Goal: Task Accomplishment & Management: Use online tool/utility

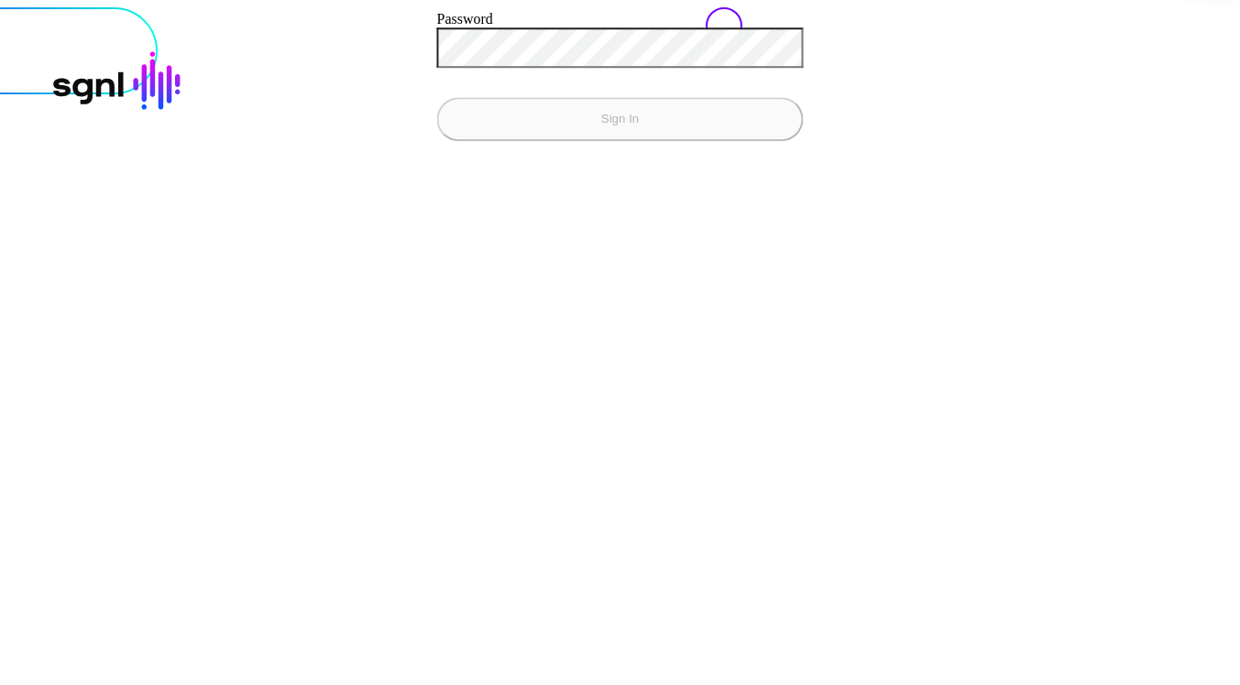
click at [7, 7] on com-1password-button at bounding box center [7, 7] width 0 height 0
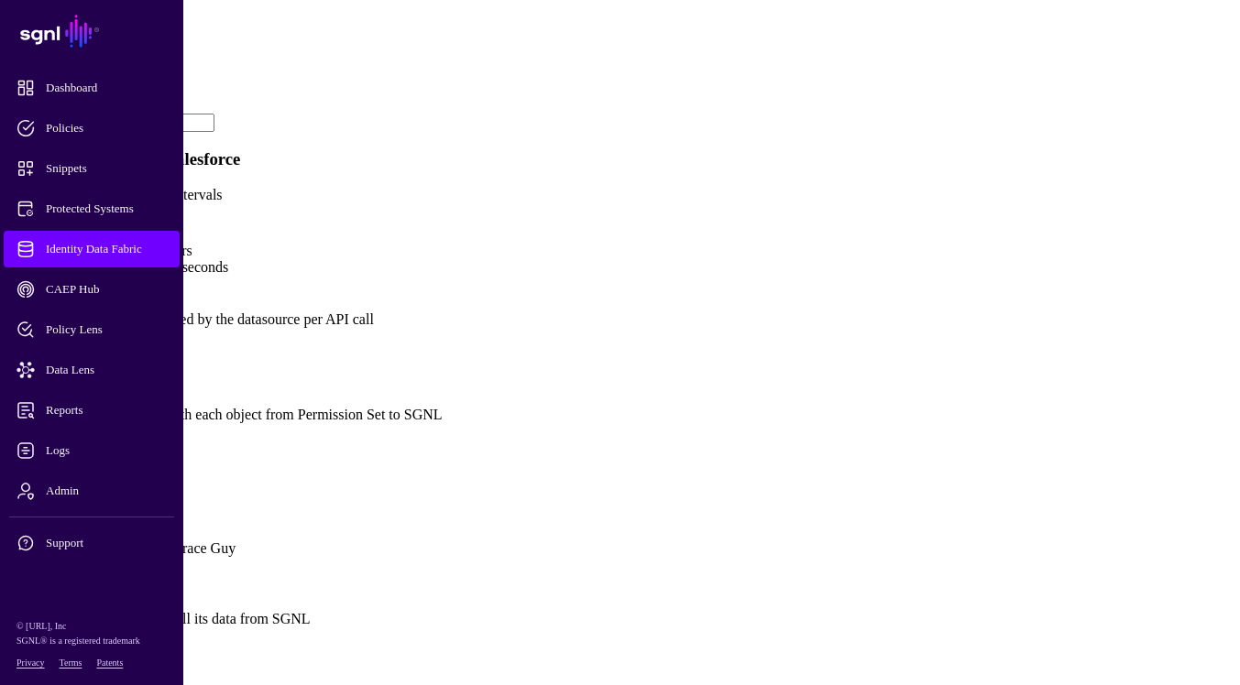
scroll to position [1147, 0]
click at [117, 438] on link "Show all attributes" at bounding box center [62, 446] width 110 height 16
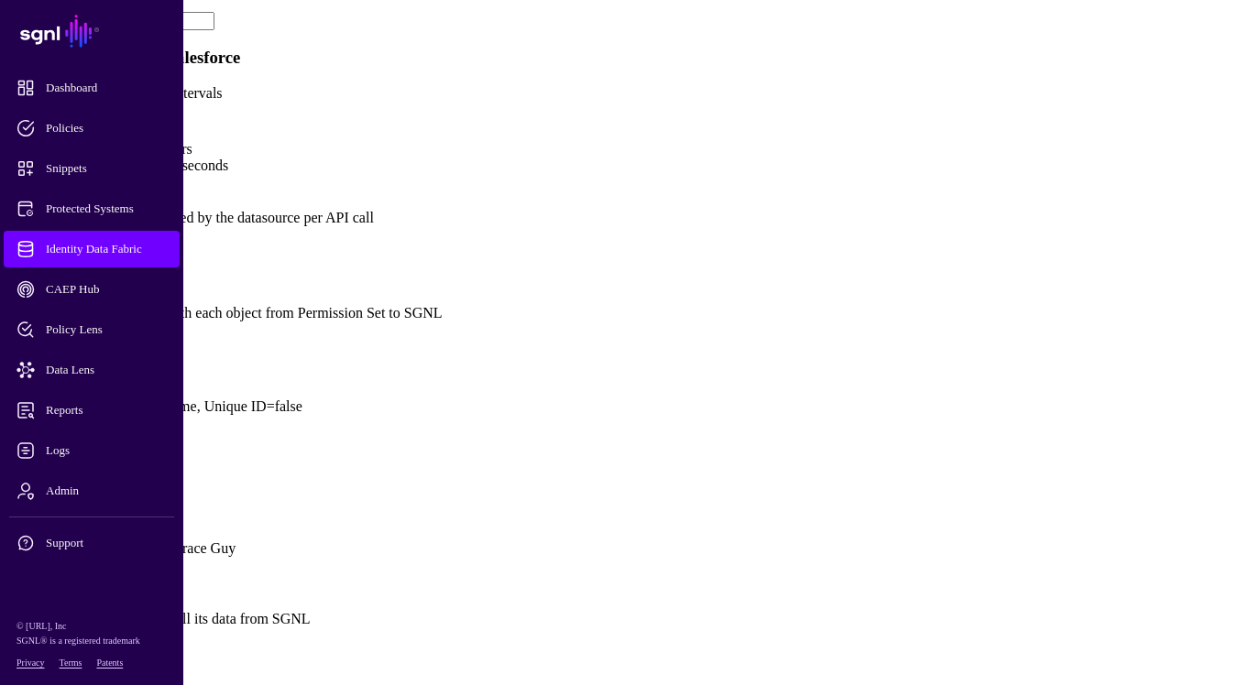
click at [88, 336] on link "Add Attribute" at bounding box center [47, 344] width 81 height 16
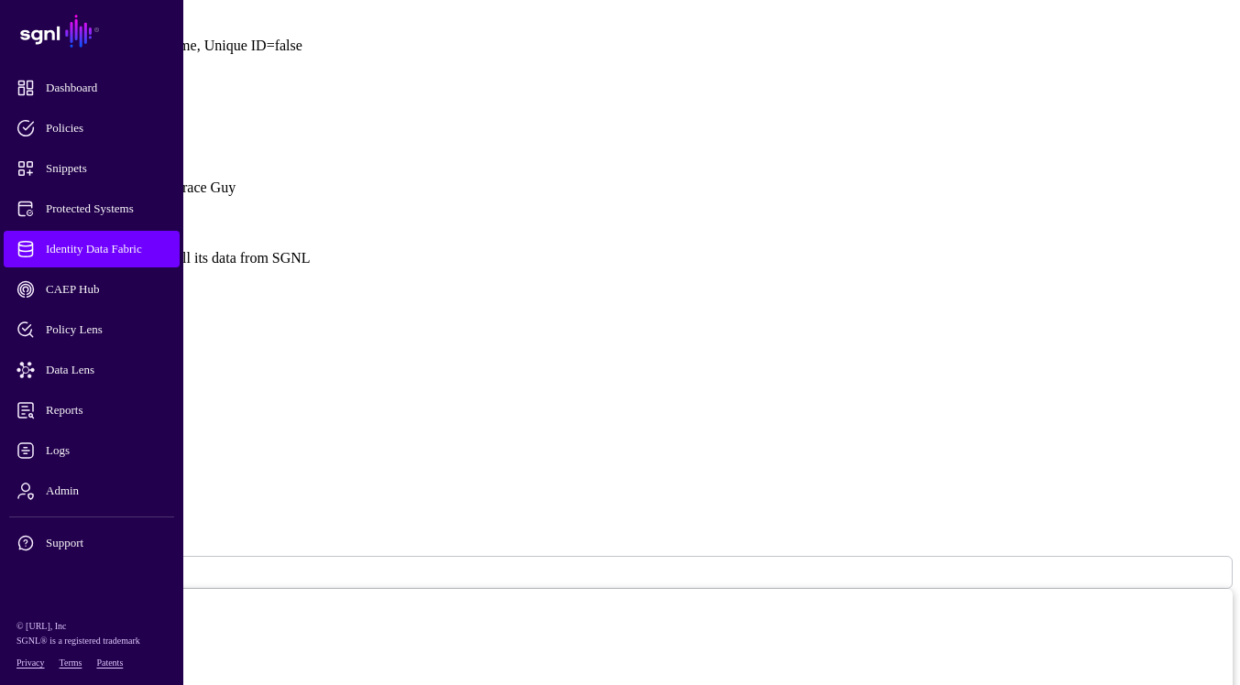
click at [1055, 431] on ngb-modal-window "Add Attribute Name External ID Description (Optional) Type String String Bool D…" at bounding box center [619, 625] width 1225 height 580
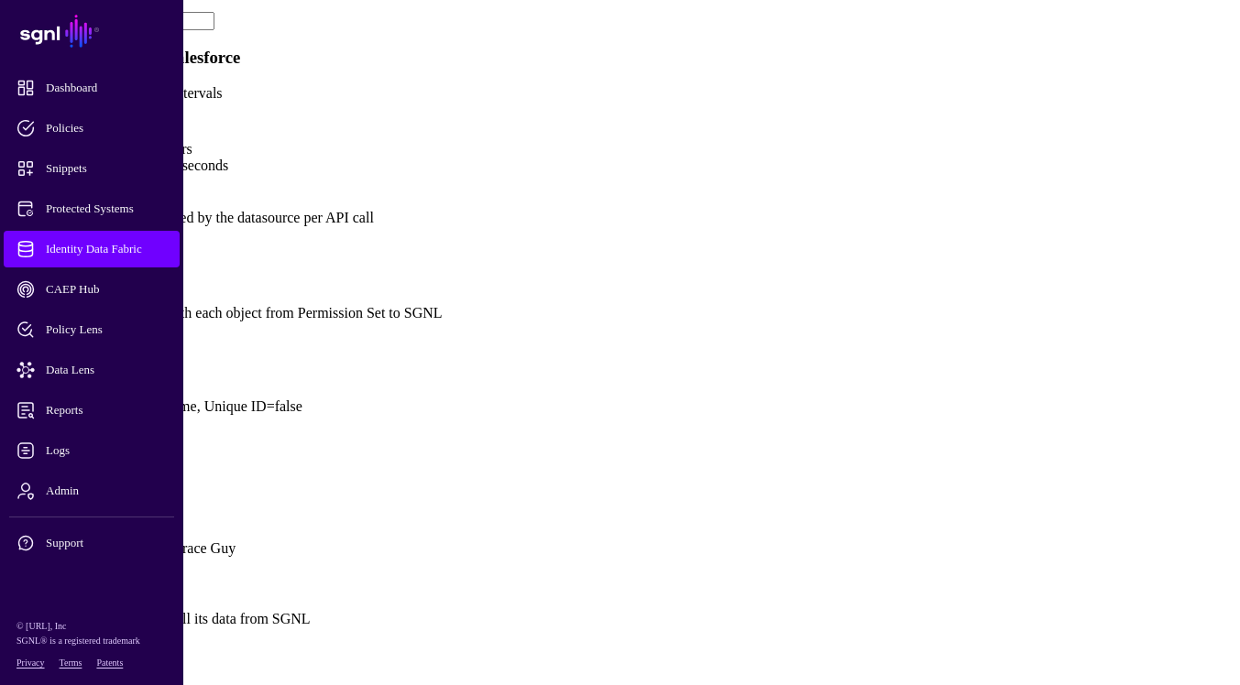
click at [7, 367] on link at bounding box center [7, 367] width 0 height 0
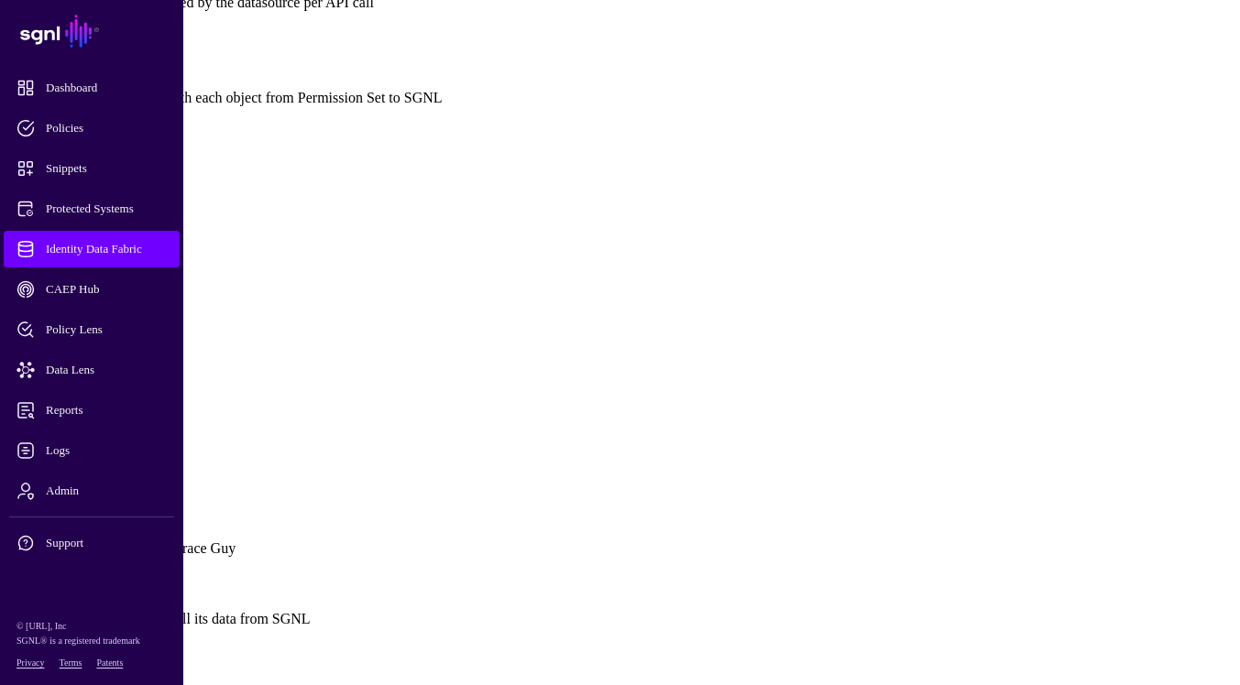
click at [88, 137] on span "Add Attribute" at bounding box center [47, 129] width 81 height 16
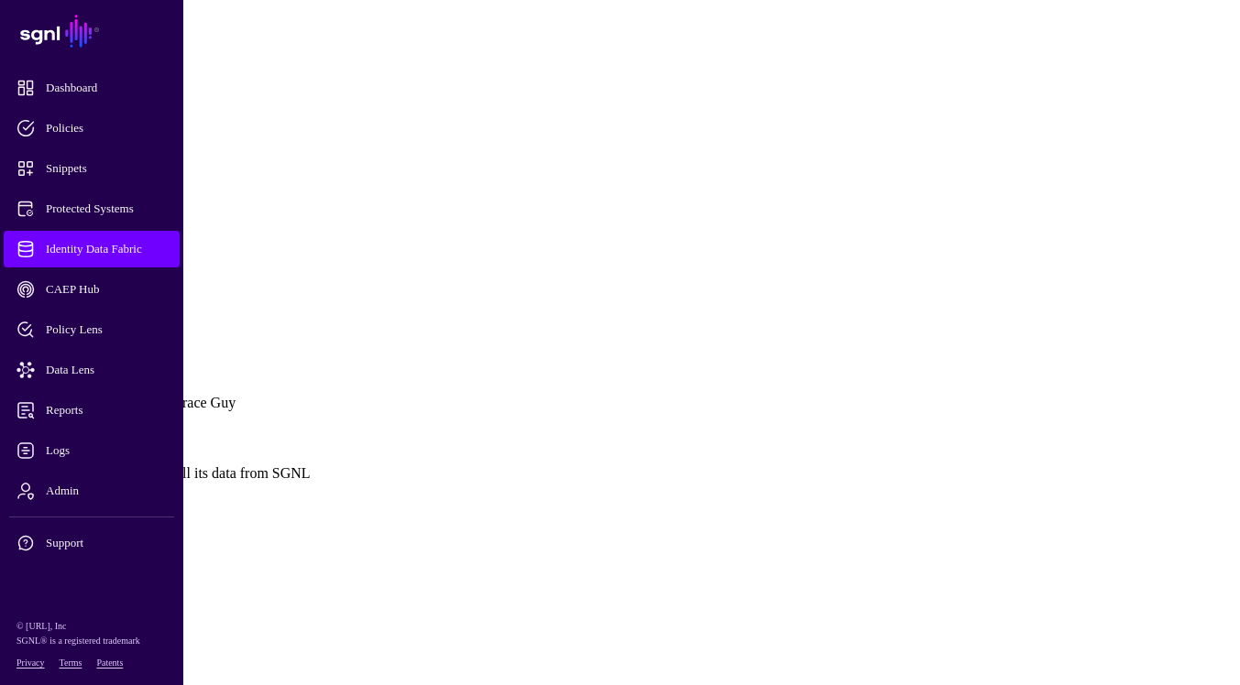
click at [137, 611] on input "Name" at bounding box center [72, 620] width 130 height 18
type input "********"
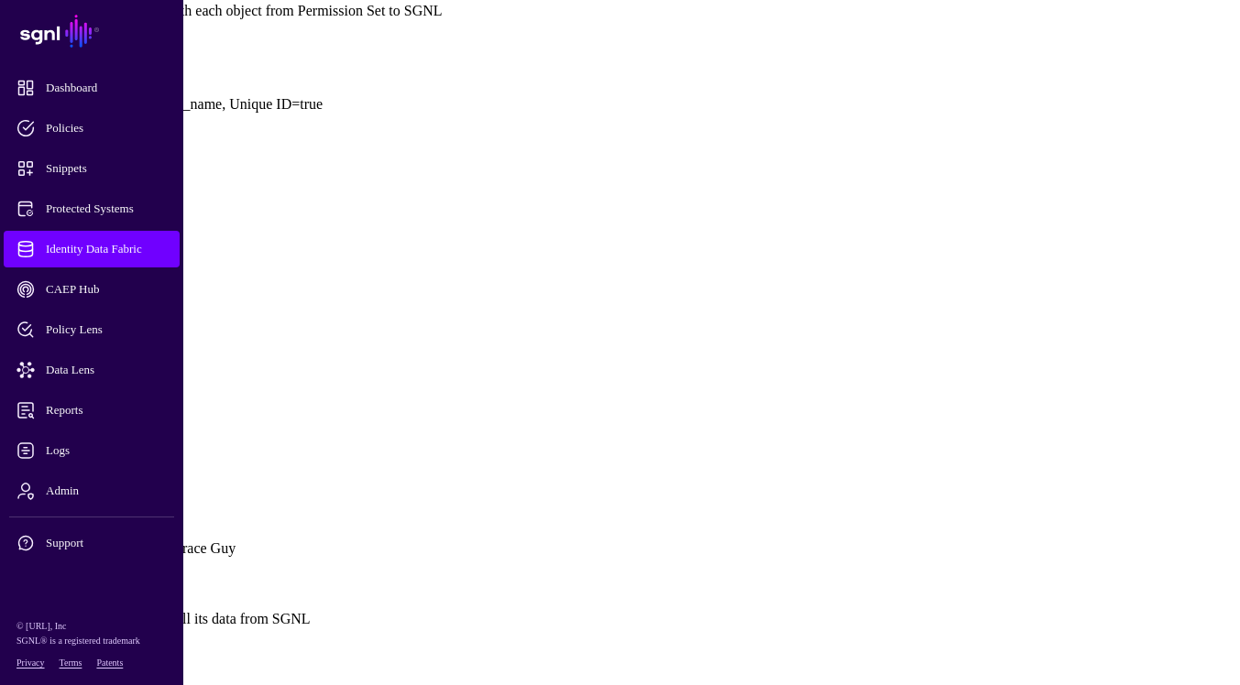
scroll to position [1444, 0]
click at [7, 152] on link at bounding box center [7, 152] width 0 height 0
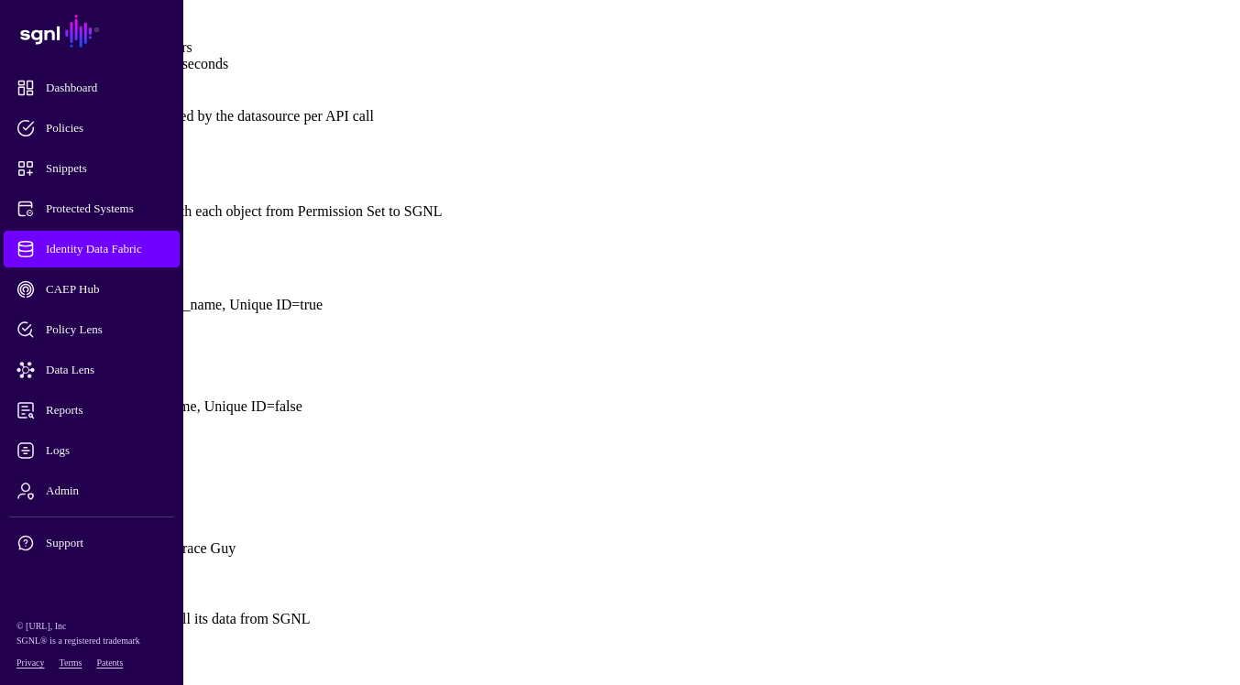
click at [103, 659] on button "Save" at bounding box center [81, 668] width 42 height 19
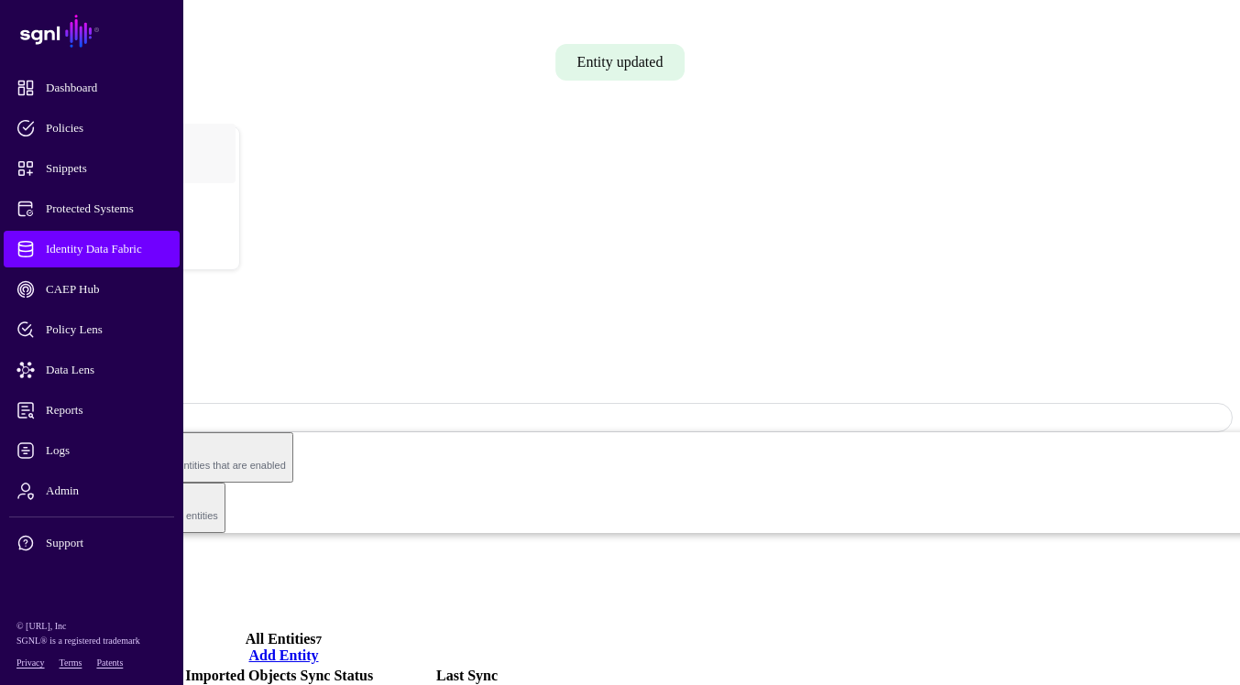
click at [82, 452] on span "Logs" at bounding box center [106, 451] width 180 height 18
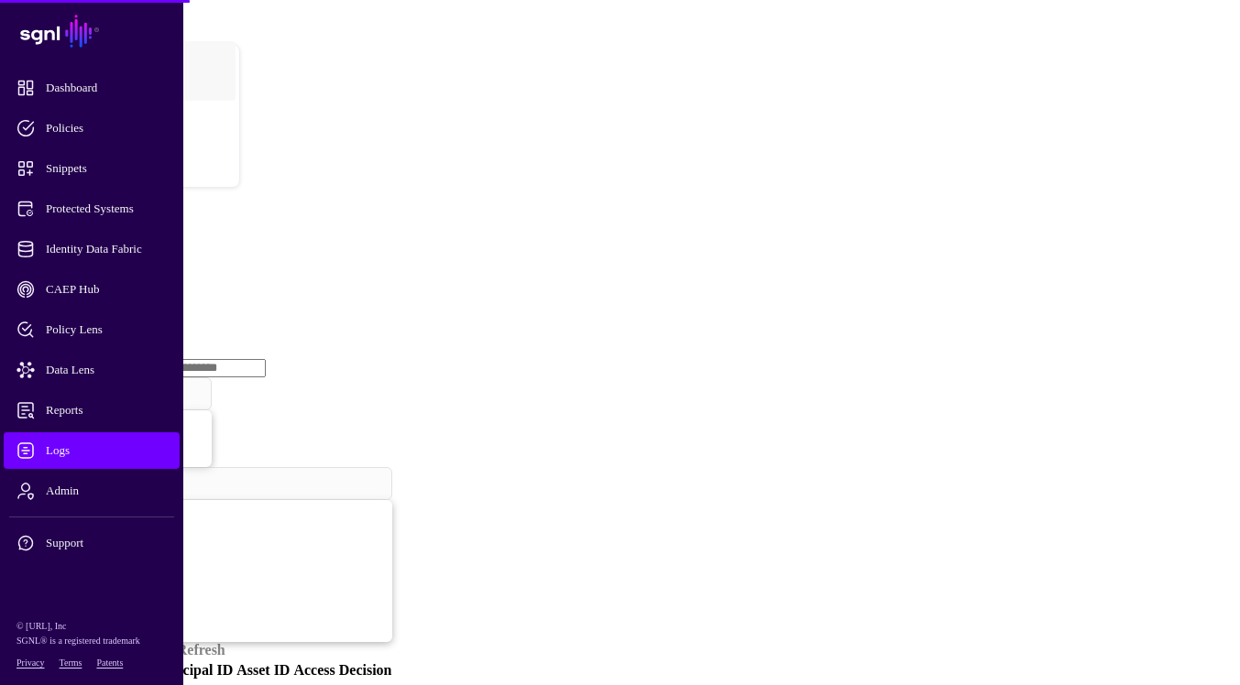
click at [147, 275] on link "Ingestion Service" at bounding box center [95, 283] width 103 height 16
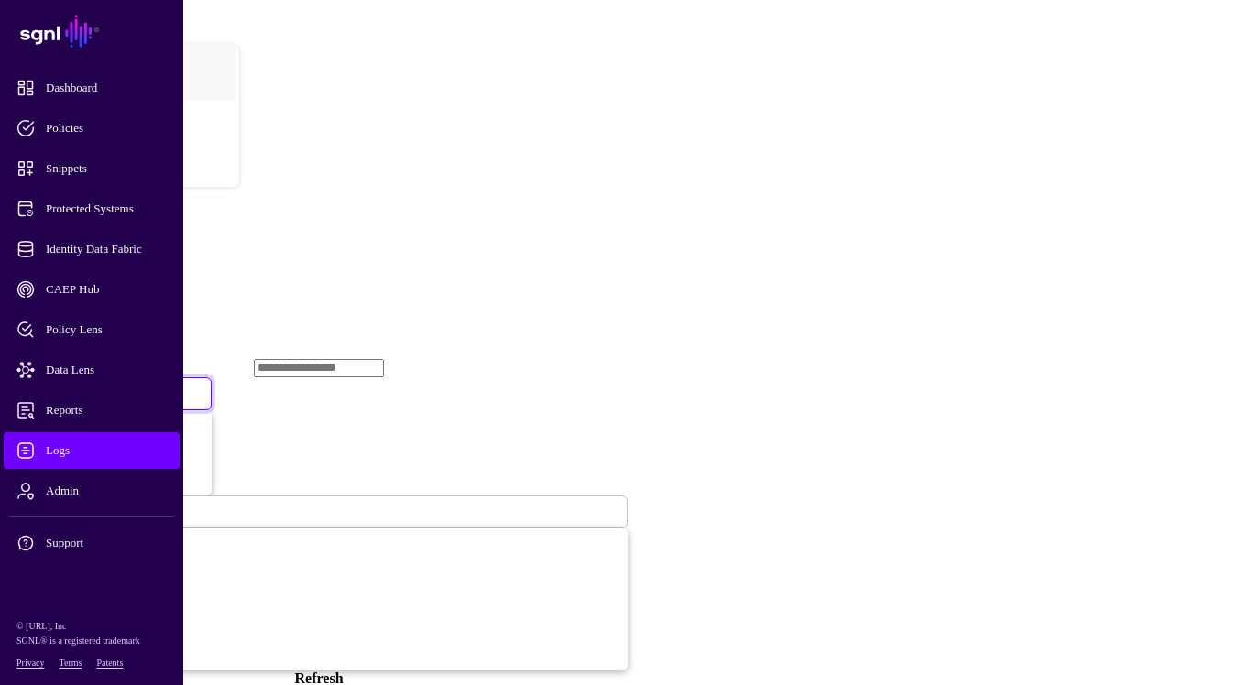
click at [103, 388] on span "Ingestion Started" at bounding box center [62, 395] width 81 height 14
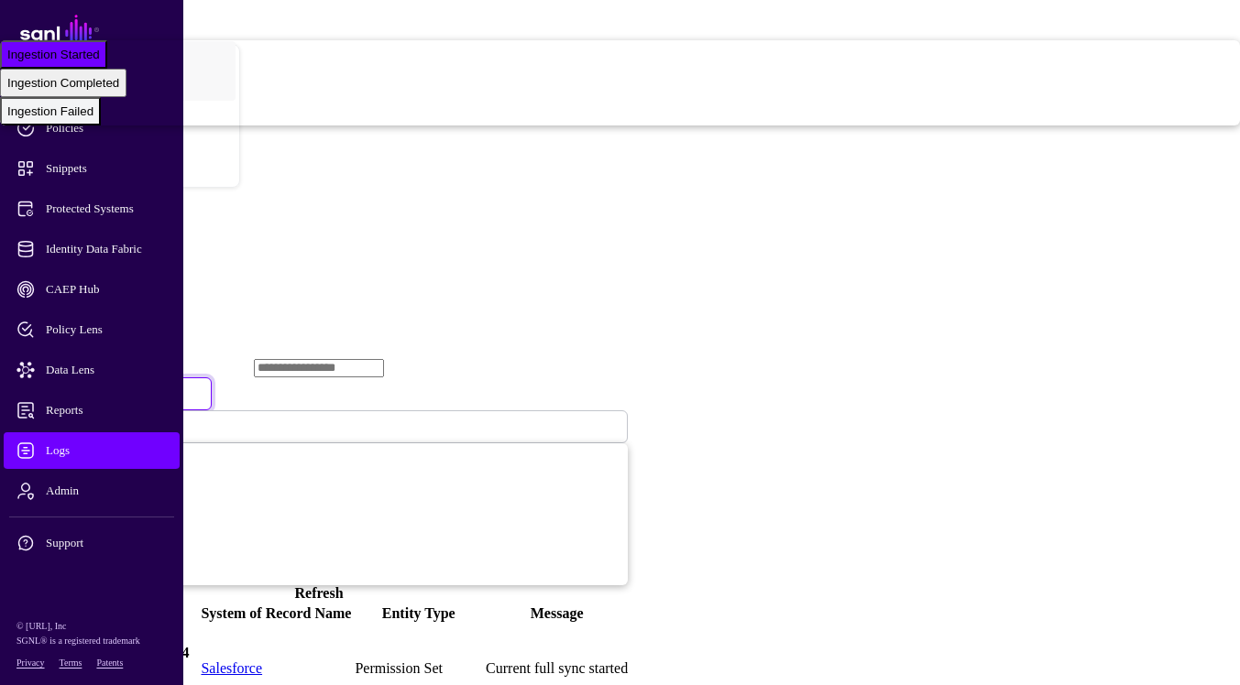
click at [93, 118] on div "Ingestion Failed" at bounding box center [50, 111] width 86 height 14
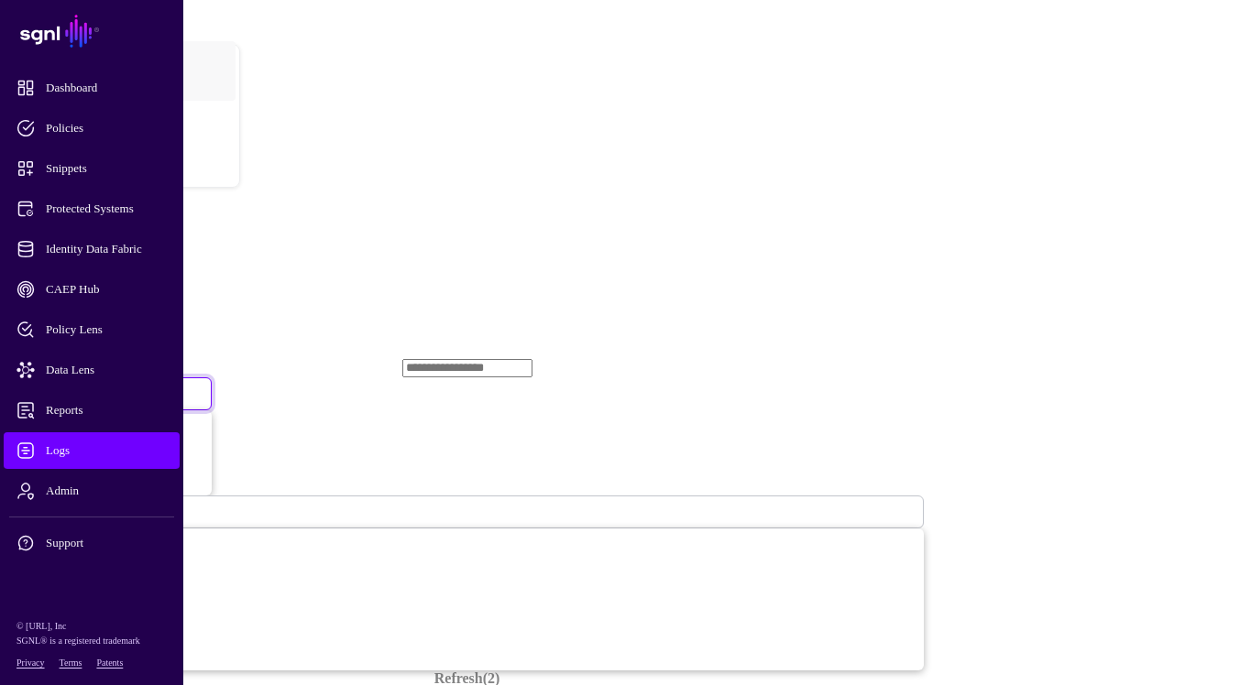
click at [99, 386] on span "Ingestion Failed" at bounding box center [60, 394] width 77 height 16
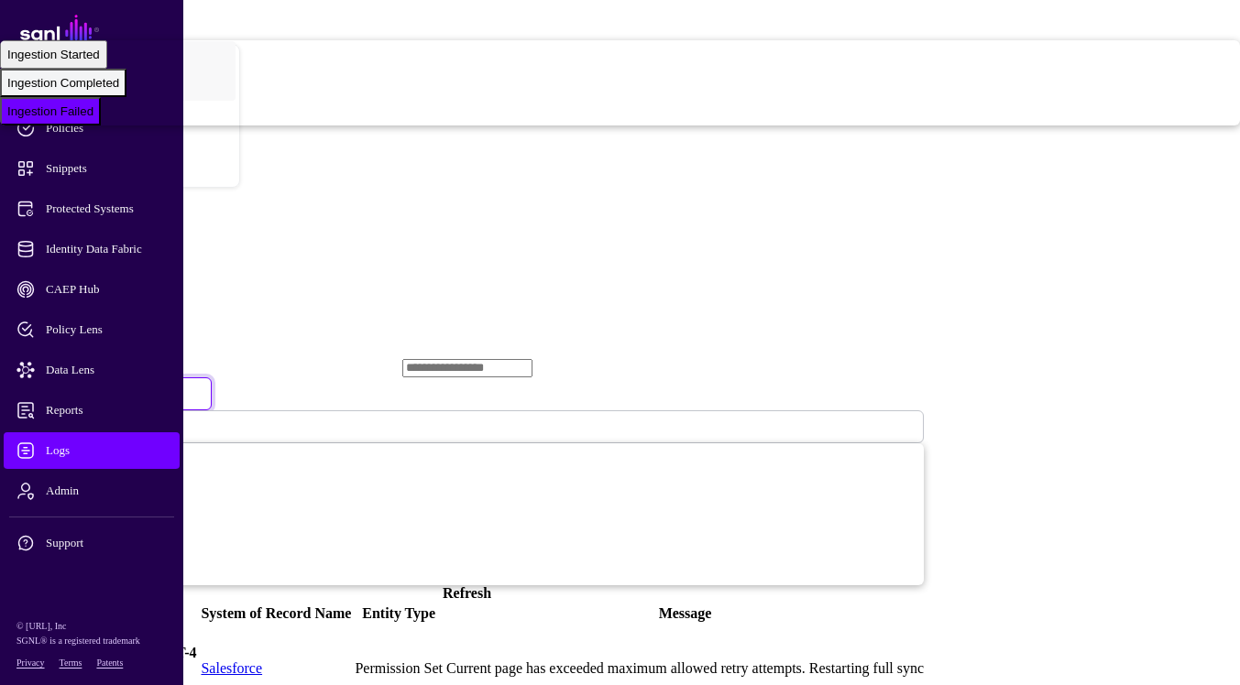
click at [119, 90] on div "Ingestion Completed" at bounding box center [63, 83] width 112 height 14
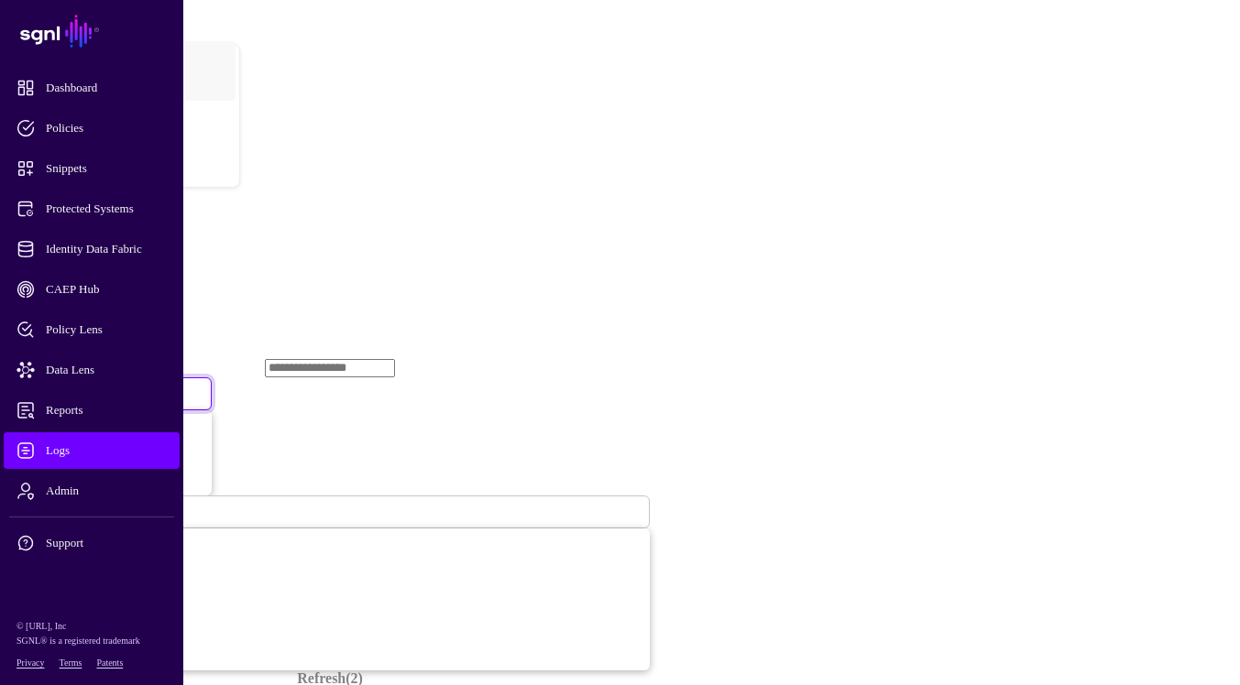
click at [122, 386] on span "Ingestion Completed" at bounding box center [72, 394] width 100 height 16
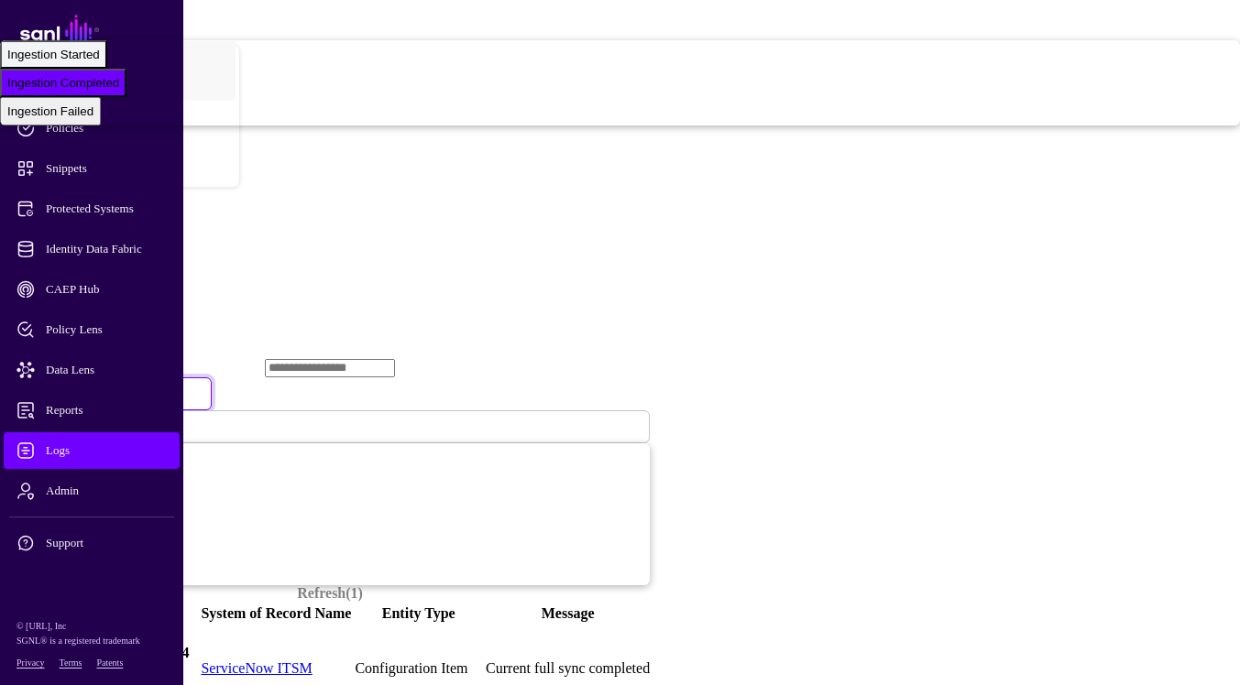
click at [100, 61] on div "Ingestion Started" at bounding box center [53, 55] width 93 height 14
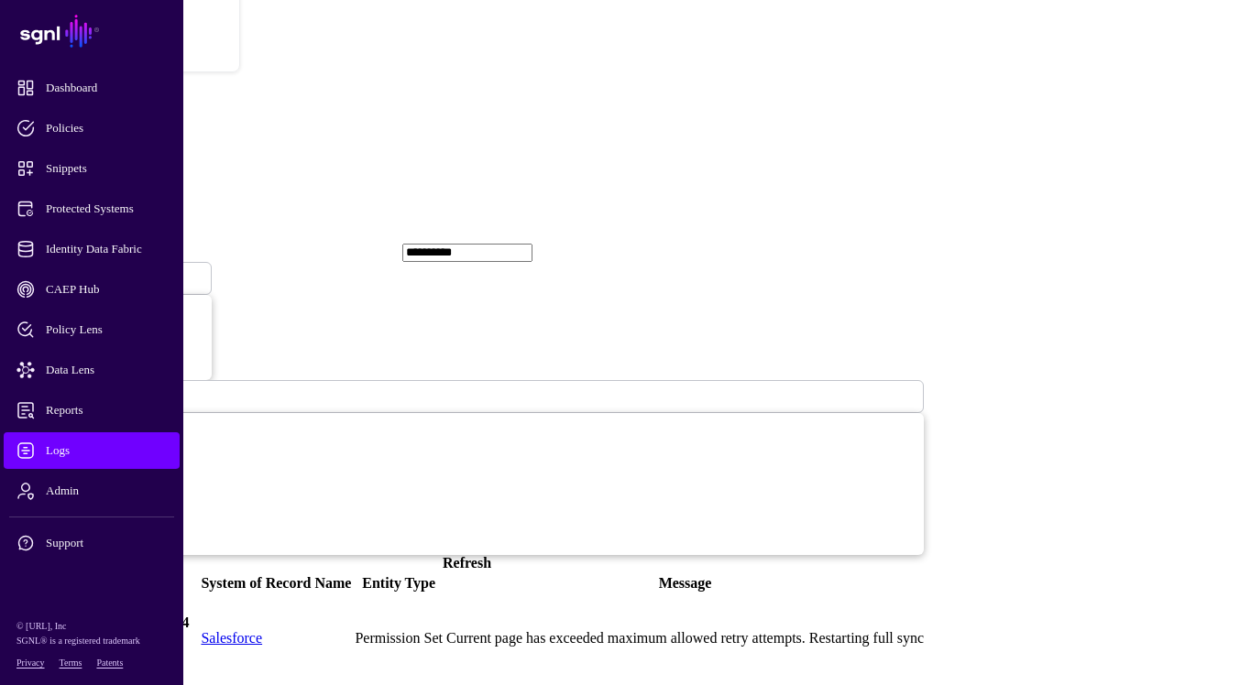
scroll to position [115, 0]
click at [104, 448] on span "Logs" at bounding box center [106, 451] width 180 height 18
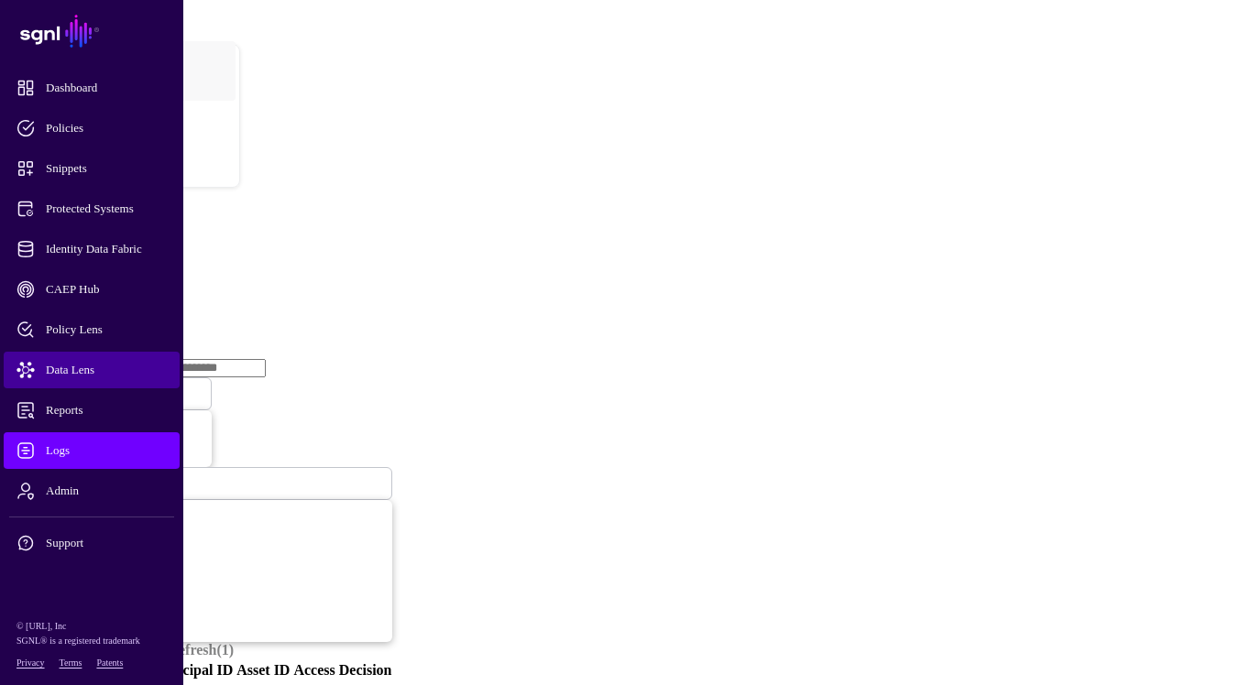
click at [98, 376] on span "Data Lens" at bounding box center [106, 370] width 180 height 18
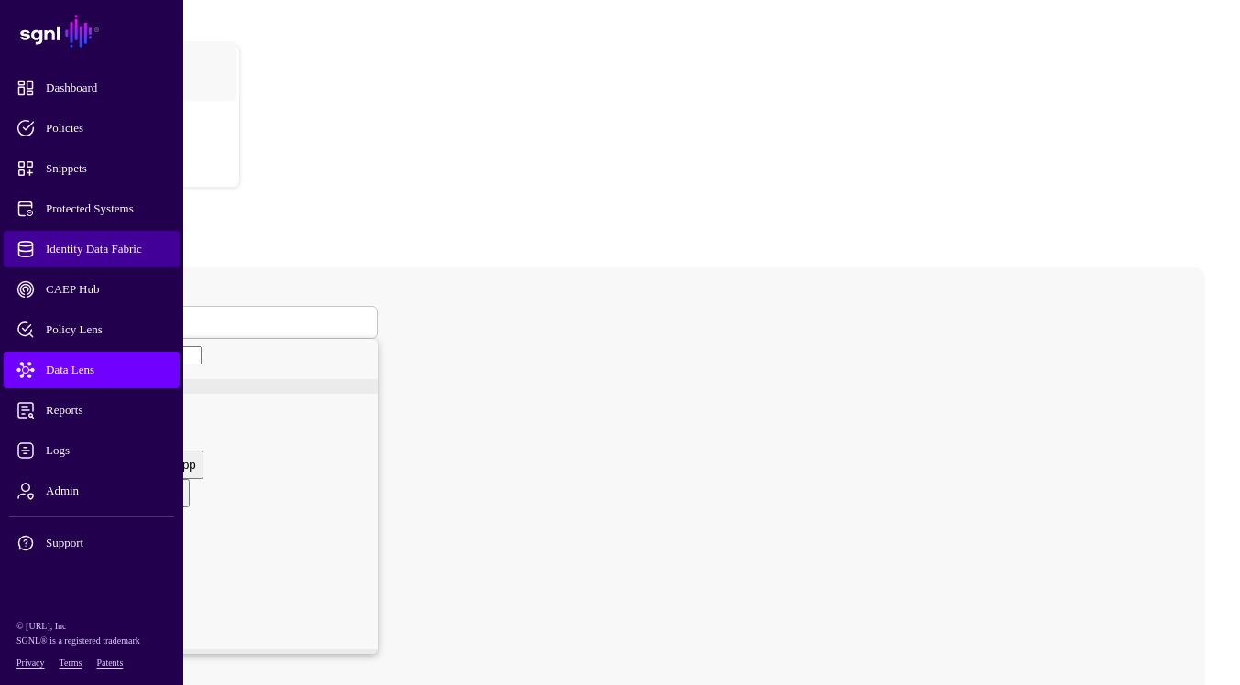
click at [126, 254] on span "Identity Data Fabric" at bounding box center [106, 249] width 180 height 18
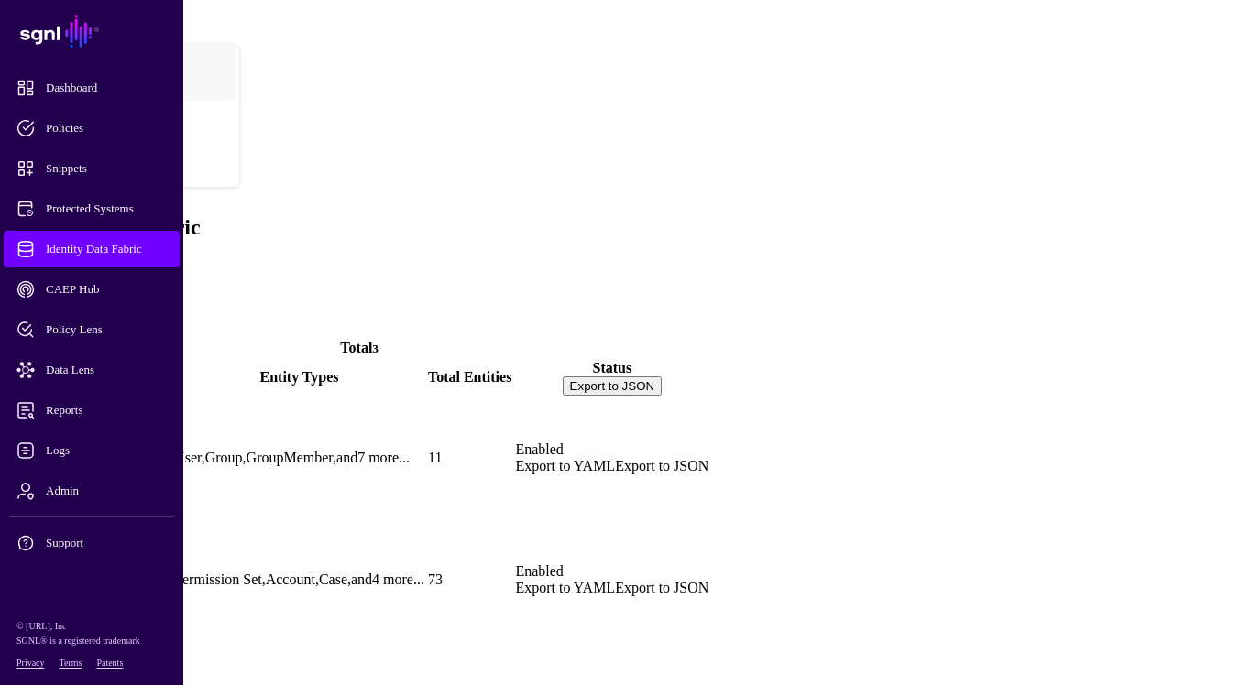
click at [73, 603] on link "Salesforce" at bounding box center [41, 611] width 63 height 16
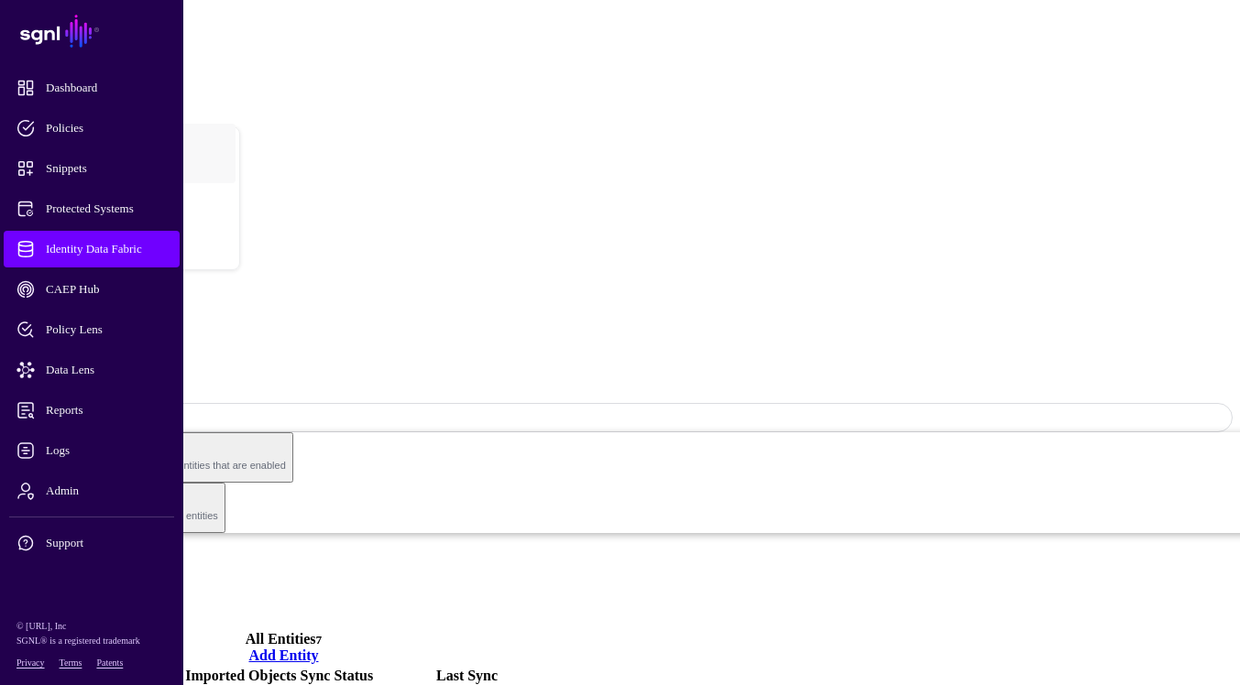
click at [92, 597] on link "Settings" at bounding box center [68, 605] width 48 height 16
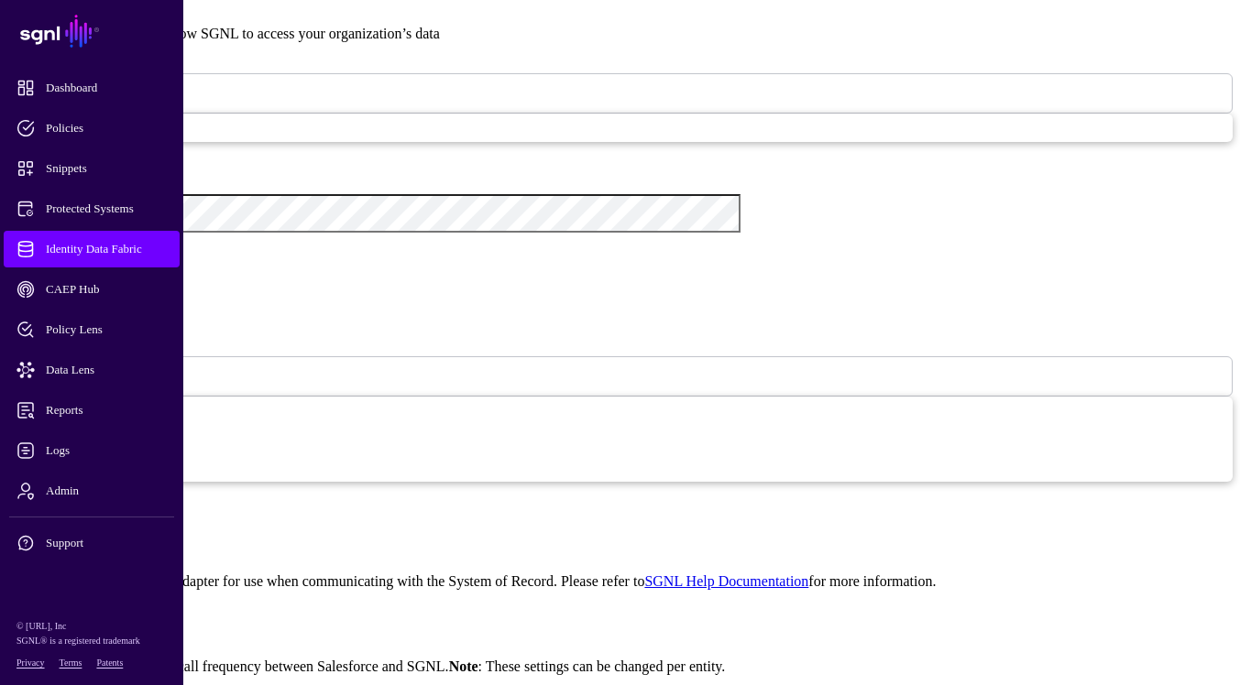
scroll to position [1394, 0]
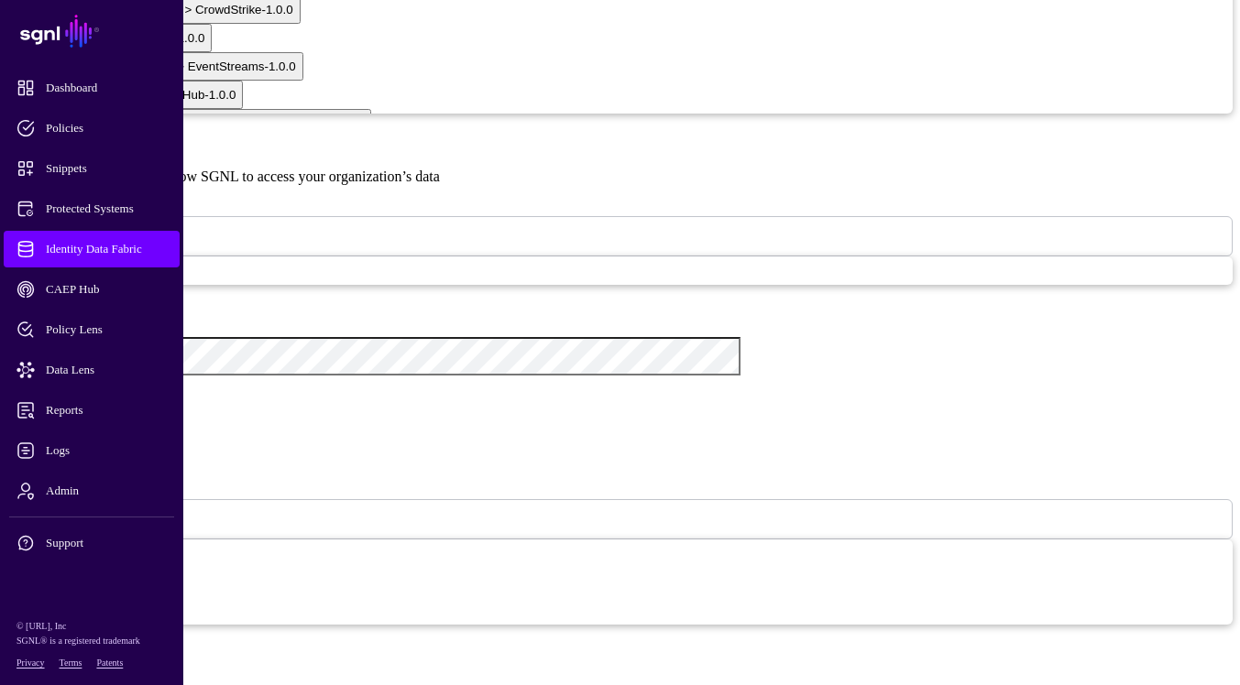
click at [133, 258] on link "Identity Data Fabric" at bounding box center [92, 249] width 176 height 37
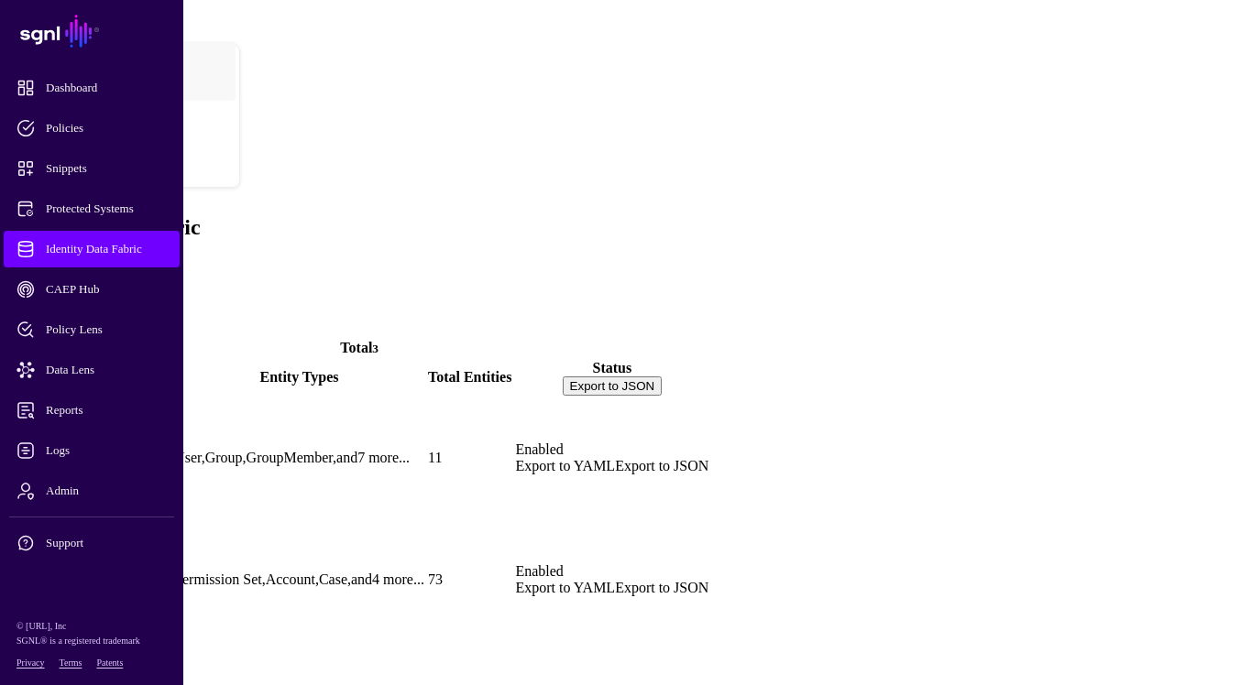
click at [73, 603] on link "Salesforce" at bounding box center [41, 611] width 63 height 16
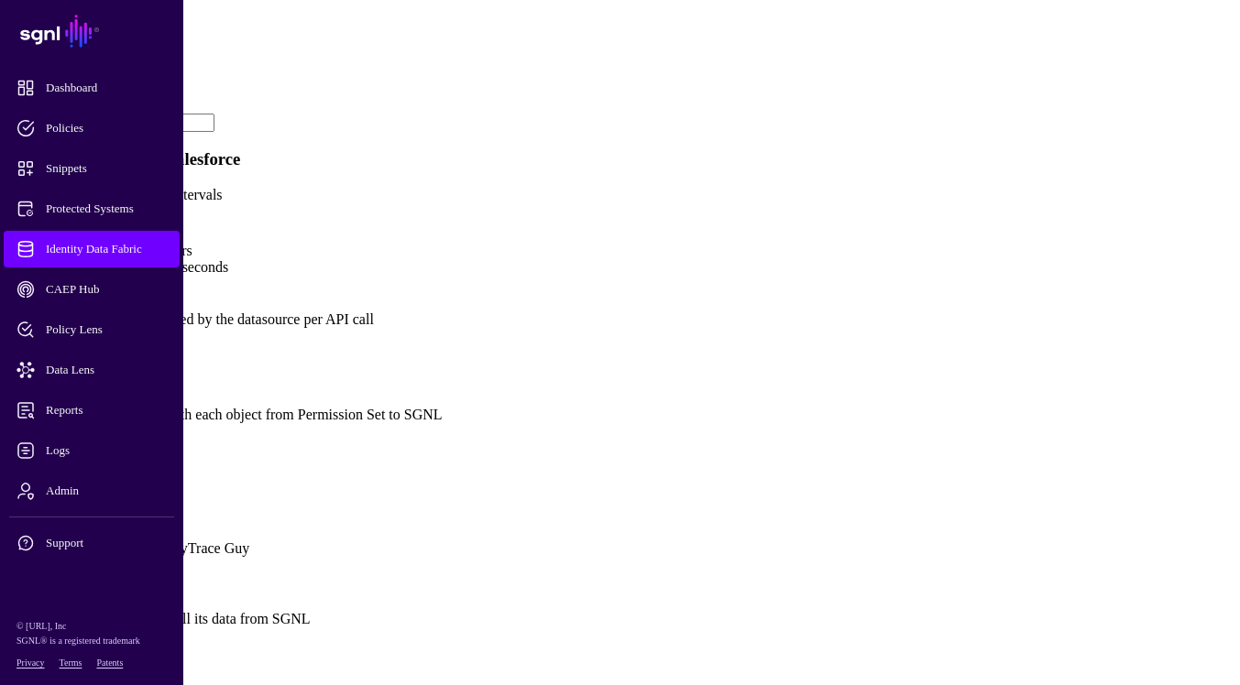
scroll to position [912, 0]
click at [117, 438] on link "Show all attributes" at bounding box center [62, 446] width 110 height 16
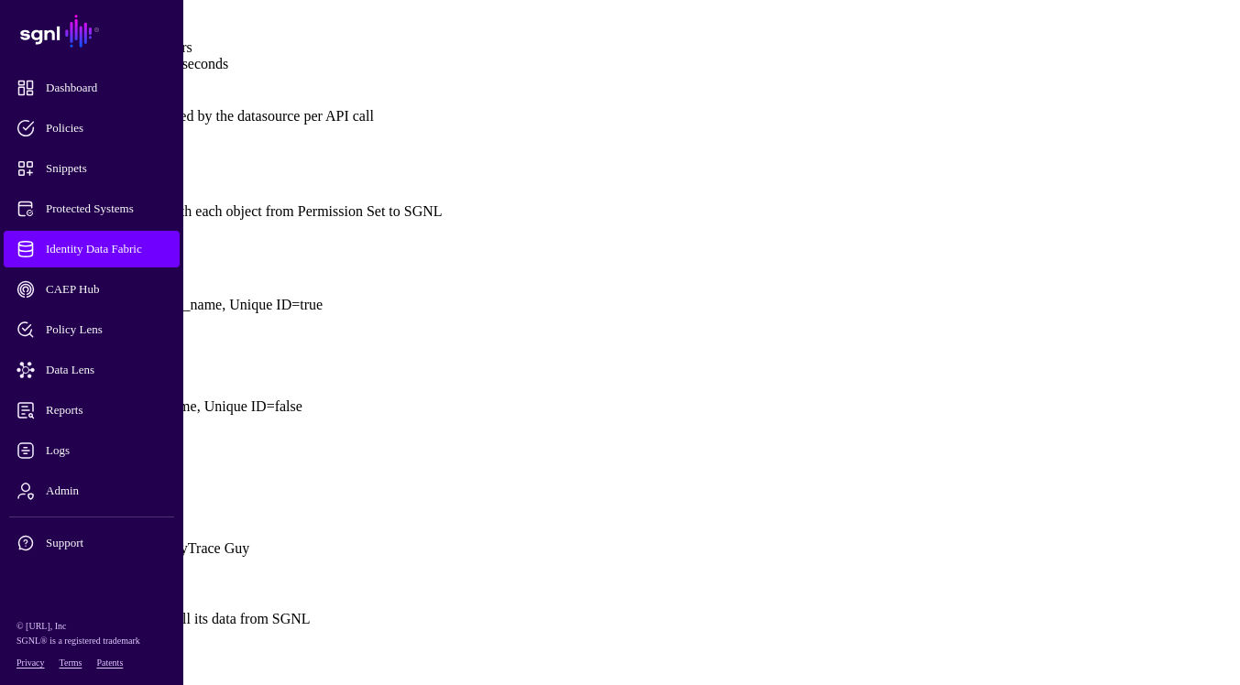
scroll to position [1155, 0]
click at [7, 353] on link at bounding box center [7, 353] width 0 height 0
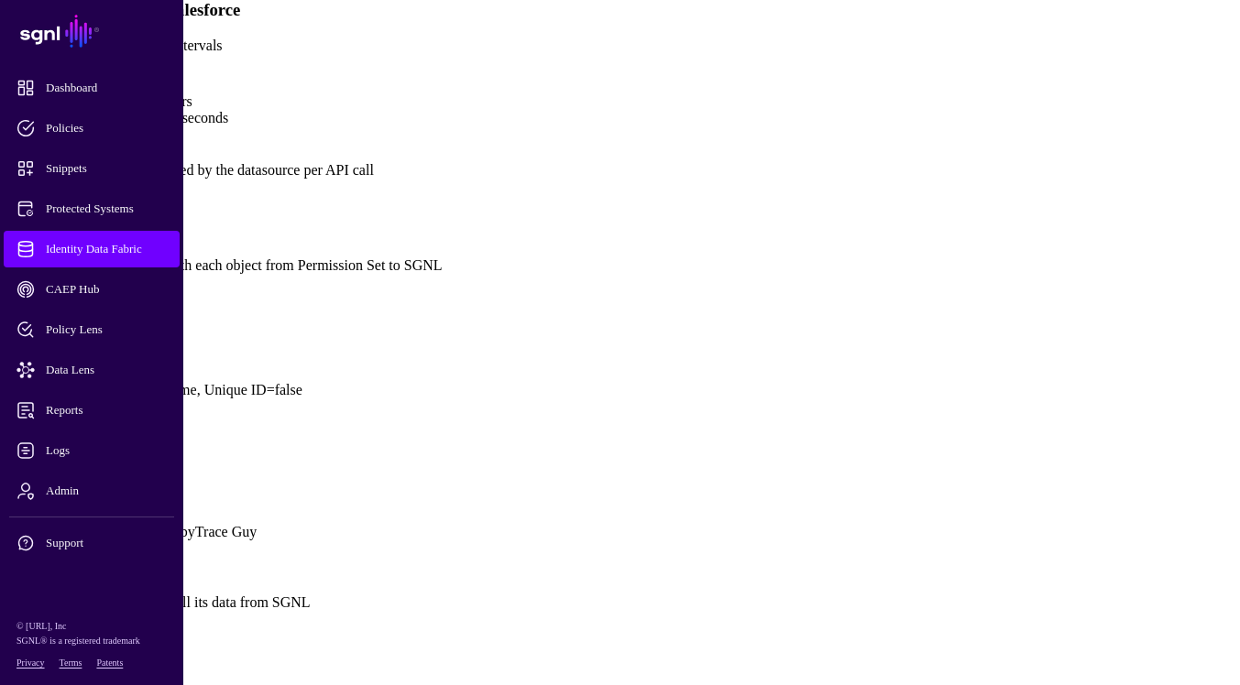
click at [7, 351] on link at bounding box center [7, 351] width 0 height 0
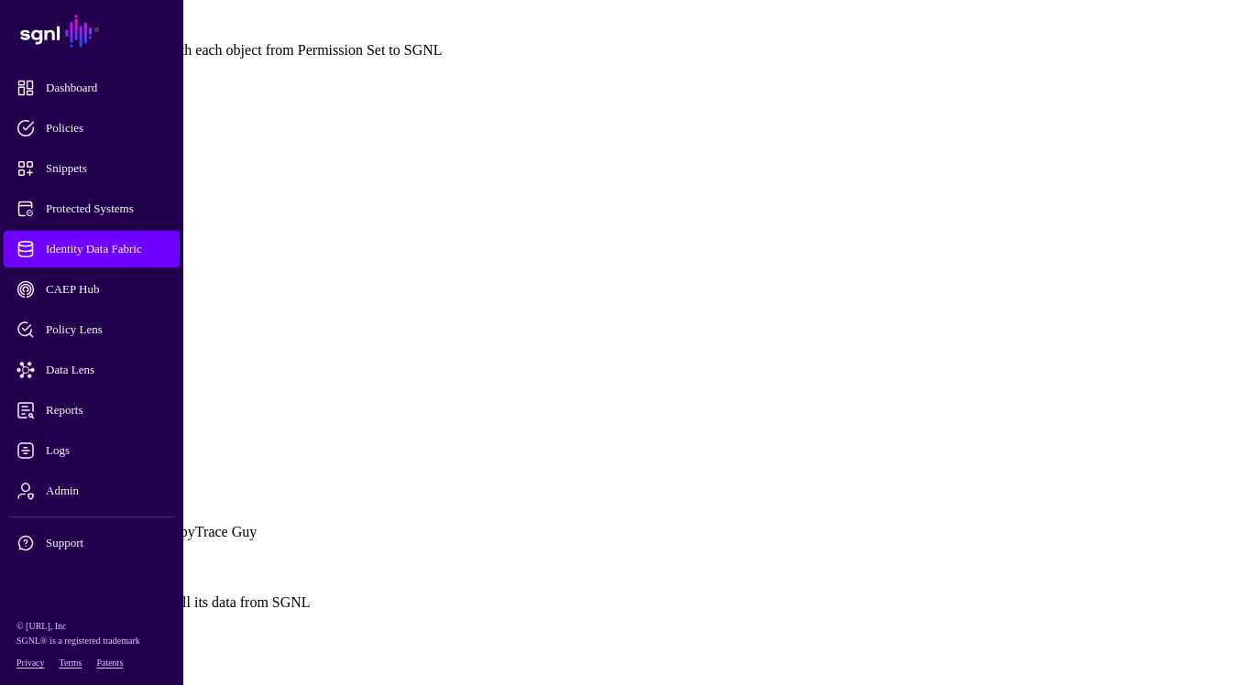
scroll to position [1854, 0]
click at [401, 366] on div "Unique ID" at bounding box center [619, 378] width 1225 height 25
click at [103, 659] on button "Save" at bounding box center [81, 668] width 42 height 19
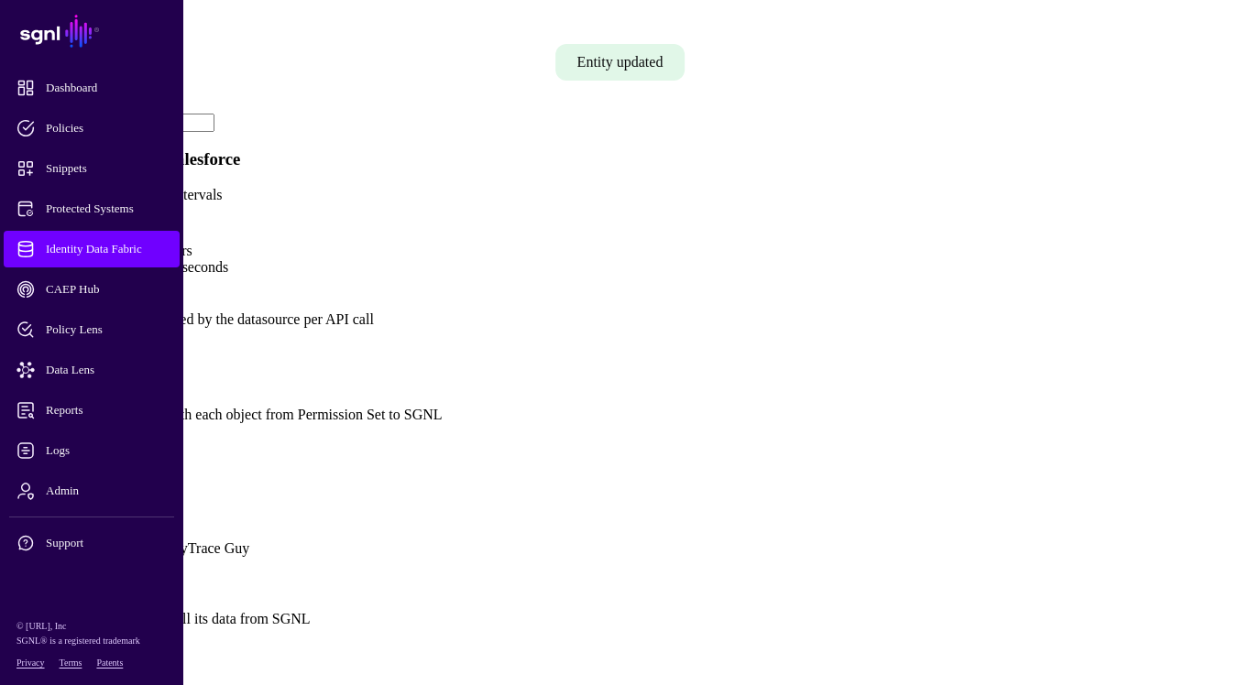
scroll to position [918, 0]
click at [117, 438] on link "Show all attributes" at bounding box center [62, 446] width 110 height 16
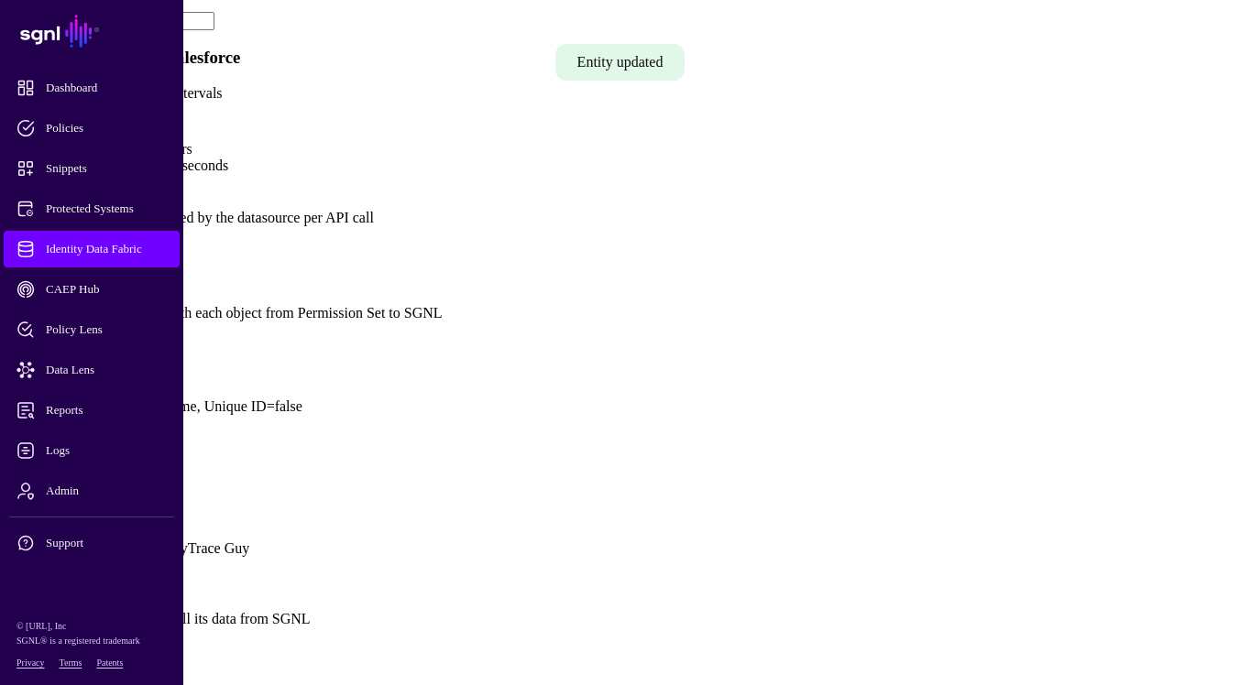
scroll to position [1133, 0]
click at [7, 367] on link at bounding box center [7, 367] width 0 height 0
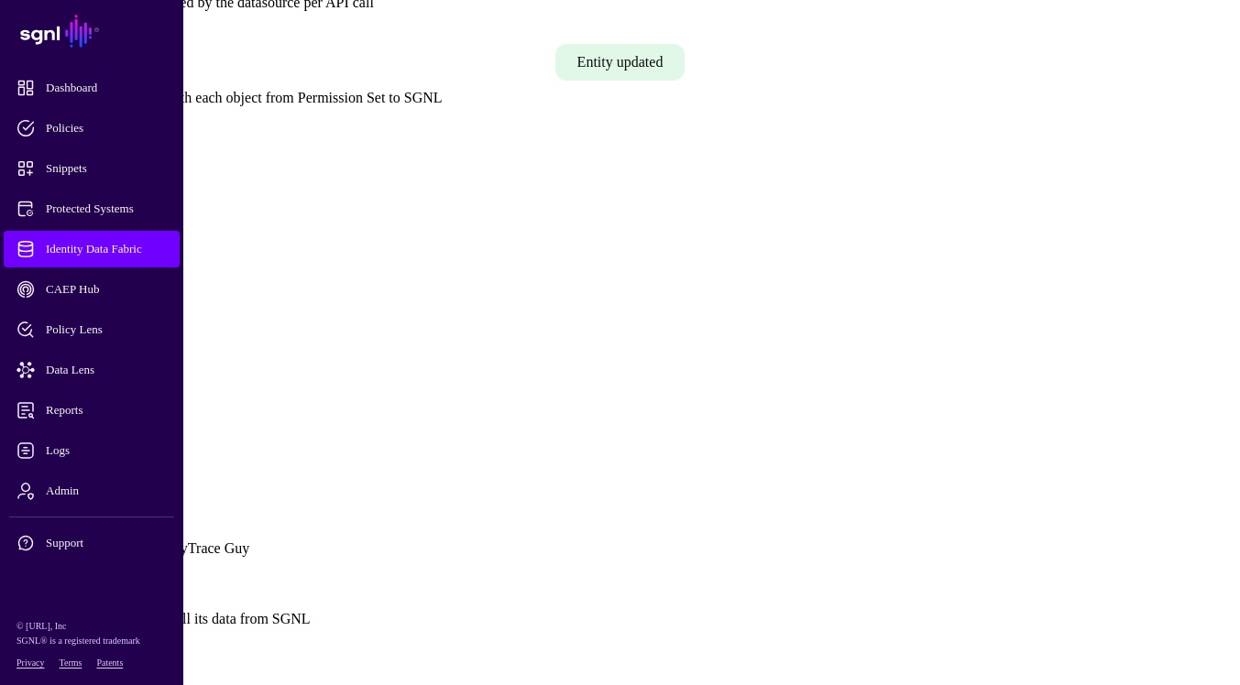
scroll to position [1440, 0]
click at [402, 407] on div "Unique ID" at bounding box center [619, 394] width 1225 height 25
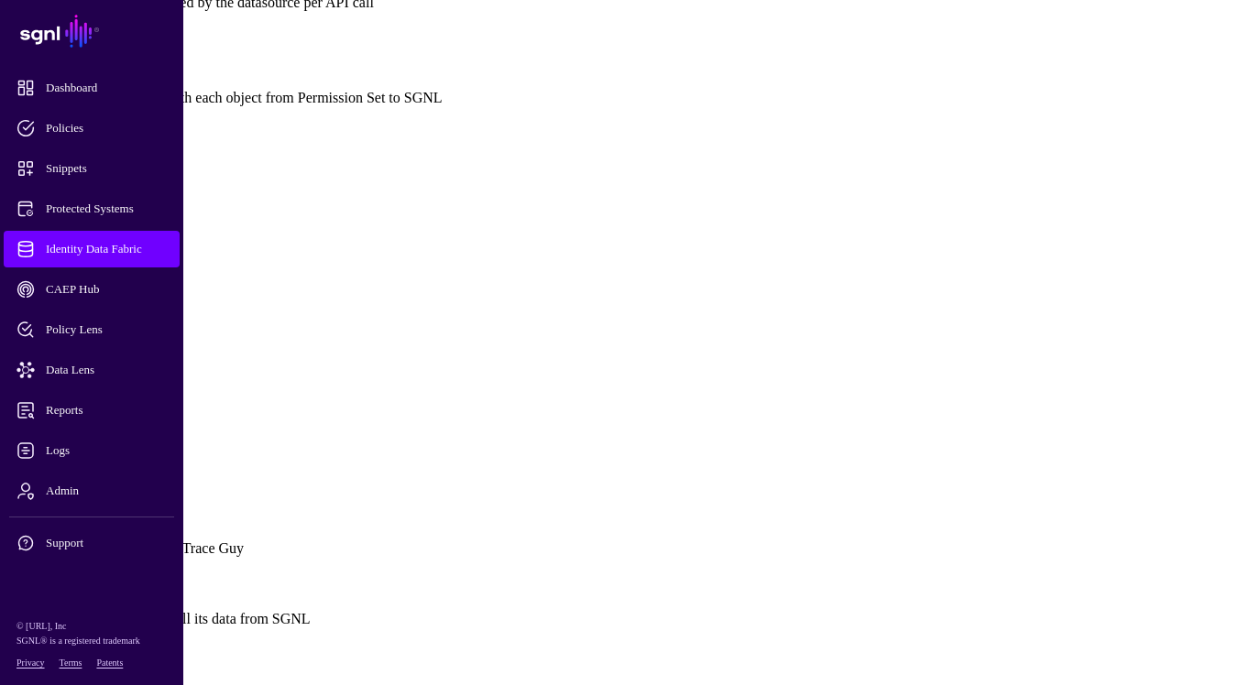
scroll to position [1879, 0]
click at [103, 659] on button "Save" at bounding box center [81, 668] width 42 height 19
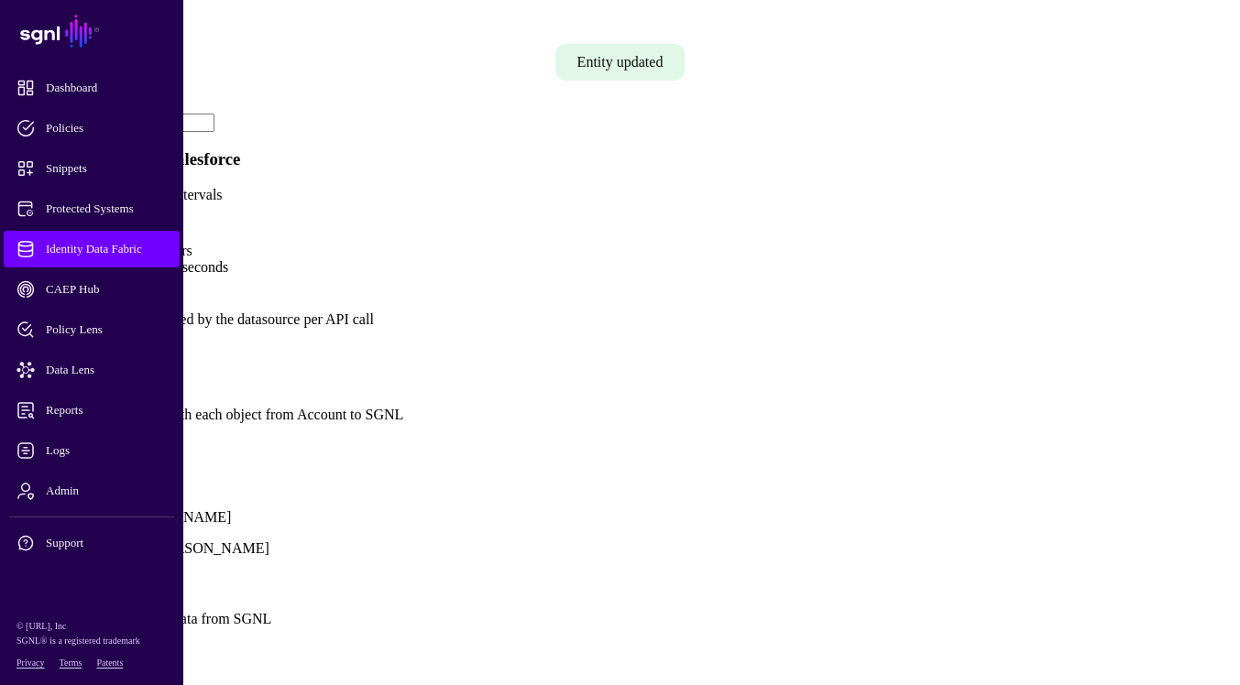
scroll to position [1135, 0]
click at [414, 438] on p "Show all attributes" at bounding box center [619, 446] width 1225 height 16
click at [117, 438] on link "Show all attributes" at bounding box center [62, 446] width 110 height 16
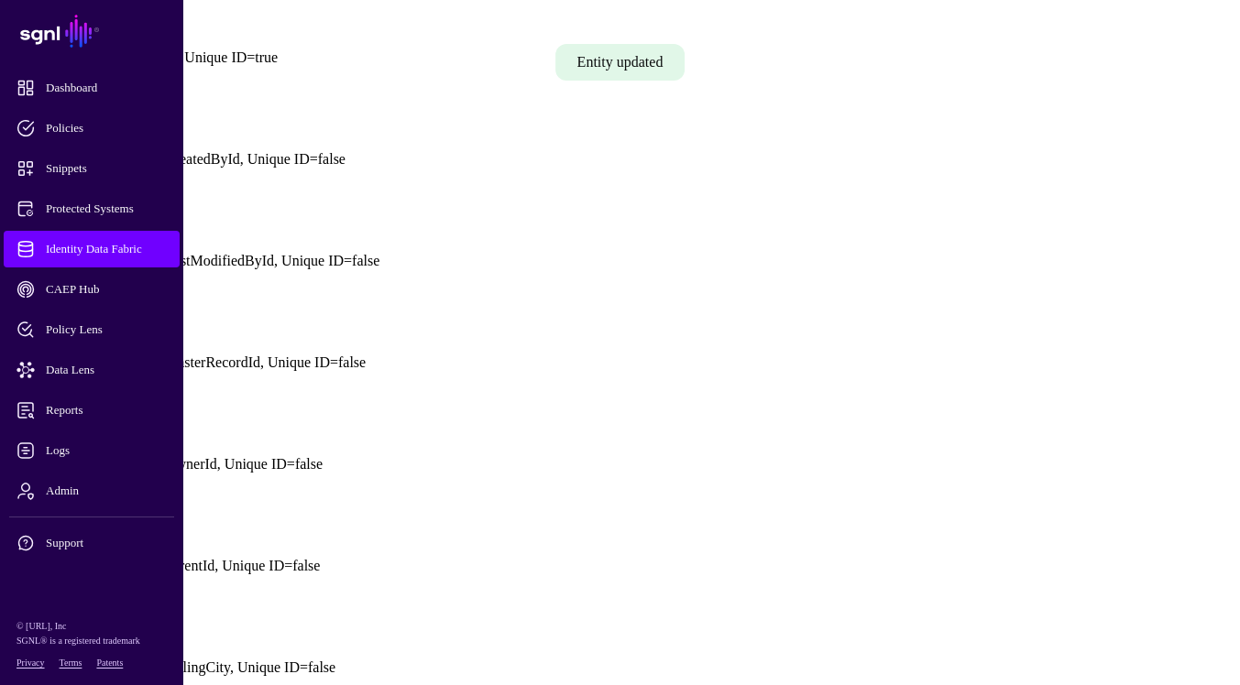
click at [7, 18] on link at bounding box center [7, 18] width 0 height 0
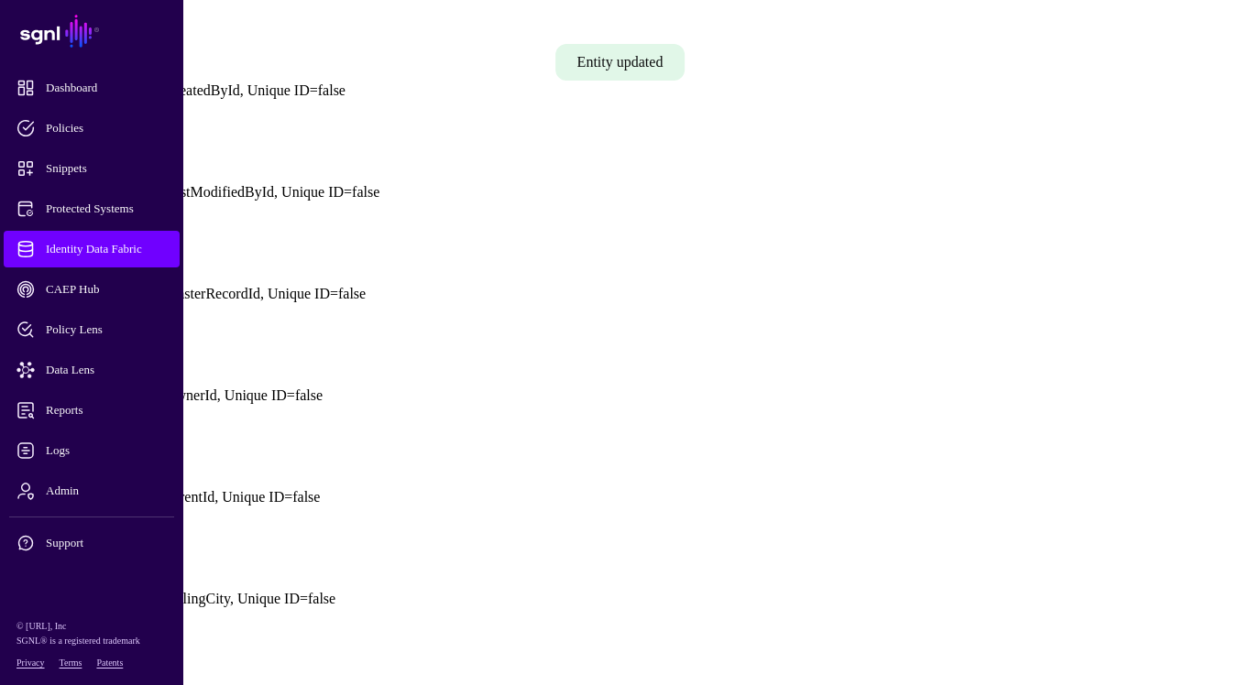
scroll to position [1595, 0]
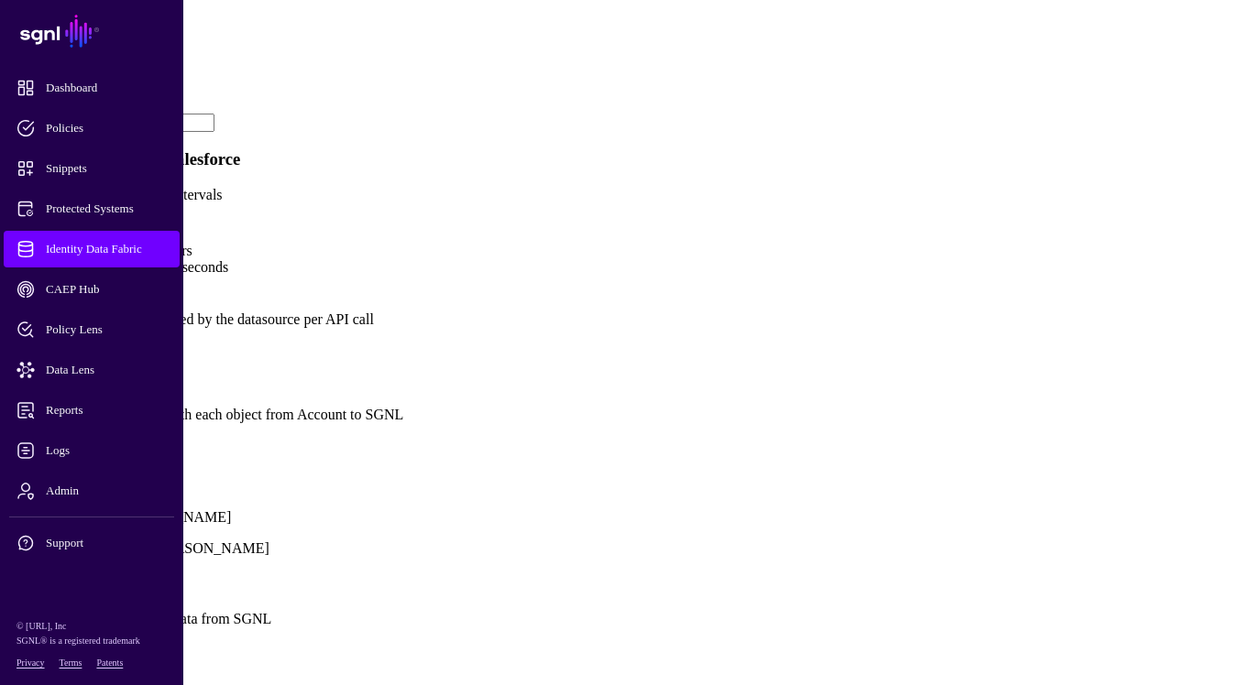
scroll to position [1092, 0]
click at [117, 438] on link "Show all attributes" at bounding box center [62, 446] width 110 height 16
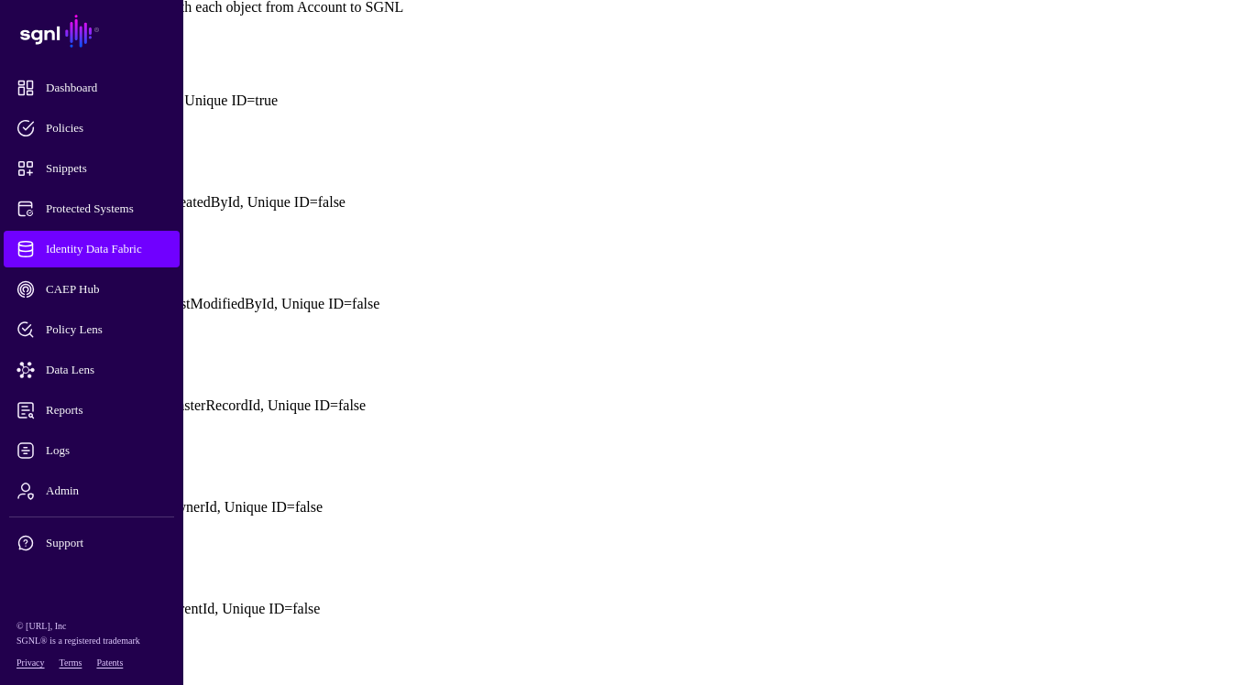
click at [7, 61] on link at bounding box center [7, 61] width 0 height 0
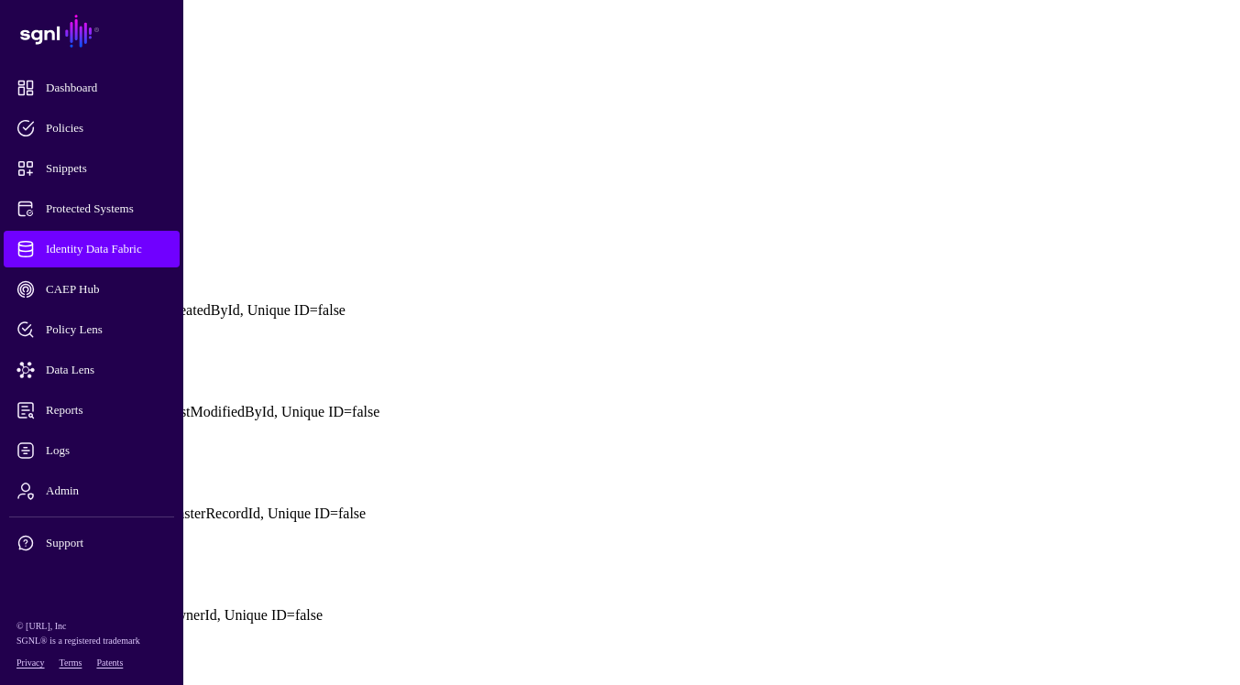
scroll to position [1198, 0]
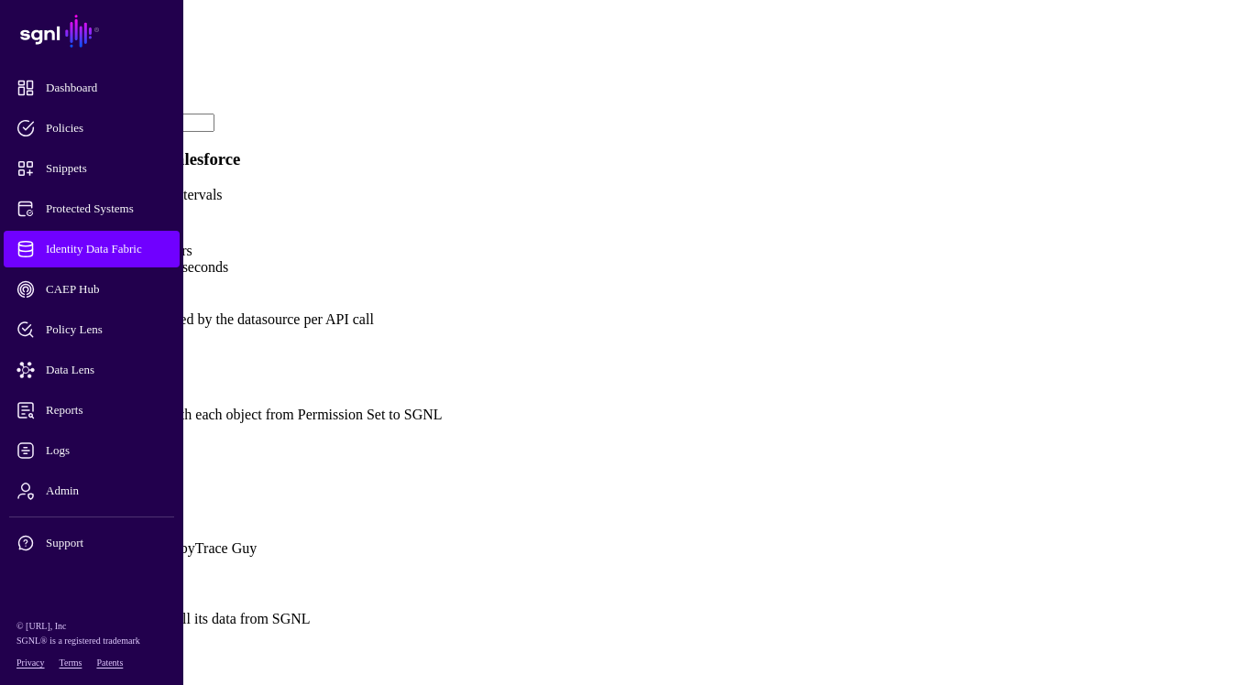
scroll to position [855, 0]
click at [117, 454] on link "Show all attributes" at bounding box center [62, 446] width 110 height 16
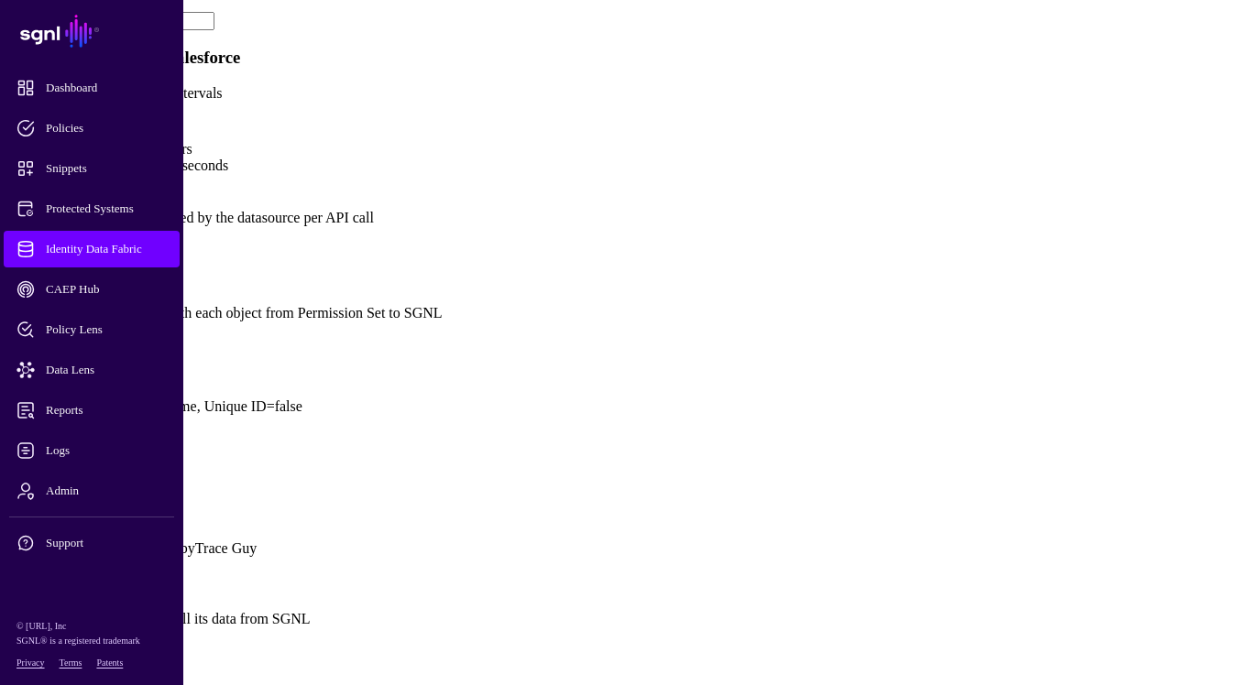
click at [88, 352] on span "Add Attribute" at bounding box center [47, 344] width 81 height 16
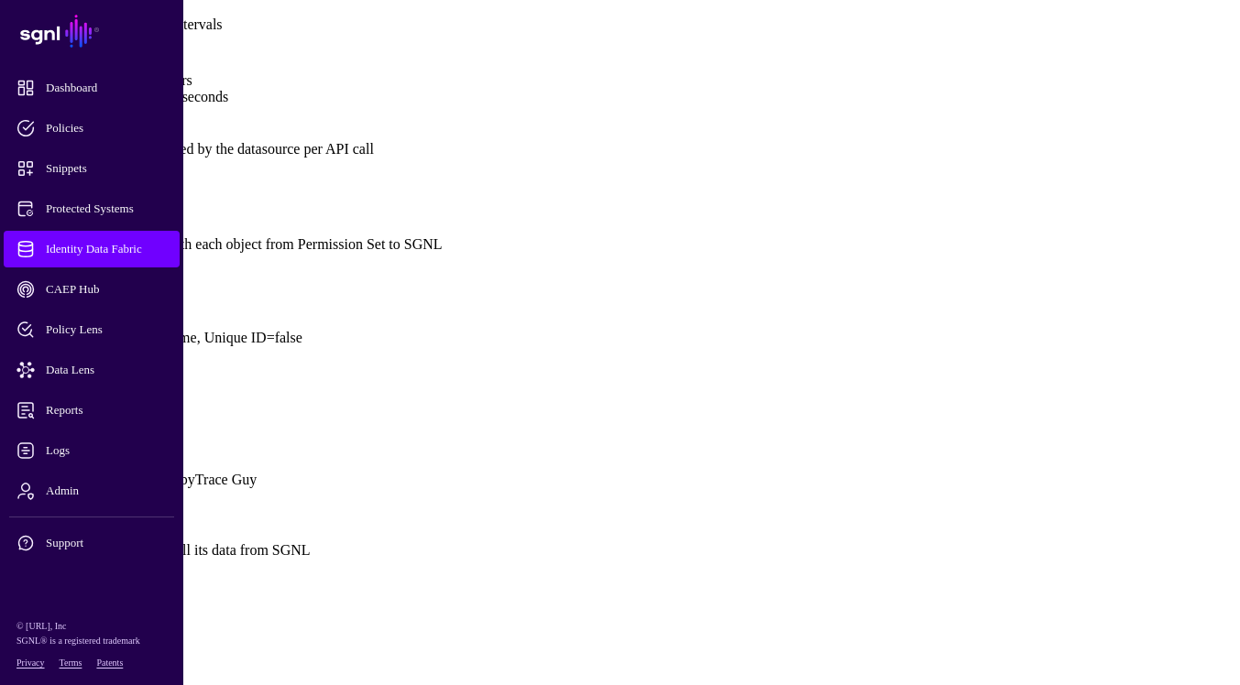
click at [137, 684] on input "Name" at bounding box center [72, 697] width 130 height 18
type input "**"
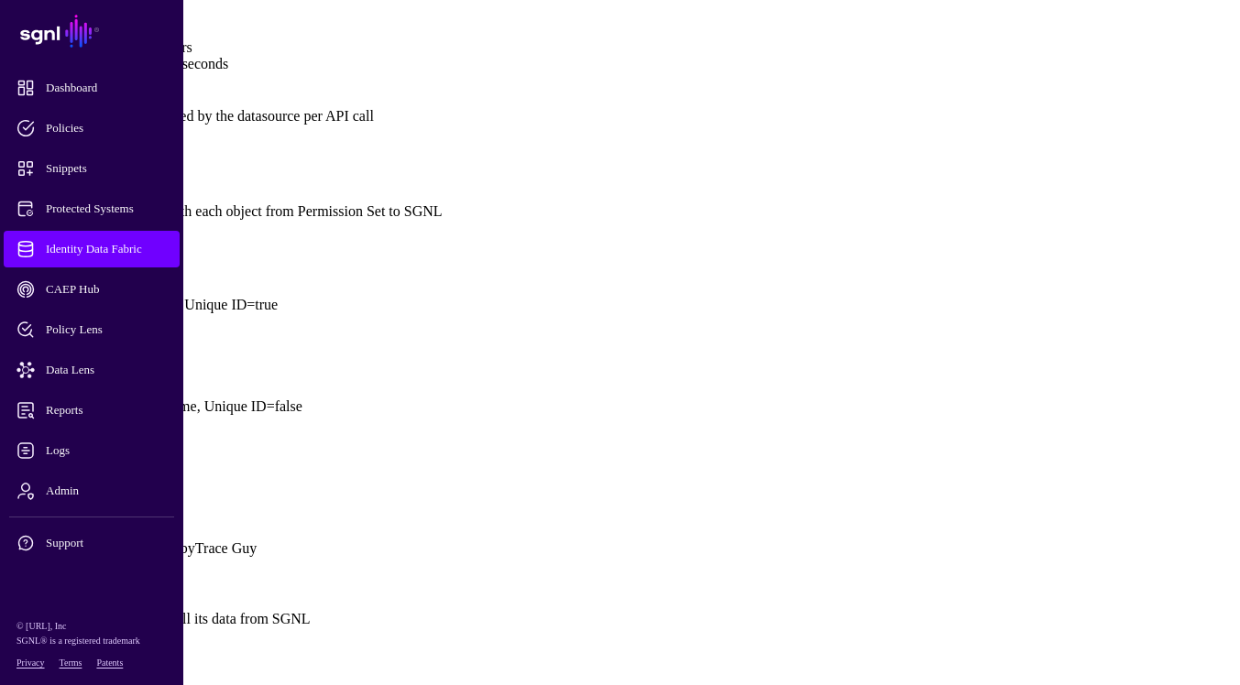
scroll to position [1369, 0]
click at [7, 367] on link at bounding box center [7, 367] width 0 height 0
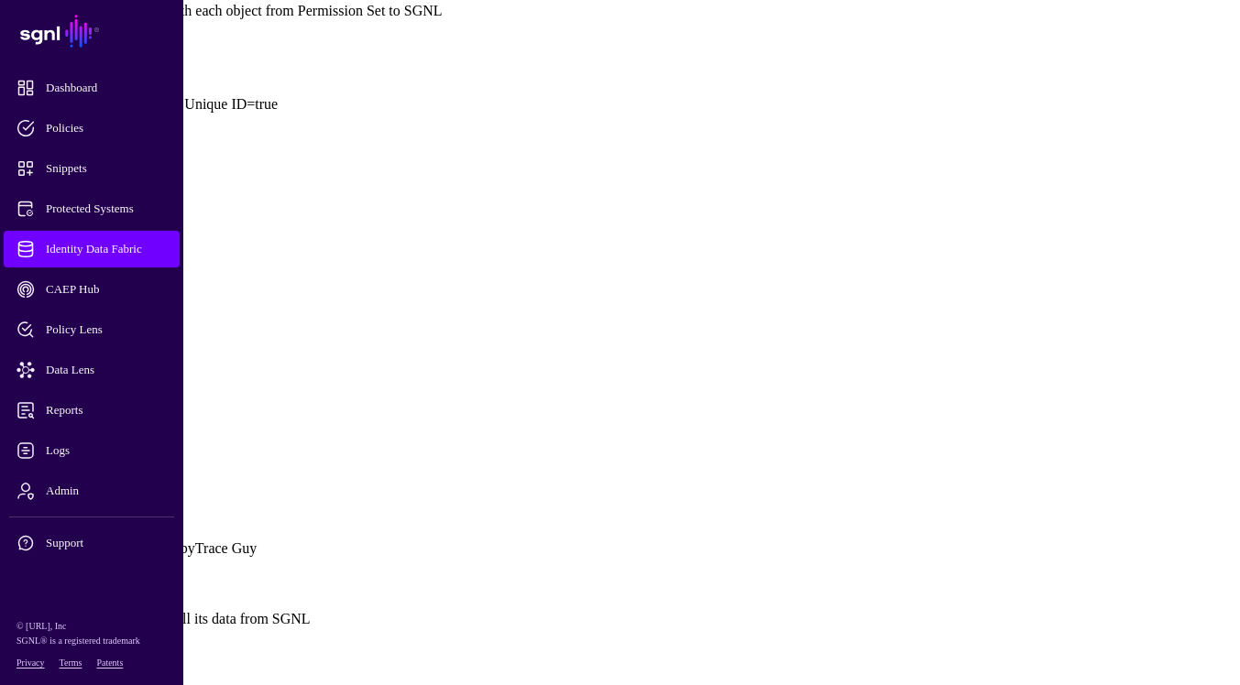
scroll to position [1363, 0]
click at [7, 469] on link at bounding box center [7, 469] width 0 height 0
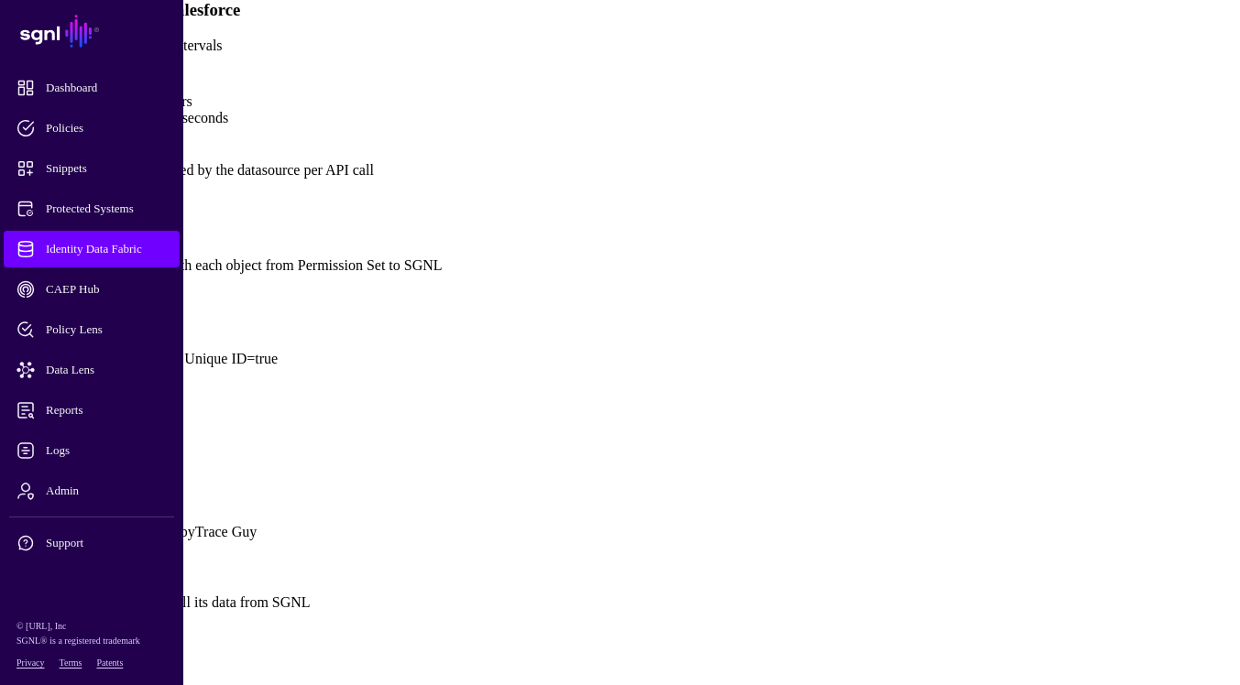
scroll to position [1039, 0]
click at [88, 304] on span "Add Attribute" at bounding box center [47, 297] width 81 height 16
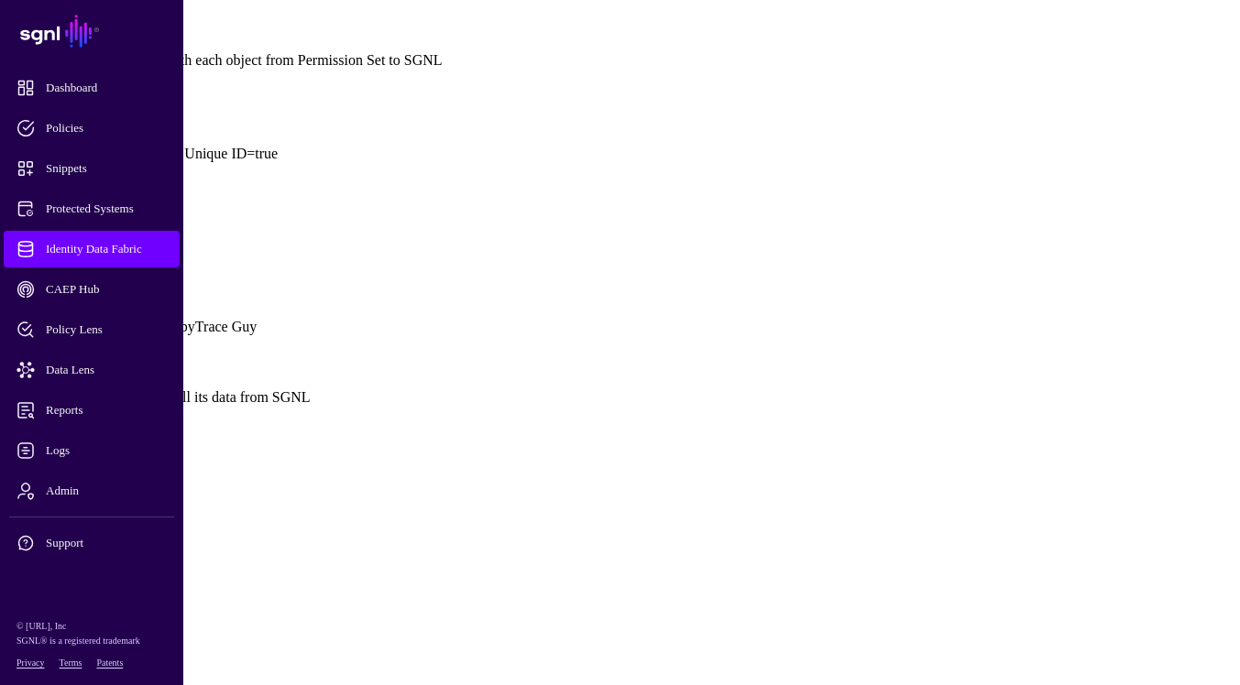
click at [137, 552] on input "Name" at bounding box center [72, 561] width 130 height 18
type input "****"
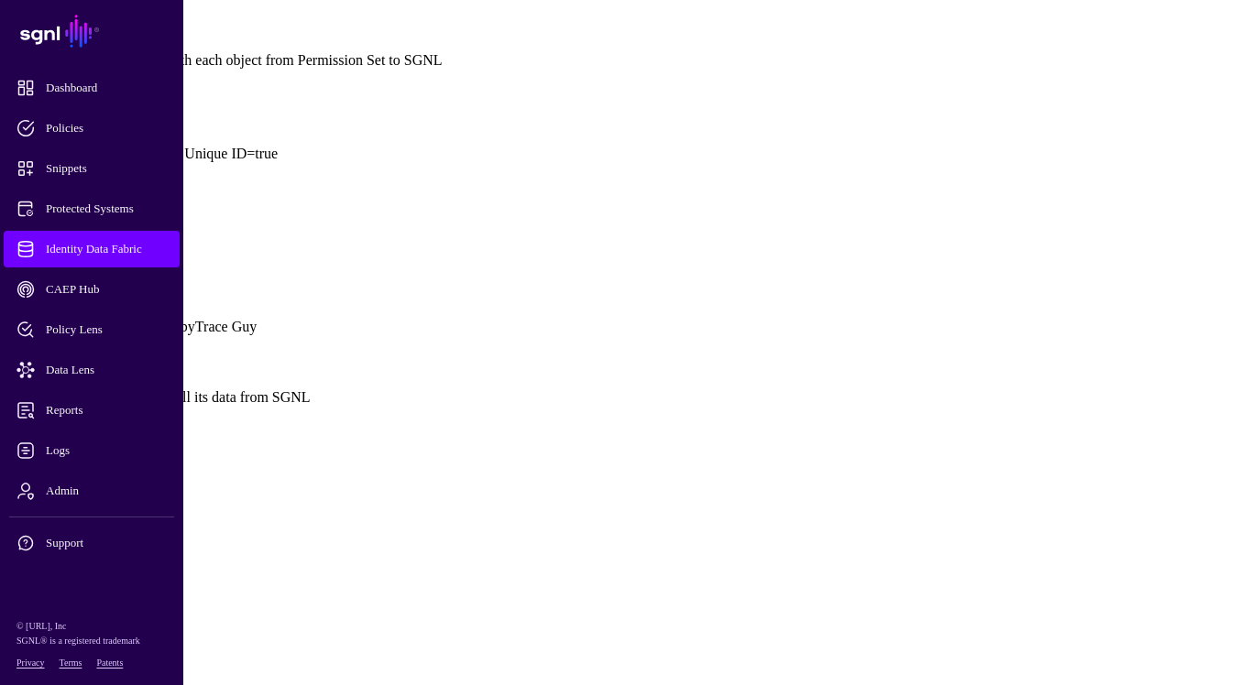
scroll to position [203, 0]
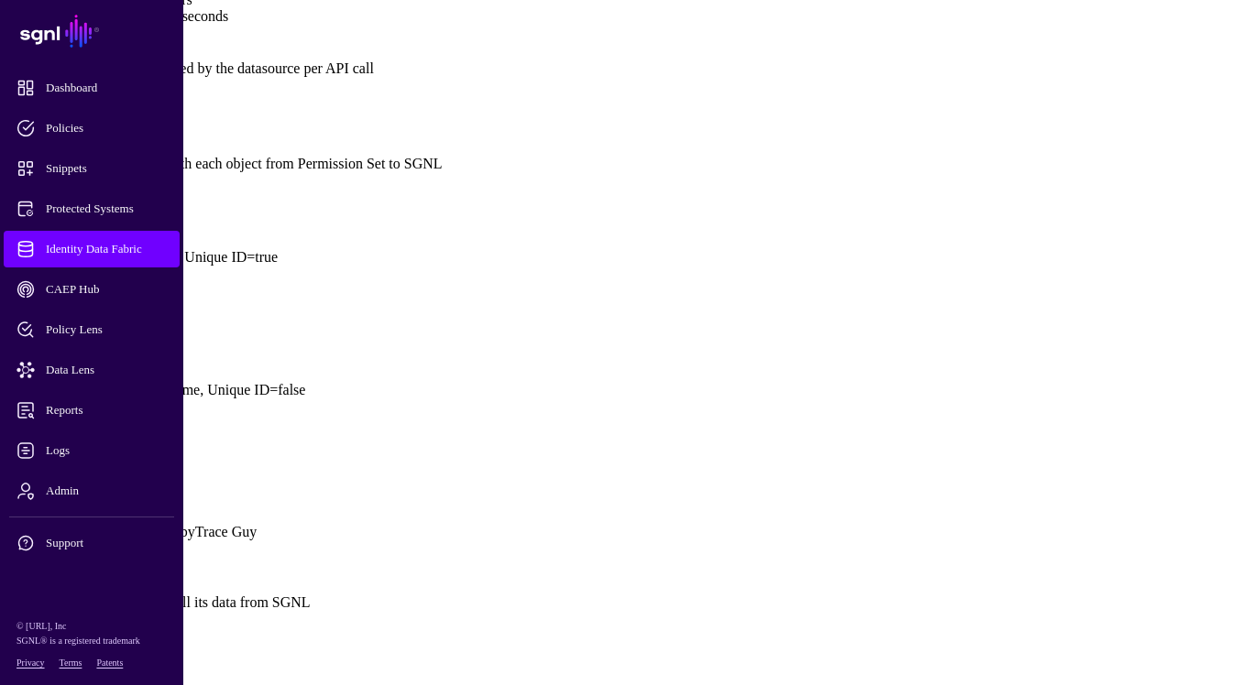
scroll to position [1476, 0]
click at [103, 659] on button "Save" at bounding box center [81, 668] width 42 height 19
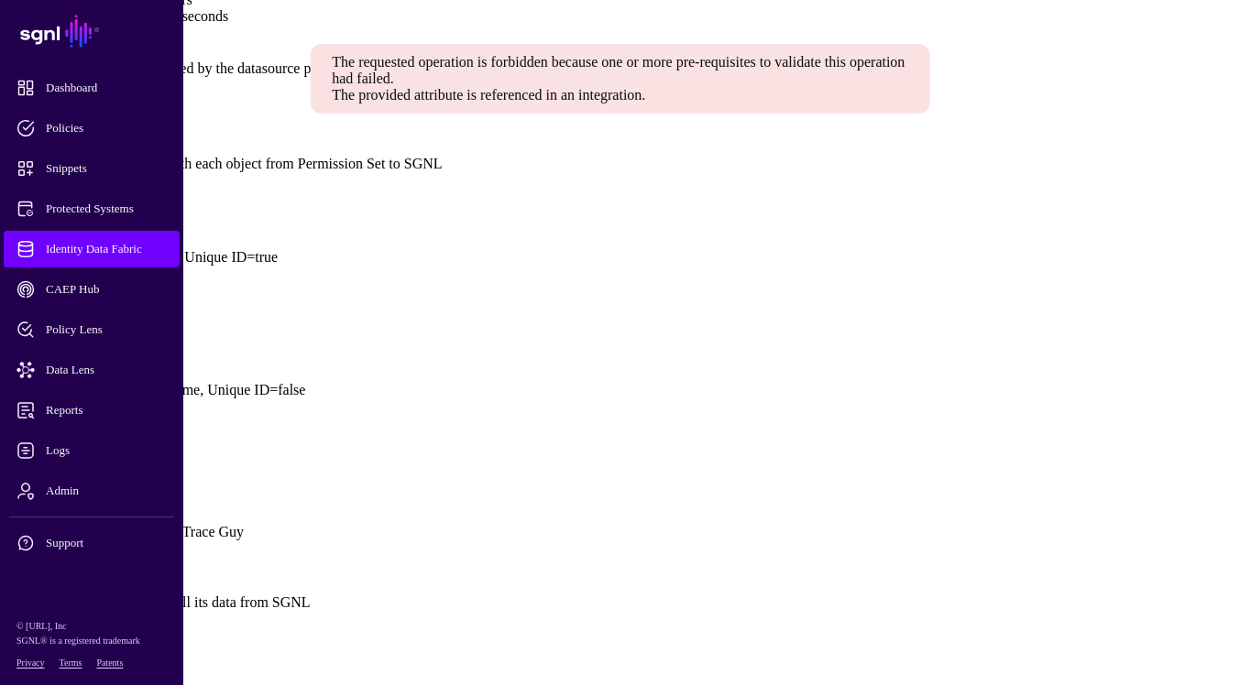
scroll to position [1205, 0]
click at [7, 438] on link at bounding box center [7, 438] width 0 height 0
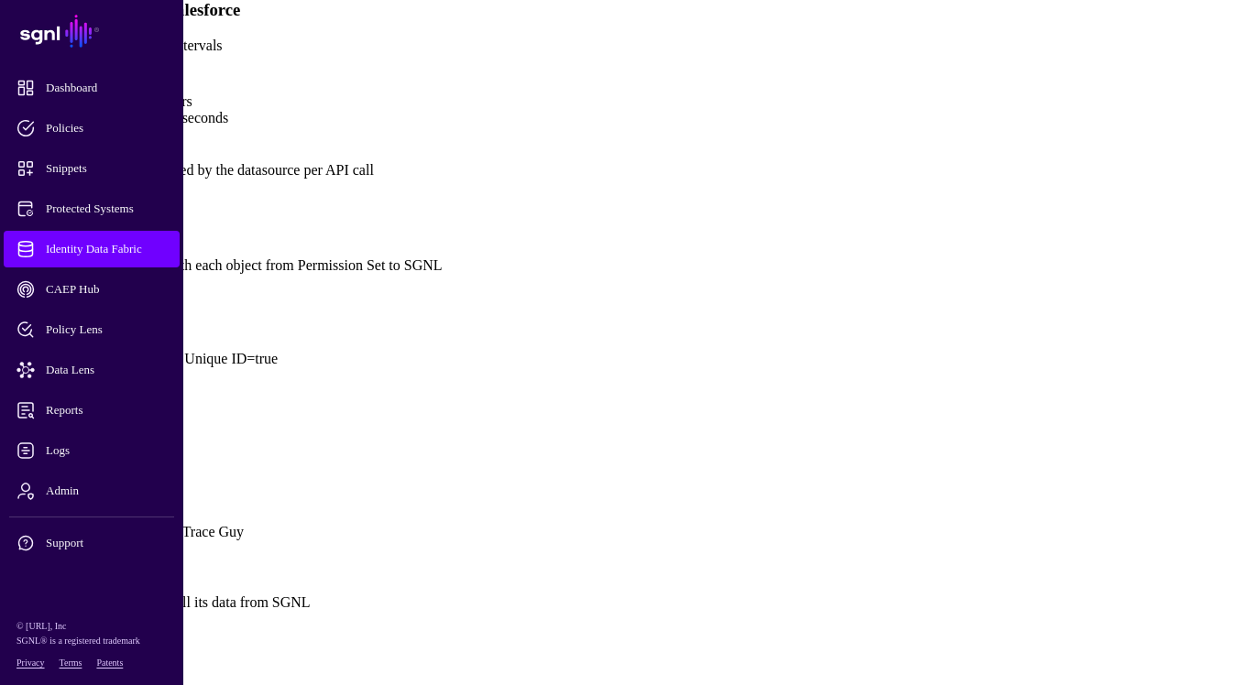
click at [103, 659] on button "Save" at bounding box center [81, 668] width 42 height 19
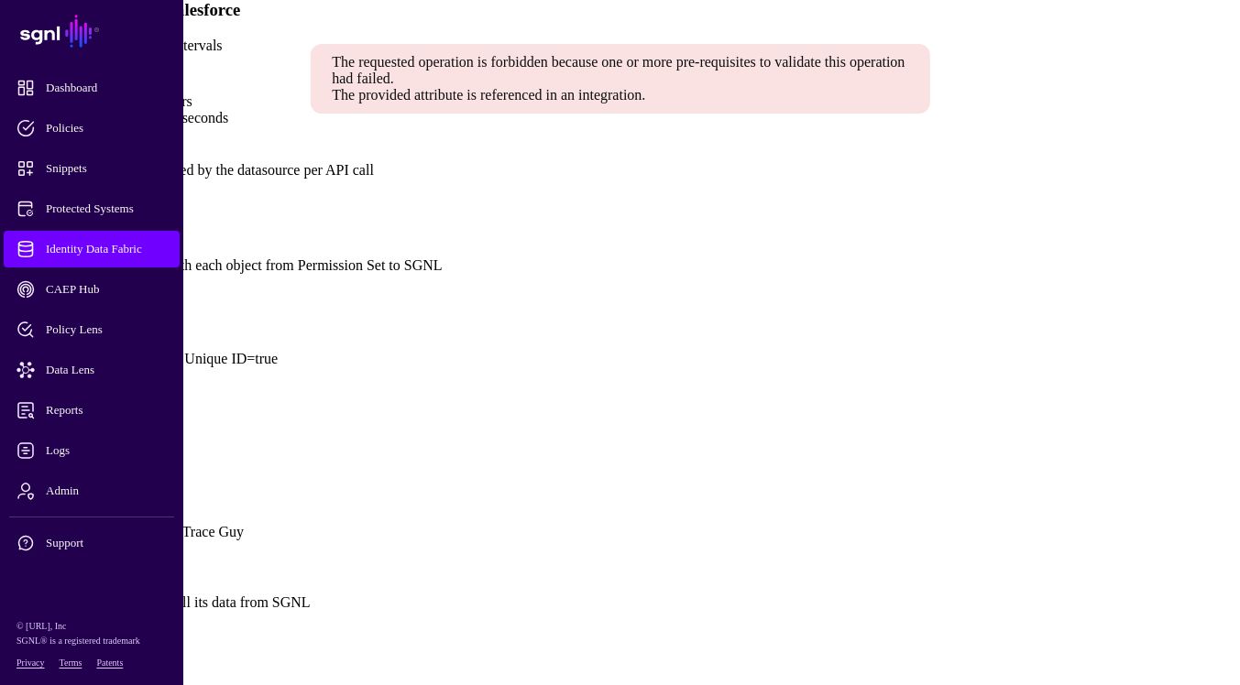
scroll to position [1161, 0]
click at [7, 453] on link at bounding box center [7, 453] width 0 height 0
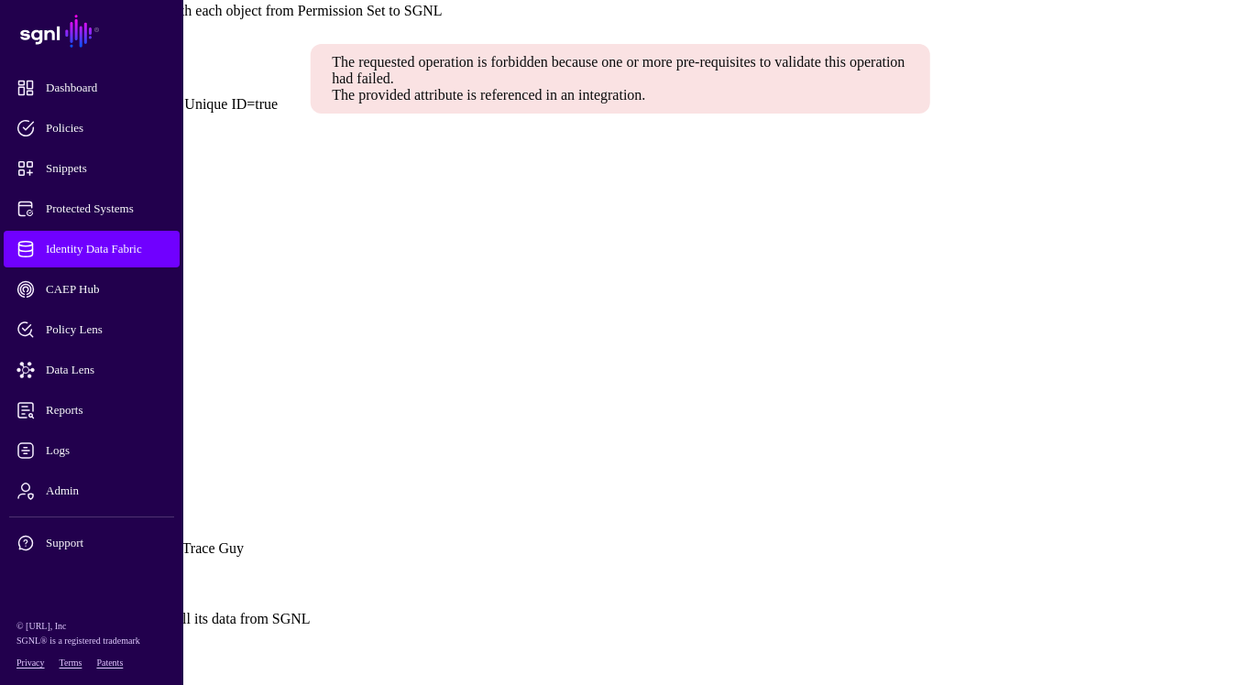
click at [103, 659] on button "Save" at bounding box center [81, 668] width 42 height 19
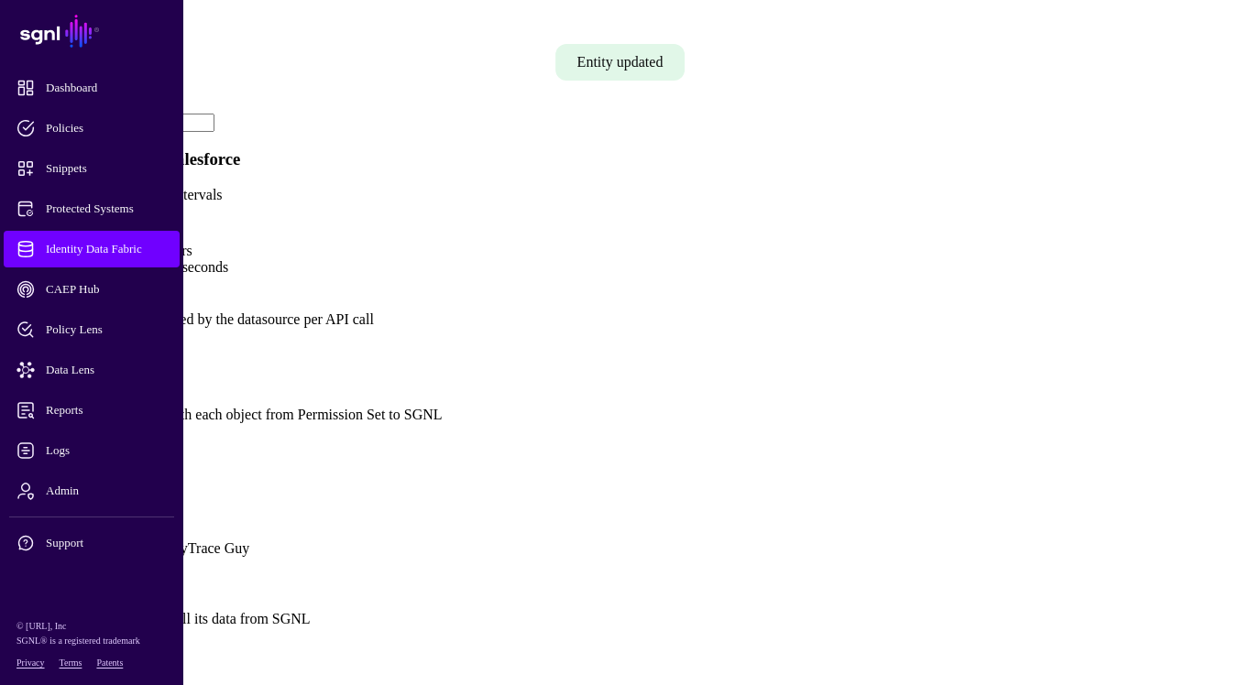
scroll to position [1075, 0]
click at [117, 438] on link "Show all attributes" at bounding box center [62, 446] width 110 height 16
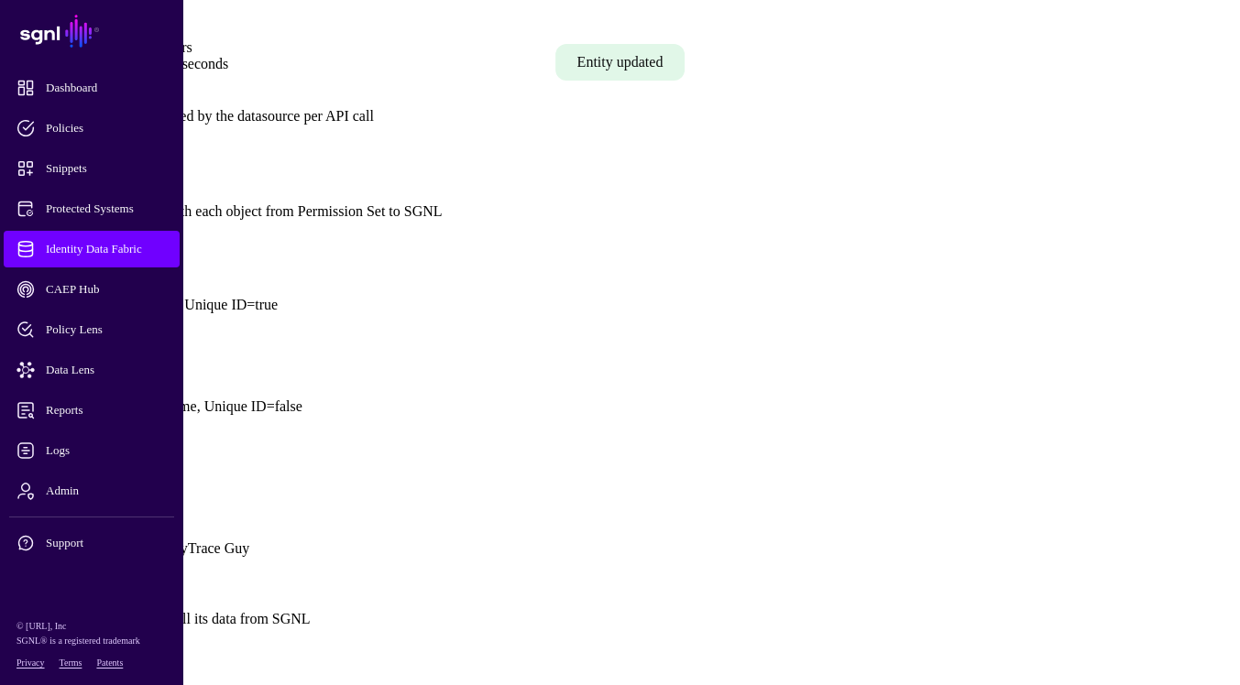
scroll to position [1408, 0]
click at [7, 367] on link at bounding box center [7, 367] width 0 height 0
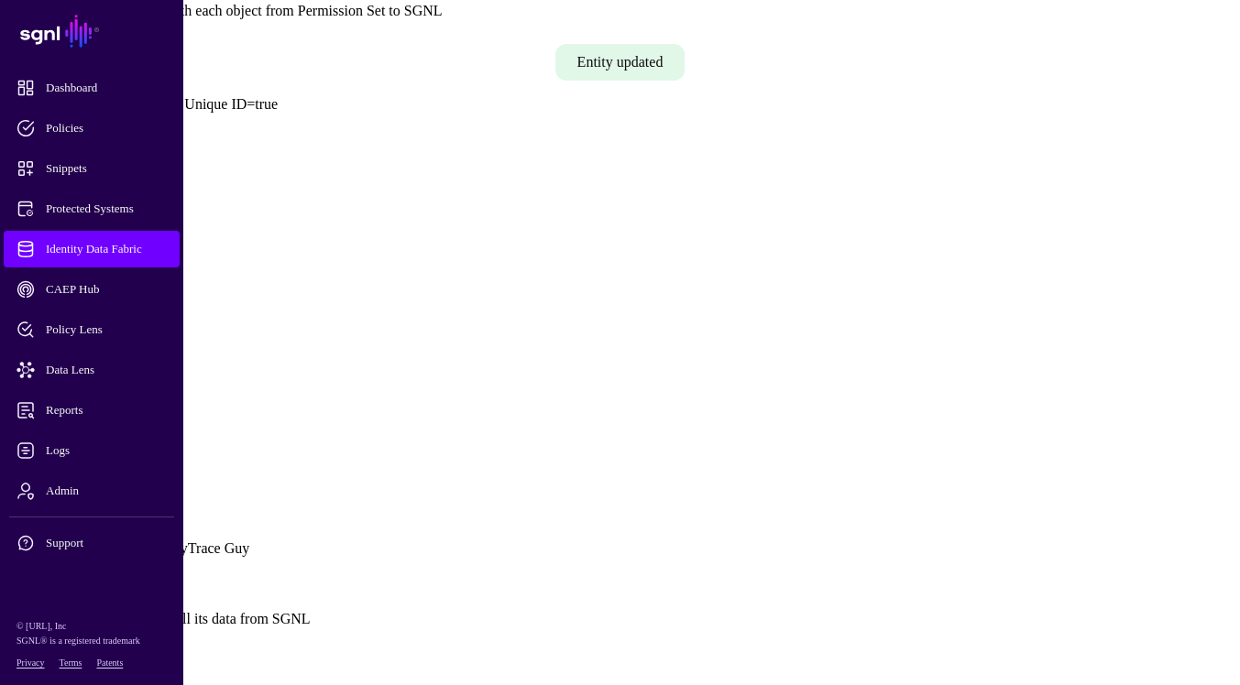
scroll to position [1238, 0]
click at [7, 469] on link at bounding box center [7, 469] width 0 height 0
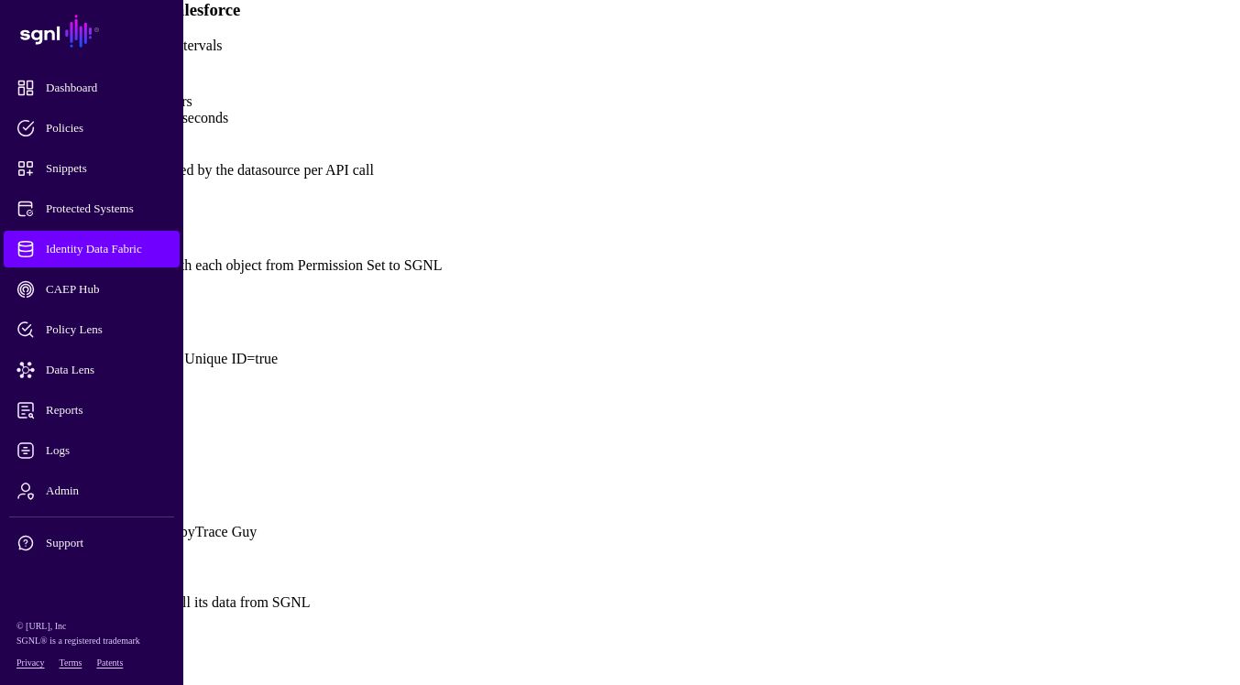
click at [103, 659] on button "Save" at bounding box center [81, 668] width 42 height 19
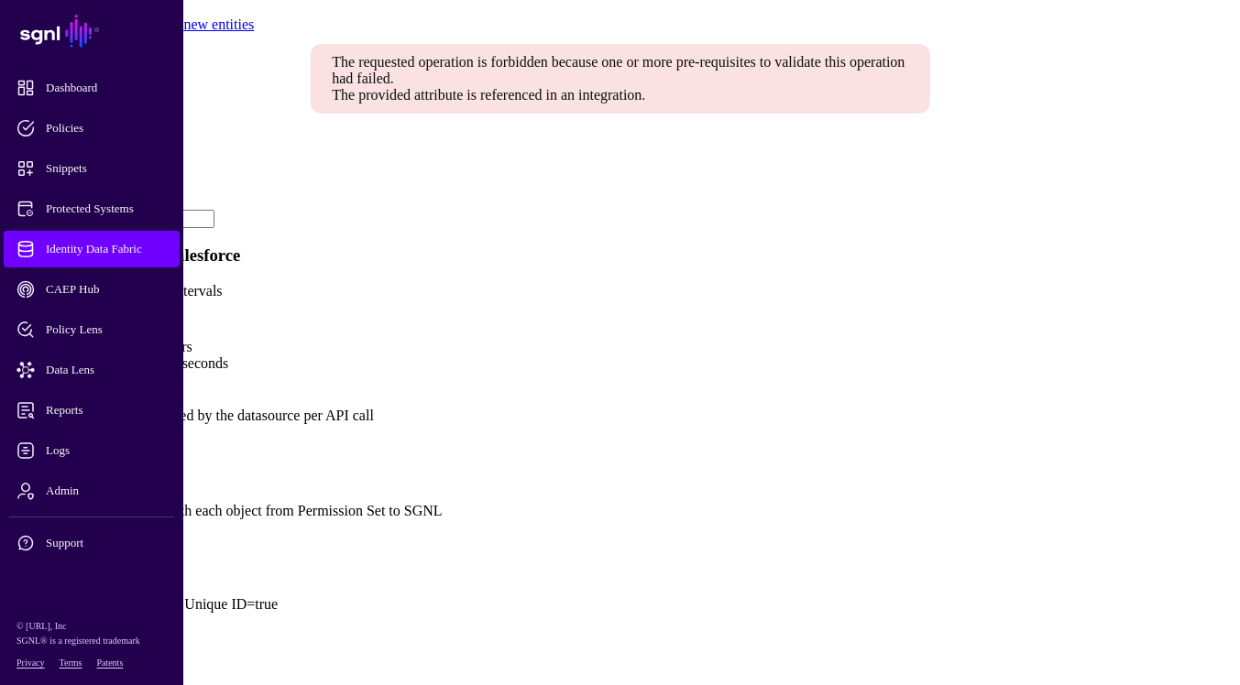
scroll to position [574, 0]
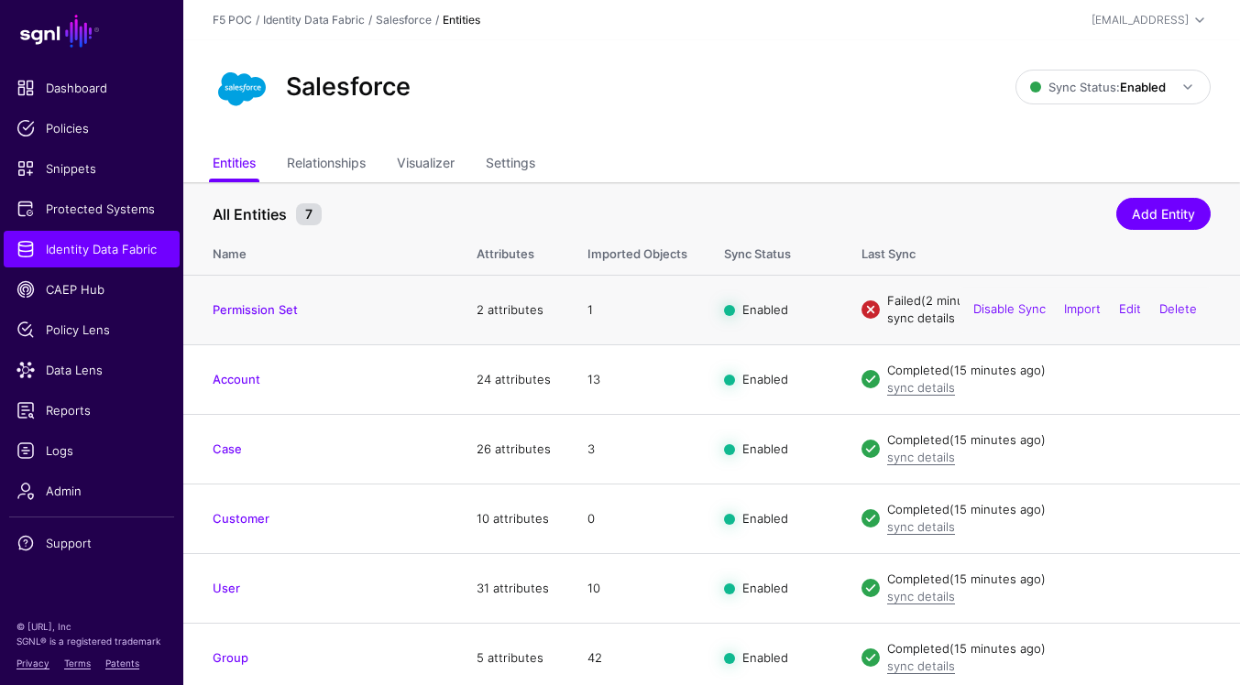
click at [930, 314] on link "sync details" at bounding box center [921, 318] width 68 height 15
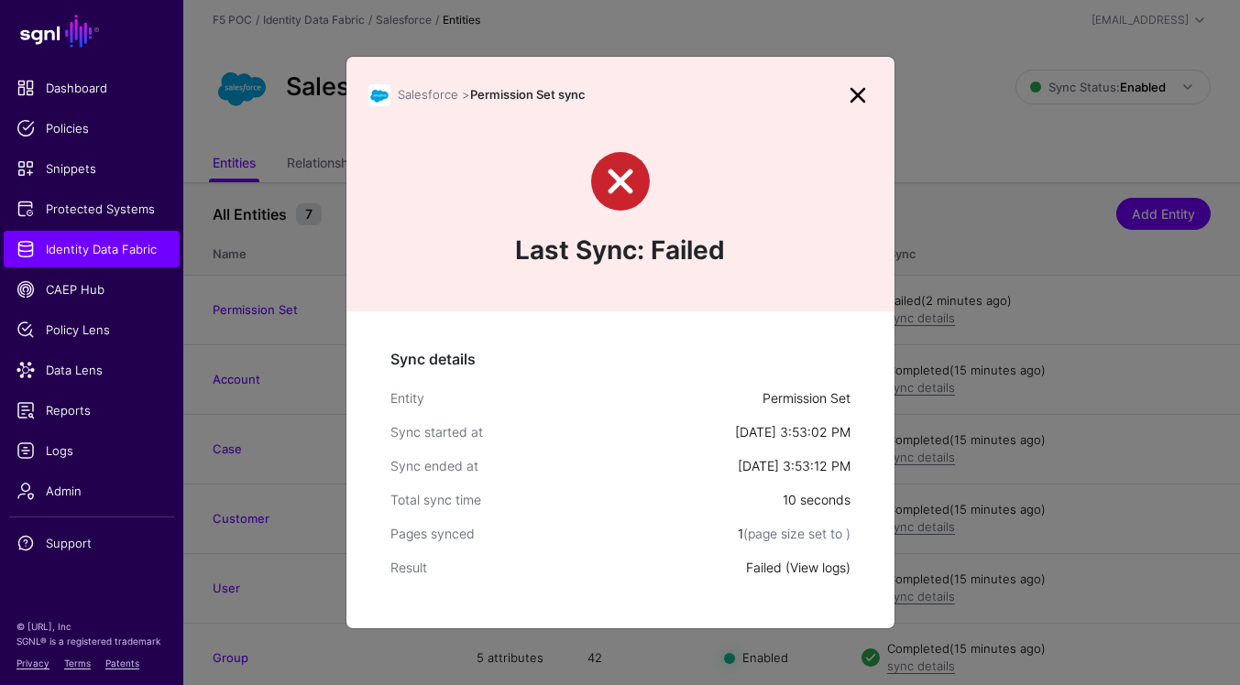
click at [808, 568] on link "View logs" at bounding box center [818, 568] width 56 height 16
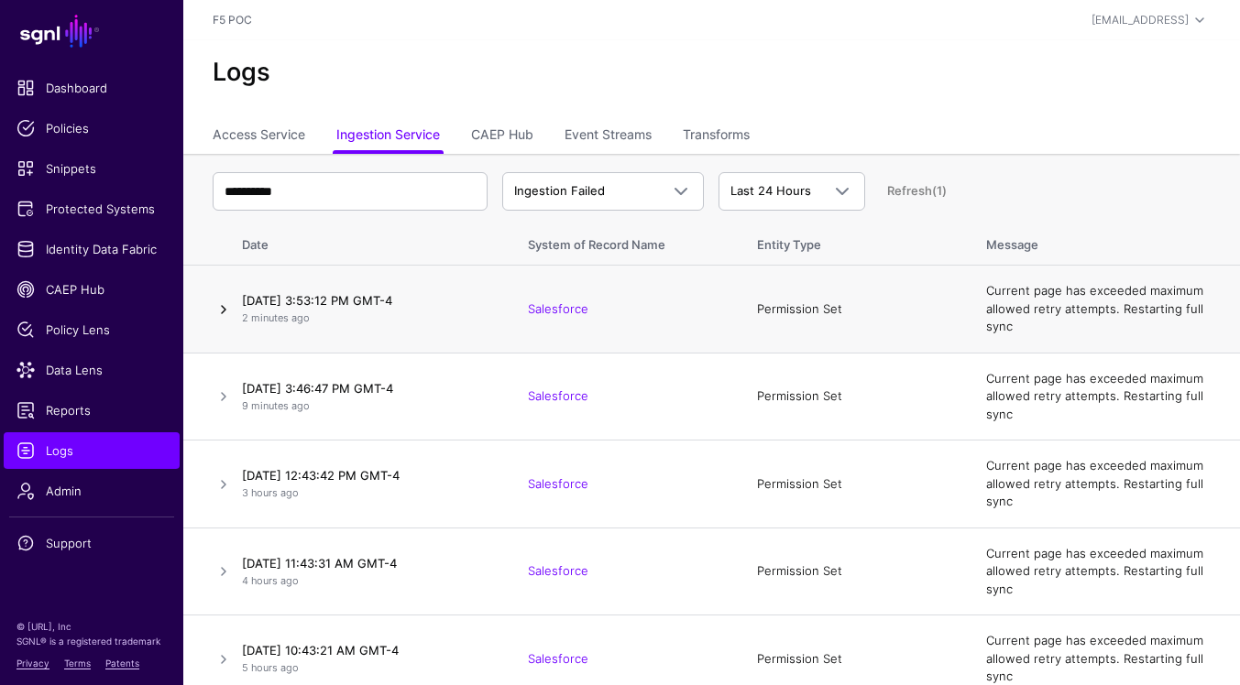
click at [218, 312] on link at bounding box center [224, 310] width 22 height 22
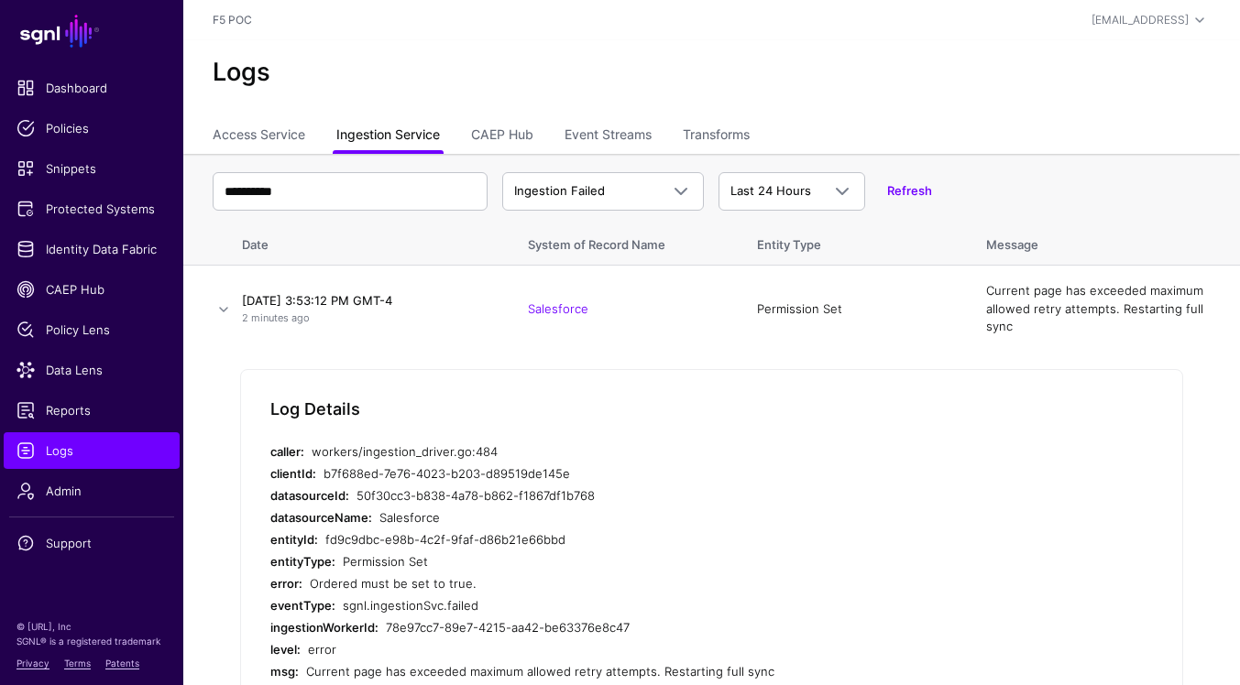
click at [356, 131] on link "Ingestion Service" at bounding box center [388, 136] width 104 height 35
click at [98, 240] on span "Identity Data Fabric" at bounding box center [91, 249] width 150 height 18
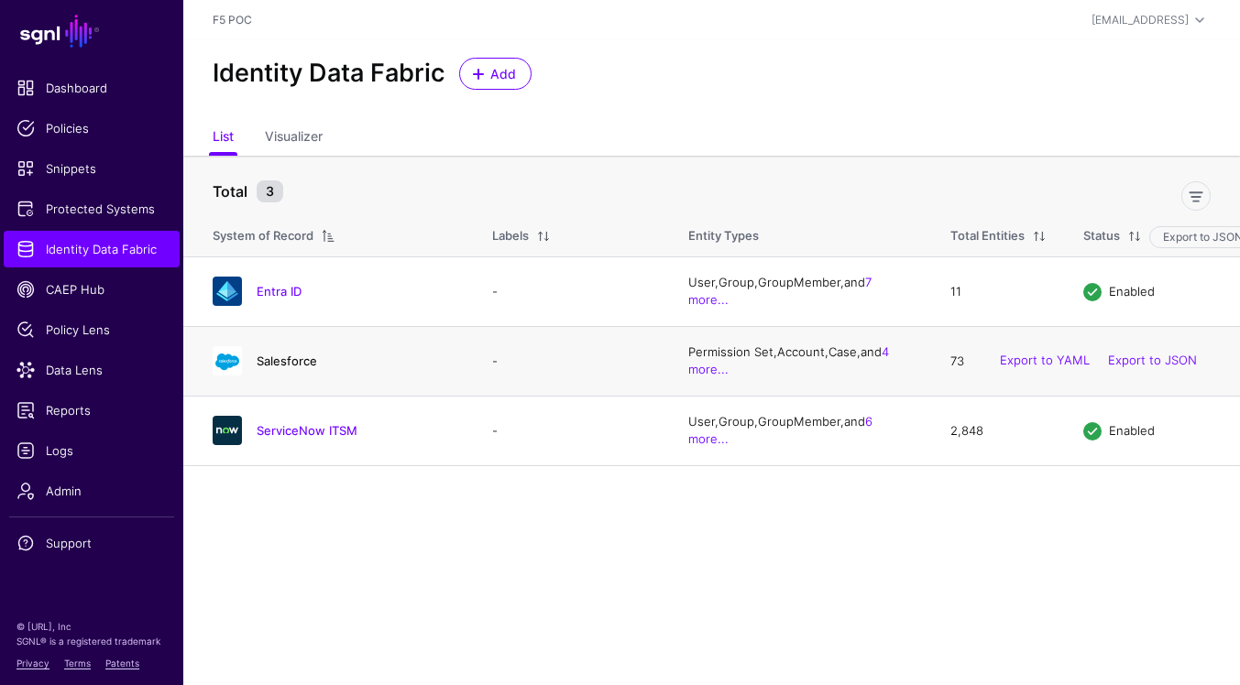
click at [294, 359] on link "Salesforce" at bounding box center [287, 361] width 60 height 15
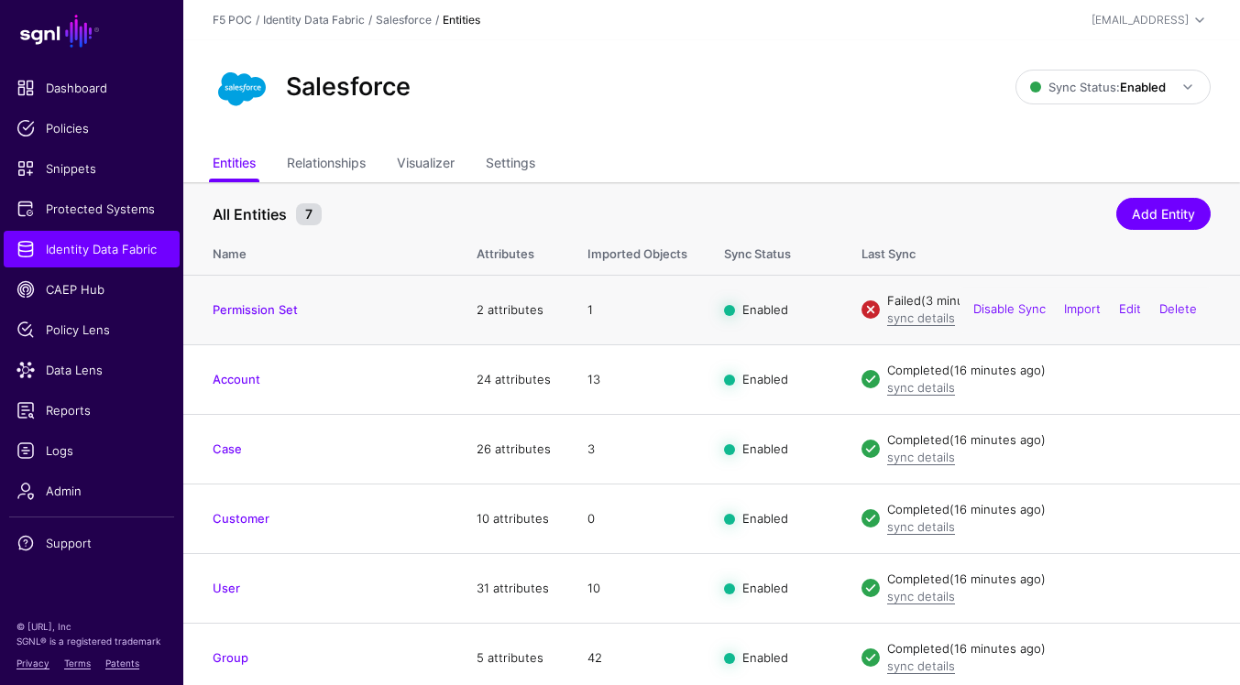
click at [272, 299] on td "Permission Set" at bounding box center [320, 310] width 275 height 70
click at [270, 305] on link "Permission Set" at bounding box center [255, 309] width 85 height 15
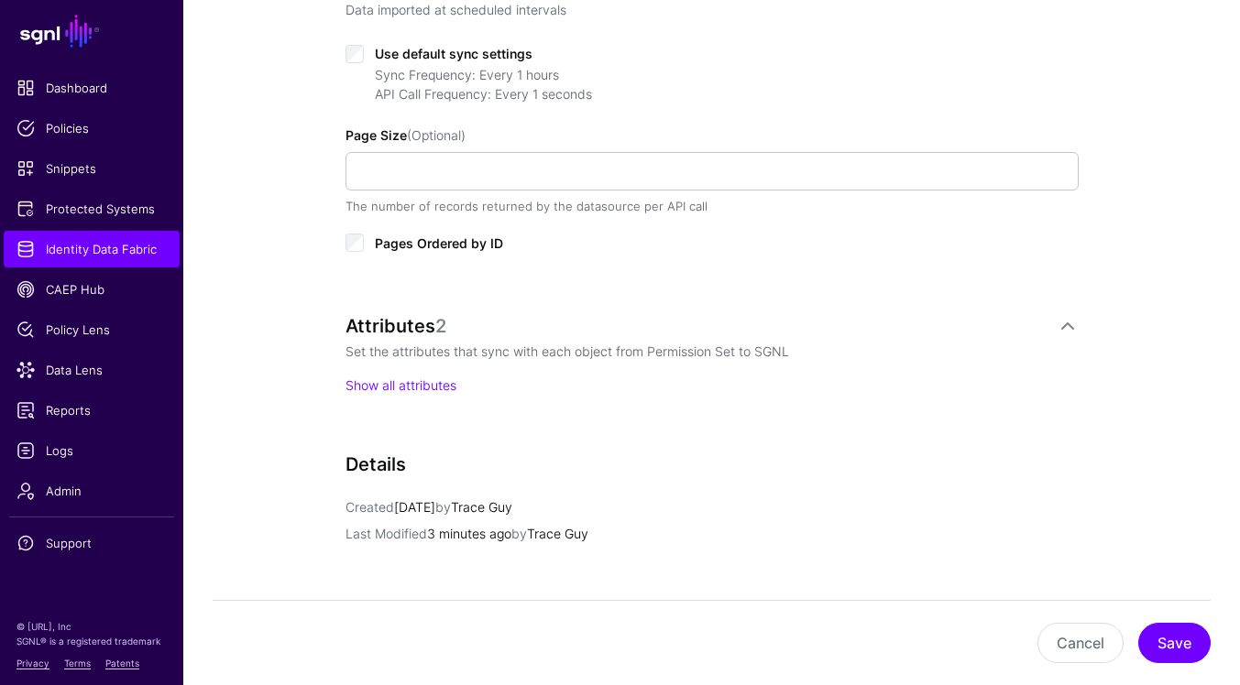
scroll to position [953, 0]
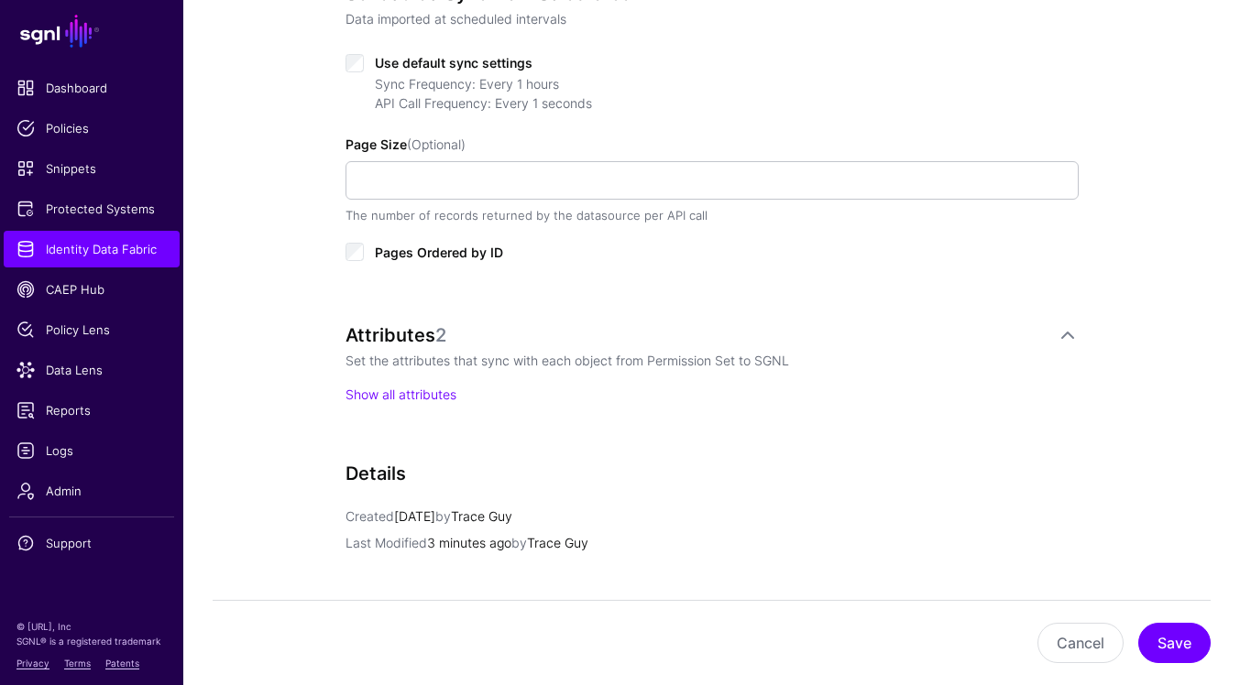
click at [367, 251] on div "Pages Ordered by ID" at bounding box center [711, 251] width 733 height 22
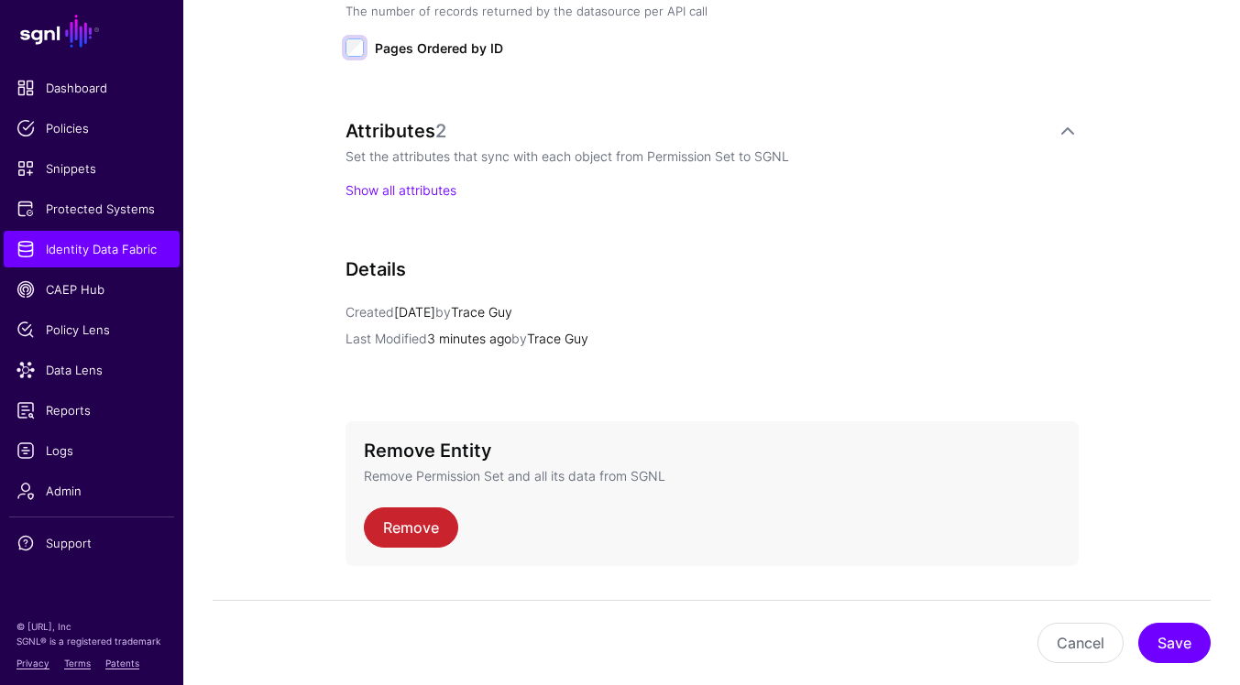
scroll to position [1180, 0]
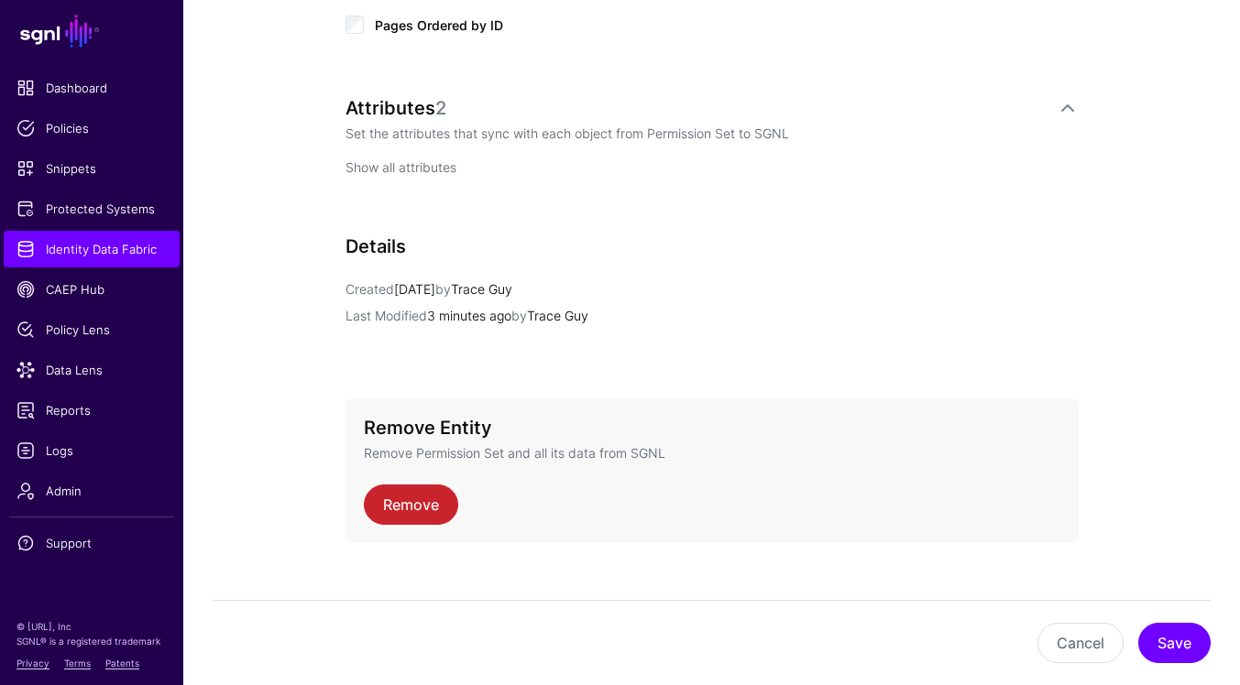
click at [422, 163] on link "Show all attributes" at bounding box center [400, 167] width 111 height 16
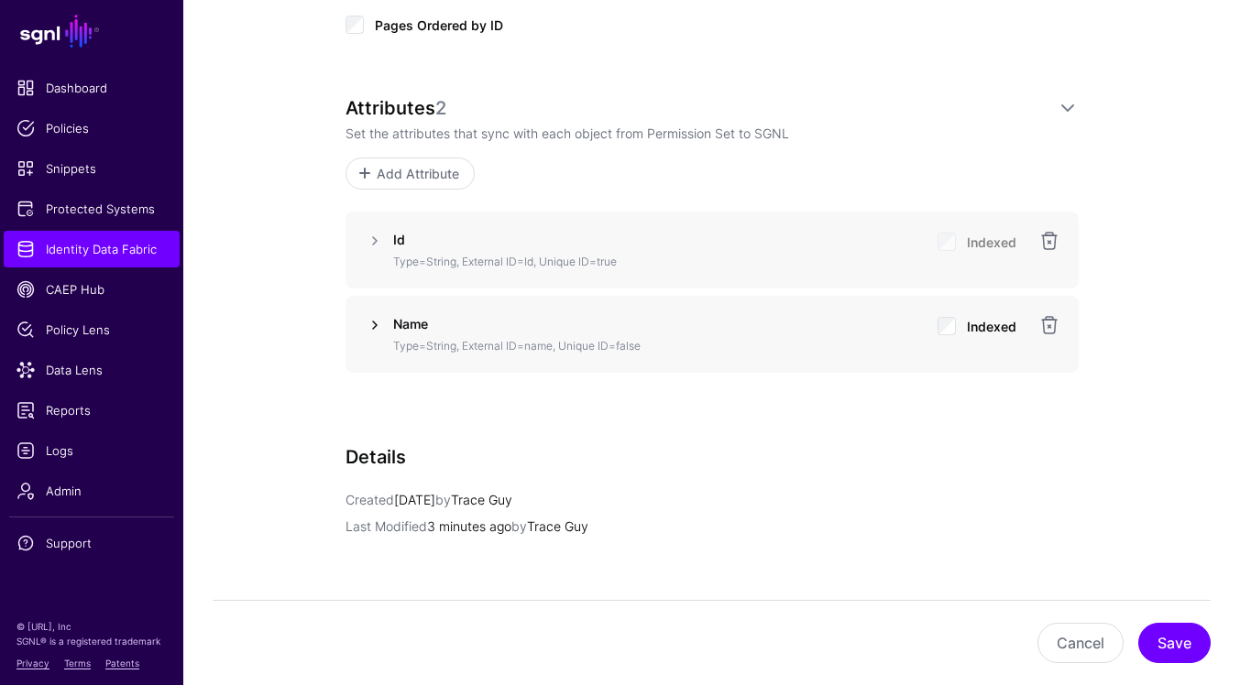
click at [373, 323] on link at bounding box center [375, 325] width 22 height 22
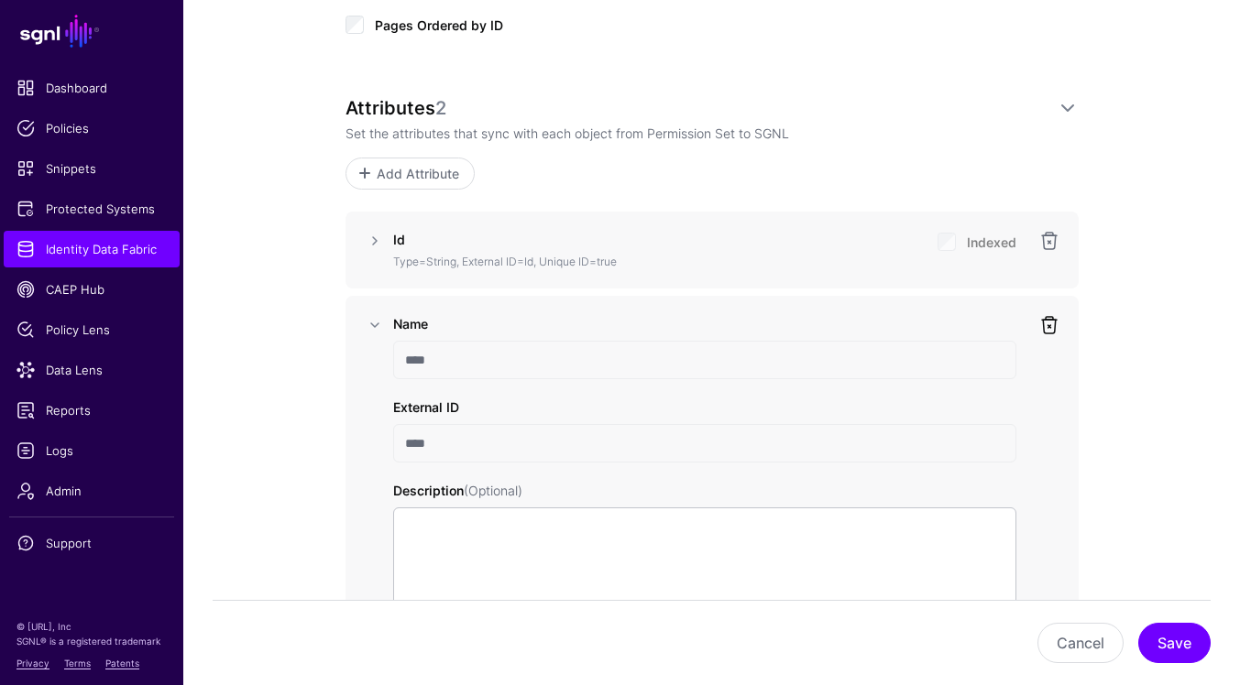
click at [1049, 321] on link at bounding box center [1049, 325] width 22 height 22
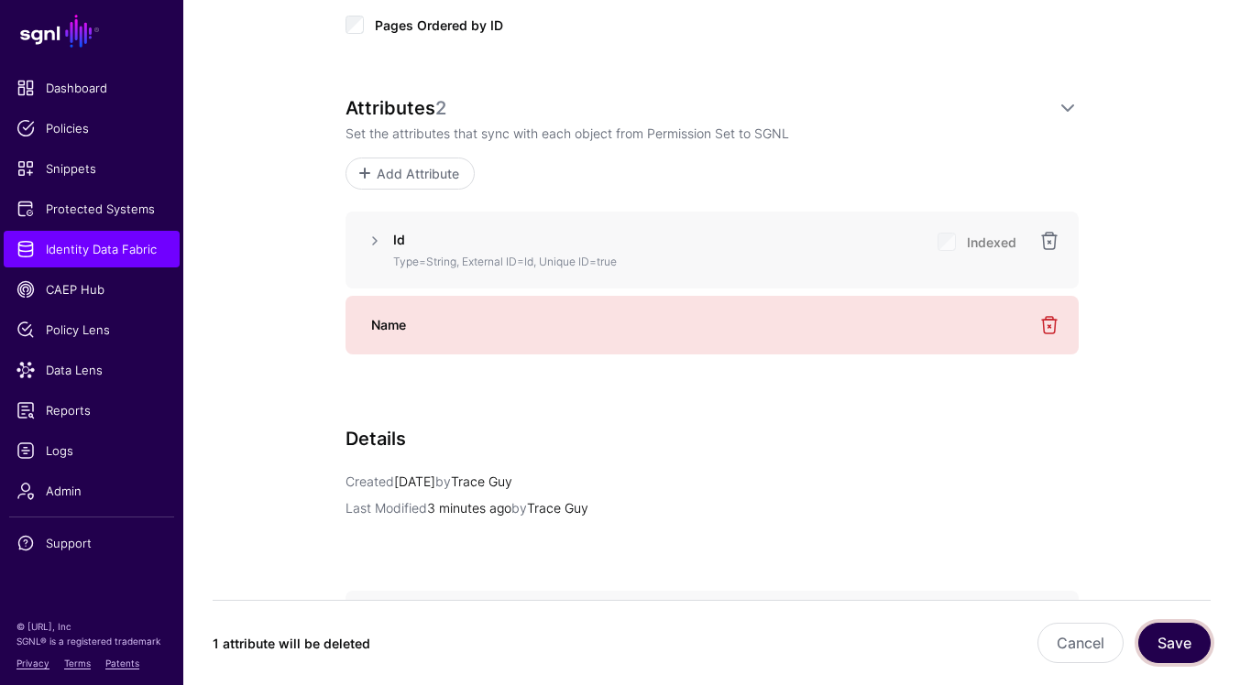
click at [1181, 642] on button "Save" at bounding box center [1174, 643] width 72 height 40
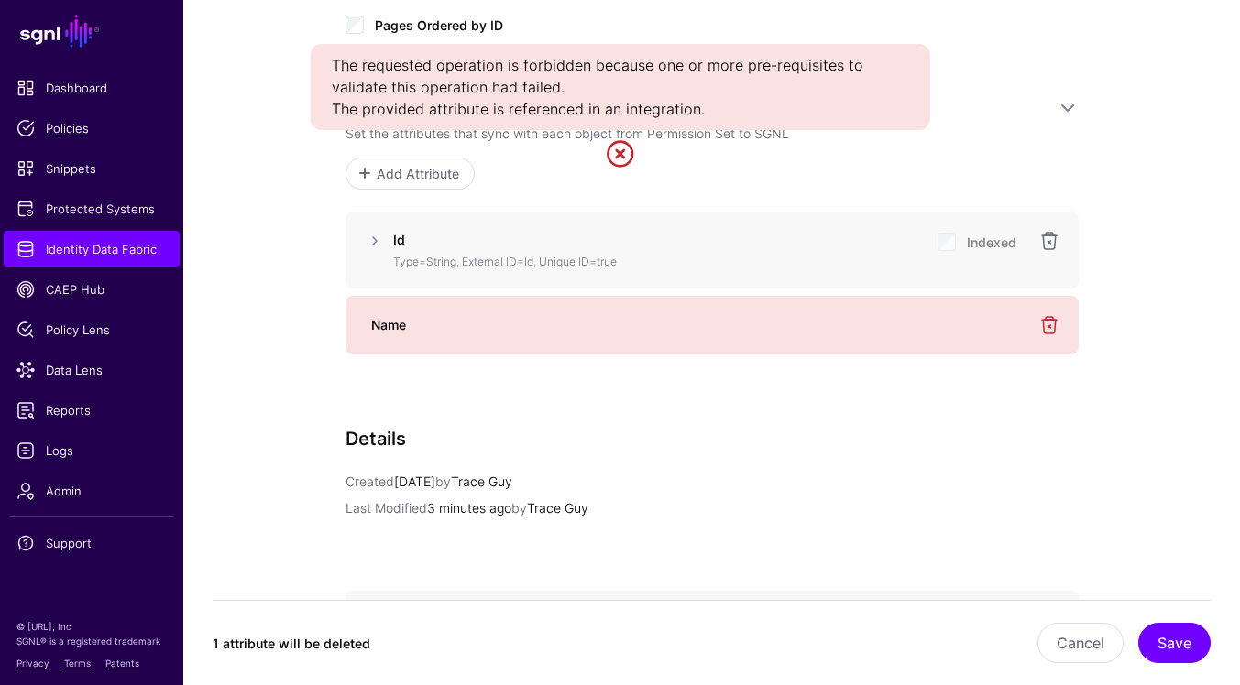
click at [609, 150] on link at bounding box center [620, 153] width 29 height 29
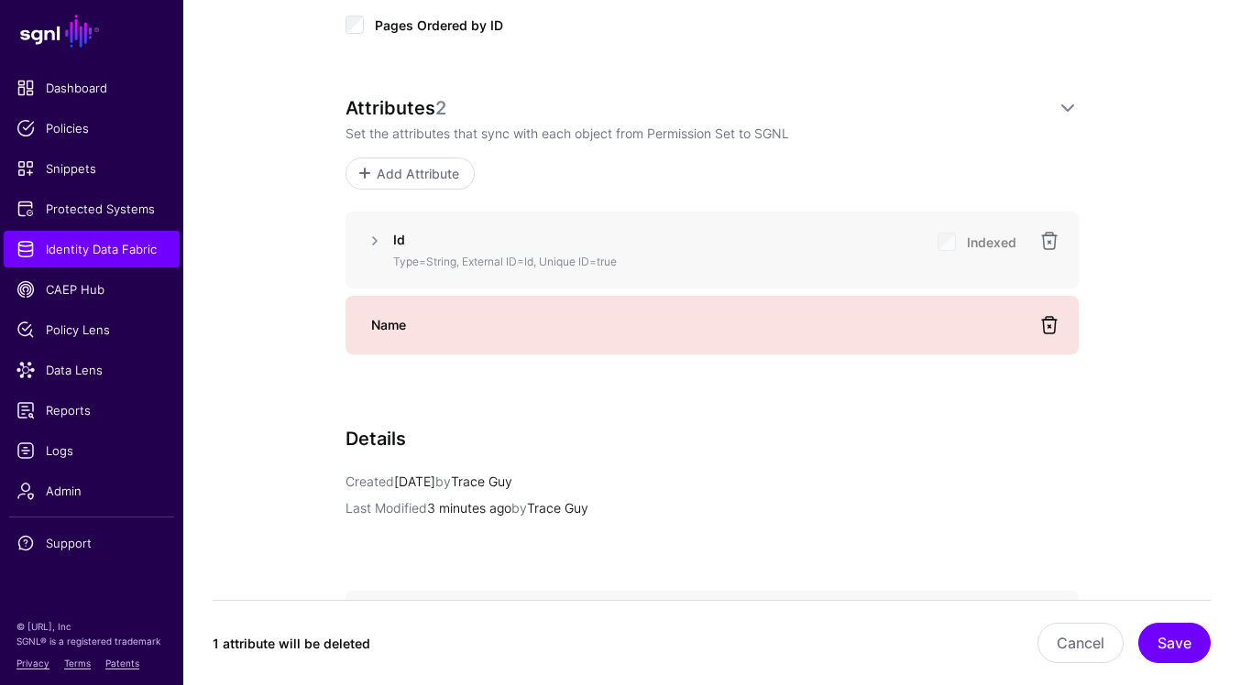
click at [1049, 324] on link at bounding box center [1049, 325] width 22 height 22
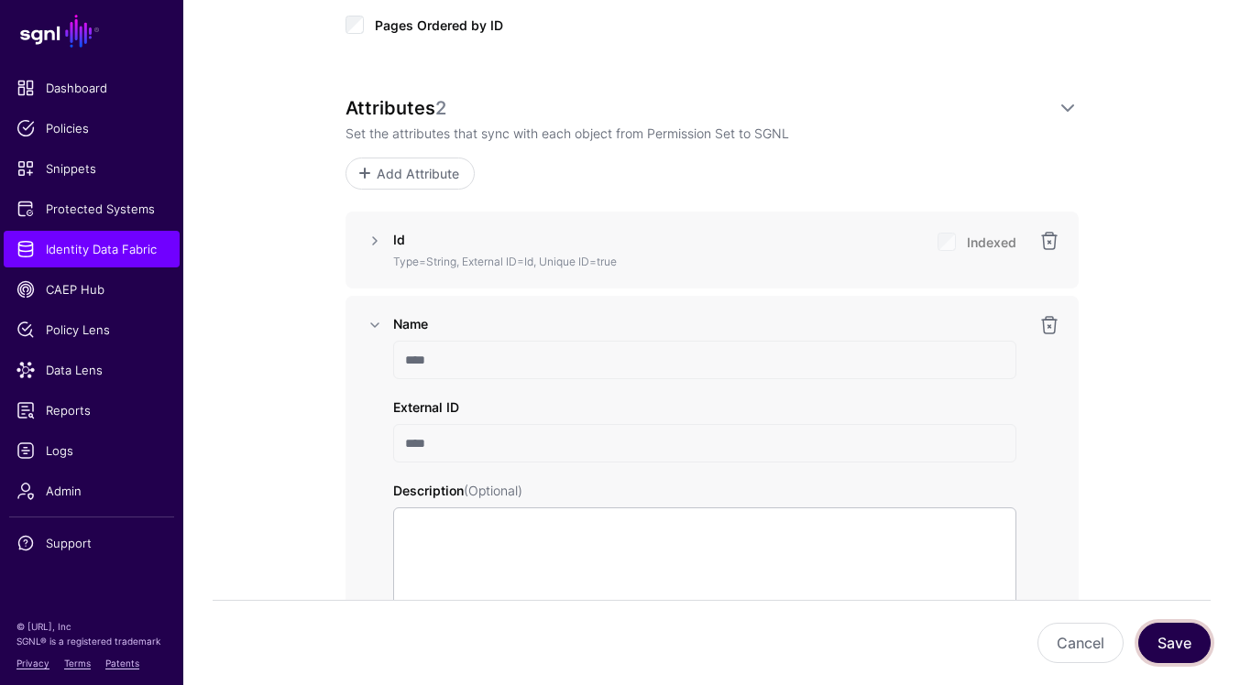
click at [1185, 642] on button "Save" at bounding box center [1174, 643] width 72 height 40
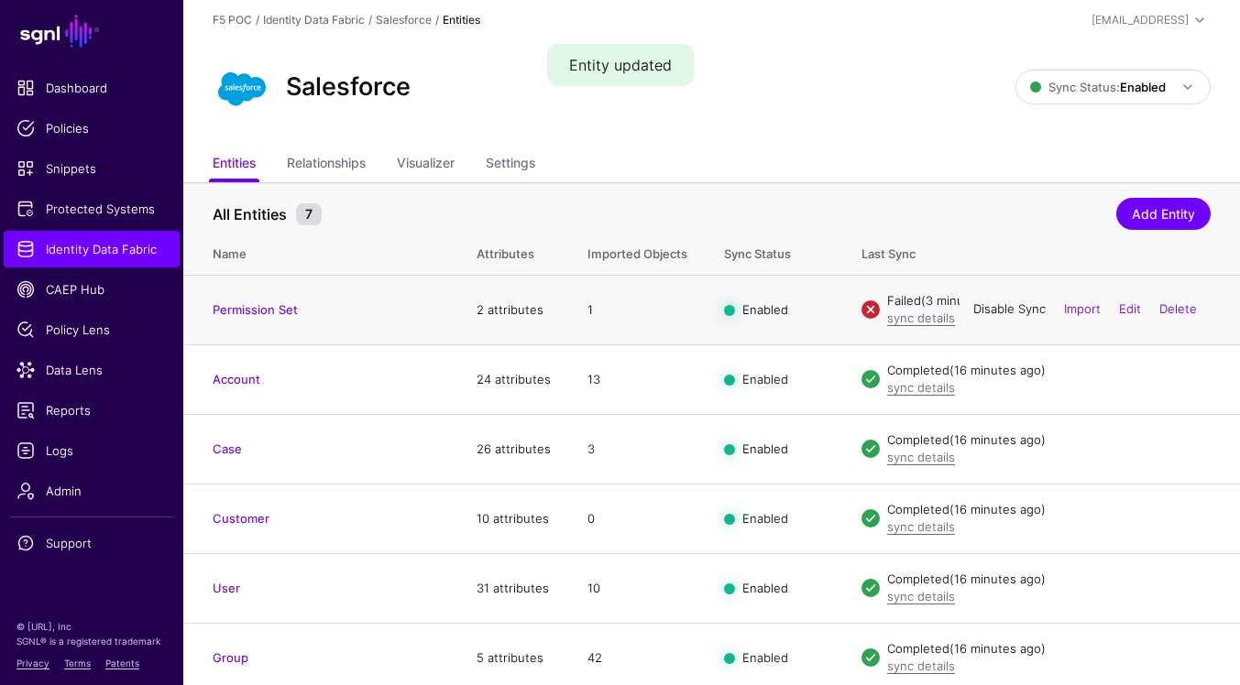
click at [1008, 307] on link "Disable Sync" at bounding box center [1009, 309] width 72 height 15
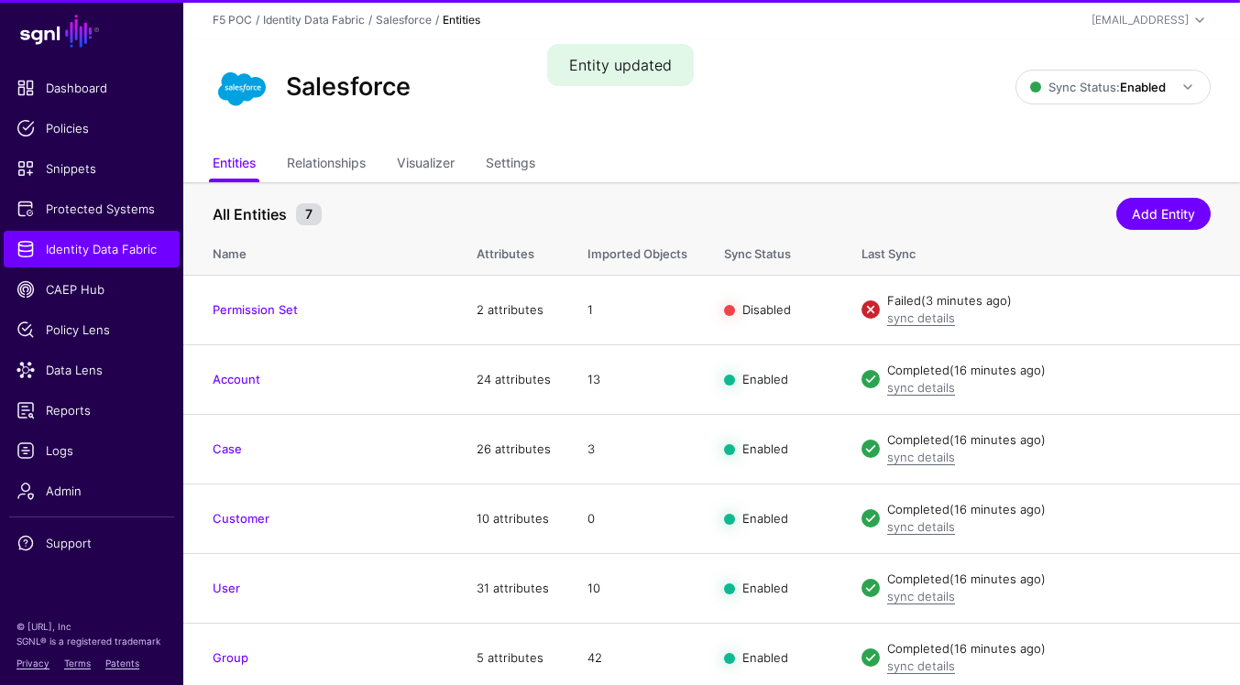
click at [0, 0] on link "Enable Sync" at bounding box center [0, 0] width 0 height 0
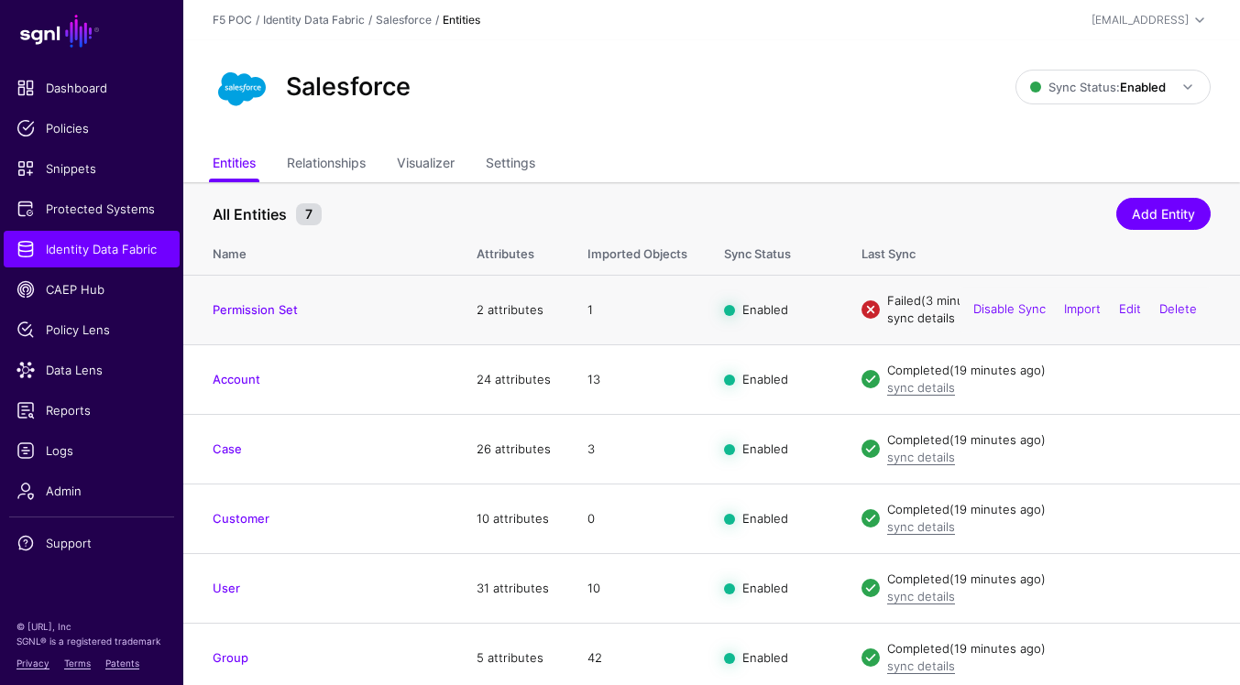
click at [920, 320] on link "sync details" at bounding box center [921, 318] width 68 height 15
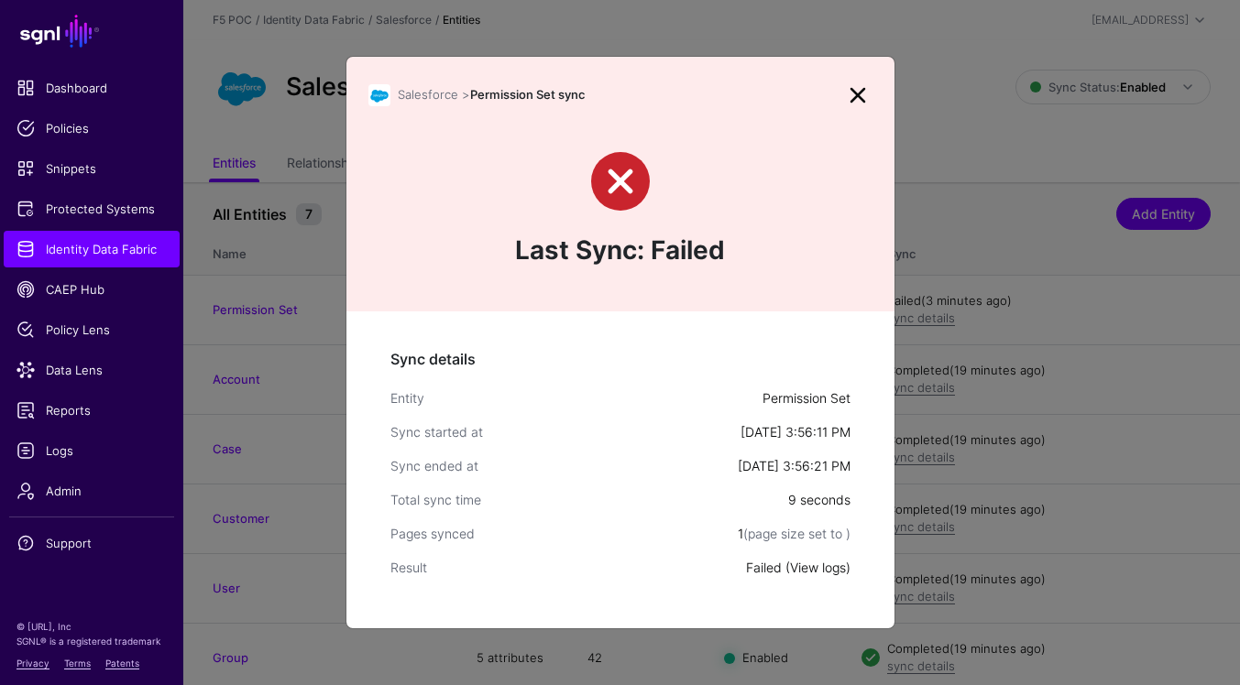
click at [811, 564] on link "View logs" at bounding box center [818, 568] width 56 height 16
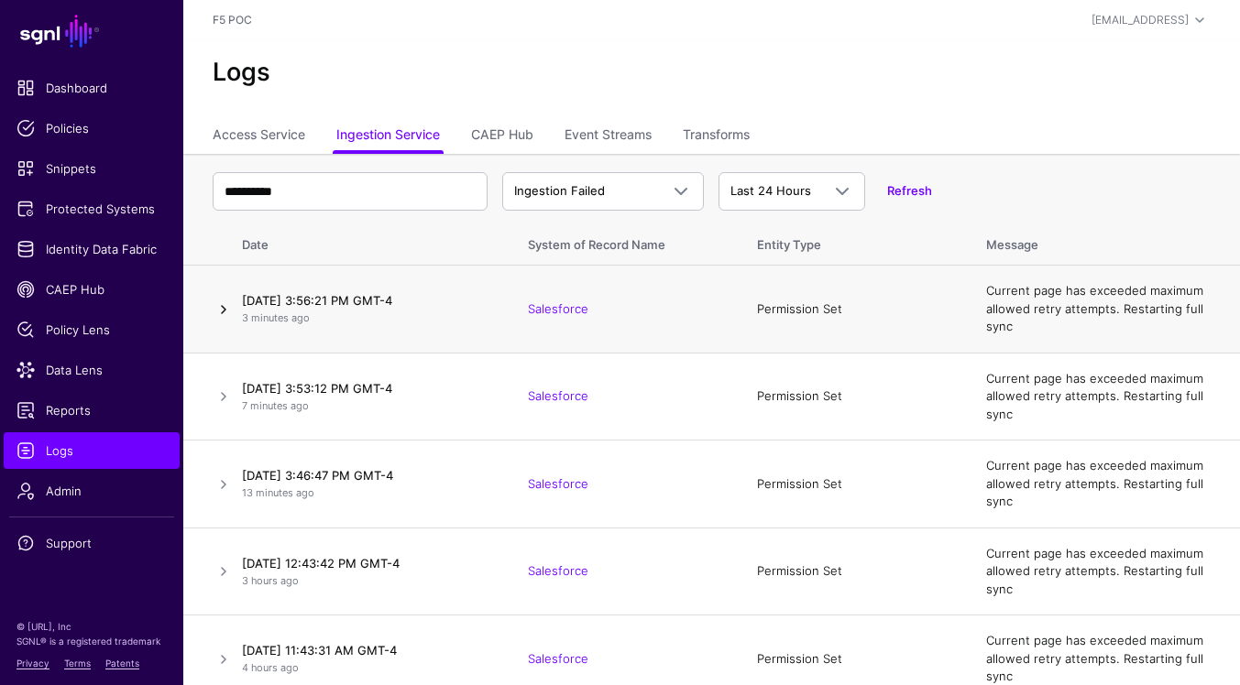
click at [223, 310] on link at bounding box center [224, 310] width 22 height 22
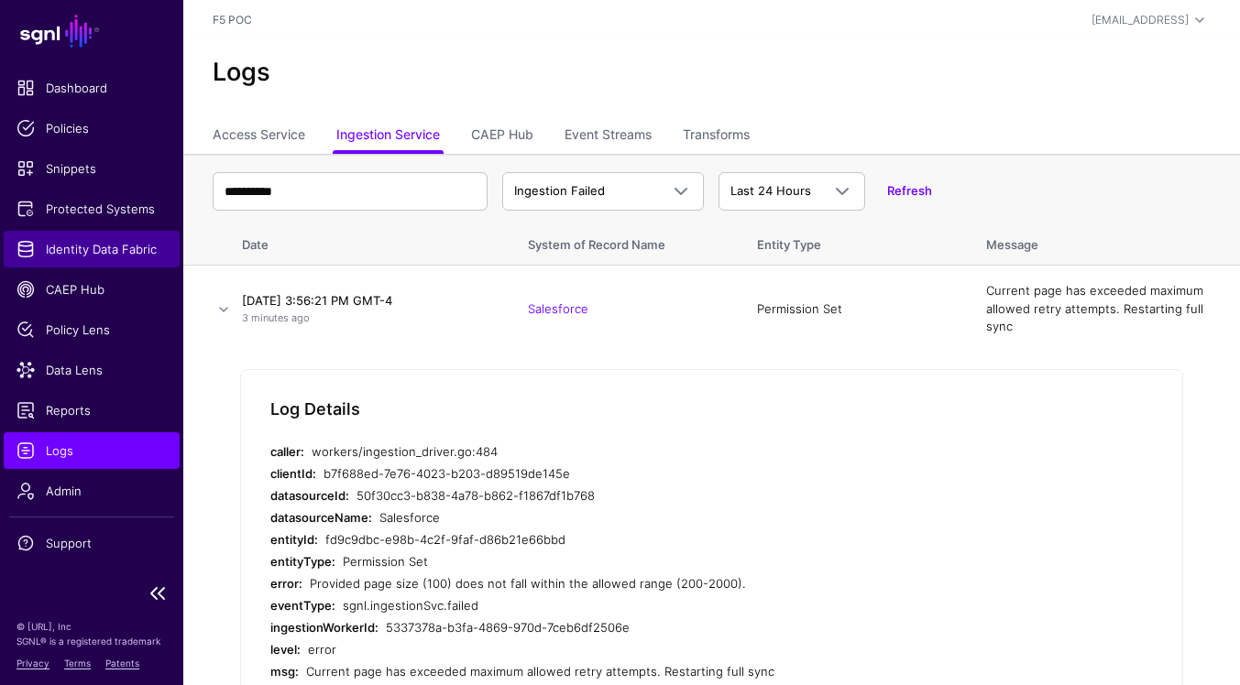
click at [93, 248] on span "Identity Data Fabric" at bounding box center [91, 249] width 150 height 18
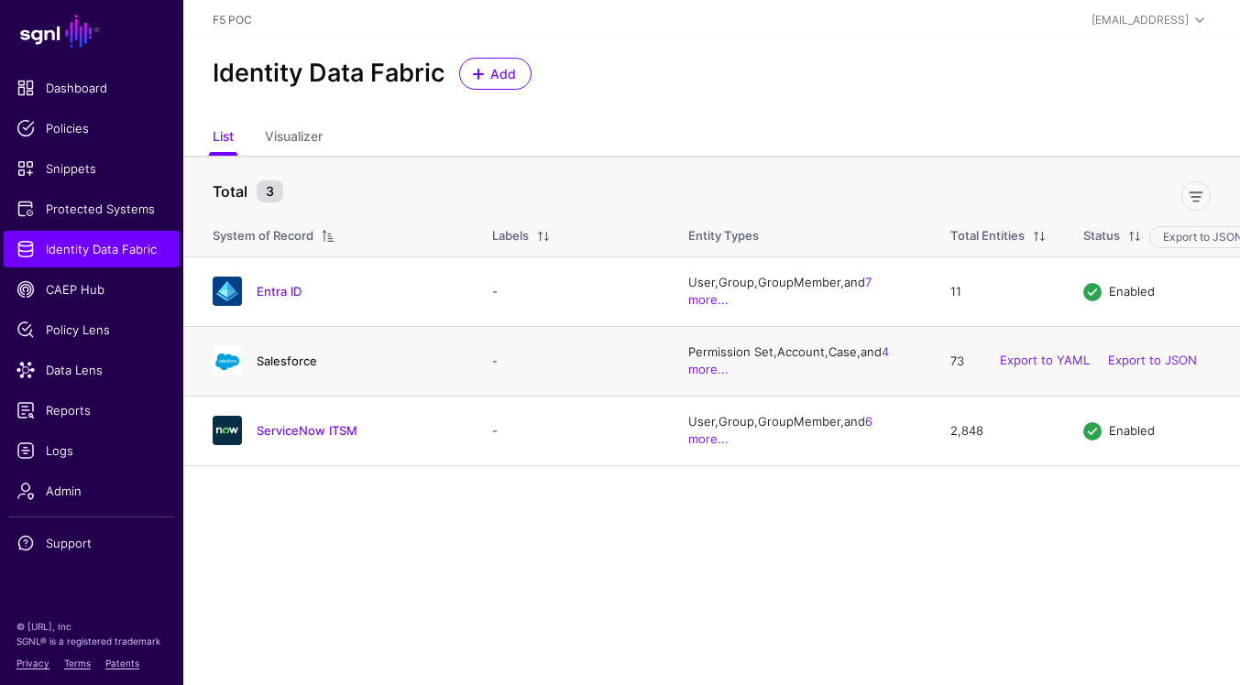
click at [304, 363] on link "Salesforce" at bounding box center [287, 361] width 60 height 15
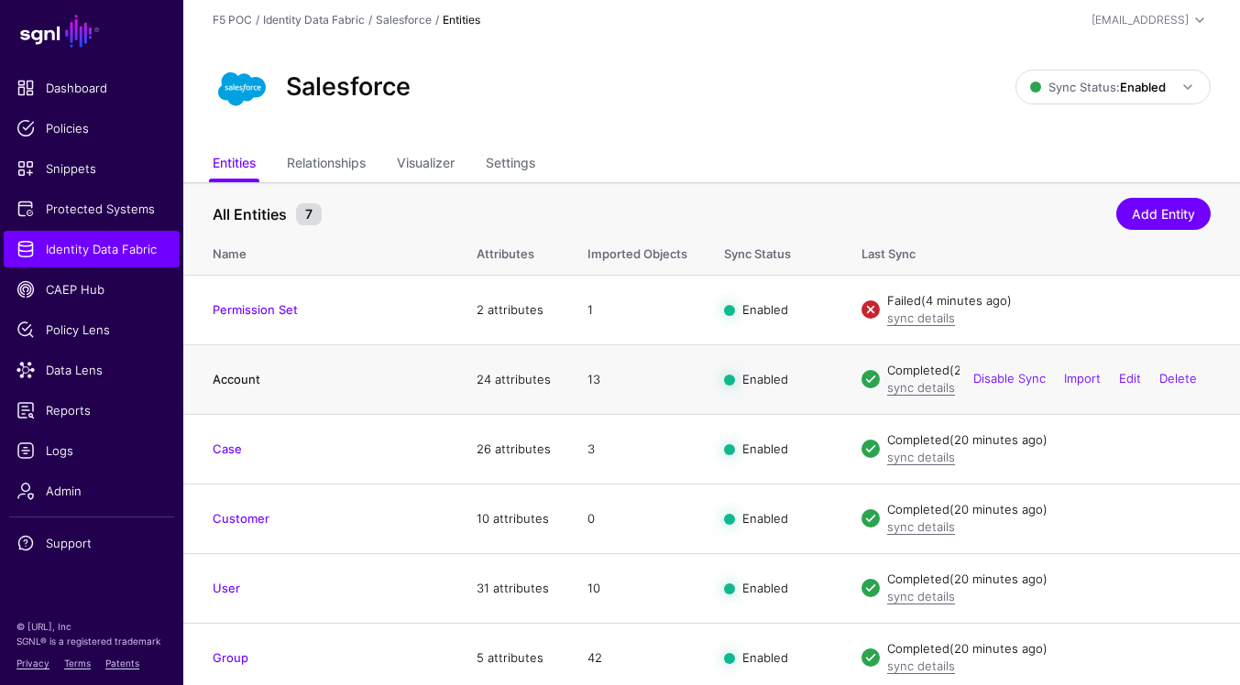
click at [231, 381] on link "Account" at bounding box center [237, 379] width 48 height 15
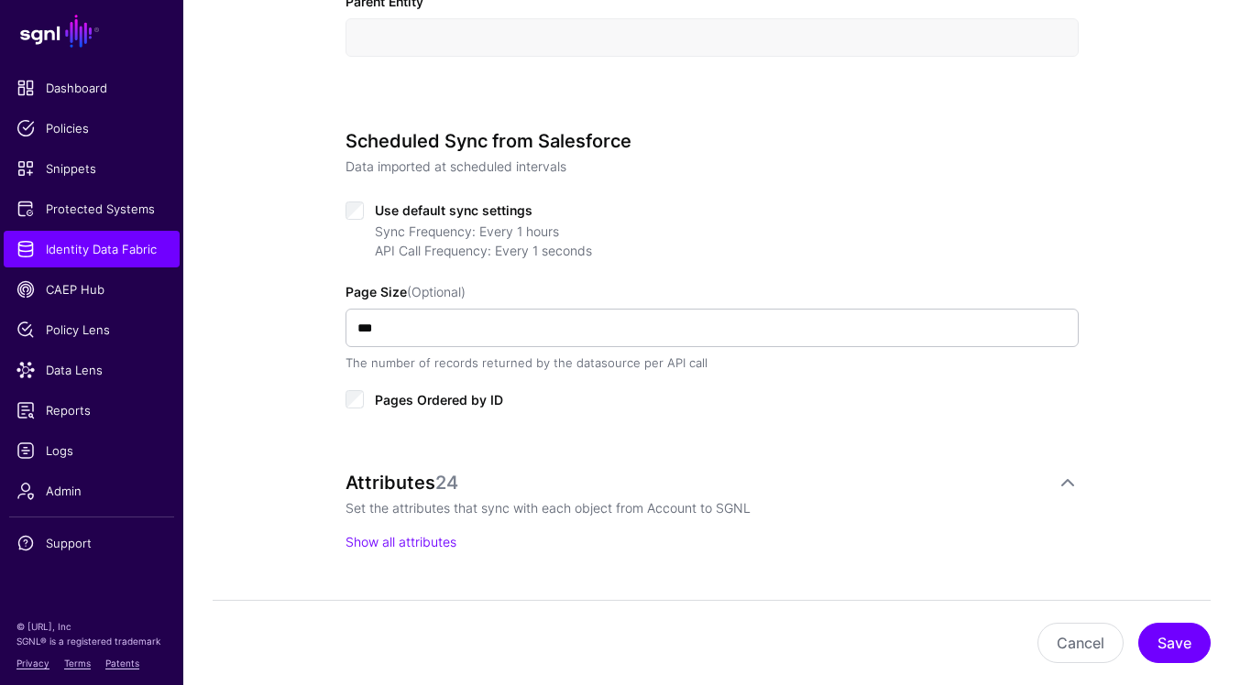
scroll to position [797, 0]
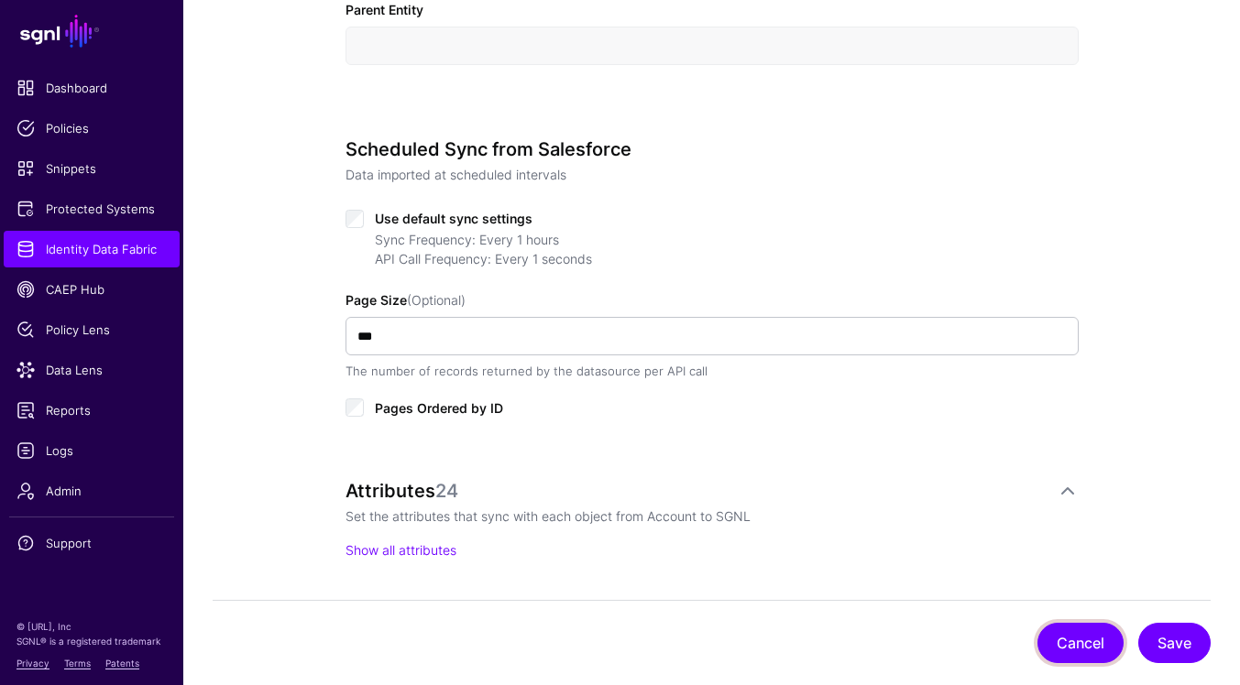
click at [1057, 642] on button "Cancel" at bounding box center [1080, 643] width 86 height 40
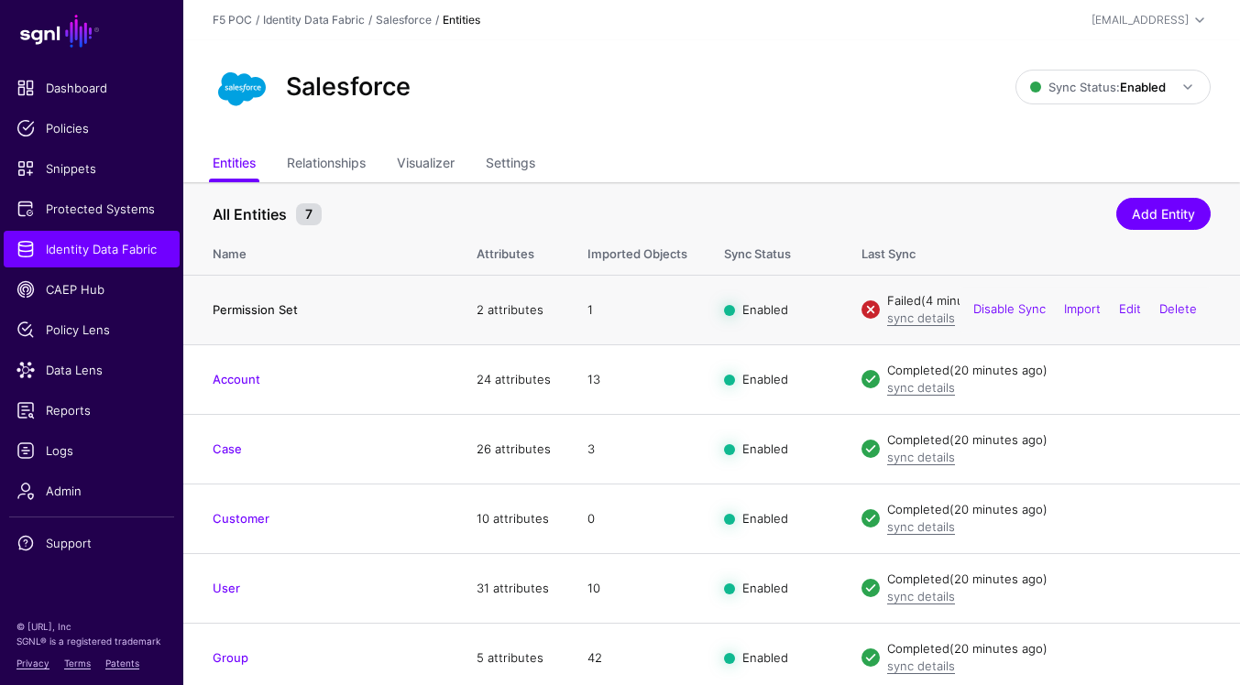
click at [277, 314] on link "Permission Set" at bounding box center [255, 309] width 85 height 15
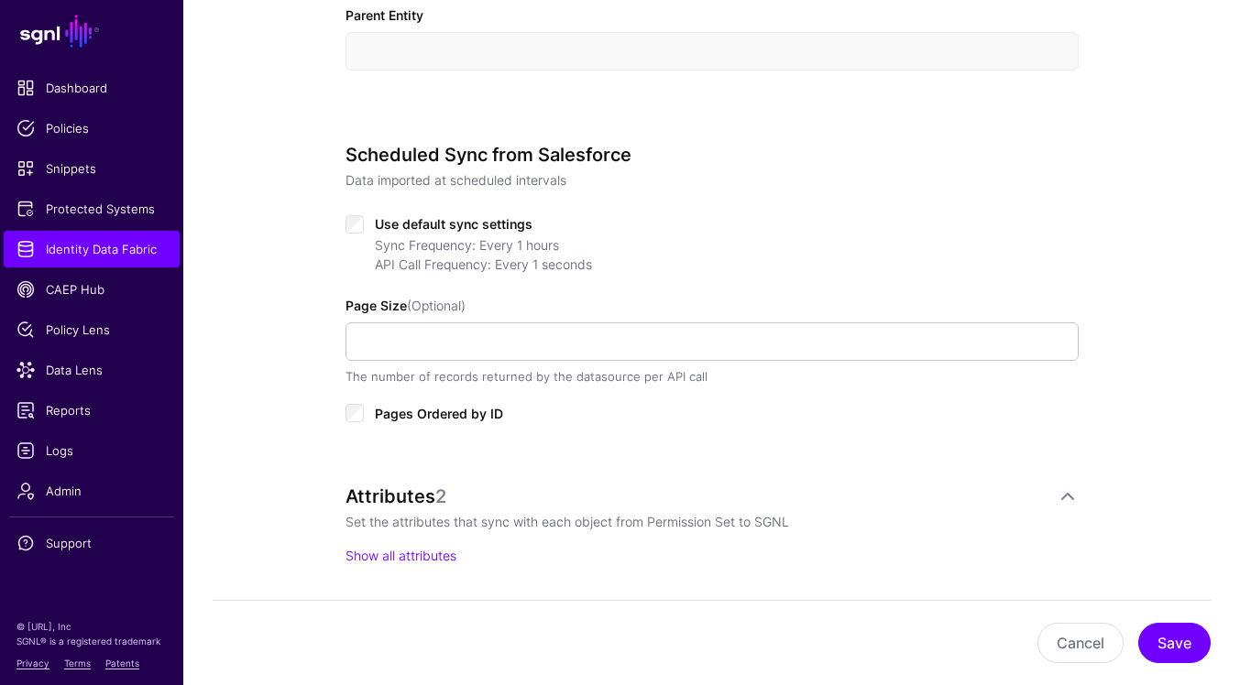
scroll to position [873, 0]
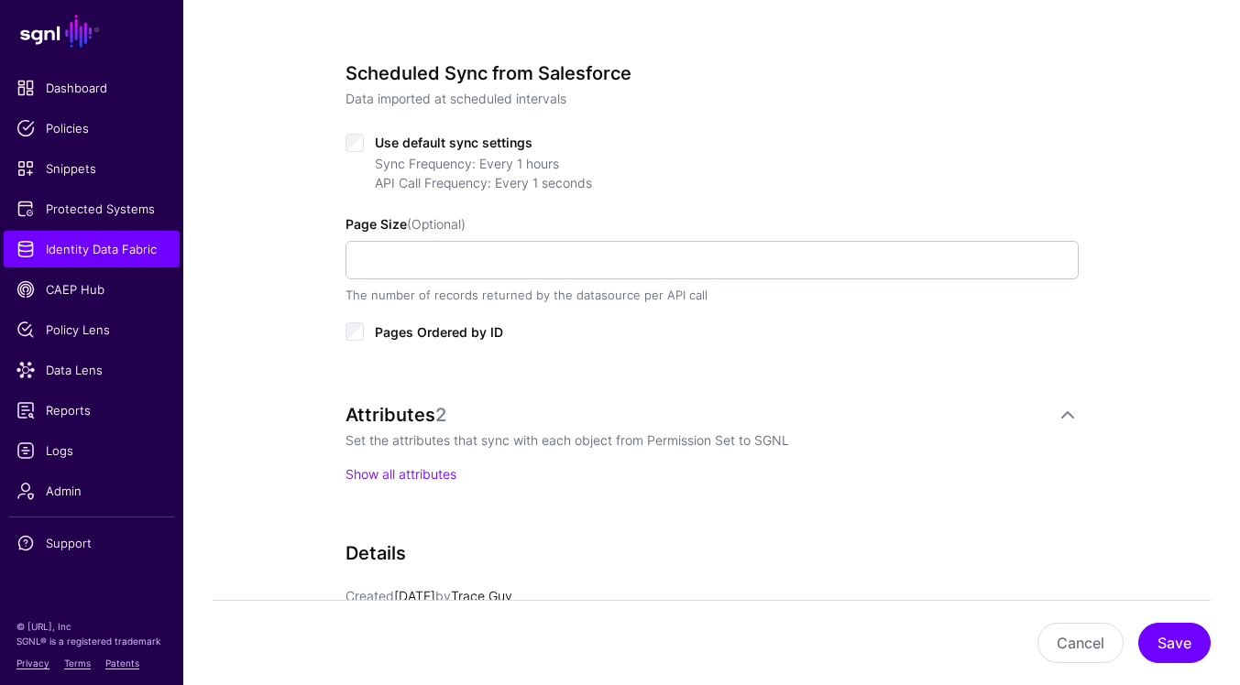
click at [509, 285] on app-form-input "Page Size (Optional) The number of records returned by the datasource per API c…" at bounding box center [711, 260] width 733 height 89
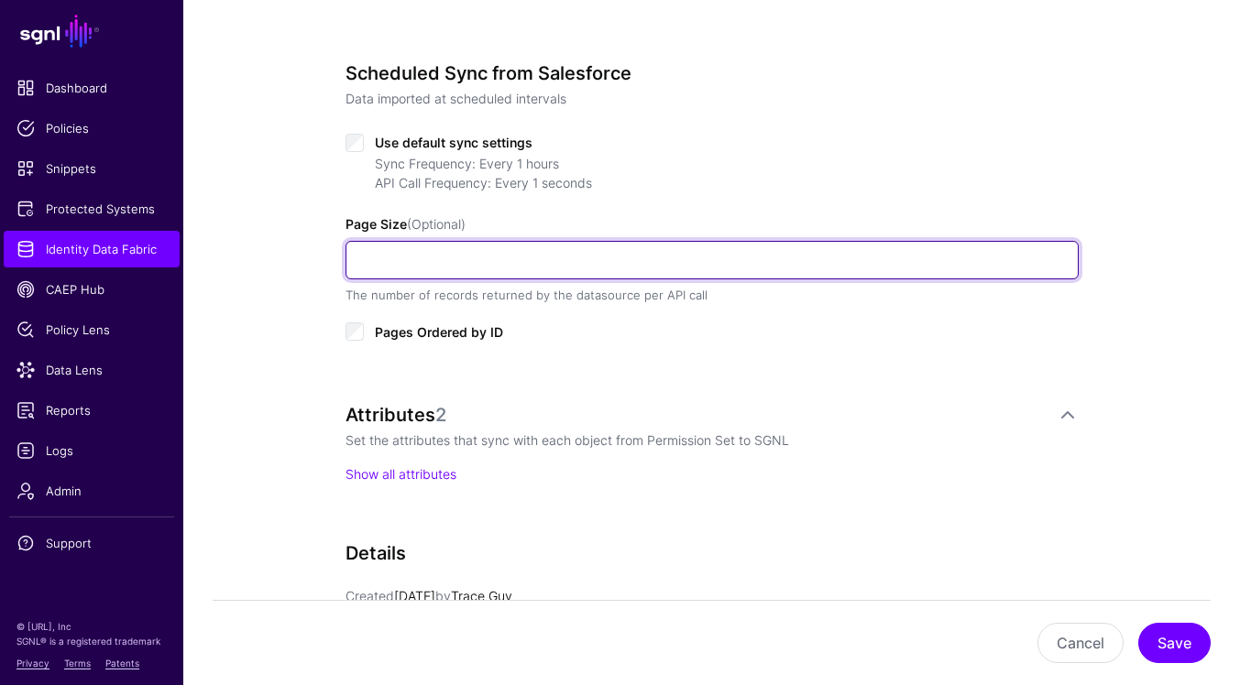
click at [509, 265] on input "Page Size (Optional)" at bounding box center [711, 260] width 733 height 38
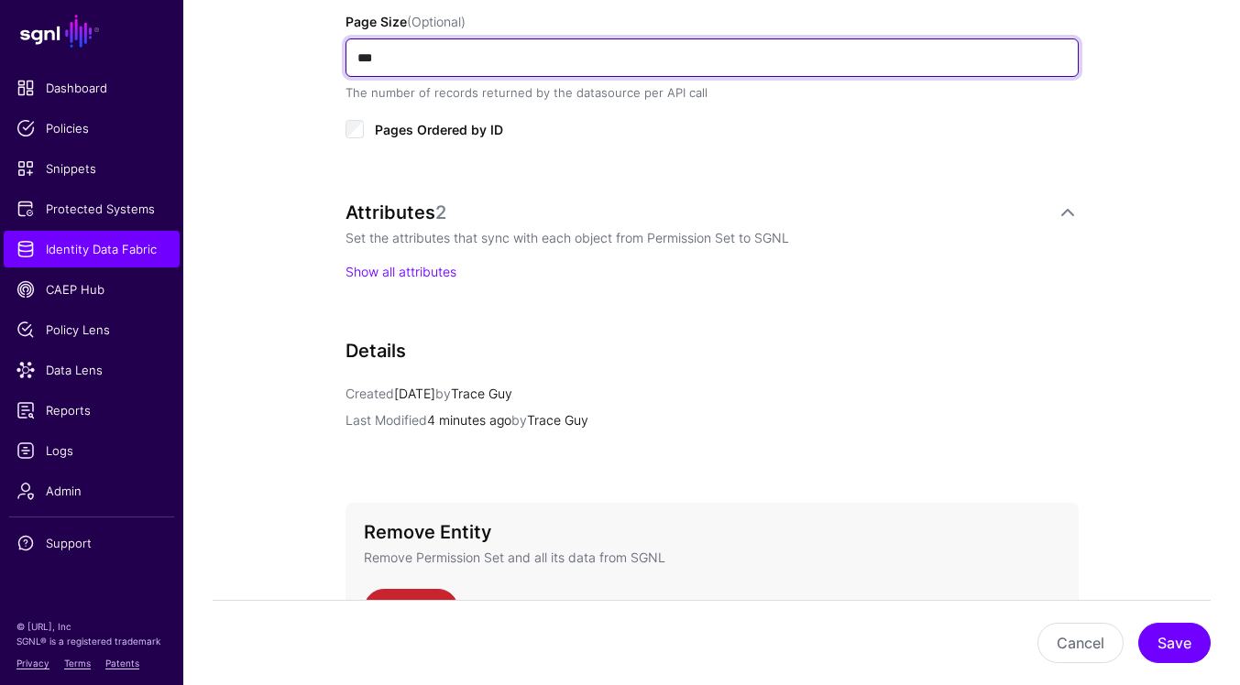
scroll to position [1207, 0]
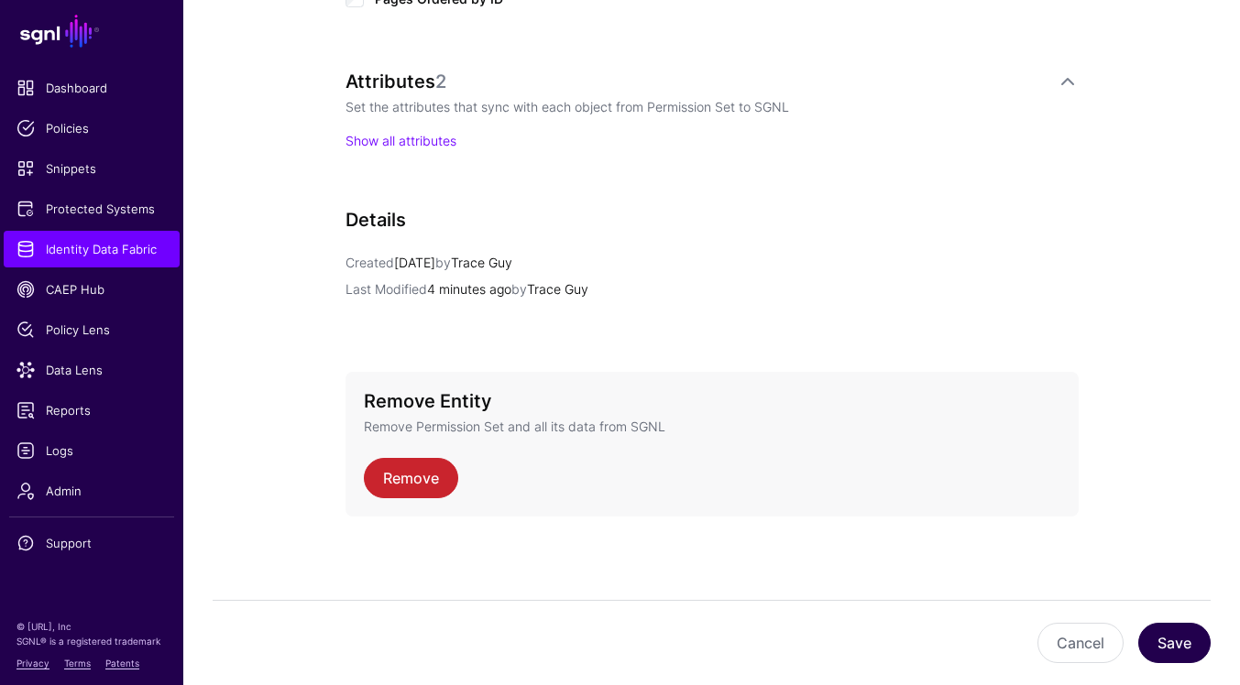
type input "***"
click at [1191, 647] on button "Save" at bounding box center [1174, 643] width 72 height 40
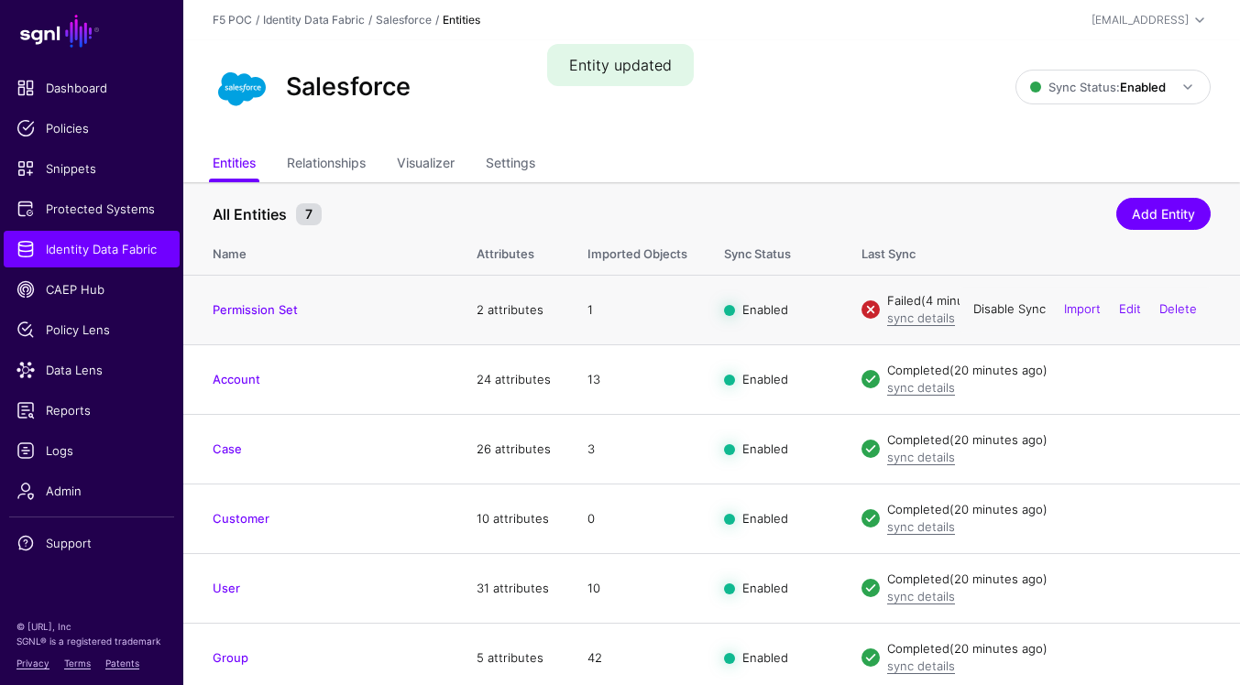
click at [990, 305] on link "Disable Sync" at bounding box center [1009, 309] width 72 height 15
click at [1012, 307] on link "Enable Sync" at bounding box center [1011, 309] width 70 height 15
click at [914, 323] on link "sync details" at bounding box center [921, 318] width 68 height 15
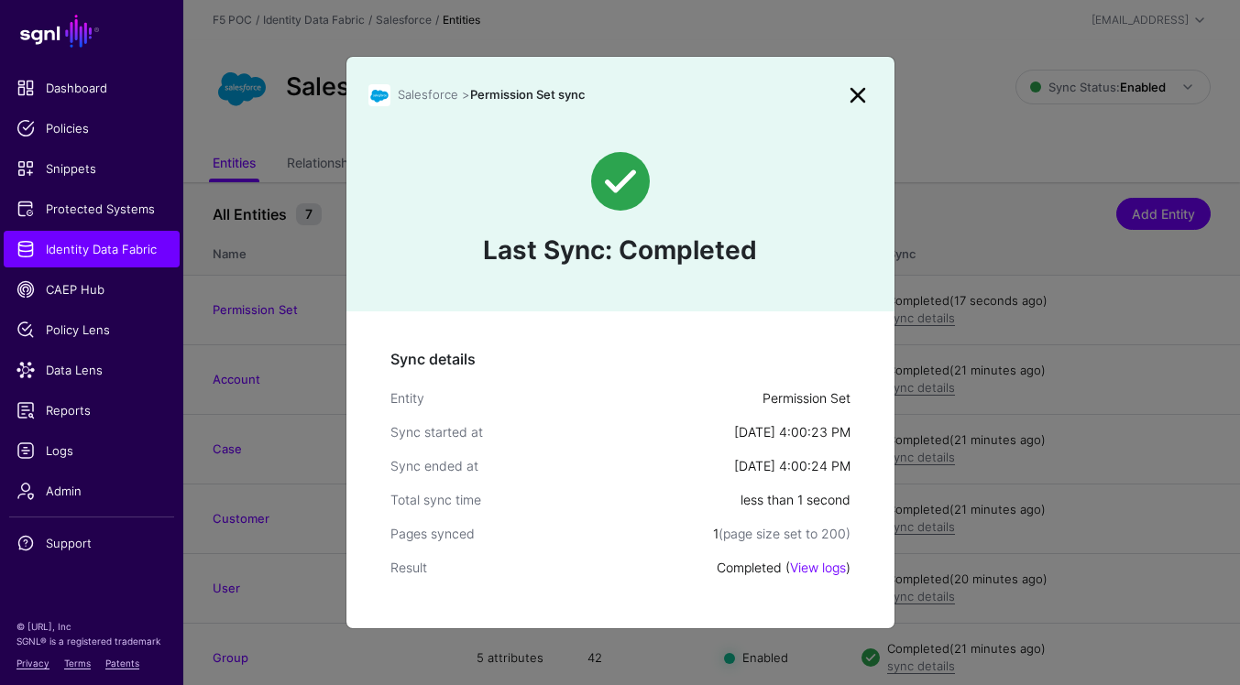
click at [864, 94] on link at bounding box center [857, 95] width 29 height 29
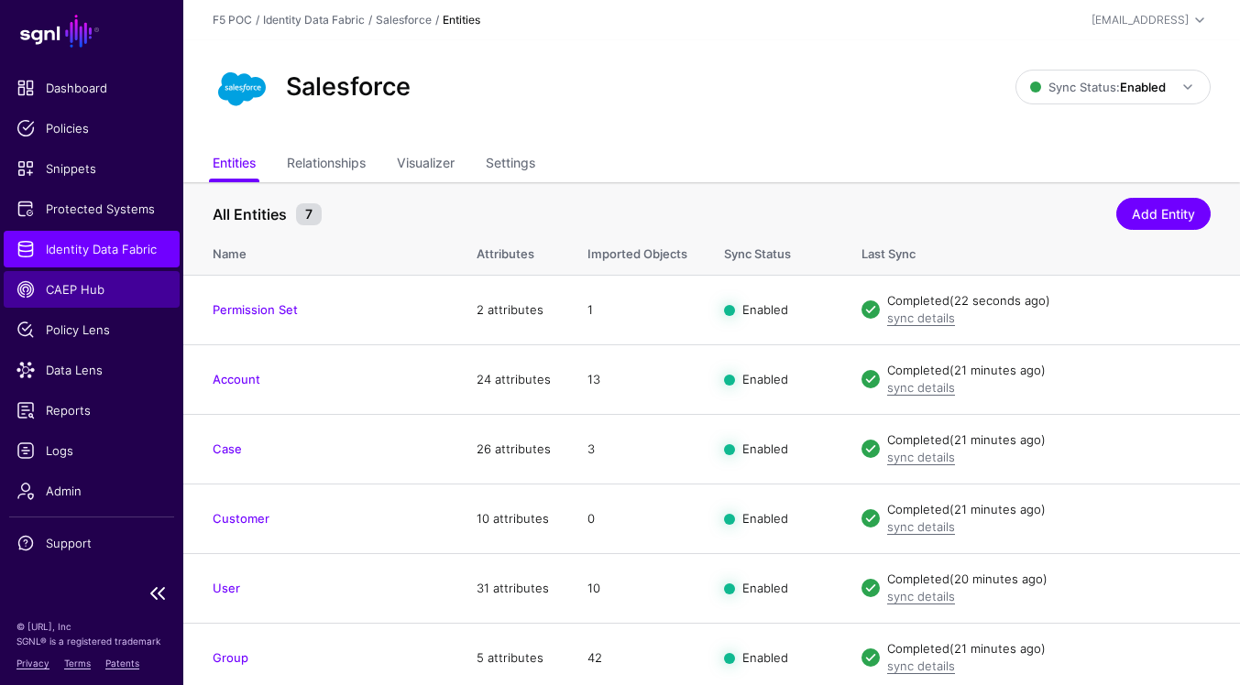
click at [94, 292] on span "CAEP Hub" at bounding box center [91, 289] width 150 height 18
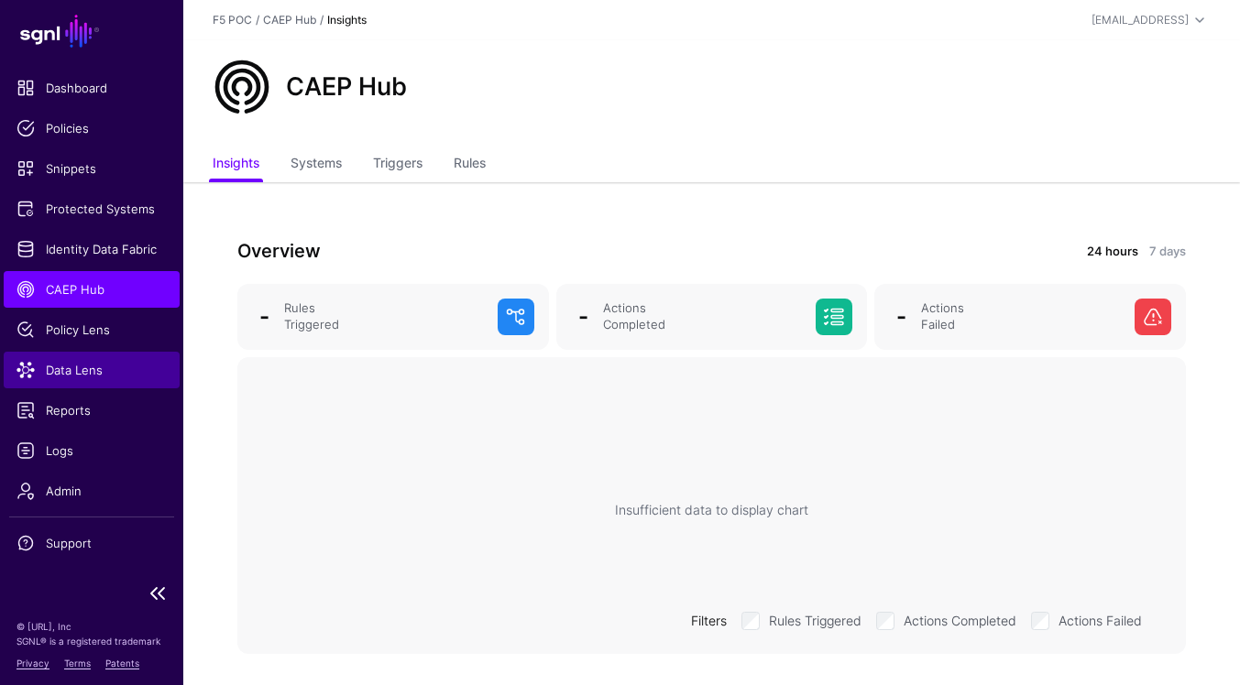
click at [90, 369] on span "Data Lens" at bounding box center [91, 370] width 150 height 18
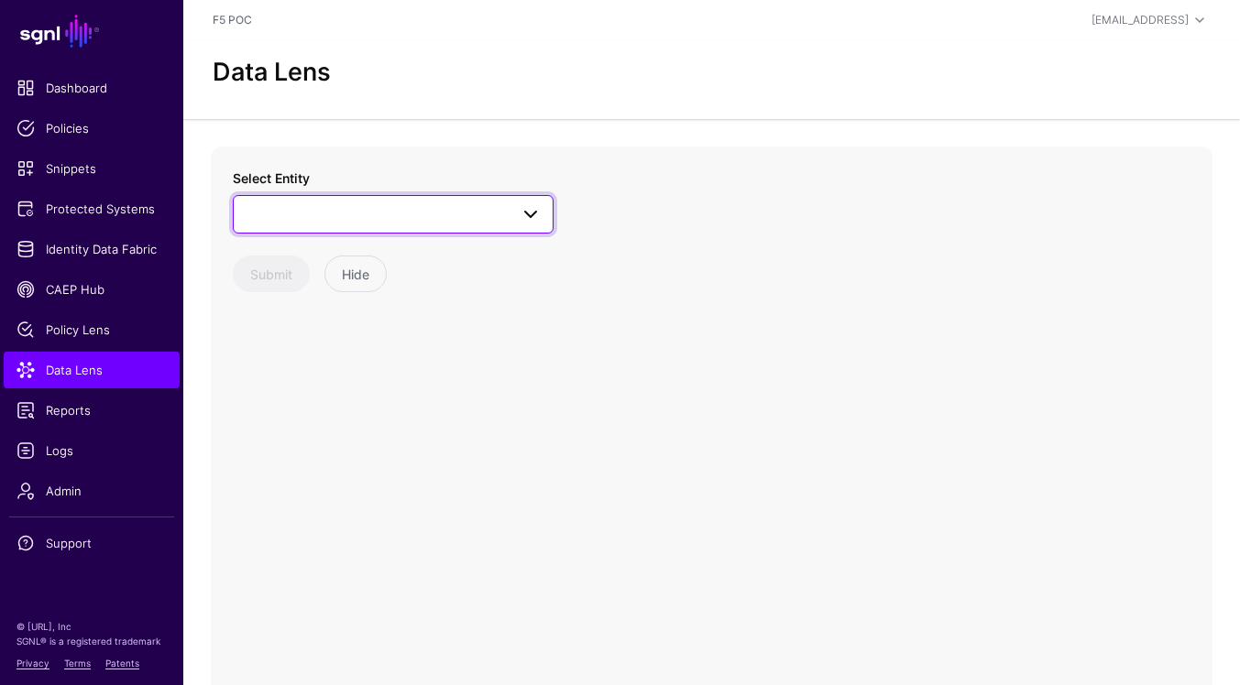
click at [520, 221] on span at bounding box center [531, 214] width 22 height 22
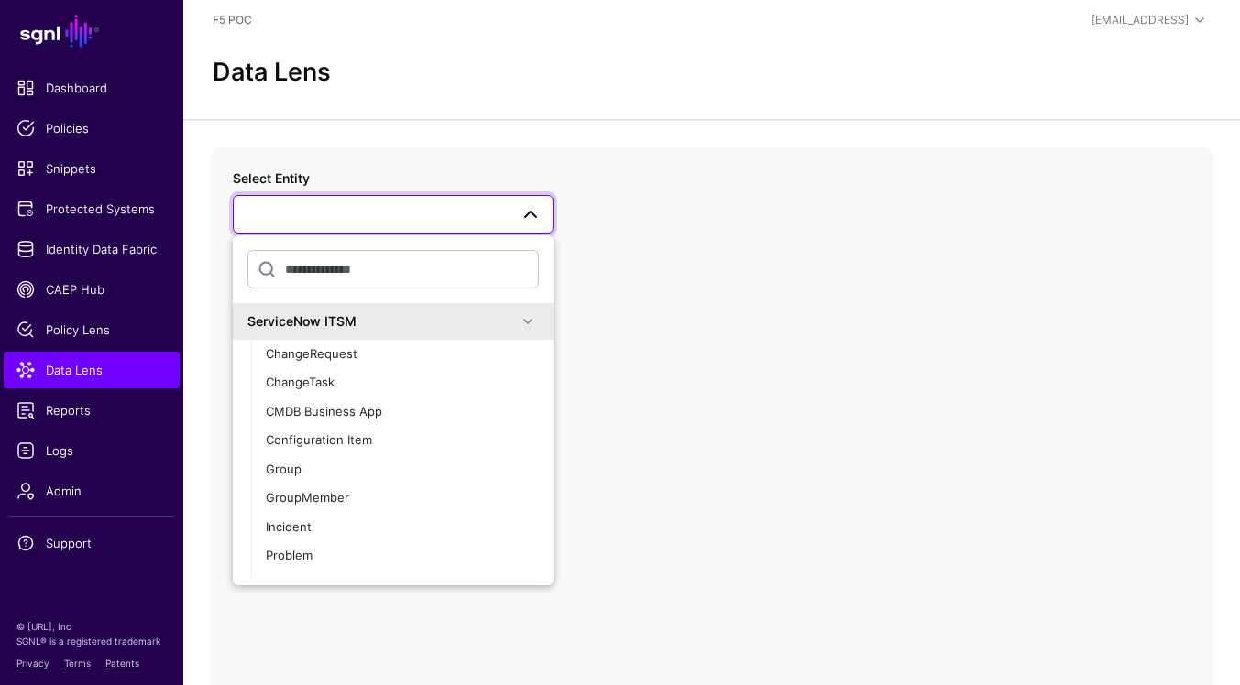
click at [525, 322] on span at bounding box center [528, 322] width 22 height 22
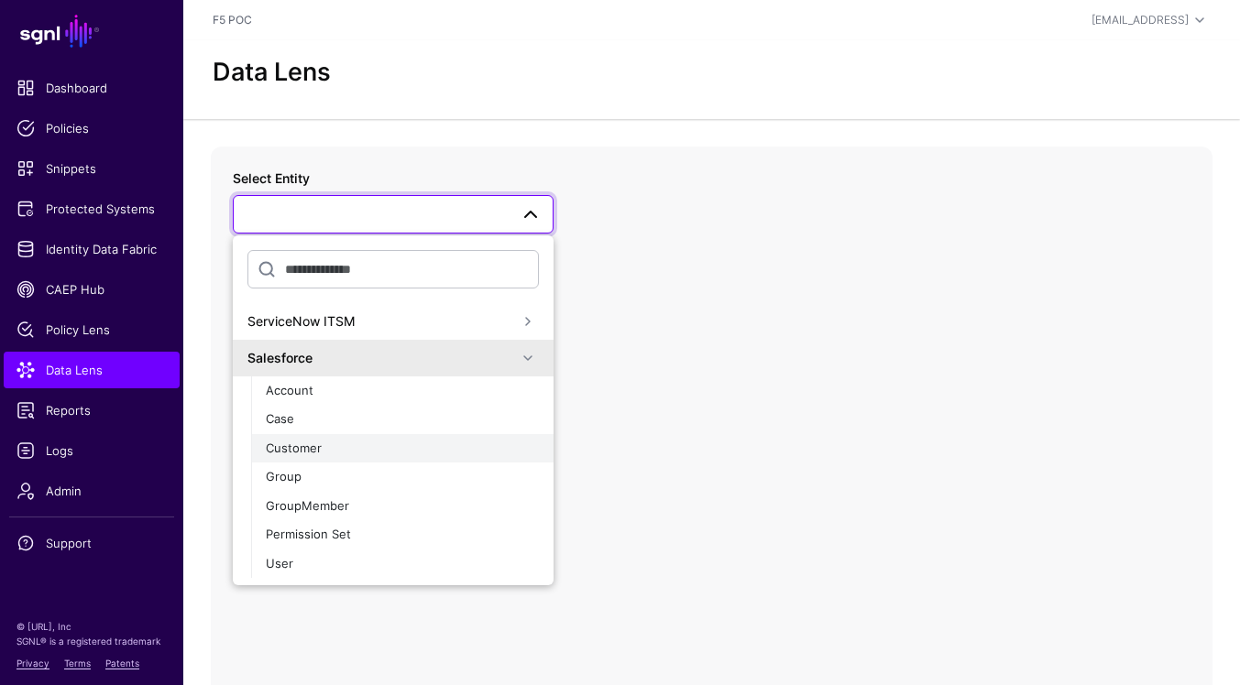
scroll to position [27, 0]
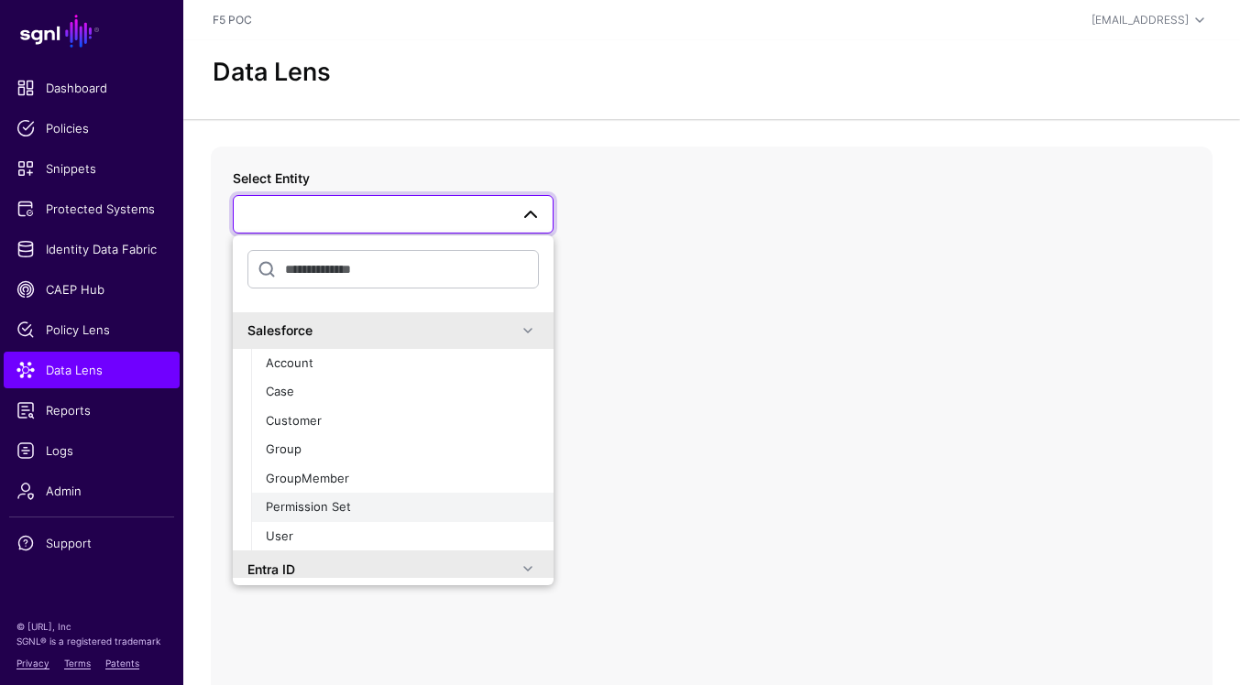
click at [418, 514] on div "Permission Set" at bounding box center [402, 507] width 273 height 18
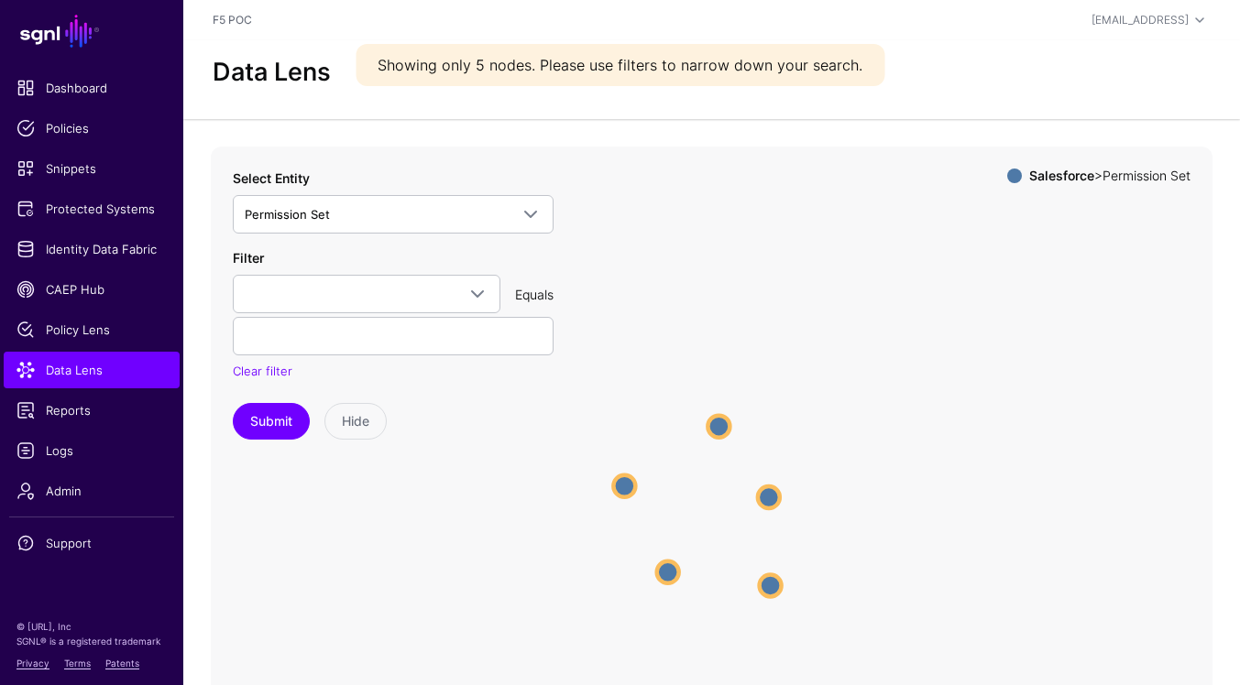
click at [725, 429] on circle at bounding box center [718, 427] width 22 height 22
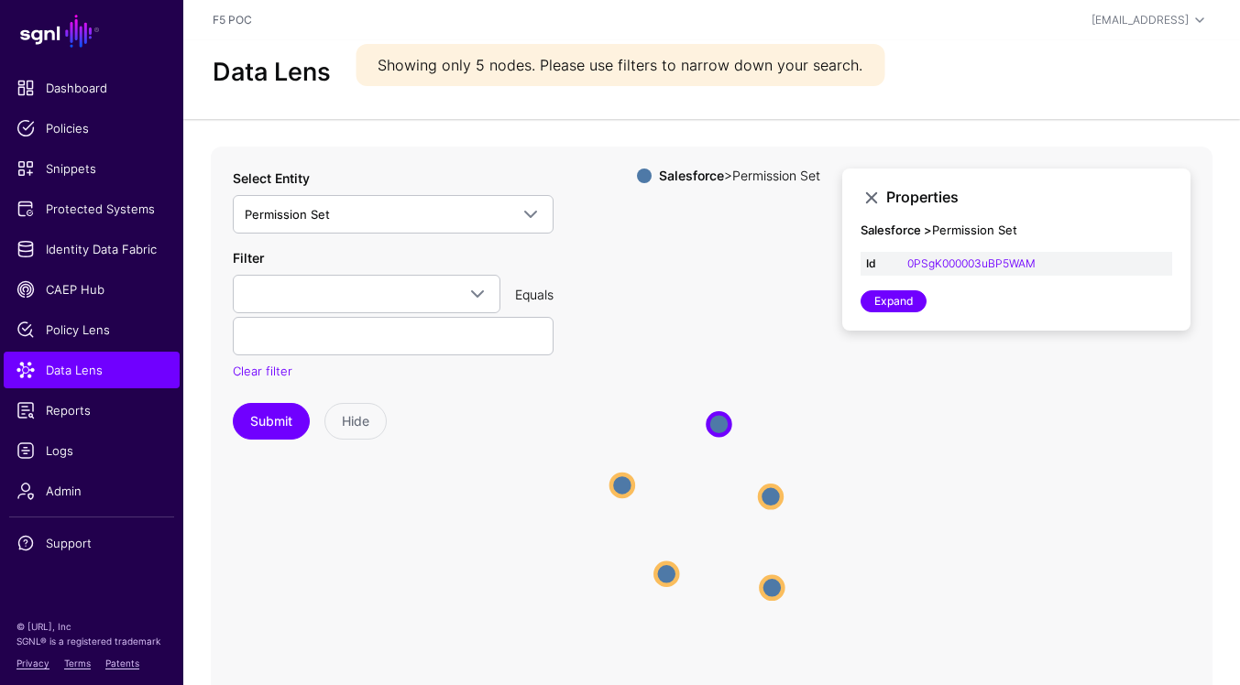
click at [782, 495] on circle at bounding box center [771, 497] width 22 height 22
click at [767, 599] on circle at bounding box center [773, 590] width 22 height 22
click at [666, 575] on circle at bounding box center [663, 578] width 22 height 22
click at [618, 477] on circle at bounding box center [616, 483] width 22 height 22
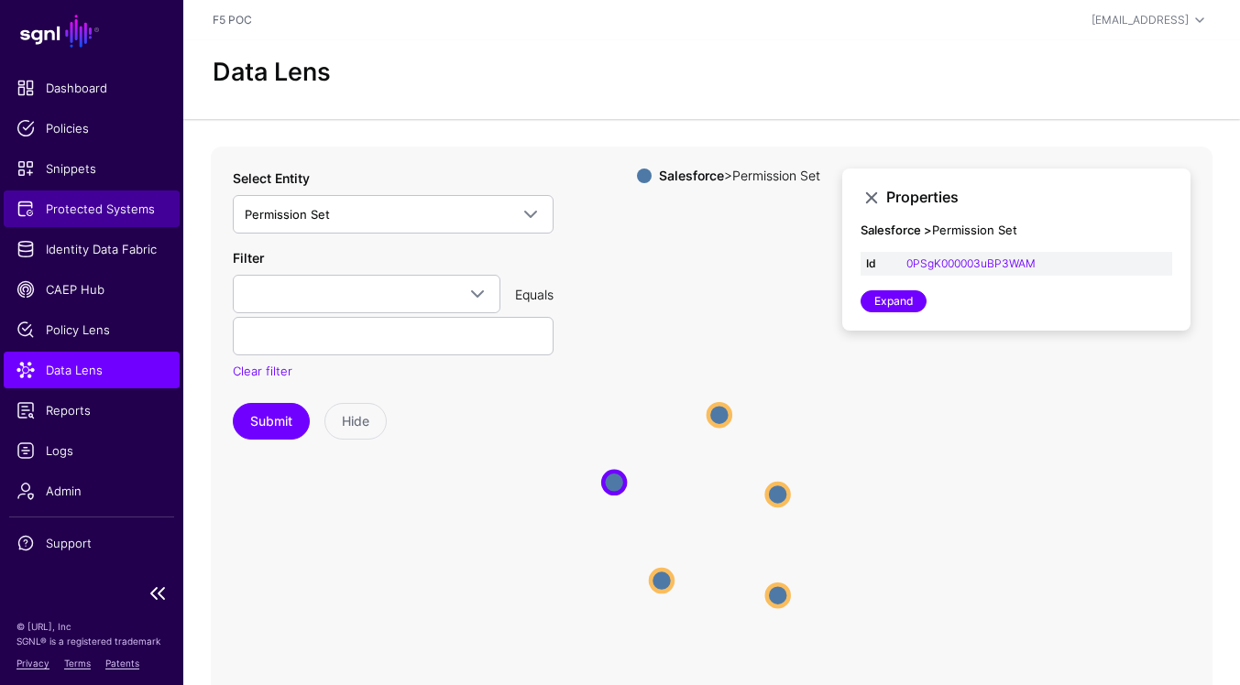
click at [127, 214] on span "Protected Systems" at bounding box center [91, 209] width 150 height 18
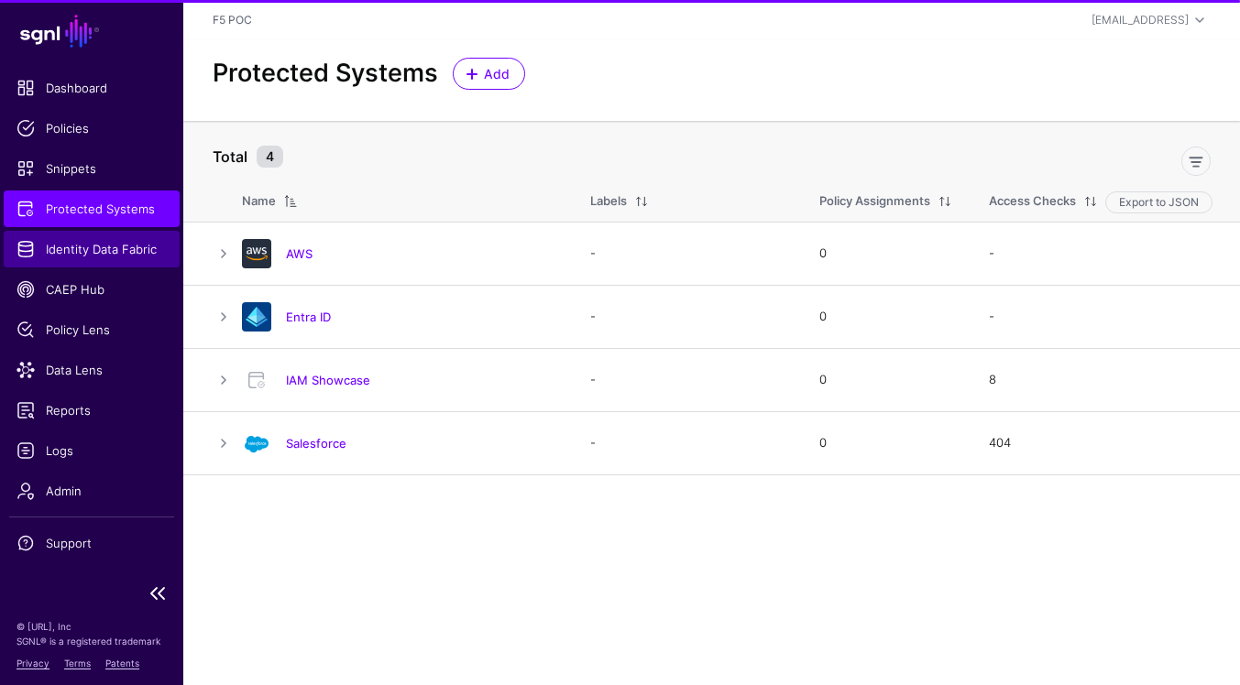
click at [122, 253] on span "Identity Data Fabric" at bounding box center [91, 249] width 150 height 18
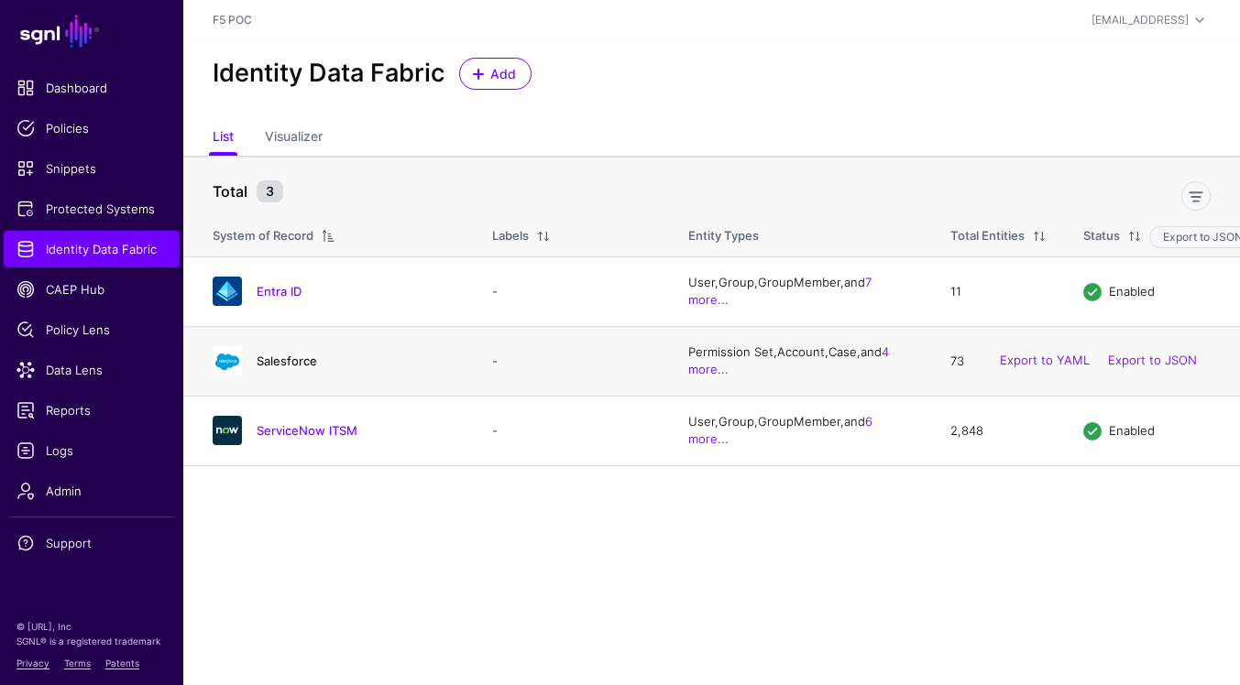
click at [285, 360] on link "Salesforce" at bounding box center [287, 361] width 60 height 15
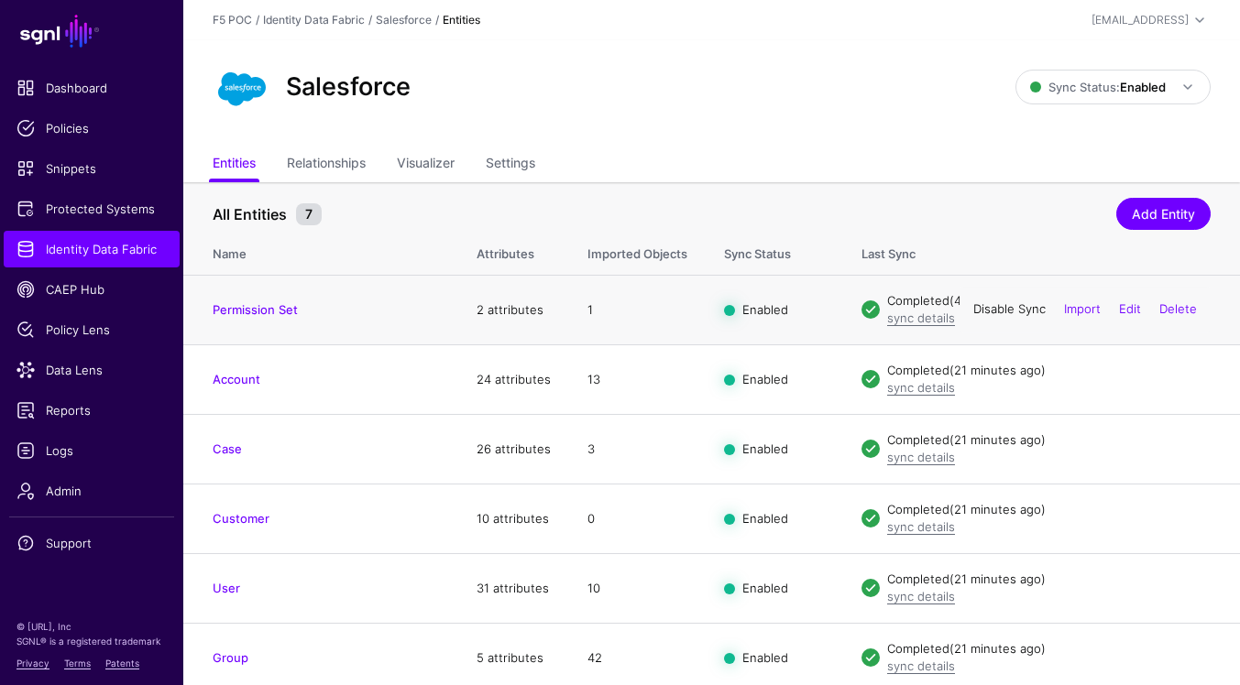
click at [1001, 309] on link "Disable Sync" at bounding box center [1009, 309] width 72 height 15
click at [280, 307] on link "Permission Set" at bounding box center [255, 309] width 85 height 15
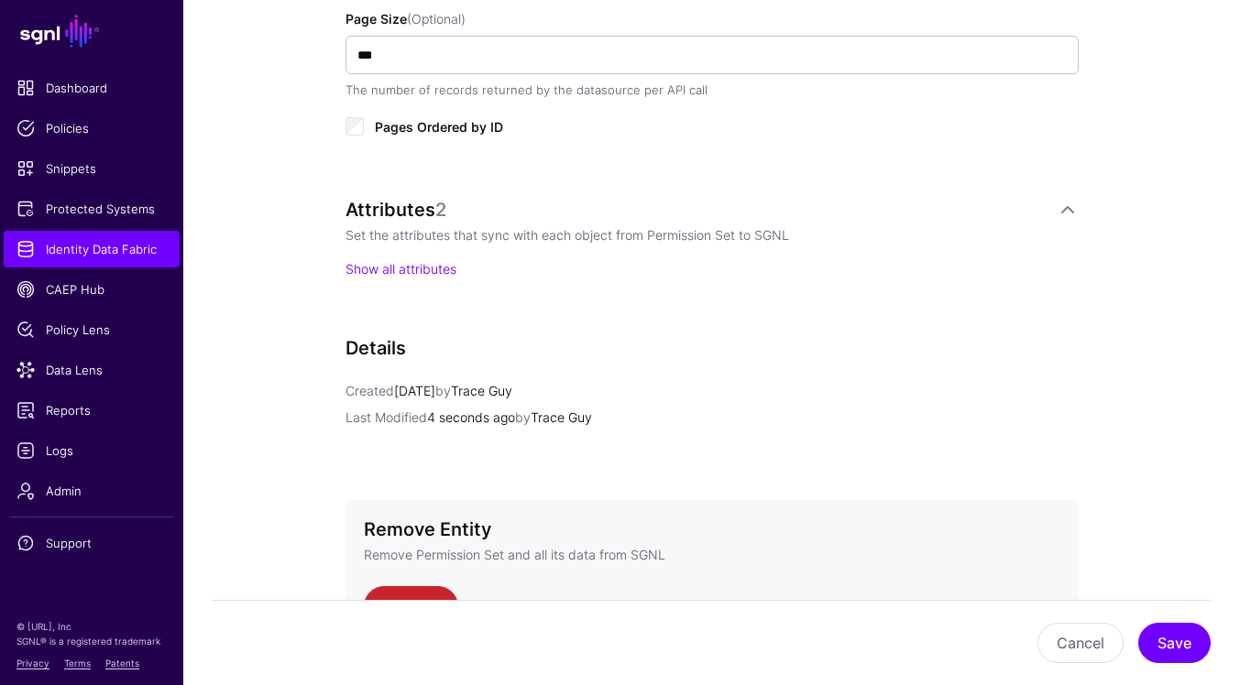
scroll to position [1075, 0]
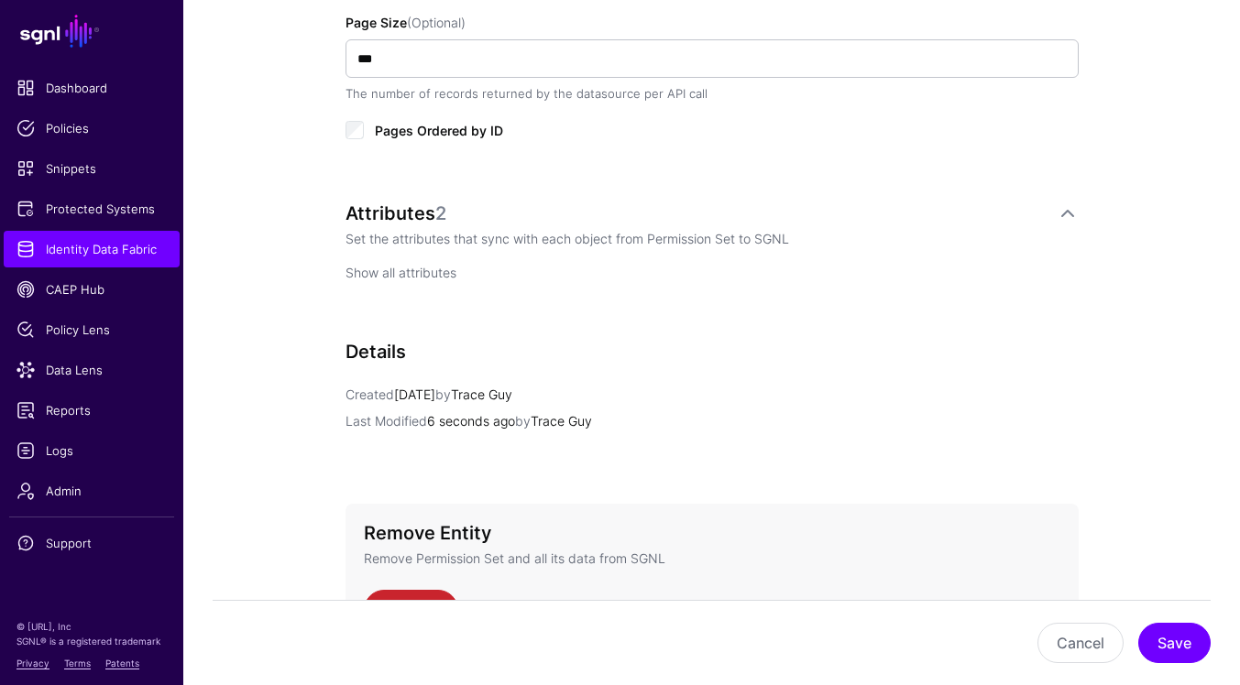
click at [424, 274] on link "Show all attributes" at bounding box center [400, 273] width 111 height 16
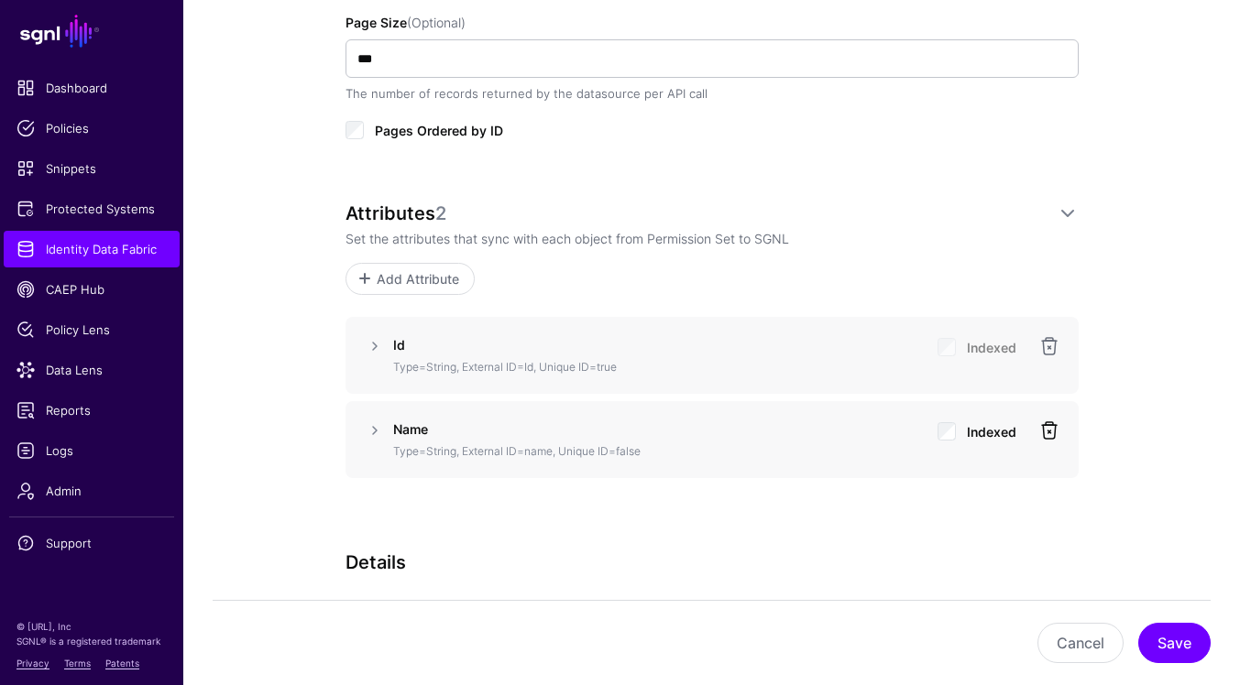
click at [1044, 432] on link at bounding box center [1049, 431] width 22 height 22
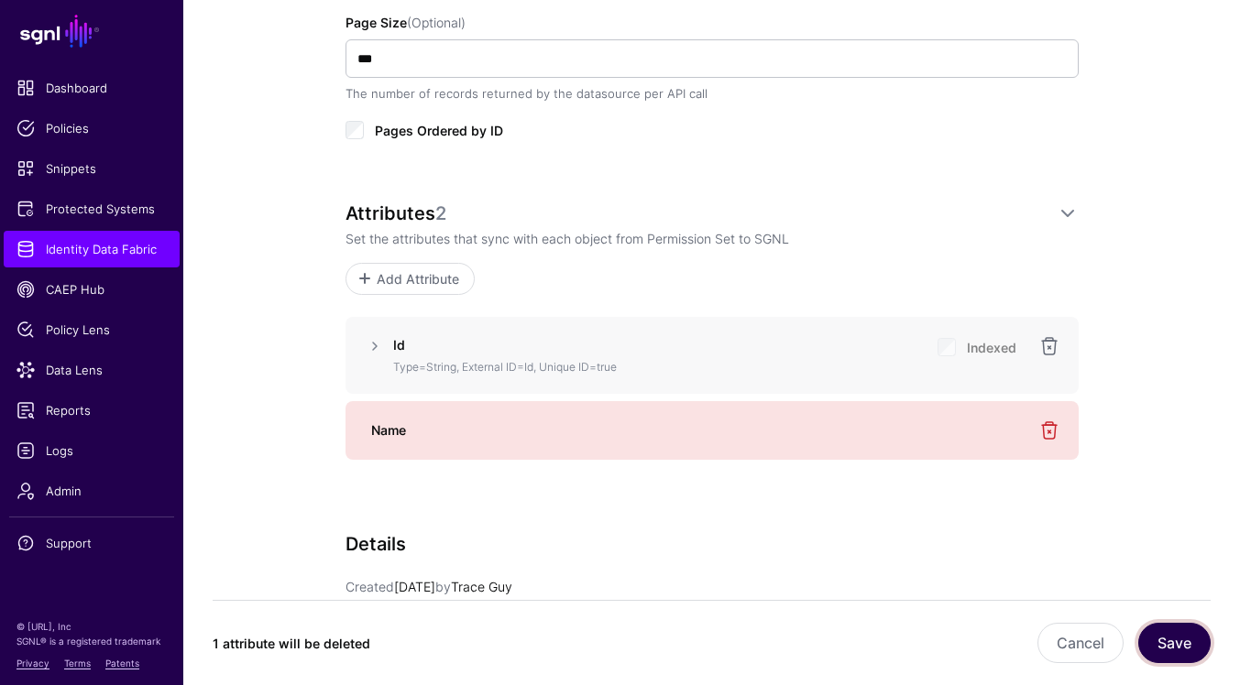
click at [1158, 641] on button "Save" at bounding box center [1174, 643] width 72 height 40
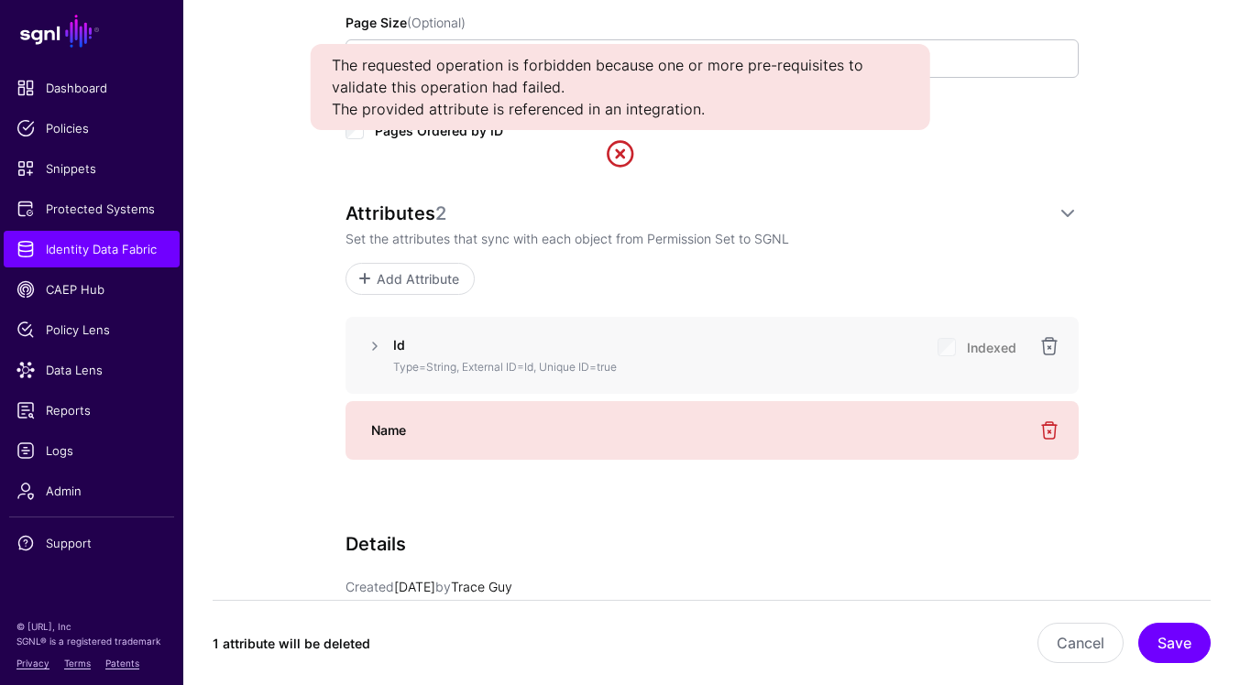
click at [616, 168] on link at bounding box center [620, 153] width 29 height 29
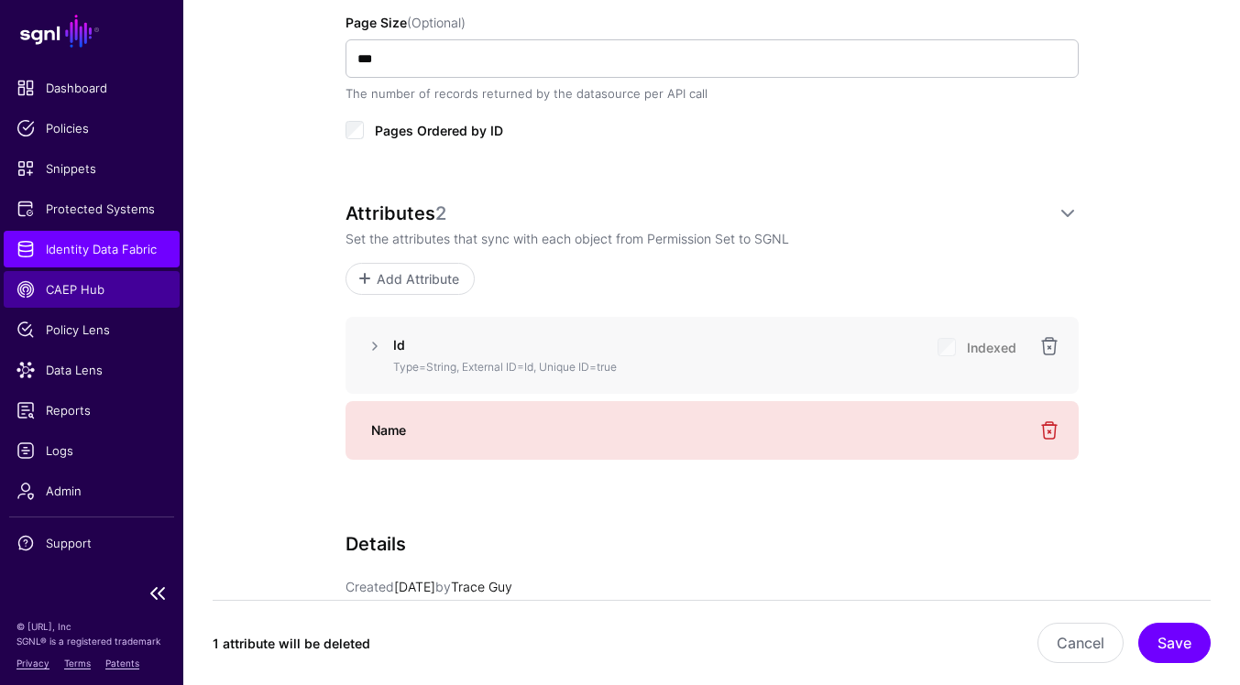
click at [107, 290] on span "CAEP Hub" at bounding box center [91, 289] width 150 height 18
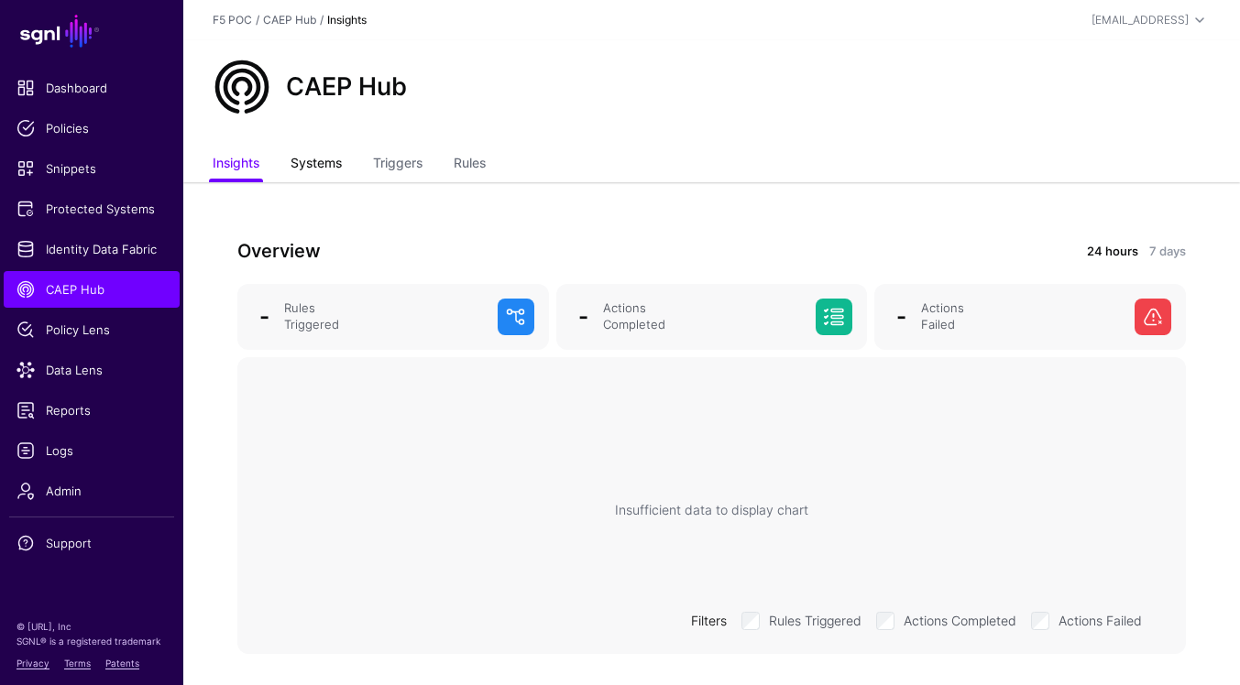
click at [323, 170] on link "Systems" at bounding box center [315, 165] width 51 height 35
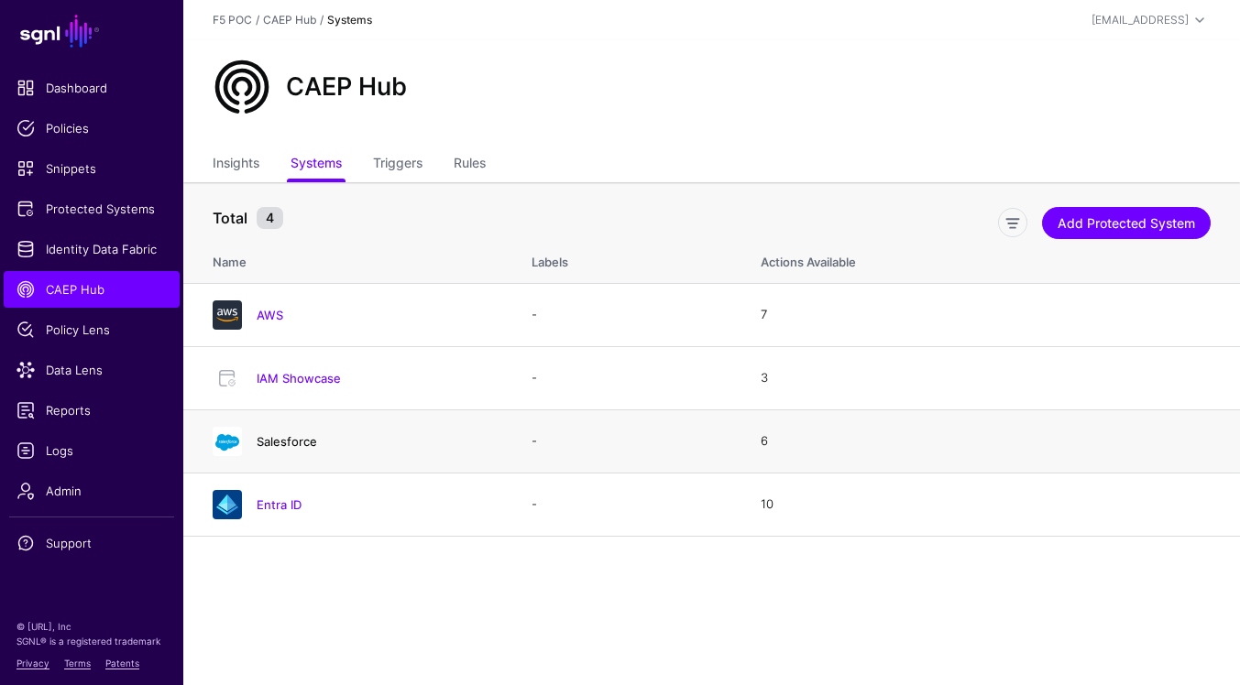
click at [300, 440] on link "Salesforce" at bounding box center [287, 441] width 60 height 15
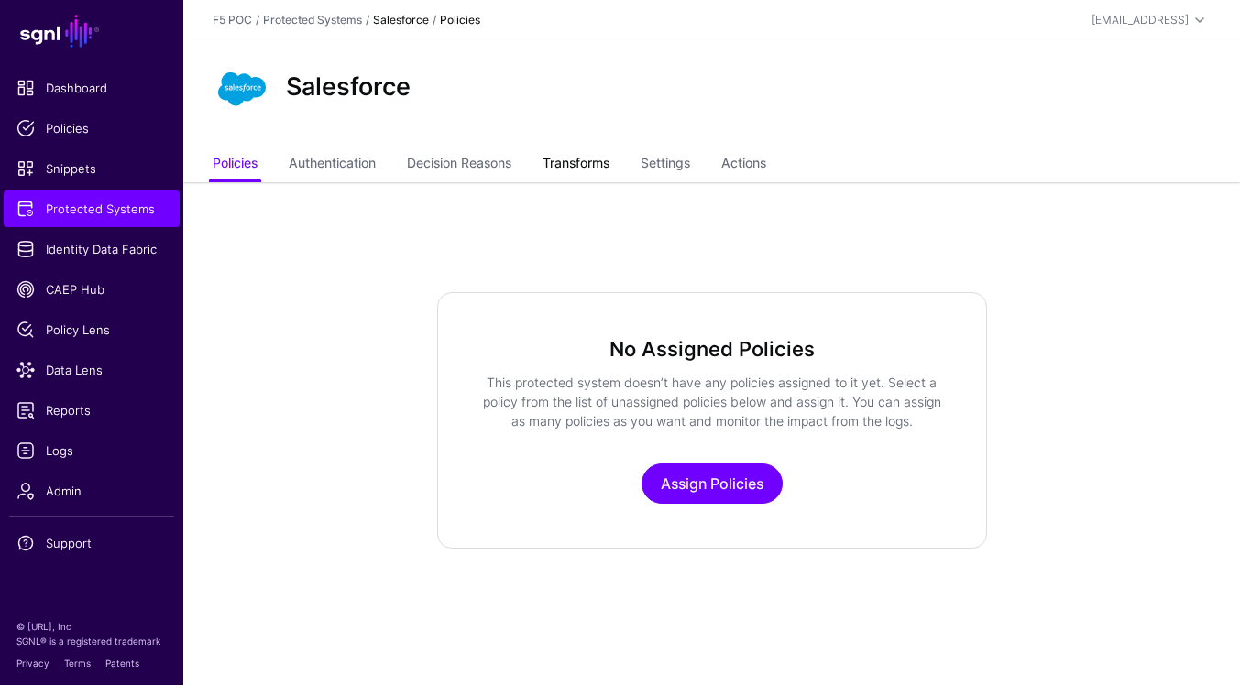
click at [607, 168] on link "Transforms" at bounding box center [575, 165] width 67 height 35
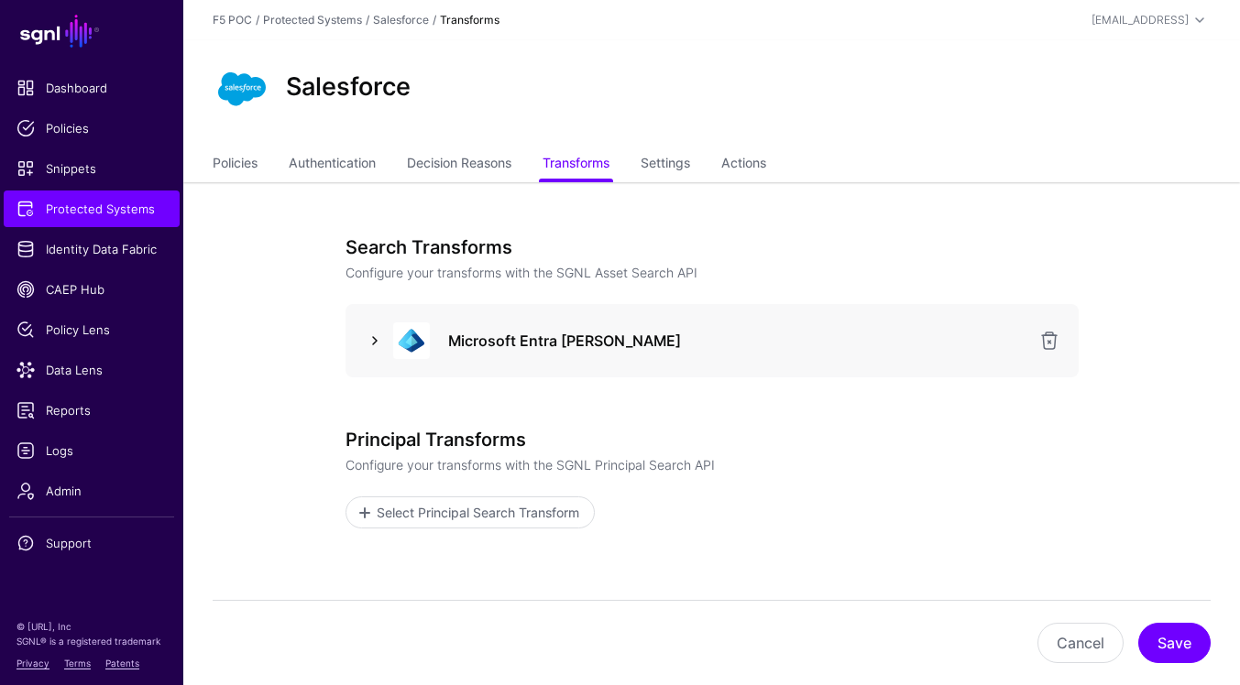
click at [378, 342] on link at bounding box center [375, 341] width 22 height 22
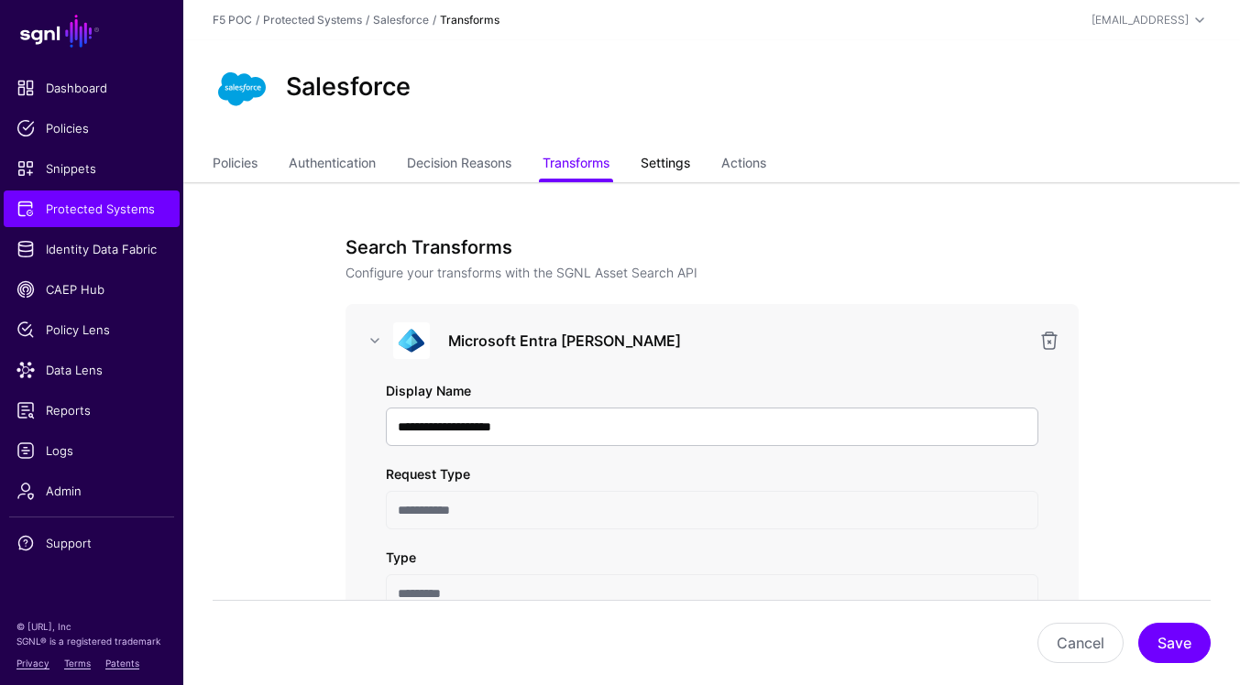
click at [685, 165] on link "Settings" at bounding box center [665, 165] width 49 height 35
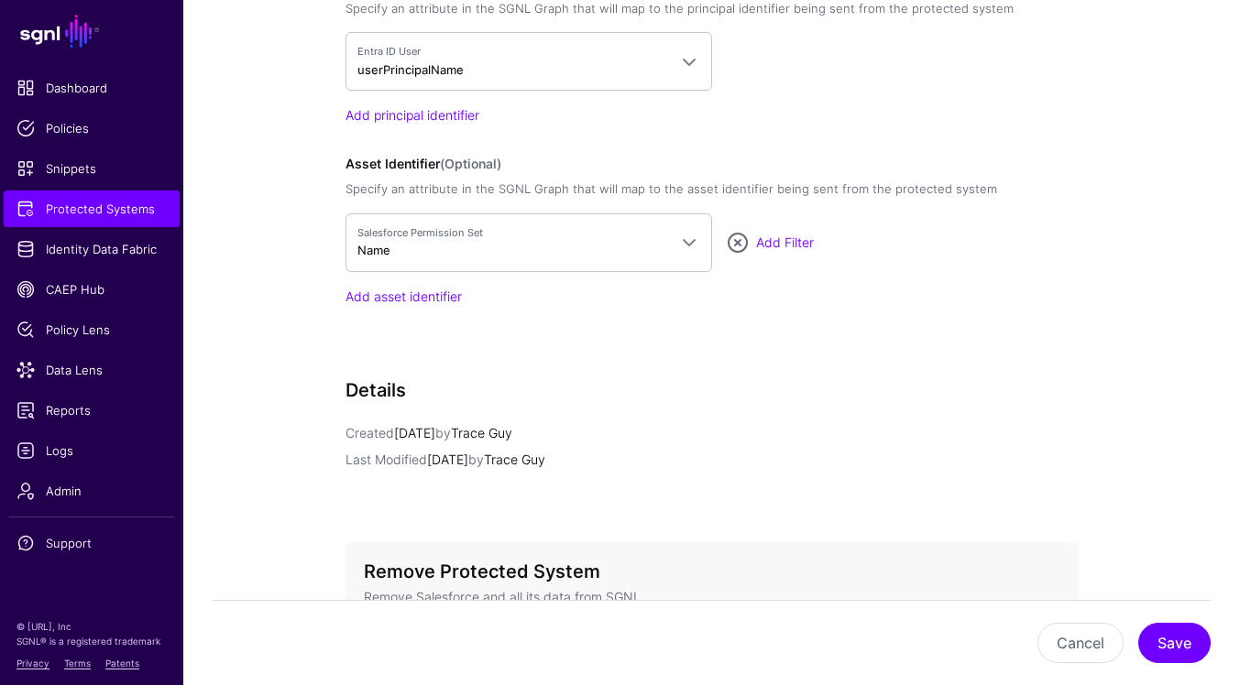
scroll to position [1445, 0]
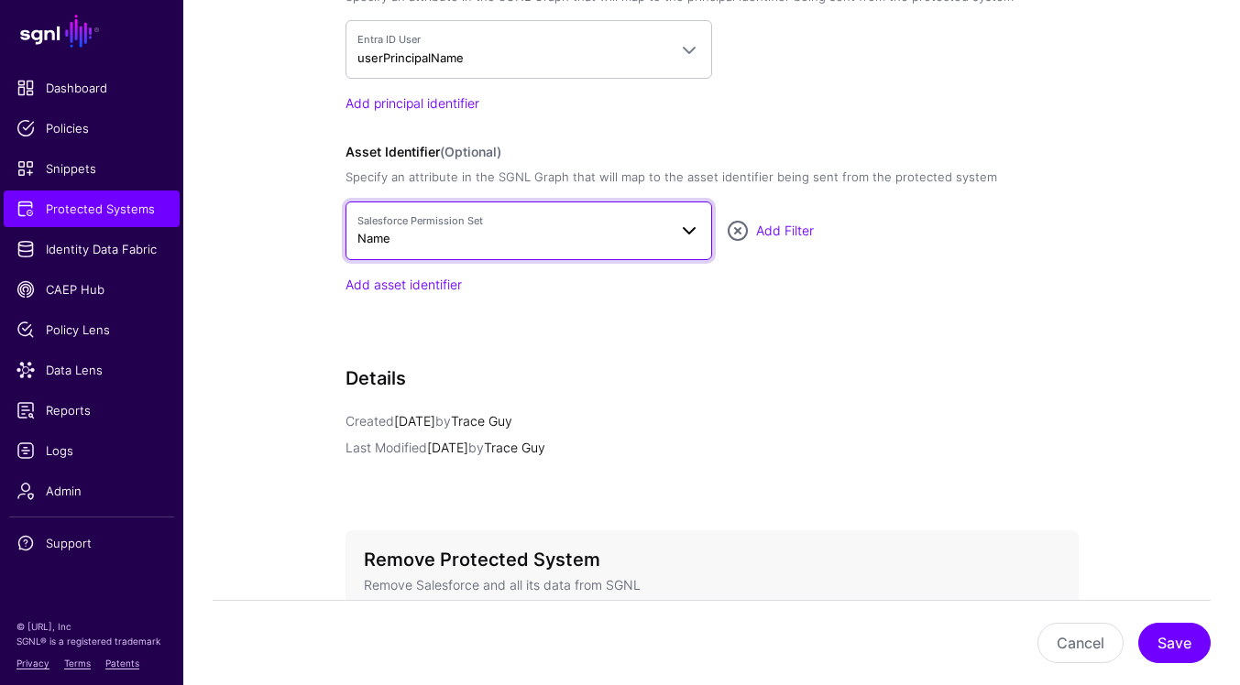
click at [686, 225] on span at bounding box center [689, 231] width 22 height 22
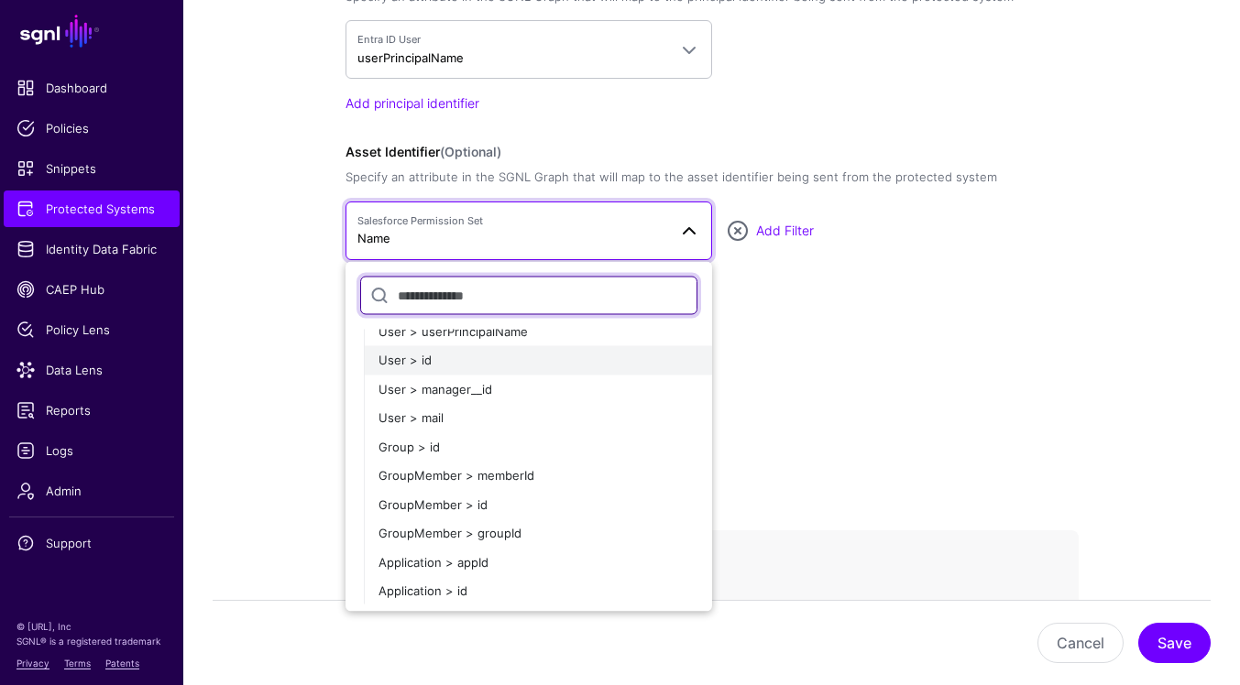
scroll to position [0, 0]
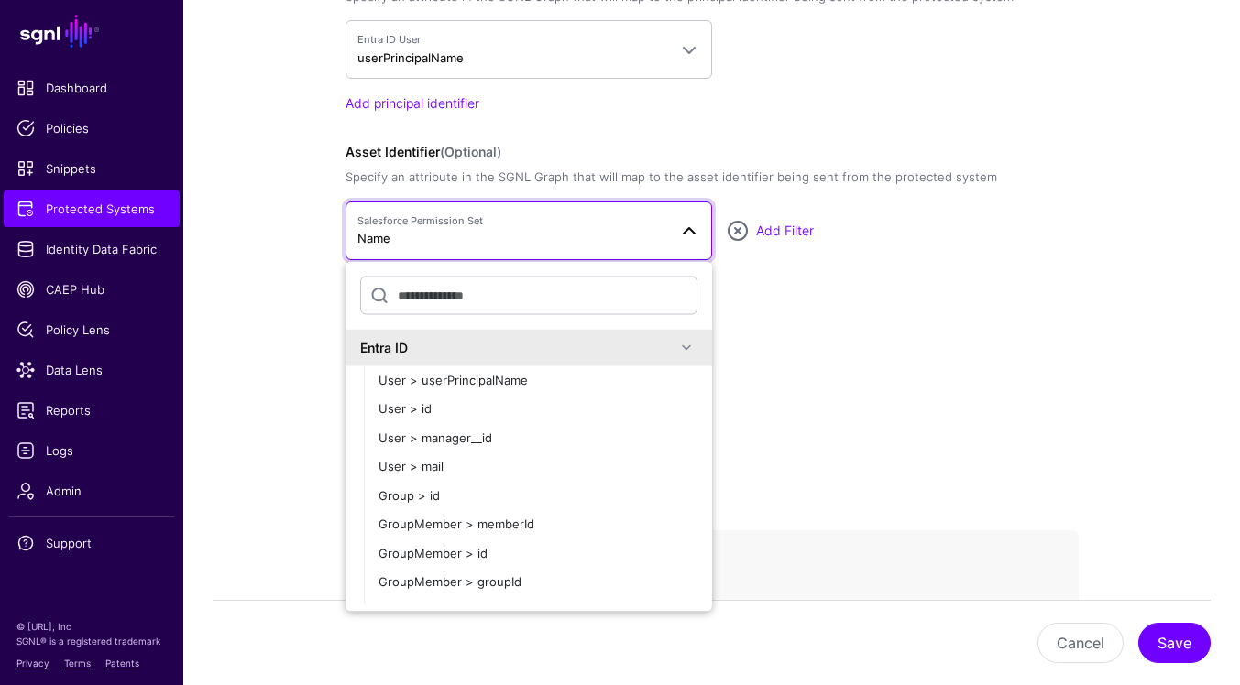
click at [678, 345] on span at bounding box center [686, 347] width 22 height 22
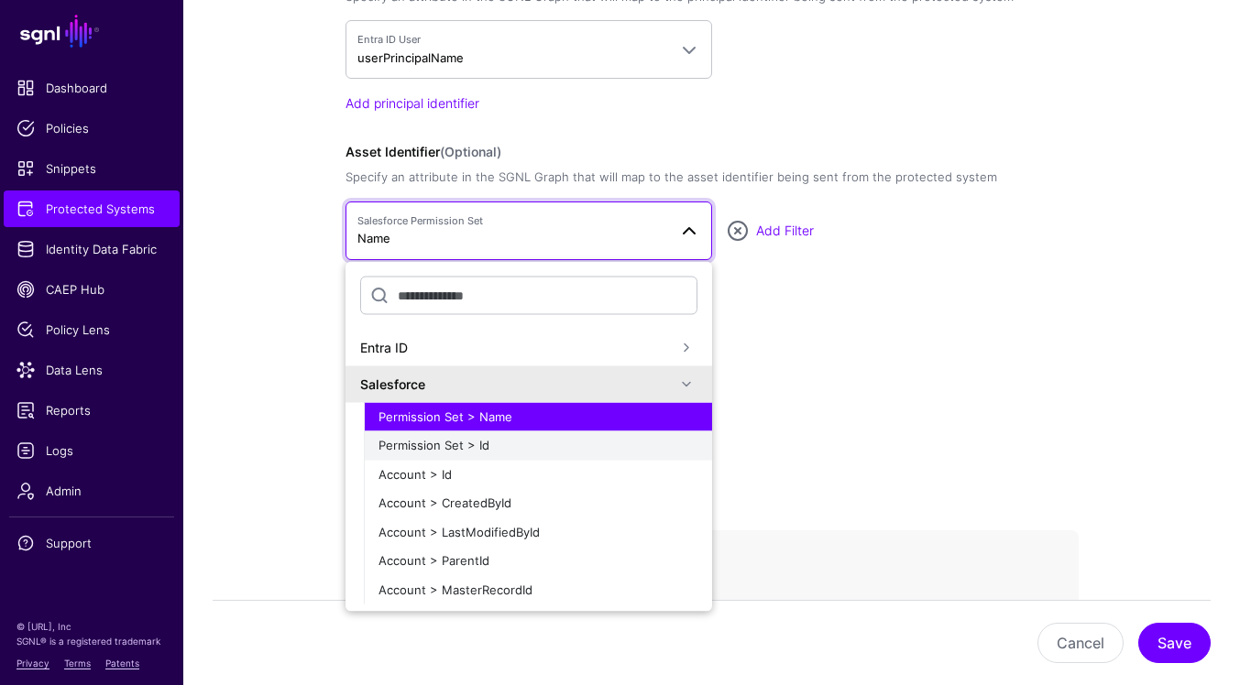
click at [603, 448] on div "Permission Set > Id" at bounding box center [537, 446] width 319 height 18
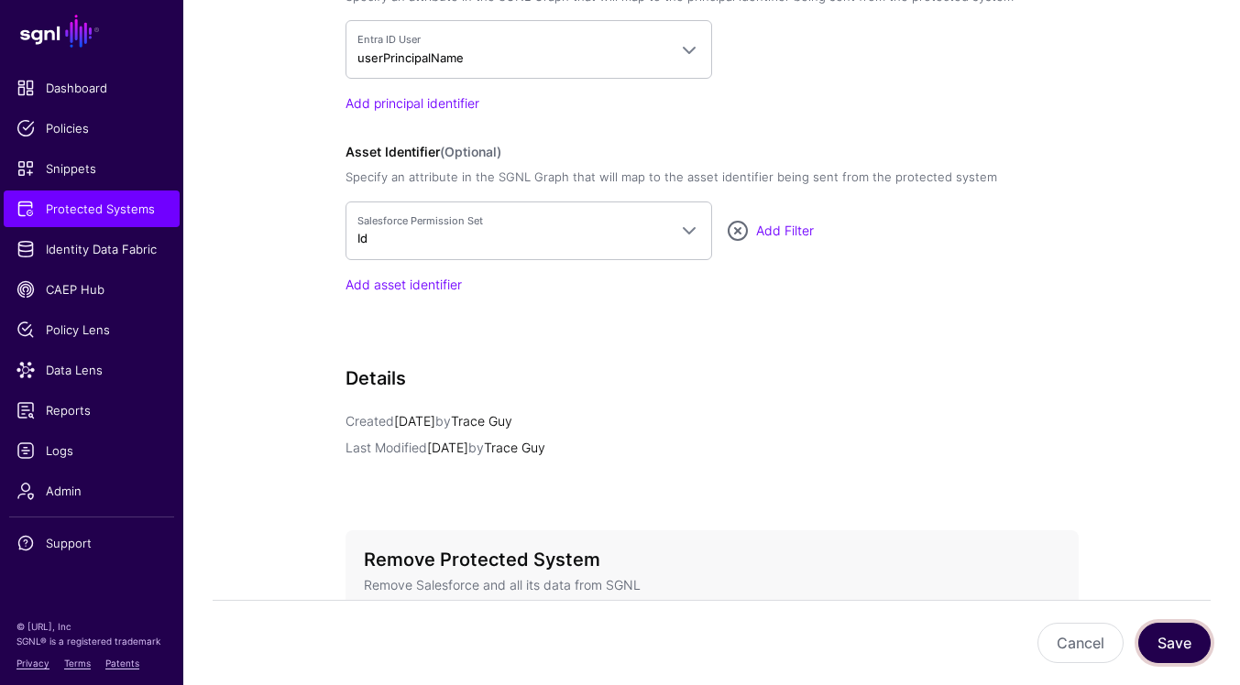
click at [1199, 650] on button "Save" at bounding box center [1174, 643] width 72 height 40
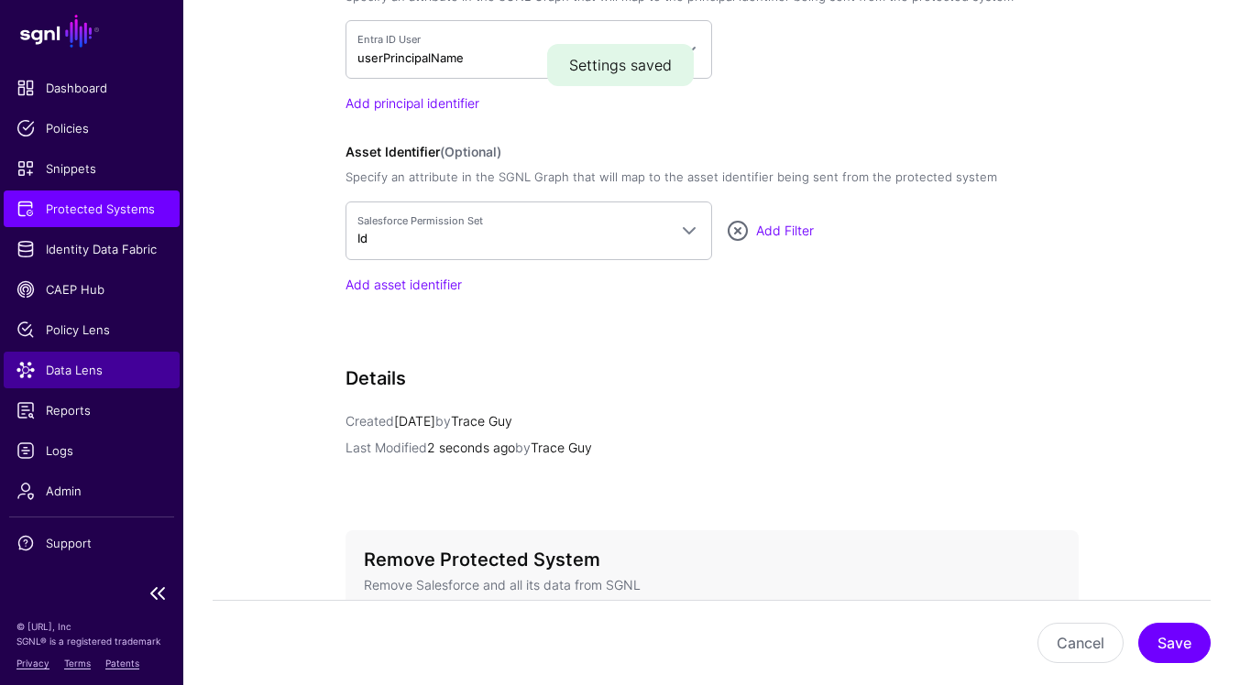
click at [99, 367] on span "Data Lens" at bounding box center [91, 370] width 150 height 18
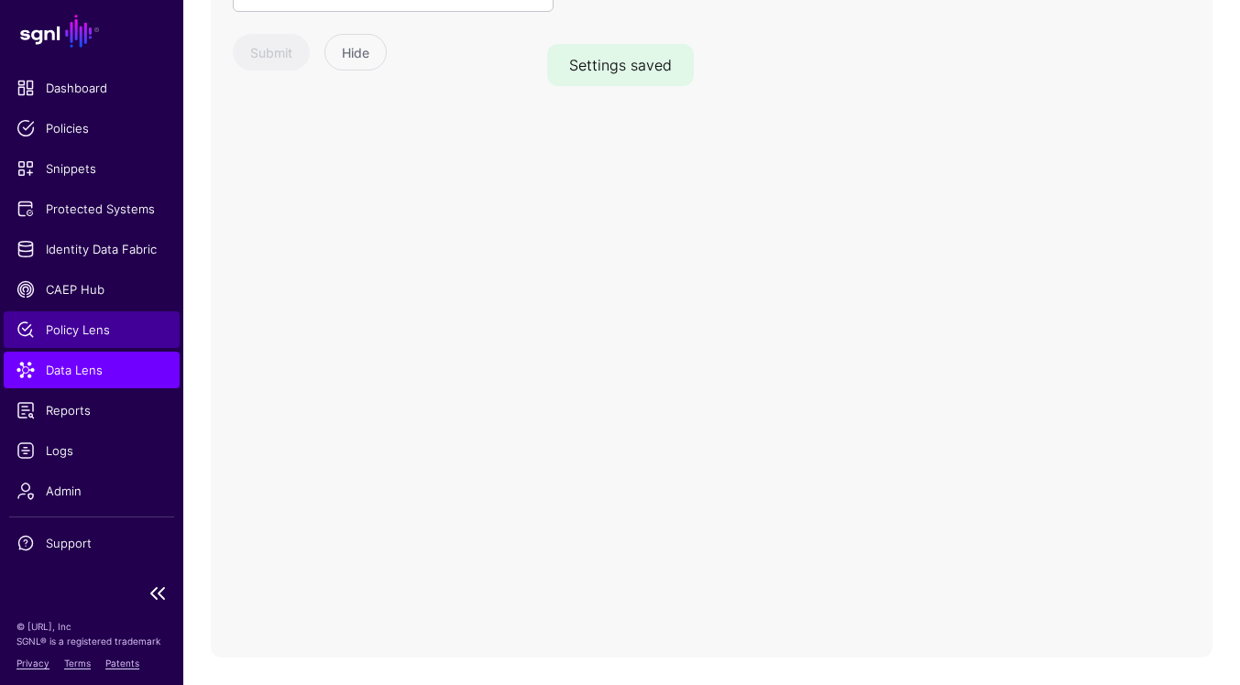
click at [93, 329] on span "Policy Lens" at bounding box center [91, 330] width 150 height 18
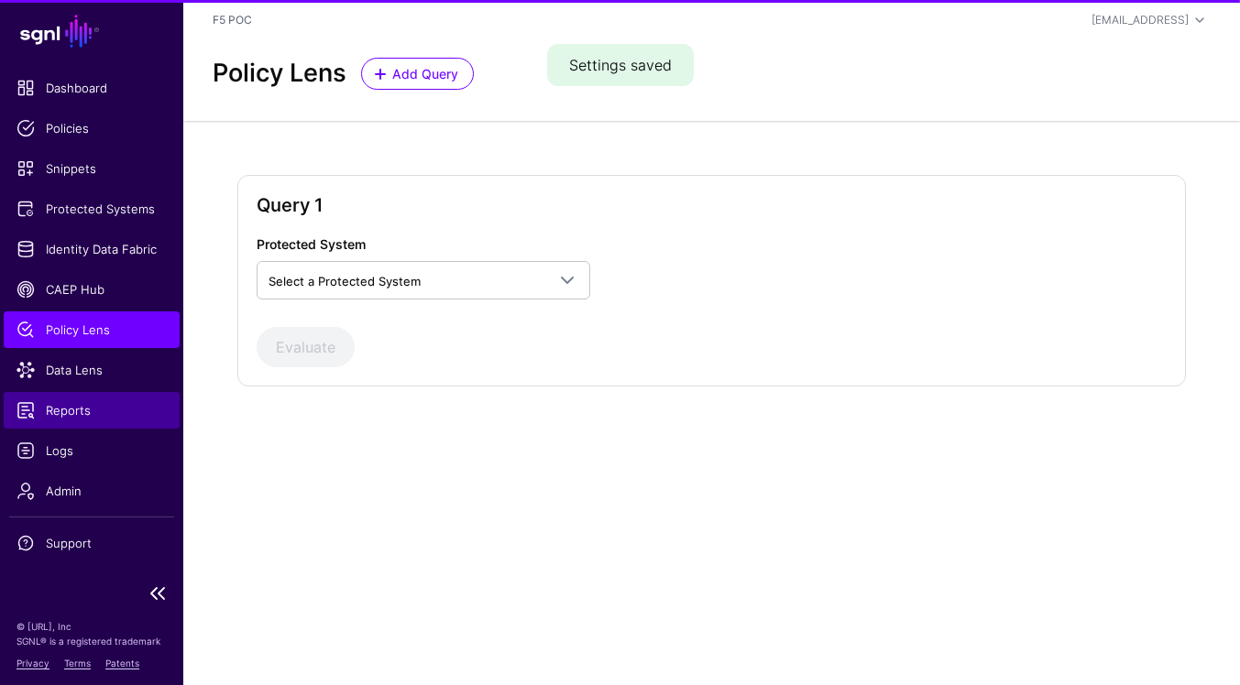
click at [90, 410] on span "Reports" at bounding box center [91, 410] width 150 height 18
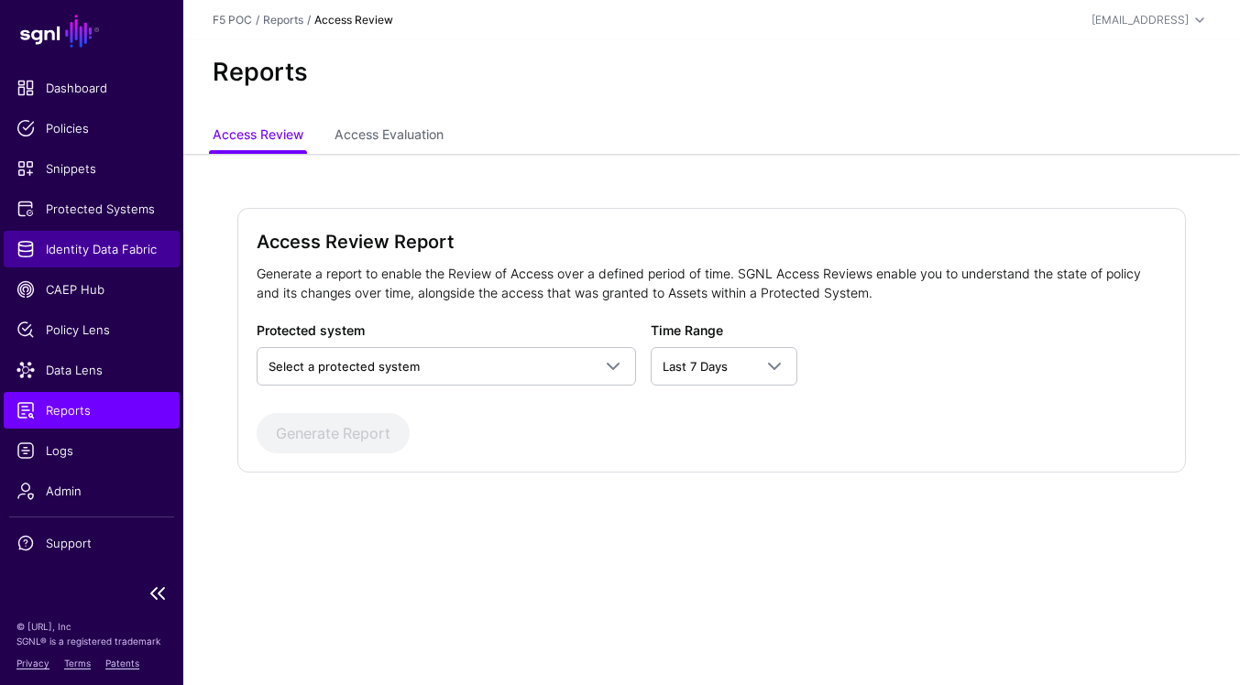
click at [114, 253] on span "Identity Data Fabric" at bounding box center [91, 249] width 150 height 18
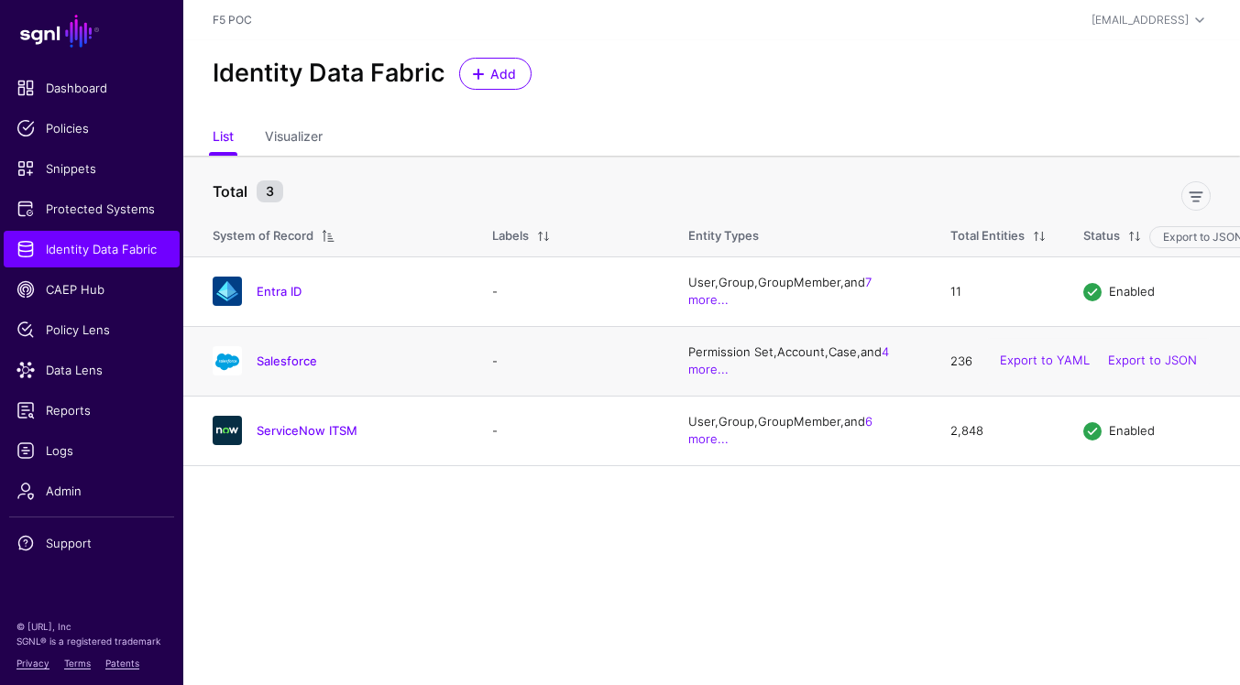
click at [273, 369] on h4 "Salesforce" at bounding box center [356, 361] width 199 height 16
click at [275, 364] on link "Salesforce" at bounding box center [287, 361] width 60 height 15
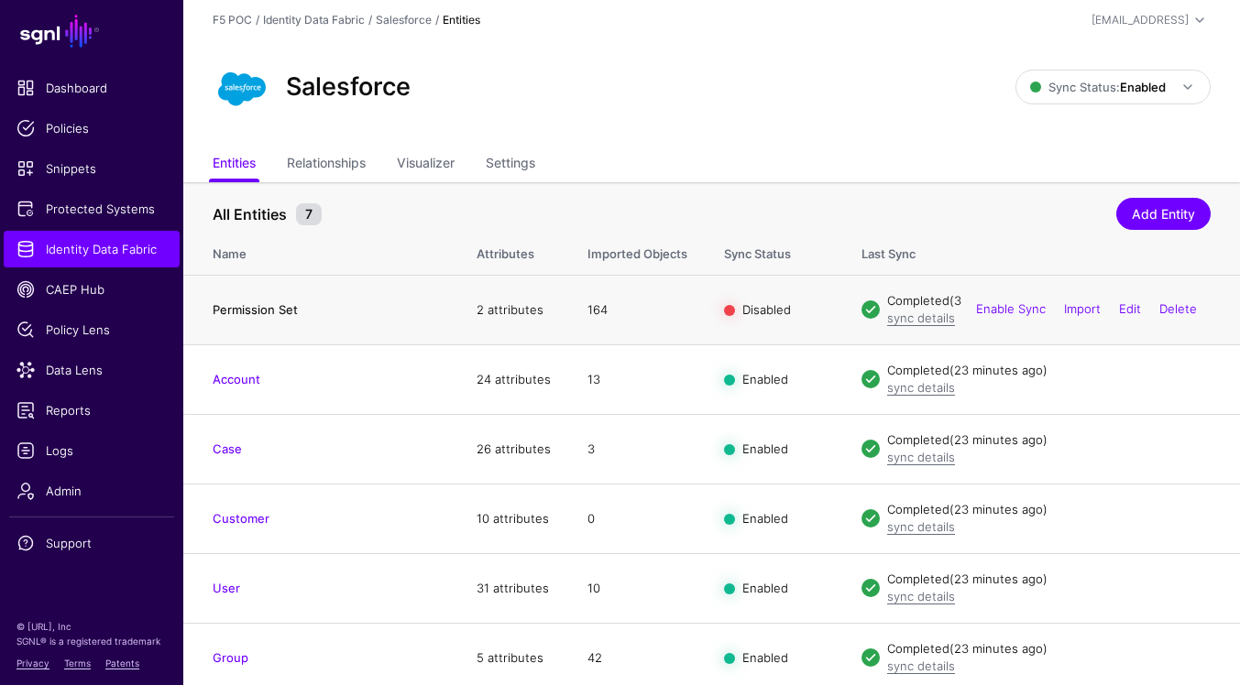
click at [253, 310] on link "Permission Set" at bounding box center [255, 309] width 85 height 15
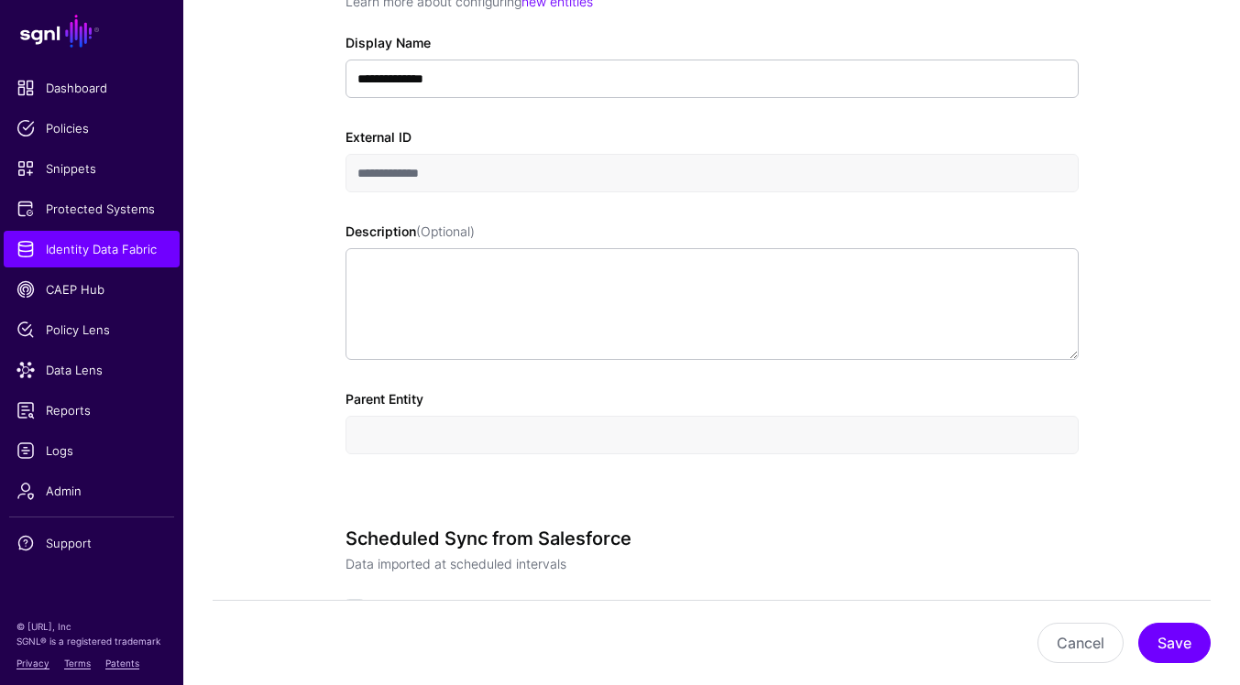
scroll to position [825, 0]
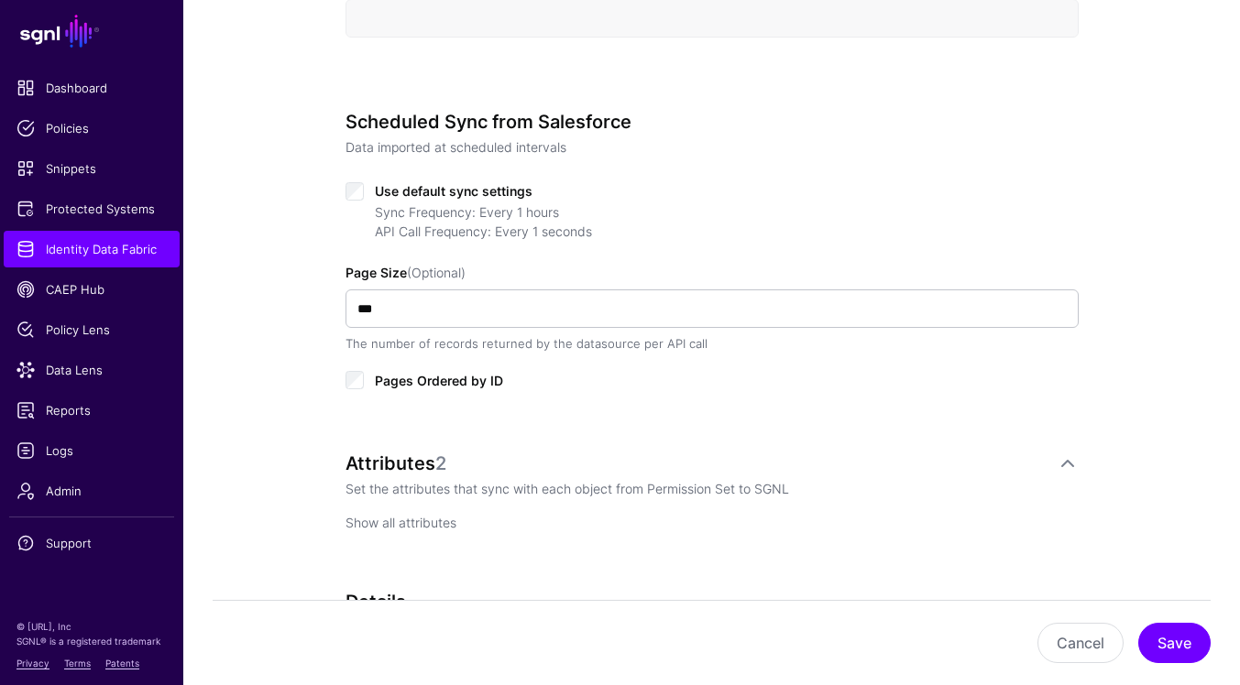
click at [432, 520] on link "Show all attributes" at bounding box center [400, 523] width 111 height 16
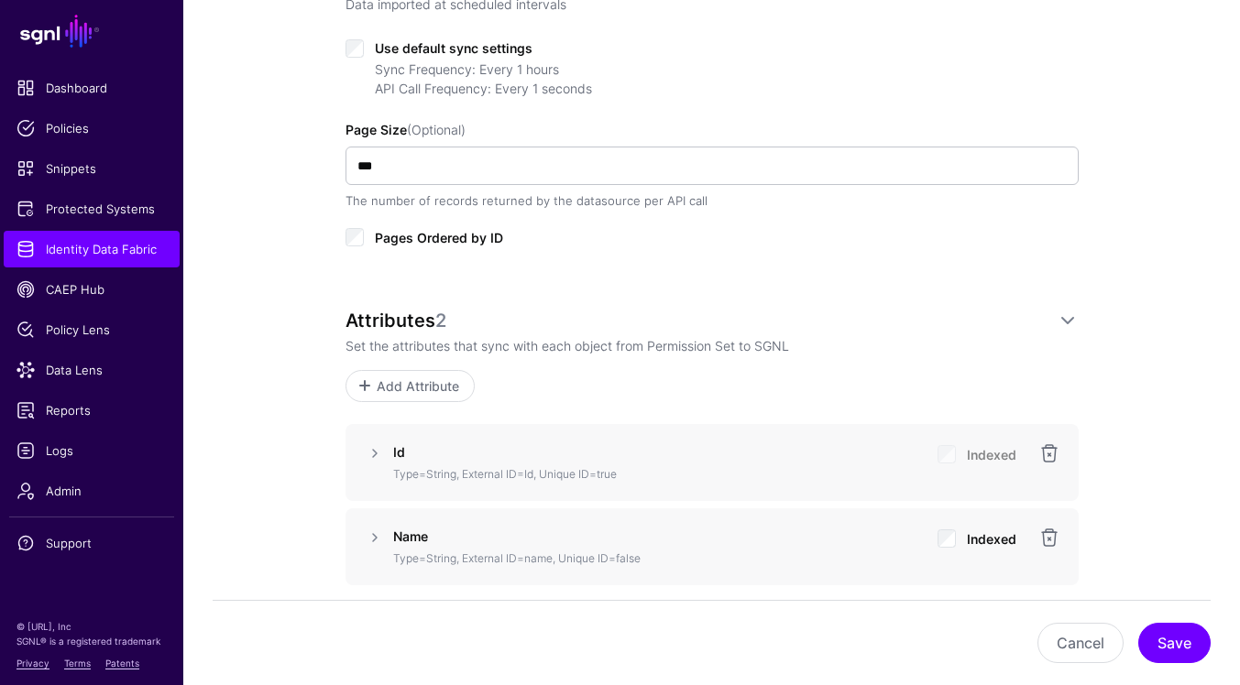
scroll to position [1078, 0]
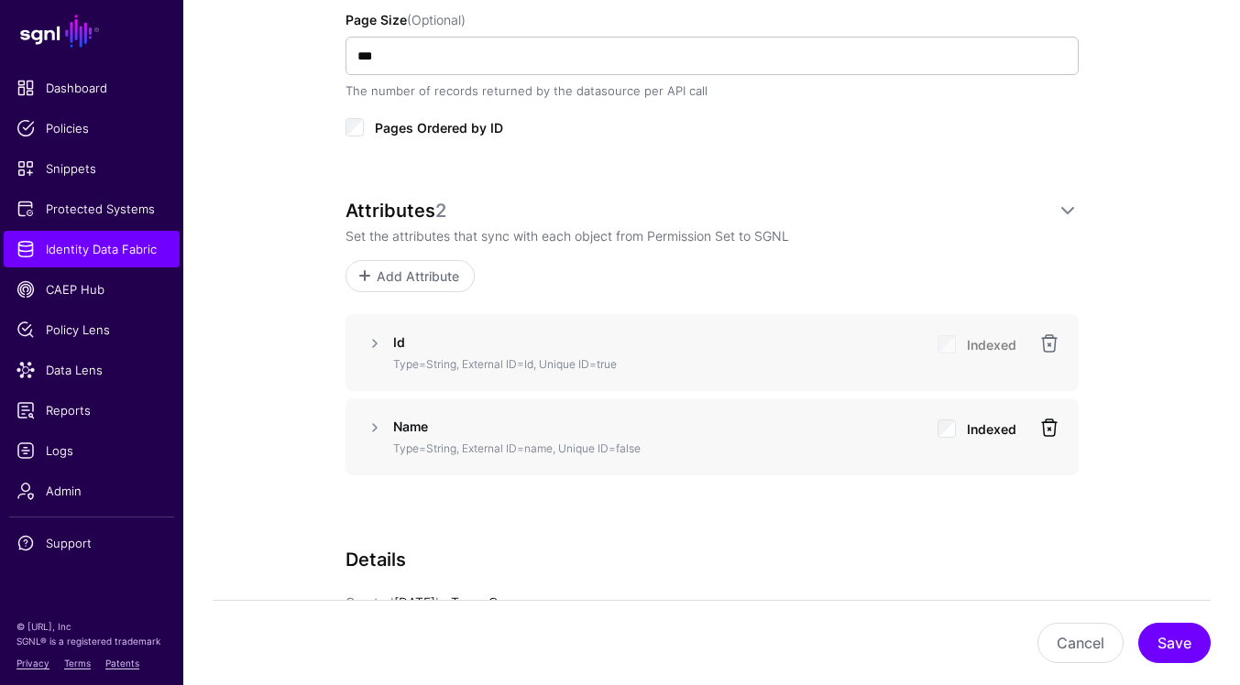
click at [1047, 429] on link at bounding box center [1049, 428] width 22 height 22
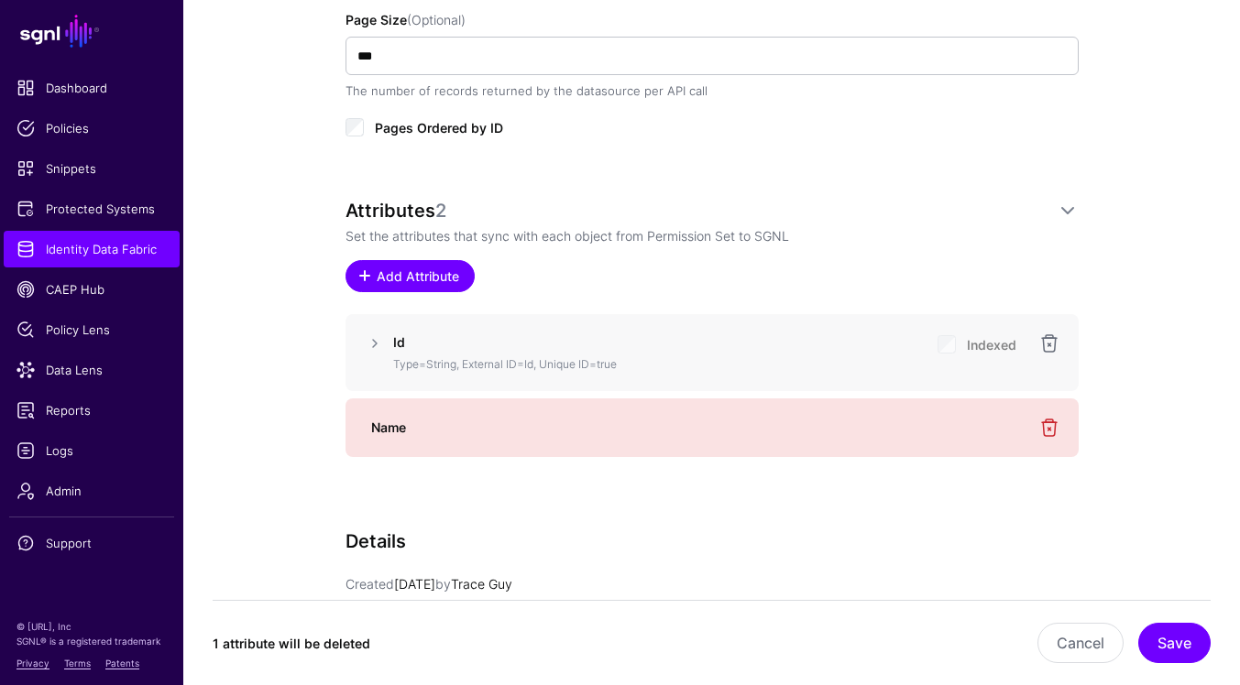
click at [444, 285] on span "Add Attribute" at bounding box center [417, 276] width 87 height 19
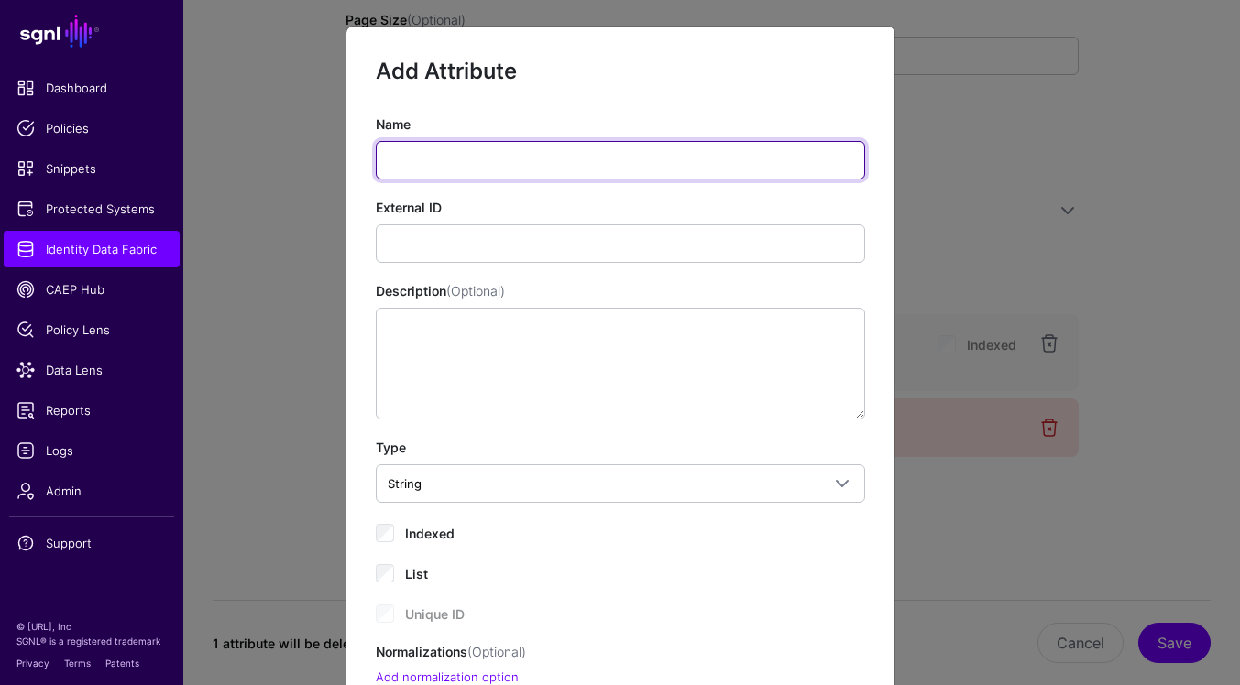
click at [490, 156] on input "Name" at bounding box center [620, 160] width 489 height 38
type input "****"
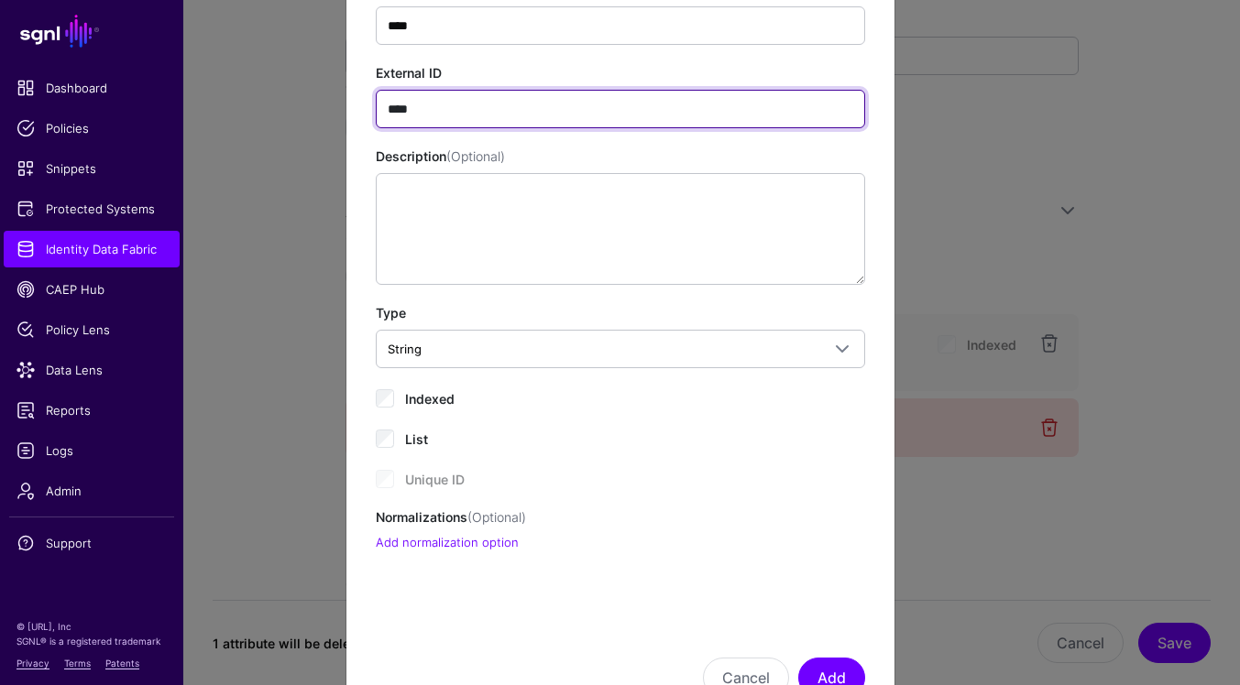
scroll to position [203, 0]
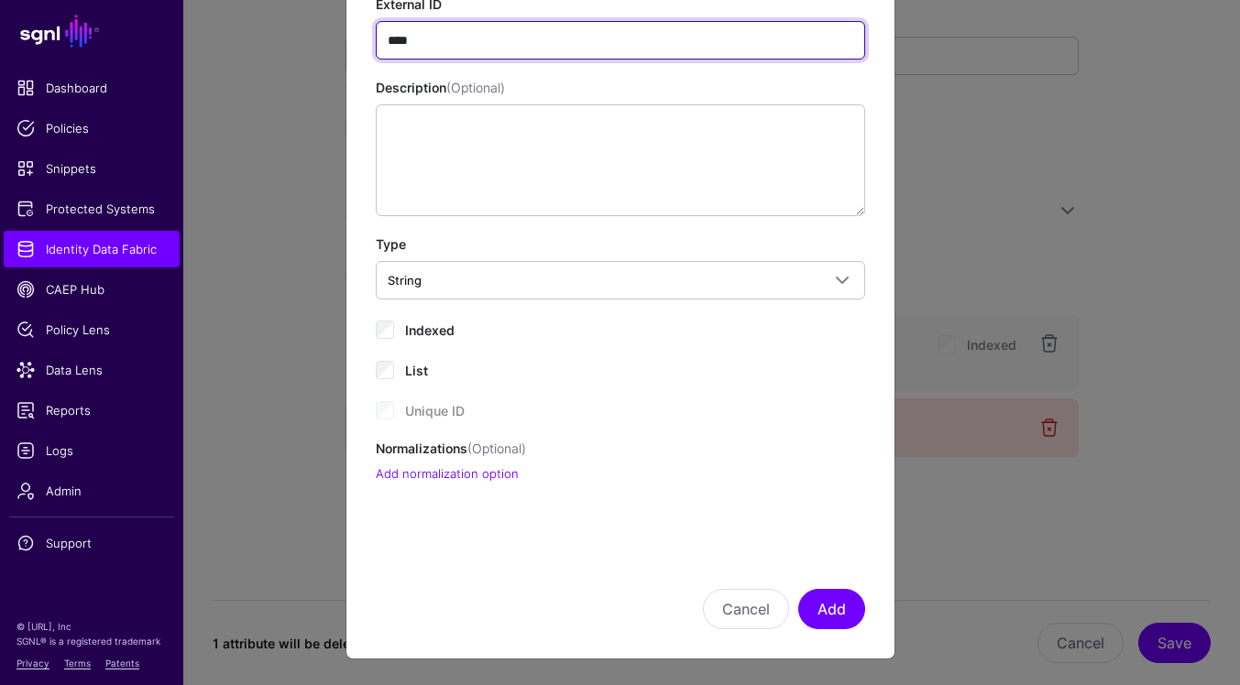
type input "****"
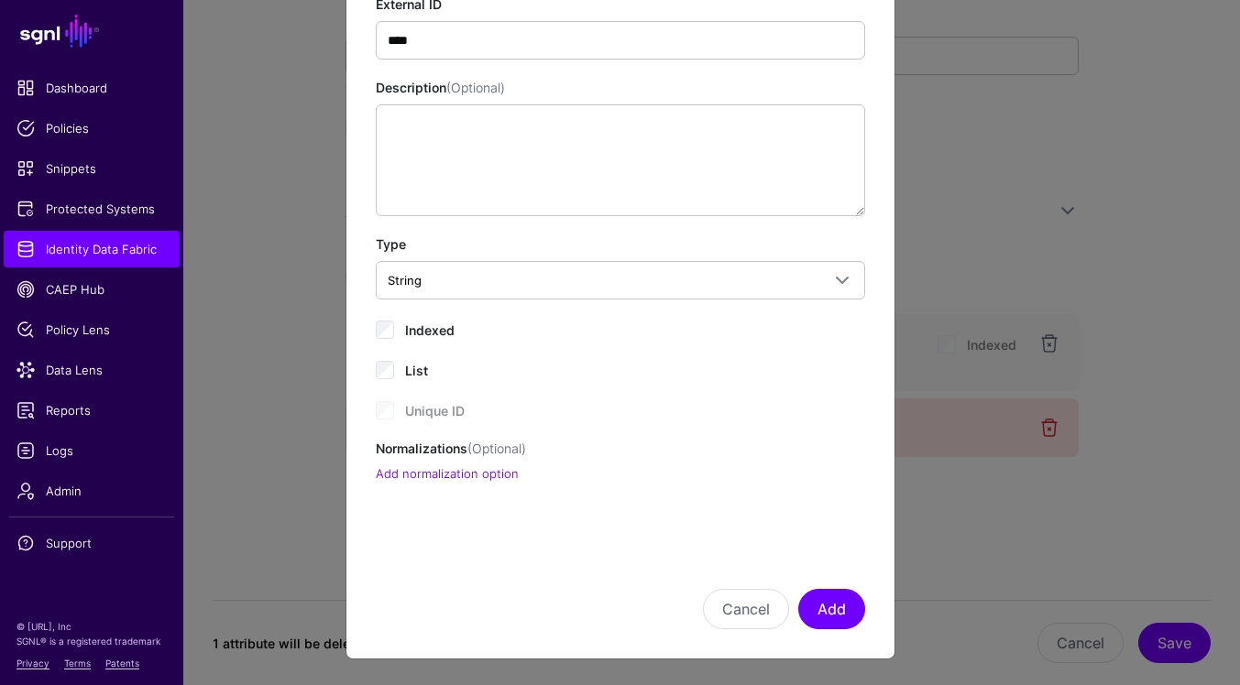
click at [424, 331] on span "Indexed" at bounding box center [429, 331] width 49 height 16
click at [833, 608] on button "Add" at bounding box center [831, 609] width 67 height 40
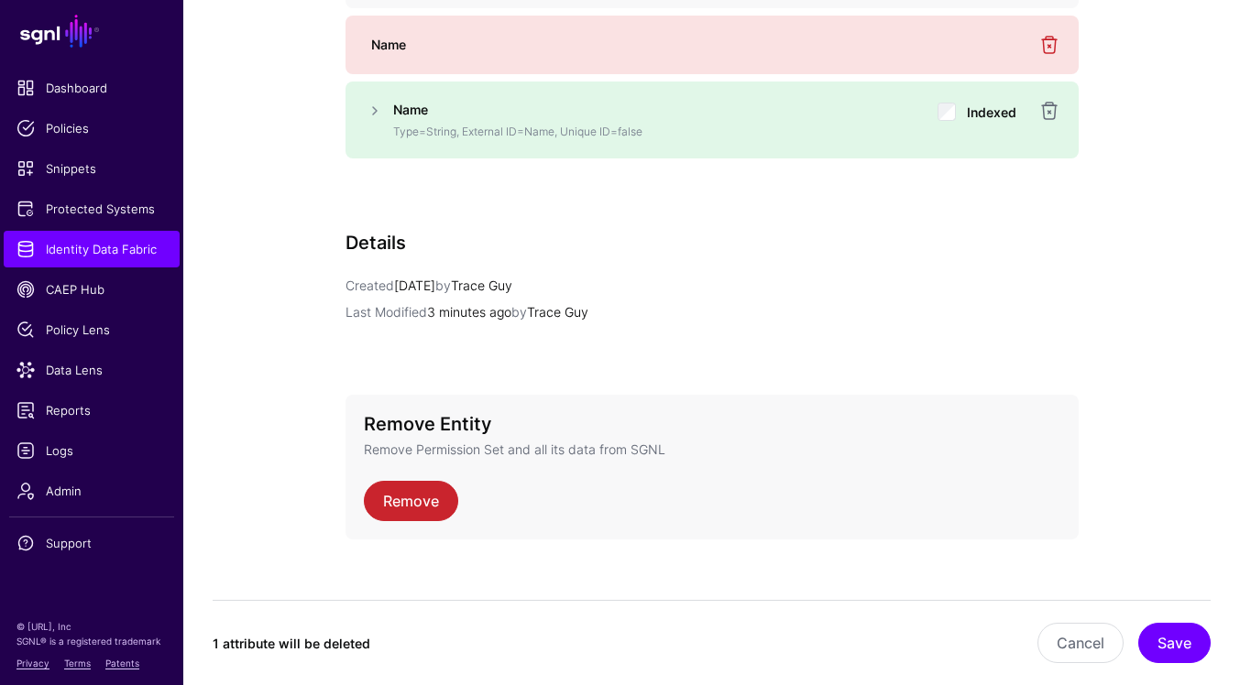
scroll to position [1476, 0]
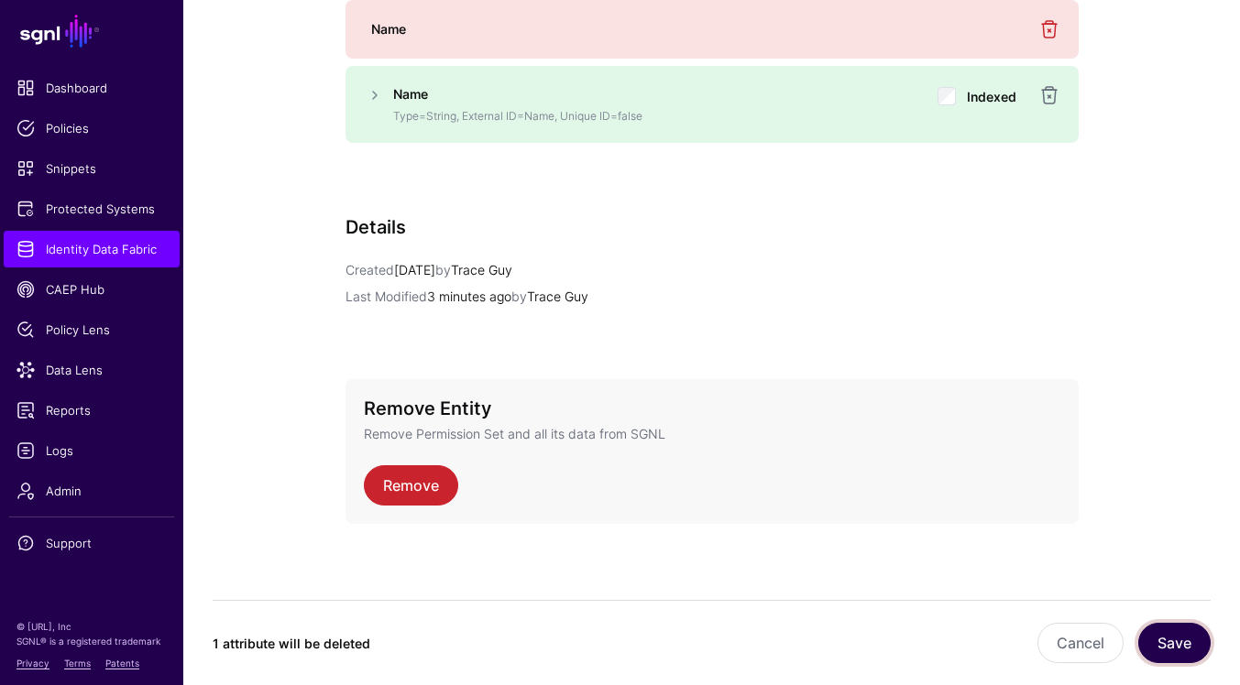
click at [1164, 652] on button "Save" at bounding box center [1174, 643] width 72 height 40
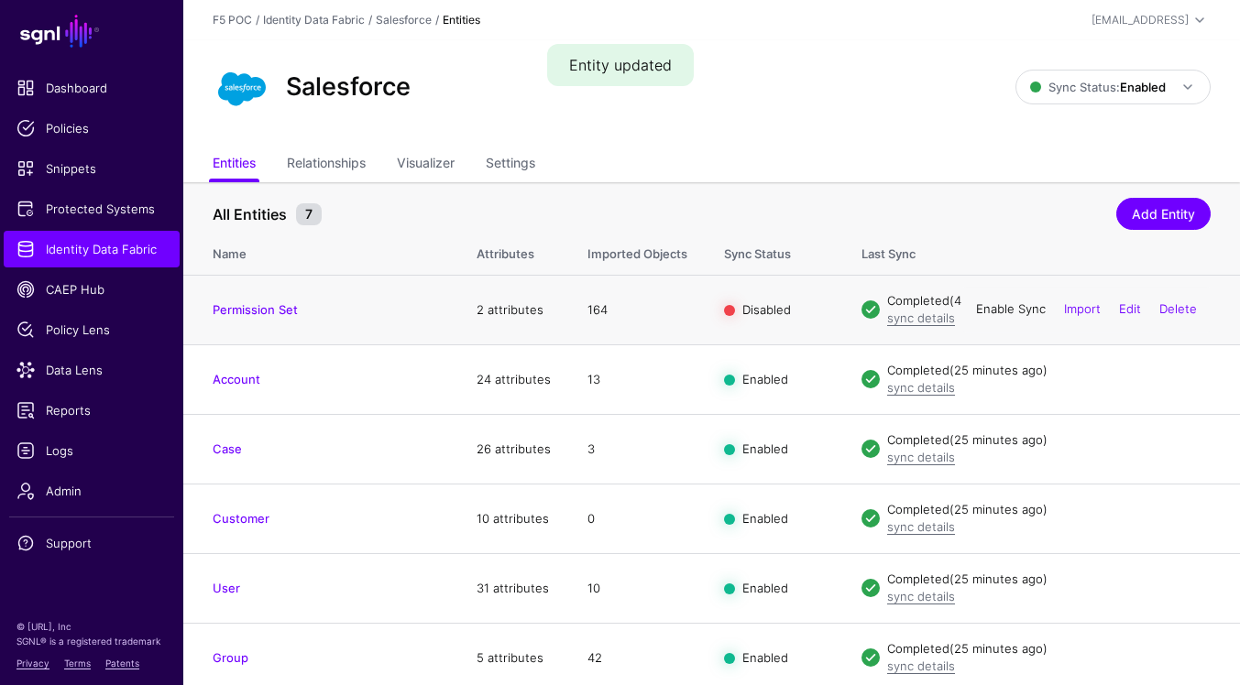
click at [1017, 312] on link "Enable Sync" at bounding box center [1011, 309] width 70 height 15
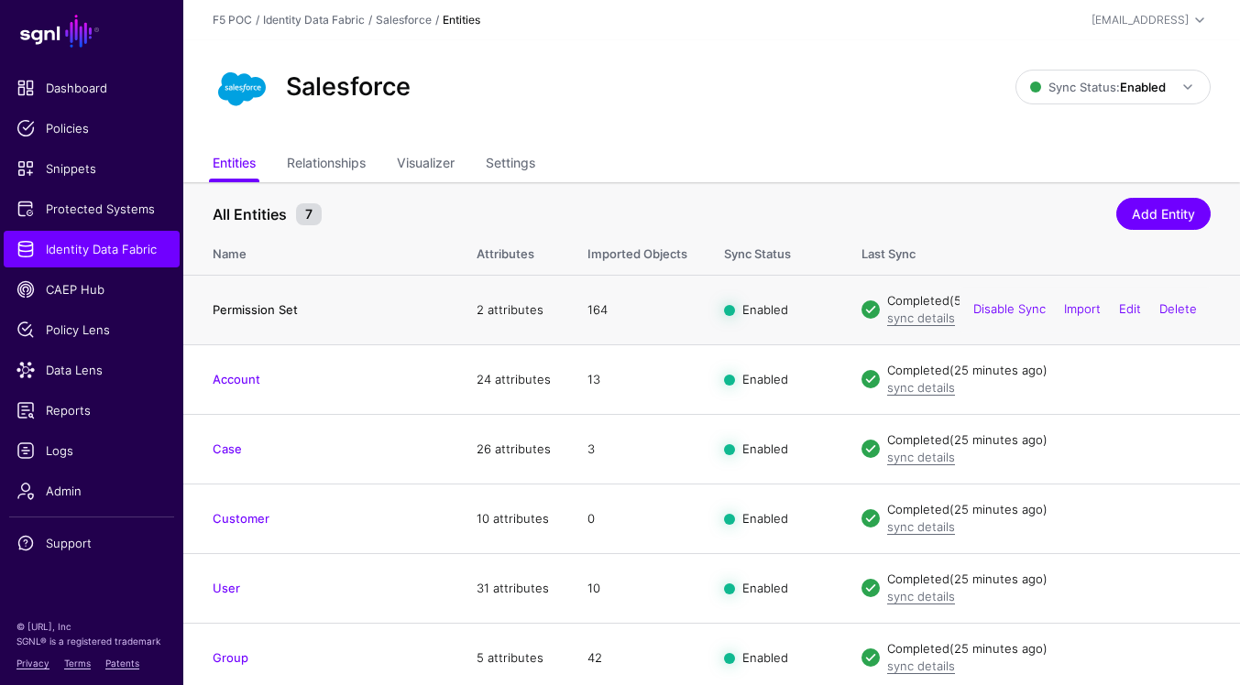
click at [285, 308] on link "Permission Set" at bounding box center [255, 309] width 85 height 15
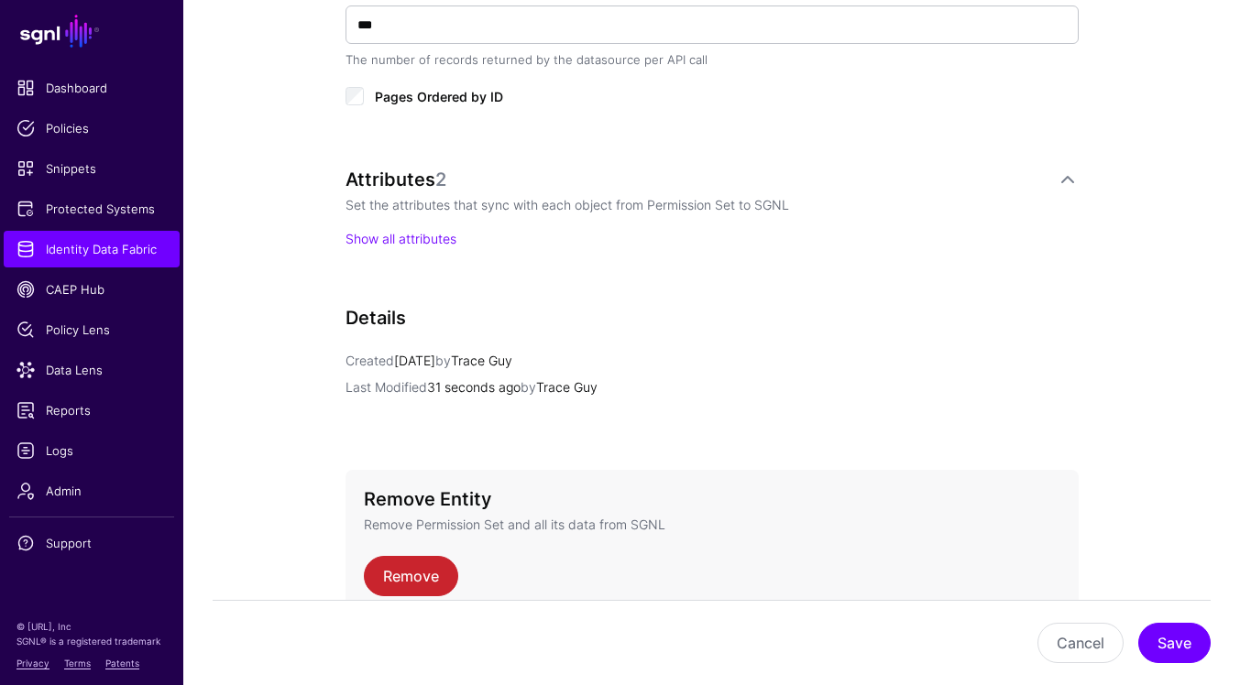
scroll to position [1207, 0]
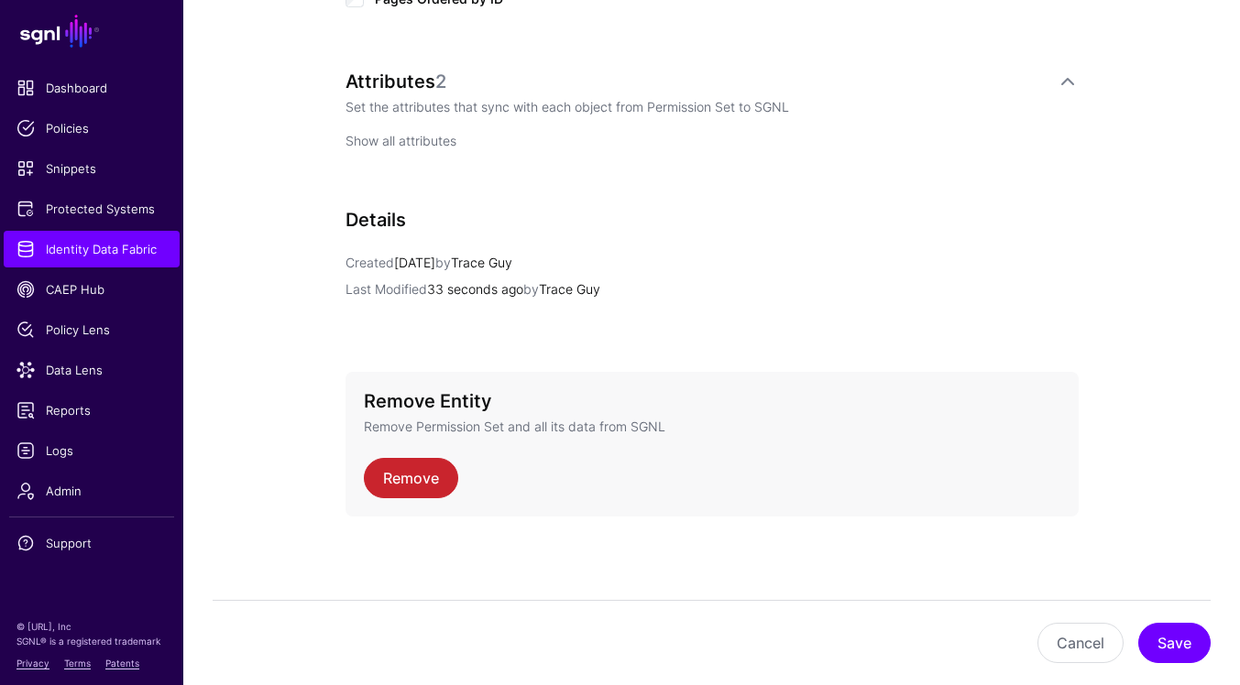
click at [415, 141] on link "Show all attributes" at bounding box center [400, 141] width 111 height 16
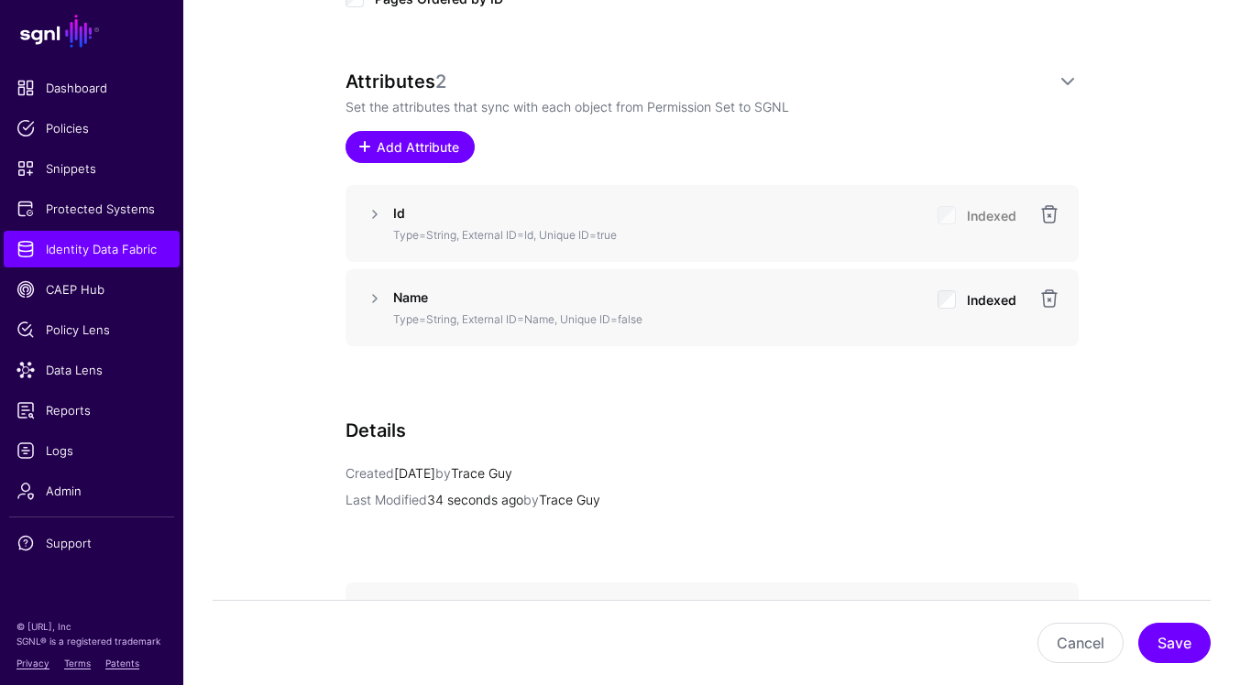
click at [424, 151] on span "Add Attribute" at bounding box center [417, 146] width 87 height 19
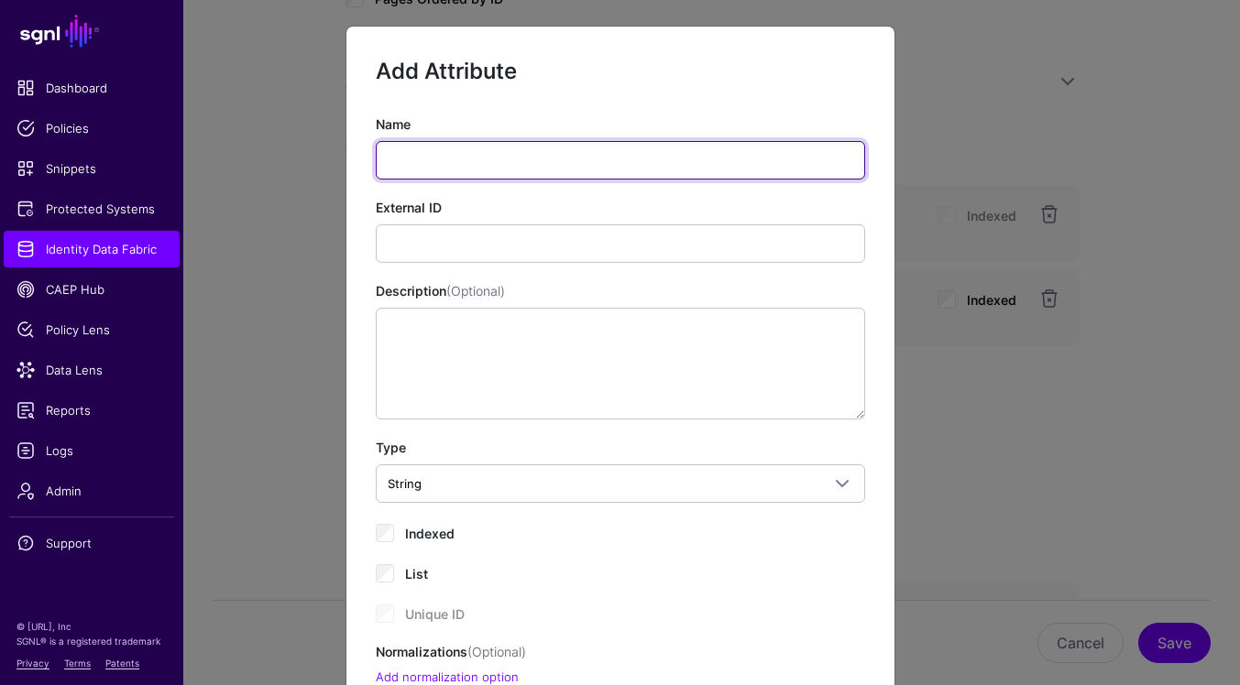
click at [466, 164] on input "Name" at bounding box center [620, 160] width 489 height 38
paste input "**********"
type input "**********"
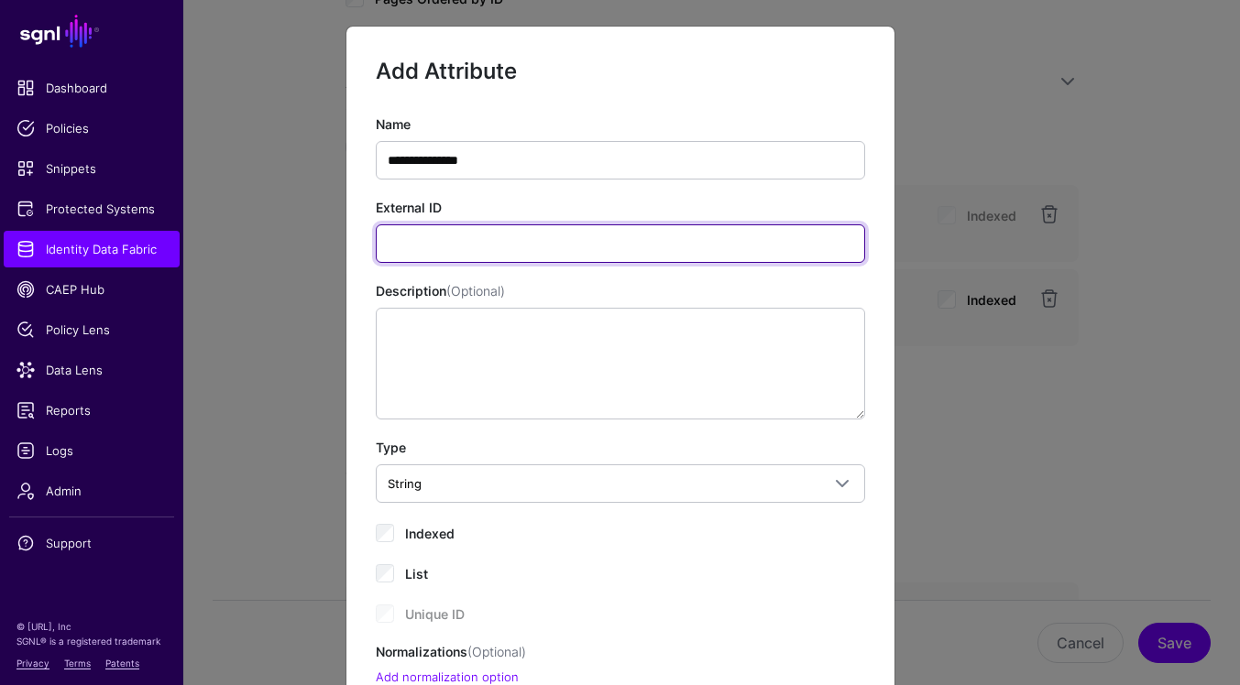
click at [701, 257] on input "External ID" at bounding box center [620, 244] width 489 height 38
paste input "**********"
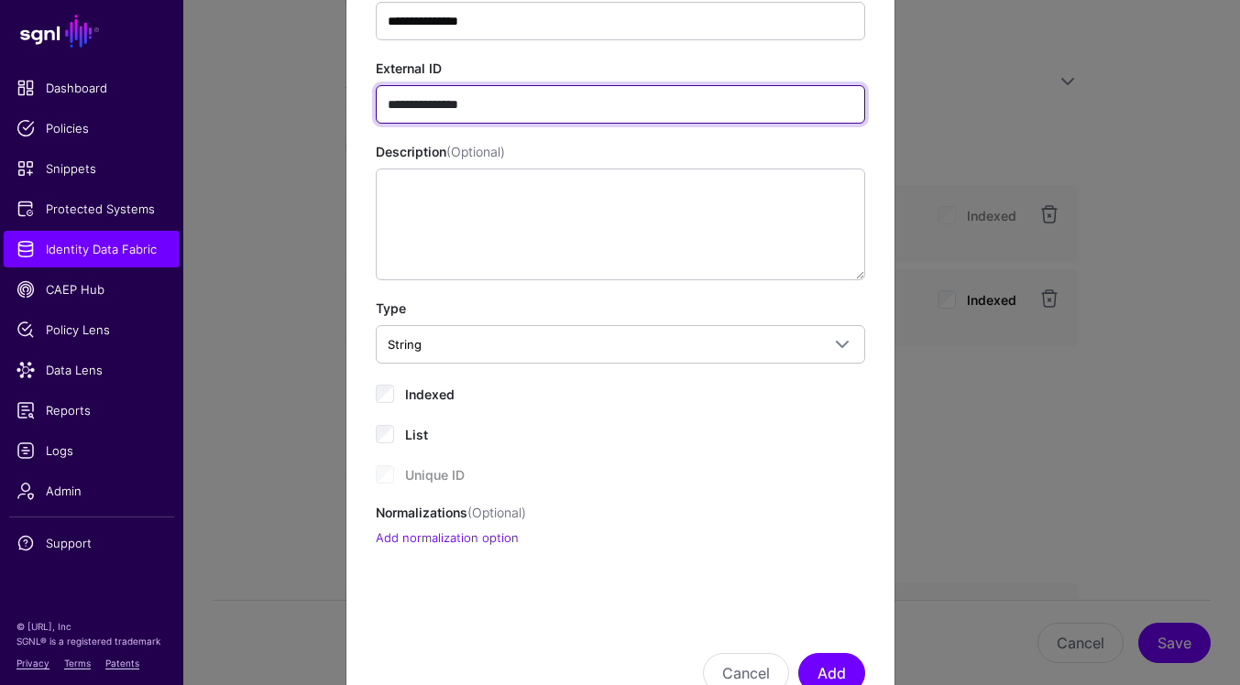
scroll to position [203, 0]
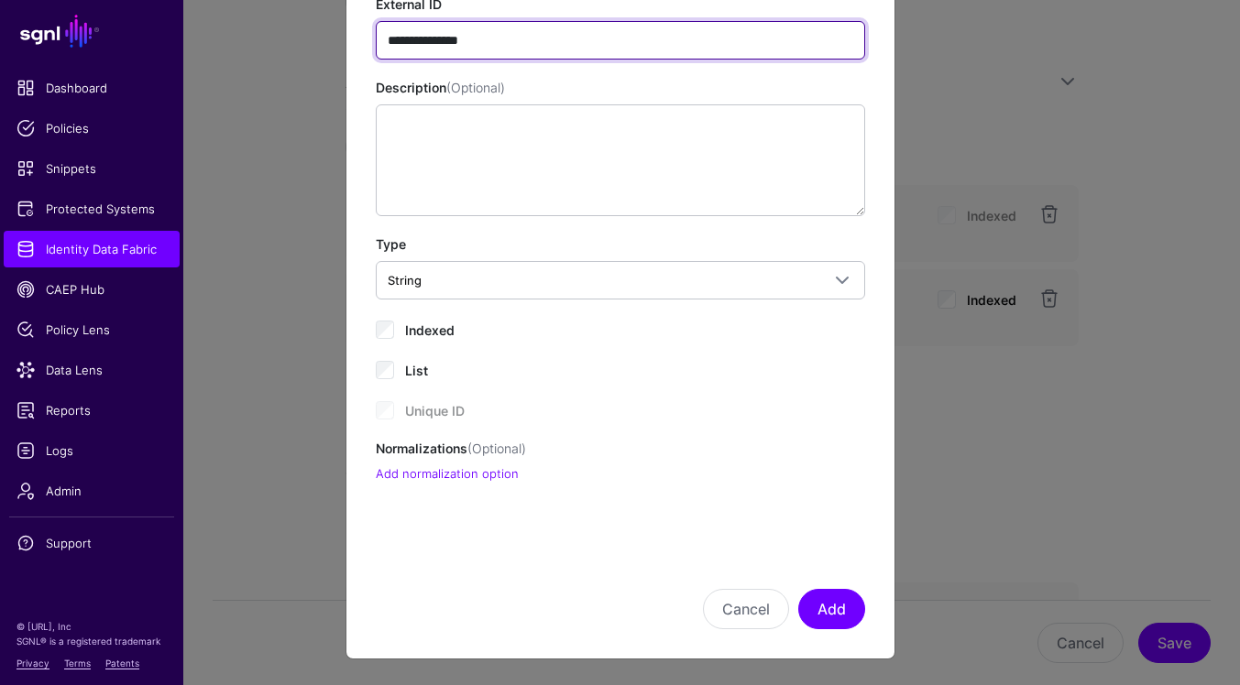
type input "**********"
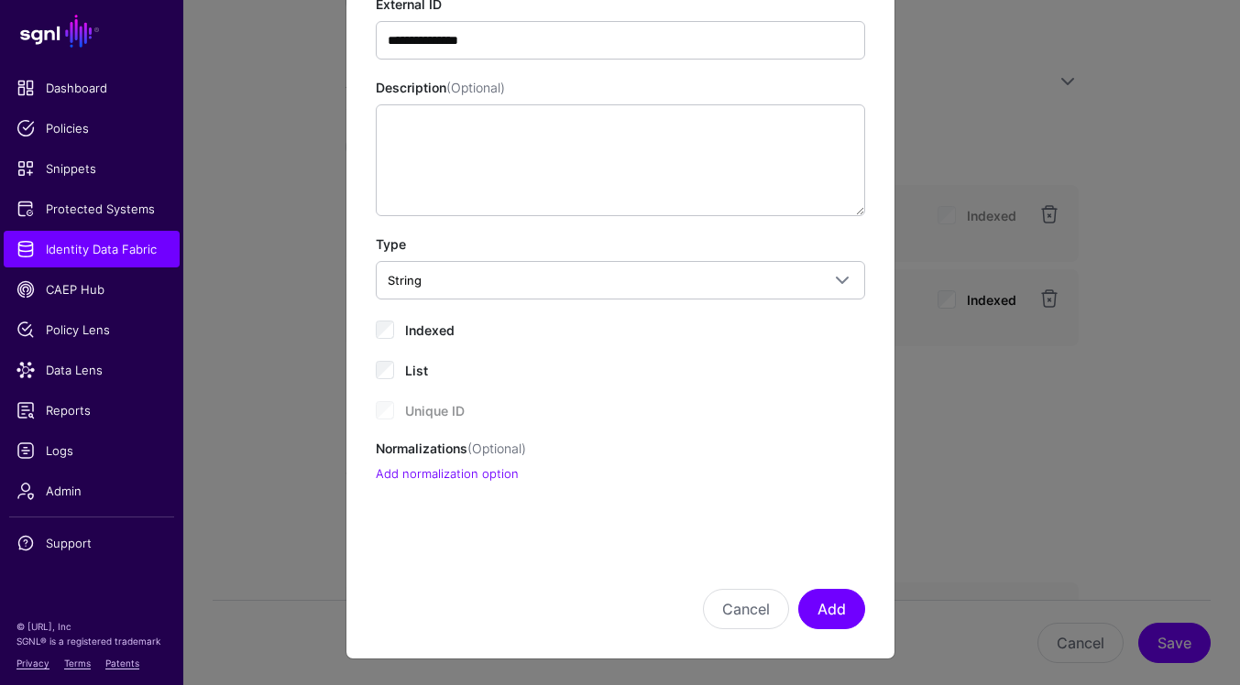
click at [405, 327] on span "Indexed" at bounding box center [429, 331] width 49 height 16
click at [840, 605] on button "Add" at bounding box center [831, 609] width 67 height 40
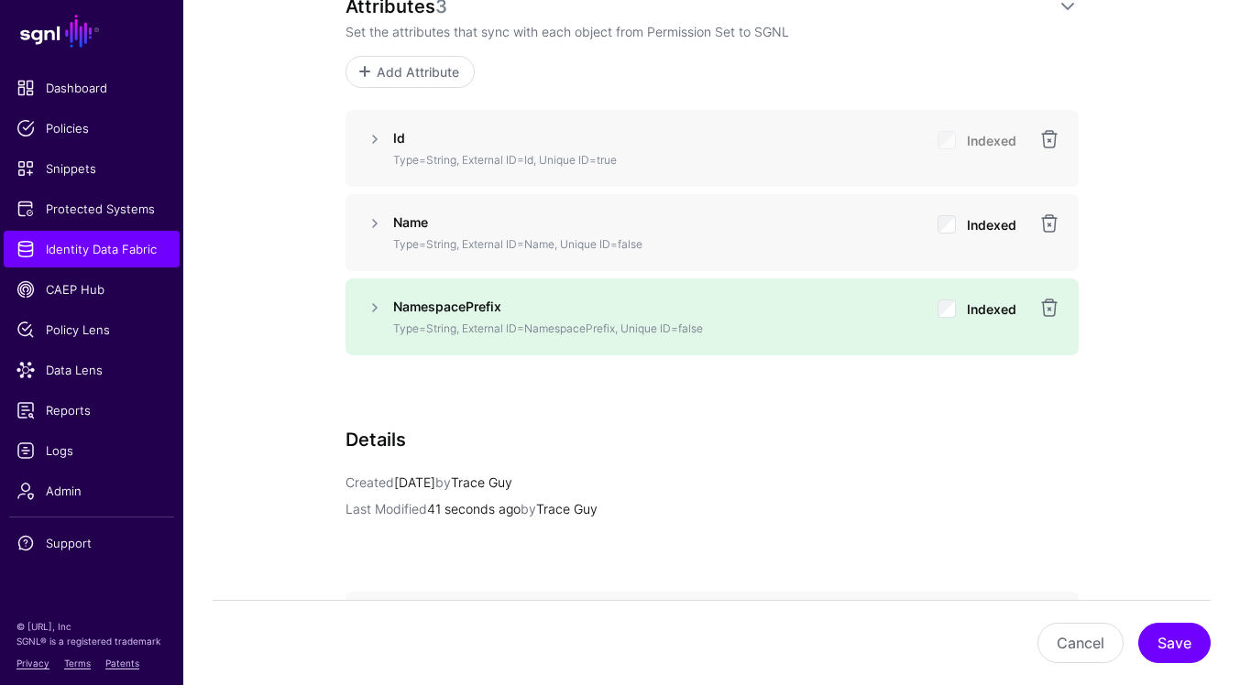
scroll to position [1198, 0]
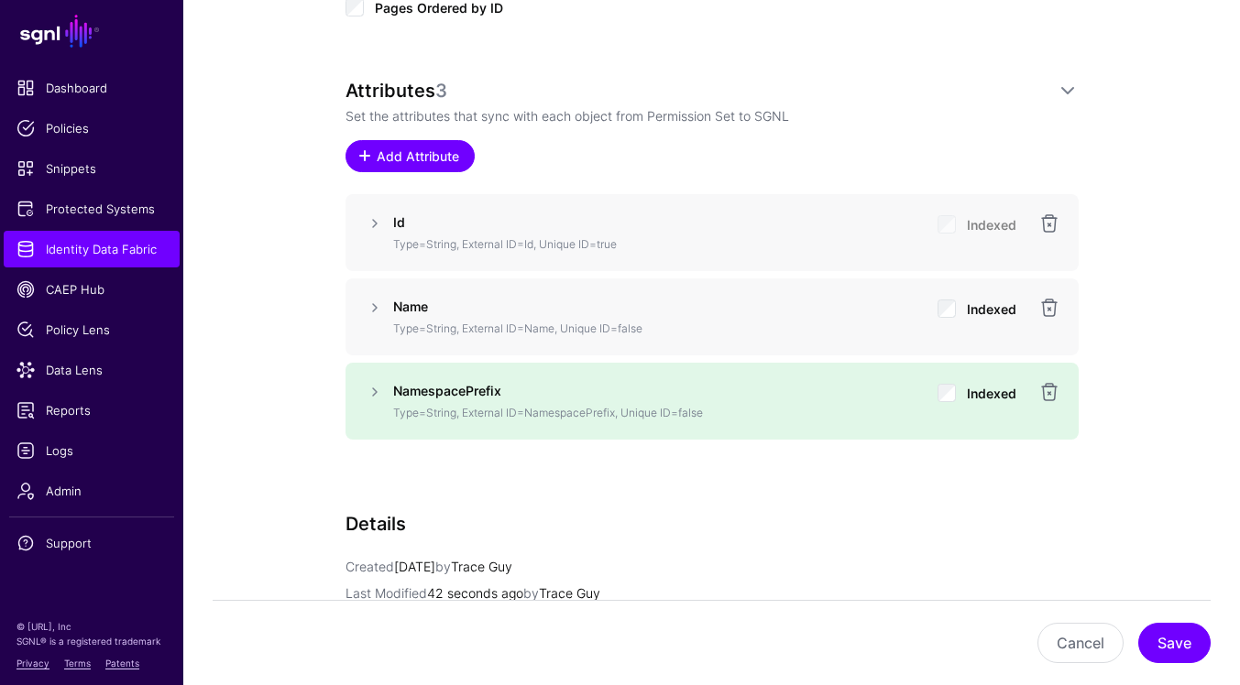
click at [398, 161] on span "Add Attribute" at bounding box center [417, 156] width 87 height 19
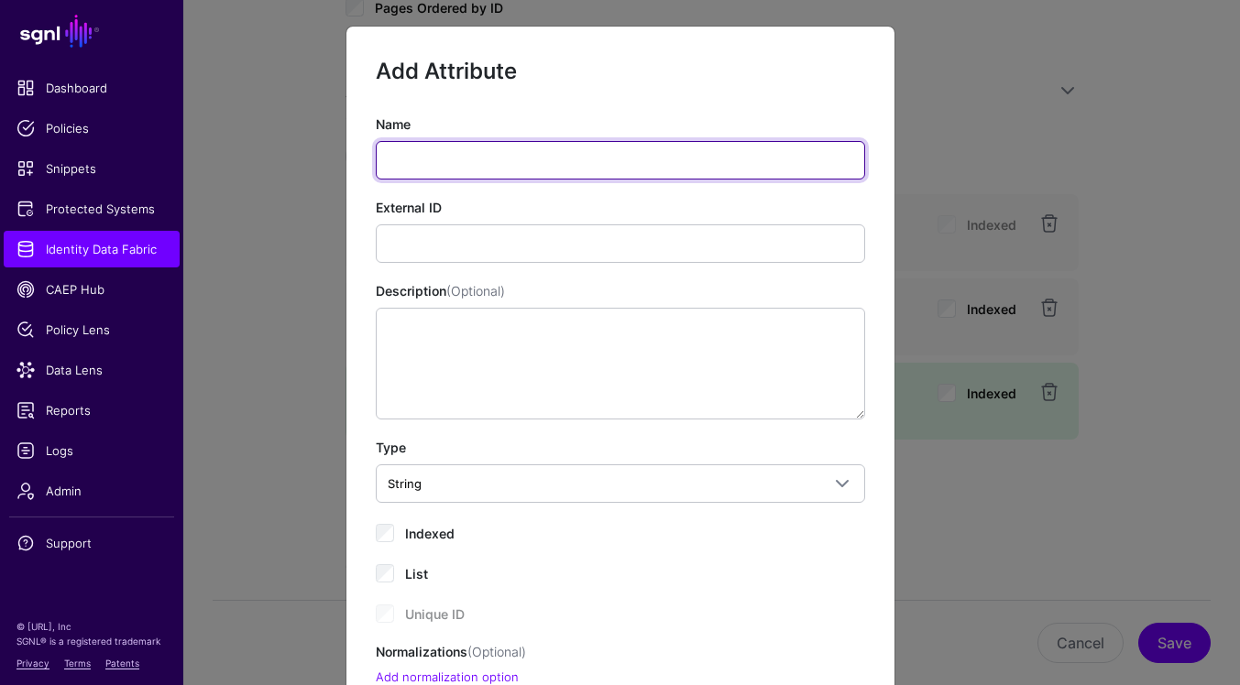
click at [613, 152] on input "Name" at bounding box center [620, 160] width 489 height 38
paste input "**********"
type input "**********"
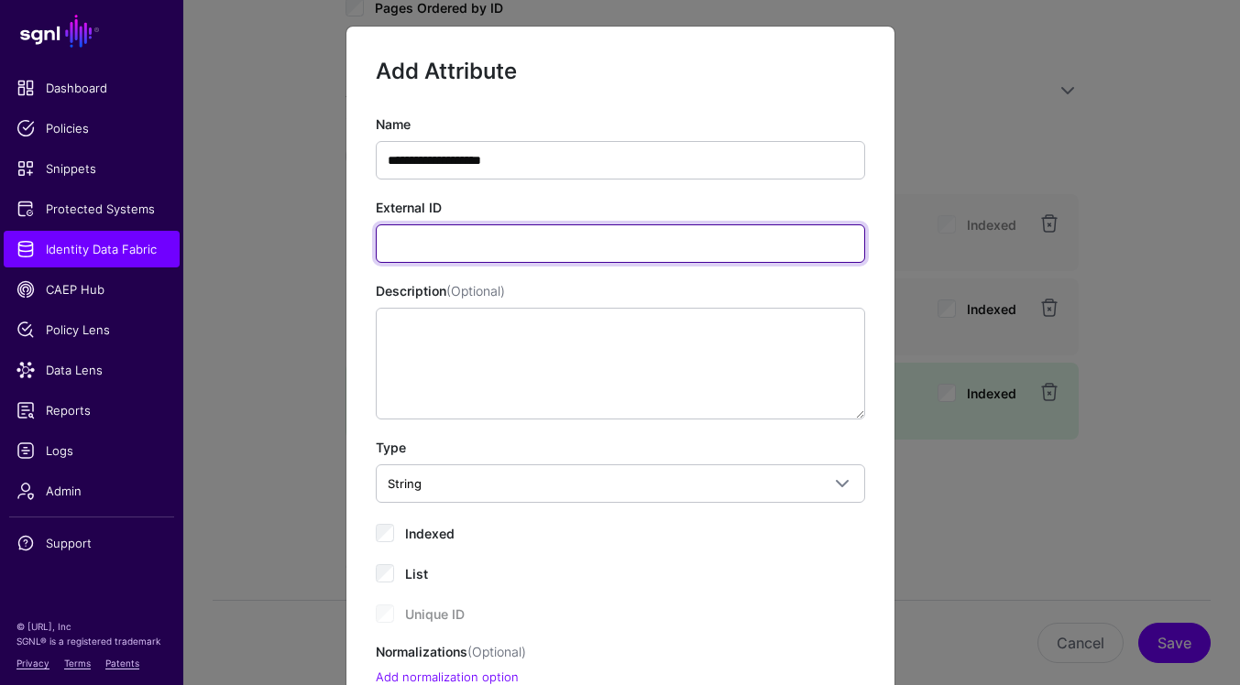
click at [757, 236] on input "External ID" at bounding box center [620, 244] width 489 height 38
paste input "**********"
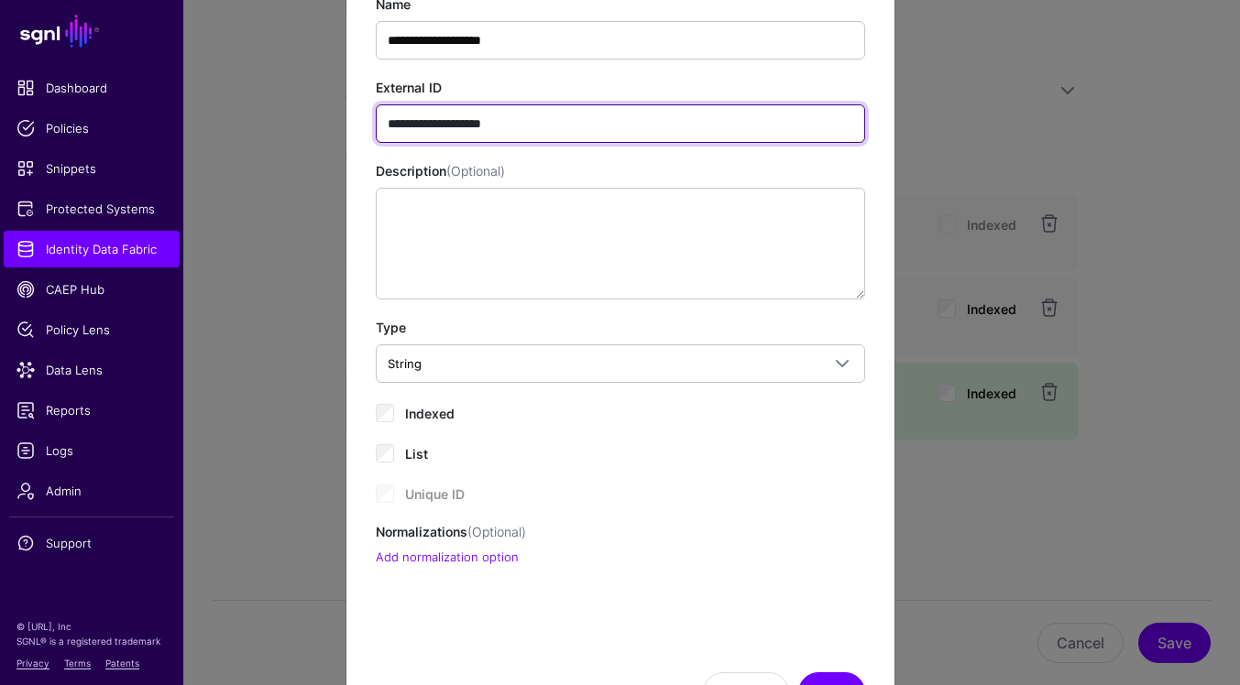
scroll to position [203, 0]
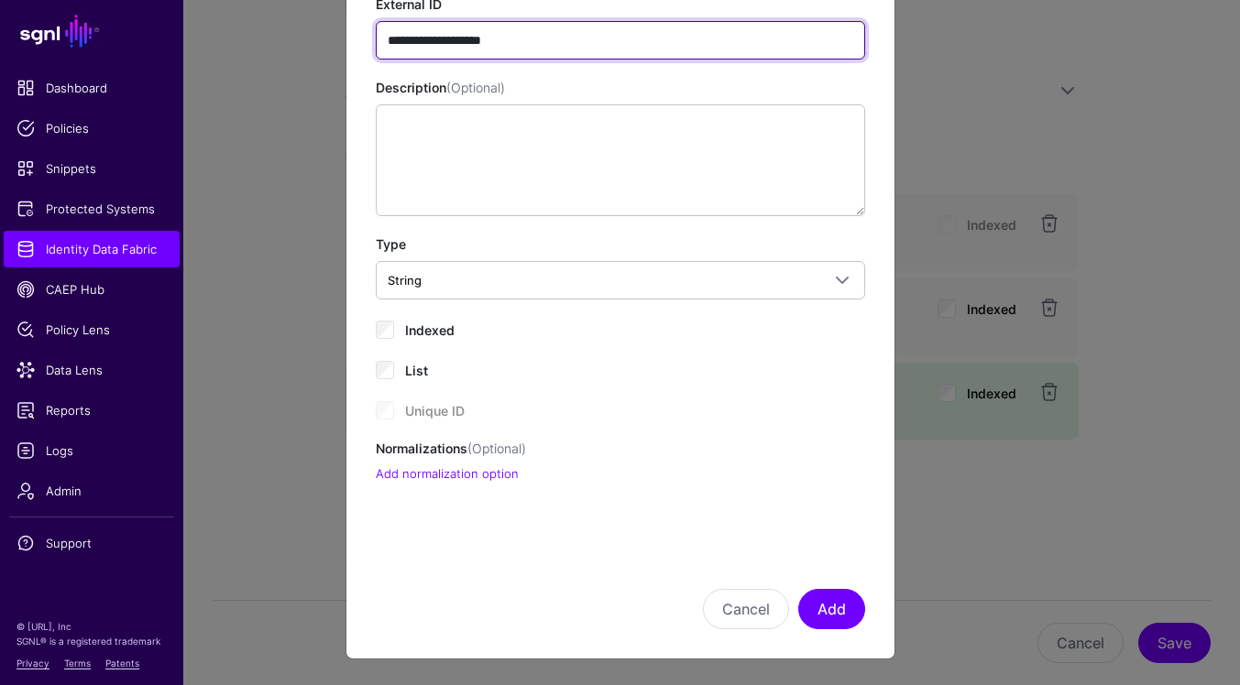
type input "**********"
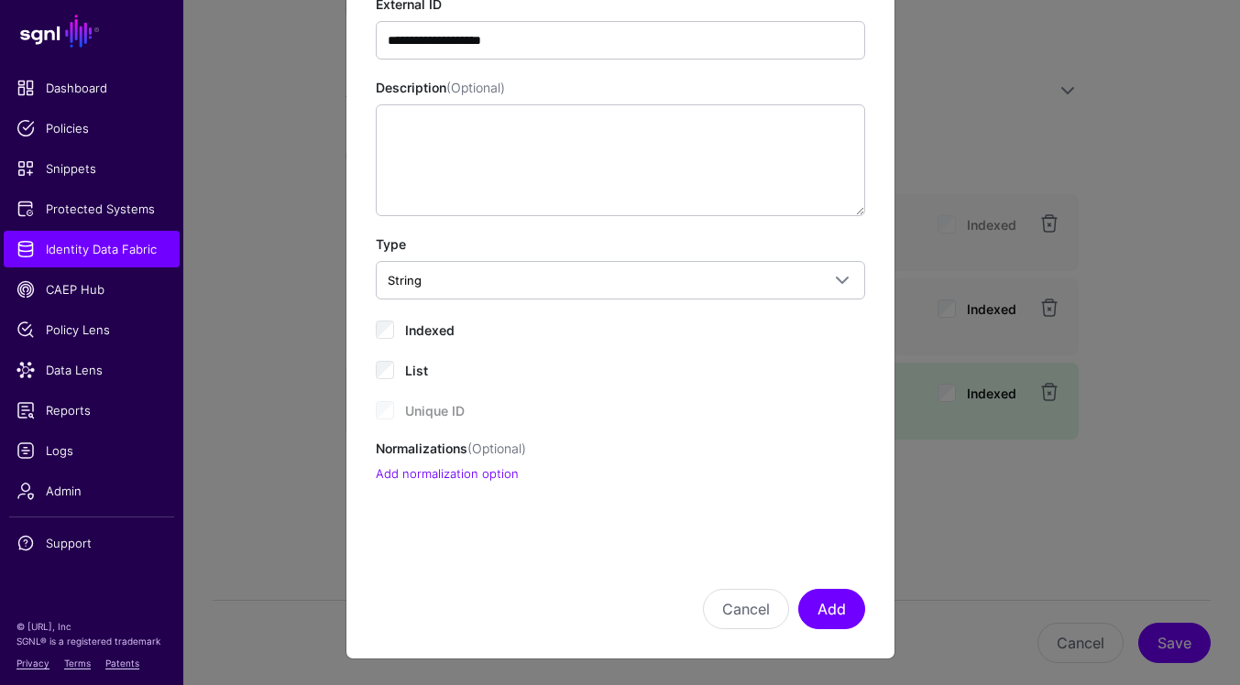
click at [406, 334] on span "Indexed" at bounding box center [429, 331] width 49 height 16
click at [847, 617] on button "Add" at bounding box center [831, 609] width 67 height 40
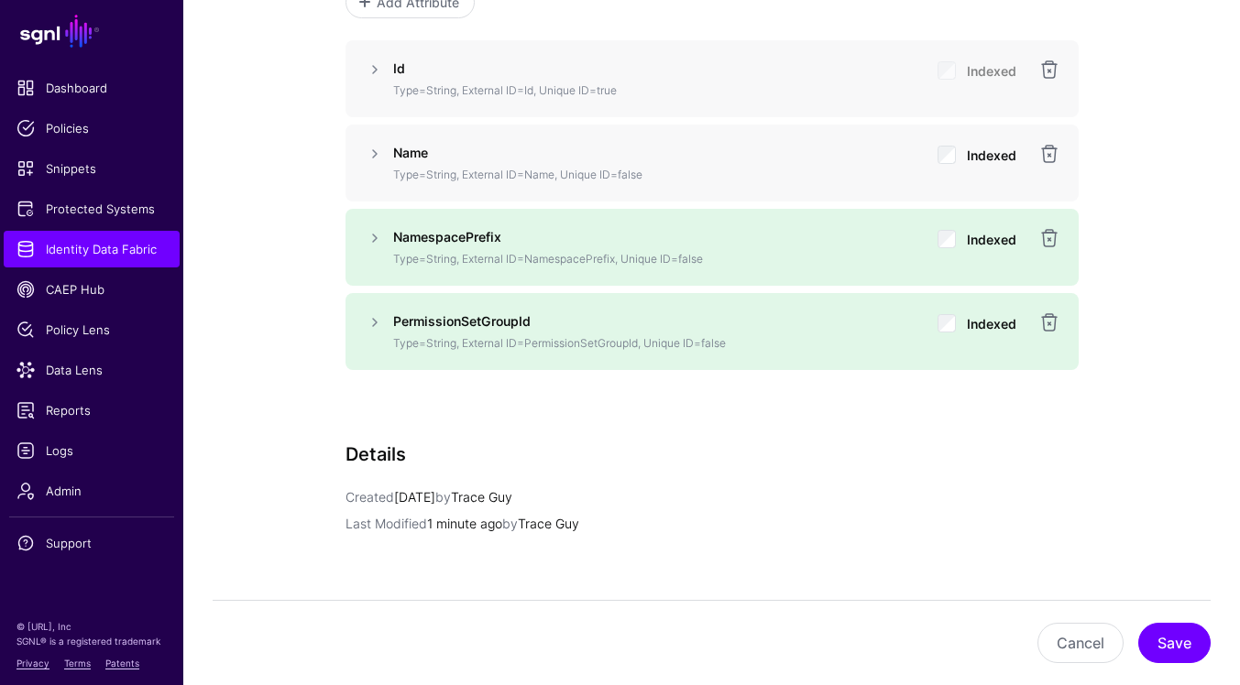
scroll to position [1309, 0]
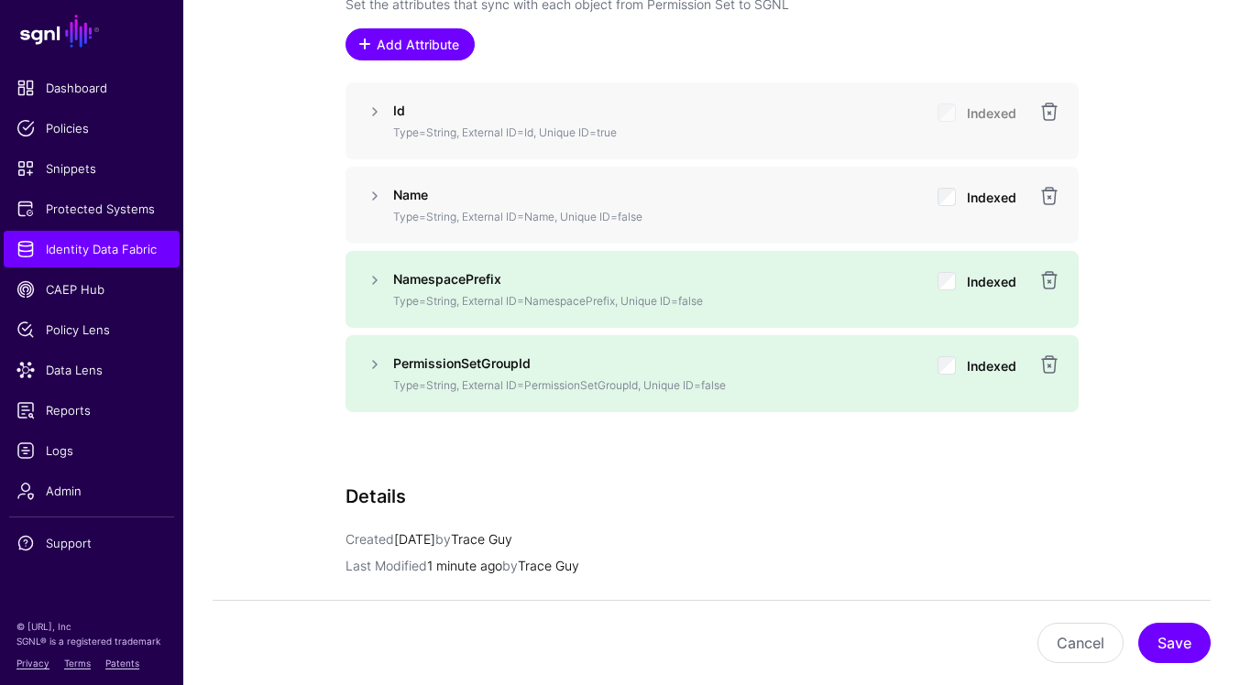
click at [412, 53] on span "Add Attribute" at bounding box center [417, 44] width 87 height 19
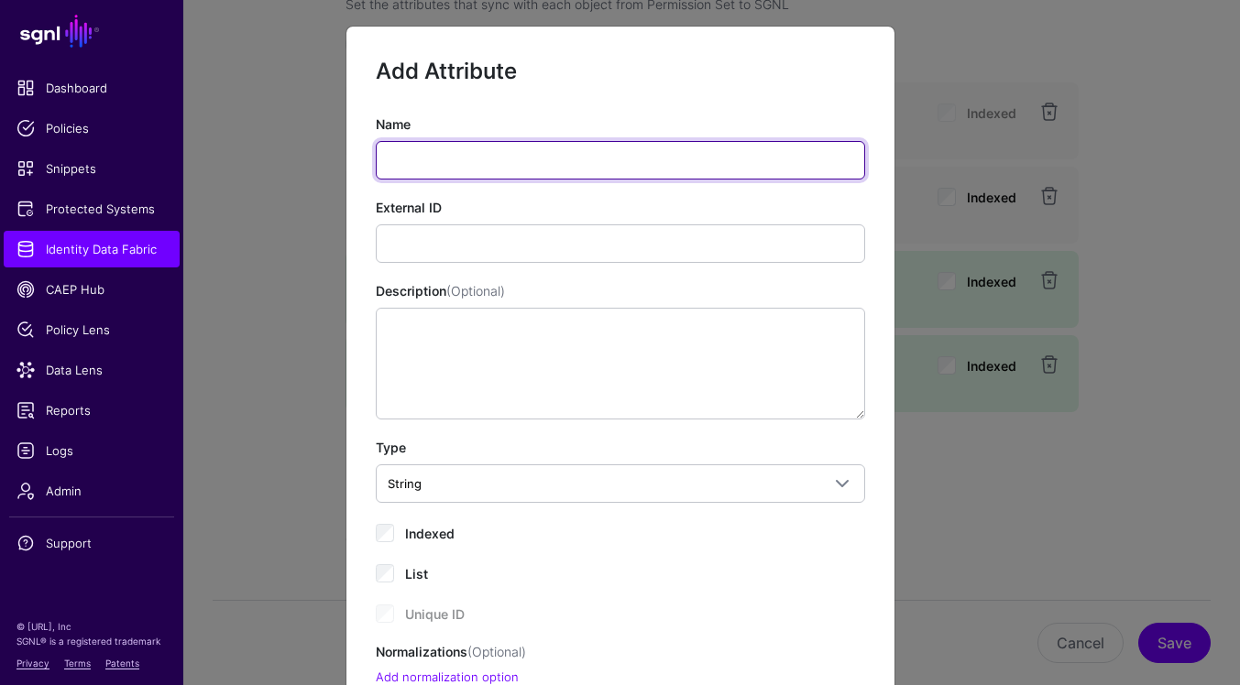
click at [525, 157] on input "Name" at bounding box center [620, 160] width 489 height 38
paste input "********"
type input "********"
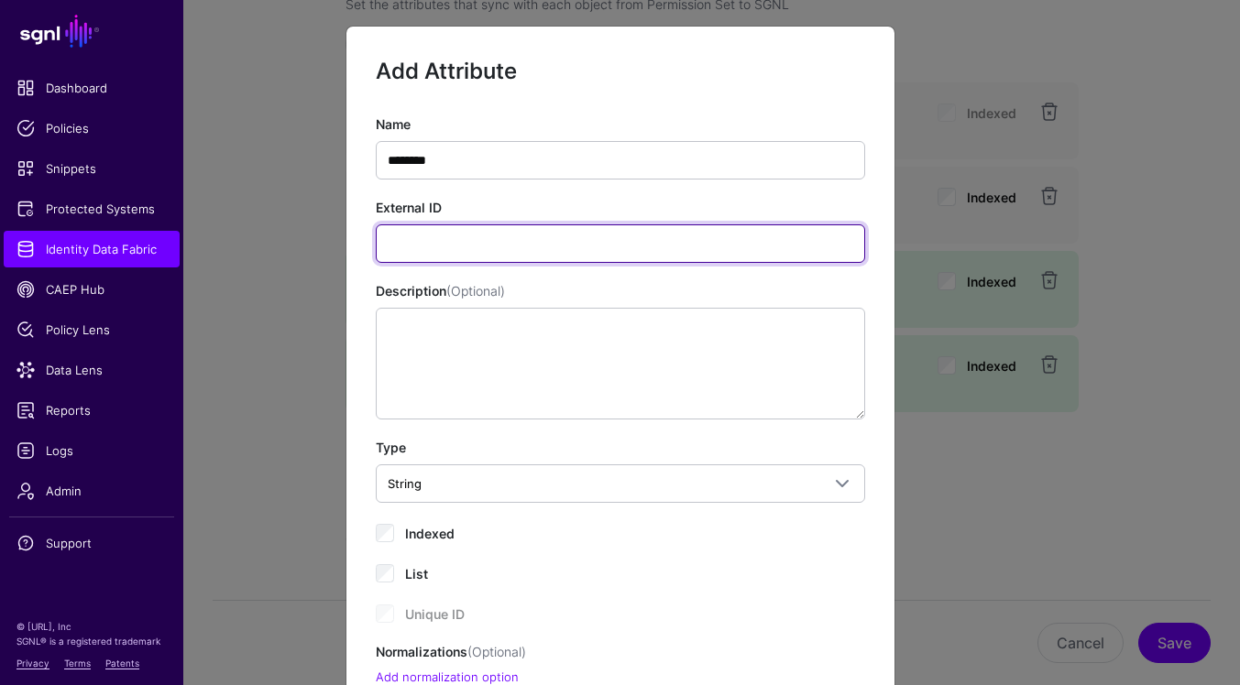
click at [739, 251] on input "External ID" at bounding box center [620, 244] width 489 height 38
paste input "********"
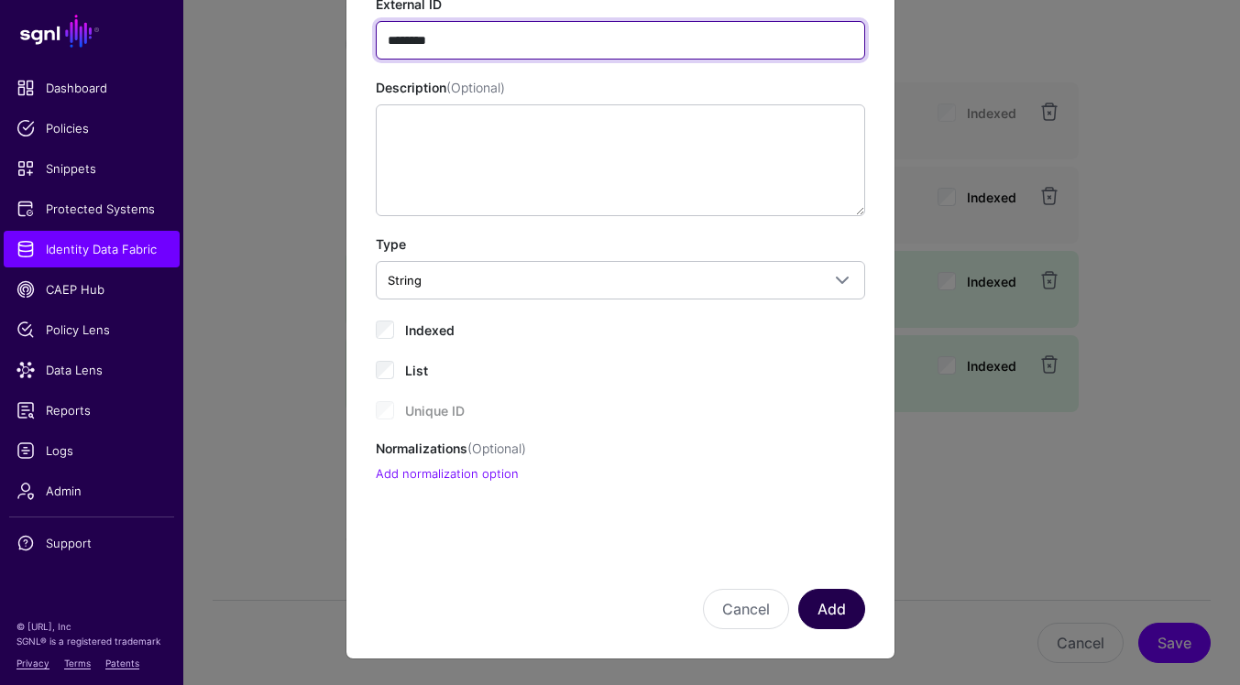
type input "********"
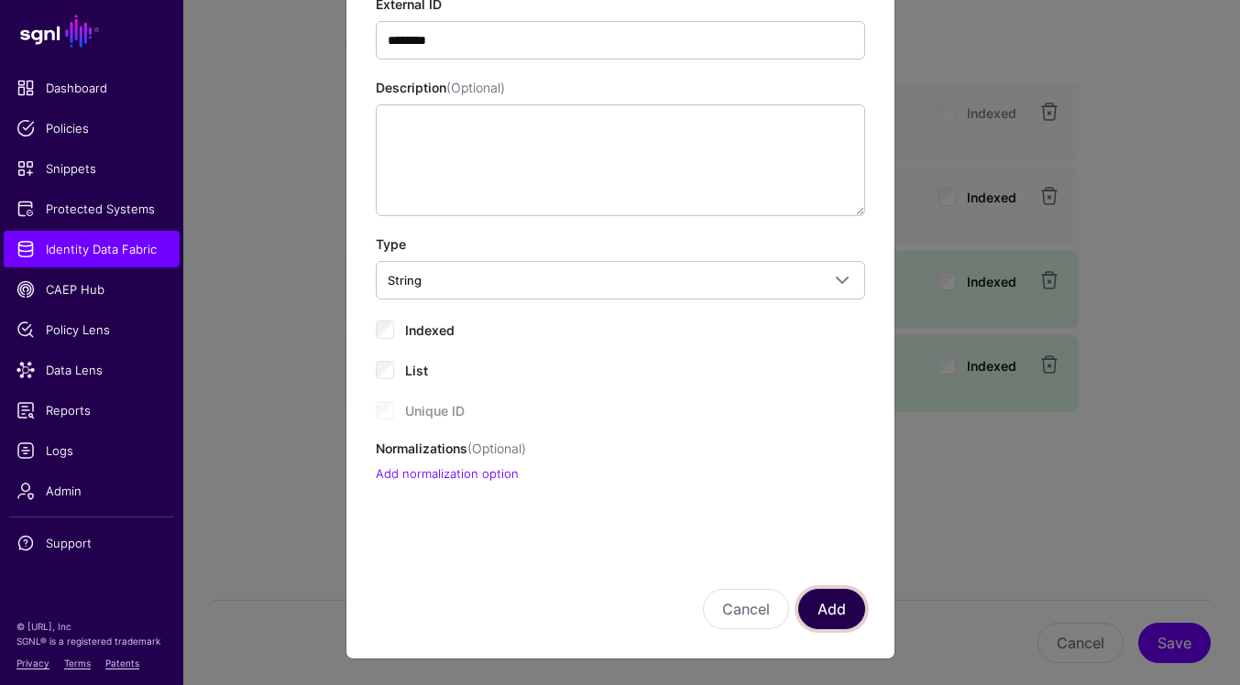
click at [830, 615] on button "Add" at bounding box center [831, 609] width 67 height 40
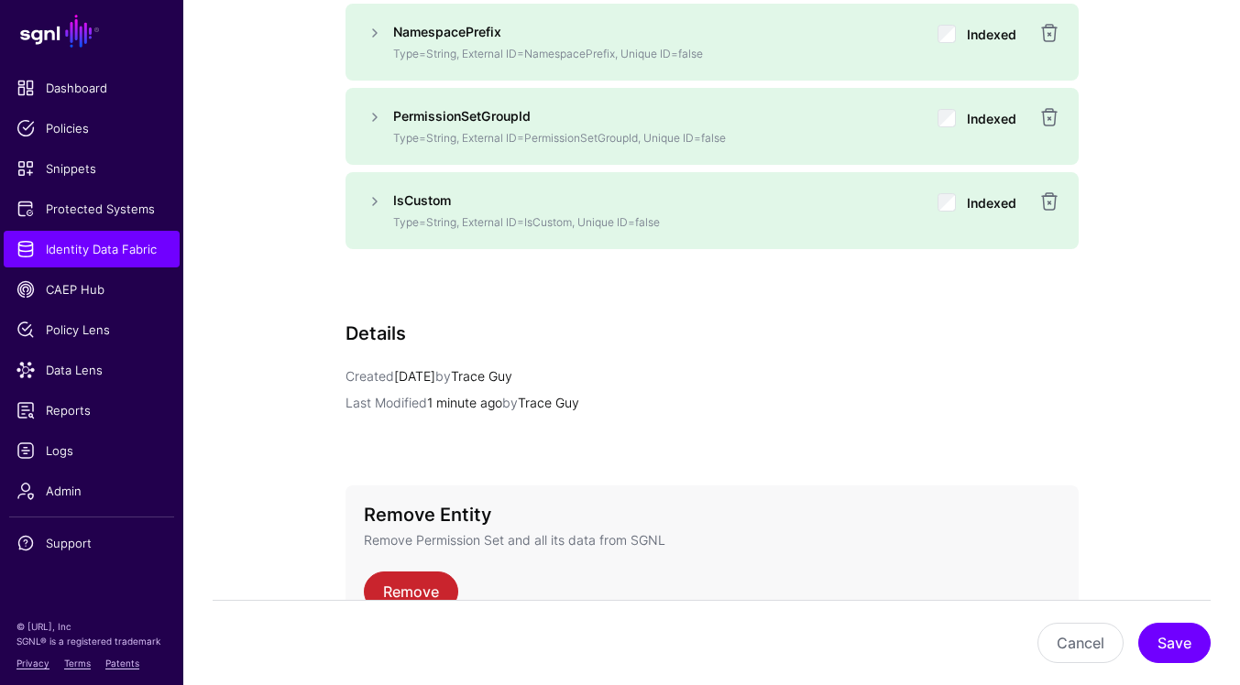
scroll to position [1513, 0]
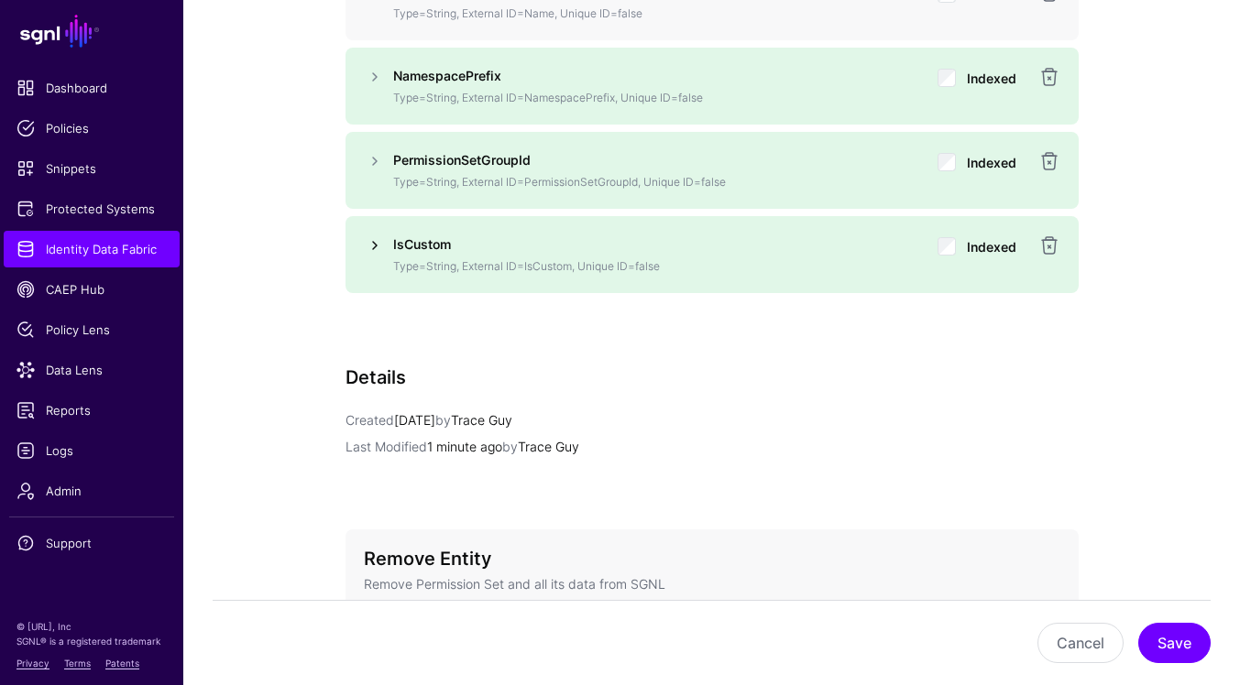
click at [377, 243] on link at bounding box center [375, 246] width 22 height 22
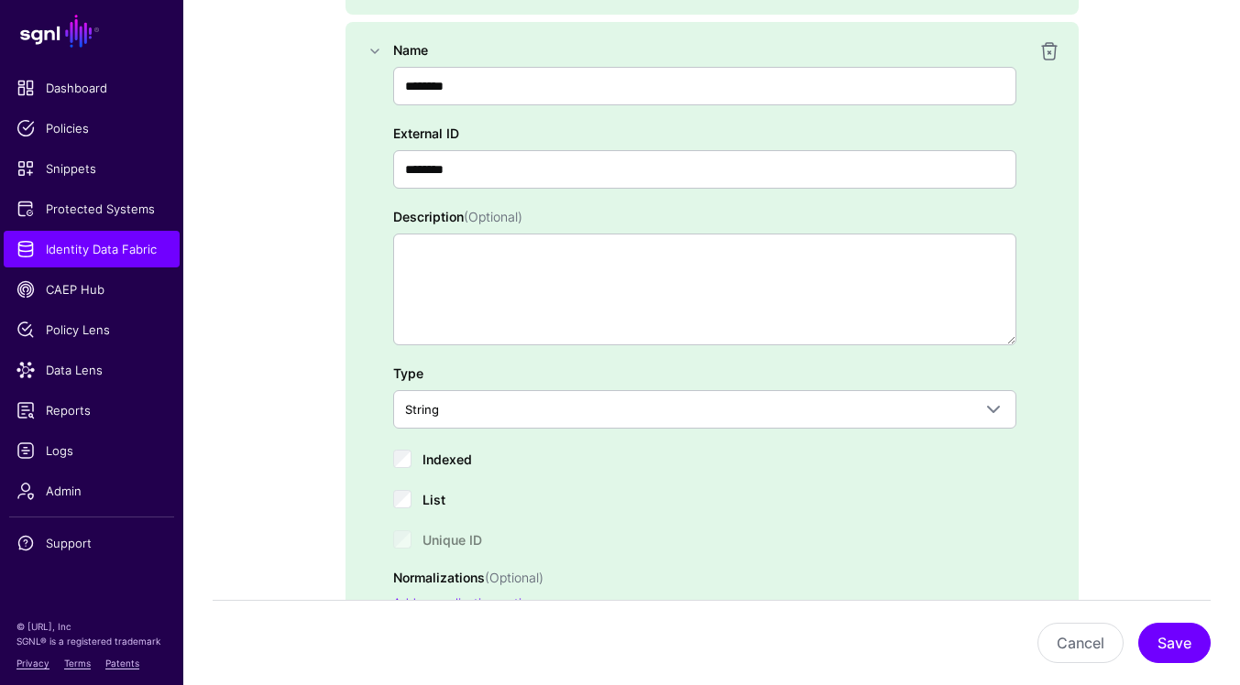
scroll to position [1757, 0]
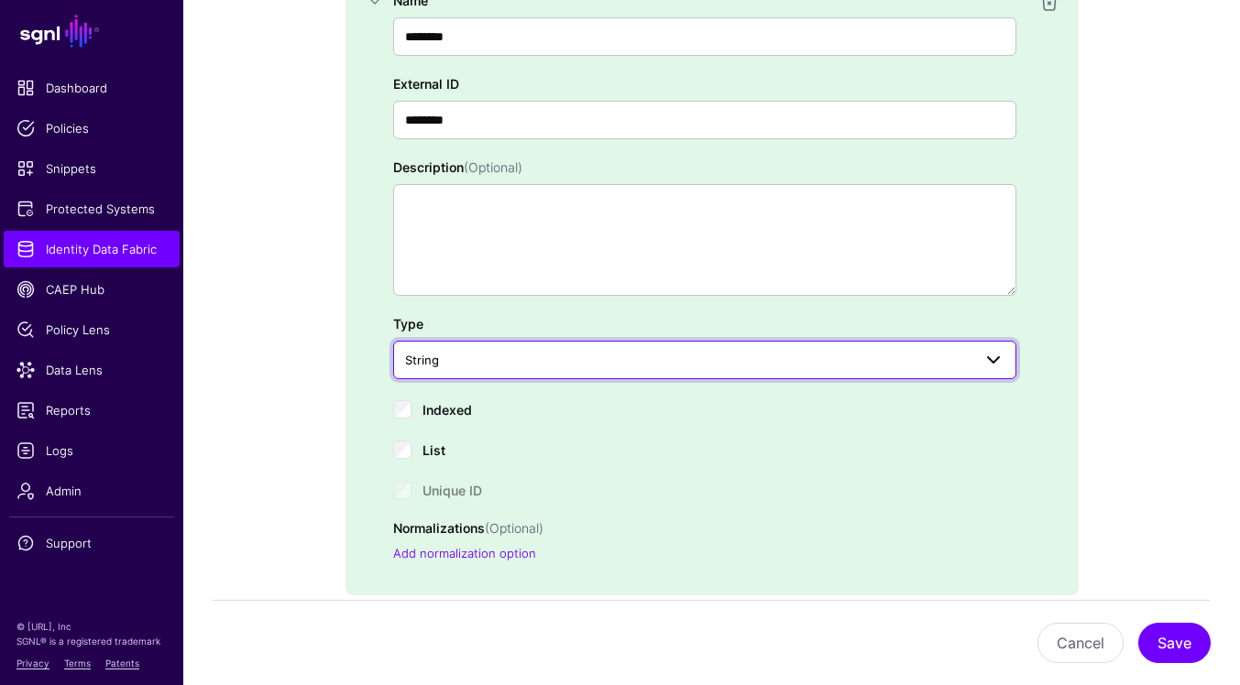
click at [761, 367] on span "String" at bounding box center [688, 360] width 566 height 20
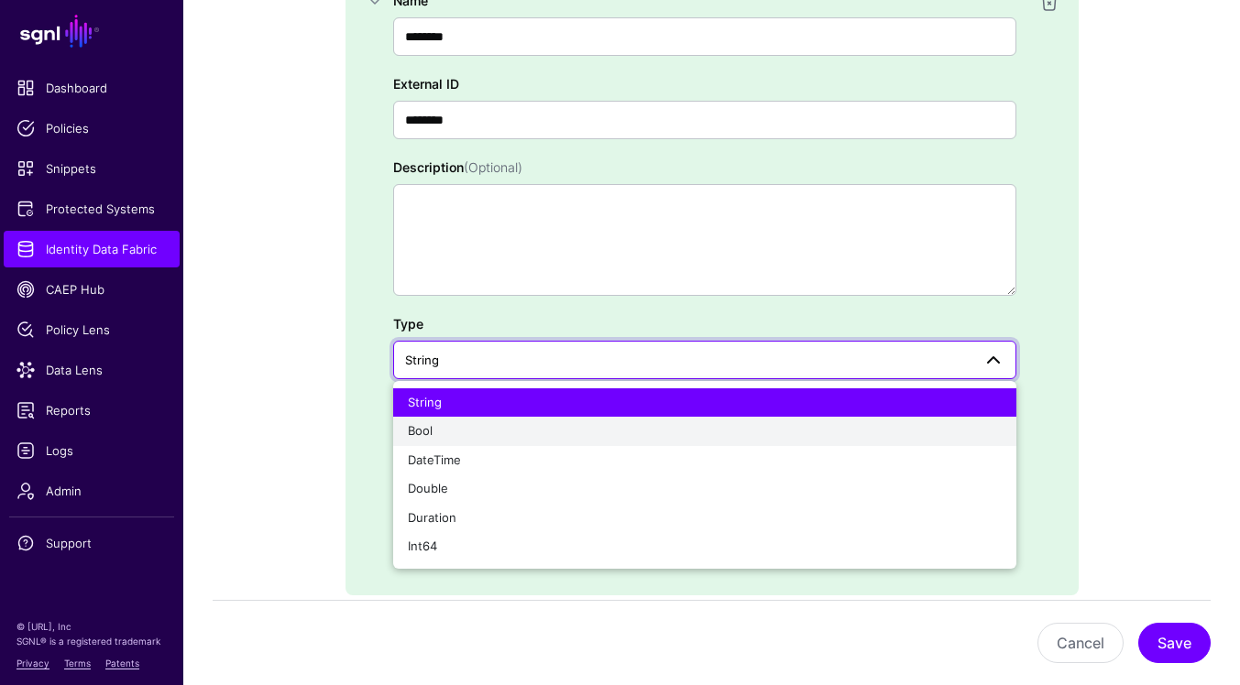
click at [718, 442] on button "Bool" at bounding box center [704, 431] width 623 height 29
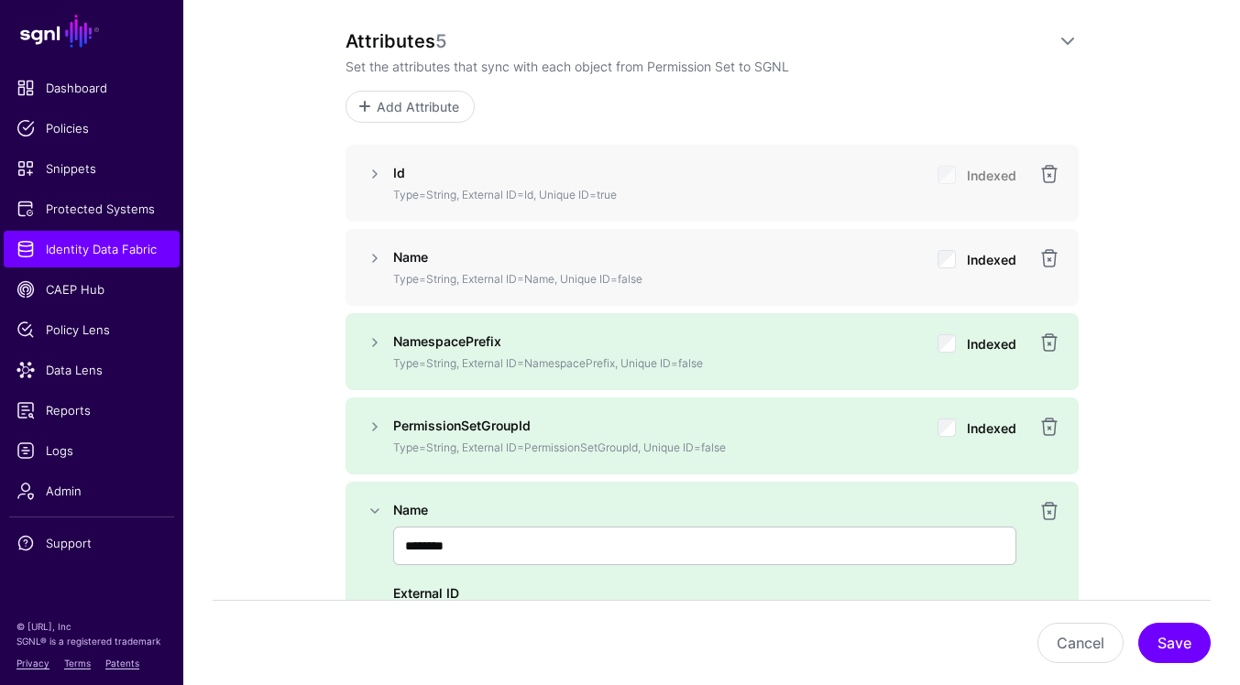
scroll to position [1199, 0]
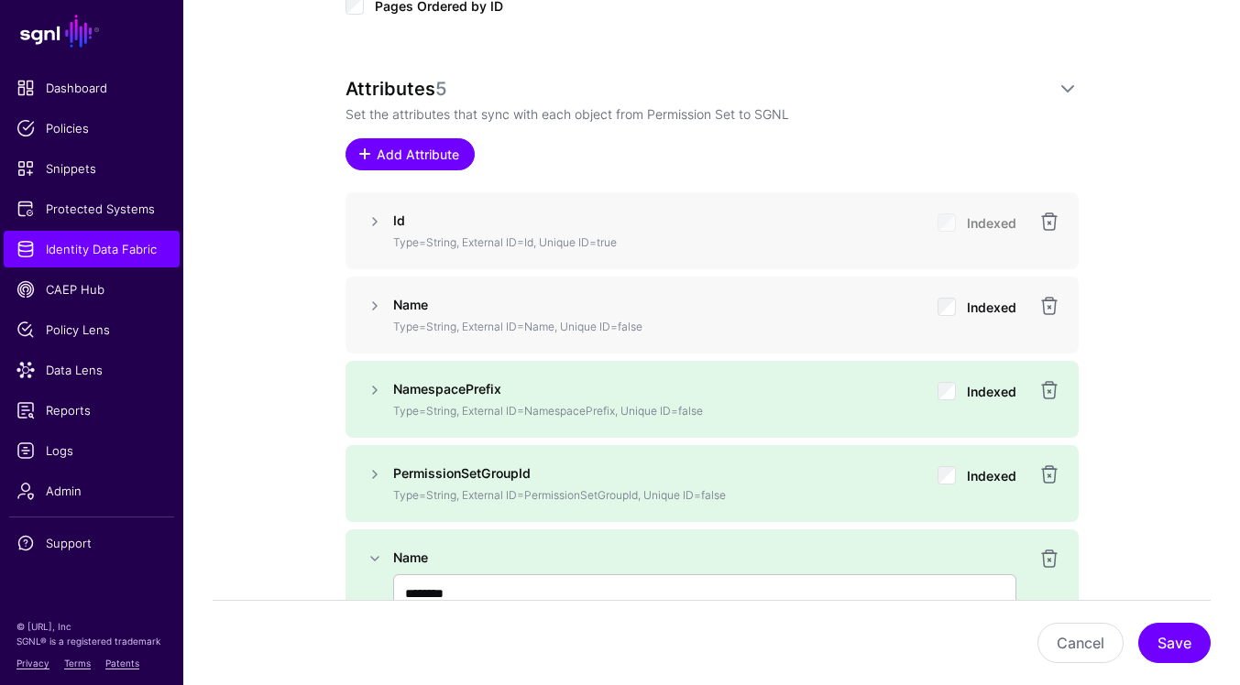
click at [447, 158] on span "Add Attribute" at bounding box center [417, 154] width 87 height 19
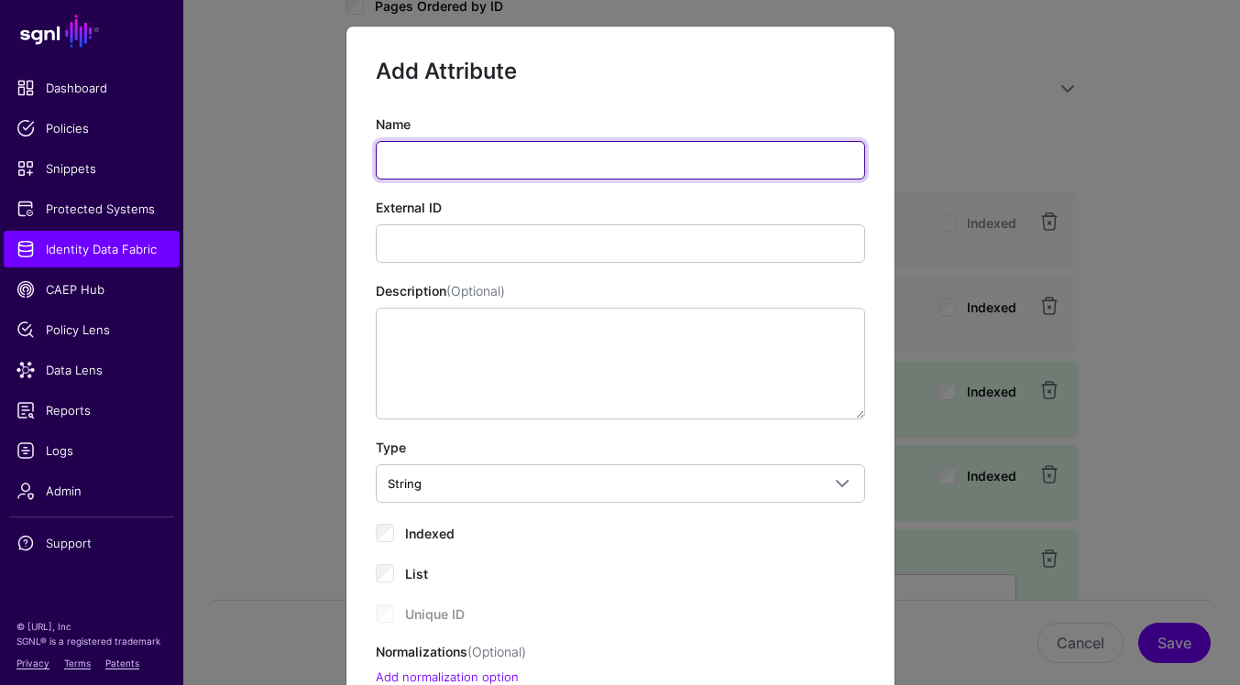
click at [542, 147] on input "Name" at bounding box center [620, 160] width 489 height 38
paste input "**********"
type input "**********"
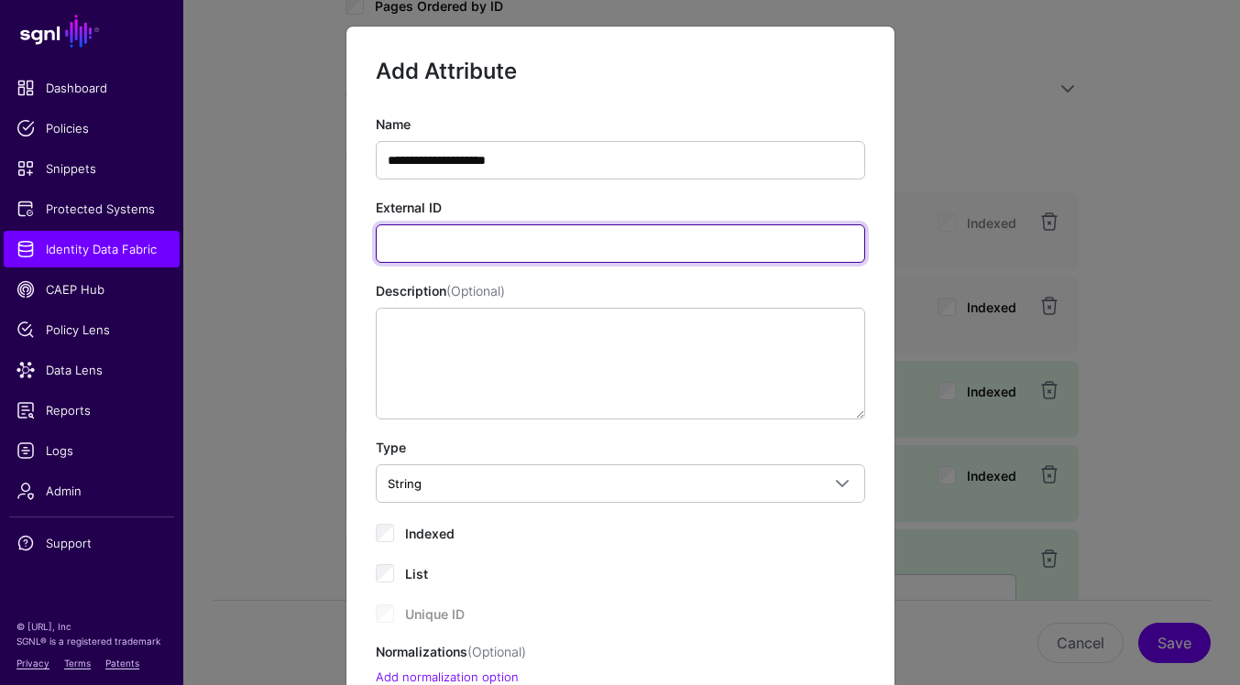
click at [750, 237] on input "External ID" at bounding box center [620, 244] width 489 height 38
paste input "**********"
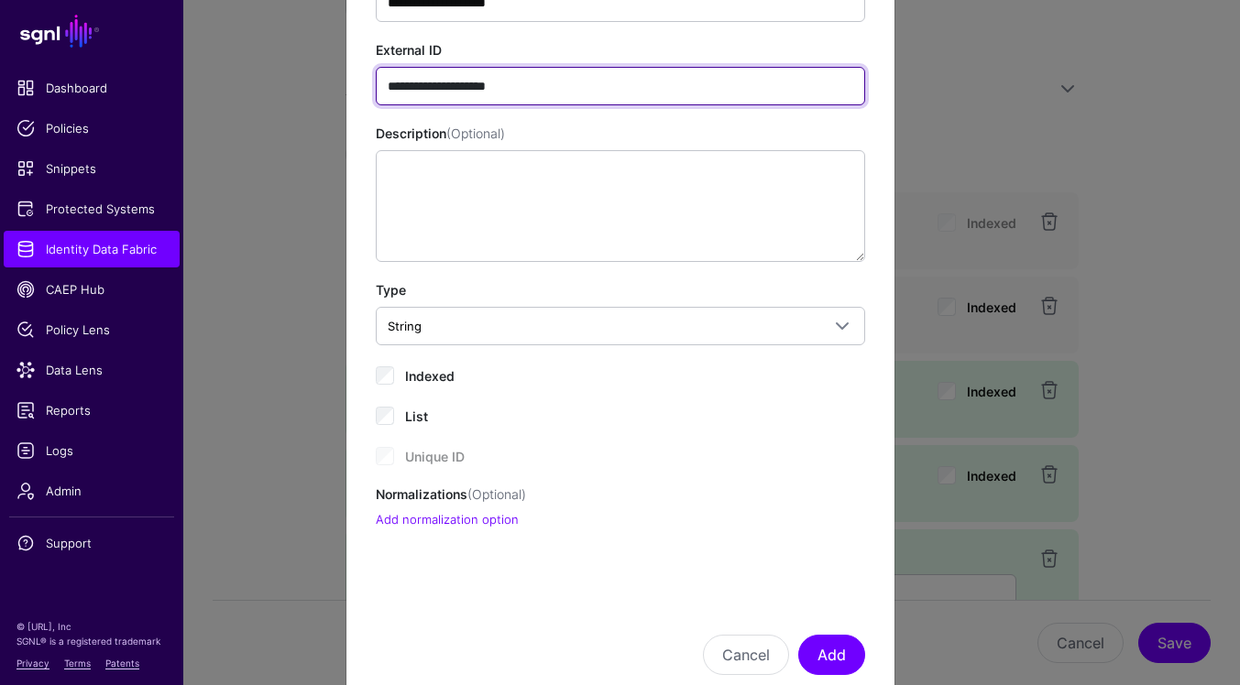
scroll to position [203, 0]
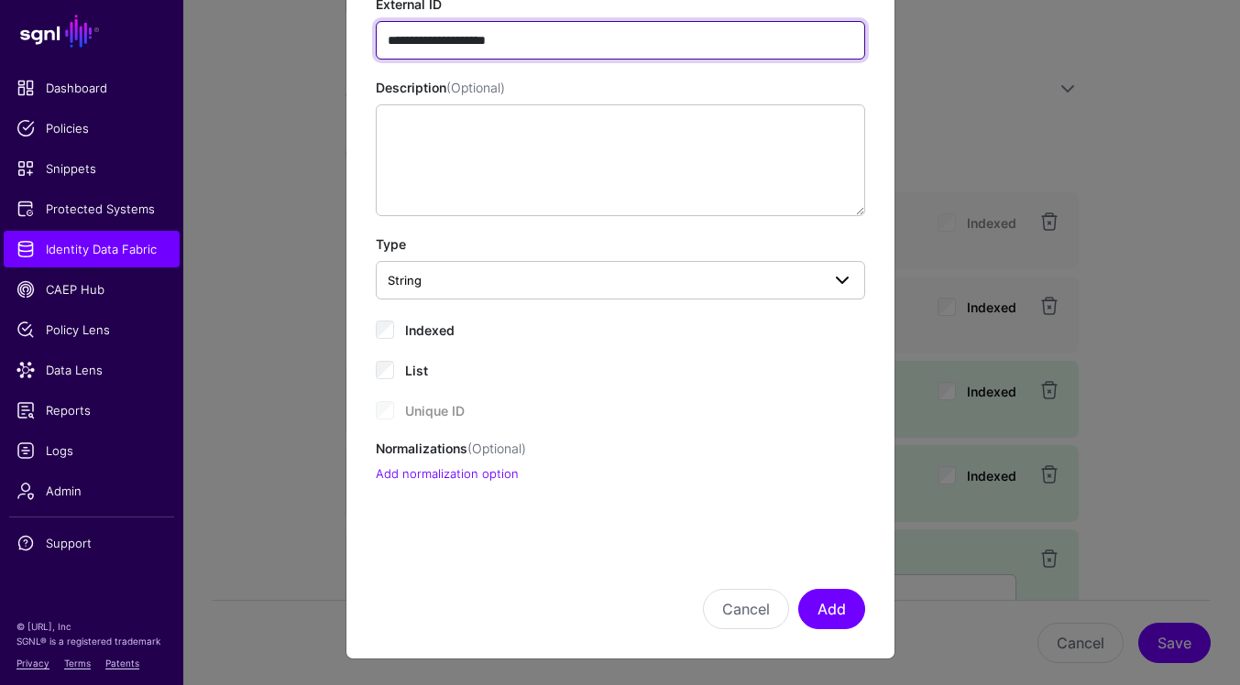
type input "**********"
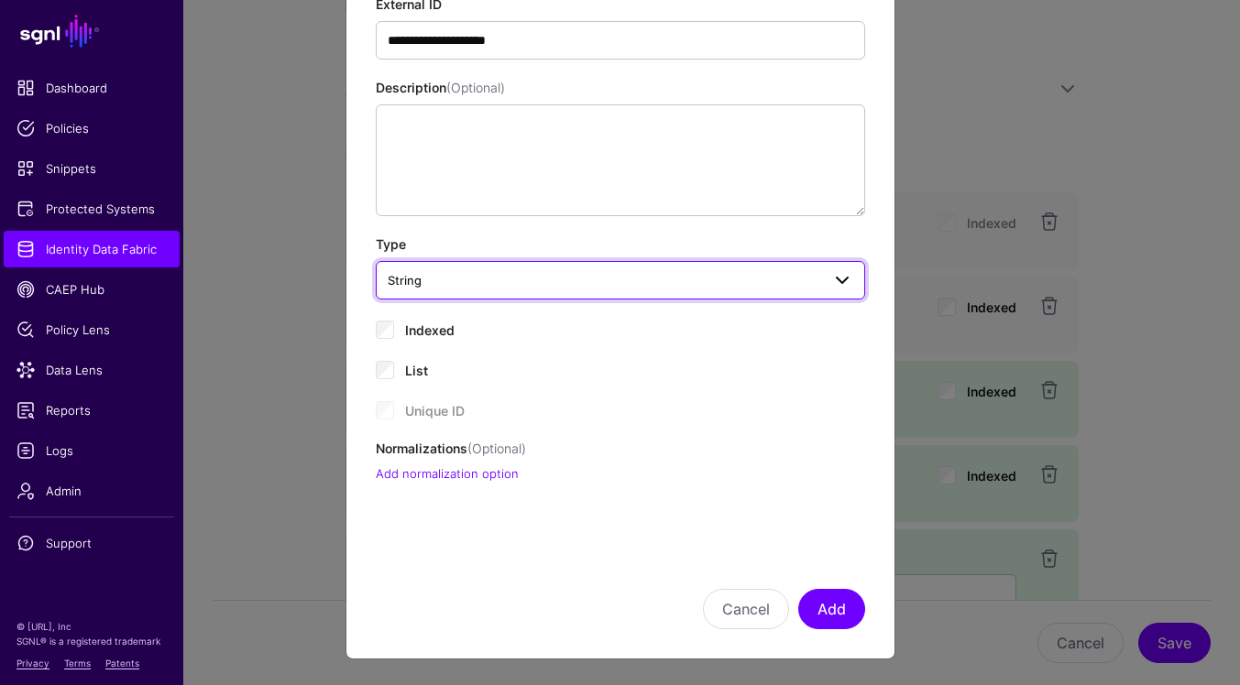
click at [474, 298] on link "String" at bounding box center [620, 280] width 489 height 38
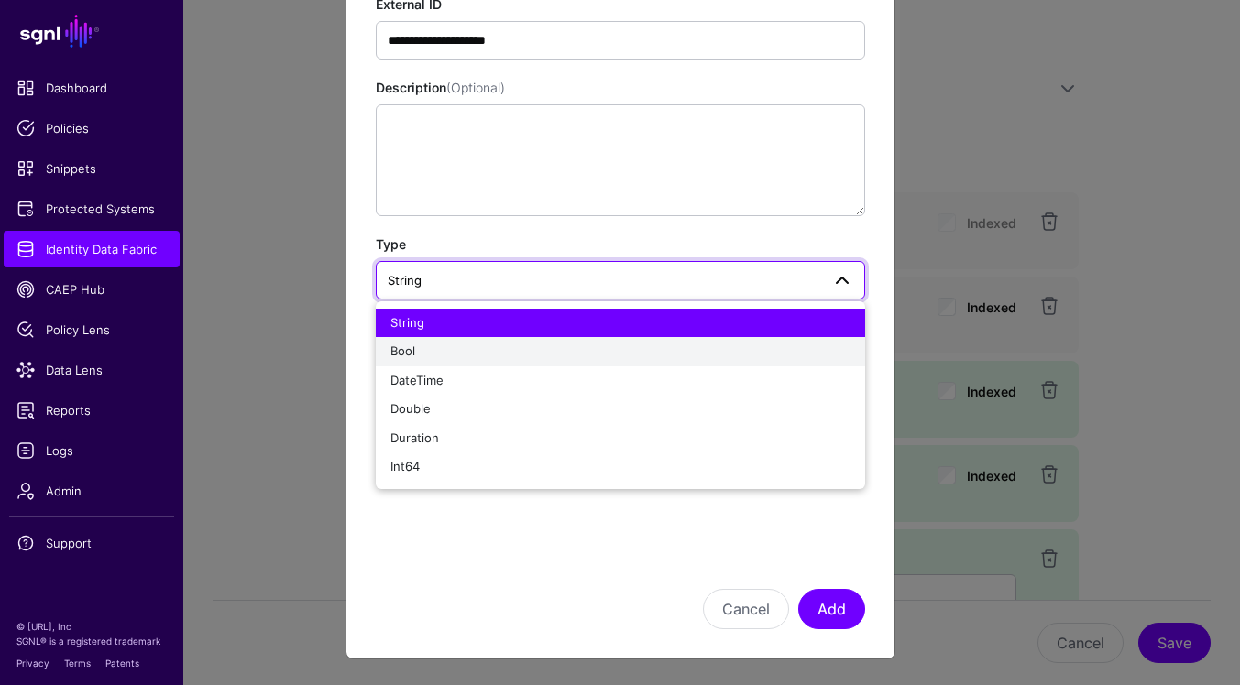
click at [466, 361] on button "Bool" at bounding box center [620, 351] width 489 height 29
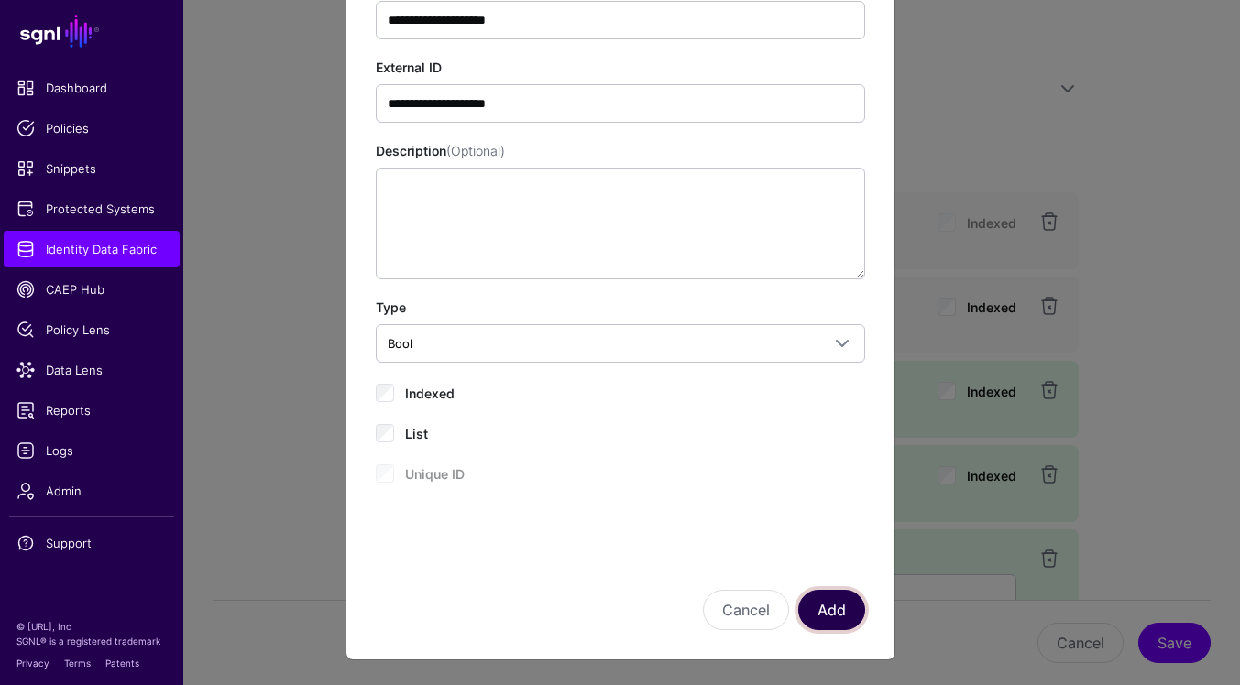
click at [839, 623] on button "Add" at bounding box center [831, 610] width 67 height 40
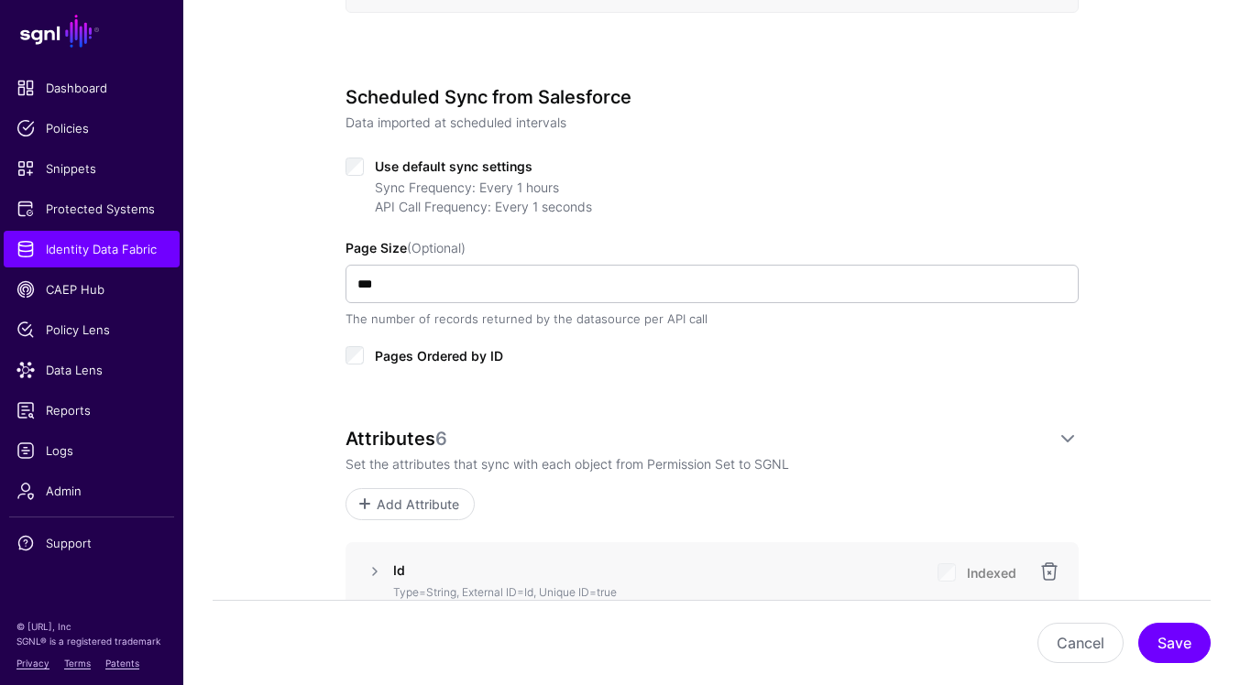
scroll to position [882, 0]
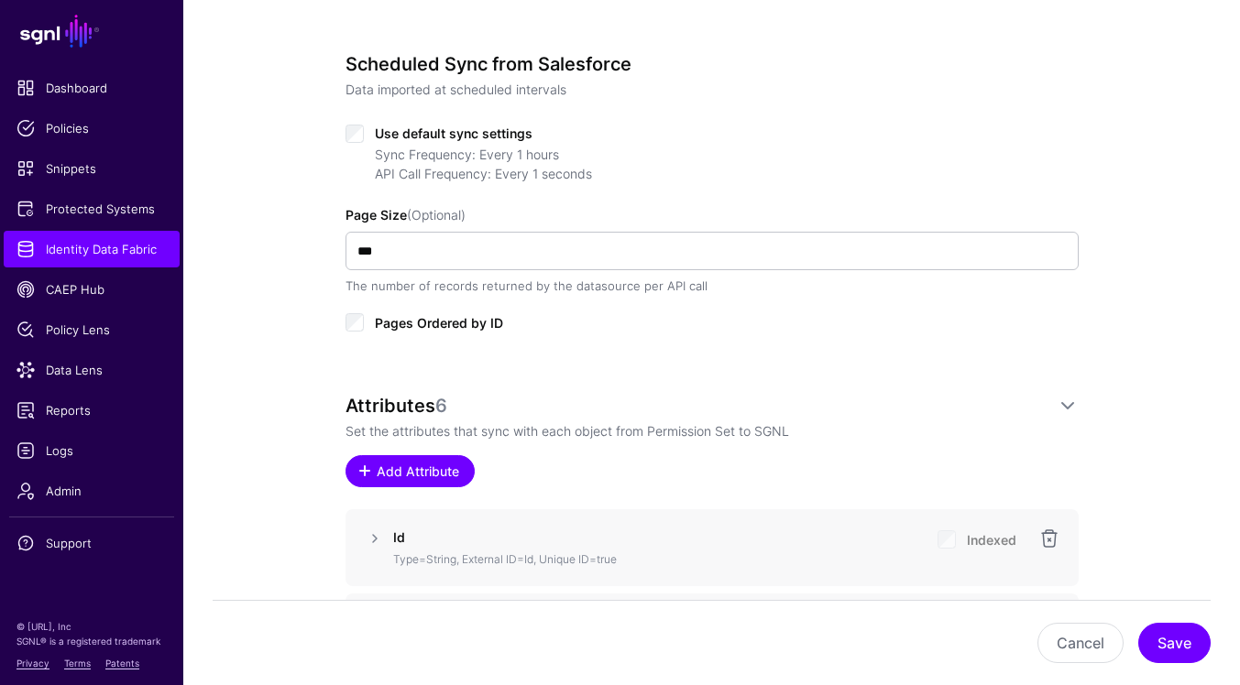
click at [393, 479] on span "Add Attribute" at bounding box center [417, 471] width 87 height 19
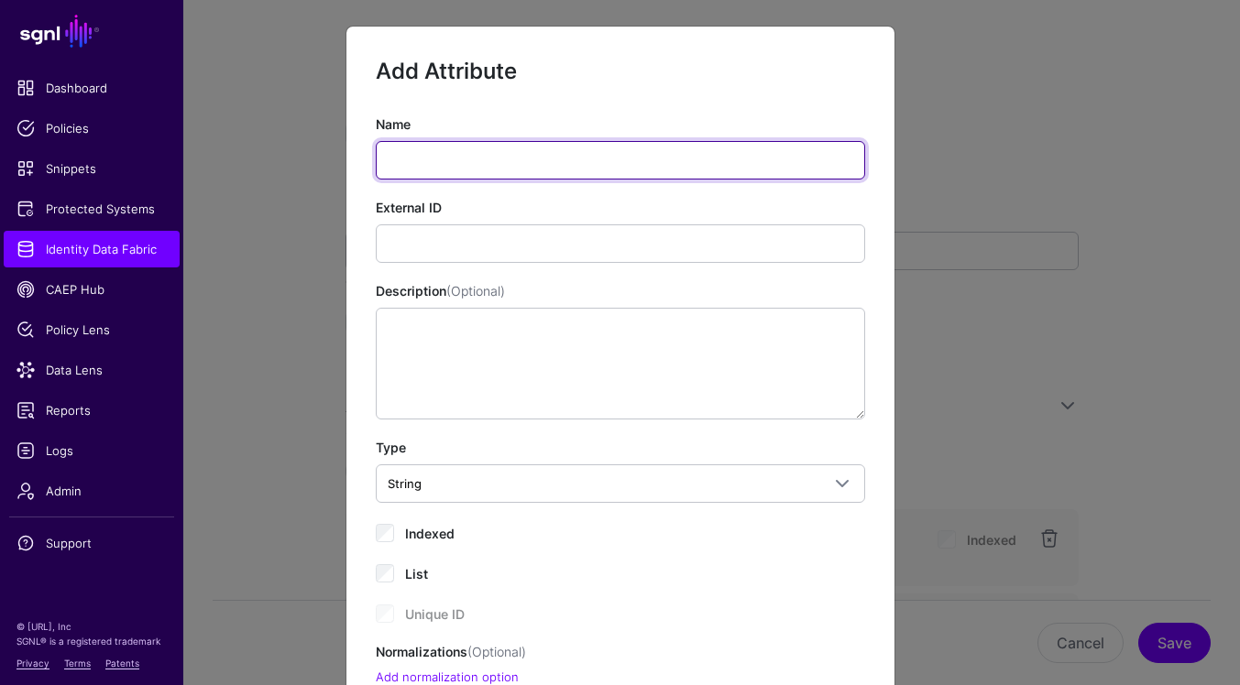
click at [544, 169] on input "Name" at bounding box center [620, 160] width 489 height 38
paste input "**********"
type input "**********"
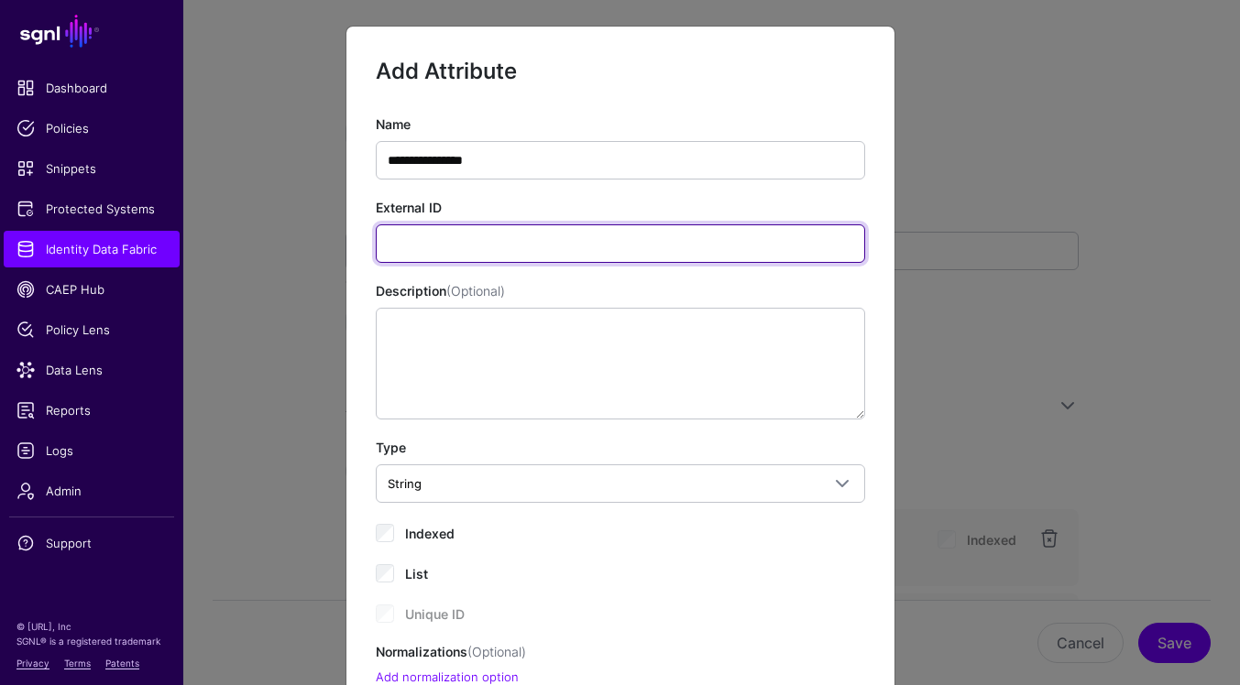
click at [722, 246] on input "External ID" at bounding box center [620, 244] width 489 height 38
paste input "**********"
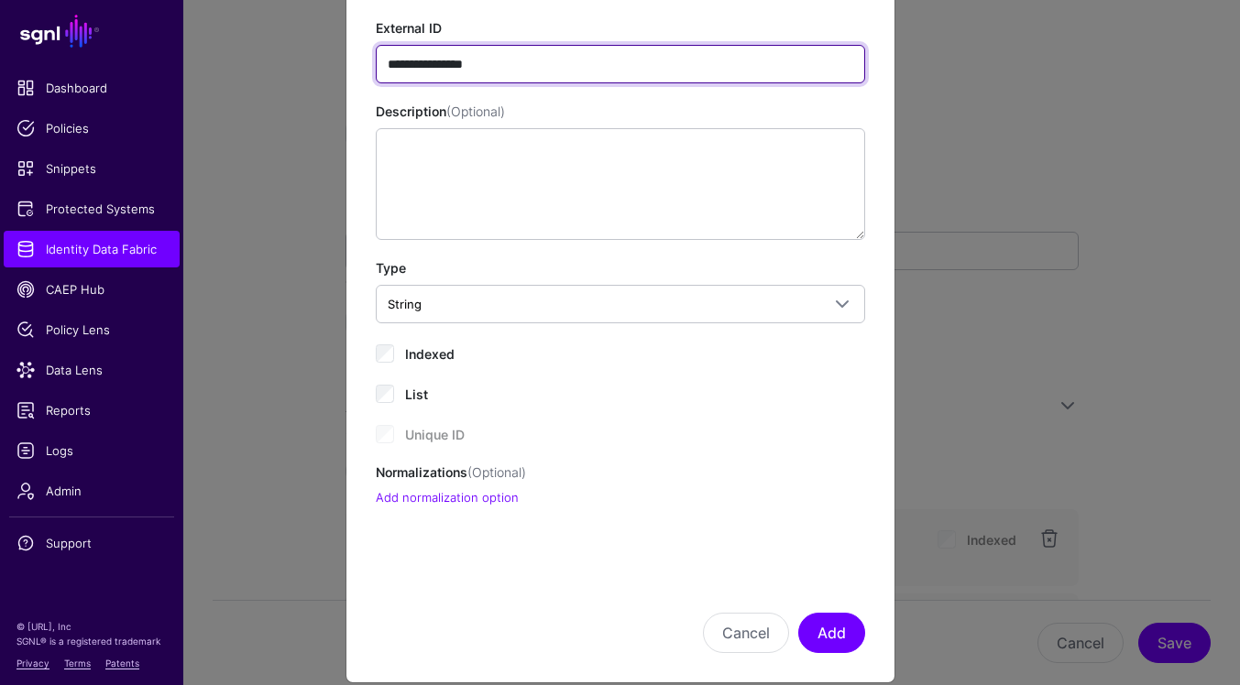
scroll to position [203, 0]
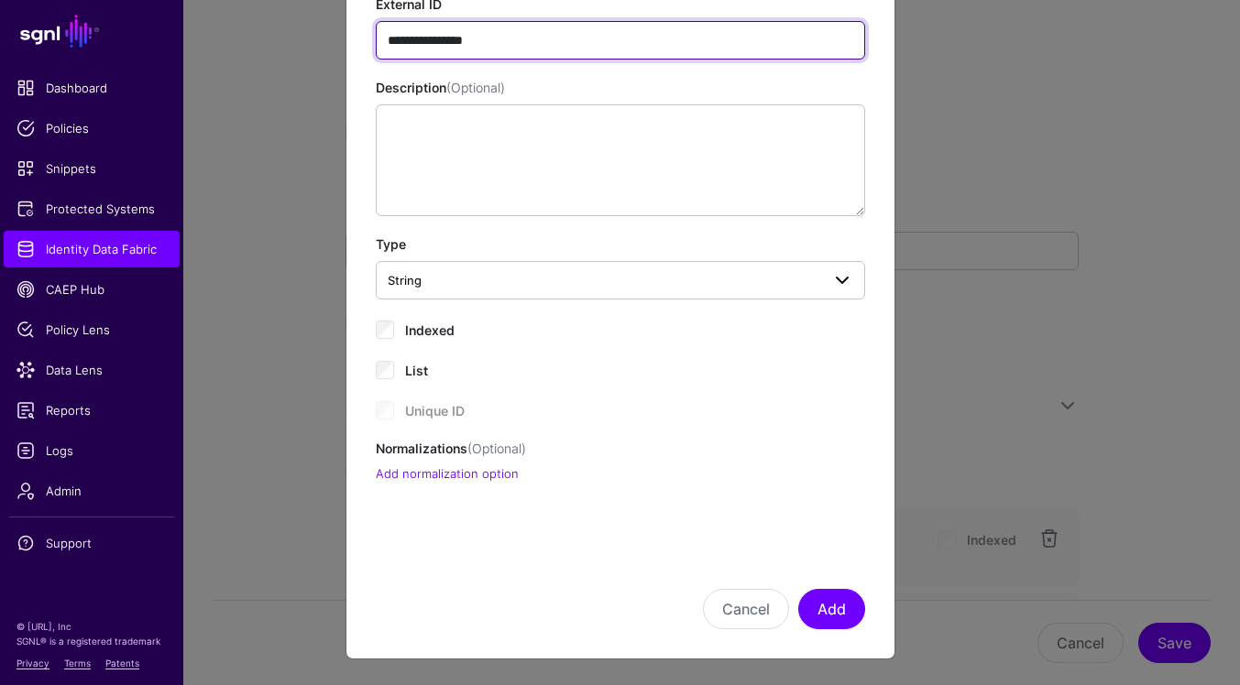
type input "**********"
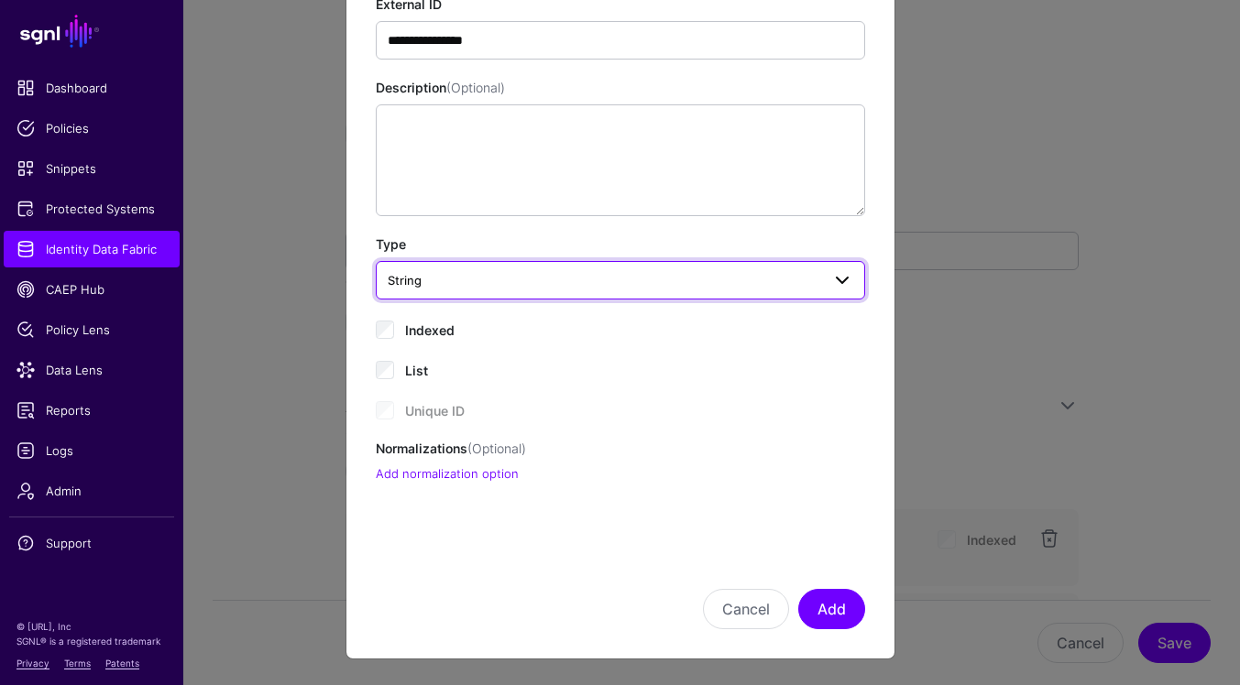
click at [692, 273] on span "String" at bounding box center [604, 280] width 433 height 20
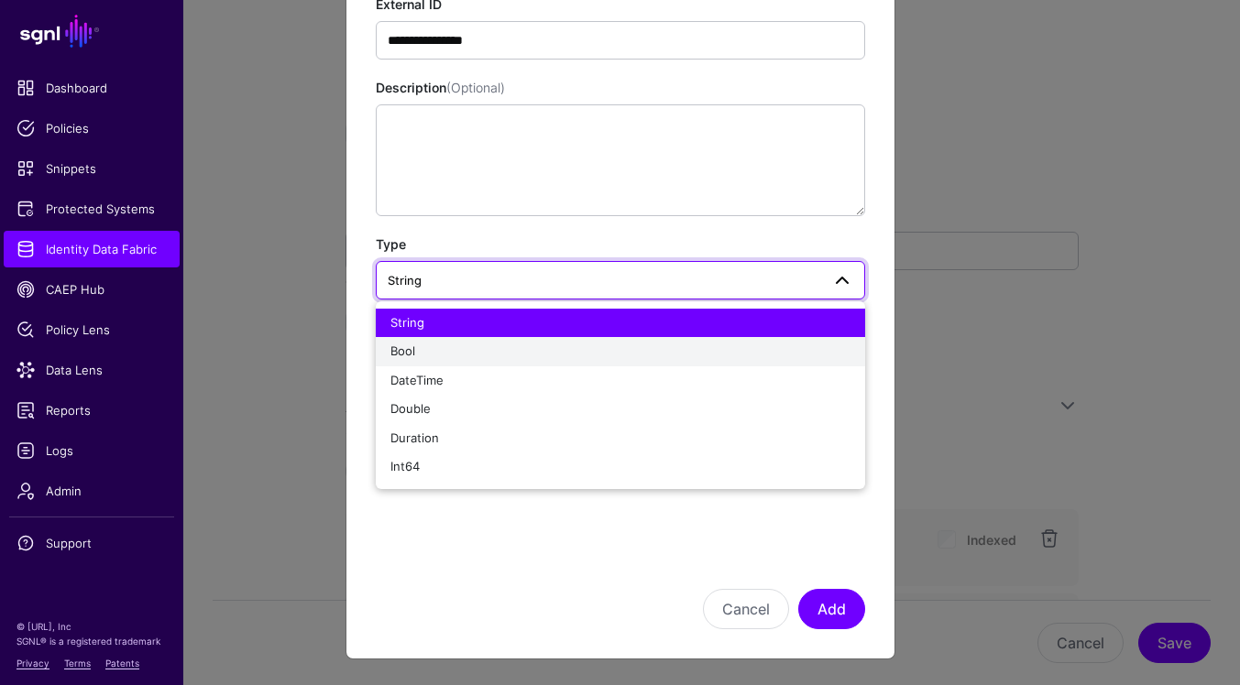
click at [650, 364] on button "Bool" at bounding box center [620, 351] width 489 height 29
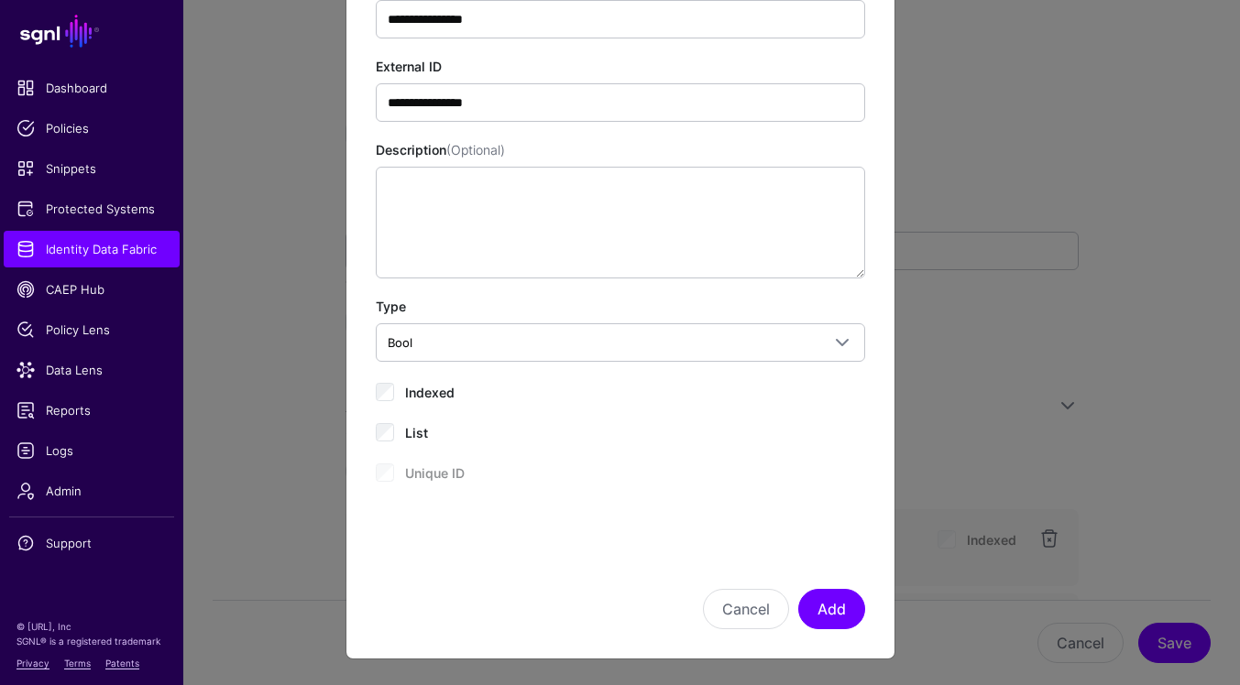
scroll to position [140, 0]
click at [839, 605] on button "Add" at bounding box center [831, 610] width 67 height 40
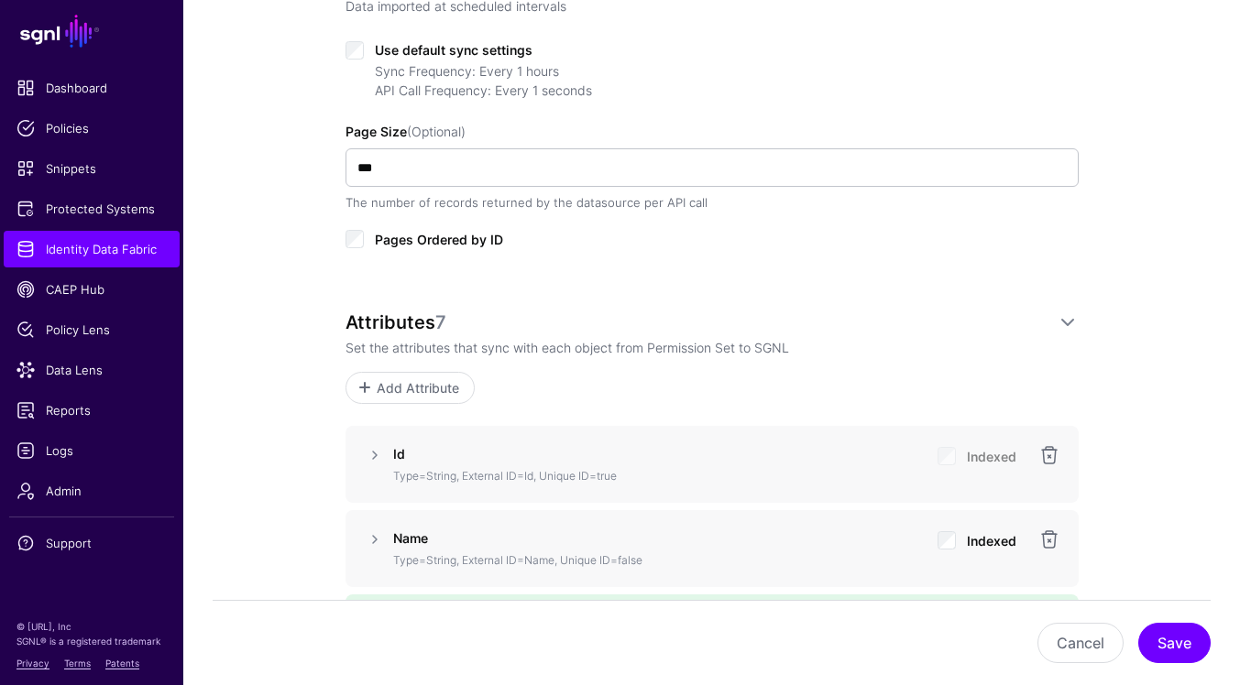
scroll to position [947, 0]
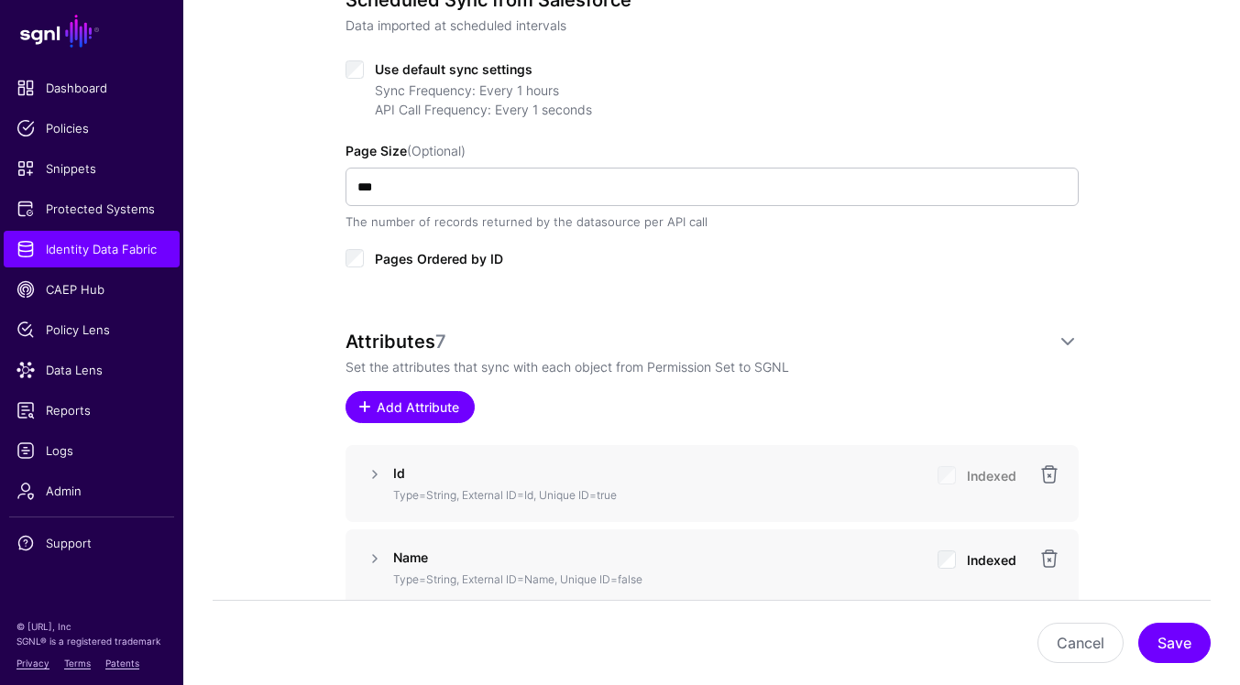
click at [399, 407] on span "Add Attribute" at bounding box center [417, 407] width 87 height 19
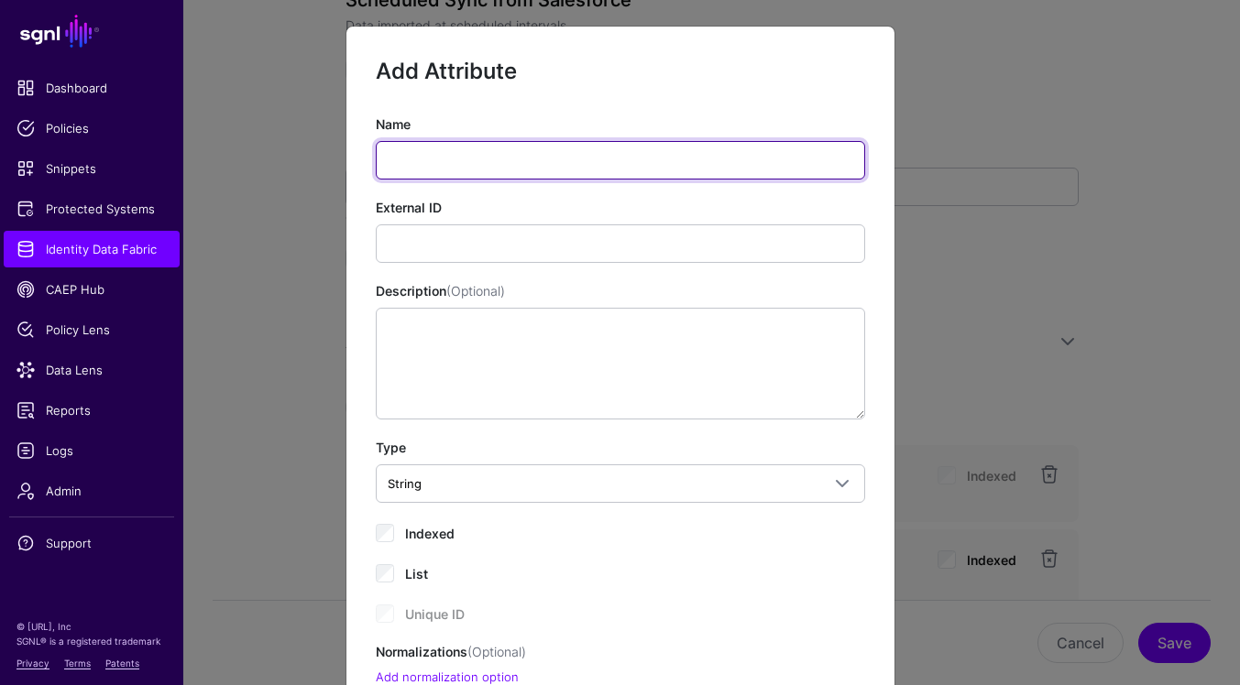
click at [538, 172] on input "Name" at bounding box center [620, 160] width 489 height 38
paste input "*****"
type input "*****"
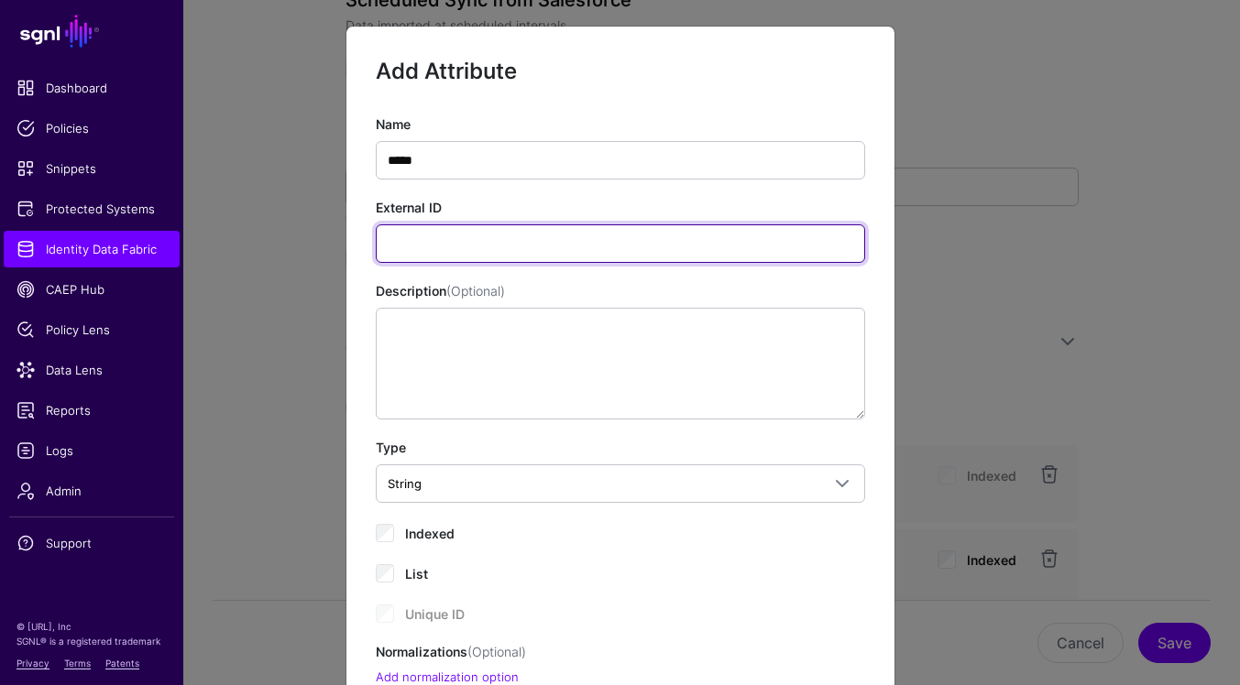
click at [761, 250] on input "External ID" at bounding box center [620, 244] width 489 height 38
paste input "*****"
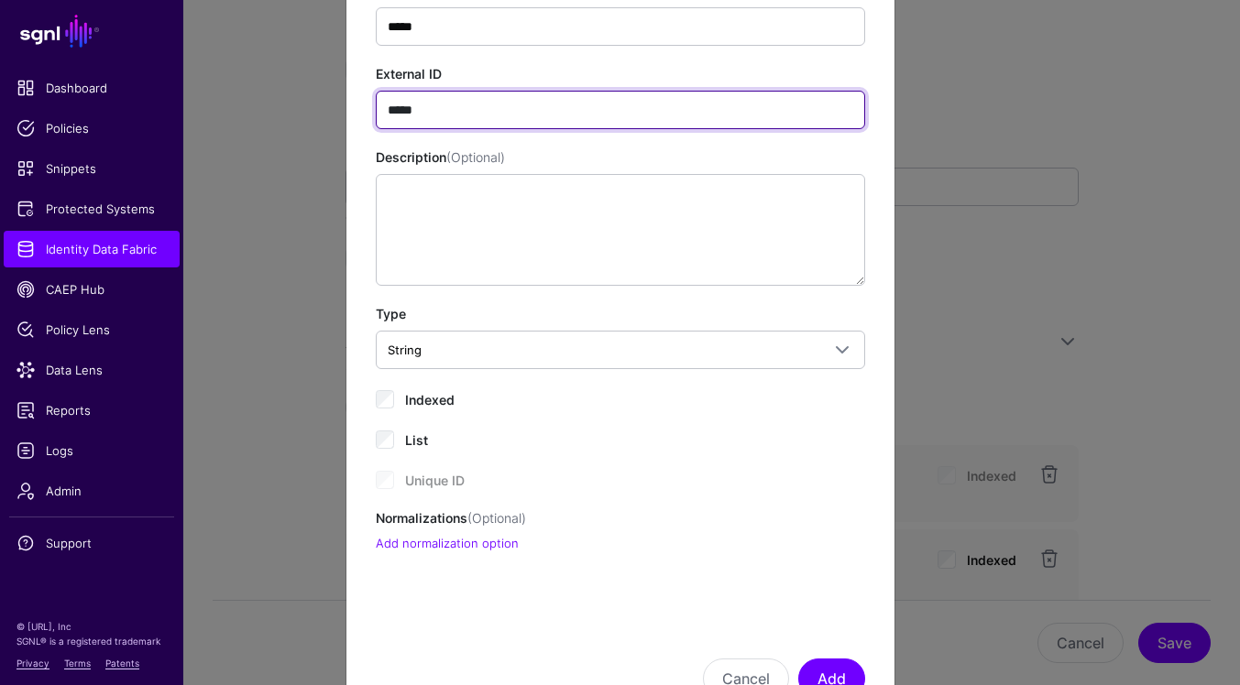
scroll to position [203, 0]
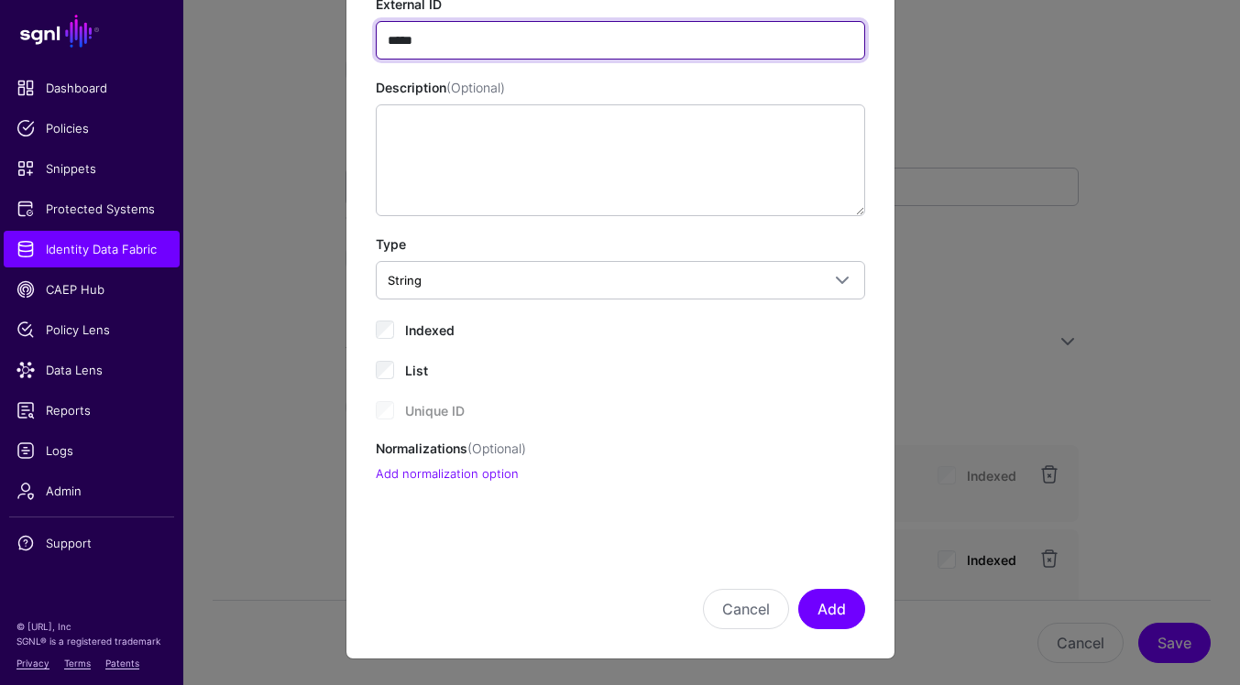
type input "*****"
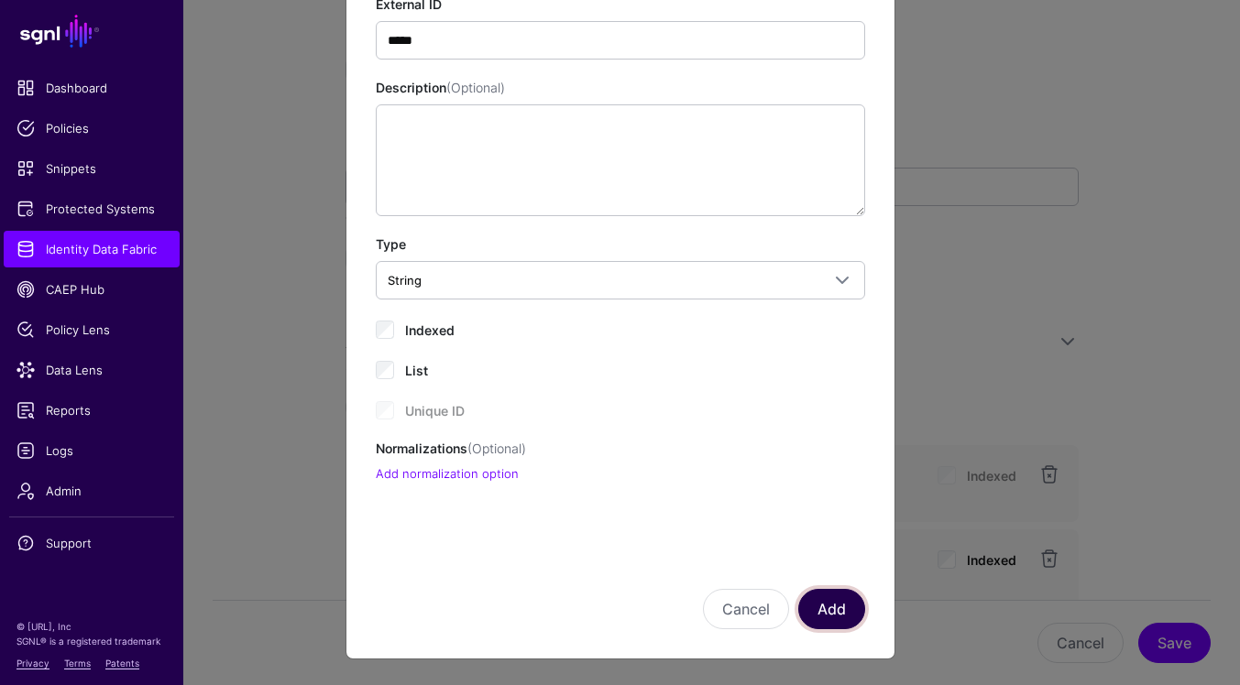
click at [843, 618] on button "Add" at bounding box center [831, 609] width 67 height 40
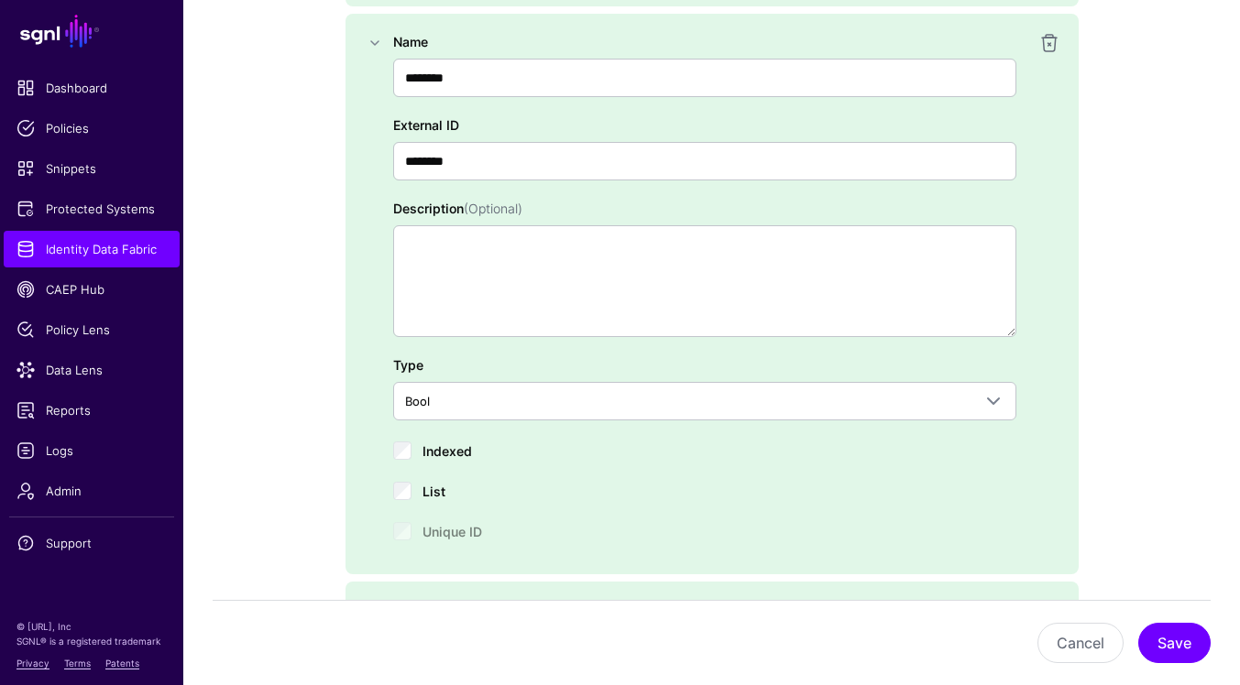
scroll to position [1910, 0]
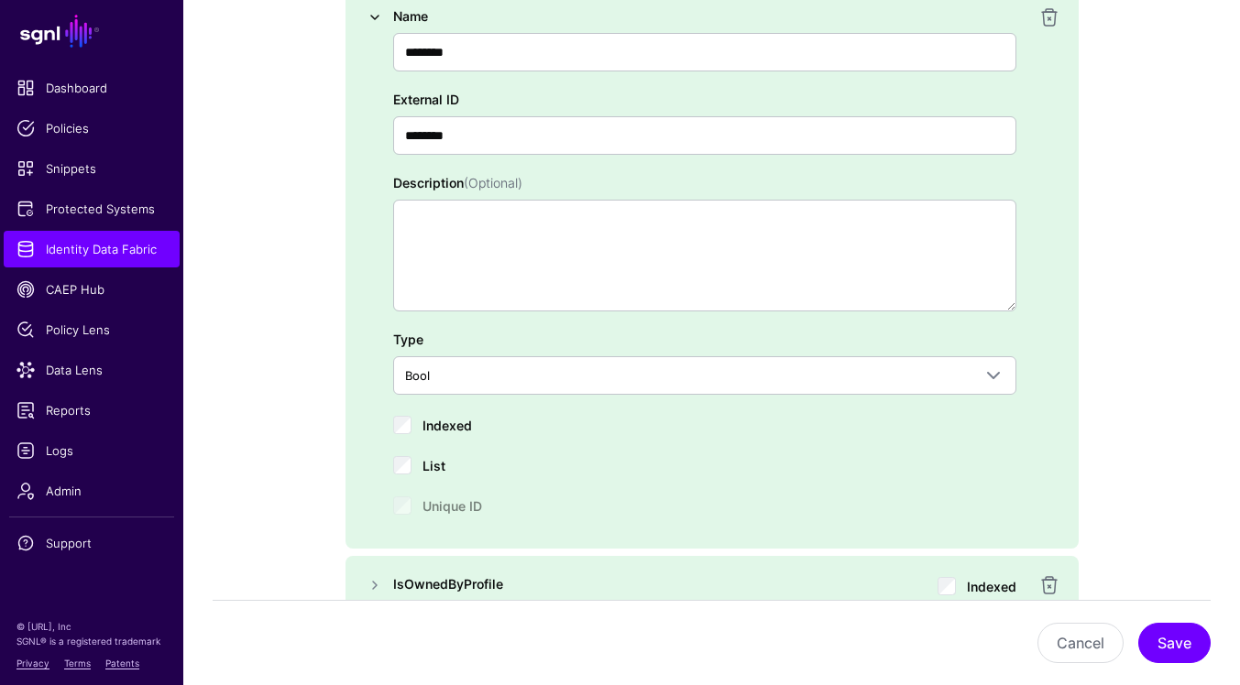
click at [373, 23] on link at bounding box center [375, 17] width 22 height 22
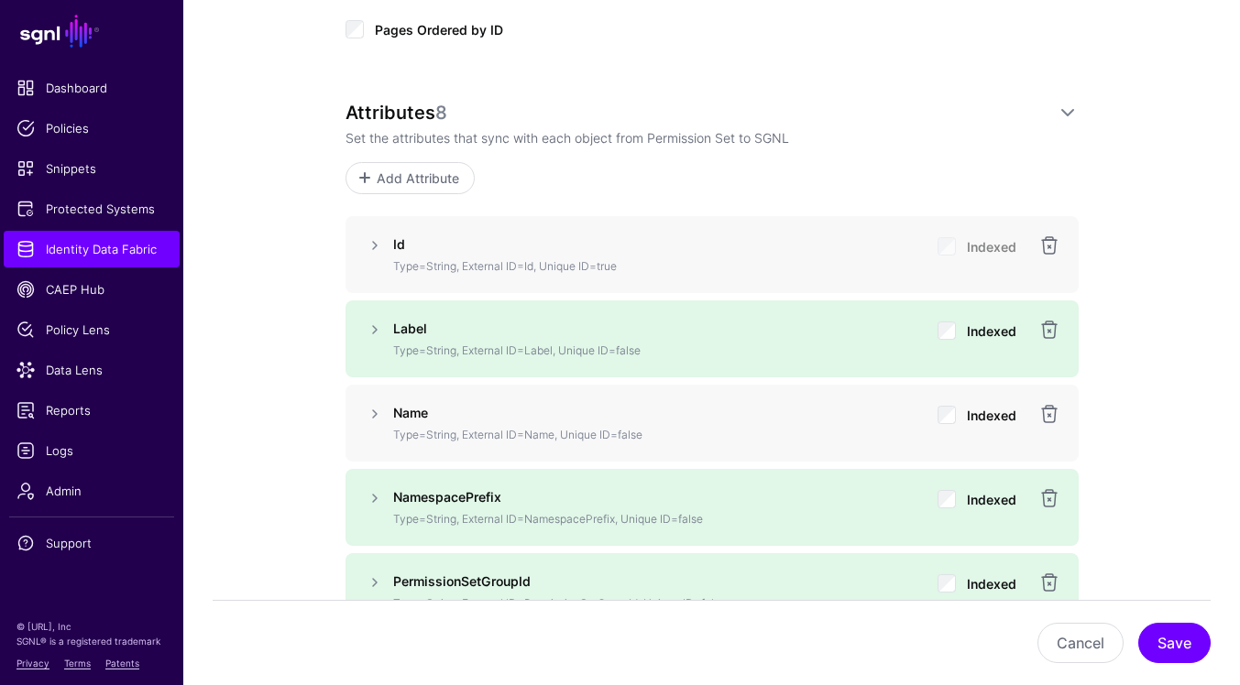
scroll to position [1165, 0]
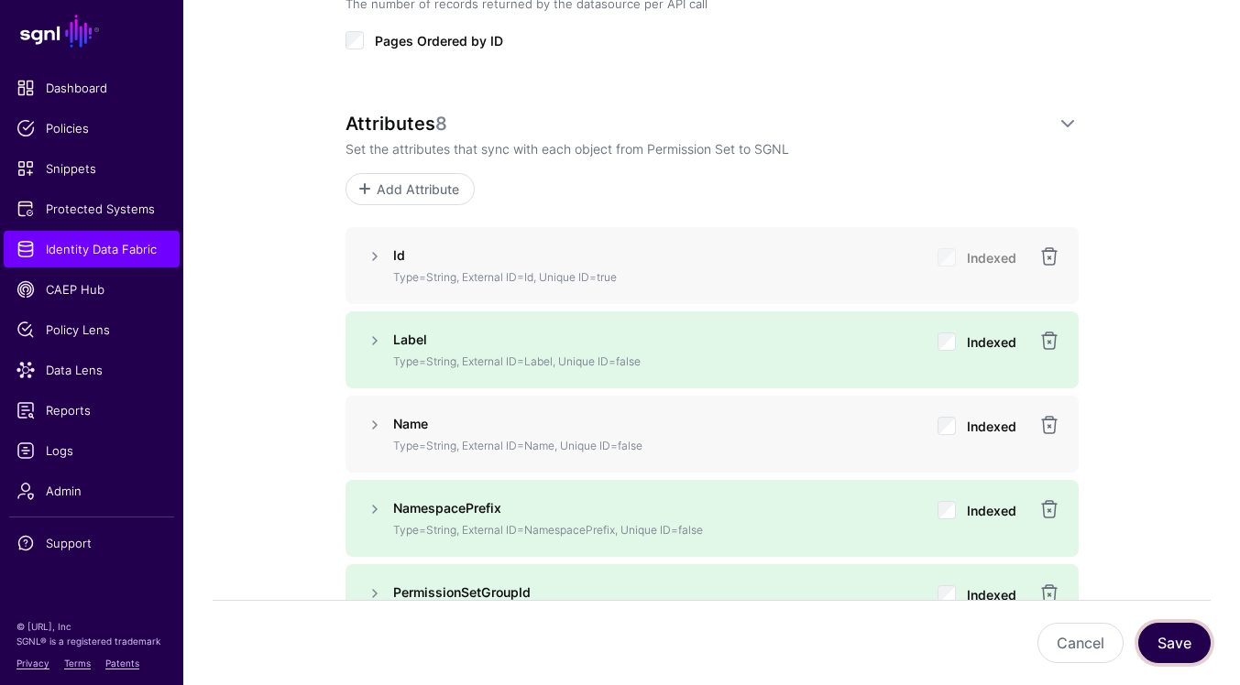
click at [1188, 643] on button "Save" at bounding box center [1174, 643] width 72 height 40
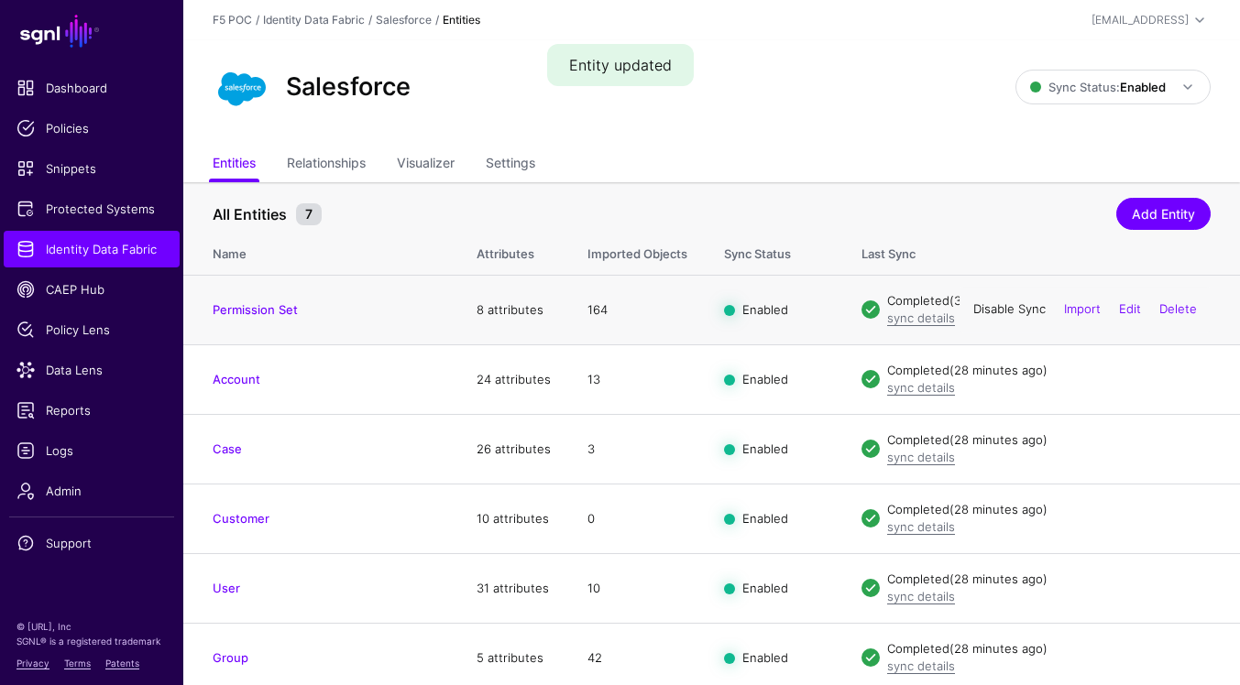
click at [1011, 312] on link "Disable Sync" at bounding box center [1009, 309] width 72 height 15
click at [0, 0] on link "Enable Sync" at bounding box center [0, 0] width 0 height 0
click at [1133, 314] on link "Edit" at bounding box center [1130, 309] width 22 height 15
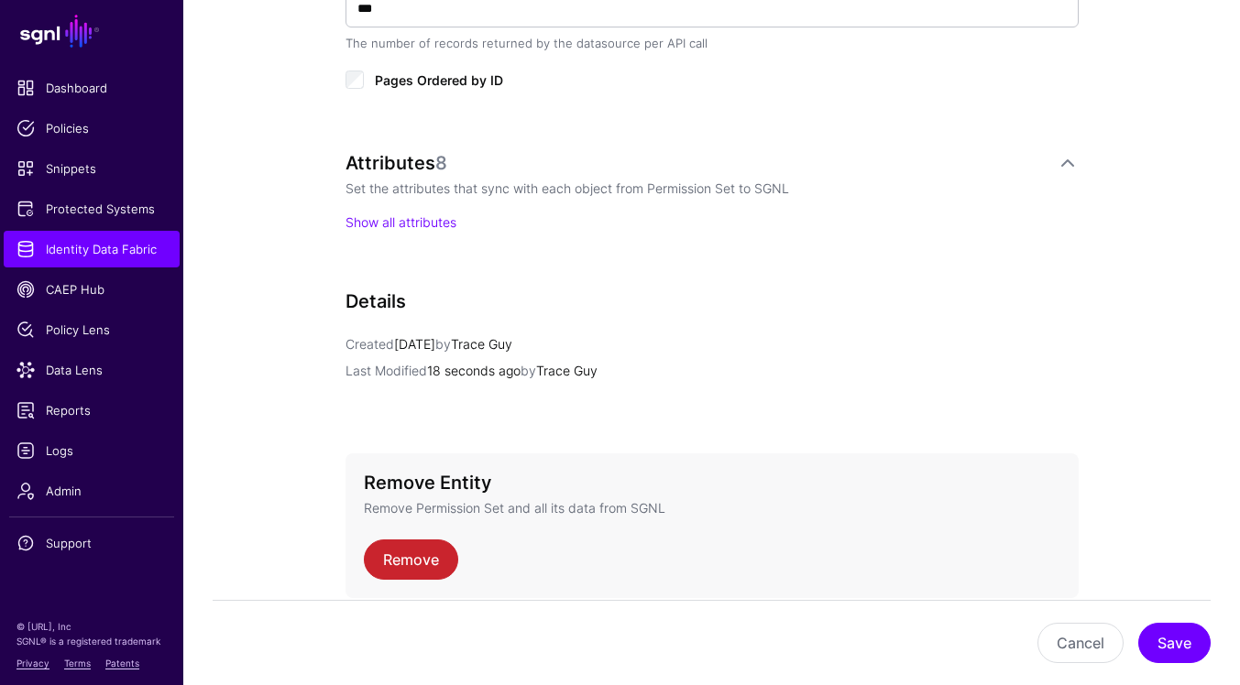
scroll to position [1155, 0]
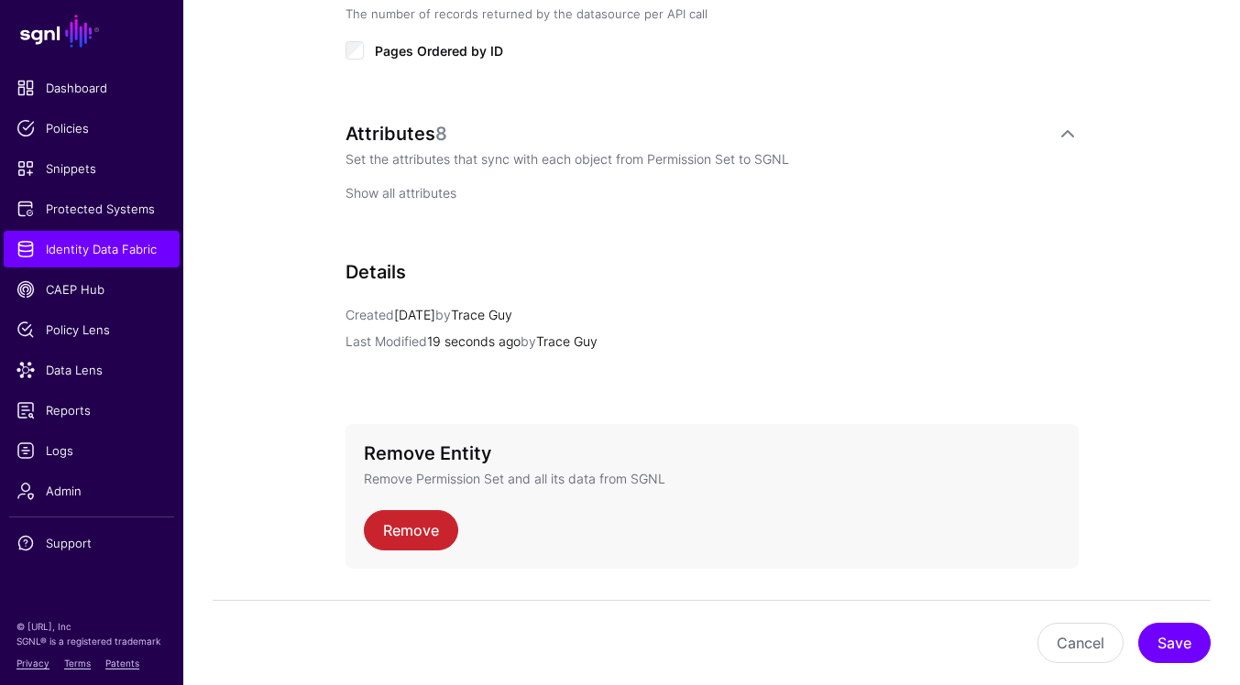
click at [449, 198] on link "Show all attributes" at bounding box center [400, 193] width 111 height 16
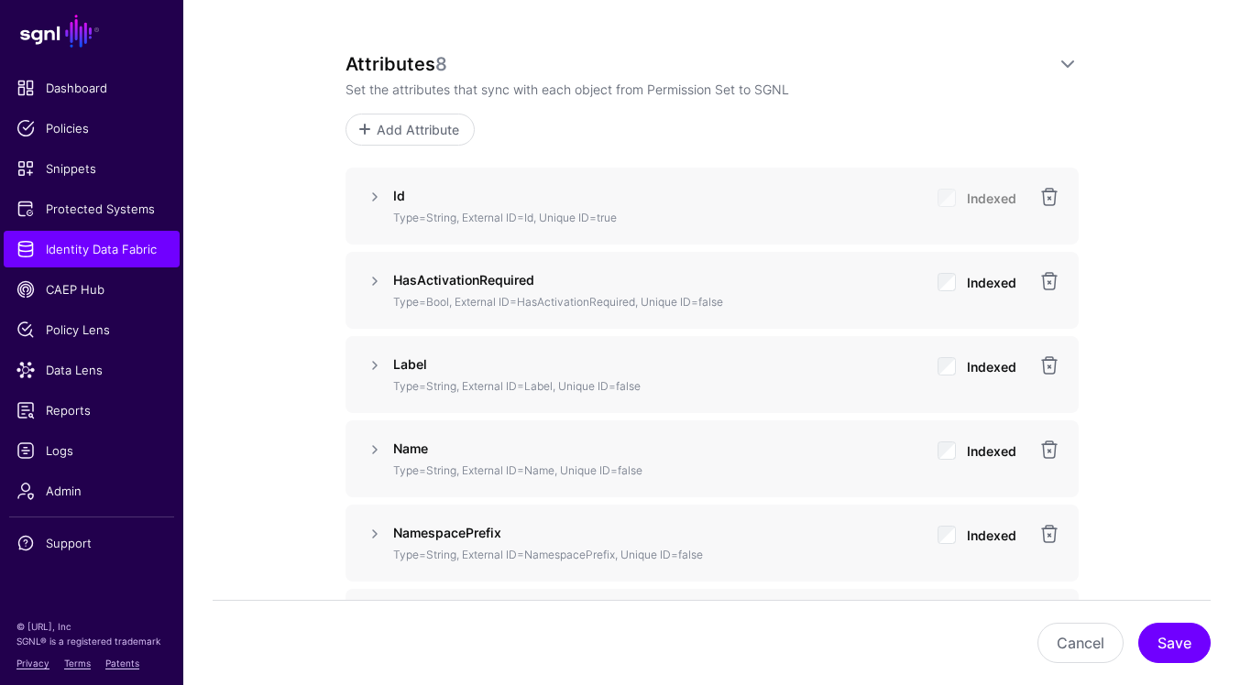
scroll to position [1202, 0]
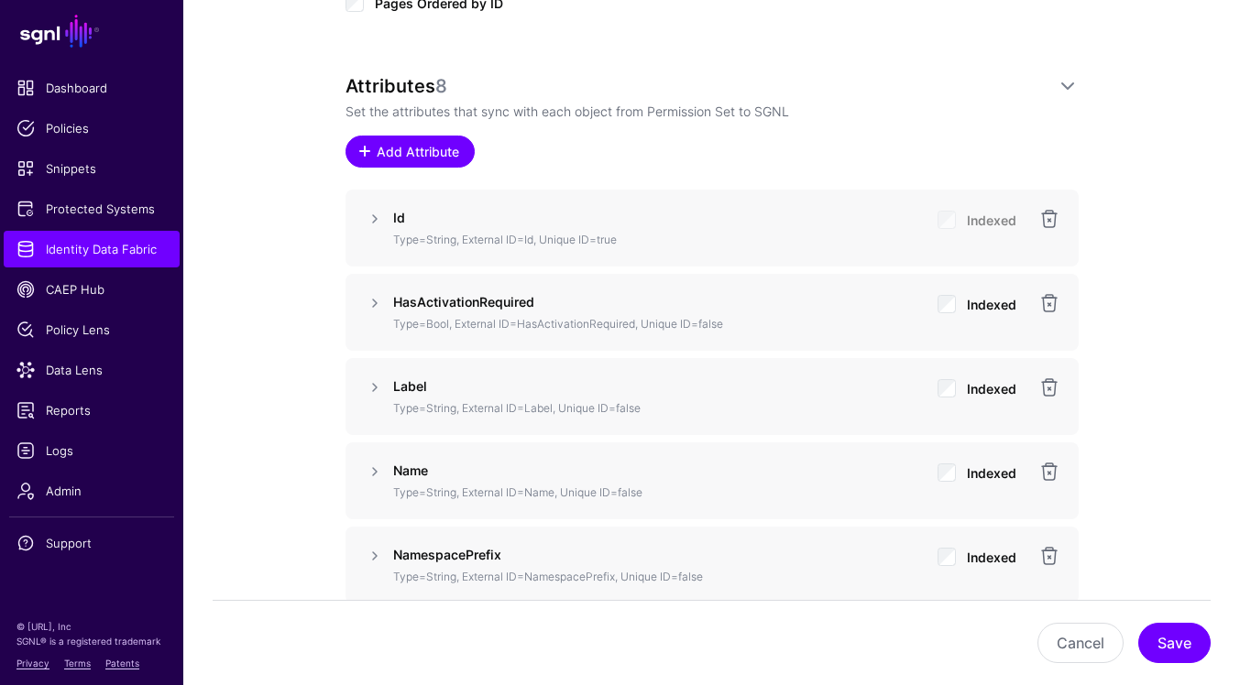
click at [411, 142] on span "Add Attribute" at bounding box center [417, 151] width 87 height 19
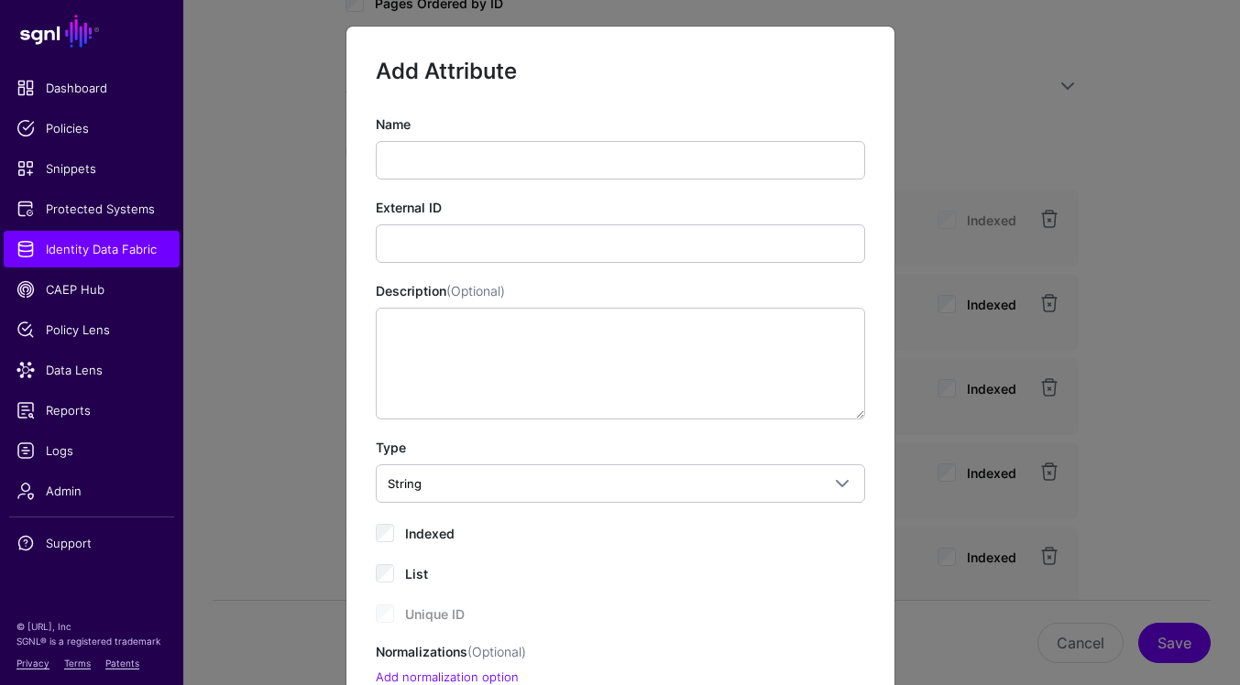
click at [542, 189] on div "Name External ID Description (Optional) Type String String Bool DateTime Double…" at bounding box center [620, 401] width 489 height 573
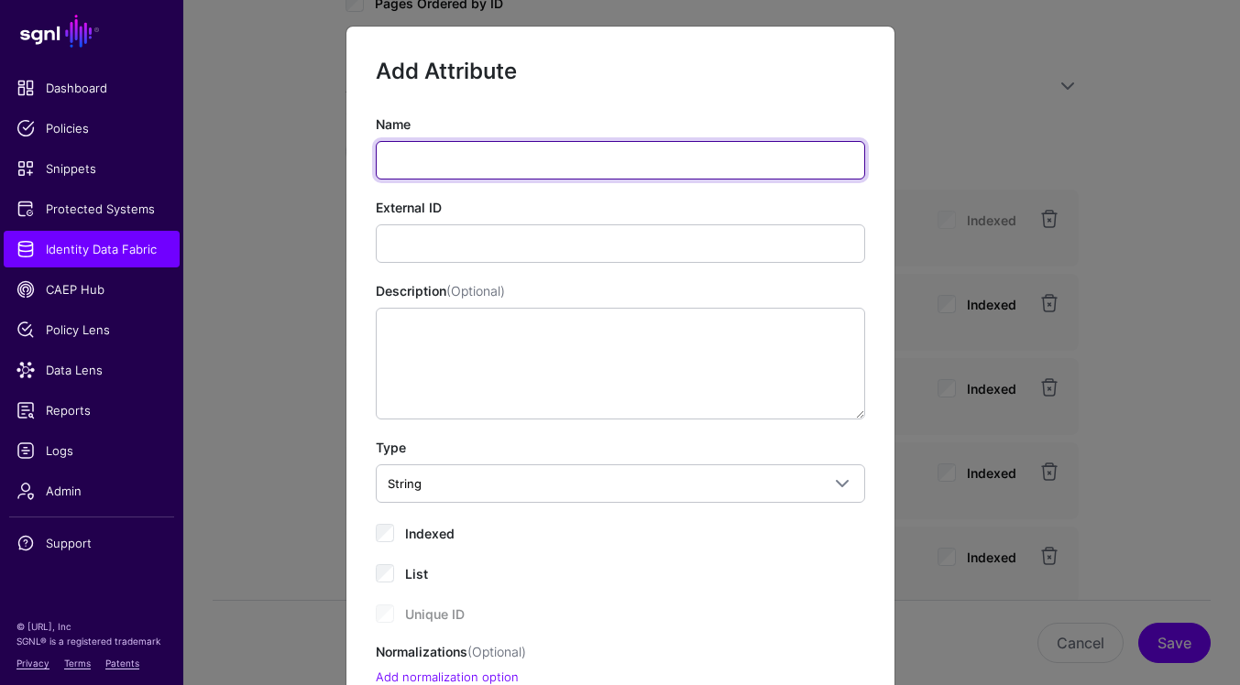
click at [542, 170] on input "Name" at bounding box center [620, 160] width 489 height 38
paste input "*********"
type input "*********"
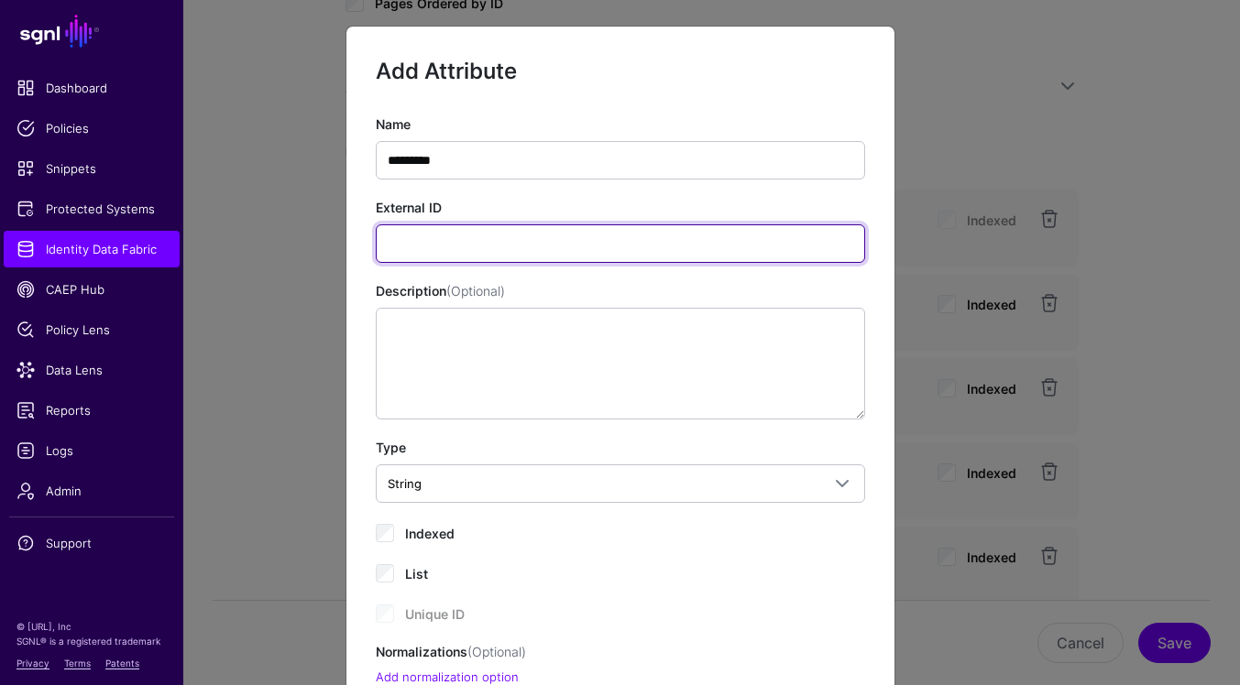
click at [722, 240] on input "External ID" at bounding box center [620, 244] width 489 height 38
paste input "*********"
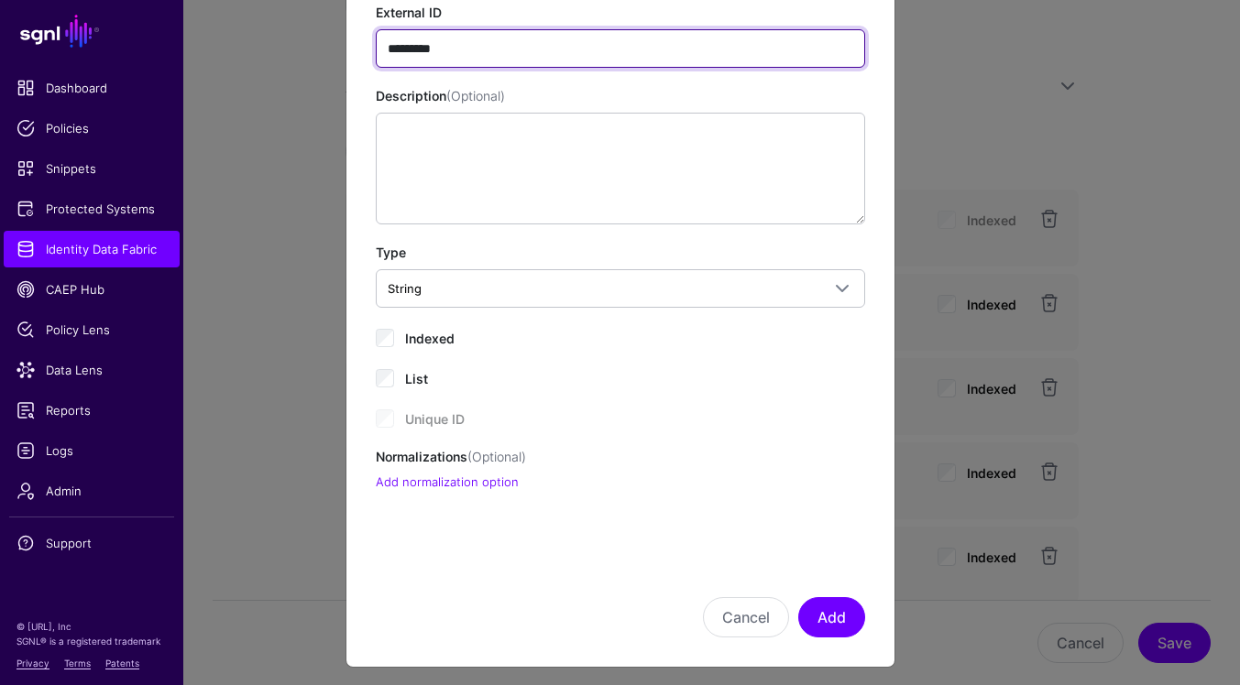
scroll to position [203, 0]
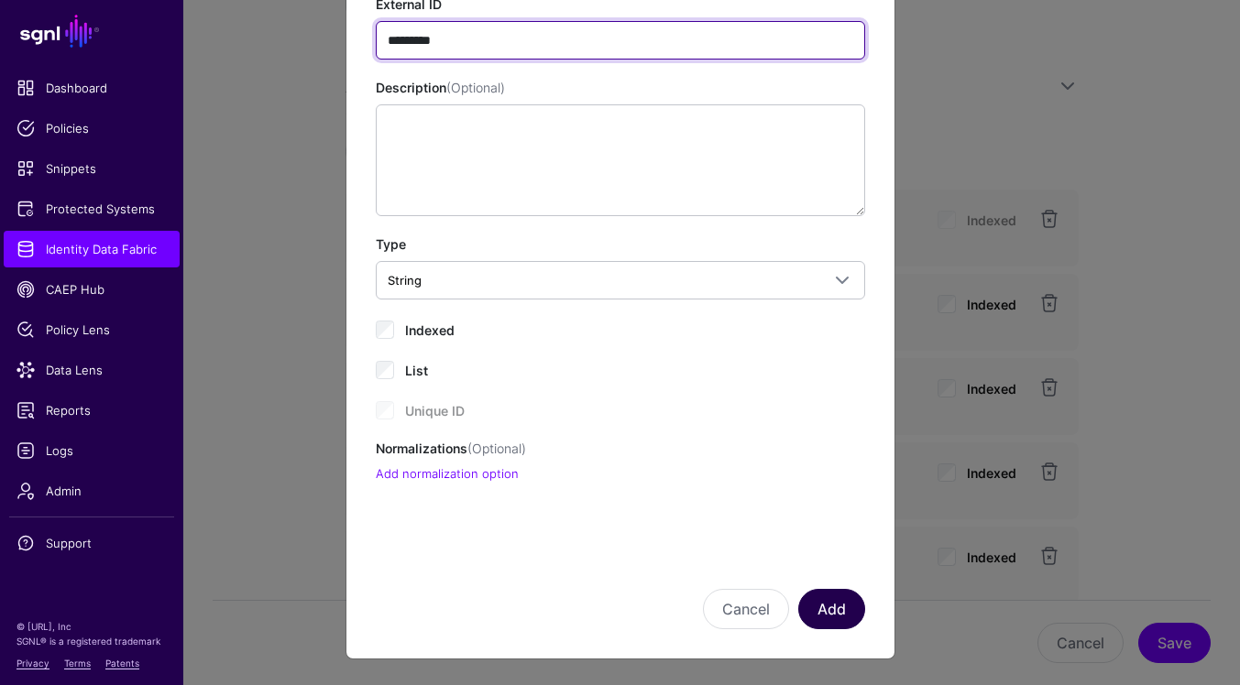
type input "*********"
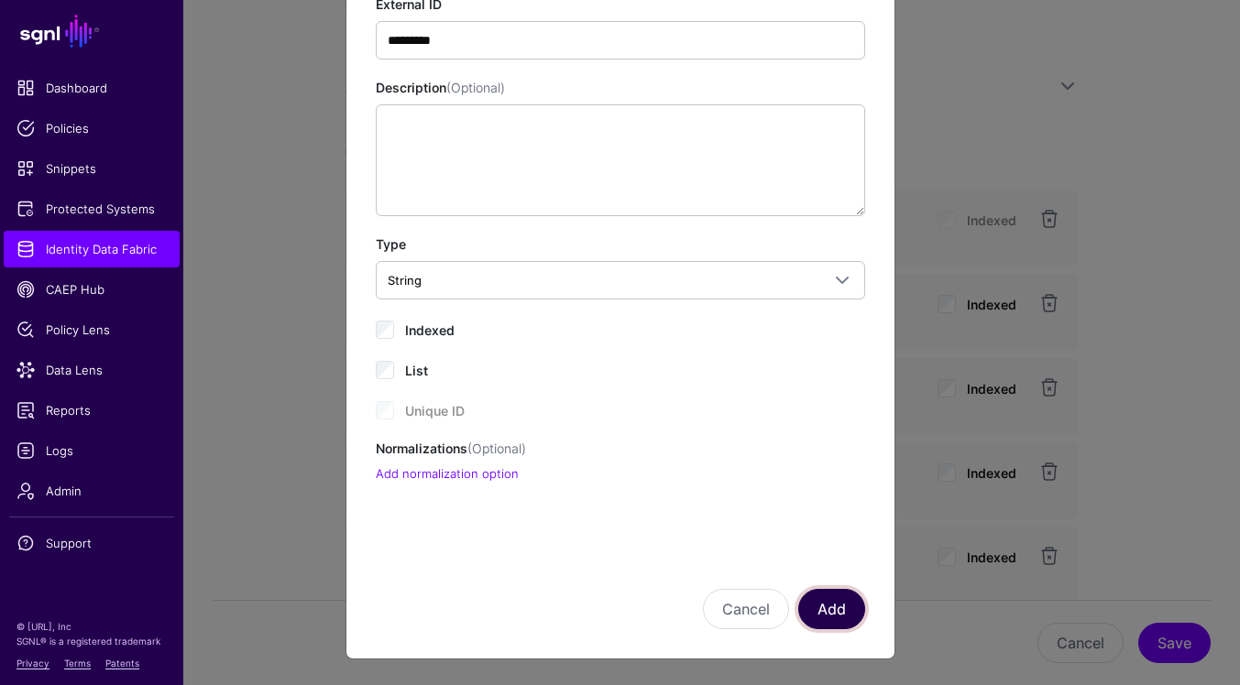
click at [824, 619] on button "Add" at bounding box center [831, 609] width 67 height 40
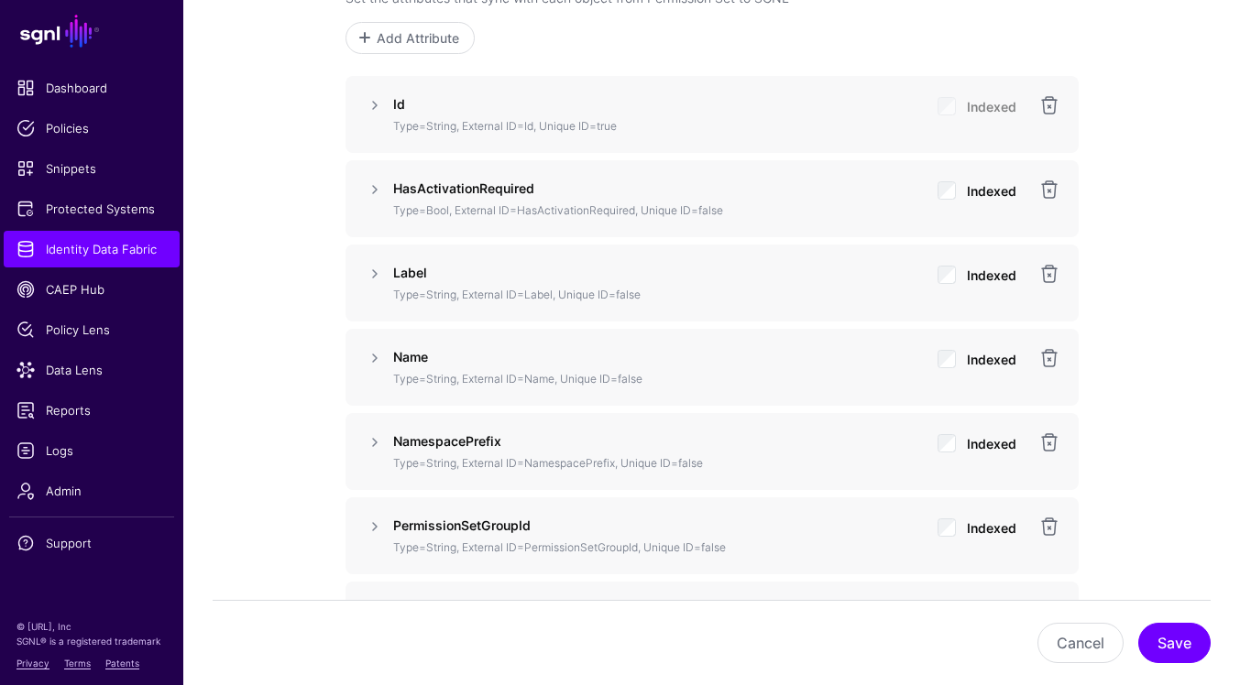
scroll to position [1302, 0]
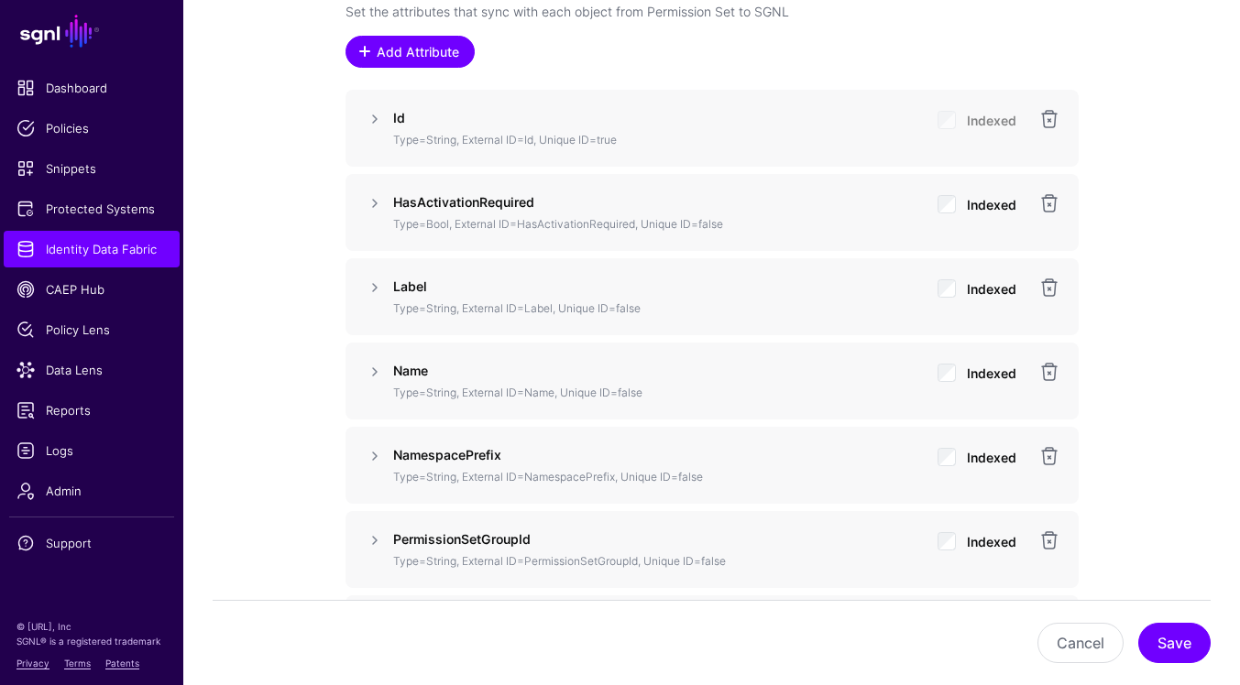
click at [454, 60] on span "Add Attribute" at bounding box center [417, 51] width 87 height 19
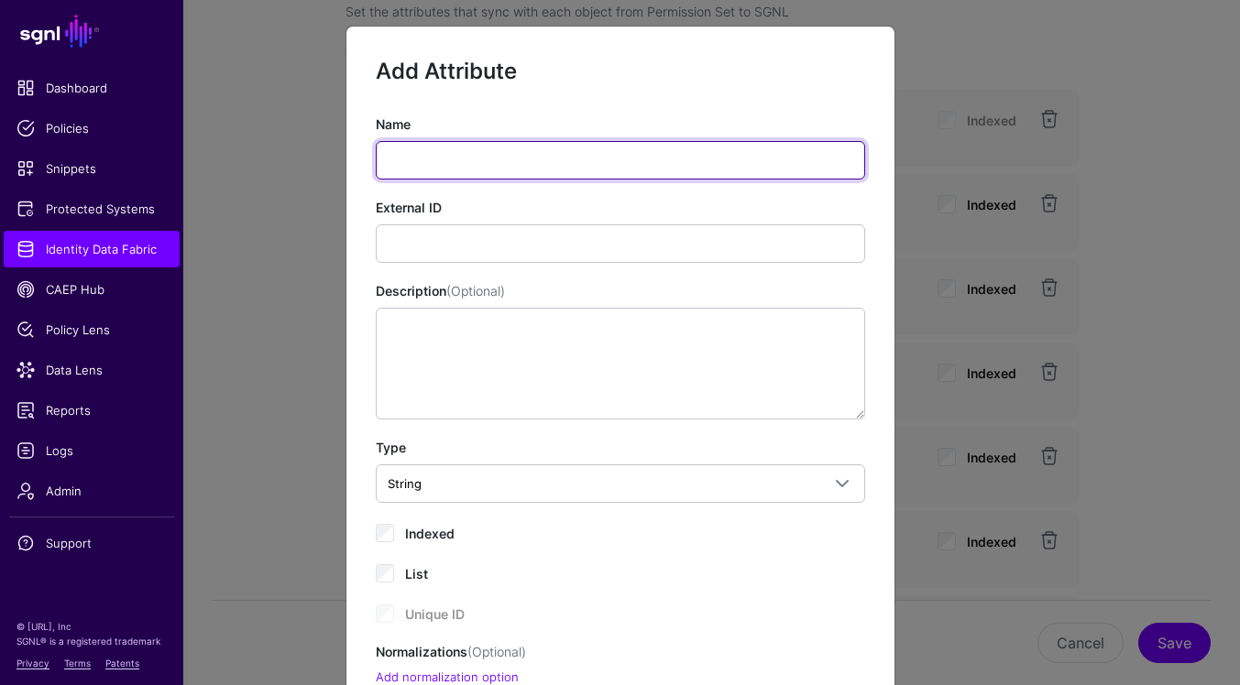
click at [571, 154] on input "Name" at bounding box center [620, 160] width 489 height 38
paste input "*********"
type input "*********"
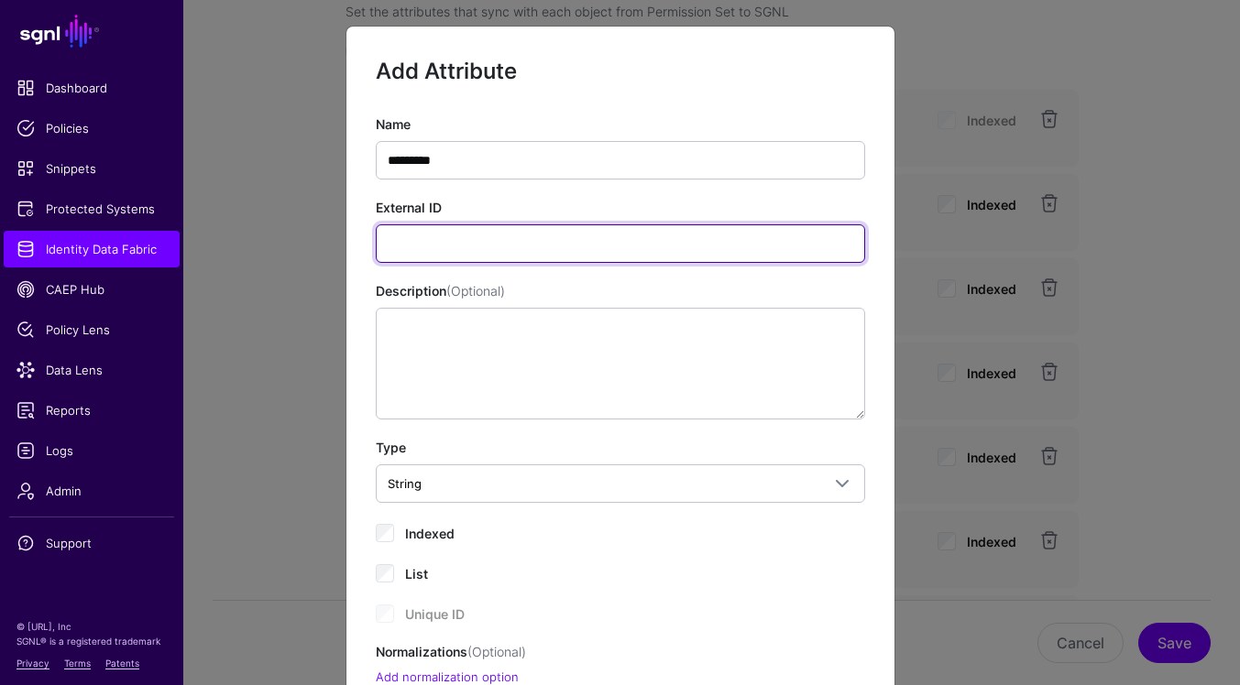
click at [737, 252] on input "External ID" at bounding box center [620, 244] width 489 height 38
paste input "*********"
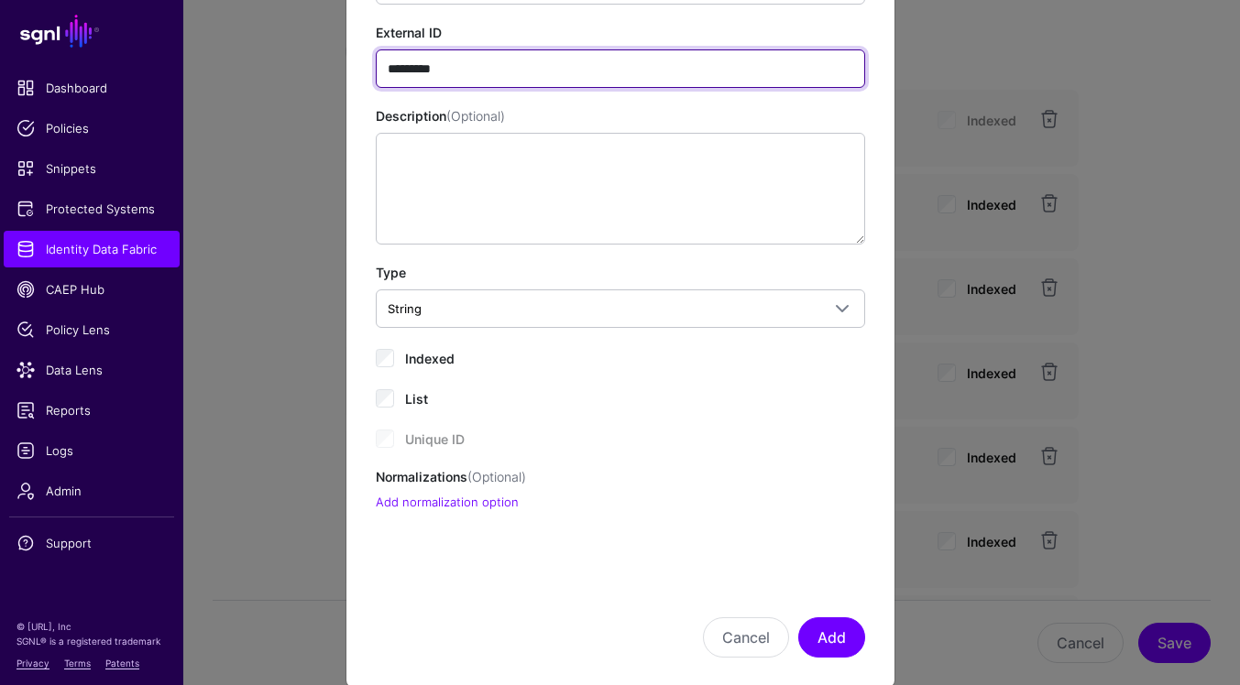
scroll to position [203, 0]
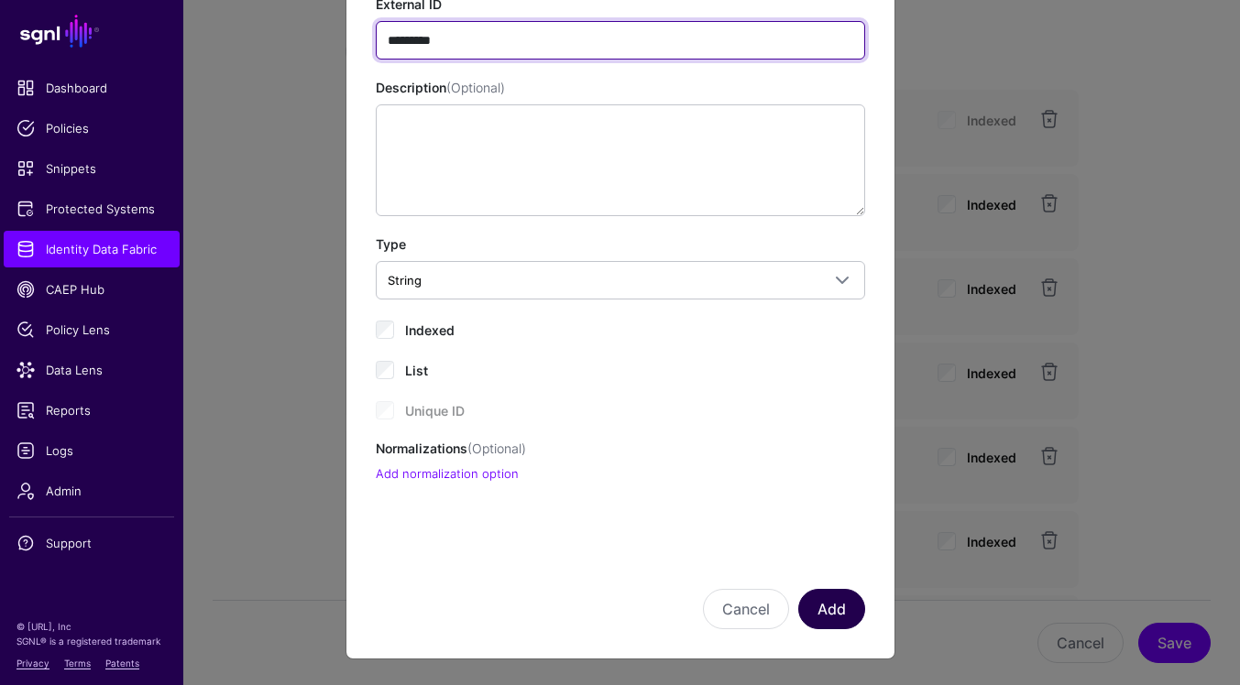
type input "*********"
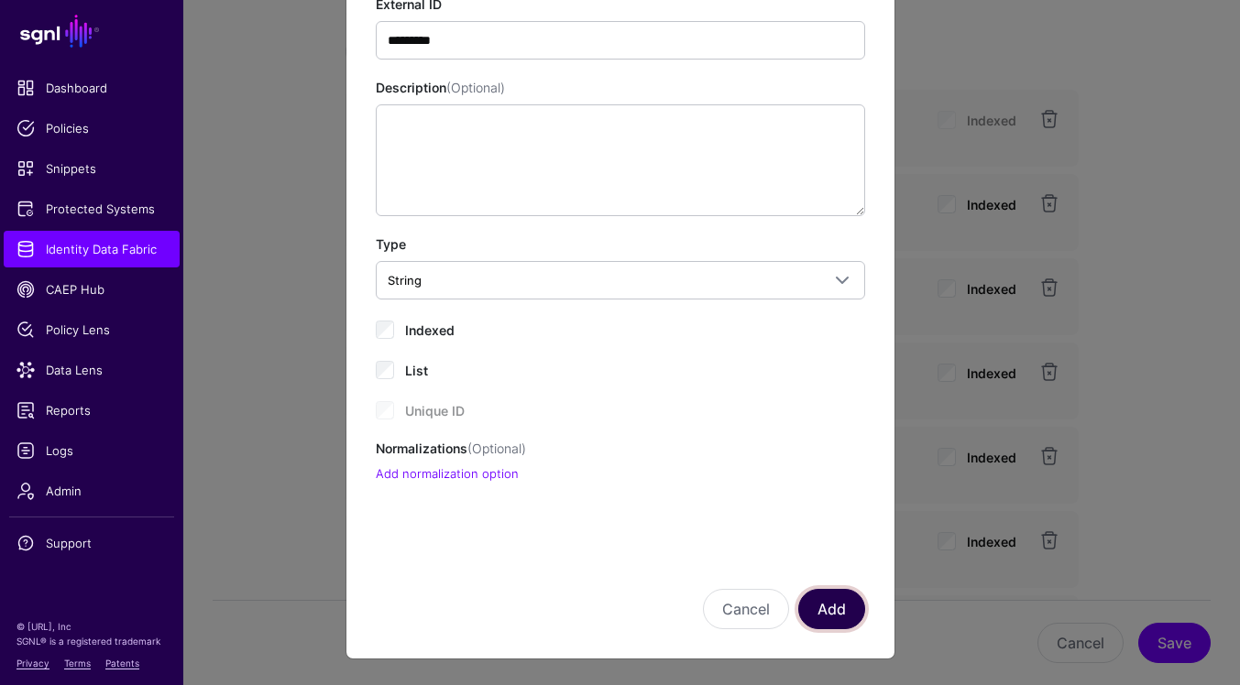
click at [831, 605] on button "Add" at bounding box center [831, 609] width 67 height 40
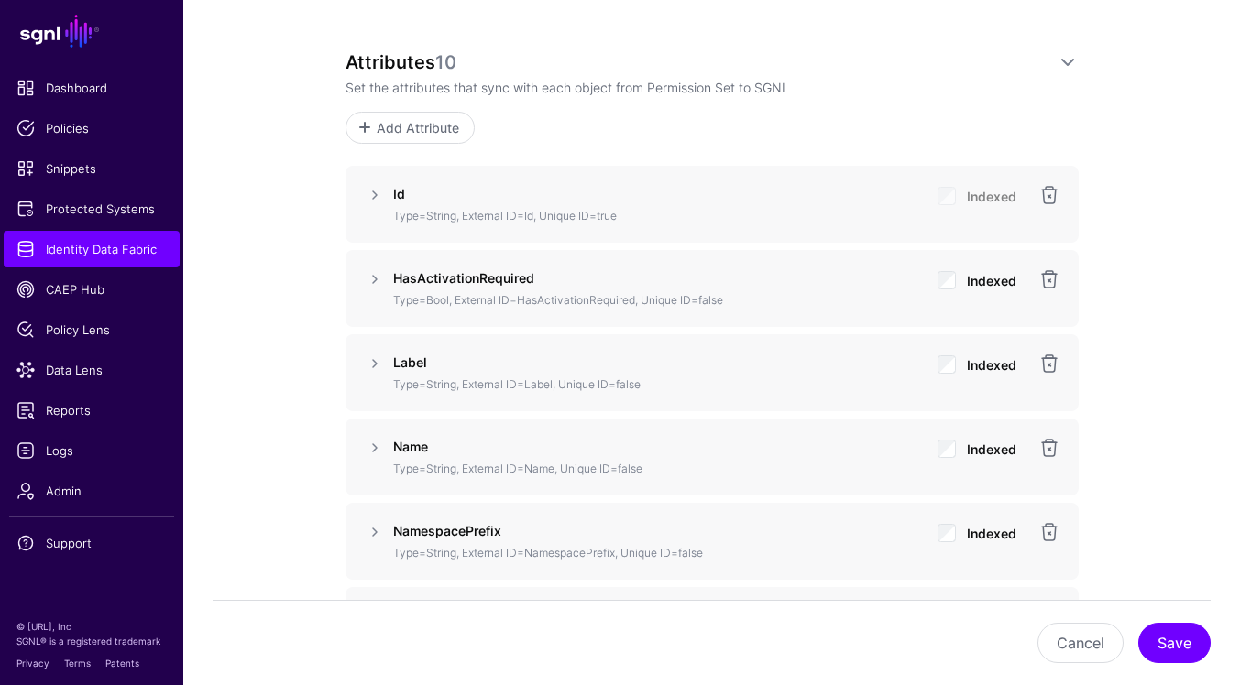
scroll to position [1105, 0]
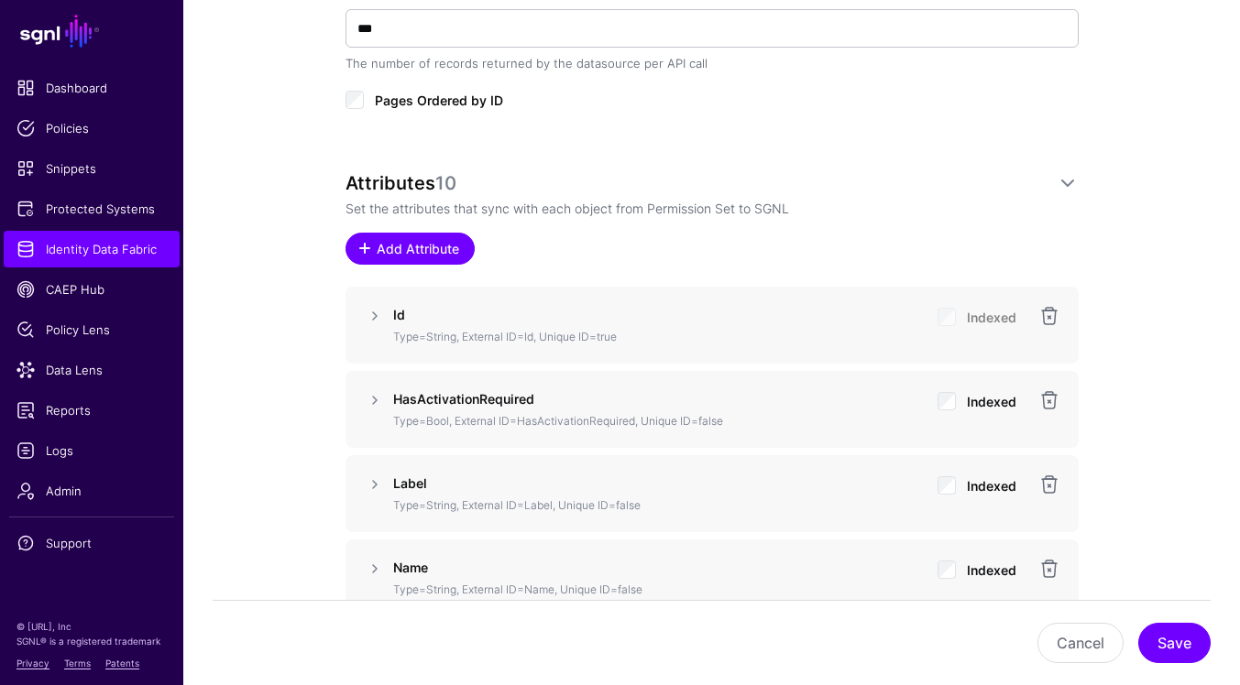
click at [465, 262] on link "Add Attribute" at bounding box center [409, 249] width 129 height 32
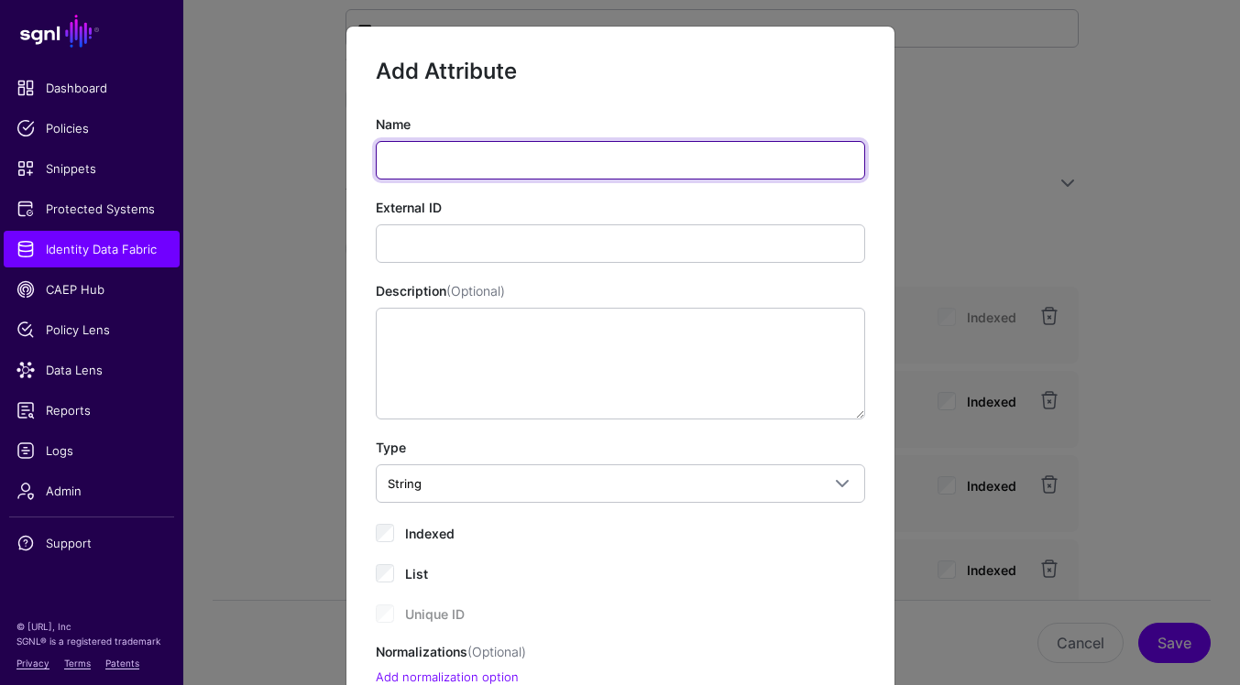
click at [520, 173] on input "Name" at bounding box center [620, 160] width 489 height 38
paste input "****"
type input "****"
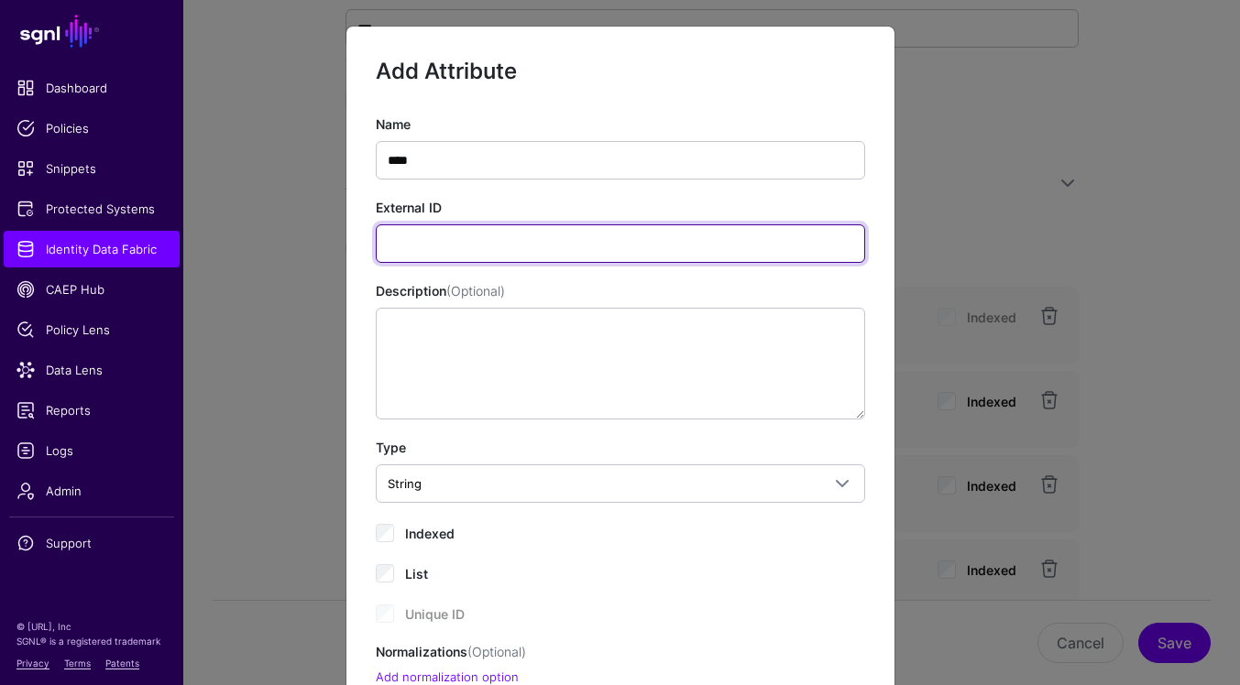
click at [739, 246] on input "External ID" at bounding box center [620, 244] width 489 height 38
paste input "****"
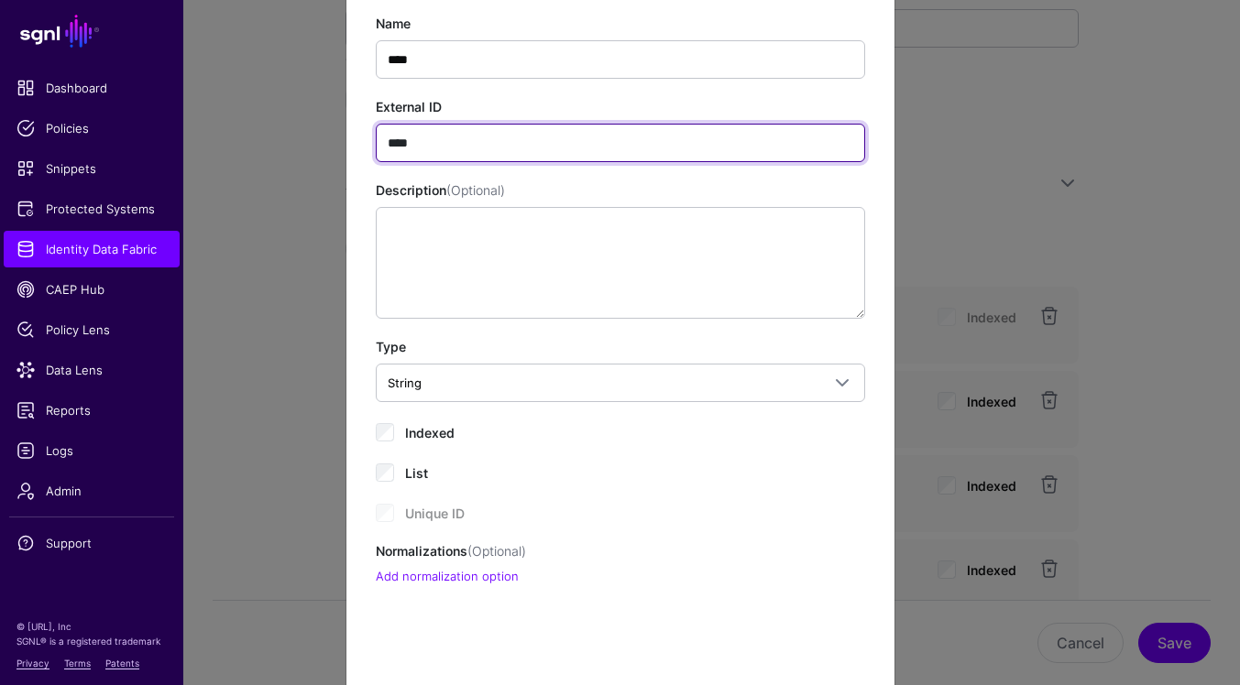
scroll to position [203, 0]
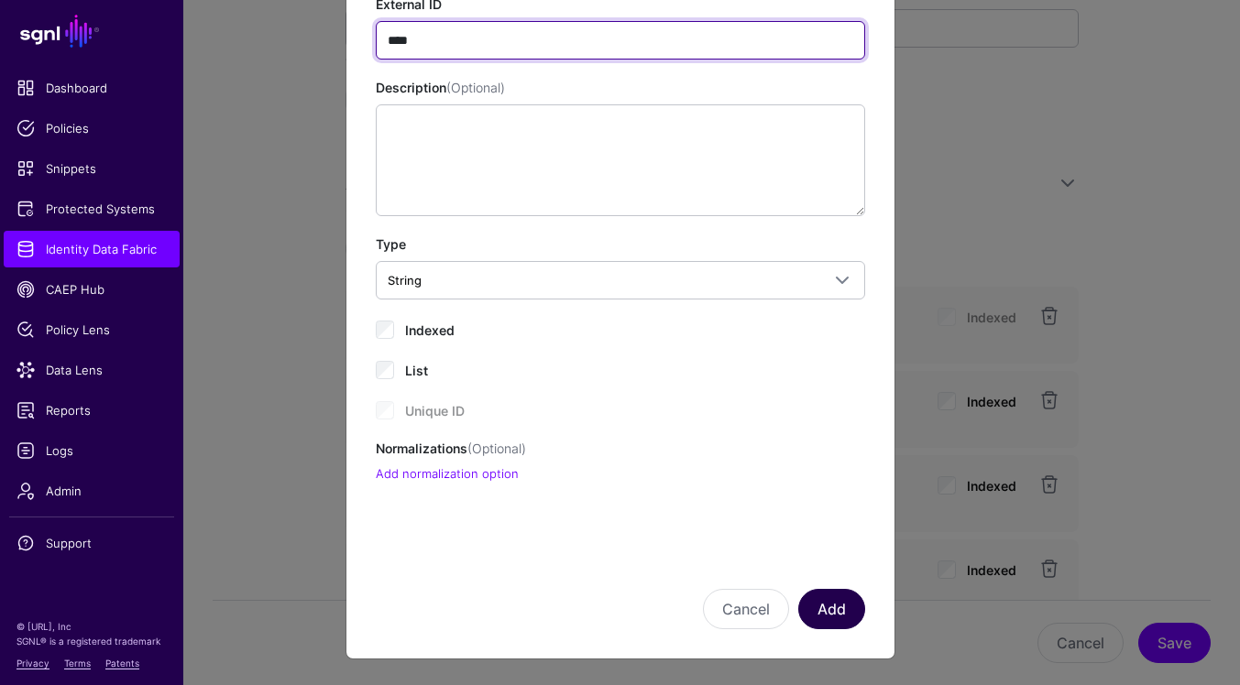
type input "****"
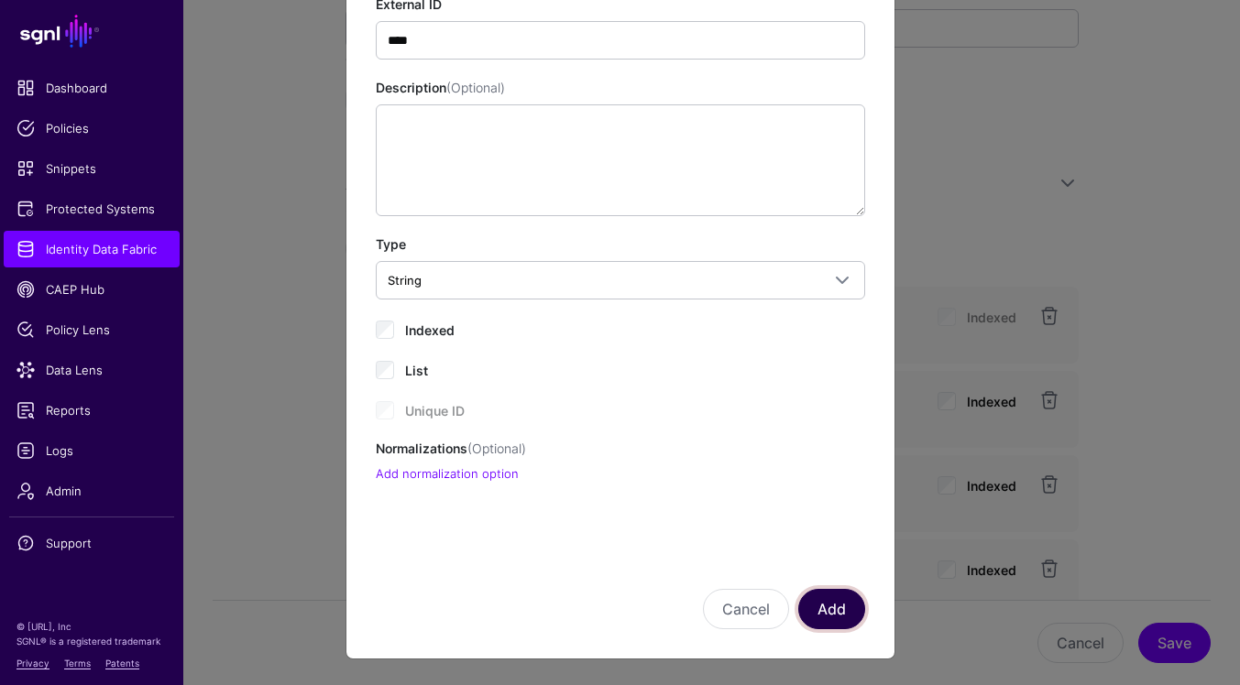
click at [845, 622] on button "Add" at bounding box center [831, 609] width 67 height 40
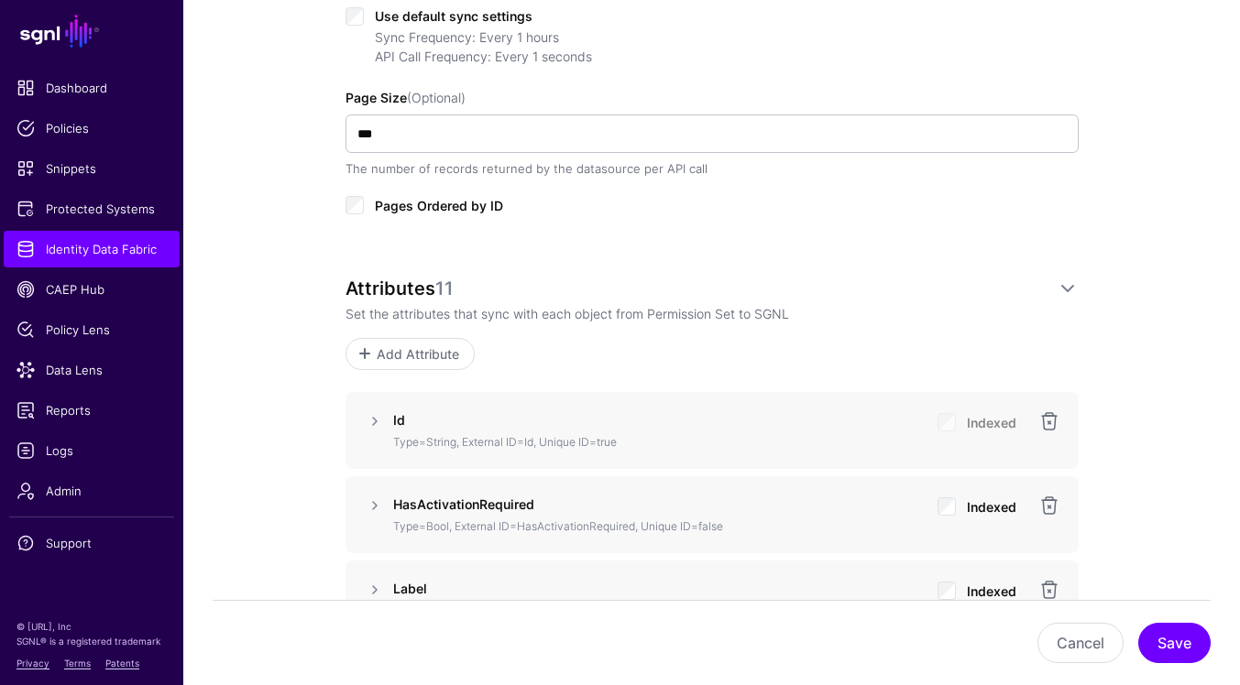
scroll to position [964, 0]
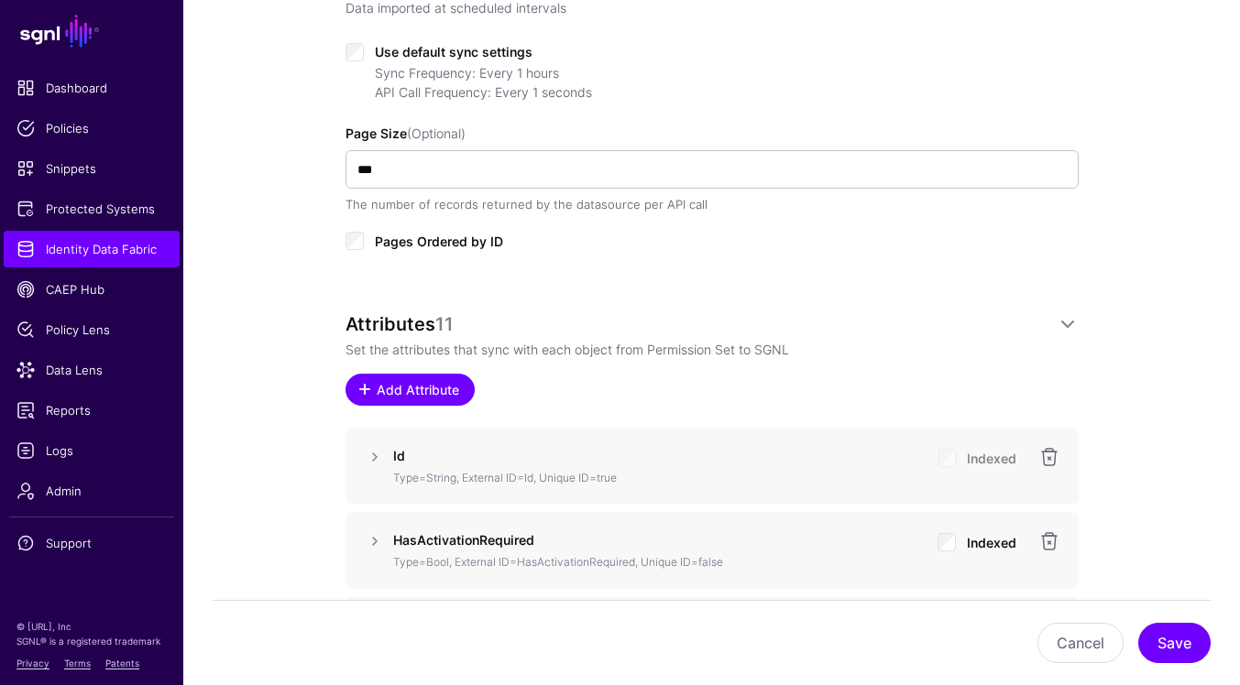
click at [438, 384] on span "Add Attribute" at bounding box center [417, 389] width 87 height 19
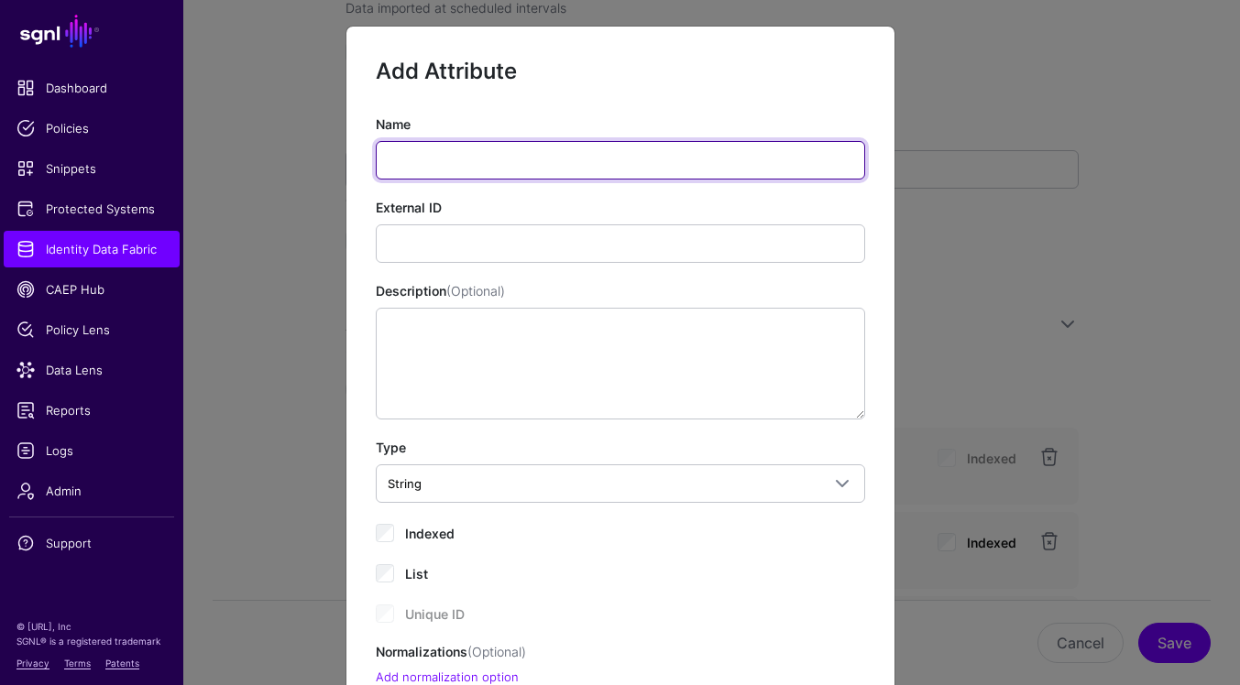
click at [486, 152] on input "Name" at bounding box center [620, 160] width 489 height 38
paste input "**********"
type input "**********"
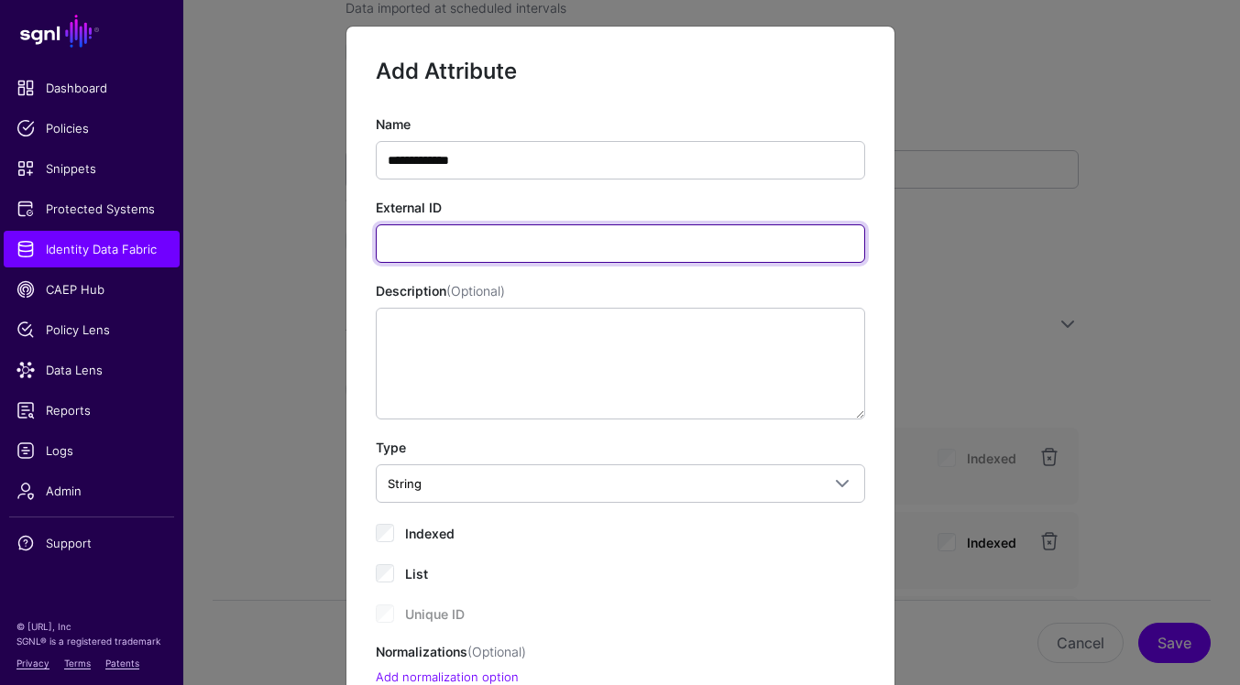
click at [695, 255] on input "External ID" at bounding box center [620, 244] width 489 height 38
paste input "**********"
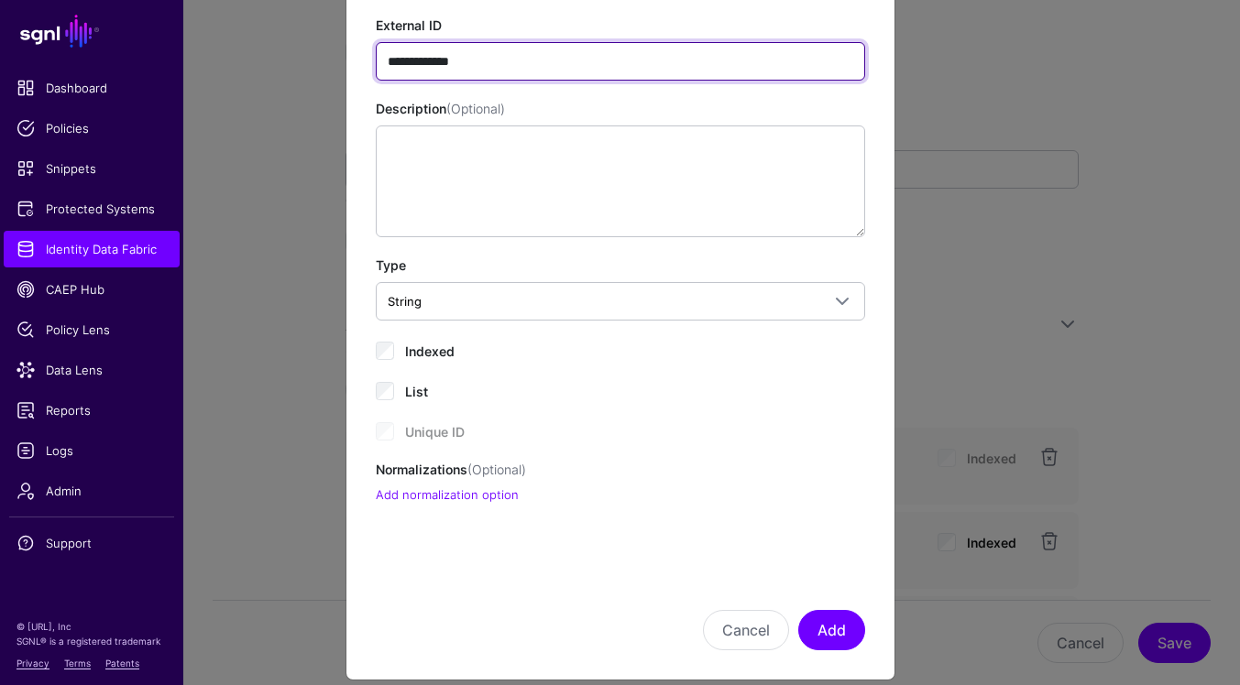
scroll to position [203, 0]
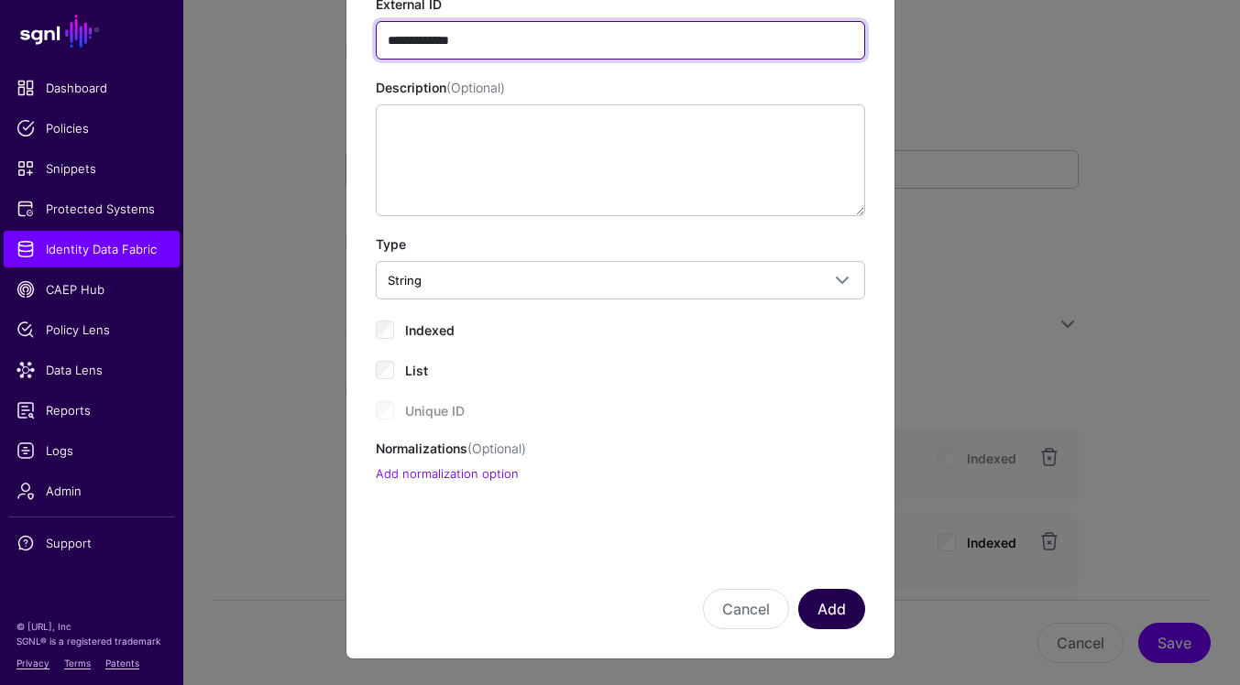
type input "**********"
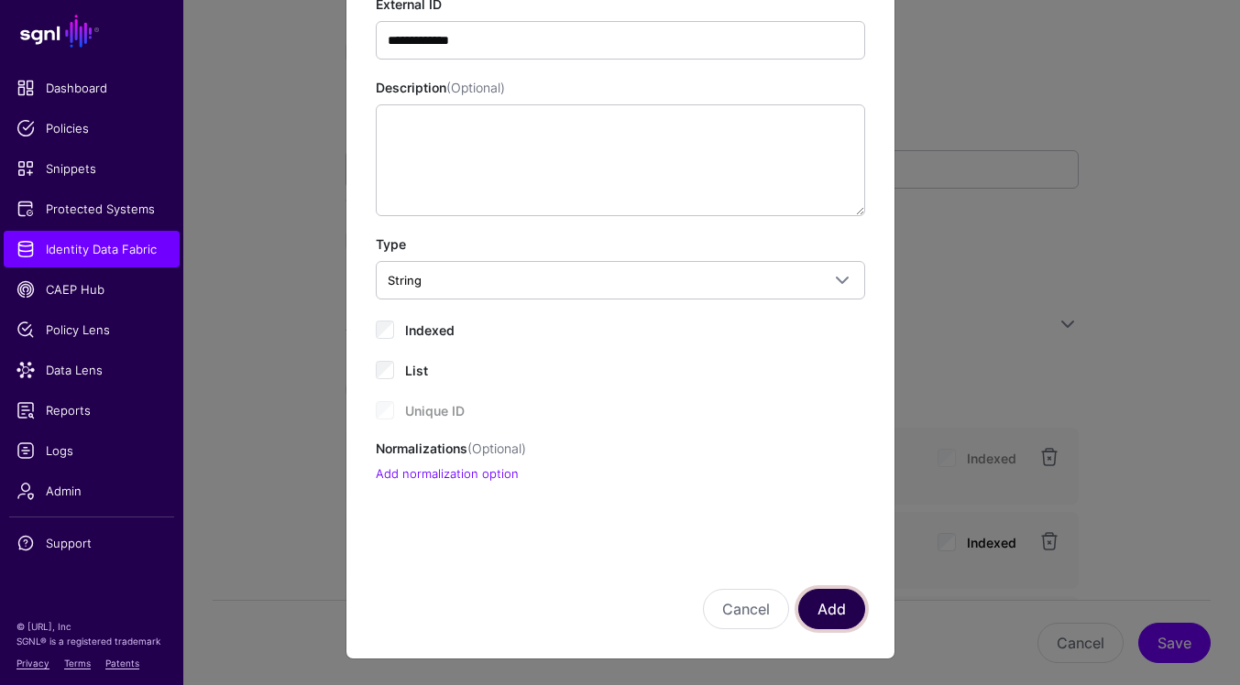
click at [827, 618] on button "Add" at bounding box center [831, 609] width 67 height 40
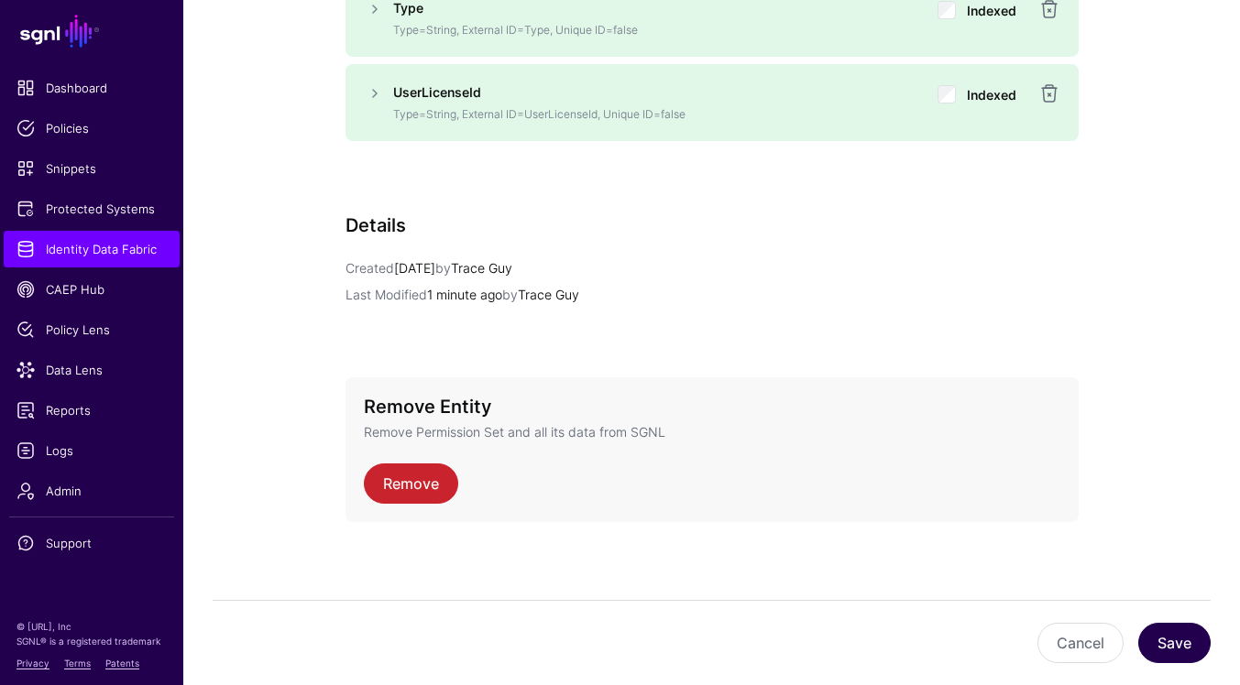
scroll to position [2261, 0]
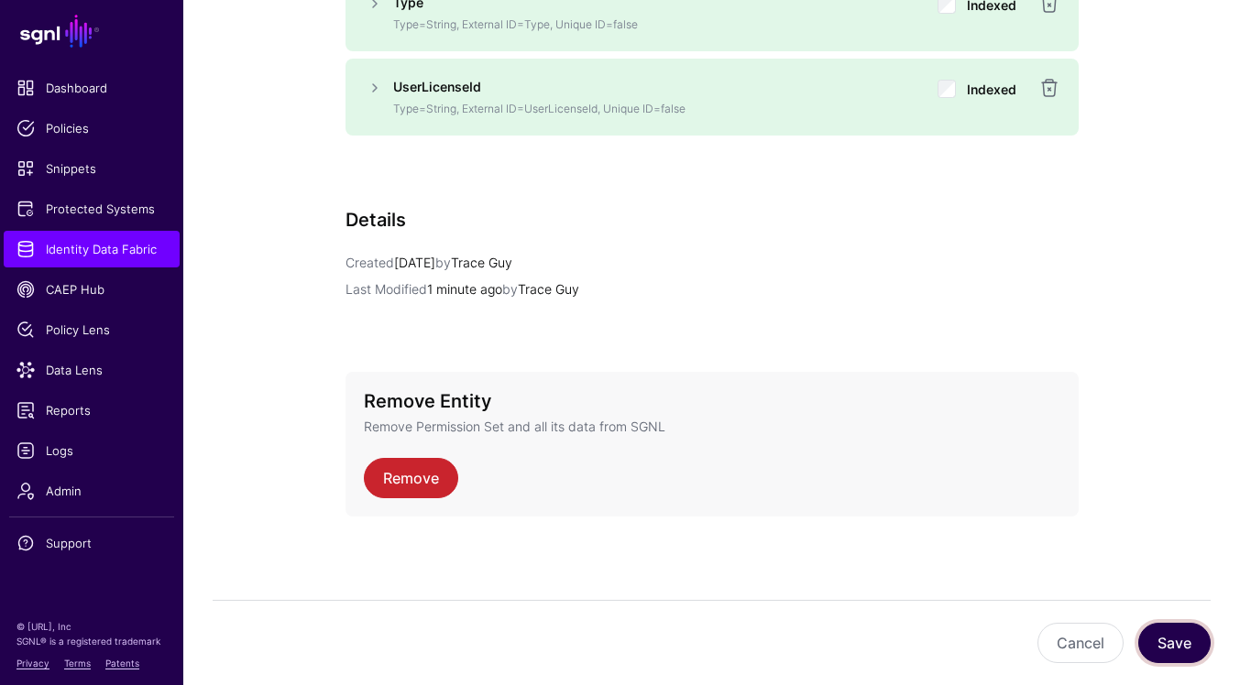
click at [1147, 648] on button "Save" at bounding box center [1174, 643] width 72 height 40
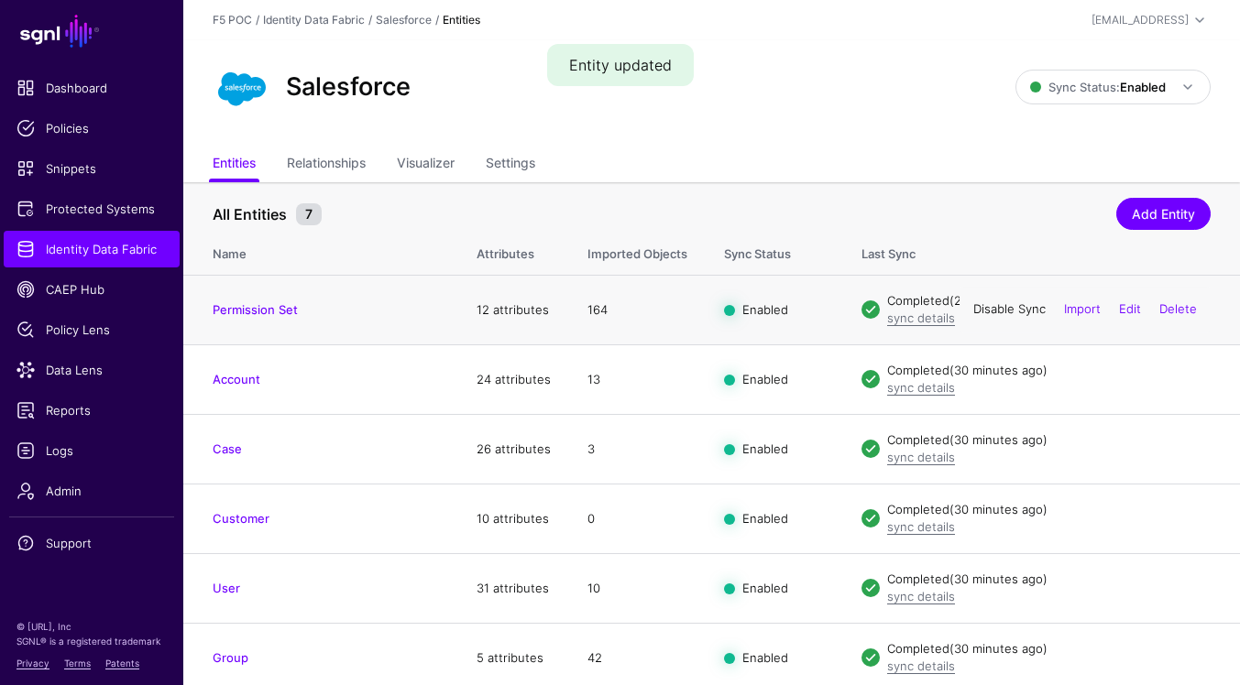
click at [996, 312] on link "Disable Sync" at bounding box center [1009, 309] width 72 height 15
click at [1017, 309] on link "Enable Sync" at bounding box center [1011, 309] width 70 height 15
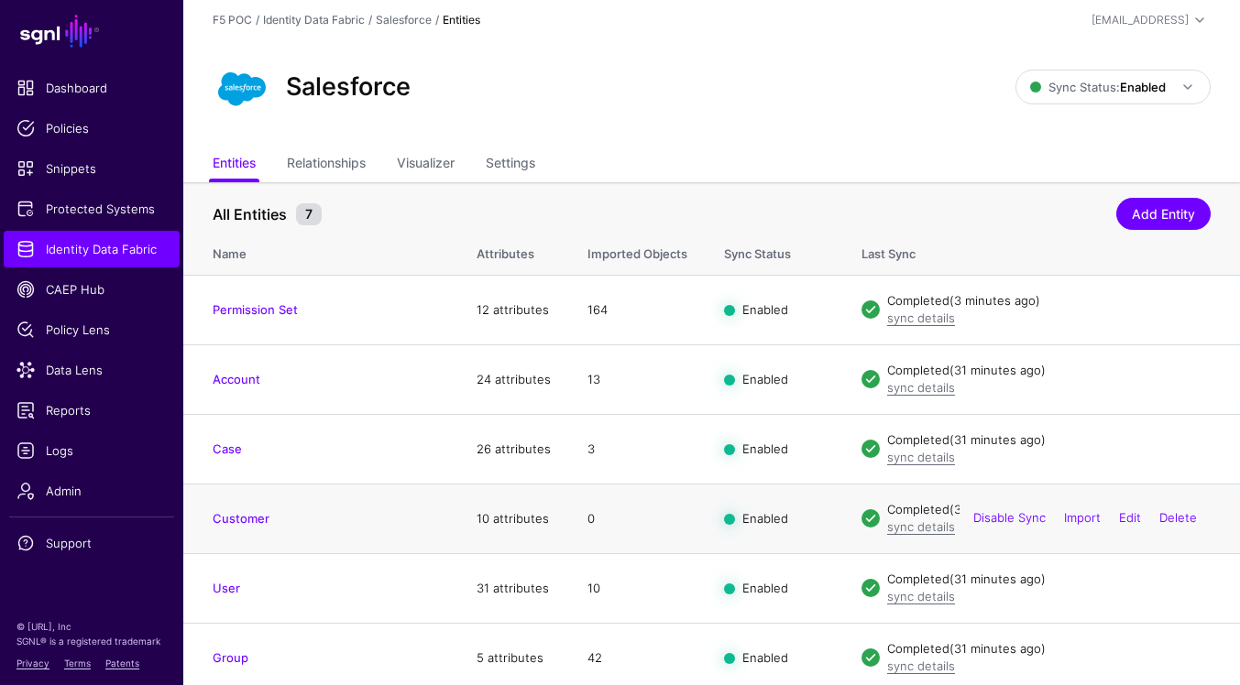
scroll to position [78, 0]
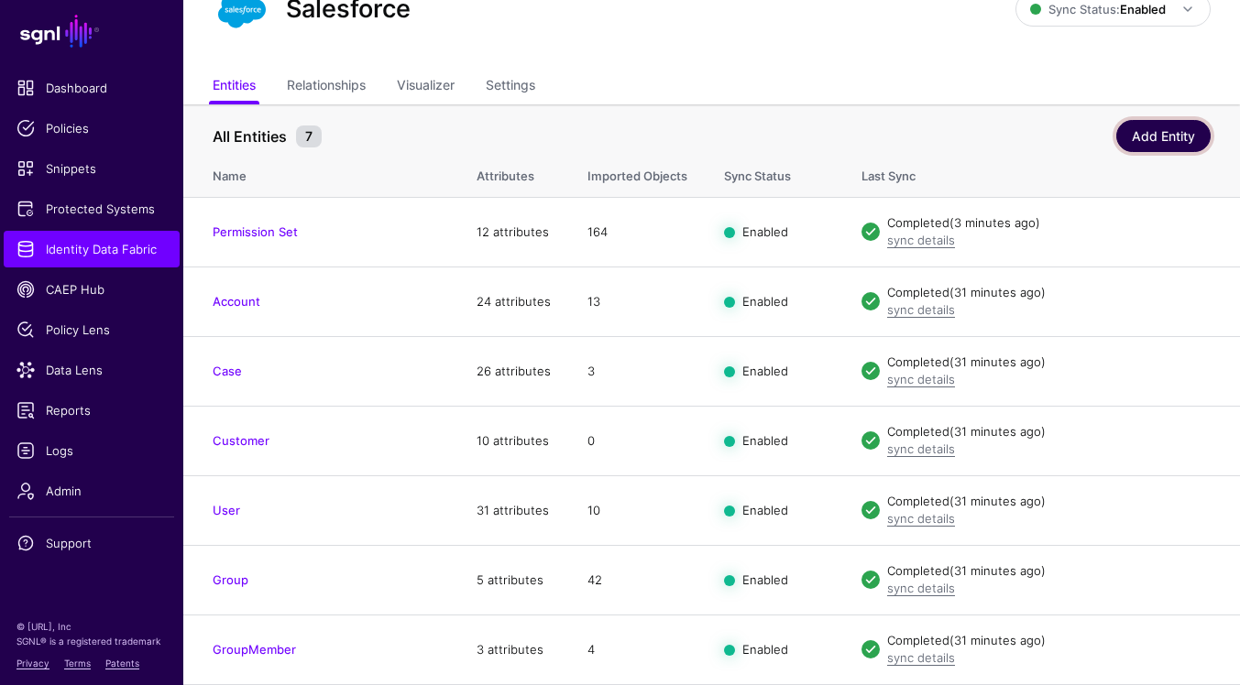
click at [1169, 140] on link "Add Entity" at bounding box center [1163, 136] width 94 height 32
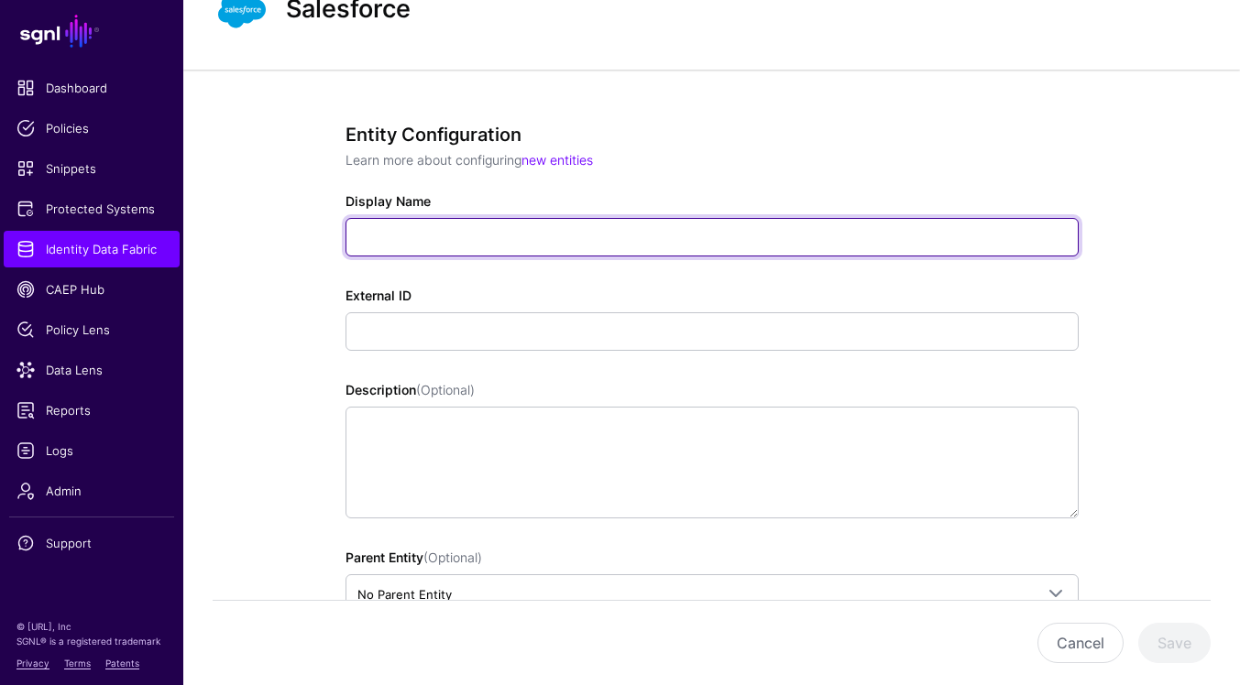
click at [476, 241] on input "Display Name" at bounding box center [711, 237] width 733 height 38
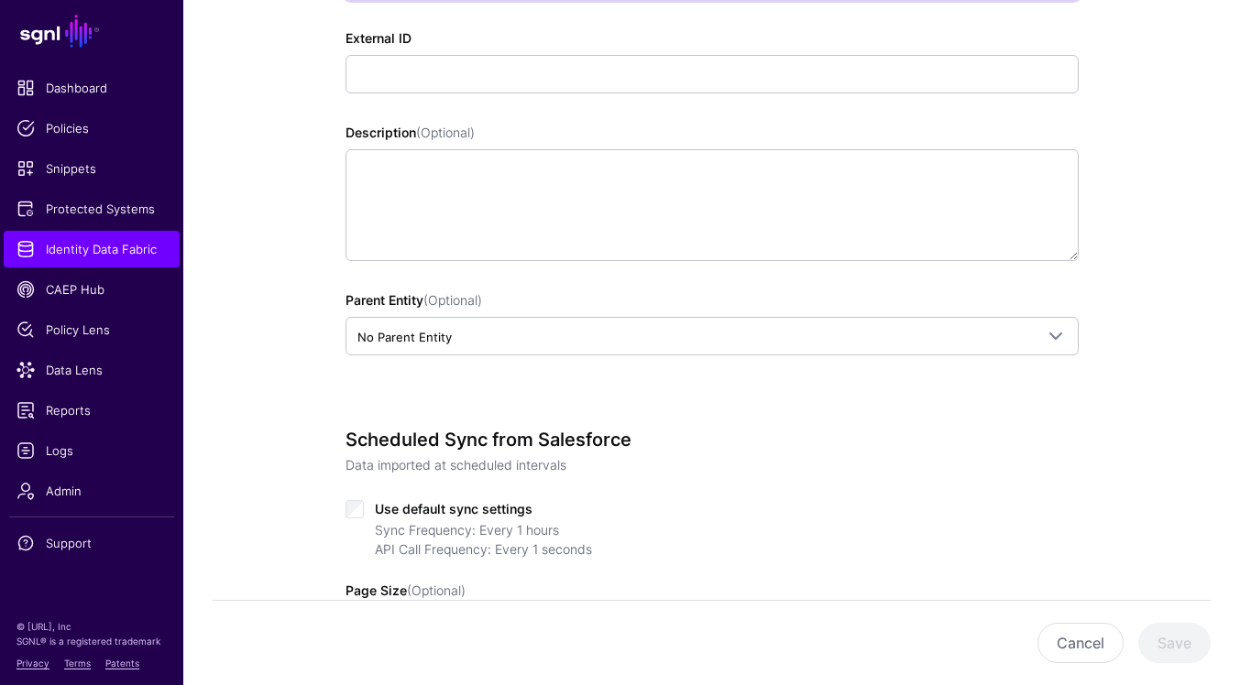
scroll to position [353, 0]
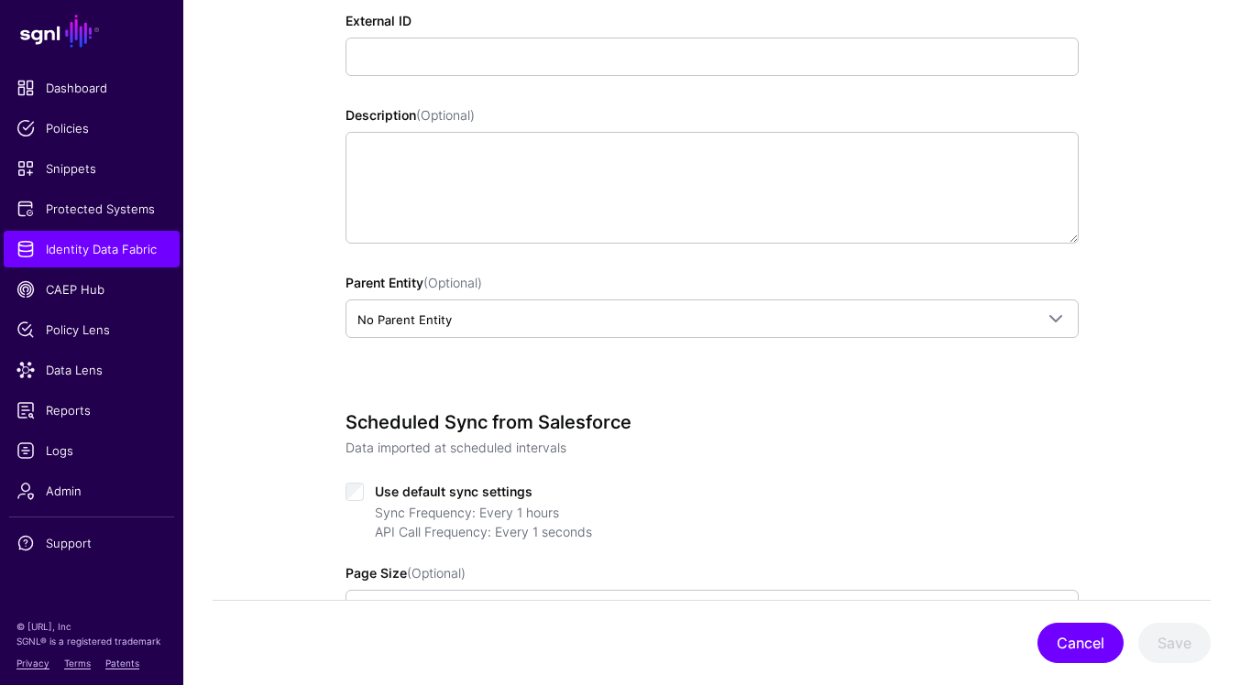
type input "**********"
click at [1090, 641] on button "Cancel" at bounding box center [1080, 643] width 86 height 40
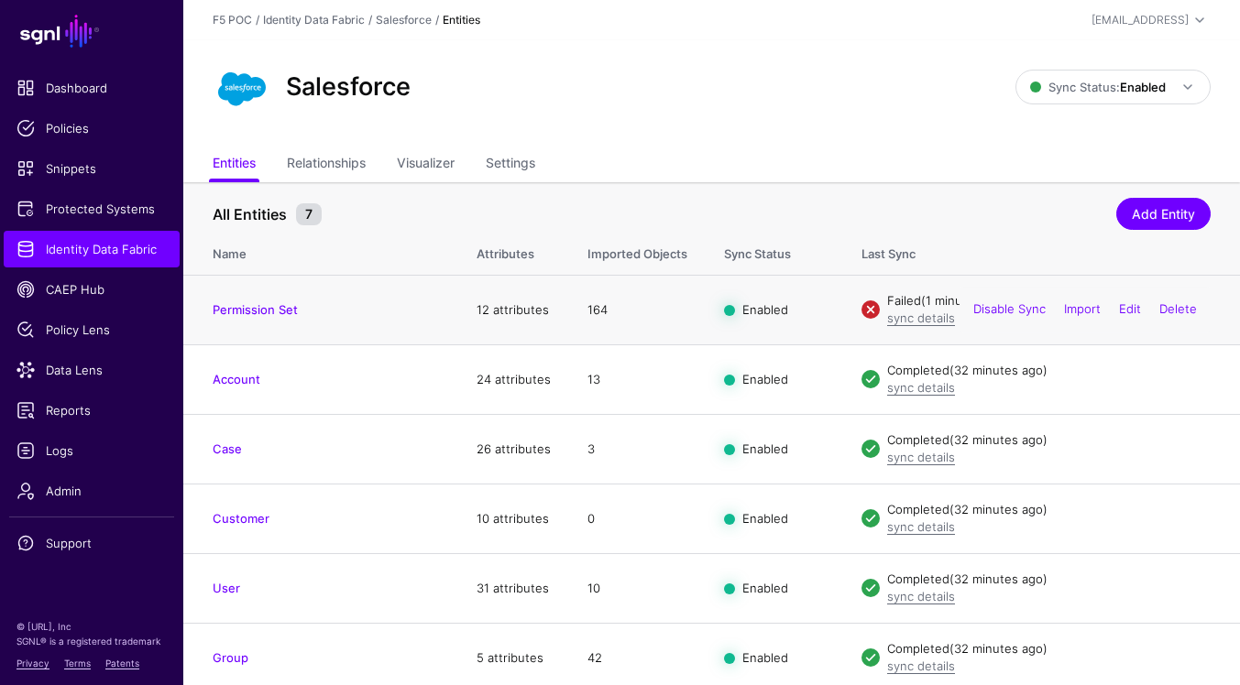
click at [930, 326] on div "sync details" at bounding box center [1048, 319] width 323 height 18
click at [930, 322] on link "sync details" at bounding box center [921, 318] width 68 height 15
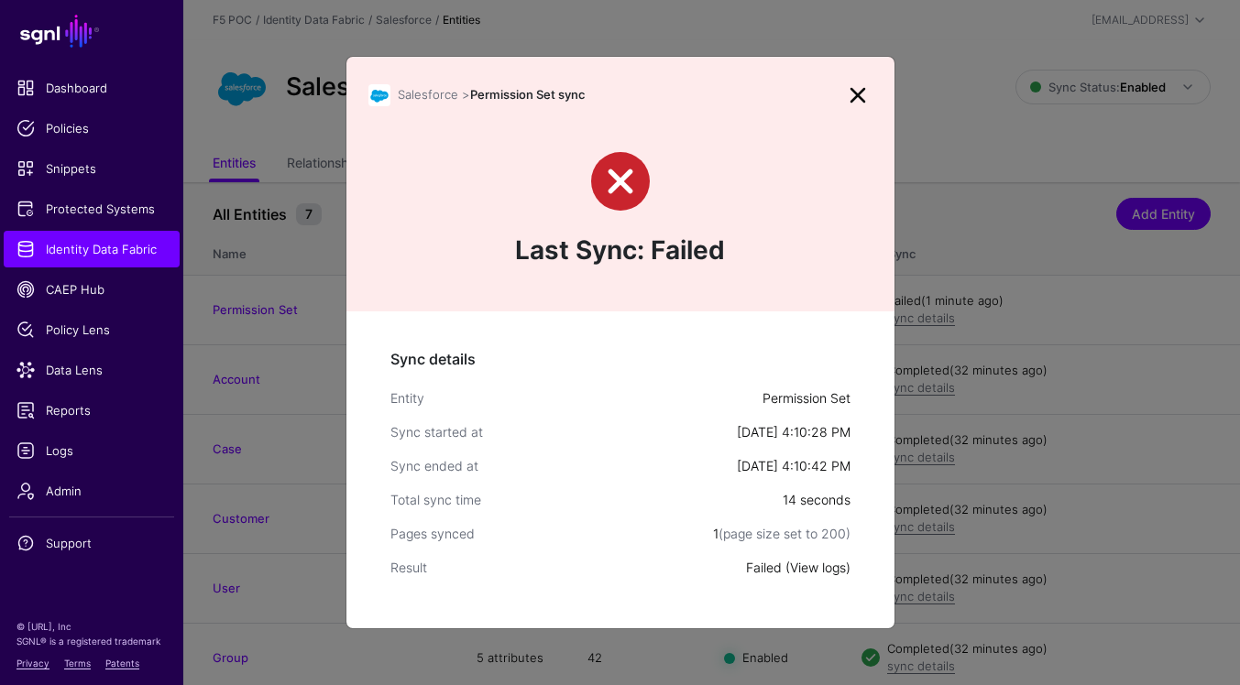
click at [809, 570] on link "View logs" at bounding box center [818, 568] width 56 height 16
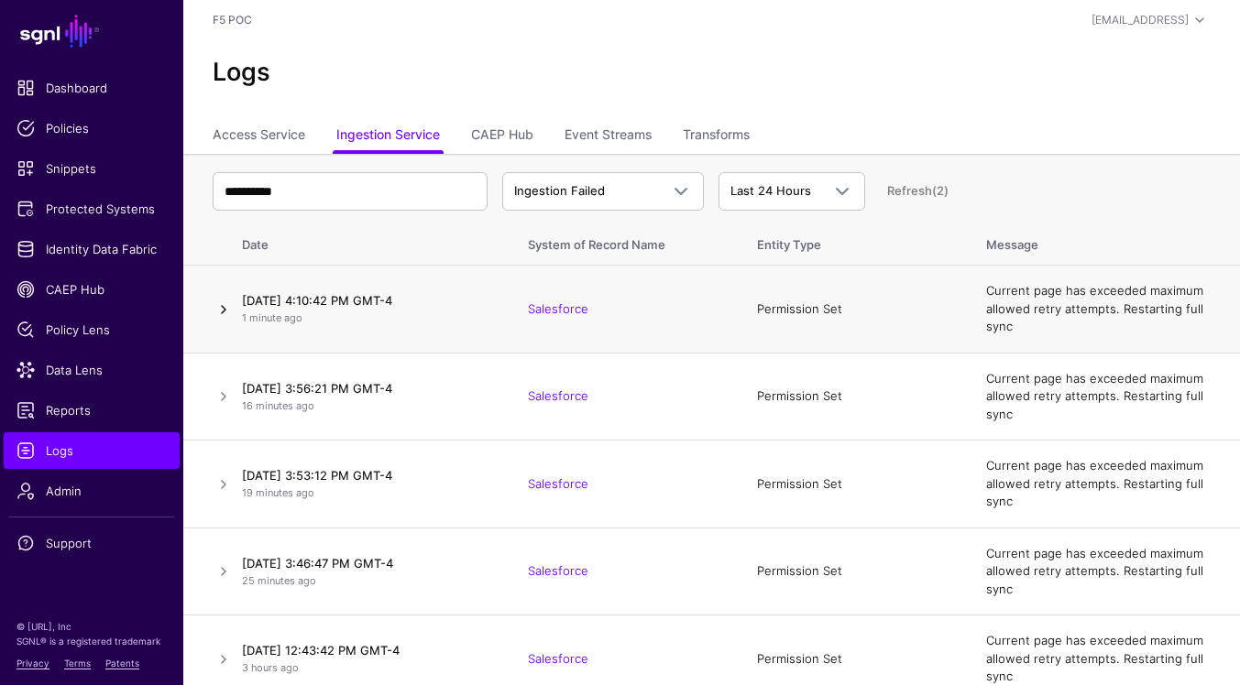
click at [228, 311] on link at bounding box center [224, 310] width 22 height 22
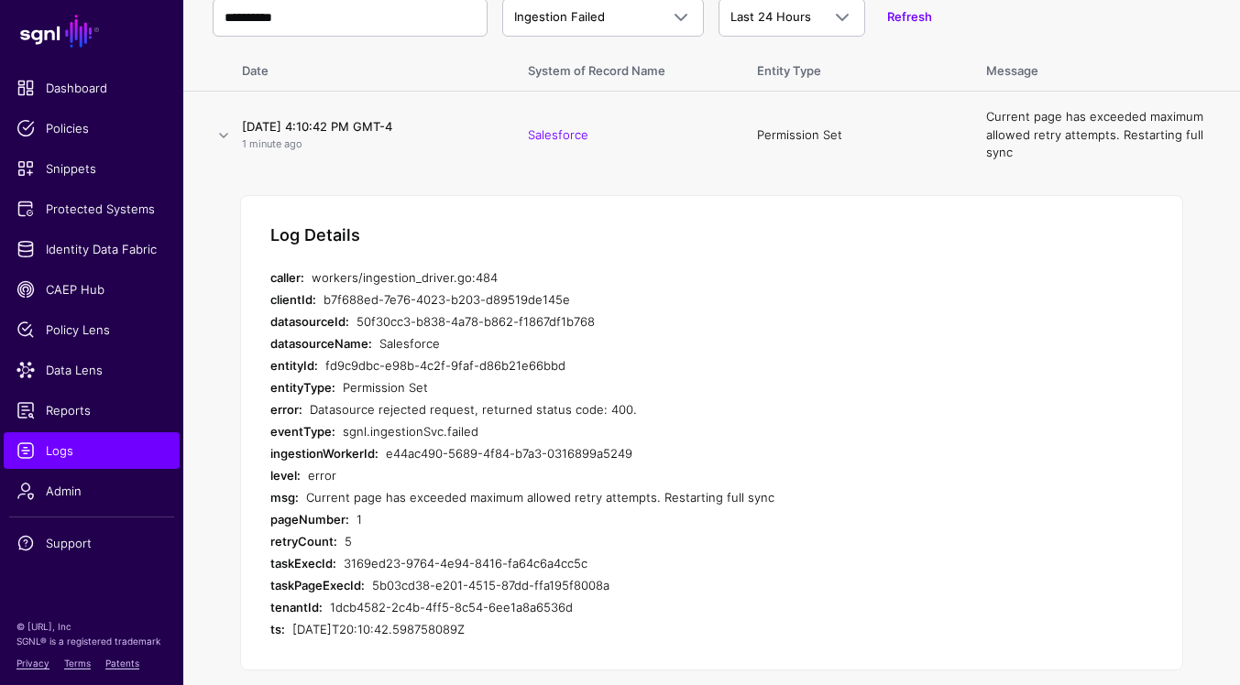
scroll to position [159, 0]
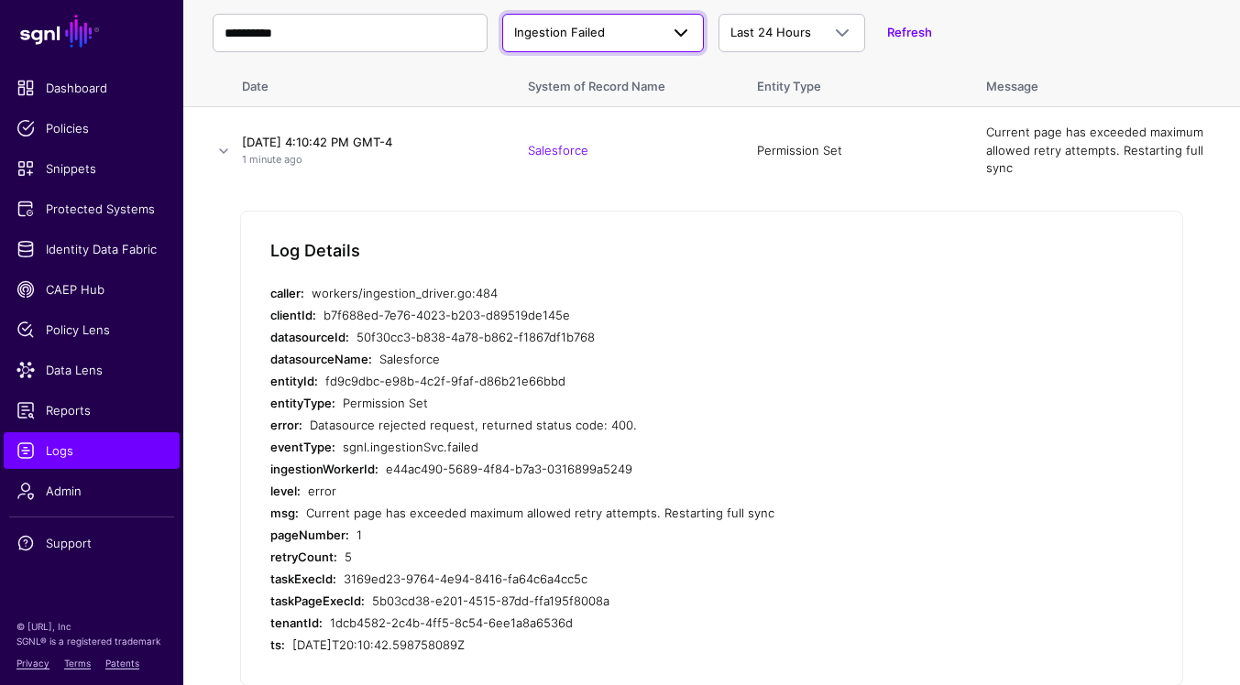
click at [637, 35] on span "Ingestion Failed" at bounding box center [586, 33] width 145 height 18
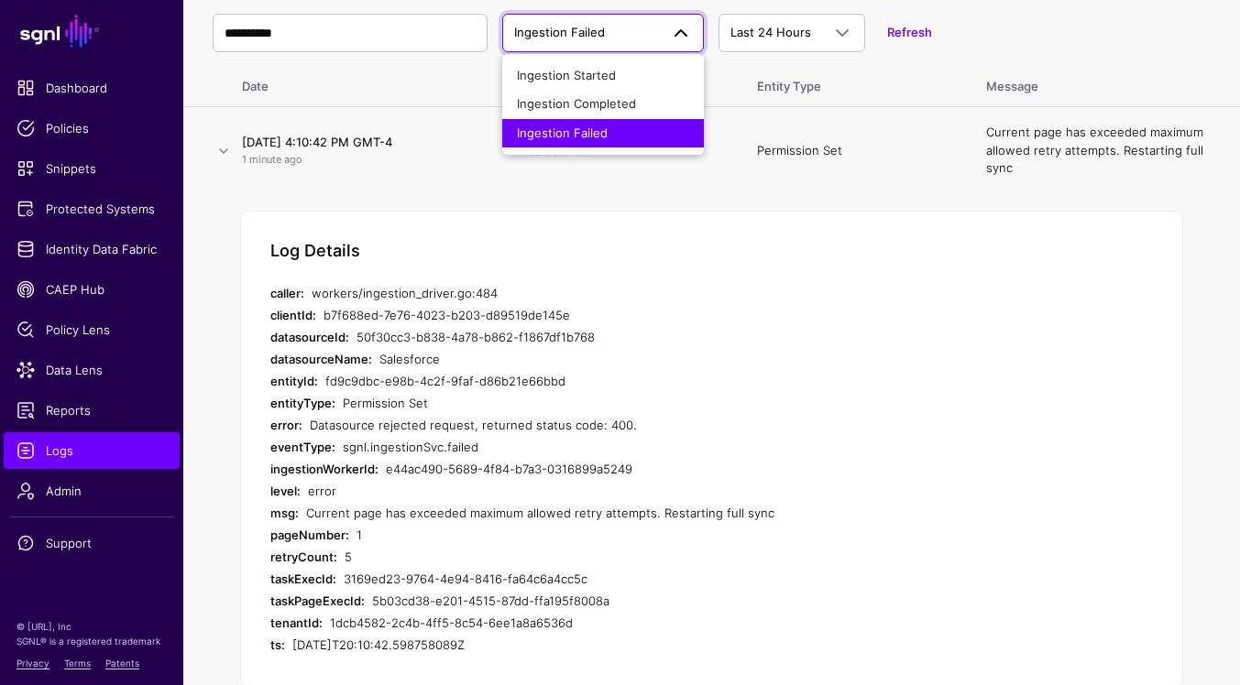
click at [283, 224] on div "Log Details caller: workers/ingestion_driver.go:484 clientId: b7f688ed-7e76-402…" at bounding box center [711, 449] width 943 height 476
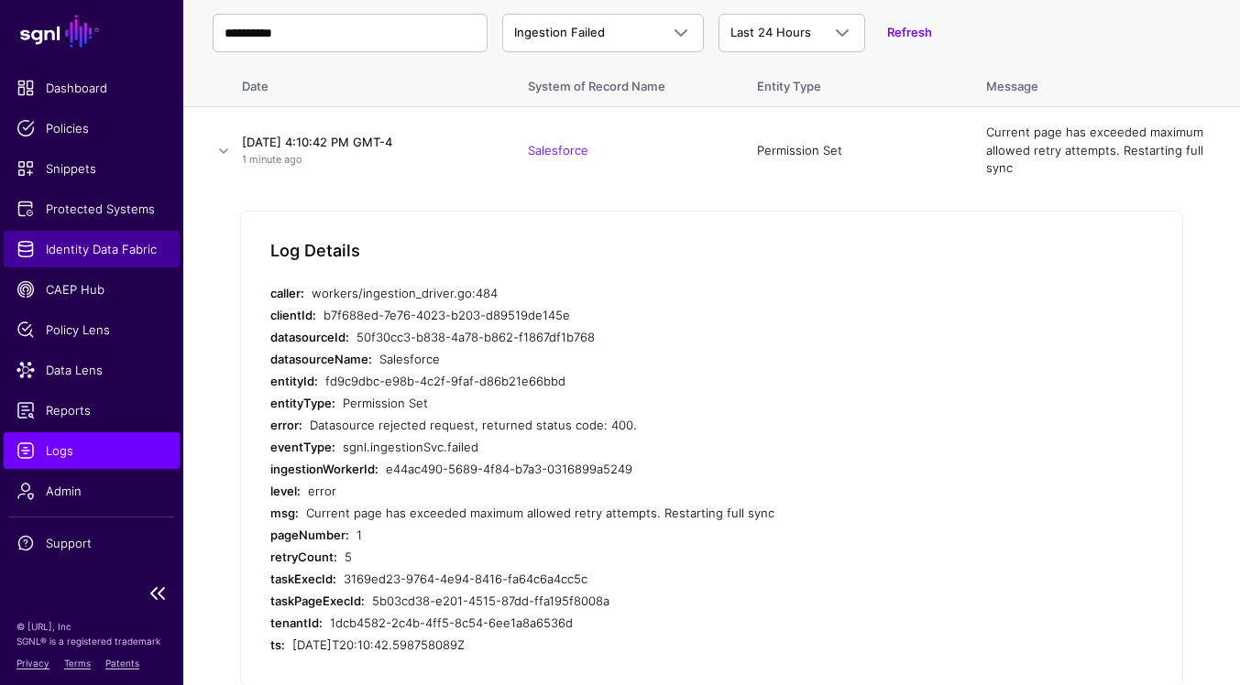
click at [103, 262] on link "Identity Data Fabric" at bounding box center [92, 249] width 176 height 37
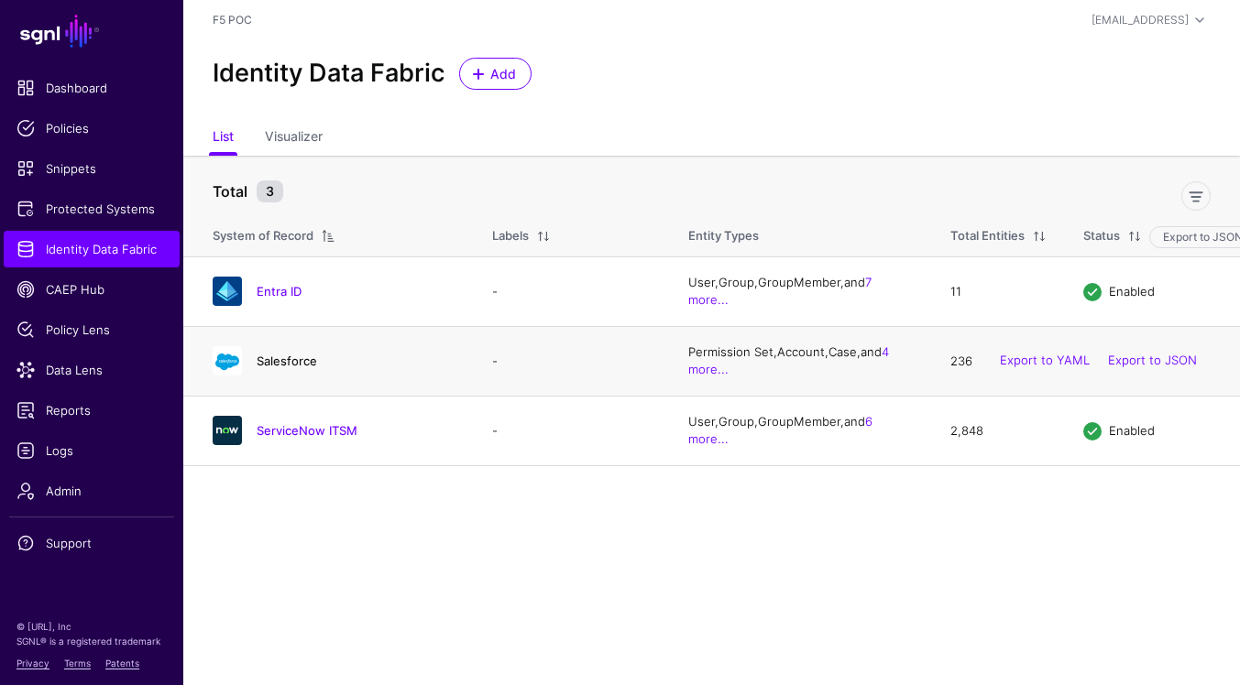
click at [295, 356] on link "Salesforce" at bounding box center [287, 361] width 60 height 15
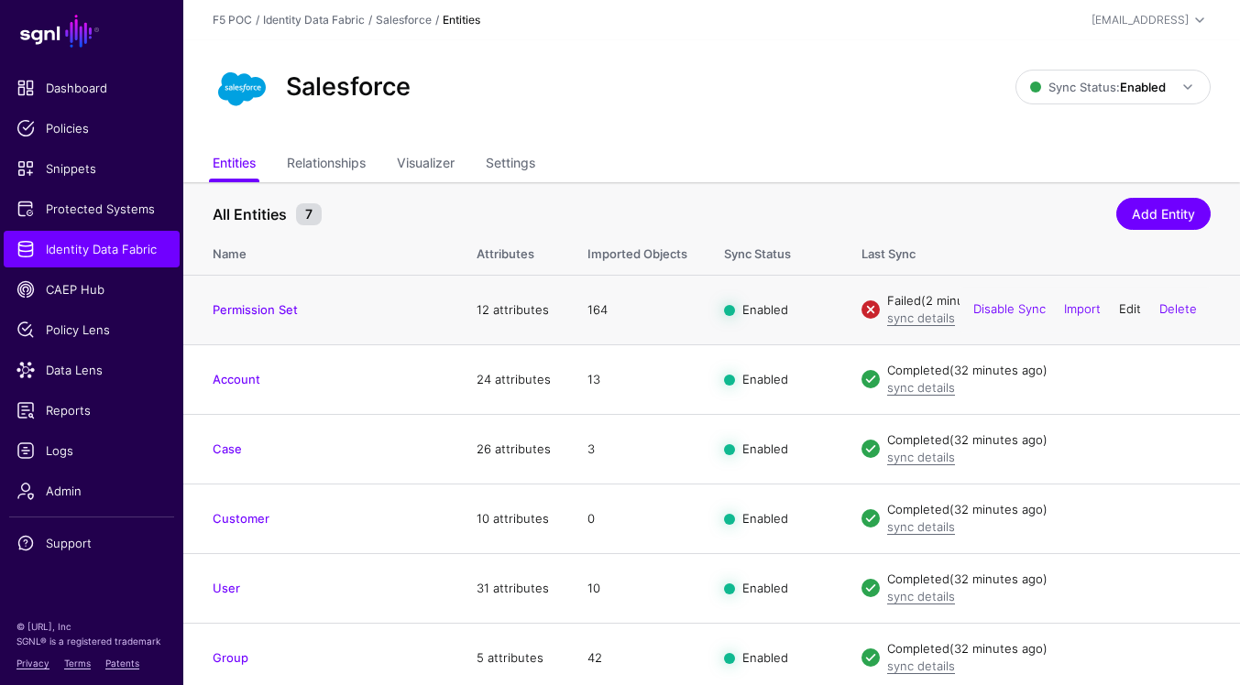
click at [1128, 309] on link "Edit" at bounding box center [1130, 309] width 22 height 15
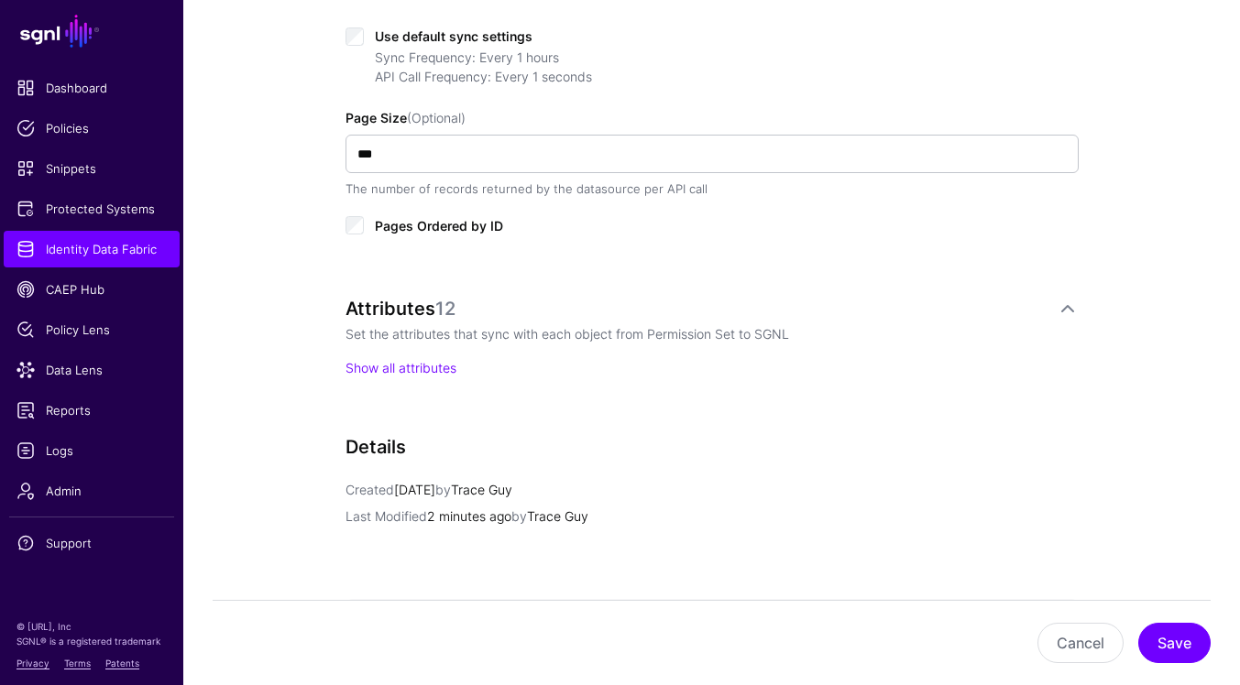
scroll to position [1112, 0]
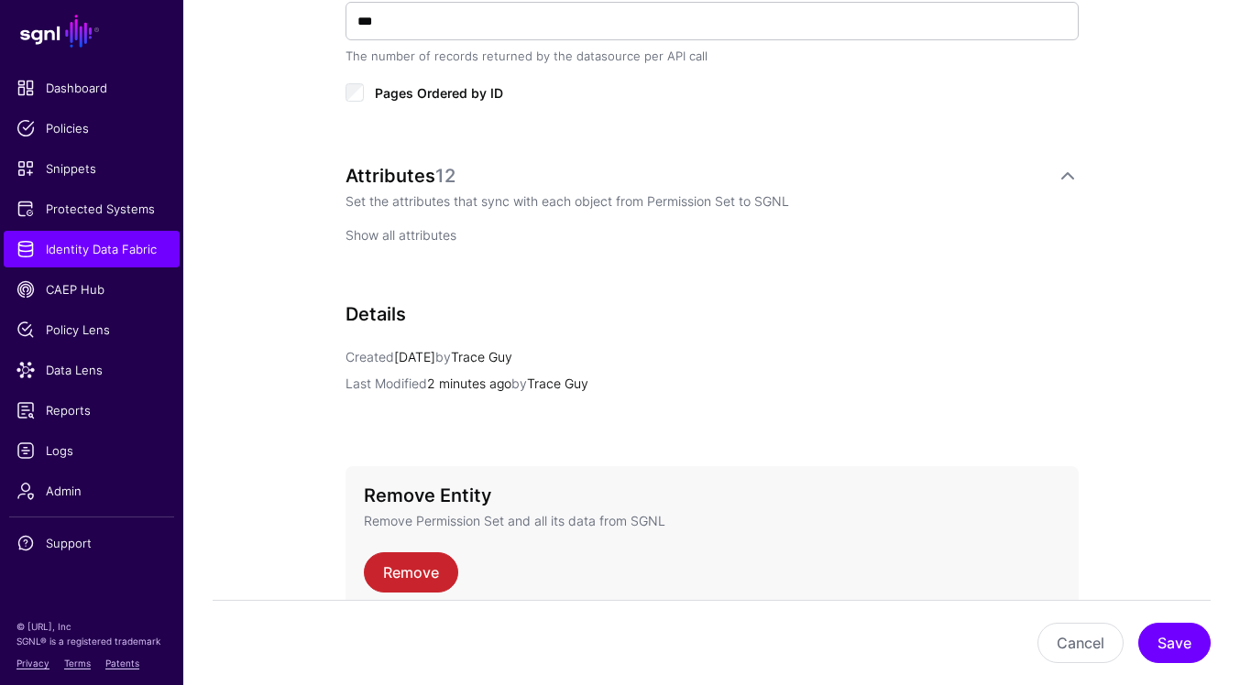
click at [417, 232] on link "Show all attributes" at bounding box center [400, 235] width 111 height 16
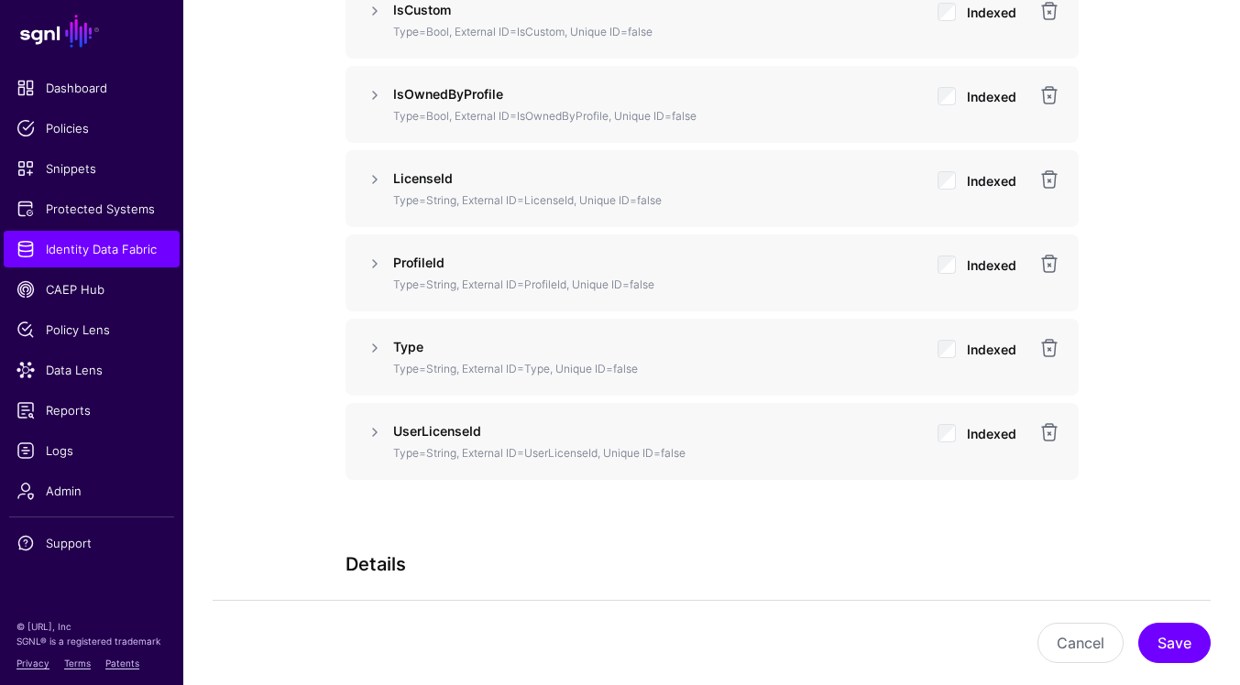
scroll to position [1922, 0]
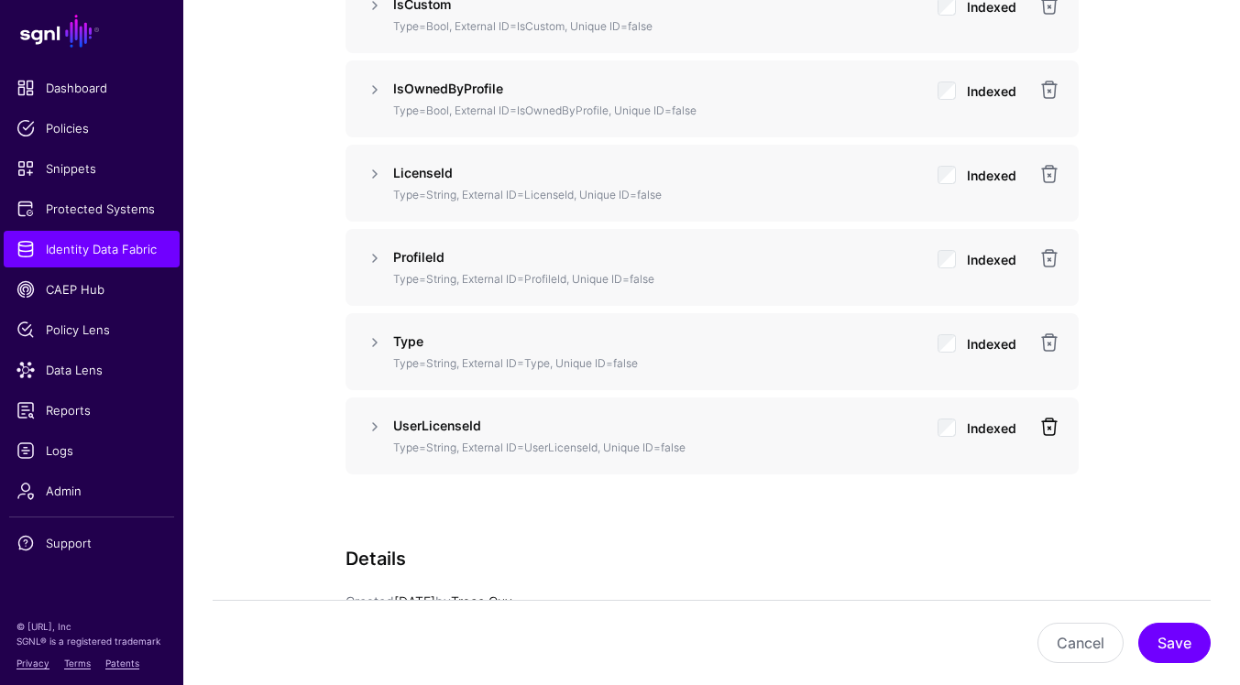
click at [1054, 430] on link at bounding box center [1049, 427] width 22 height 22
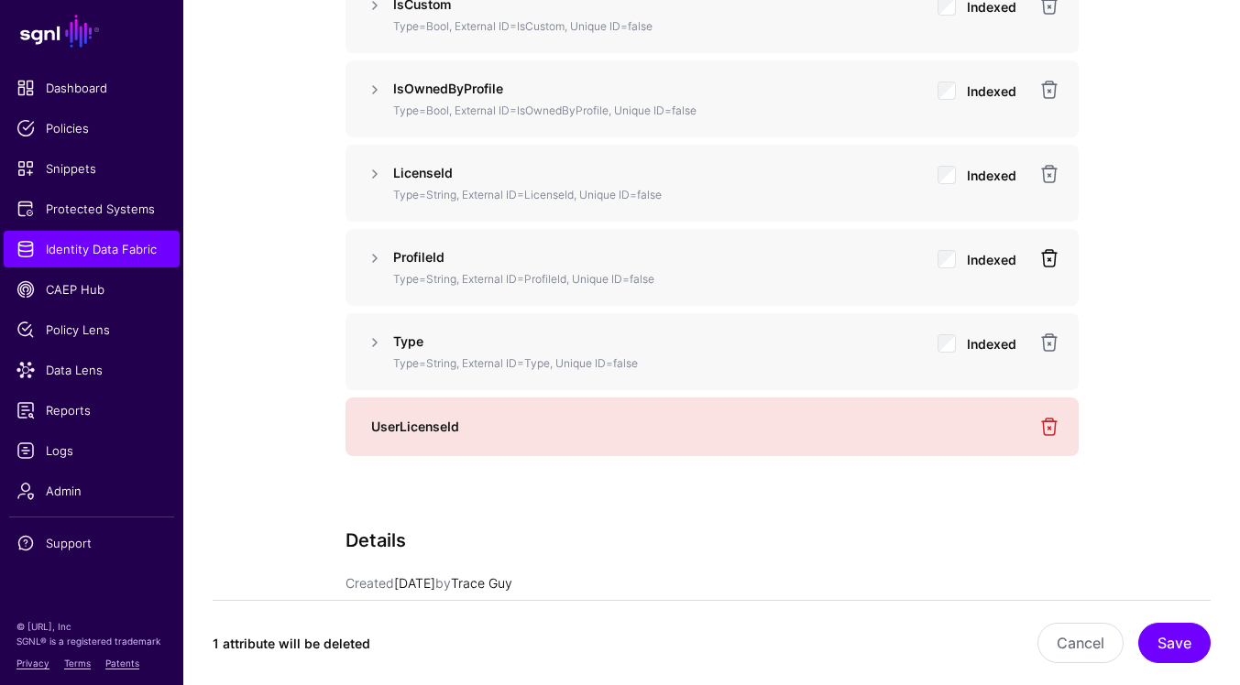
click at [1050, 256] on link at bounding box center [1049, 258] width 22 height 22
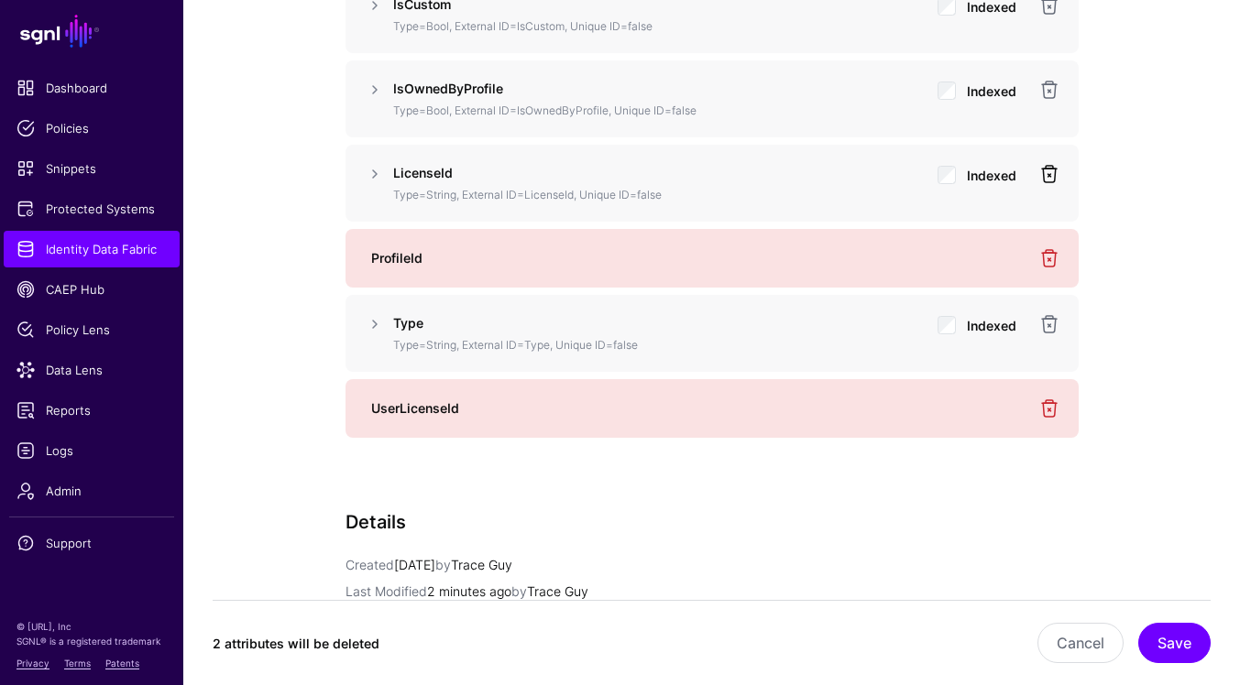
click at [1046, 175] on link at bounding box center [1049, 174] width 22 height 22
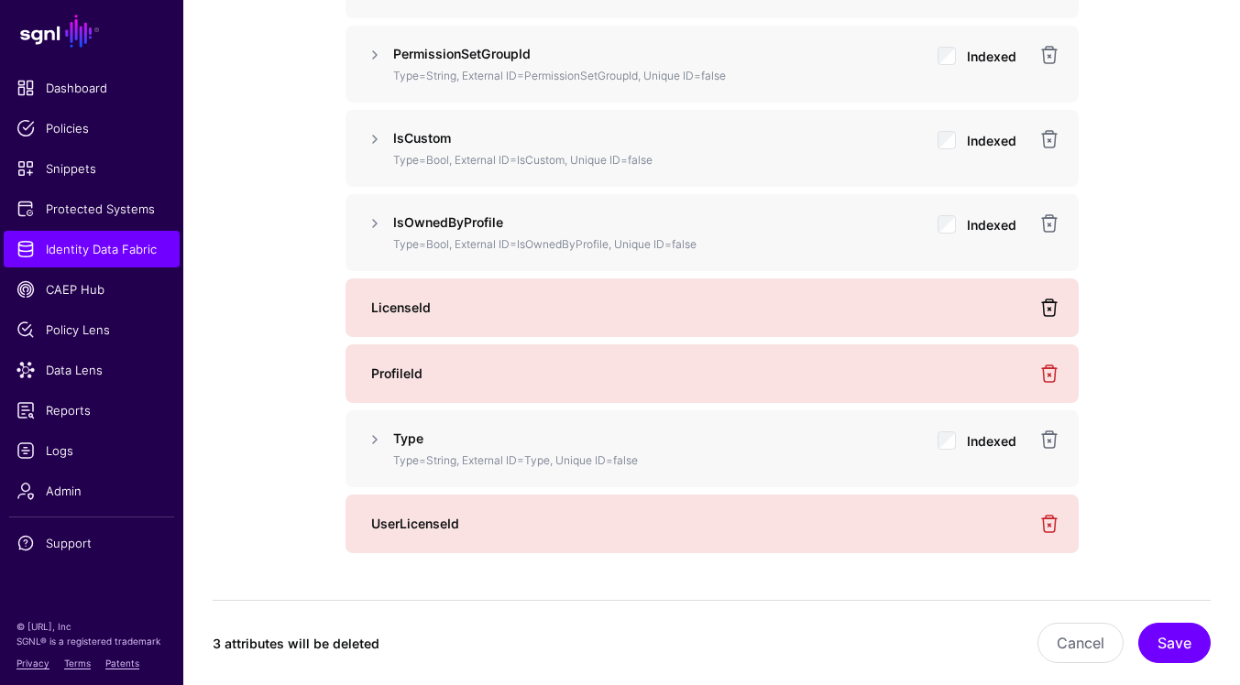
scroll to position [1747, 0]
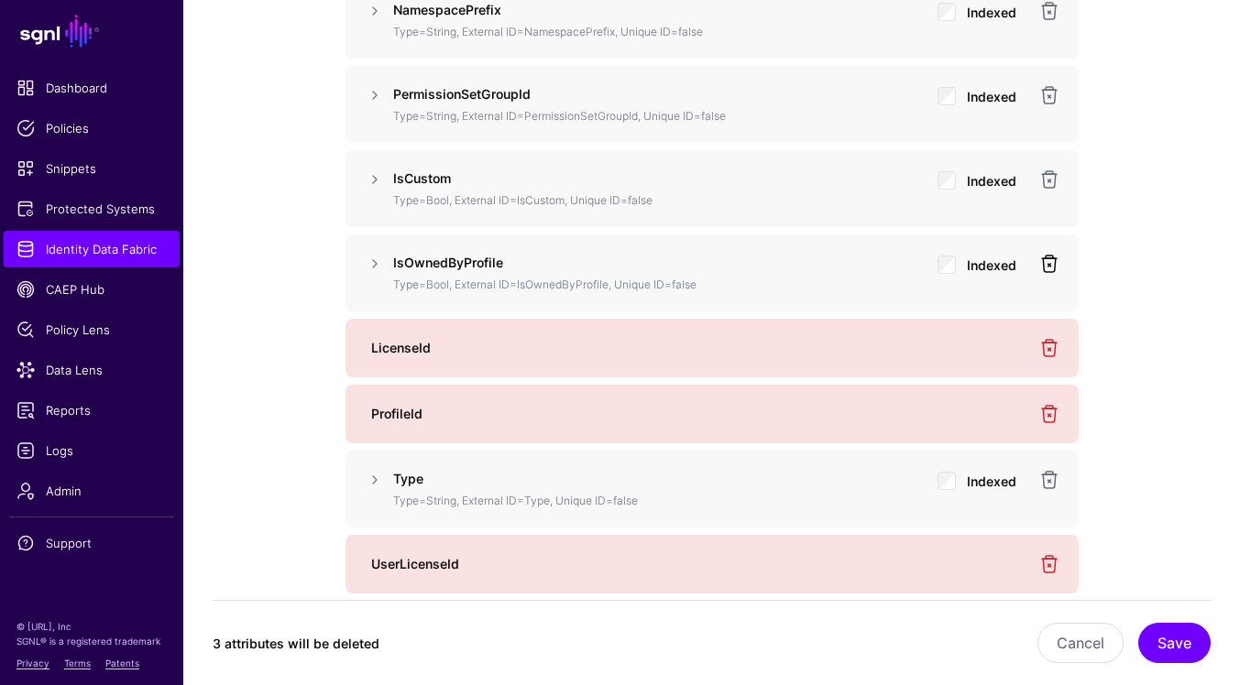
click at [1052, 262] on link at bounding box center [1049, 264] width 22 height 22
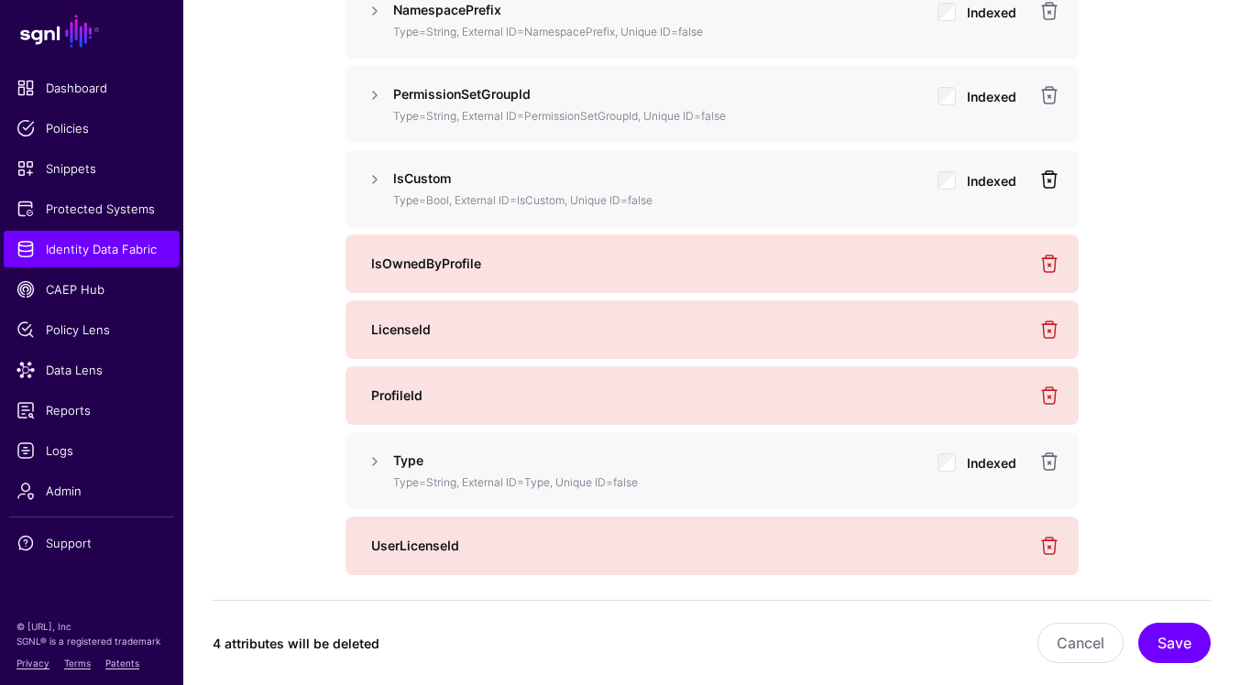
click at [1050, 185] on link at bounding box center [1049, 180] width 22 height 22
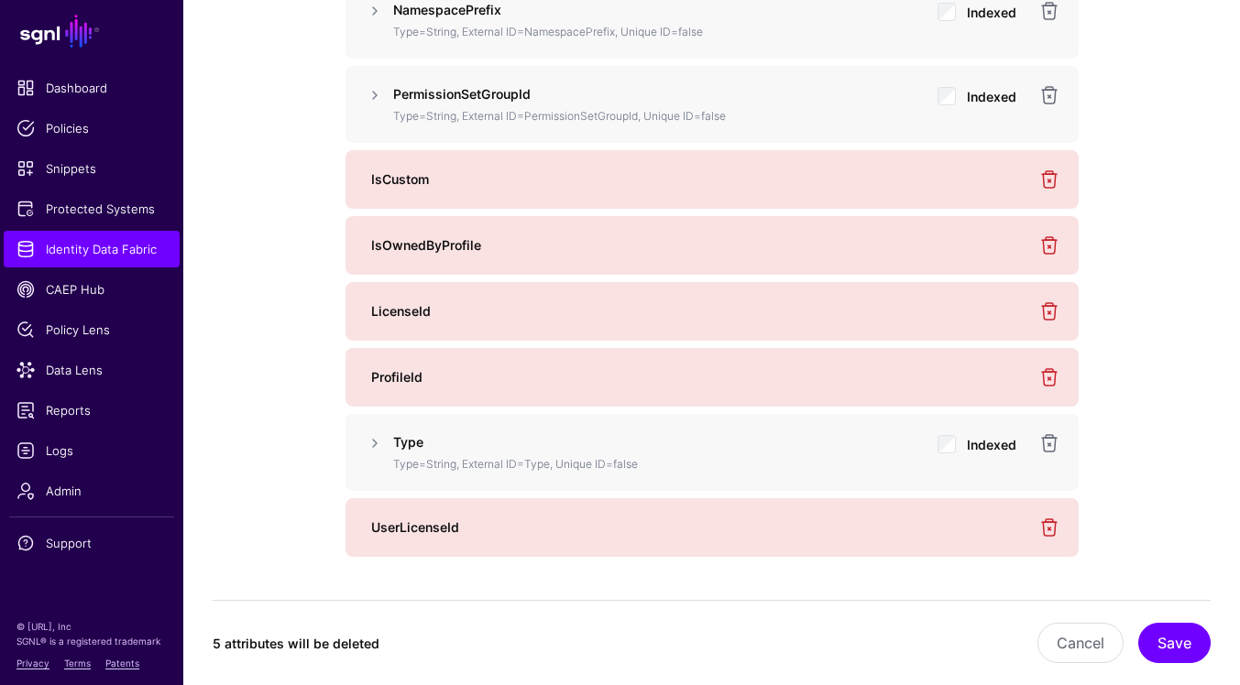
scroll to position [1734, 0]
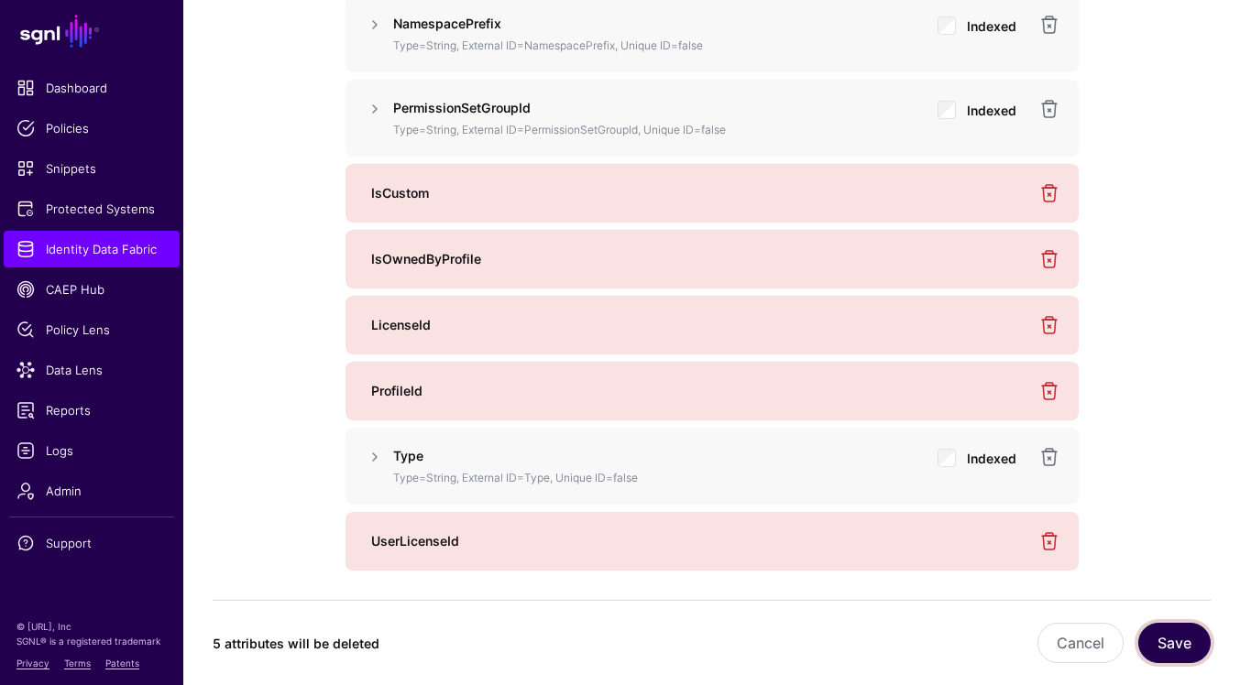
click at [1167, 631] on button "Save" at bounding box center [1174, 643] width 72 height 40
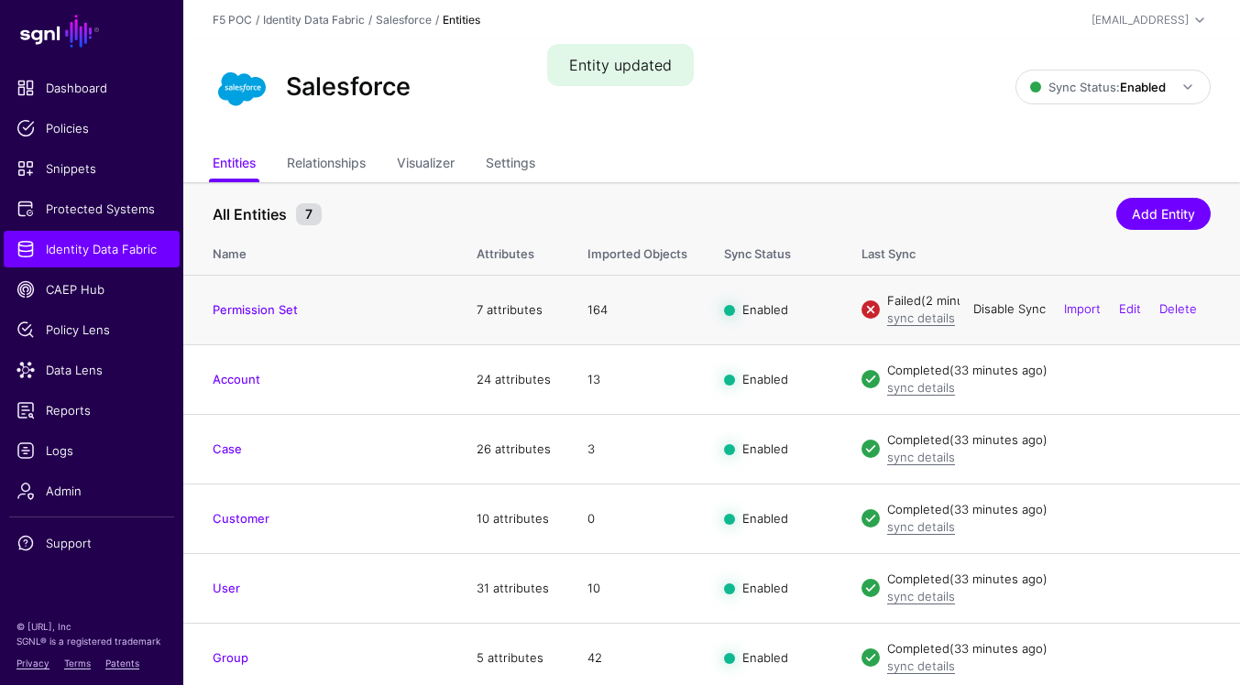
click at [1007, 306] on link "Disable Sync" at bounding box center [1009, 309] width 72 height 15
click at [1011, 314] on link "Enable Sync" at bounding box center [1011, 309] width 70 height 15
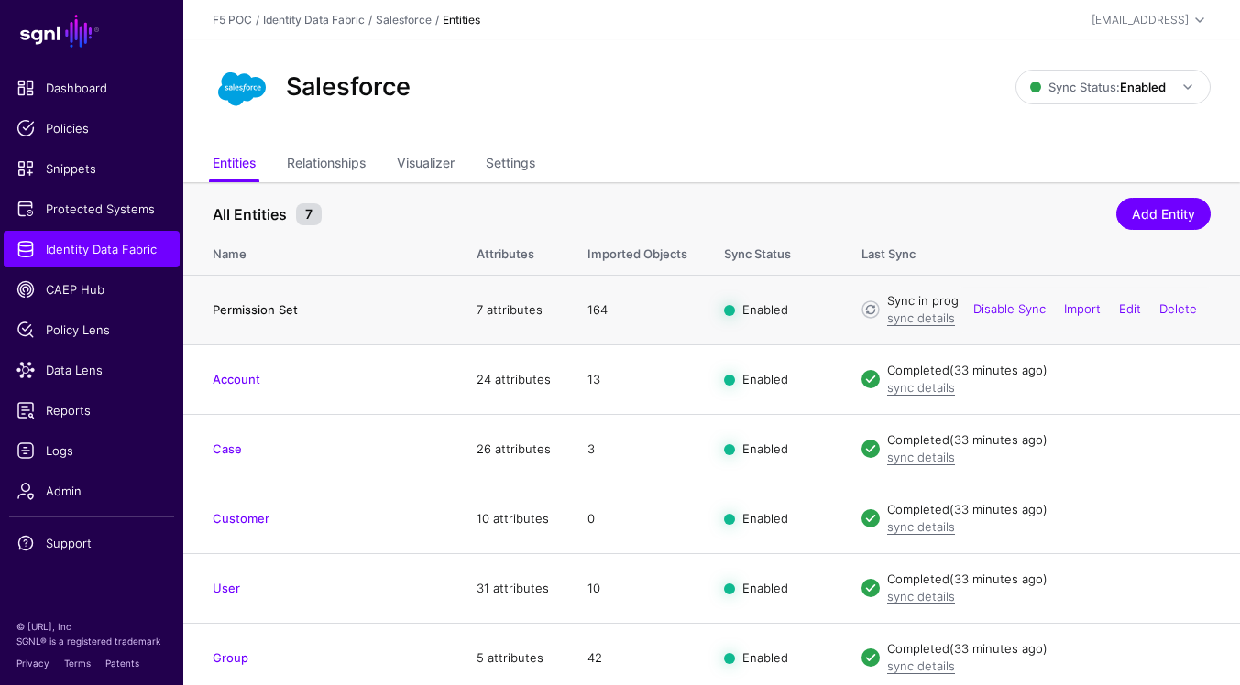
click at [239, 313] on link "Permission Set" at bounding box center [255, 309] width 85 height 15
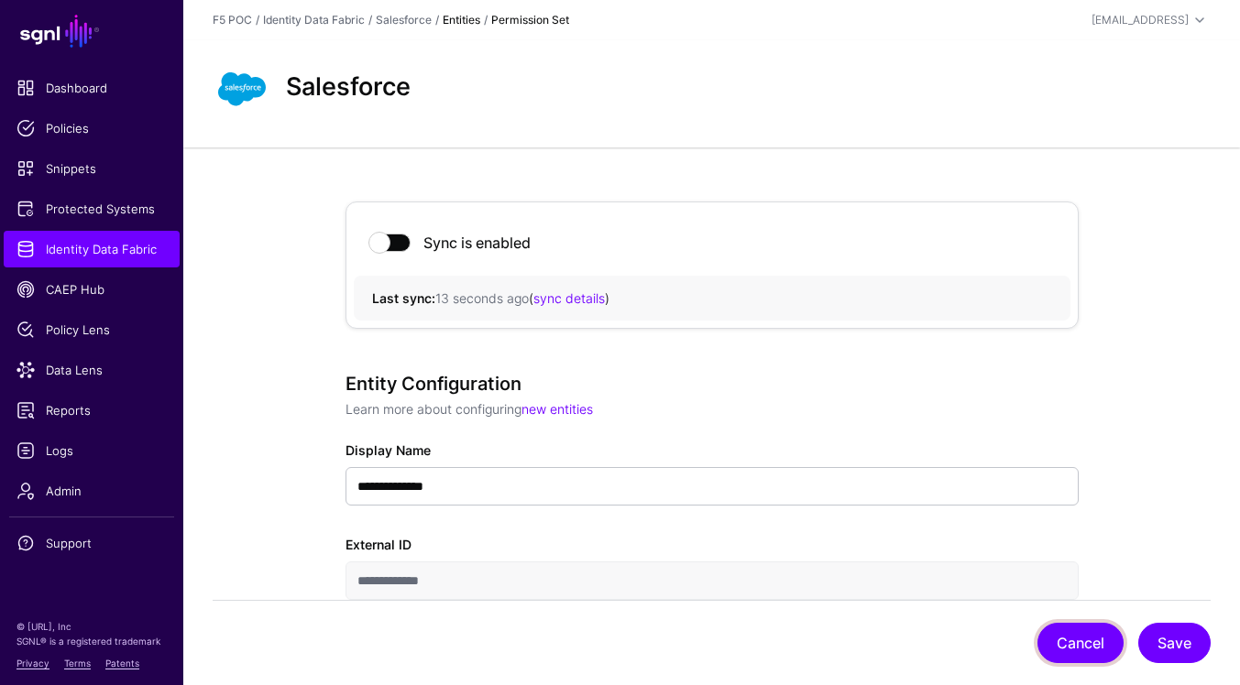
click at [1067, 655] on button "Cancel" at bounding box center [1080, 643] width 86 height 40
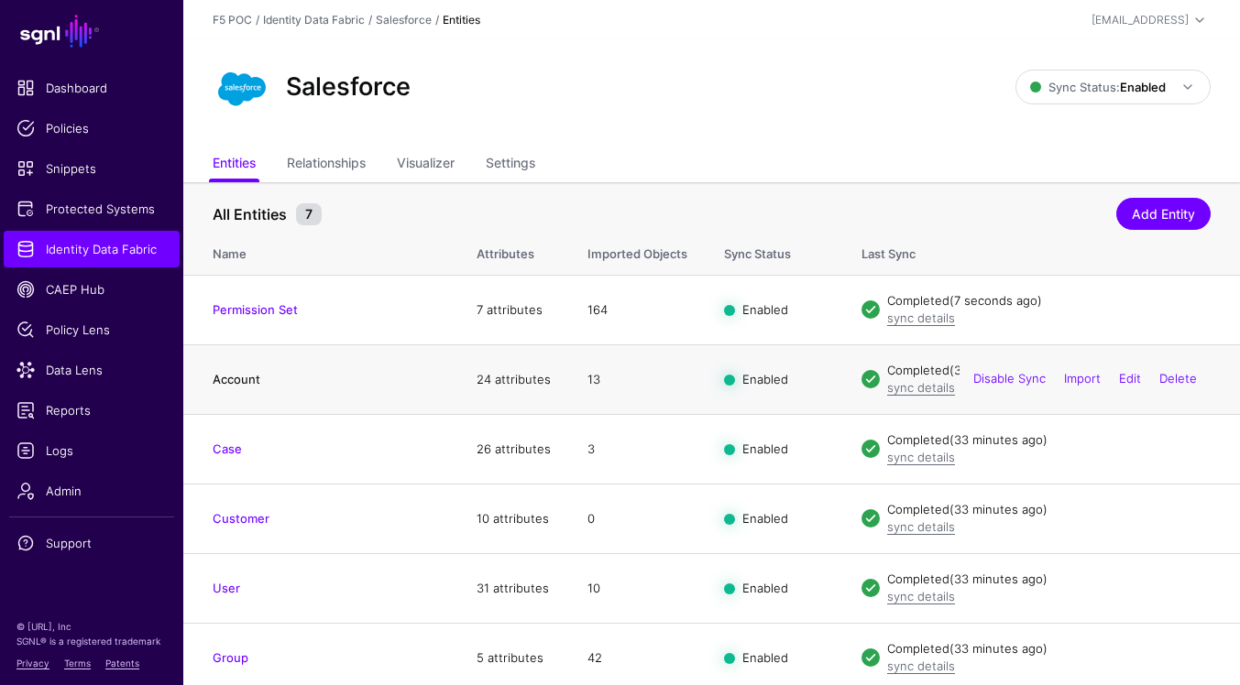
click at [257, 379] on link "Account" at bounding box center [237, 379] width 48 height 15
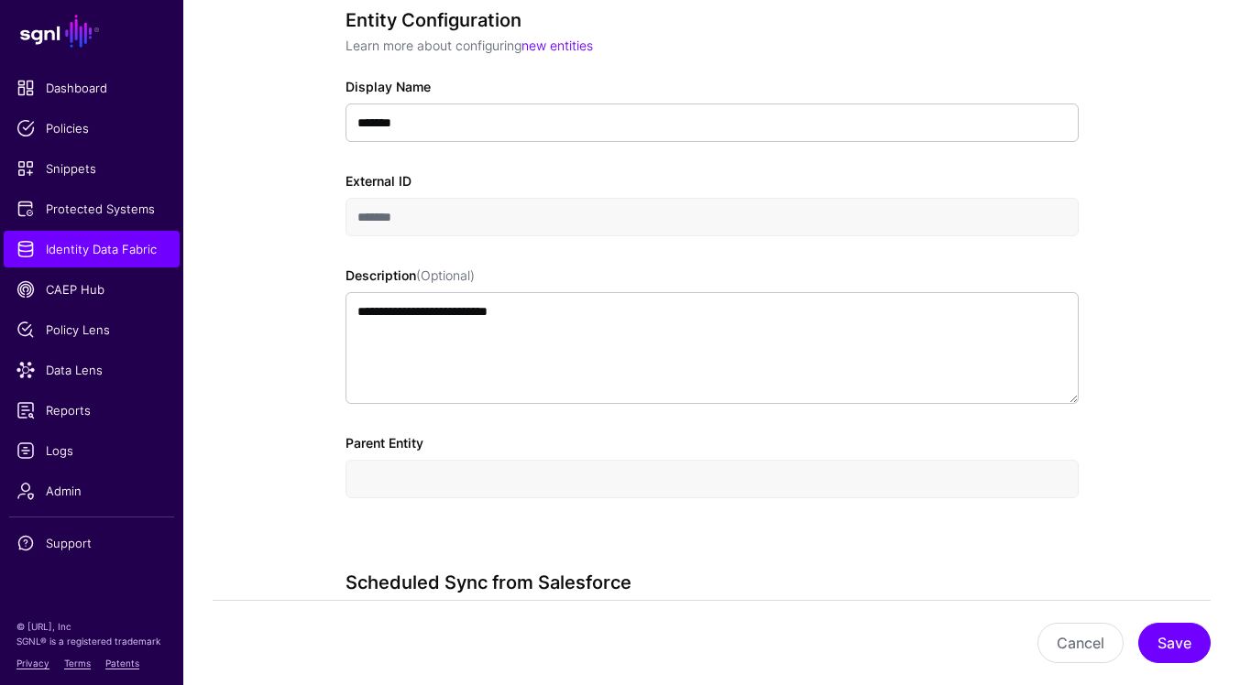
scroll to position [381, 0]
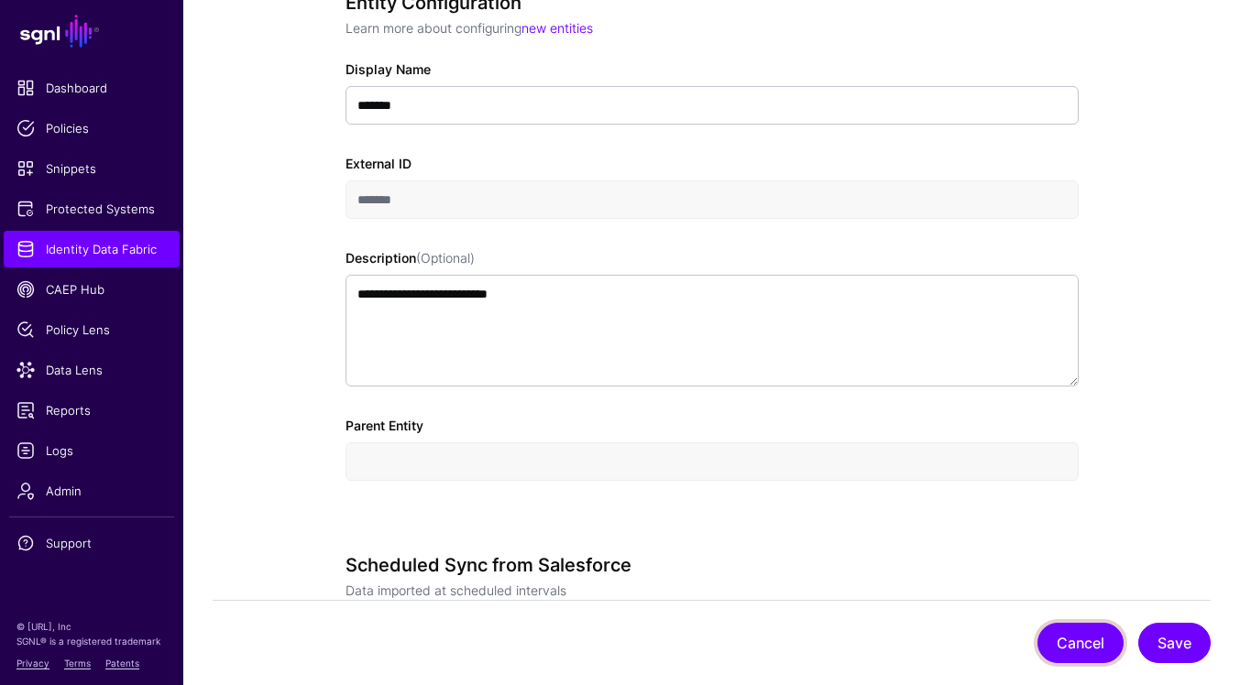
click at [1090, 644] on button "Cancel" at bounding box center [1080, 643] width 86 height 40
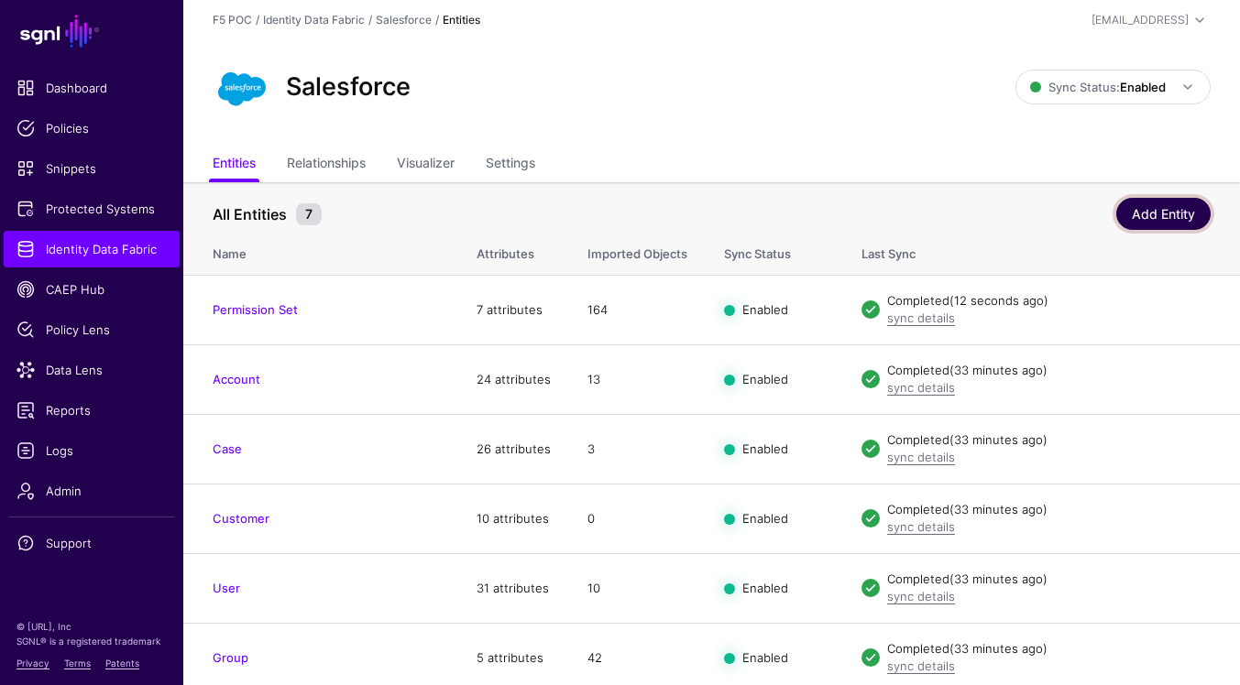
click at [1170, 205] on link "Add Entity" at bounding box center [1163, 214] width 94 height 32
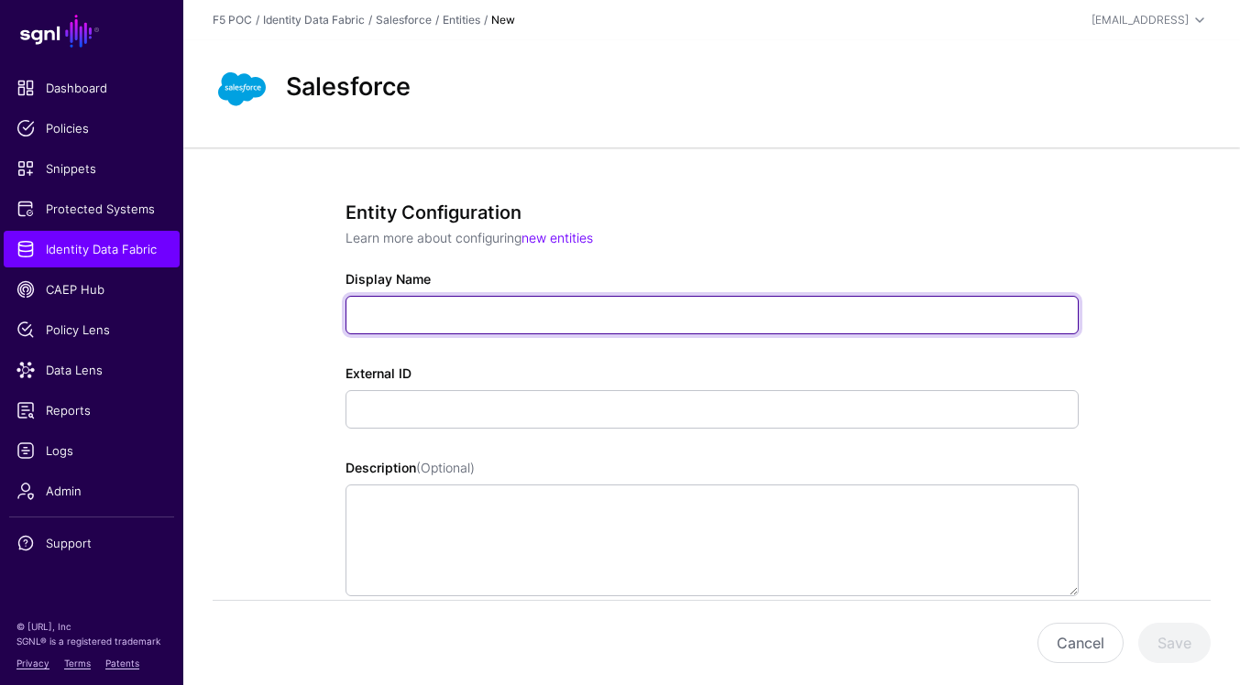
click at [573, 323] on input "Display Name" at bounding box center [711, 315] width 733 height 38
paste input "**********"
paste input "*"
type input "**********"
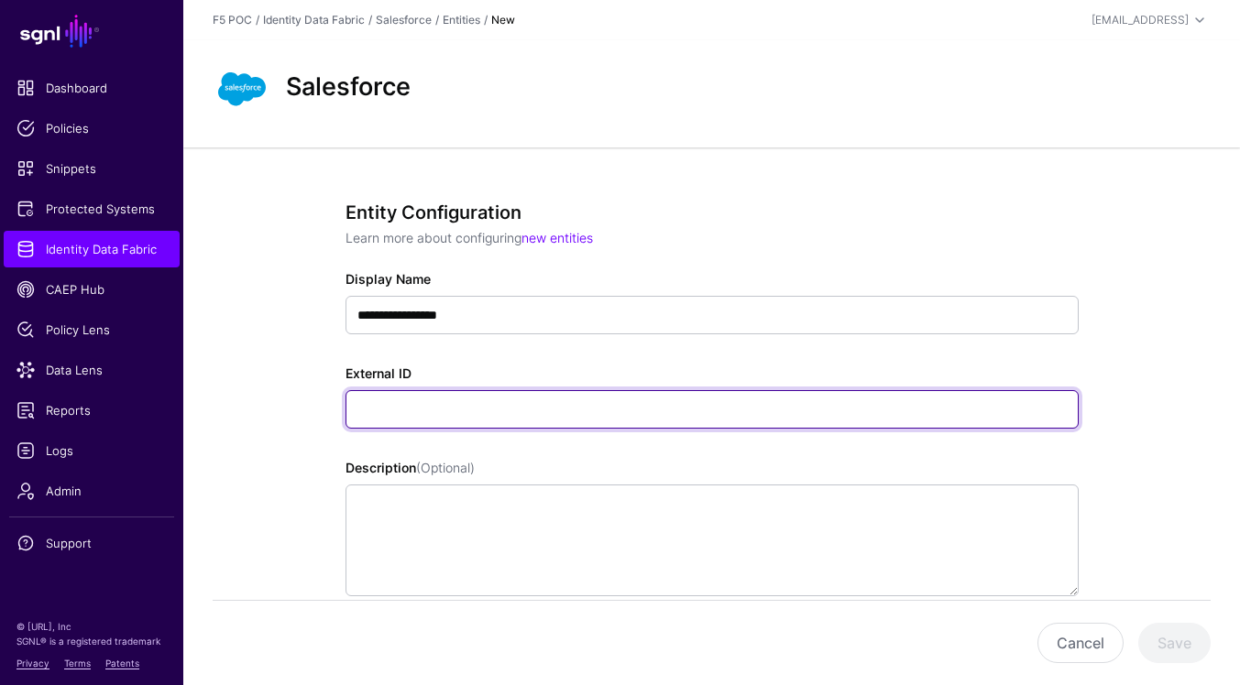
click at [562, 413] on input "External ID" at bounding box center [711, 409] width 733 height 38
paste input "**********"
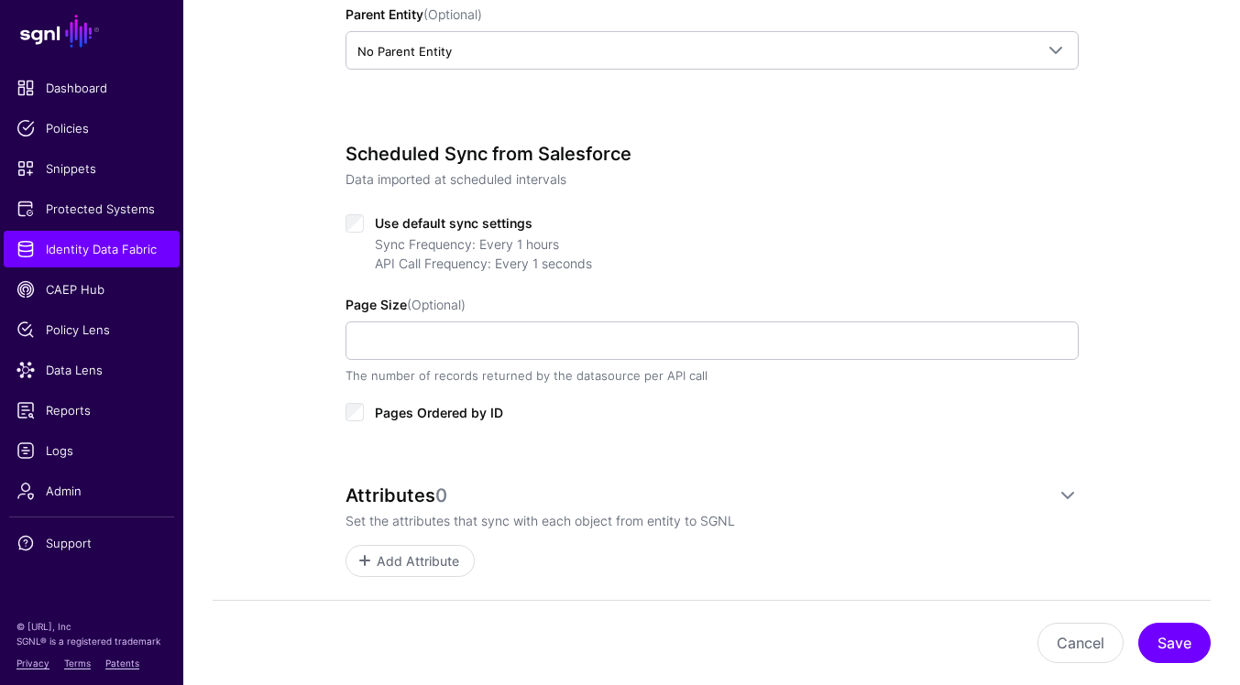
scroll to position [704, 0]
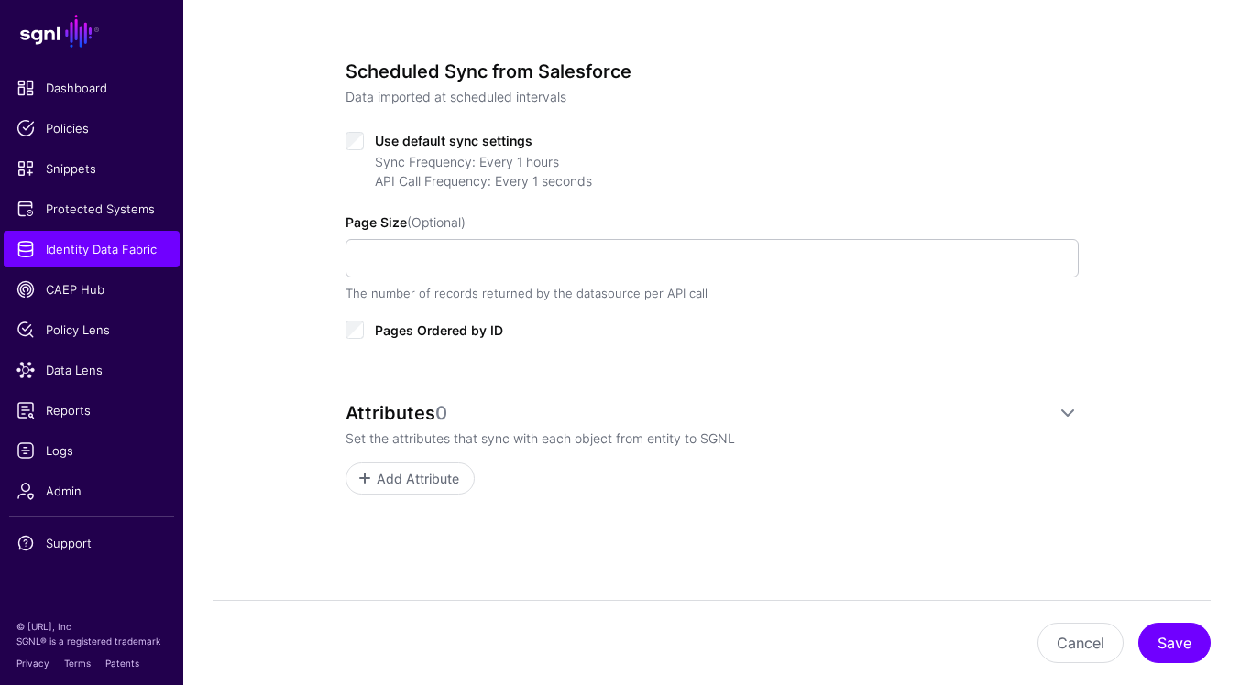
type input "**********"
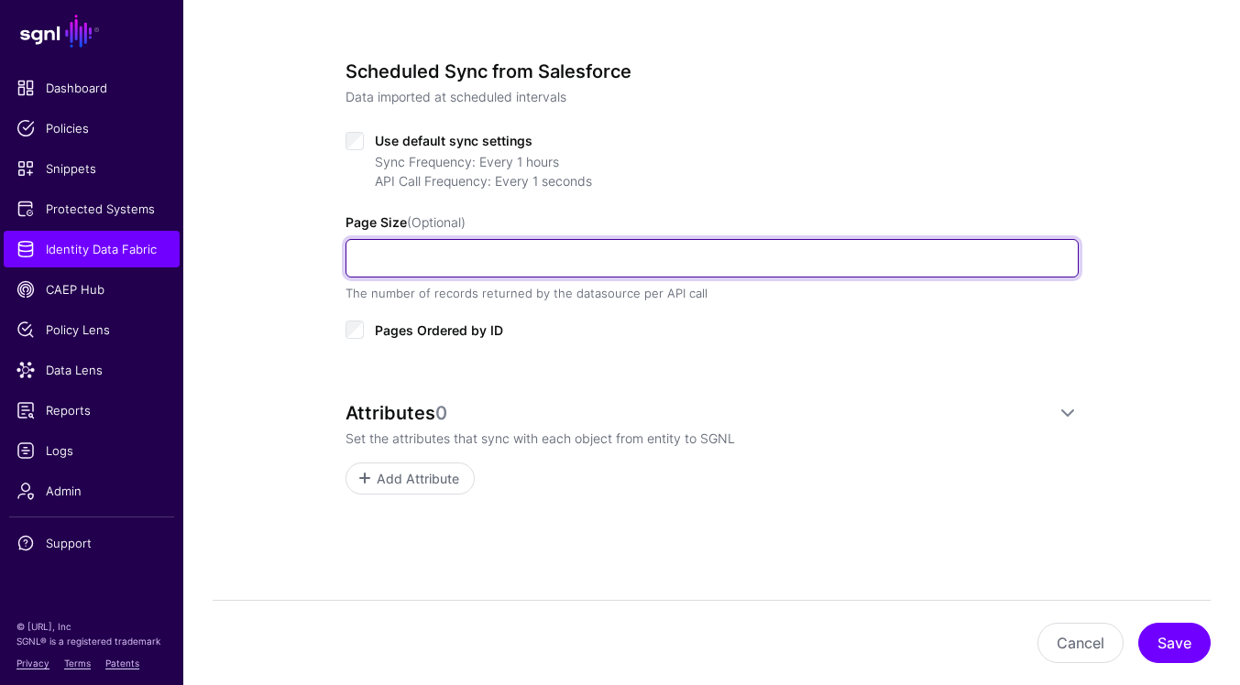
click at [753, 257] on input "Page Size (Optional)" at bounding box center [711, 258] width 733 height 38
type input "***"
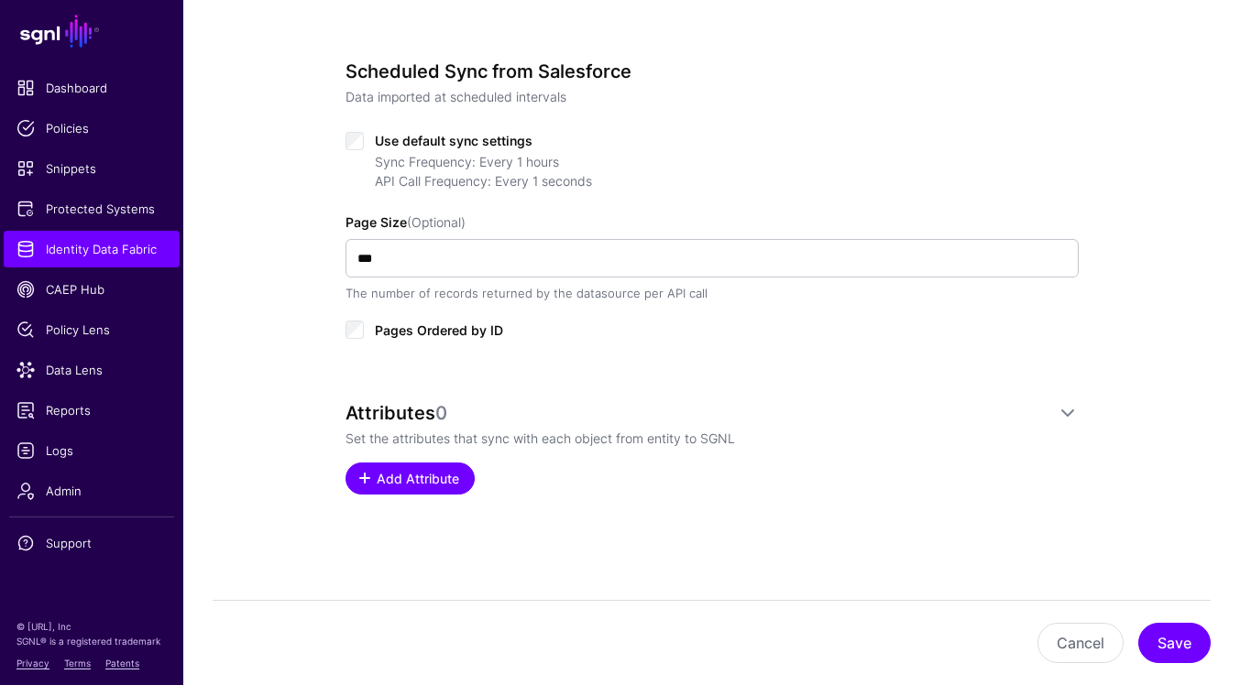
click at [440, 480] on span "Add Attribute" at bounding box center [417, 478] width 87 height 19
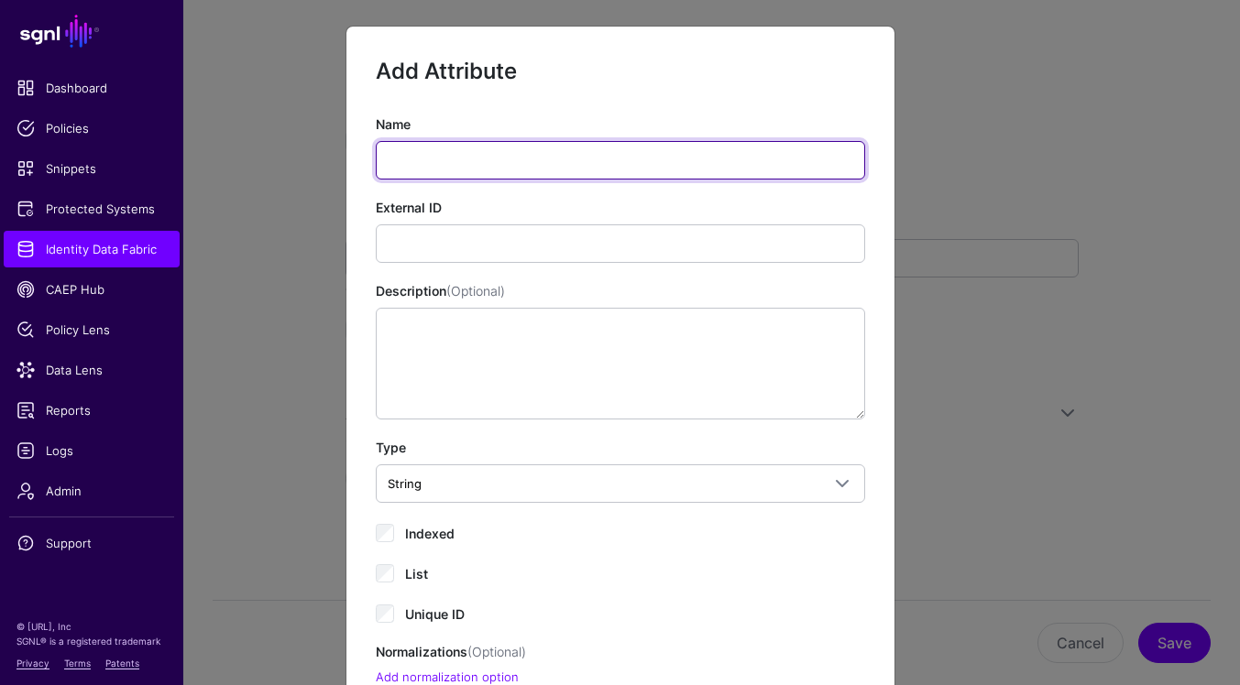
click at [585, 163] on input "Name" at bounding box center [620, 160] width 489 height 38
paste input "********"
drag, startPoint x: 585, startPoint y: 163, endPoint x: 257, endPoint y: 165, distance: 327.1
click at [257, 165] on ngb-modal-window "Add Attribute Name ******** External ID Description (Optional) Type String Stri…" at bounding box center [620, 342] width 1240 height 685
type input "**"
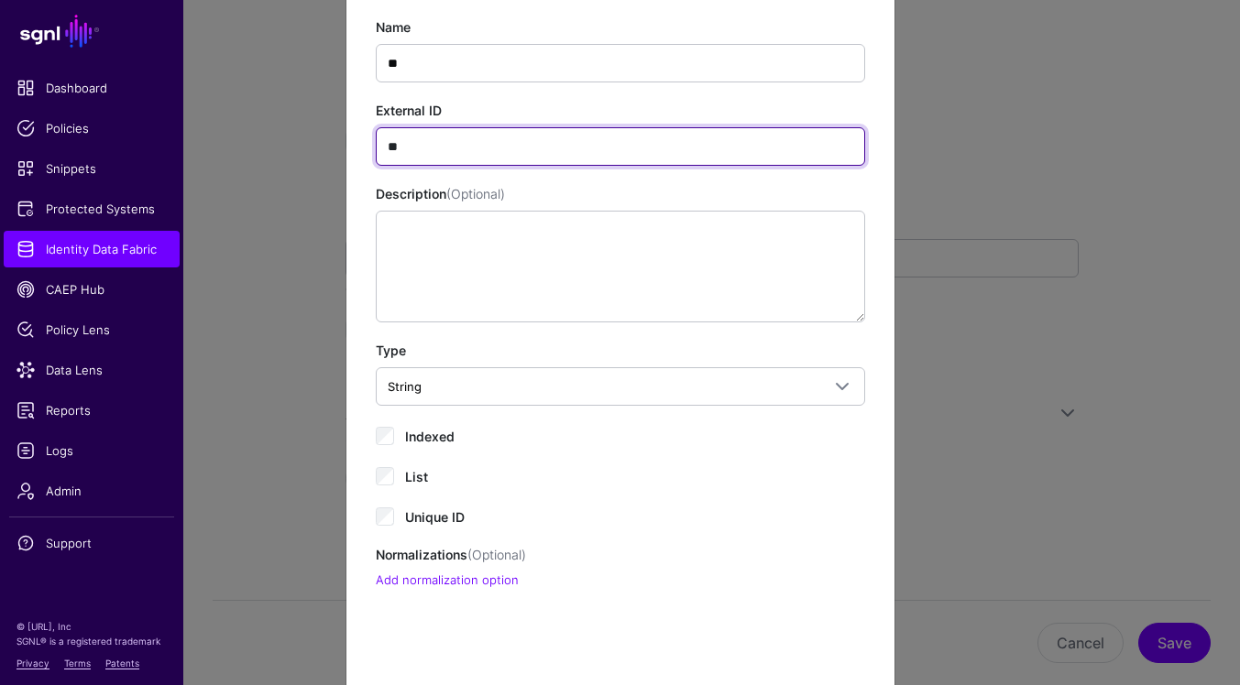
scroll to position [149, 0]
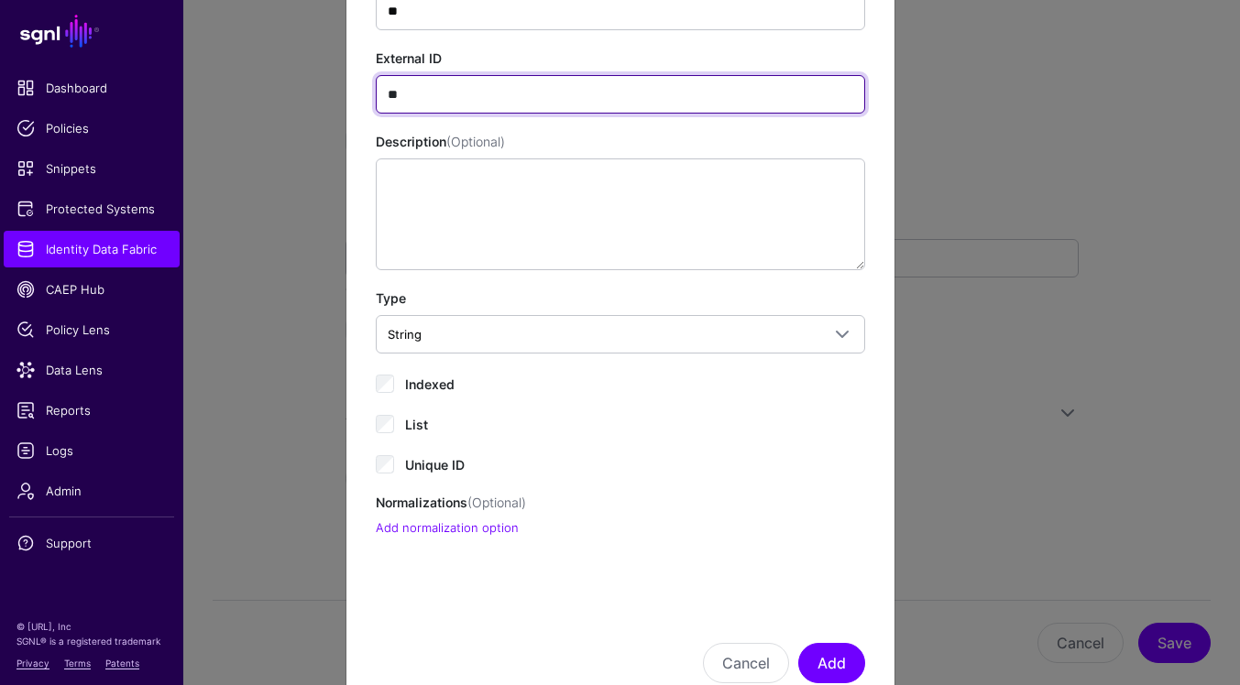
type input "**"
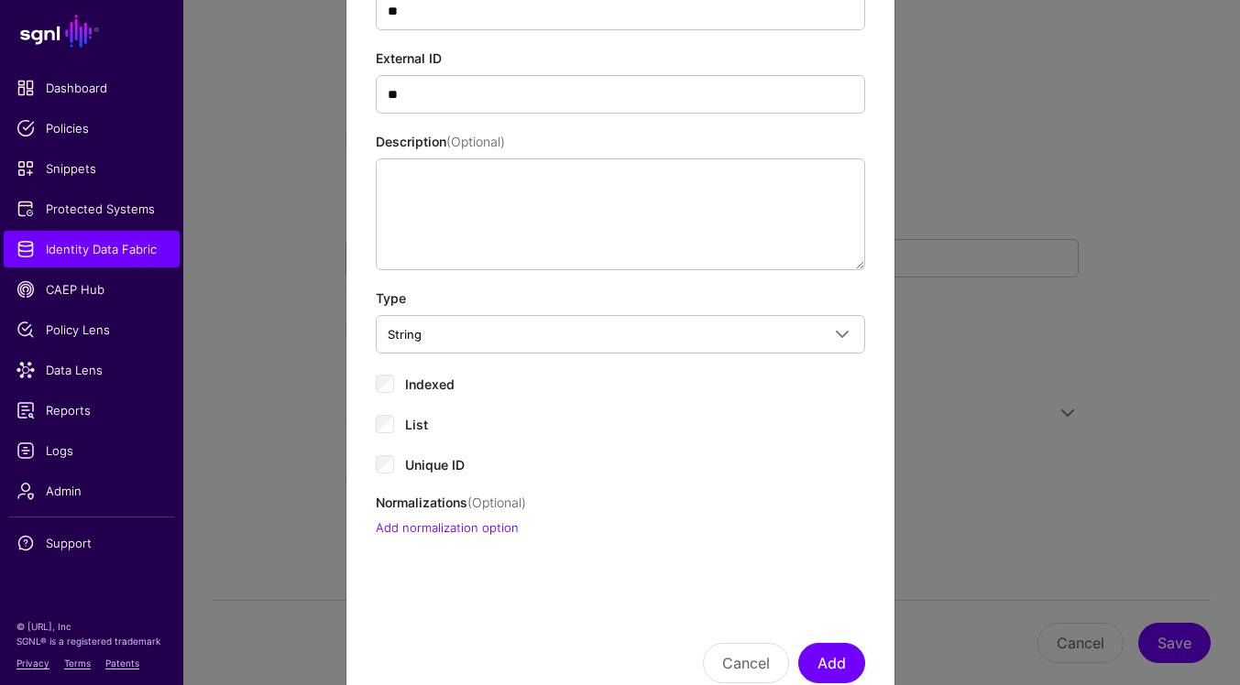
click at [430, 388] on span "Indexed" at bounding box center [429, 385] width 49 height 16
click at [394, 474] on div "Unique ID" at bounding box center [620, 464] width 489 height 22
click at [827, 648] on button "Add" at bounding box center [831, 663] width 67 height 40
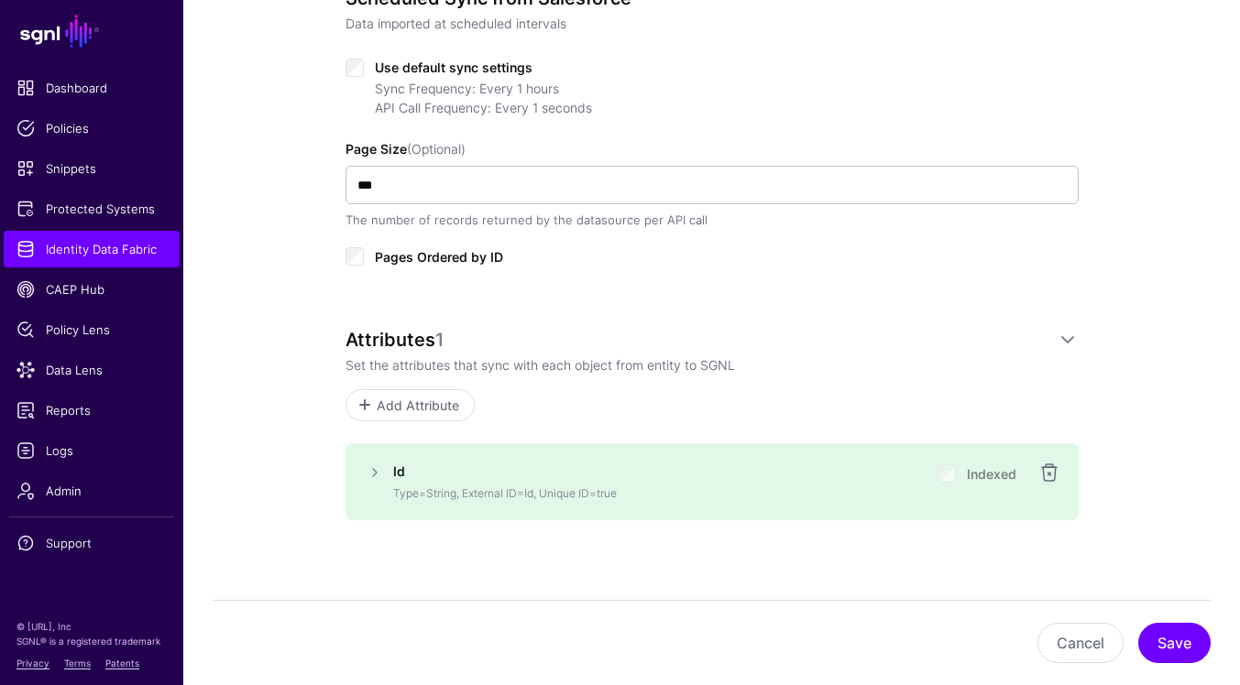
scroll to position [803, 0]
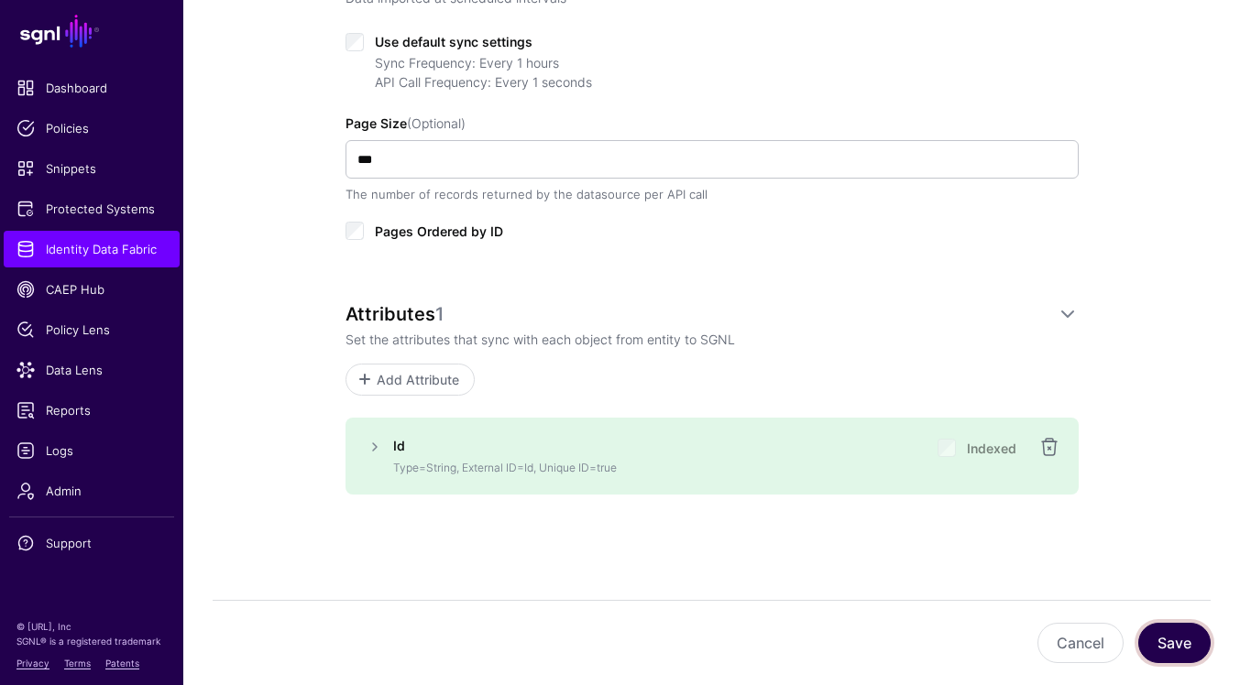
click at [1193, 642] on button "Save" at bounding box center [1174, 643] width 72 height 40
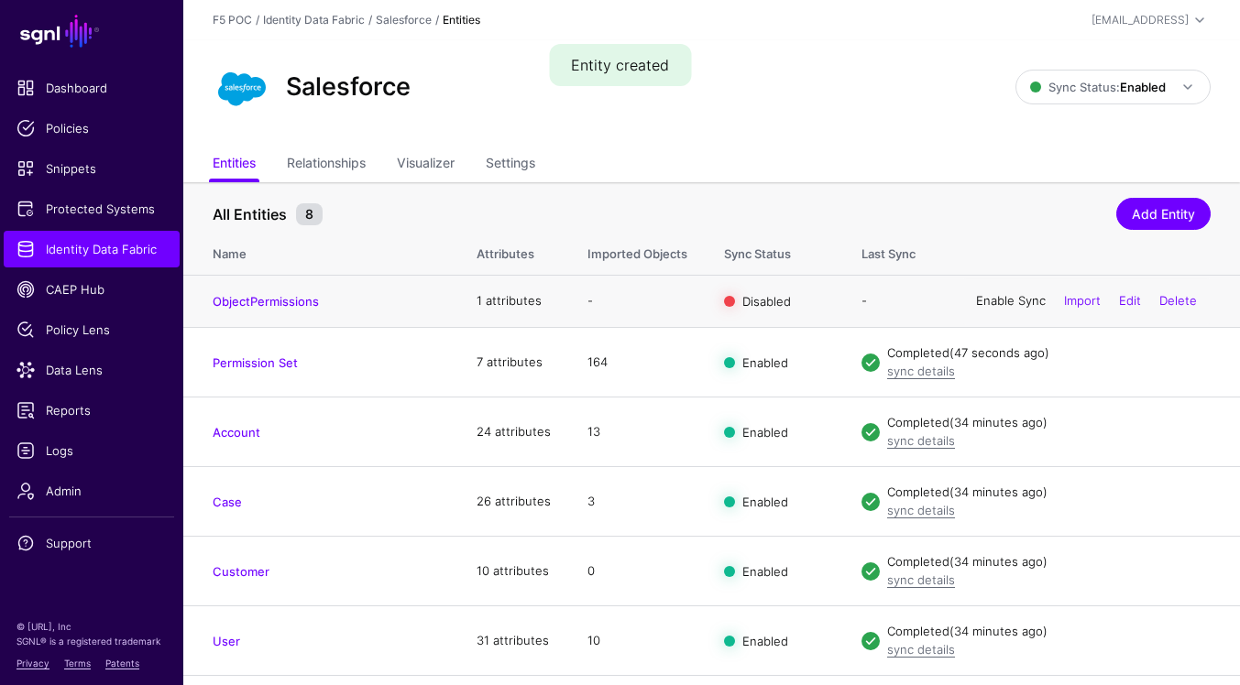
click at [1005, 302] on link "Enable Sync" at bounding box center [1011, 300] width 70 height 15
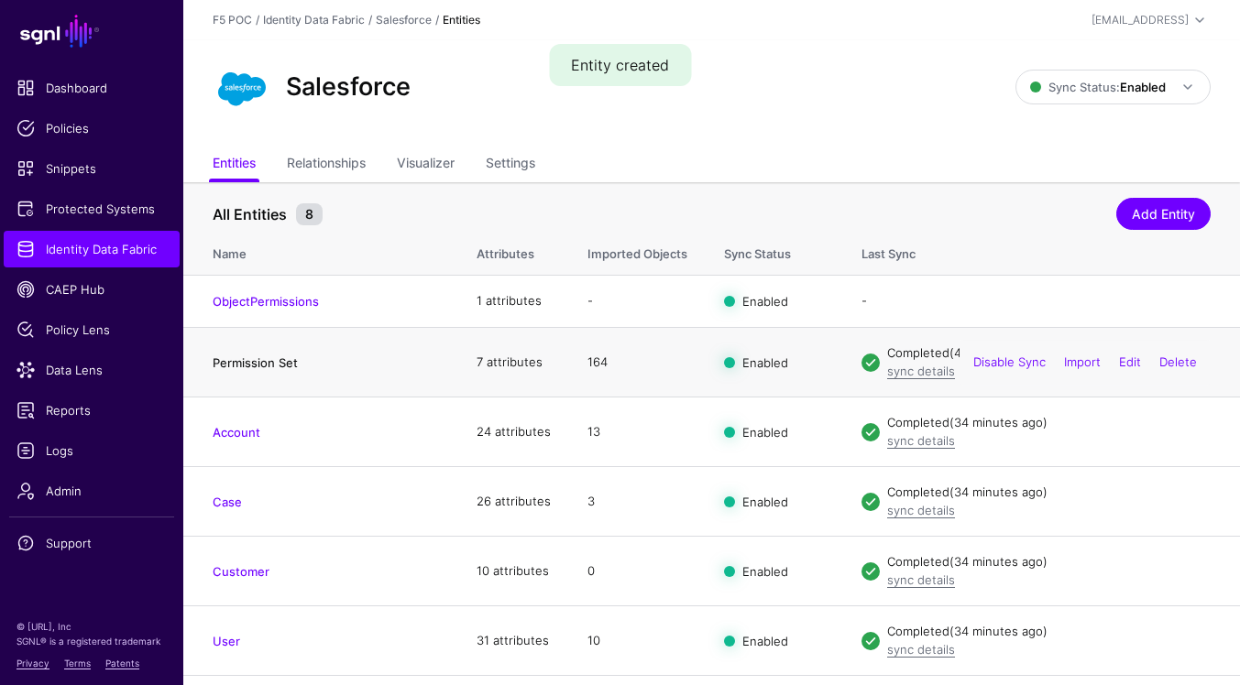
click at [246, 361] on link "Permission Set" at bounding box center [255, 363] width 85 height 15
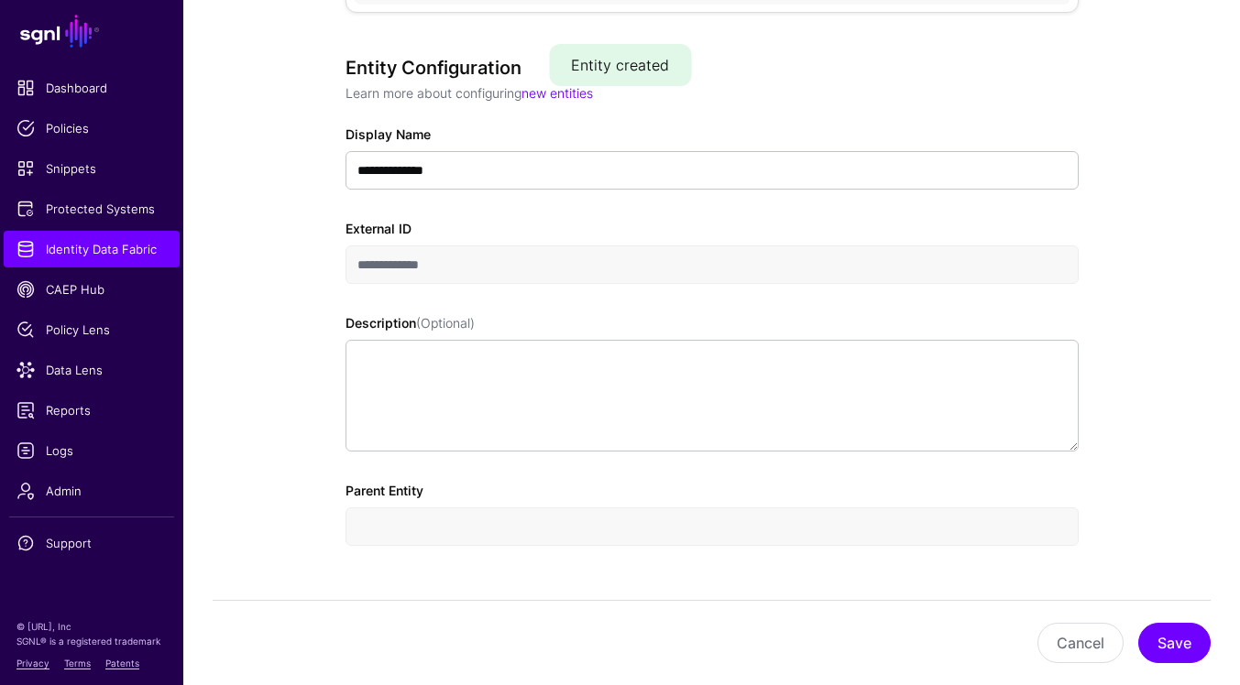
scroll to position [242, 0]
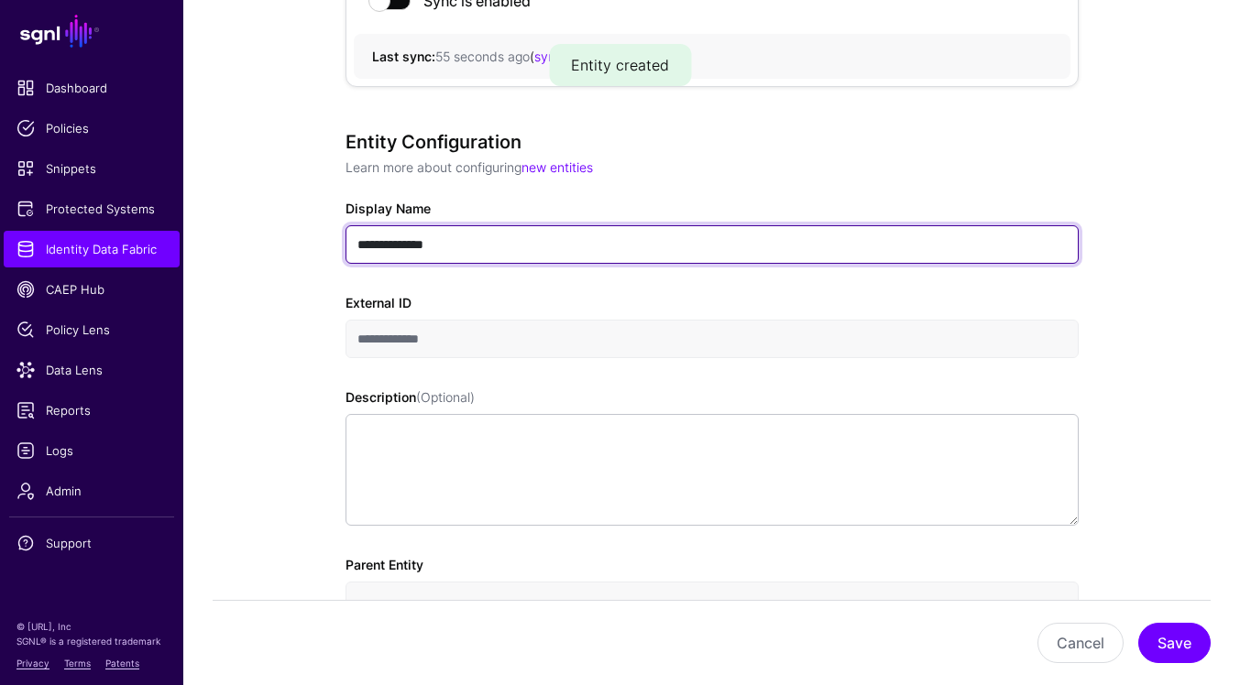
click at [424, 245] on input "**********" at bounding box center [711, 244] width 733 height 38
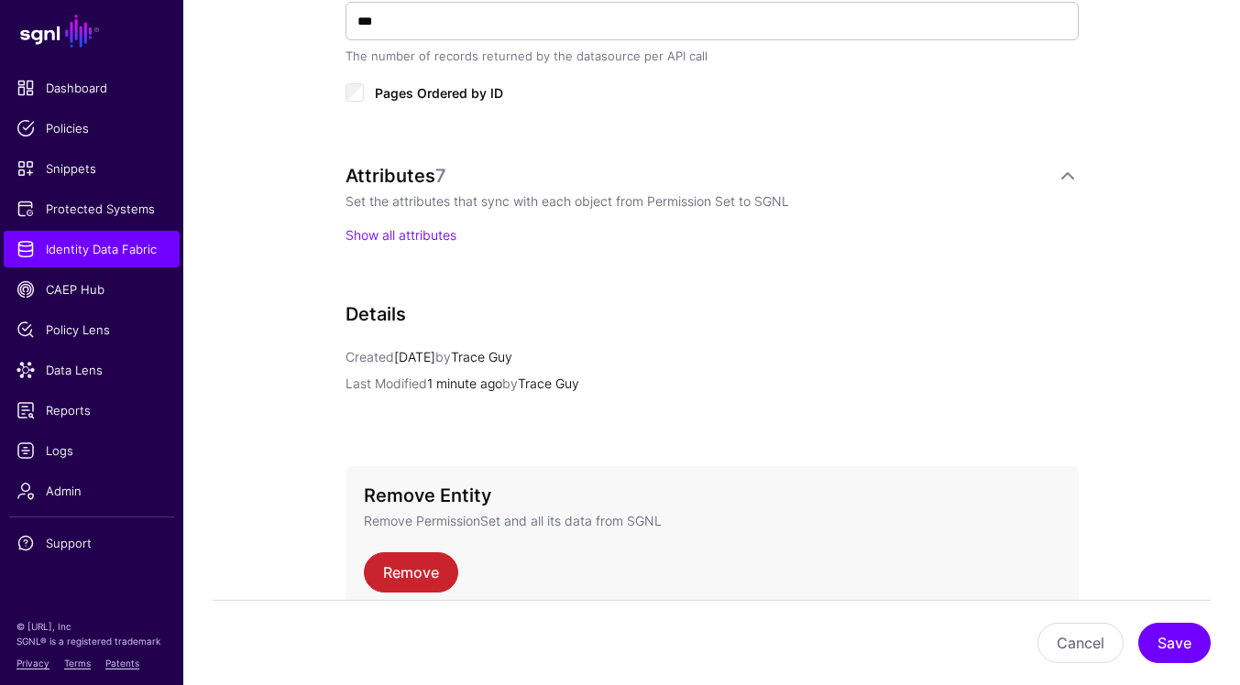
scroll to position [1141, 0]
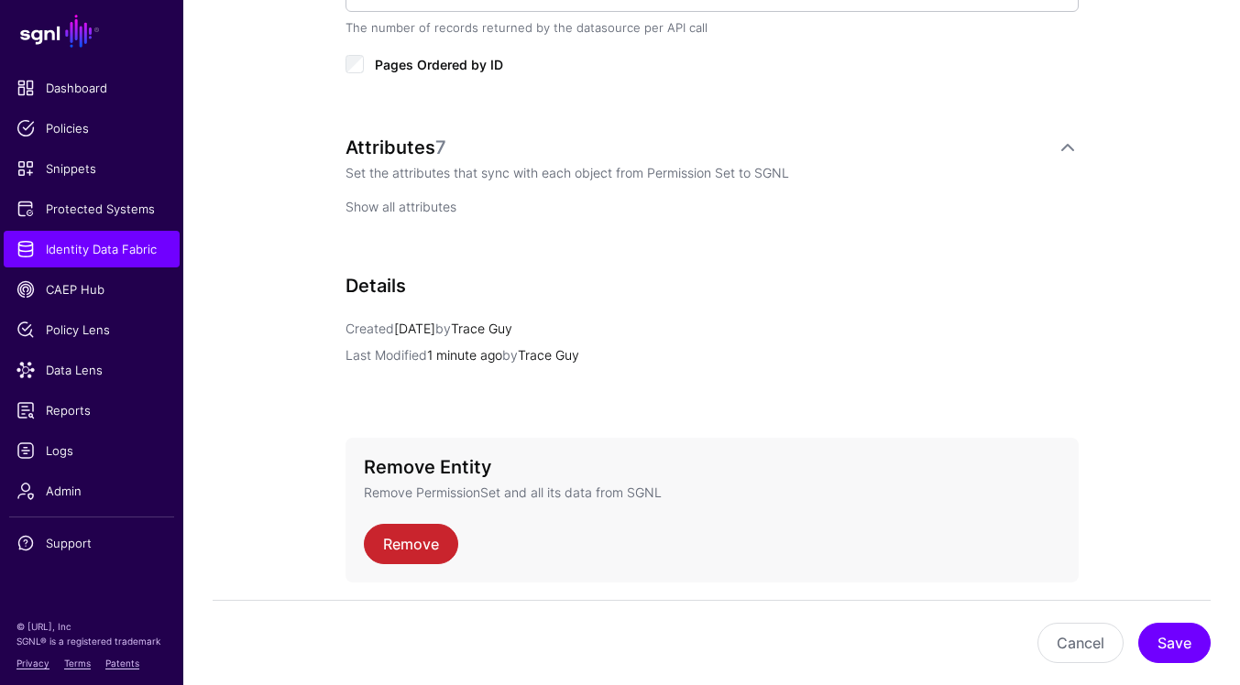
type input "**********"
click at [406, 208] on link "Show all attributes" at bounding box center [400, 207] width 111 height 16
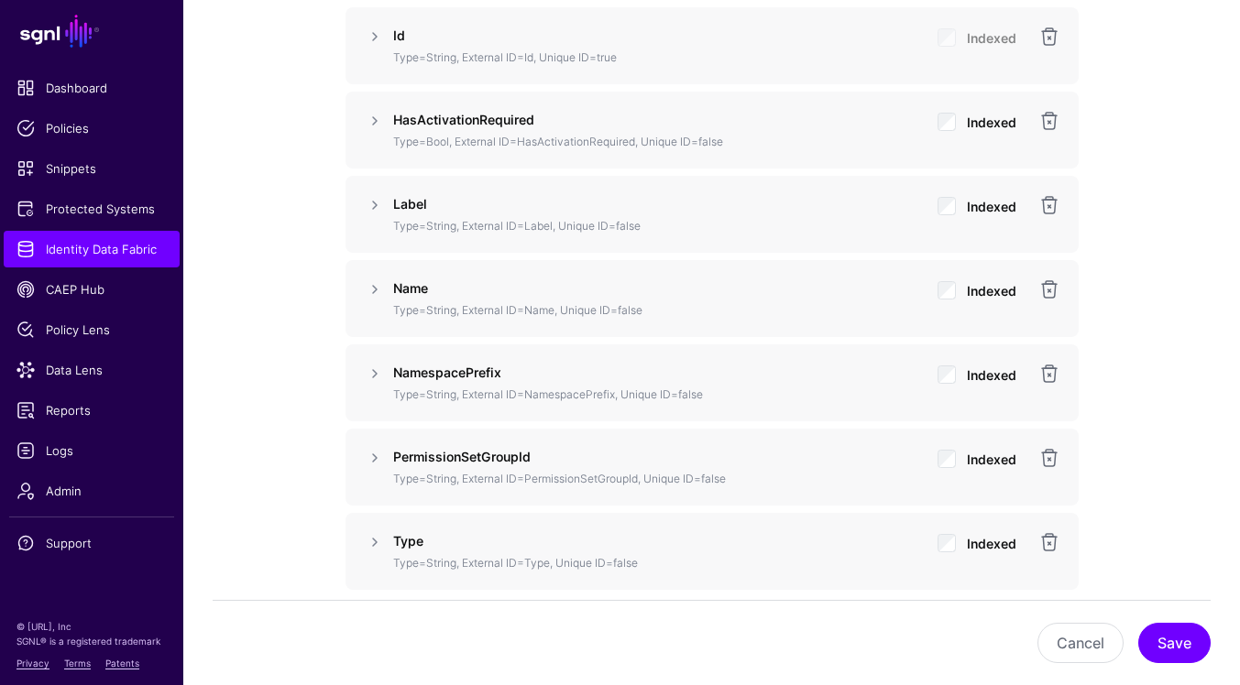
scroll to position [1237, 0]
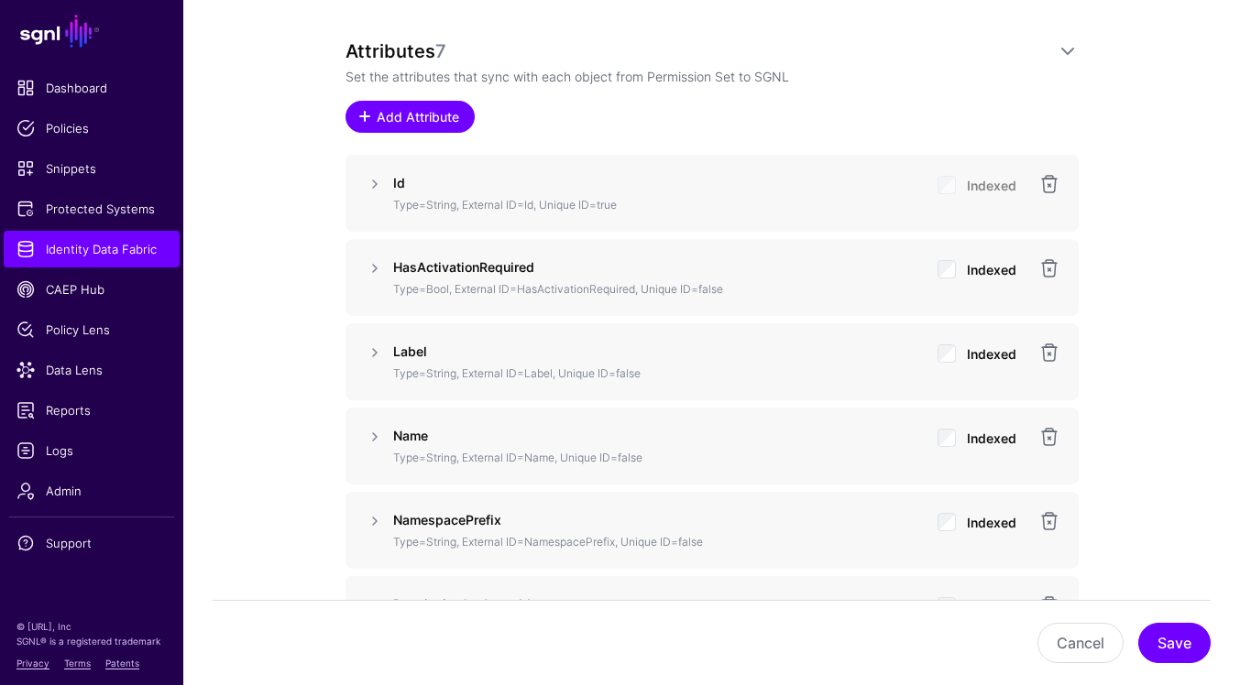
click at [429, 105] on link "Add Attribute" at bounding box center [409, 117] width 129 height 32
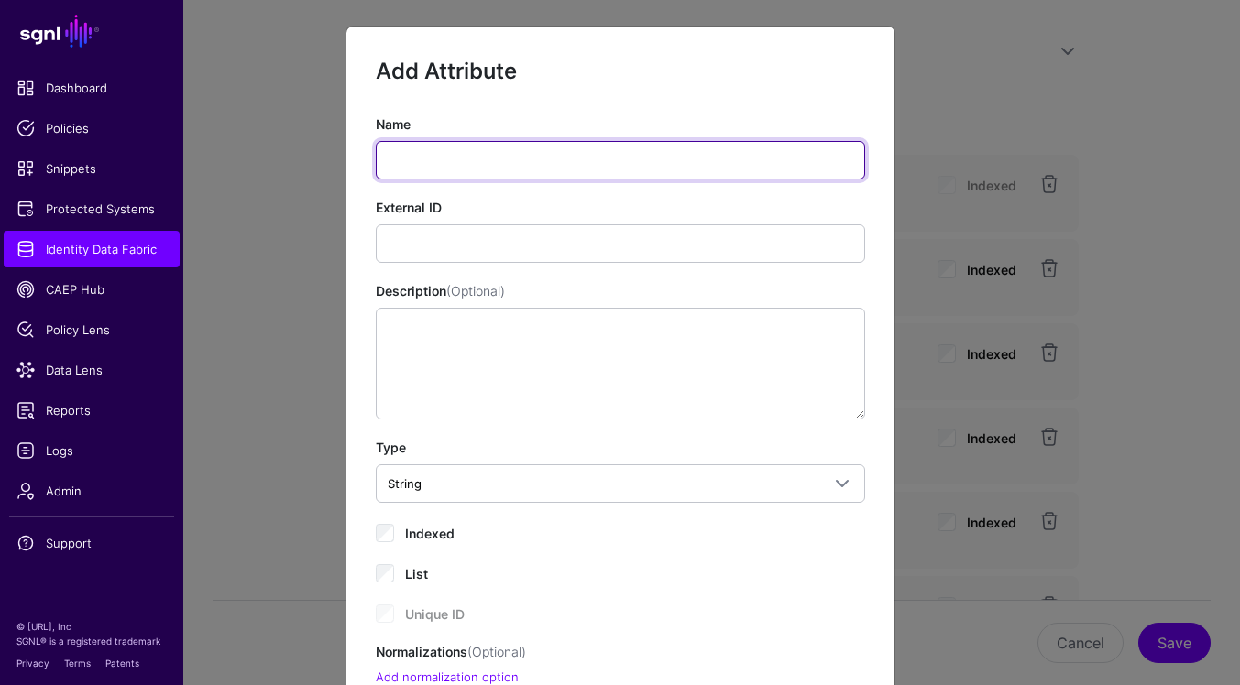
click at [575, 163] on input "Name" at bounding box center [620, 160] width 489 height 38
paste input "*********"
type input "*********"
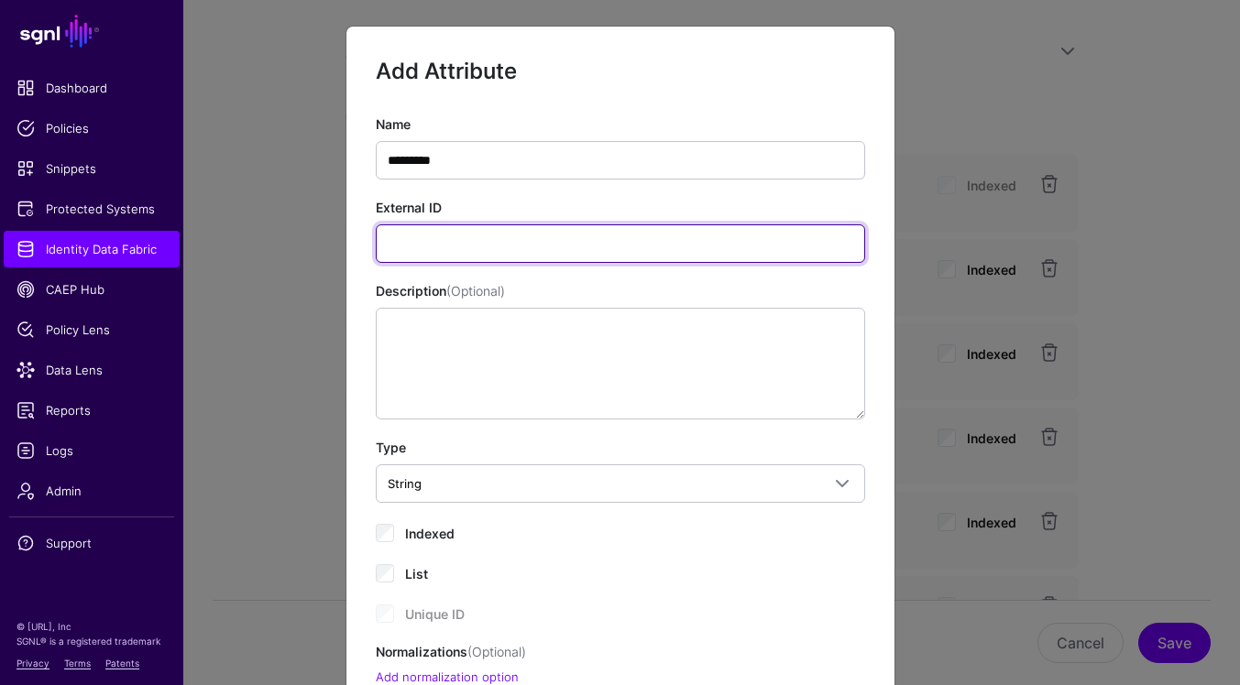
click at [740, 239] on input "External ID" at bounding box center [620, 244] width 489 height 38
paste input "*********"
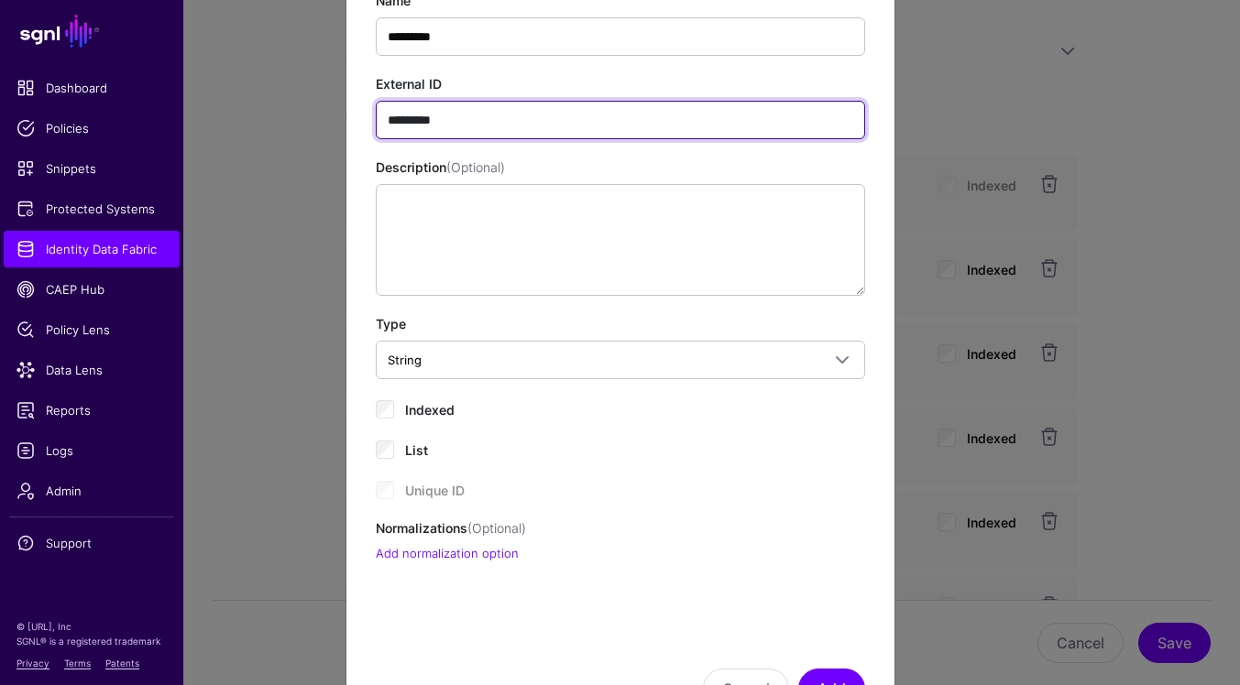
scroll to position [203, 0]
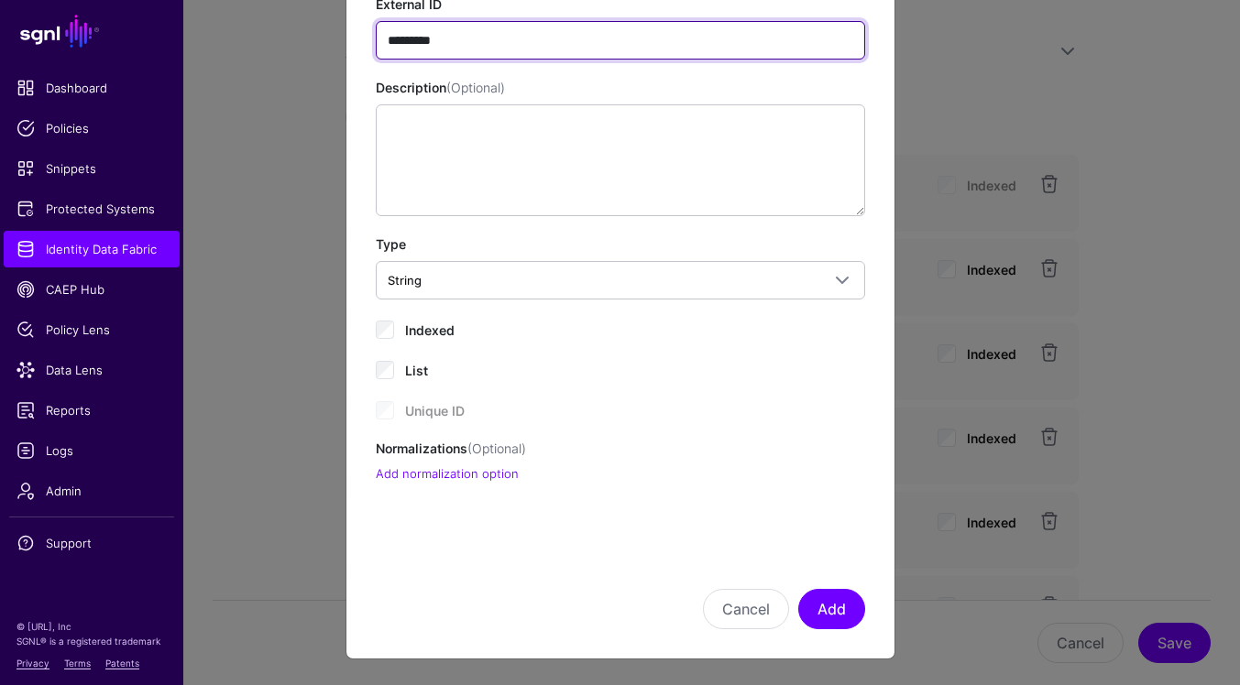
type input "*********"
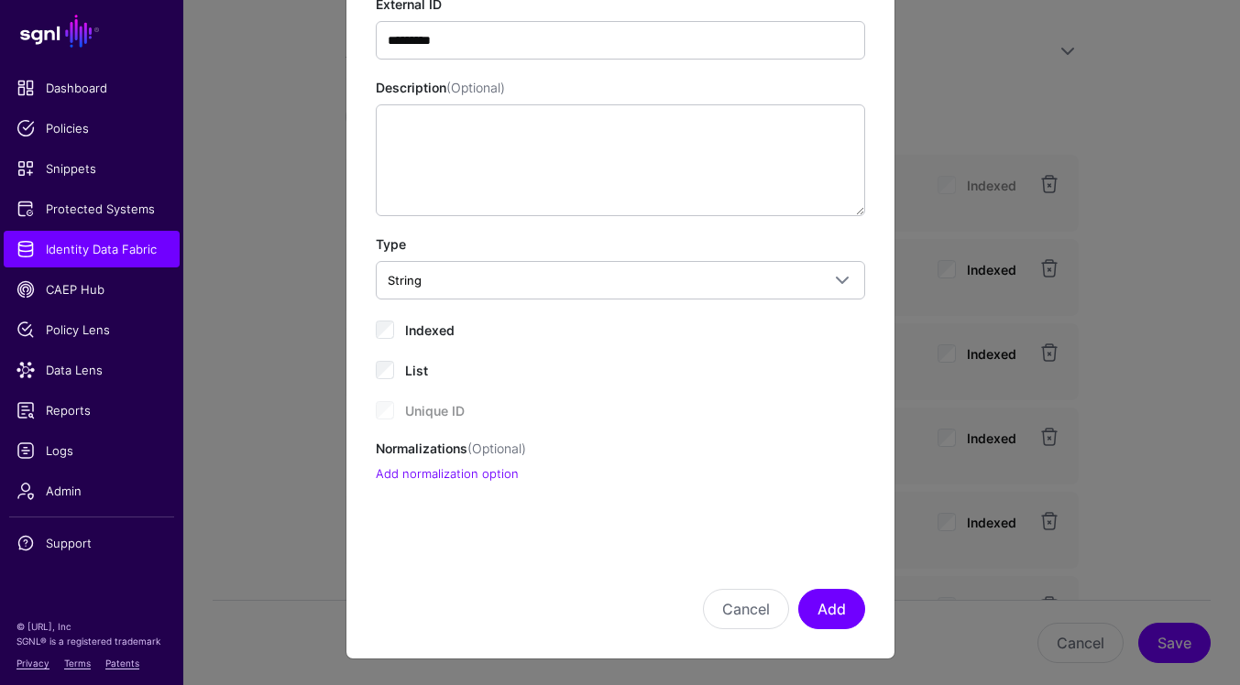
click at [424, 336] on span "Indexed" at bounding box center [429, 331] width 49 height 16
click at [838, 616] on button "Add" at bounding box center [831, 609] width 67 height 40
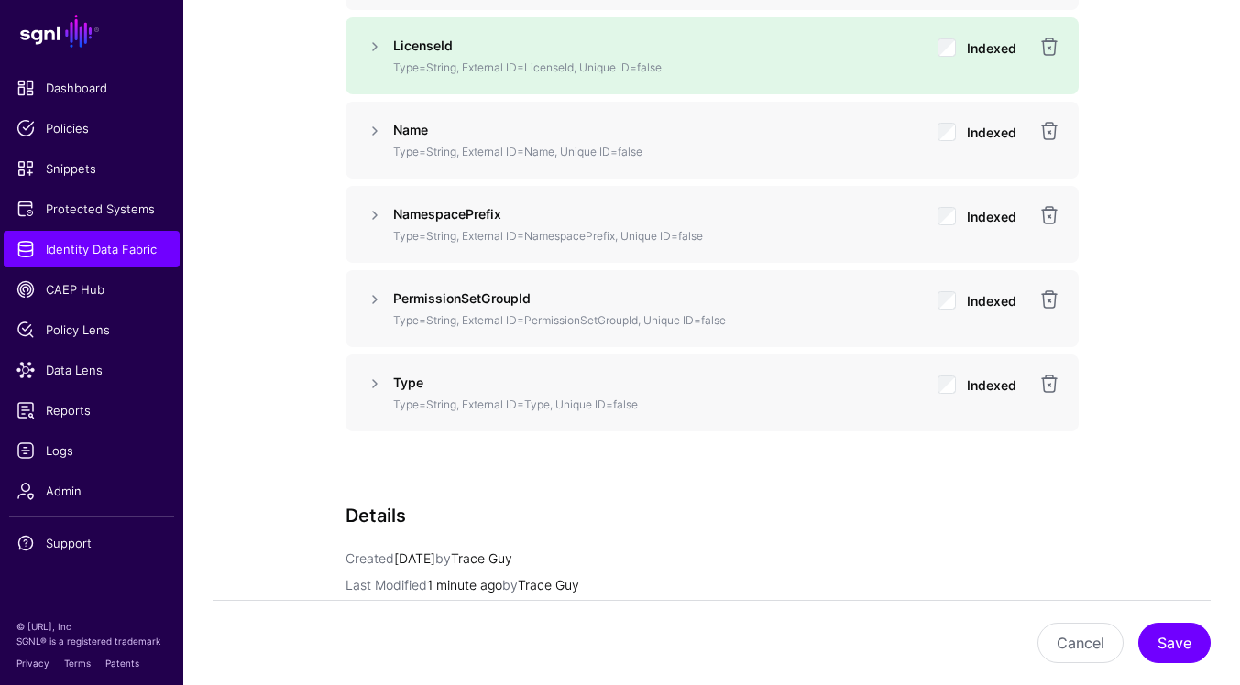
scroll to position [1645, 0]
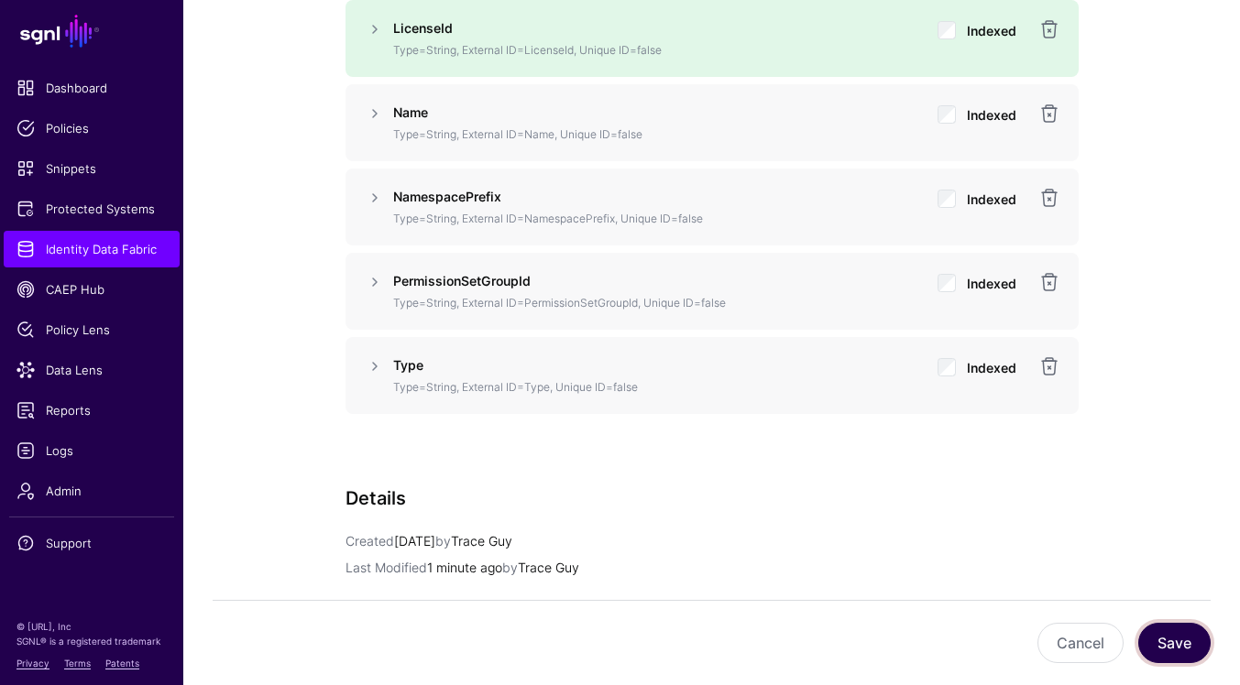
click at [1178, 642] on button "Save" at bounding box center [1174, 643] width 72 height 40
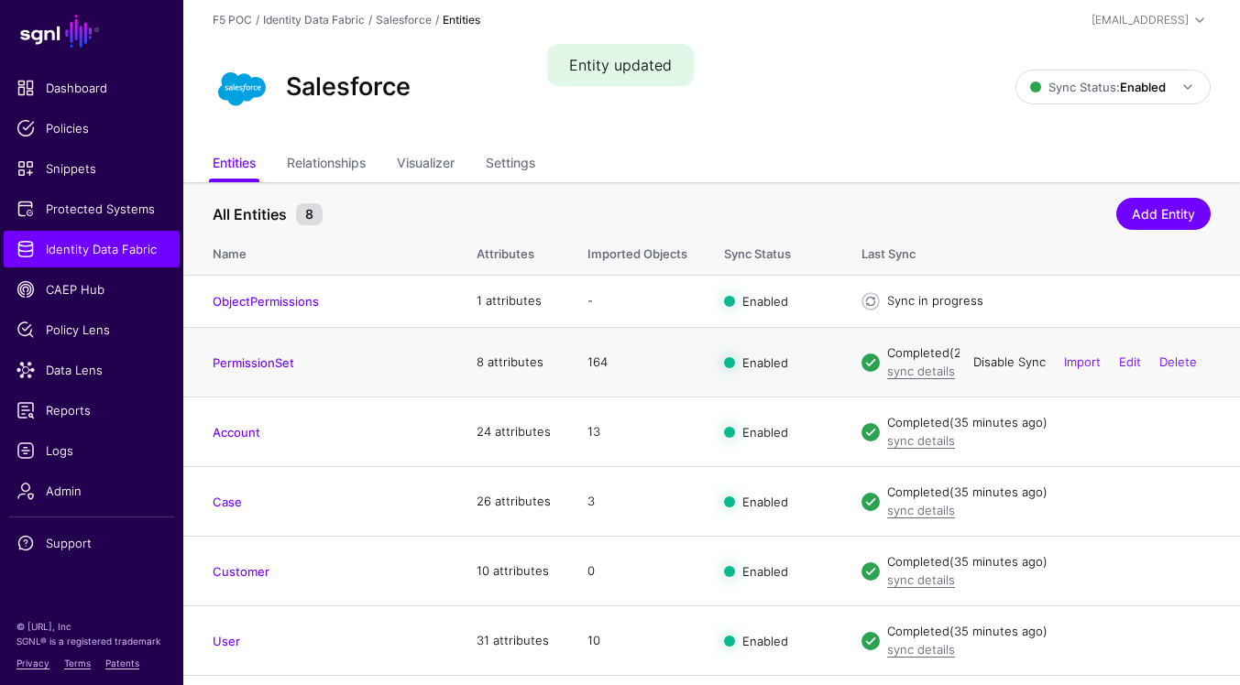
click at [1023, 366] on link "Disable Sync" at bounding box center [1009, 362] width 72 height 15
click at [1015, 367] on link "Enable Sync" at bounding box center [1011, 362] width 70 height 15
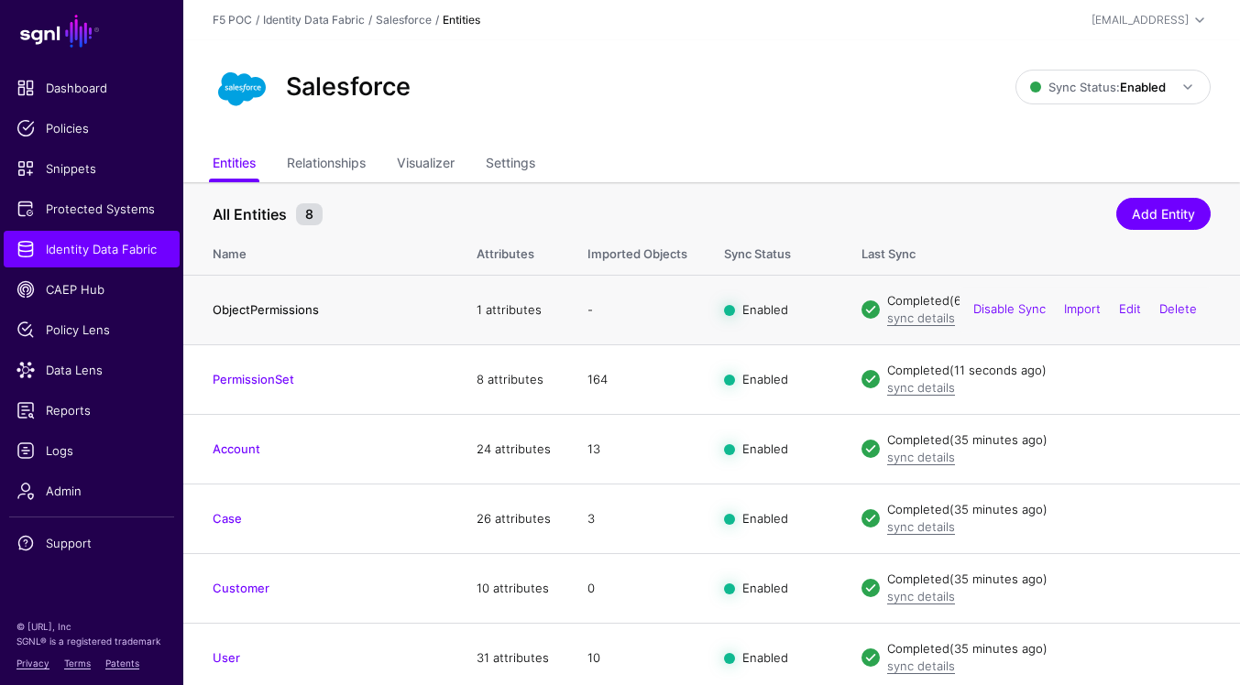
click at [291, 302] on link "ObjectPermissions" at bounding box center [266, 309] width 106 height 15
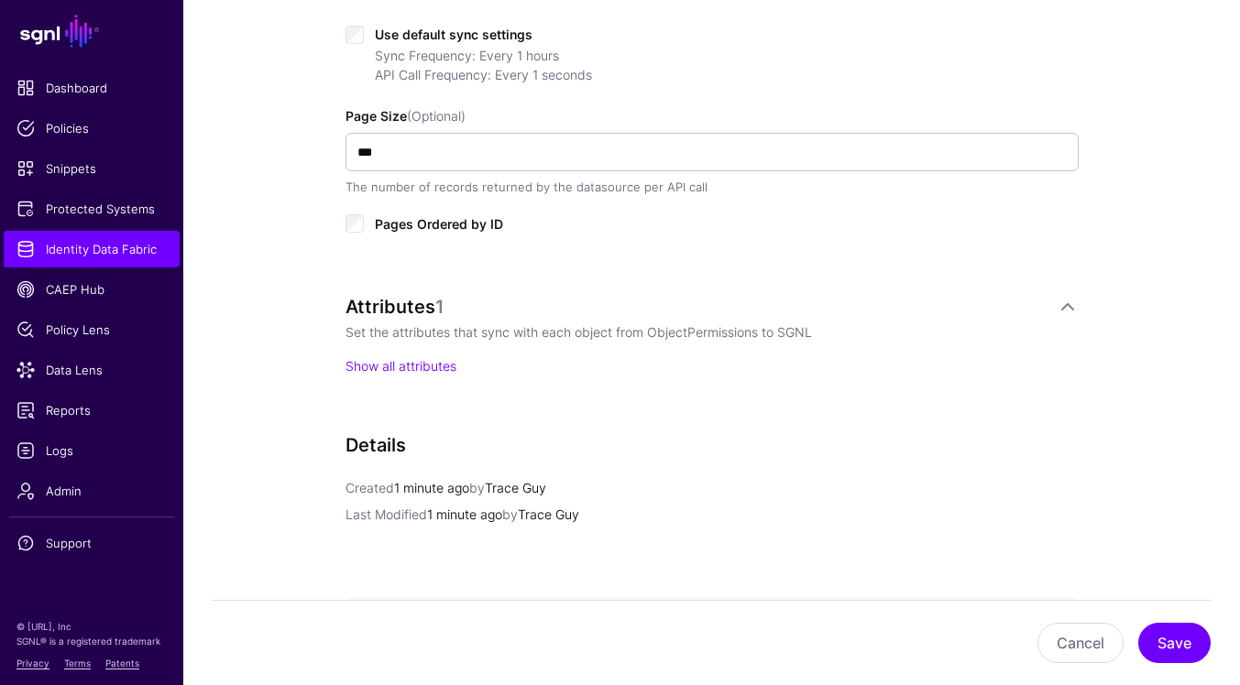
scroll to position [993, 0]
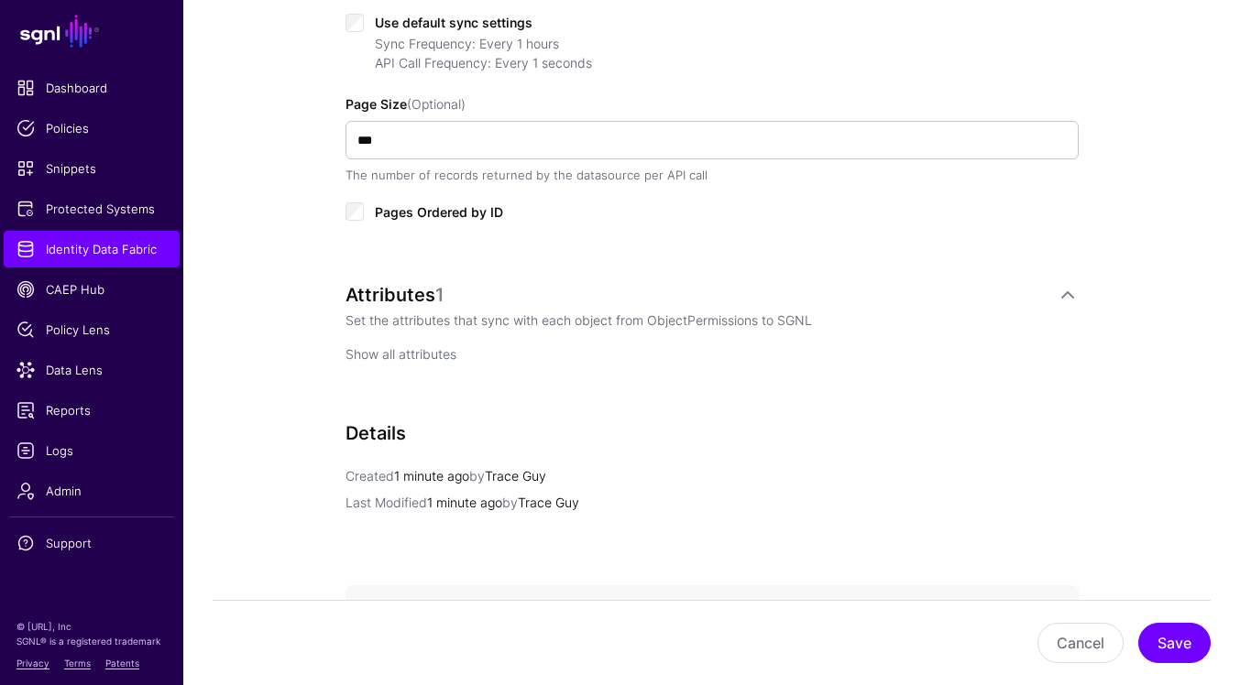
click at [444, 348] on link "Show all attributes" at bounding box center [400, 354] width 111 height 16
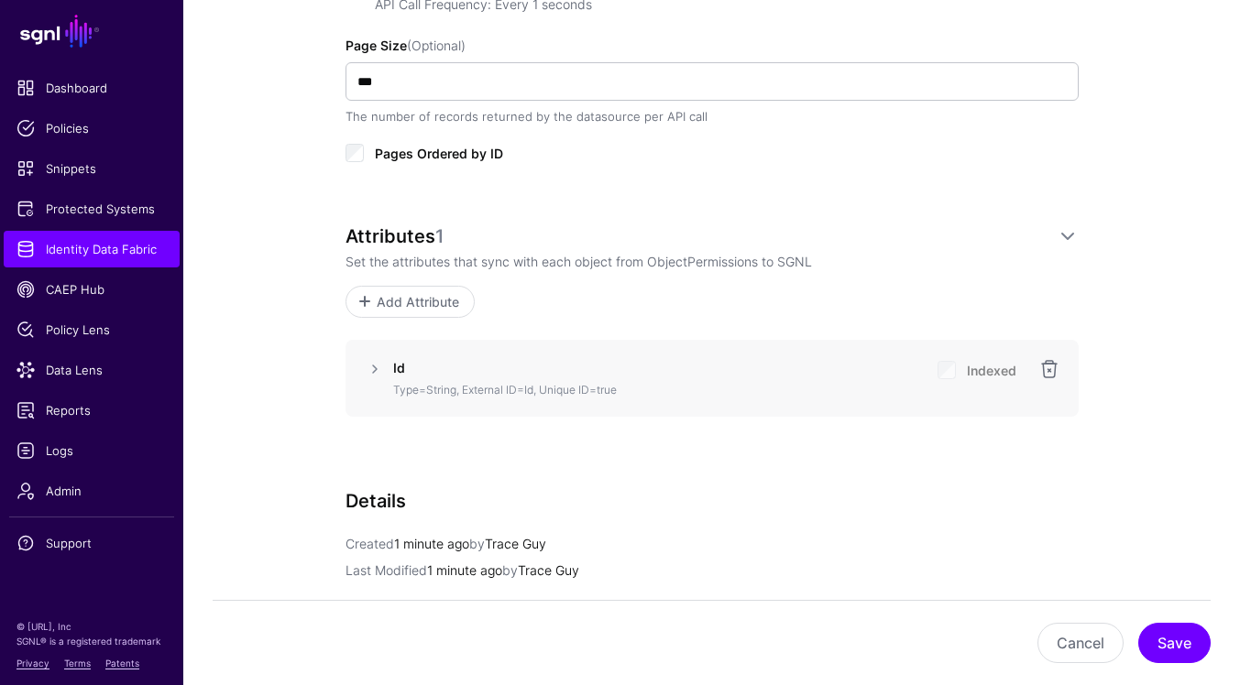
scroll to position [1059, 0]
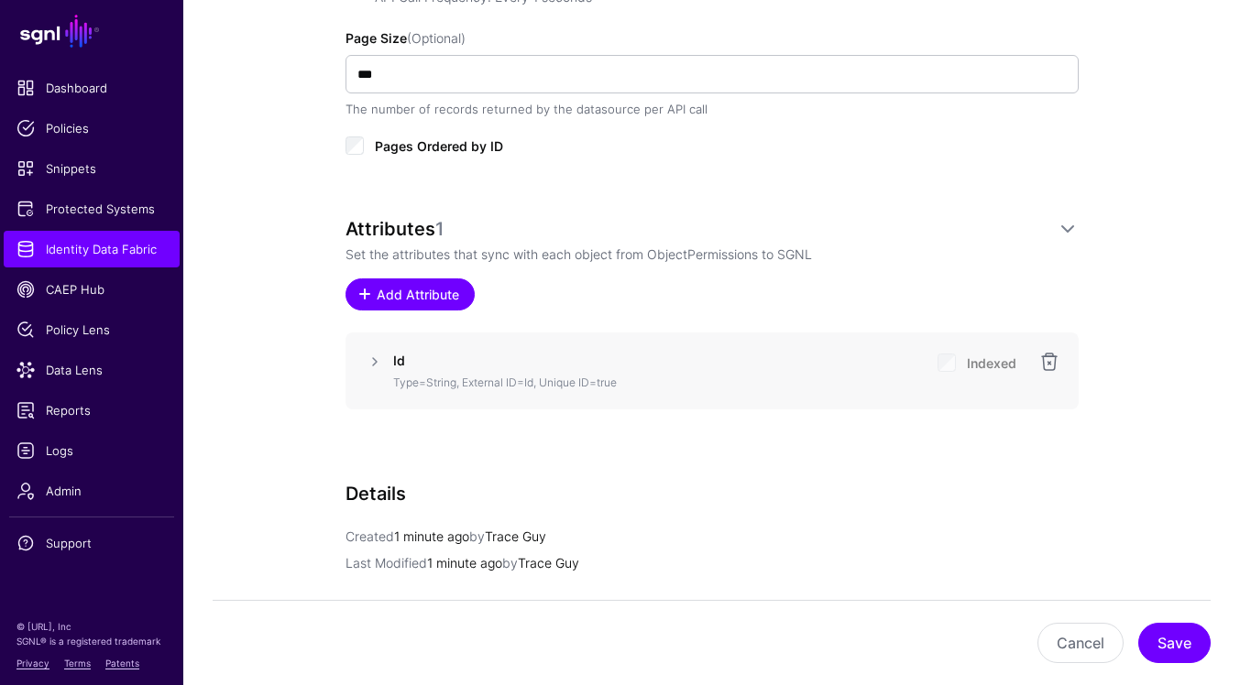
click at [395, 296] on span "Add Attribute" at bounding box center [417, 294] width 87 height 19
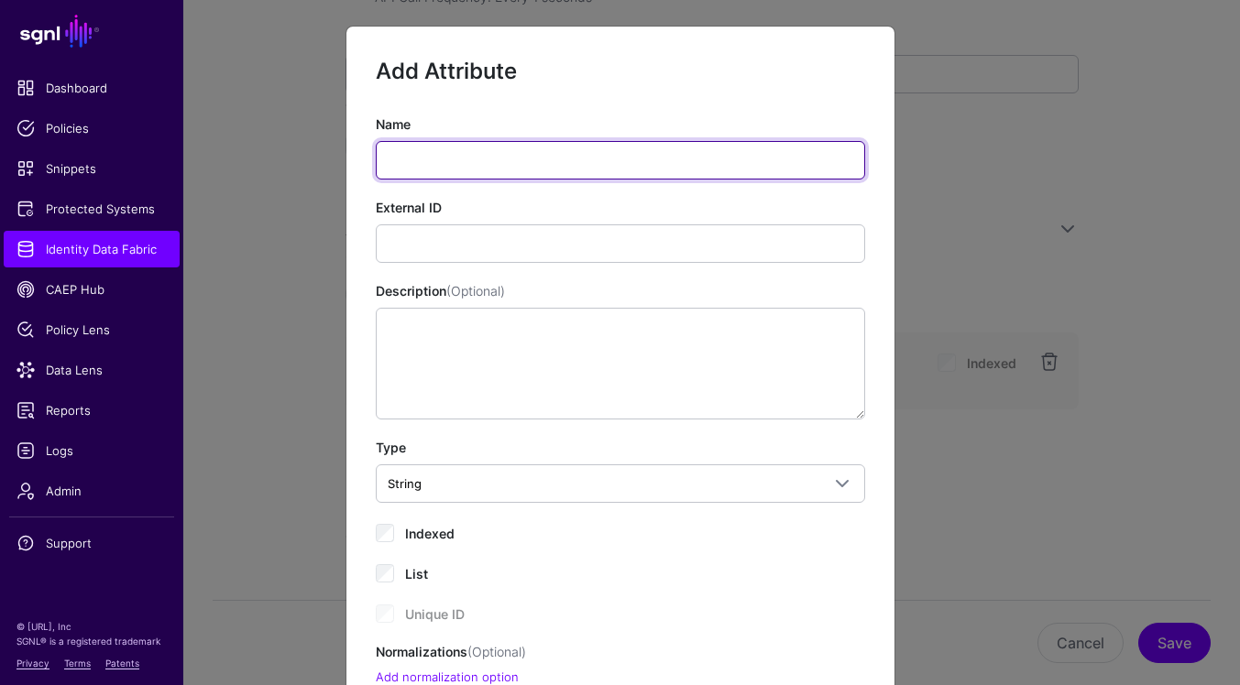
click at [692, 150] on input "Name" at bounding box center [620, 160] width 489 height 38
paste input "**********"
type input "**********"
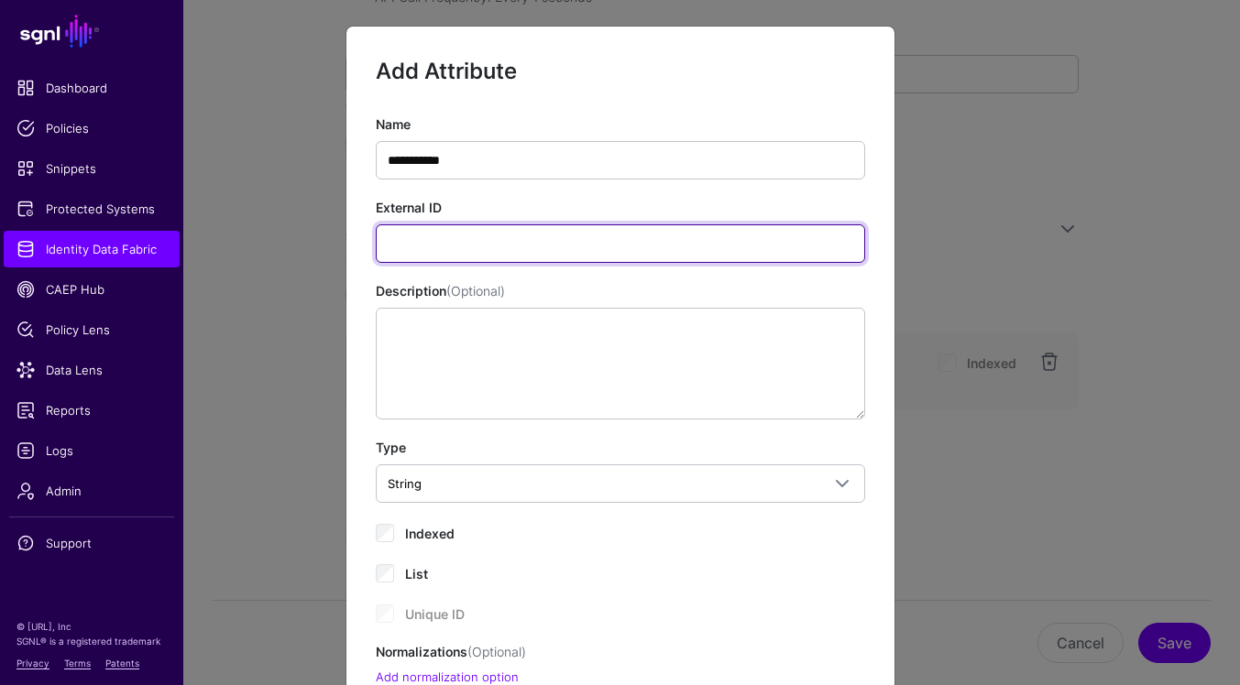
click at [778, 242] on input "External ID" at bounding box center [620, 244] width 489 height 38
paste input "**********"
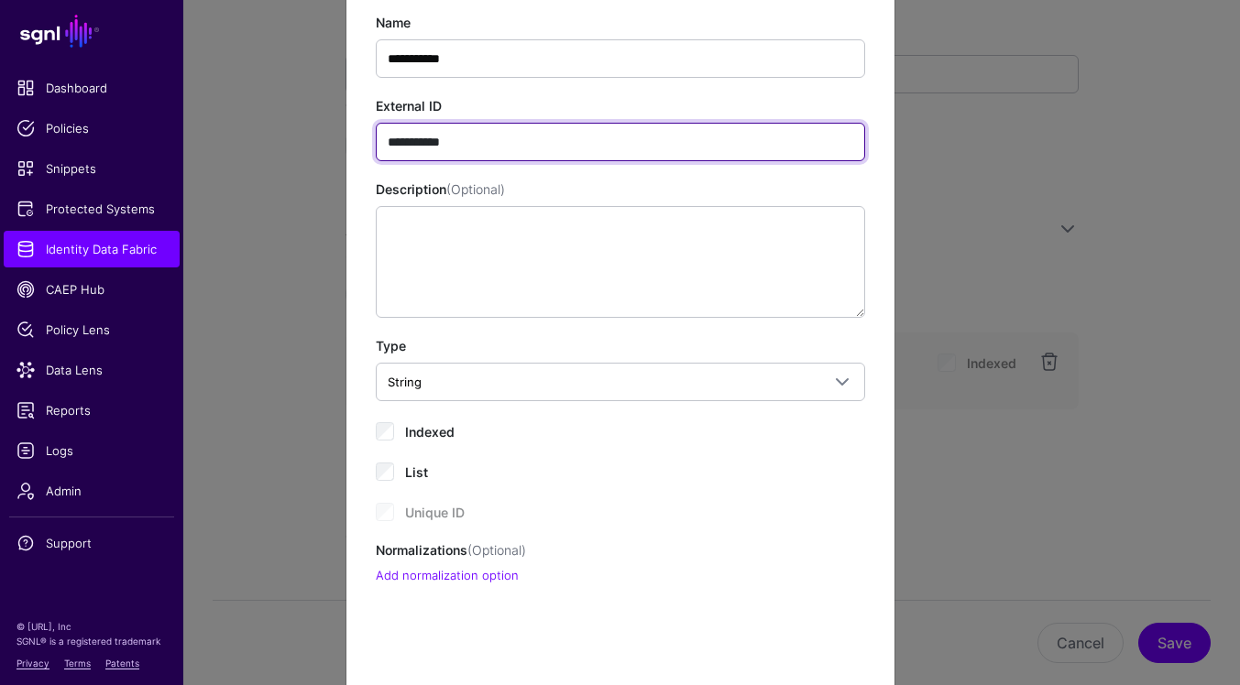
scroll to position [203, 0]
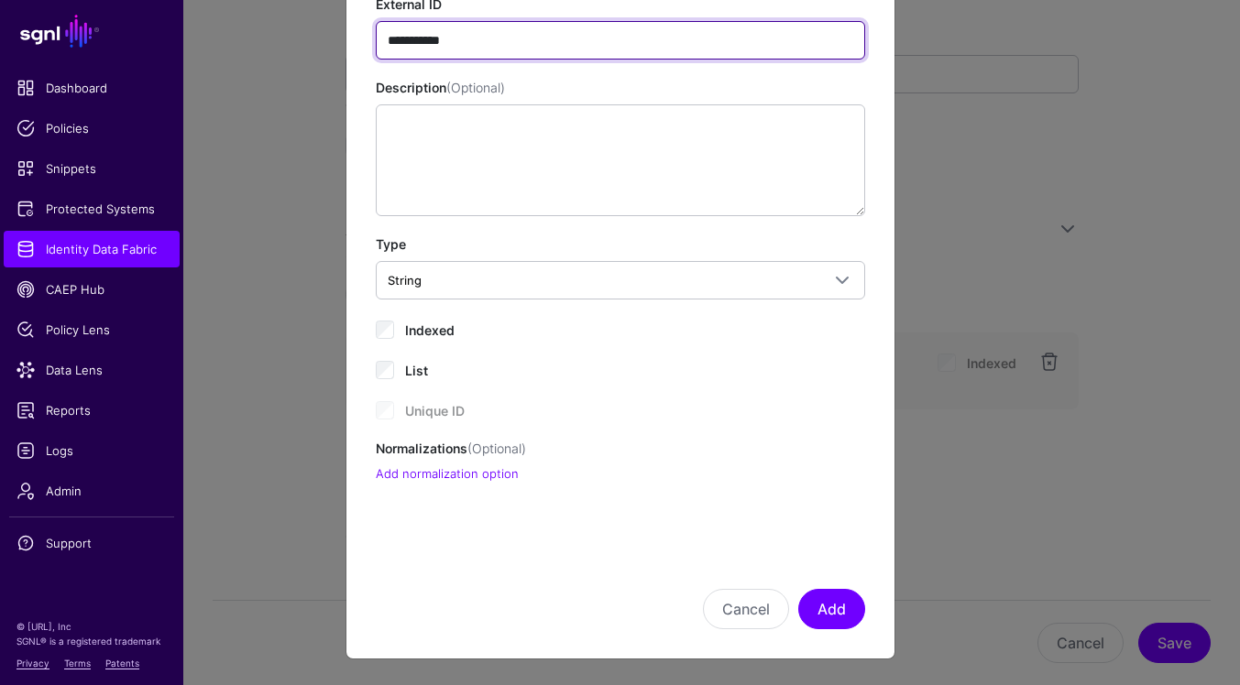
type input "**********"
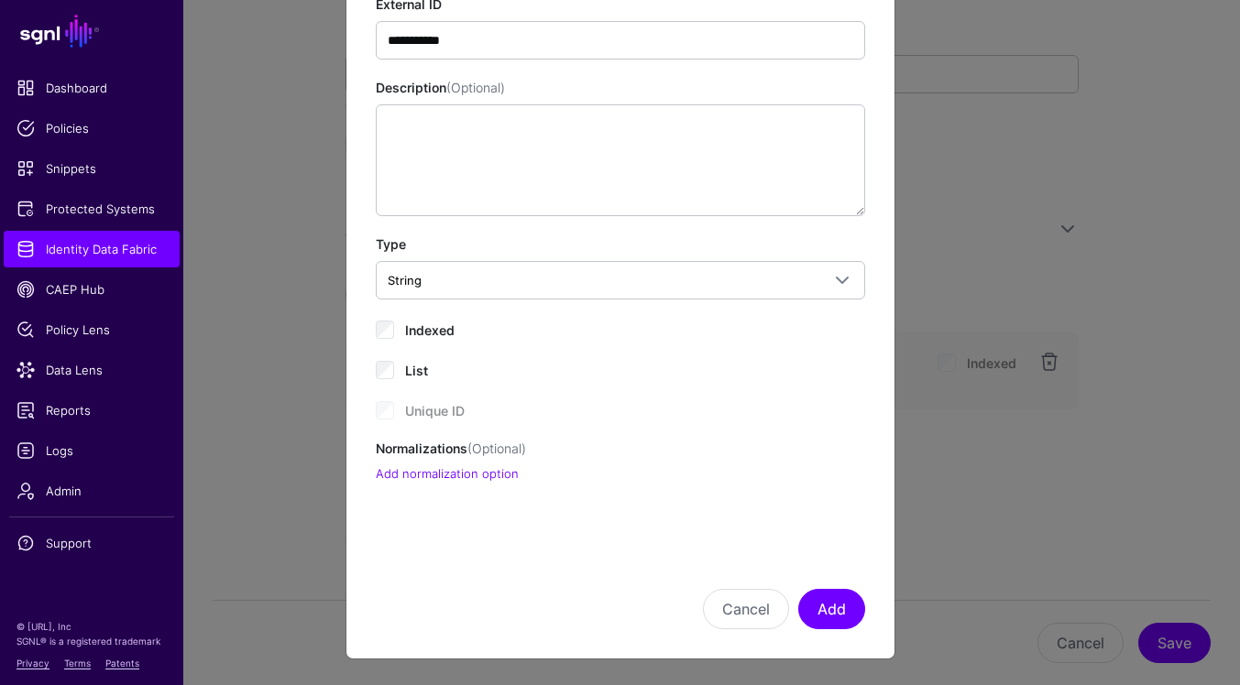
click at [426, 325] on span "Indexed" at bounding box center [429, 331] width 49 height 16
click at [837, 608] on button "Add" at bounding box center [831, 609] width 67 height 40
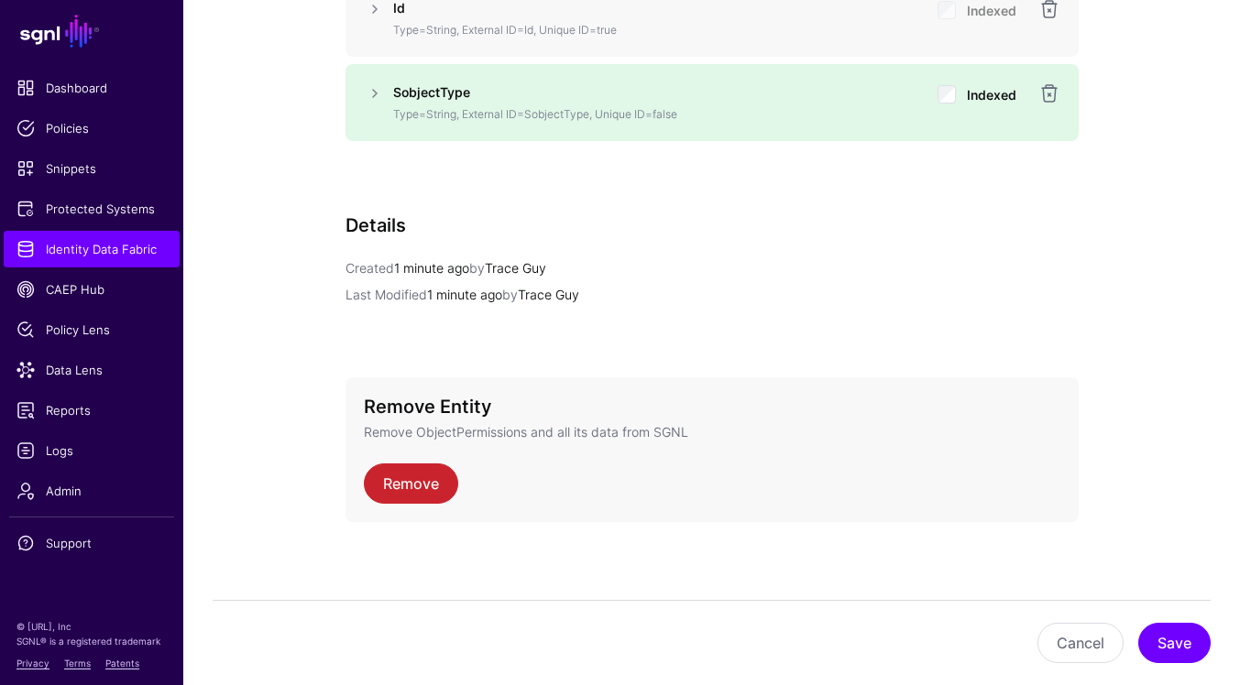
scroll to position [1418, 0]
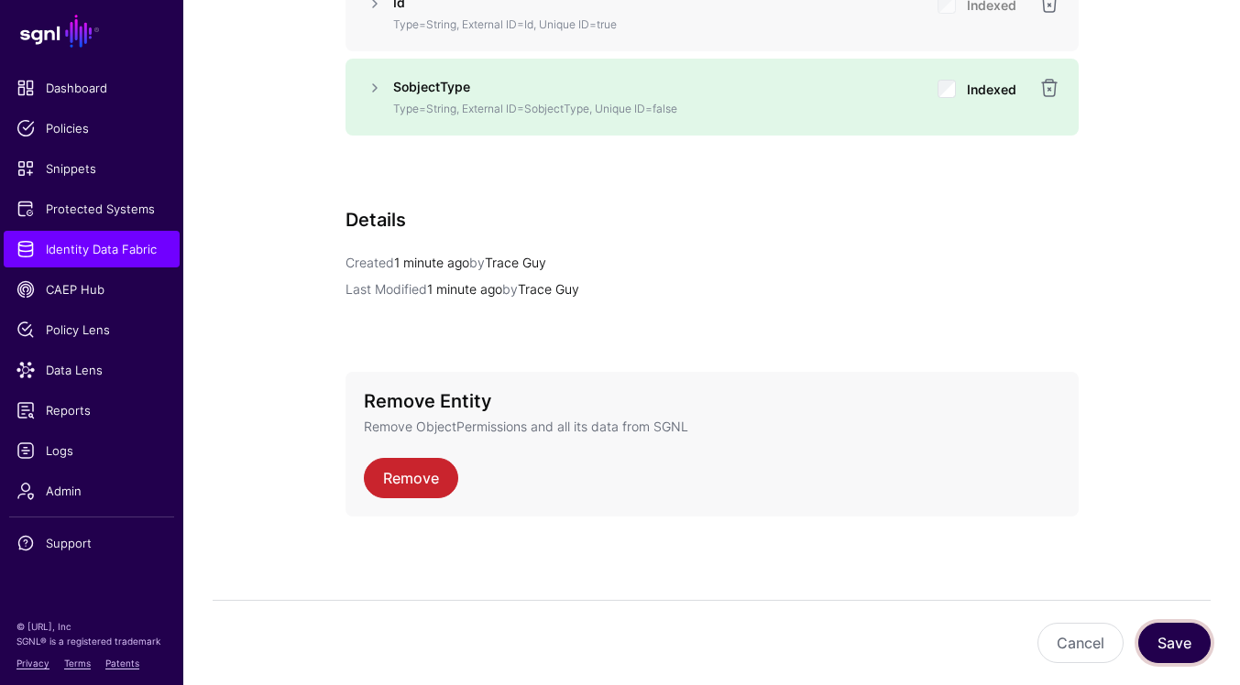
click at [1173, 639] on button "Save" at bounding box center [1174, 643] width 72 height 40
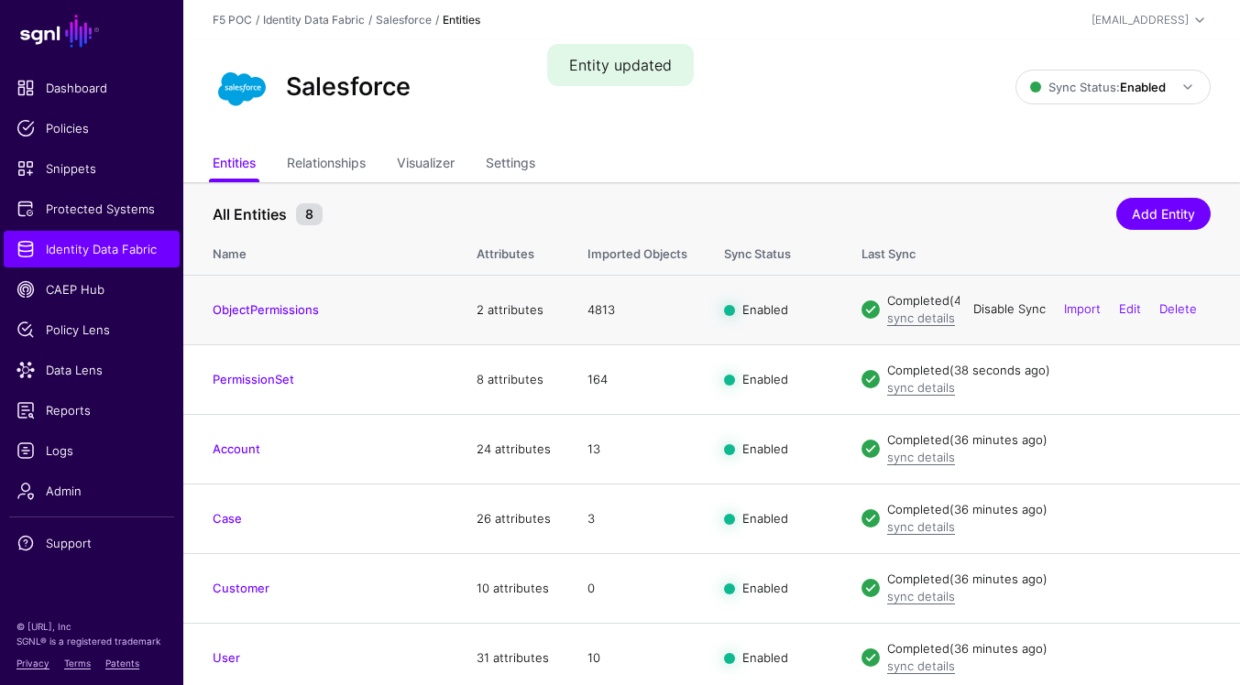
click at [1013, 310] on link "Disable Sync" at bounding box center [1009, 309] width 72 height 15
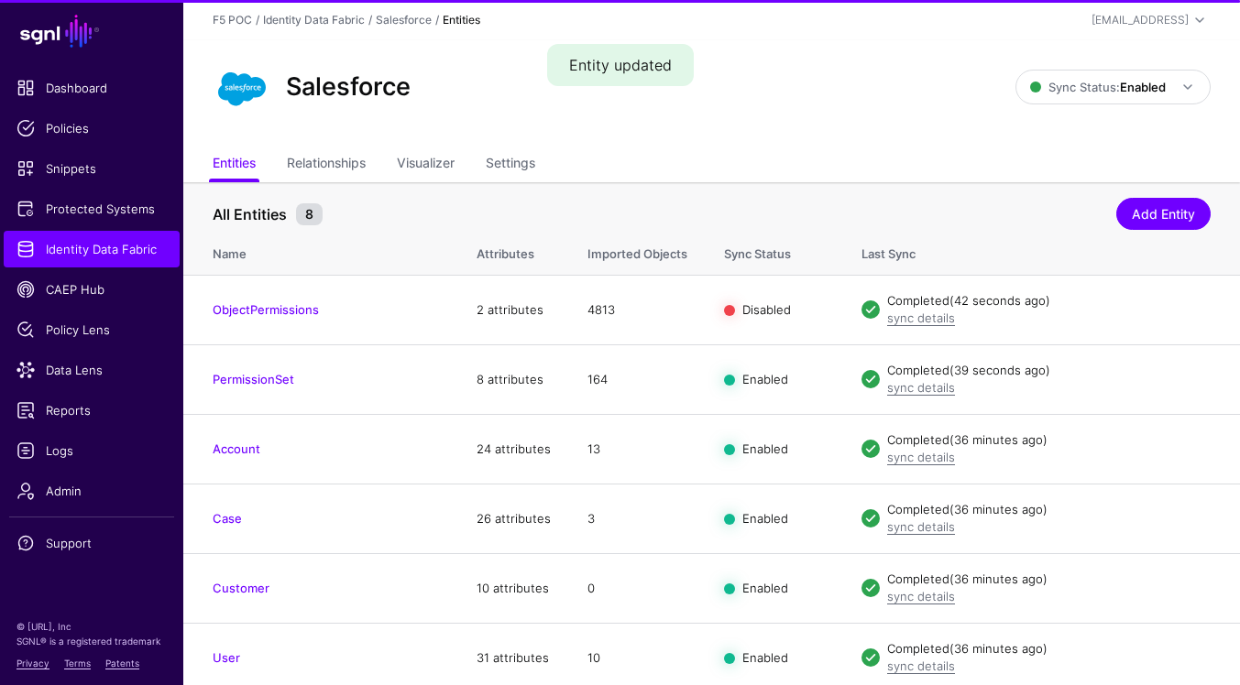
click at [0, 0] on link "Enable Sync" at bounding box center [0, 0] width 0 height 0
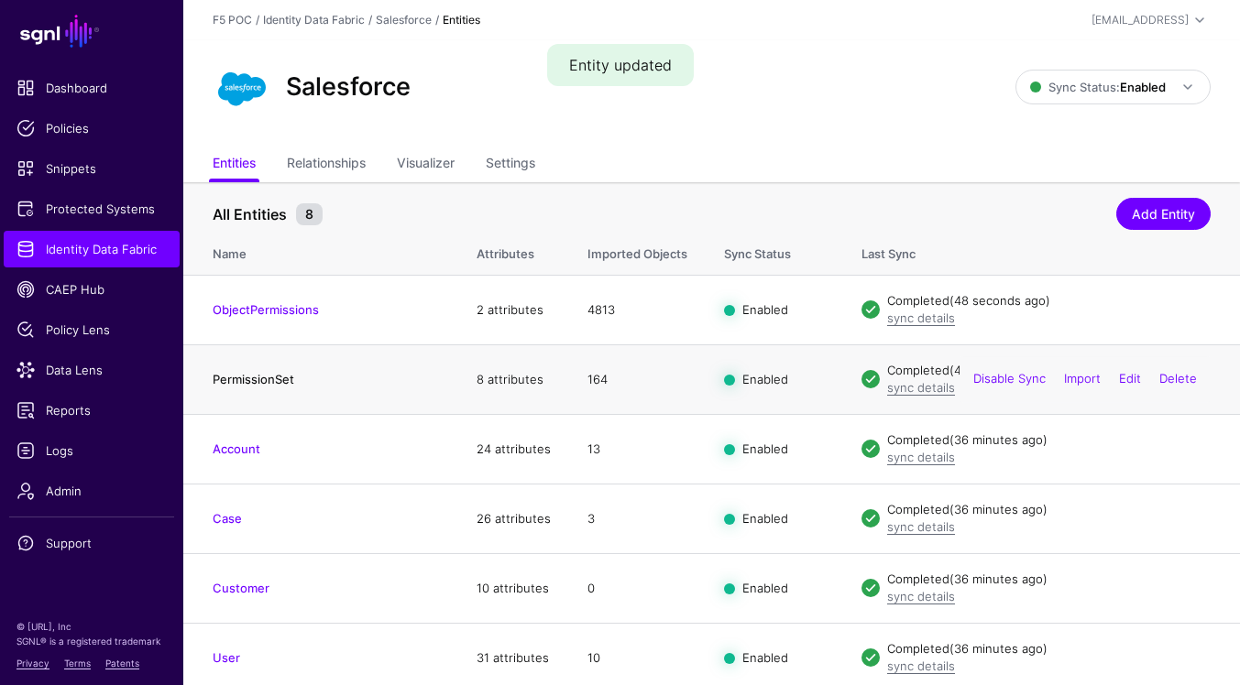
click at [251, 382] on link "PermissionSet" at bounding box center [254, 379] width 82 height 15
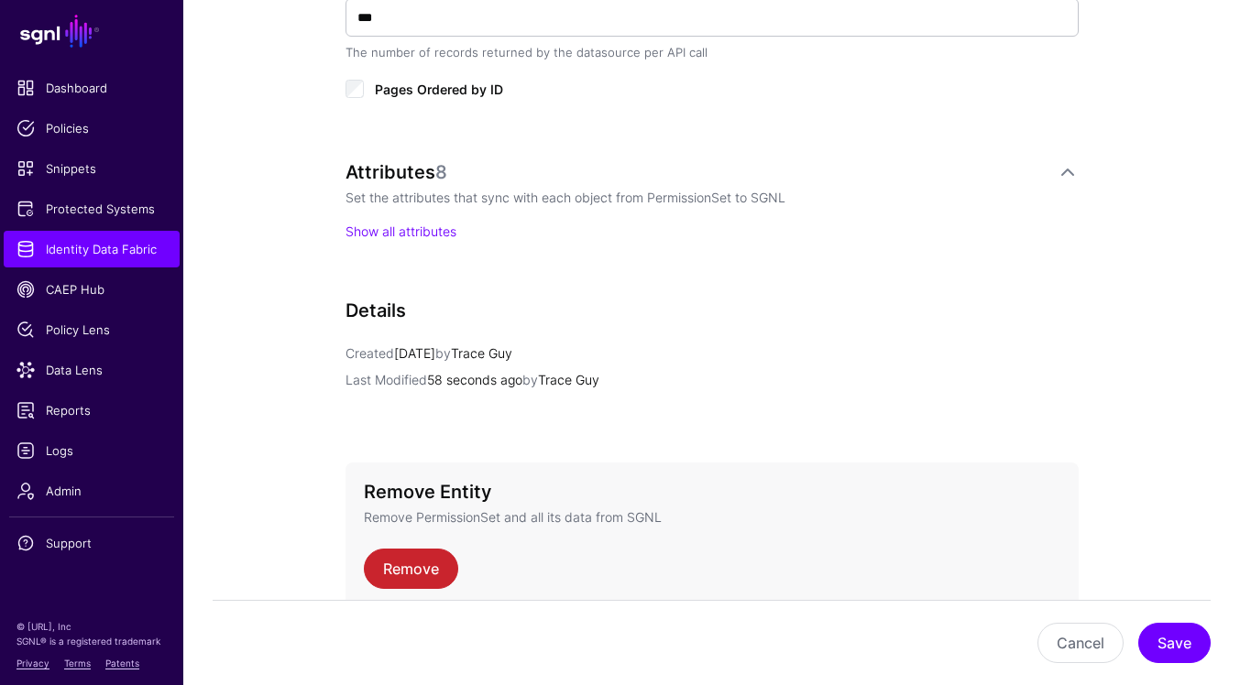
scroll to position [1207, 0]
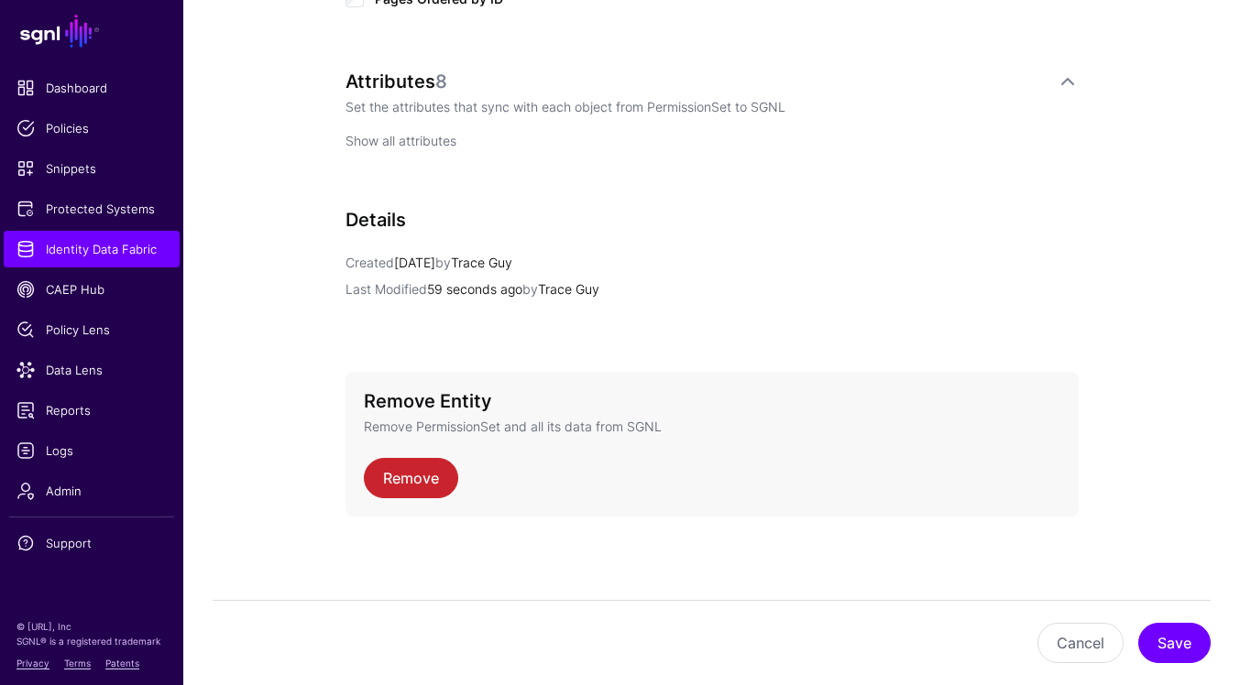
click at [434, 142] on link "Show all attributes" at bounding box center [400, 141] width 111 height 16
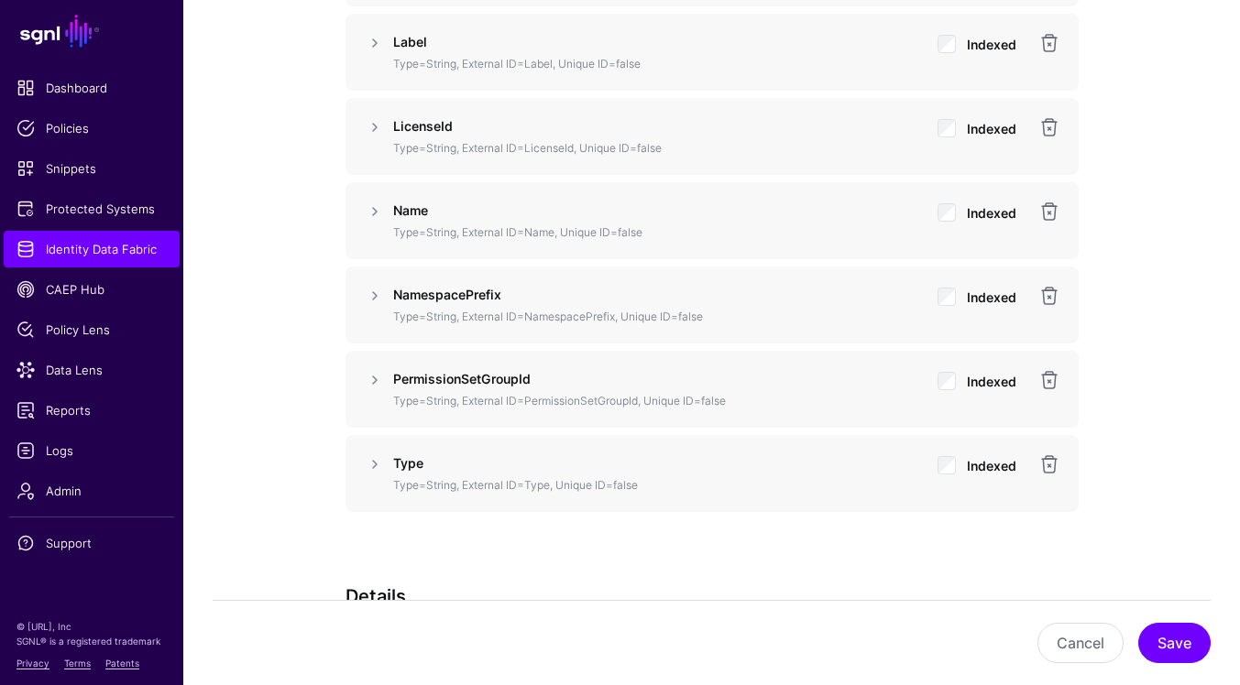
scroll to position [853, 0]
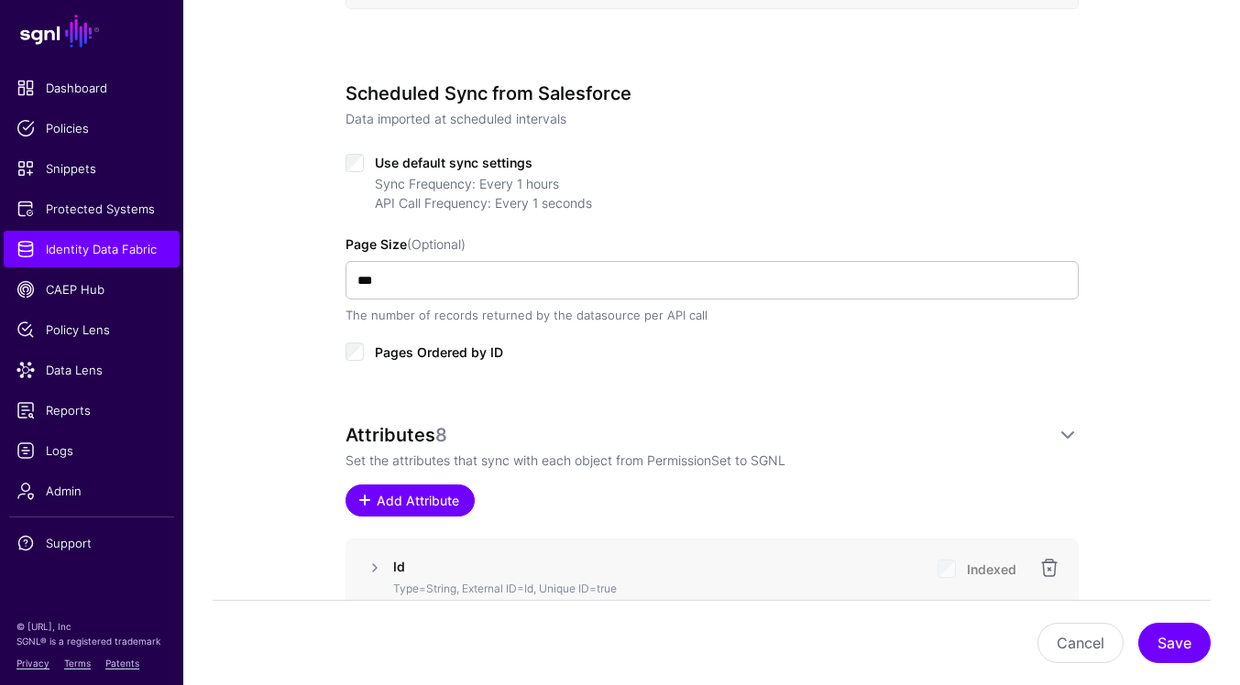
click at [435, 500] on span "Add Attribute" at bounding box center [417, 500] width 87 height 19
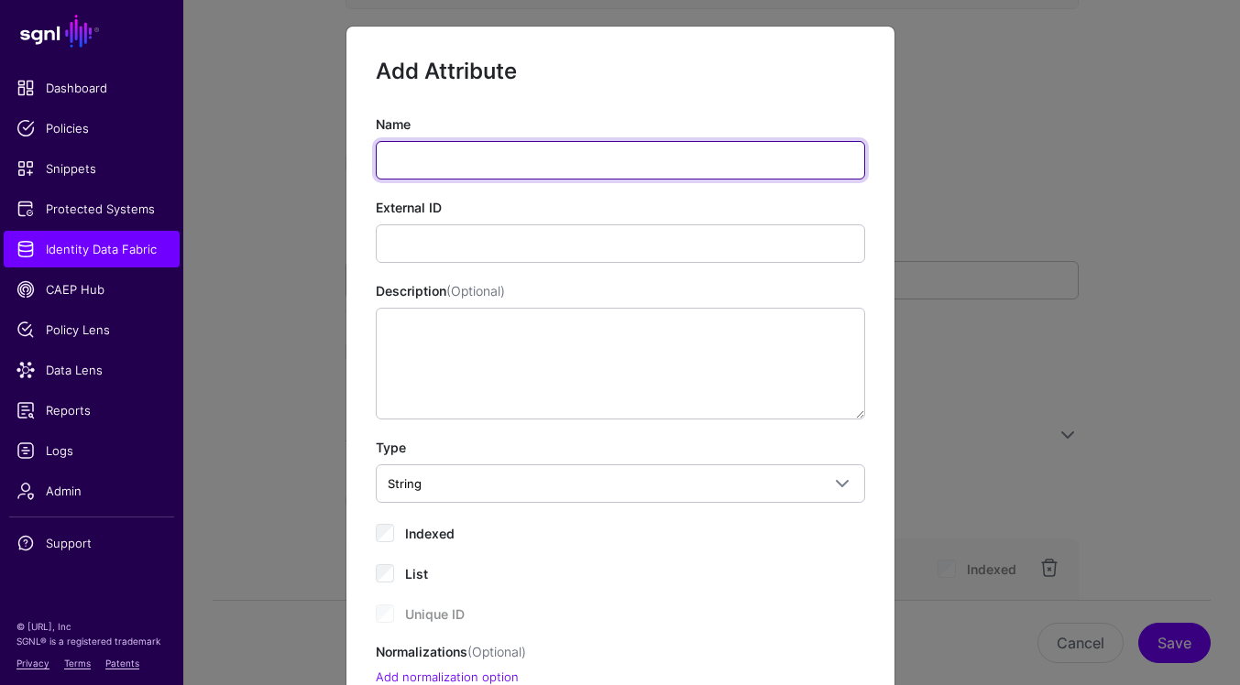
click at [555, 161] on input "Name" at bounding box center [620, 160] width 489 height 38
paste input "*********"
type input "*********"
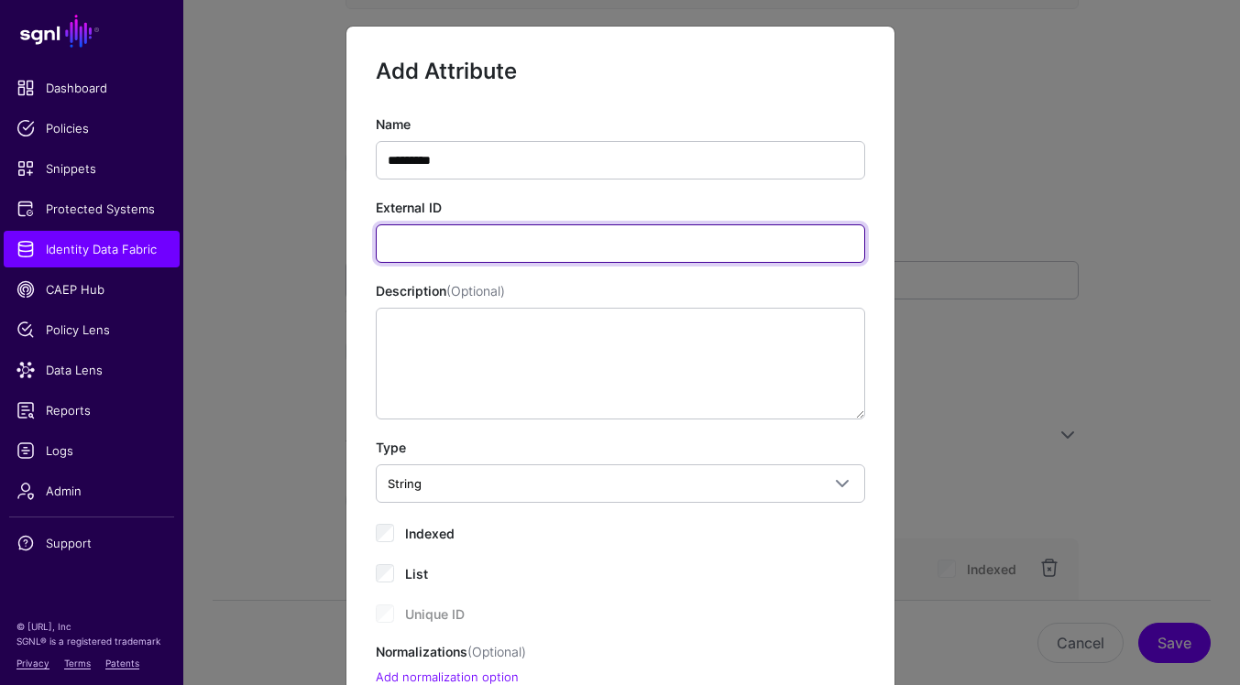
click at [762, 249] on input "External ID" at bounding box center [620, 244] width 489 height 38
paste input "*********"
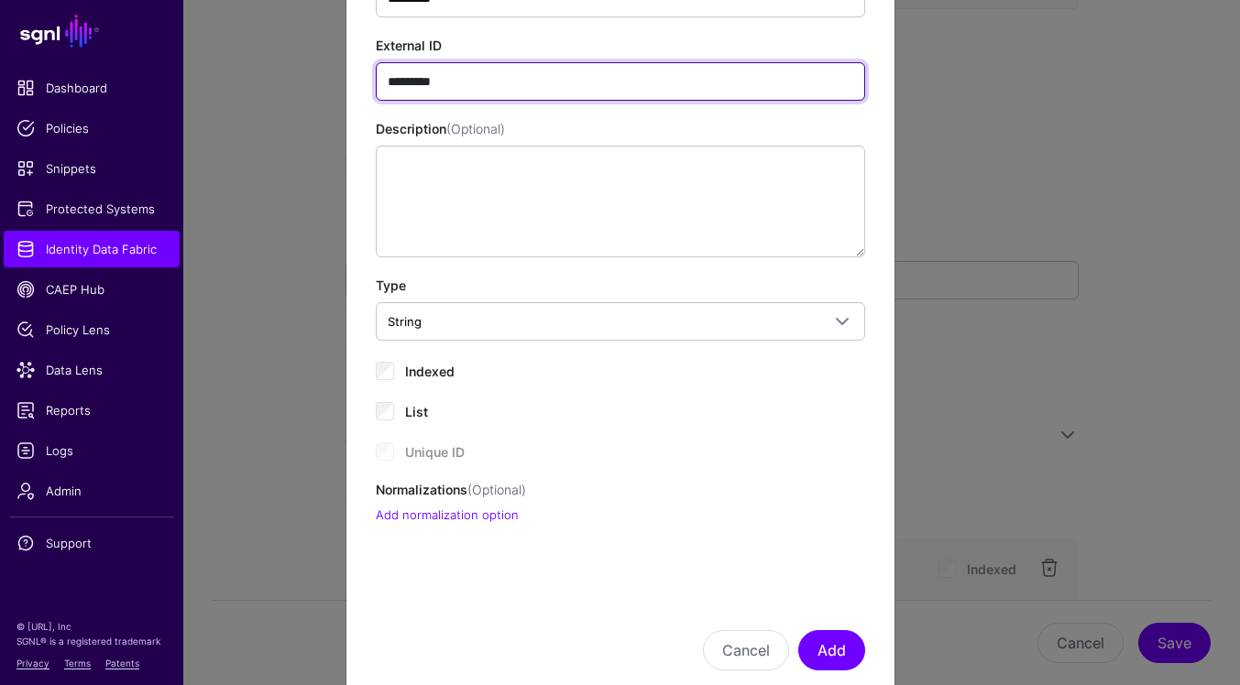
scroll to position [203, 0]
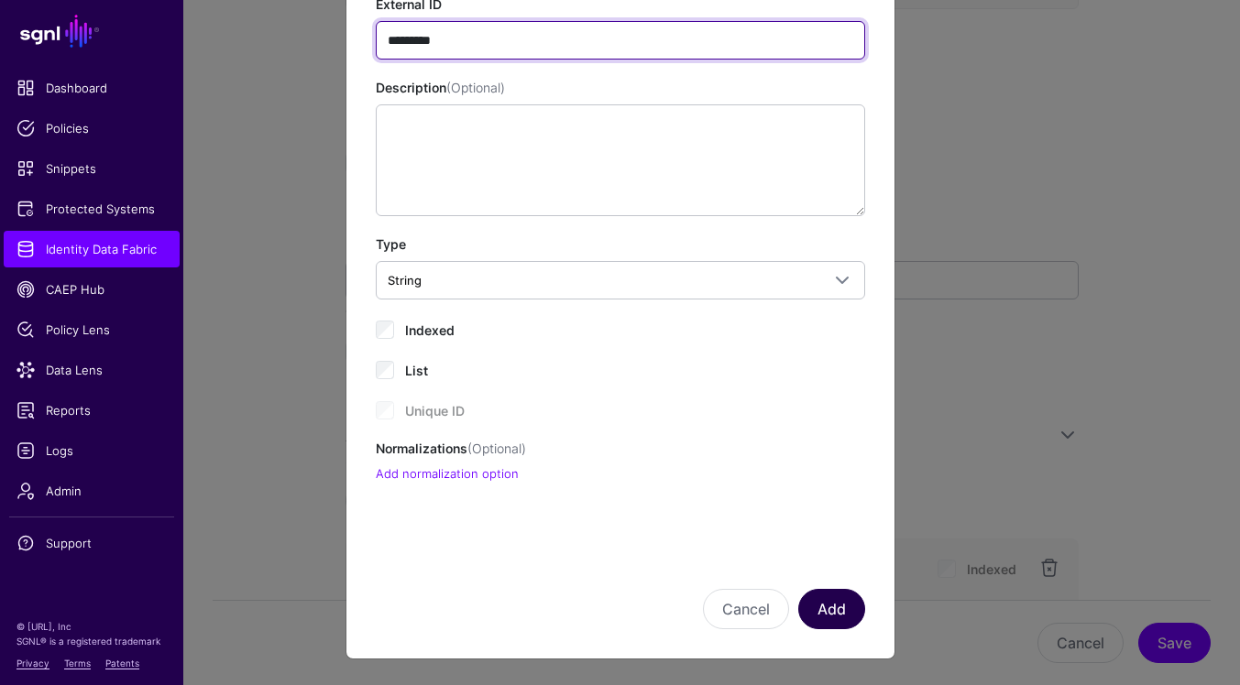
type input "*********"
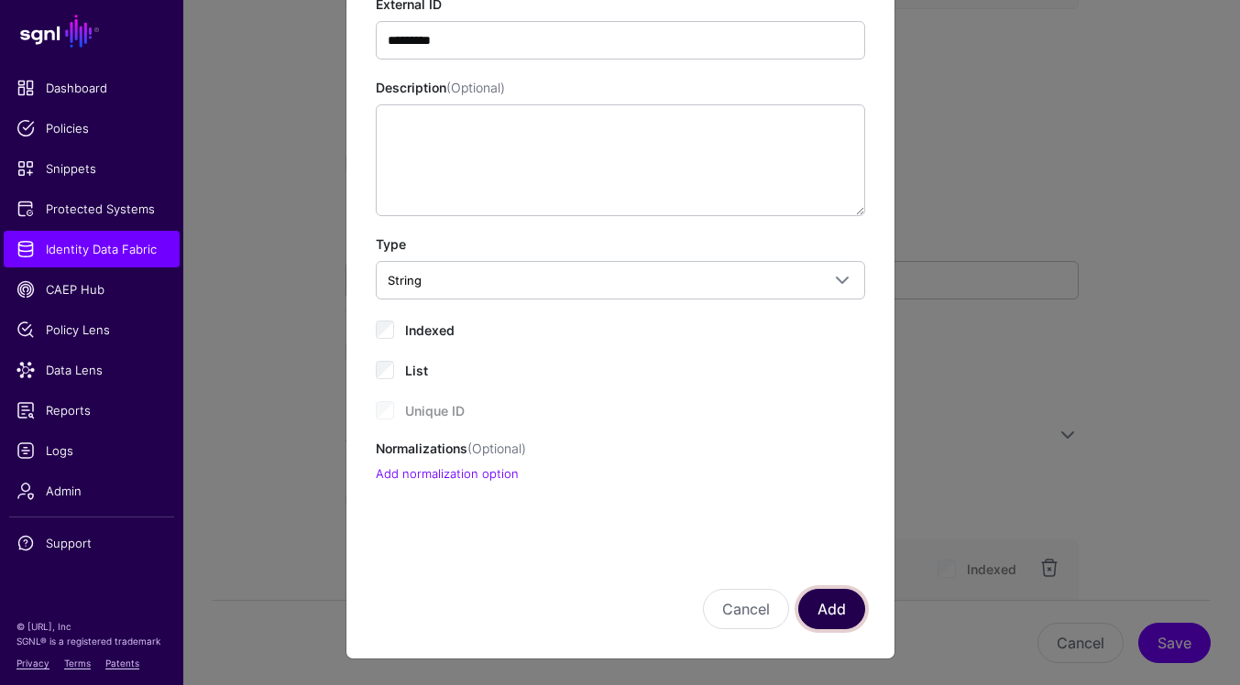
click at [842, 610] on button "Add" at bounding box center [831, 609] width 67 height 40
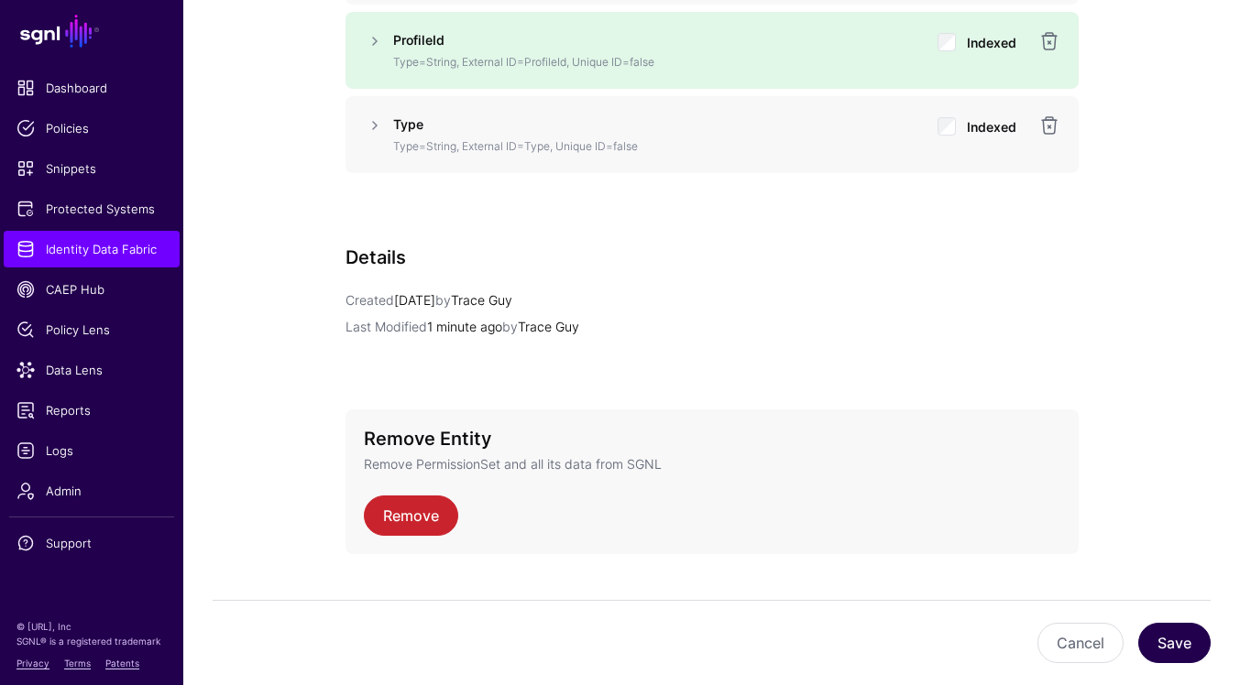
scroll to position [1982, 0]
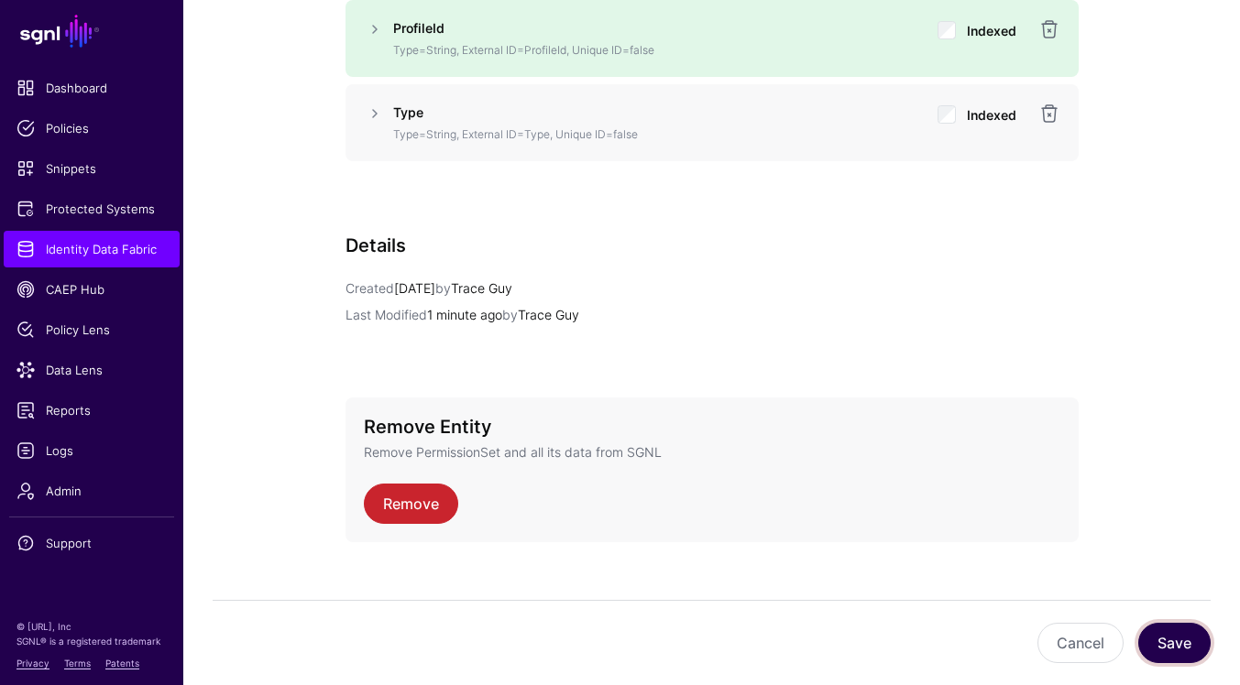
click at [1179, 638] on button "Save" at bounding box center [1174, 643] width 72 height 40
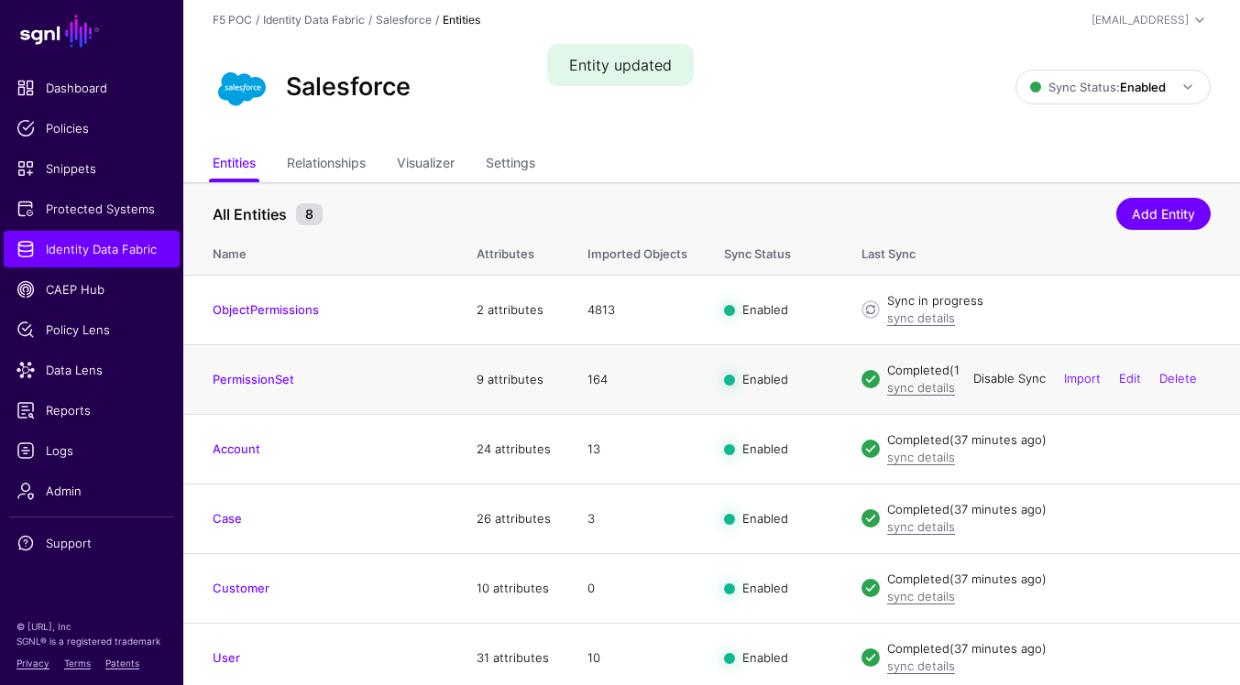
click at [1017, 379] on link "Disable Sync" at bounding box center [1009, 379] width 72 height 15
click at [1015, 383] on link "Enable Sync" at bounding box center [1011, 379] width 70 height 15
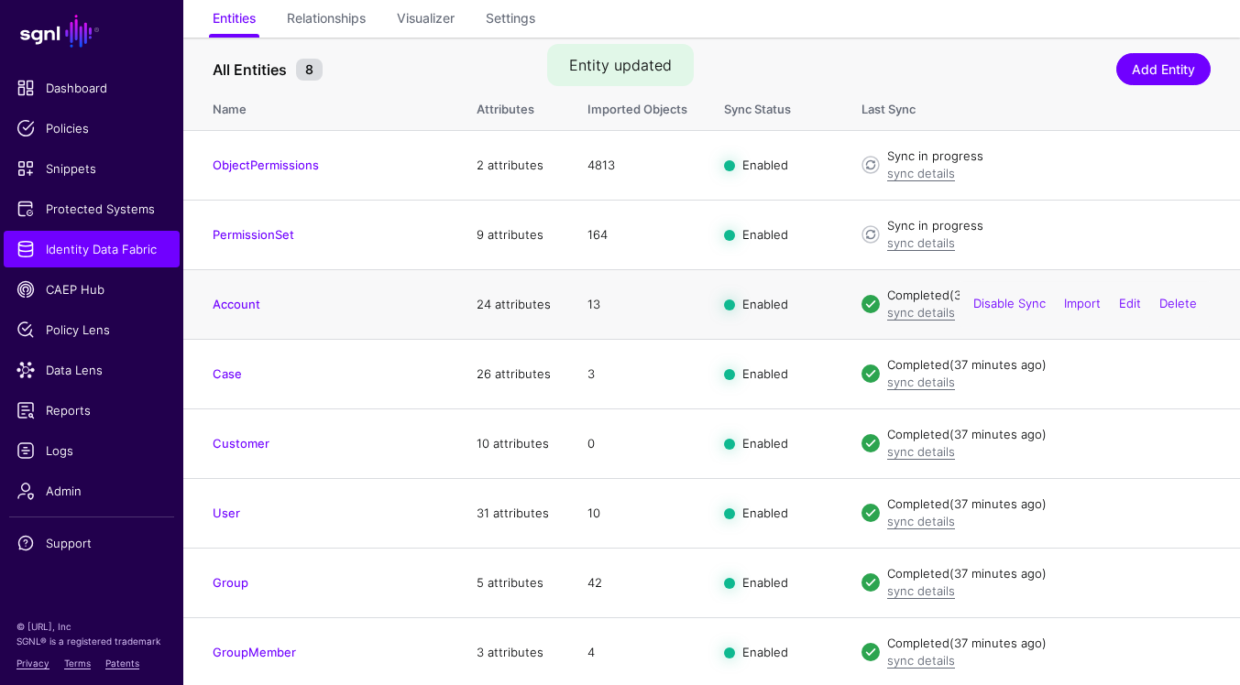
scroll to position [148, 0]
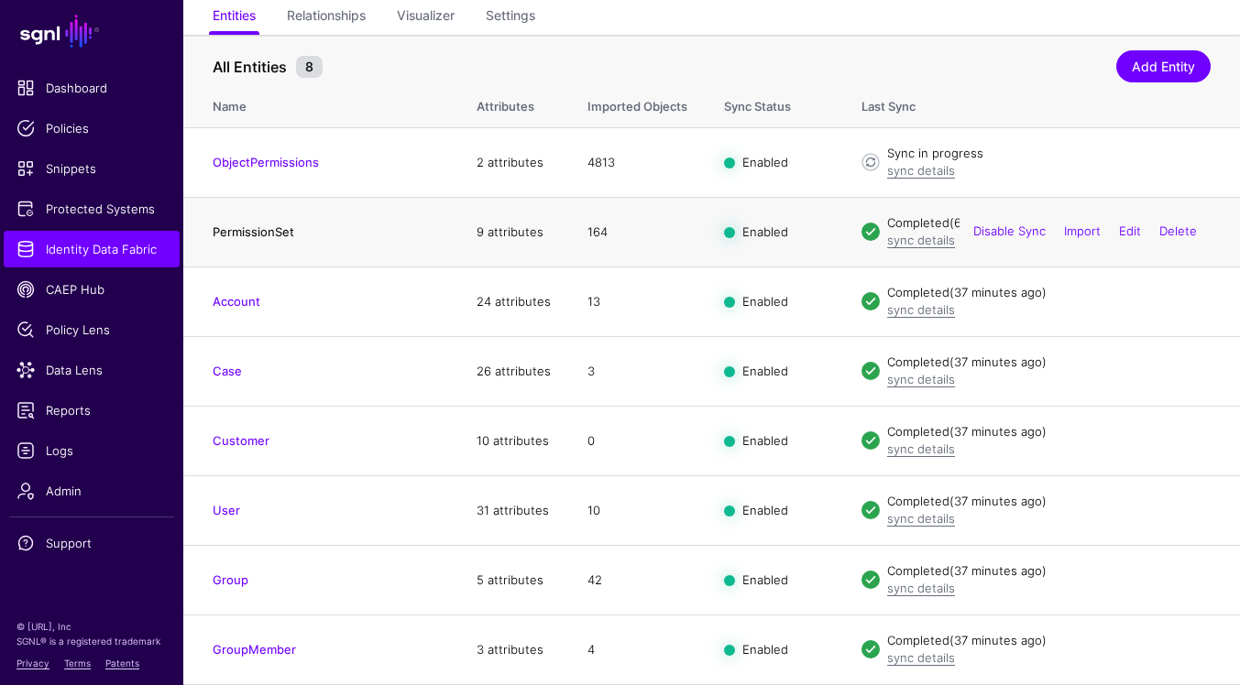
click at [273, 236] on link "PermissionSet" at bounding box center [254, 232] width 82 height 15
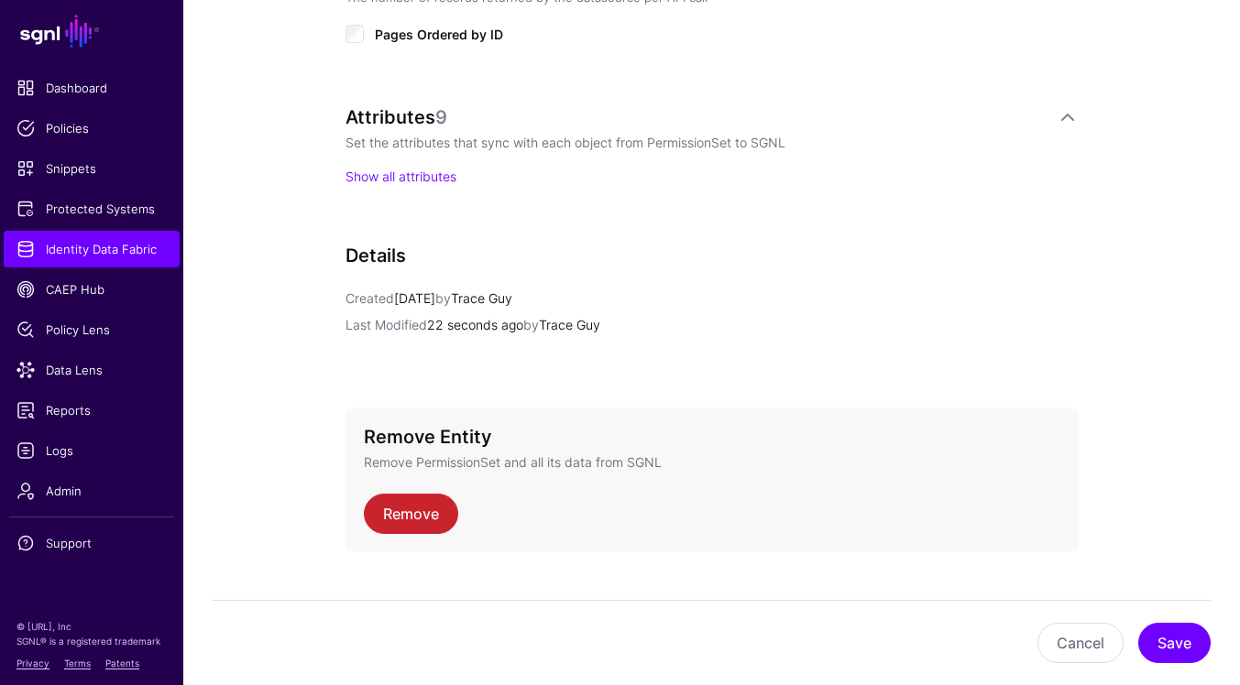
scroll to position [1207, 0]
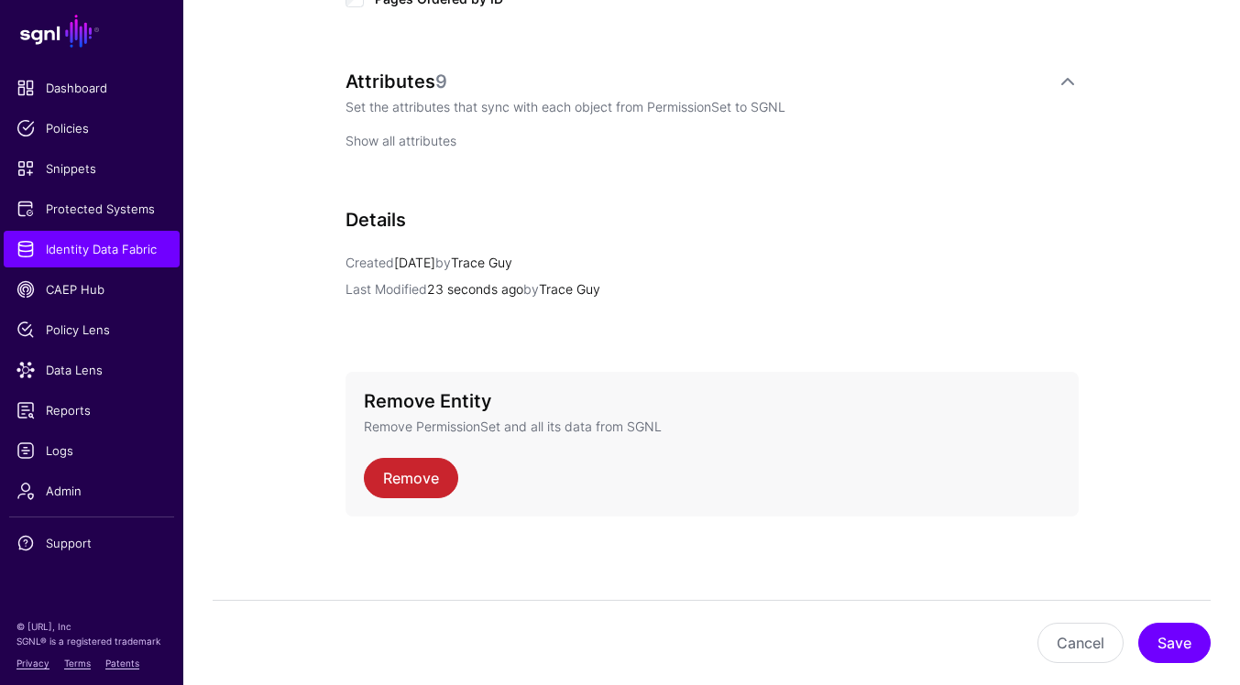
click at [401, 137] on link "Show all attributes" at bounding box center [400, 141] width 111 height 16
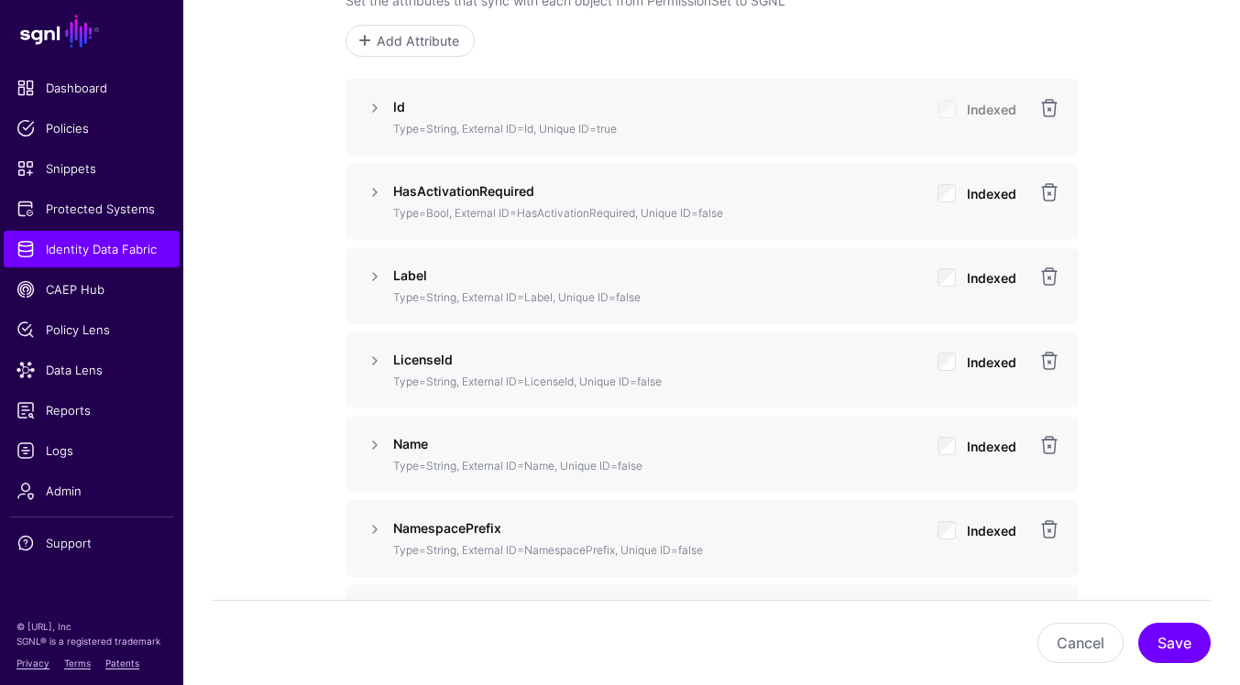
scroll to position [1286, 0]
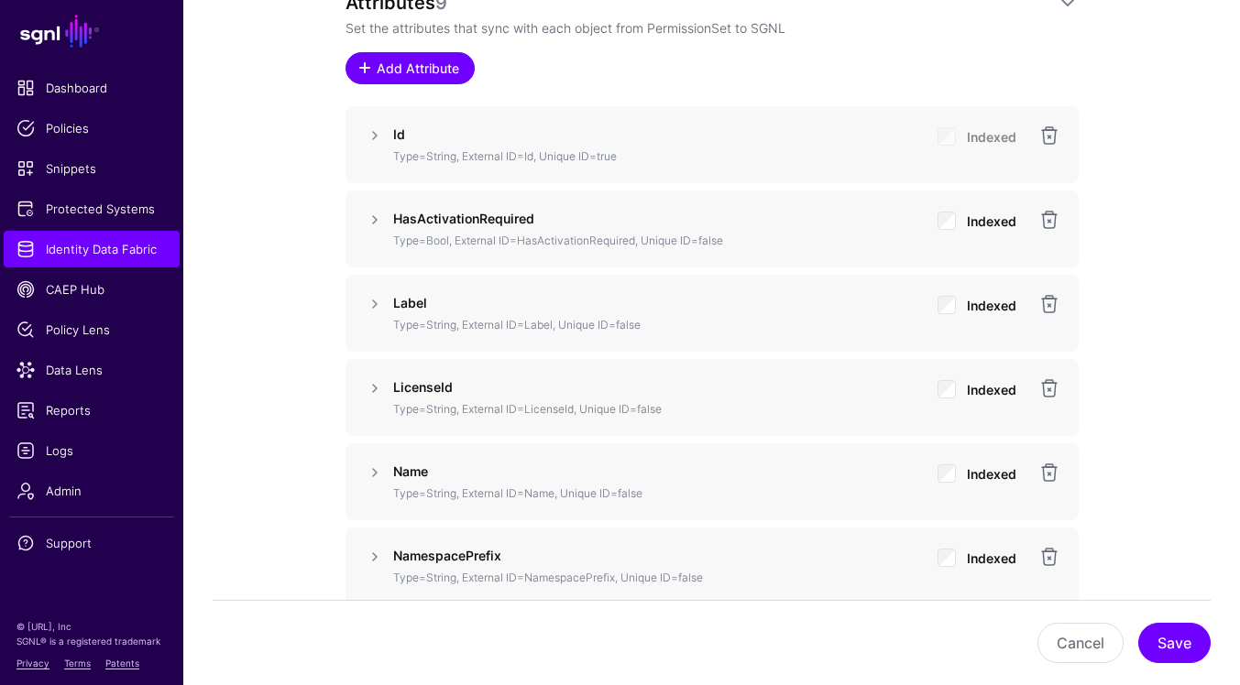
click at [411, 74] on span "Add Attribute" at bounding box center [417, 68] width 87 height 19
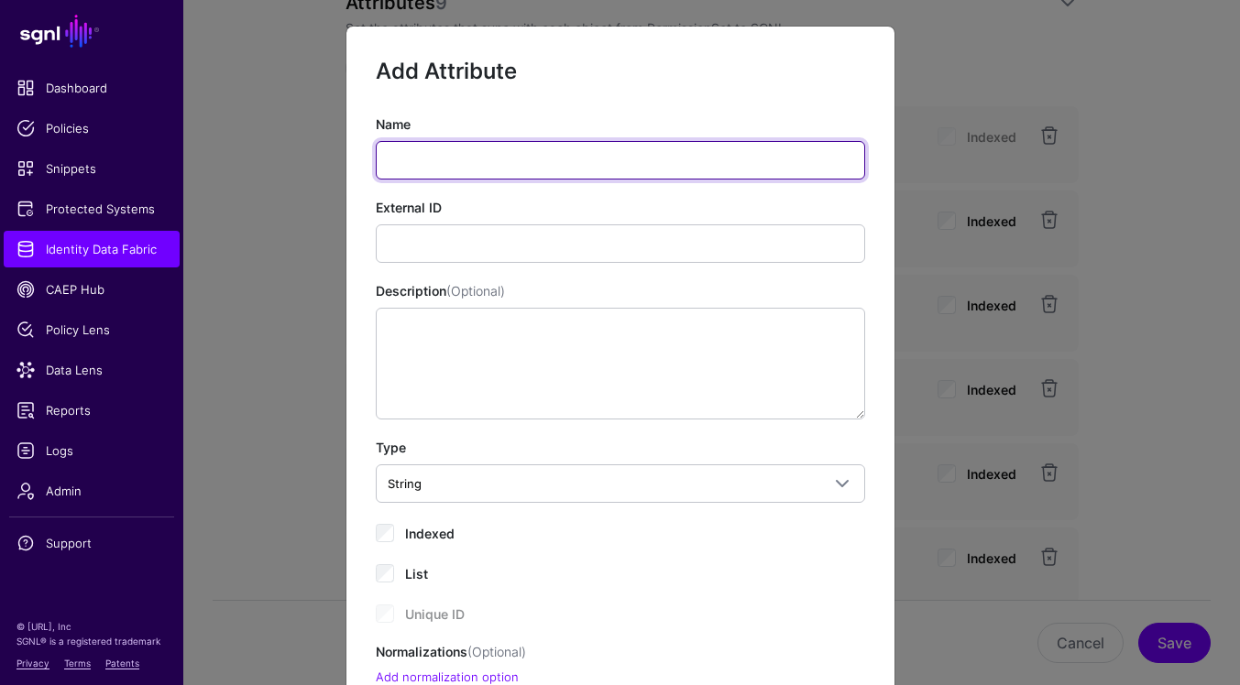
click at [537, 158] on input "Name" at bounding box center [620, 160] width 489 height 38
paste input "**********"
type input "**********"
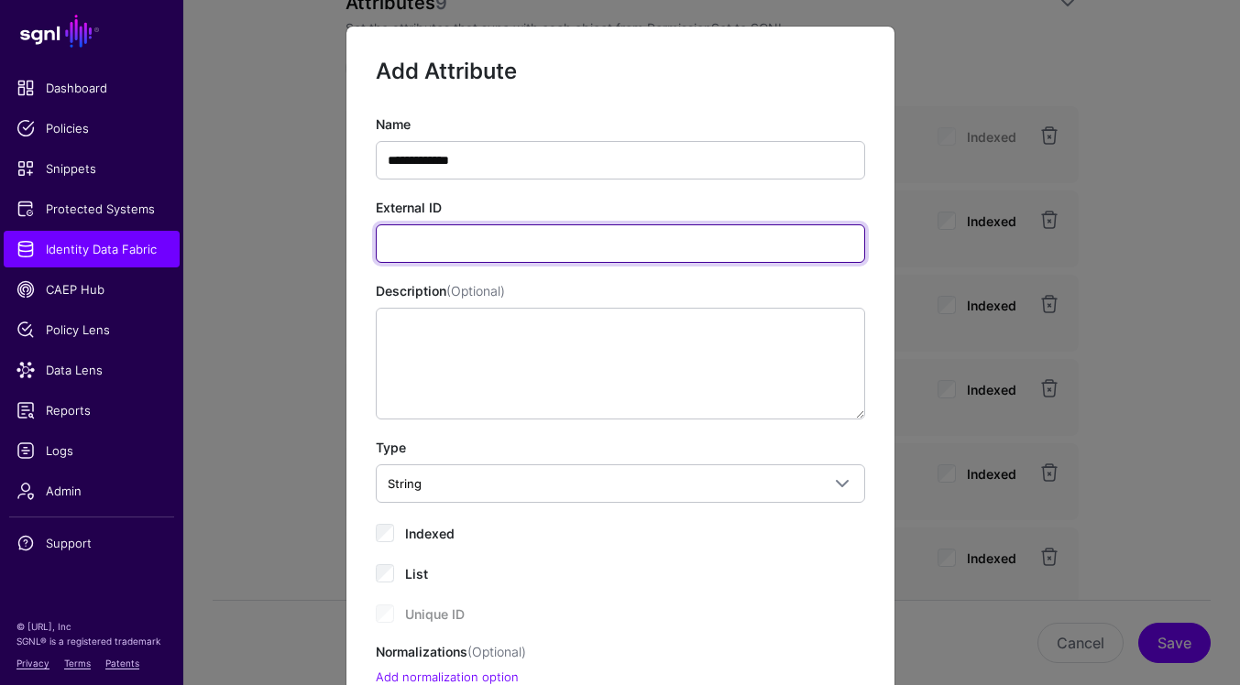
click at [756, 258] on input "External ID" at bounding box center [620, 244] width 489 height 38
paste input "**********"
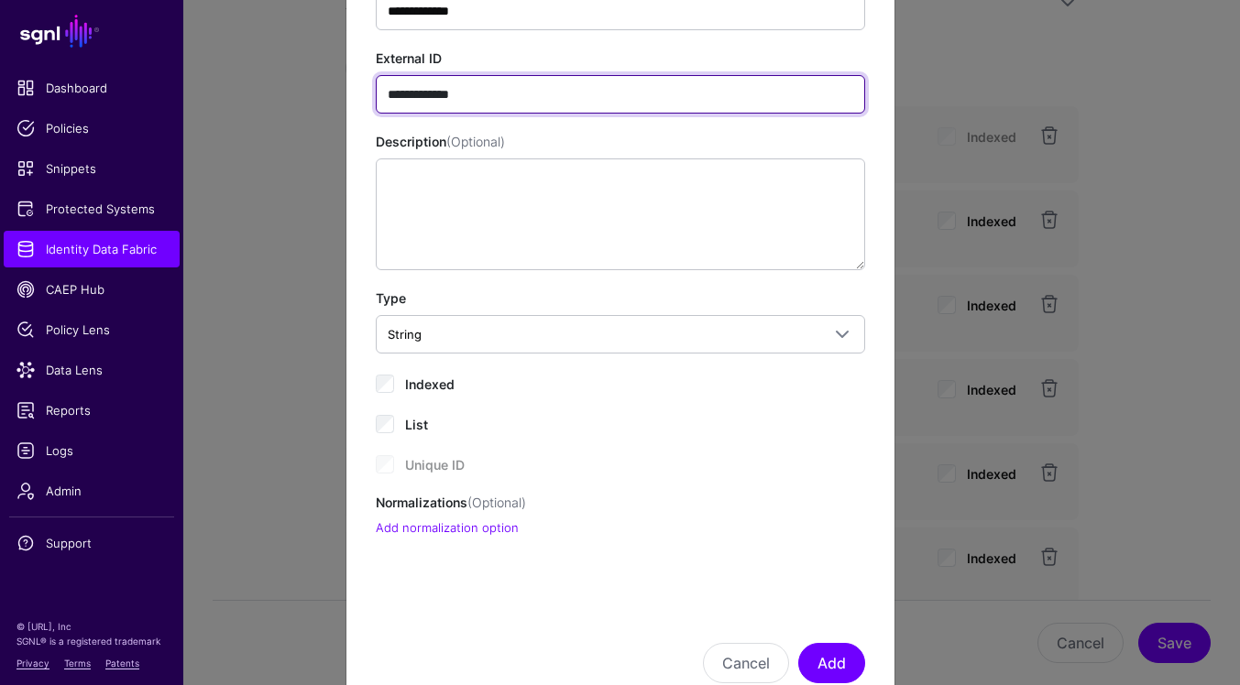
scroll to position [203, 0]
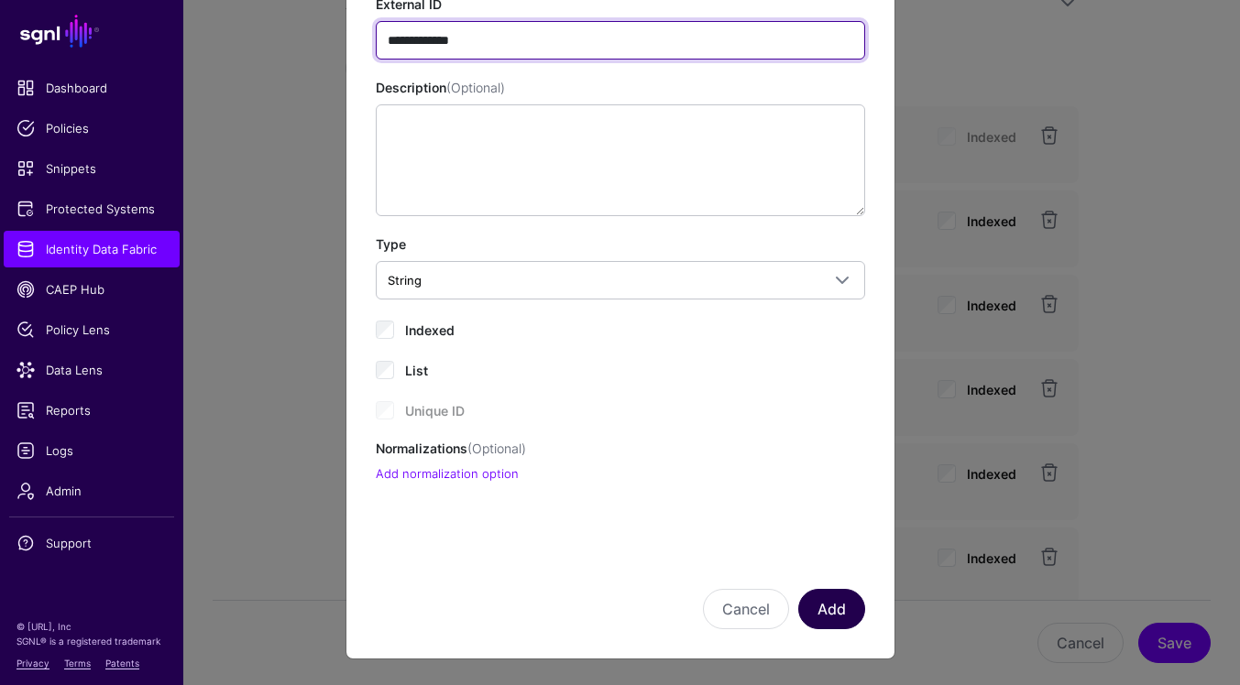
type input "**********"
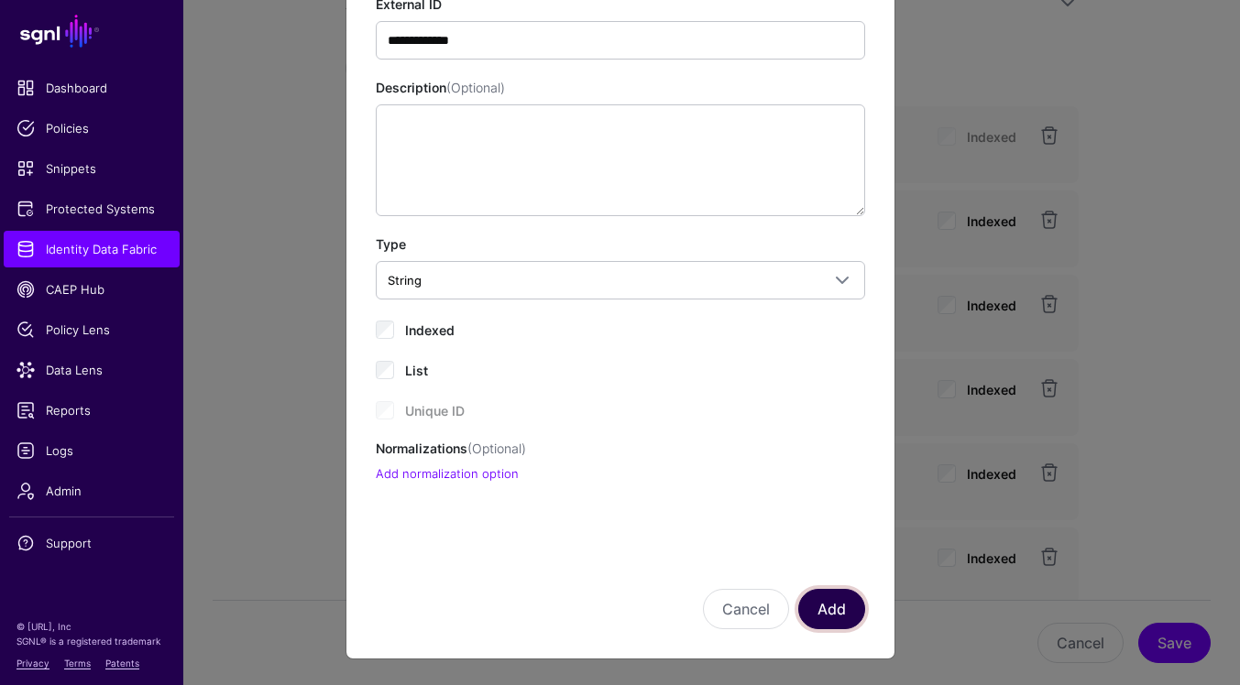
click at [849, 619] on button "Add" at bounding box center [831, 609] width 67 height 40
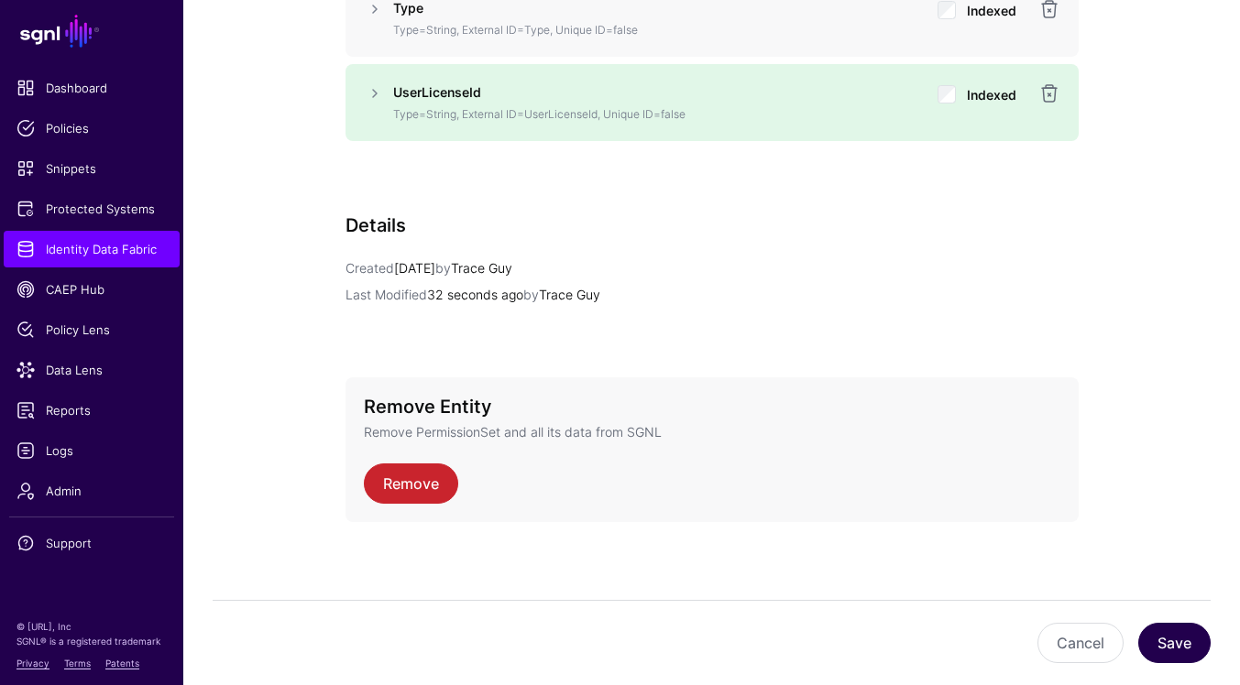
scroll to position [2092, 0]
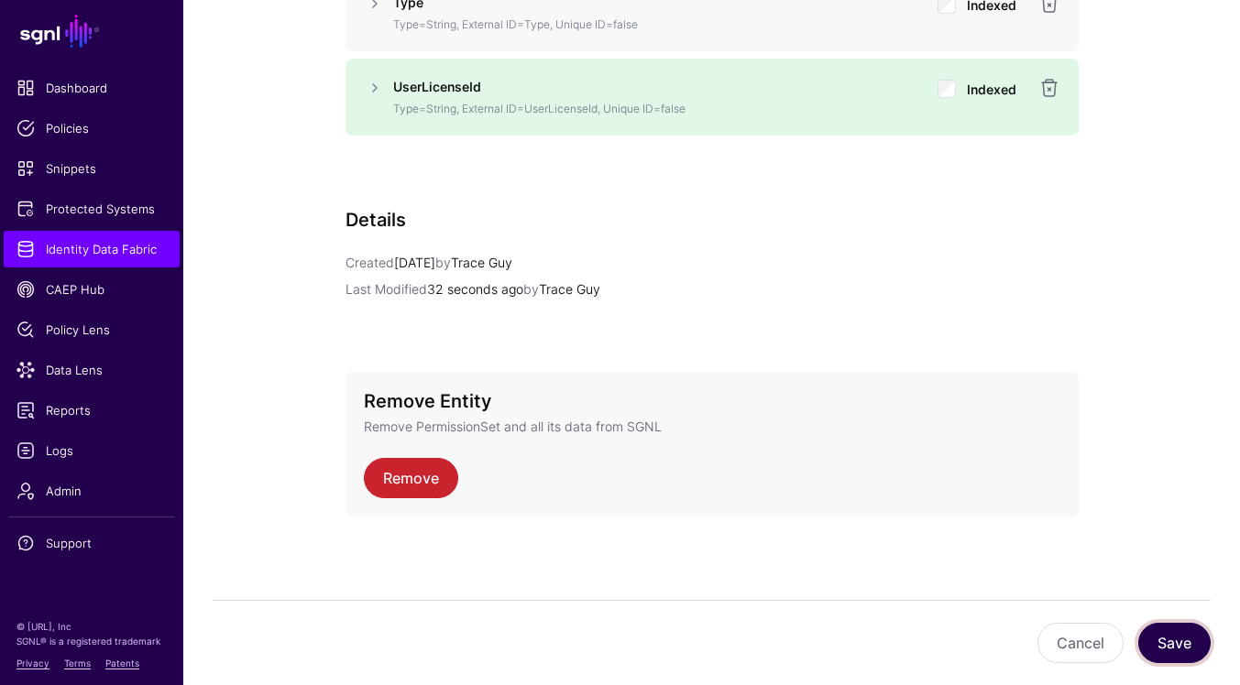
click at [1166, 638] on button "Save" at bounding box center [1174, 643] width 72 height 40
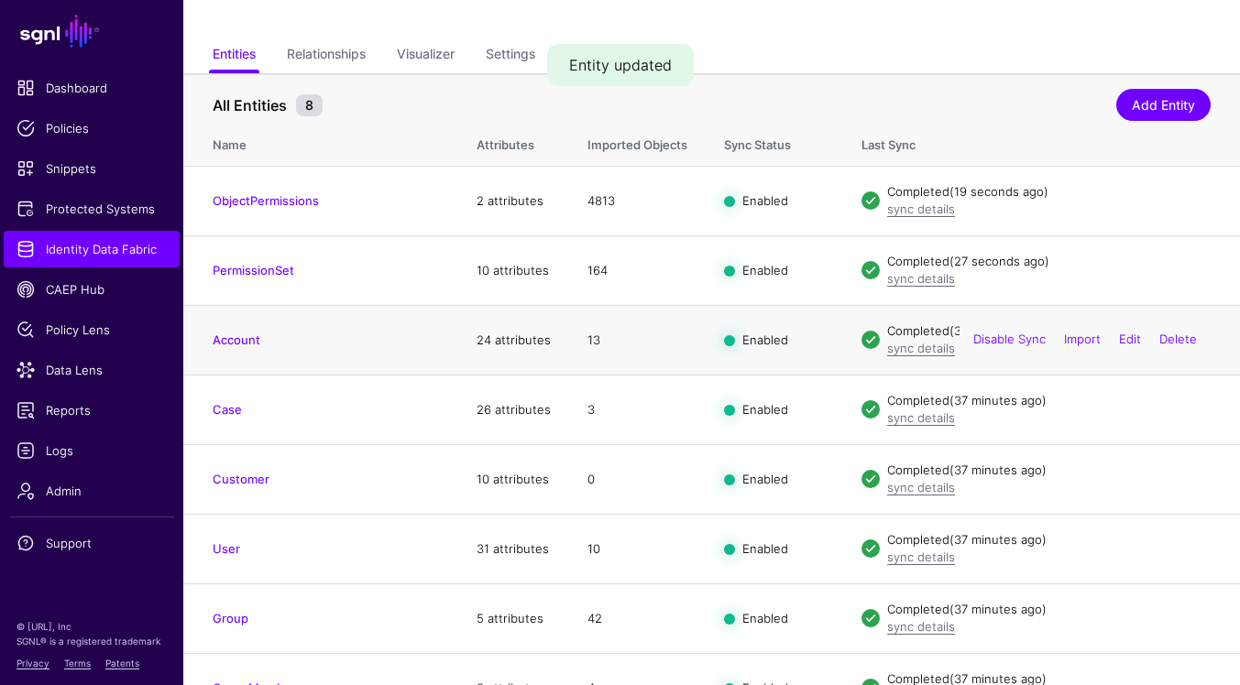
scroll to position [123, 0]
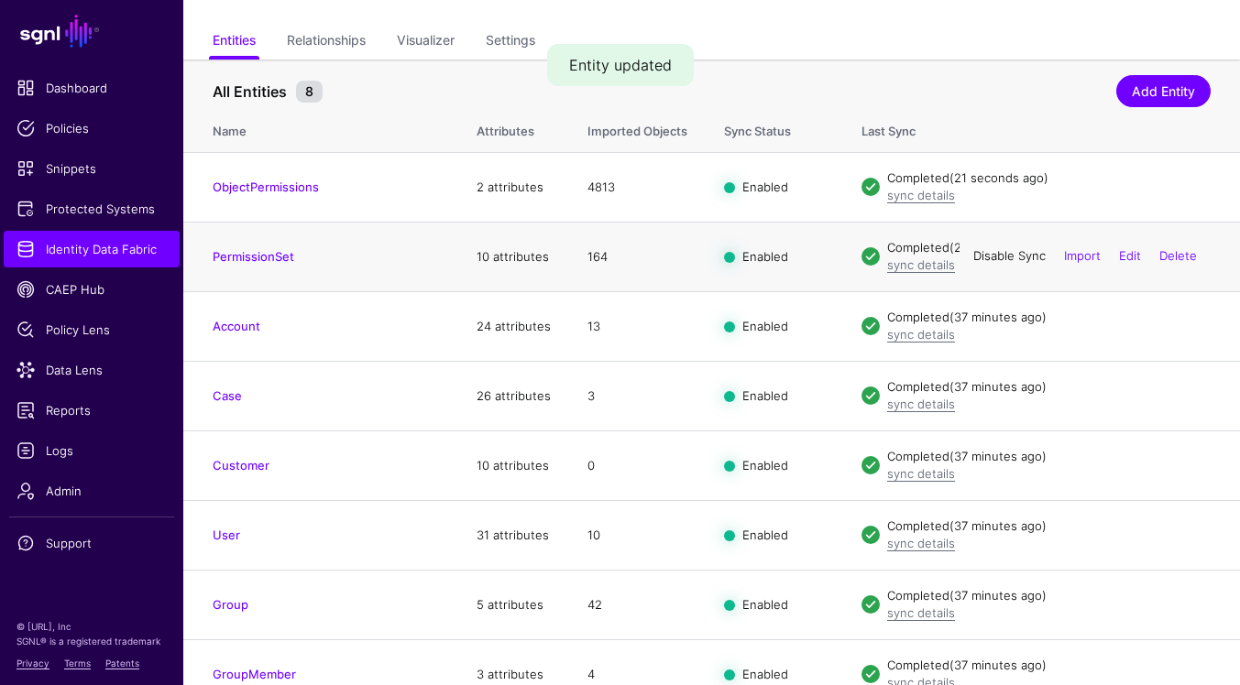
click at [1024, 255] on link "Disable Sync" at bounding box center [1009, 256] width 72 height 15
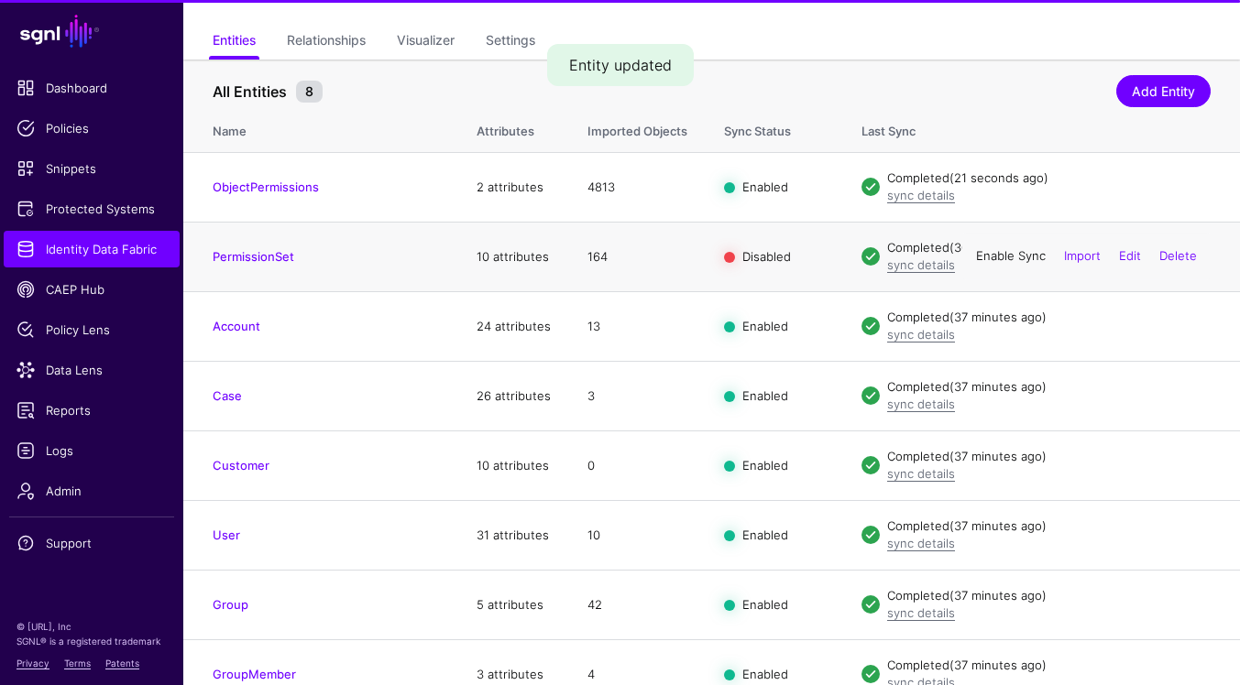
click at [1020, 258] on link "Enable Sync" at bounding box center [1011, 256] width 70 height 15
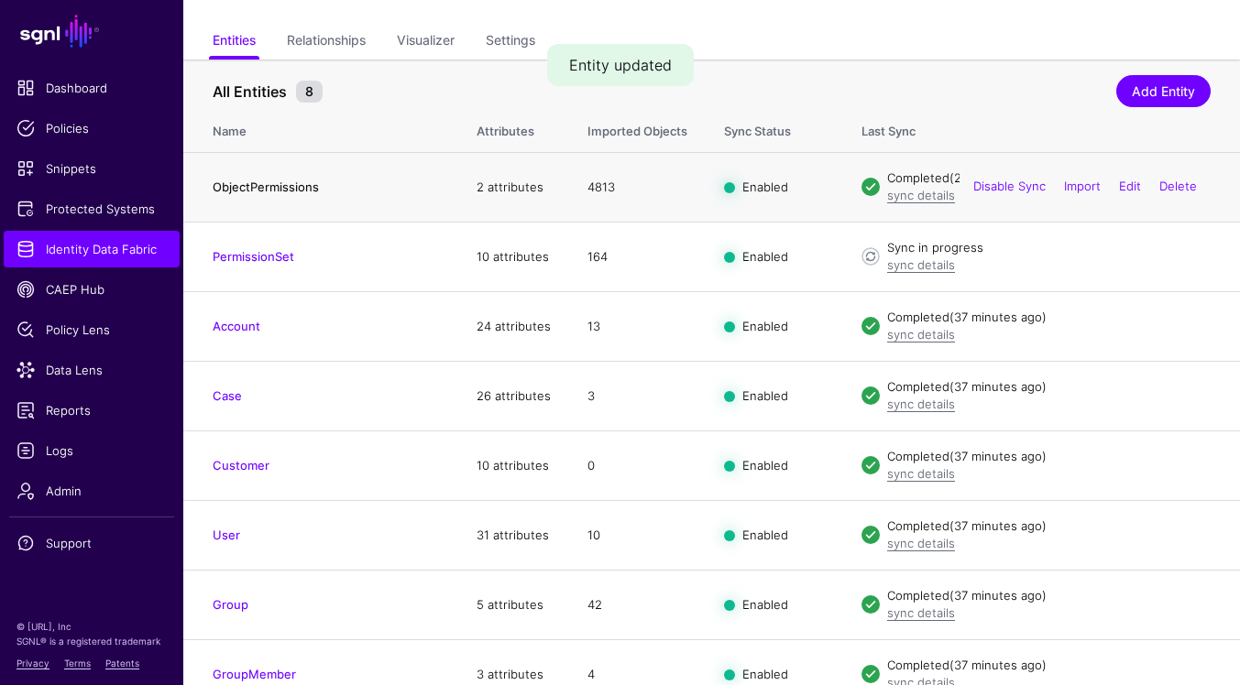
click at [286, 192] on link "ObjectPermissions" at bounding box center [266, 187] width 106 height 15
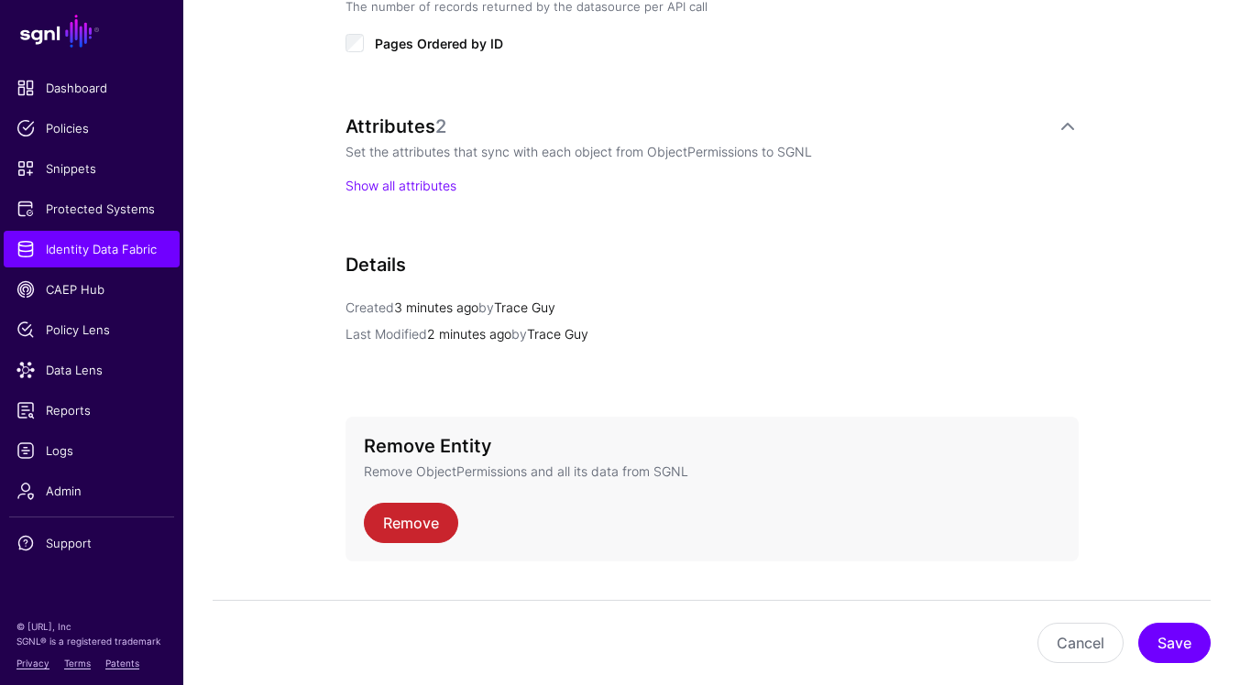
scroll to position [1205, 0]
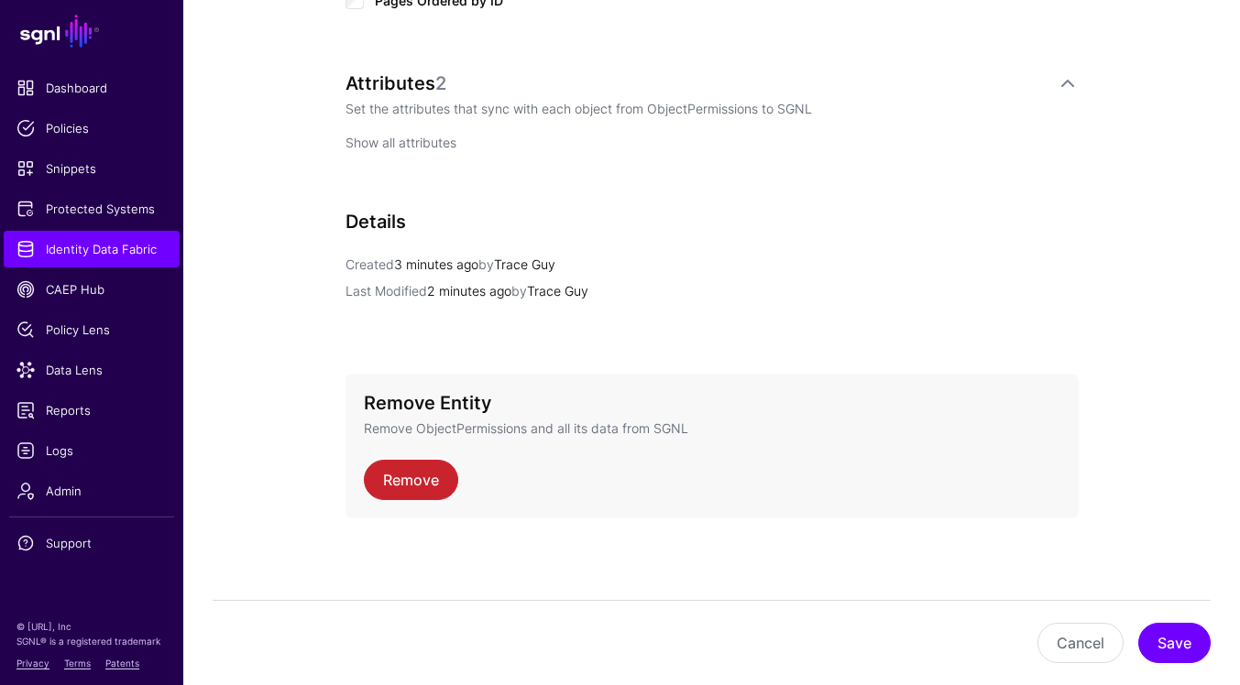
click at [454, 143] on link "Show all attributes" at bounding box center [400, 143] width 111 height 16
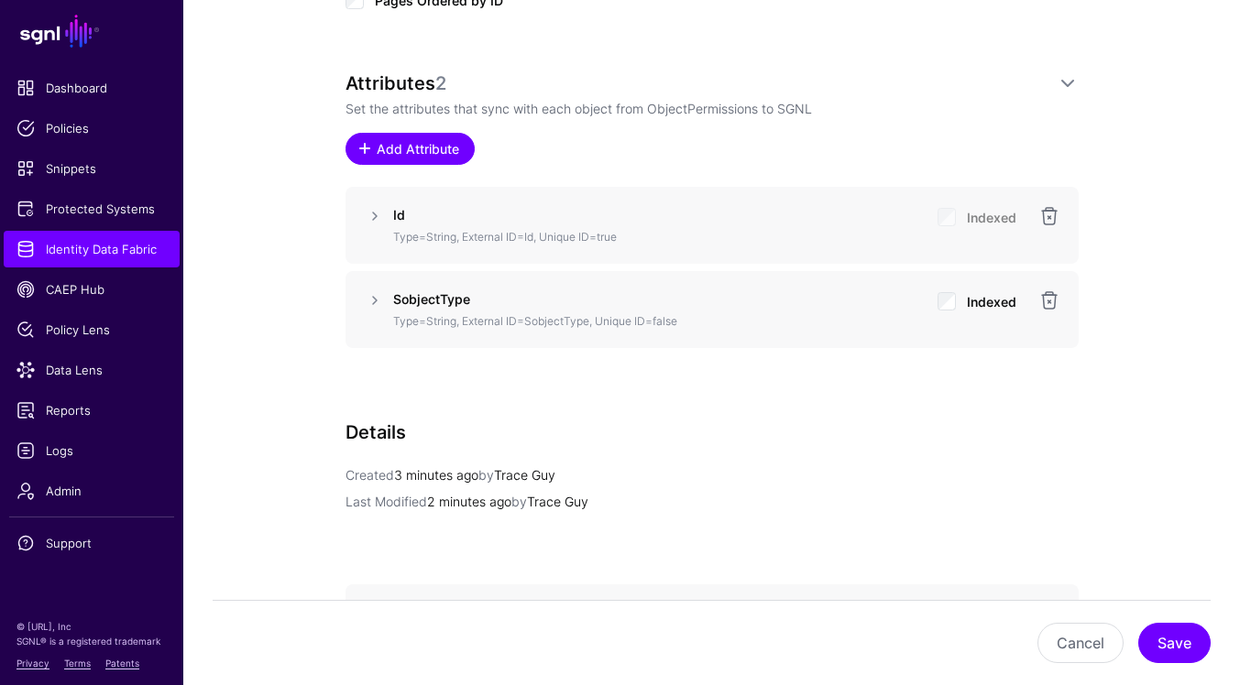
click at [410, 145] on span "Add Attribute" at bounding box center [417, 148] width 87 height 19
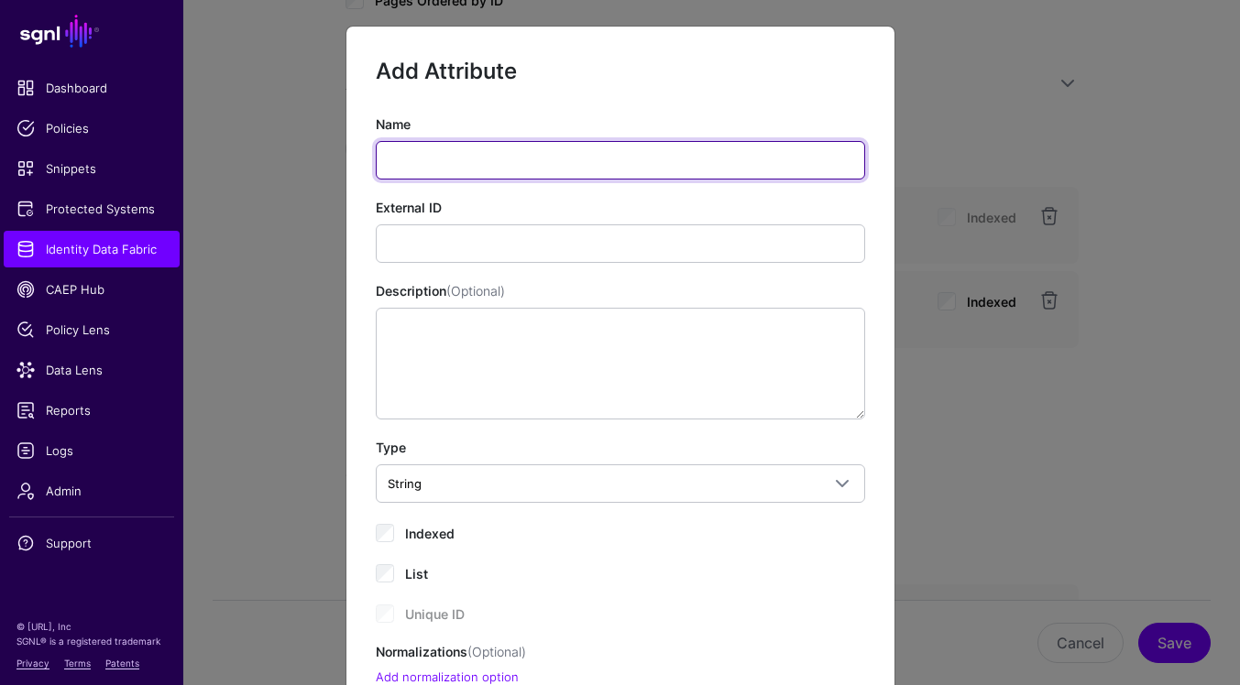
click at [522, 169] on input "Name" at bounding box center [620, 160] width 489 height 38
paste input "********"
type input "********"
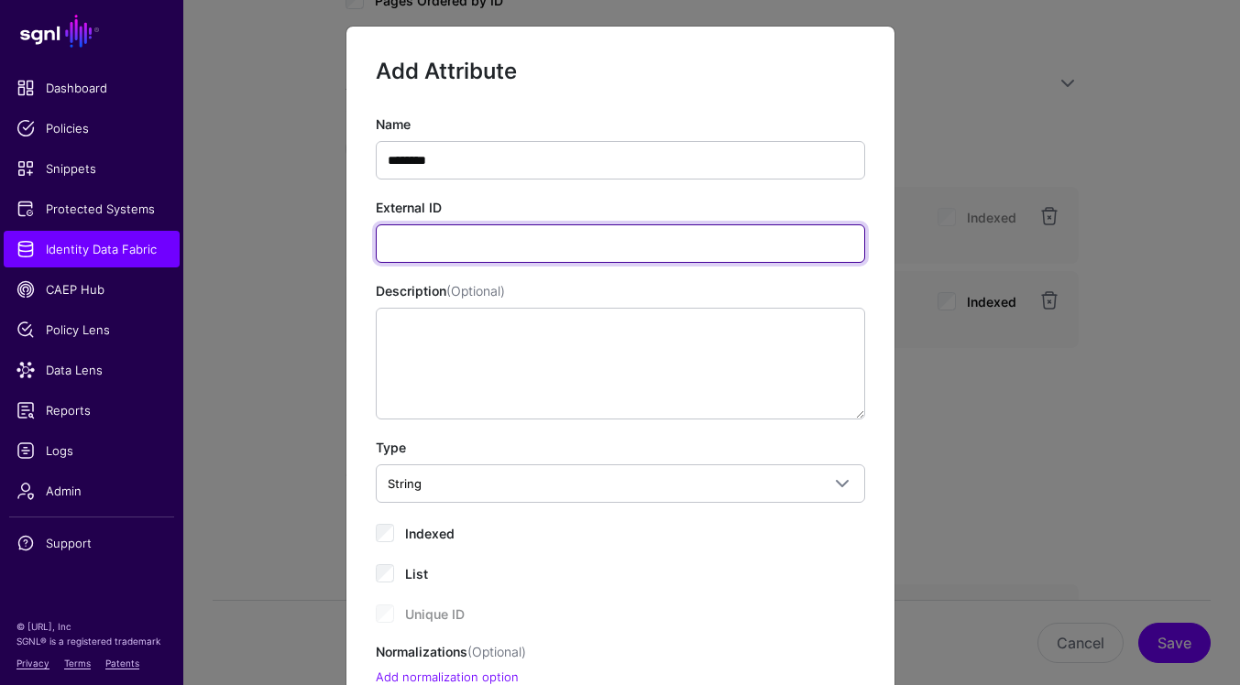
click at [746, 249] on input "External ID" at bounding box center [620, 244] width 489 height 38
paste input "********"
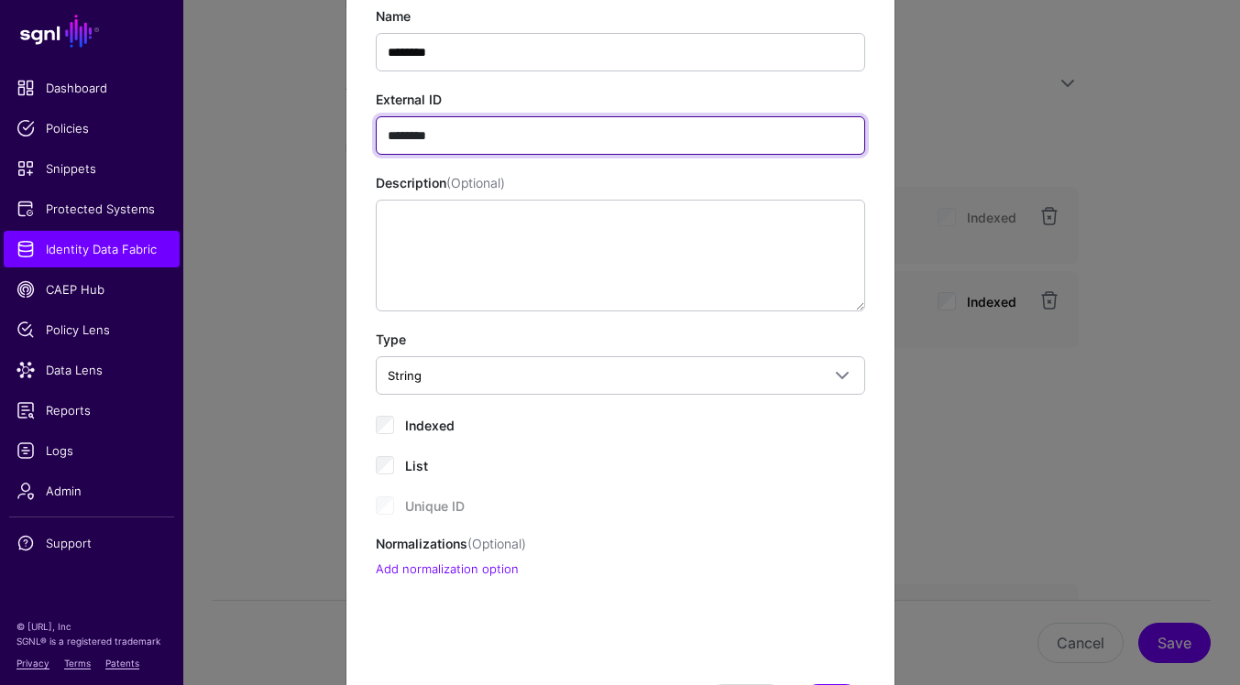
scroll to position [203, 0]
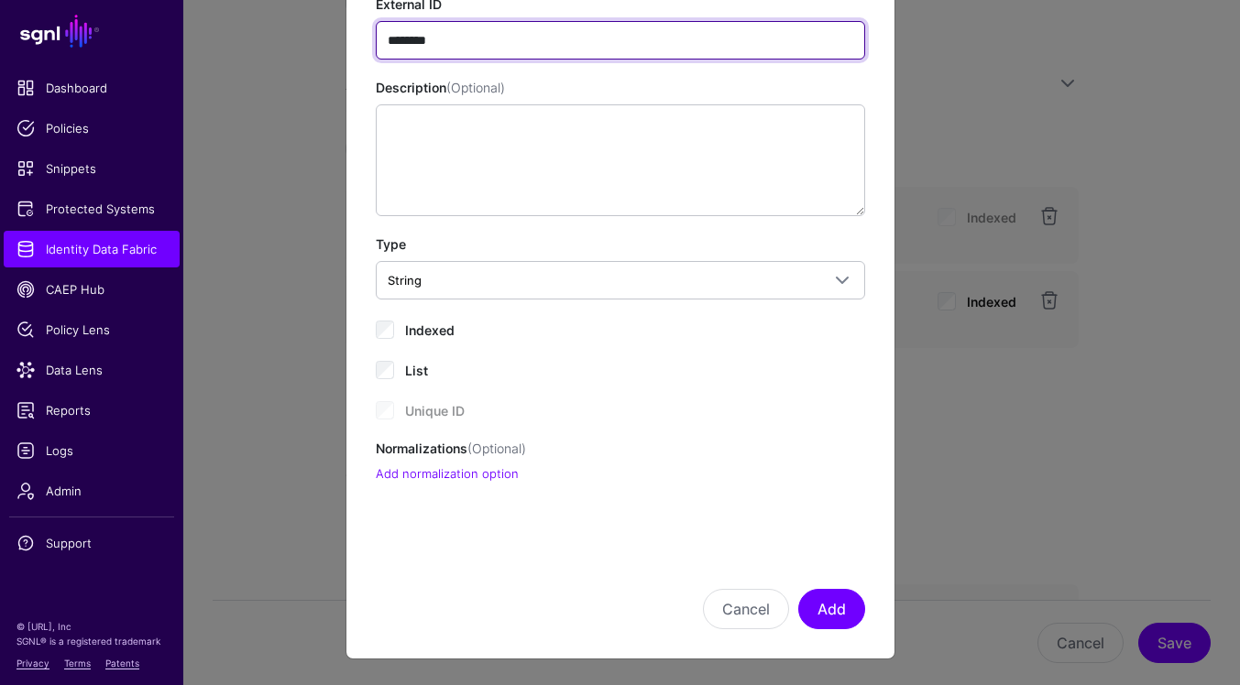
type input "********"
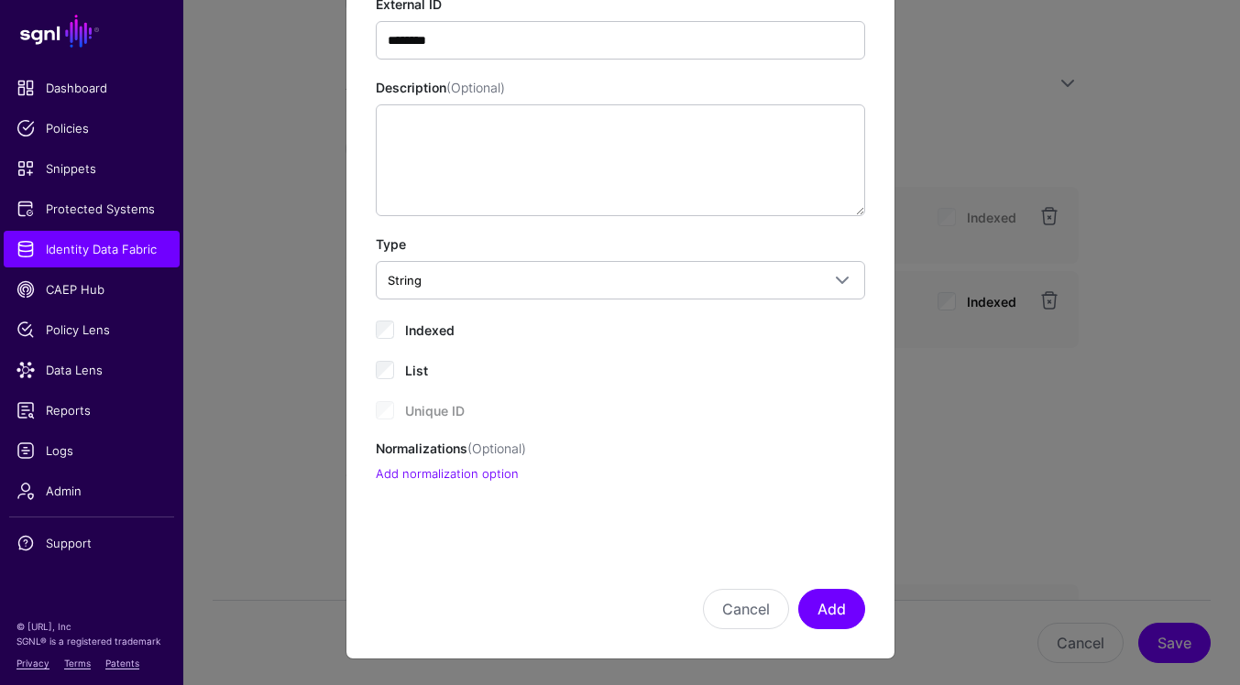
click at [421, 331] on span "Indexed" at bounding box center [429, 331] width 49 height 16
click at [836, 604] on button "Add" at bounding box center [831, 609] width 67 height 40
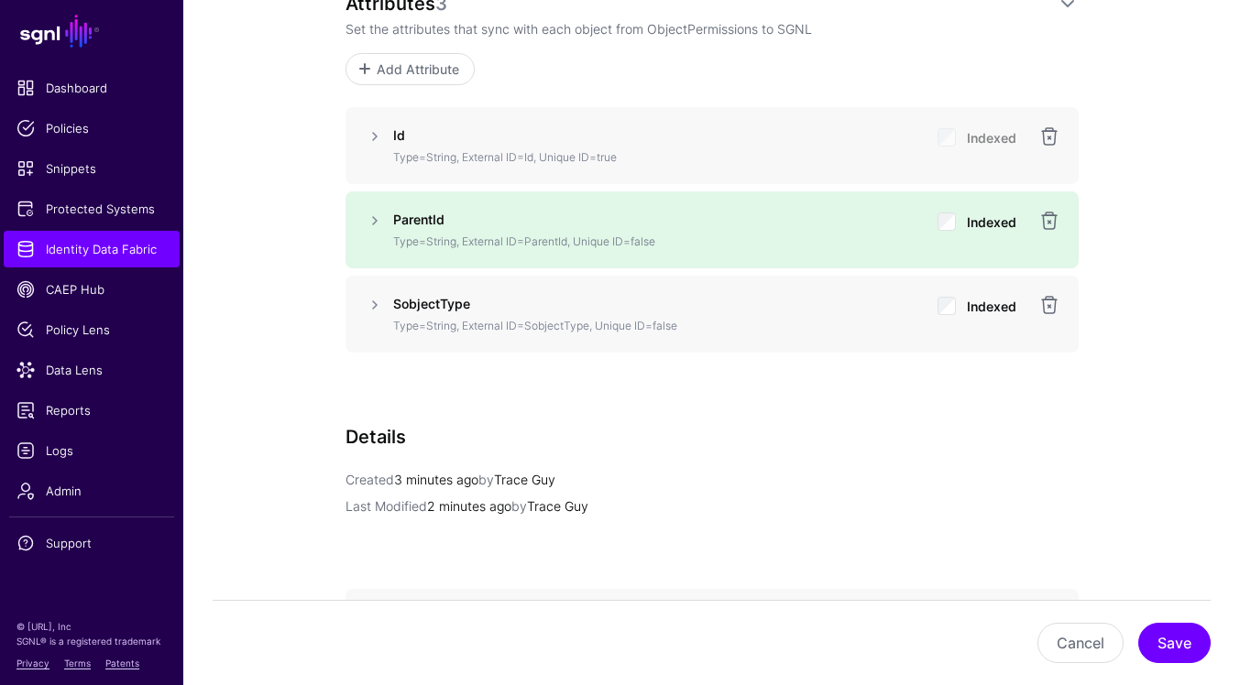
scroll to position [1139, 0]
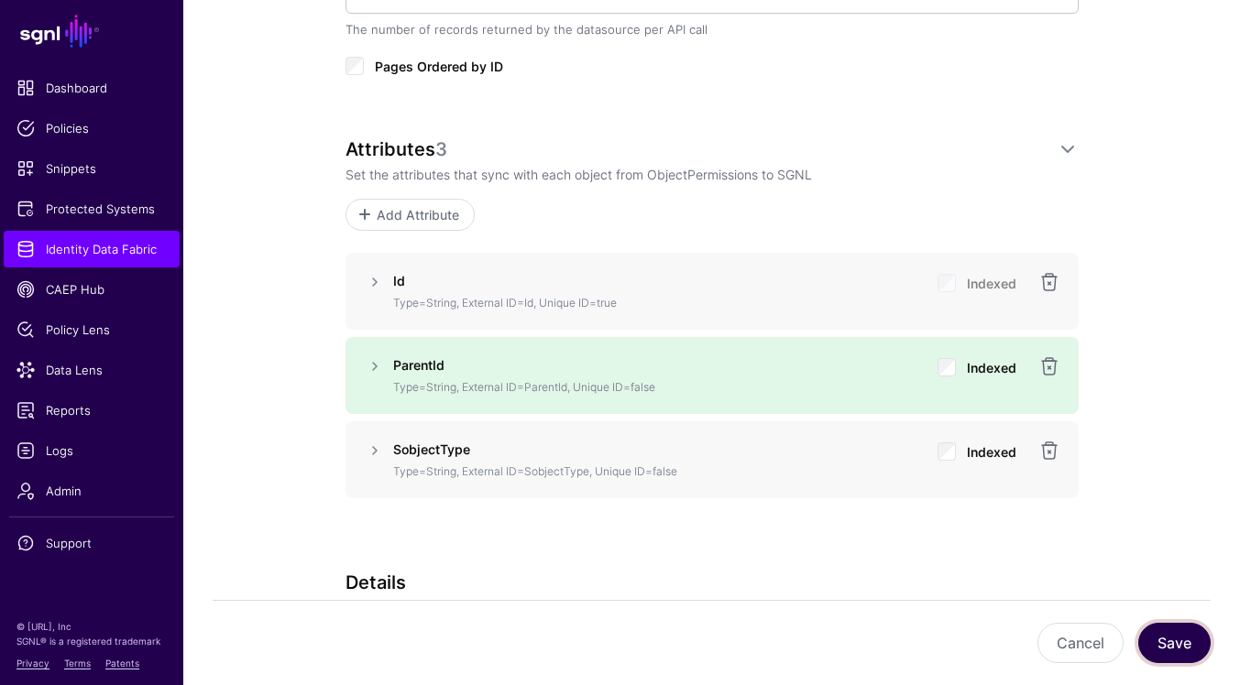
click at [1156, 644] on button "Save" at bounding box center [1174, 643] width 72 height 40
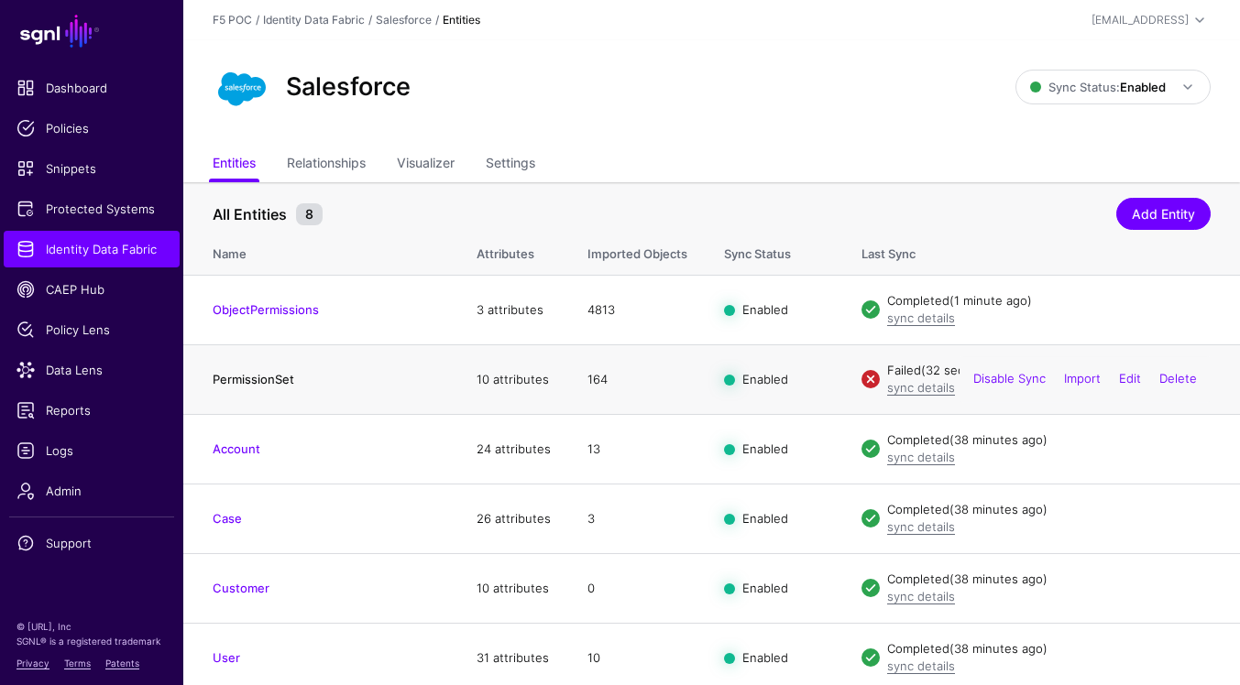
click at [255, 372] on link "PermissionSet" at bounding box center [254, 379] width 82 height 15
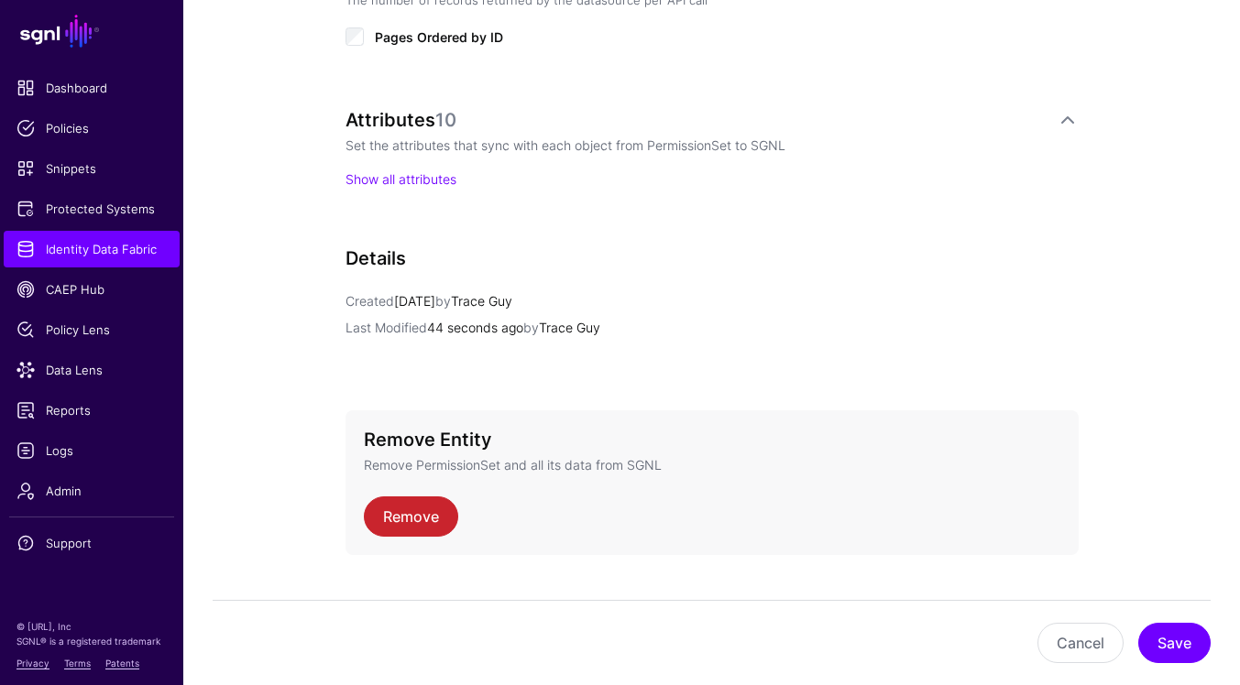
scroll to position [1164, 0]
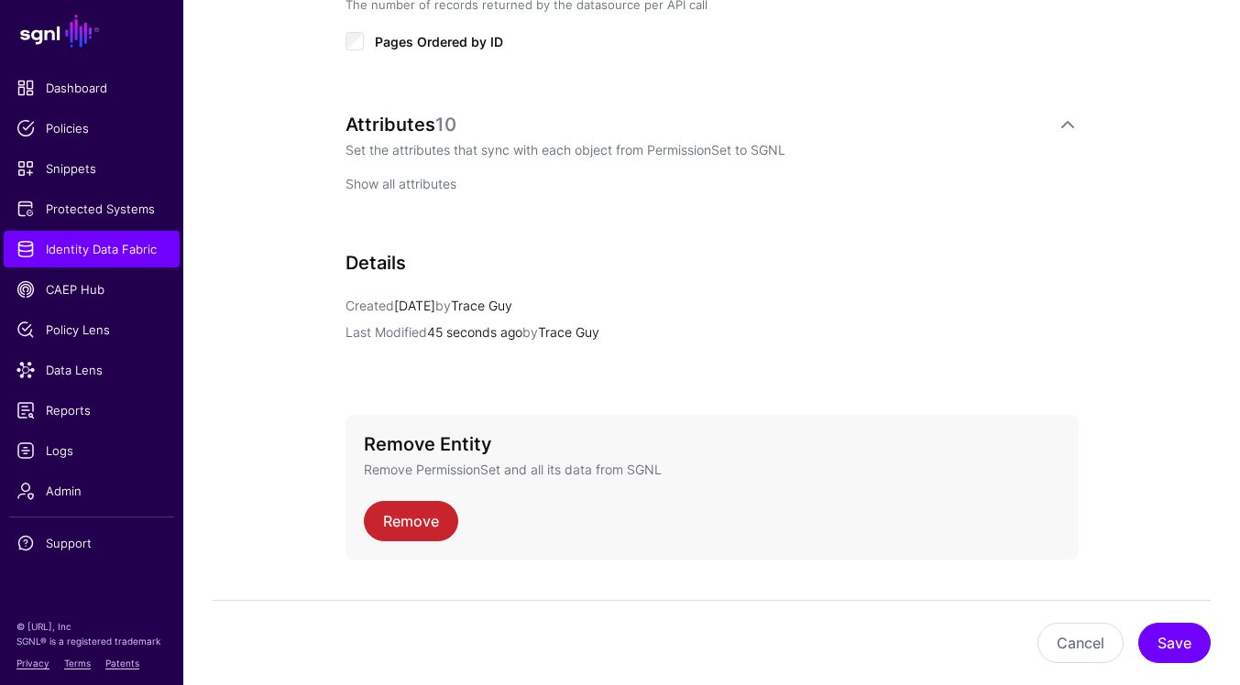
click at [418, 178] on link "Show all attributes" at bounding box center [400, 184] width 111 height 16
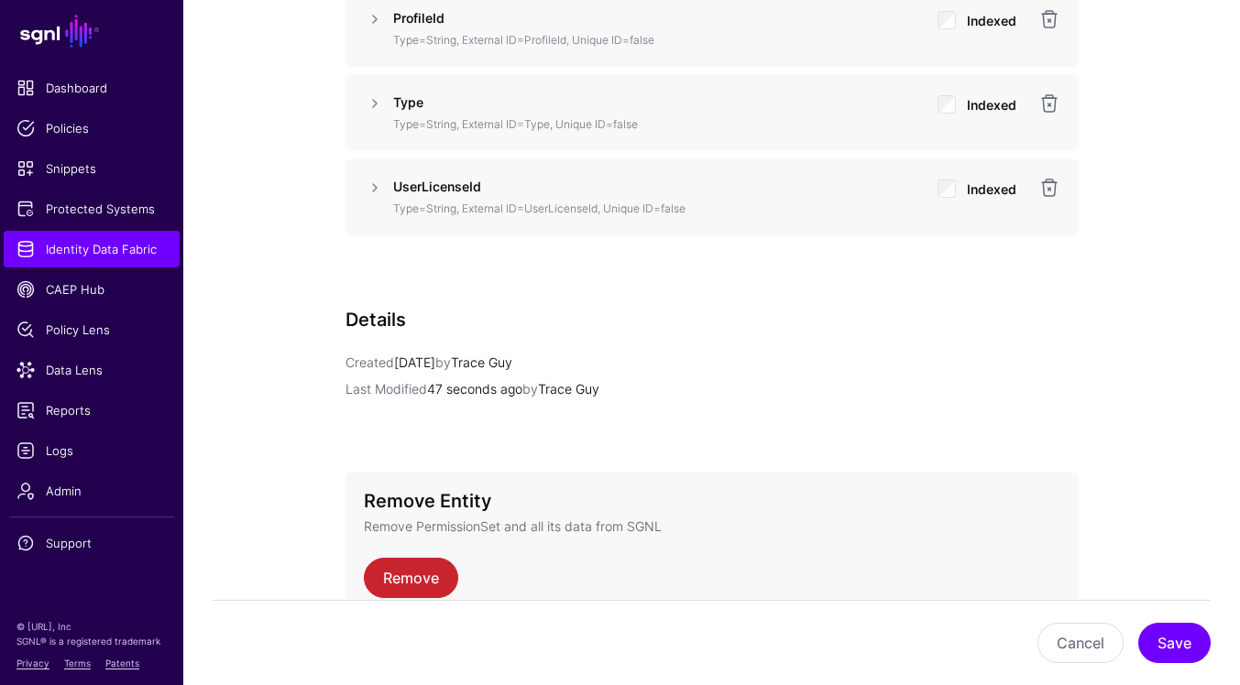
scroll to position [1922, 0]
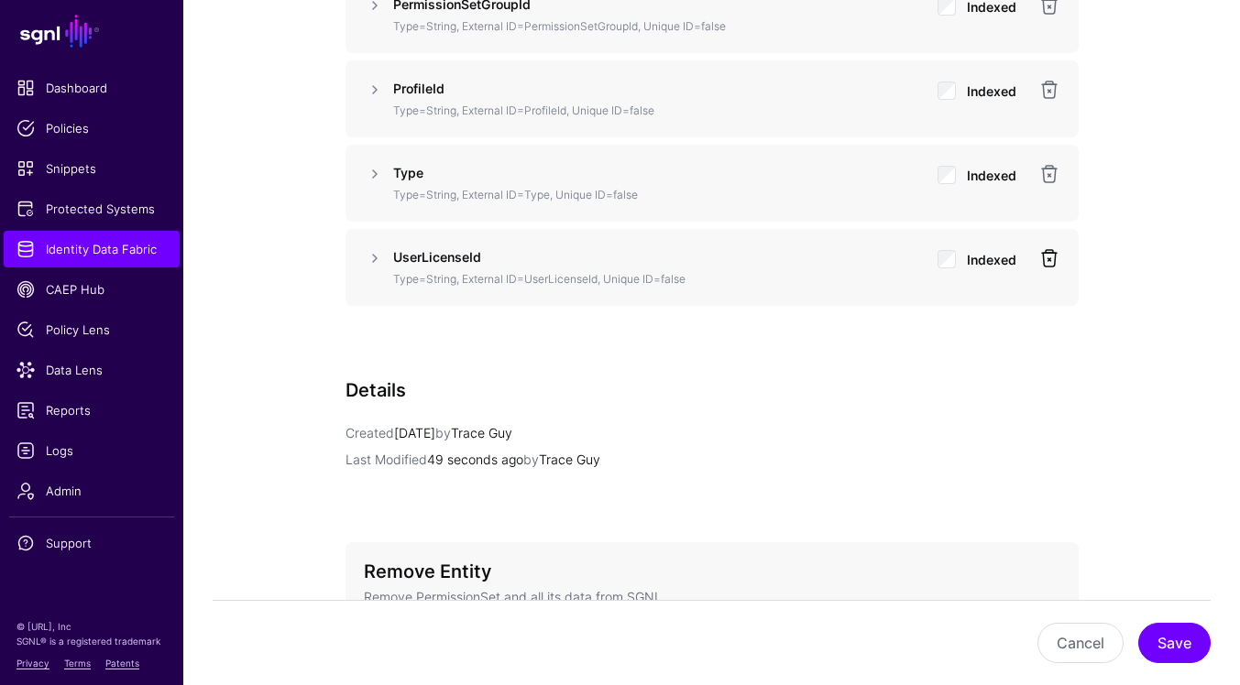
click at [1057, 256] on link at bounding box center [1049, 258] width 22 height 22
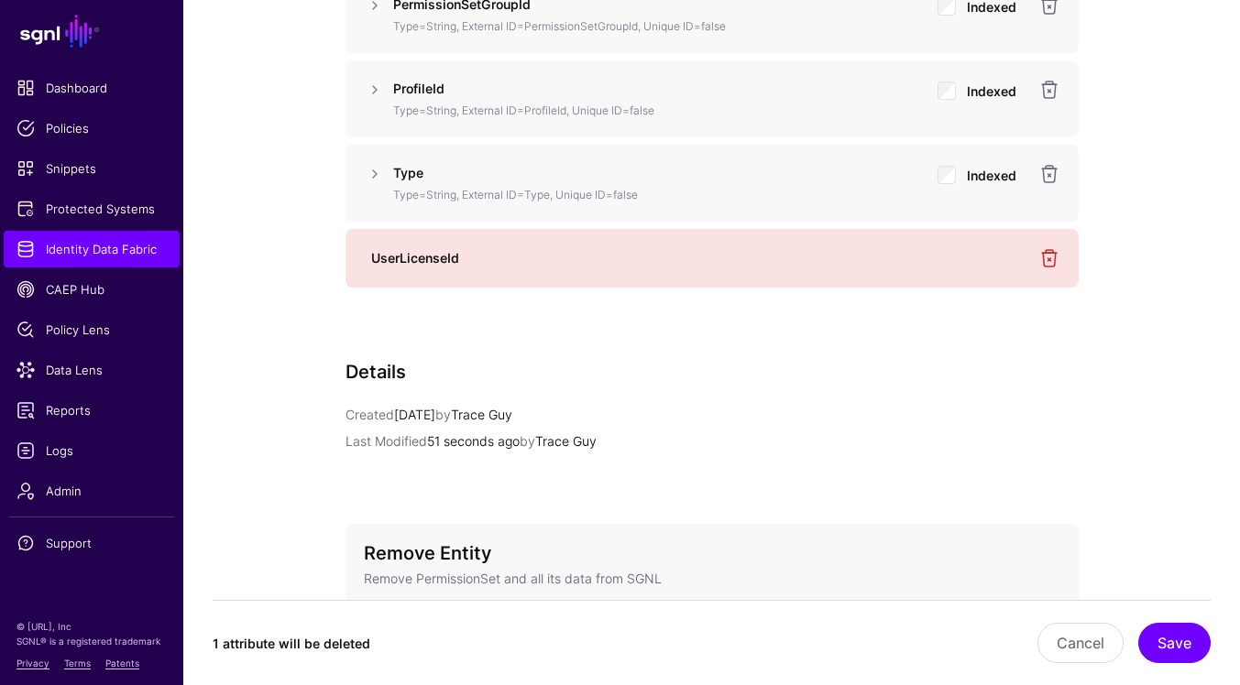
click at [1181, 622] on div "1 attribute will be deleted Cancel Save" at bounding box center [712, 642] width 998 height 85
click at [1170, 644] on button "Save" at bounding box center [1174, 643] width 72 height 40
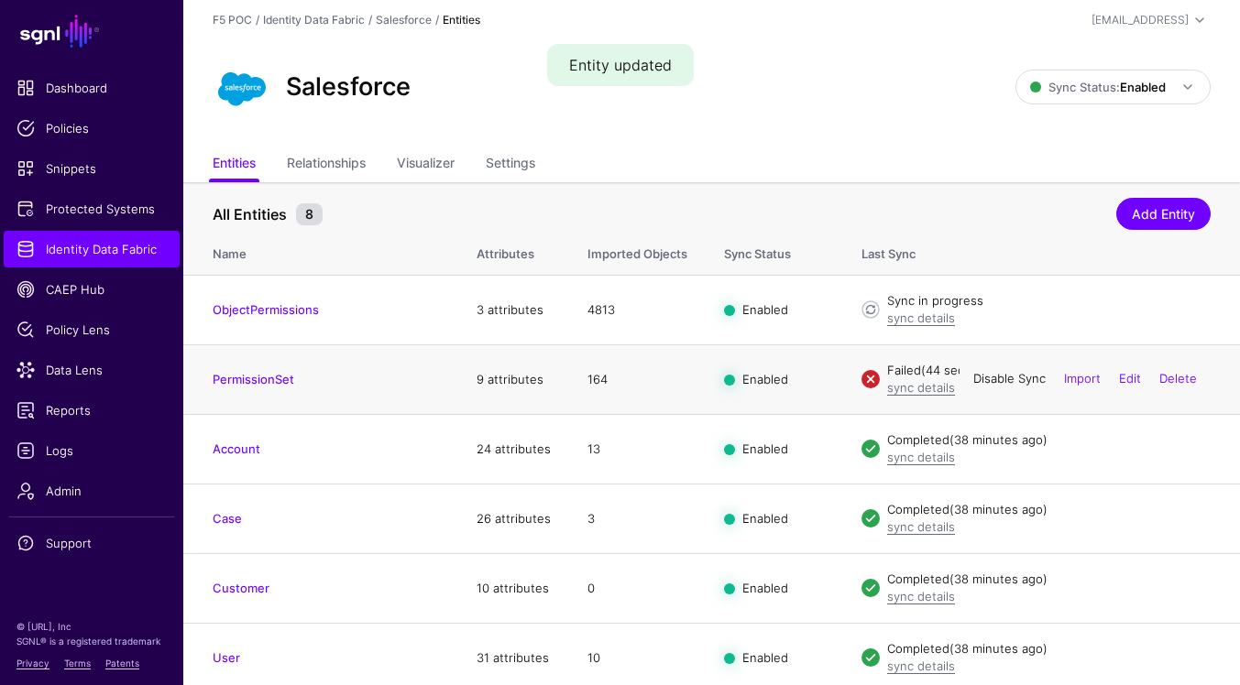
click at [1021, 379] on link "Disable Sync" at bounding box center [1009, 379] width 72 height 15
click at [1018, 379] on link "Enable Sync" at bounding box center [1011, 379] width 70 height 15
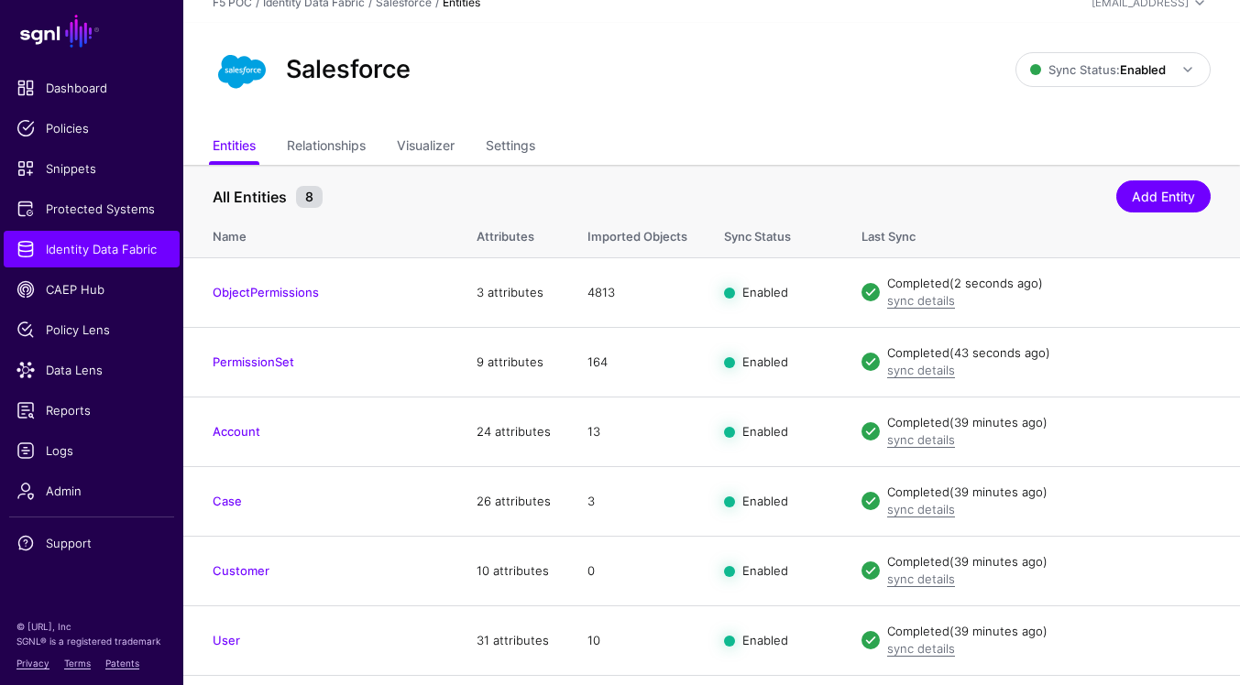
scroll to position [23, 0]
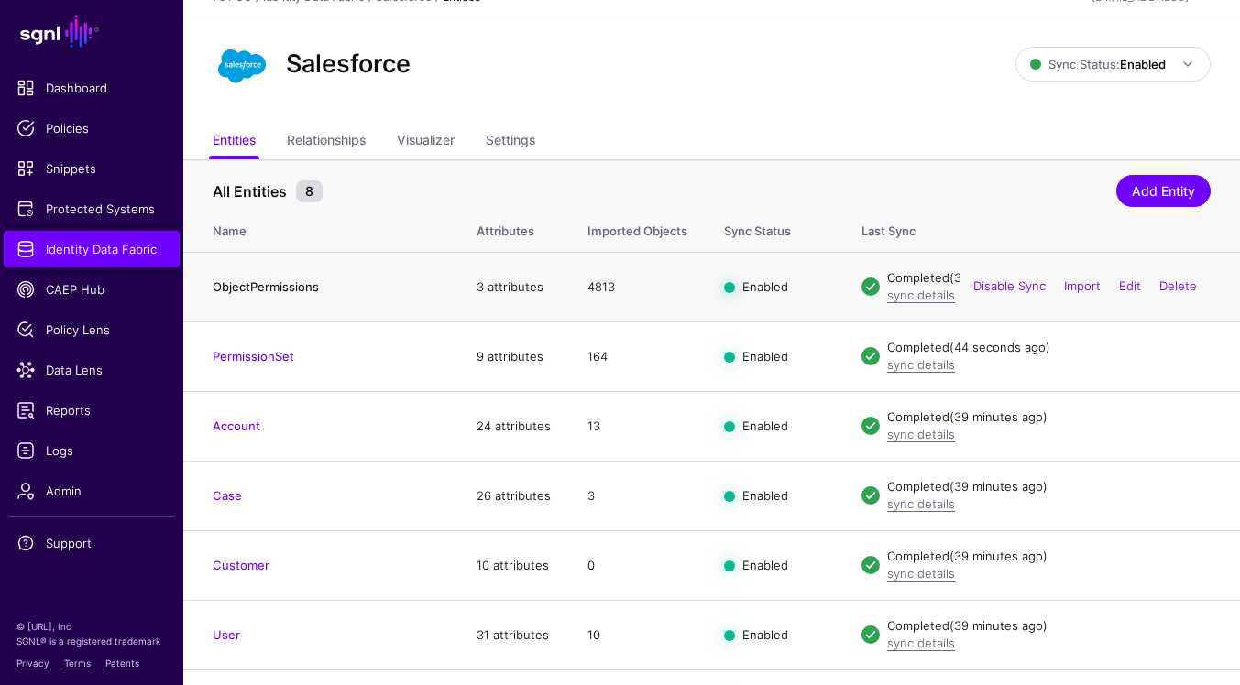
click at [288, 289] on link "ObjectPermissions" at bounding box center [266, 286] width 106 height 15
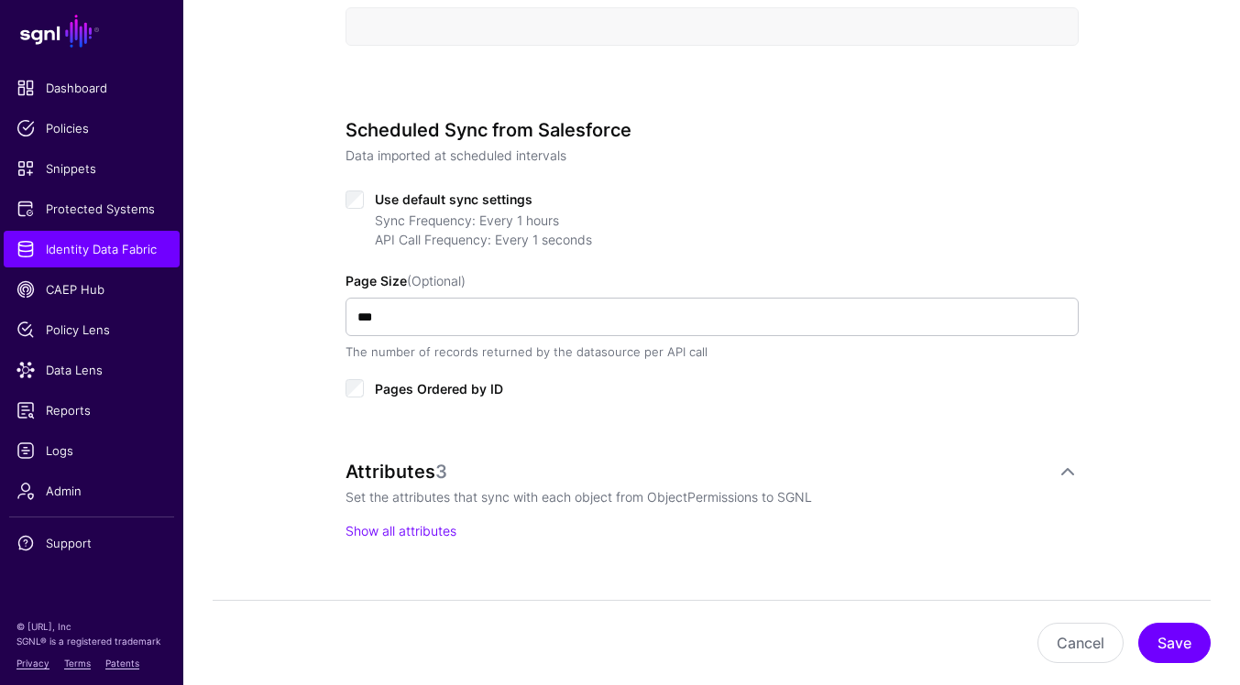
scroll to position [815, 0]
click at [428, 539] on link "Show all attributes" at bounding box center [400, 533] width 111 height 16
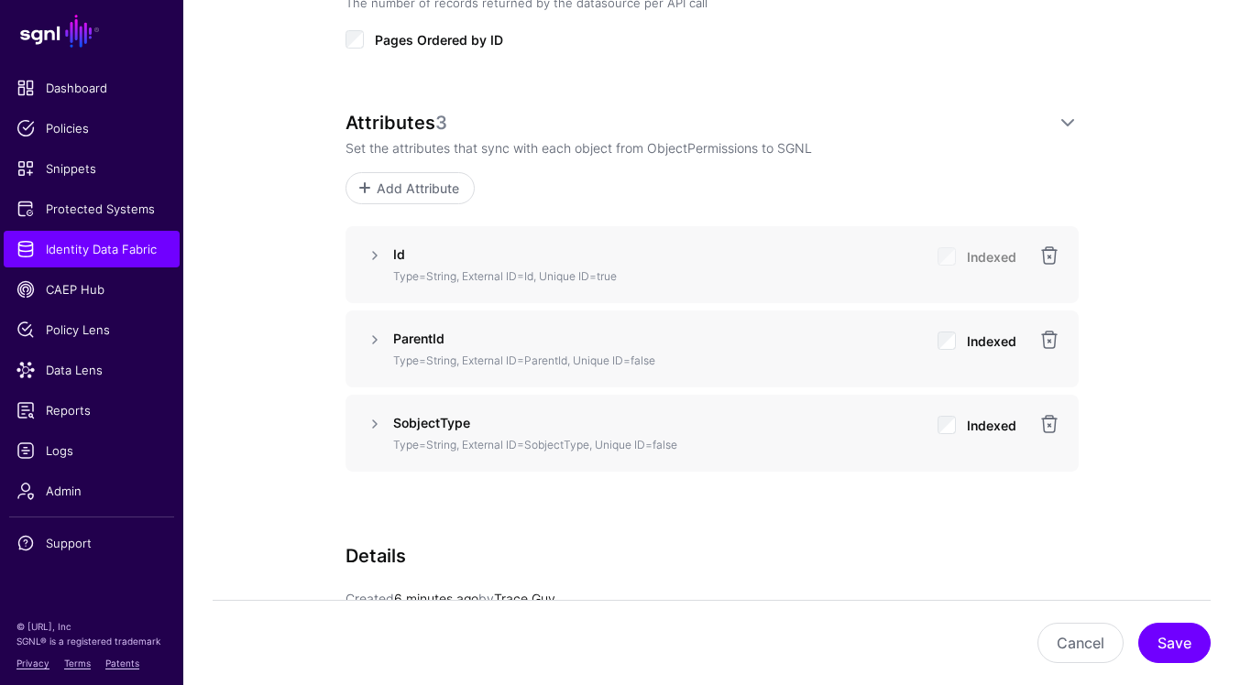
scroll to position [1243, 0]
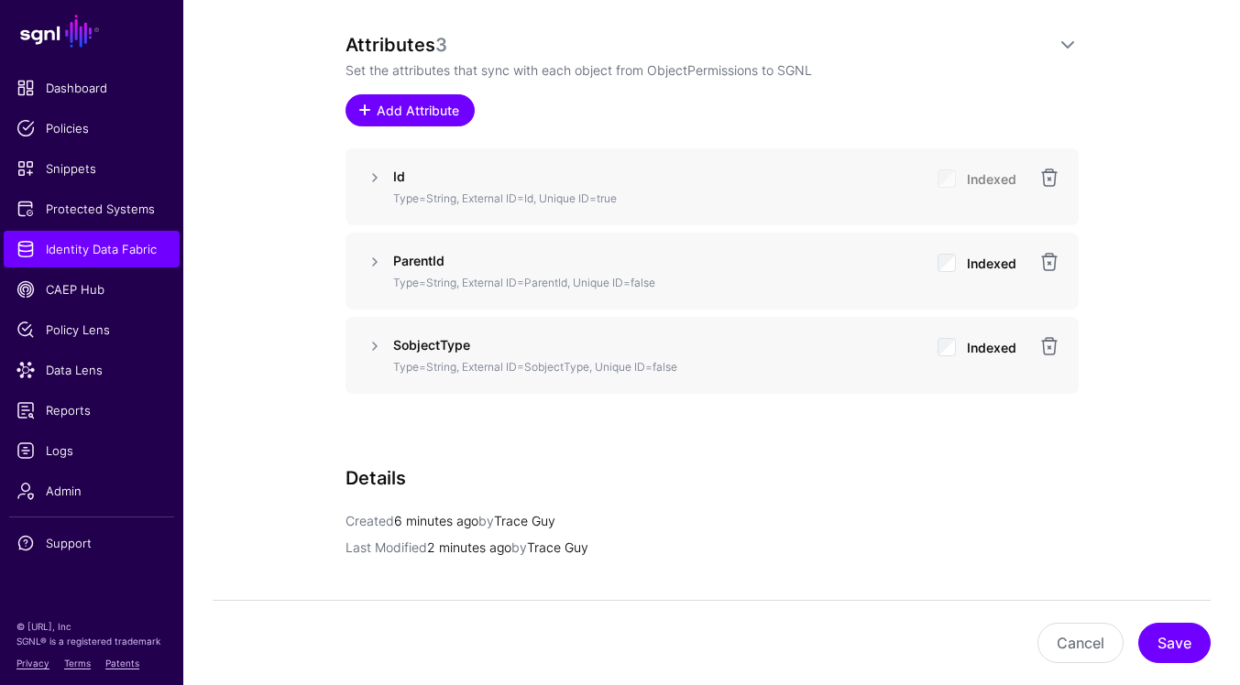
click at [428, 115] on span "Add Attribute" at bounding box center [417, 110] width 87 height 19
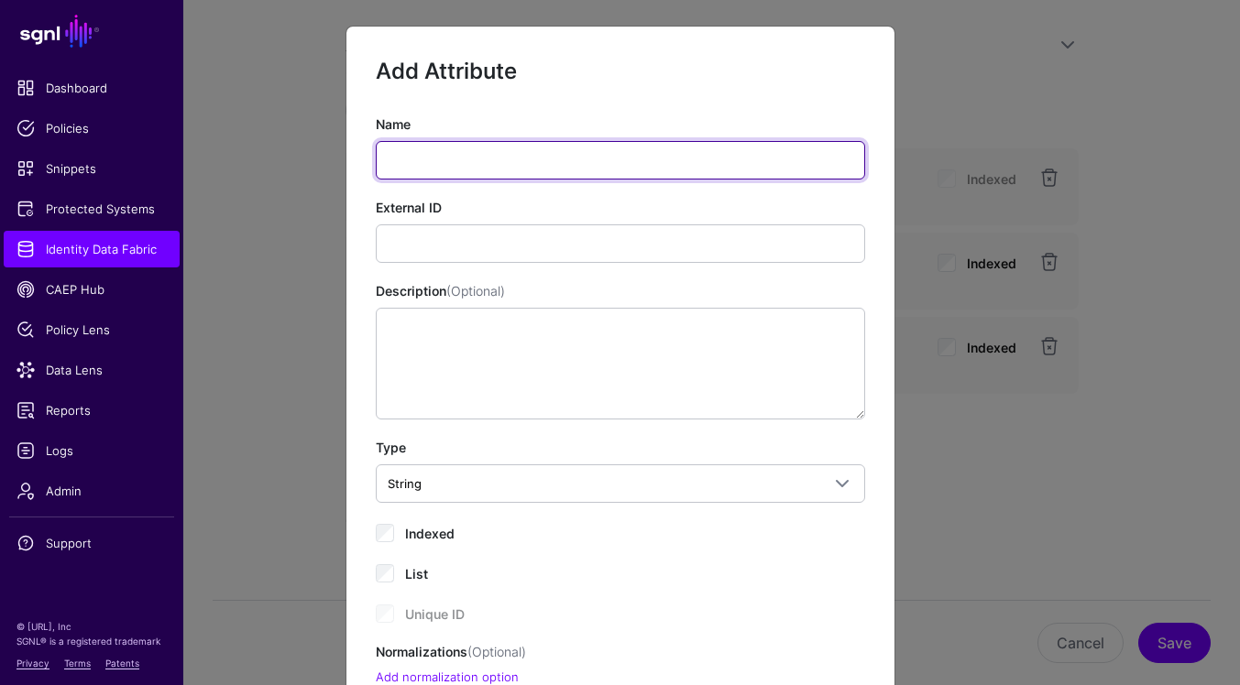
click at [498, 155] on input "Name" at bounding box center [620, 160] width 489 height 38
paste input "**********"
type input "**********"
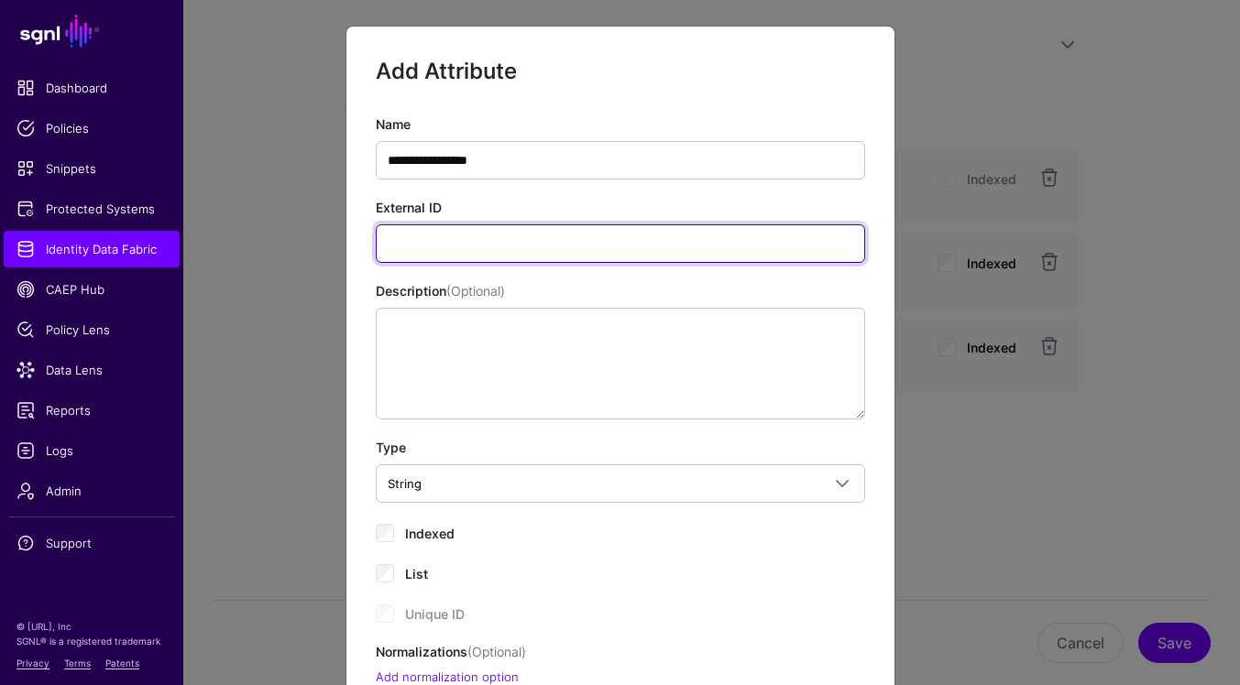
click at [759, 237] on input "External ID" at bounding box center [620, 244] width 489 height 38
paste input "**********"
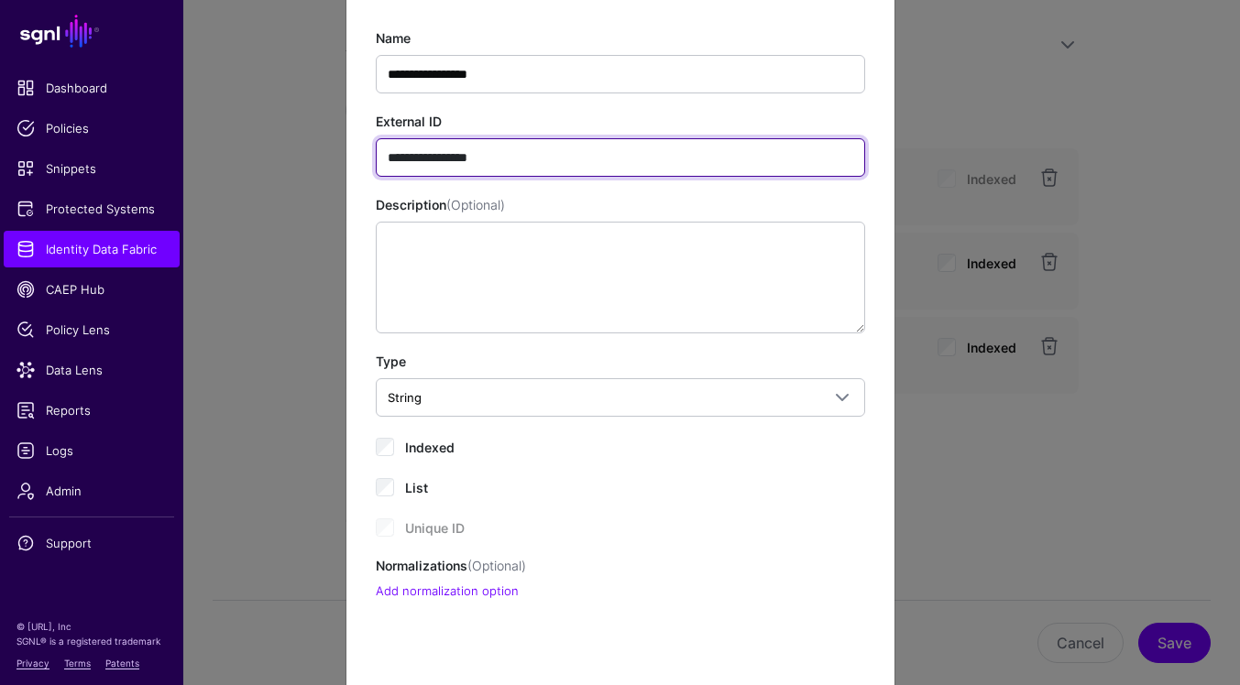
scroll to position [198, 0]
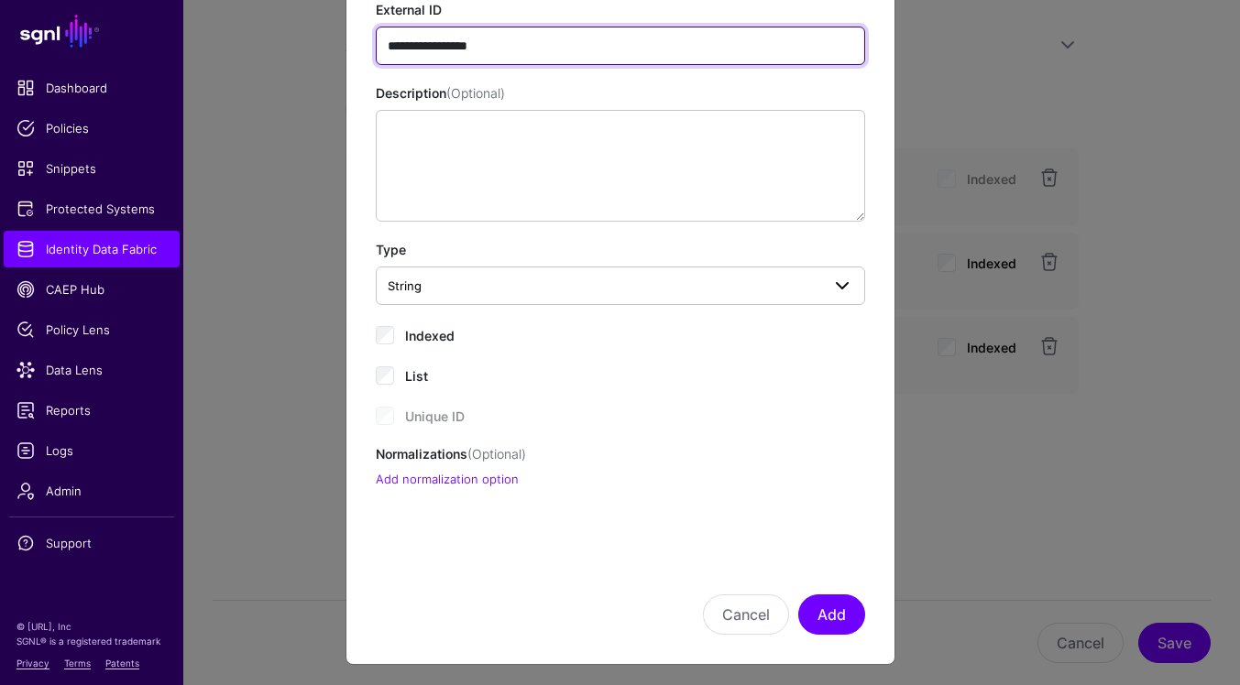
type input "**********"
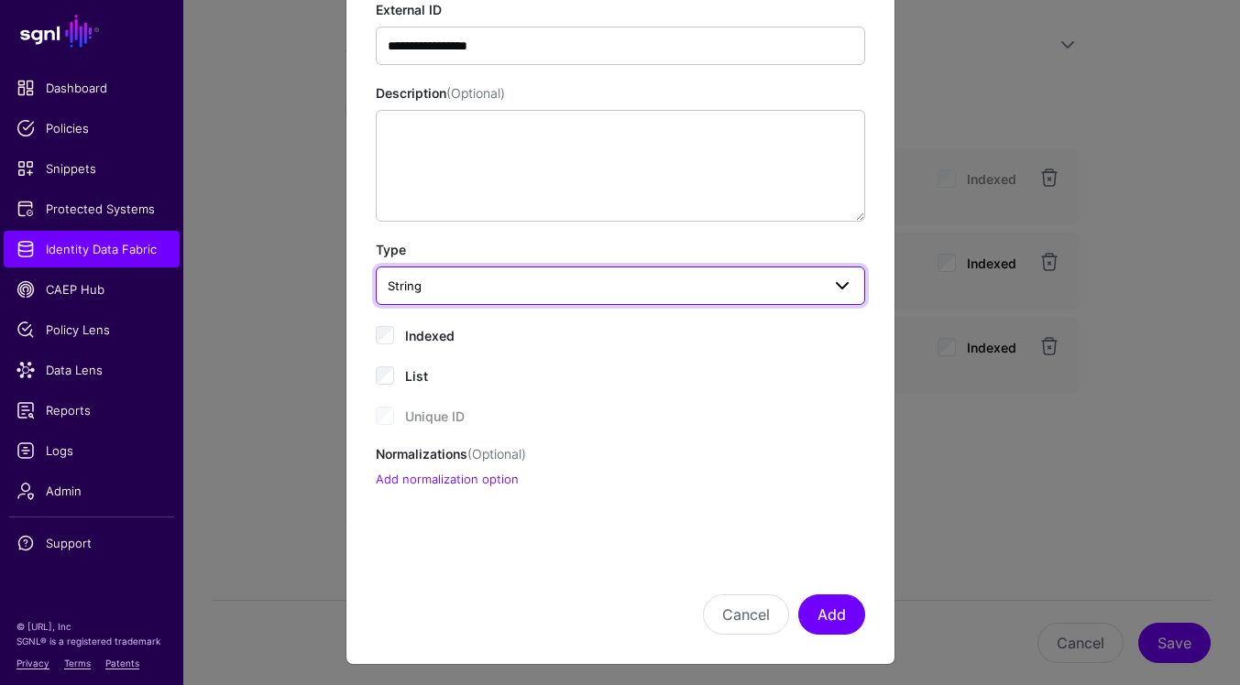
click at [551, 295] on span "String" at bounding box center [620, 286] width 465 height 22
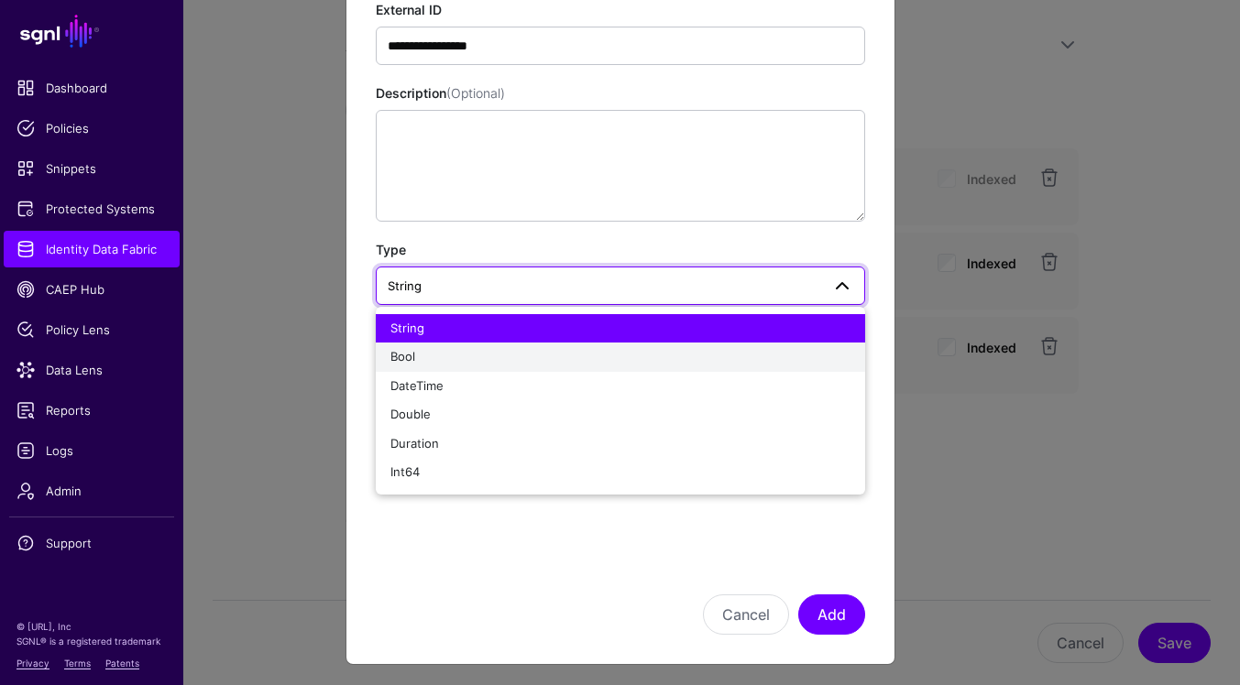
click at [523, 358] on div "Bool" at bounding box center [620, 357] width 460 height 18
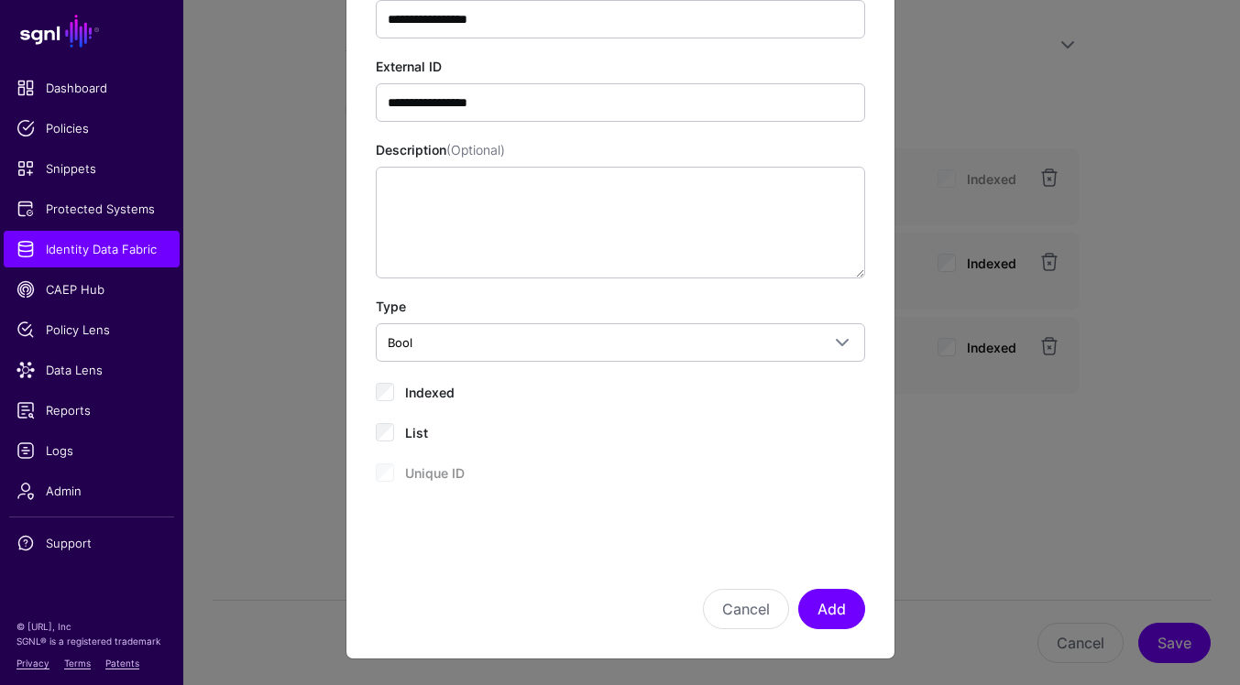
scroll to position [140, 0]
click at [834, 619] on button "Add" at bounding box center [831, 610] width 67 height 40
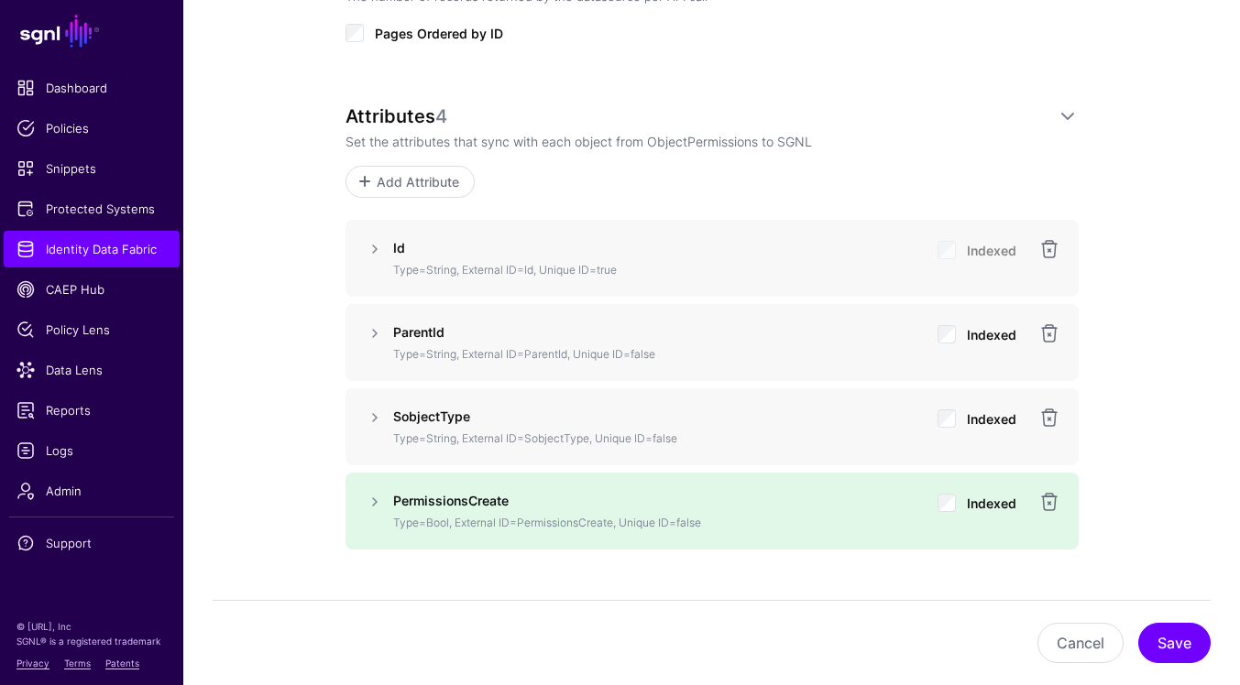
scroll to position [1118, 0]
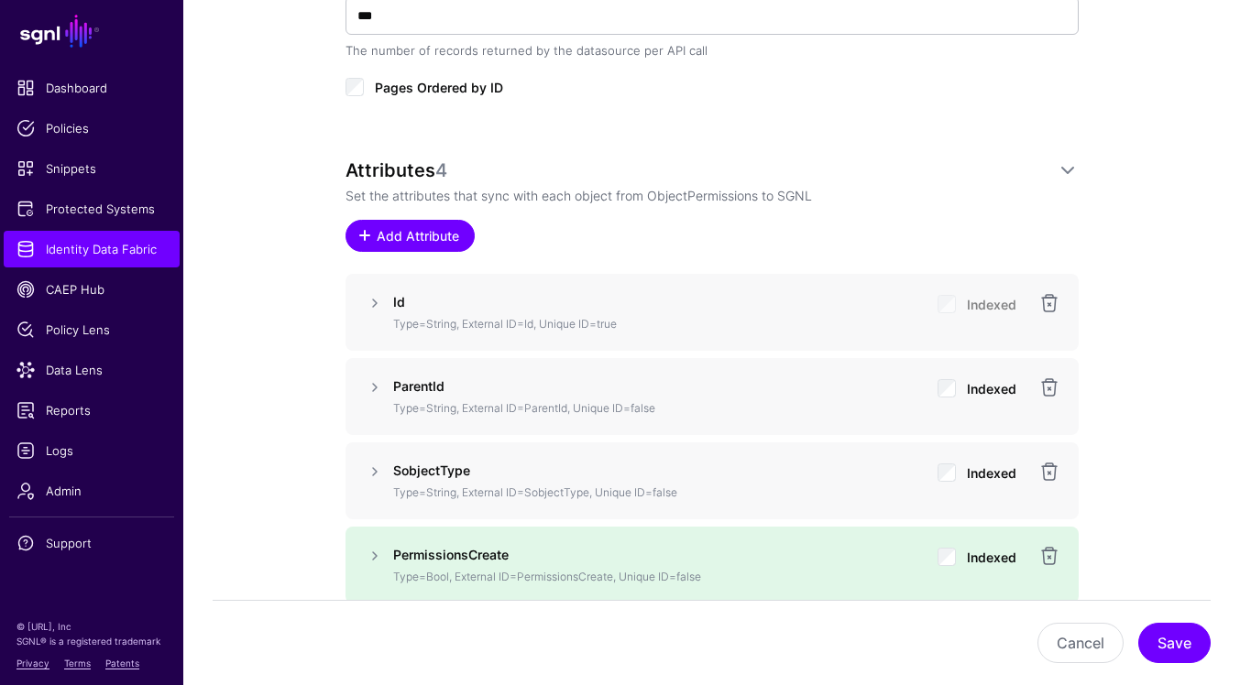
click at [392, 234] on span "Add Attribute" at bounding box center [417, 235] width 87 height 19
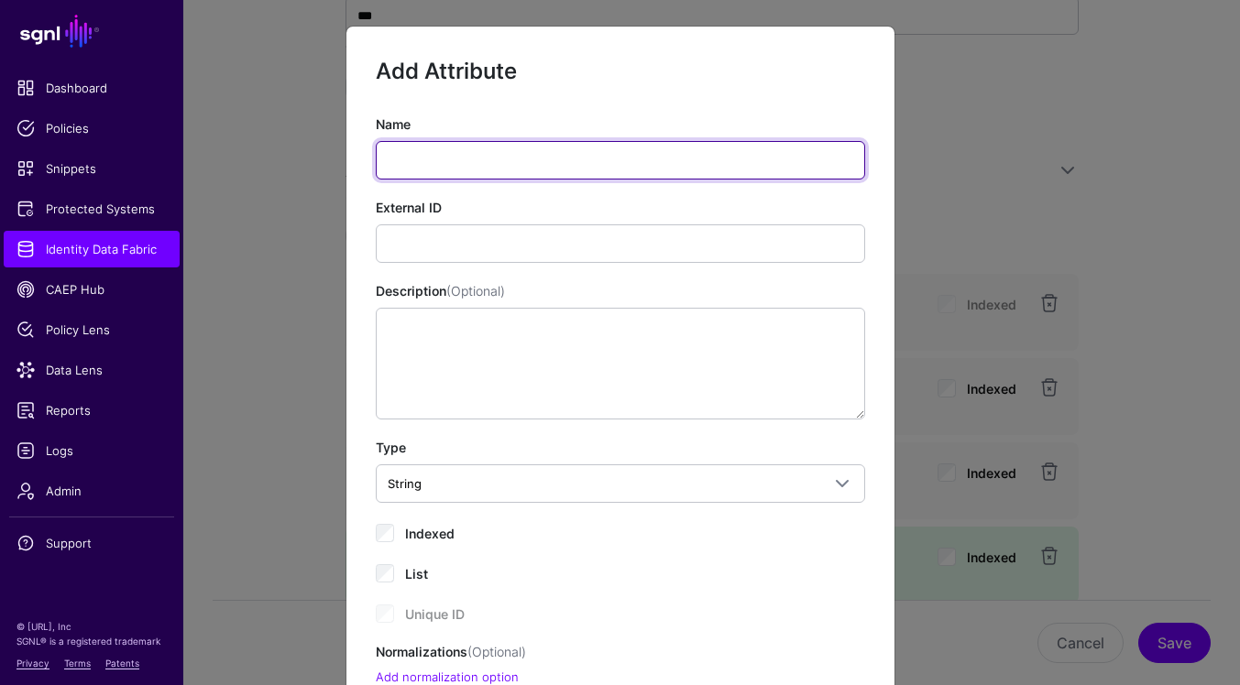
click at [608, 166] on input "Name" at bounding box center [620, 160] width 489 height 38
paste input "**********"
type input "**********"
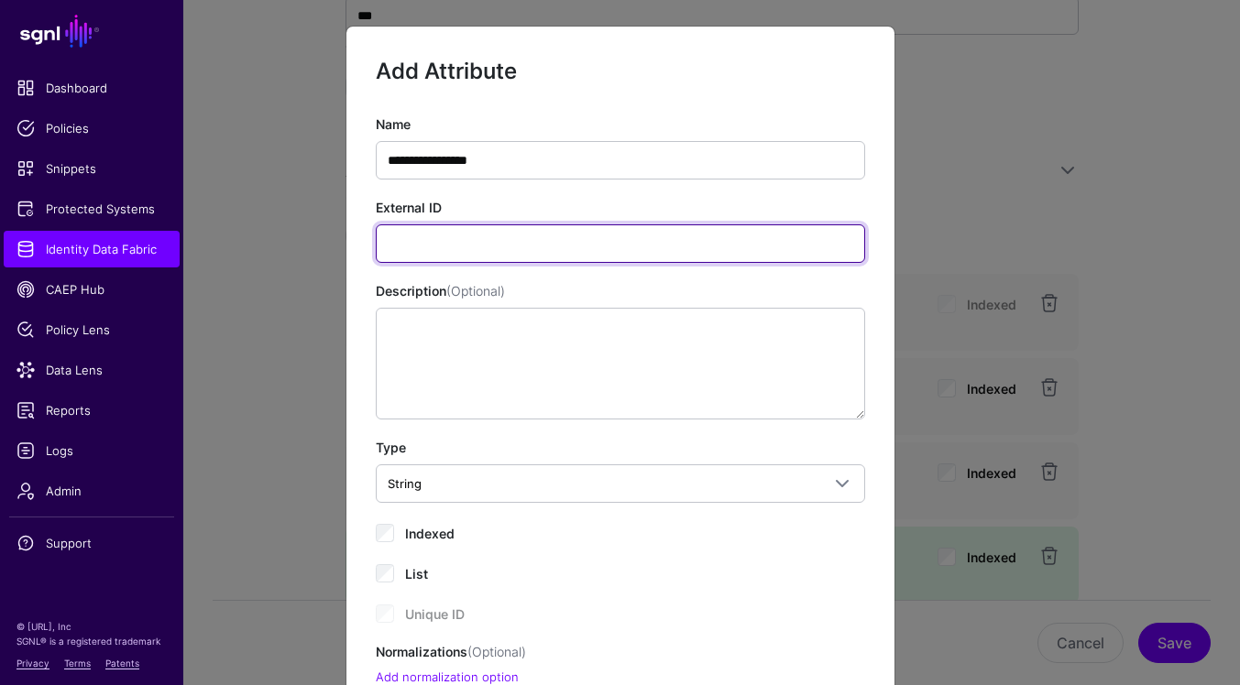
click at [738, 246] on input "External ID" at bounding box center [620, 244] width 489 height 38
paste input "**********"
type input "**********"
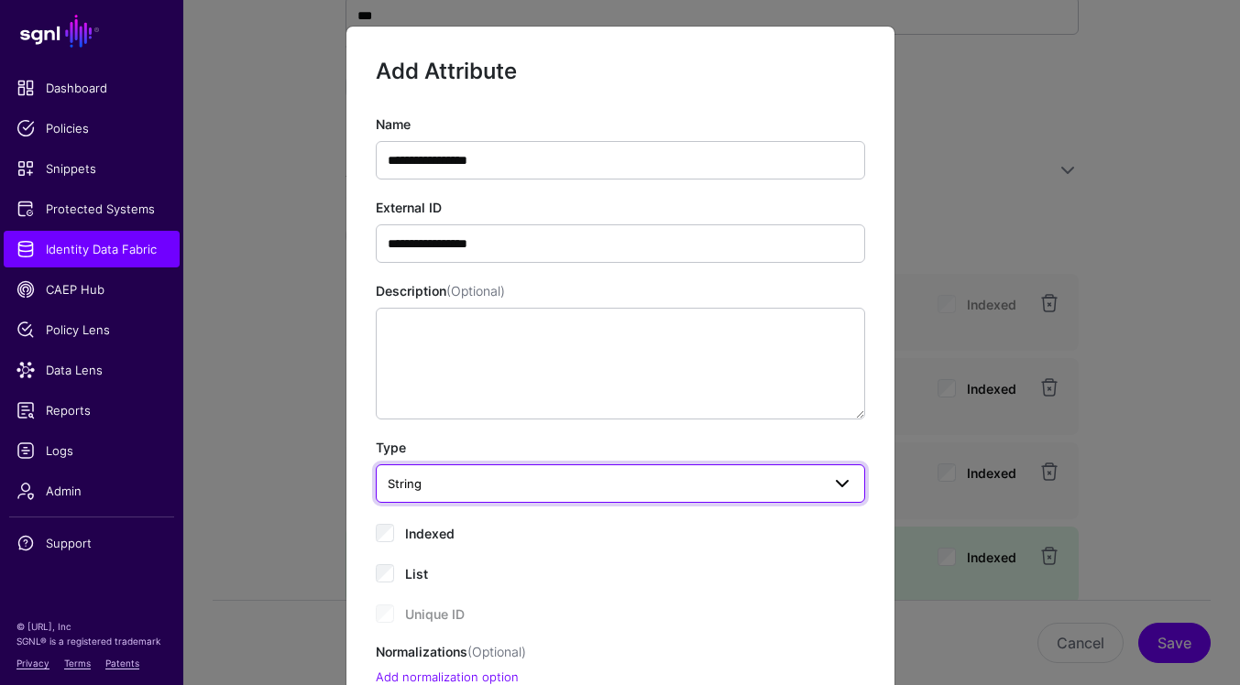
click at [573, 488] on span "String" at bounding box center [604, 484] width 433 height 20
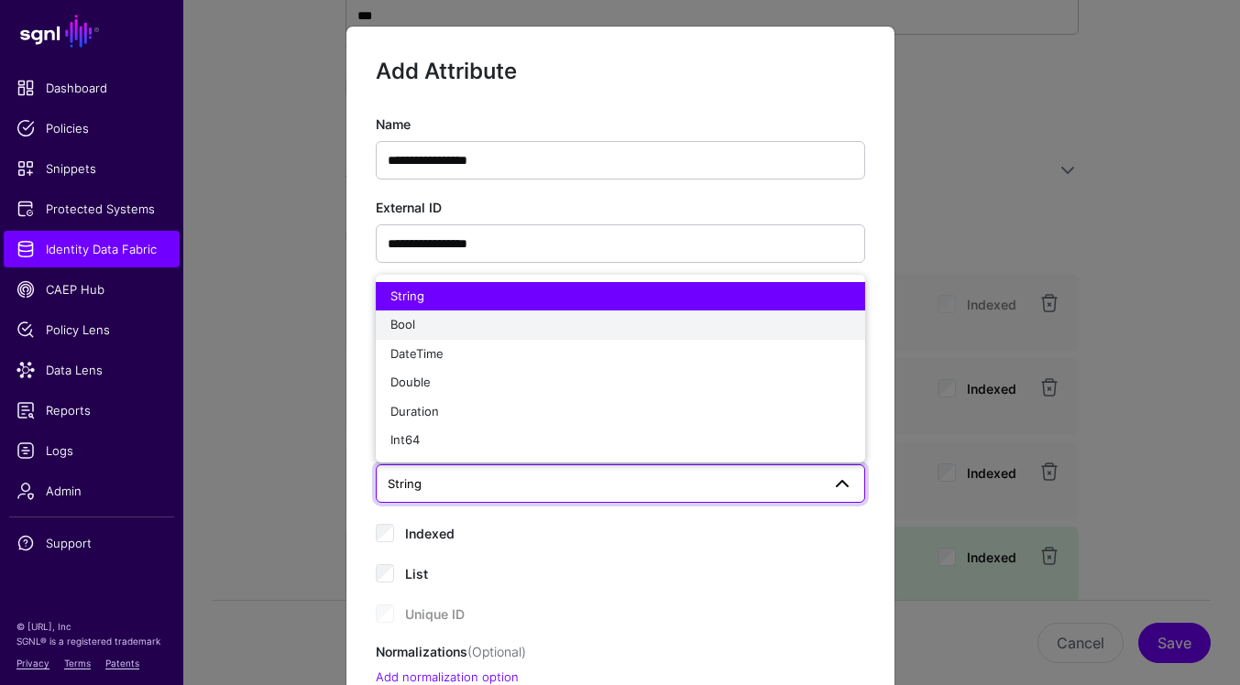
click at [464, 327] on div "Bool" at bounding box center [620, 325] width 460 height 18
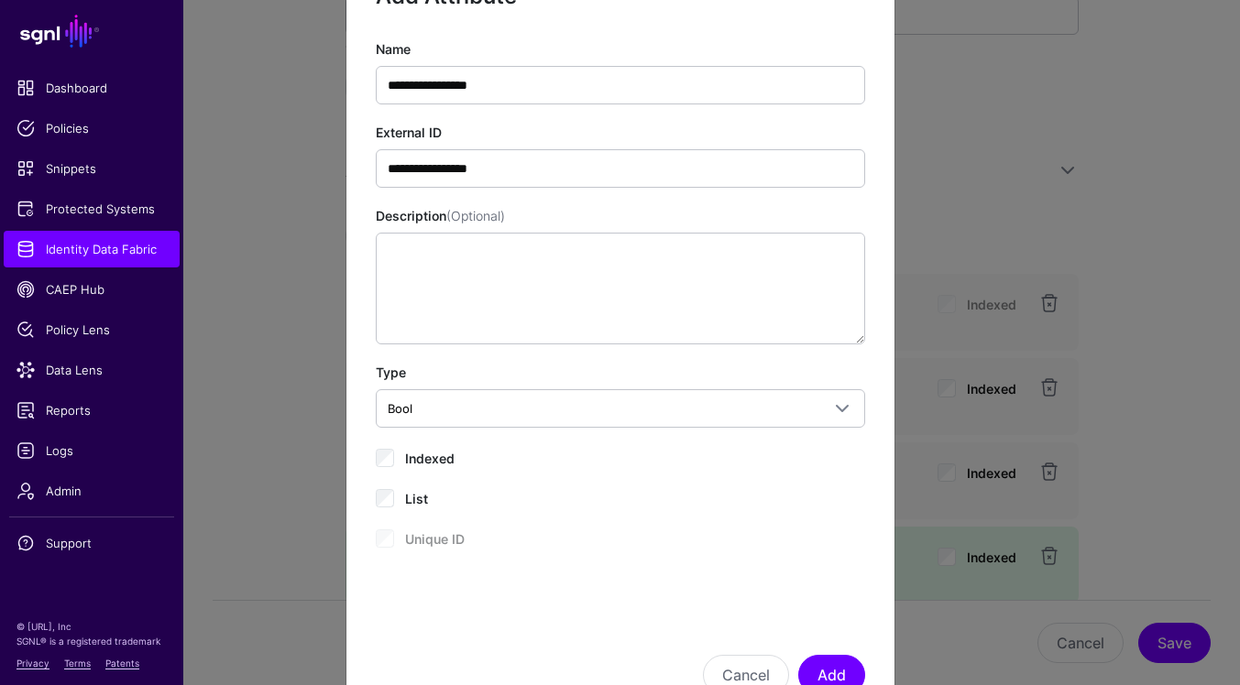
scroll to position [140, 0]
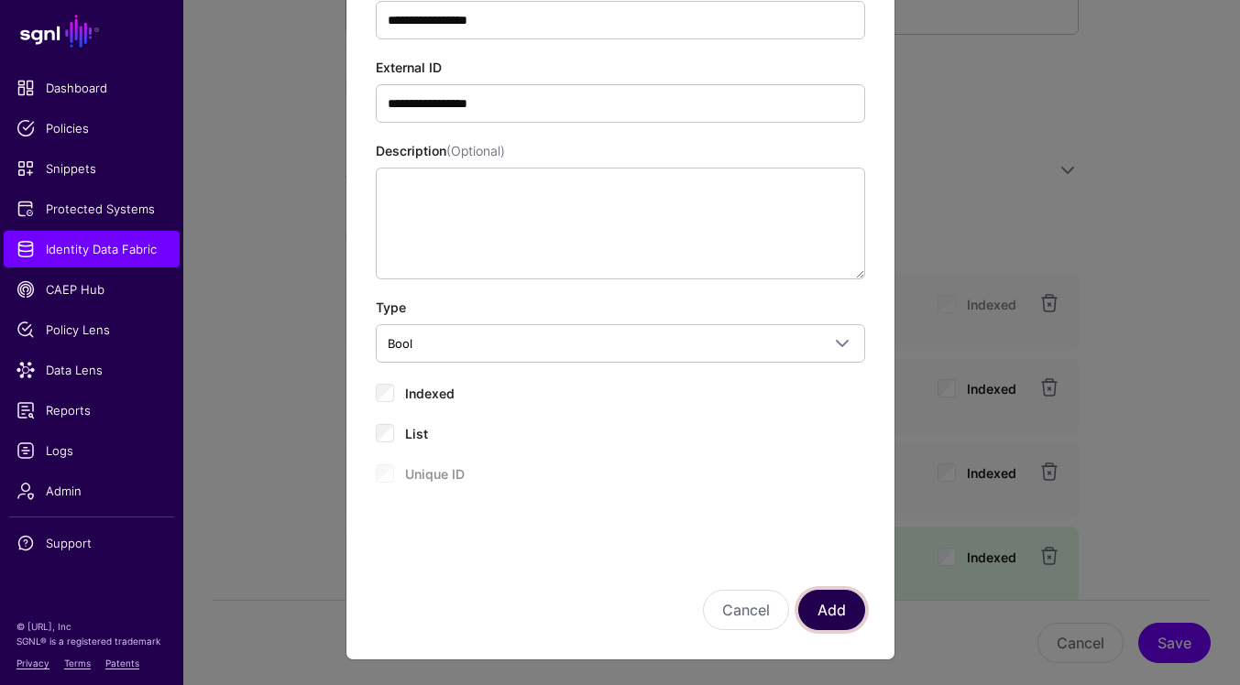
click at [833, 615] on button "Add" at bounding box center [831, 610] width 67 height 40
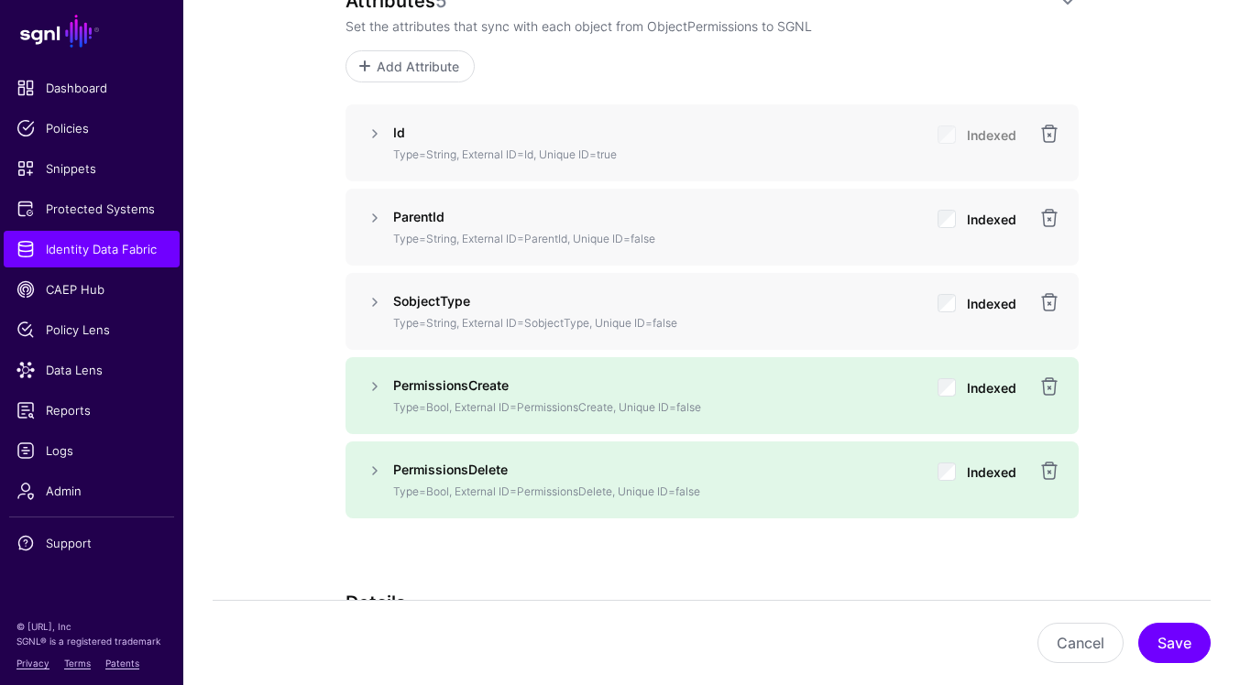
scroll to position [1247, 0]
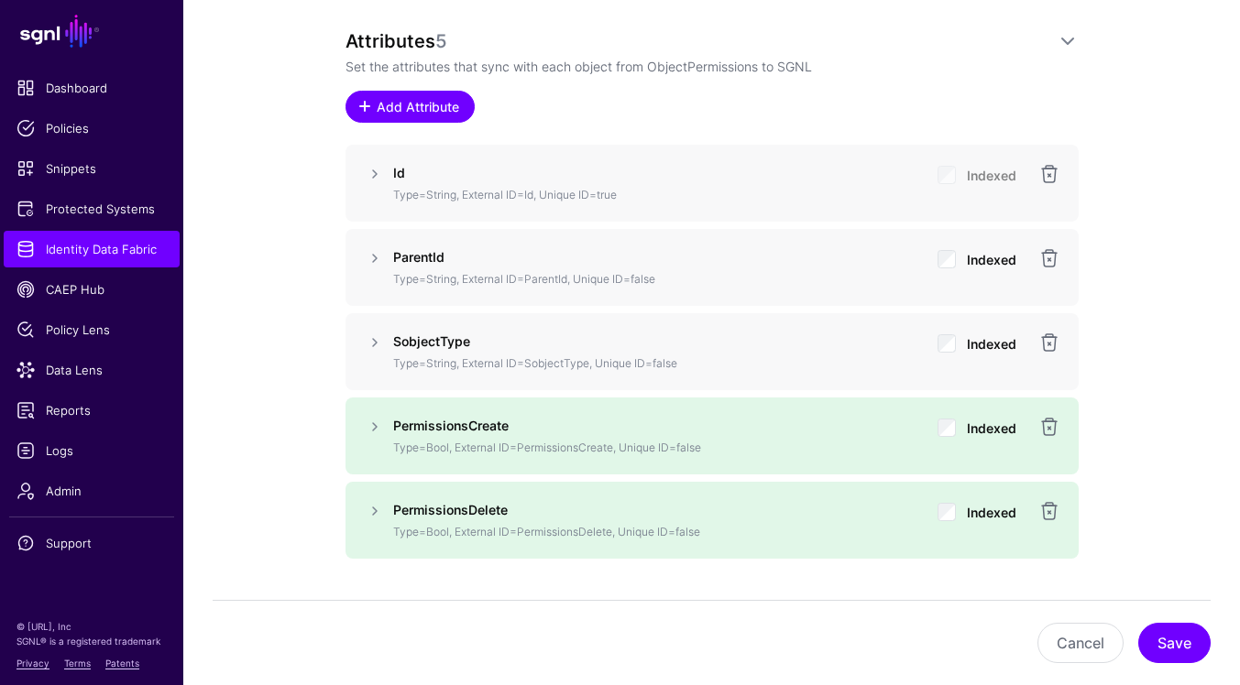
click at [418, 106] on span "Add Attribute" at bounding box center [417, 106] width 87 height 19
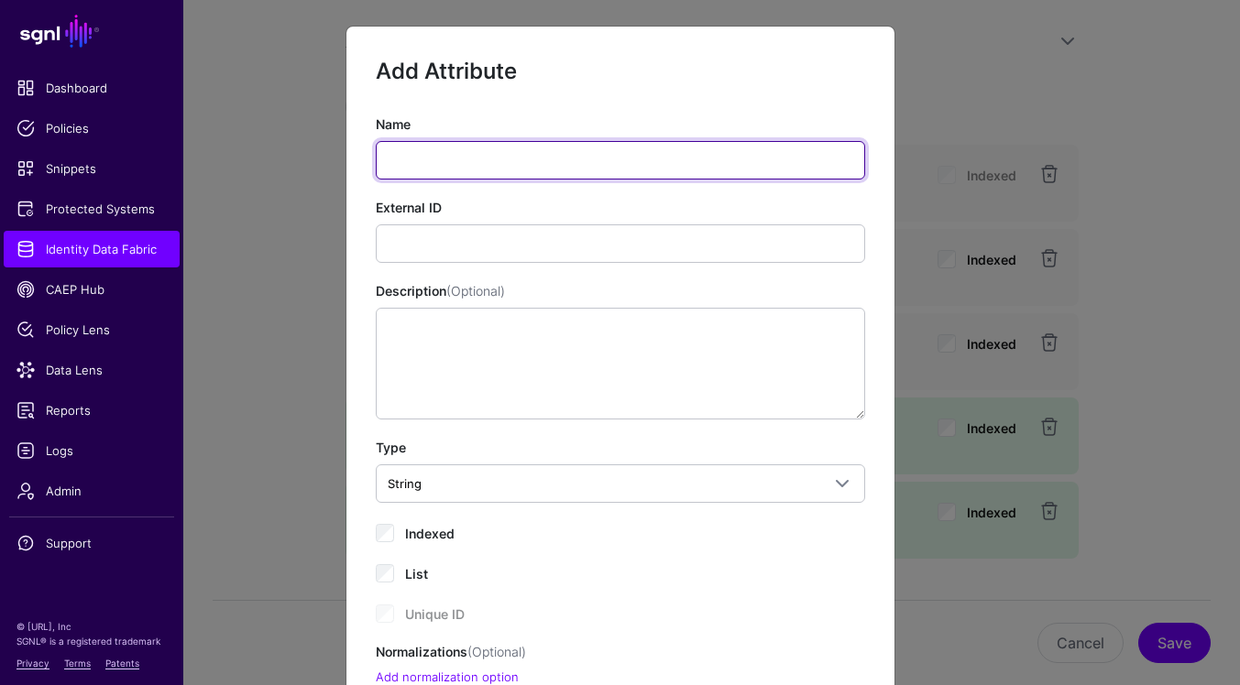
click at [599, 153] on input "Name" at bounding box center [620, 160] width 489 height 38
paste input "**********"
type input "**********"
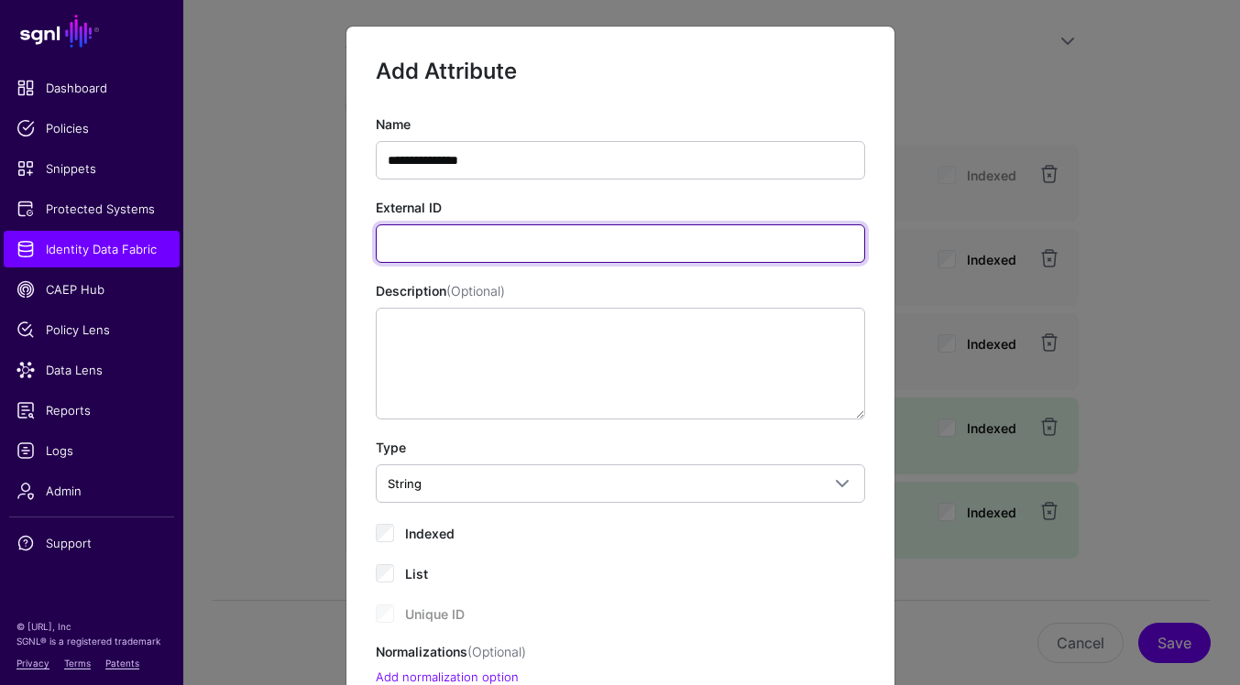
click at [768, 252] on input "External ID" at bounding box center [620, 244] width 489 height 38
paste input "**********"
type input "**********"
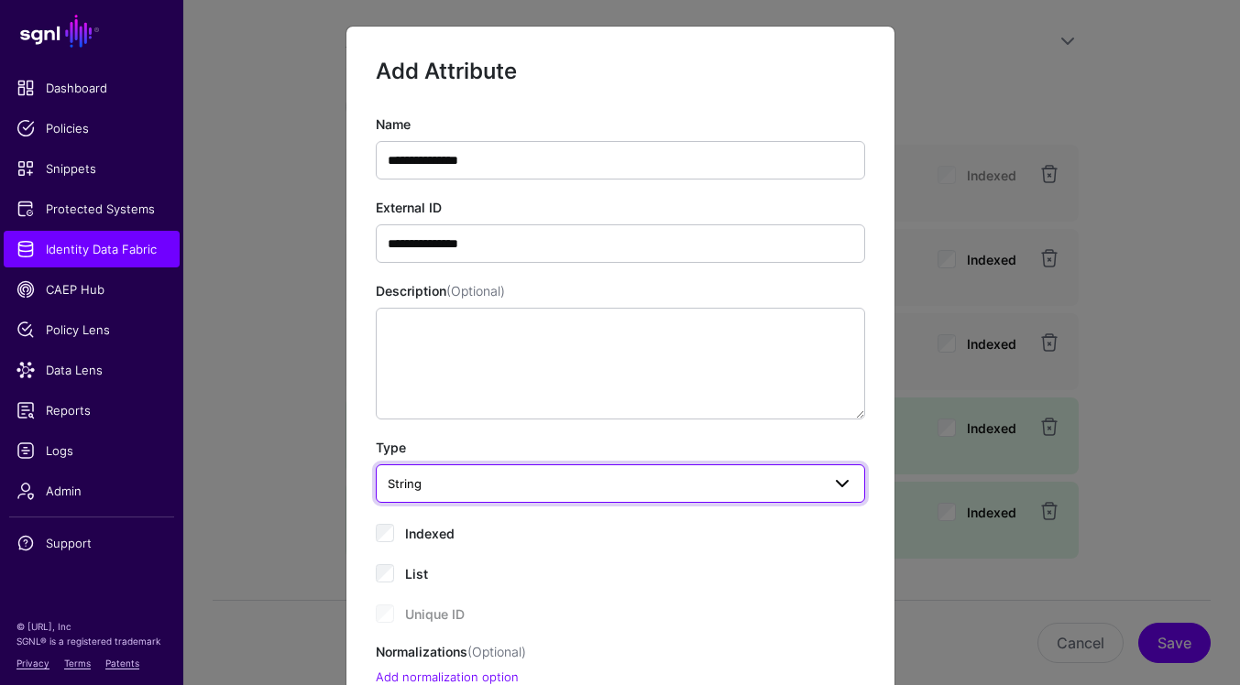
click at [449, 492] on span "String" at bounding box center [604, 484] width 433 height 20
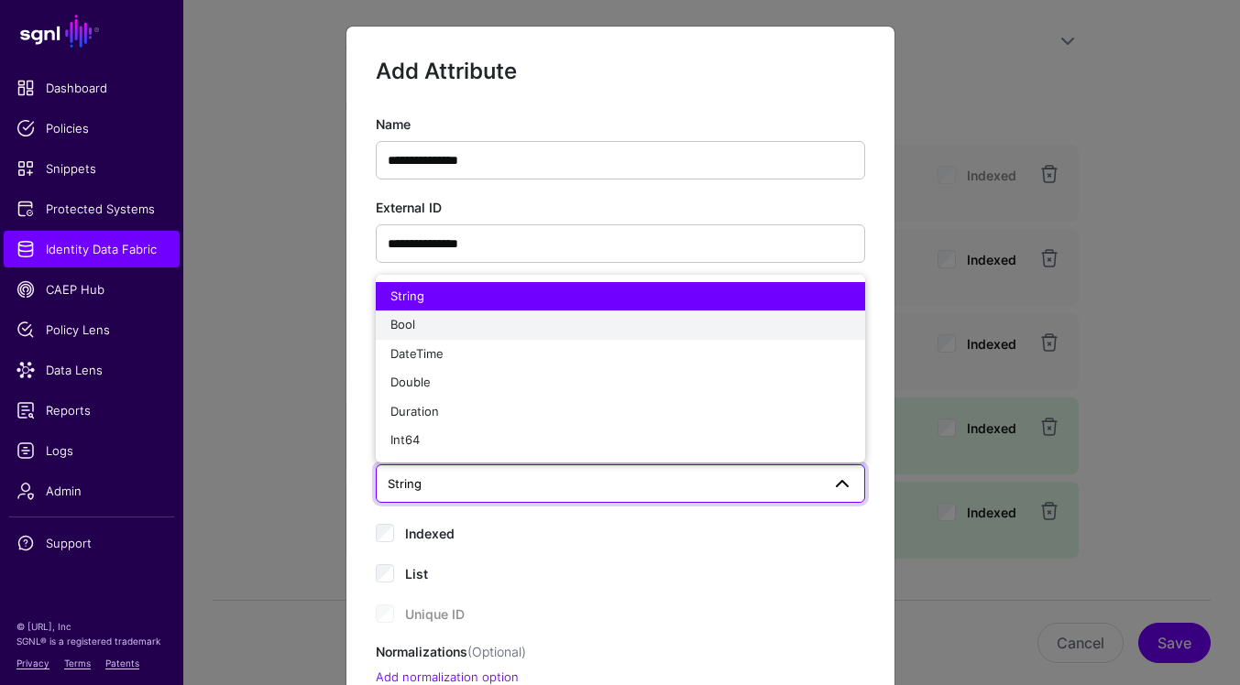
click at [447, 333] on div "Bool" at bounding box center [620, 325] width 460 height 18
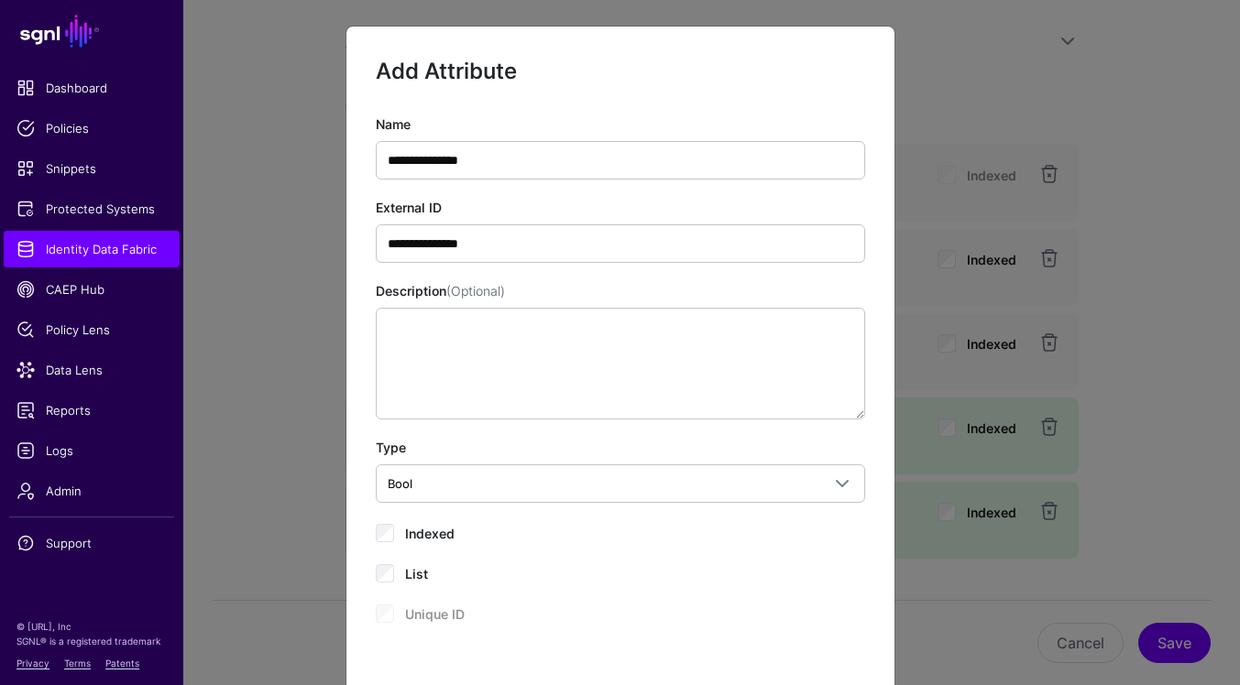
scroll to position [140, 0]
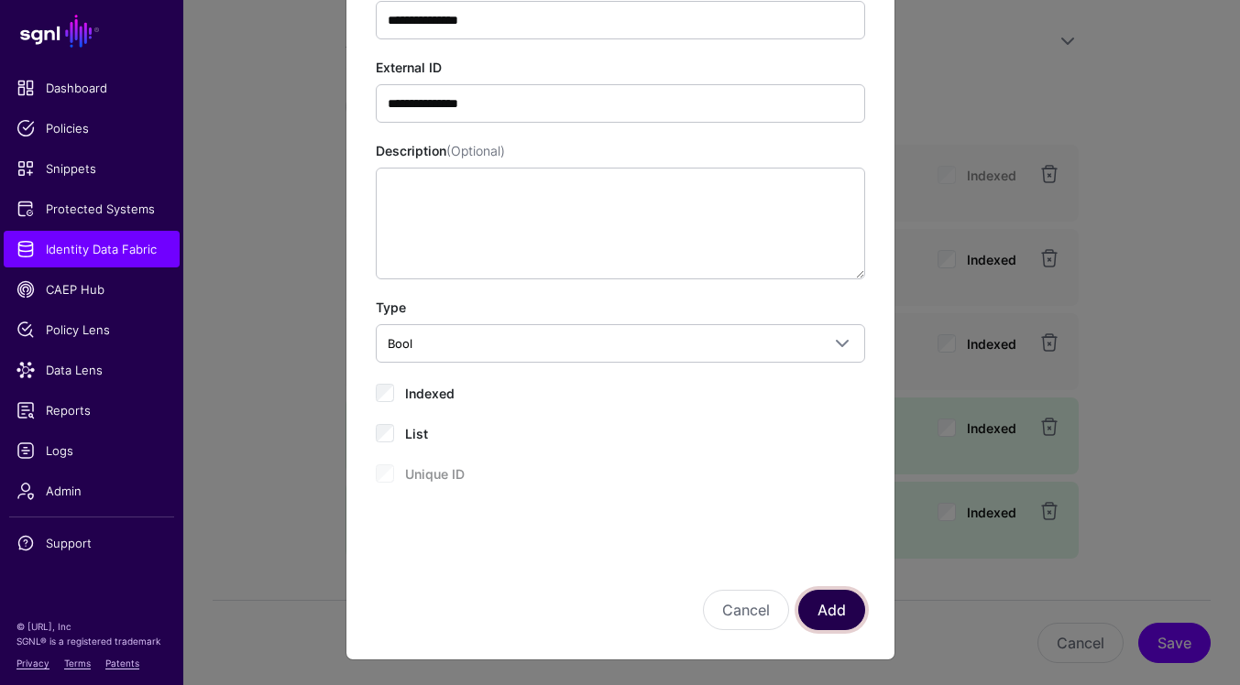
click at [851, 615] on button "Add" at bounding box center [831, 610] width 67 height 40
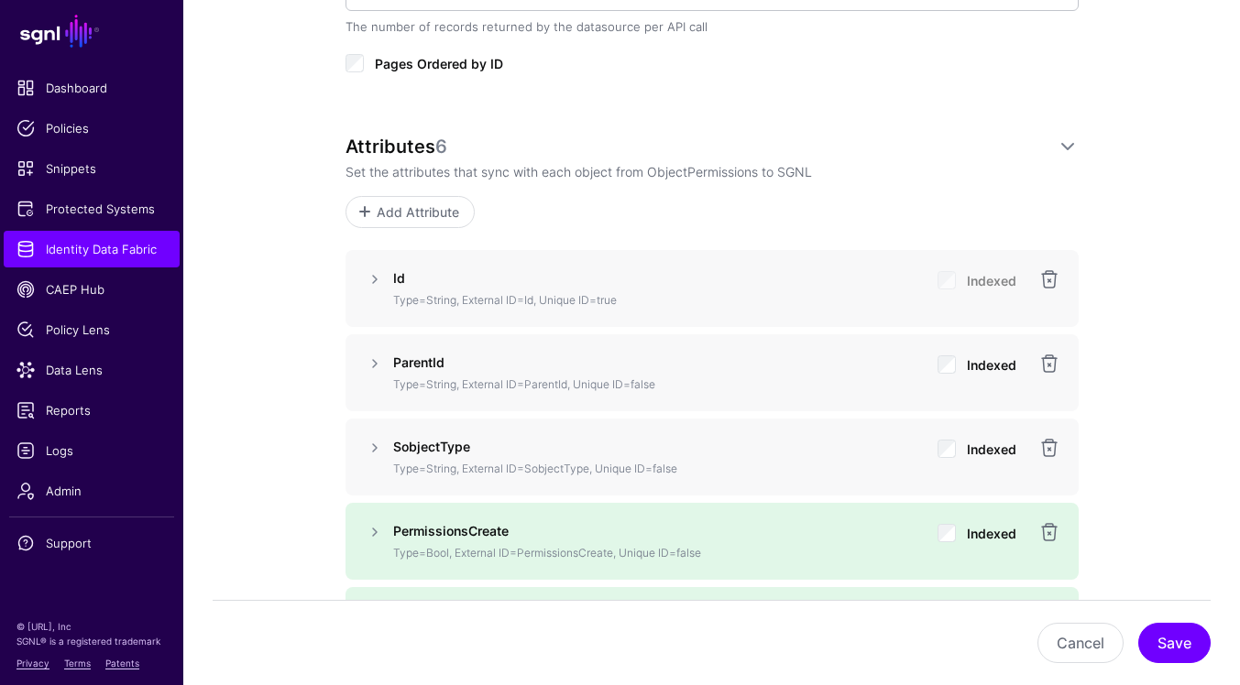
scroll to position [1118, 0]
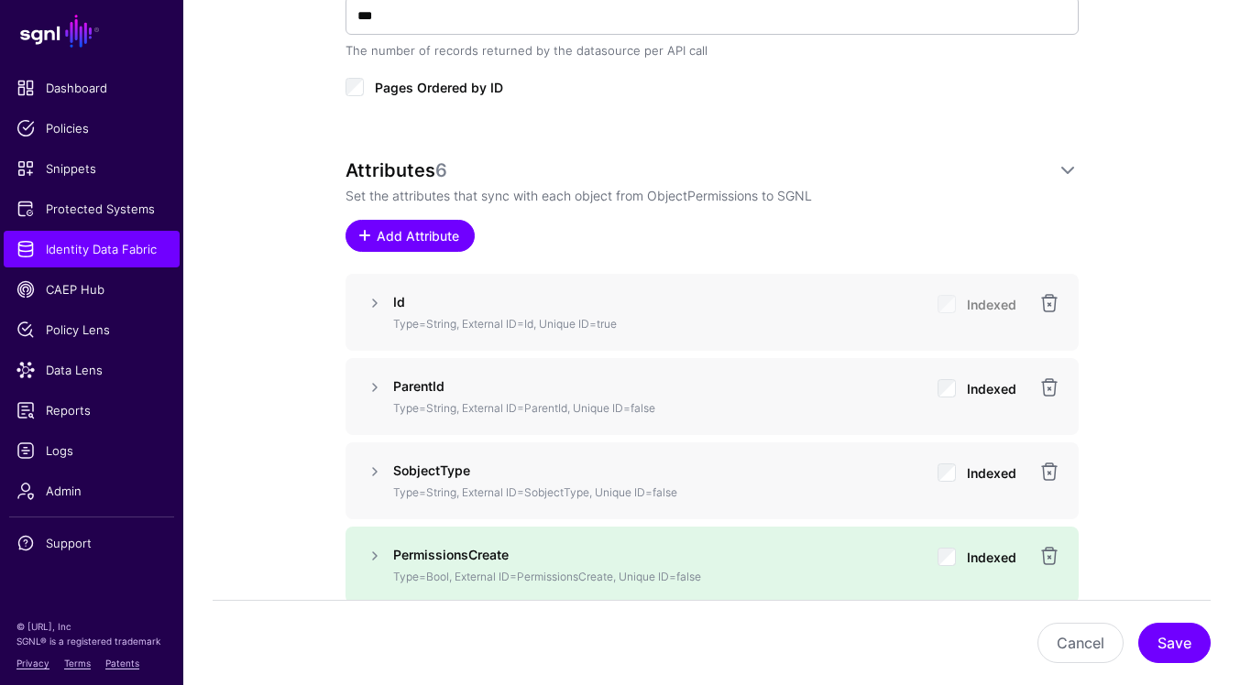
click at [420, 231] on span "Add Attribute" at bounding box center [417, 235] width 87 height 19
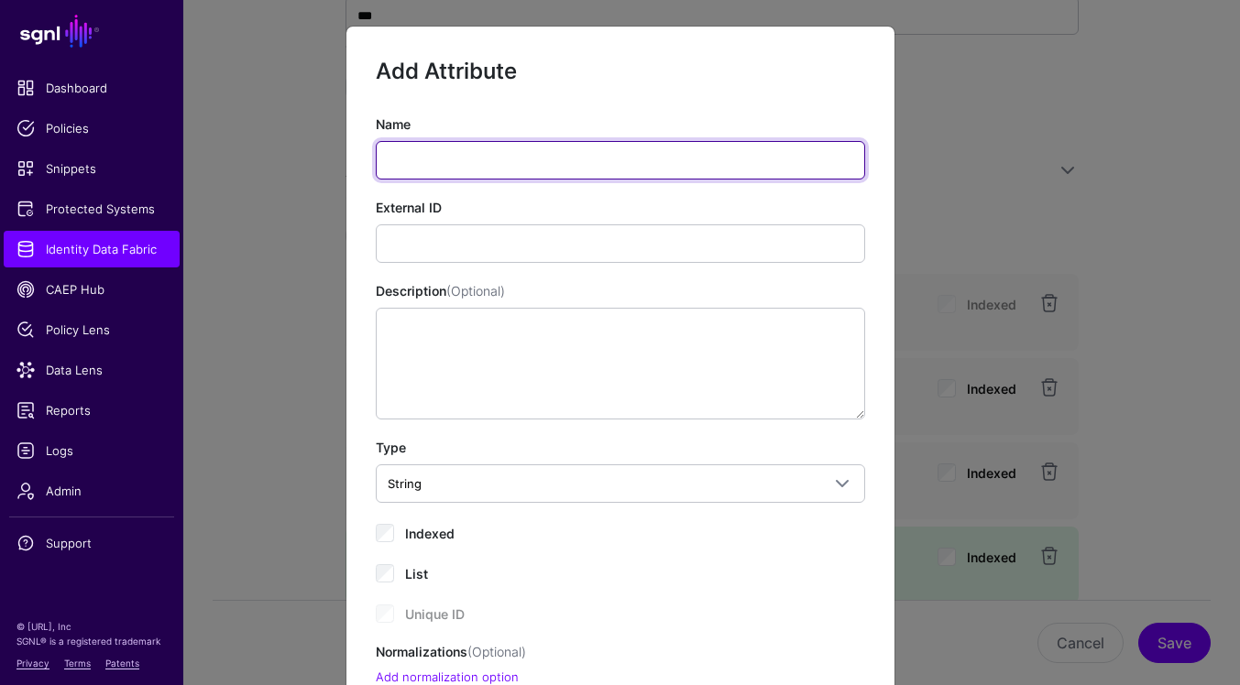
click at [542, 147] on input "Name" at bounding box center [620, 160] width 489 height 38
paste input "**********"
type input "**********"
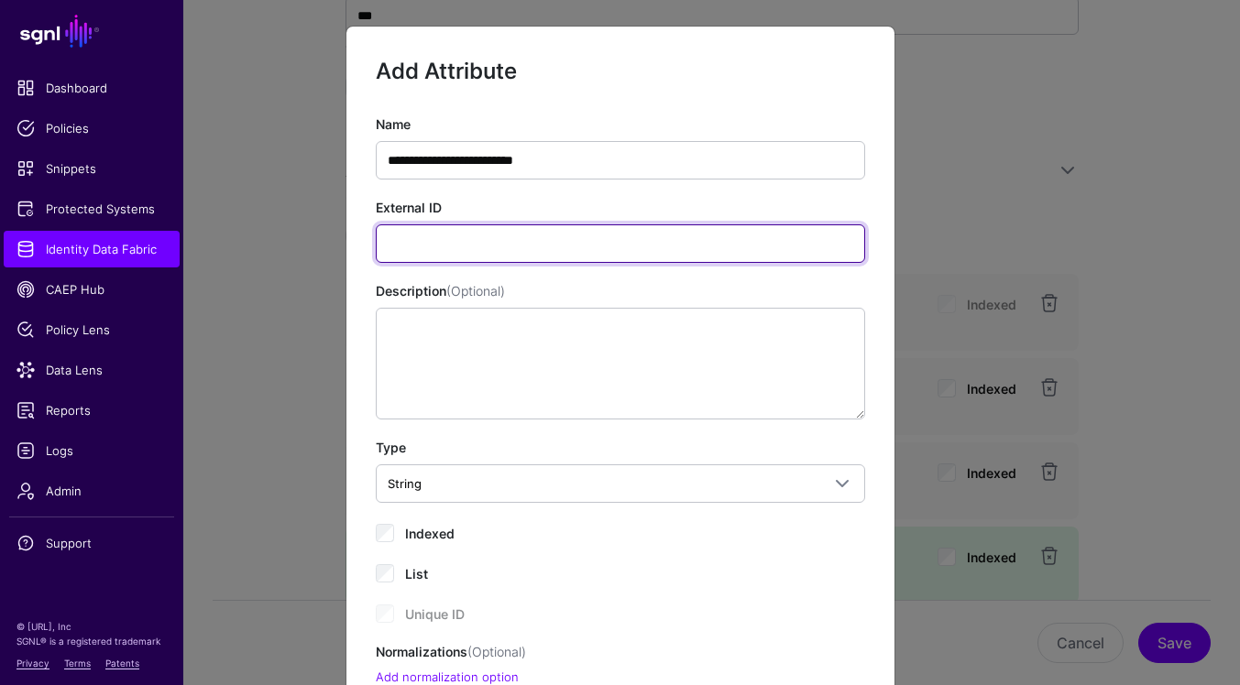
click at [729, 231] on input "External ID" at bounding box center [620, 244] width 489 height 38
paste input "**********"
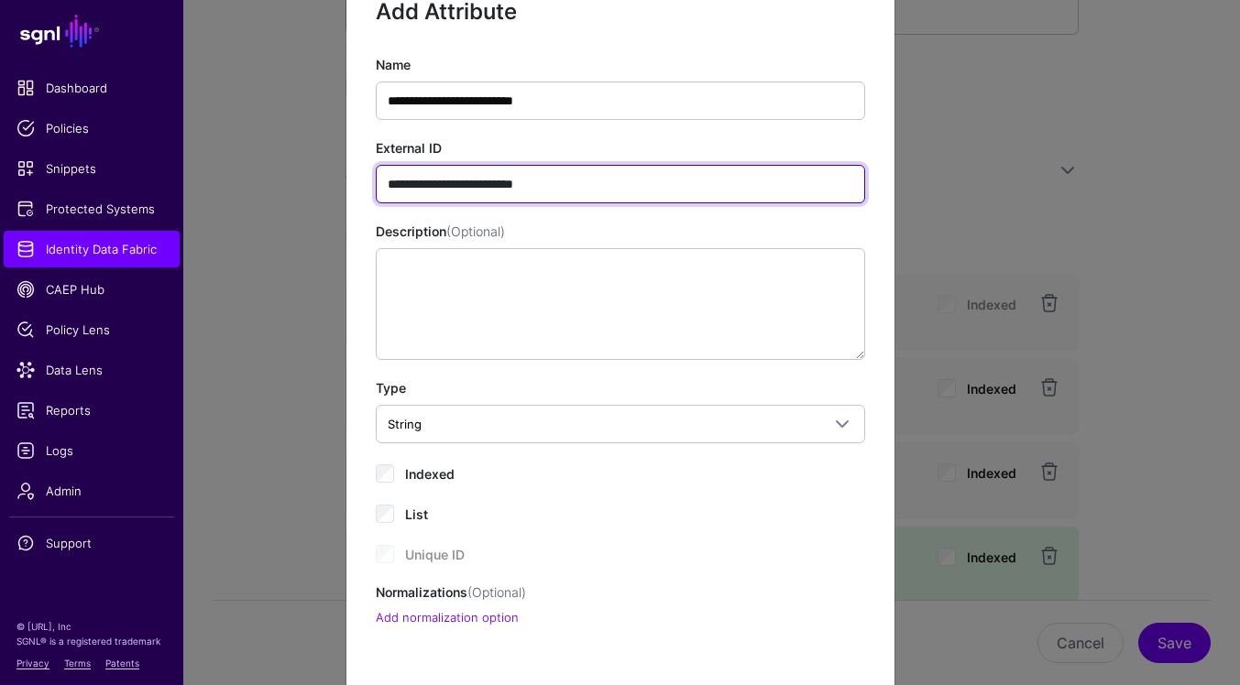
scroll to position [203, 0]
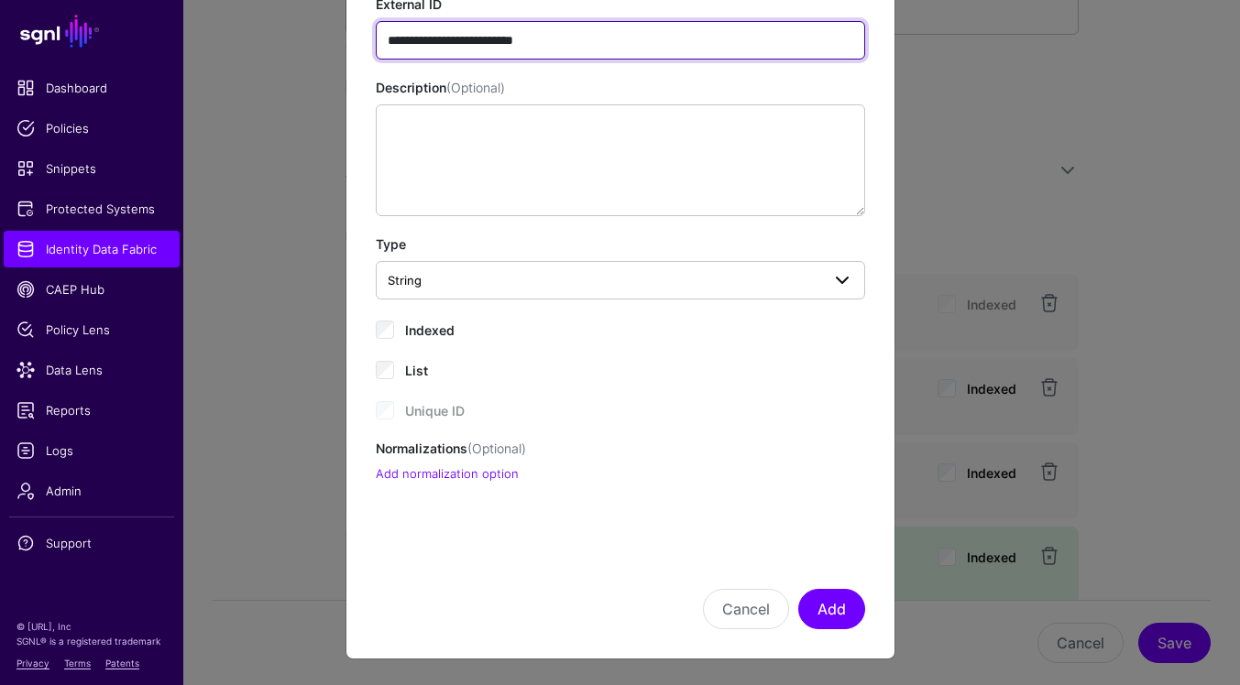
type input "**********"
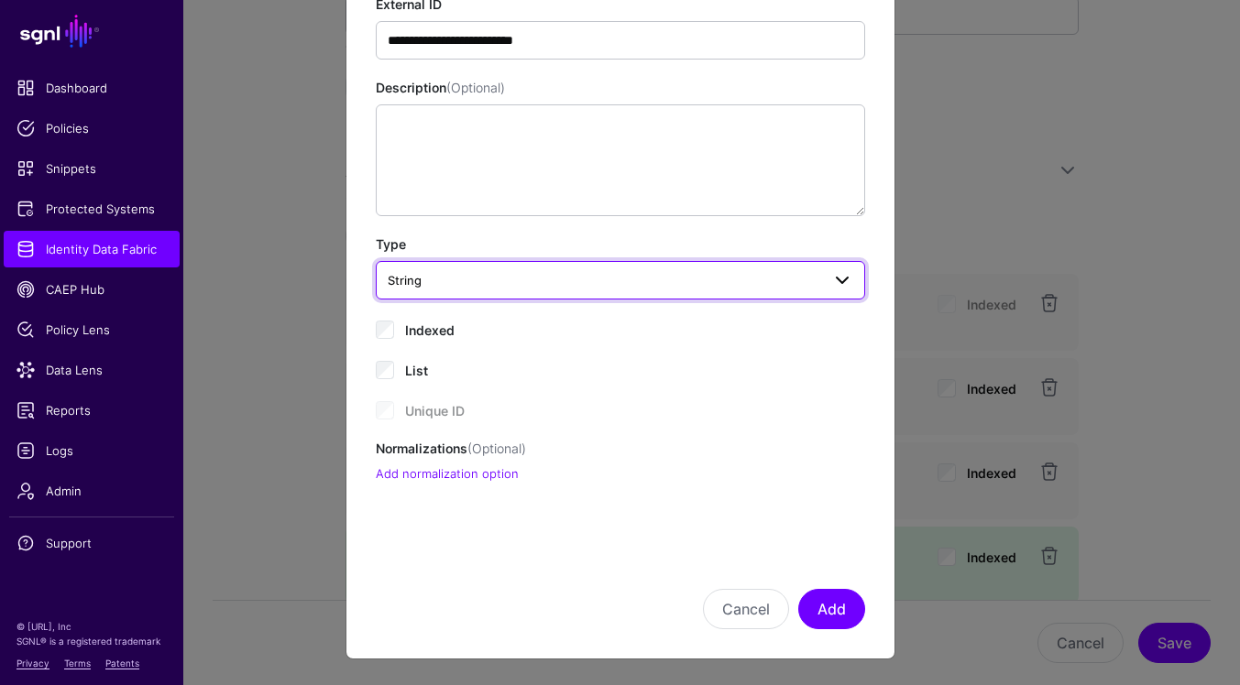
click at [476, 281] on span "String" at bounding box center [604, 280] width 433 height 20
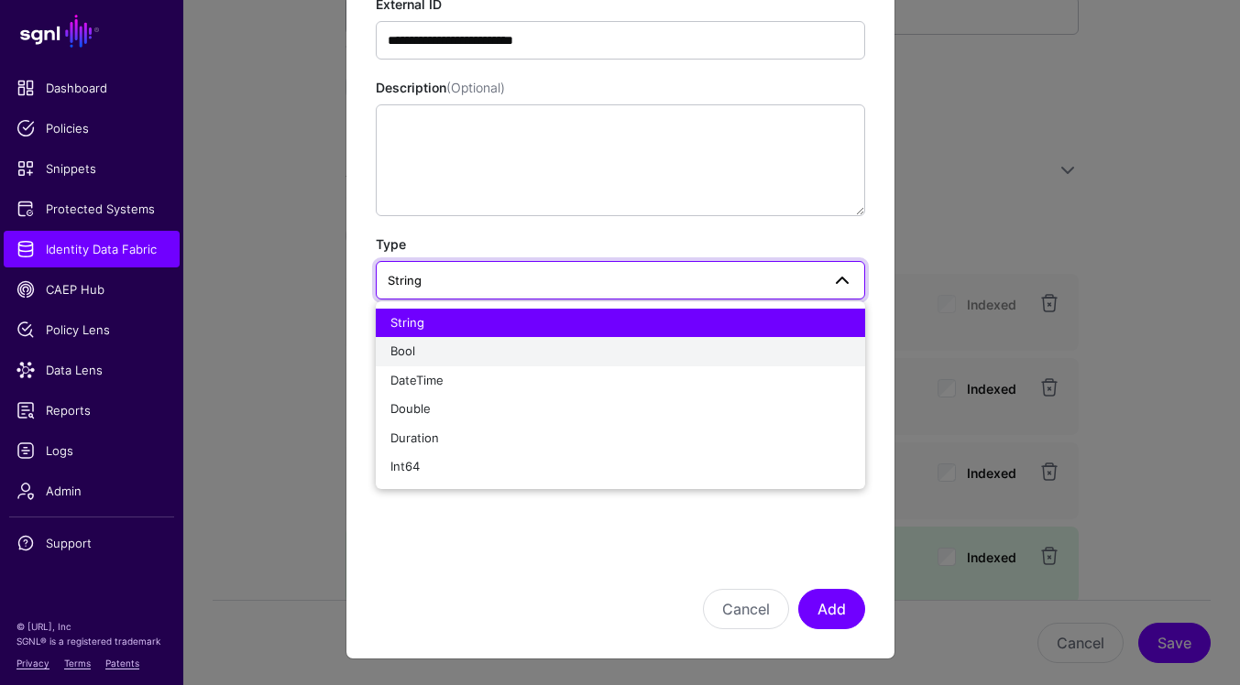
click at [460, 351] on div "Bool" at bounding box center [620, 352] width 460 height 18
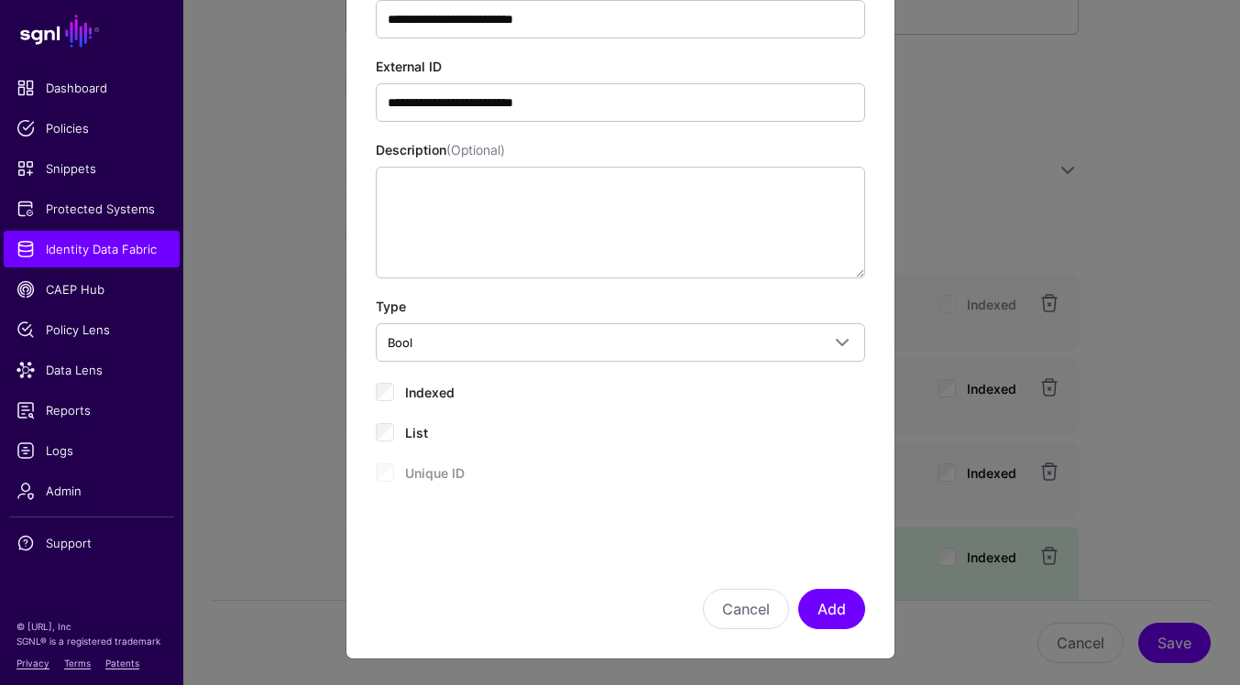
scroll to position [140, 0]
click at [837, 618] on button "Add" at bounding box center [831, 610] width 67 height 40
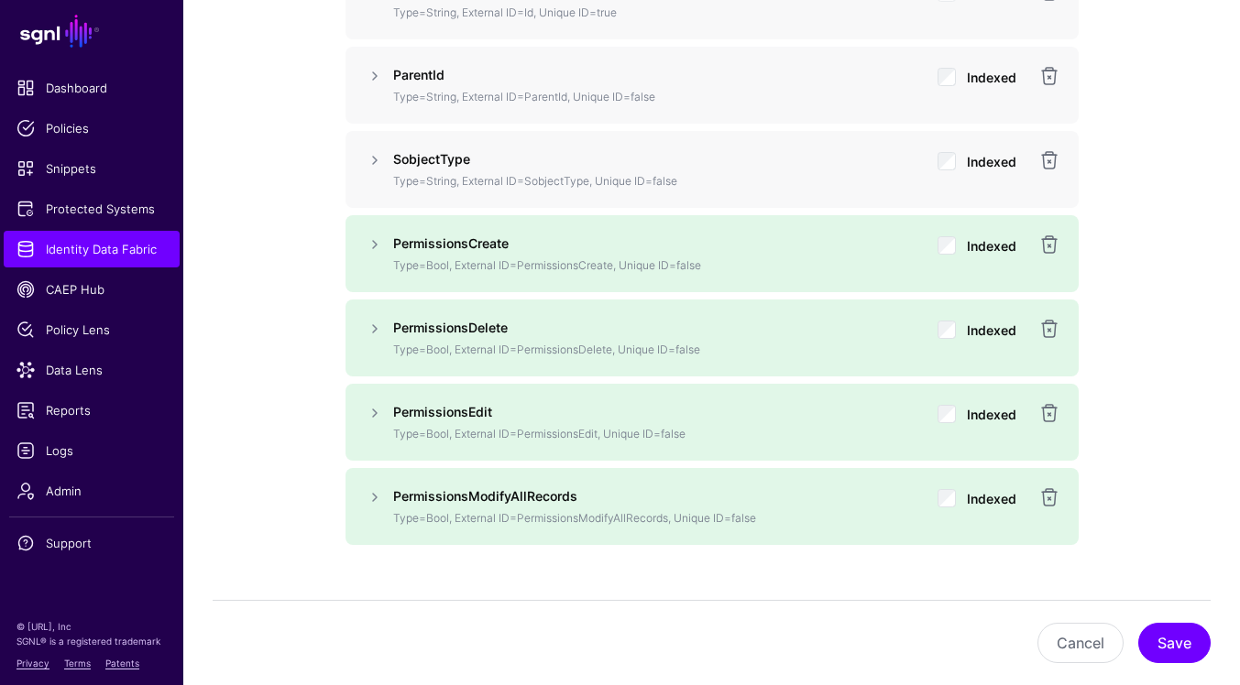
scroll to position [1064, 0]
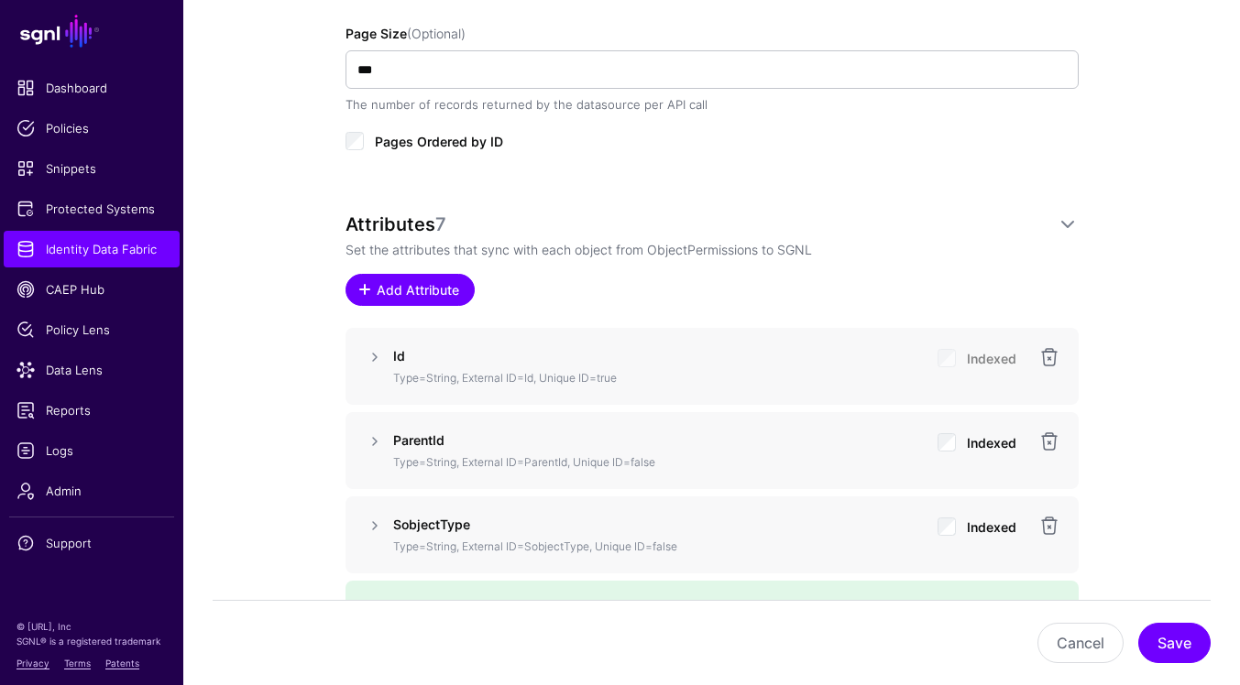
click at [447, 292] on span "Add Attribute" at bounding box center [417, 289] width 87 height 19
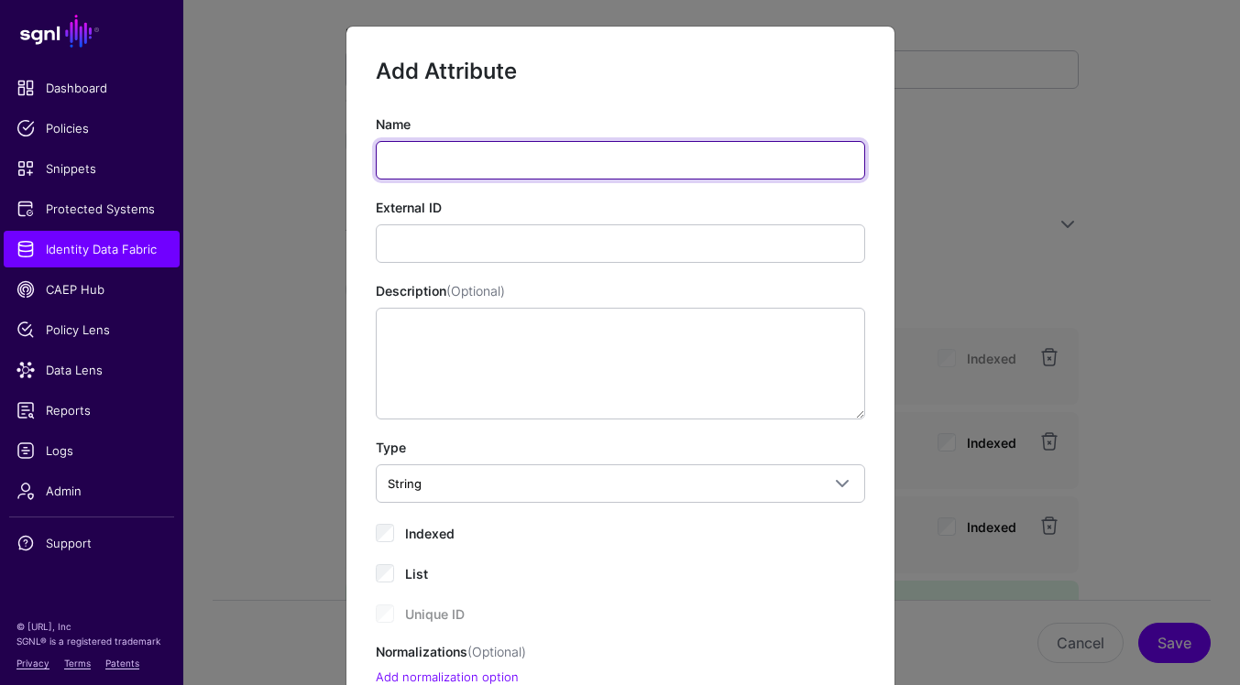
click at [568, 164] on input "Name" at bounding box center [620, 160] width 489 height 38
paste input "**********"
type input "**********"
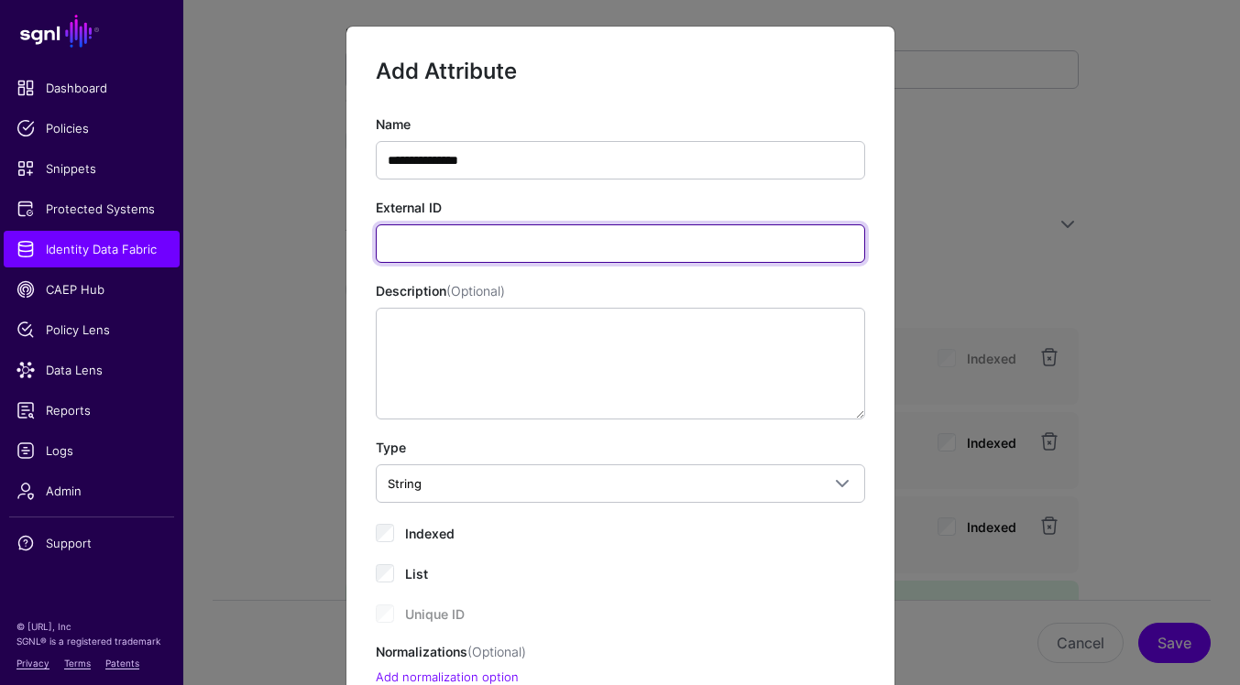
click at [726, 240] on input "External ID" at bounding box center [620, 244] width 489 height 38
paste input "**********"
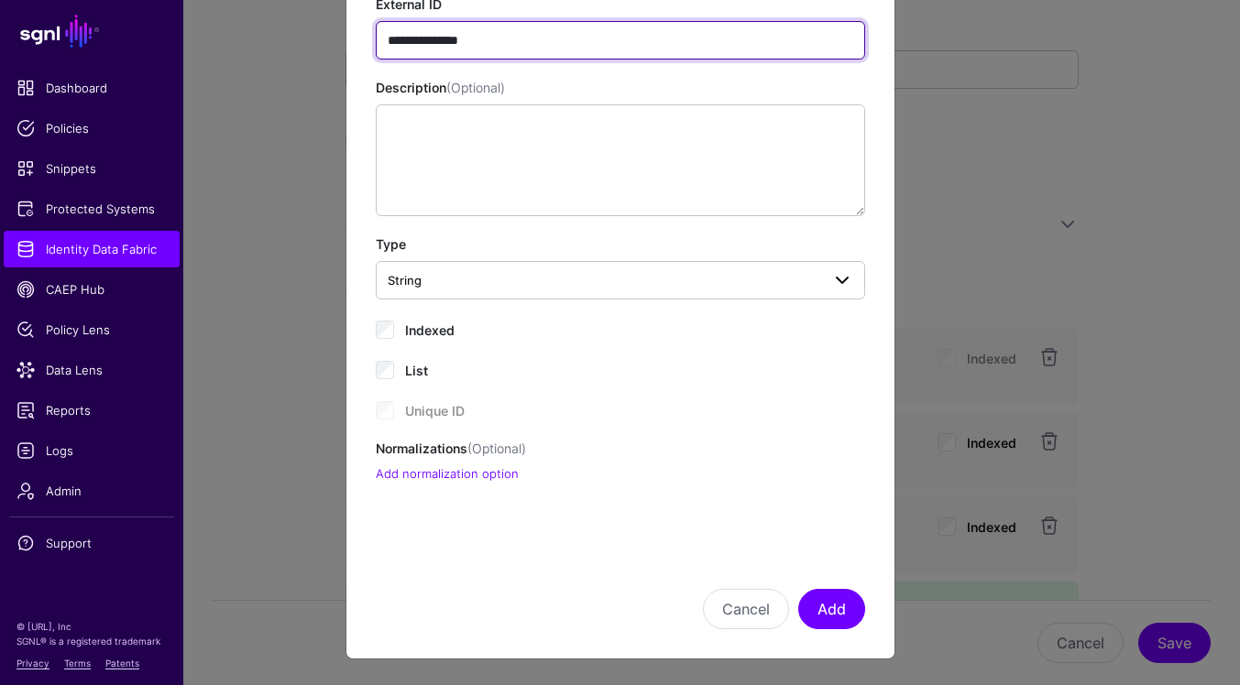
type input "**********"
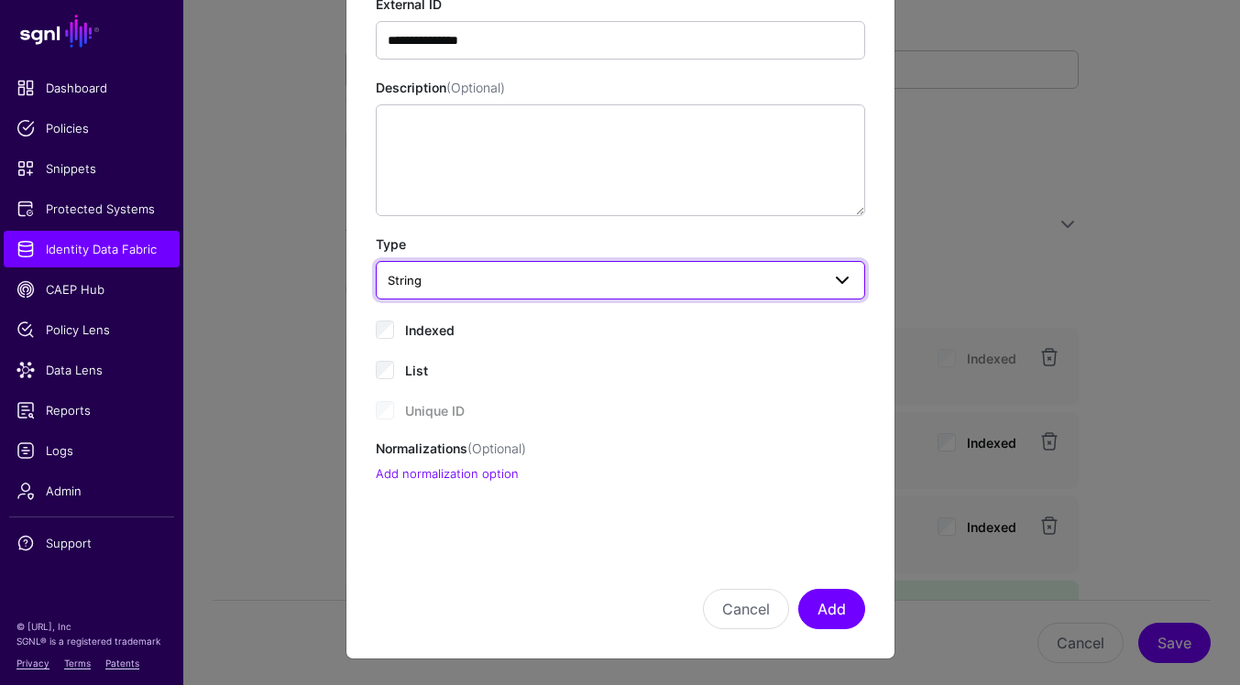
click at [465, 283] on span "String" at bounding box center [604, 280] width 433 height 20
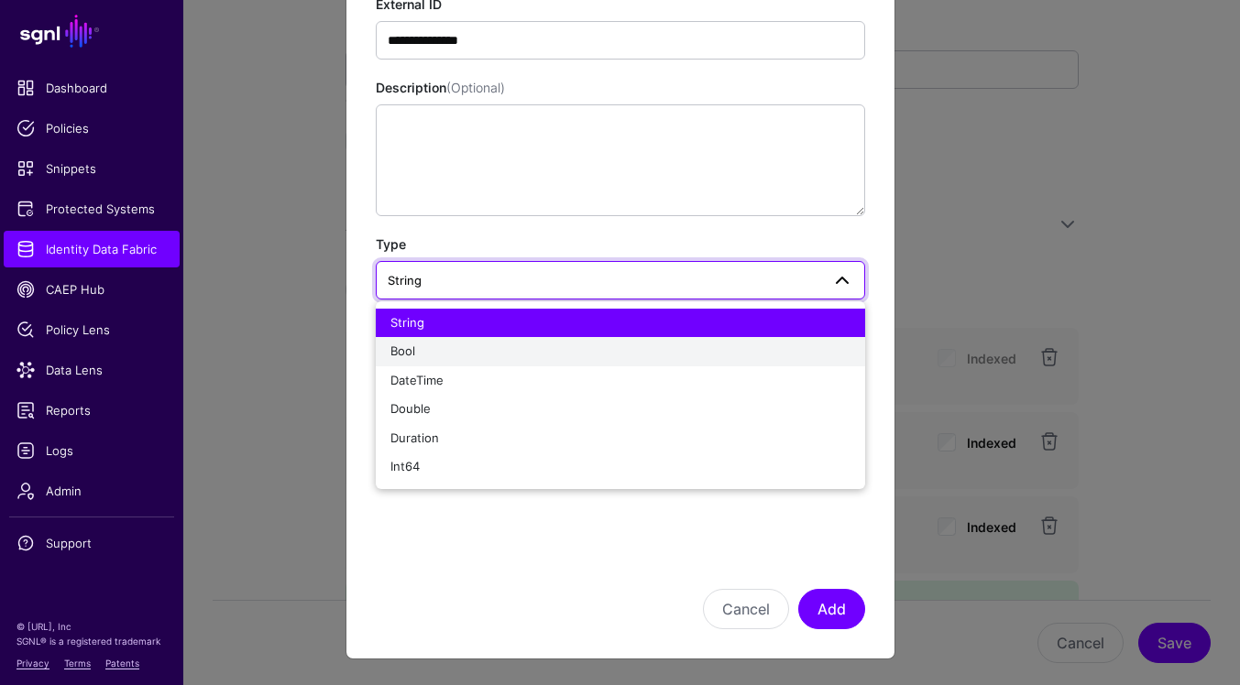
click at [450, 356] on div "Bool" at bounding box center [620, 352] width 460 height 18
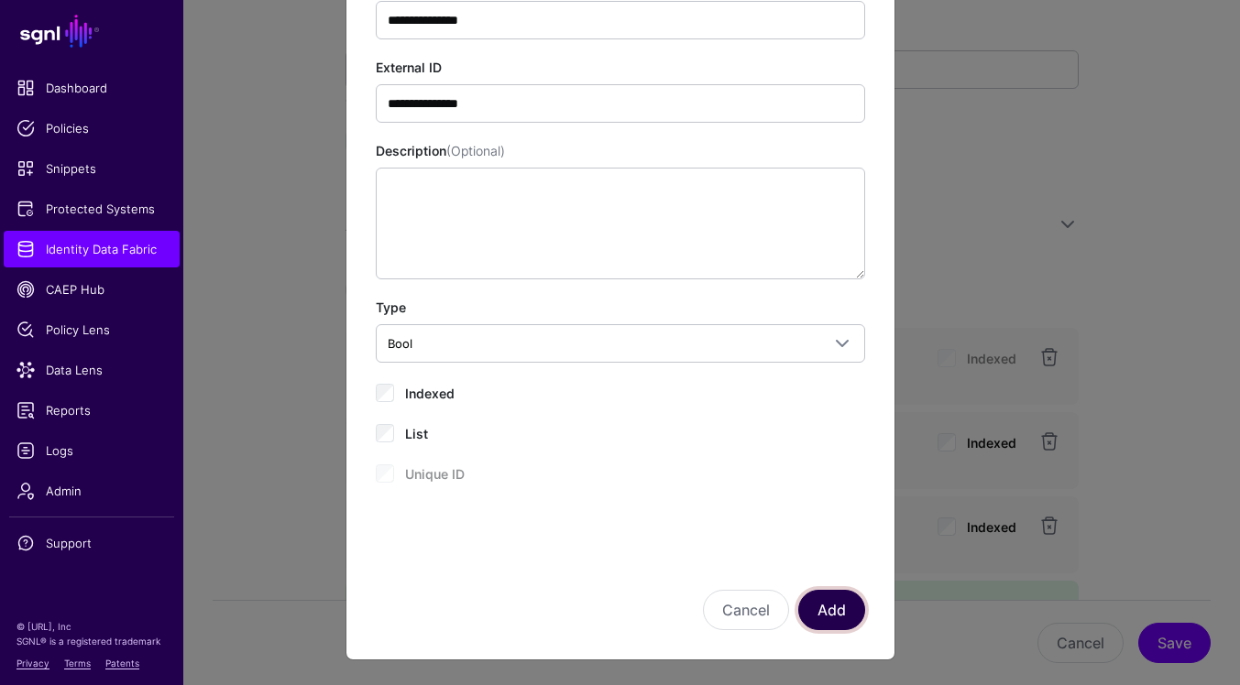
click at [824, 606] on button "Add" at bounding box center [831, 610] width 67 height 40
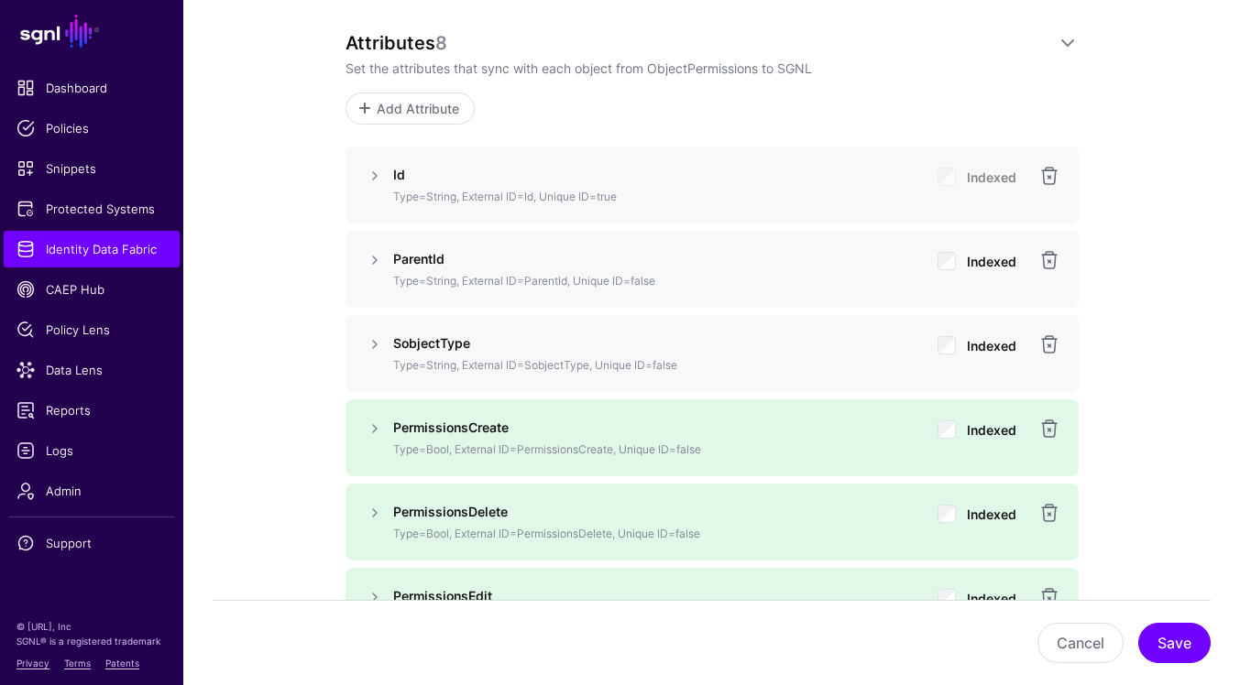
scroll to position [1237, 0]
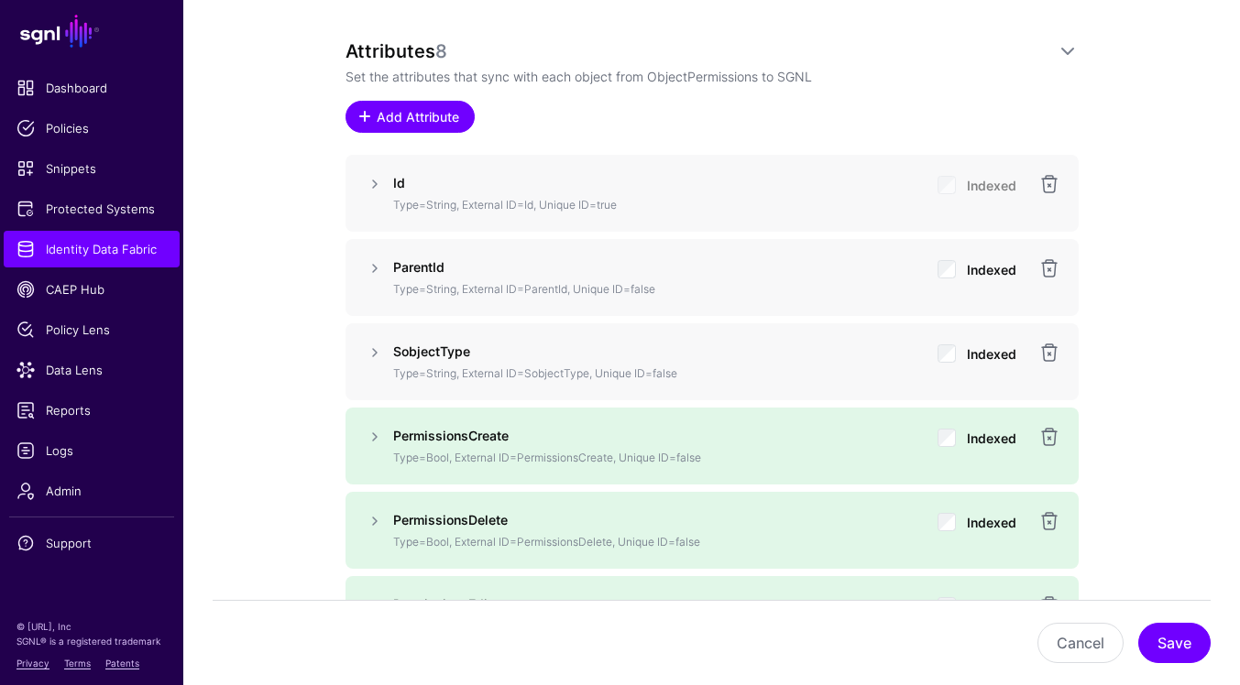
click at [432, 106] on link "Add Attribute" at bounding box center [409, 117] width 129 height 32
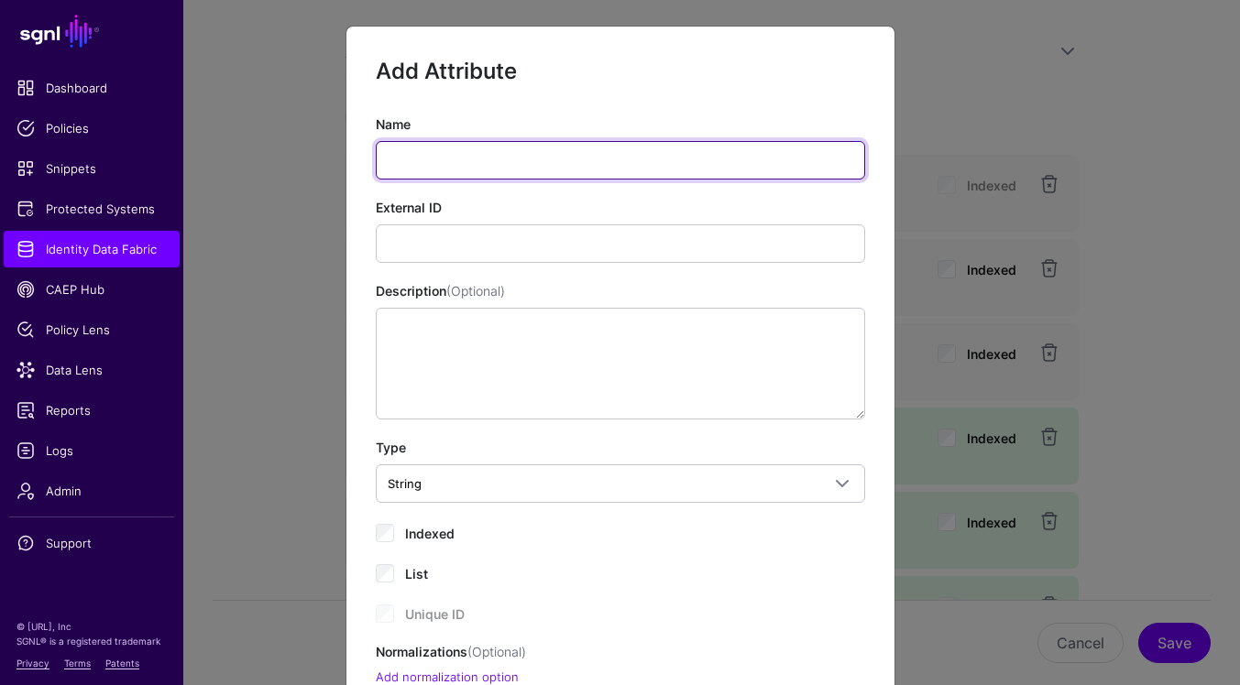
click at [581, 155] on input "Name" at bounding box center [620, 160] width 489 height 38
paste input "**********"
type input "**********"
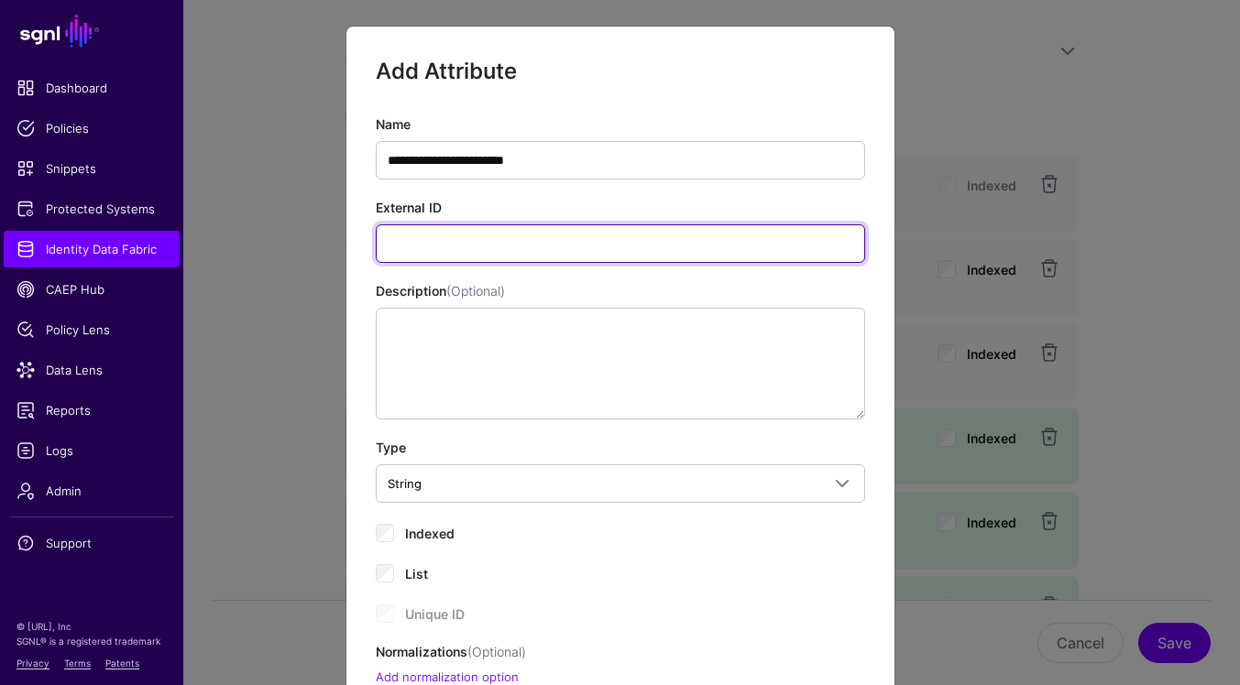
click at [729, 233] on input "External ID" at bounding box center [620, 244] width 489 height 38
paste input "**********"
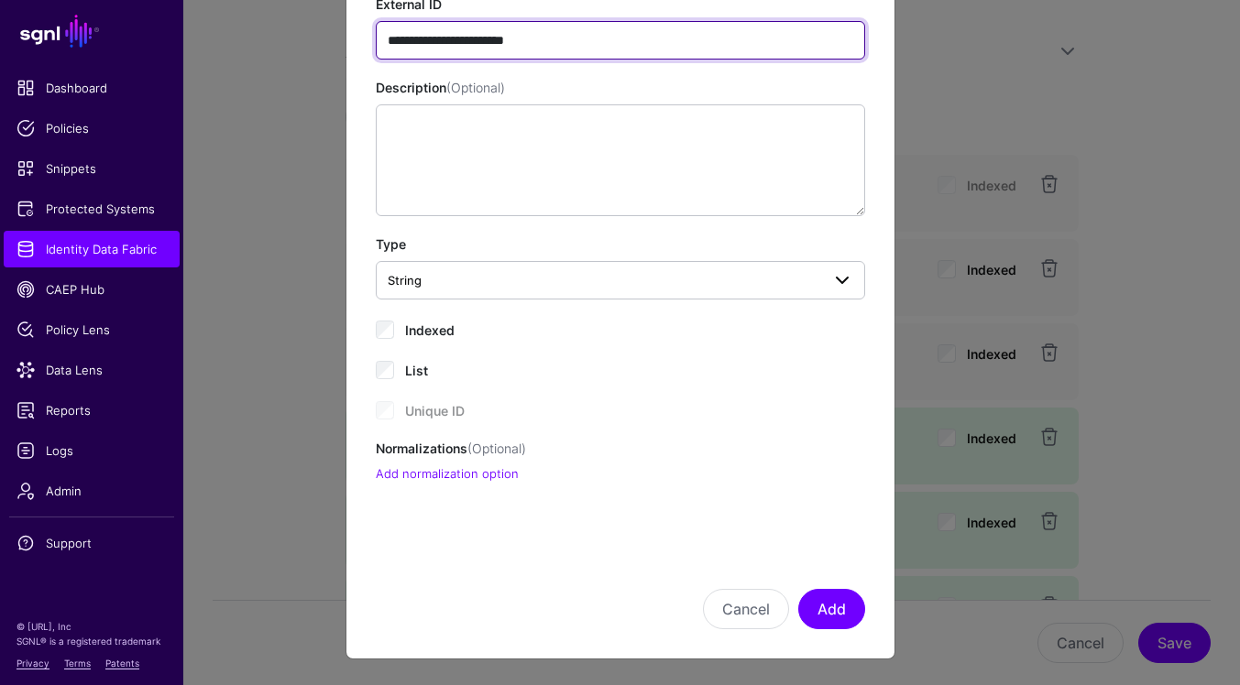
type input "**********"
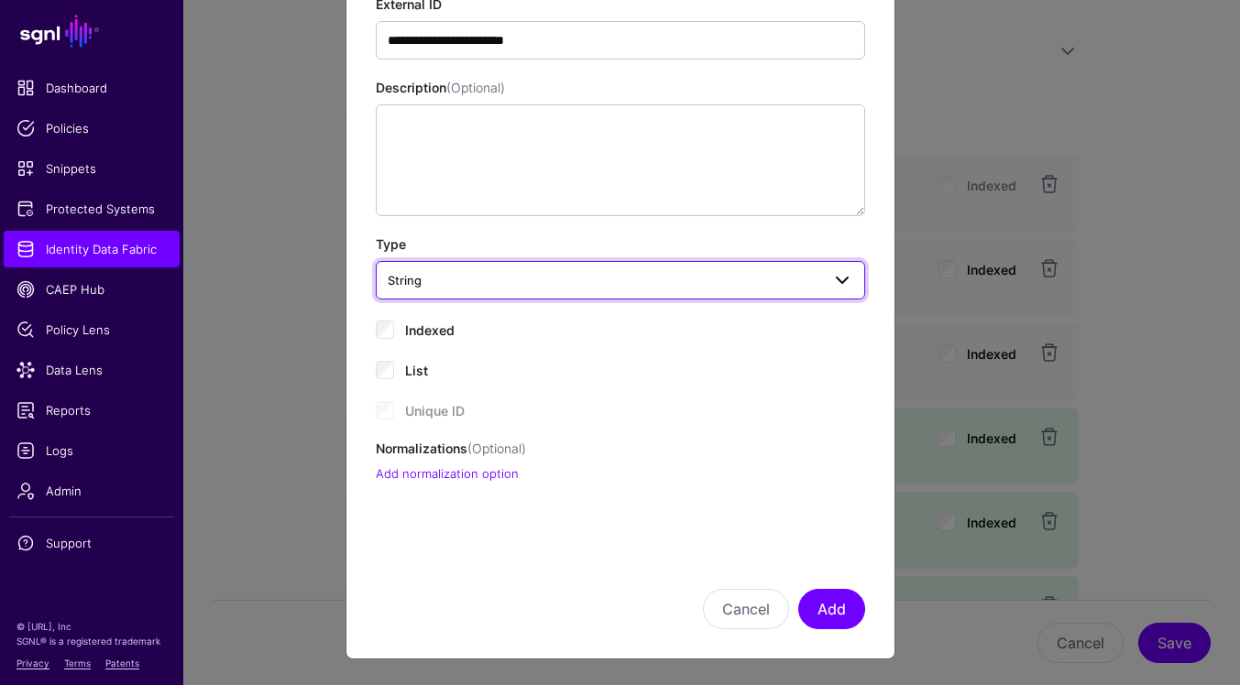
click at [493, 290] on span "String" at bounding box center [620, 280] width 465 height 22
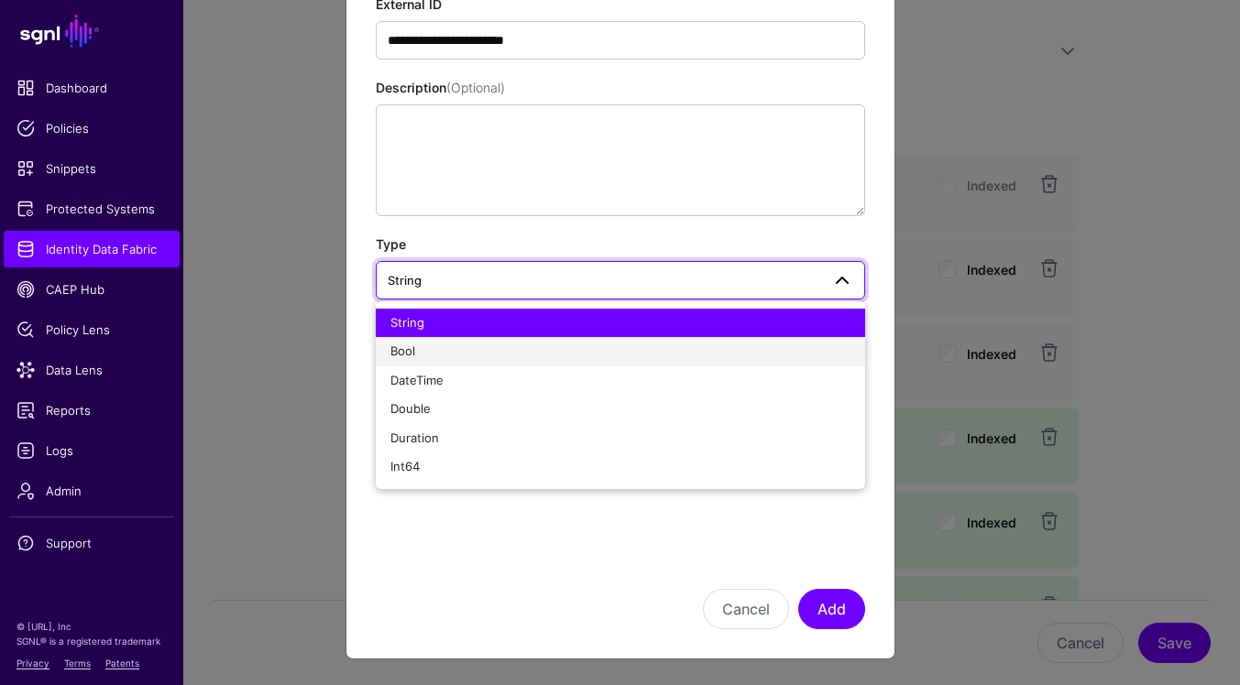
click at [469, 353] on div "Bool" at bounding box center [620, 352] width 460 height 18
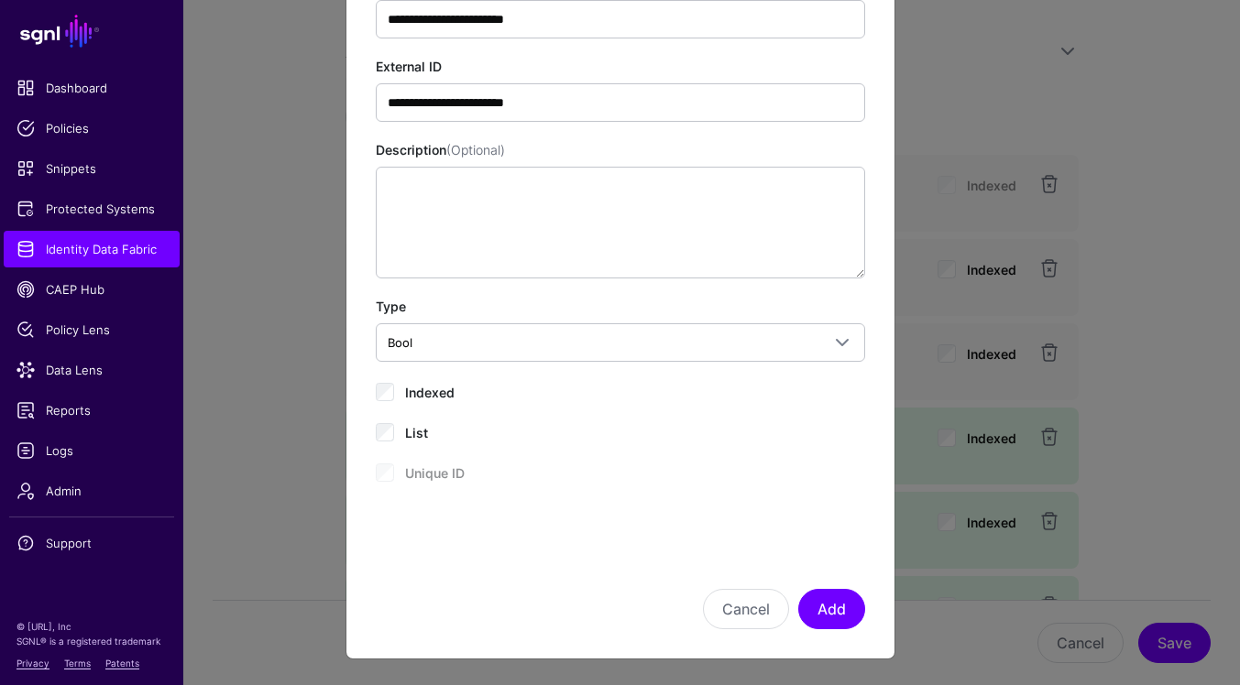
scroll to position [140, 0]
click at [844, 605] on button "Add" at bounding box center [831, 610] width 67 height 40
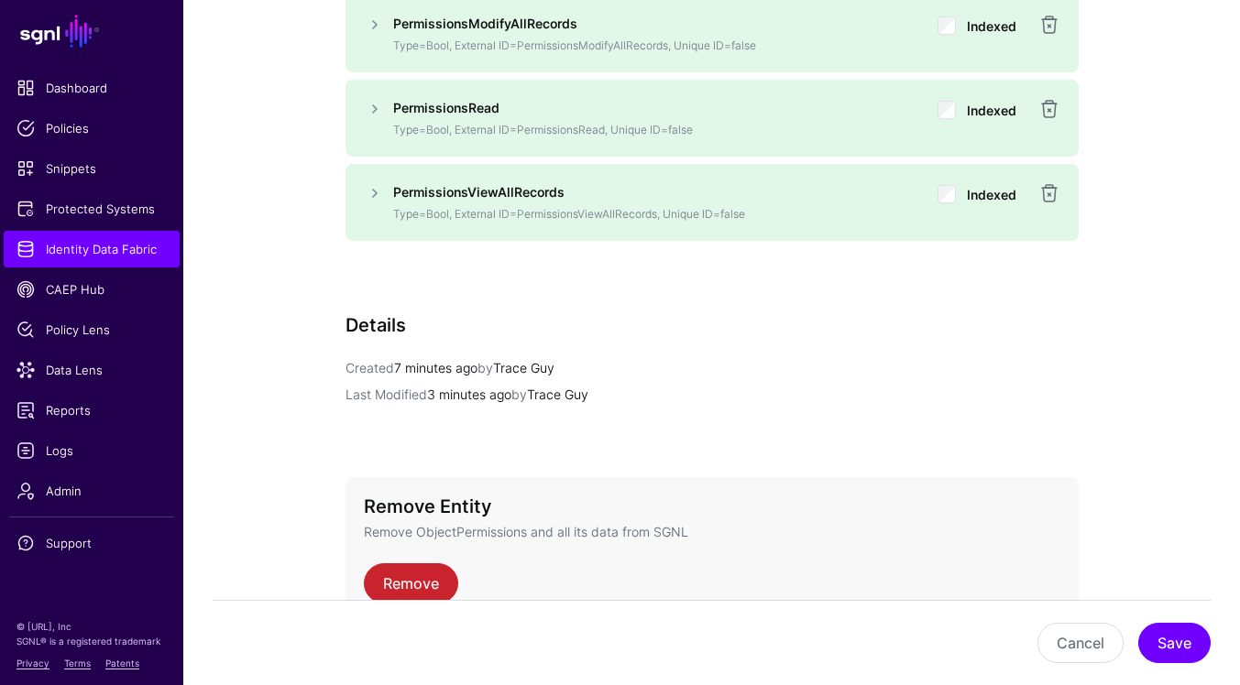
scroll to position [2008, 0]
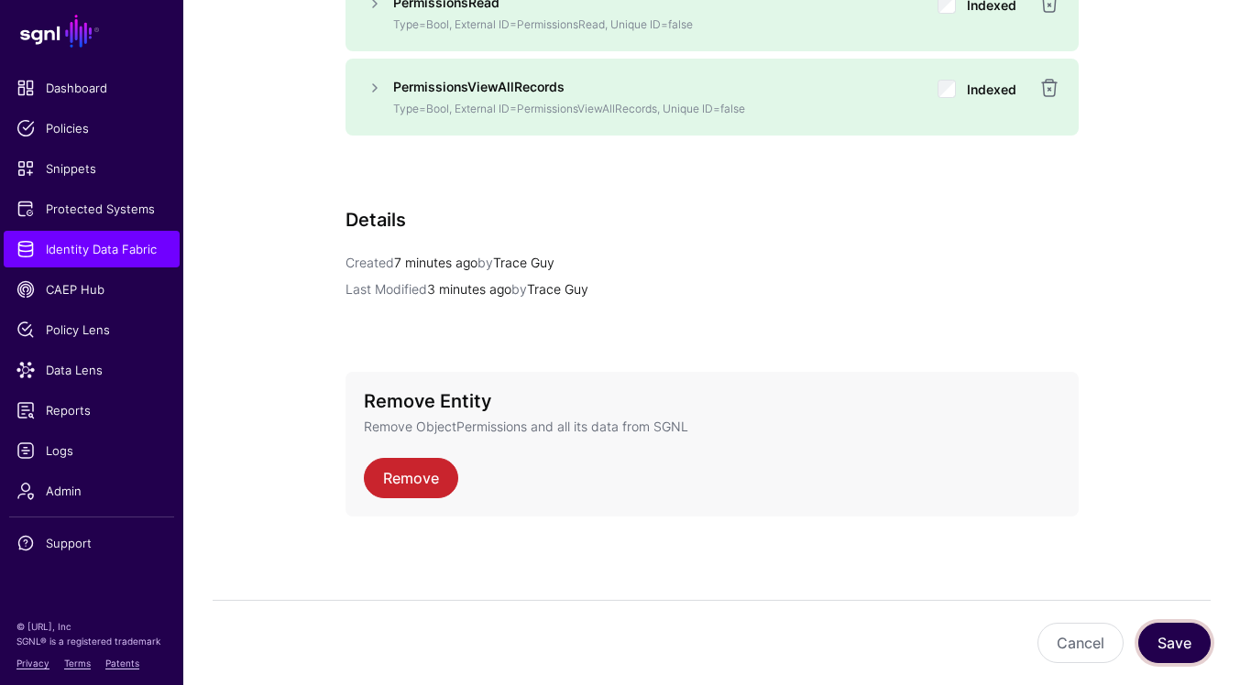
click at [1190, 641] on button "Save" at bounding box center [1174, 643] width 72 height 40
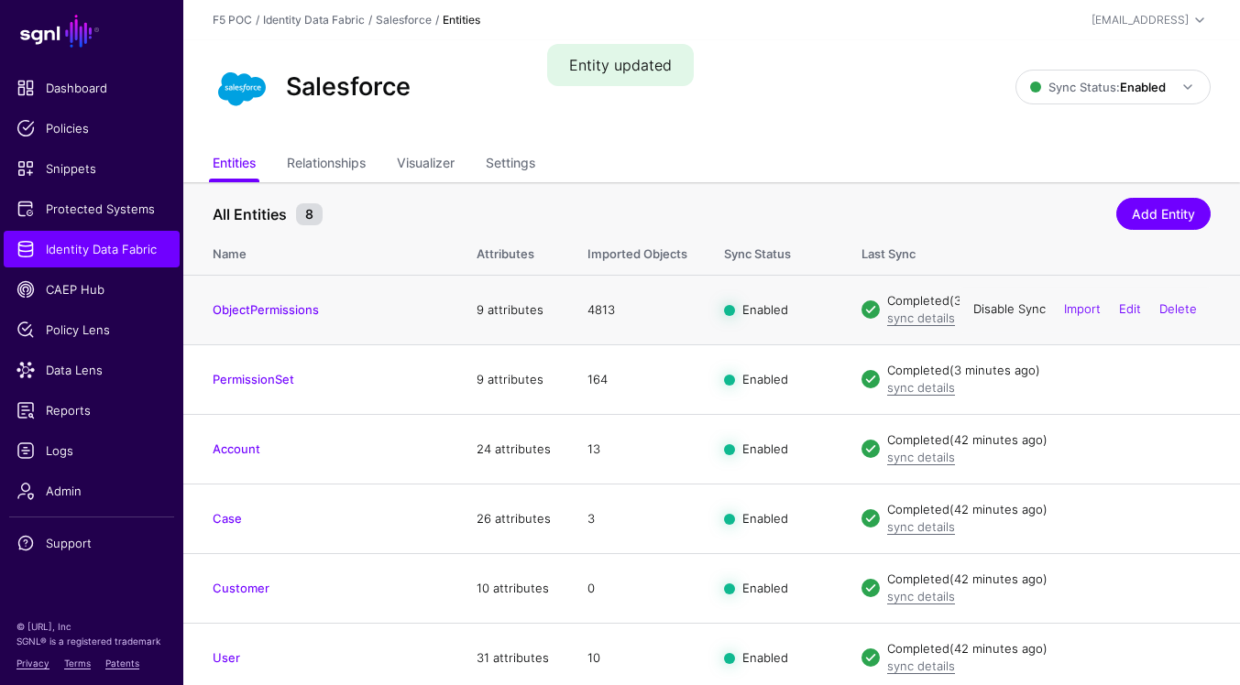
click at [1024, 311] on link "Disable Sync" at bounding box center [1009, 309] width 72 height 15
click at [1016, 312] on link "Enable Sync" at bounding box center [1011, 309] width 70 height 15
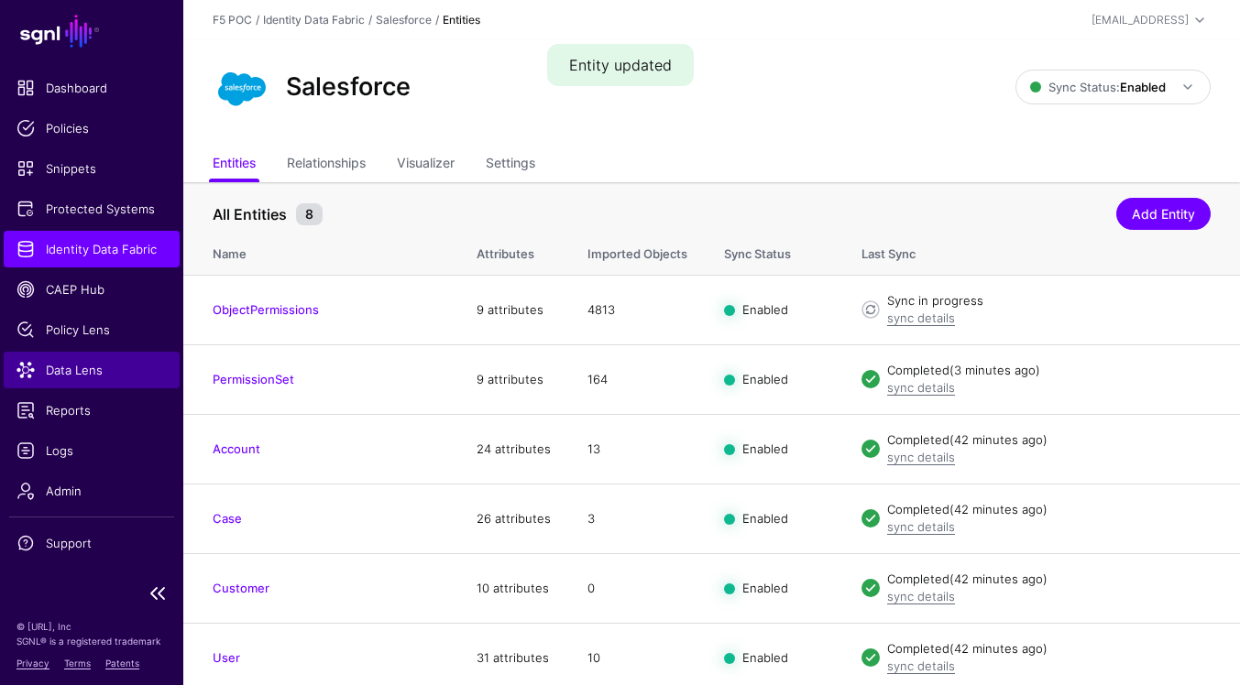
click at [99, 365] on span "Data Lens" at bounding box center [91, 370] width 150 height 18
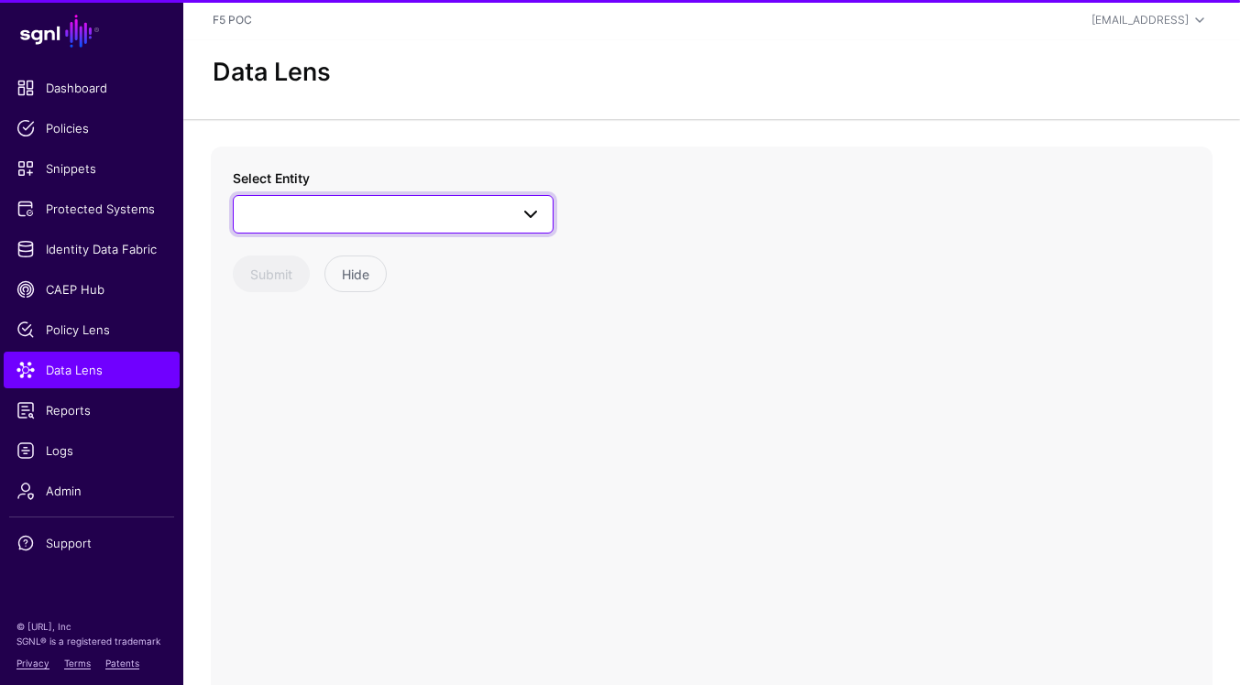
click at [462, 214] on span at bounding box center [393, 214] width 297 height 22
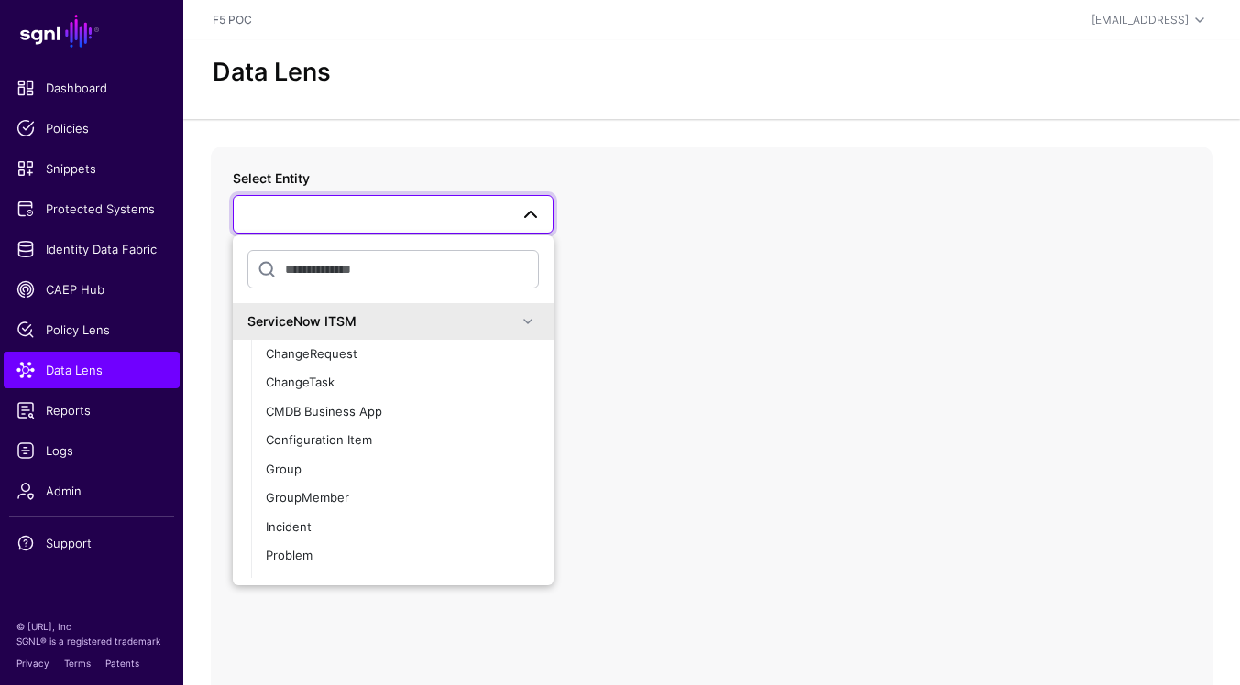
click at [535, 320] on span at bounding box center [528, 322] width 22 height 22
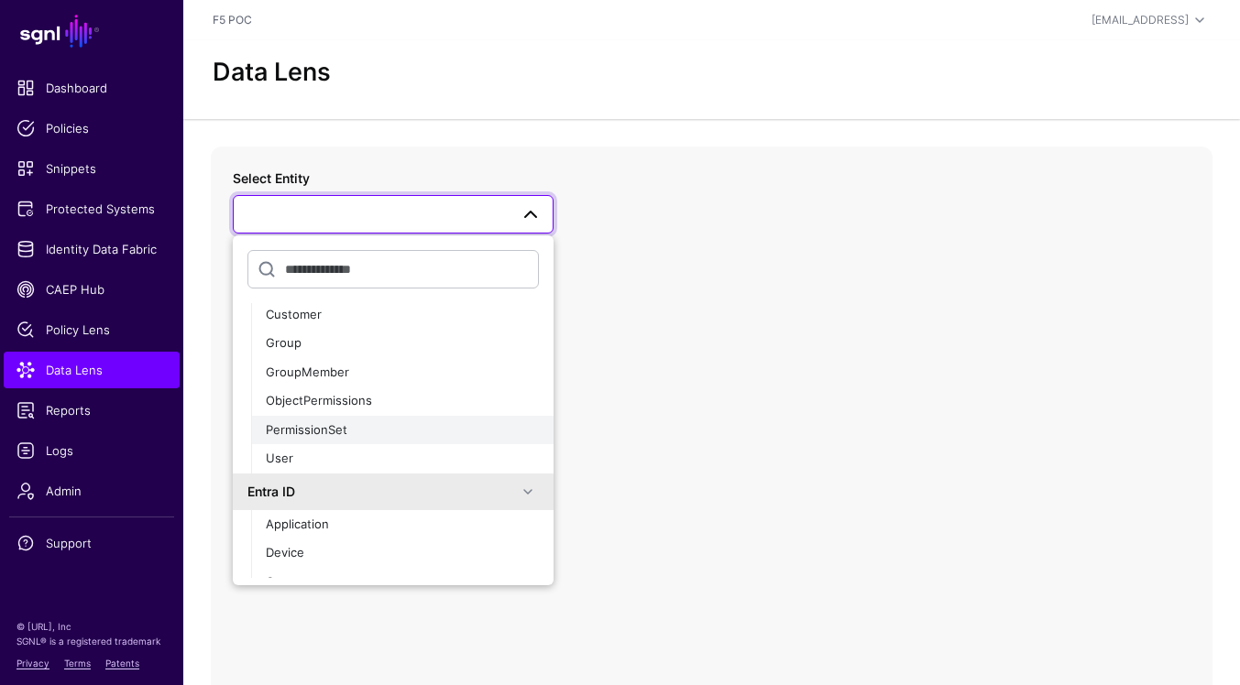
scroll to position [139, 0]
click at [403, 427] on div "PermissionSet" at bounding box center [402, 425] width 273 height 18
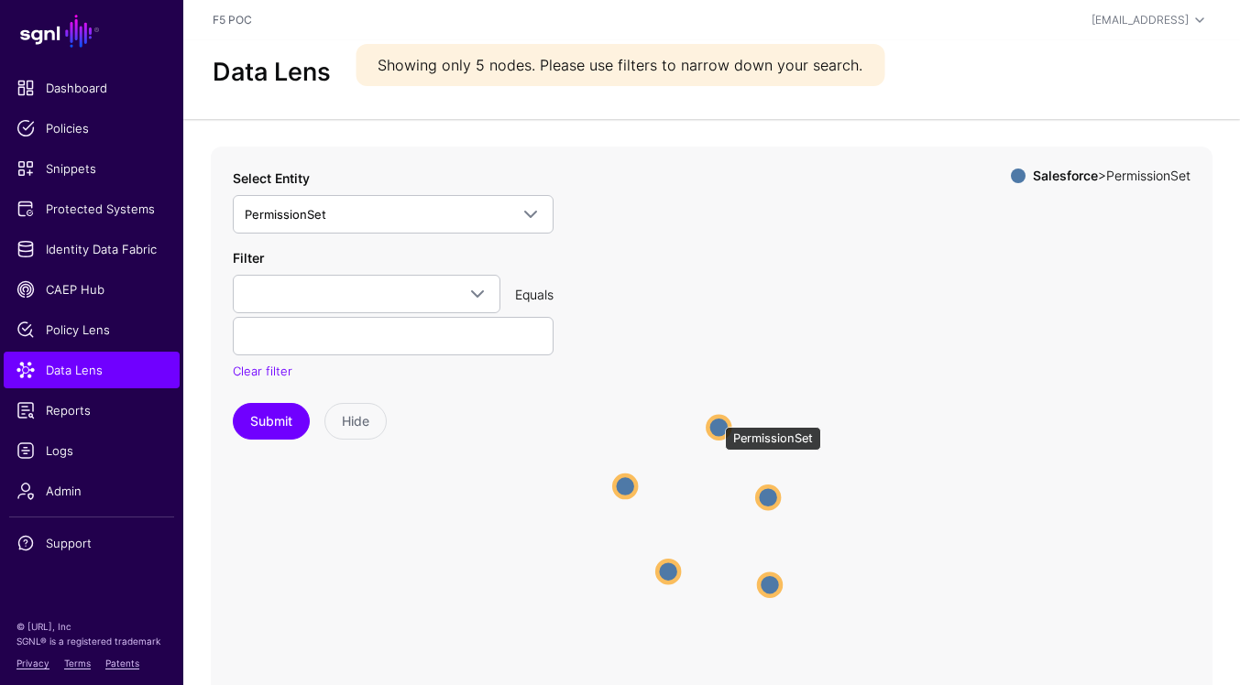
click at [716, 418] on circle at bounding box center [718, 428] width 22 height 22
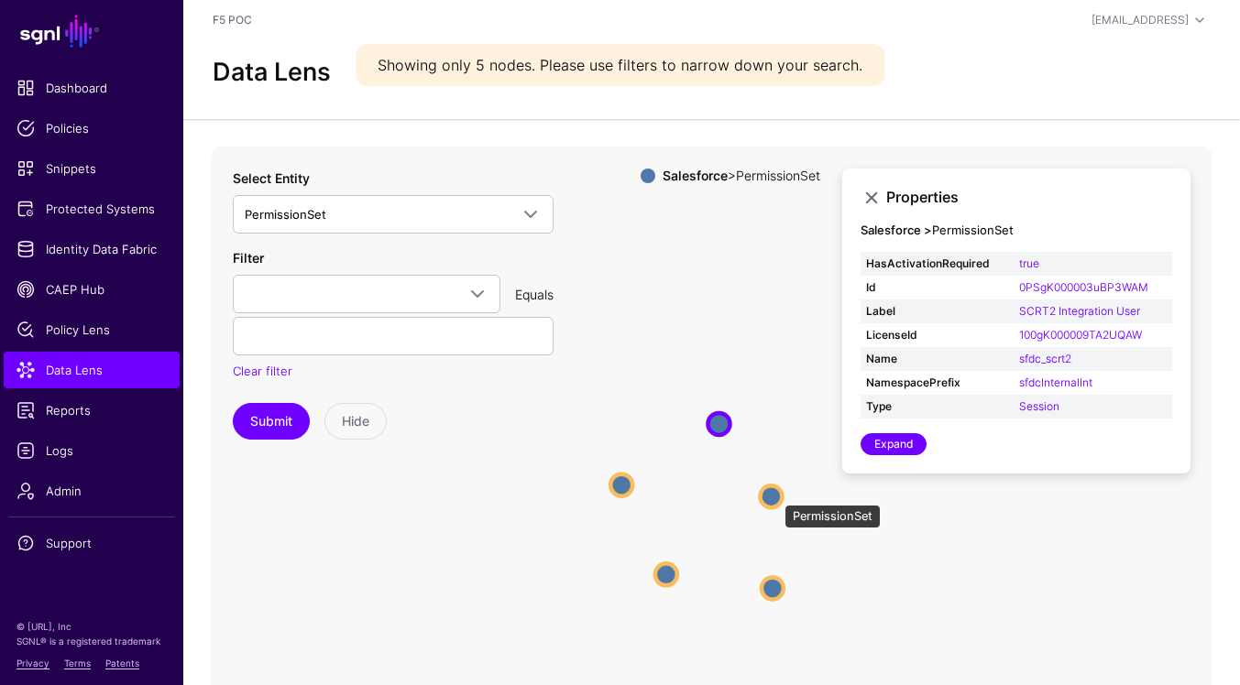
click at [775, 496] on circle at bounding box center [771, 497] width 22 height 22
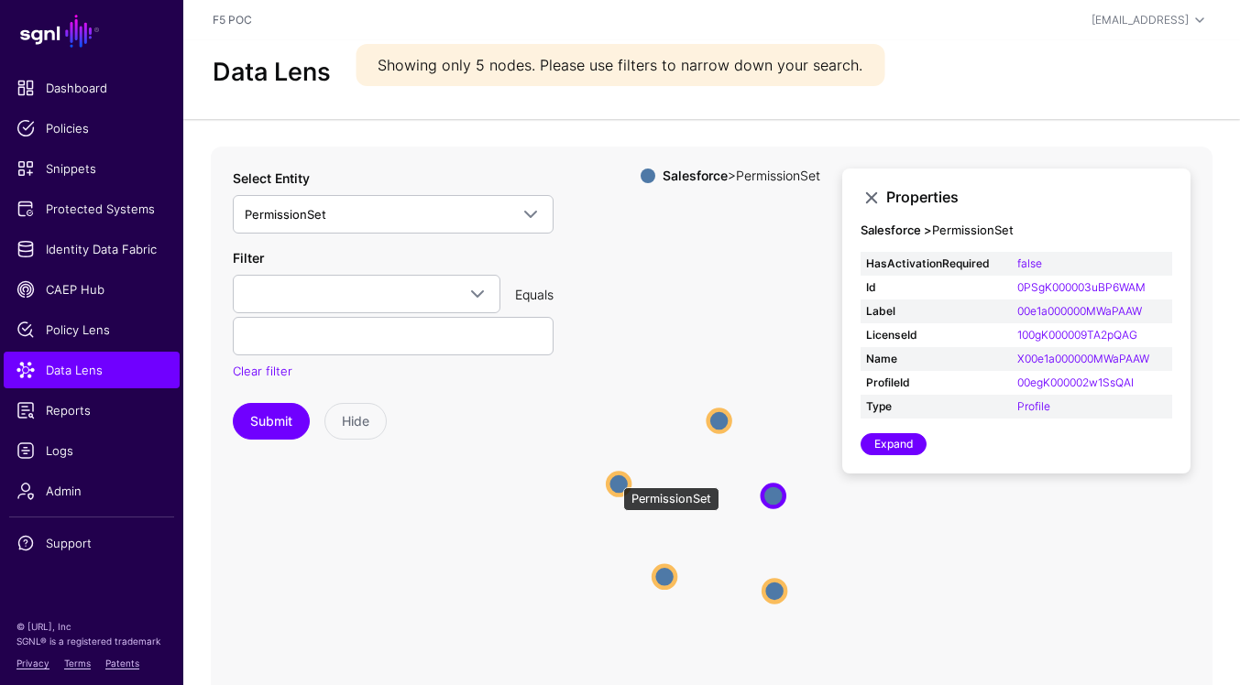
click at [617, 479] on circle at bounding box center [619, 484] width 22 height 22
click at [662, 571] on circle at bounding box center [663, 579] width 22 height 22
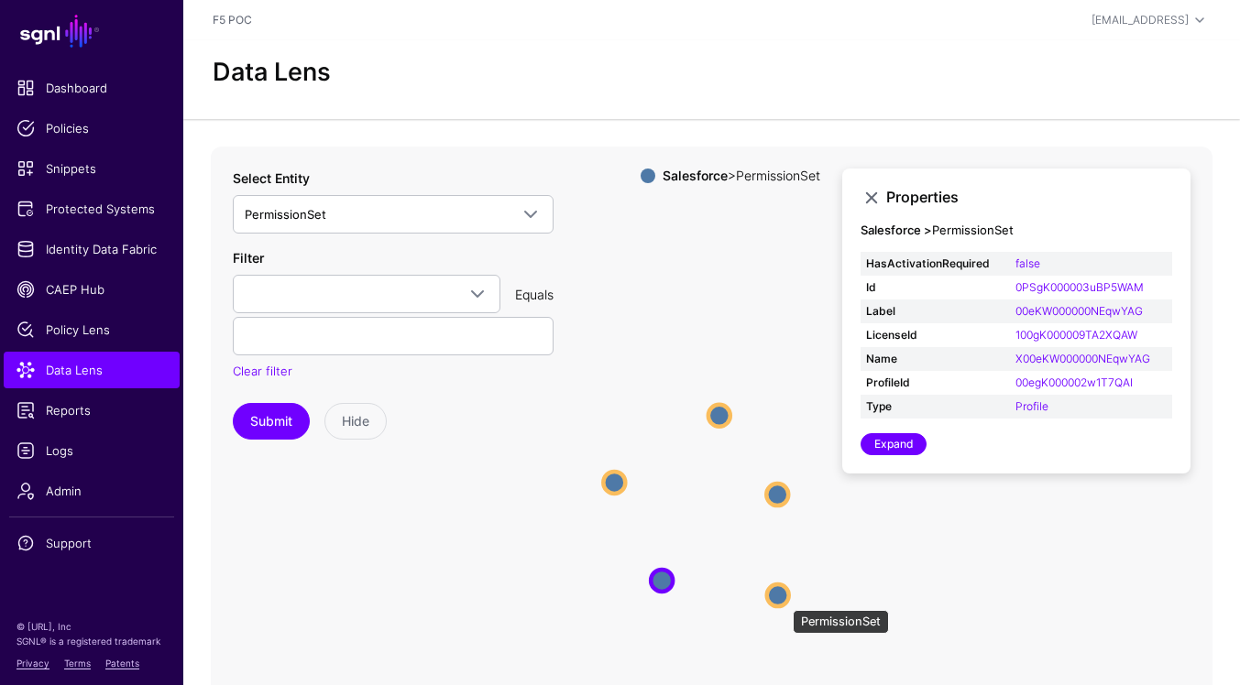
click at [783, 601] on circle at bounding box center [778, 596] width 22 height 22
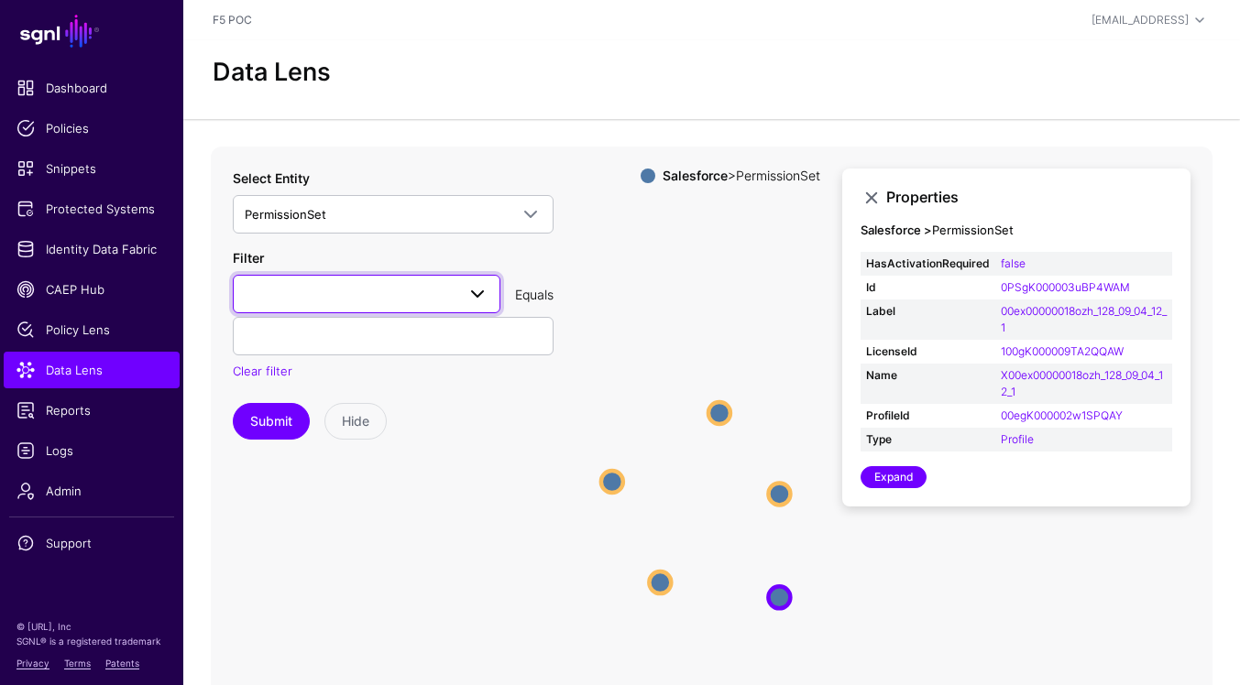
click at [492, 291] on link at bounding box center [367, 294] width 268 height 38
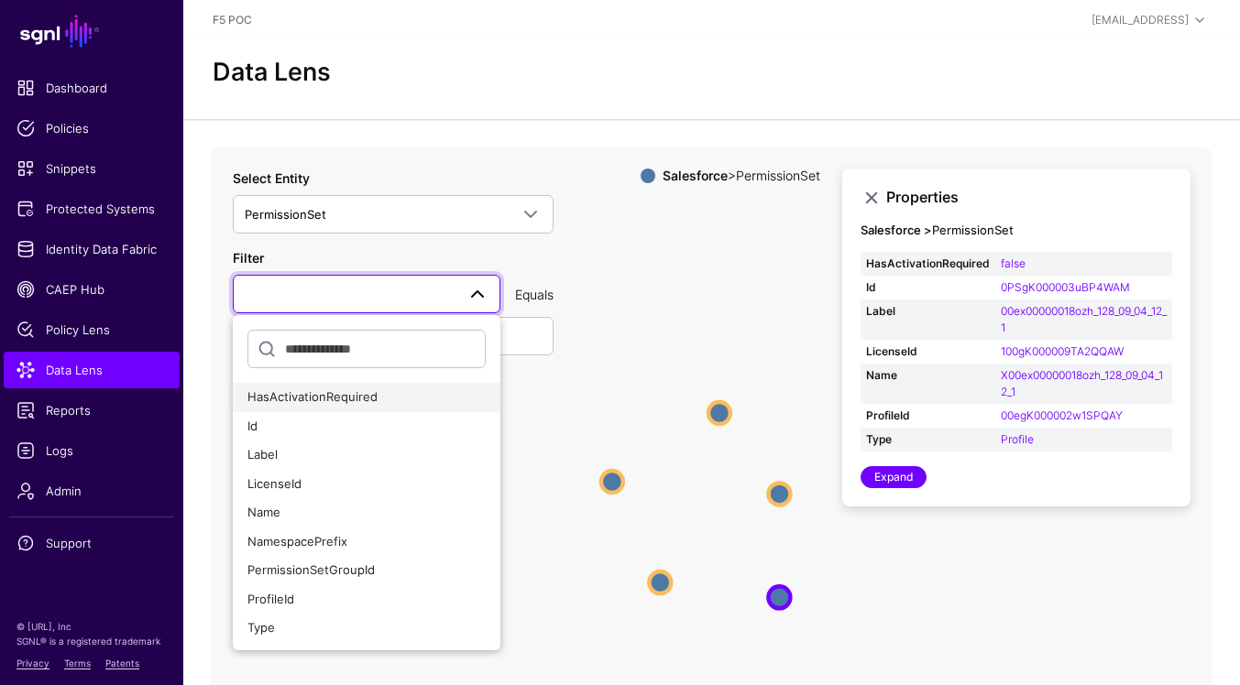
click at [419, 399] on div "HasActivationRequired" at bounding box center [366, 398] width 238 height 18
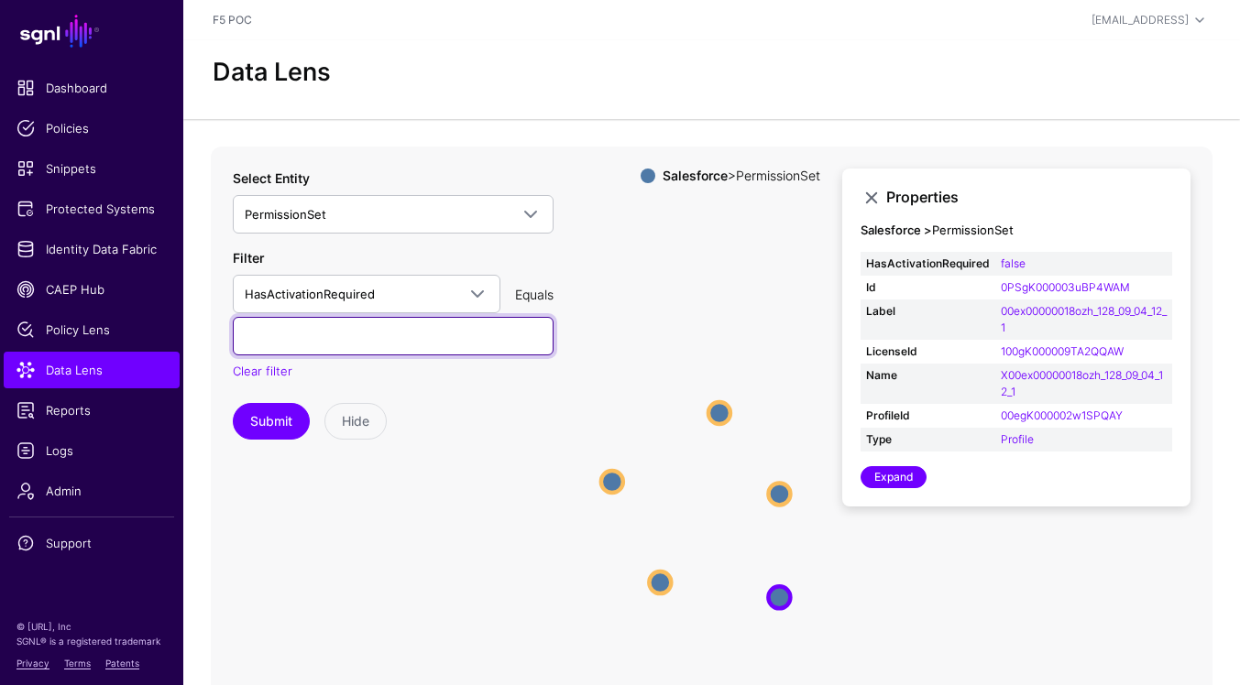
click at [437, 344] on input "text" at bounding box center [393, 336] width 321 height 38
type input "*"
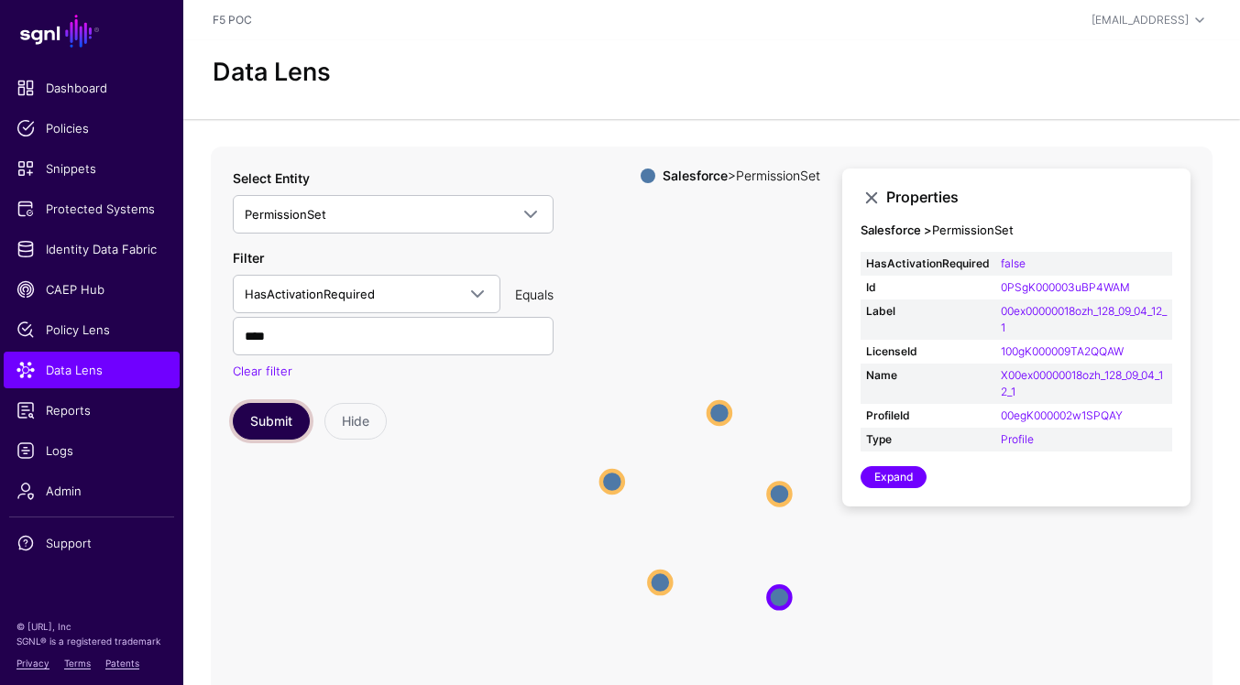
click at [291, 434] on button "Submit" at bounding box center [271, 421] width 77 height 37
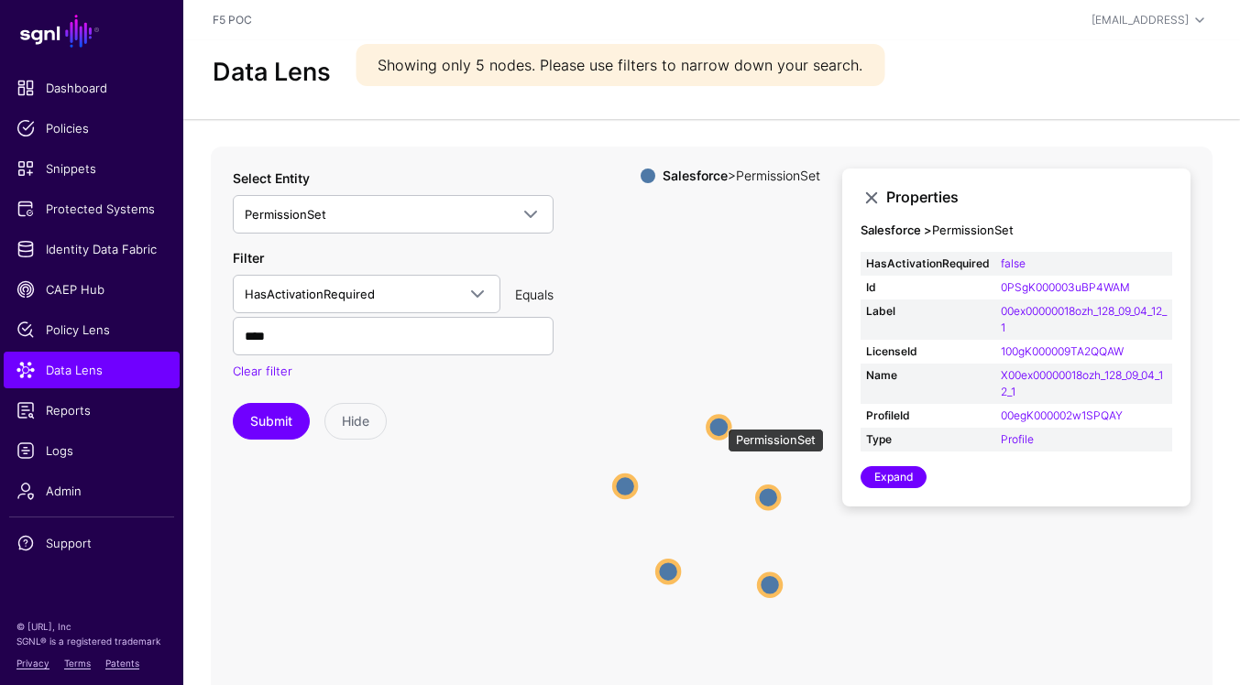
click at [718, 420] on circle at bounding box center [718, 427] width 22 height 22
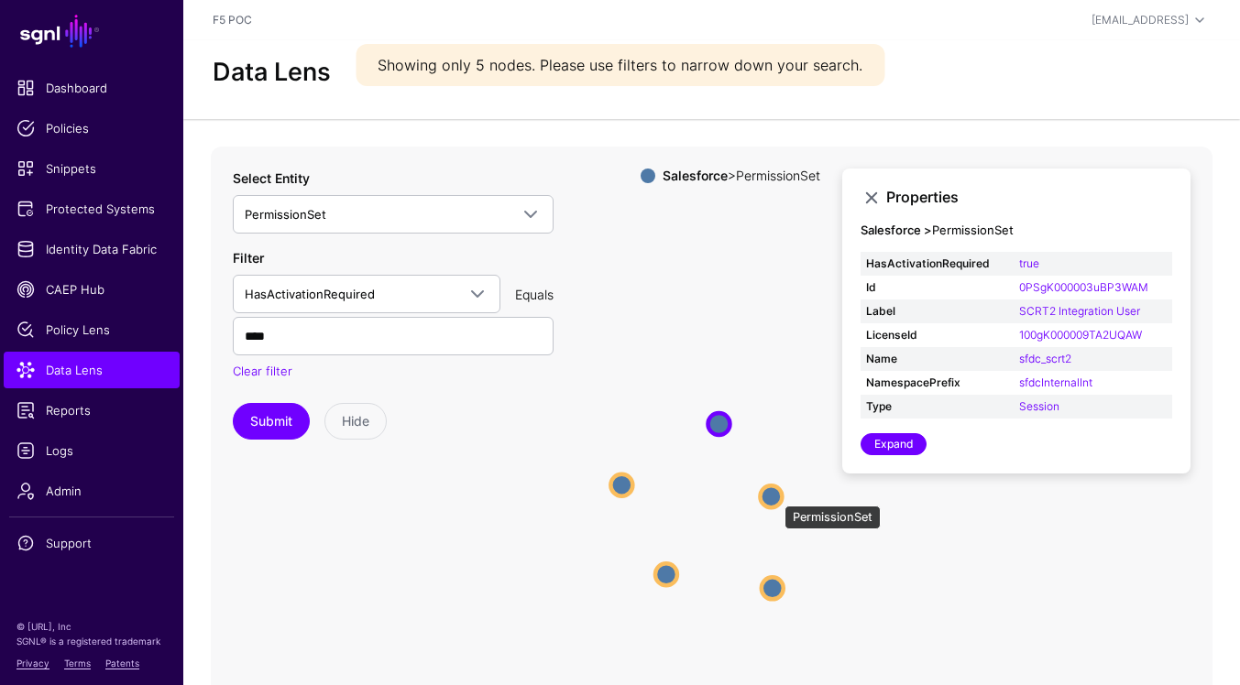
click at [775, 497] on circle at bounding box center [771, 497] width 22 height 22
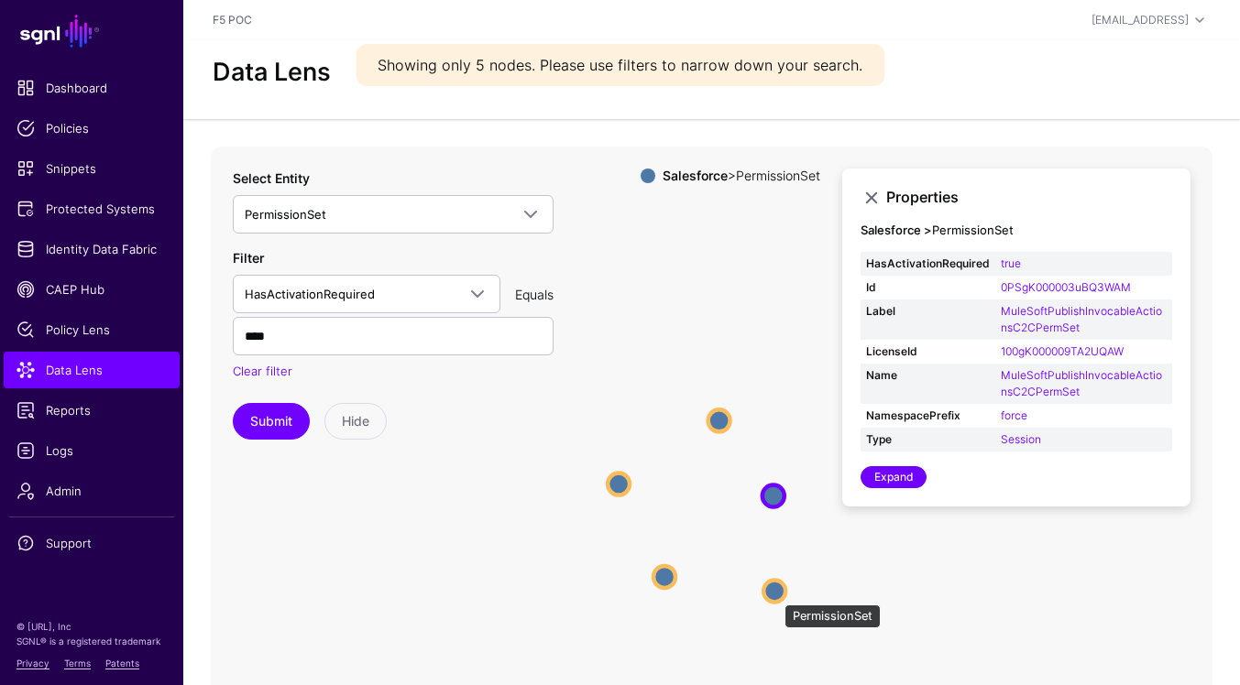
click at [775, 596] on circle at bounding box center [774, 591] width 22 height 22
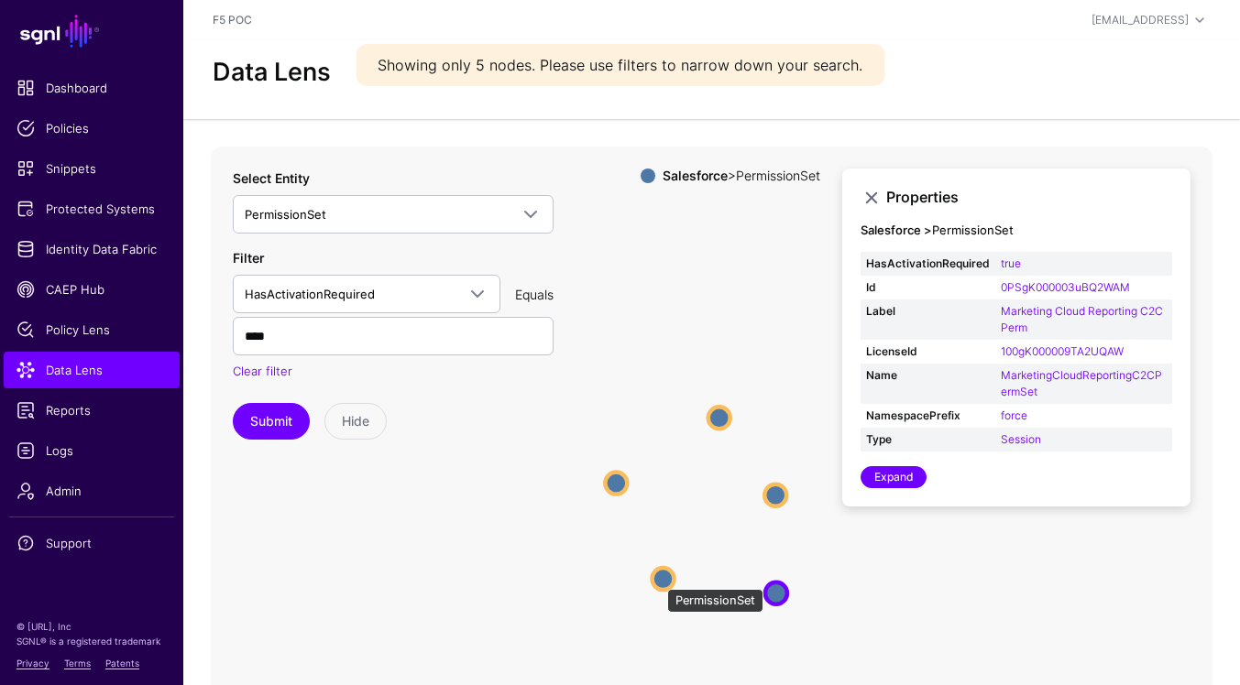
click at [658, 580] on circle at bounding box center [663, 579] width 22 height 22
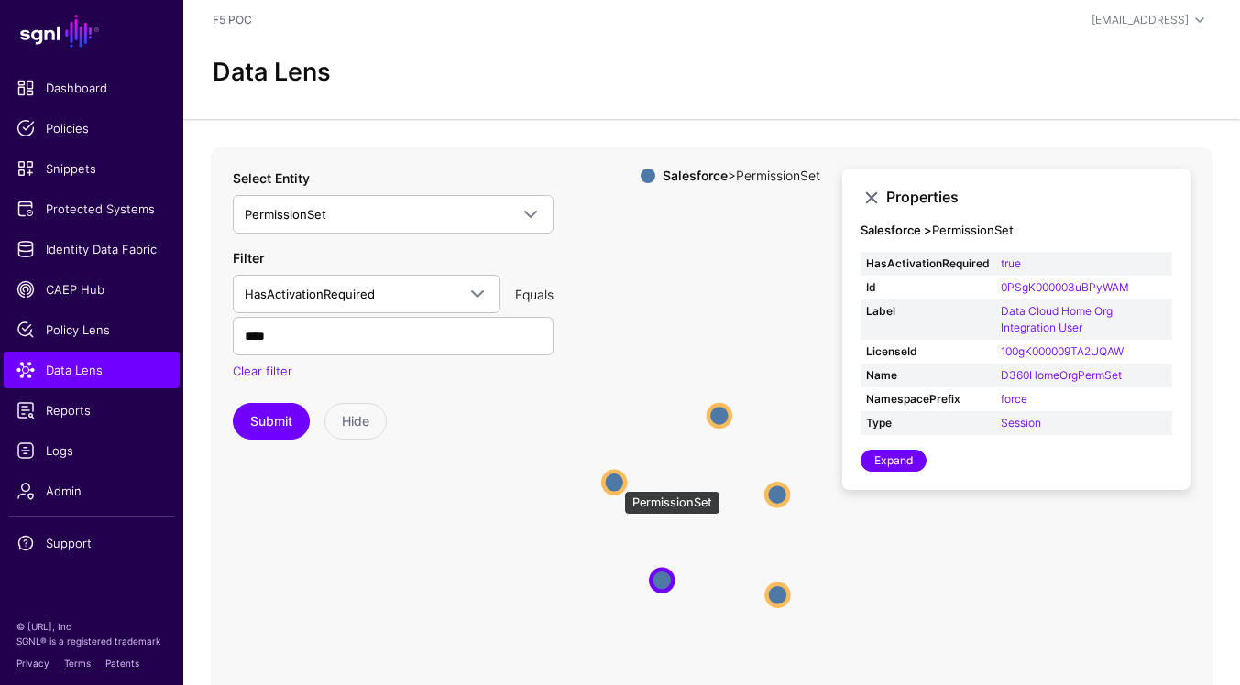
click at [615, 481] on circle at bounding box center [614, 483] width 22 height 22
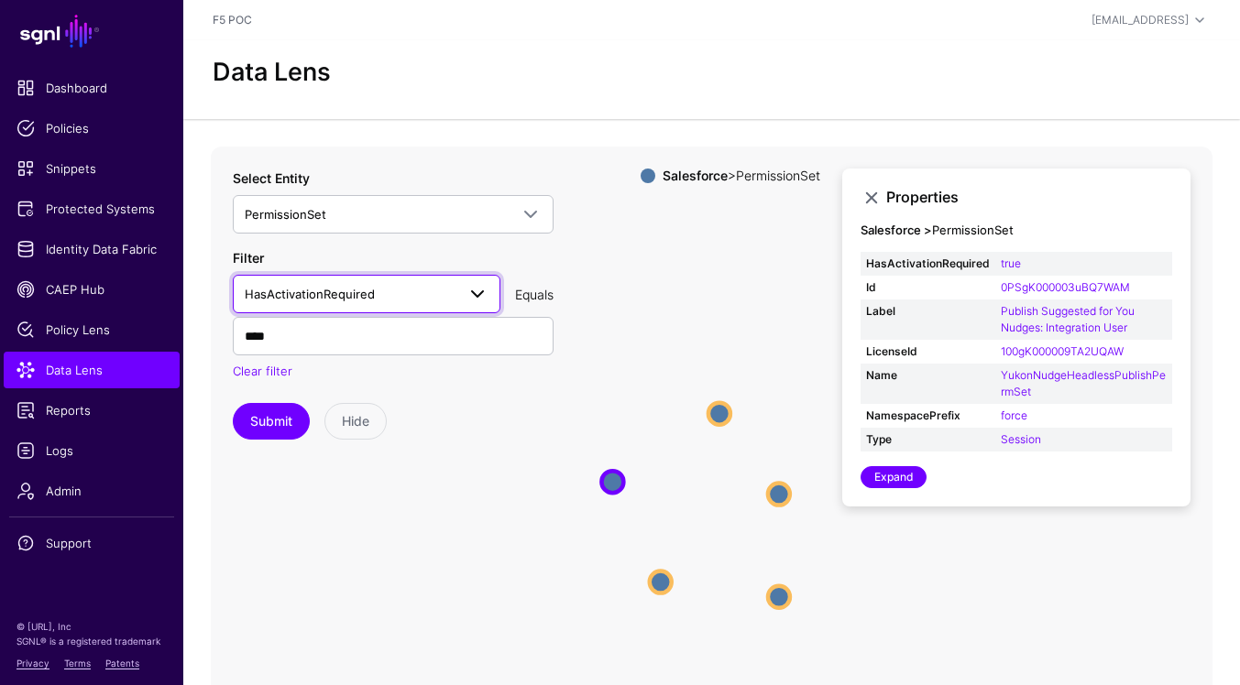
click at [492, 301] on link "HasActivationRequired" at bounding box center [367, 294] width 268 height 38
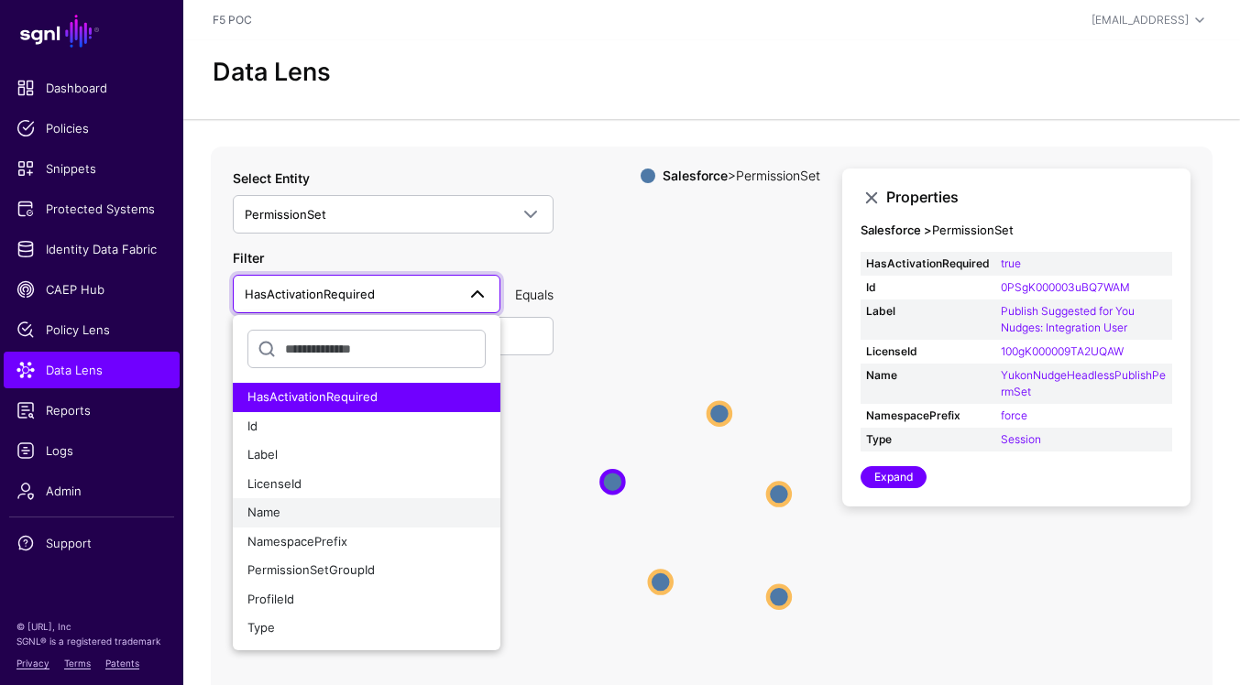
click at [400, 519] on div "Name" at bounding box center [366, 513] width 238 height 18
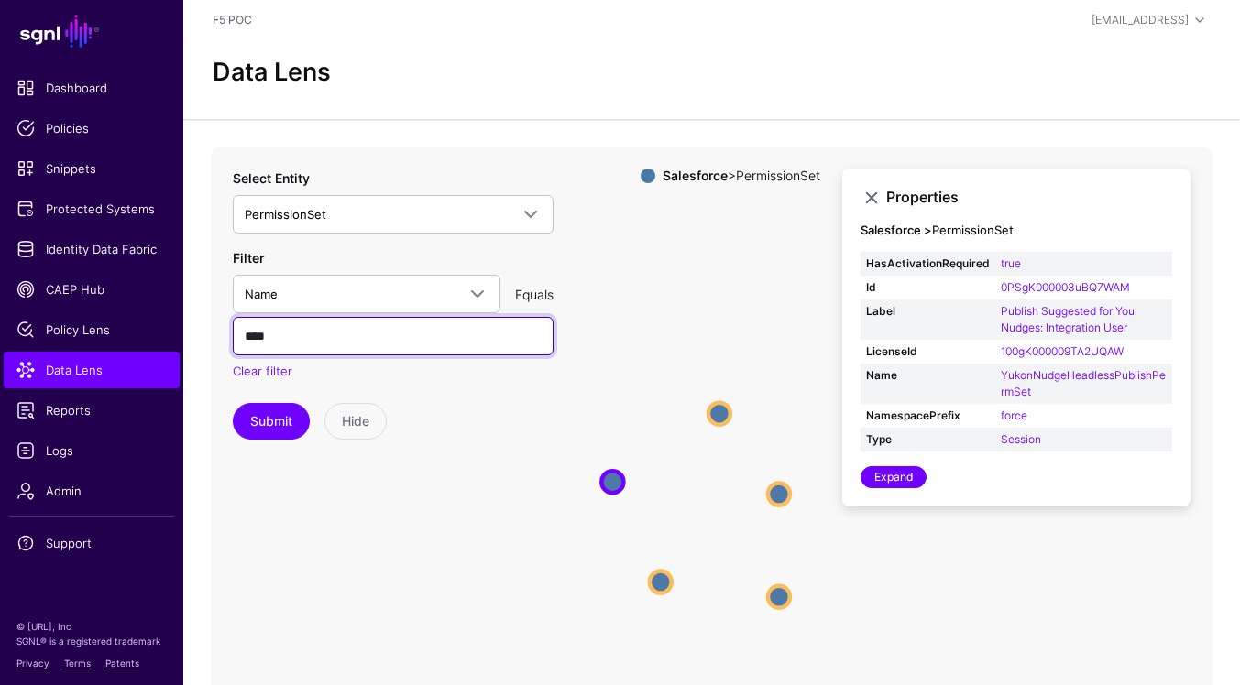
click at [352, 351] on input "****" at bounding box center [393, 336] width 321 height 38
paste input "**********"
type input "**********"
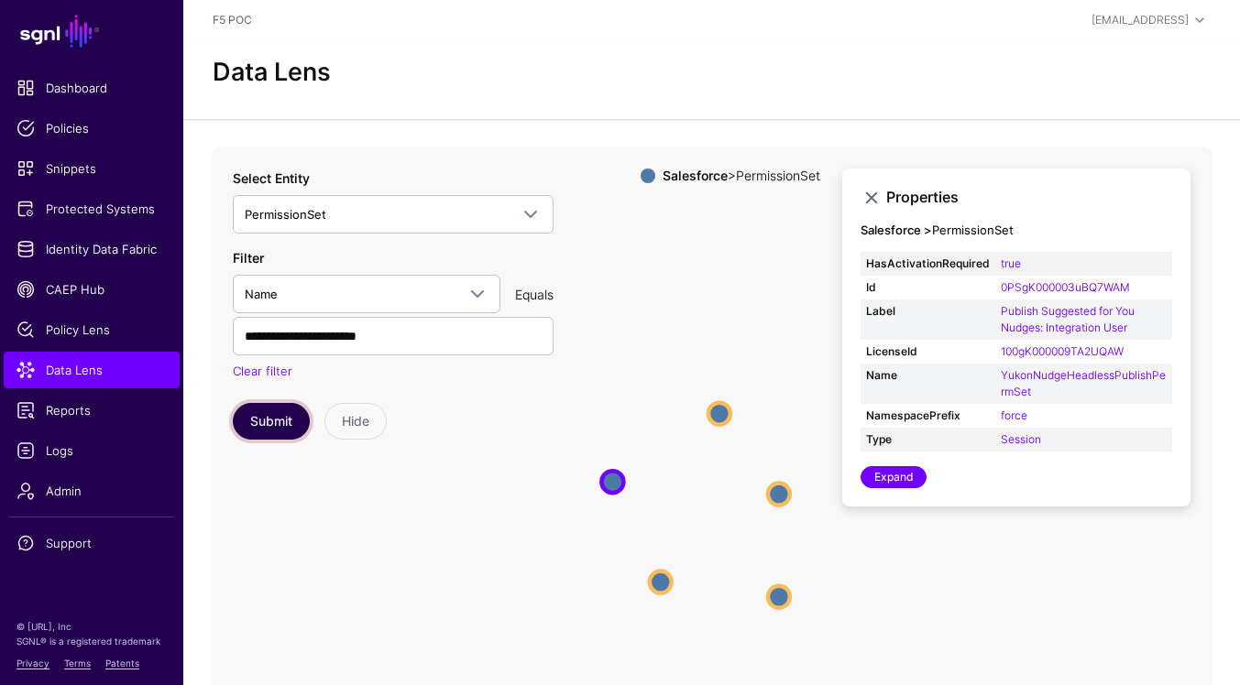
click at [290, 428] on button "Submit" at bounding box center [271, 421] width 77 height 37
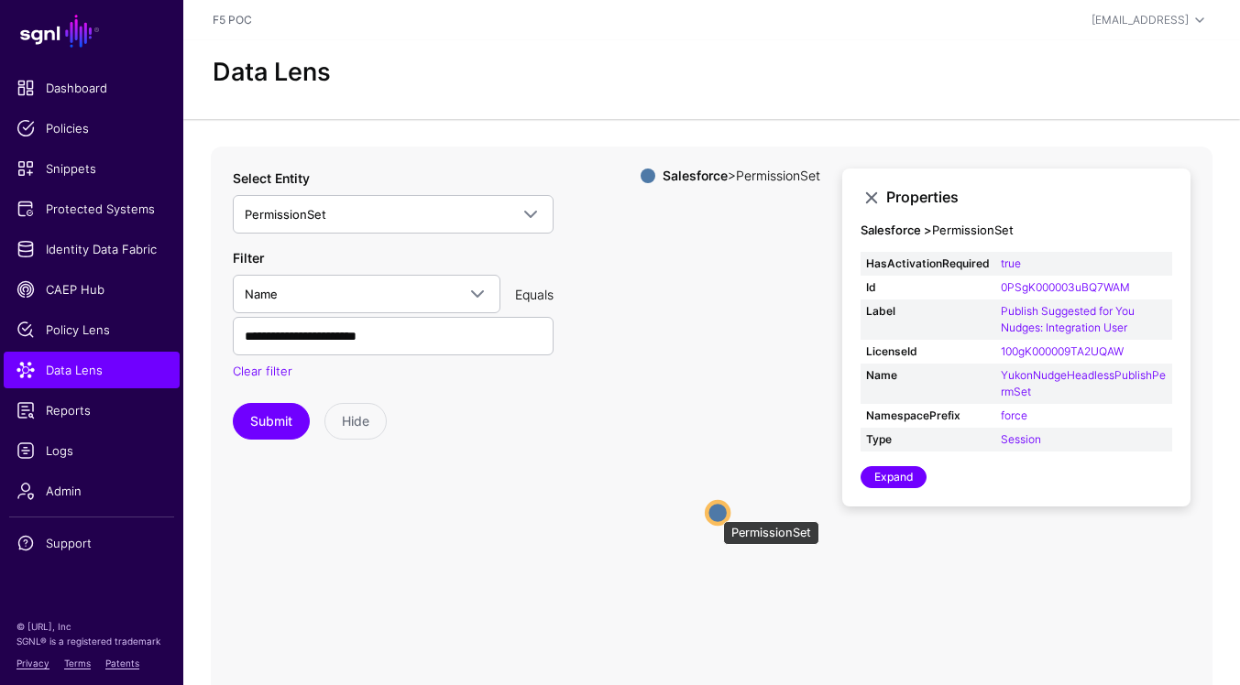
click at [714, 512] on circle at bounding box center [717, 513] width 22 height 22
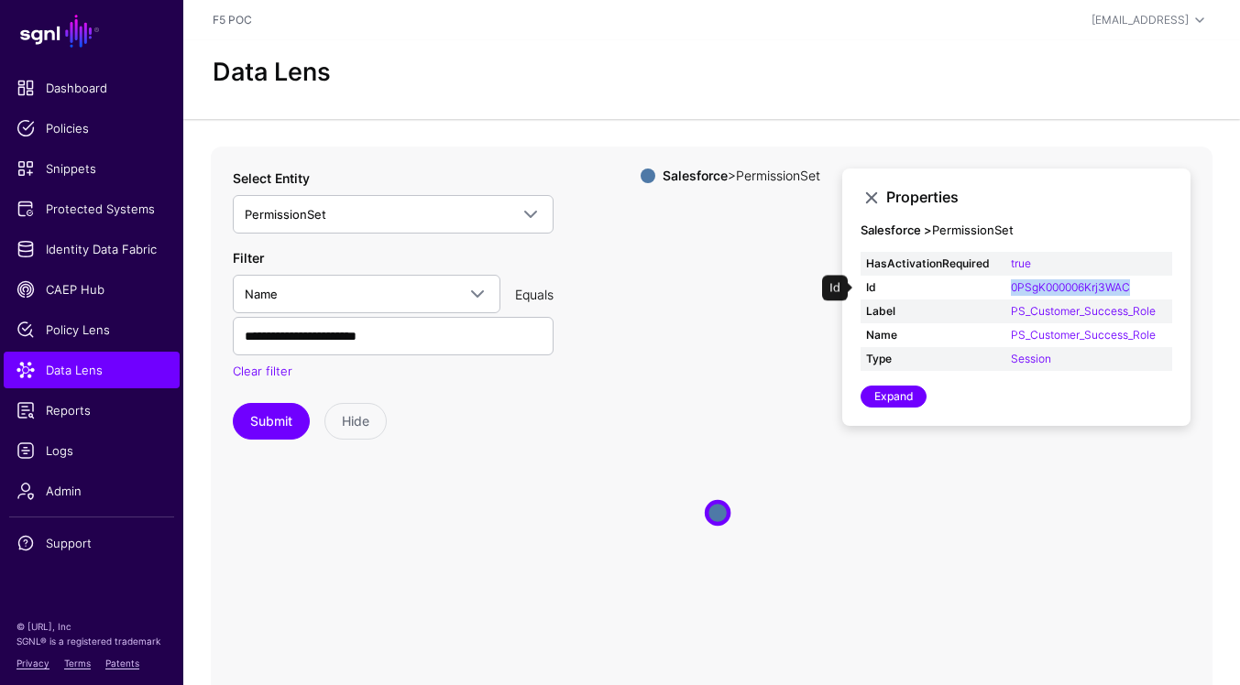
drag, startPoint x: 1140, startPoint y: 283, endPoint x: 1008, endPoint y: 285, distance: 132.0
click at [1008, 285] on td "0PSgK000006Krj3WAC" at bounding box center [1088, 288] width 167 height 24
copy link "0PSgK000006Krj3WAC"
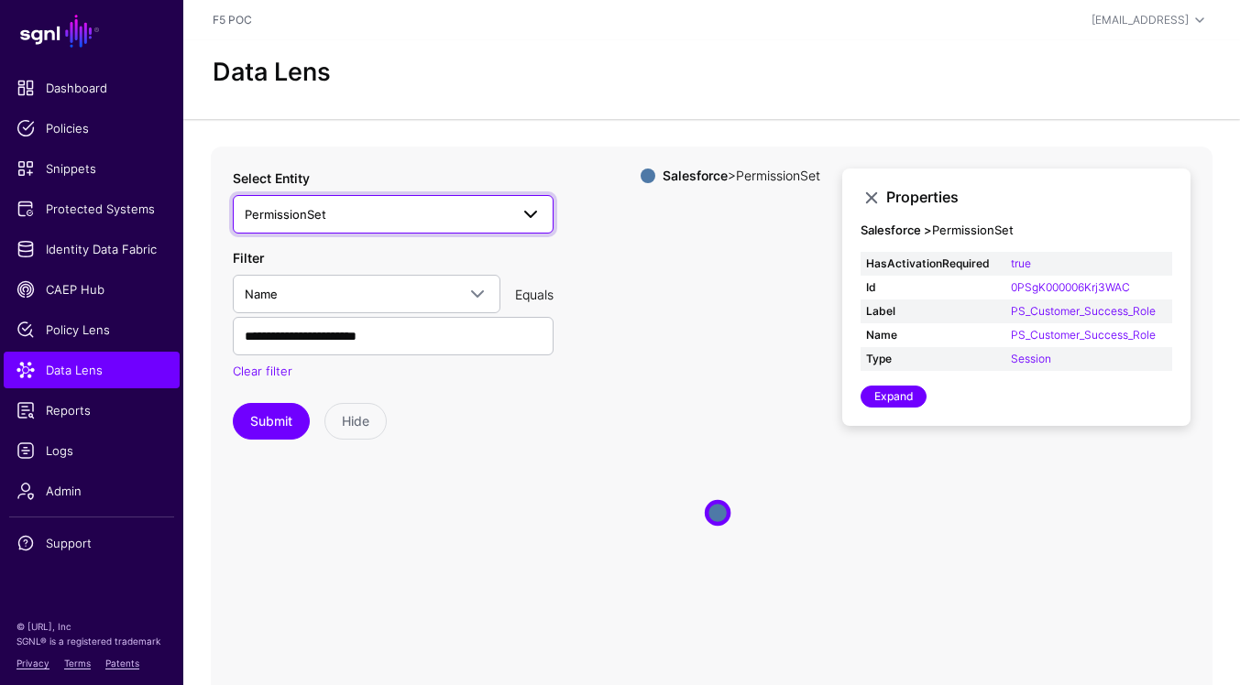
click at [535, 222] on span at bounding box center [531, 214] width 22 height 22
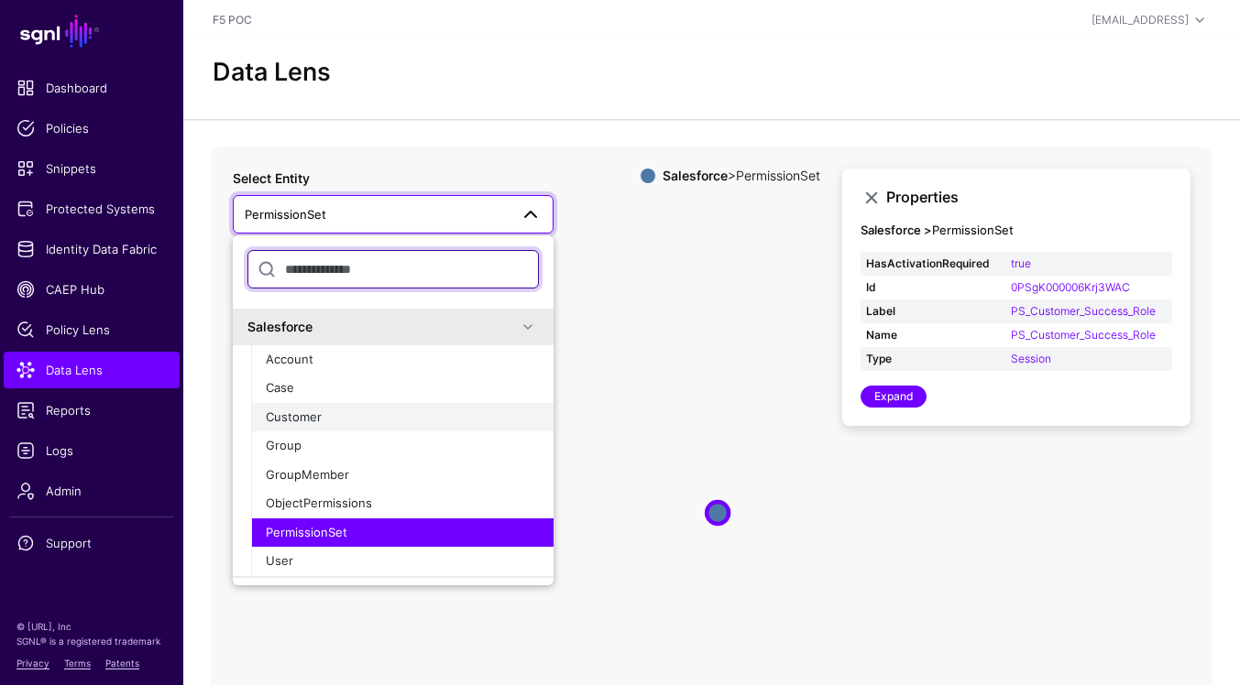
scroll to position [66, 0]
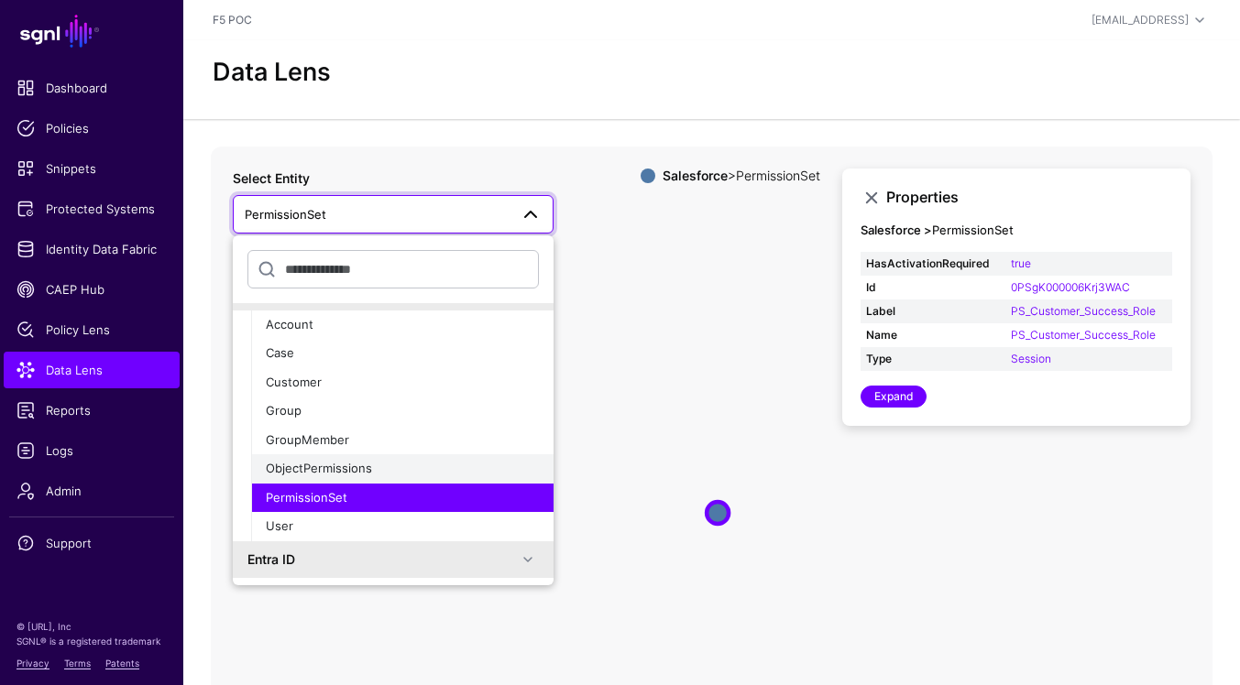
click at [424, 471] on div "ObjectPermissions" at bounding box center [402, 469] width 273 height 18
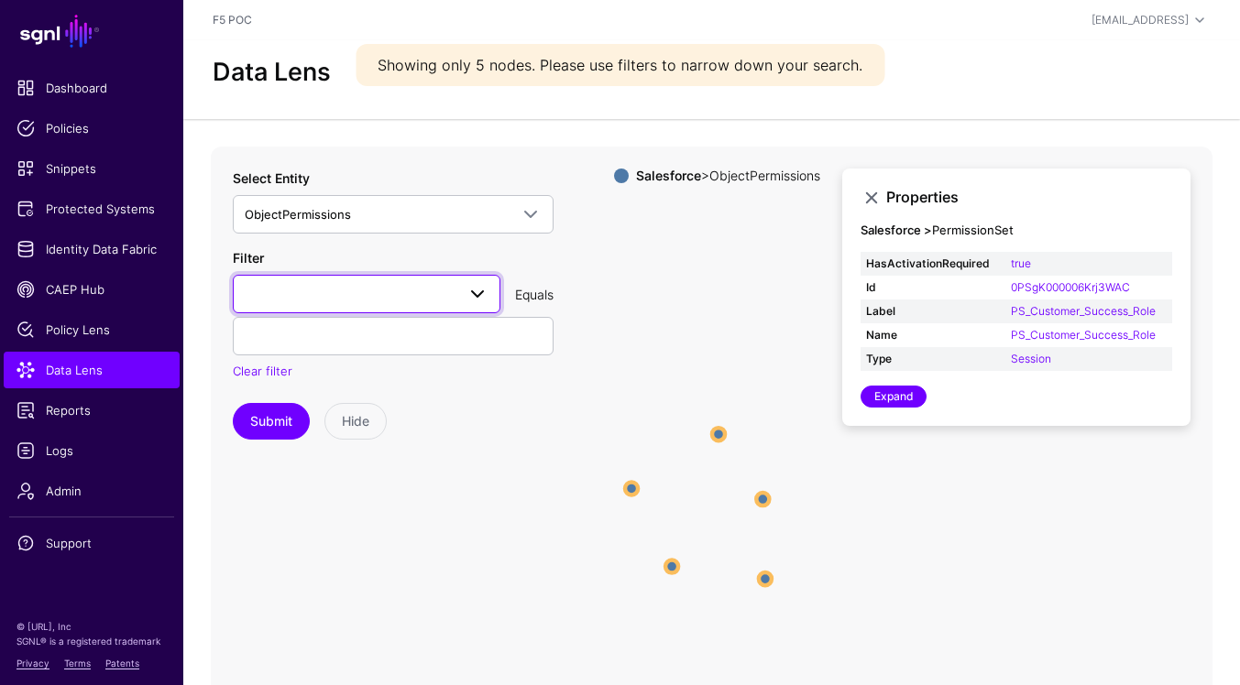
click at [403, 296] on span at bounding box center [367, 294] width 244 height 22
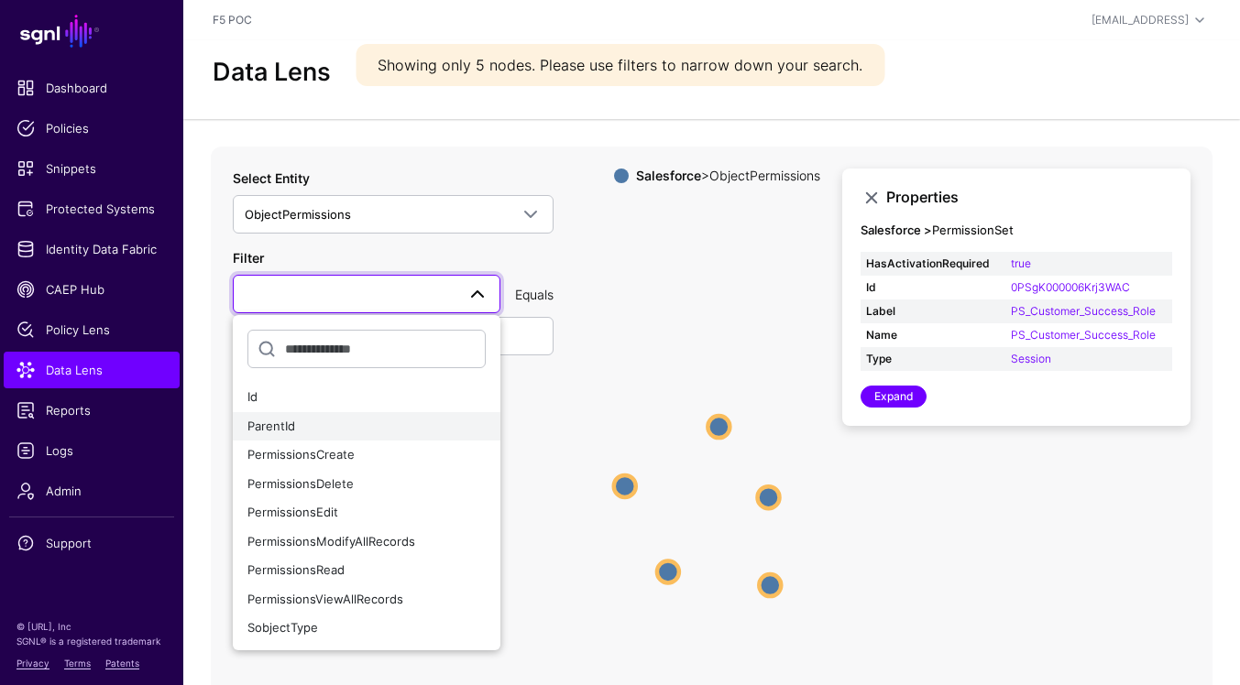
click at [396, 426] on div "ParentId" at bounding box center [366, 427] width 238 height 18
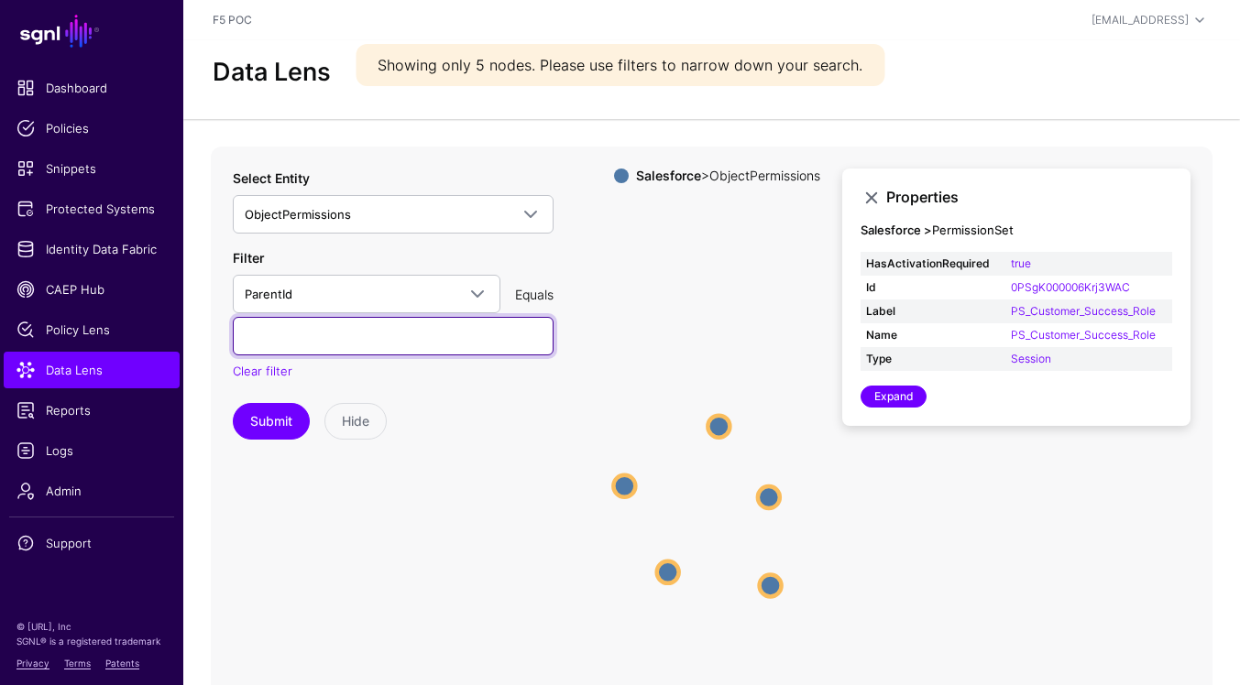
click at [421, 345] on input "text" at bounding box center [393, 336] width 321 height 38
paste input "**********"
type input "**********"
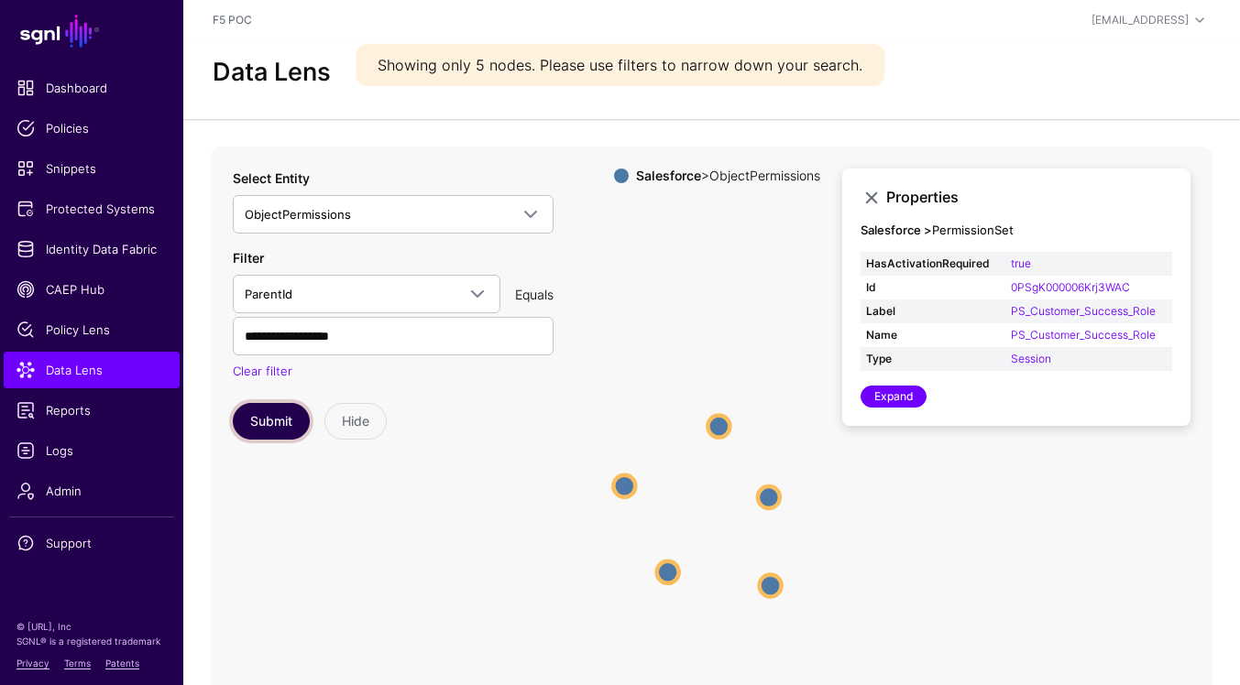
click at [297, 423] on button "Submit" at bounding box center [271, 421] width 77 height 37
click at [714, 420] on circle at bounding box center [718, 427] width 22 height 22
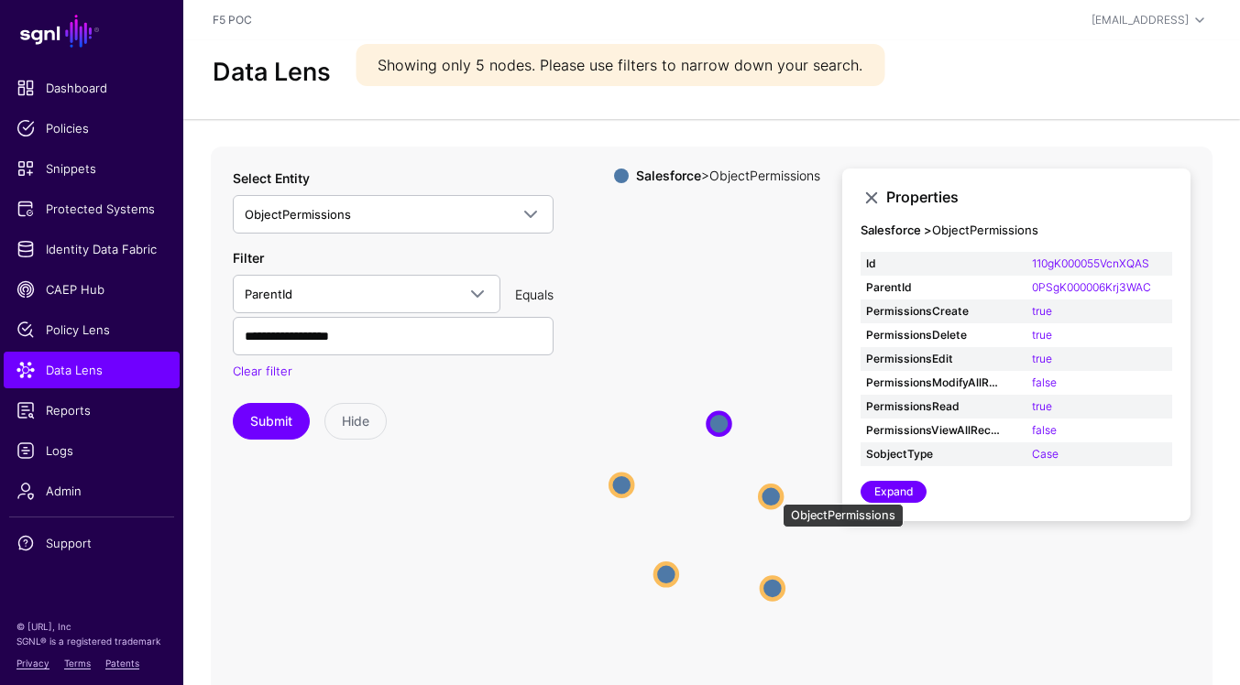
click at [773, 495] on circle at bounding box center [771, 497] width 22 height 22
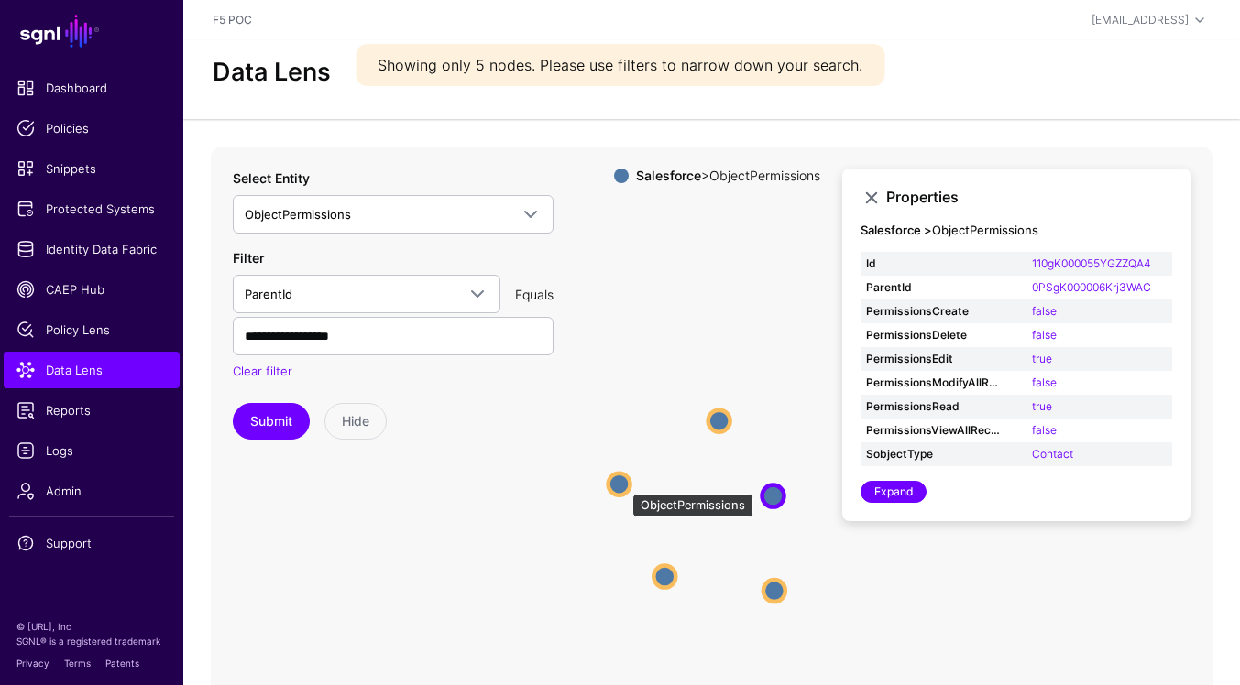
click at [623, 485] on circle at bounding box center [619, 485] width 22 height 22
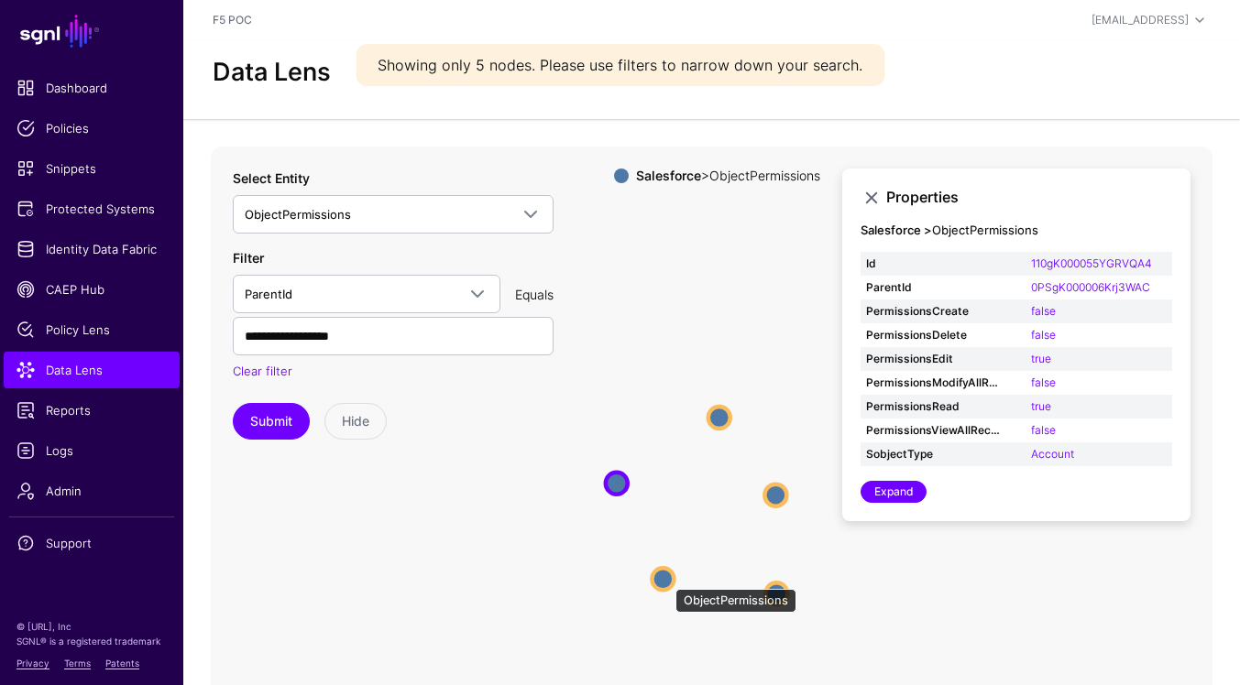
click at [665, 580] on circle at bounding box center [663, 579] width 22 height 22
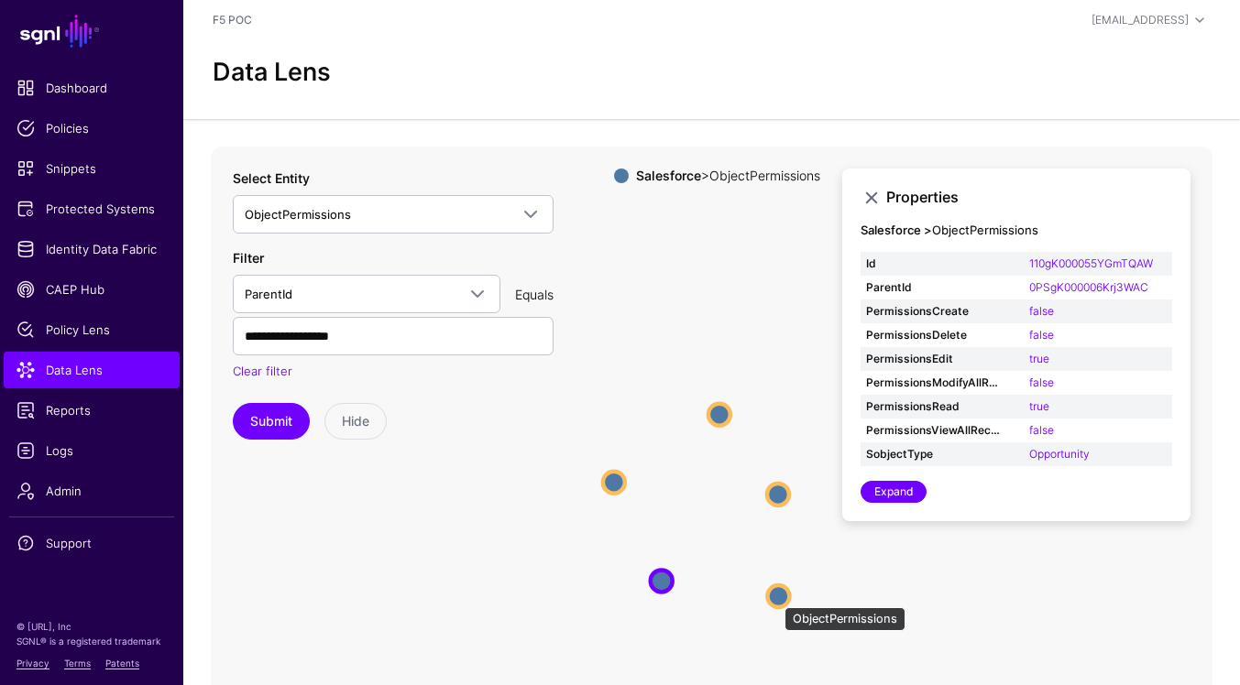
click at [775, 598] on circle at bounding box center [778, 597] width 22 height 22
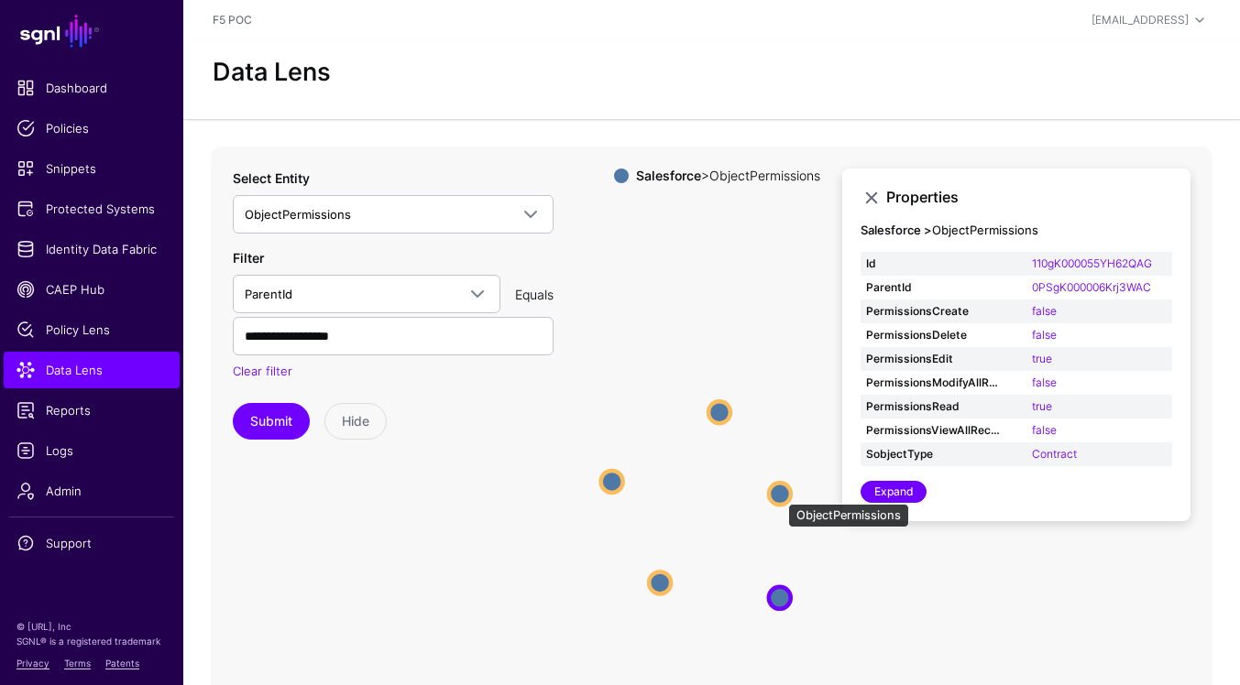
click at [779, 493] on circle at bounding box center [780, 494] width 22 height 22
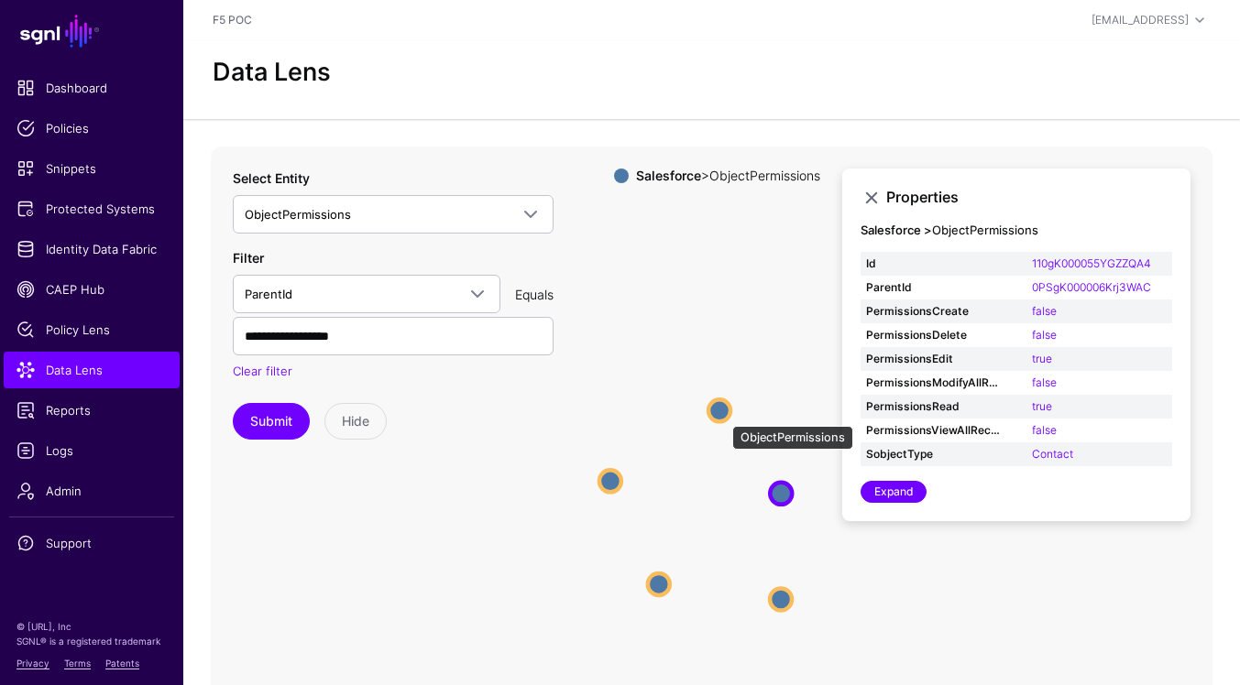
click at [722, 411] on circle at bounding box center [719, 411] width 22 height 22
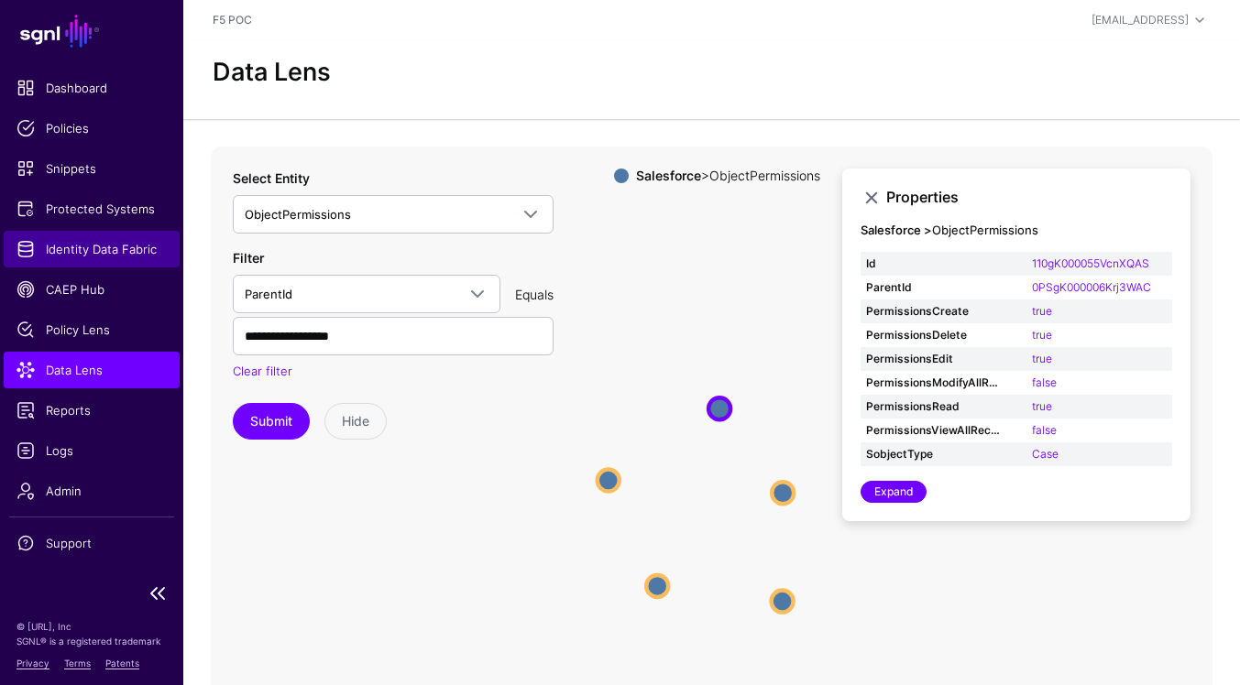
click at [103, 257] on link "Identity Data Fabric" at bounding box center [92, 249] width 176 height 37
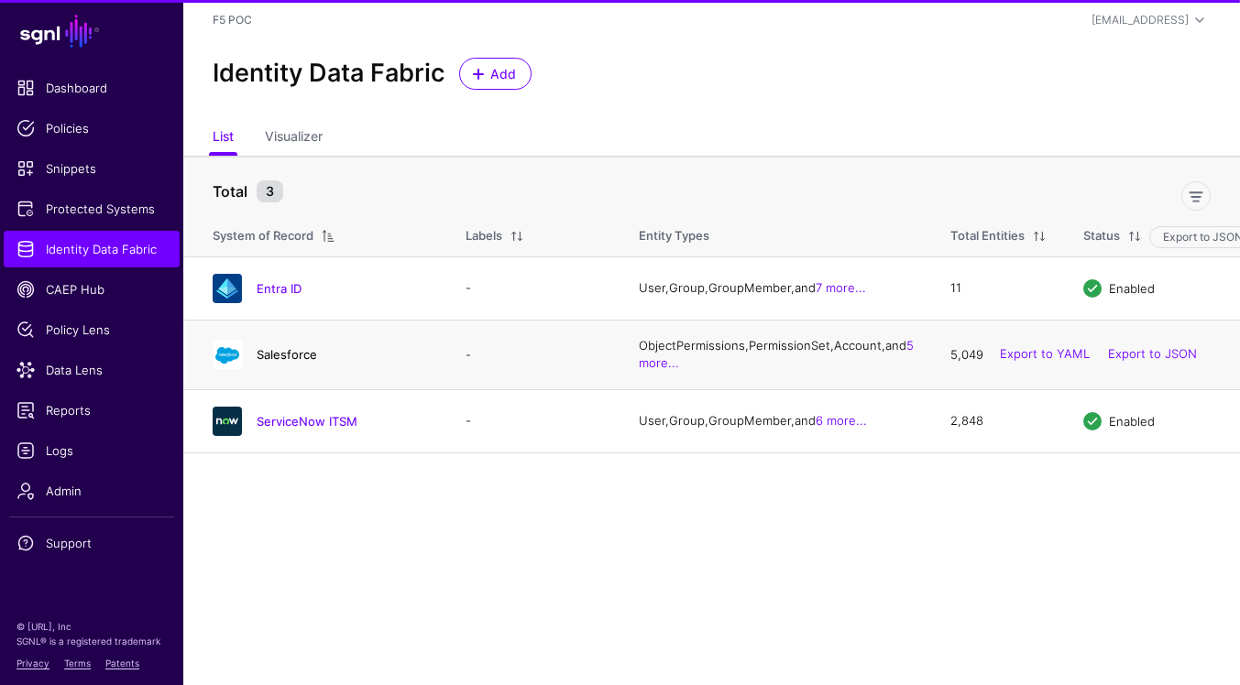
click at [302, 362] on link "Salesforce" at bounding box center [287, 354] width 60 height 15
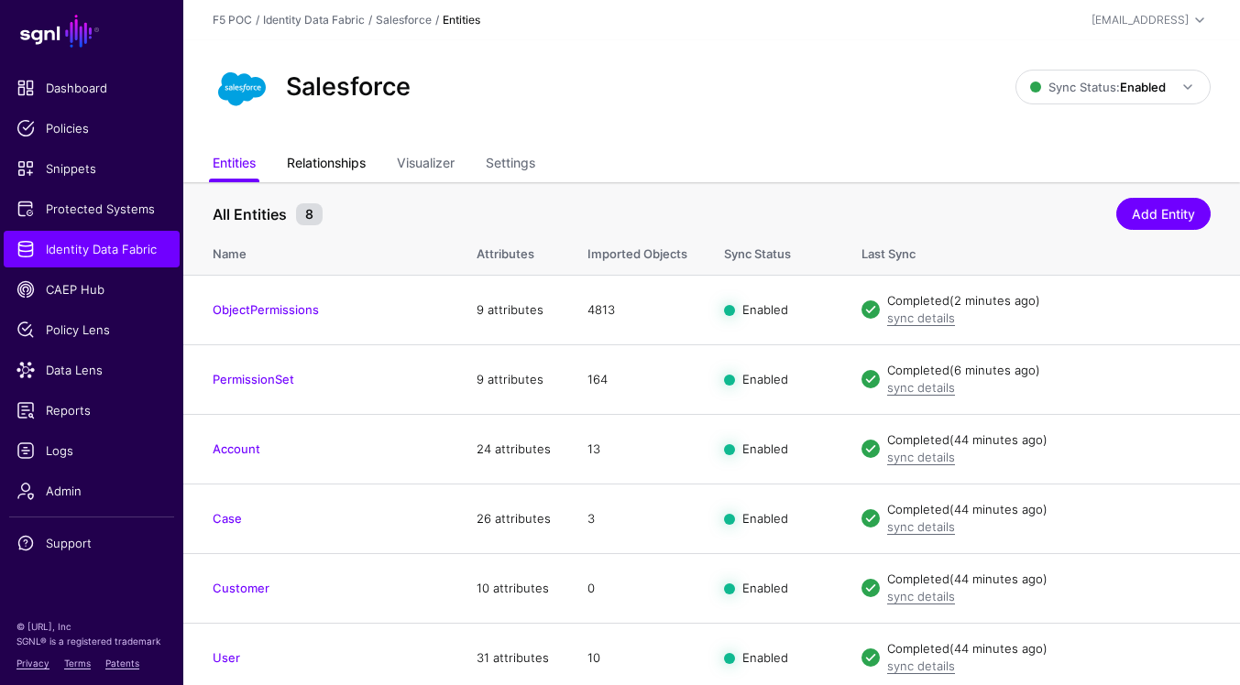
click at [346, 163] on link "Relationships" at bounding box center [326, 165] width 79 height 35
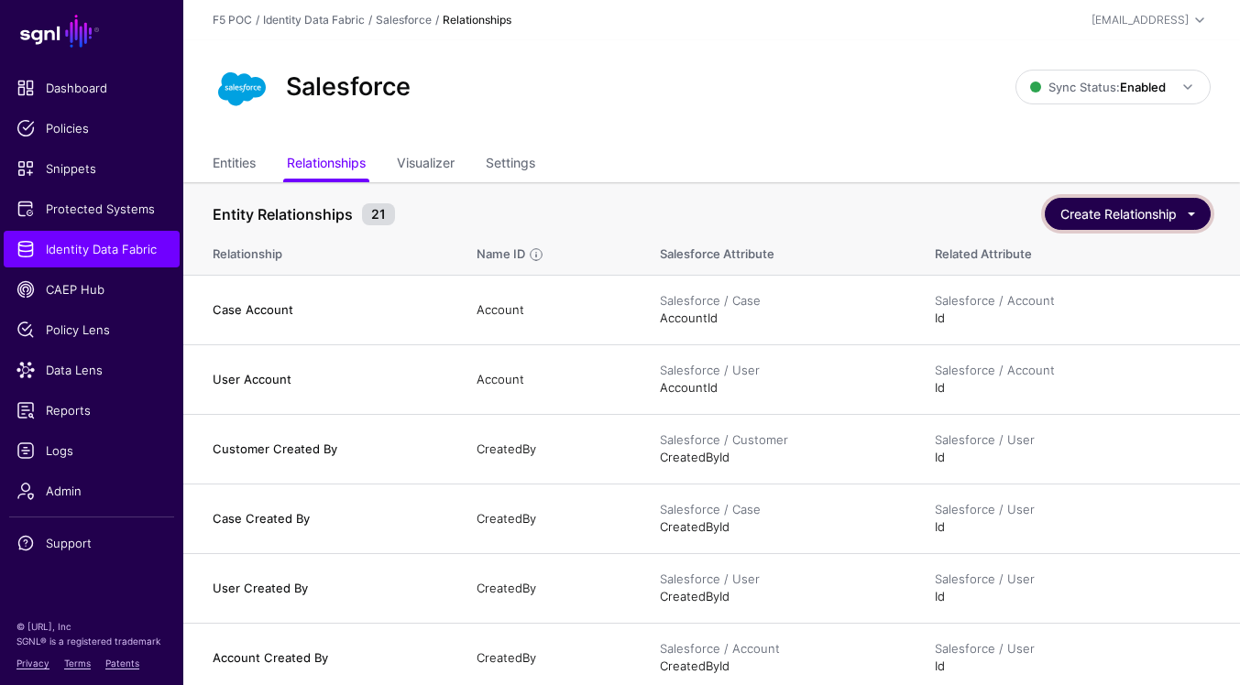
click at [1126, 199] on button "Create Relationship" at bounding box center [1128, 214] width 166 height 32
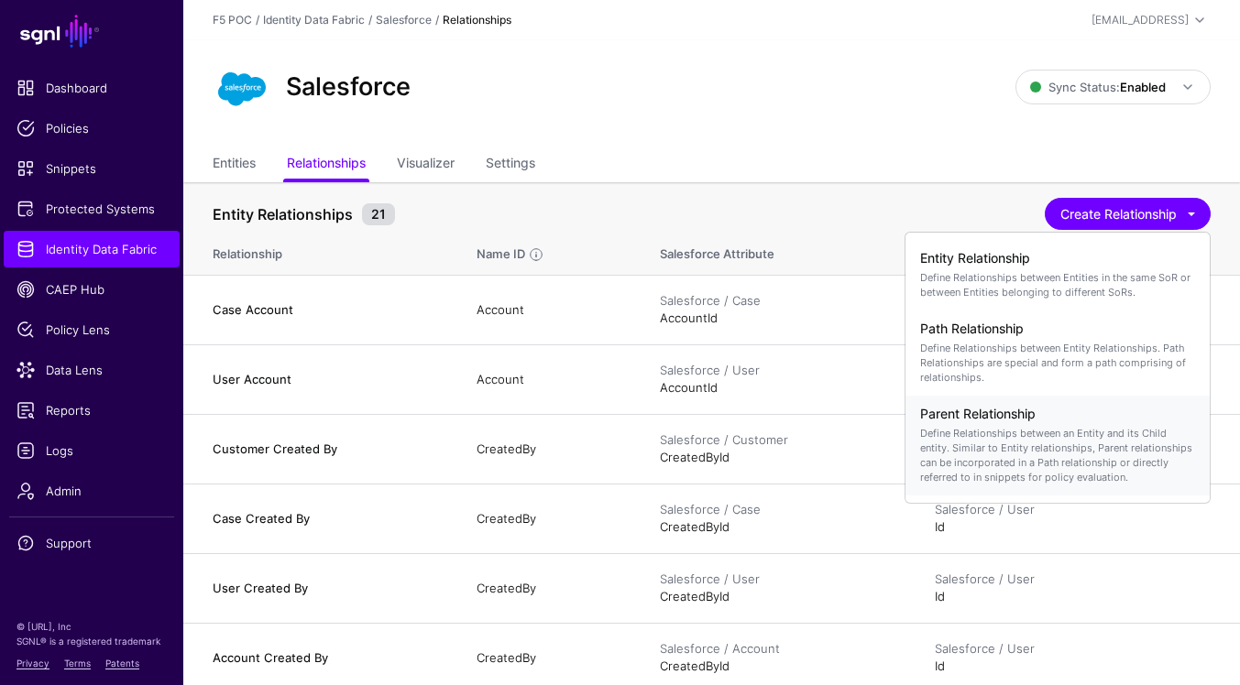
click at [1120, 430] on p "Define Relationships between an Entity and its Child entity. Similar to Entity …" at bounding box center [1057, 455] width 275 height 59
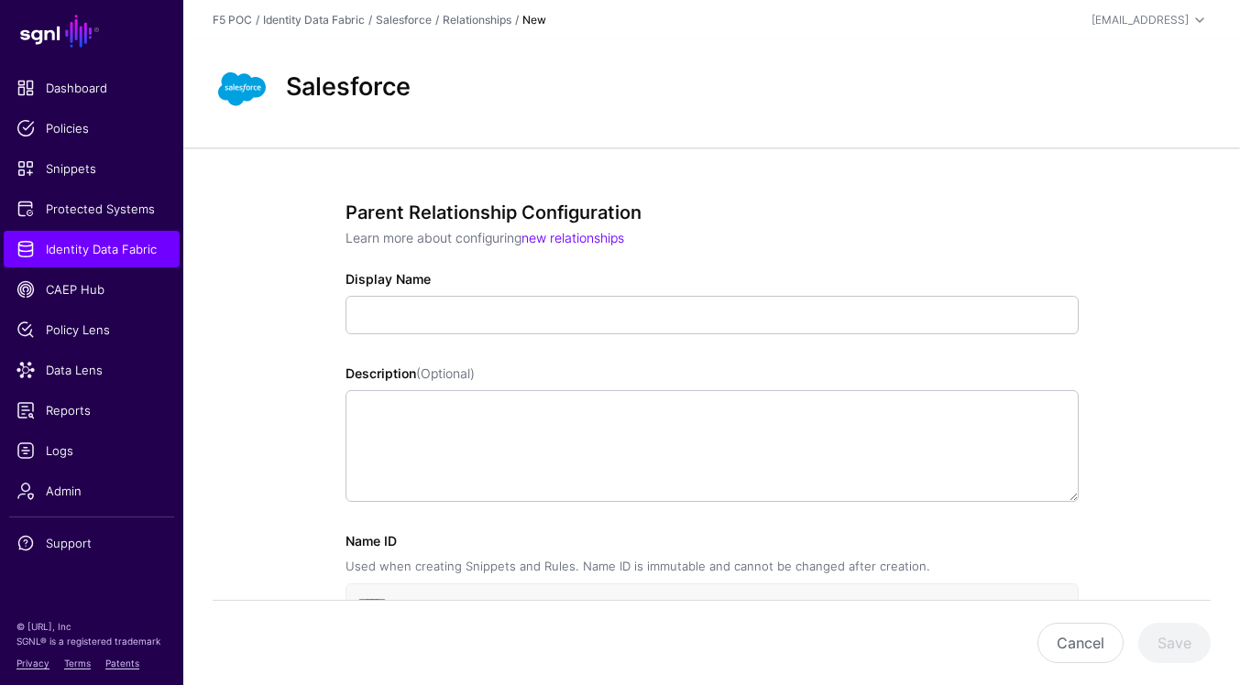
scroll to position [222, 0]
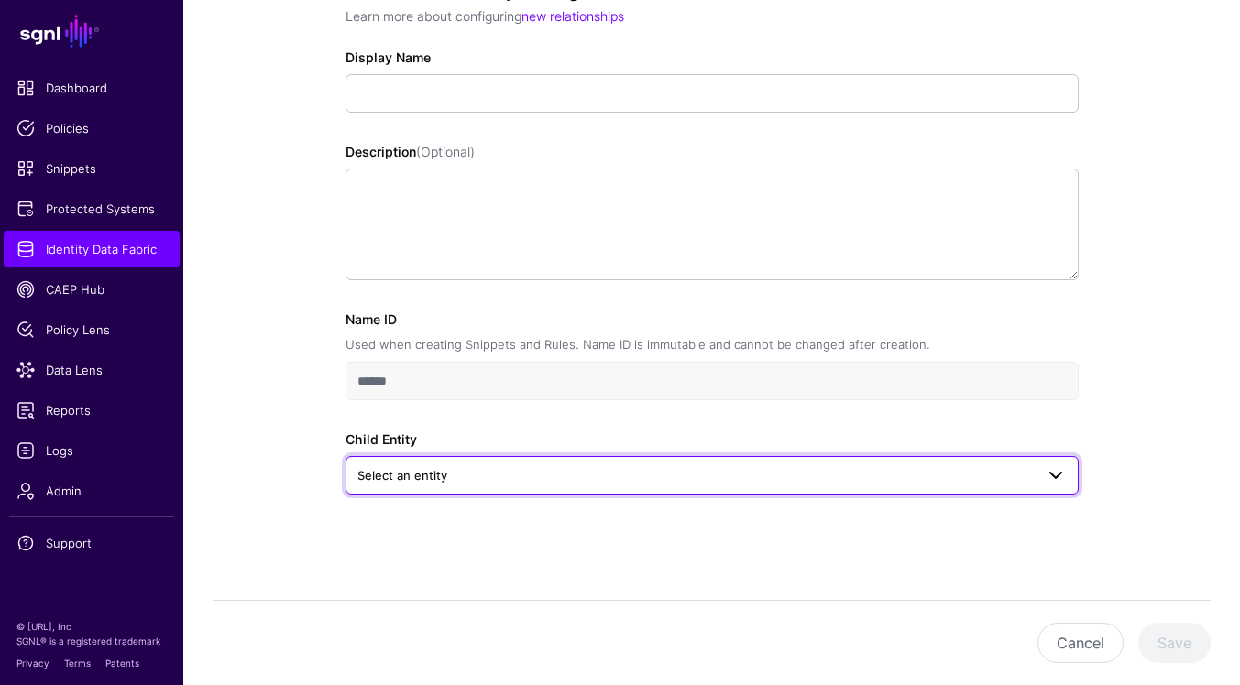
click at [1057, 475] on span at bounding box center [1056, 476] width 22 height 22
click at [992, 428] on div "Name ID Used when creating Snippets and Rules. Name ID is immutable and cannot …" at bounding box center [711, 402] width 733 height 185
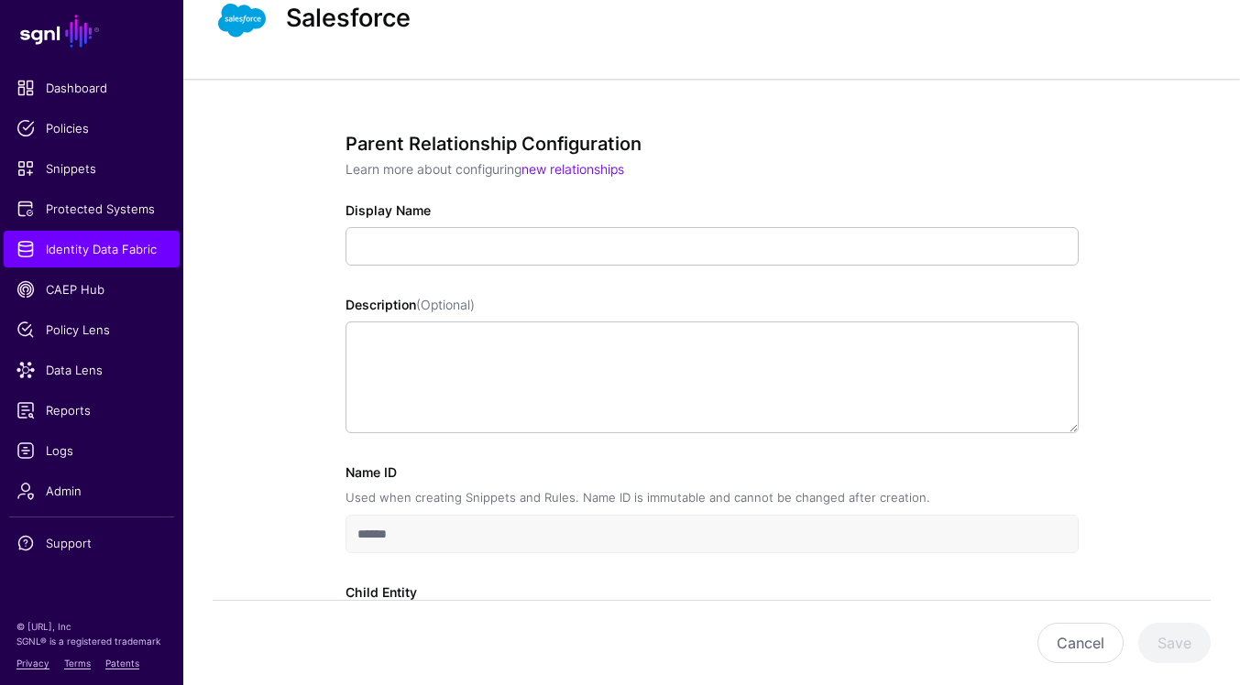
scroll to position [0, 0]
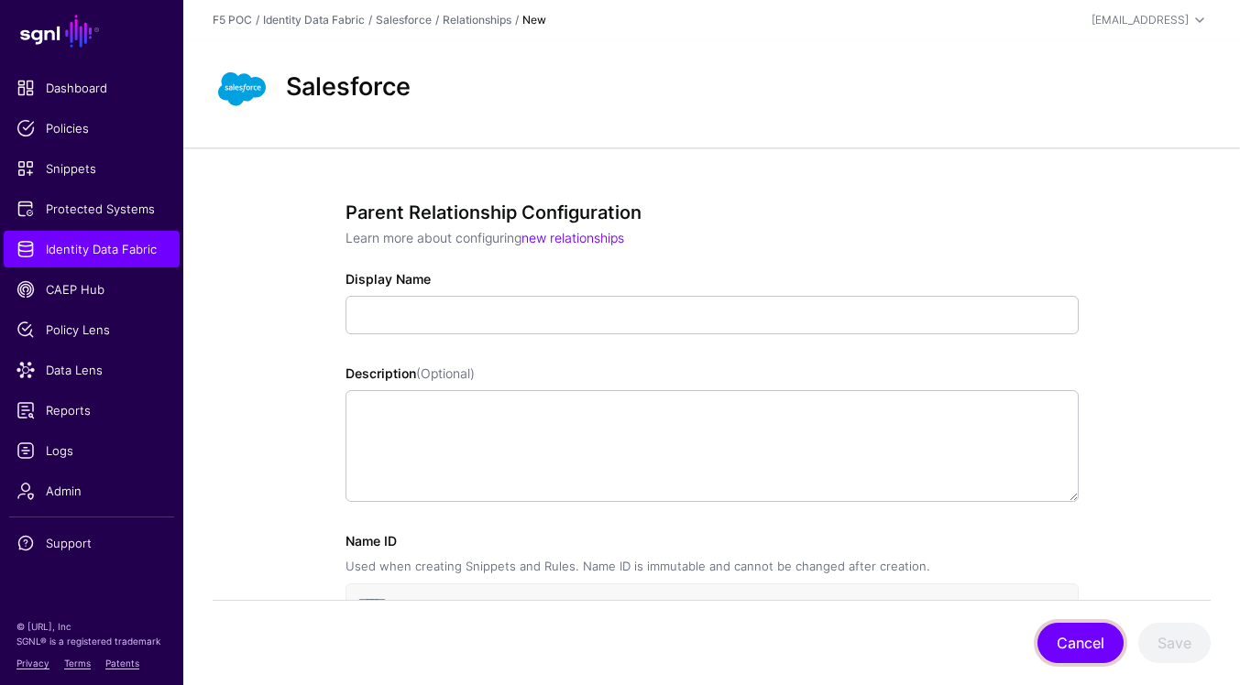
click at [1092, 626] on button "Cancel" at bounding box center [1080, 643] width 86 height 40
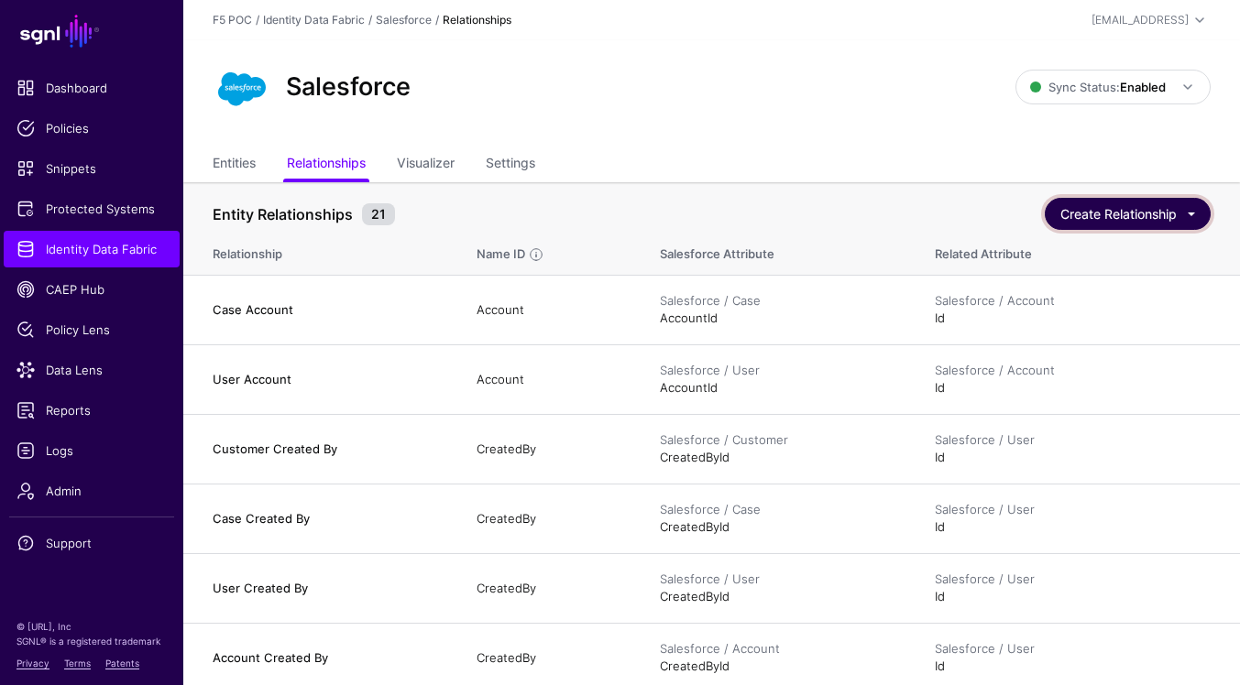
click at [1096, 221] on button "Create Relationship" at bounding box center [1128, 214] width 166 height 32
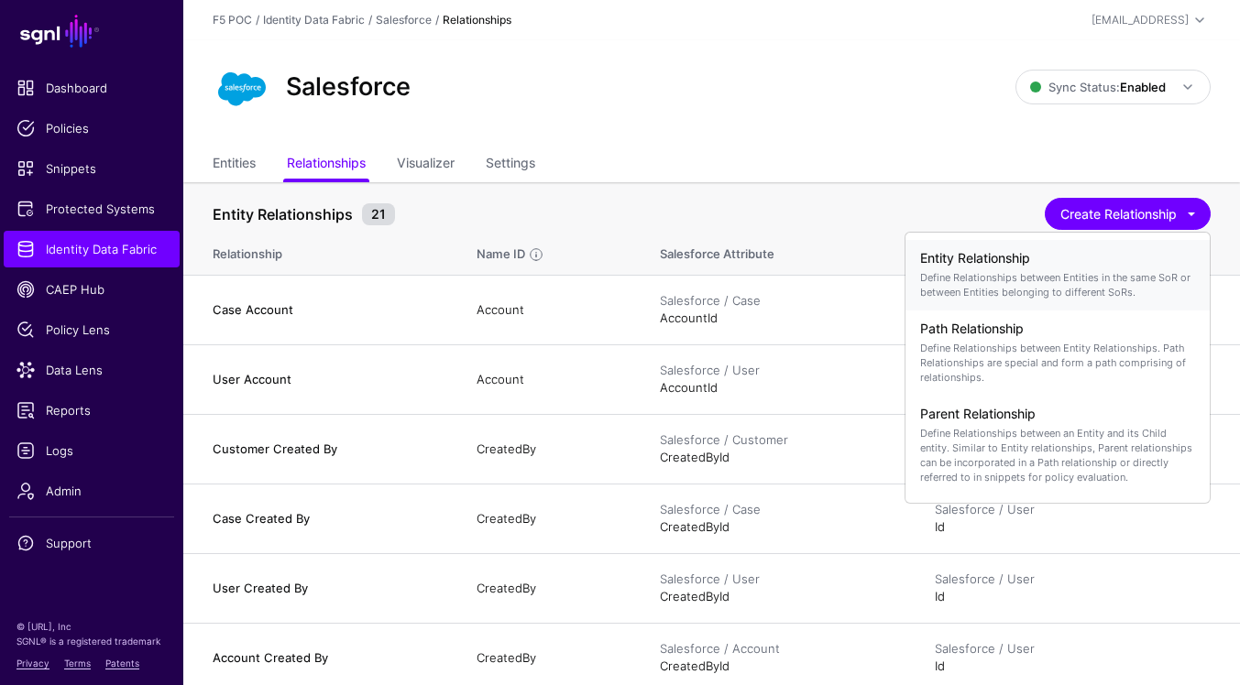
click at [1074, 255] on h4 "Entity Relationship" at bounding box center [1057, 259] width 275 height 16
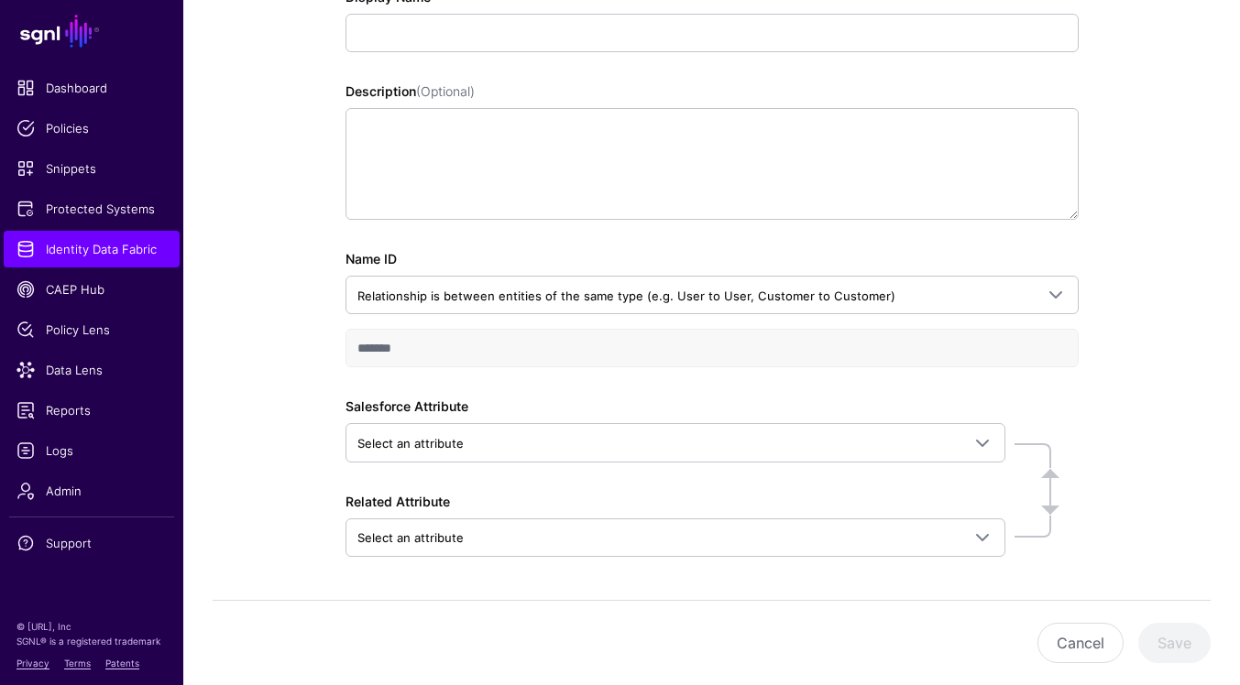
scroll to position [344, 0]
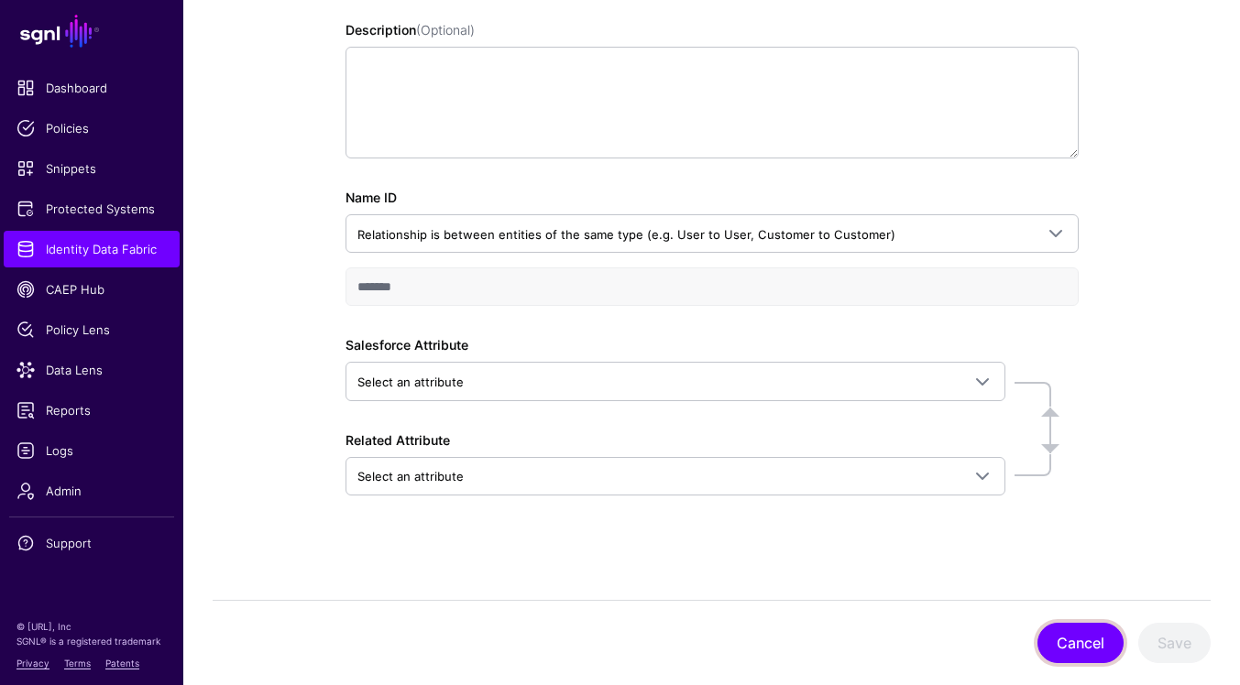
click at [1070, 625] on button "Cancel" at bounding box center [1080, 643] width 86 height 40
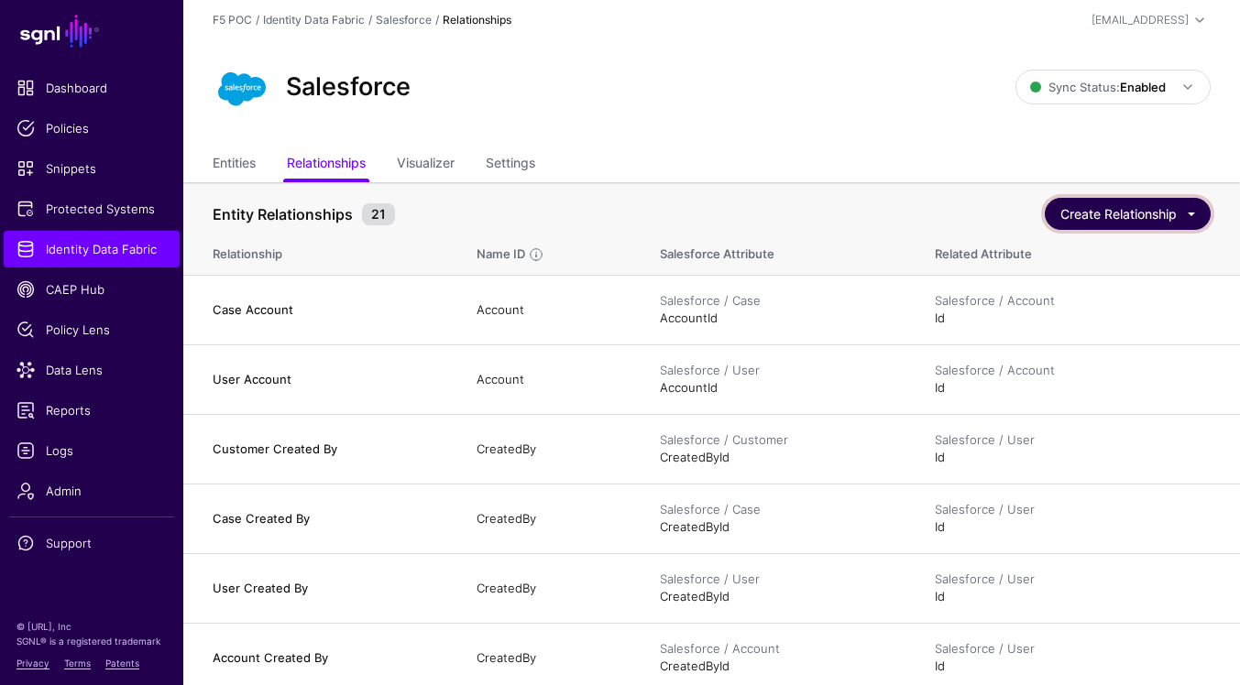
click at [1090, 203] on button "Create Relationship" at bounding box center [1128, 214] width 166 height 32
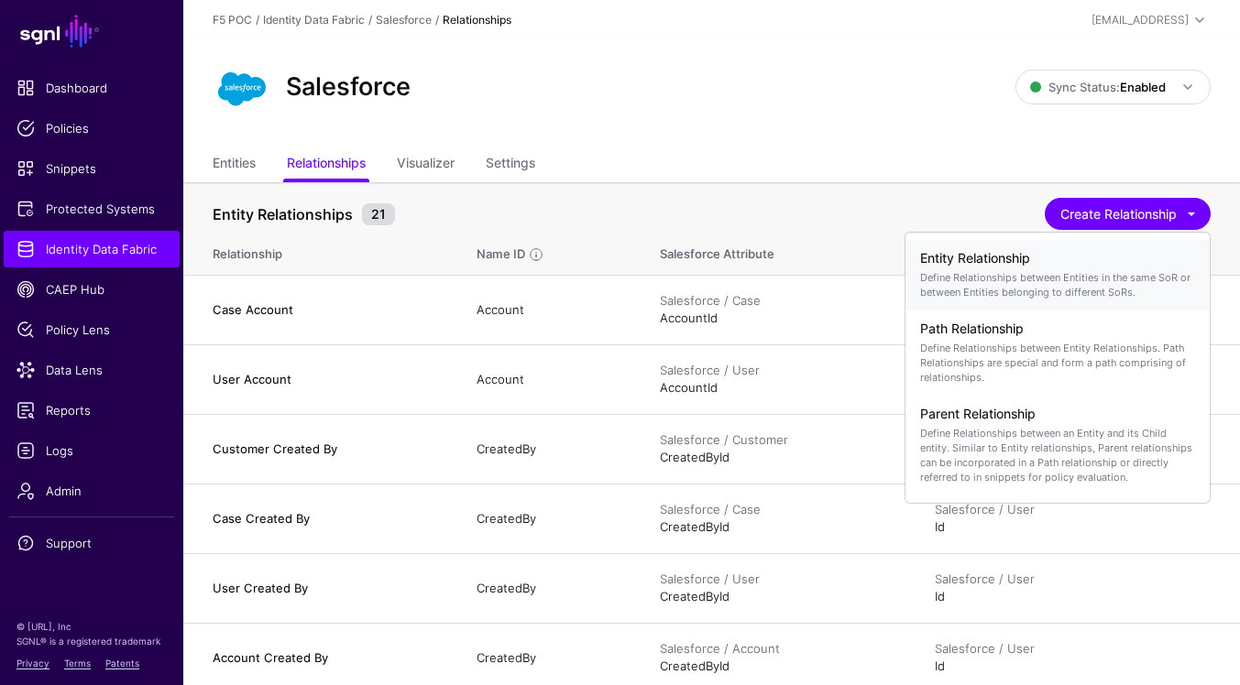
click at [1051, 266] on h4 "Entity Relationship" at bounding box center [1057, 259] width 275 height 16
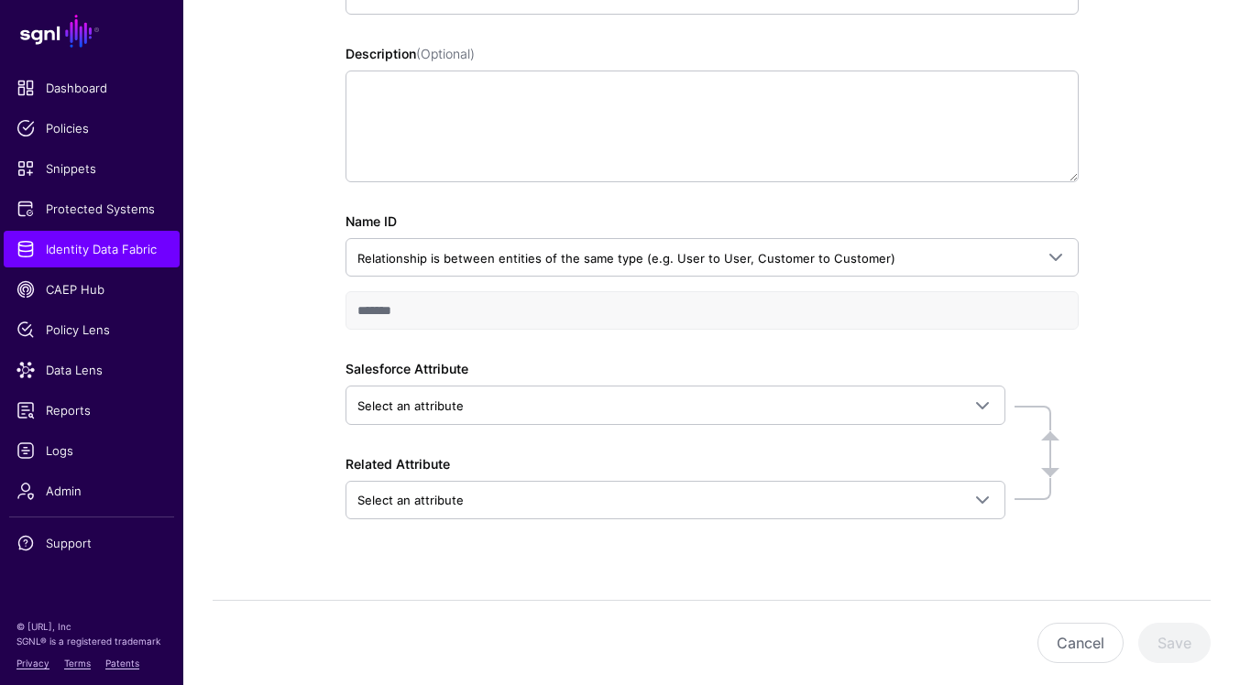
scroll to position [322, 0]
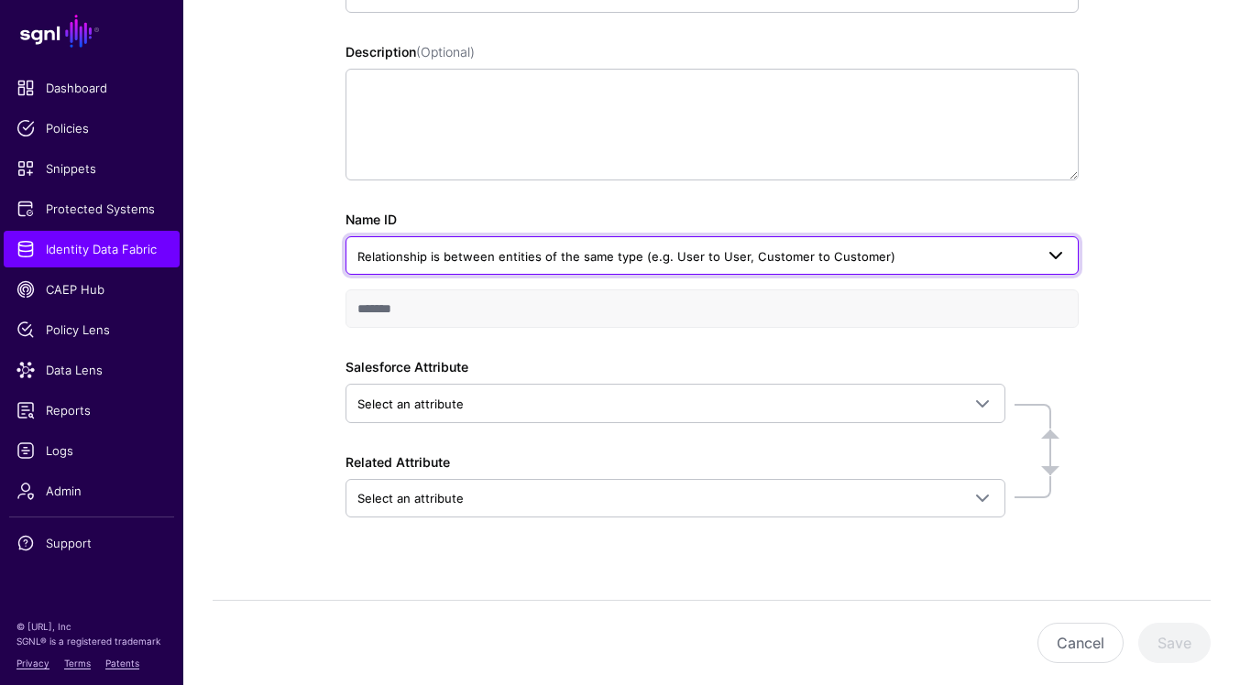
click at [993, 249] on span "Relationship is between entities of the same type (e.g. User to User, Customer …" at bounding box center [695, 256] width 676 height 20
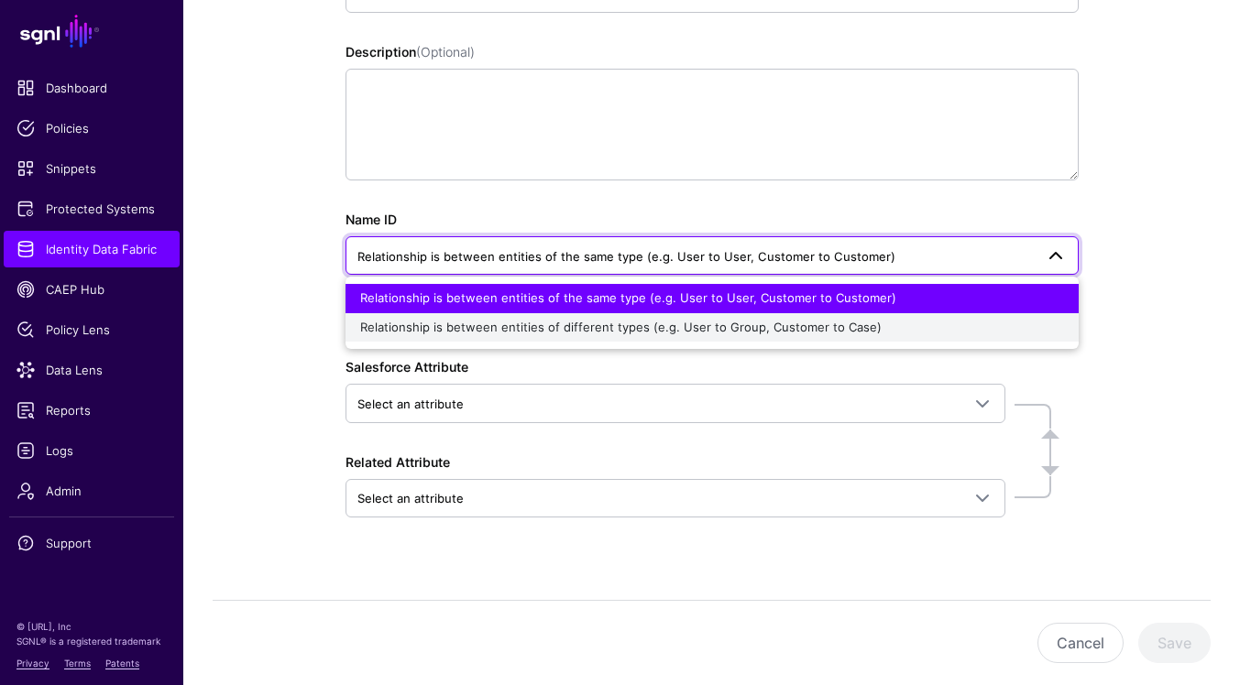
click at [963, 322] on div "Relationship is between entities of different types (e.g. User to Group, Custom…" at bounding box center [712, 328] width 704 height 18
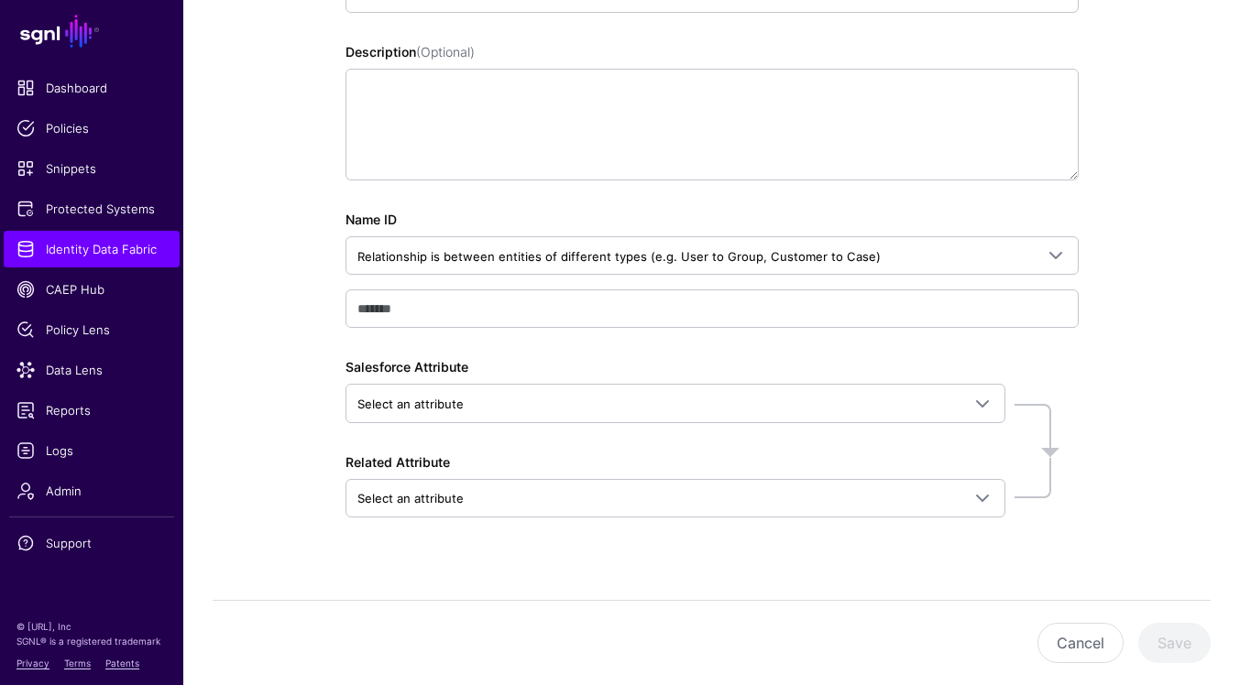
click at [1016, 349] on div "Entity Relationship Configuration Learn more about configuring new relationship…" at bounding box center [711, 224] width 733 height 689
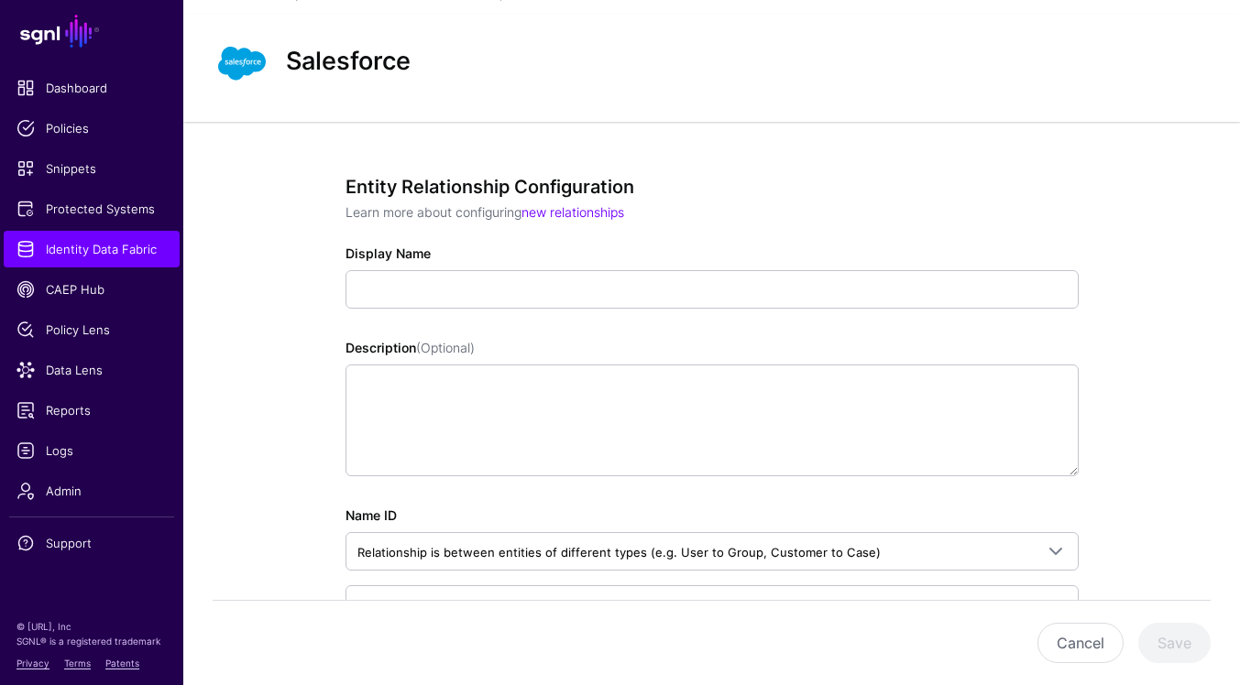
scroll to position [0, 0]
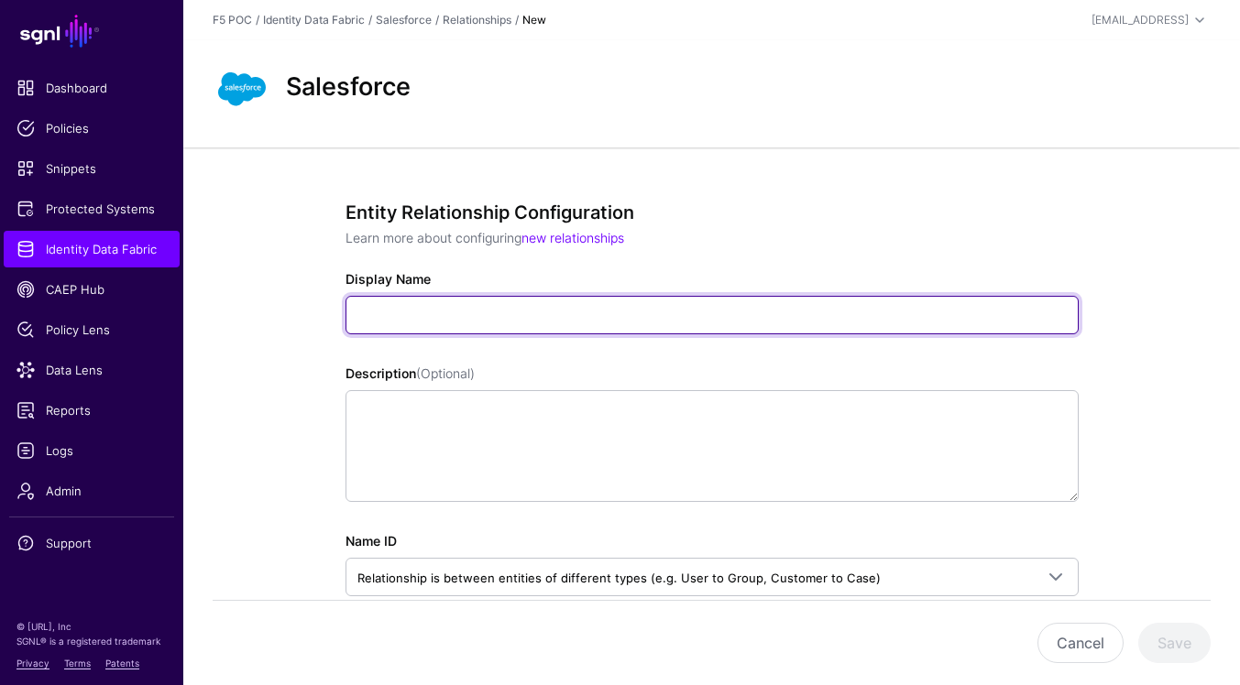
click at [971, 308] on input "Display Name" at bounding box center [711, 315] width 733 height 38
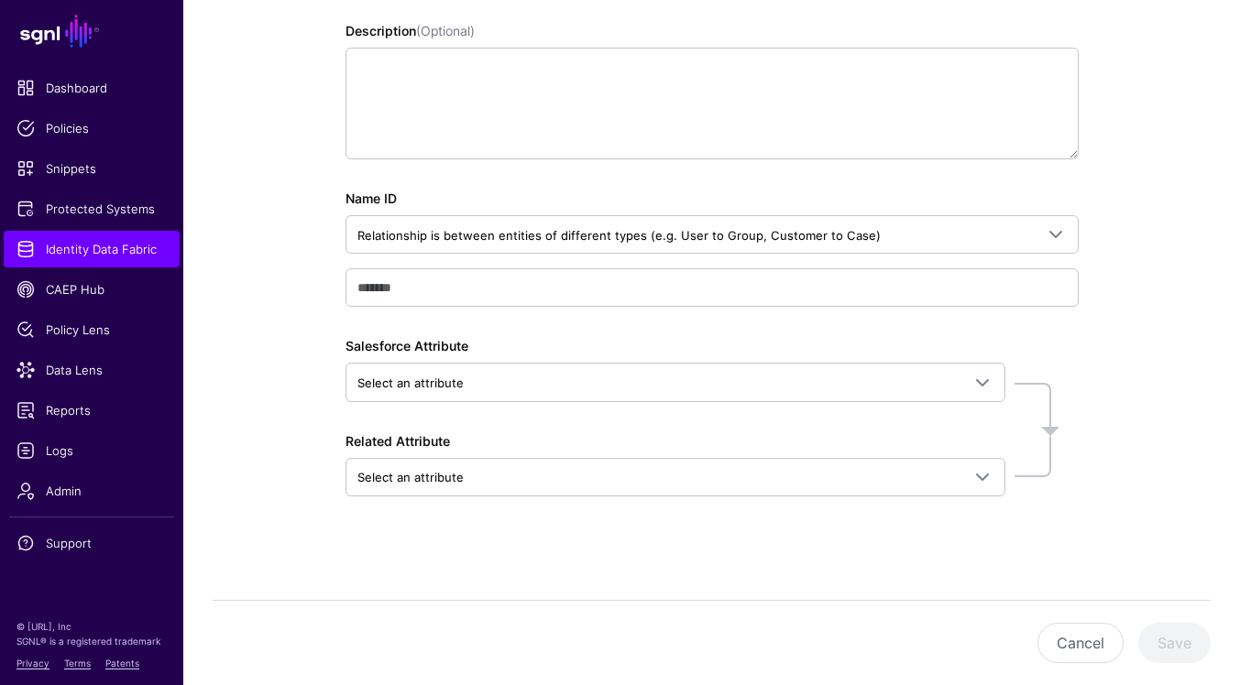
scroll to position [344, 0]
type input "**********"
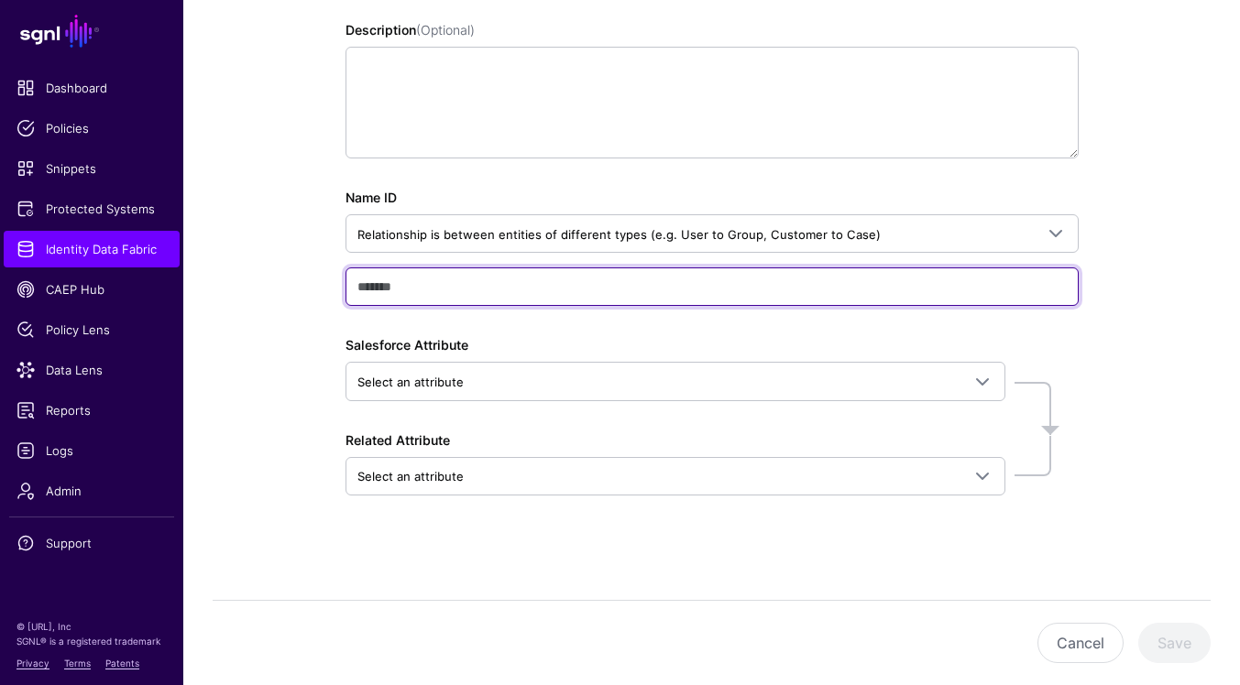
type input "**********"
click at [990, 280] on input "**********" at bounding box center [711, 287] width 733 height 38
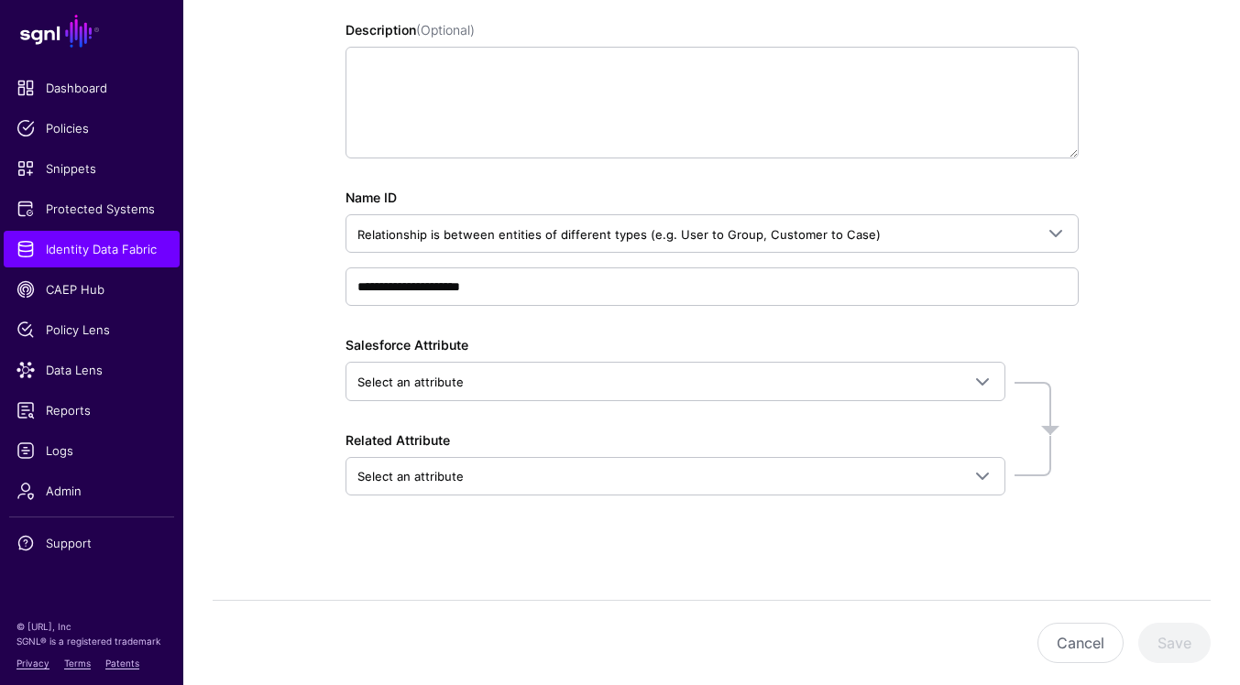
click at [991, 328] on div "**********" at bounding box center [711, 202] width 733 height 689
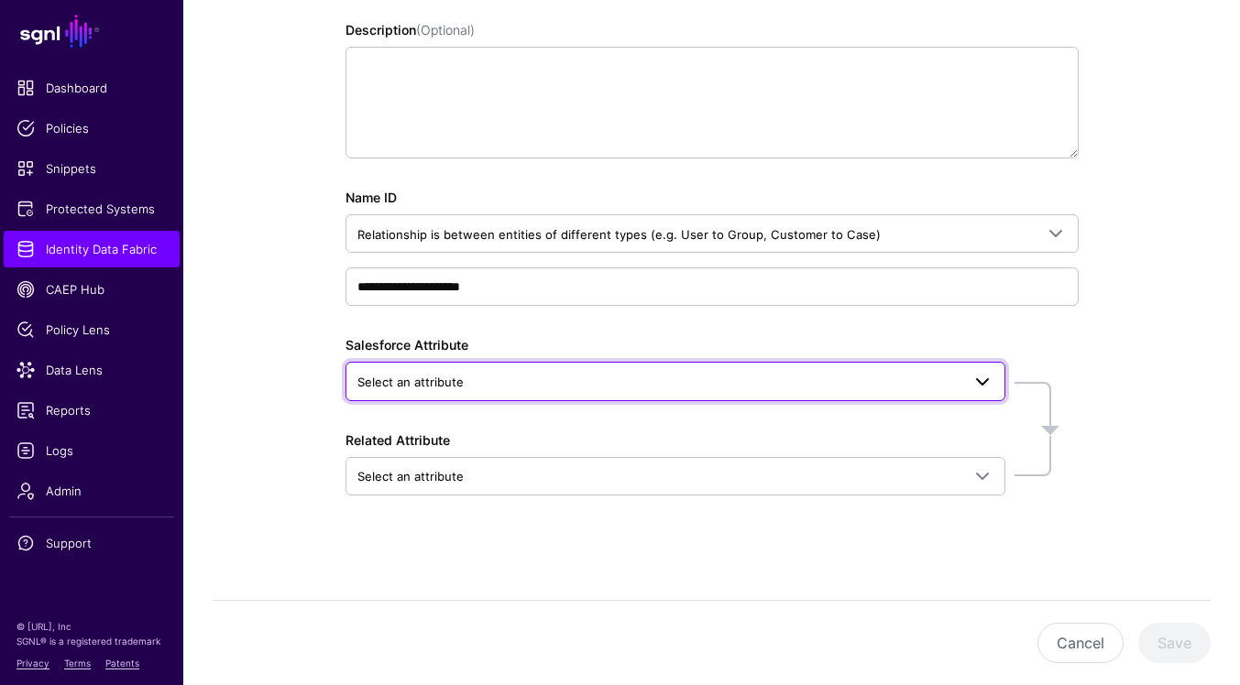
click at [988, 380] on span at bounding box center [982, 382] width 22 height 22
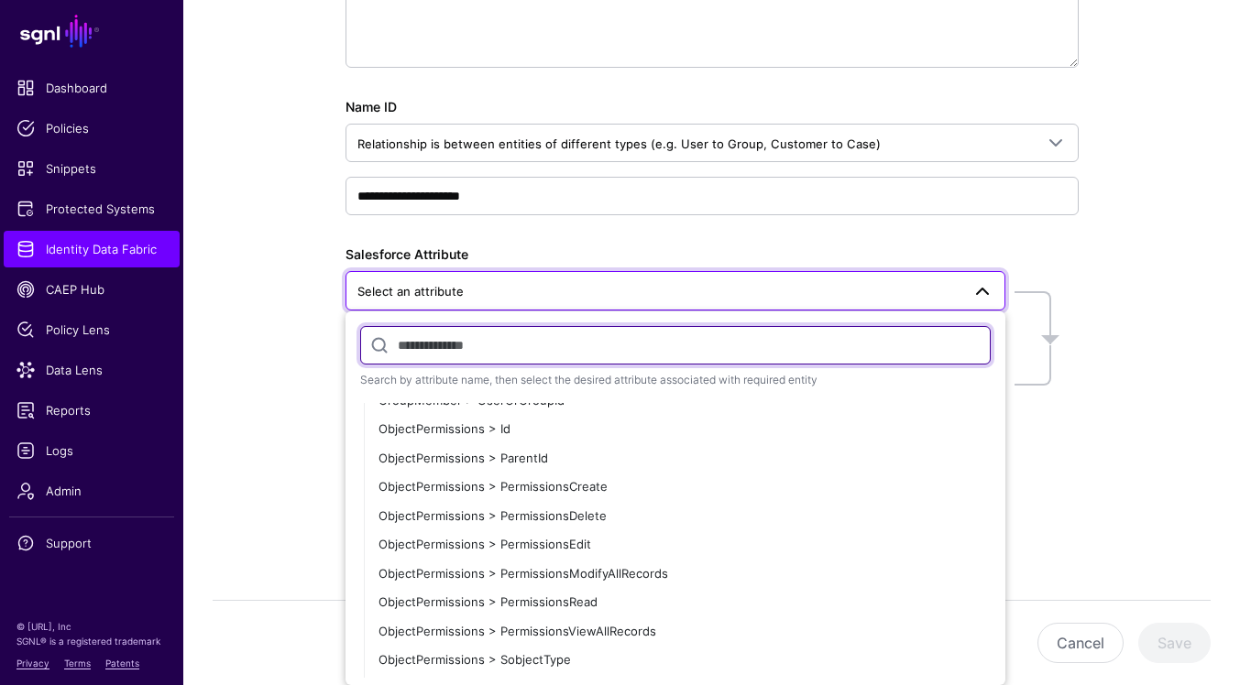
scroll to position [1958, 0]
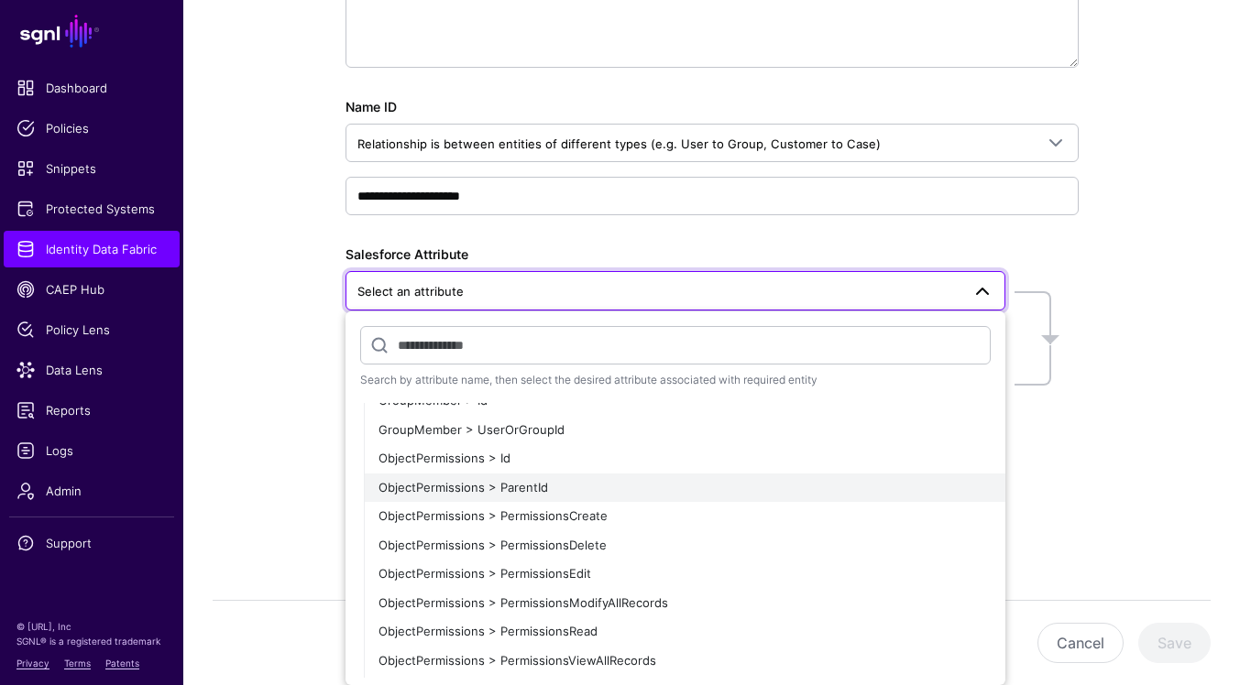
click at [862, 482] on div "ObjectPermissions > ParentId" at bounding box center [684, 488] width 612 height 18
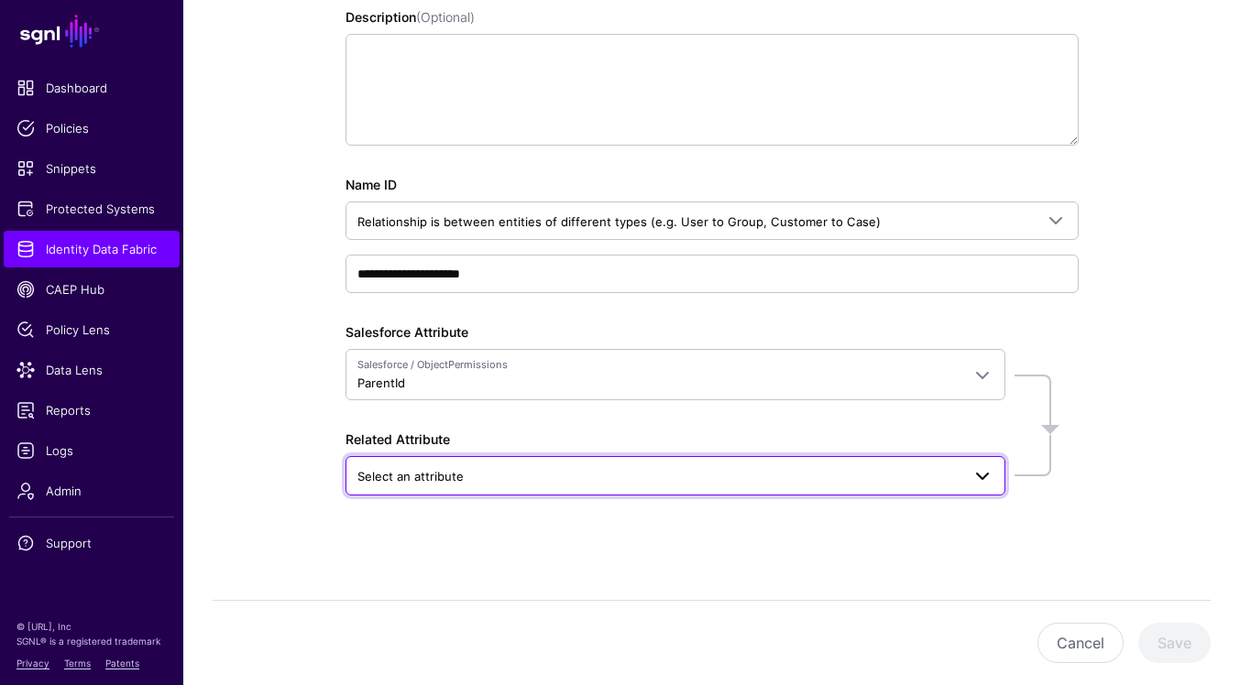
click at [984, 475] on span at bounding box center [982, 476] width 22 height 22
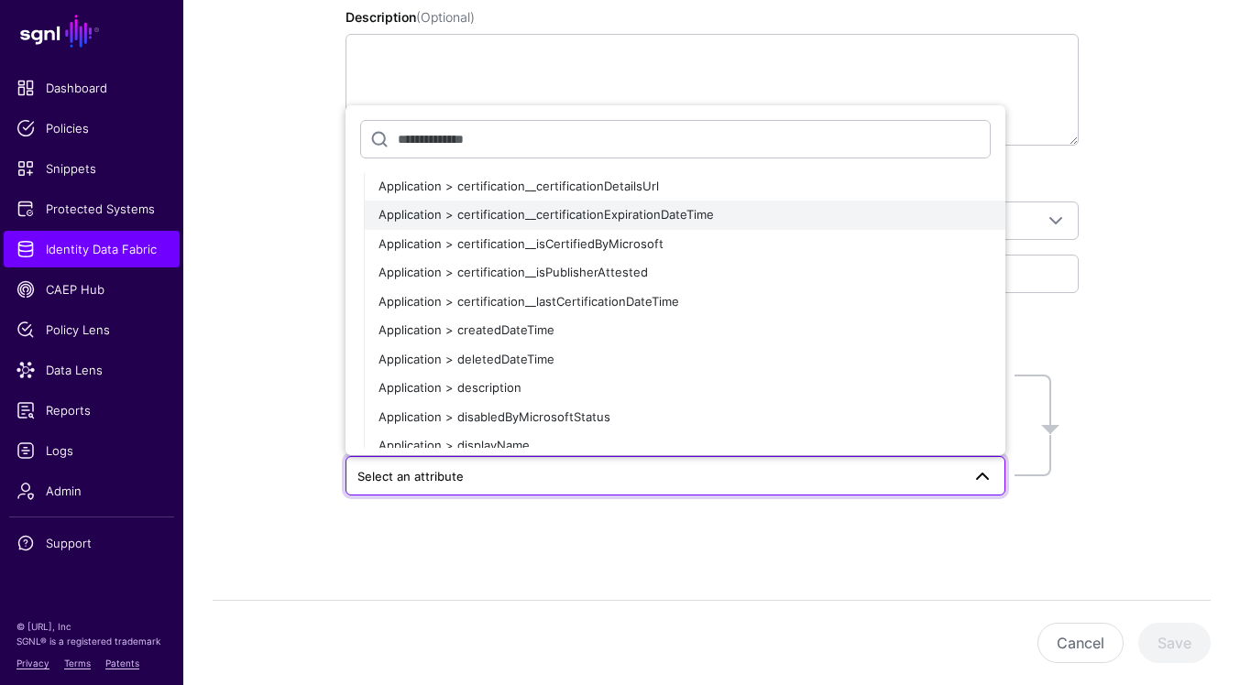
scroll to position [0, 0]
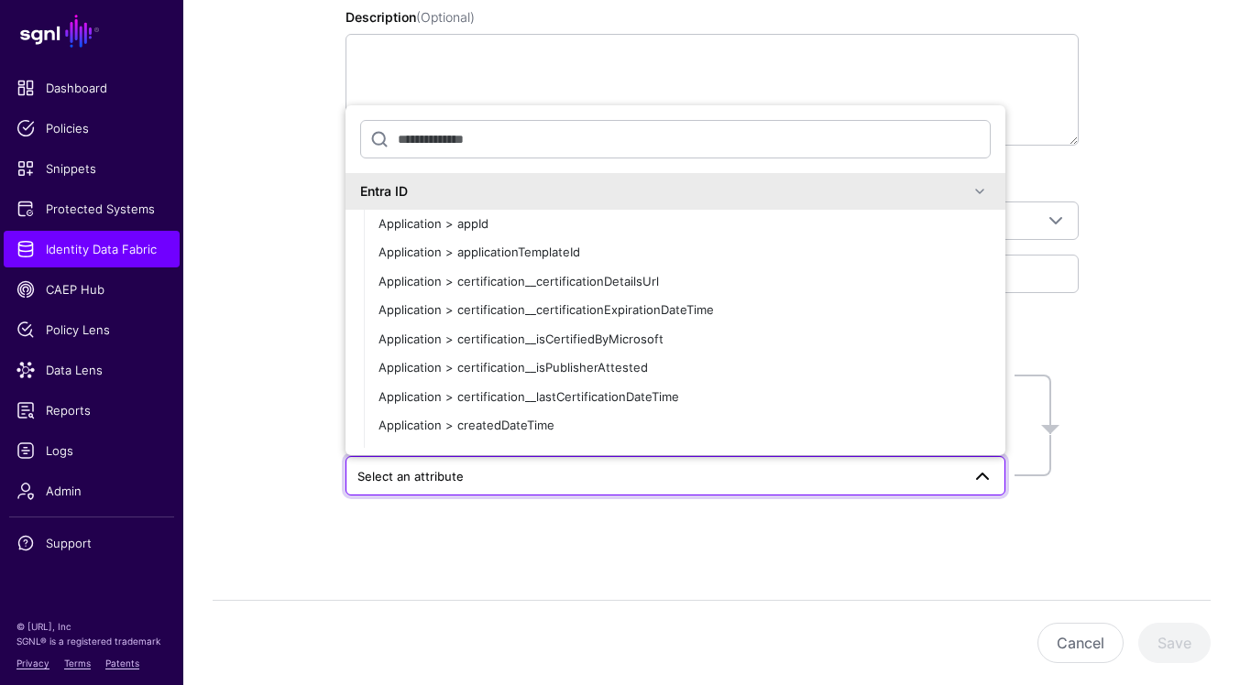
click at [985, 189] on span at bounding box center [980, 192] width 22 height 22
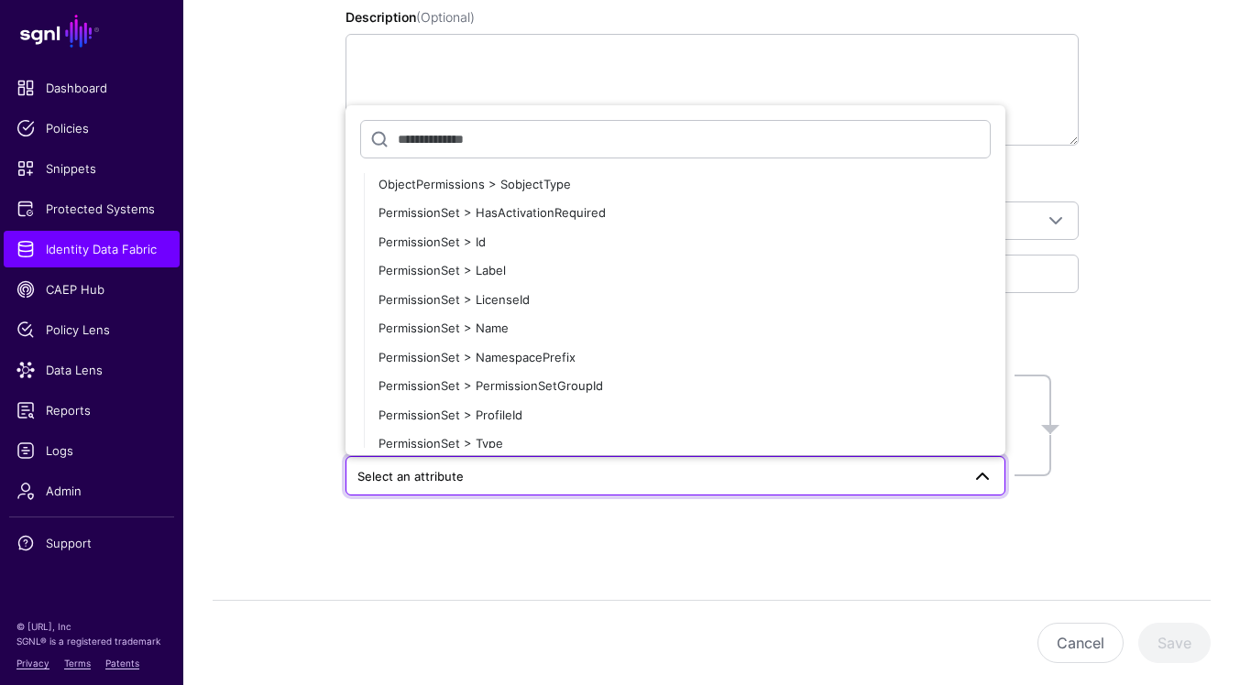
scroll to position [2274, 0]
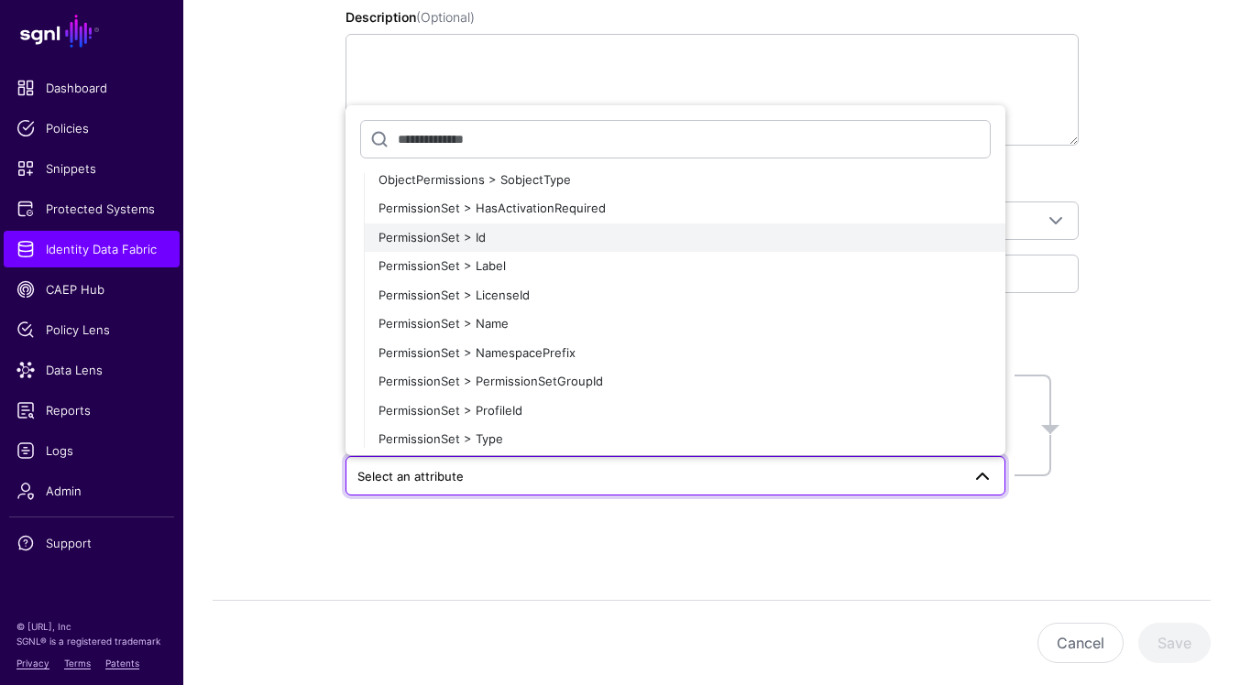
click at [918, 245] on div "PermissionSet > Id" at bounding box center [684, 238] width 612 height 18
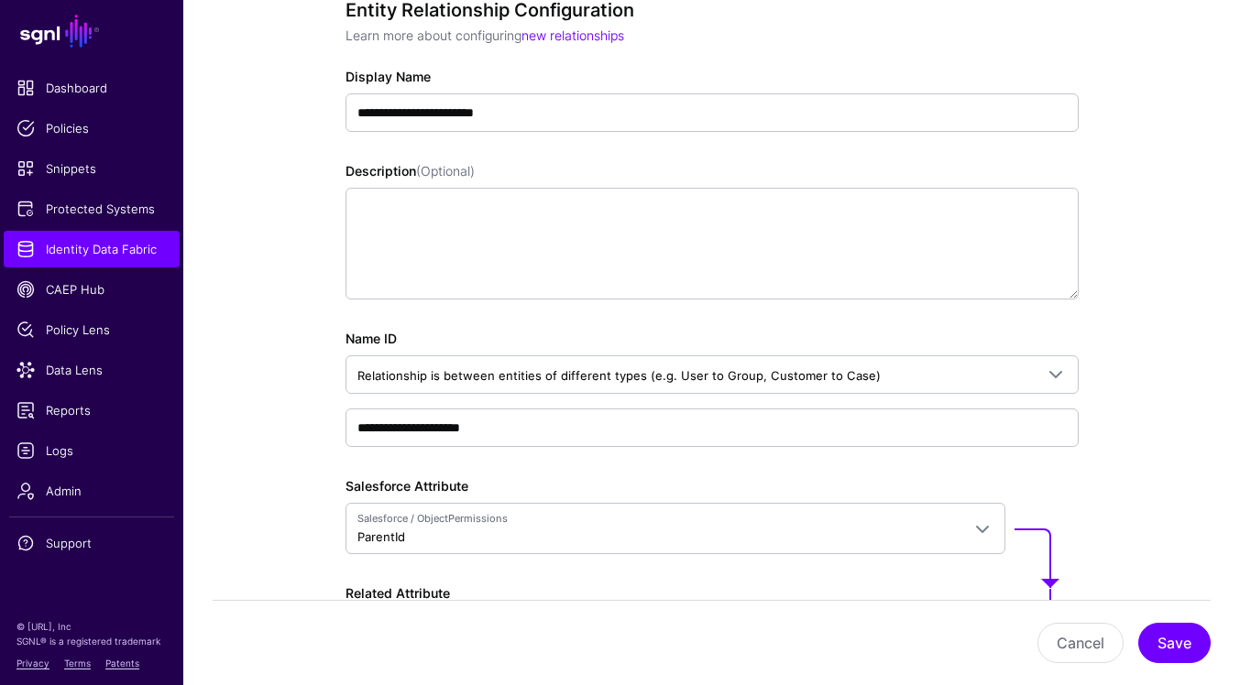
scroll to position [211, 0]
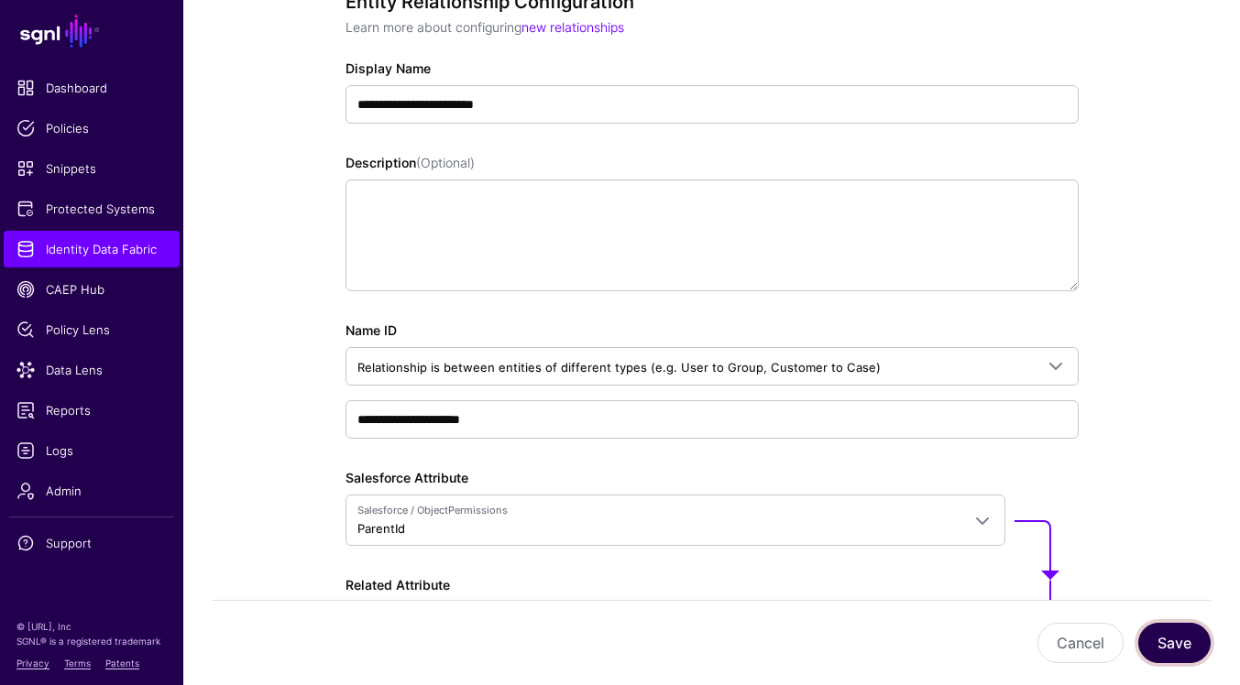
click at [1165, 645] on button "Save" at bounding box center [1174, 643] width 72 height 40
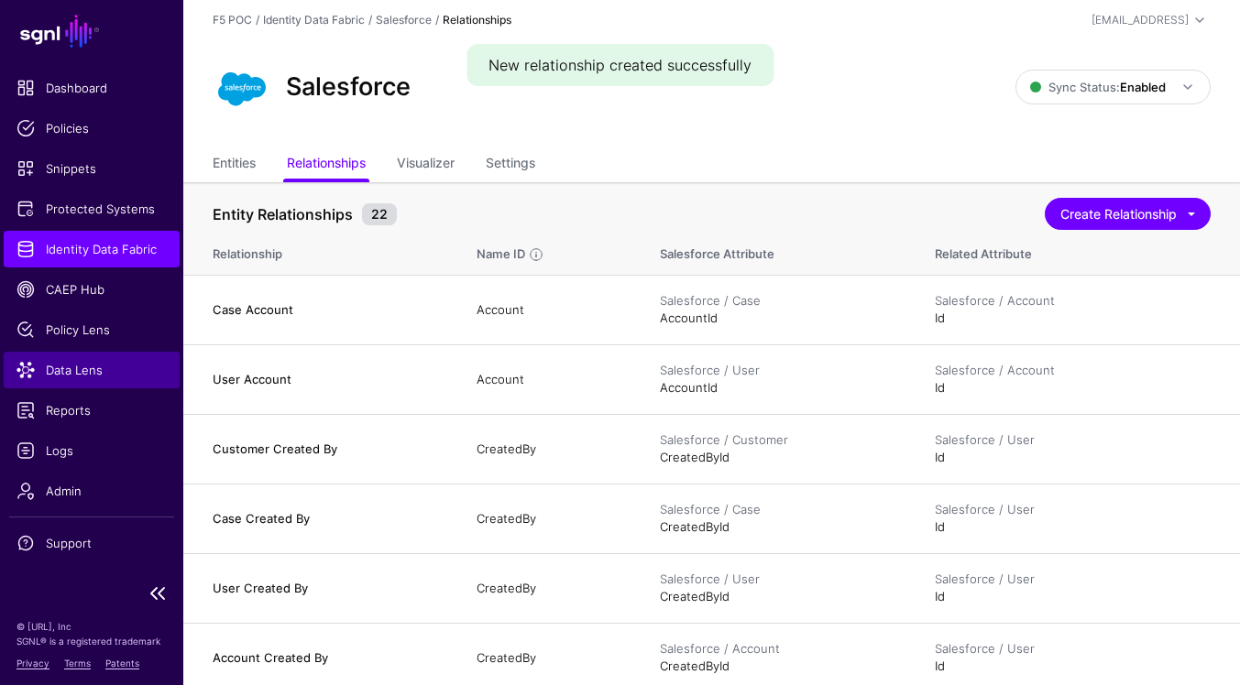
click at [81, 378] on span "Data Lens" at bounding box center [91, 370] width 150 height 18
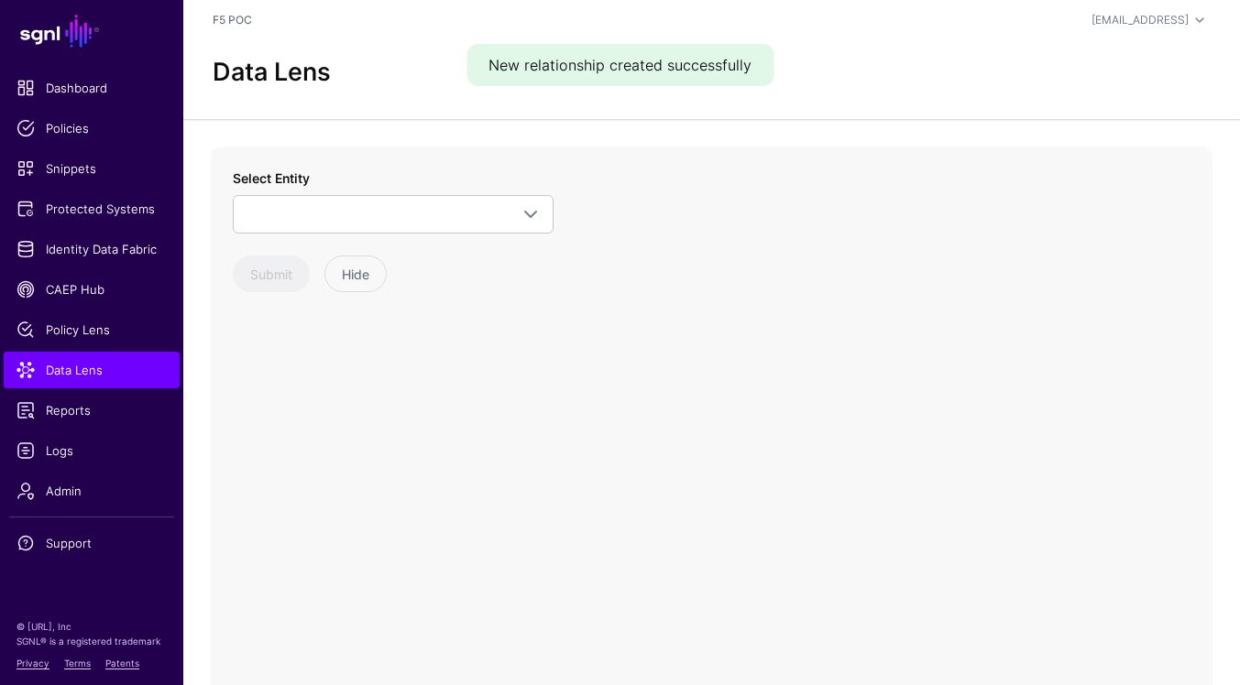
click at [495, 171] on div "Select Entity ServiceNow ITSM ChangeRequest ChangeTask CMDB Business App Config…" at bounding box center [393, 201] width 321 height 65
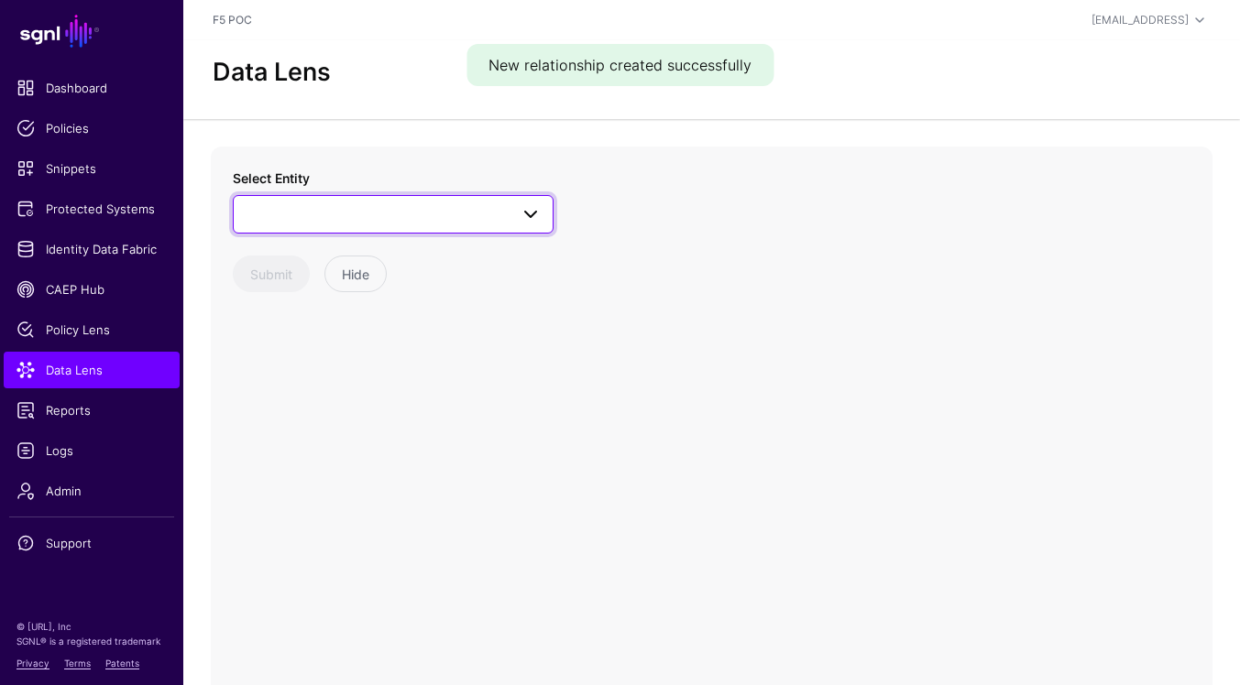
click at [497, 202] on link at bounding box center [393, 214] width 321 height 38
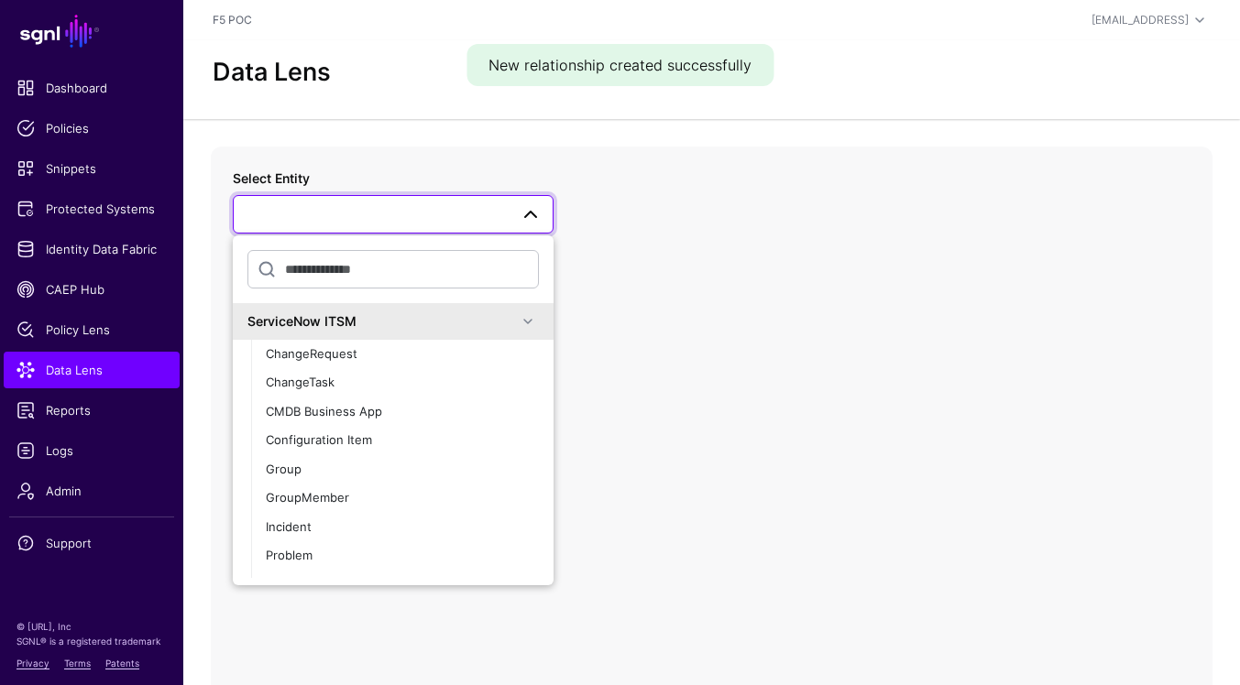
click at [536, 322] on span at bounding box center [528, 322] width 22 height 22
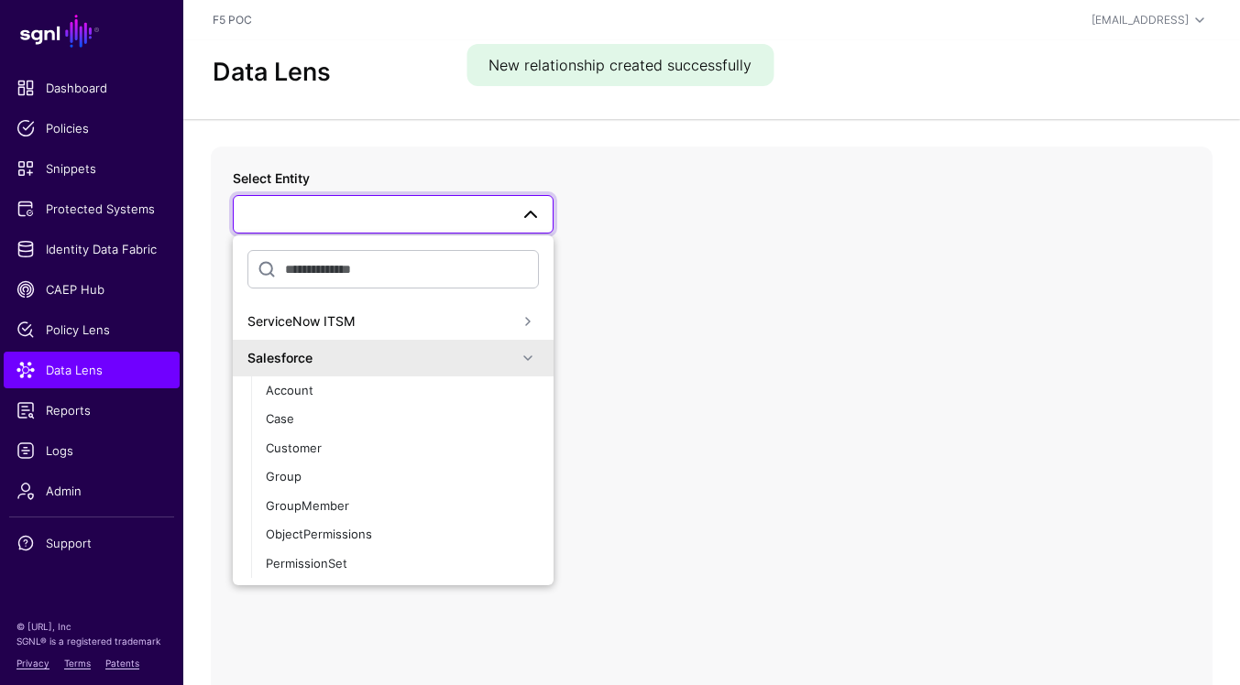
click at [518, 359] on span at bounding box center [528, 358] width 22 height 22
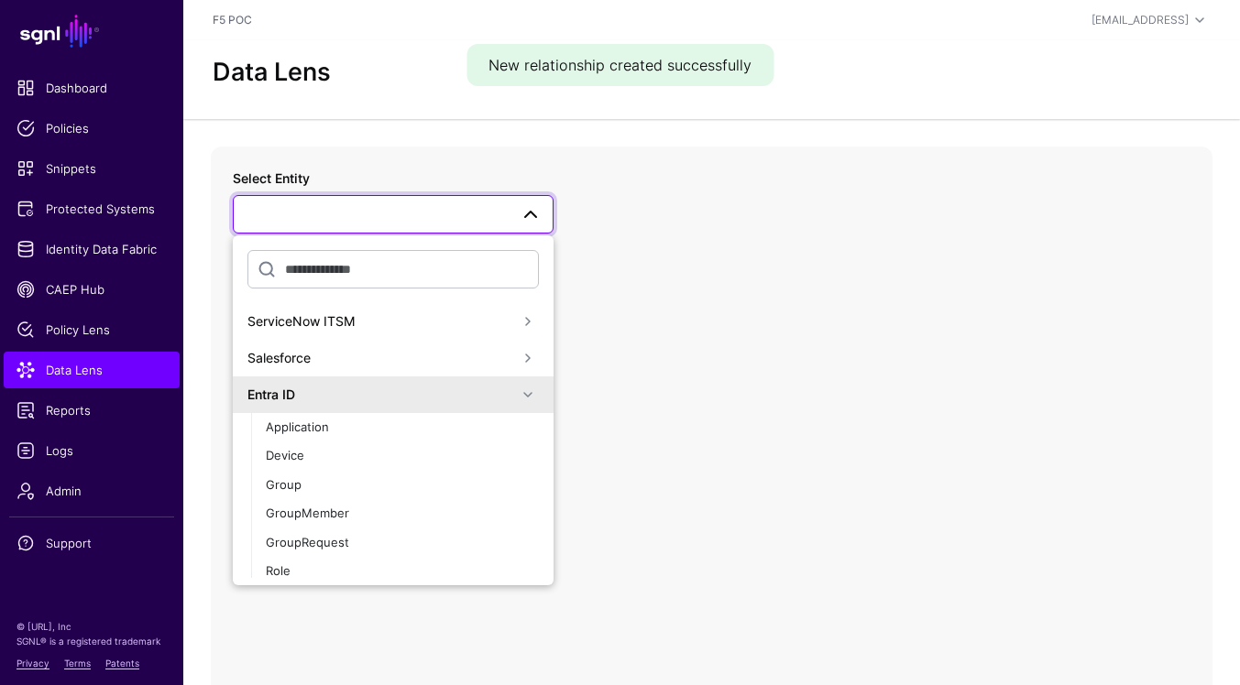
click at [531, 389] on span at bounding box center [528, 395] width 22 height 22
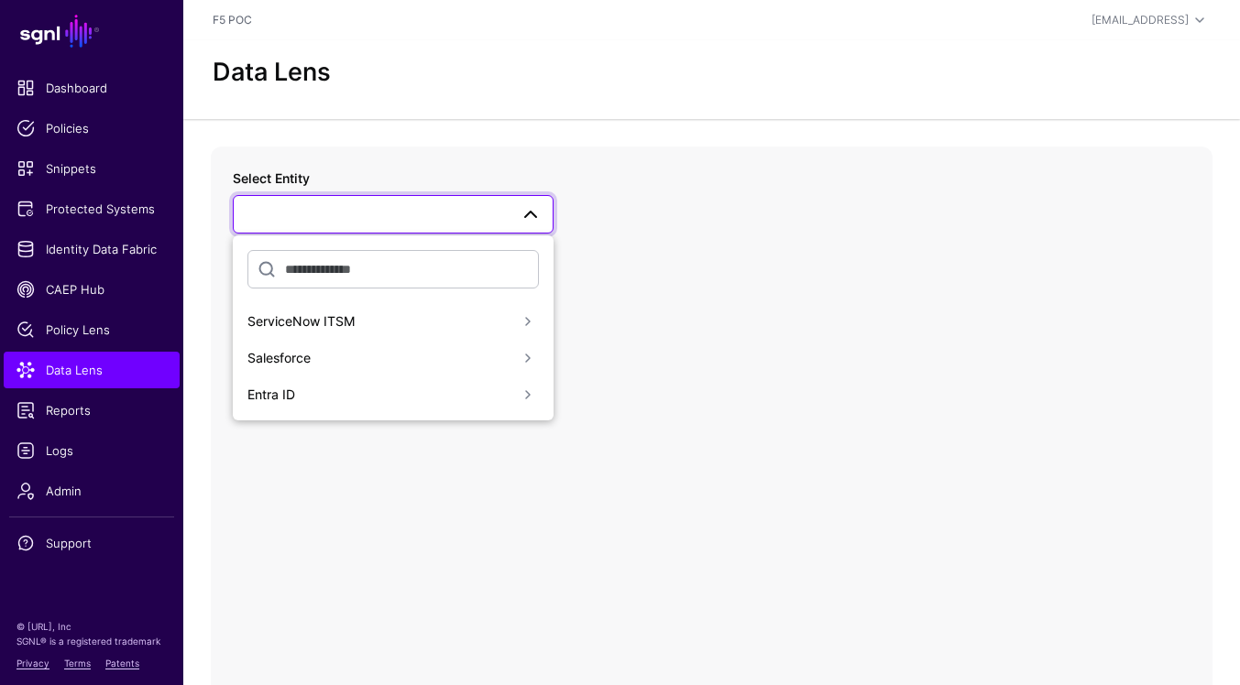
click at [531, 364] on span at bounding box center [528, 358] width 22 height 22
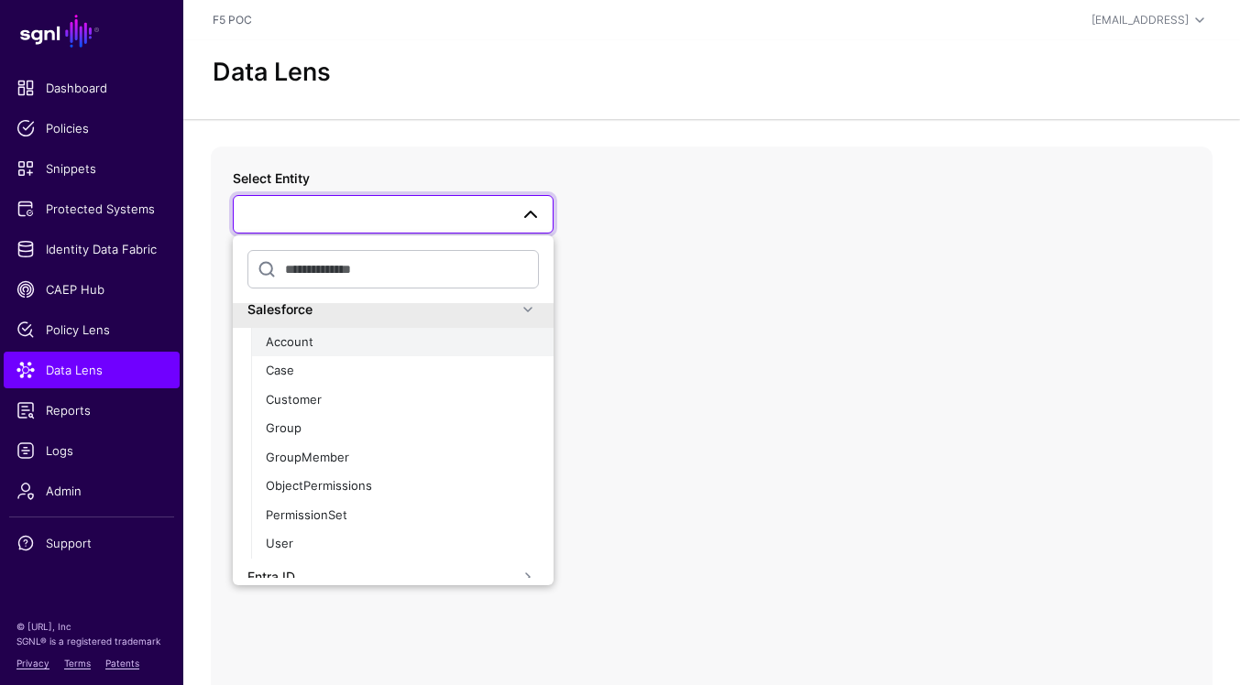
scroll to position [66, 0]
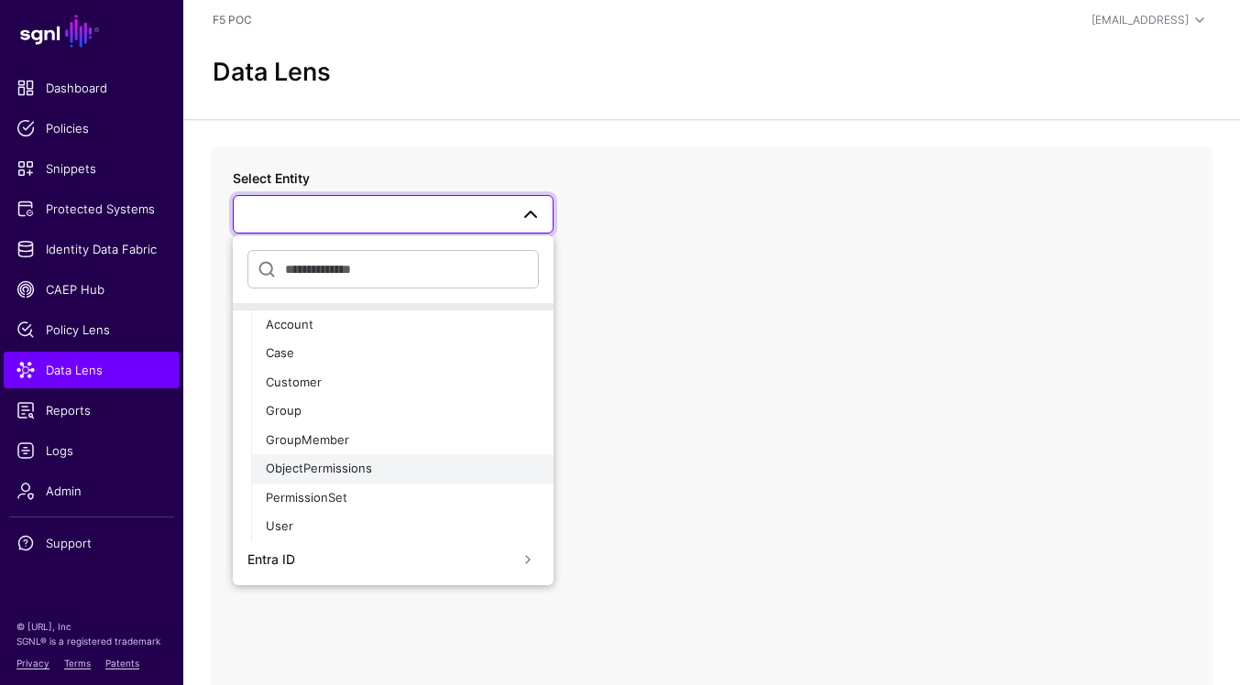
click at [414, 466] on div "ObjectPermissions" at bounding box center [402, 469] width 273 height 18
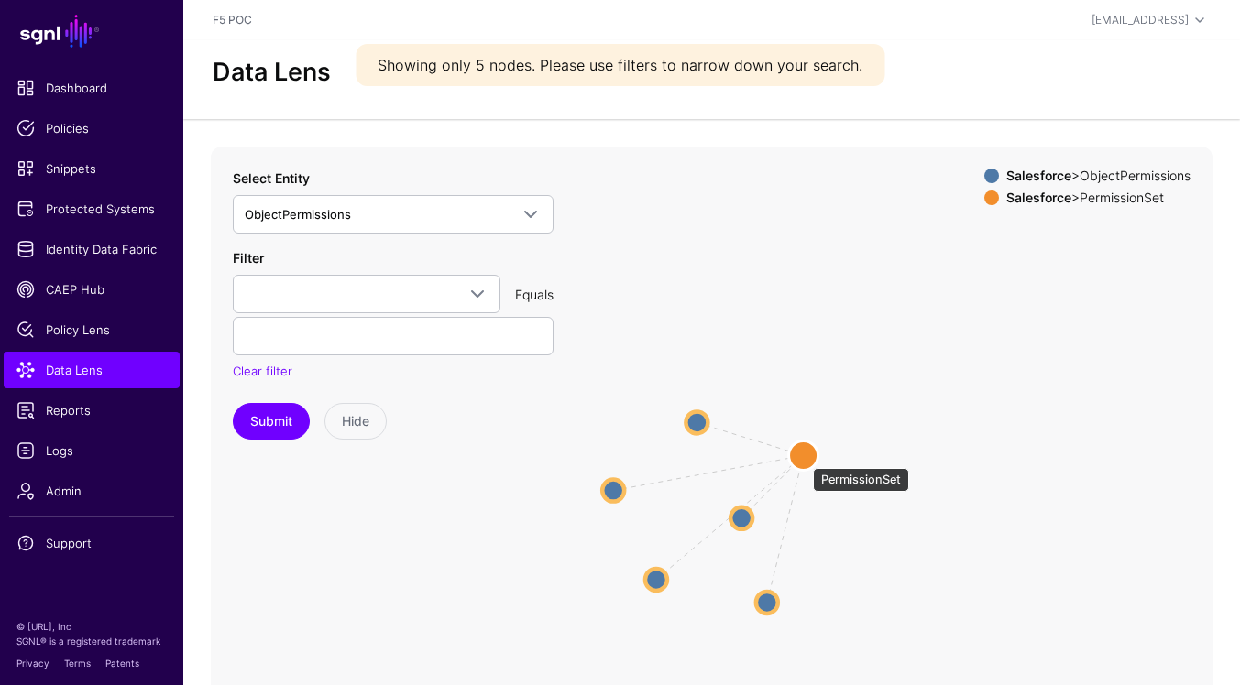
click at [804, 459] on circle at bounding box center [803, 455] width 29 height 29
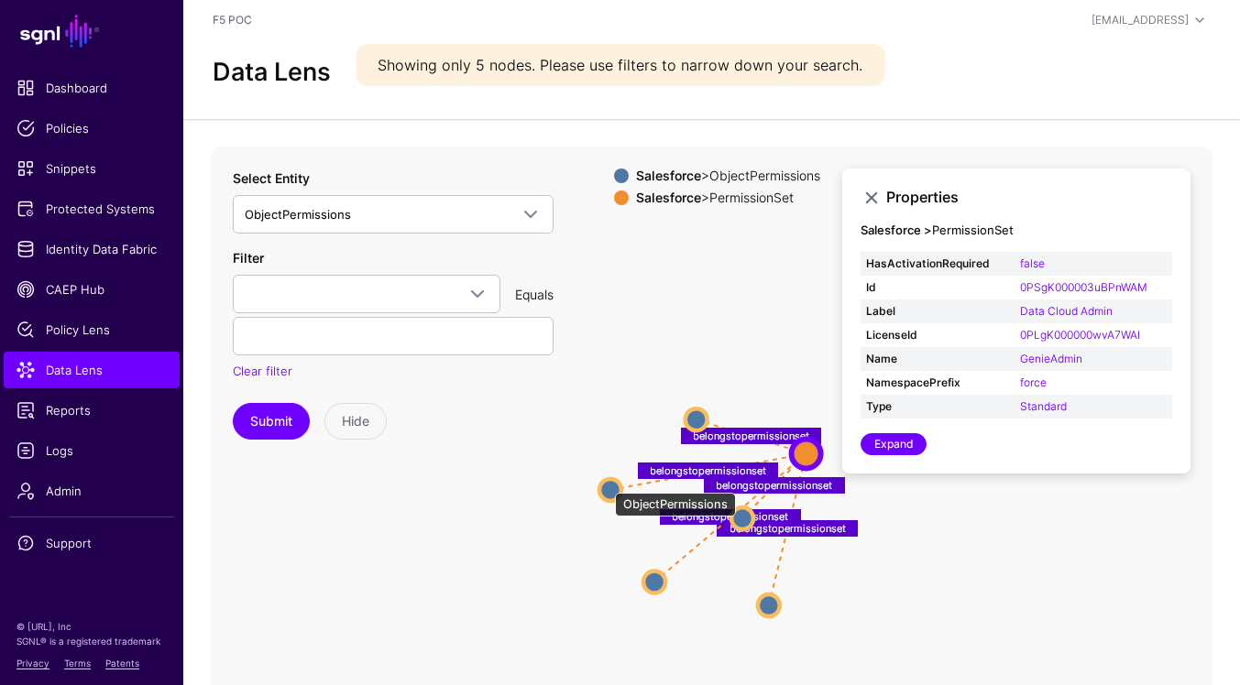
click at [606, 484] on circle at bounding box center [610, 490] width 22 height 22
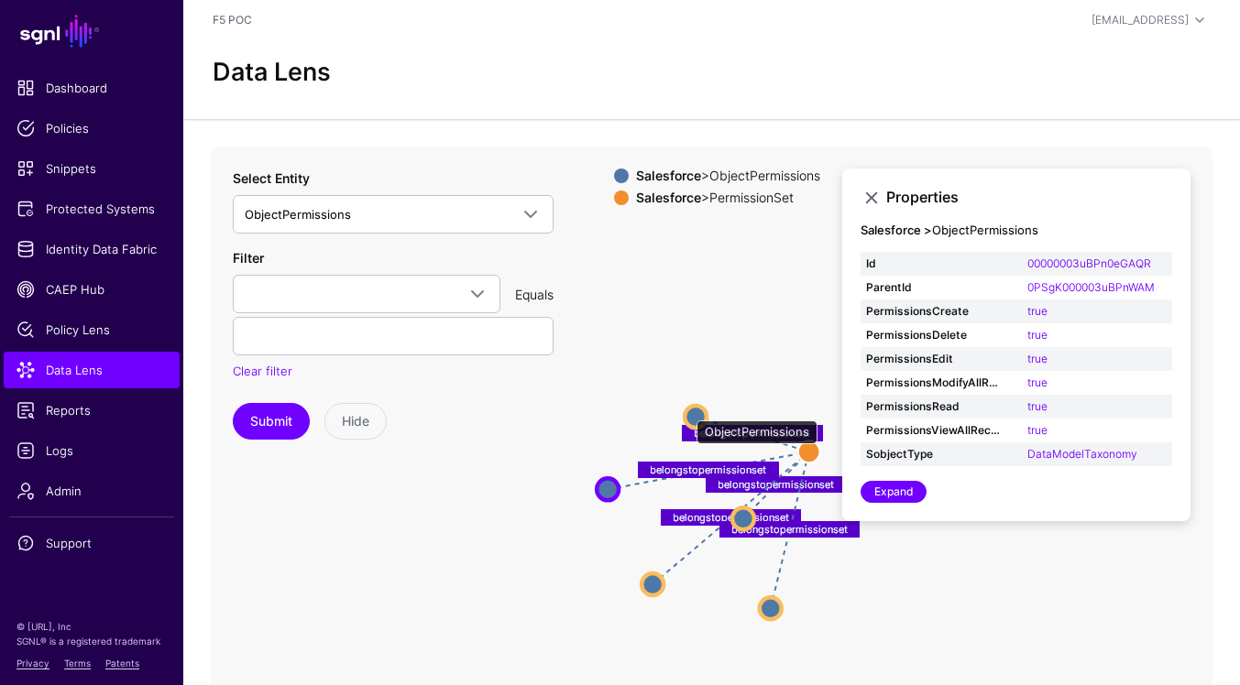
click at [687, 411] on circle at bounding box center [695, 417] width 22 height 22
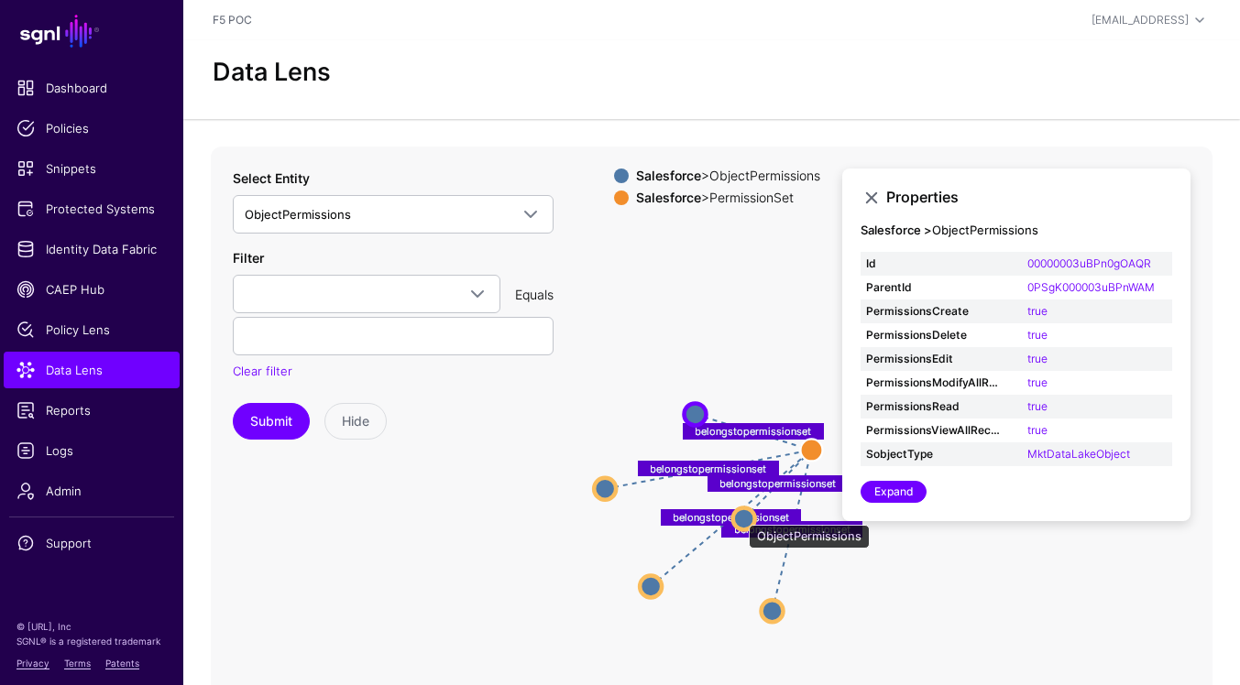
click at [739, 516] on circle at bounding box center [744, 519] width 22 height 22
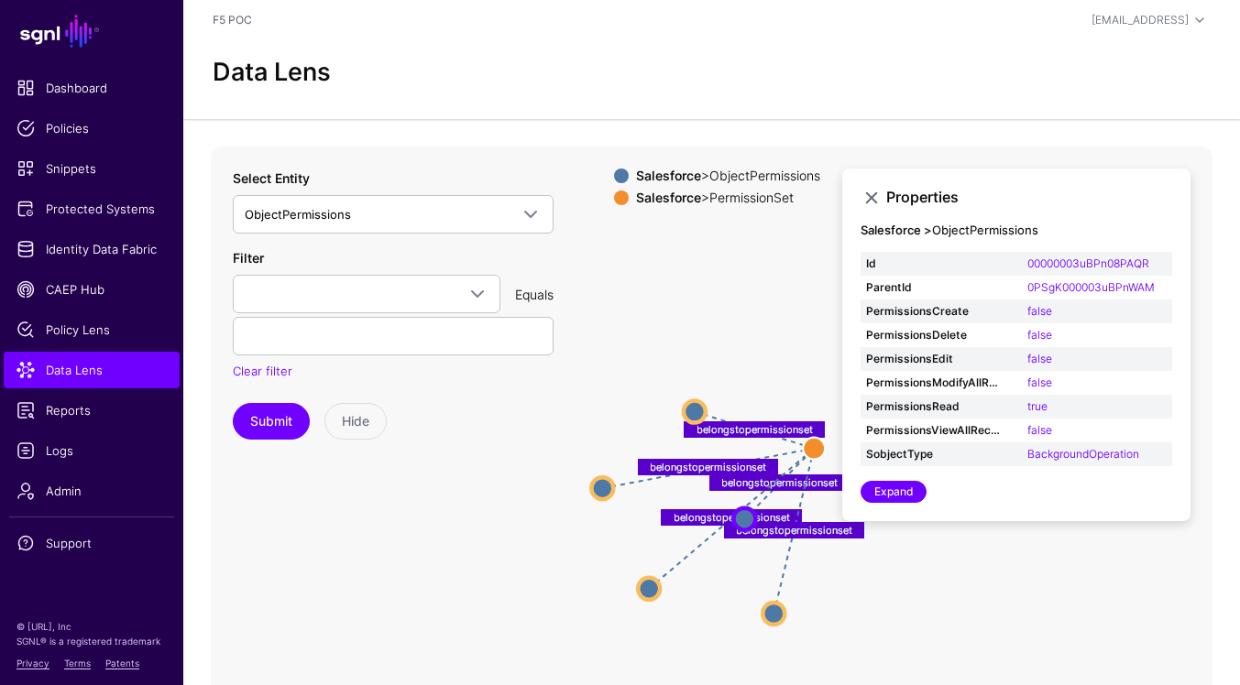
click at [663, 260] on icon "belongstopermissionset belongstopermissionset belongstopermissionset belongstop…" at bounding box center [712, 513] width 1002 height 733
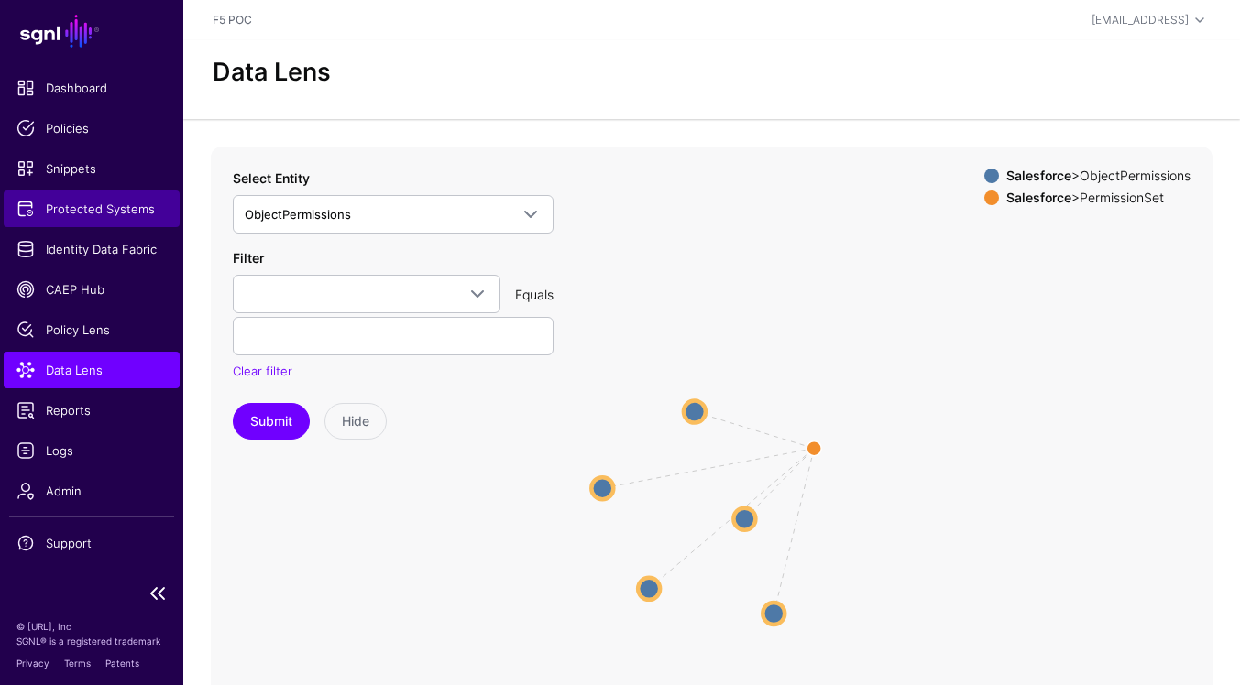
click at [136, 218] on link "Protected Systems" at bounding box center [92, 209] width 176 height 37
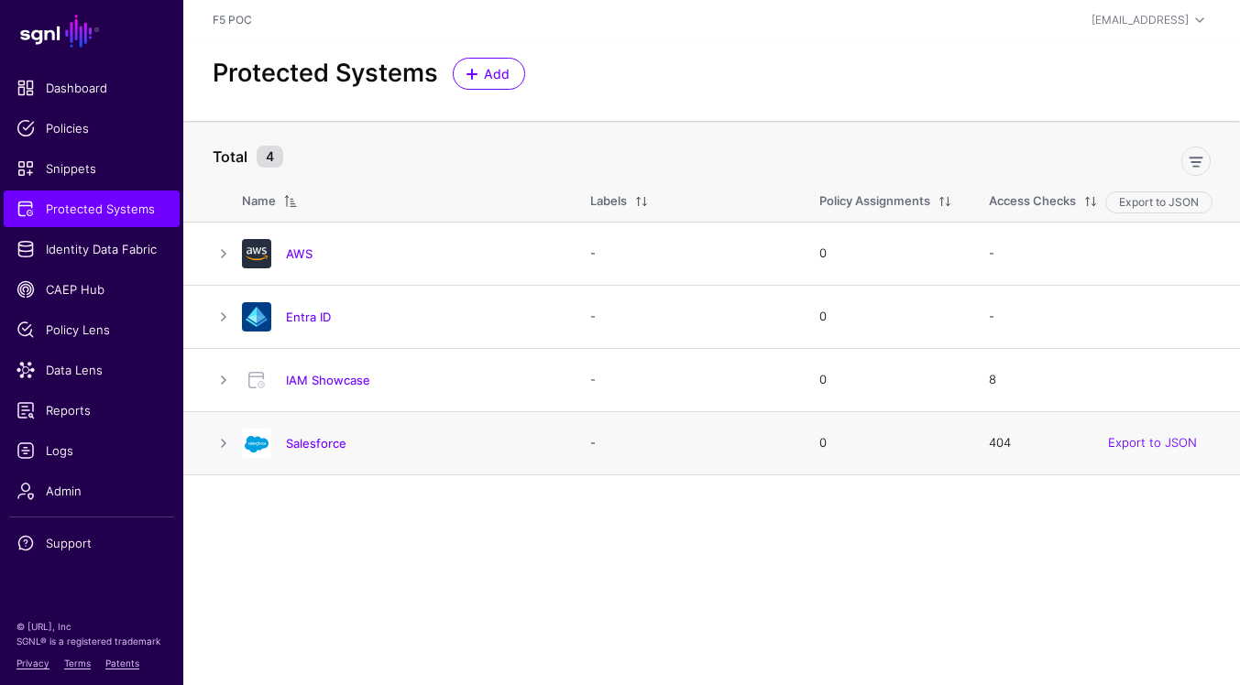
click at [303, 434] on div "Salesforce" at bounding box center [398, 443] width 326 height 29
click at [303, 443] on link "Salesforce" at bounding box center [316, 443] width 60 height 15
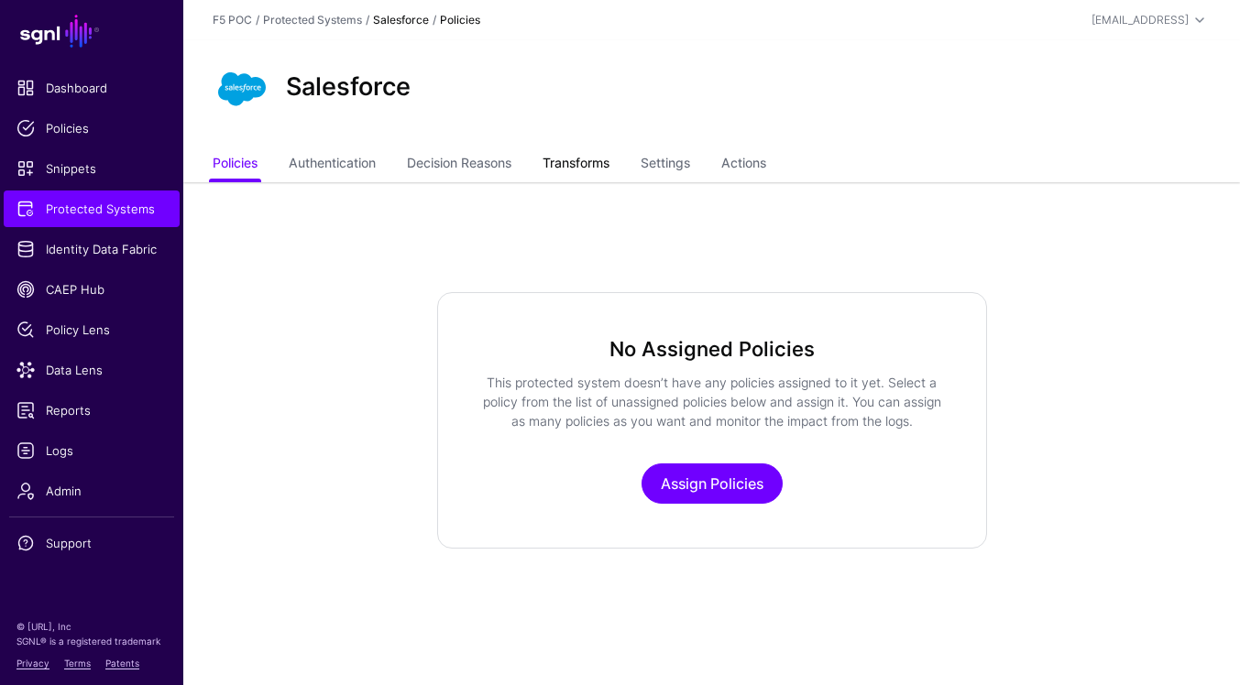
click at [597, 161] on link "Transforms" at bounding box center [575, 165] width 67 height 35
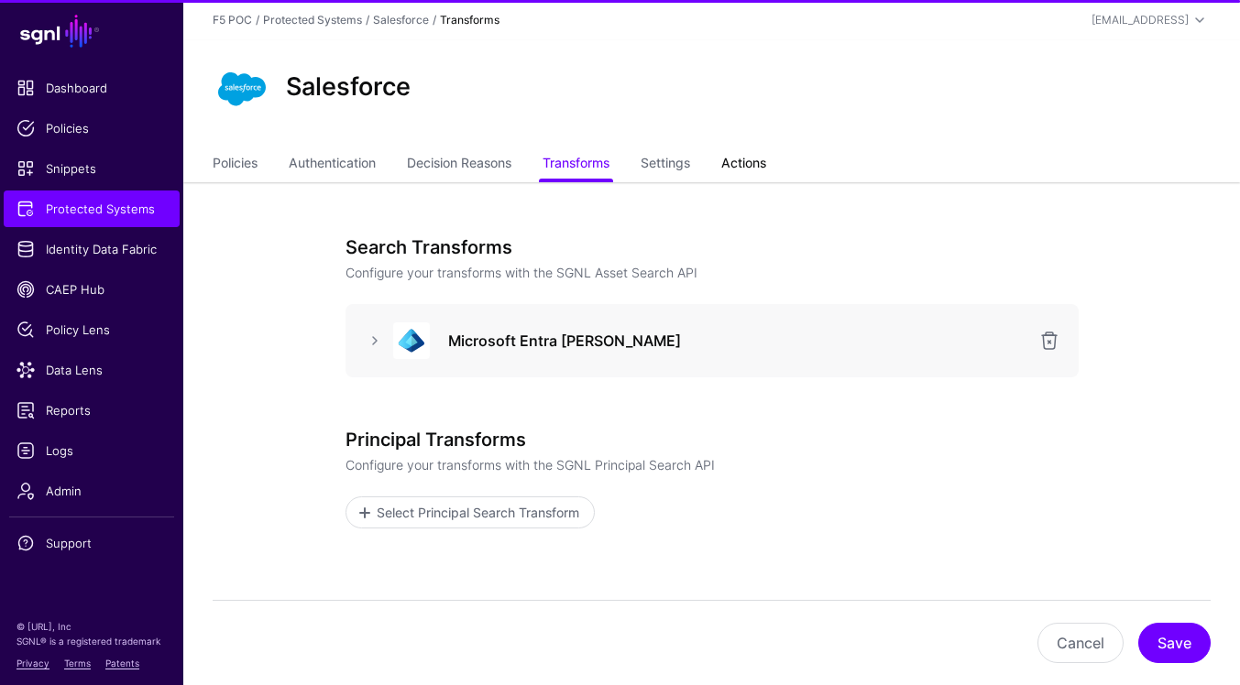
click at [757, 162] on link "Actions" at bounding box center [743, 165] width 45 height 35
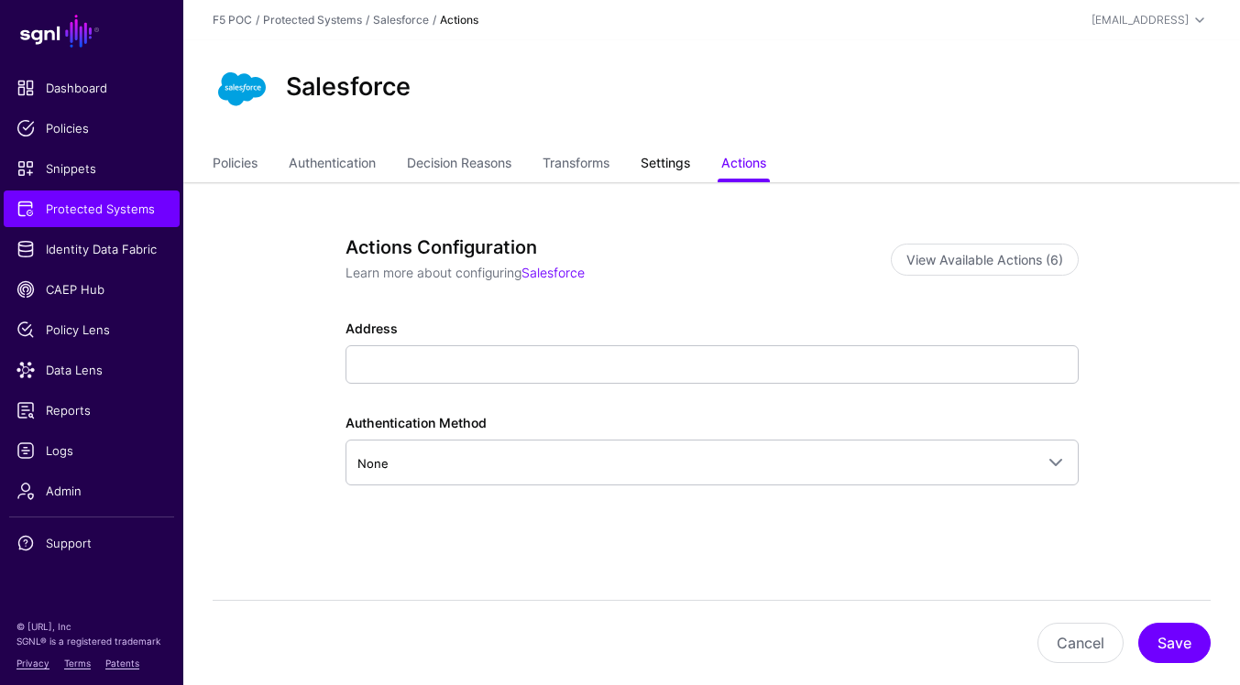
click at [680, 161] on link "Settings" at bounding box center [665, 165] width 49 height 35
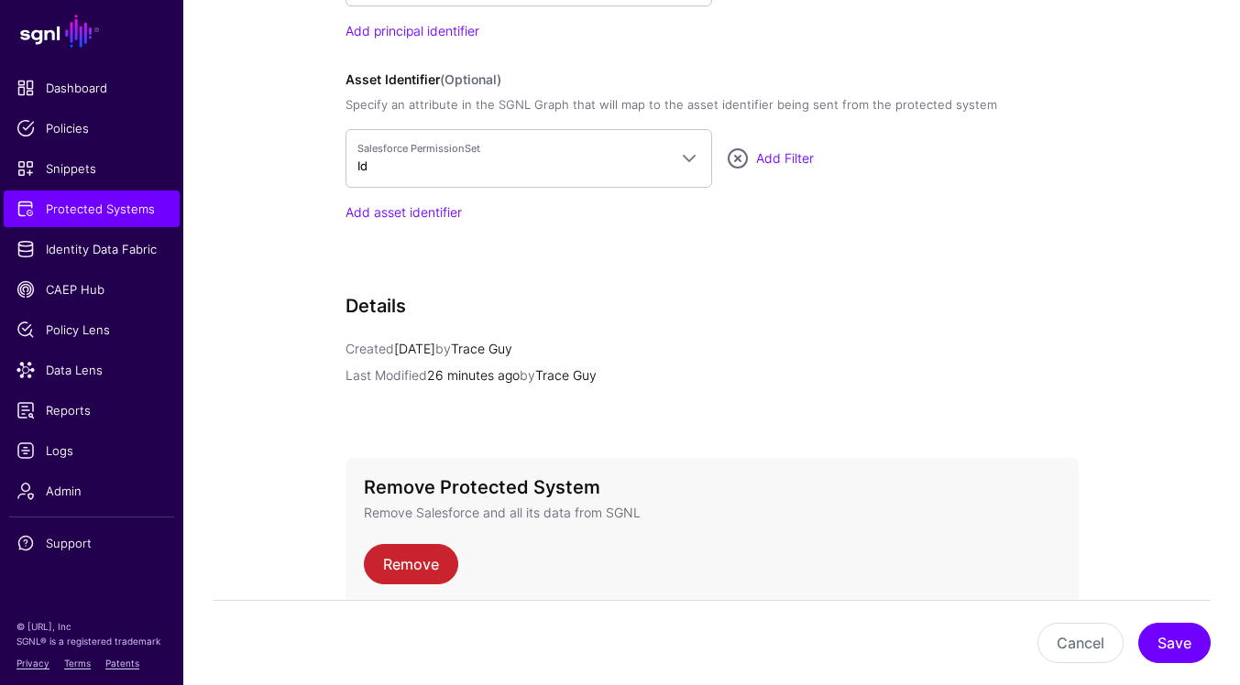
scroll to position [1477, 0]
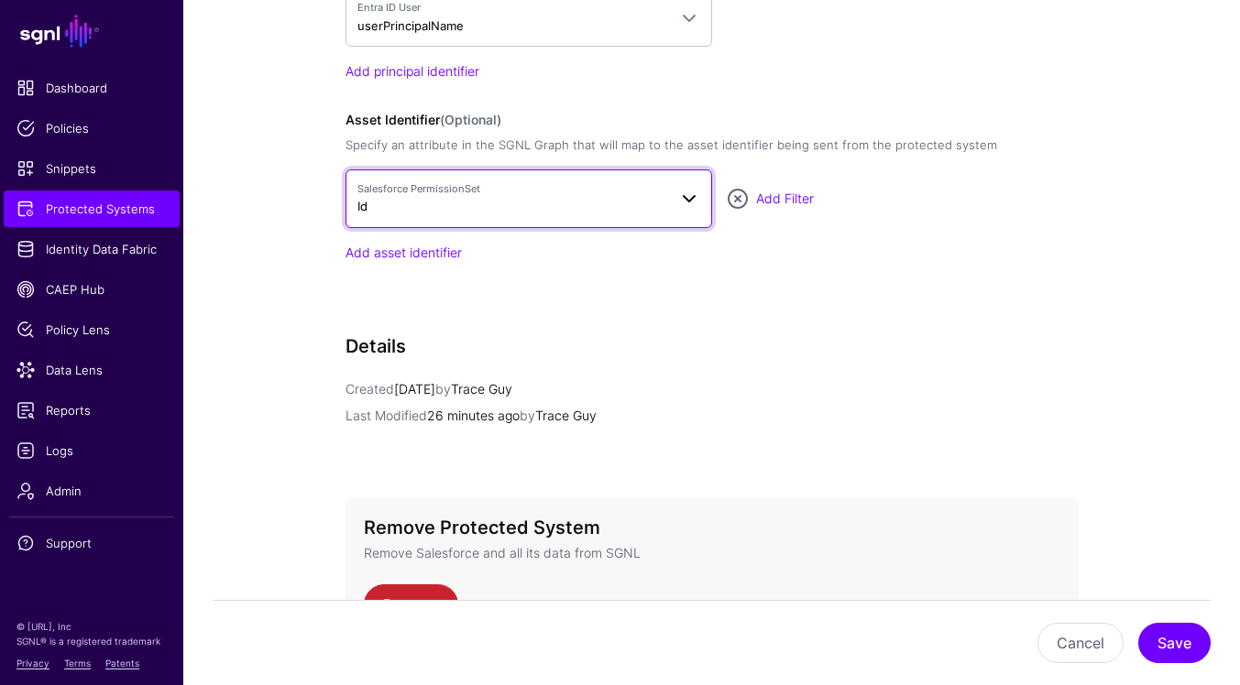
click at [678, 194] on span at bounding box center [689, 199] width 22 height 22
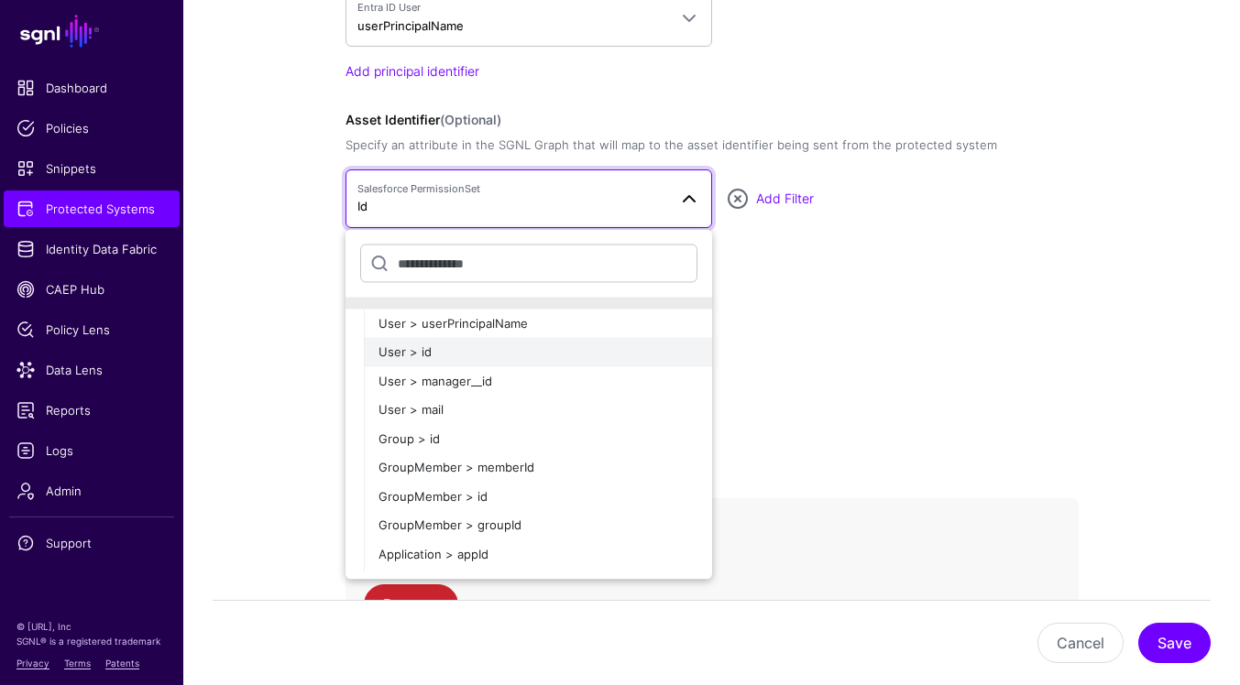
scroll to position [0, 0]
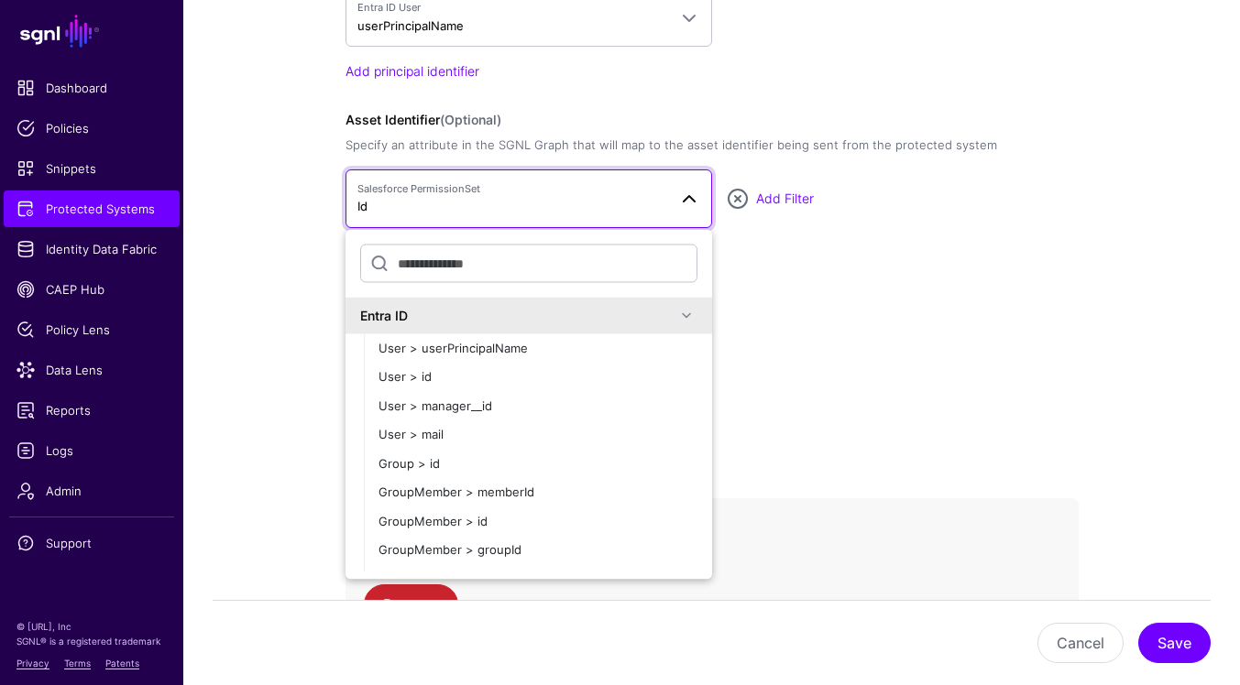
click at [687, 316] on span at bounding box center [686, 315] width 22 height 22
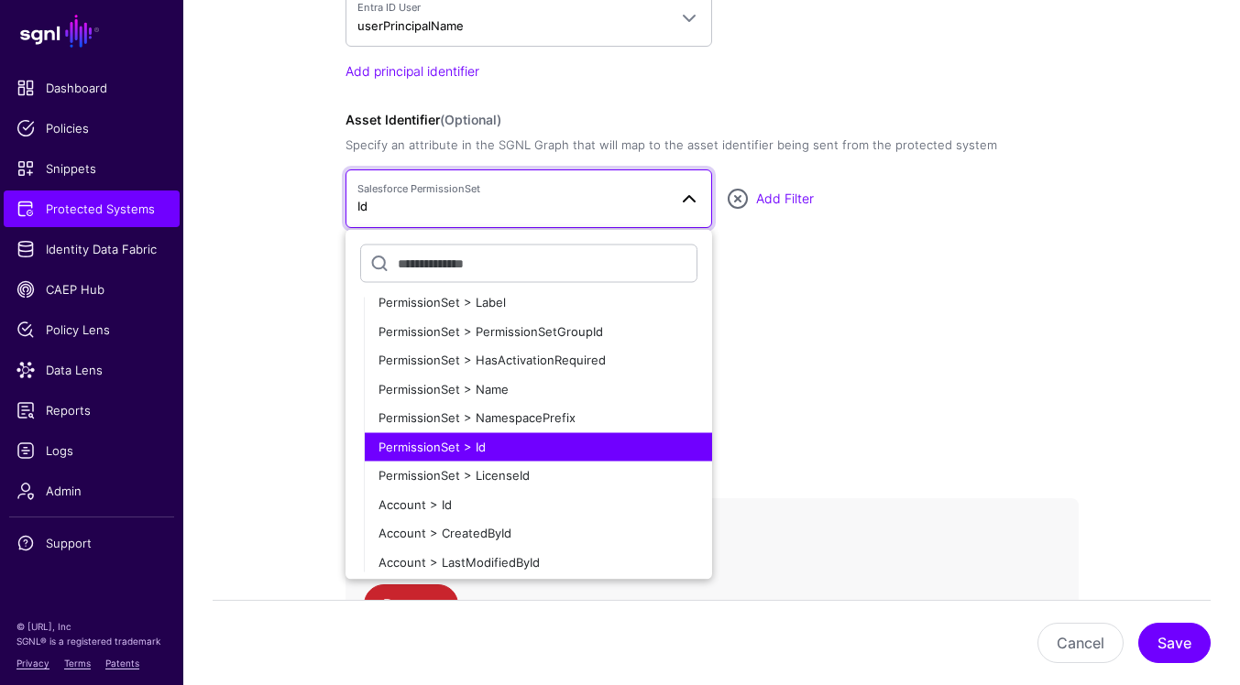
scroll to position [181, 0]
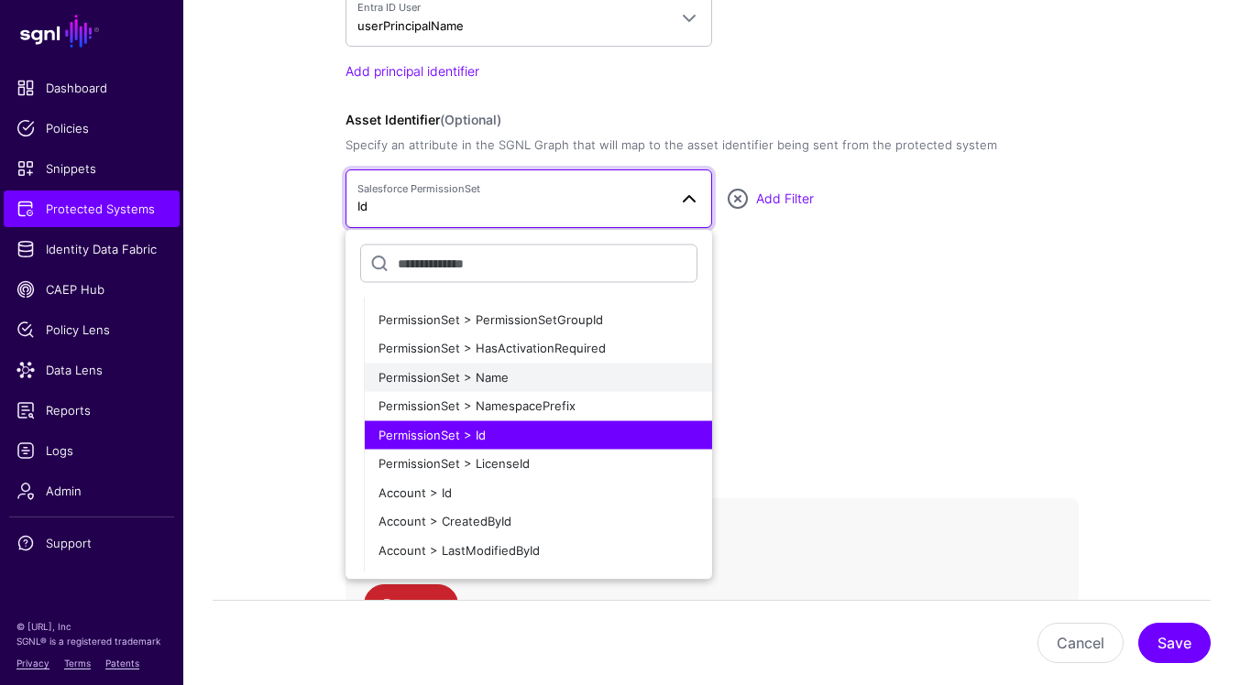
click at [590, 373] on div "PermissionSet > Name" at bounding box center [537, 377] width 319 height 18
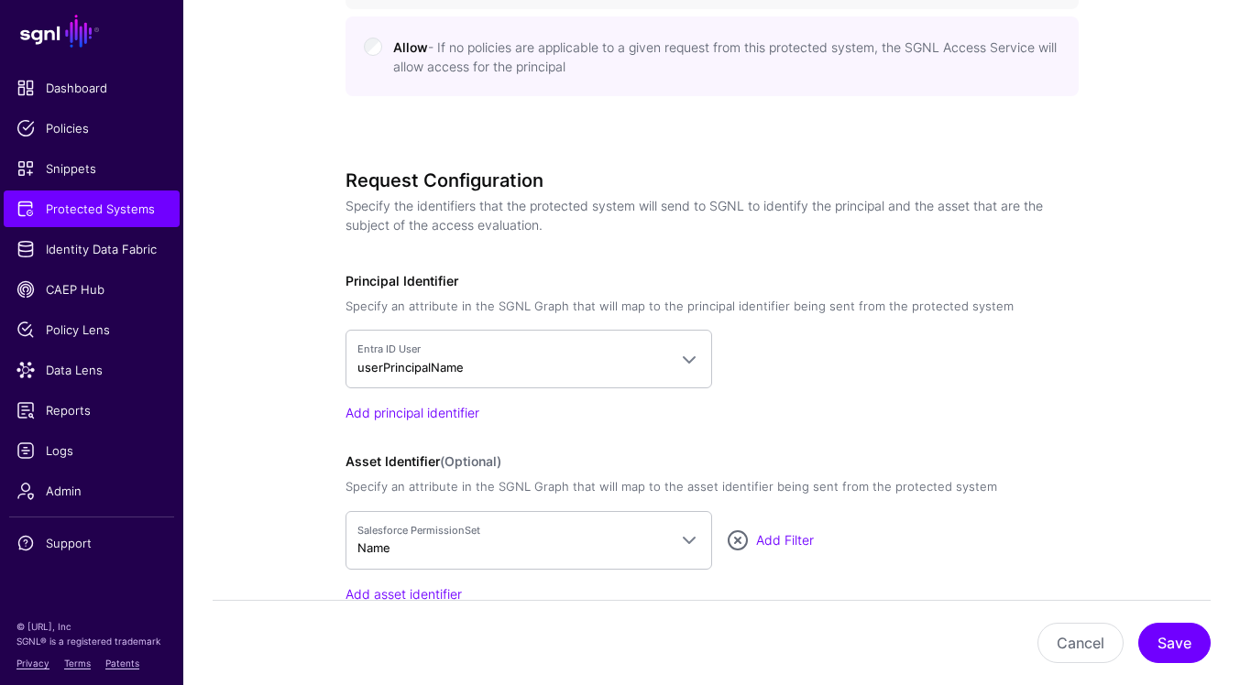
scroll to position [1125, 0]
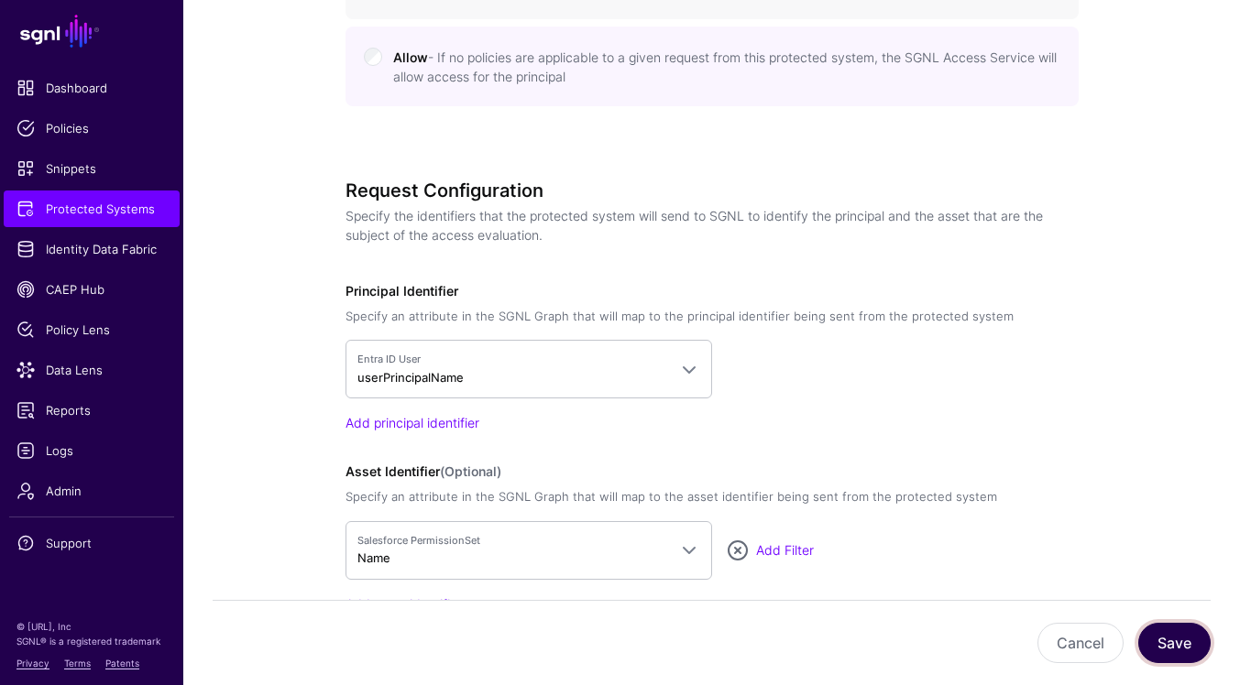
click at [1165, 640] on button "Save" at bounding box center [1174, 643] width 72 height 40
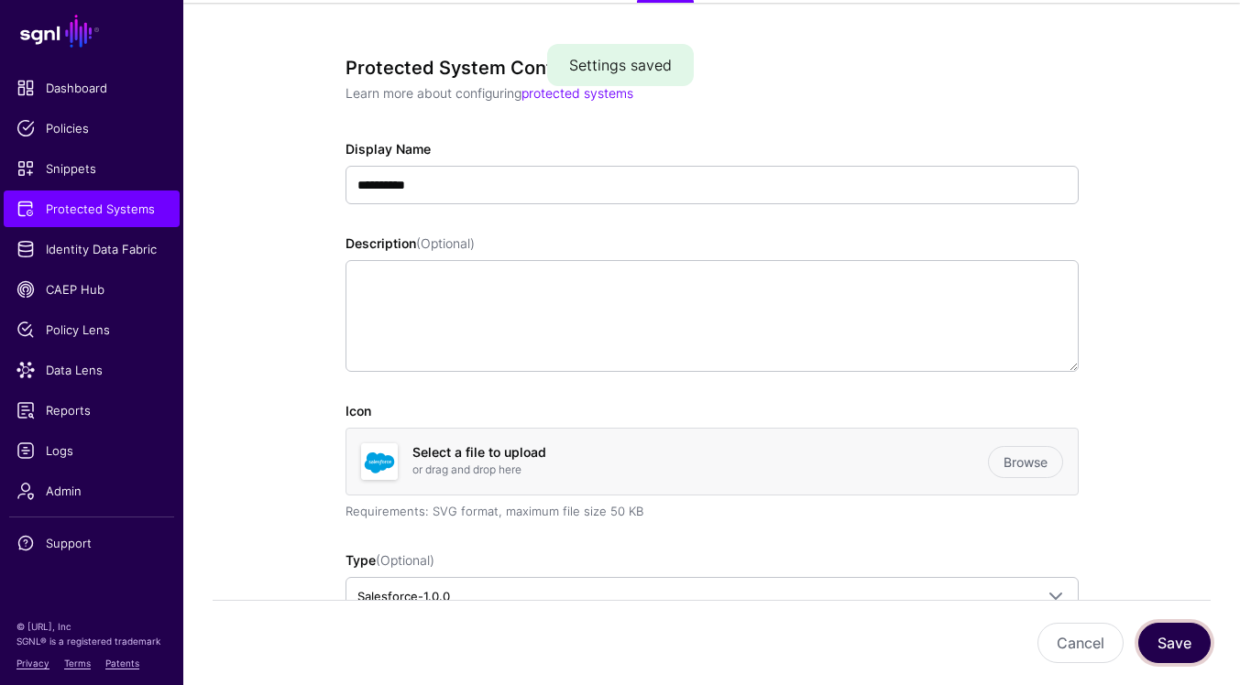
scroll to position [0, 0]
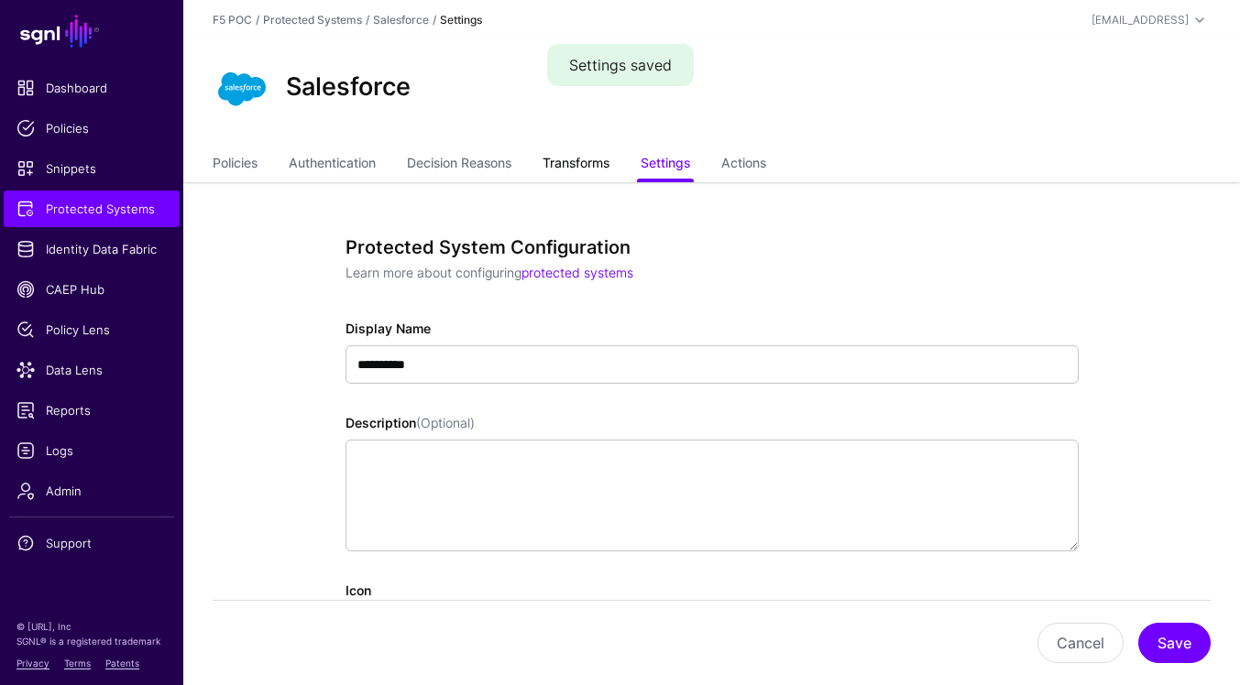
click at [577, 176] on link "Transforms" at bounding box center [575, 165] width 67 height 35
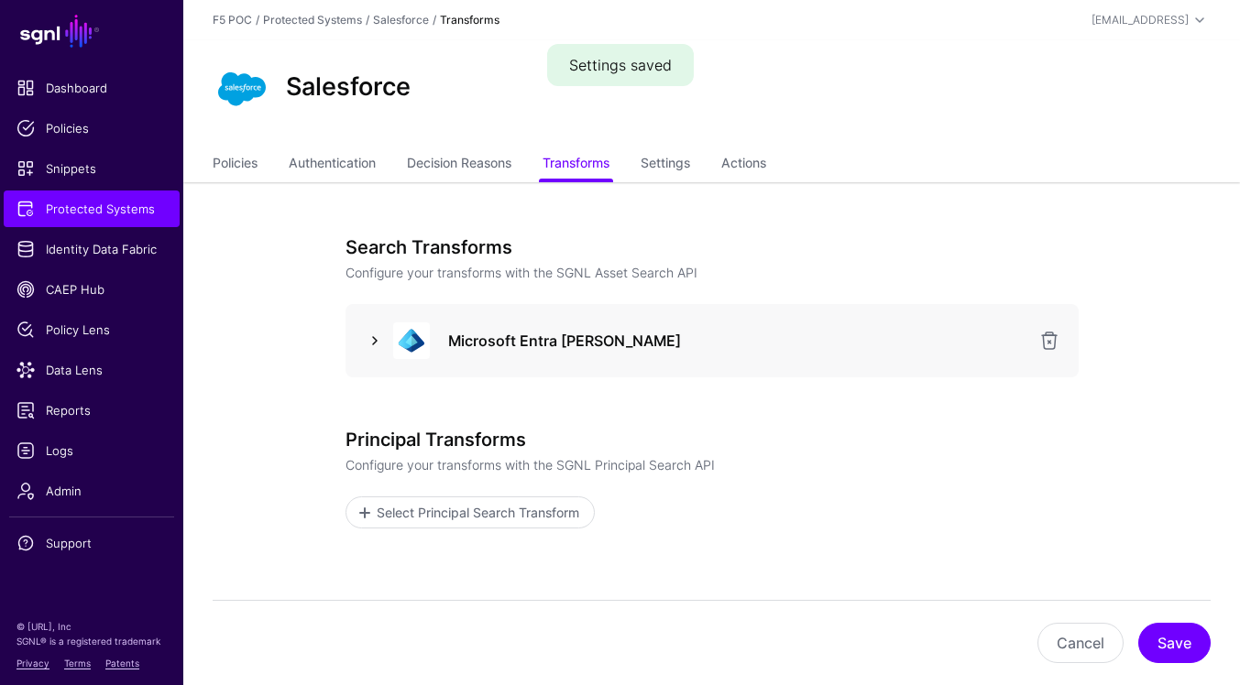
click at [379, 341] on link at bounding box center [375, 341] width 22 height 22
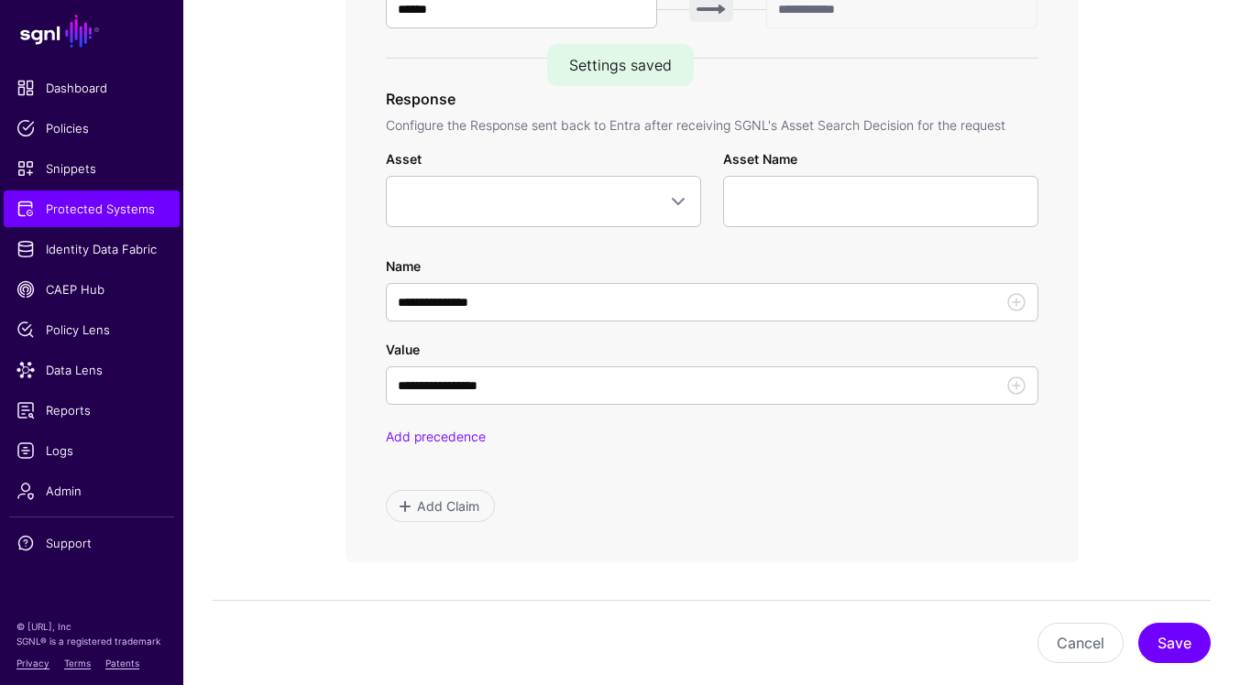
scroll to position [883, 0]
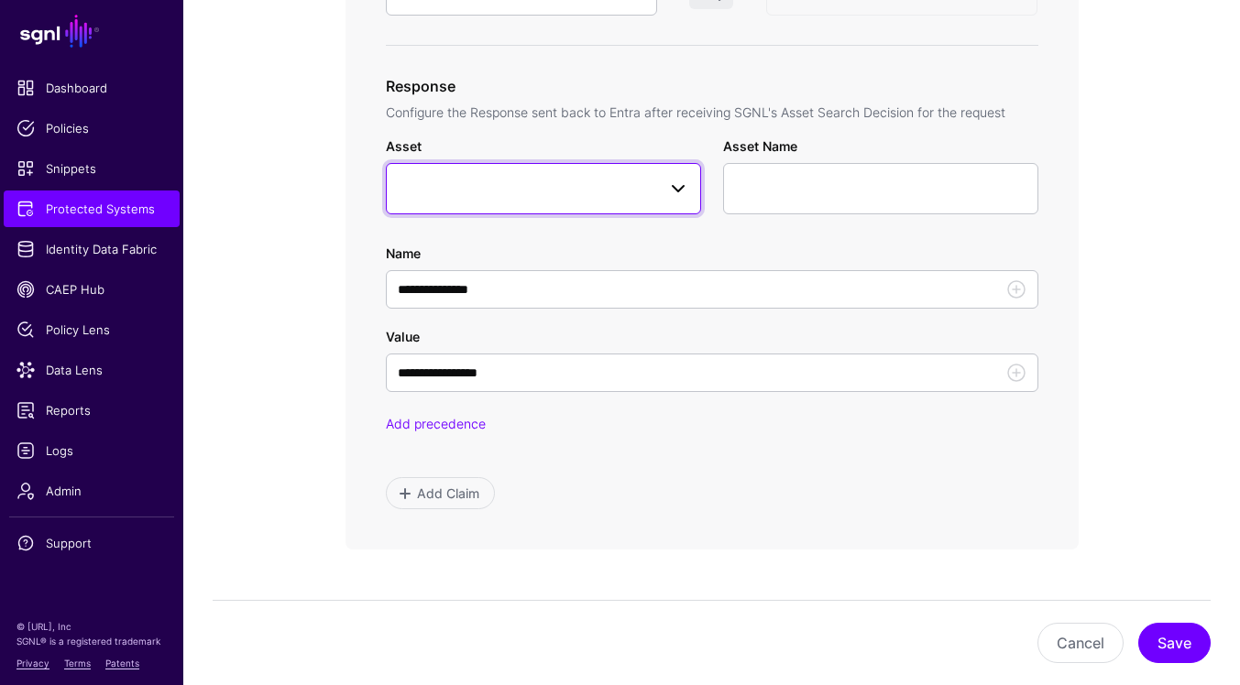
click at [680, 200] on link at bounding box center [543, 188] width 315 height 51
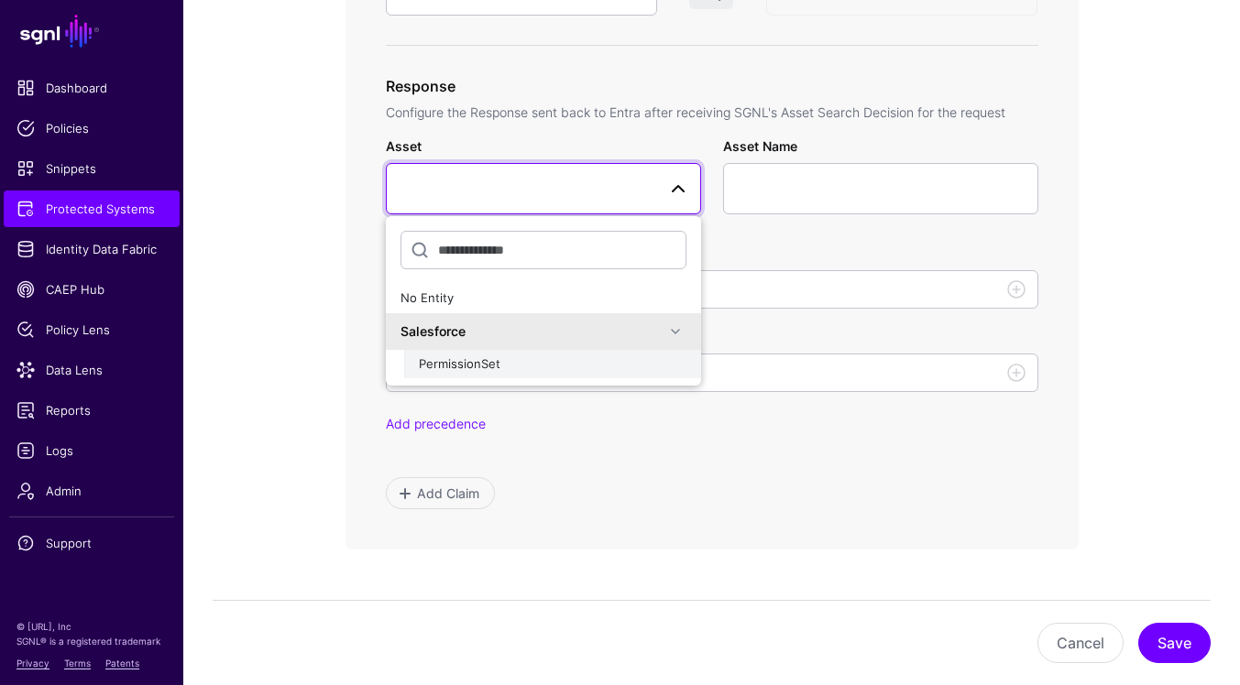
click at [634, 371] on div "PermissionSet" at bounding box center [553, 365] width 268 height 18
type input "**********"
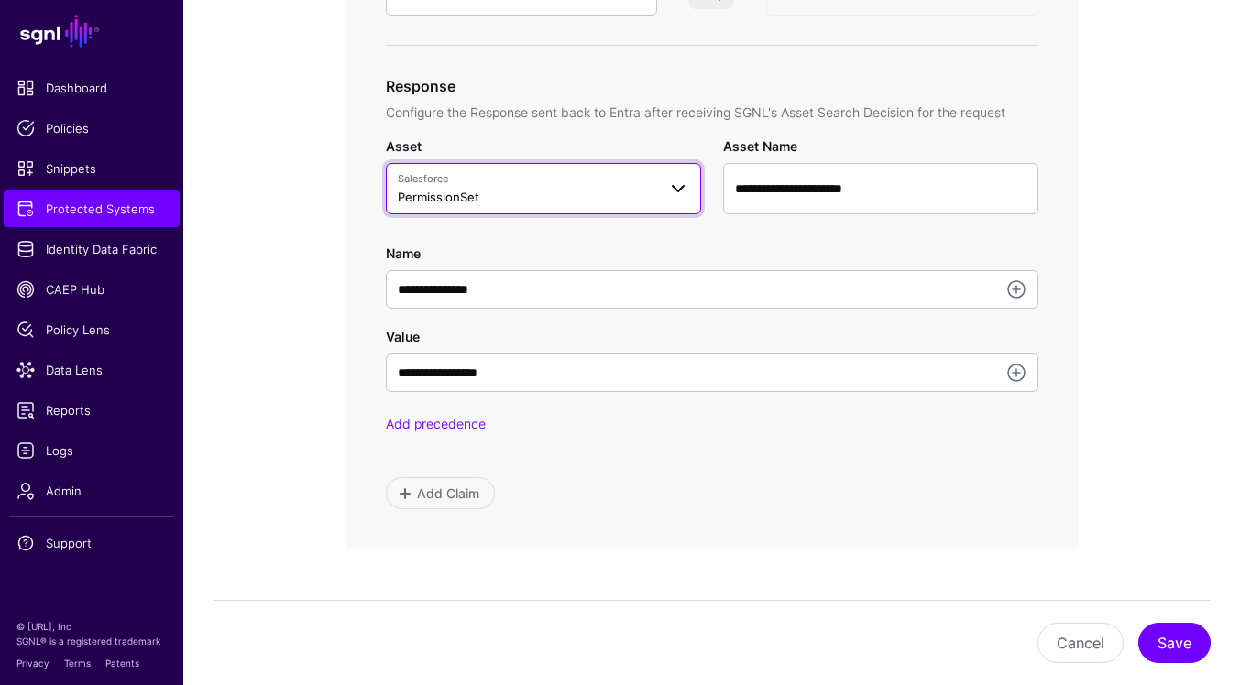
click at [674, 187] on span at bounding box center [678, 189] width 22 height 22
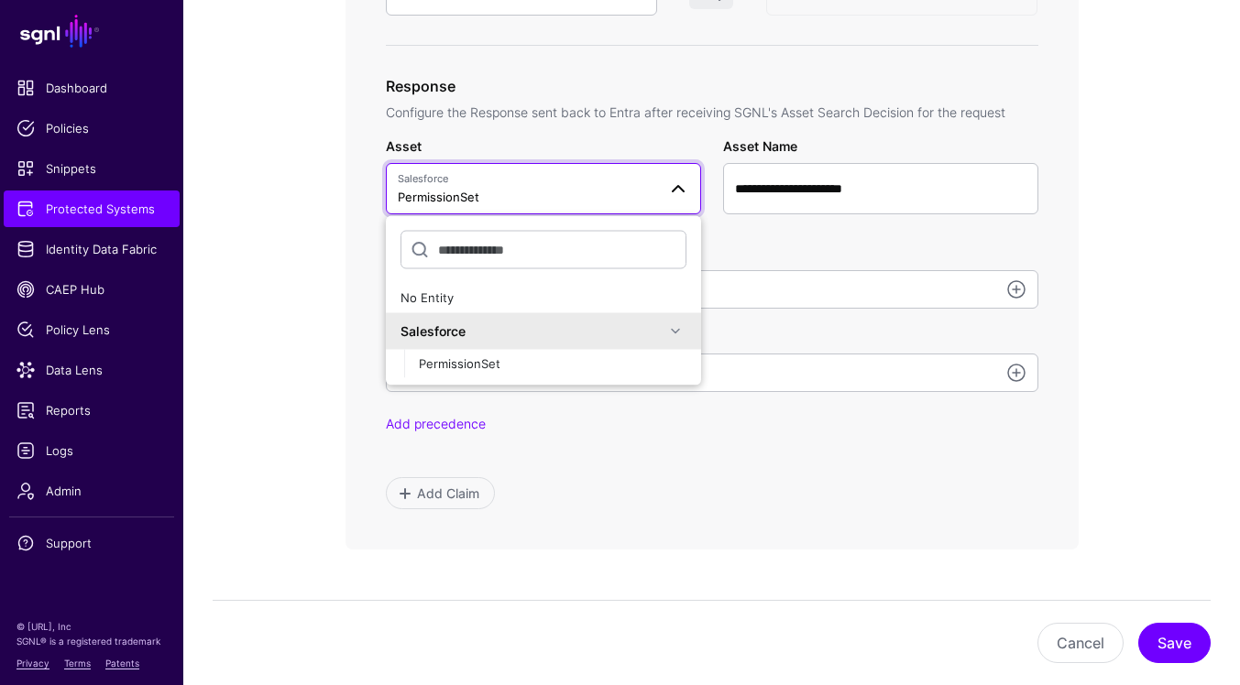
click at [776, 255] on div "**********" at bounding box center [712, 276] width 652 height 65
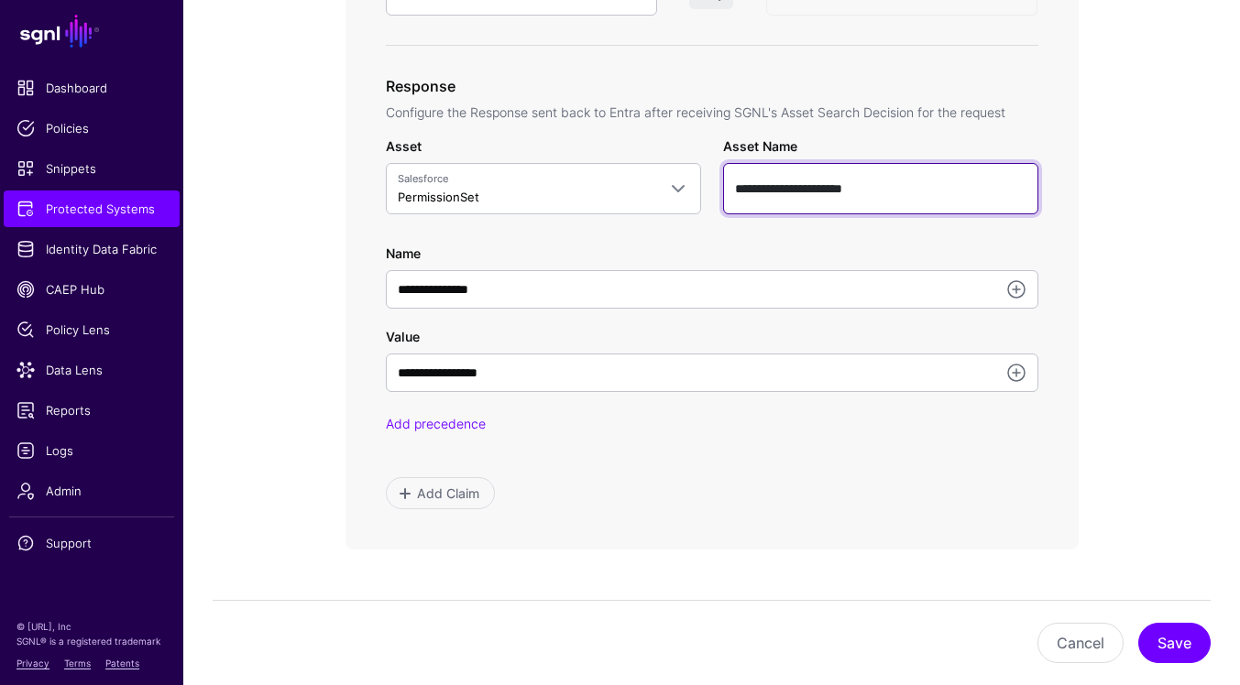
click at [854, 192] on input "**********" at bounding box center [880, 188] width 315 height 51
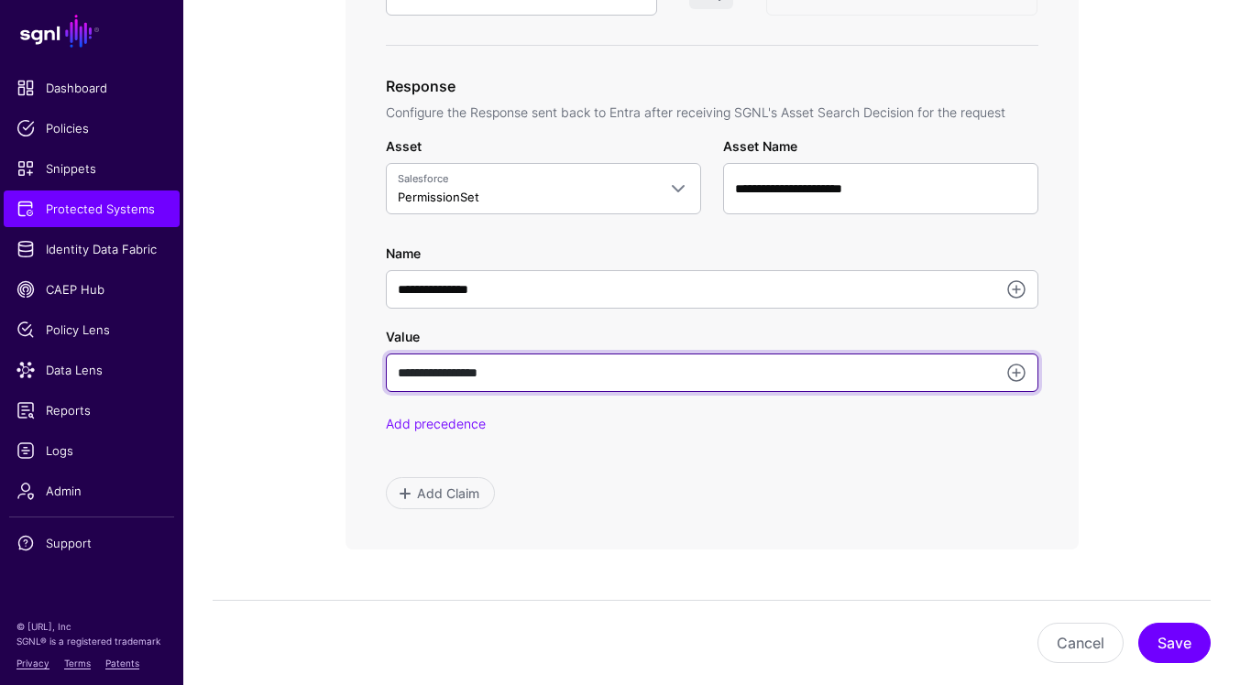
drag, startPoint x: 623, startPoint y: 369, endPoint x: 207, endPoint y: 374, distance: 416.0
click at [207, 374] on app-integrations-item-transforms "**********" at bounding box center [711, 135] width 1057 height 1673
paste input "**********"
type input "**********"
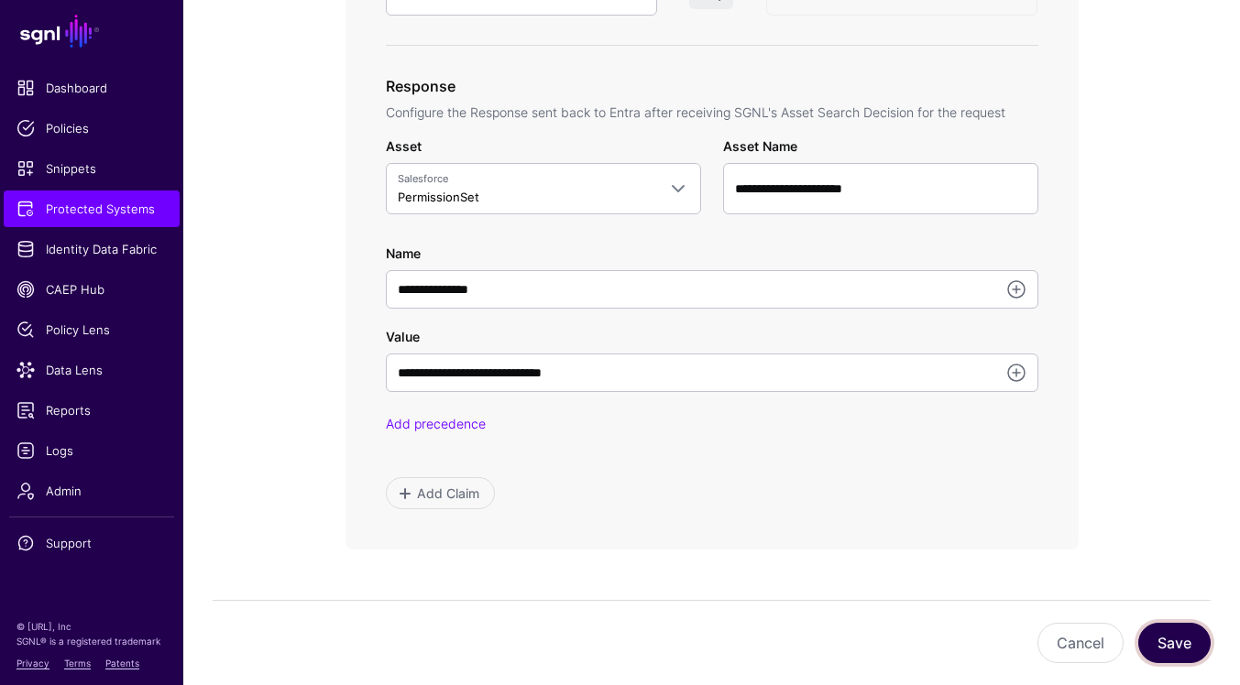
click at [1170, 642] on button "Save" at bounding box center [1174, 643] width 72 height 40
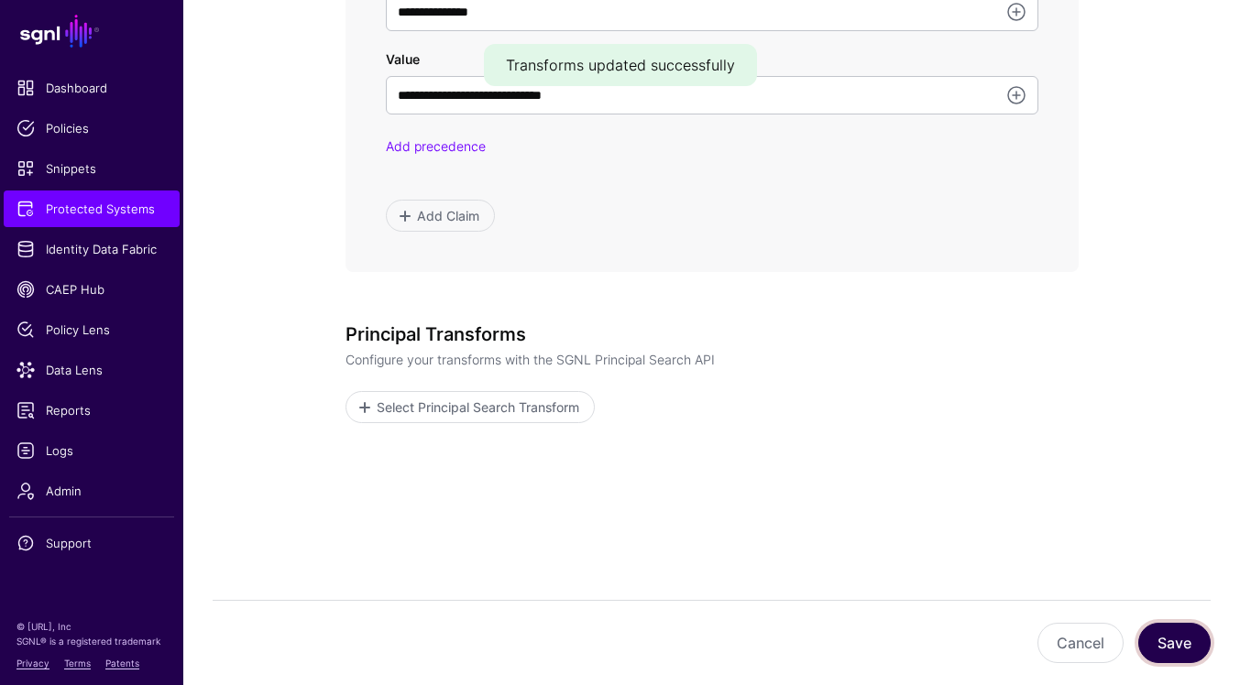
scroll to position [1170, 0]
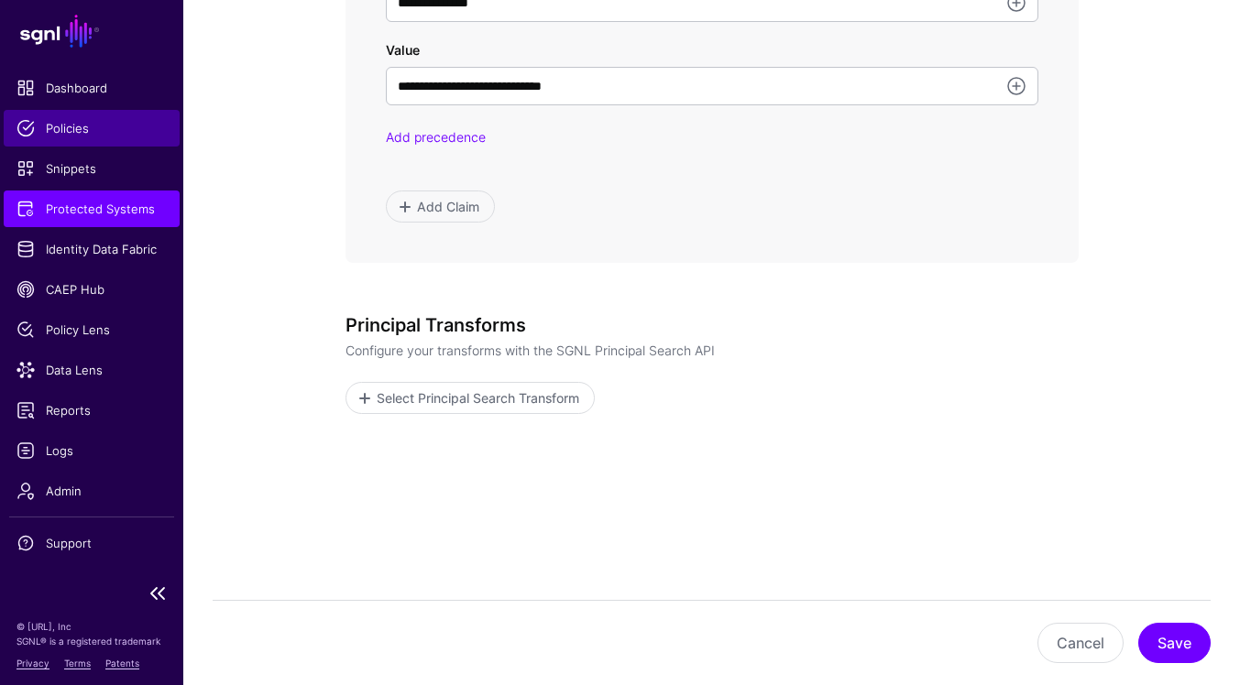
click at [103, 138] on link "Policies" at bounding box center [92, 128] width 176 height 37
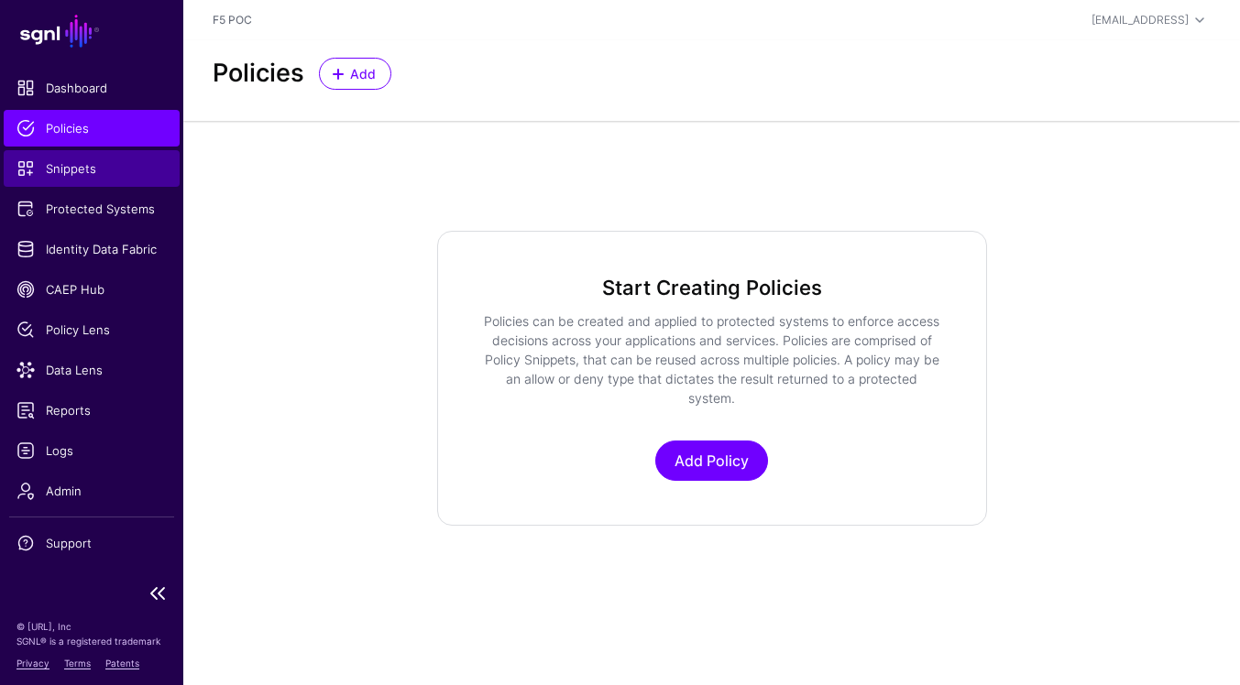
click at [79, 158] on link "Snippets" at bounding box center [92, 168] width 176 height 37
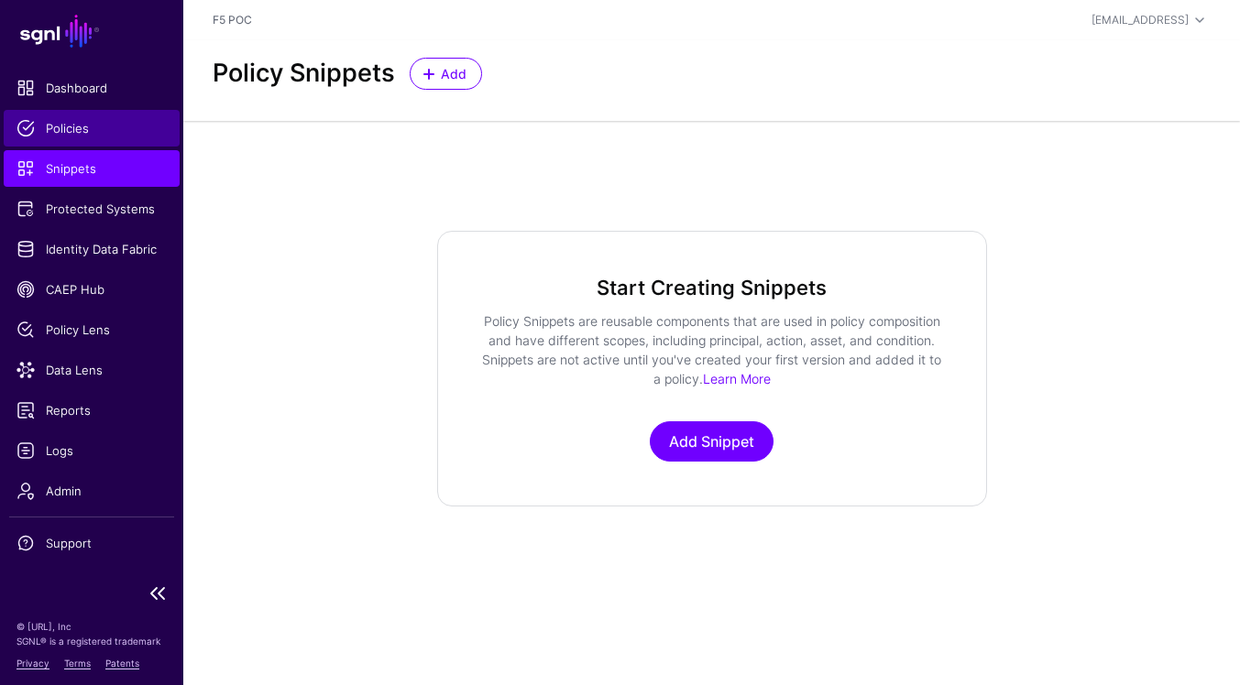
click at [104, 131] on span "Policies" at bounding box center [91, 128] width 150 height 18
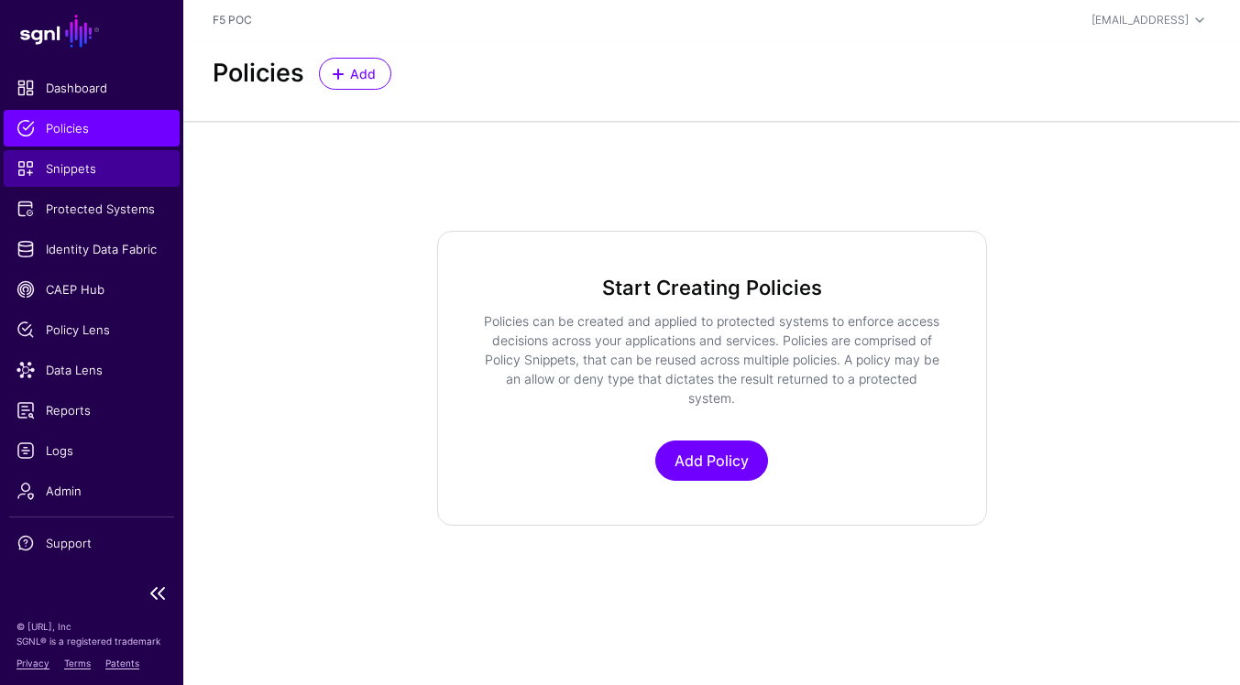
click at [106, 178] on link "Snippets" at bounding box center [92, 168] width 176 height 37
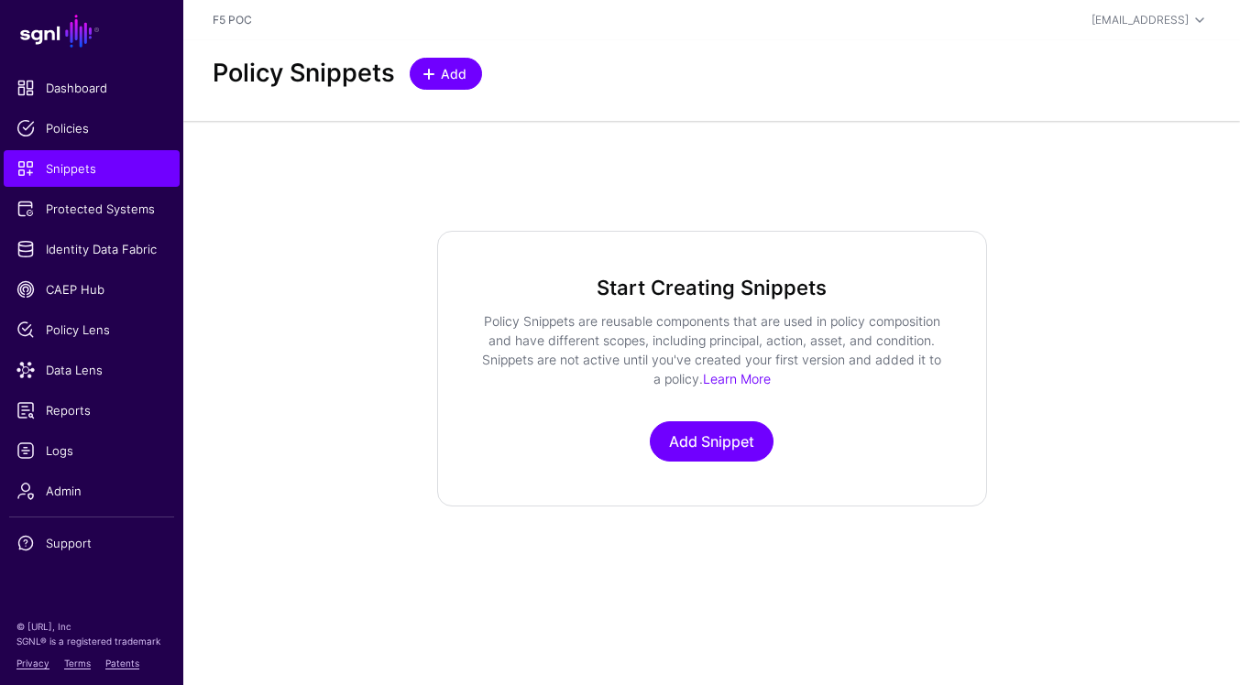
click at [427, 78] on span at bounding box center [429, 74] width 15 height 15
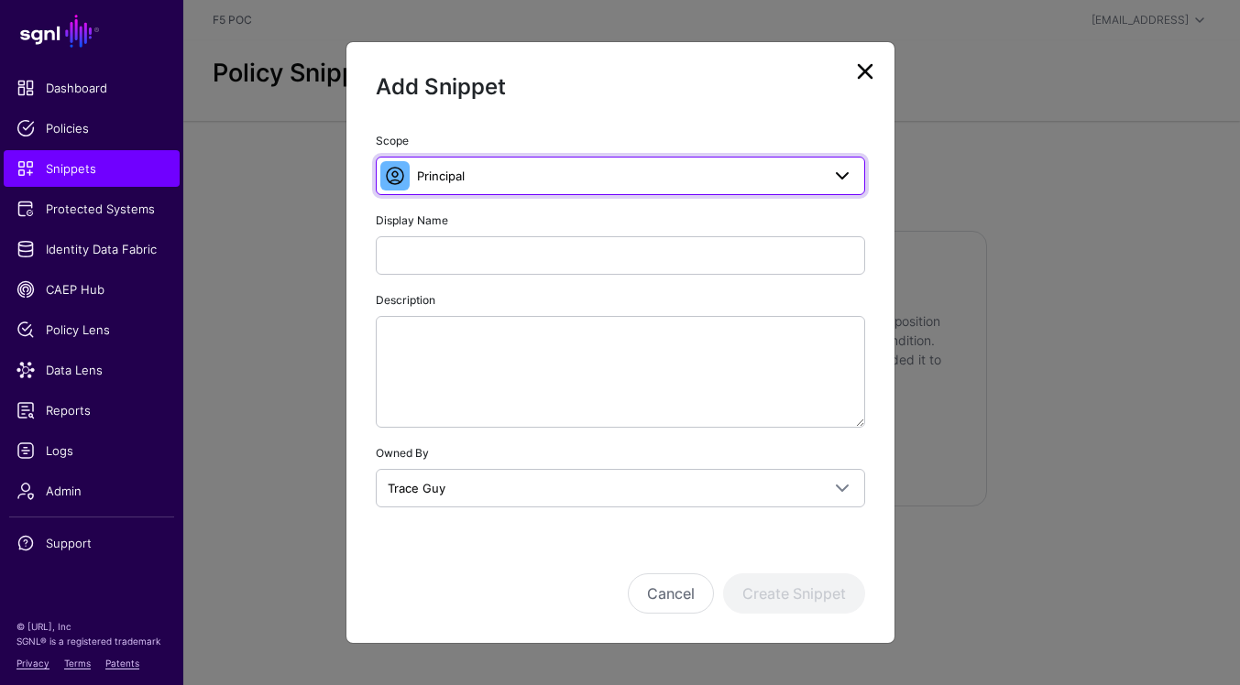
click at [833, 187] on span at bounding box center [842, 176] width 22 height 22
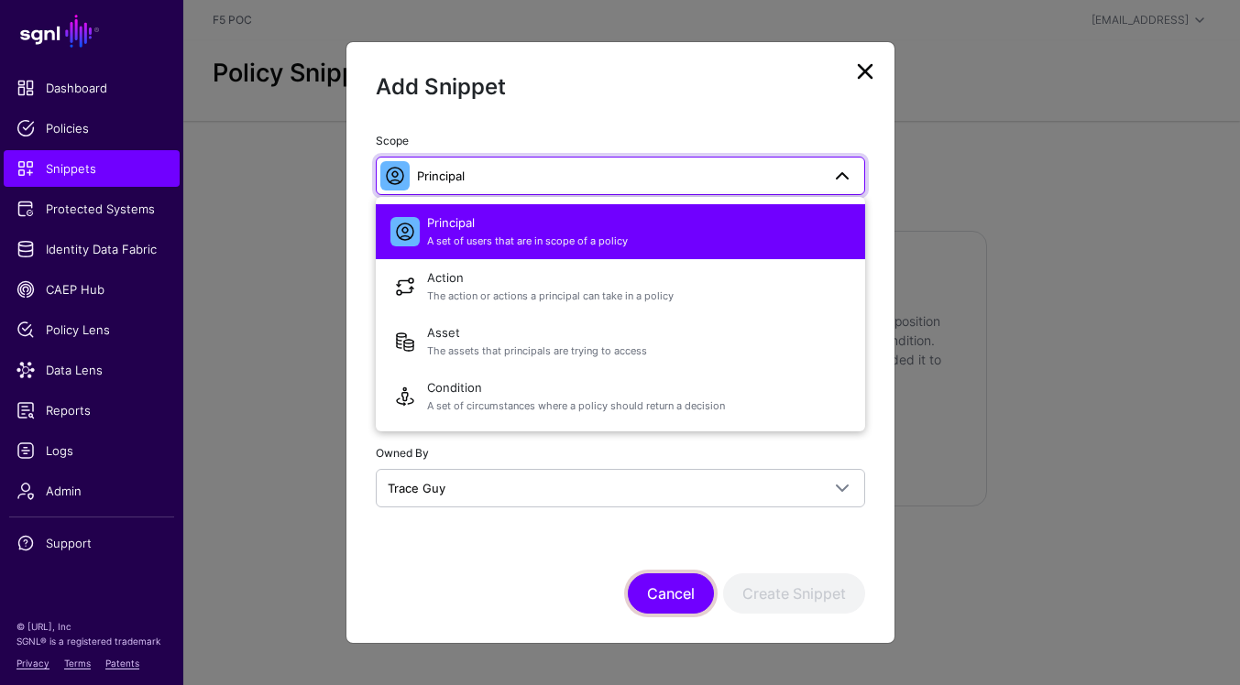
click at [663, 591] on button "Cancel" at bounding box center [671, 594] width 86 height 40
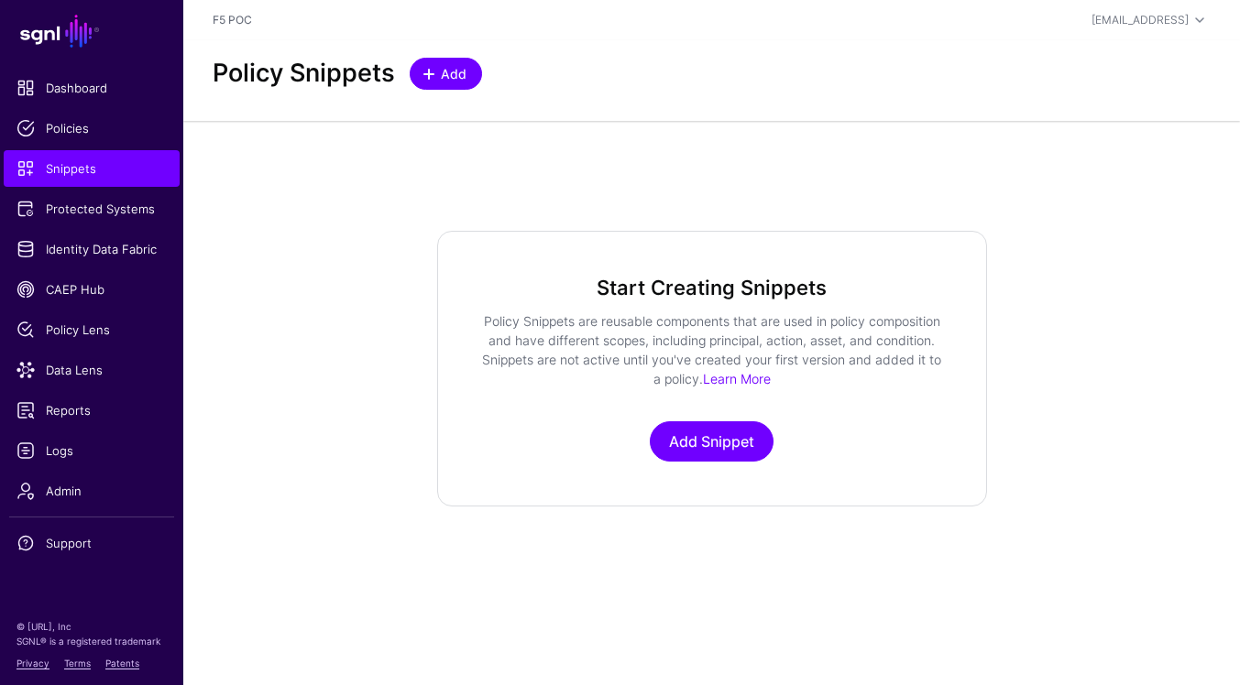
click at [466, 74] on span "Add" at bounding box center [454, 73] width 30 height 19
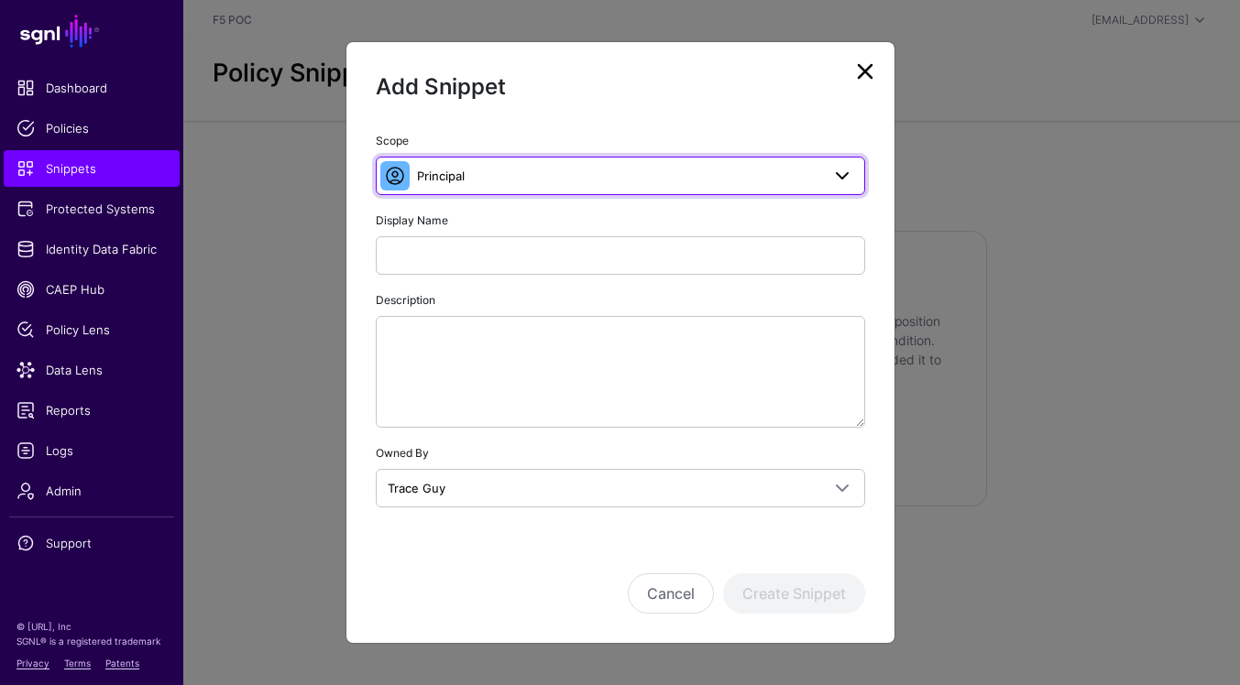
click at [639, 180] on span "Principal" at bounding box center [618, 176] width 403 height 20
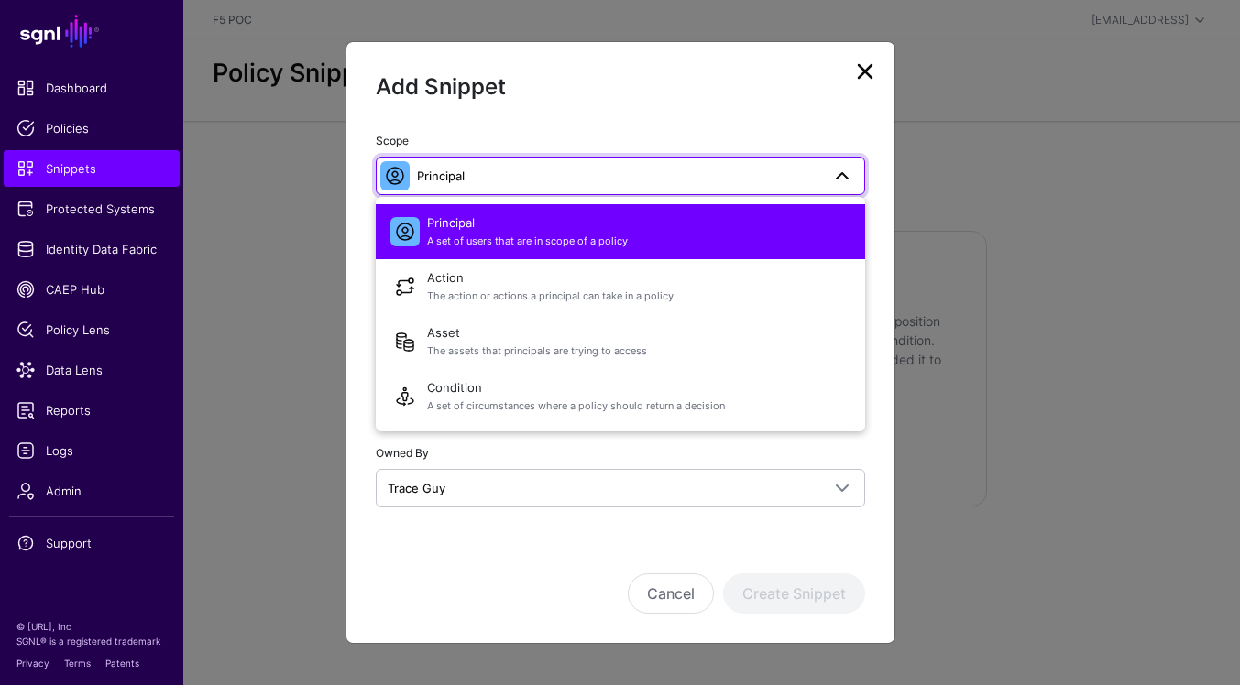
click at [652, 235] on span "A set of users that are in scope of a policy" at bounding box center [638, 242] width 423 height 16
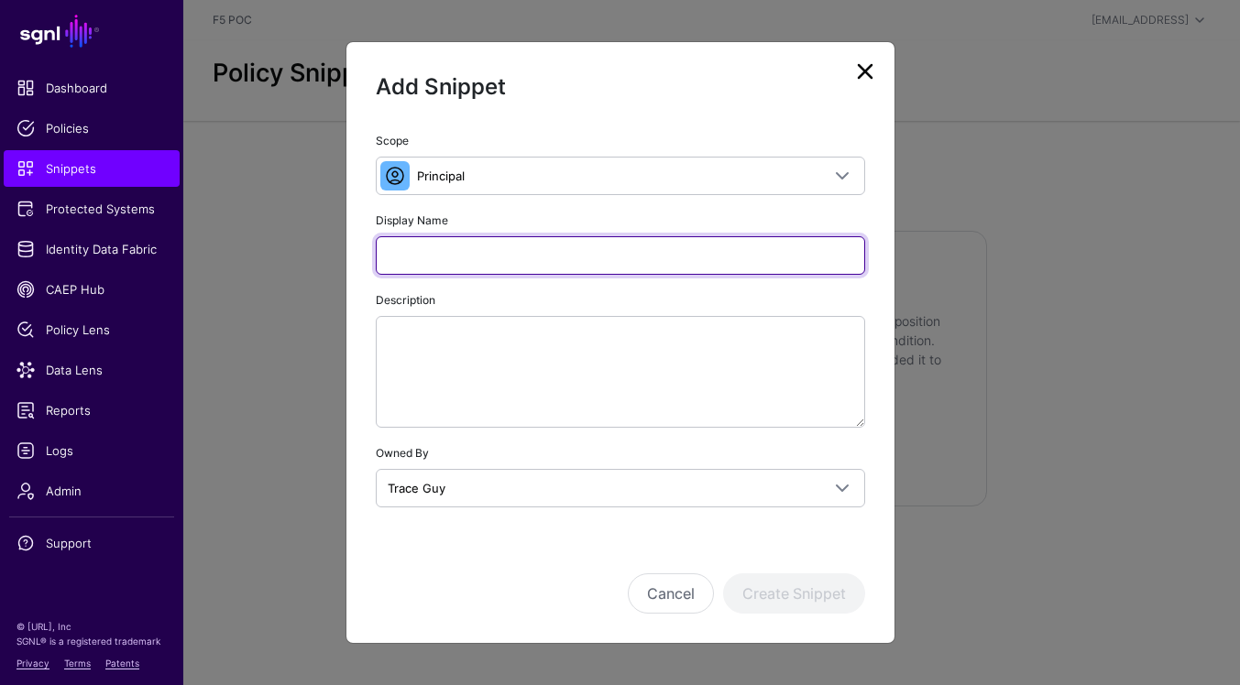
click at [612, 254] on input "Display Name" at bounding box center [620, 255] width 489 height 38
type input "***"
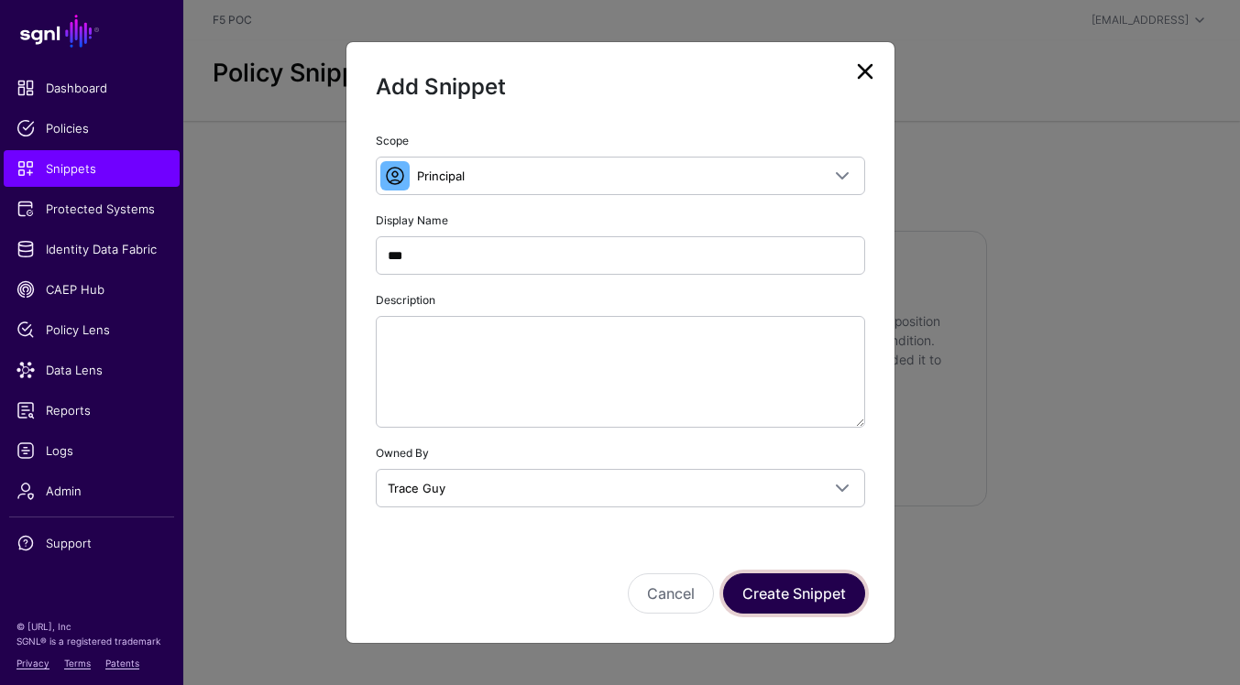
click at [830, 586] on button "Create Snippet" at bounding box center [794, 594] width 142 height 40
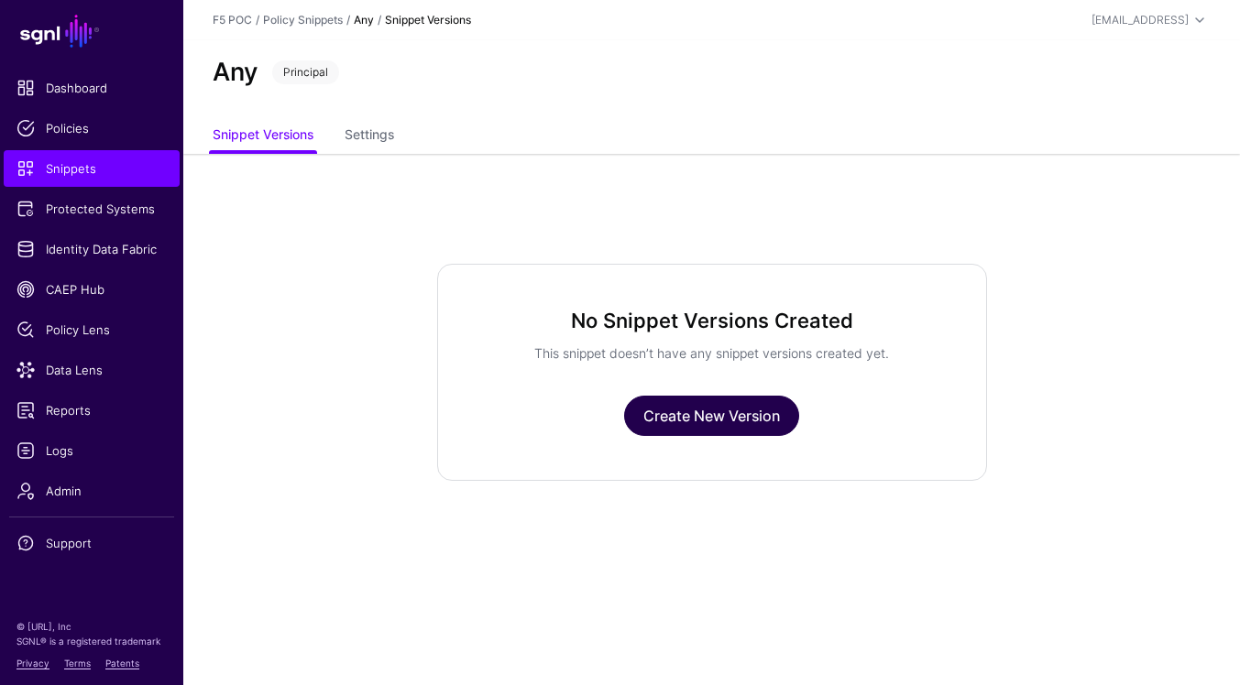
click at [721, 411] on link "Create New Version" at bounding box center [711, 416] width 175 height 40
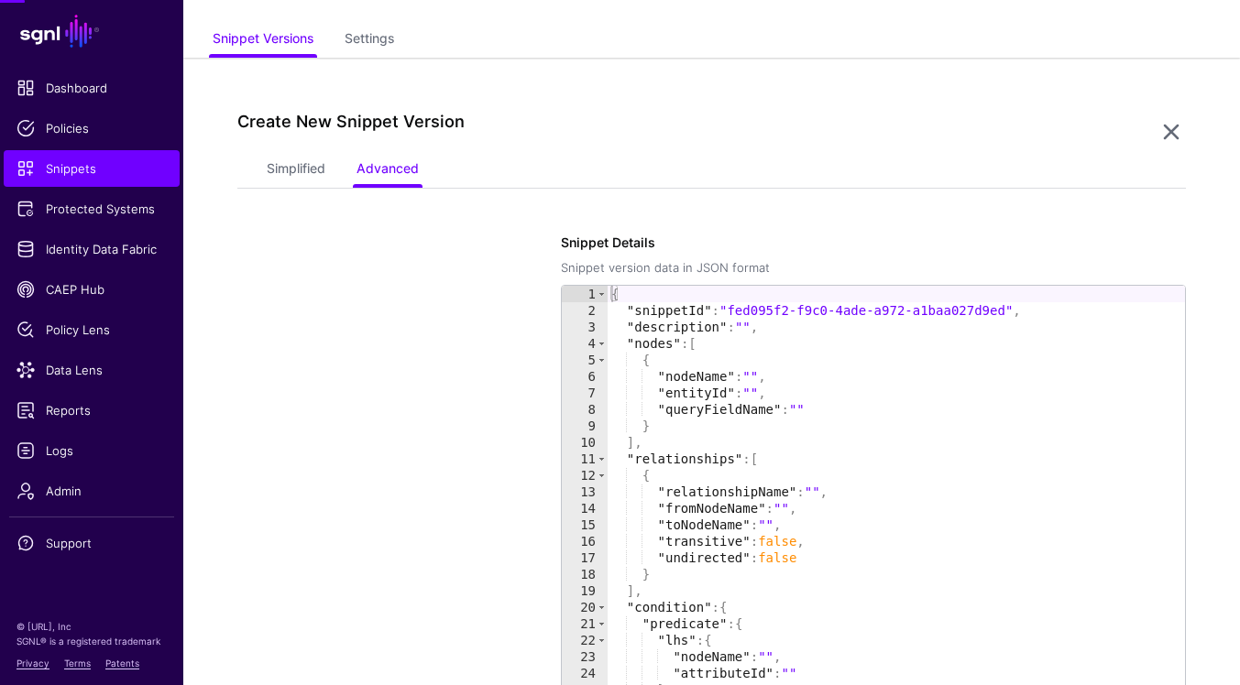
scroll to position [154, 0]
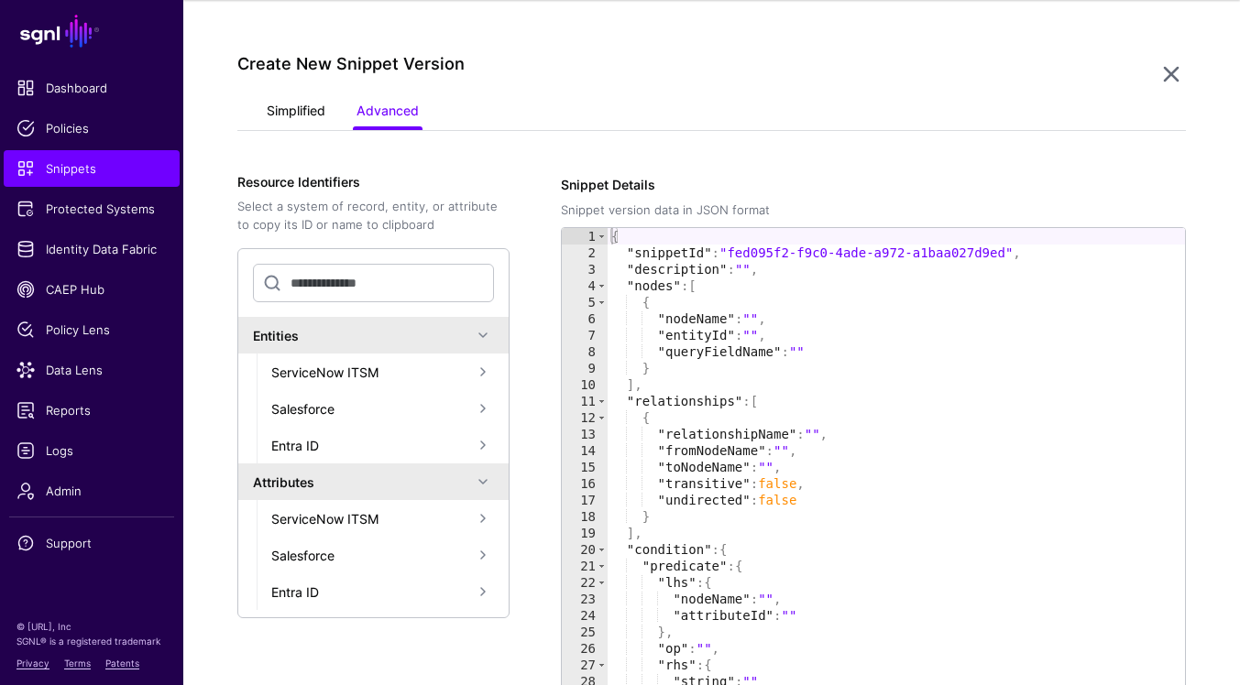
click at [284, 112] on link "Simplified" at bounding box center [296, 112] width 59 height 35
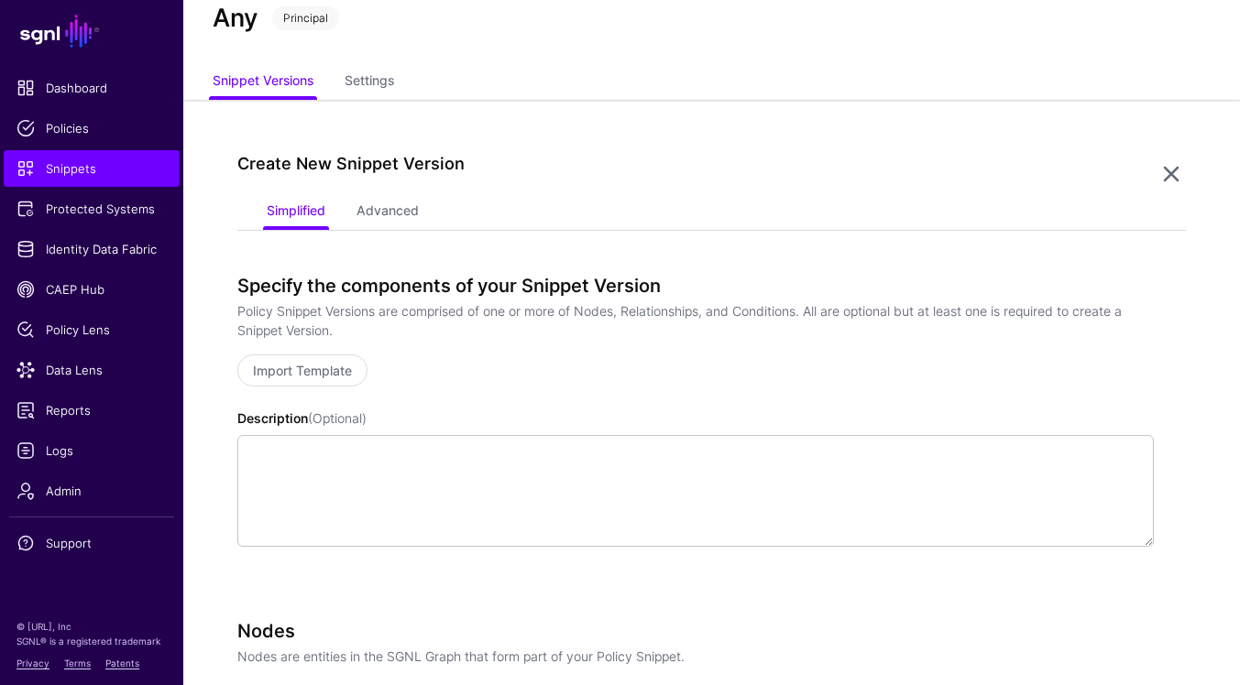
scroll to position [0, 0]
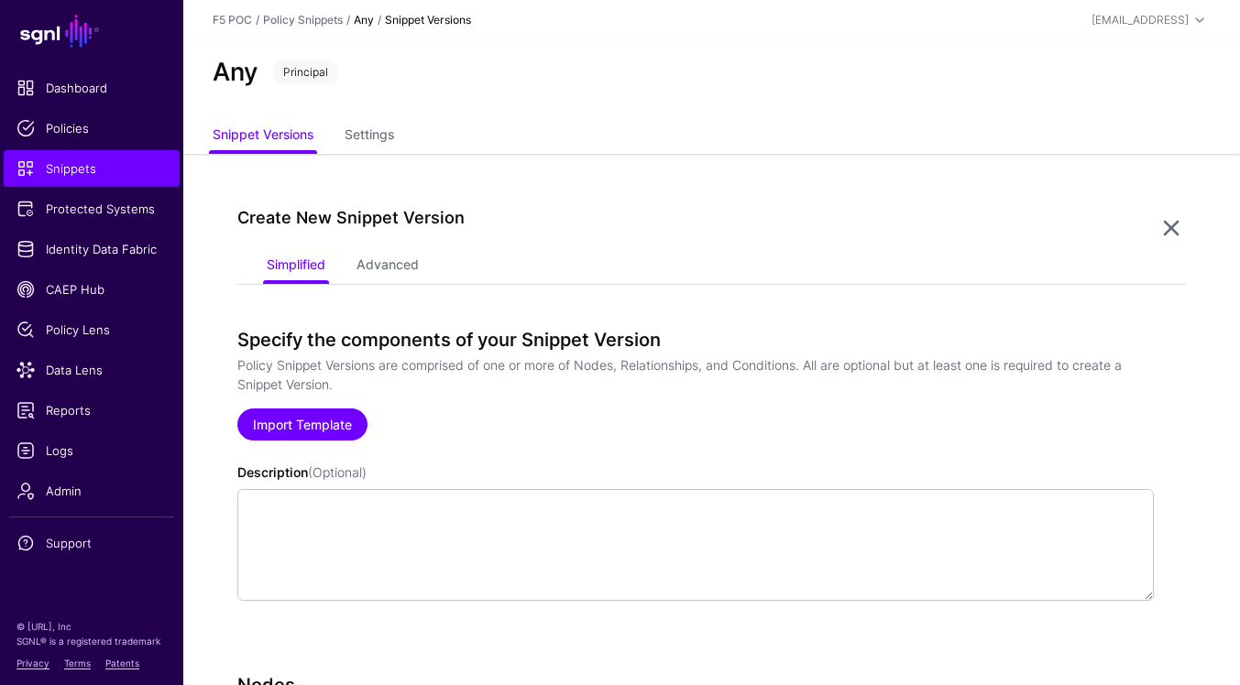
click at [335, 422] on link "Import Template" at bounding box center [302, 425] width 130 height 32
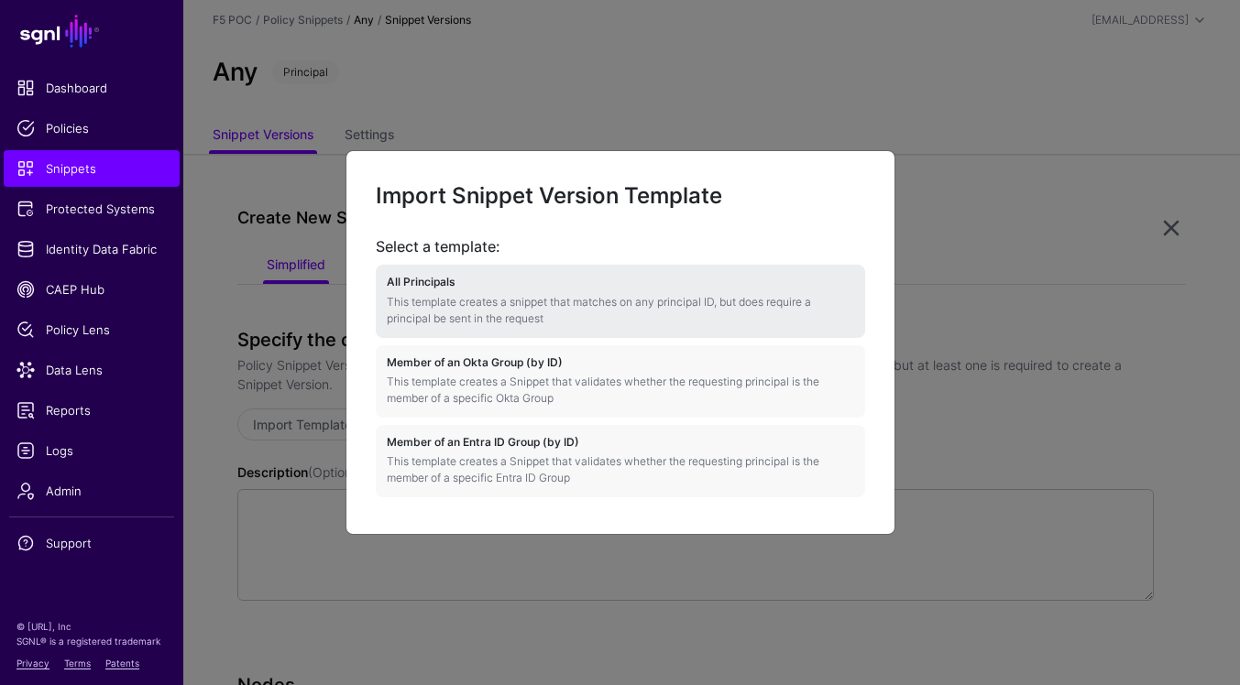
click at [660, 313] on p "This template creates a snippet that matches on any principal ID, but does requ…" at bounding box center [620, 310] width 467 height 33
type textarea "**********"
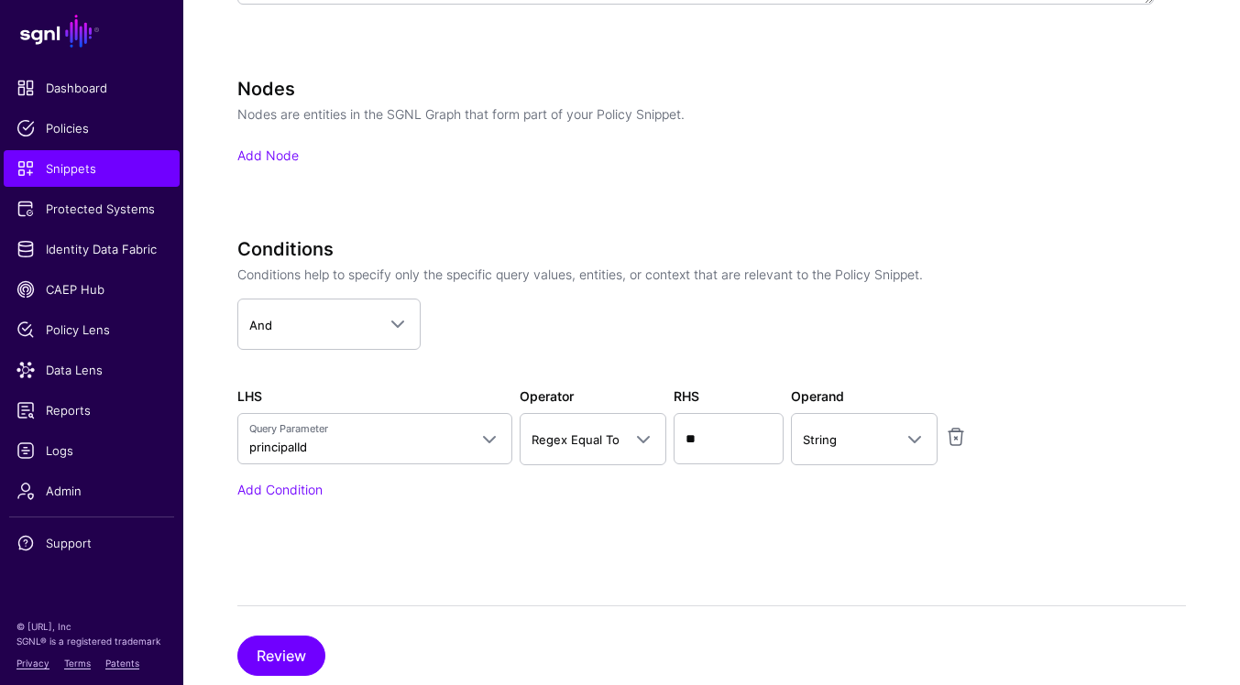
scroll to position [641, 0]
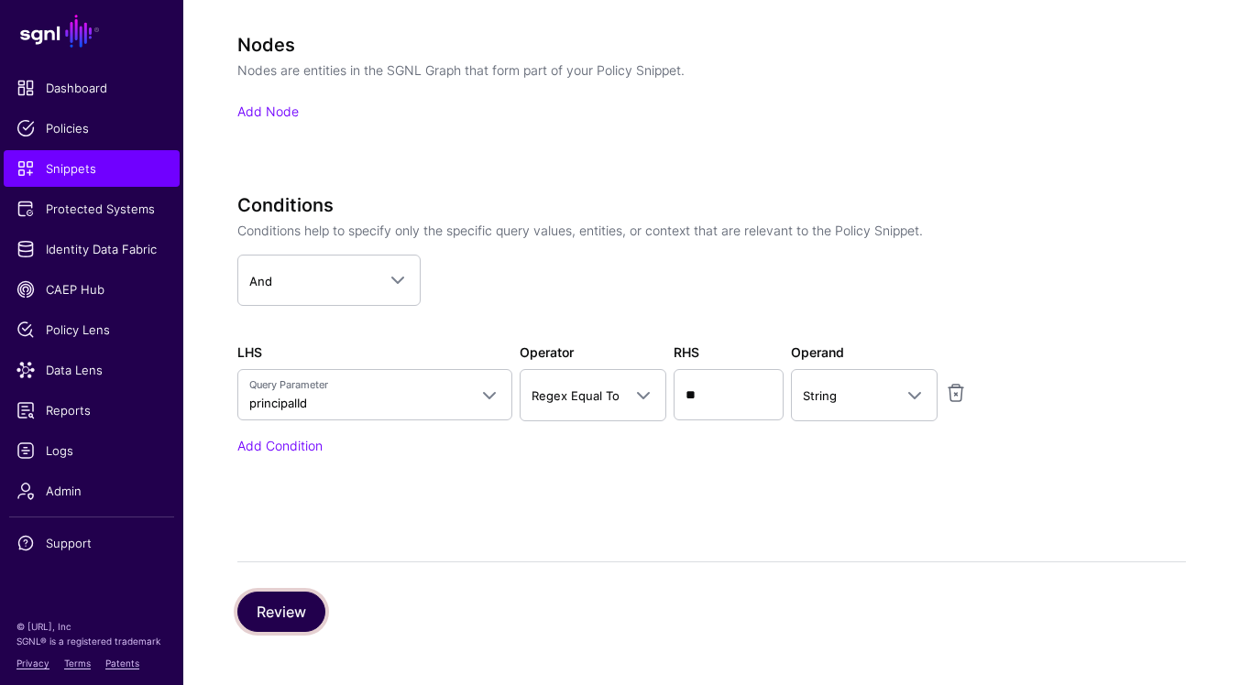
click at [292, 604] on button "Review" at bounding box center [281, 612] width 88 height 40
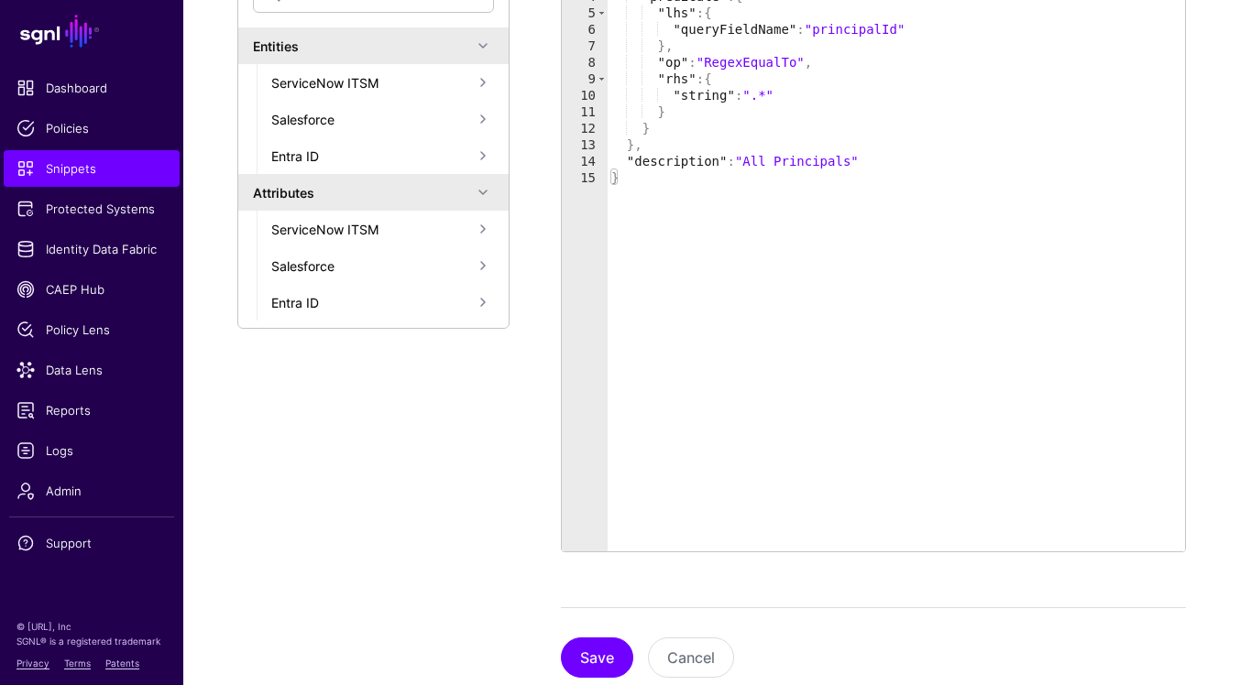
scroll to position [489, 0]
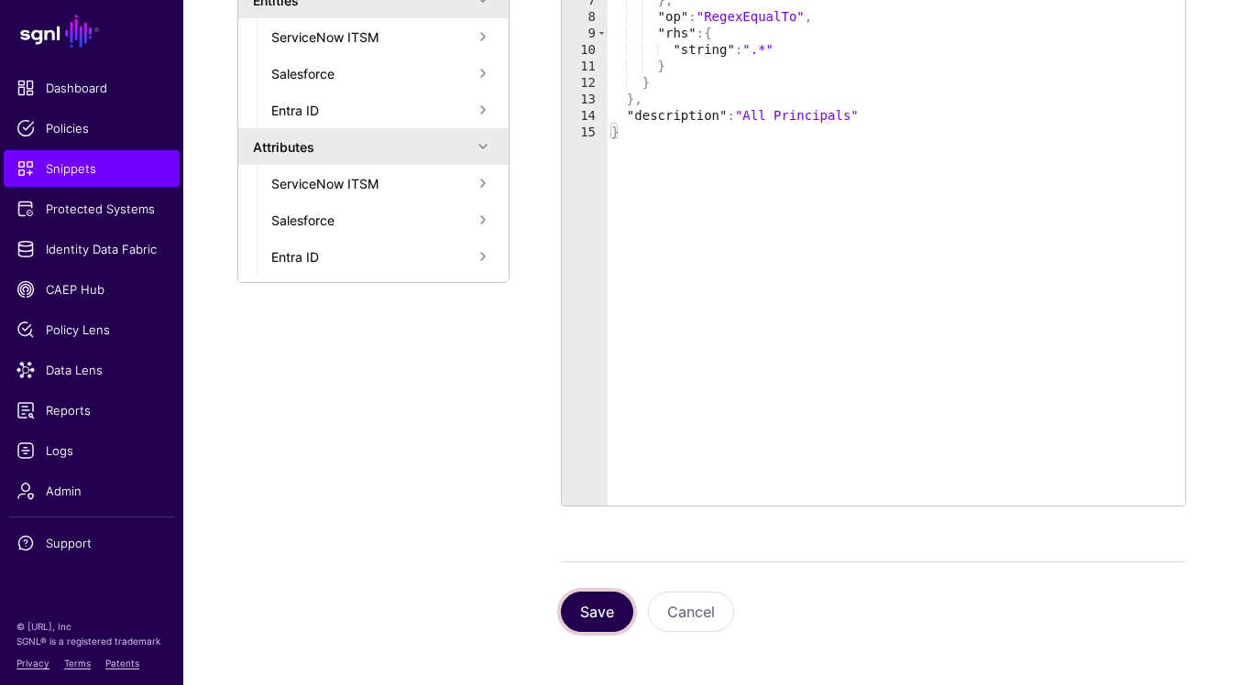
click at [596, 615] on button "Save" at bounding box center [597, 612] width 72 height 40
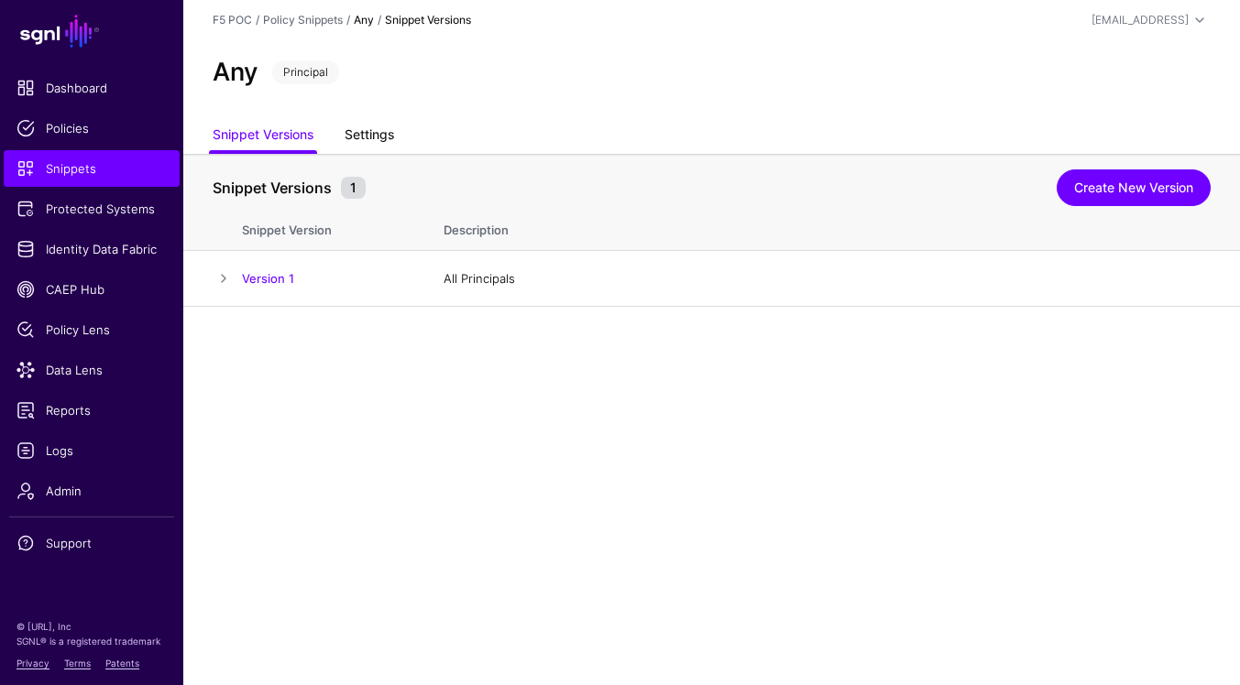
click at [384, 132] on link "Settings" at bounding box center [369, 136] width 49 height 35
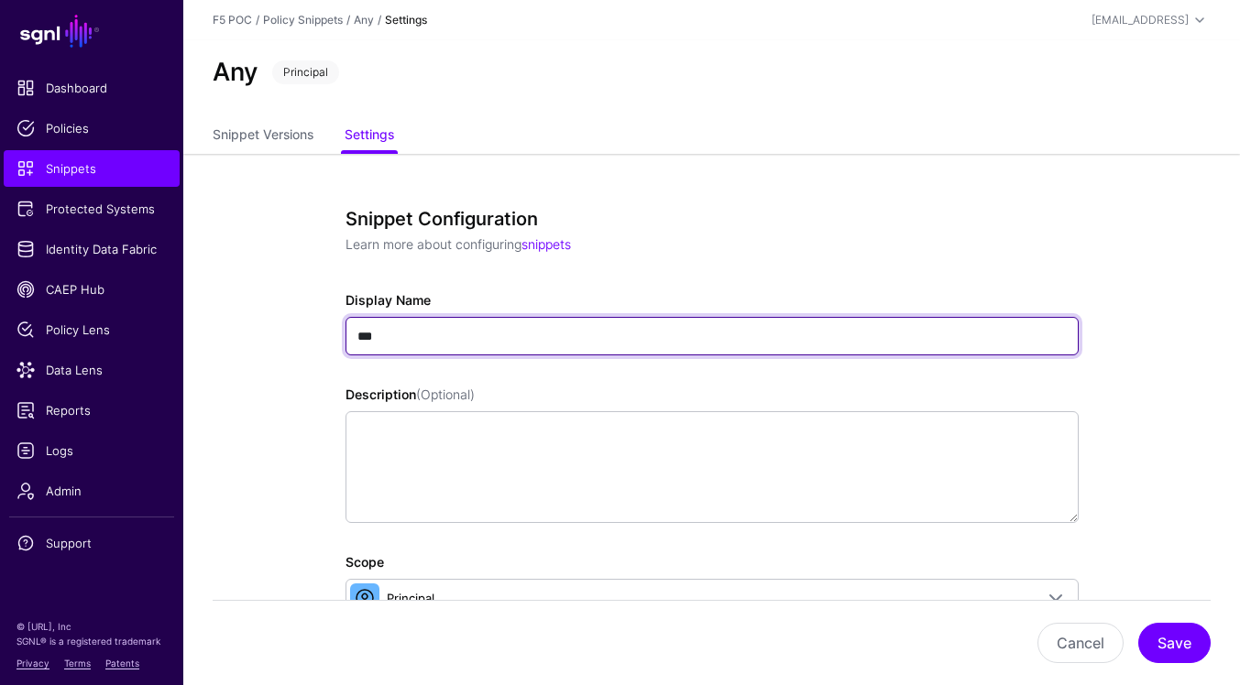
click at [434, 341] on input "***" at bounding box center [711, 336] width 733 height 38
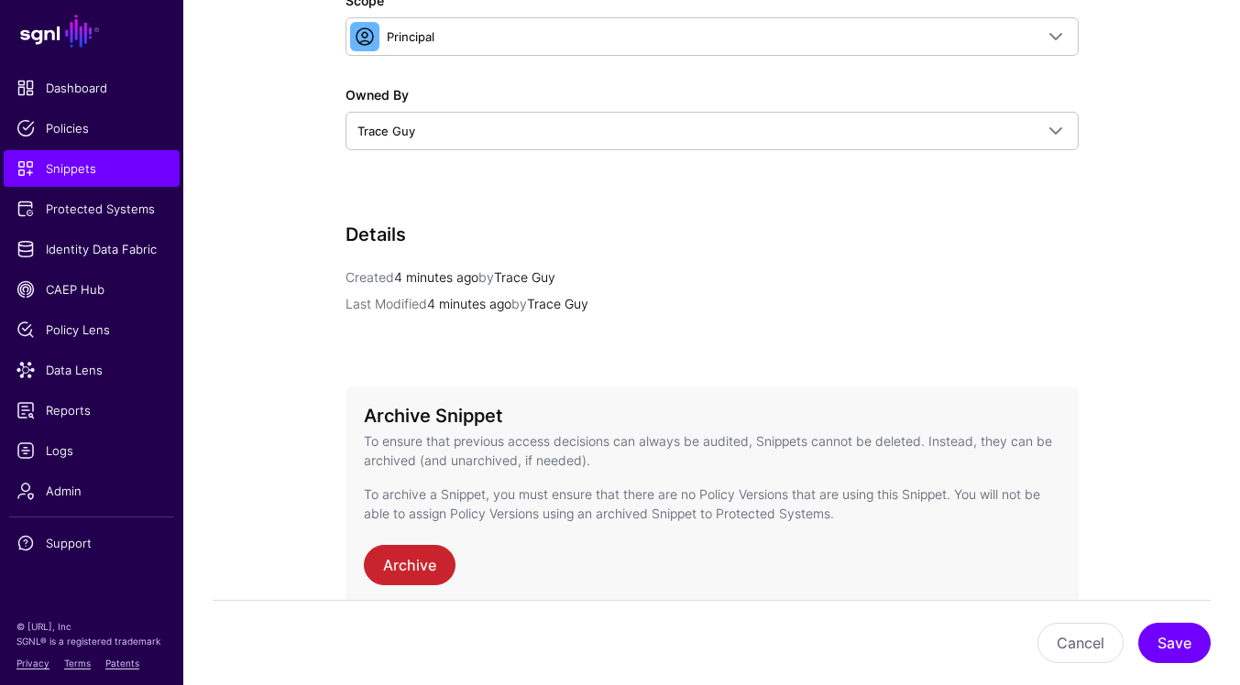
scroll to position [648, 0]
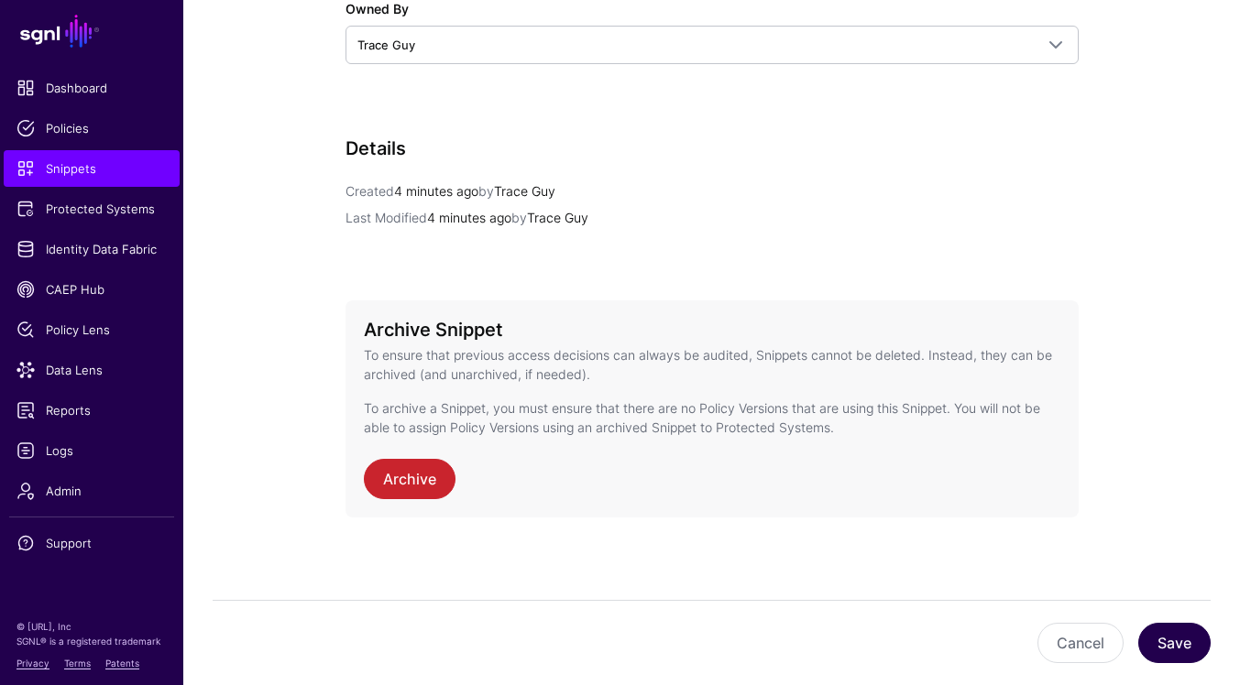
type input "**********"
click at [1155, 637] on button "Save" at bounding box center [1174, 643] width 72 height 40
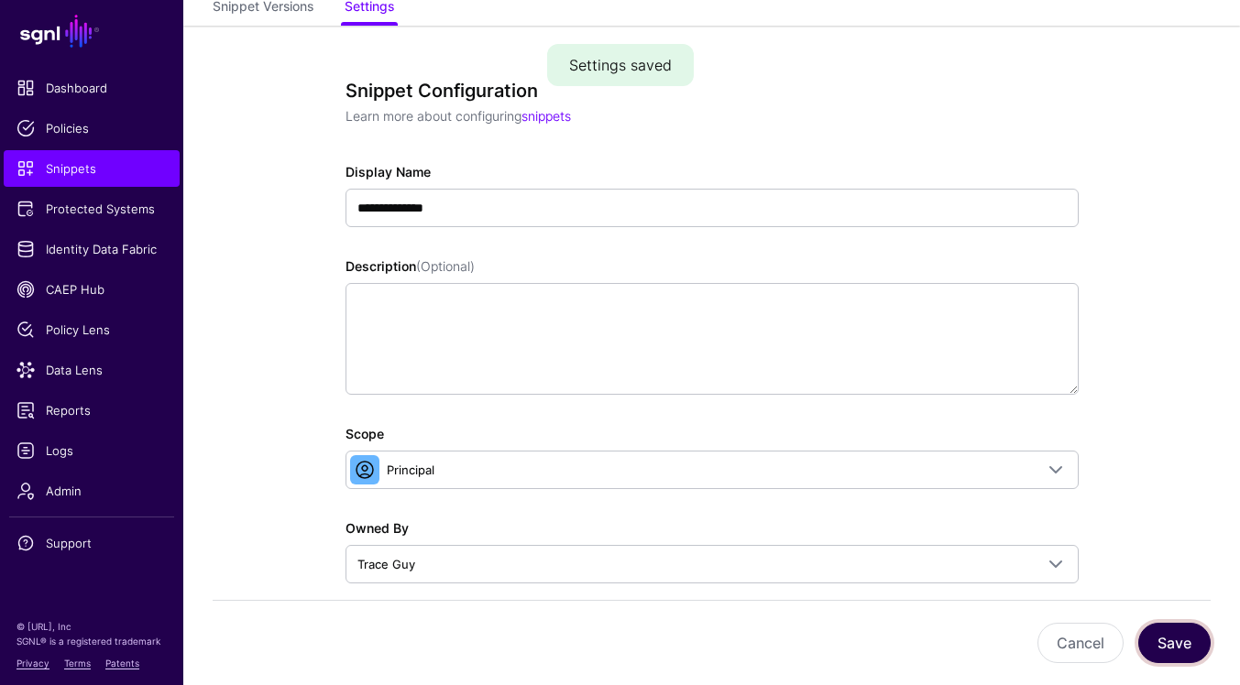
scroll to position [0, 0]
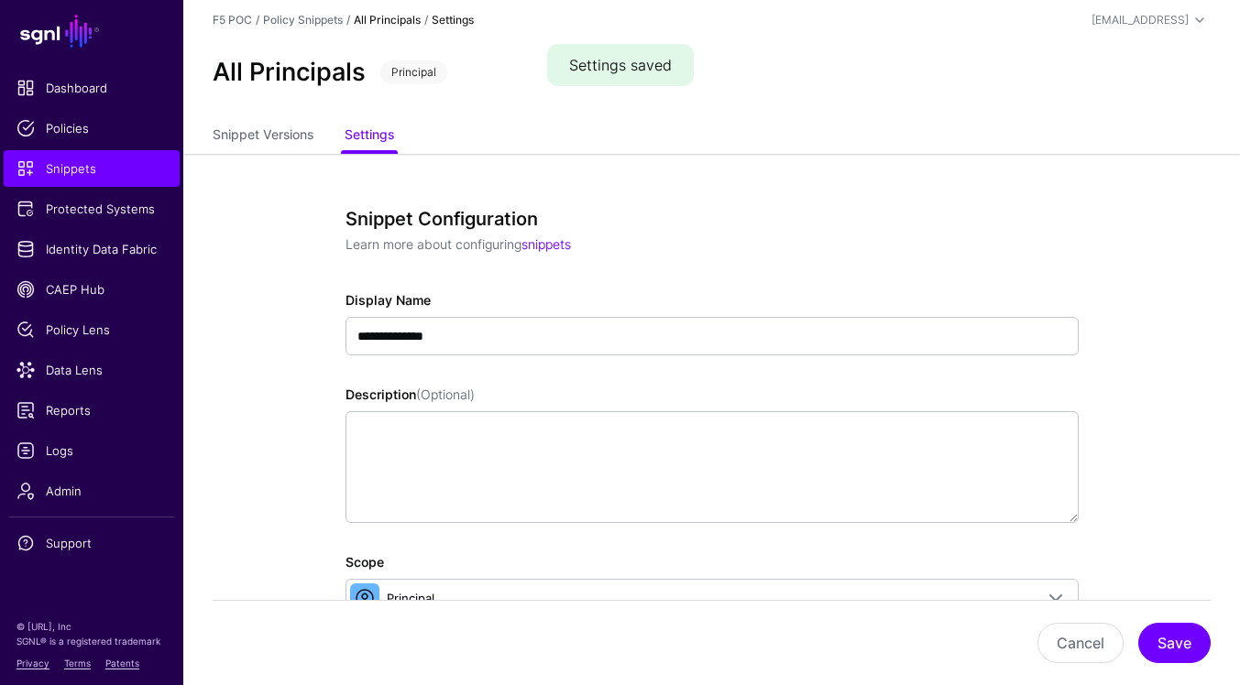
click at [380, 20] on link "All Principals" at bounding box center [387, 20] width 67 height 14
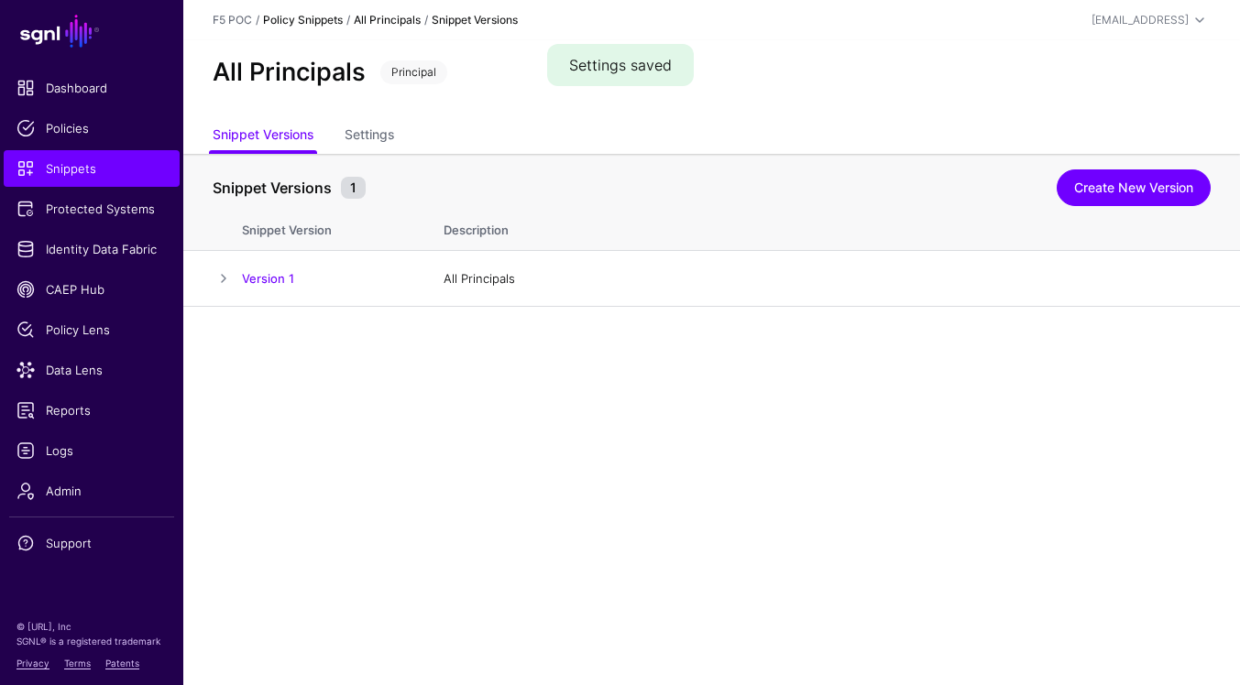
click at [286, 23] on link "Policy Snippets" at bounding box center [303, 20] width 80 height 14
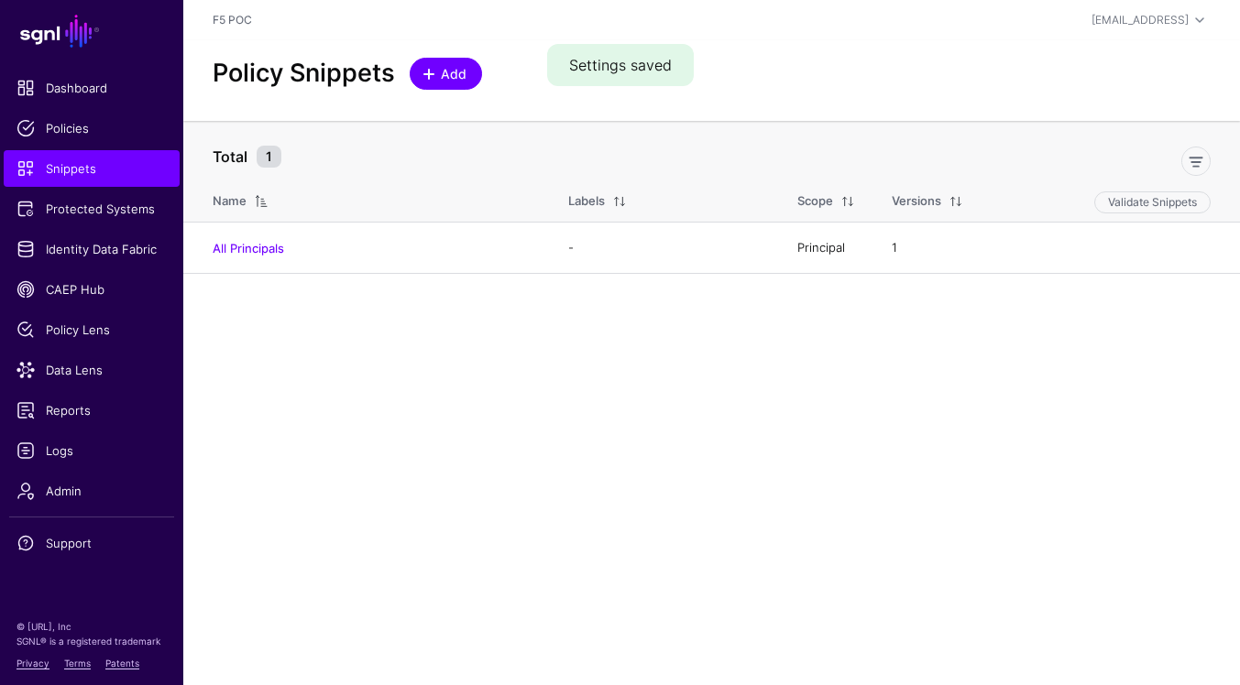
click at [457, 72] on span "Add" at bounding box center [454, 73] width 30 height 19
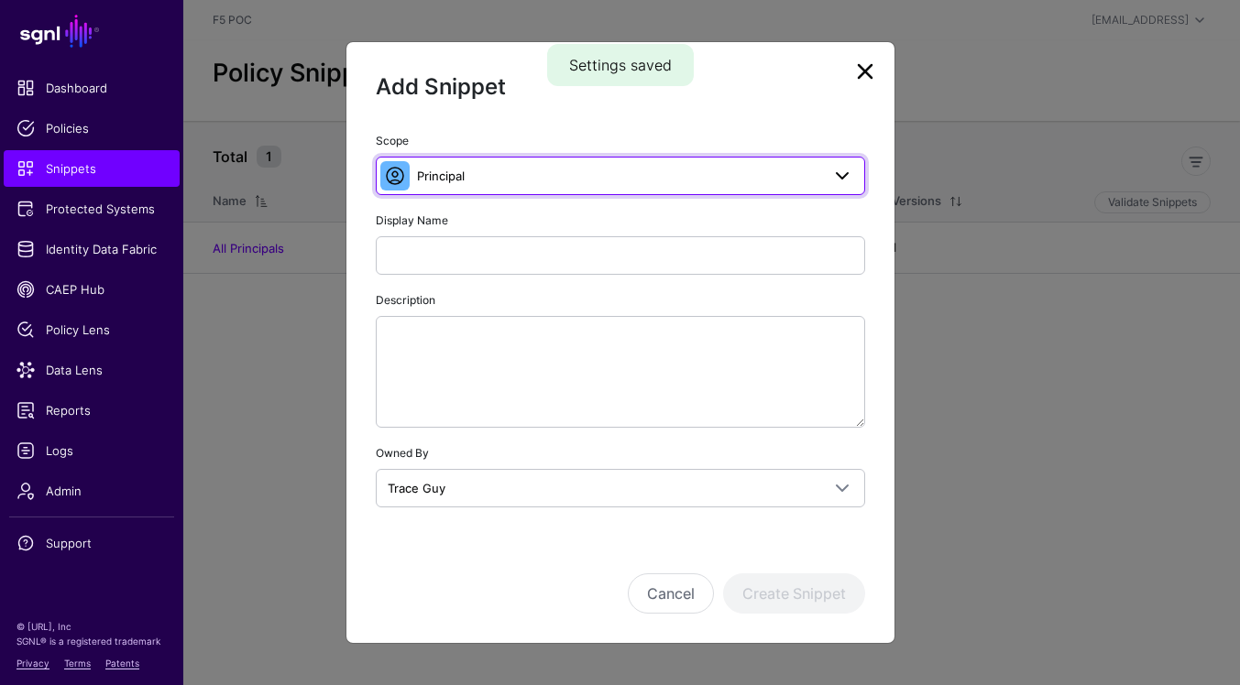
click at [784, 175] on span "Principal" at bounding box center [618, 176] width 403 height 20
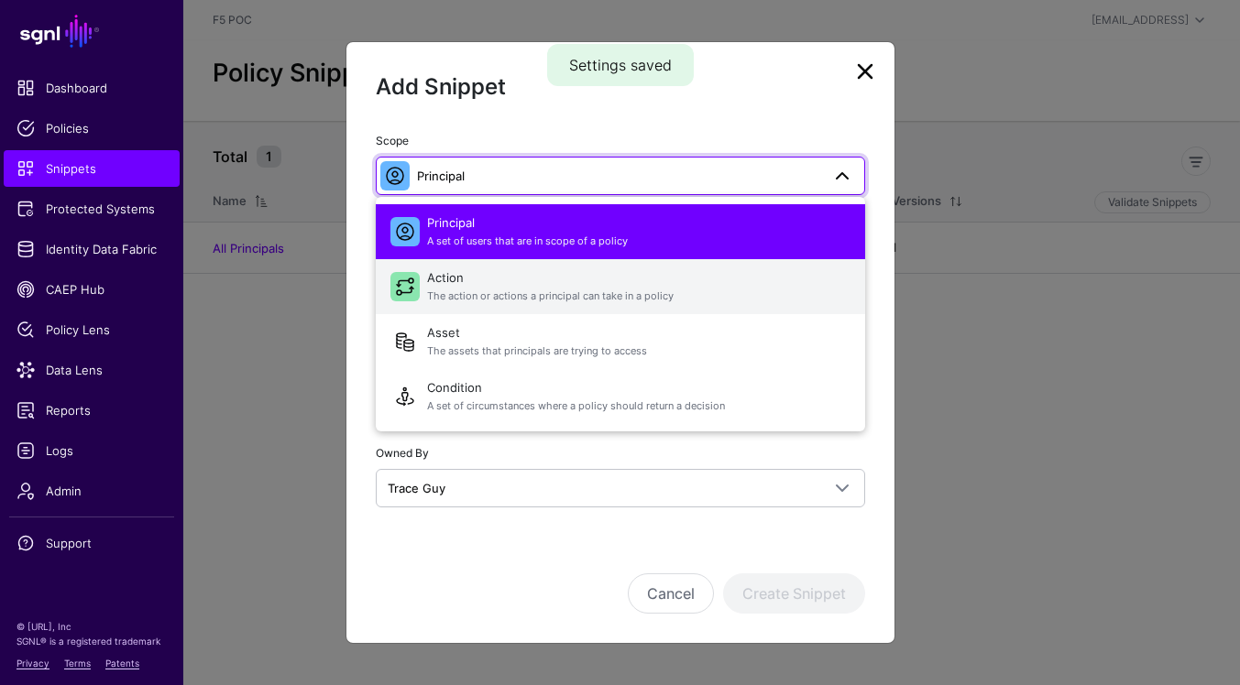
click at [776, 276] on span "Action The action or actions a principal can take in a policy" at bounding box center [638, 287] width 423 height 44
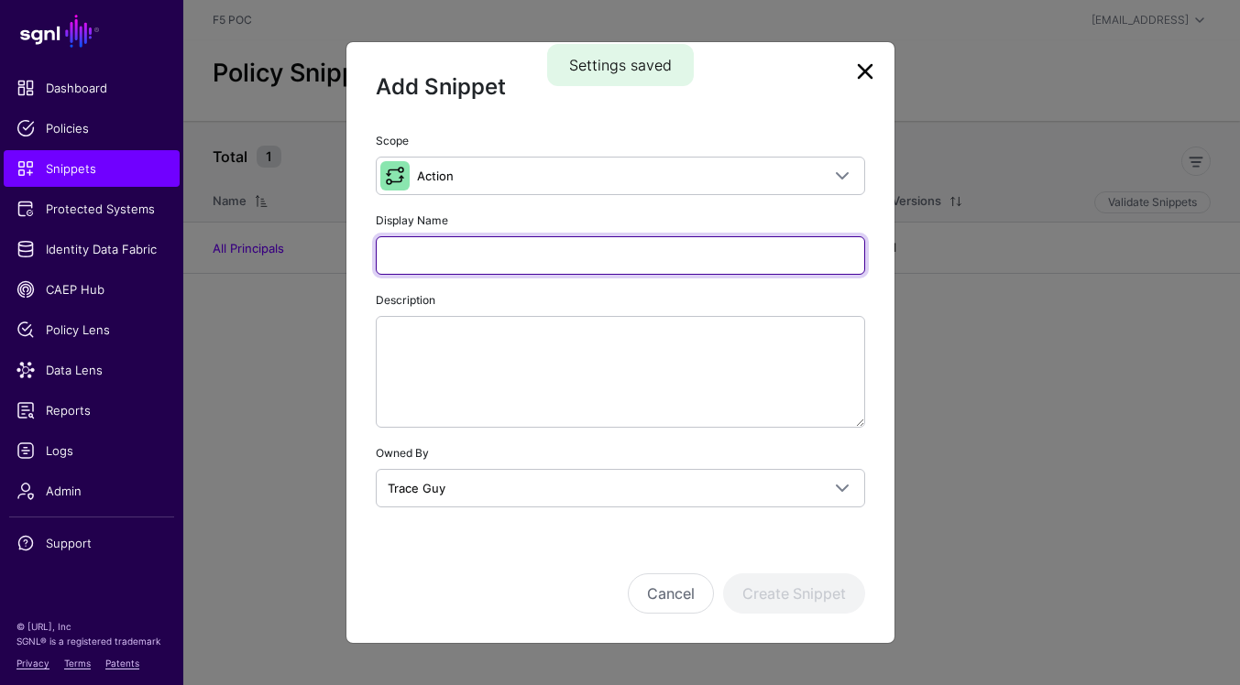
click at [708, 246] on input "Display Name" at bounding box center [620, 255] width 489 height 38
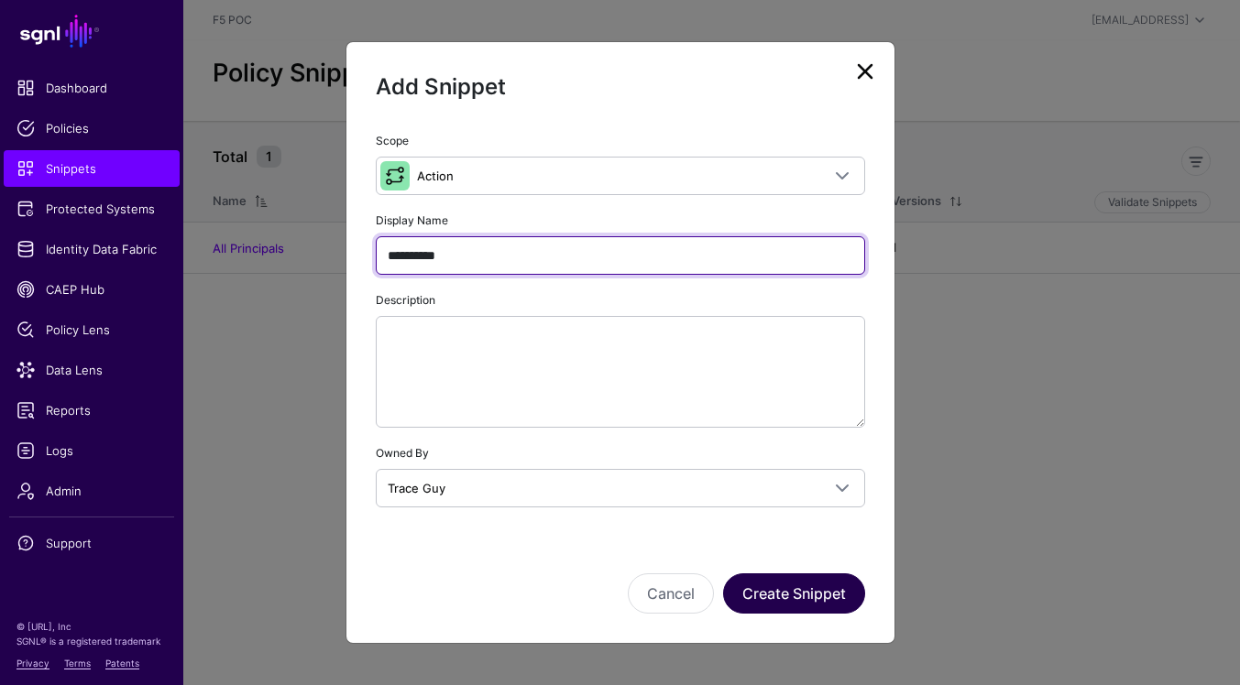
type input "**********"
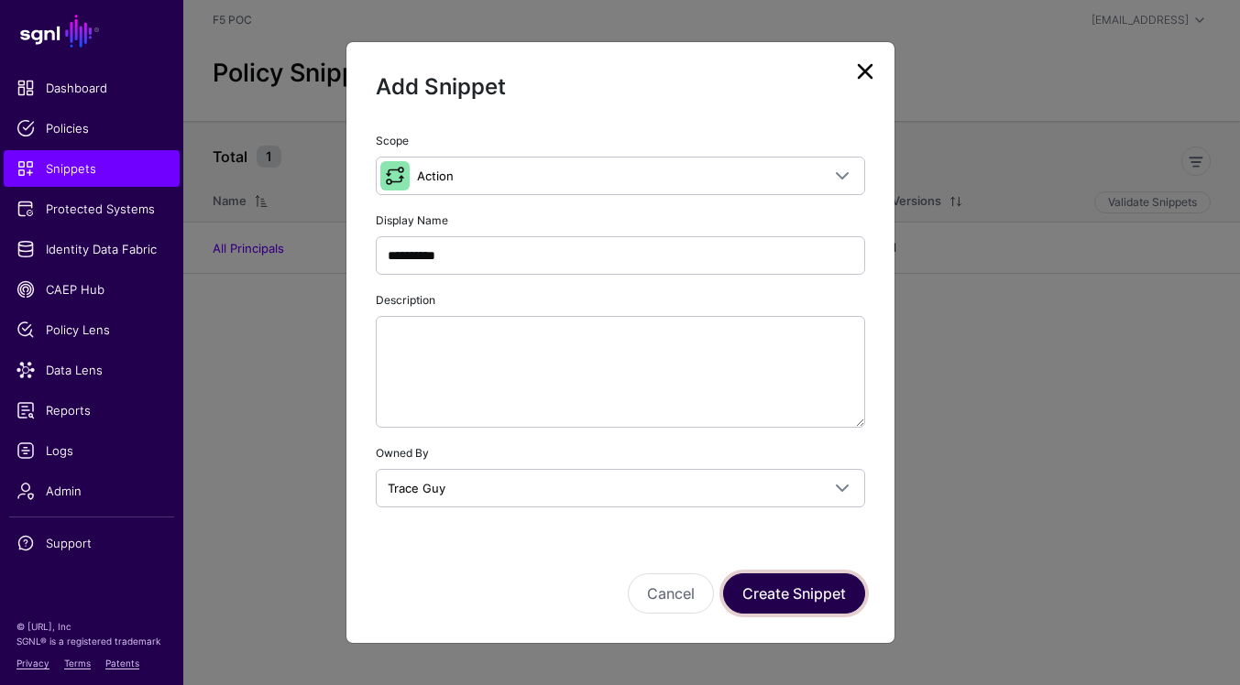
click at [813, 603] on button "Create Snippet" at bounding box center [794, 594] width 142 height 40
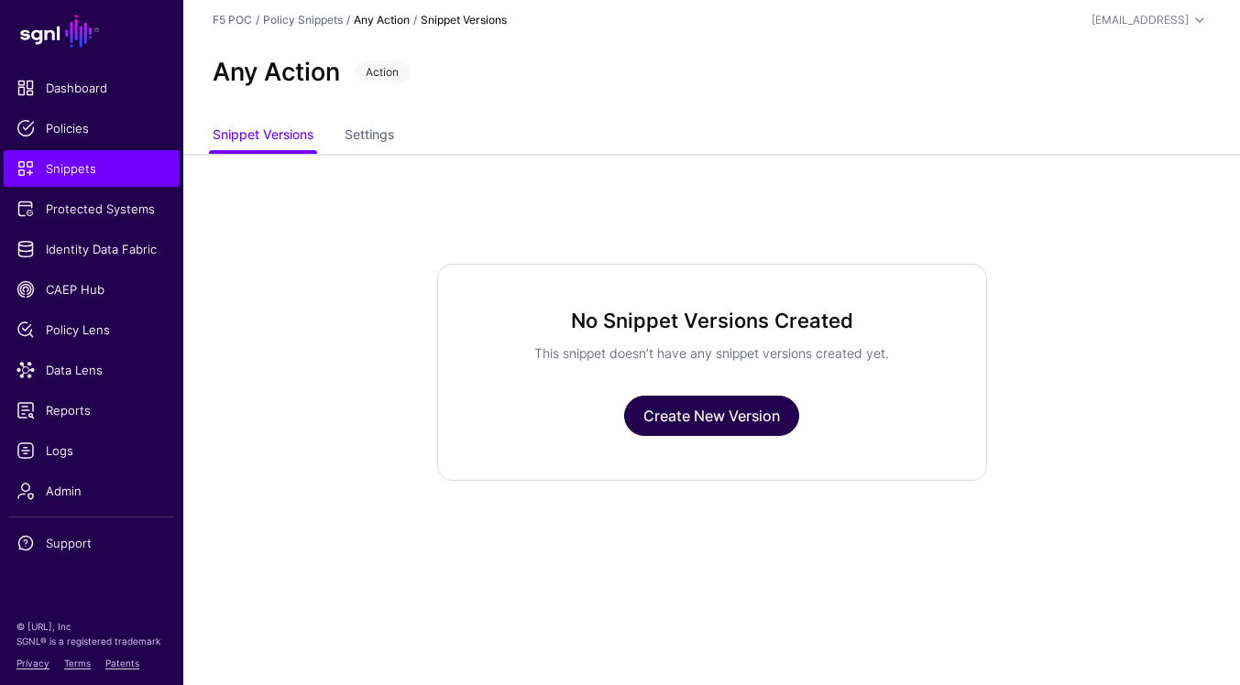
click at [710, 416] on link "Create New Version" at bounding box center [711, 416] width 175 height 40
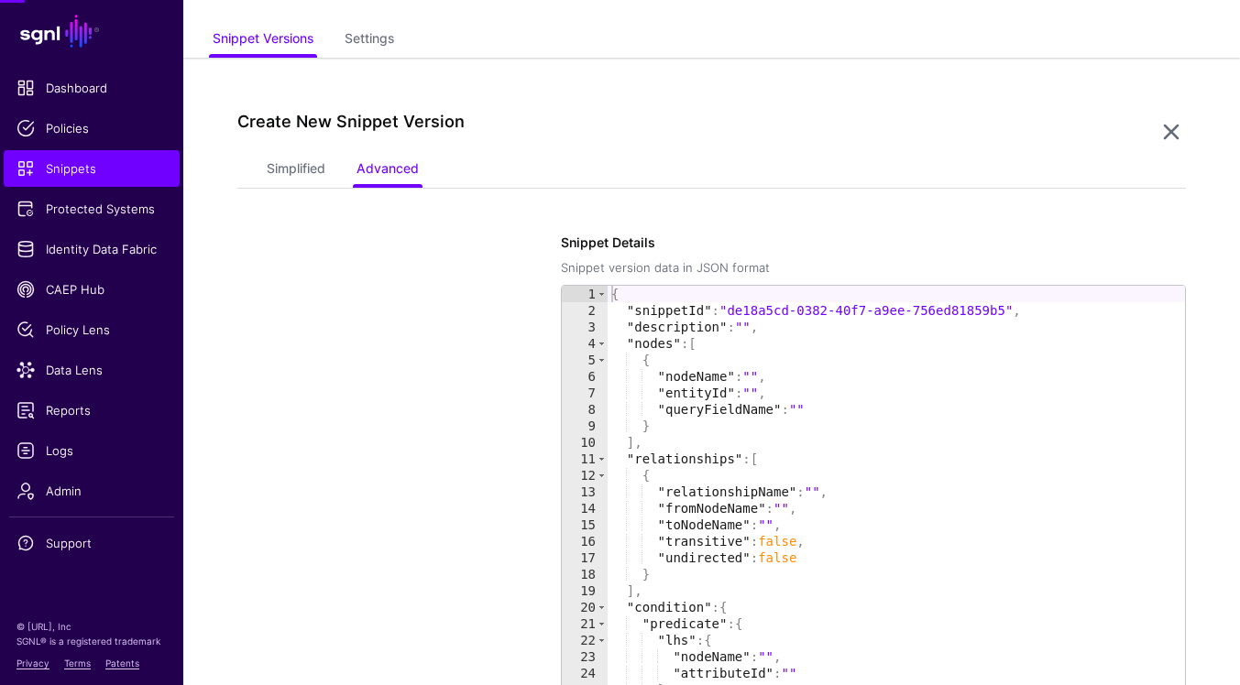
scroll to position [154, 0]
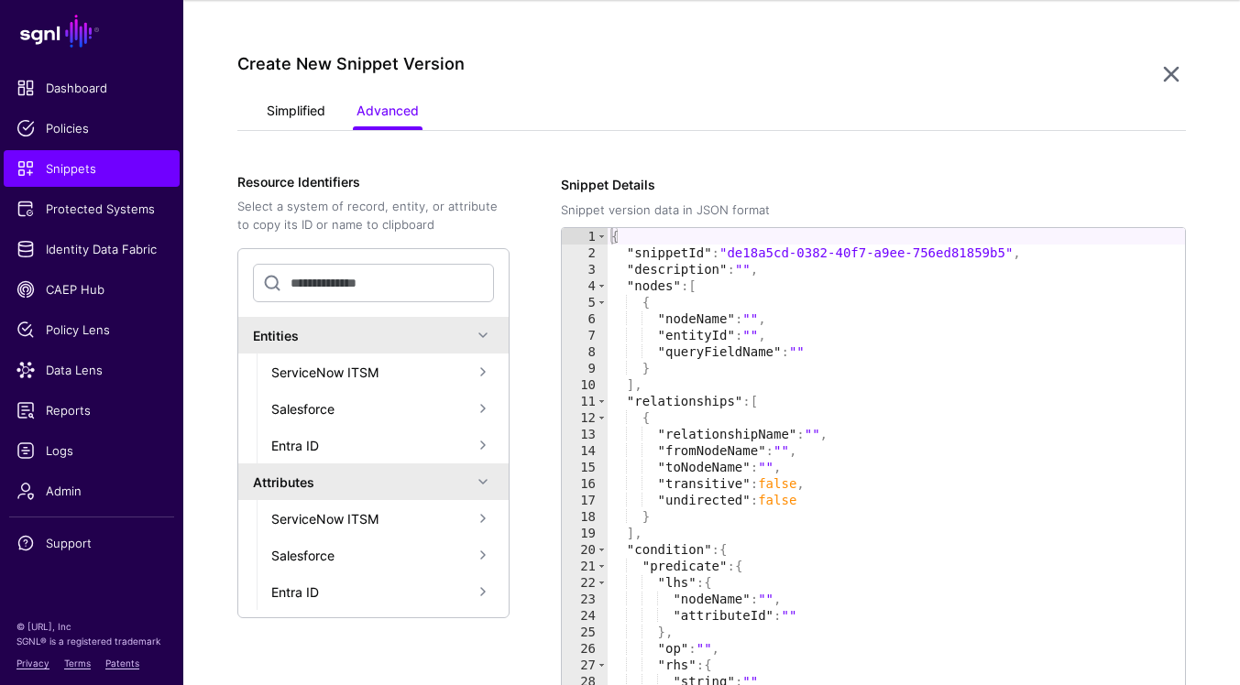
click at [314, 114] on link "Simplified" at bounding box center [296, 112] width 59 height 35
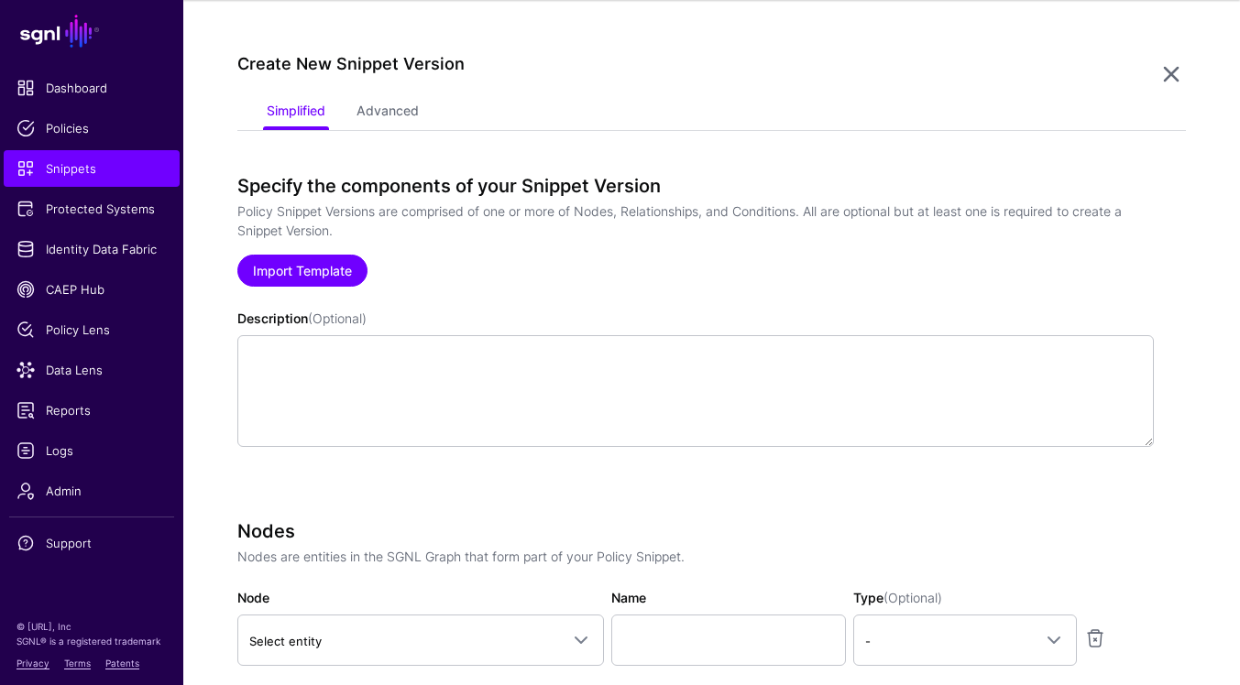
click at [316, 256] on link "Import Template" at bounding box center [302, 271] width 130 height 32
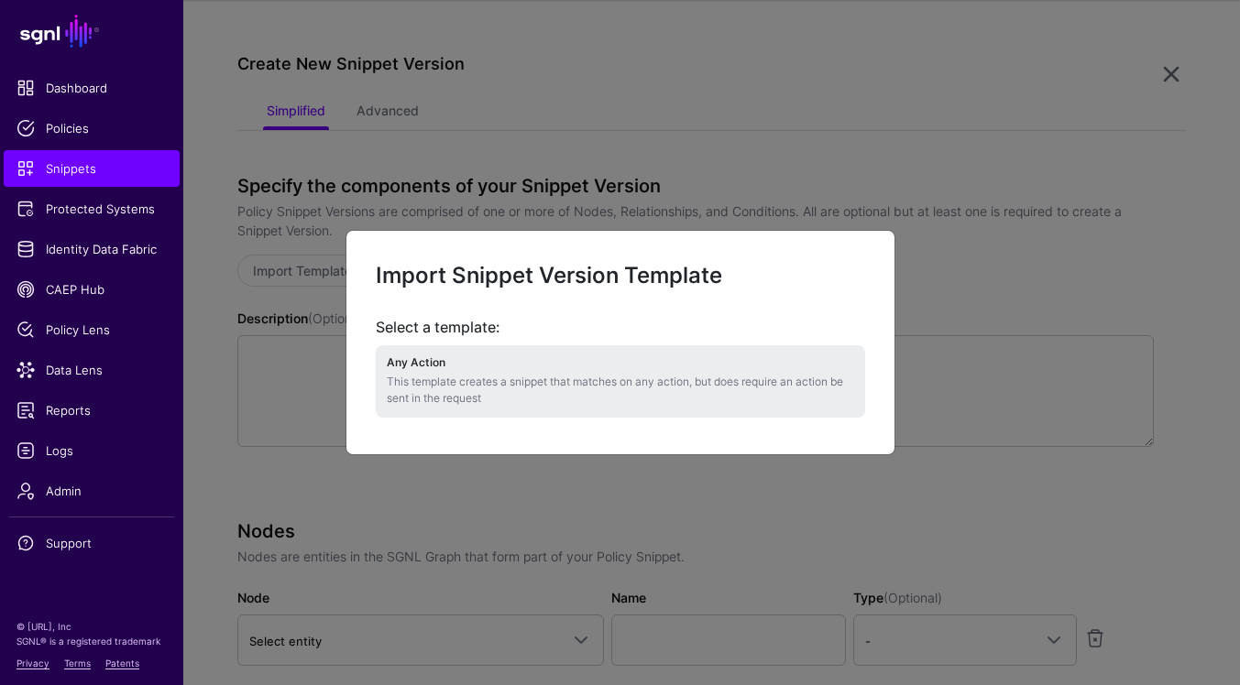
click at [539, 360] on h4 "Any Action" at bounding box center [620, 362] width 467 height 13
type textarea "**********"
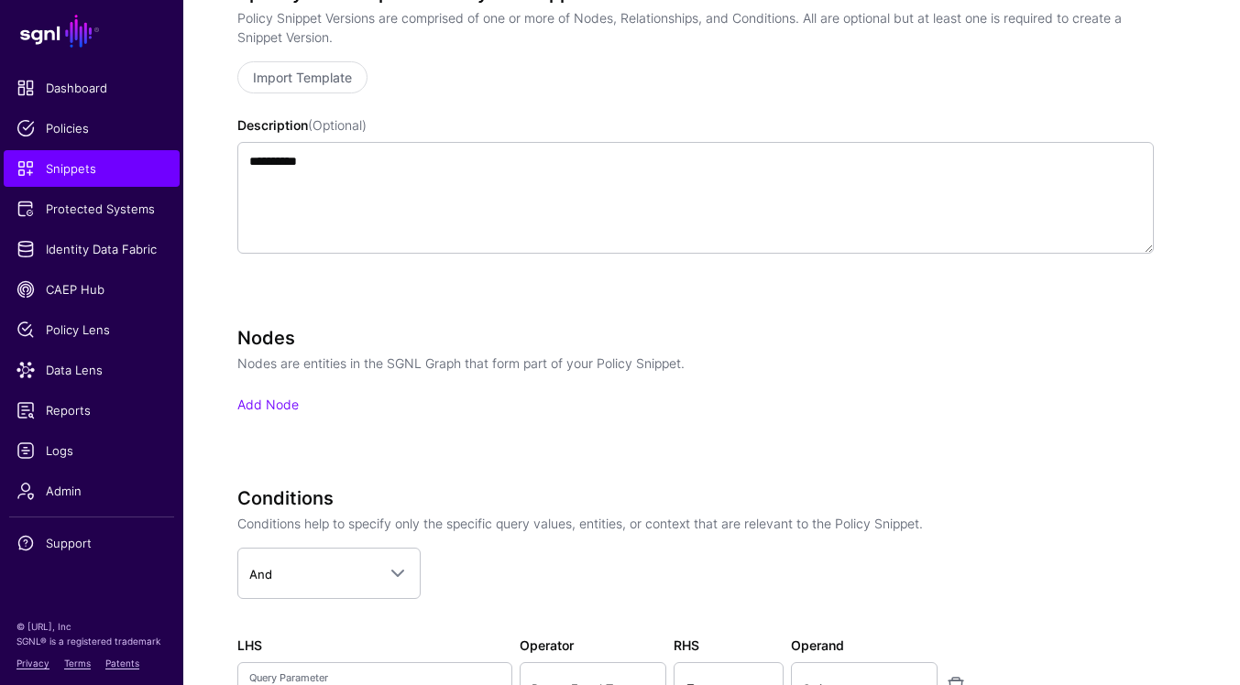
scroll to position [641, 0]
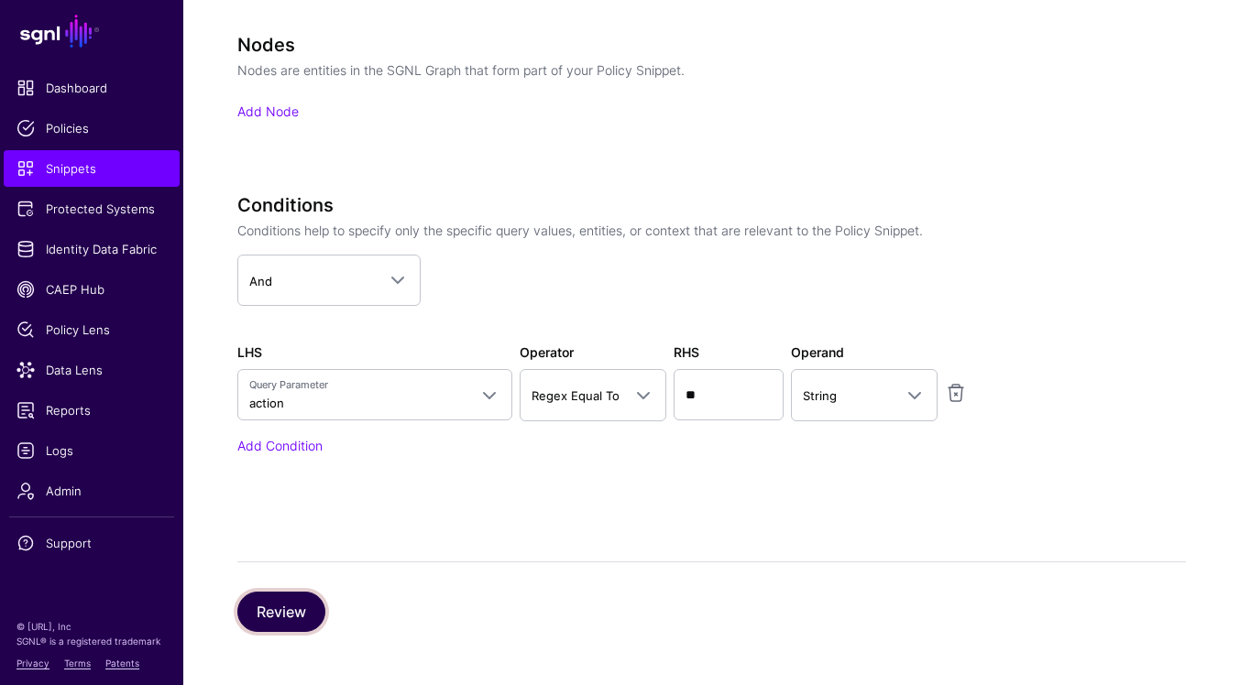
click at [303, 621] on button "Review" at bounding box center [281, 612] width 88 height 40
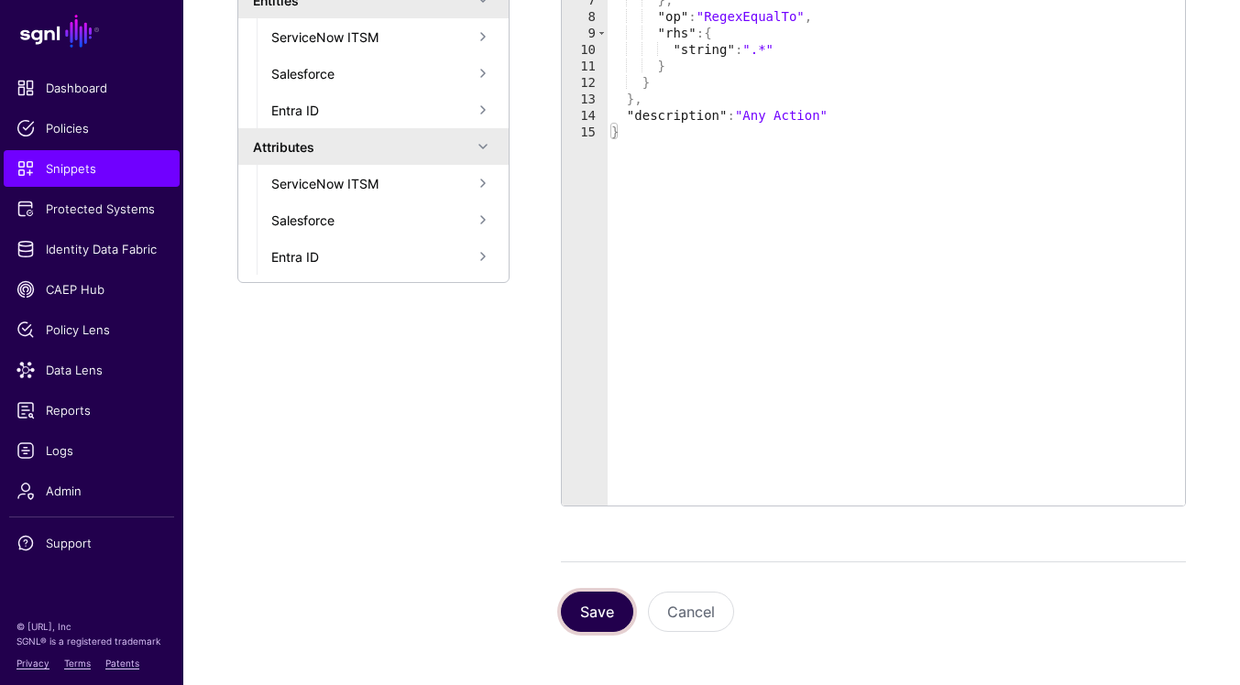
click at [597, 621] on button "Save" at bounding box center [597, 612] width 72 height 40
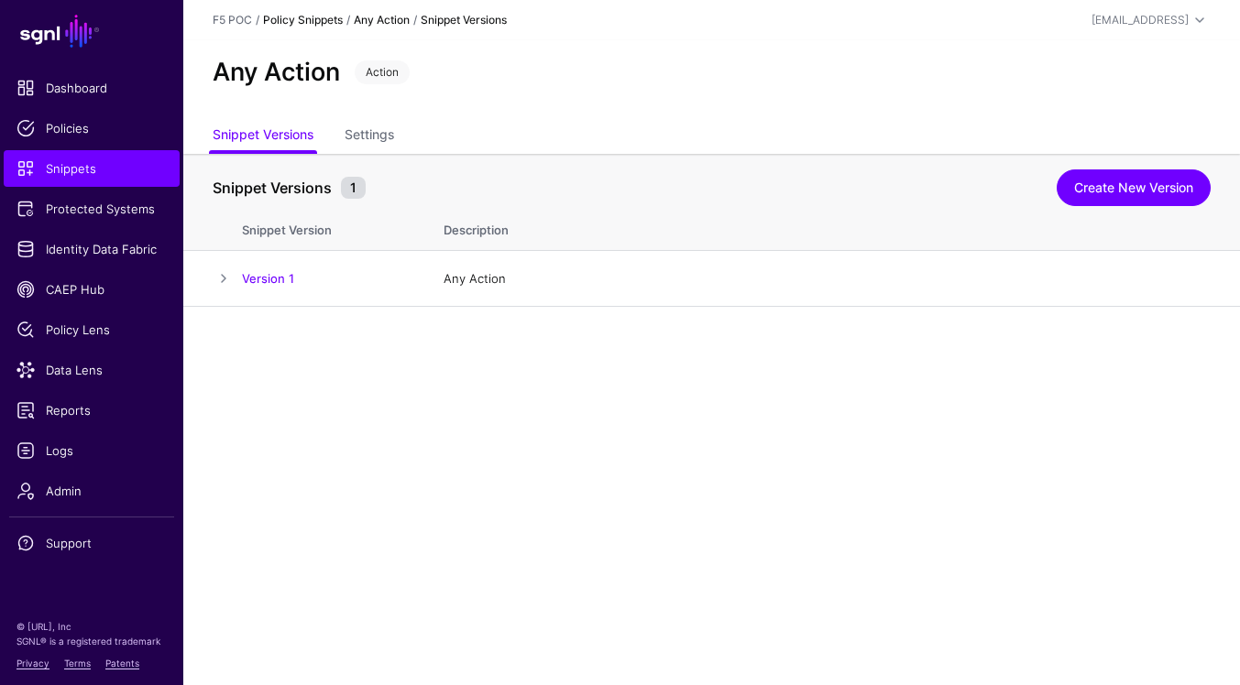
click at [325, 22] on link "Policy Snippets" at bounding box center [303, 20] width 80 height 14
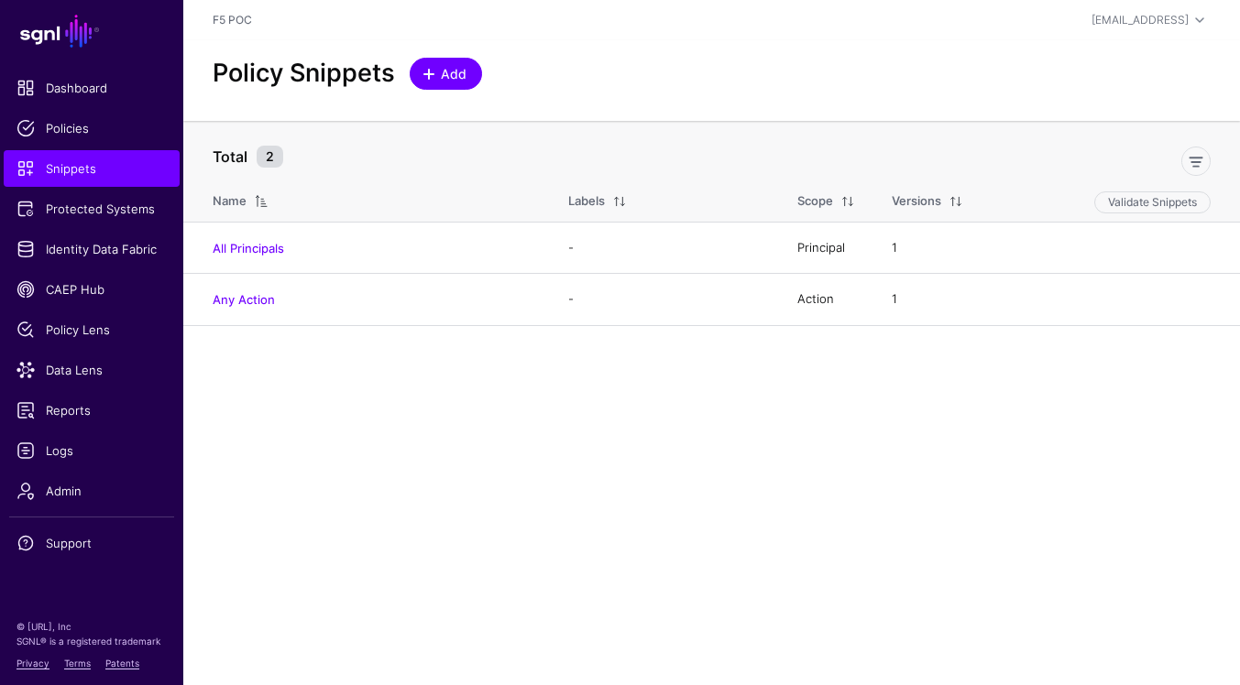
click at [470, 73] on link "Add" at bounding box center [446, 74] width 72 height 32
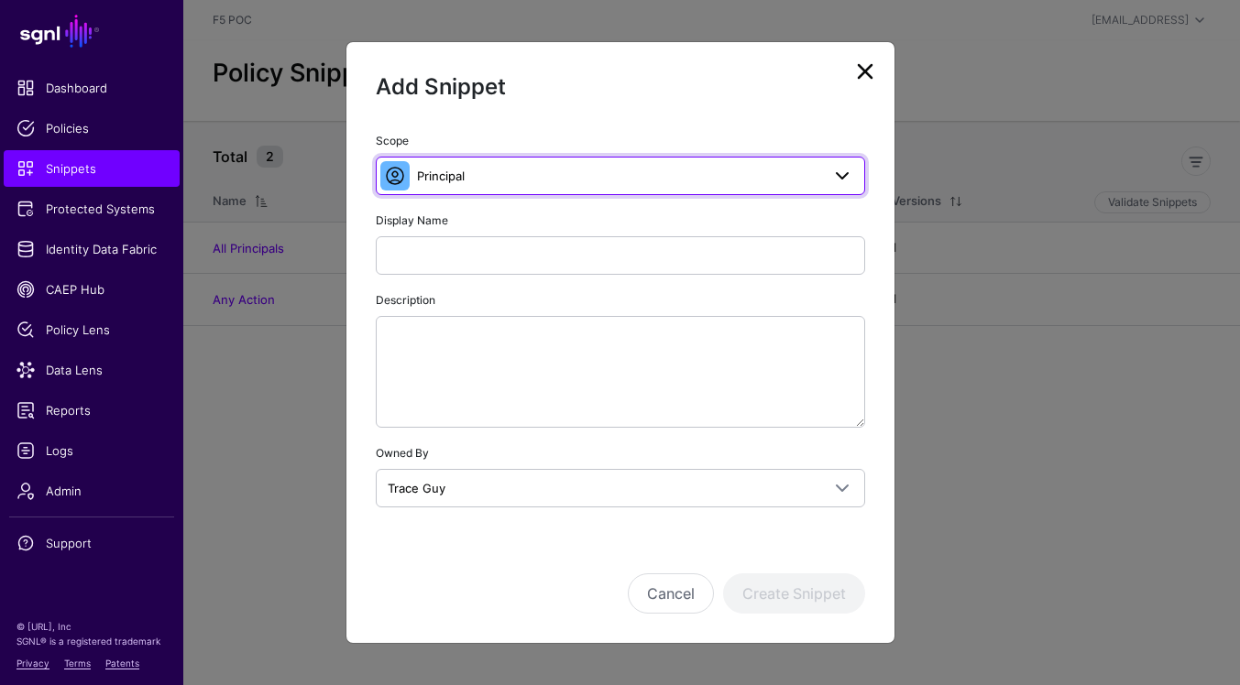
click at [635, 162] on link "Principal" at bounding box center [620, 176] width 489 height 38
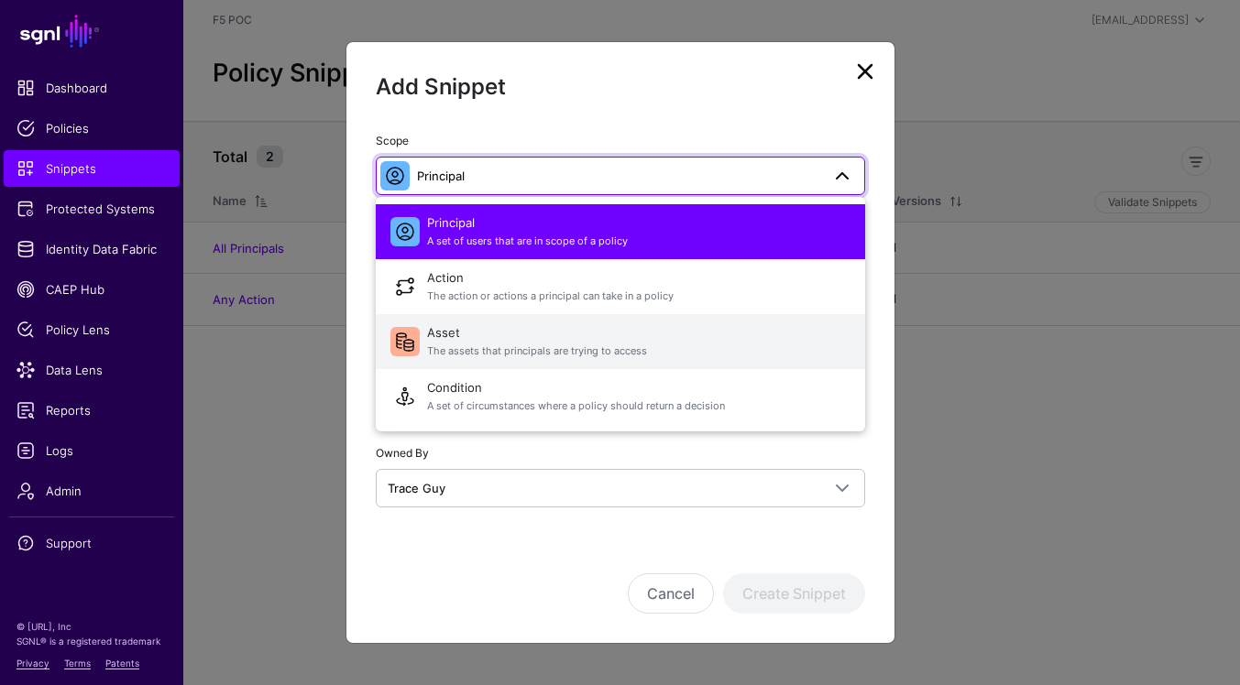
click at [668, 345] on span "The assets that principals are trying to access" at bounding box center [638, 352] width 423 height 16
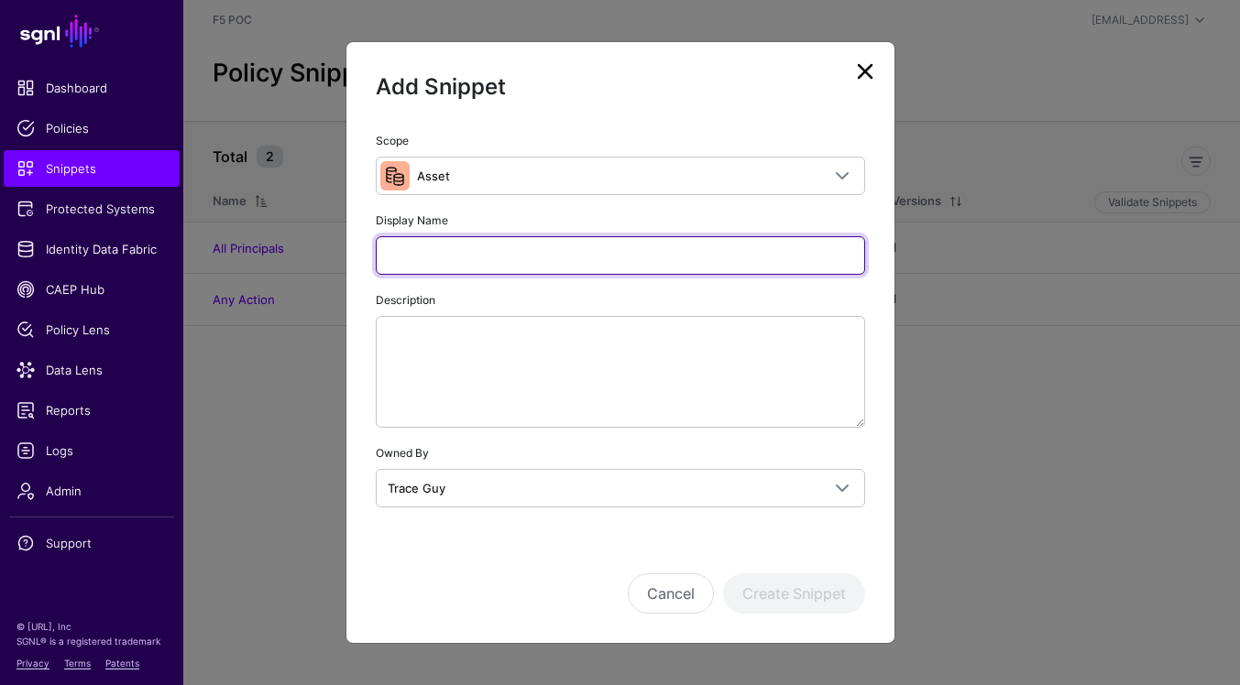
click at [587, 241] on input "Display Name" at bounding box center [620, 255] width 489 height 38
type input "*********"
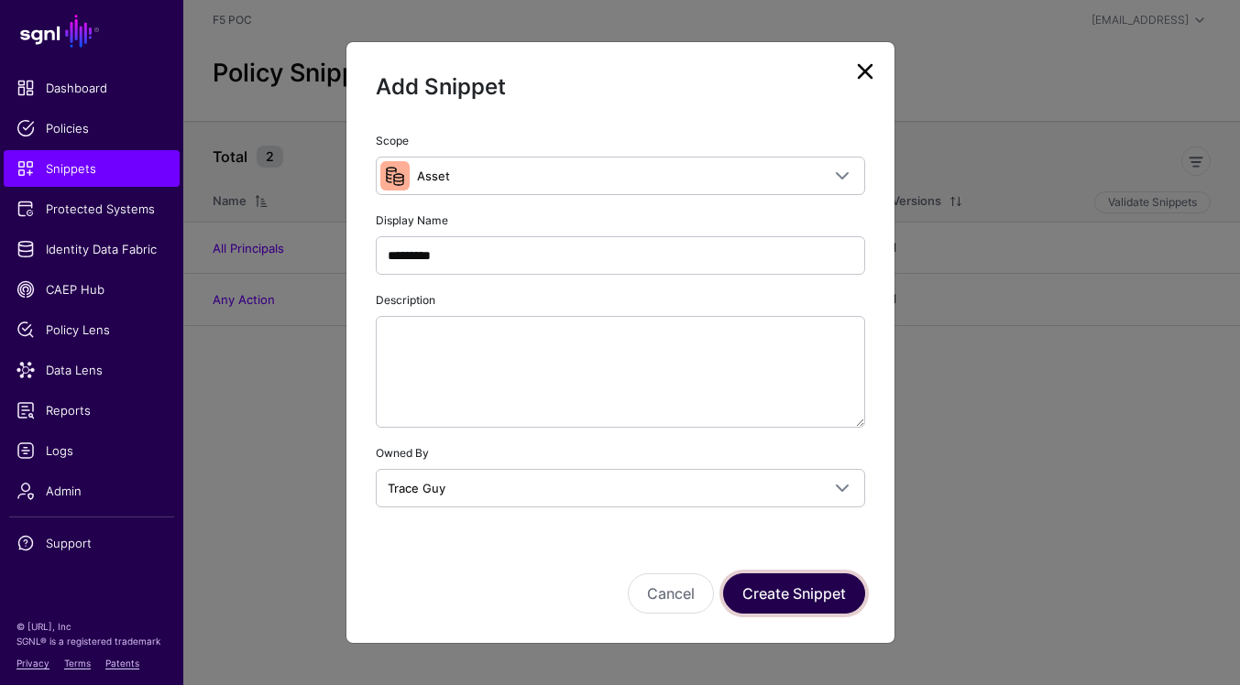
click at [849, 581] on button "Create Snippet" at bounding box center [794, 594] width 142 height 40
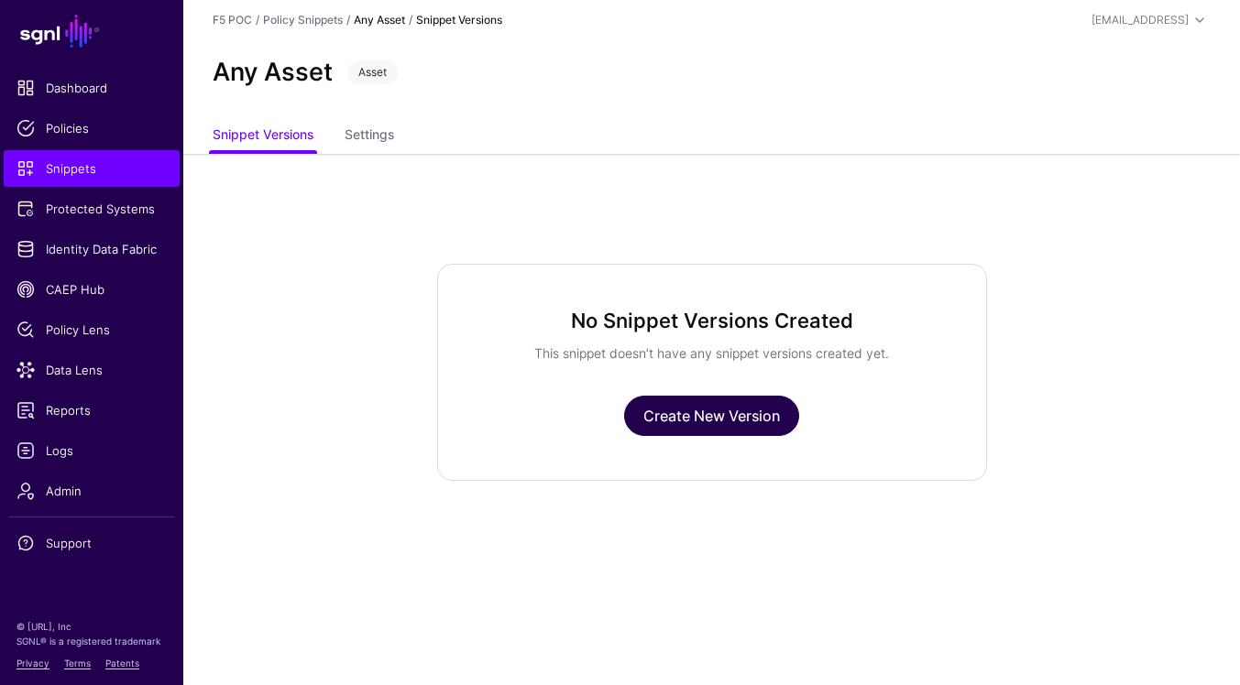
click at [787, 426] on link "Create New Version" at bounding box center [711, 416] width 175 height 40
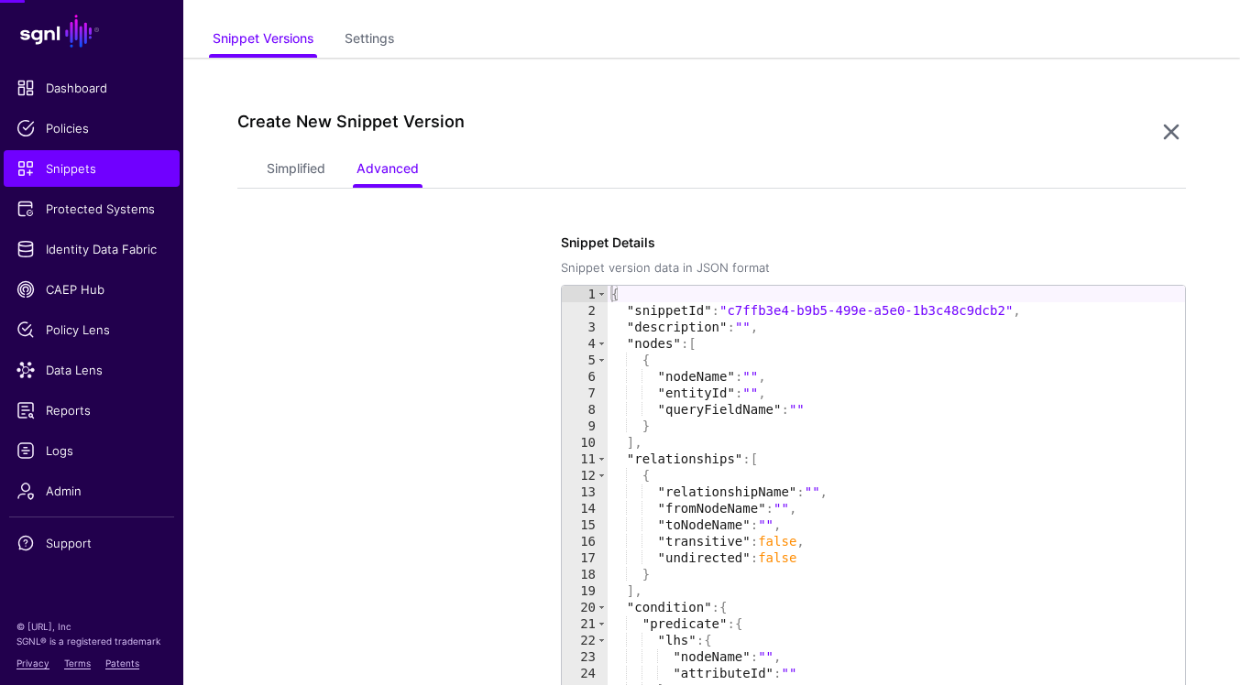
scroll to position [154, 0]
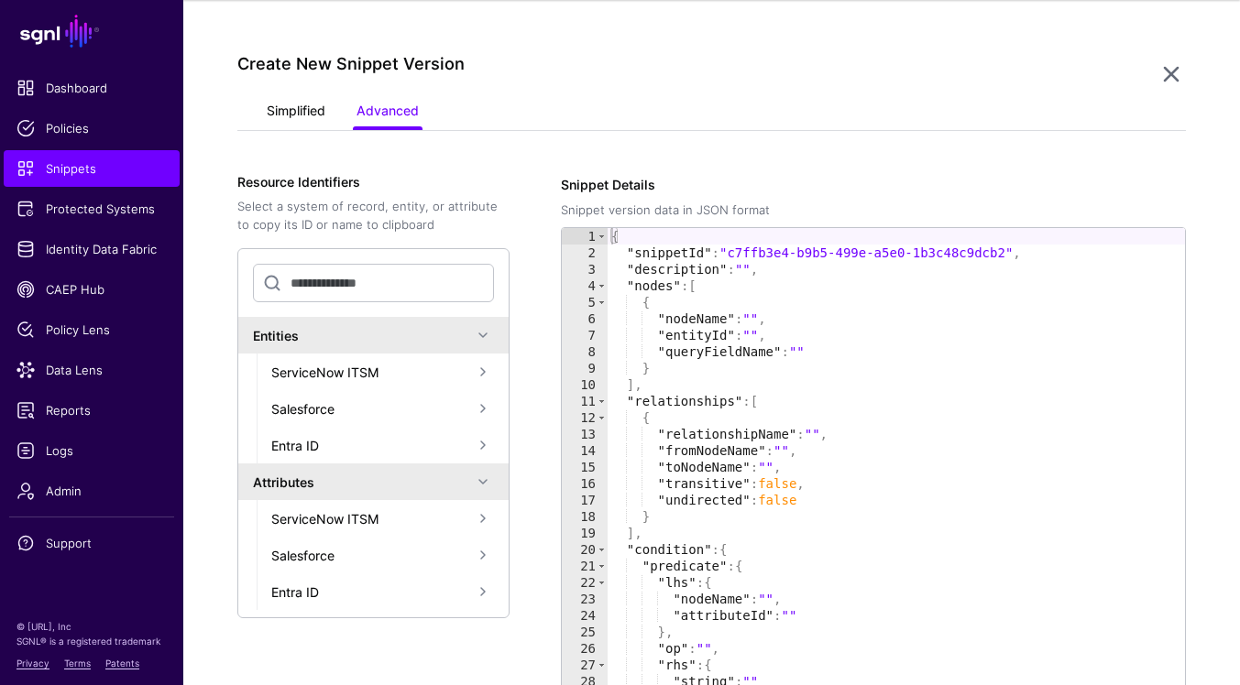
click at [286, 99] on link "Simplified" at bounding box center [296, 112] width 59 height 35
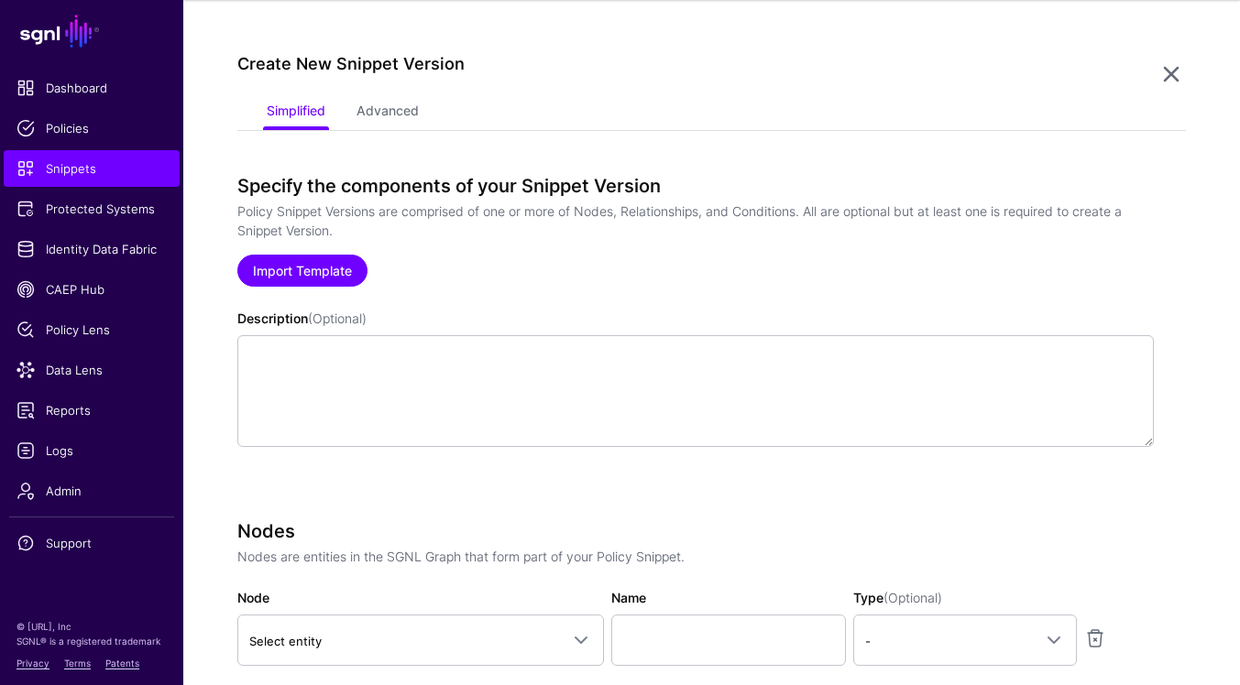
click at [295, 268] on link "Import Template" at bounding box center [302, 271] width 130 height 32
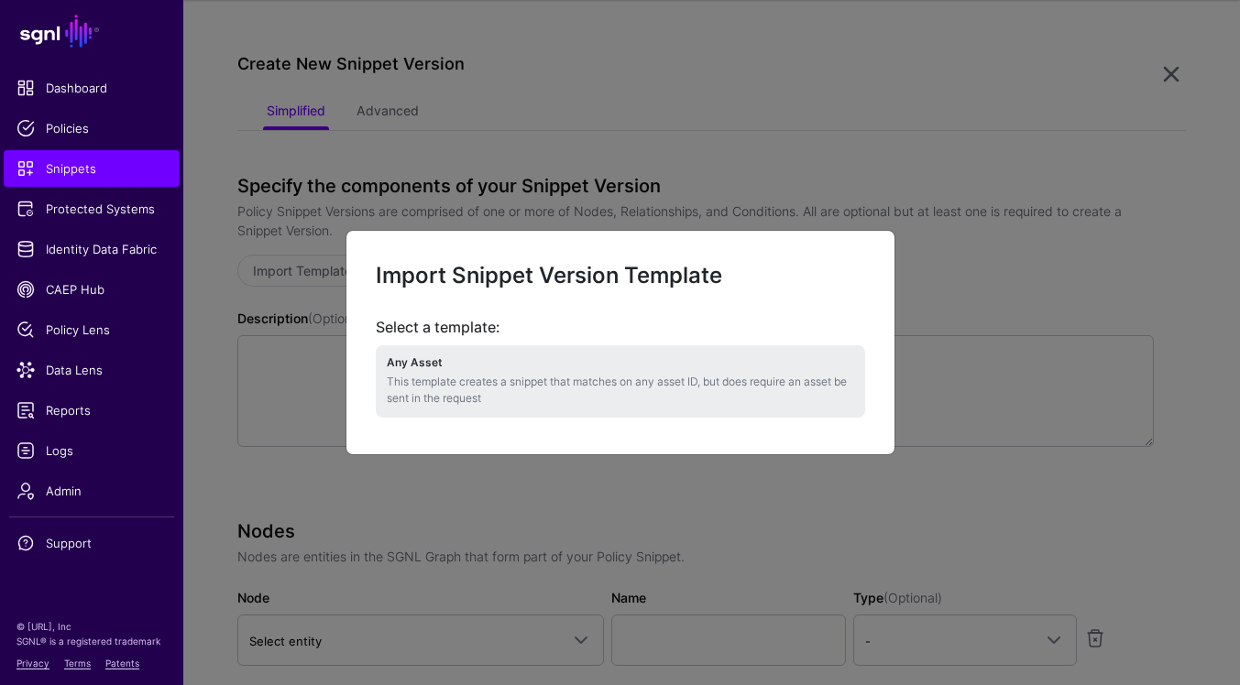
click at [591, 369] on li "Any Asset This template creates a snippet that matches on any asset ID, but doe…" at bounding box center [620, 381] width 489 height 72
type textarea "**********"
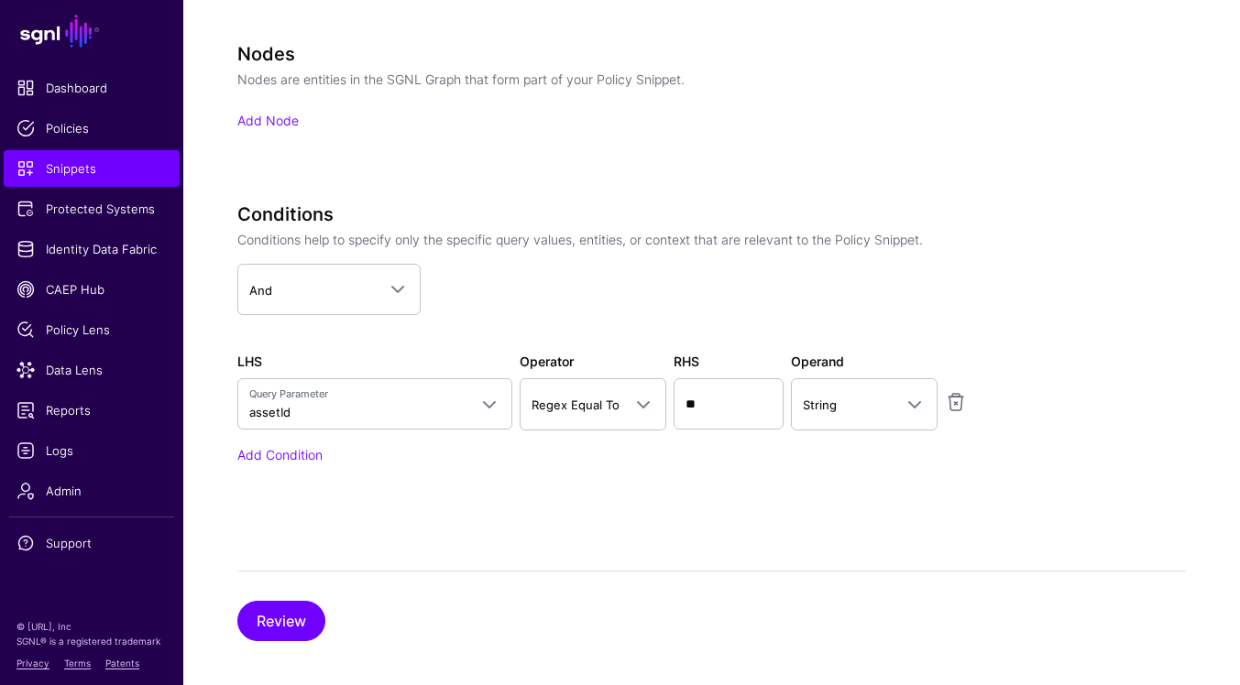
scroll to position [641, 0]
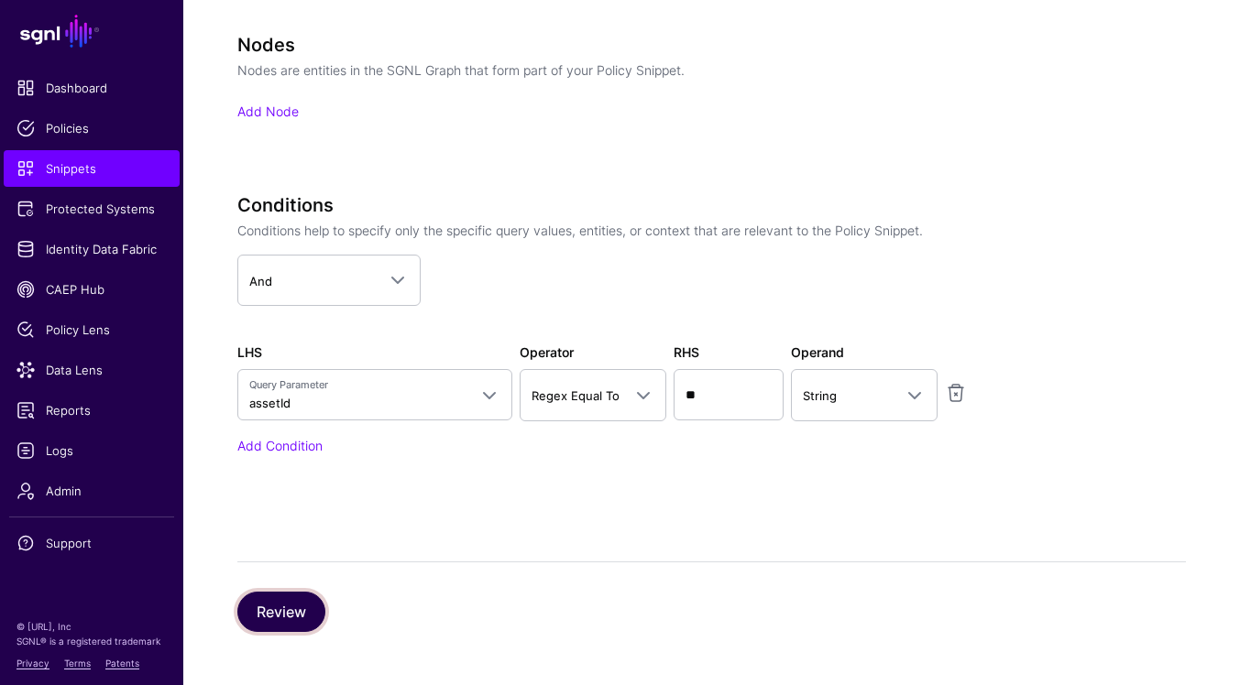
click at [290, 616] on button "Review" at bounding box center [281, 612] width 88 height 40
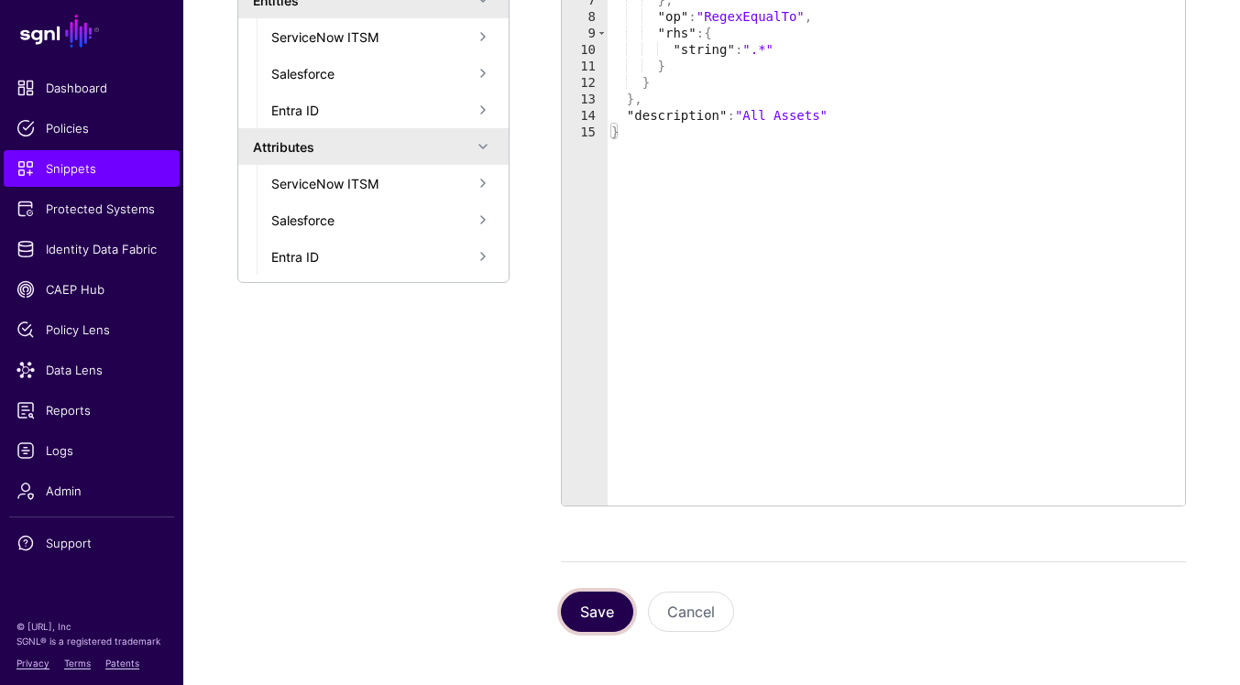
click at [588, 624] on button "Save" at bounding box center [597, 612] width 72 height 40
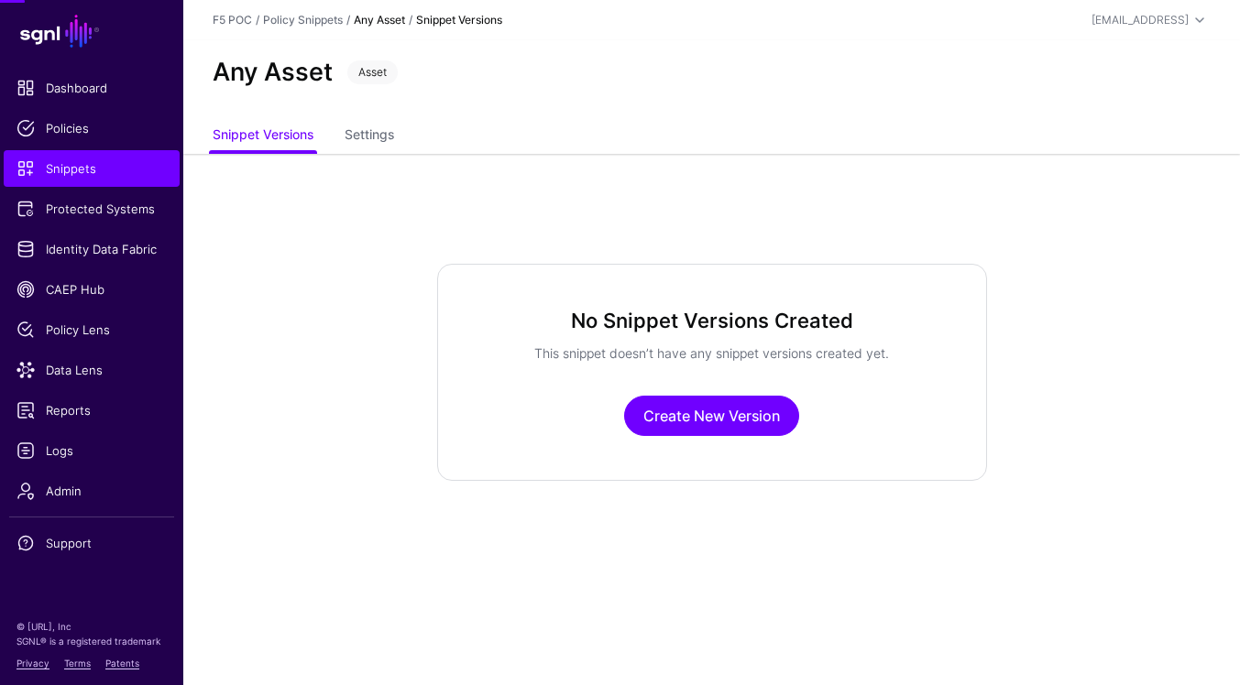
scroll to position [0, 0]
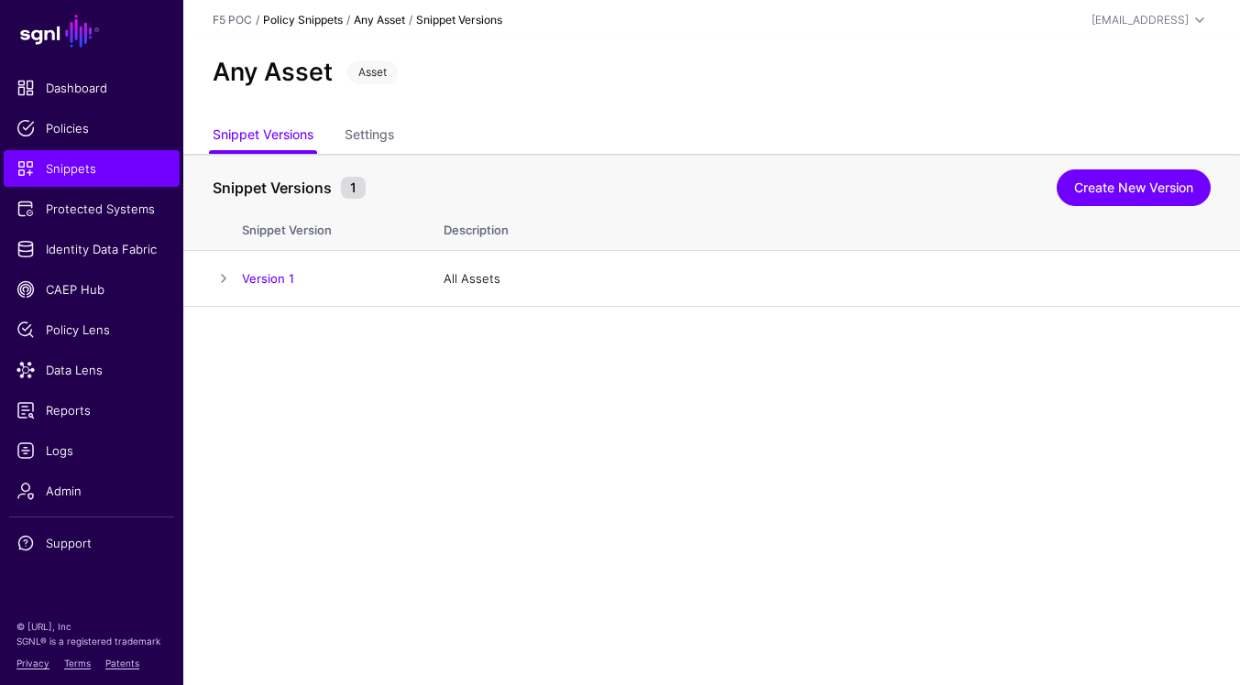
click at [311, 16] on link "Policy Snippets" at bounding box center [303, 20] width 80 height 14
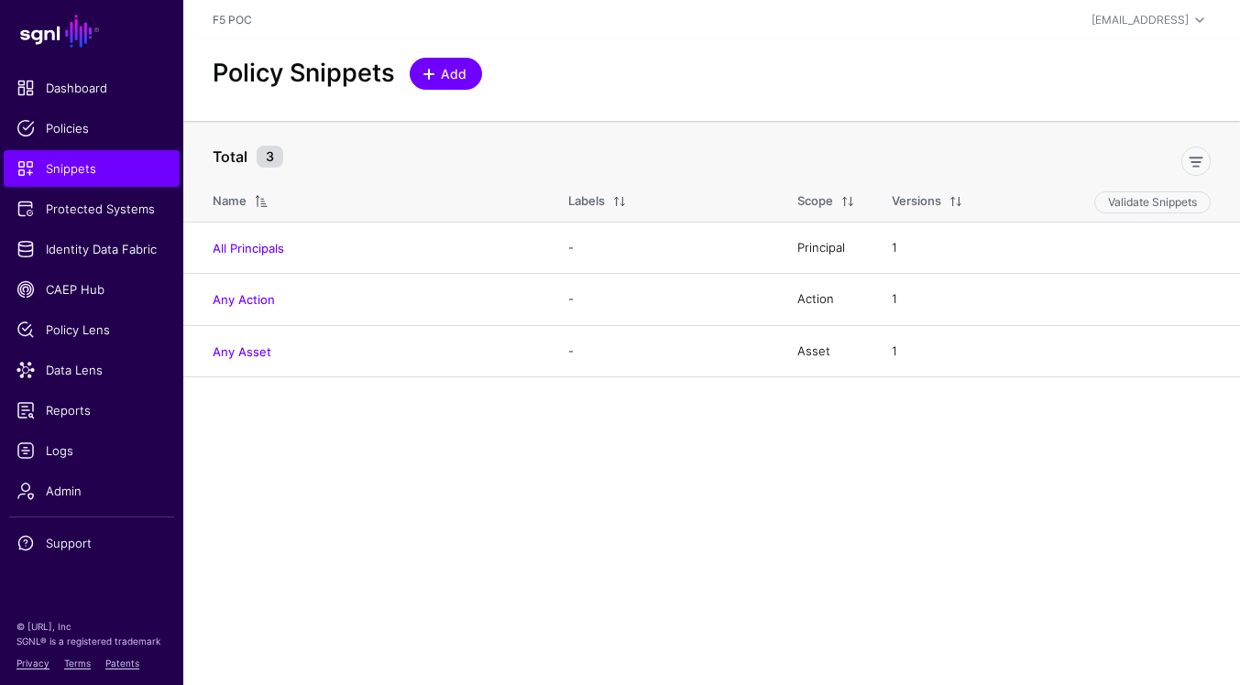
click at [458, 74] on span "Add" at bounding box center [454, 73] width 30 height 19
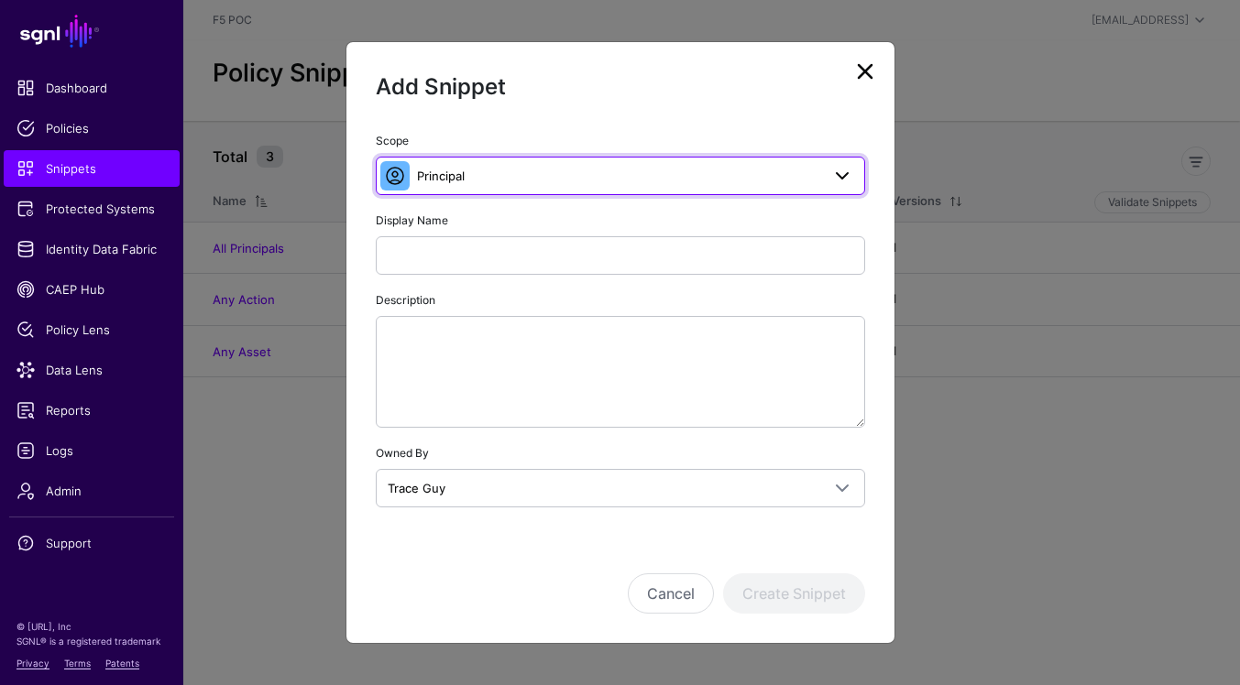
click at [585, 167] on span "Principal" at bounding box center [618, 176] width 403 height 20
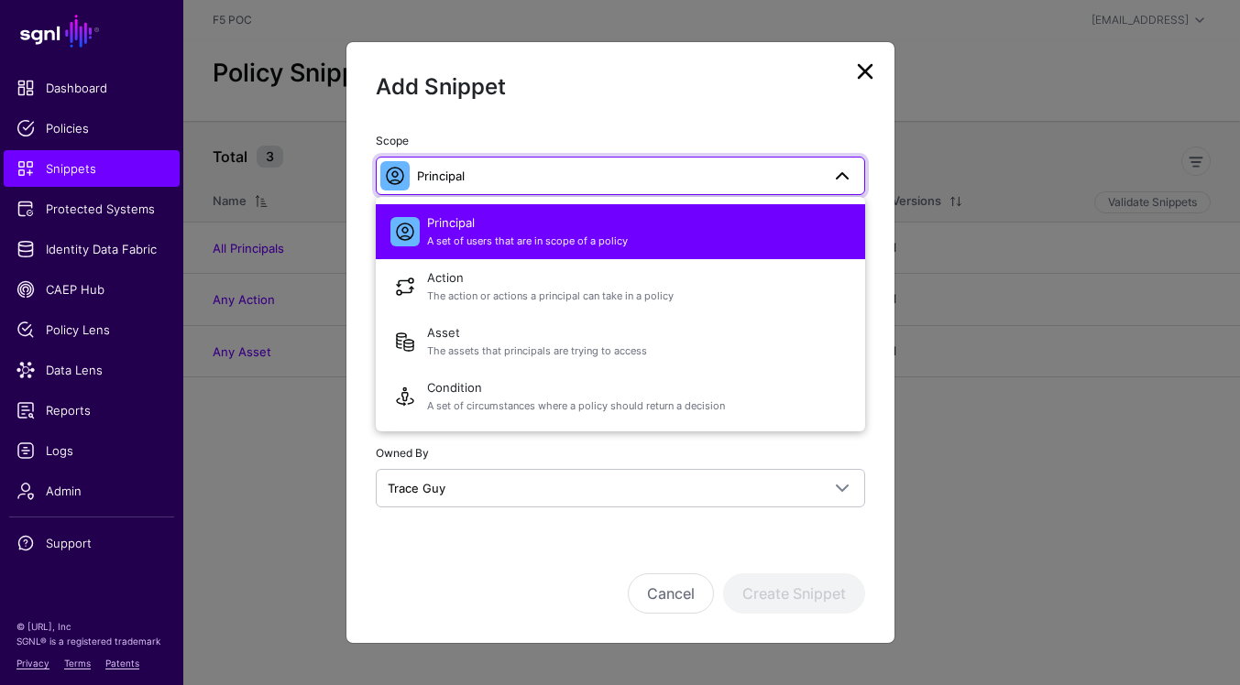
click at [869, 71] on link at bounding box center [864, 71] width 29 height 29
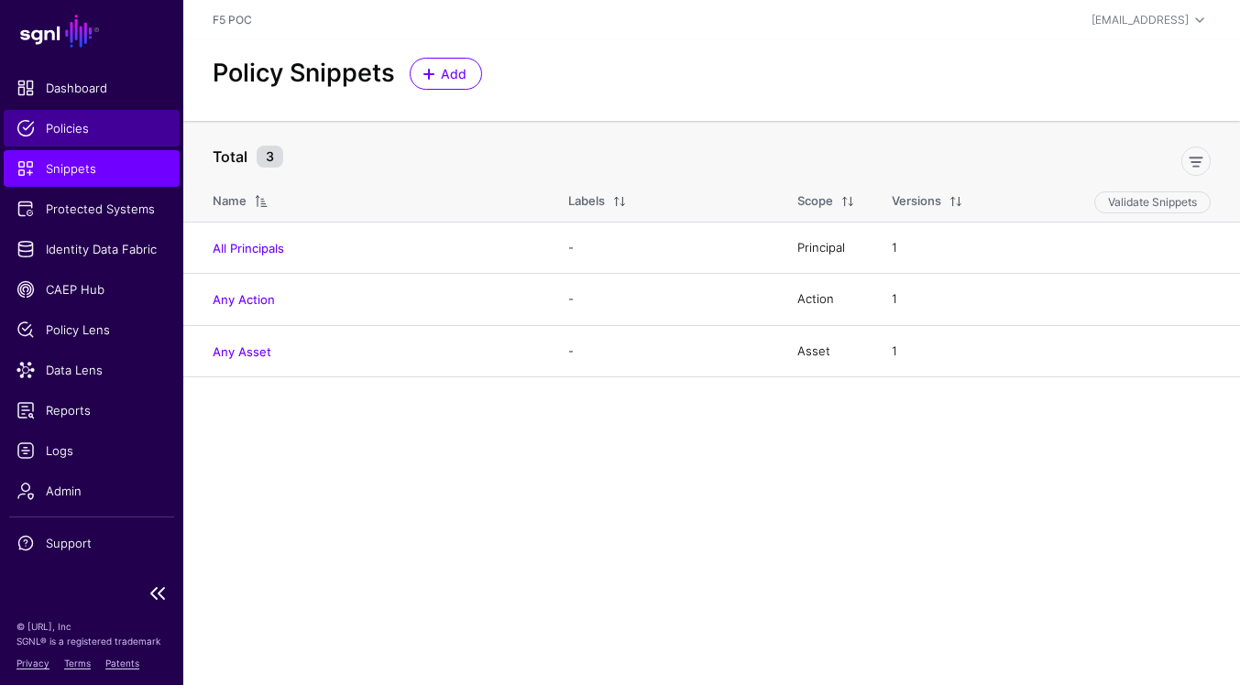
click at [60, 134] on span "Policies" at bounding box center [91, 128] width 150 height 18
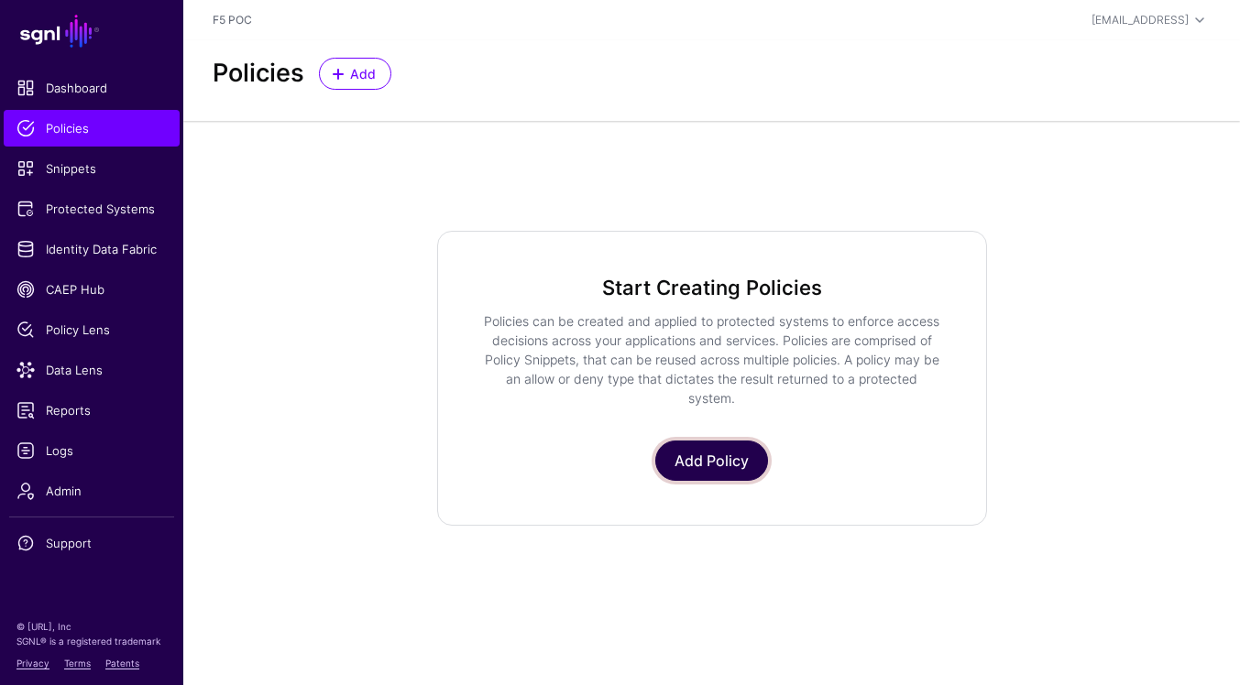
click at [708, 468] on link "Add Policy" at bounding box center [711, 461] width 113 height 40
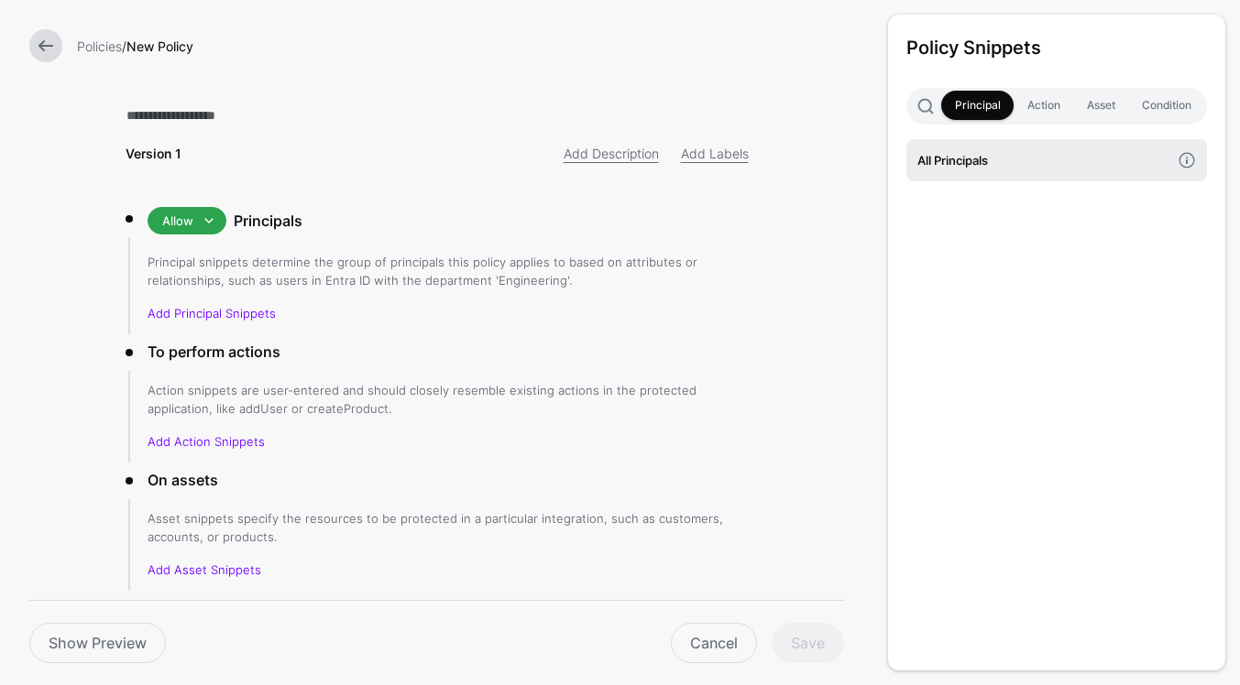
click at [1096, 157] on h4 "All Principals" at bounding box center [1043, 160] width 253 height 20
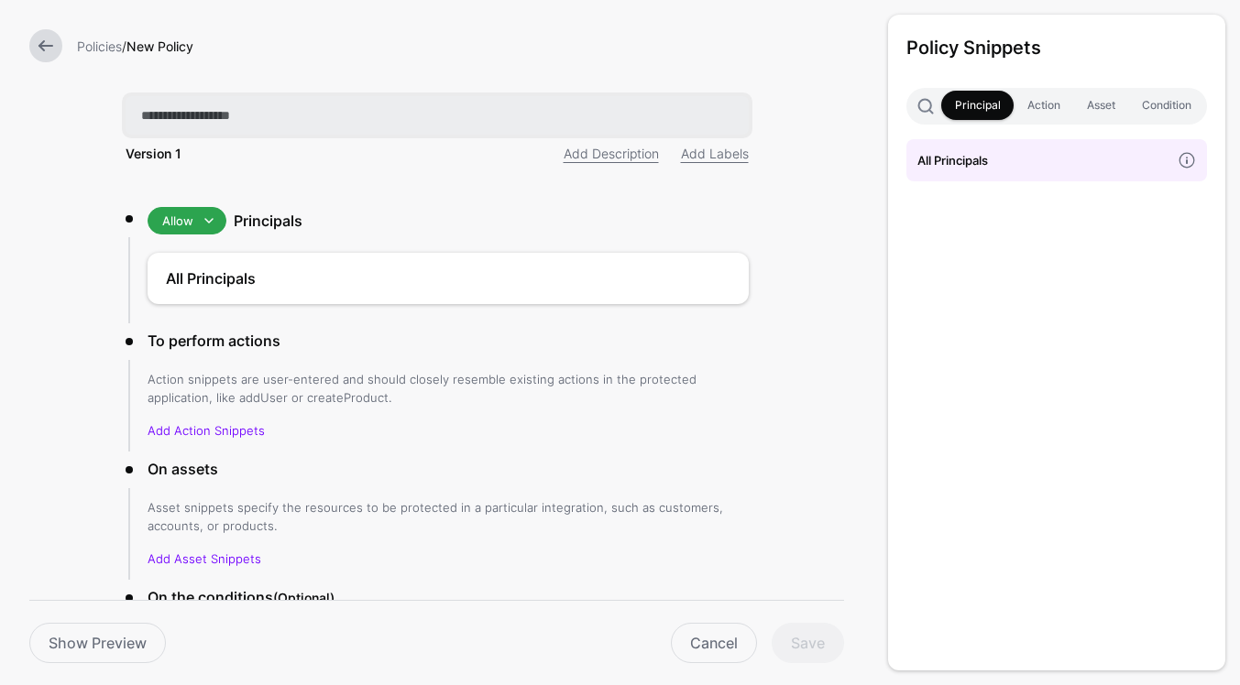
click at [336, 115] on input "text" at bounding box center [437, 115] width 623 height 38
type input "*********"
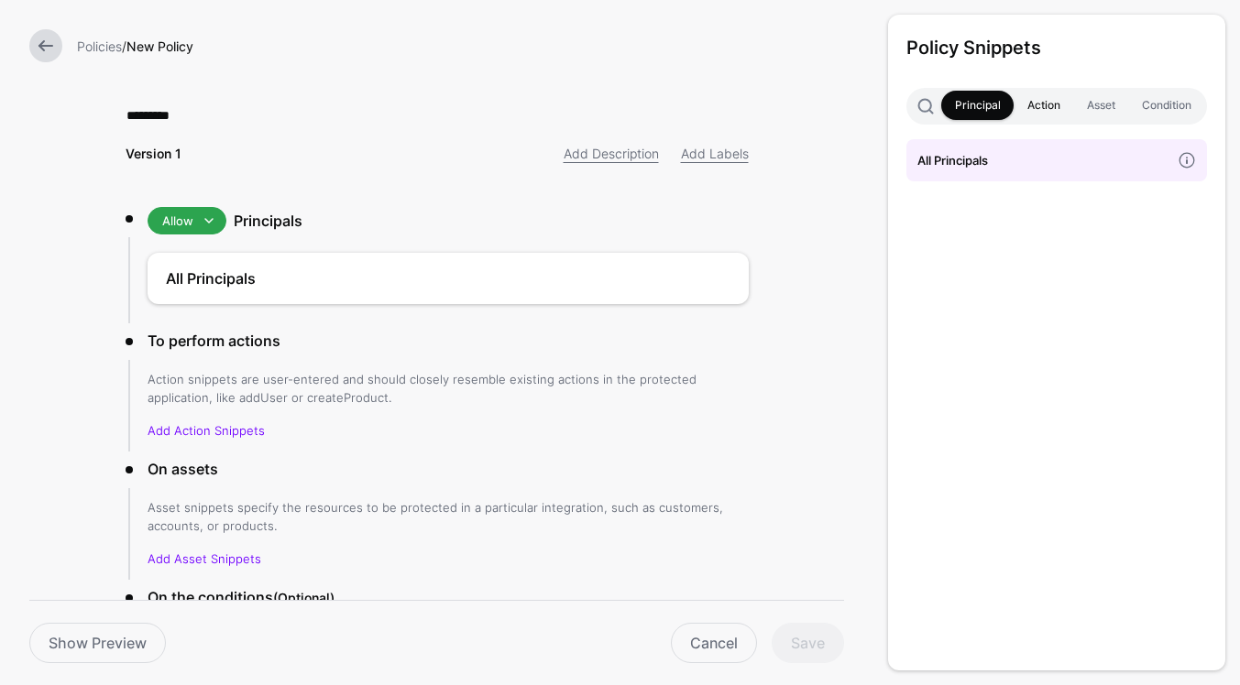
click at [1046, 104] on link "Action" at bounding box center [1043, 105] width 60 height 29
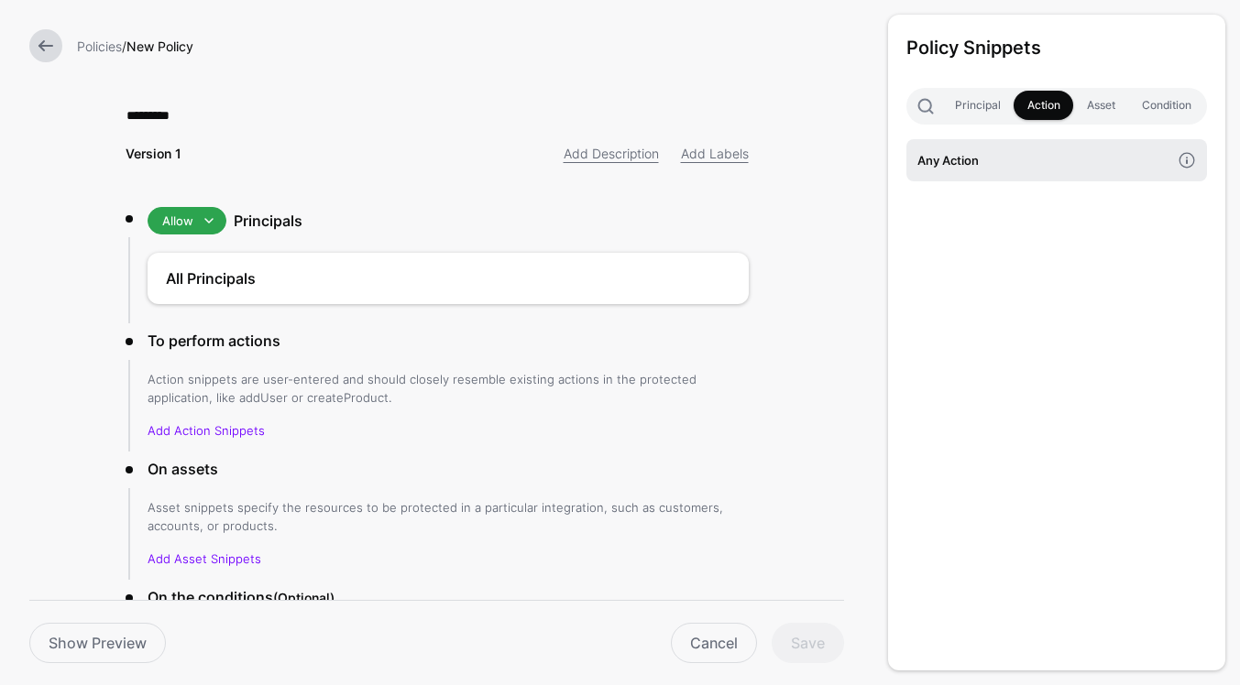
click at [1054, 155] on h4 "Any Action" at bounding box center [1043, 160] width 253 height 20
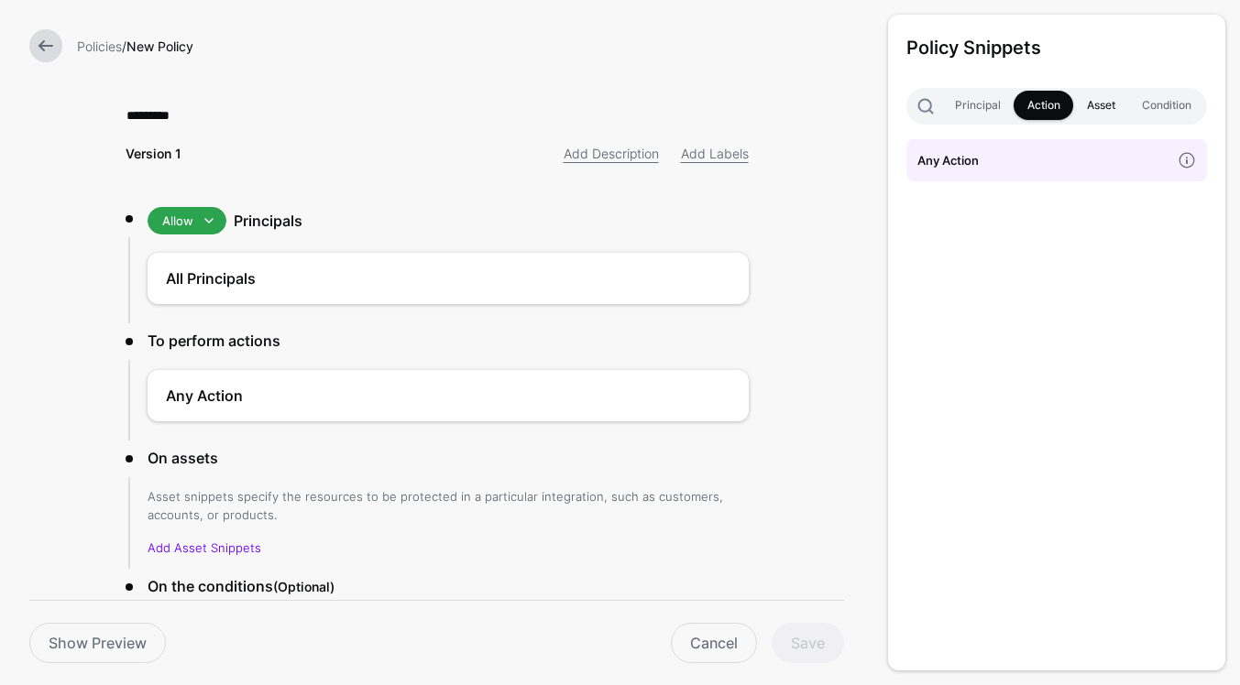
click at [1087, 100] on link "Asset" at bounding box center [1100, 105] width 55 height 29
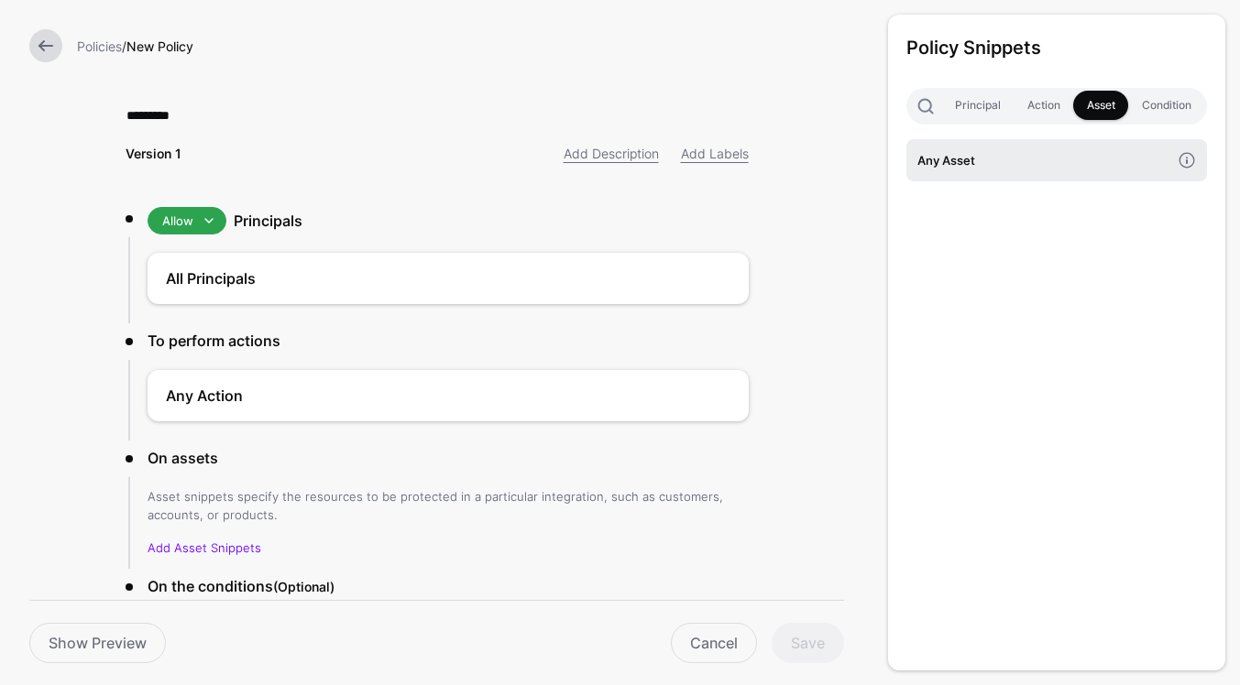
click at [1072, 151] on h4 "Any Asset" at bounding box center [1043, 160] width 253 height 20
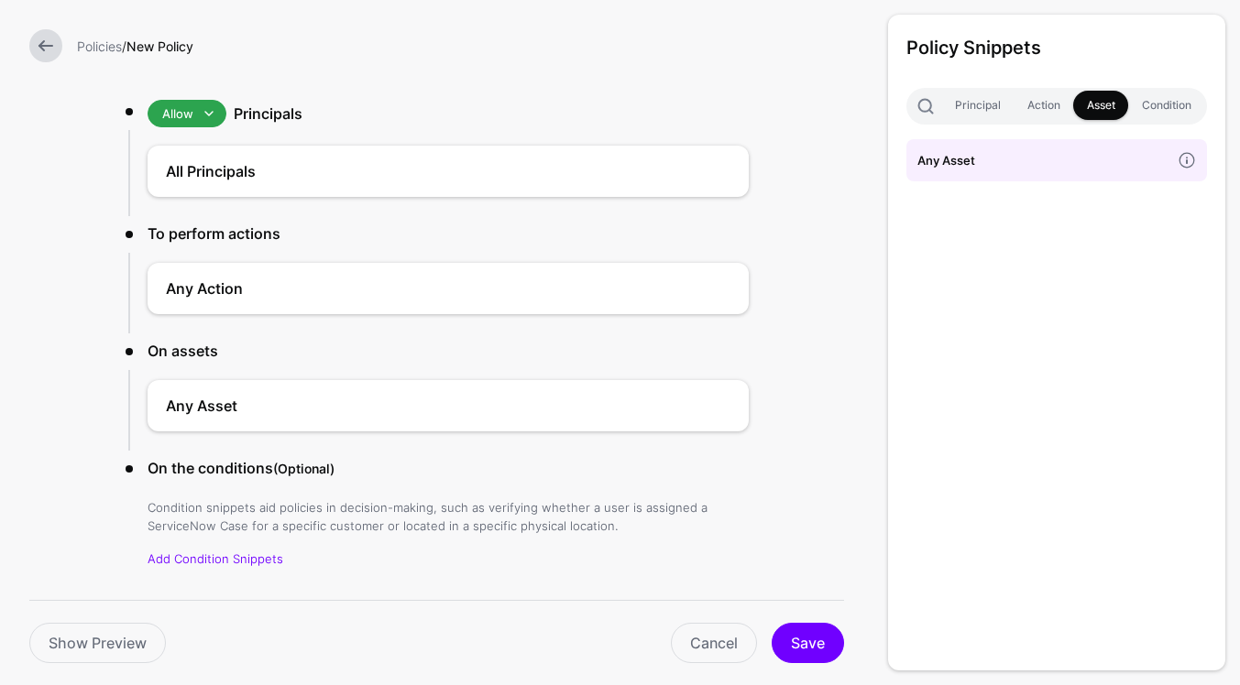
scroll to position [159, 0]
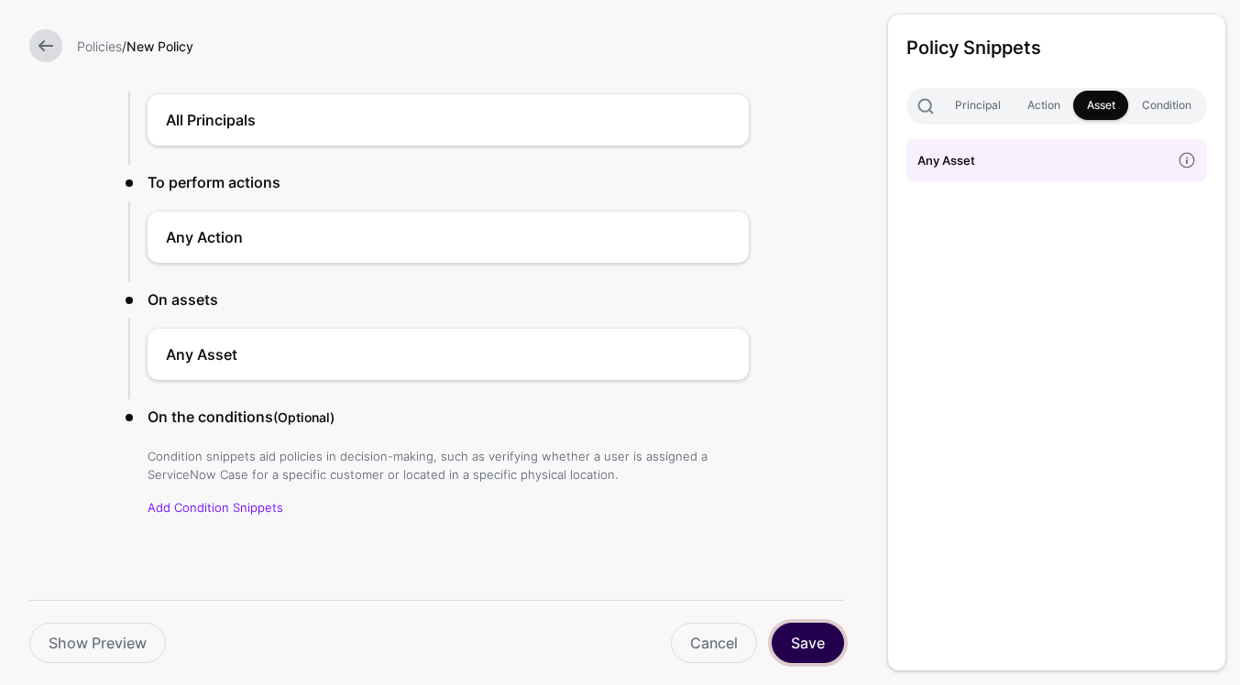
click at [816, 630] on button "Save" at bounding box center [808, 643] width 72 height 40
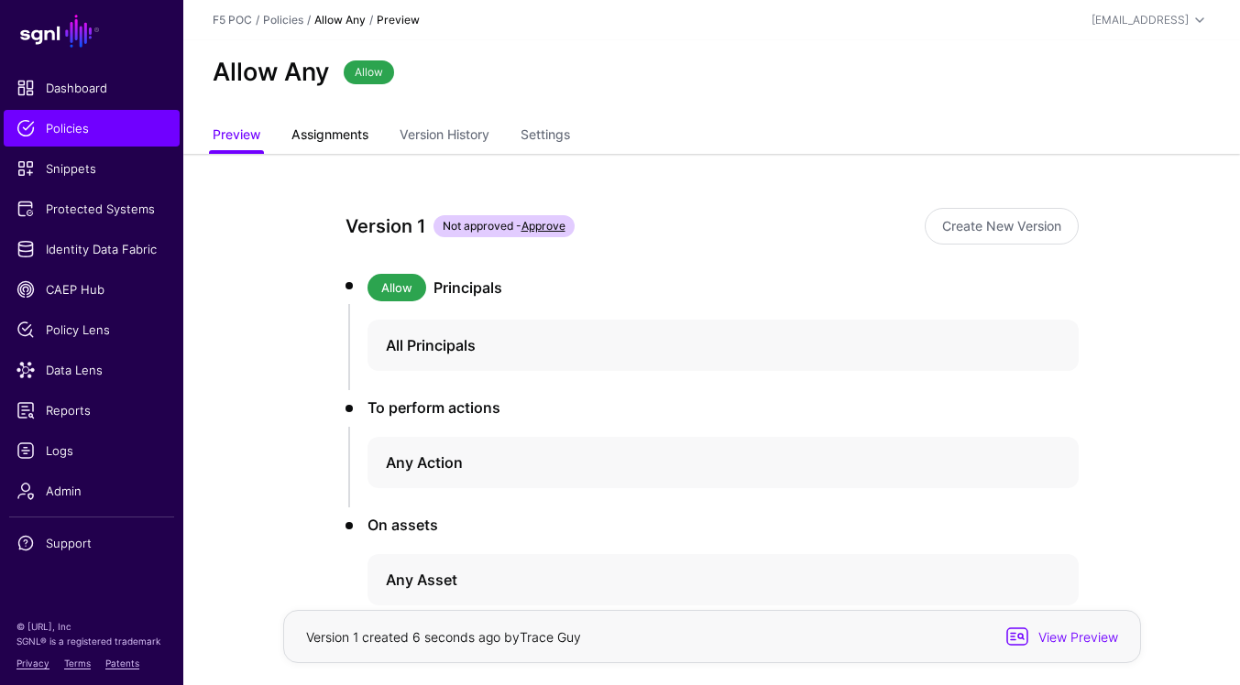
click at [360, 142] on span "Assignments" at bounding box center [330, 134] width 86 height 19
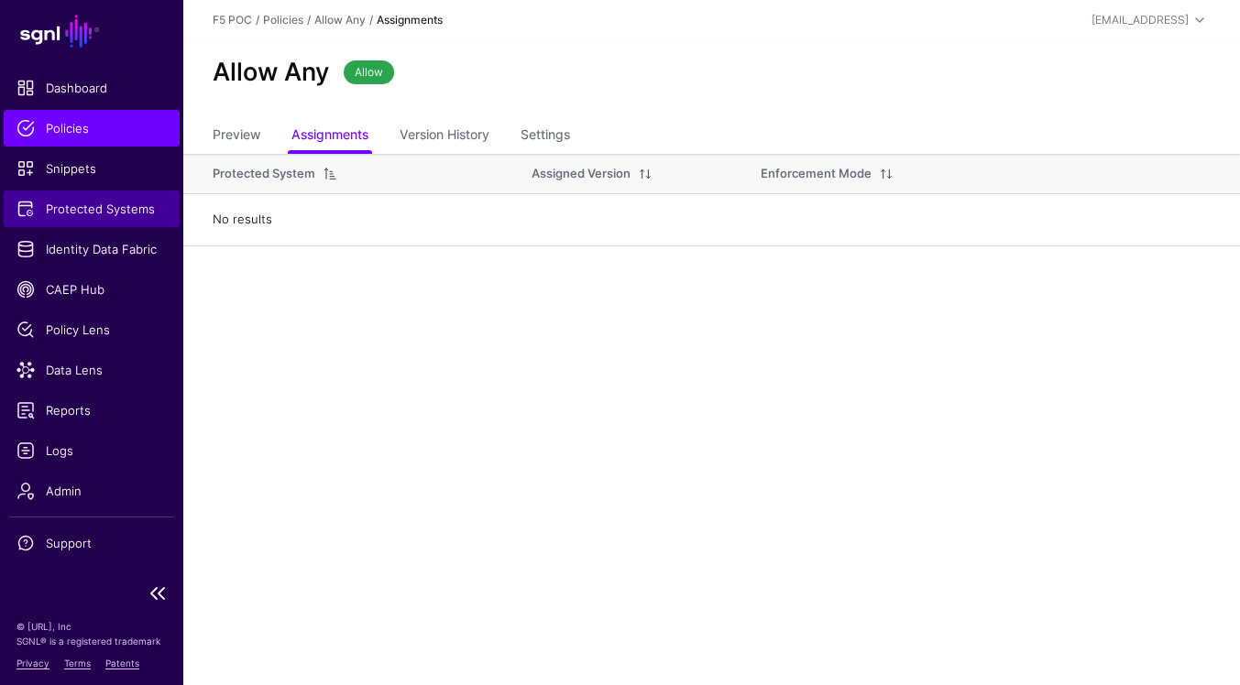
click at [124, 207] on span "Protected Systems" at bounding box center [91, 209] width 150 height 18
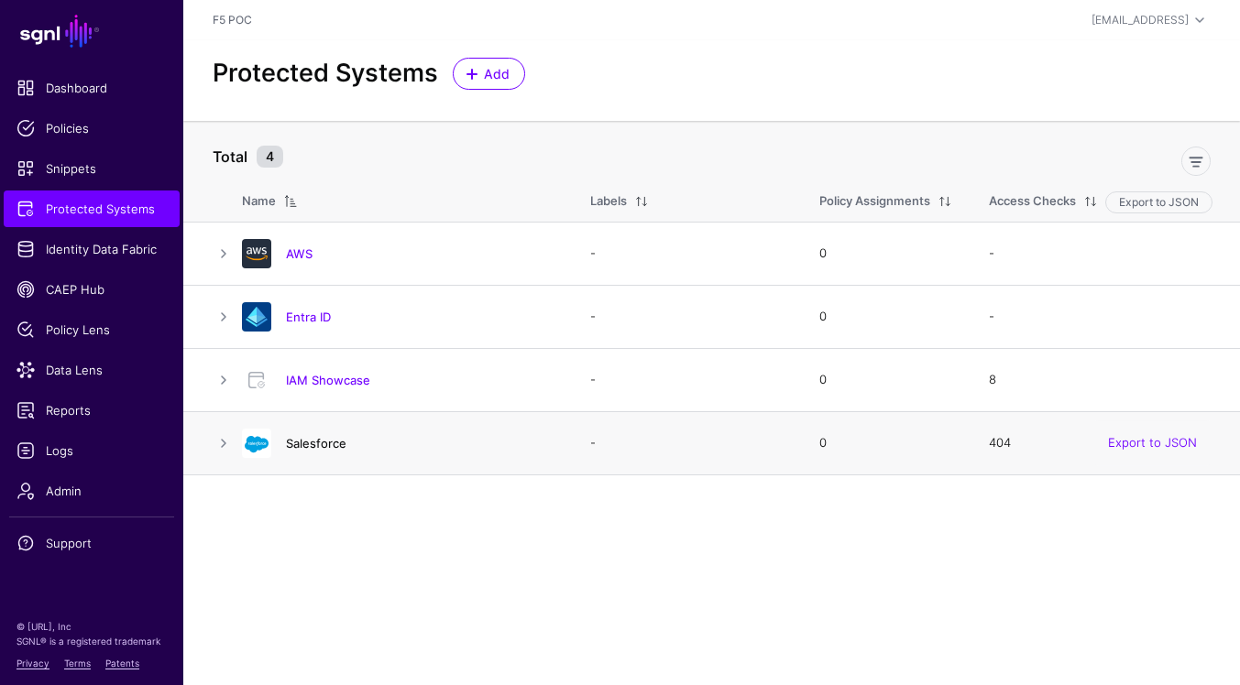
click at [314, 445] on link "Salesforce" at bounding box center [316, 443] width 60 height 15
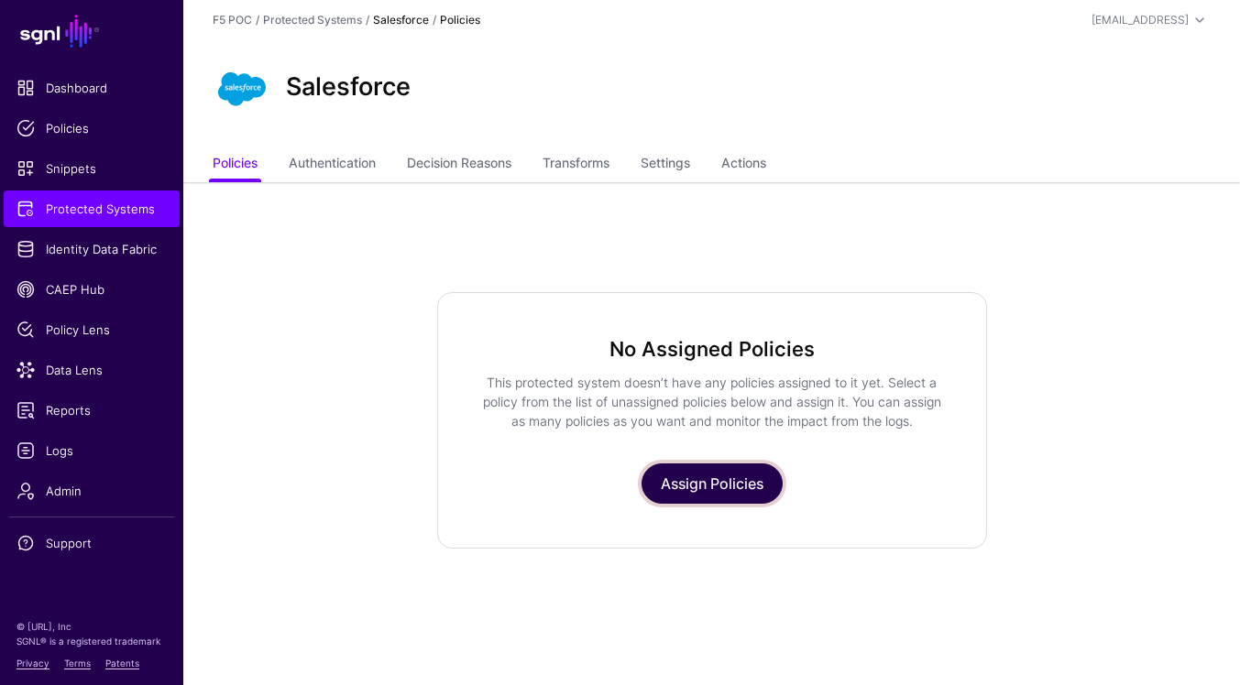
click at [719, 476] on link "Assign Policies" at bounding box center [711, 484] width 141 height 40
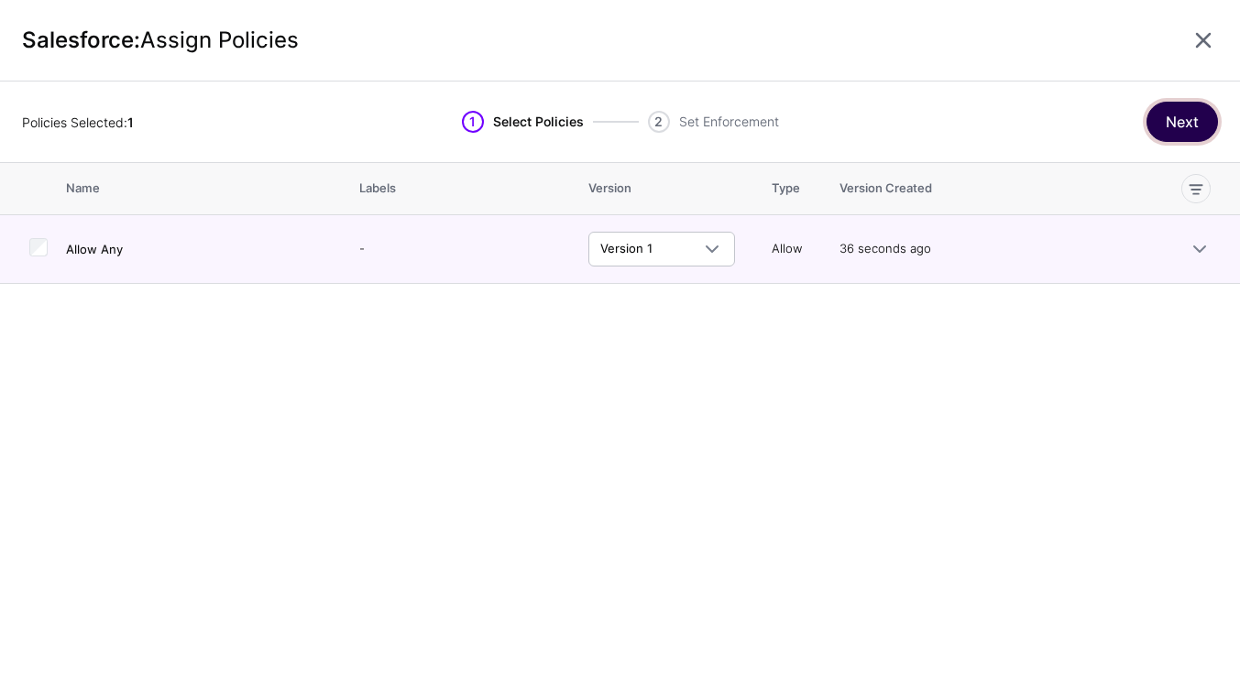
click at [1192, 124] on button "Next" at bounding box center [1181, 122] width 71 height 40
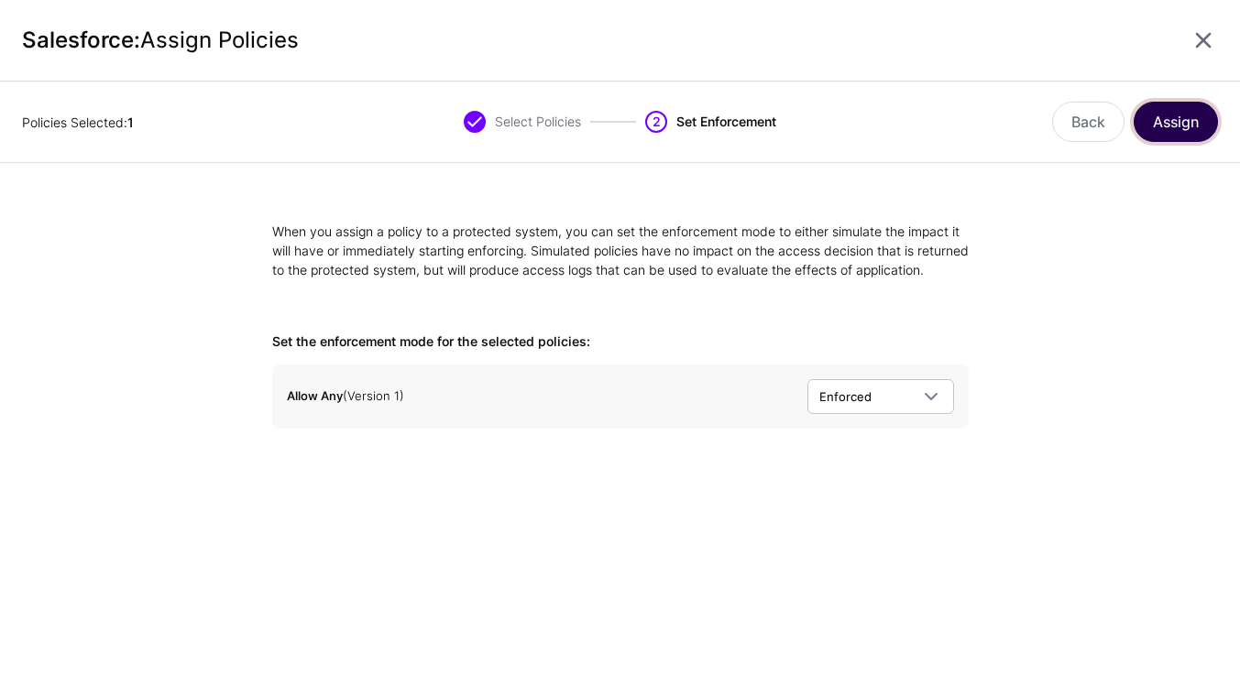
click at [1179, 127] on button "Assign" at bounding box center [1175, 122] width 84 height 40
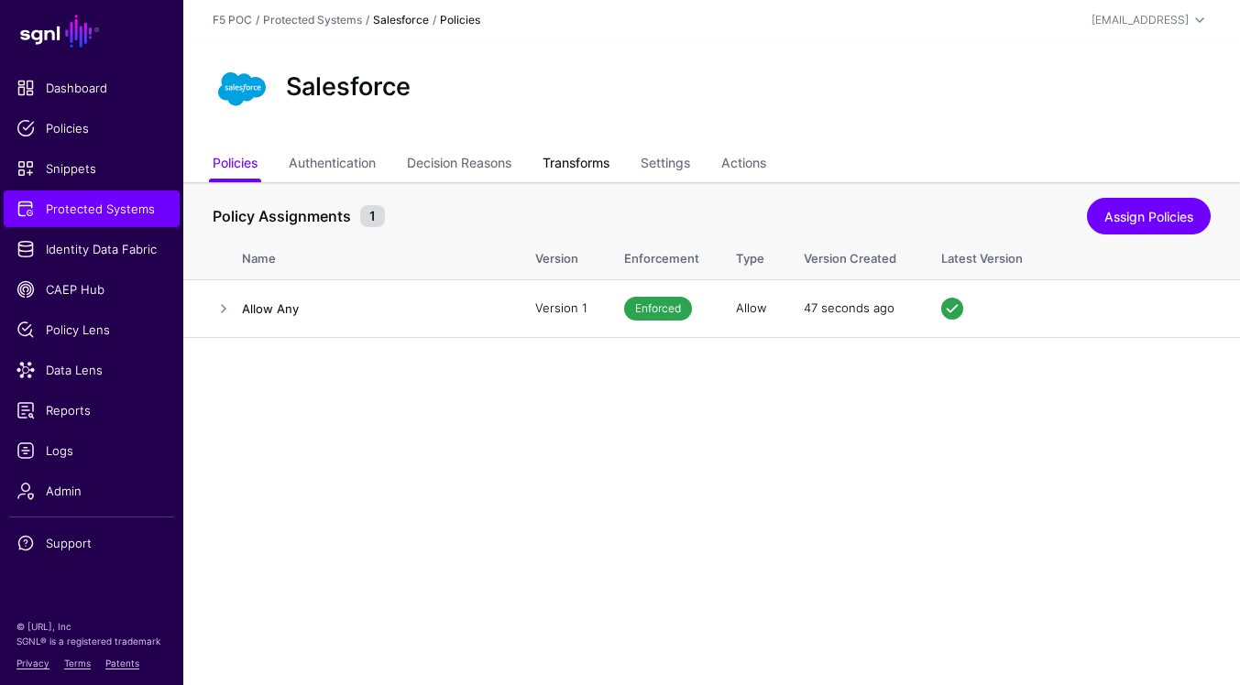
click at [609, 168] on link "Transforms" at bounding box center [575, 165] width 67 height 35
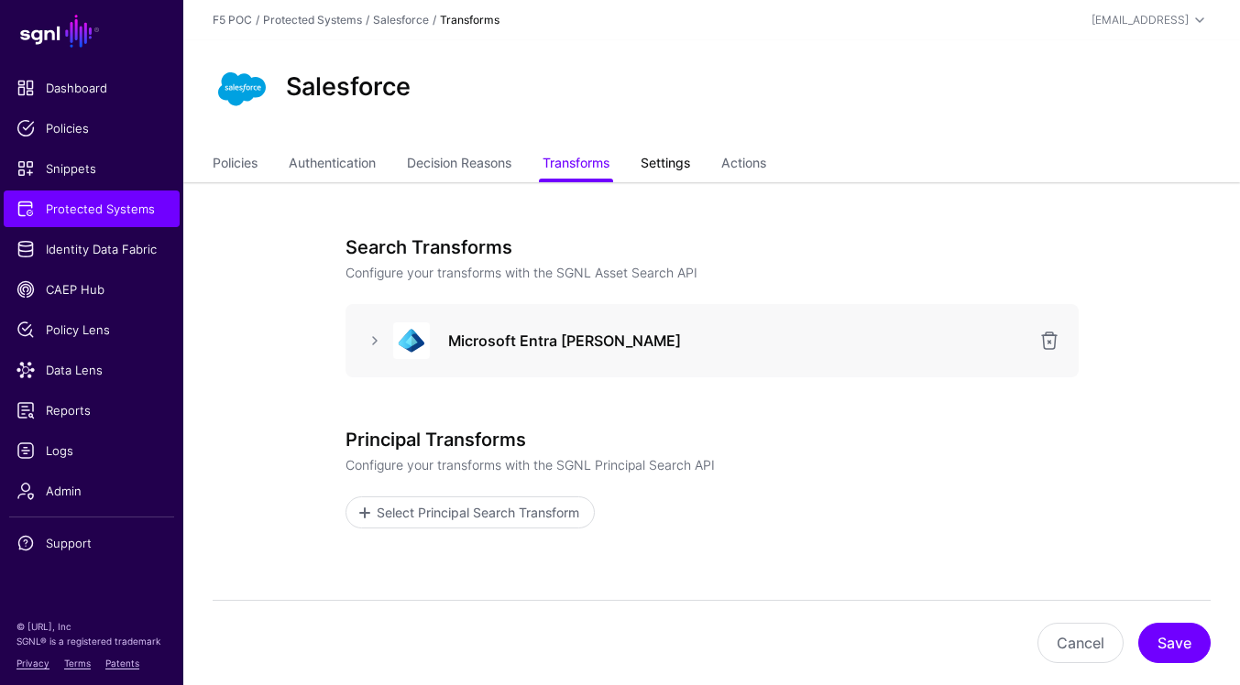
click at [685, 172] on link "Settings" at bounding box center [665, 165] width 49 height 35
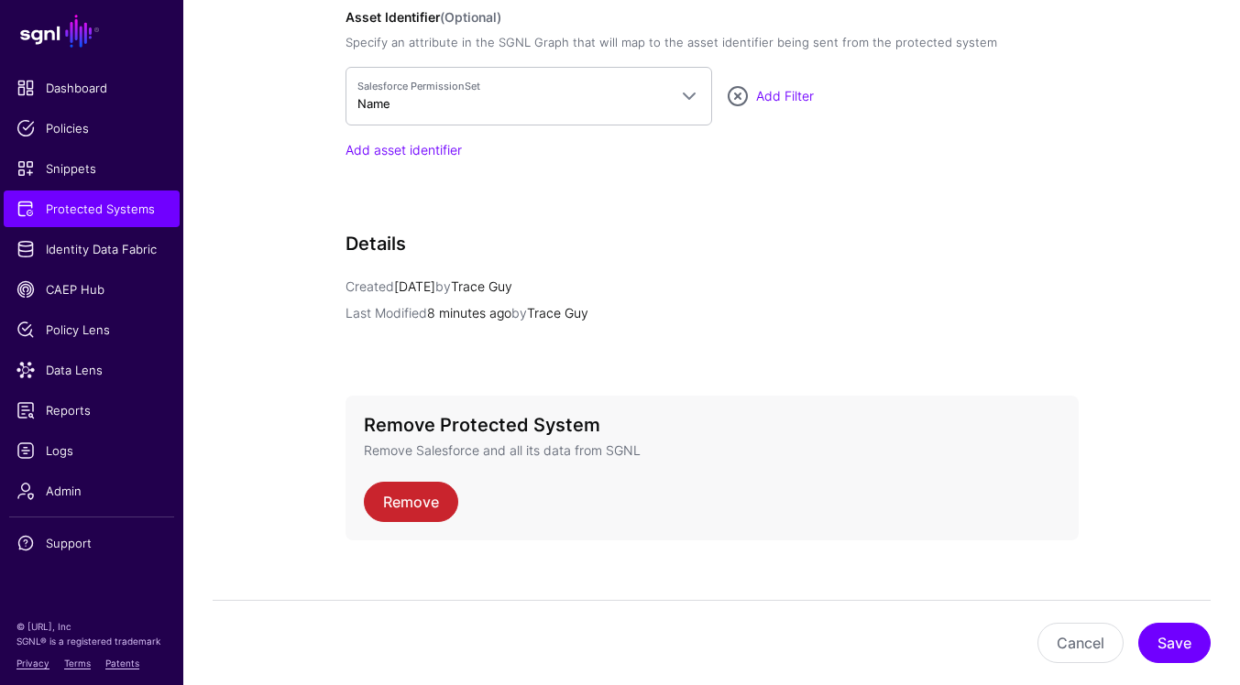
scroll to position [1603, 0]
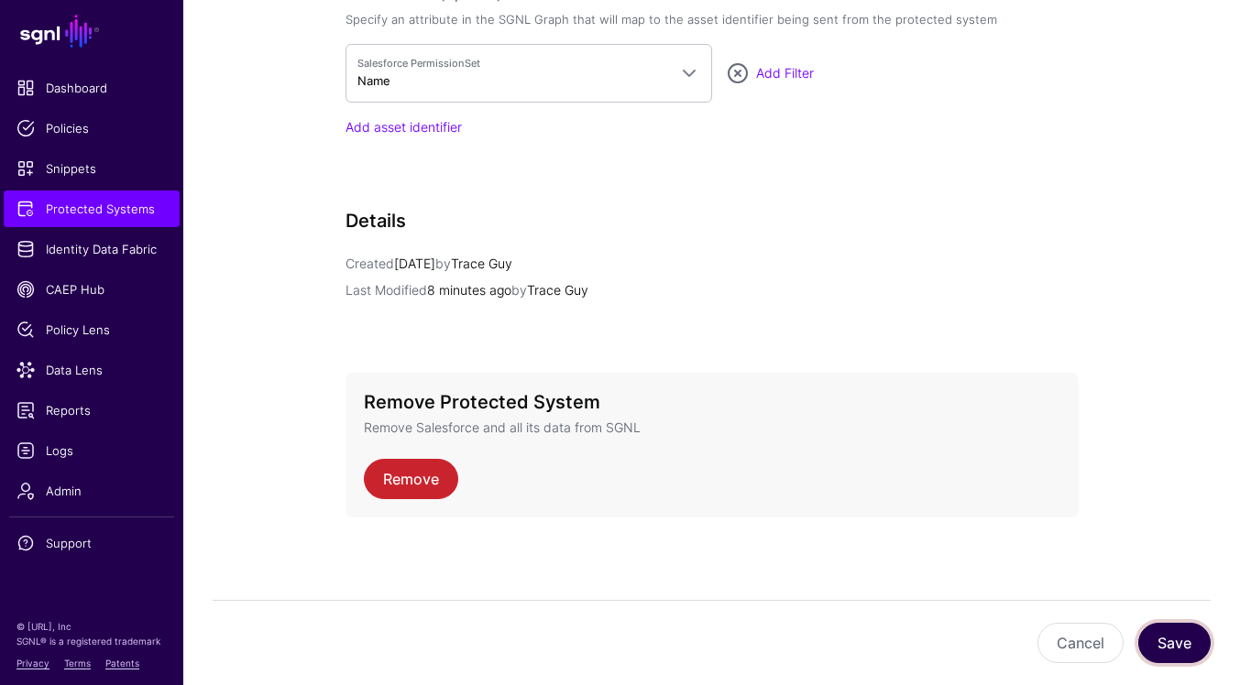
click at [1183, 658] on button "Save" at bounding box center [1174, 643] width 72 height 40
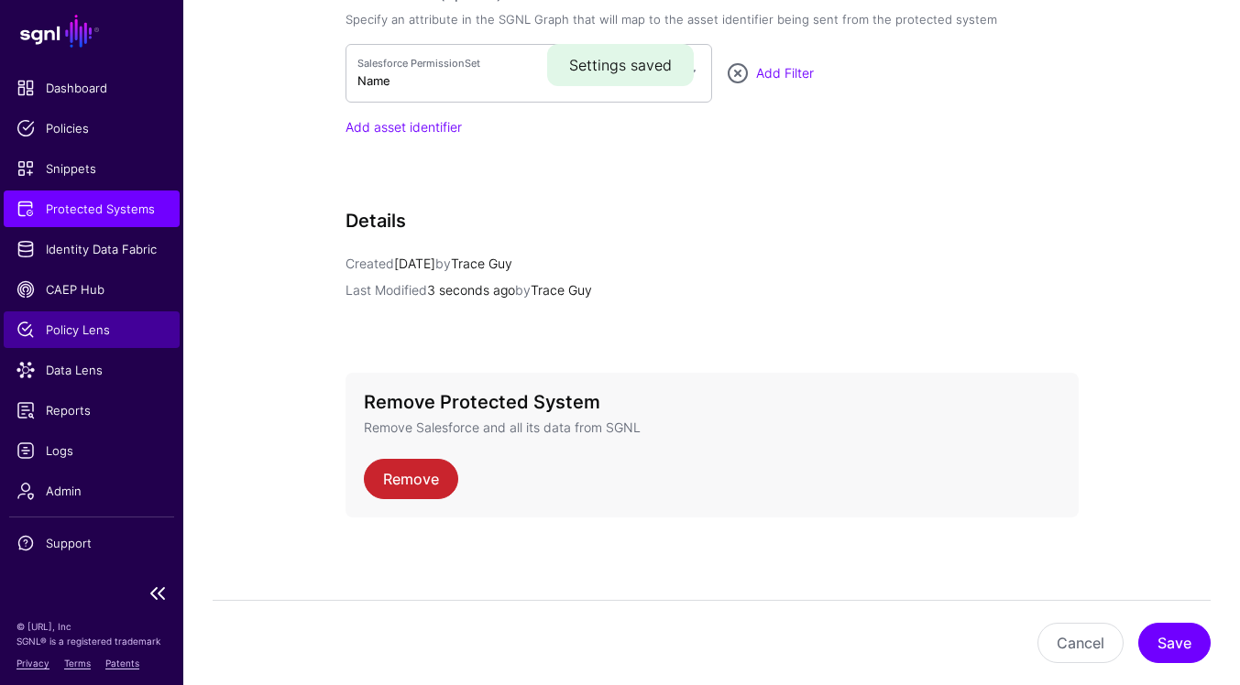
click at [105, 333] on span "Policy Lens" at bounding box center [91, 330] width 150 height 18
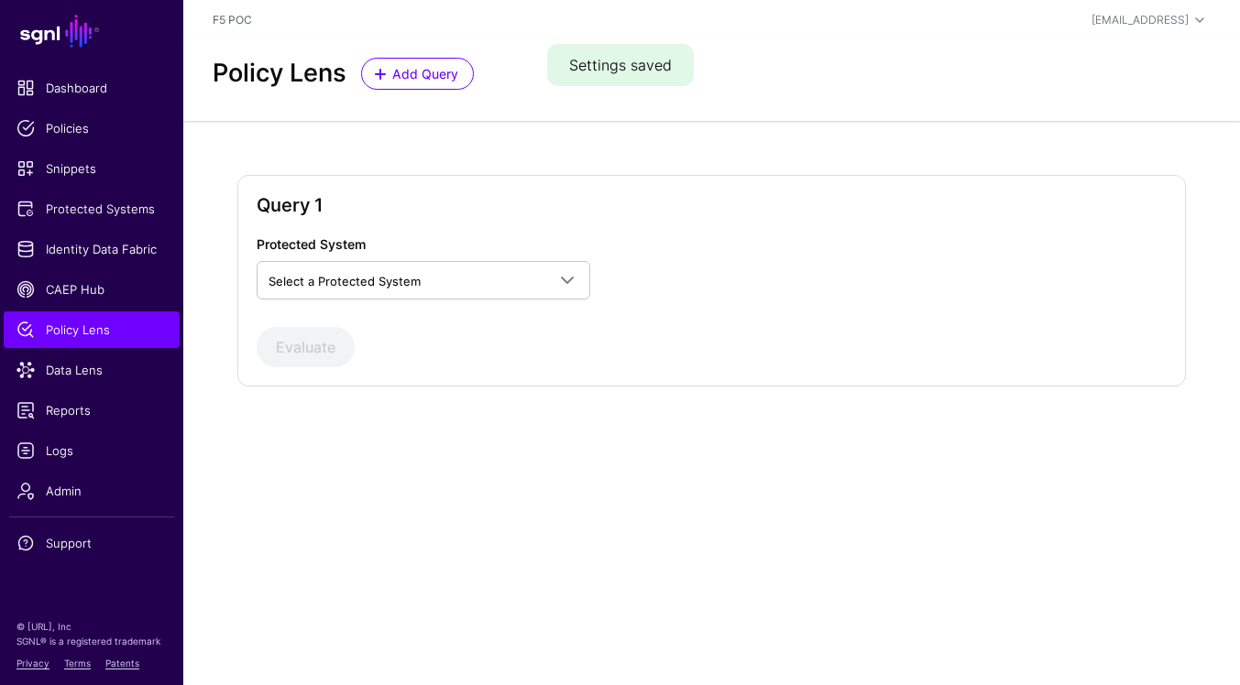
click at [464, 253] on div "Protected System Select a Protected System AWS Entra ID IAM Showcase Salesforce" at bounding box center [442, 267] width 386 height 65
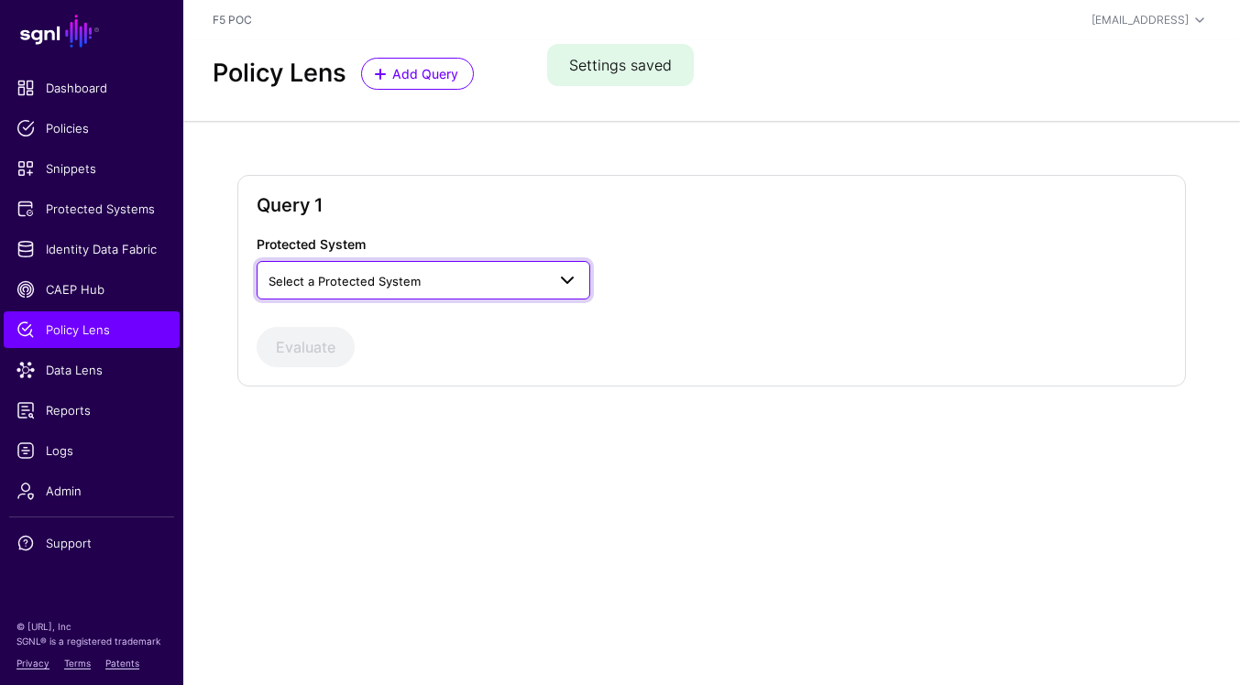
click at [462, 291] on link "Select a Protected System" at bounding box center [424, 280] width 334 height 38
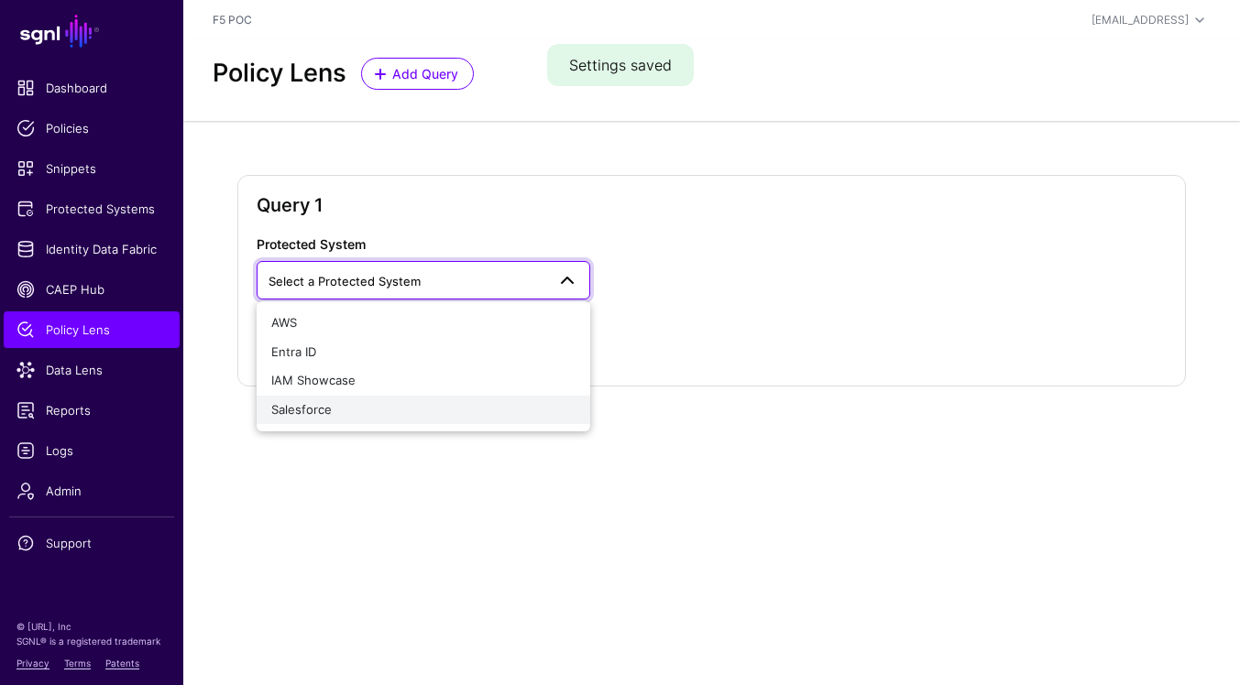
click at [443, 413] on div "Salesforce" at bounding box center [423, 410] width 305 height 18
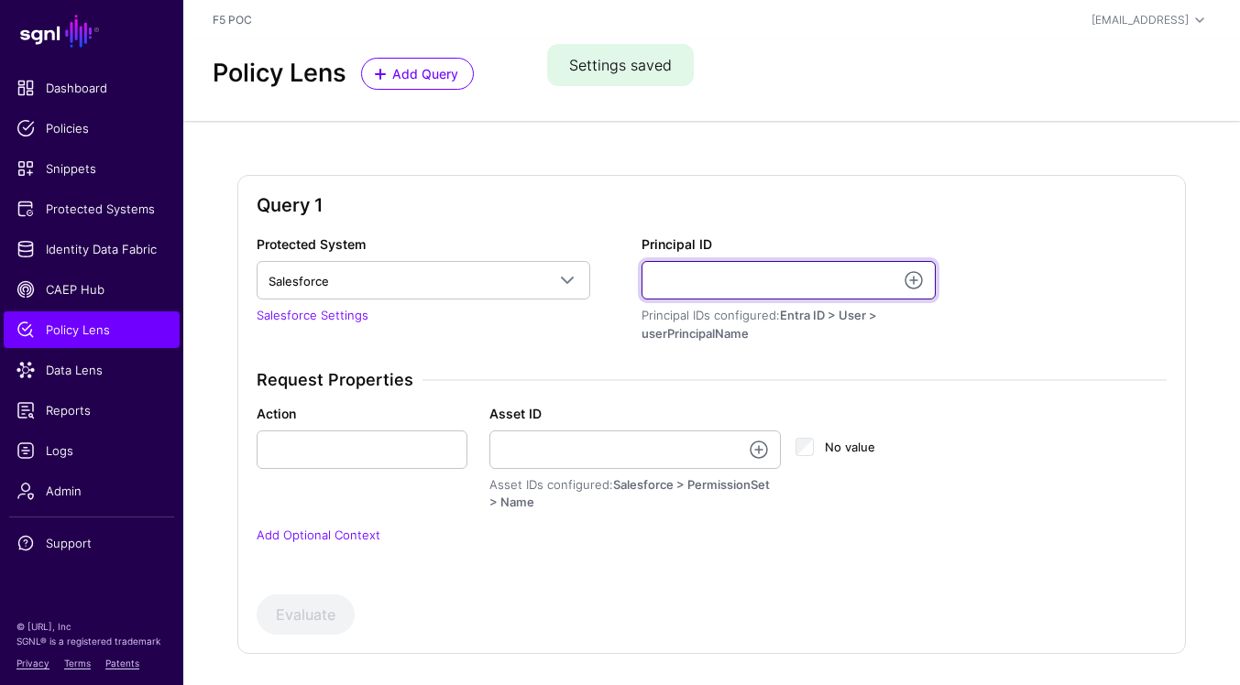
click at [800, 288] on input "Principal ID" at bounding box center [787, 280] width 293 height 38
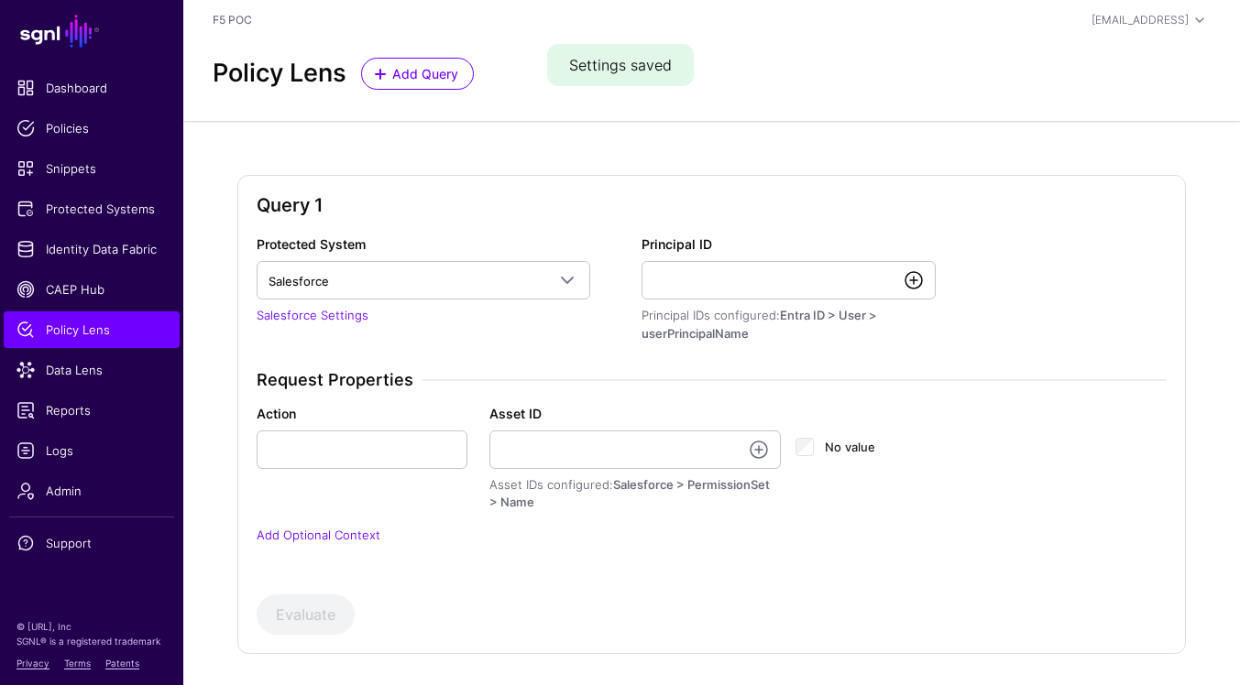
click at [918, 286] on link at bounding box center [914, 280] width 22 height 22
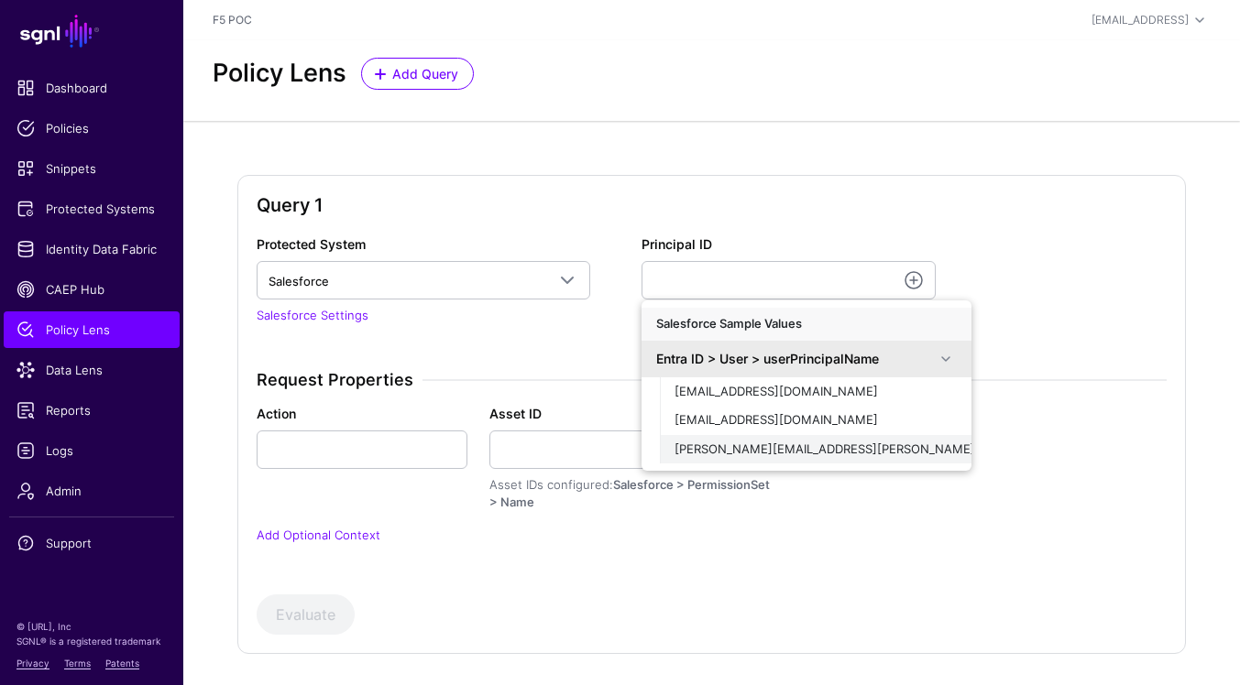
click at [913, 451] on div "[PERSON_NAME][EMAIL_ADDRESS][PERSON_NAME][DOMAIN_NAME]" at bounding box center [815, 450] width 282 height 18
type input "**********"
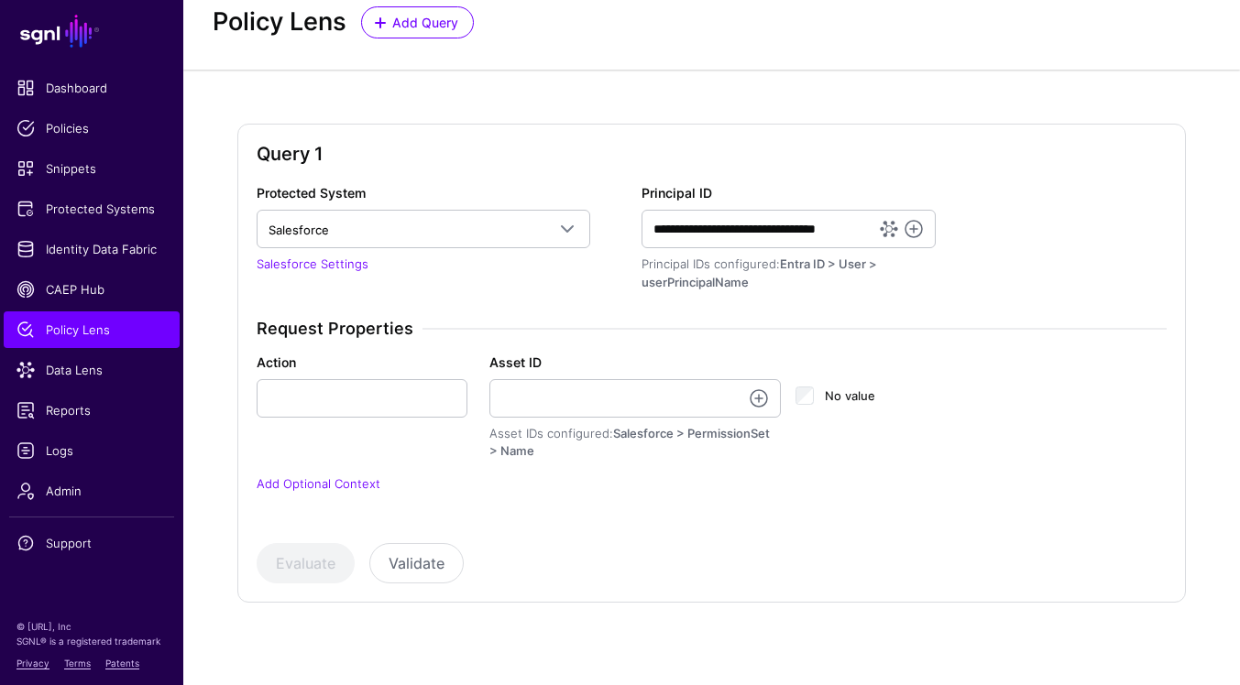
scroll to position [52, 0]
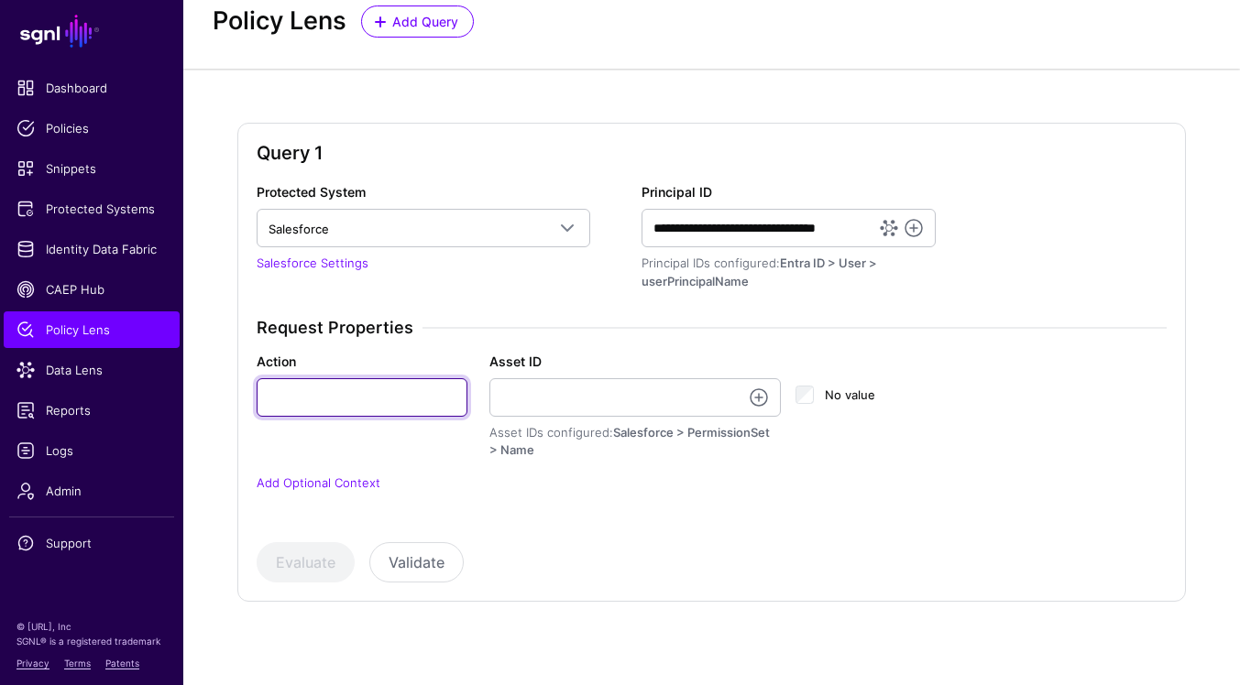
click at [409, 405] on input "Action" at bounding box center [362, 397] width 211 height 38
type input "******"
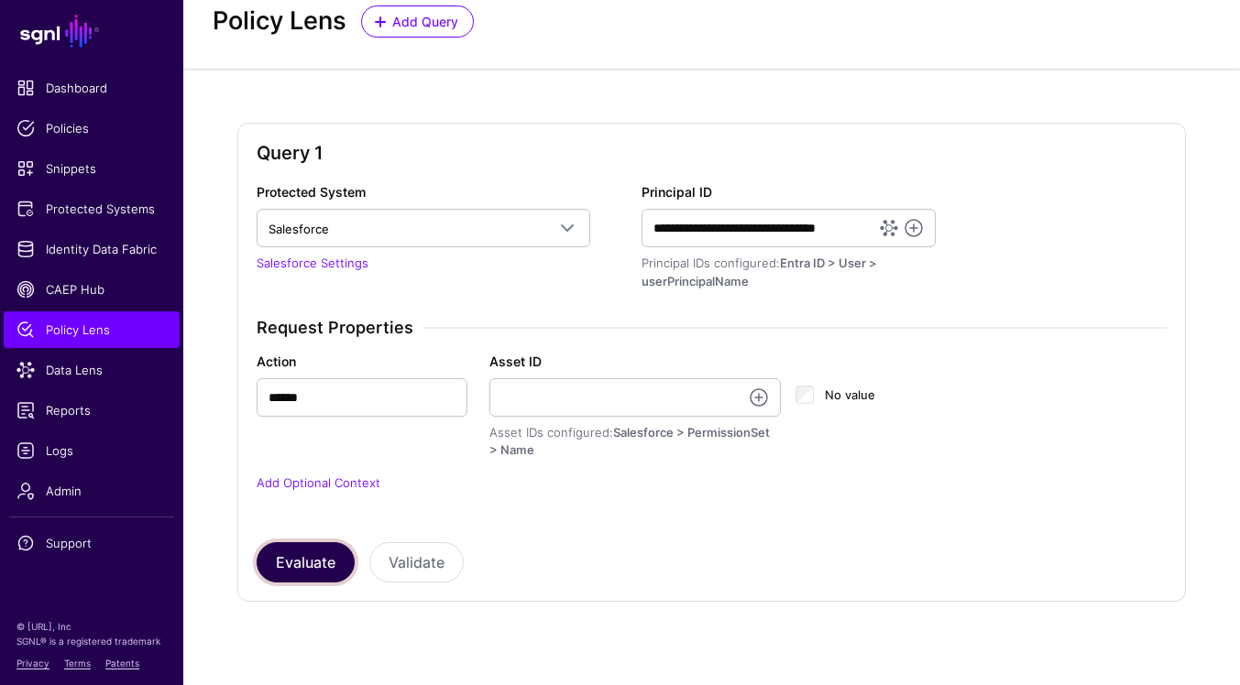
click at [323, 565] on button "Evaluate" at bounding box center [306, 562] width 98 height 40
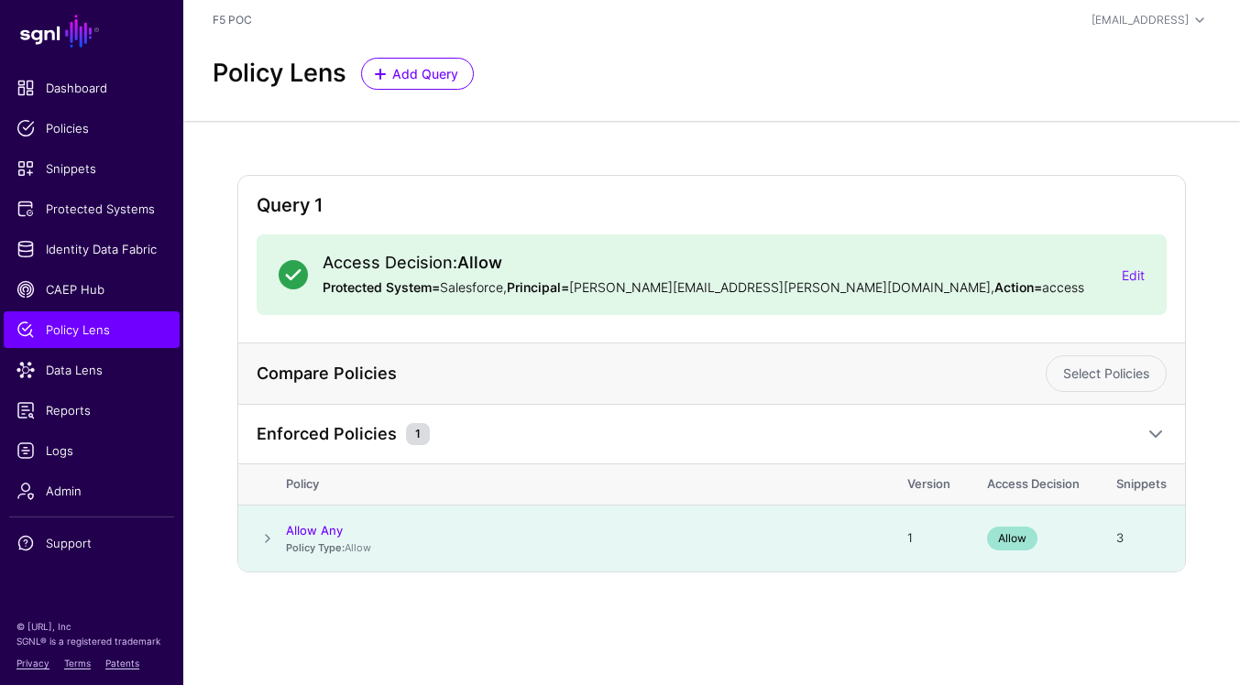
click at [261, 535] on span at bounding box center [268, 539] width 22 height 22
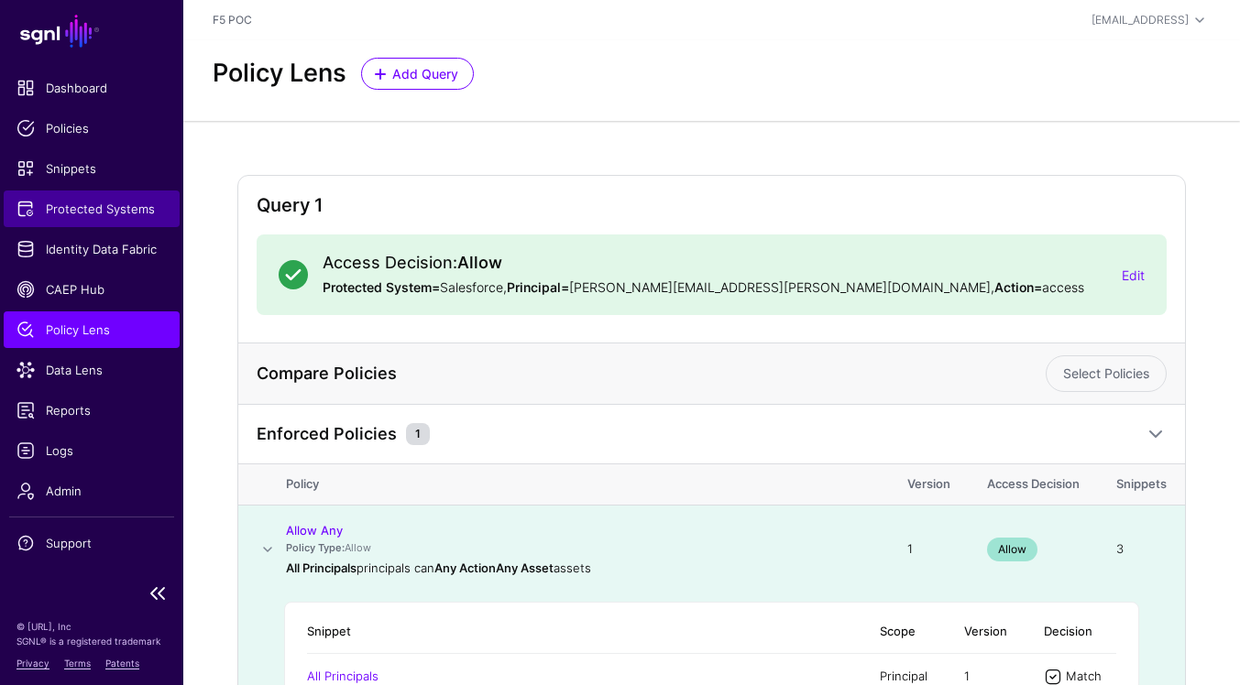
click at [115, 218] on link "Protected Systems" at bounding box center [92, 209] width 176 height 37
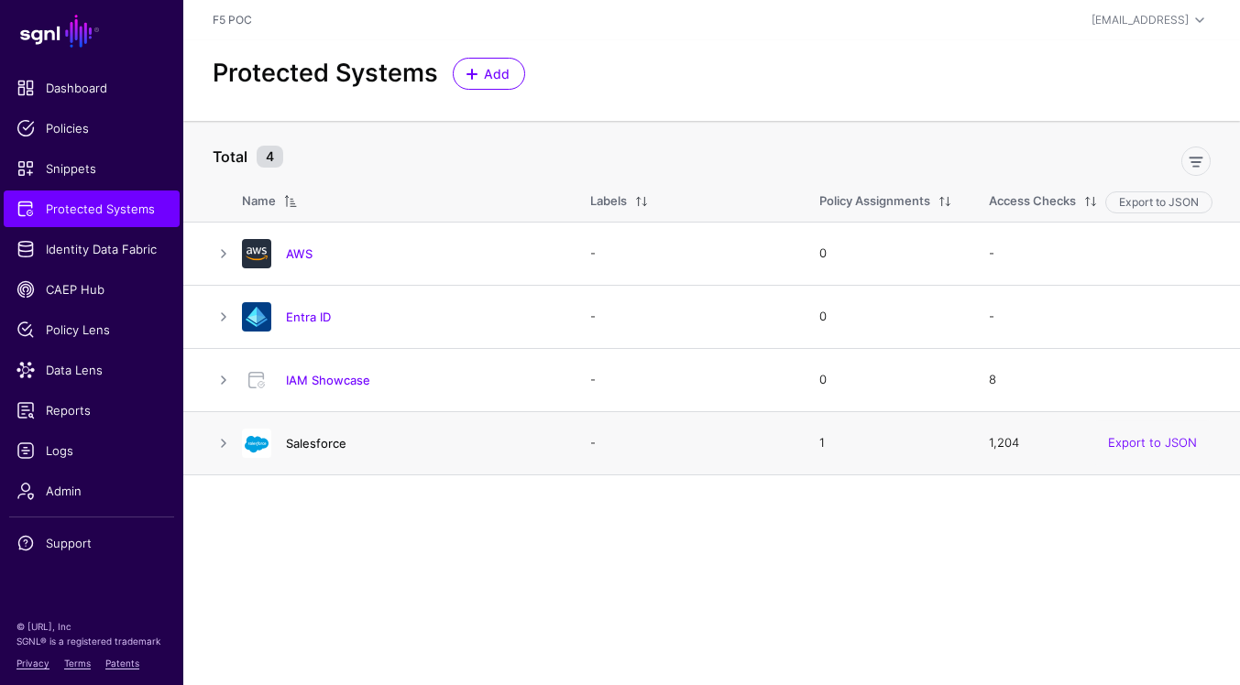
click at [331, 442] on link "Salesforce" at bounding box center [316, 443] width 60 height 15
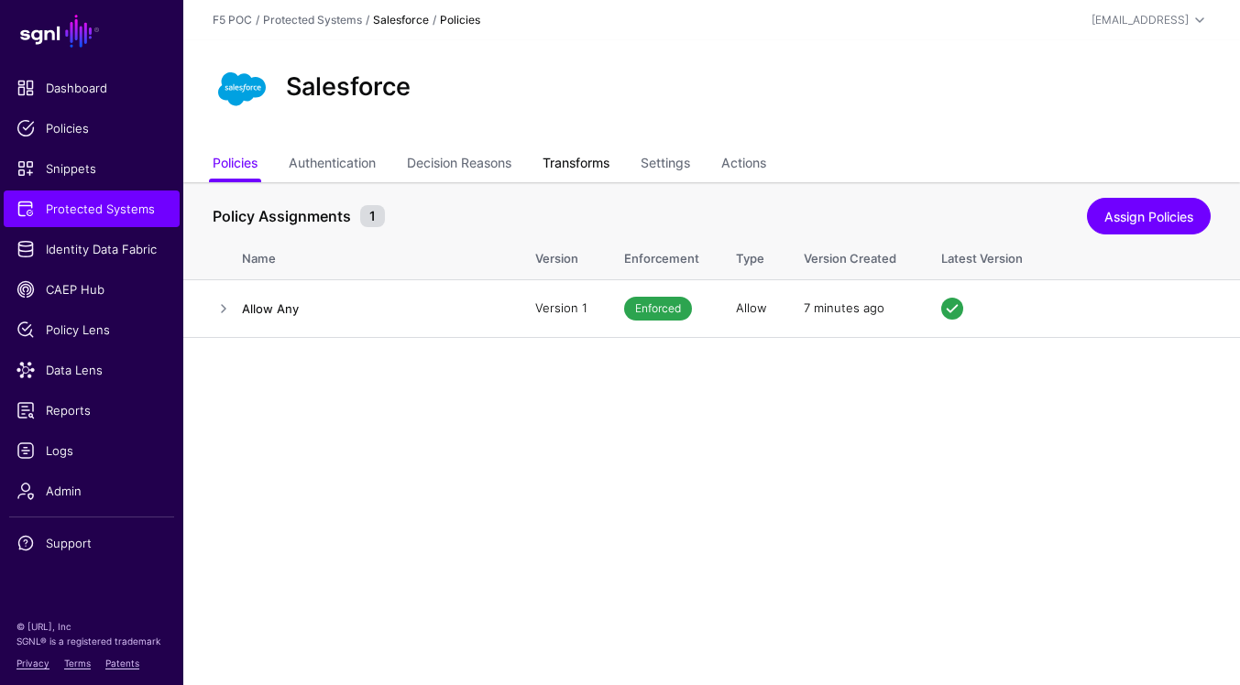
click at [604, 165] on link "Transforms" at bounding box center [575, 165] width 67 height 35
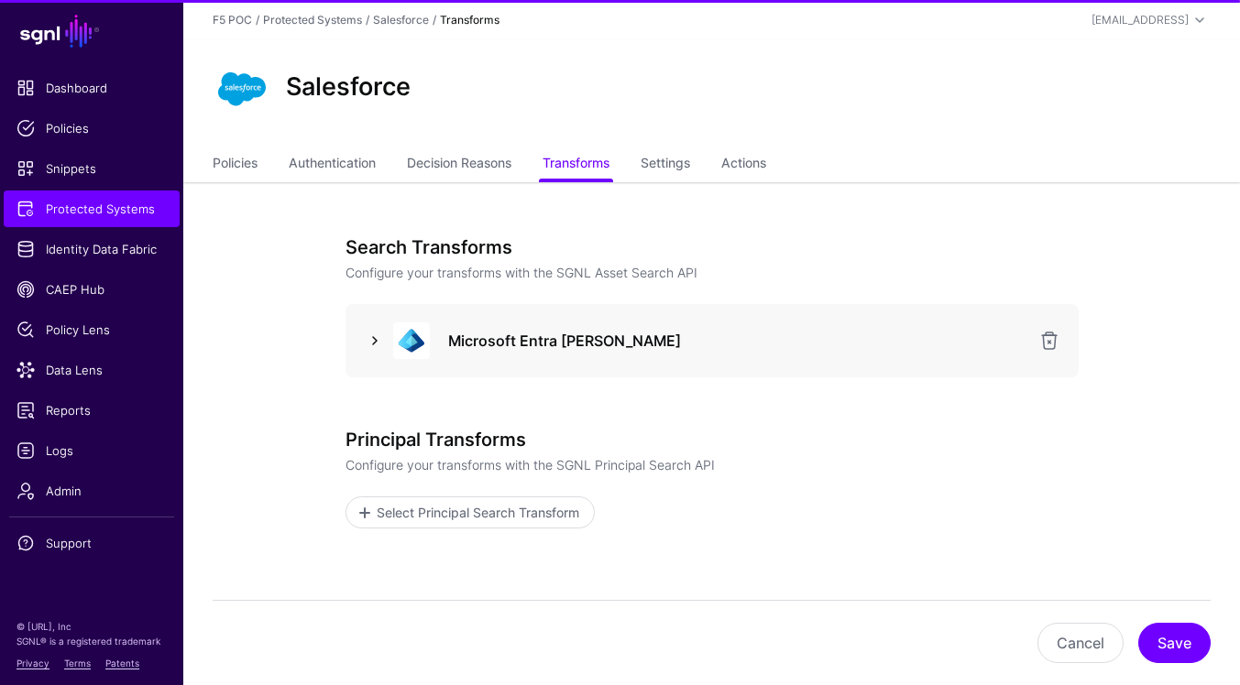
click at [375, 342] on link at bounding box center [375, 341] width 22 height 22
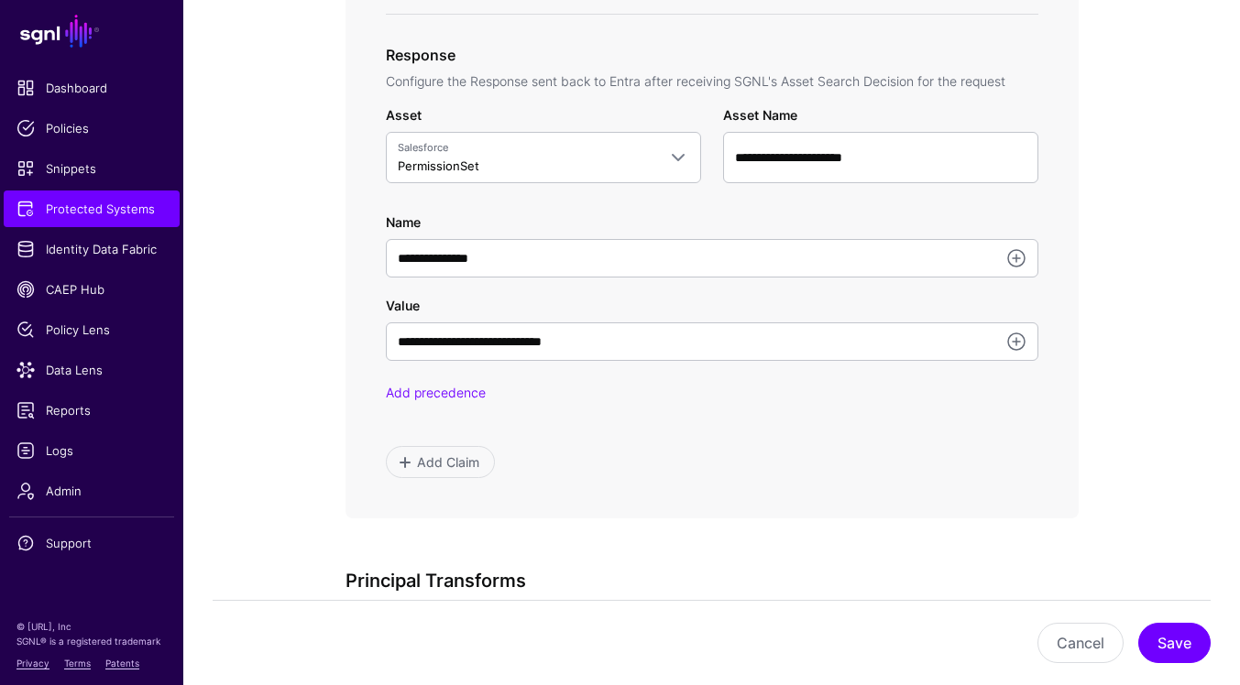
scroll to position [997, 0]
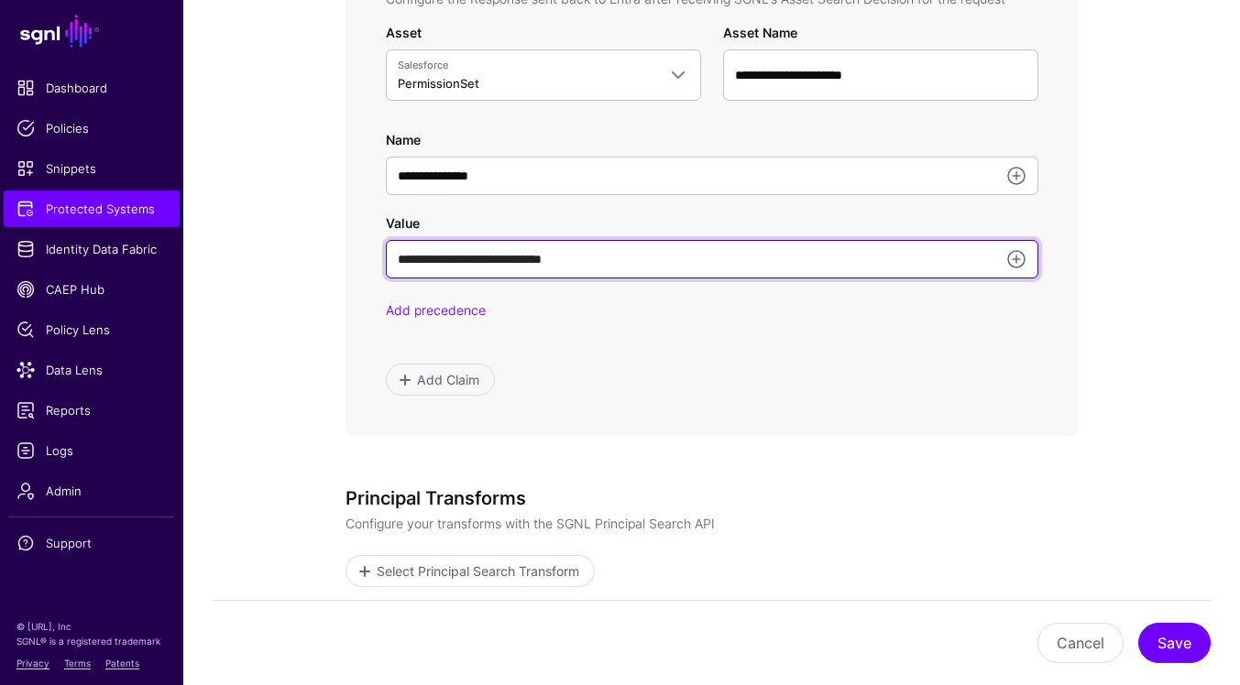
click at [406, 259] on input "**********" at bounding box center [712, 259] width 652 height 38
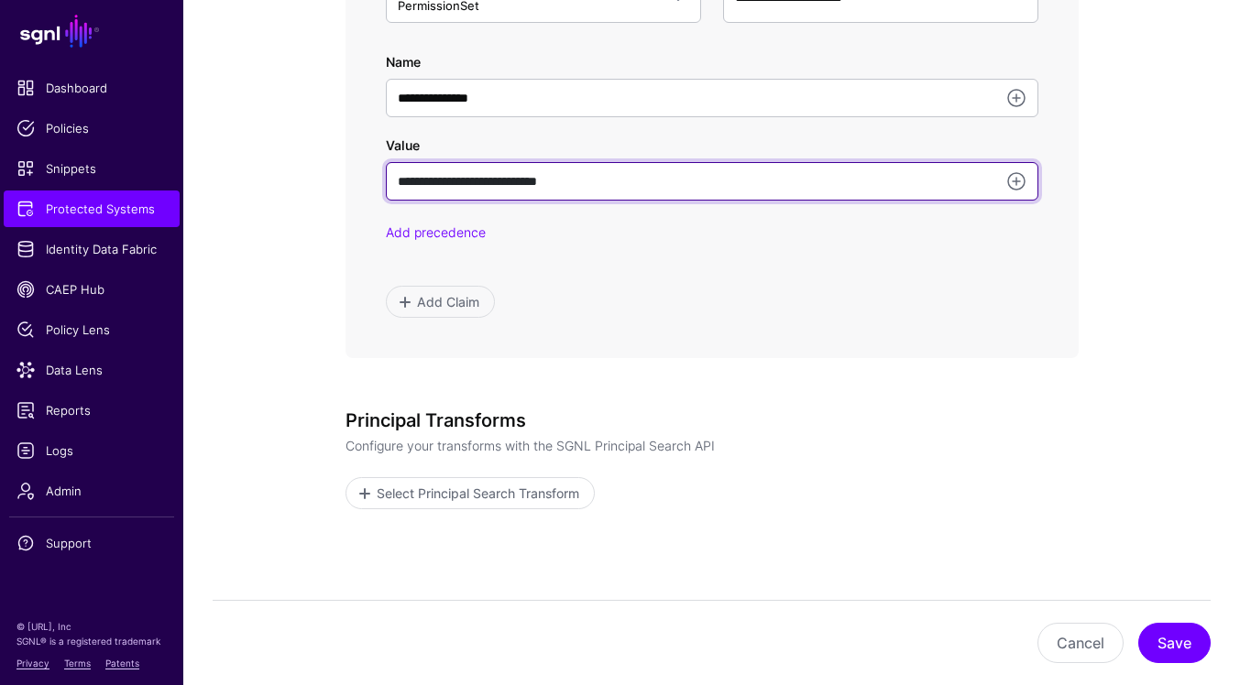
scroll to position [1170, 0]
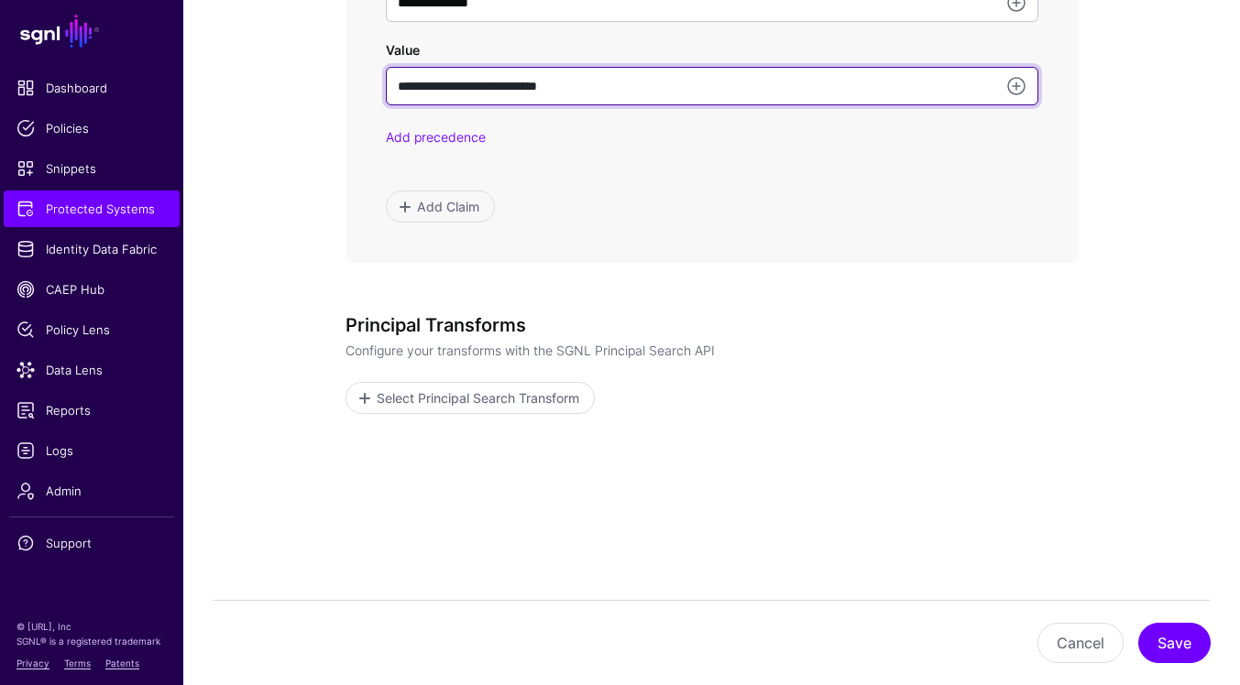
click at [401, 86] on input "**********" at bounding box center [712, 86] width 652 height 38
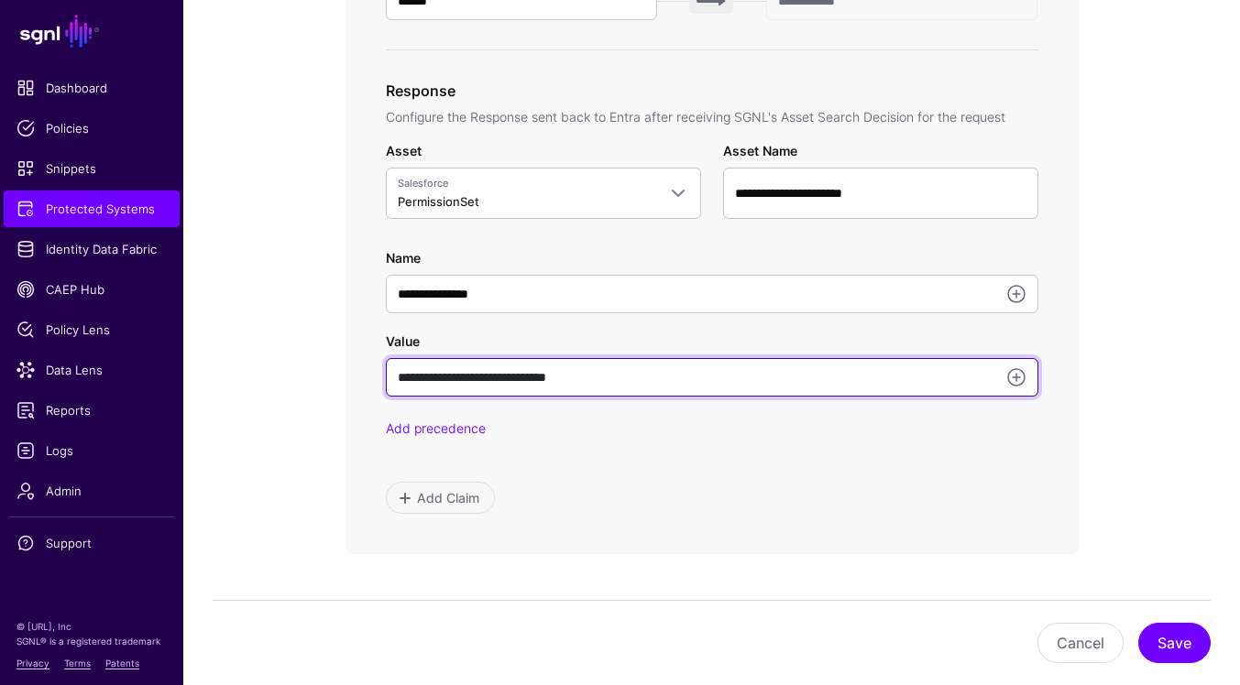
scroll to position [969, 0]
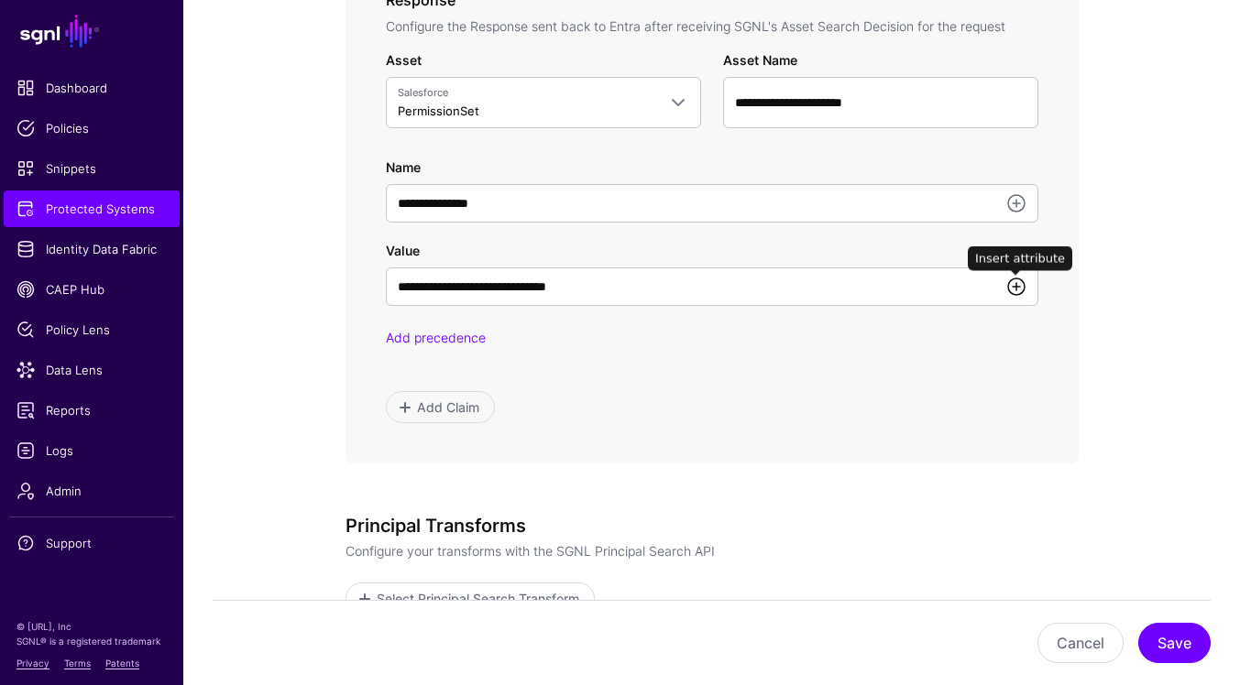
click at [1019, 290] on link at bounding box center [1016, 287] width 22 height 22
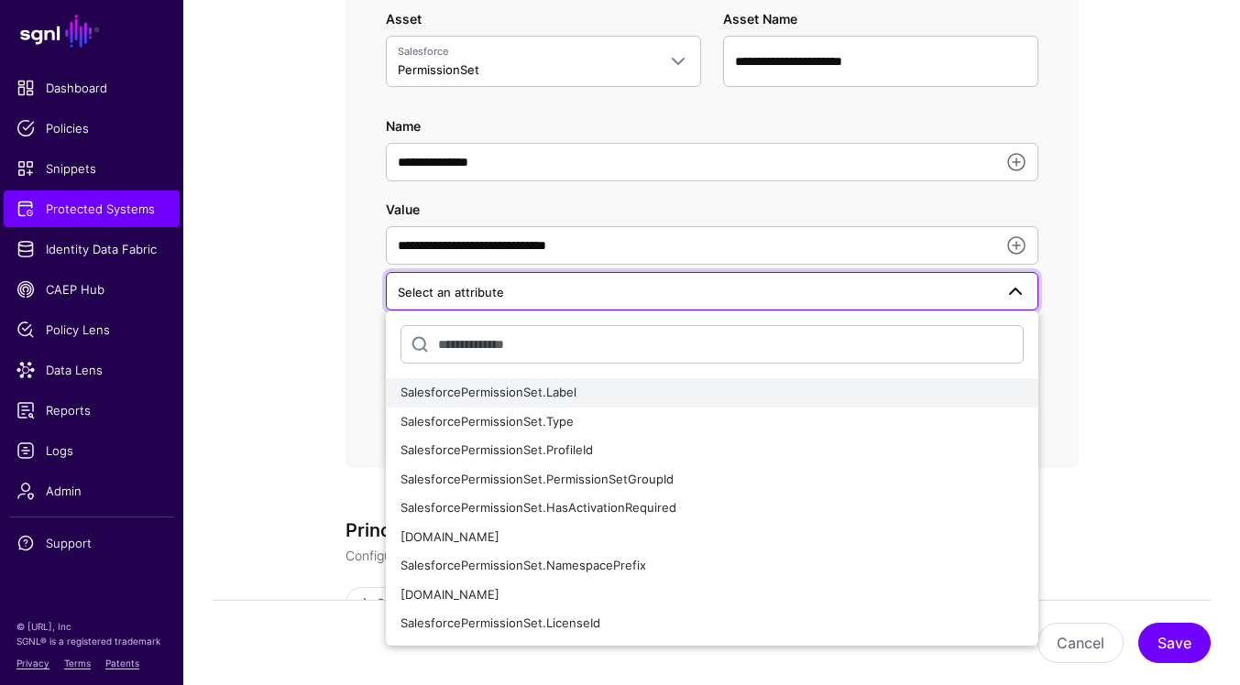
scroll to position [1020, 0]
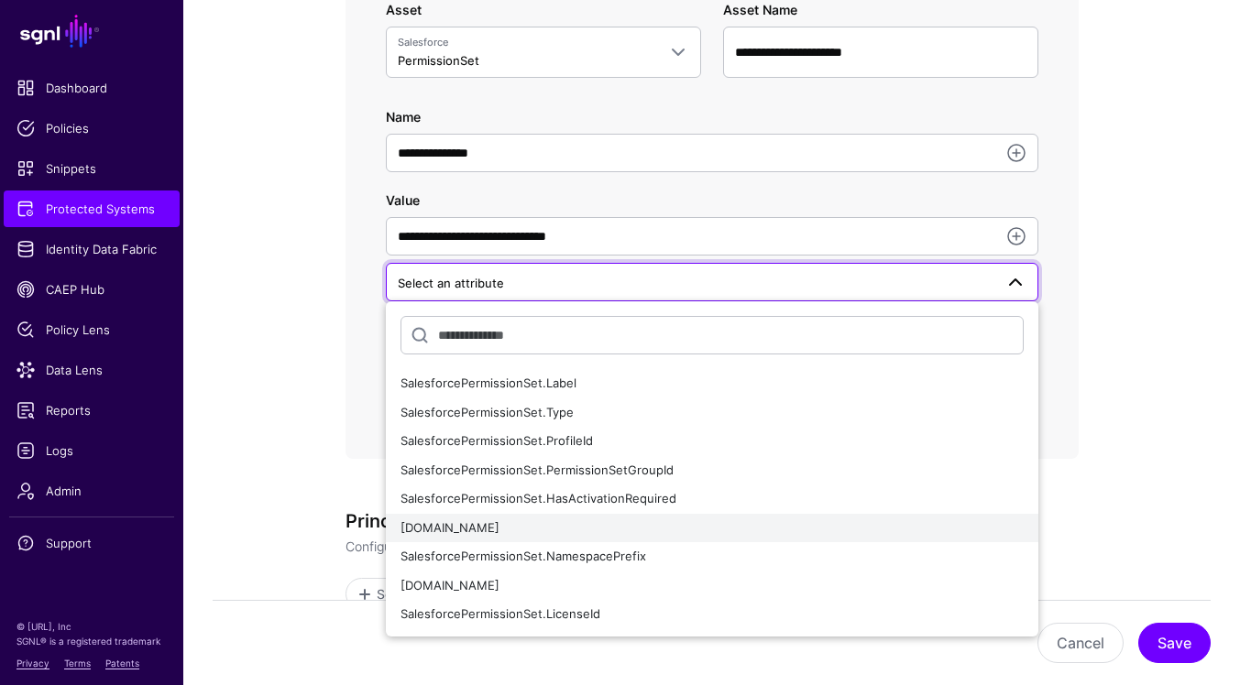
click at [804, 537] on button "SalesforcePermissionSet.Name" at bounding box center [712, 528] width 652 height 29
type input "**********"
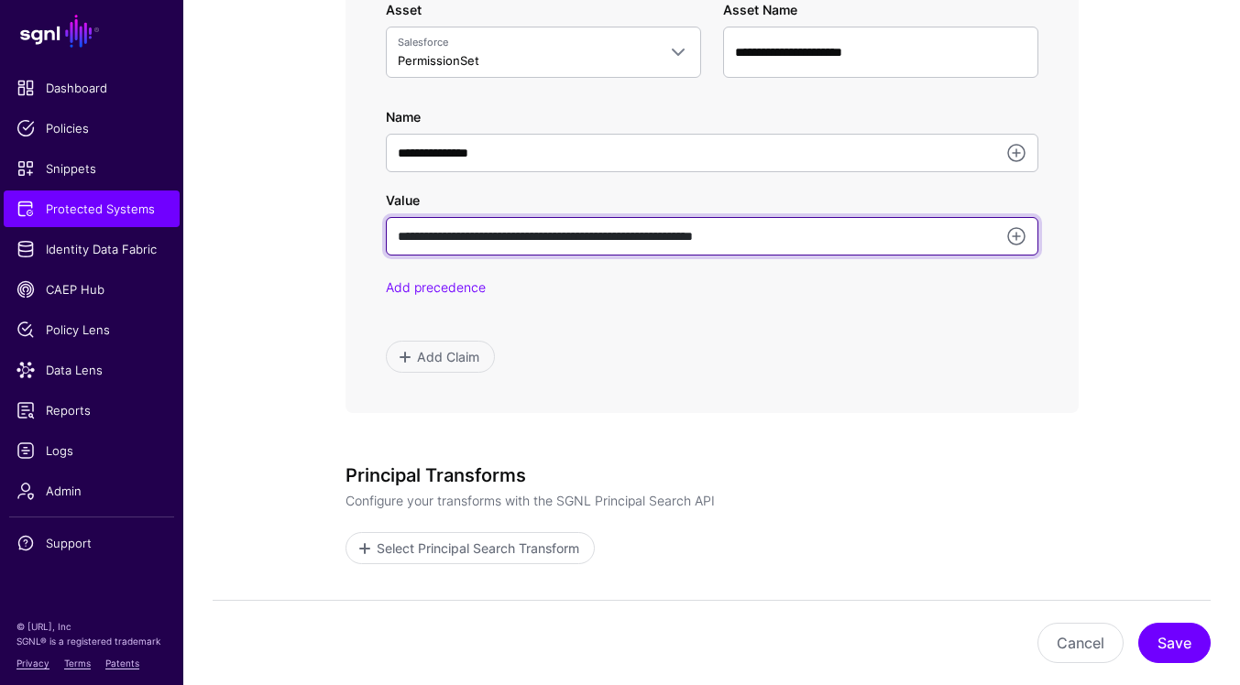
drag, startPoint x: 856, startPoint y: 227, endPoint x: 274, endPoint y: 225, distance: 581.9
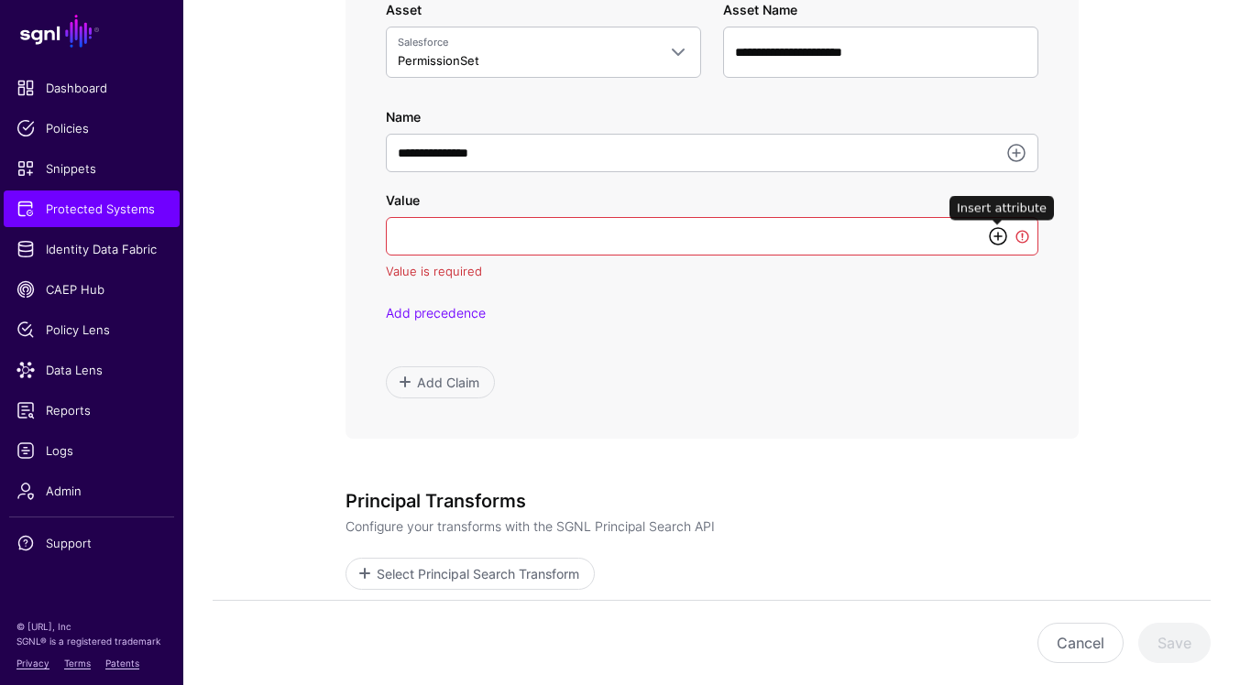
click at [1004, 237] on link at bounding box center [998, 236] width 22 height 22
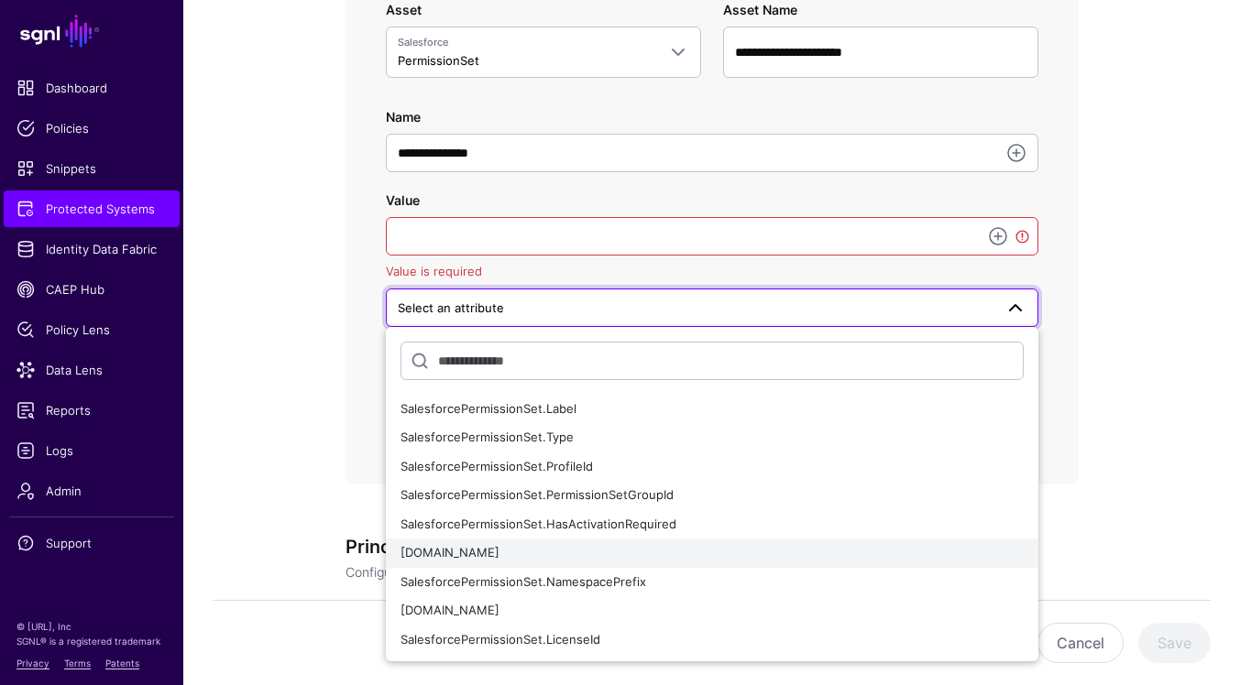
click at [742, 556] on div "SalesforcePermissionSet.Name" at bounding box center [711, 553] width 623 height 18
type input "**********"
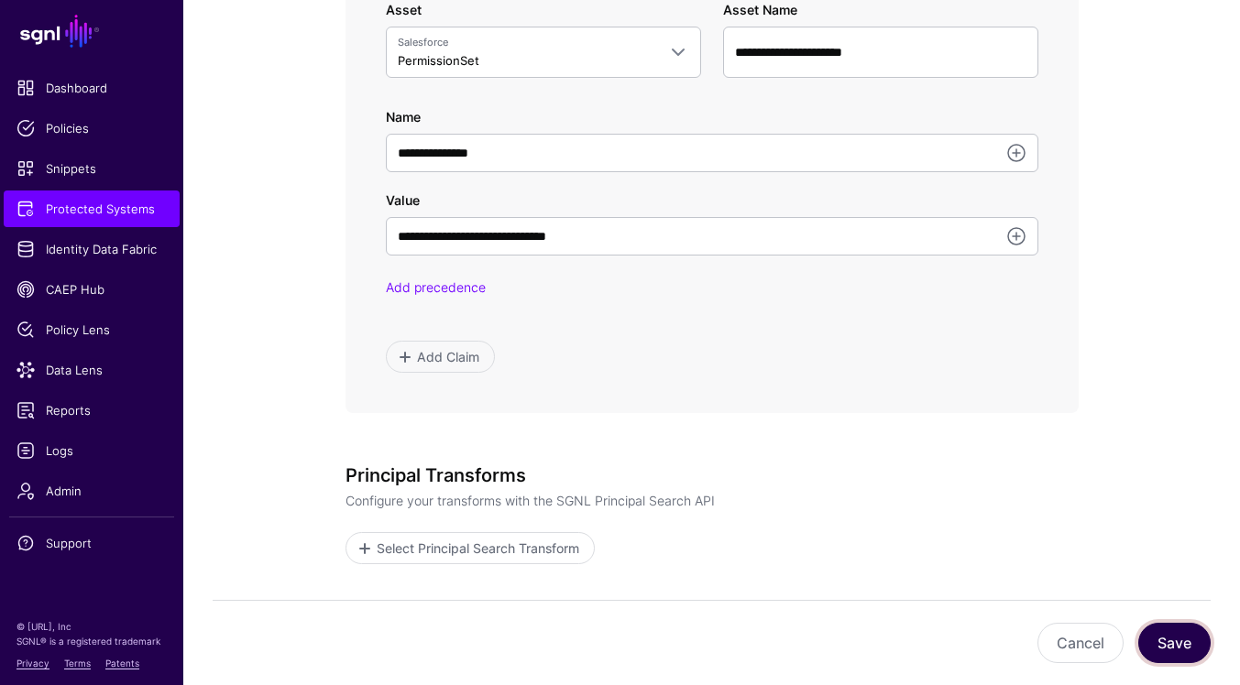
click at [1166, 637] on button "Save" at bounding box center [1174, 643] width 72 height 40
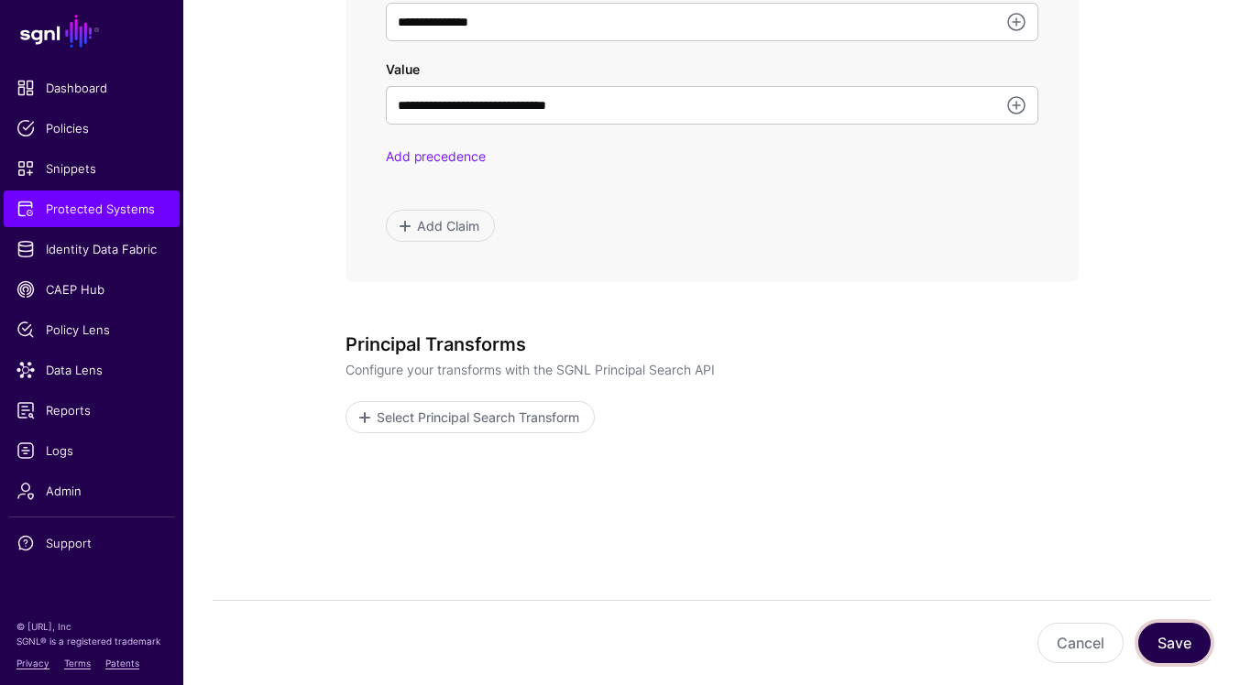
scroll to position [1170, 0]
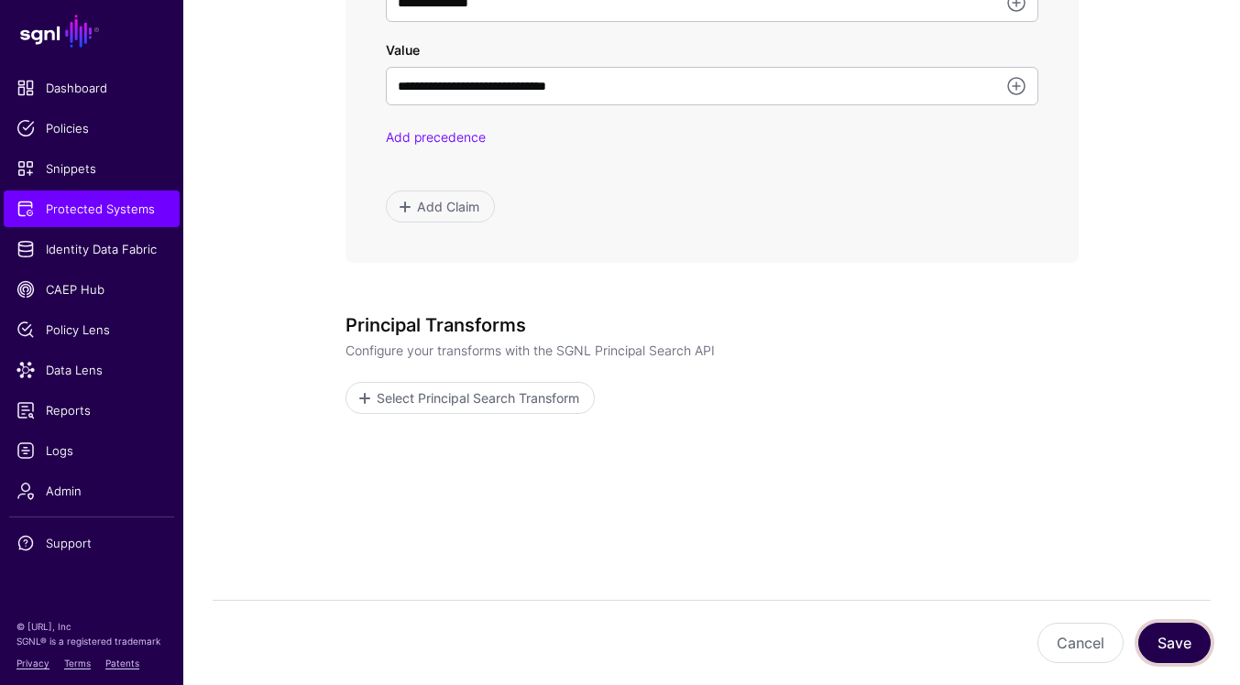
click at [1184, 649] on button "Save" at bounding box center [1174, 643] width 72 height 40
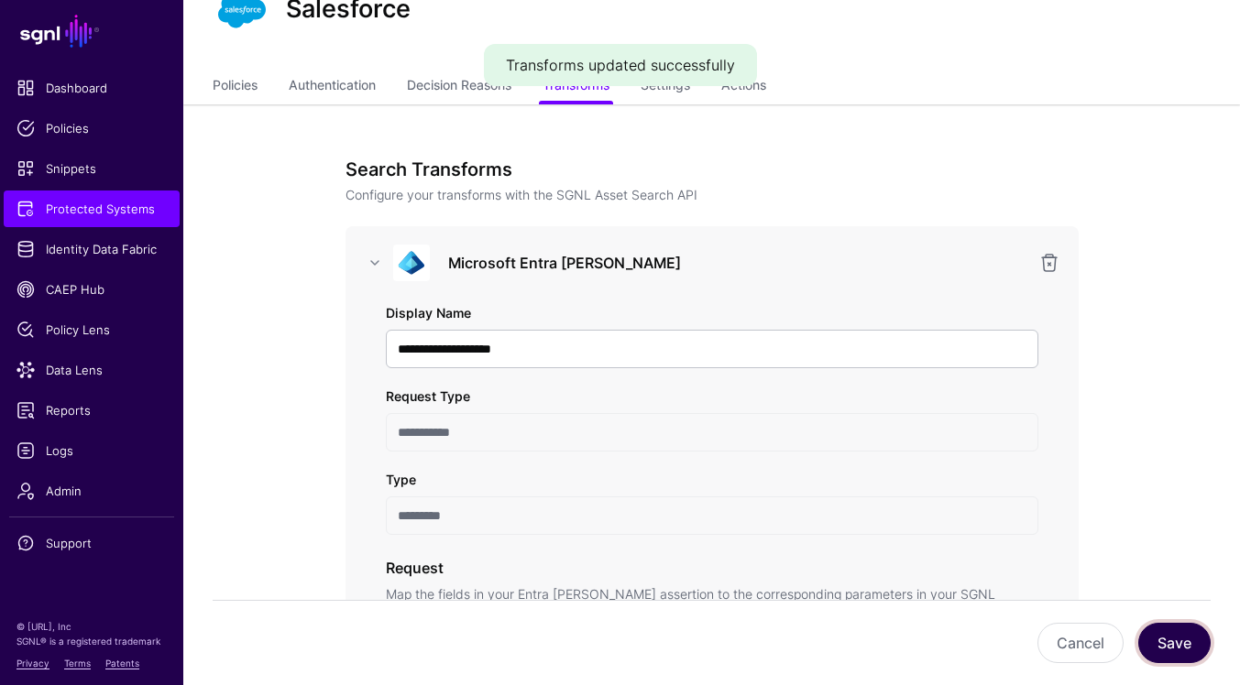
scroll to position [0, 0]
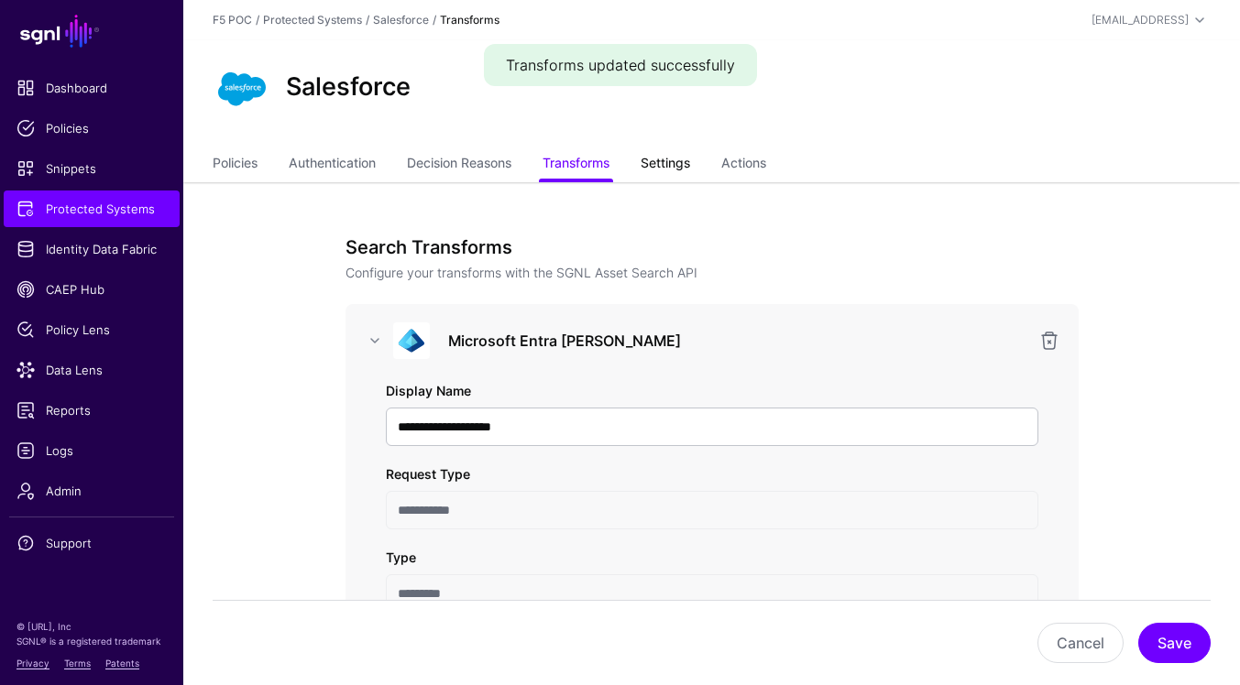
click at [663, 150] on link "Settings" at bounding box center [665, 165] width 49 height 35
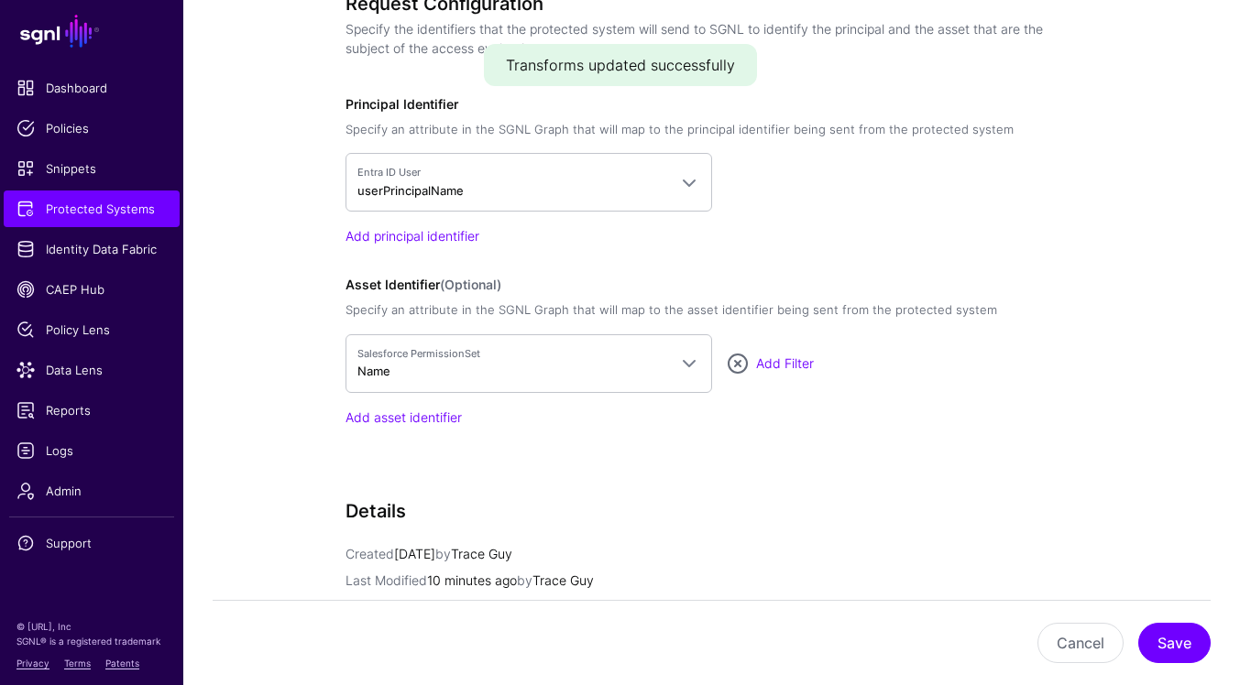
scroll to position [1317, 0]
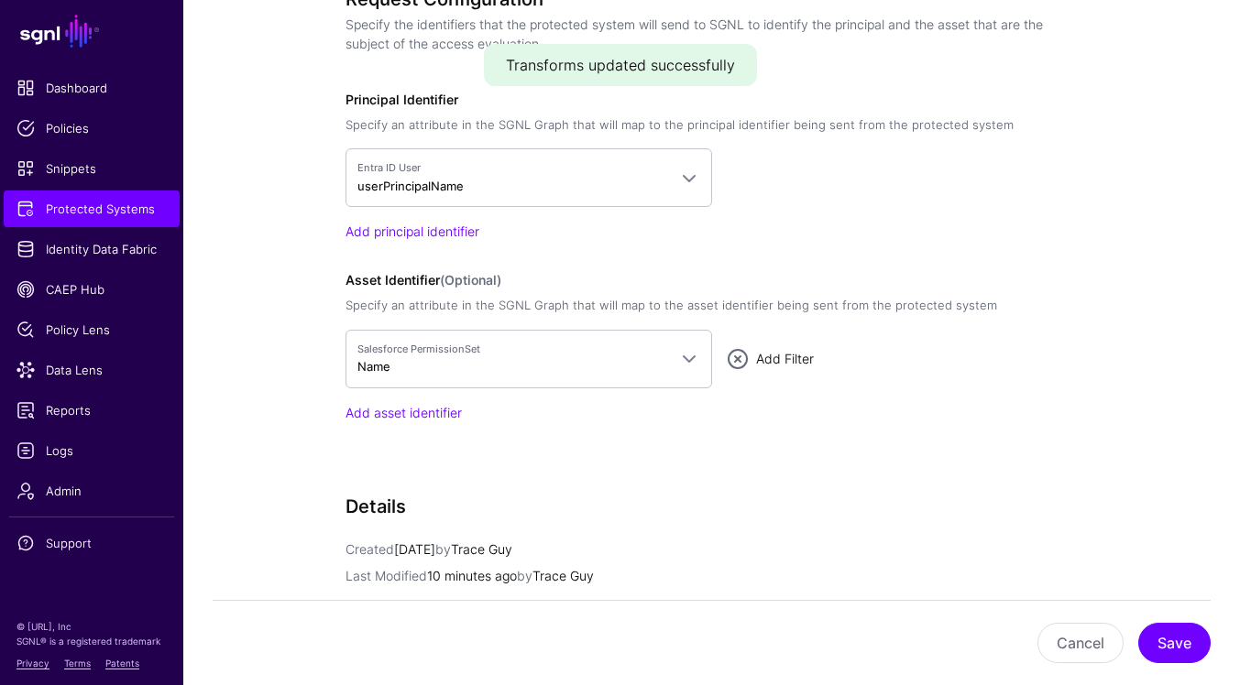
click at [776, 356] on link "Add Filter" at bounding box center [785, 359] width 58 height 16
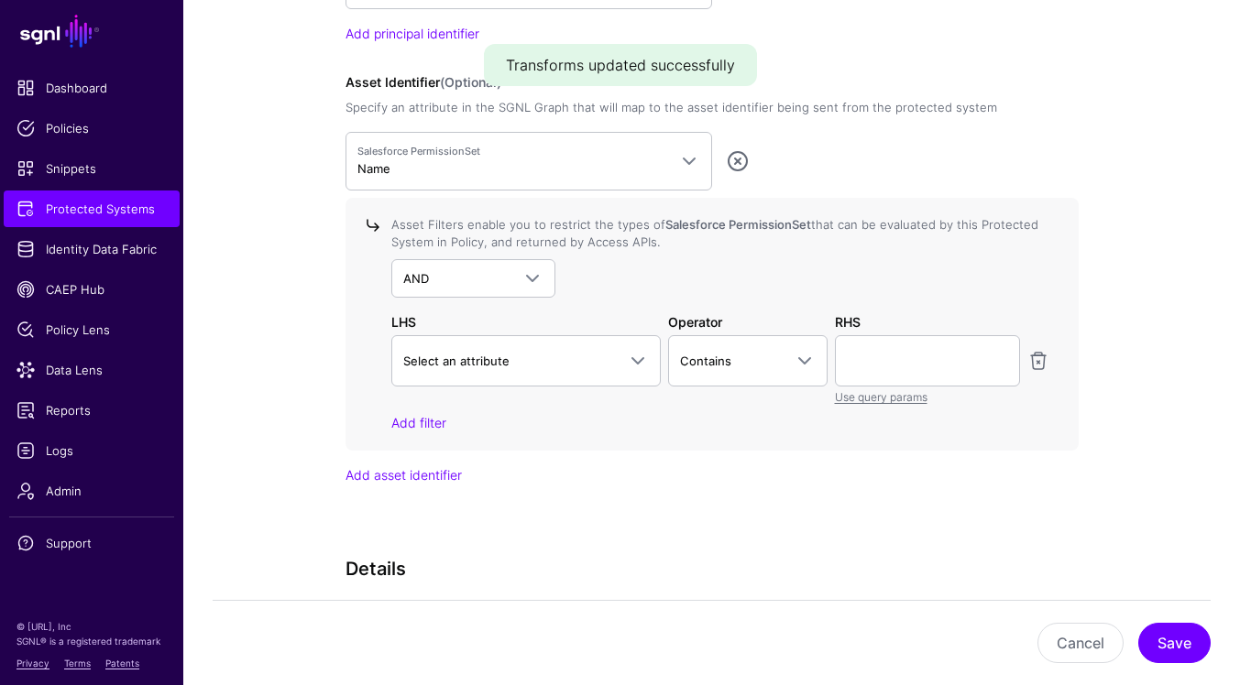
scroll to position [1554, 0]
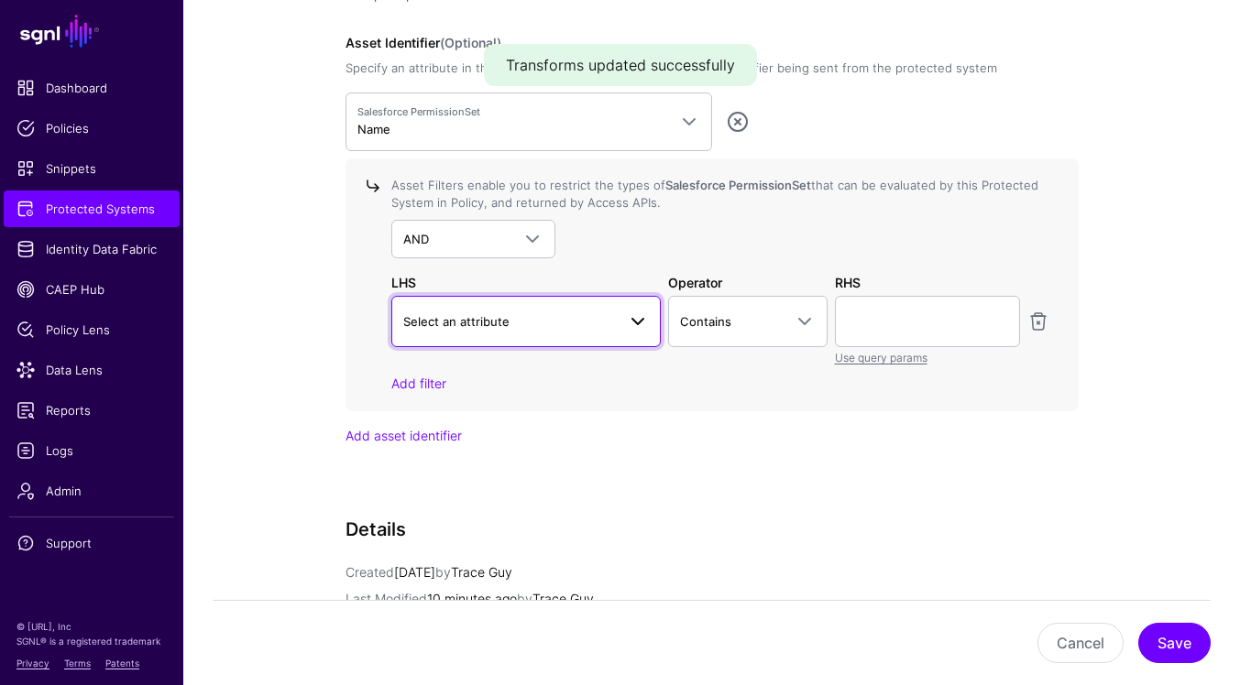
click at [645, 324] on span at bounding box center [638, 322] width 22 height 22
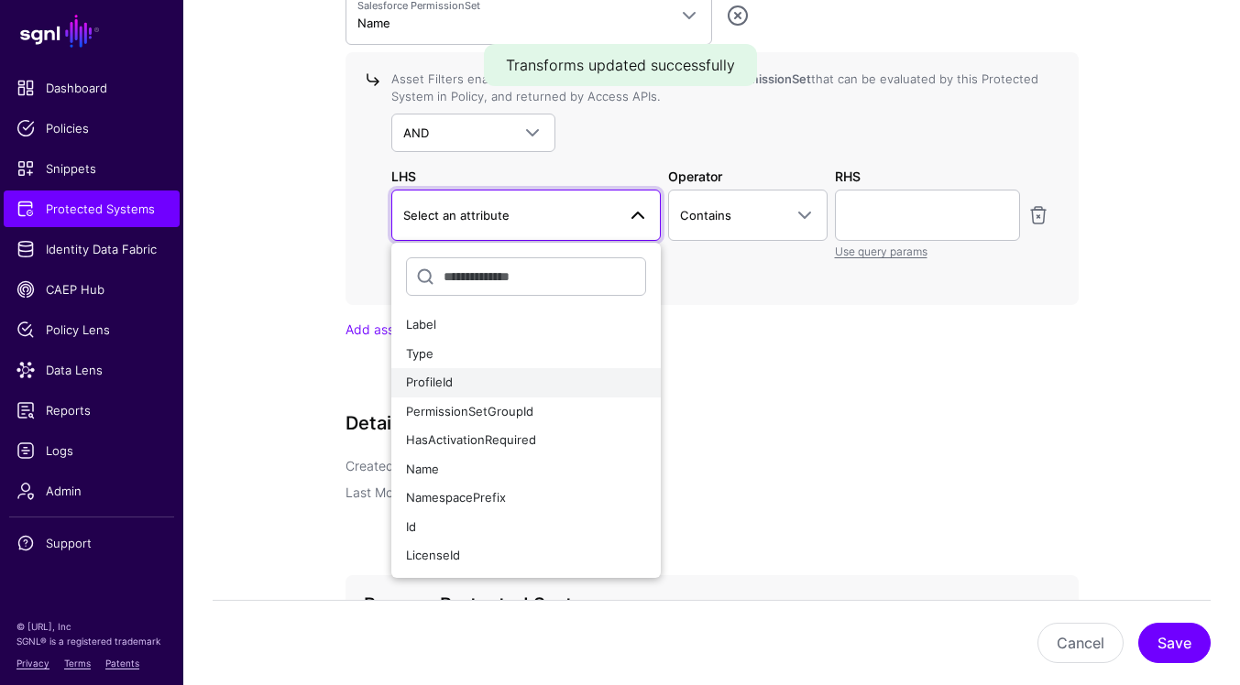
scroll to position [1662, 0]
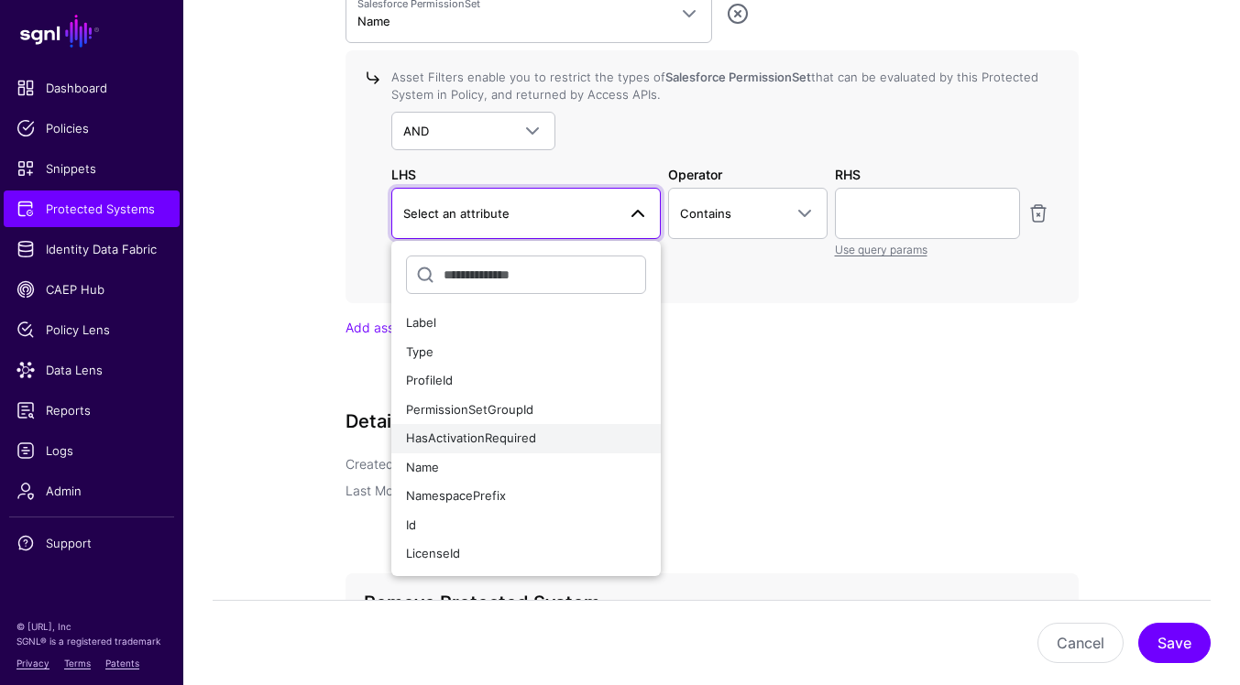
click at [586, 444] on div "HasActivationRequired" at bounding box center [526, 439] width 241 height 18
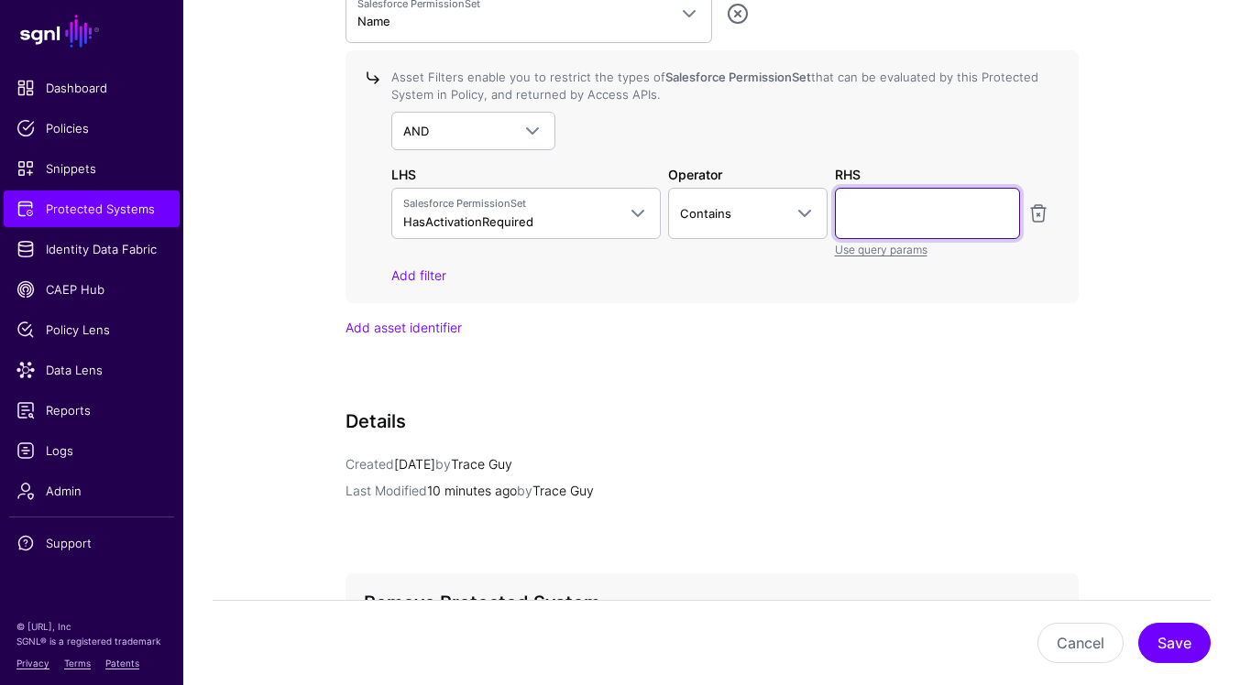
click at [936, 221] on input "text" at bounding box center [927, 213] width 185 height 51
click at [790, 215] on span at bounding box center [799, 214] width 33 height 22
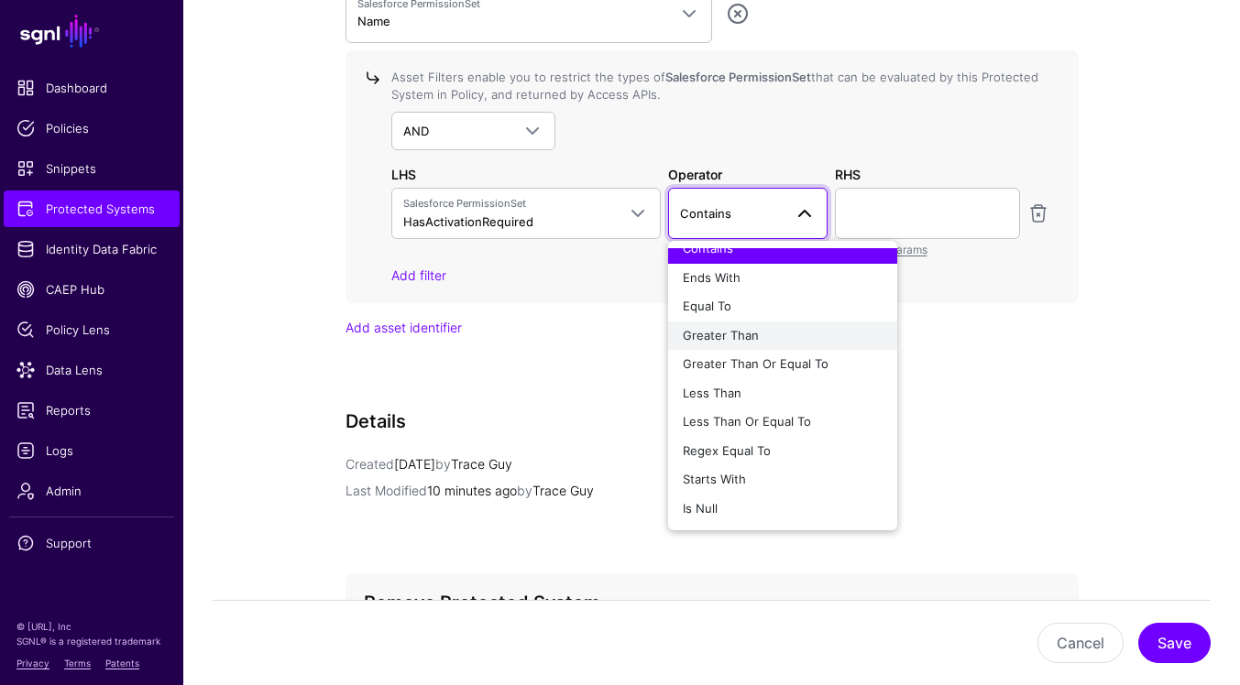
scroll to position [0, 0]
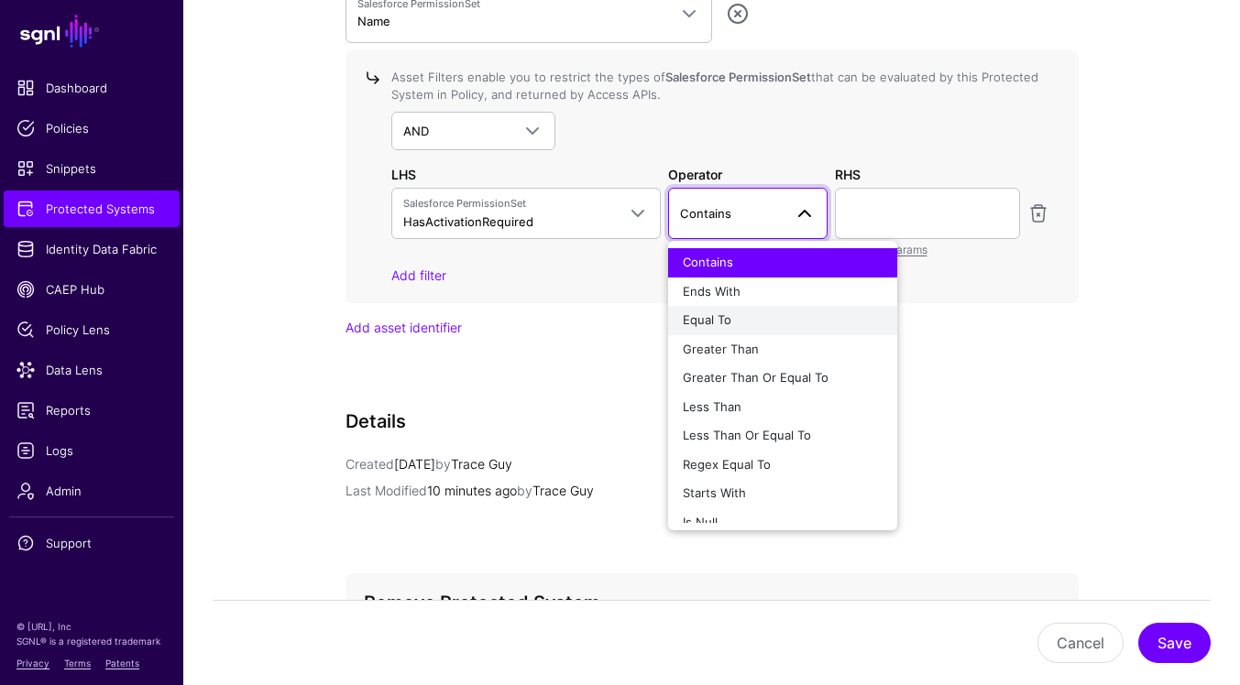
click at [807, 323] on div "Equal To" at bounding box center [783, 321] width 200 height 18
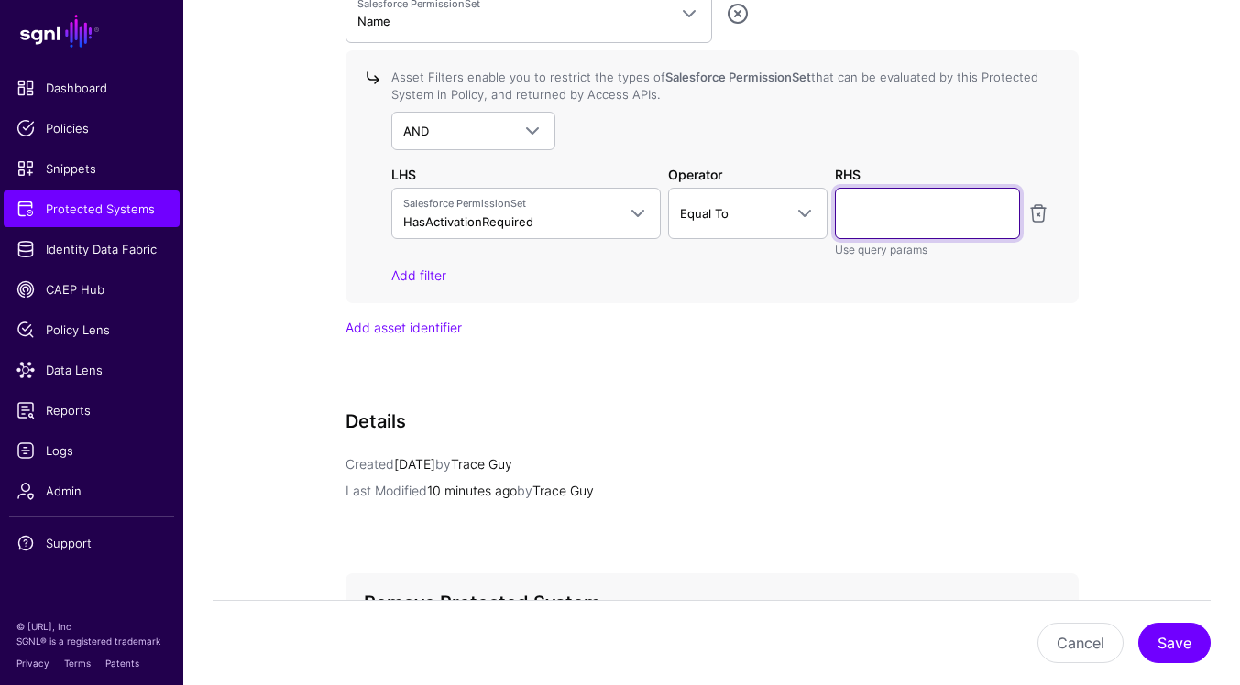
click at [920, 227] on input "text" at bounding box center [927, 213] width 185 height 51
type input "****"
click at [432, 273] on link "Add filter" at bounding box center [418, 276] width 55 height 16
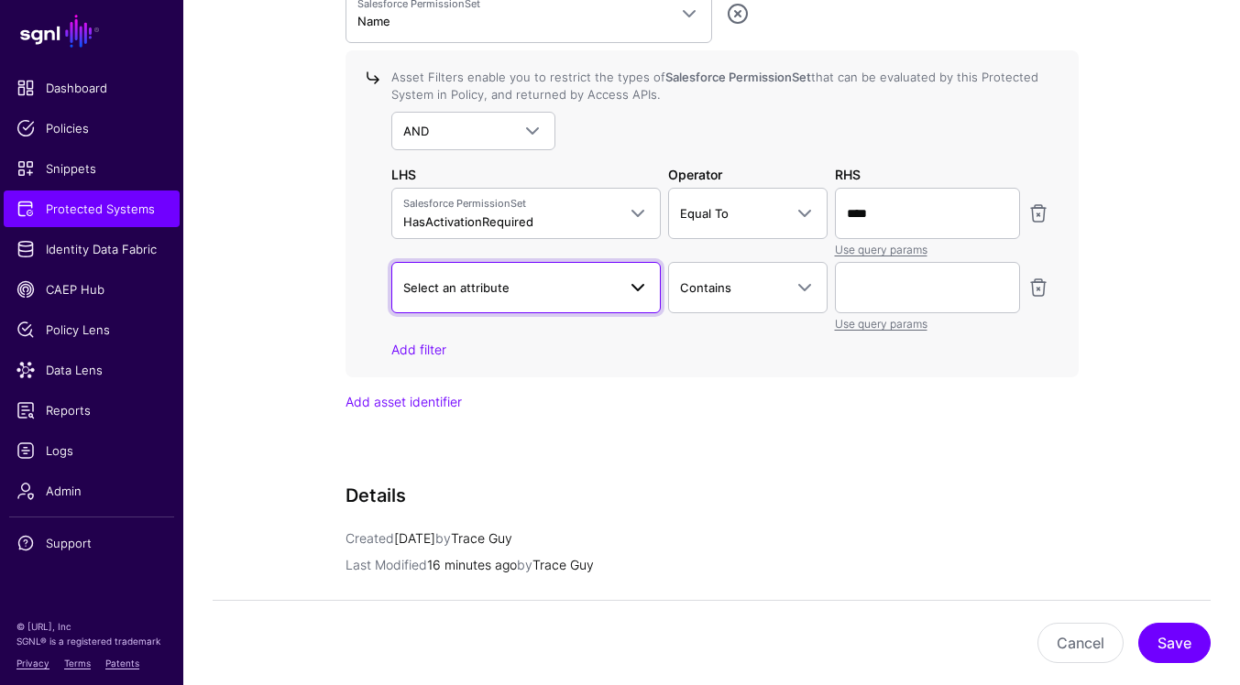
click at [629, 288] on span at bounding box center [638, 288] width 22 height 22
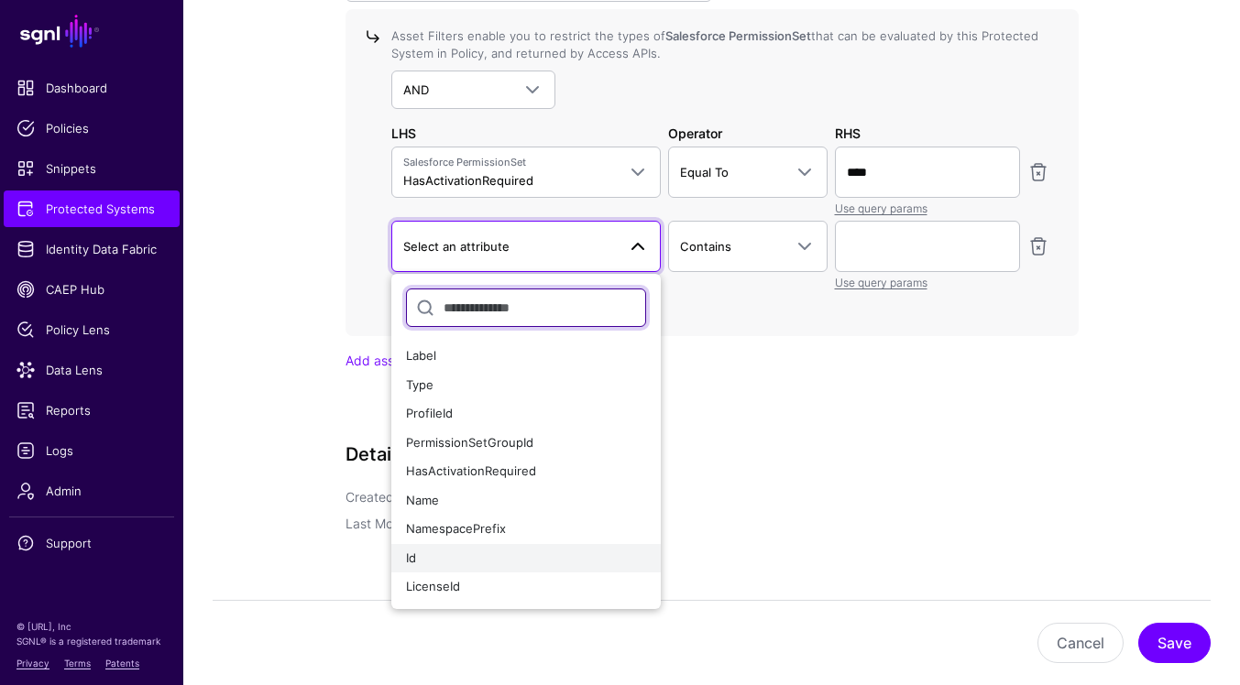
scroll to position [1706, 0]
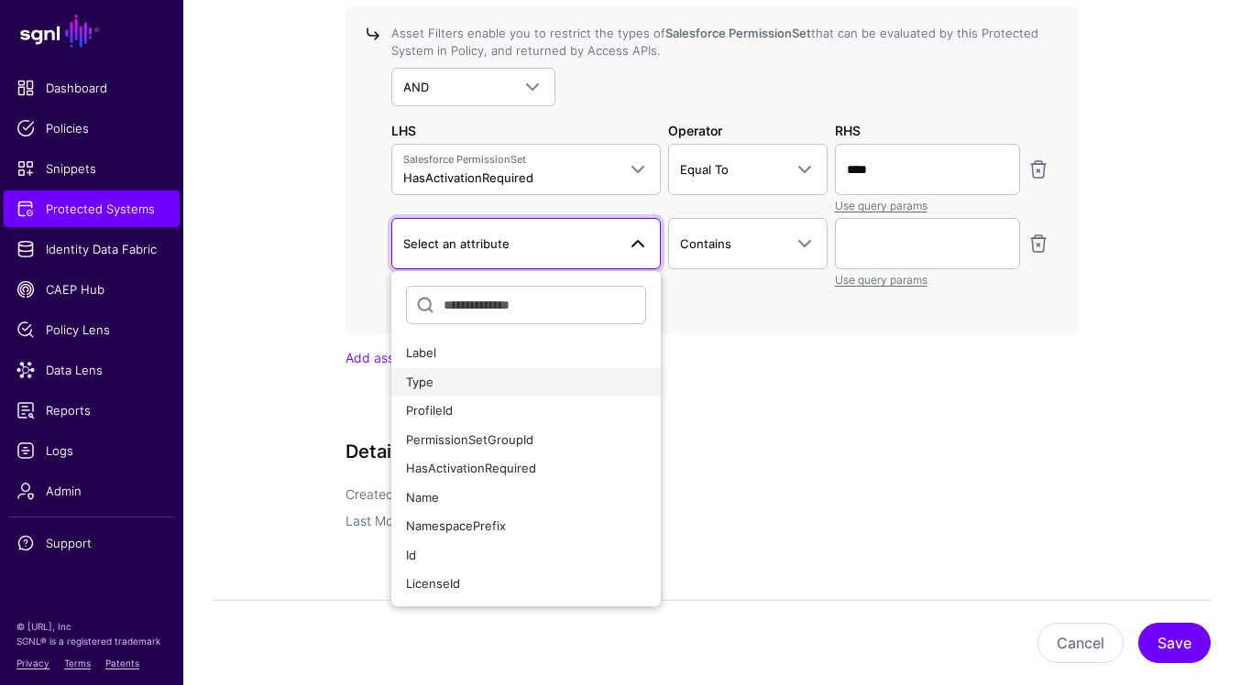
click at [564, 381] on div "Type" at bounding box center [526, 383] width 241 height 18
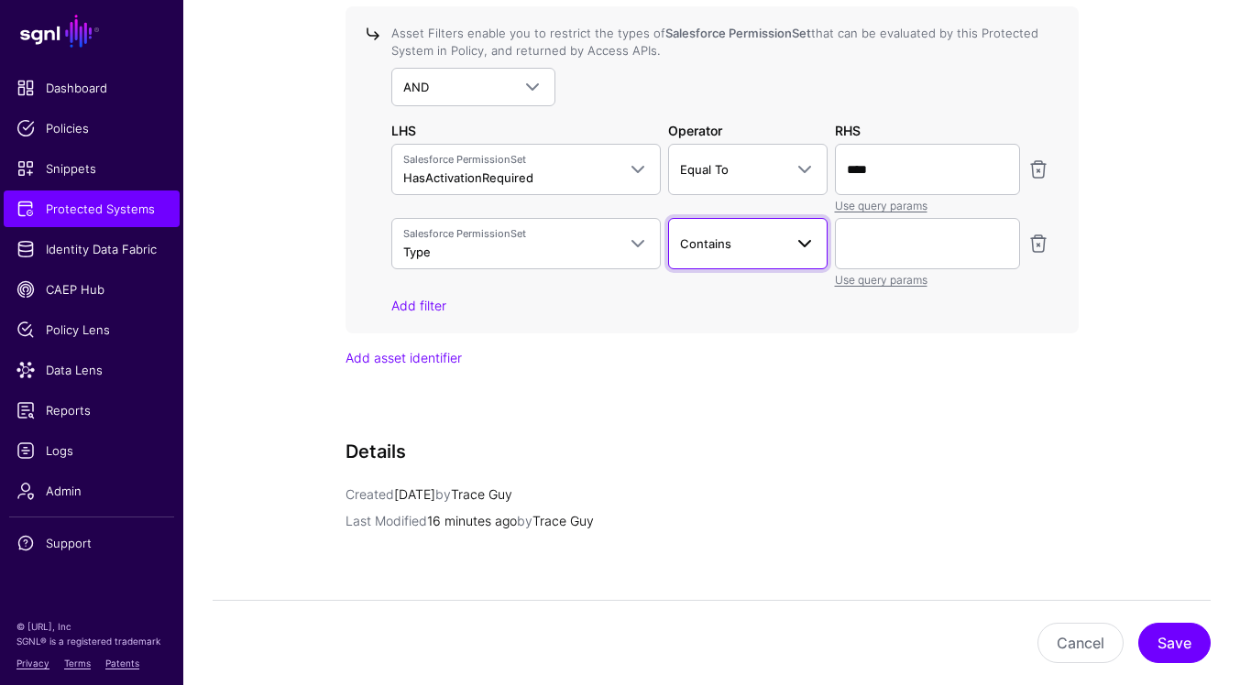
click at [772, 243] on span "Contains" at bounding box center [731, 244] width 103 height 20
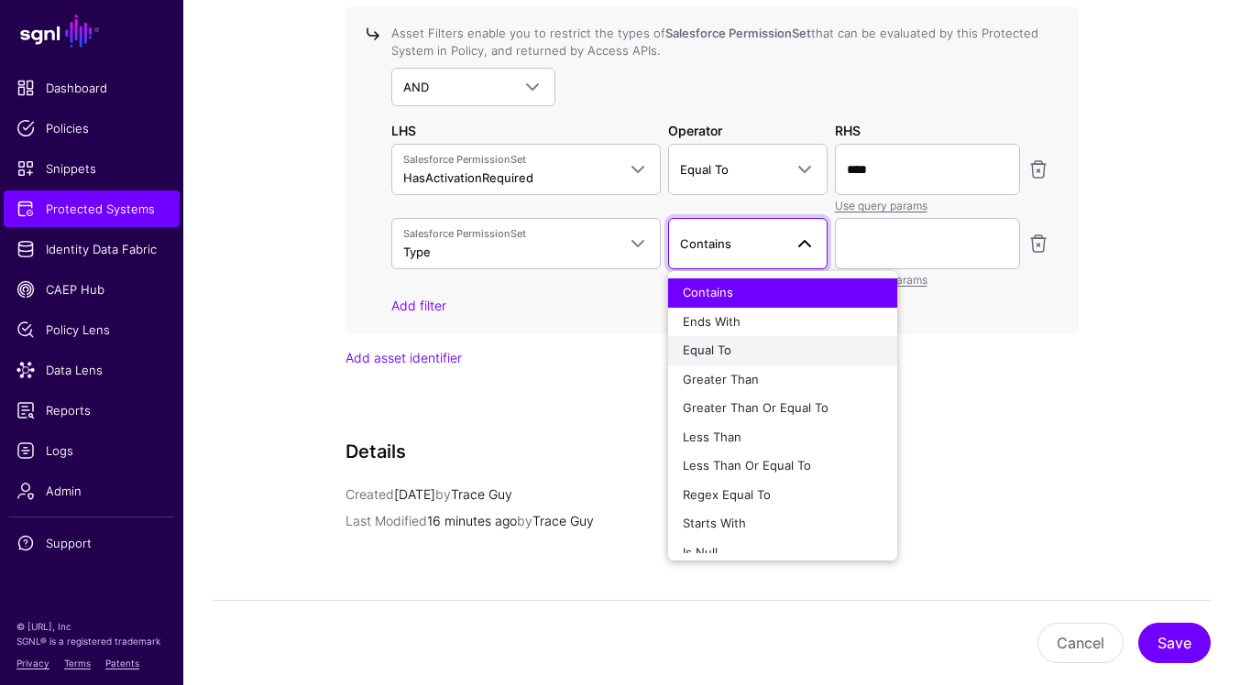
click at [783, 355] on div "Equal To" at bounding box center [783, 351] width 200 height 18
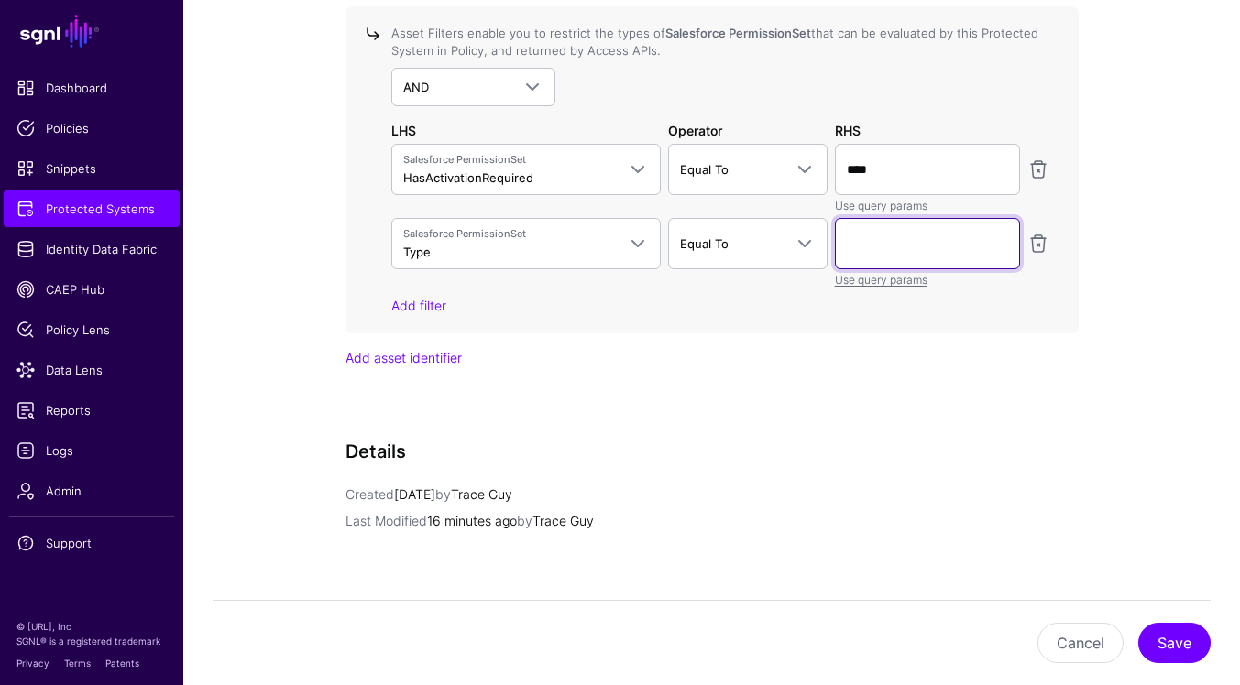
click at [893, 246] on input "text" at bounding box center [927, 243] width 185 height 51
type input "*******"
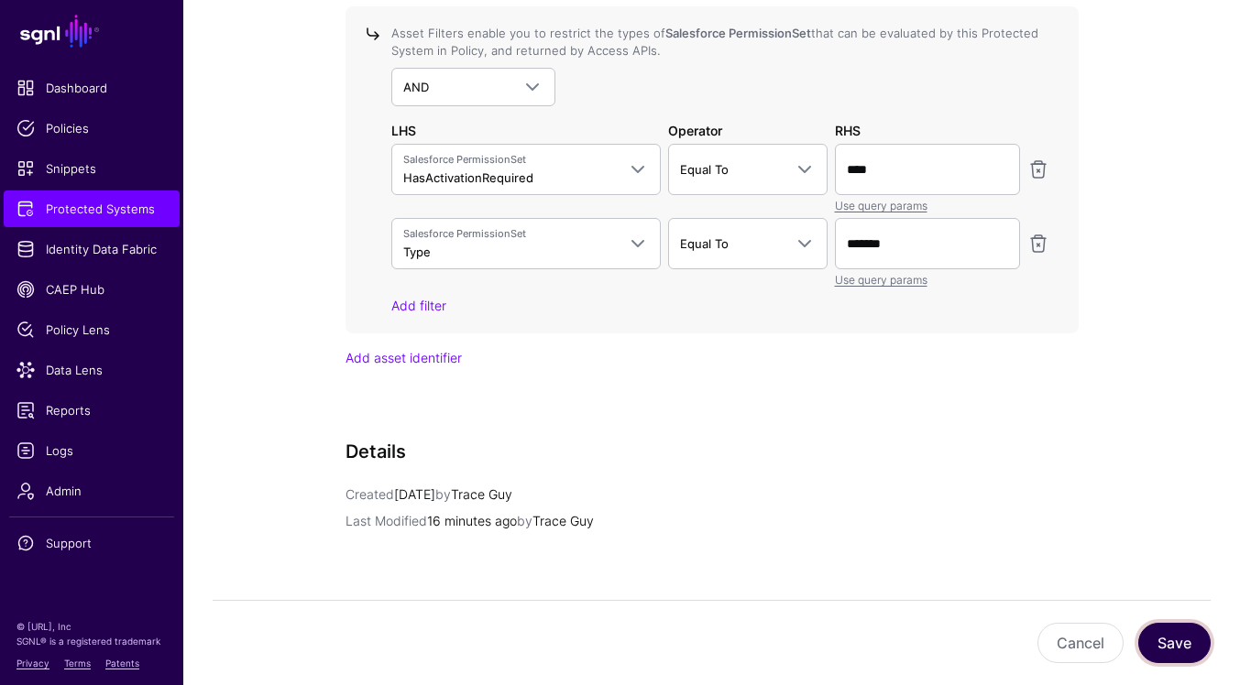
click at [1168, 640] on button "Save" at bounding box center [1174, 643] width 72 height 40
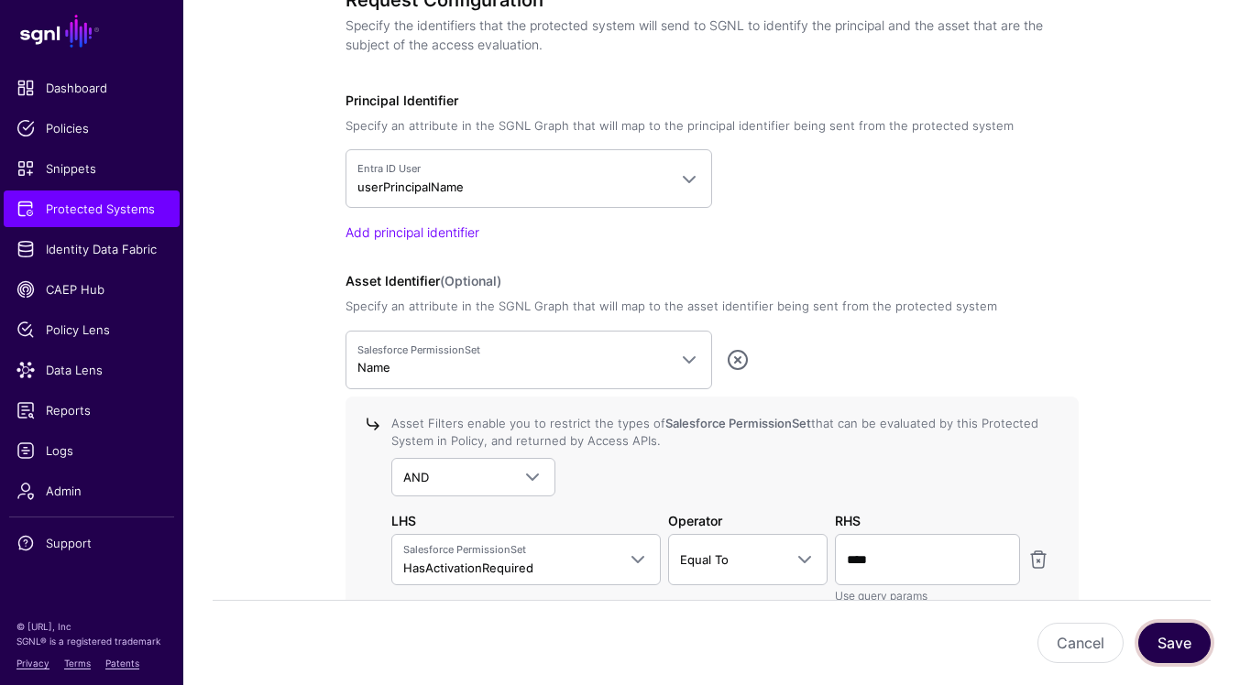
scroll to position [1319, 0]
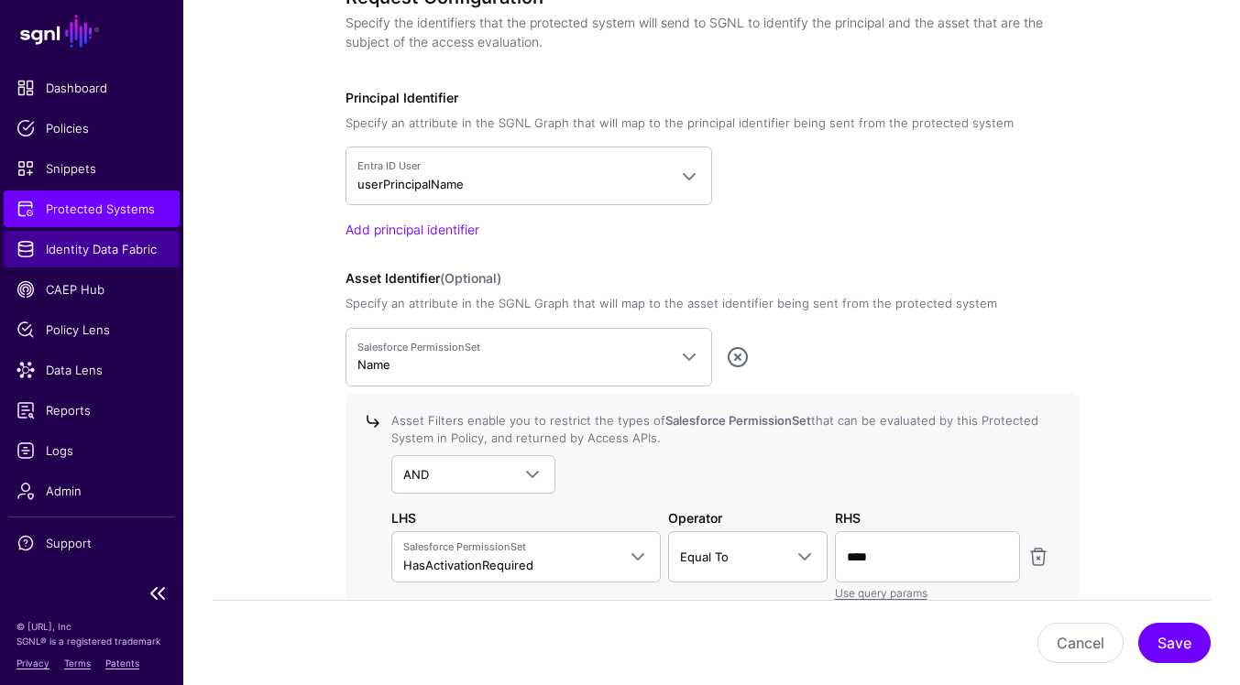
click at [118, 249] on span "Identity Data Fabric" at bounding box center [91, 249] width 150 height 18
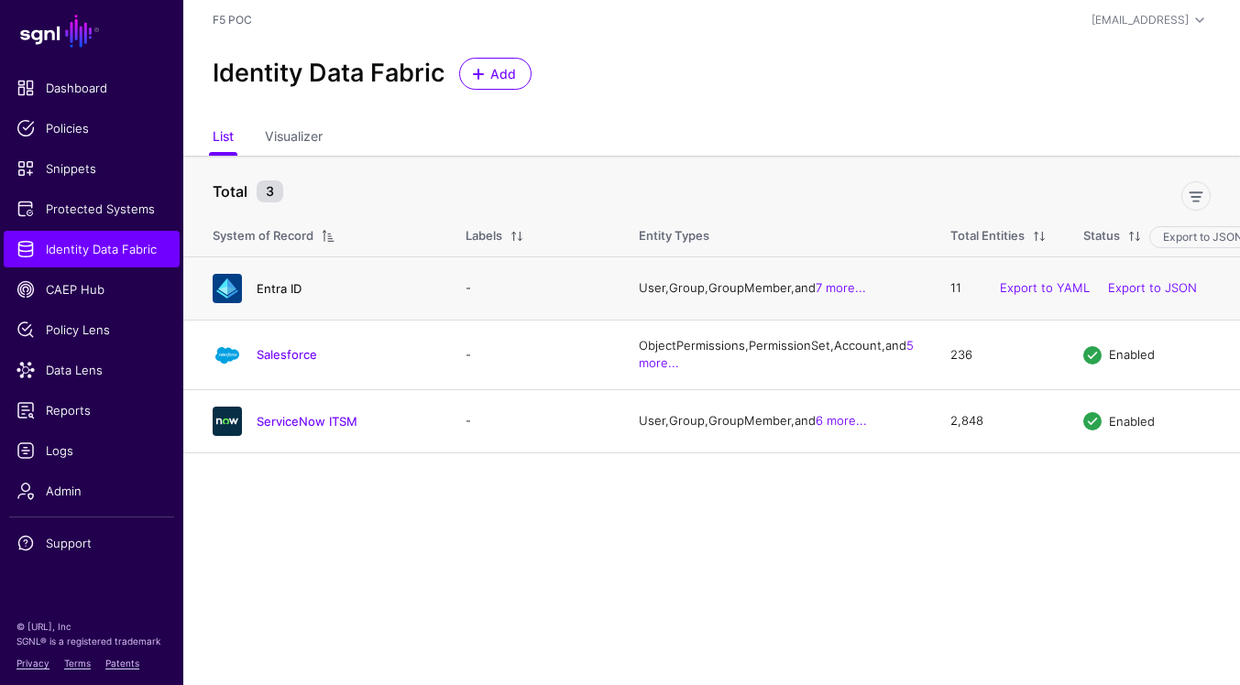
click at [297, 296] on link "Entra ID" at bounding box center [279, 288] width 45 height 15
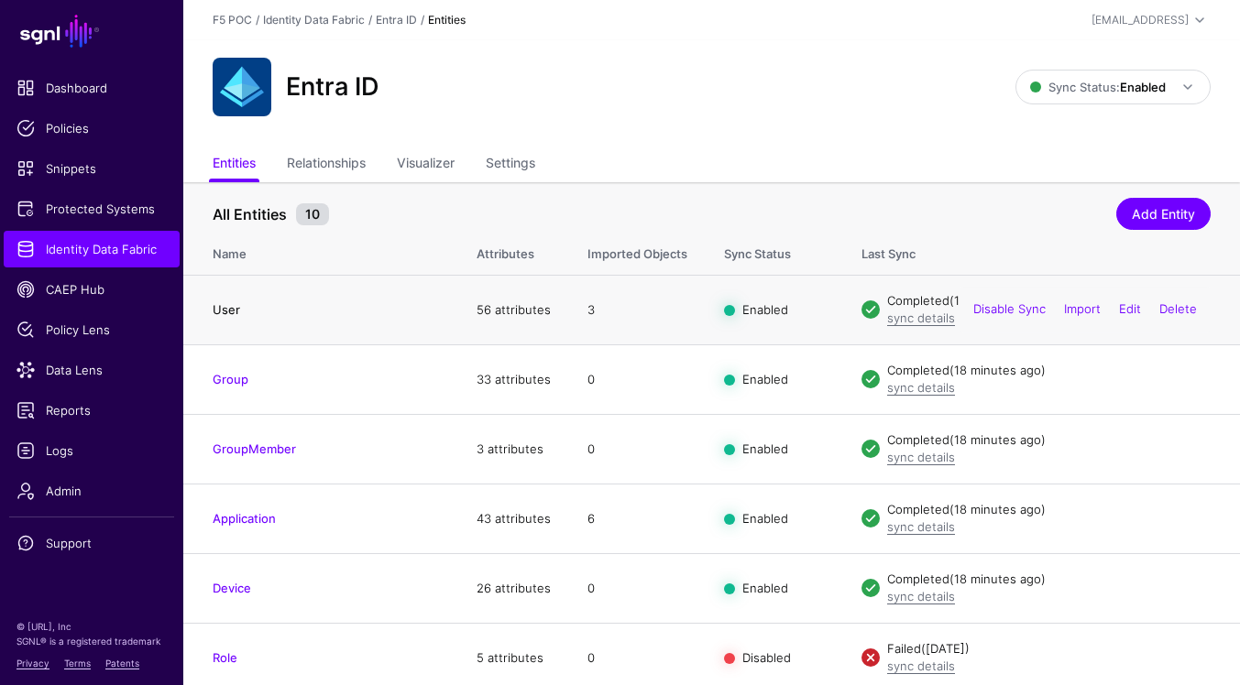
click at [231, 310] on link "User" at bounding box center [226, 309] width 27 height 15
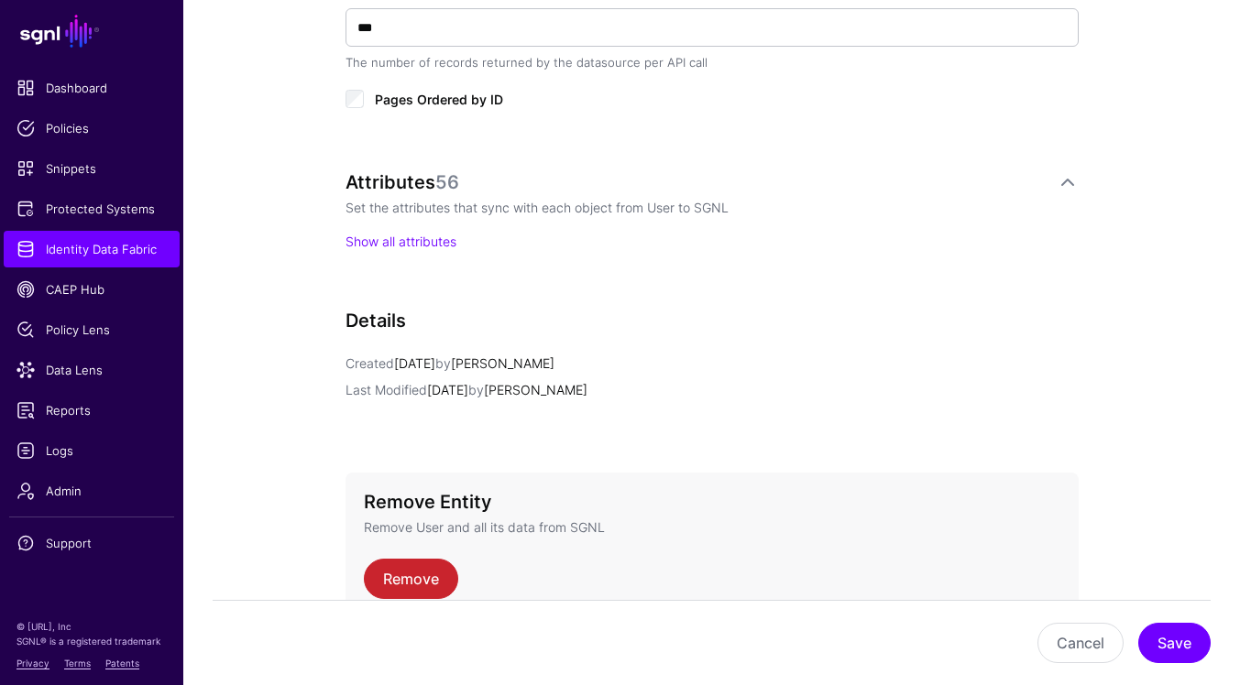
scroll to position [1112, 0]
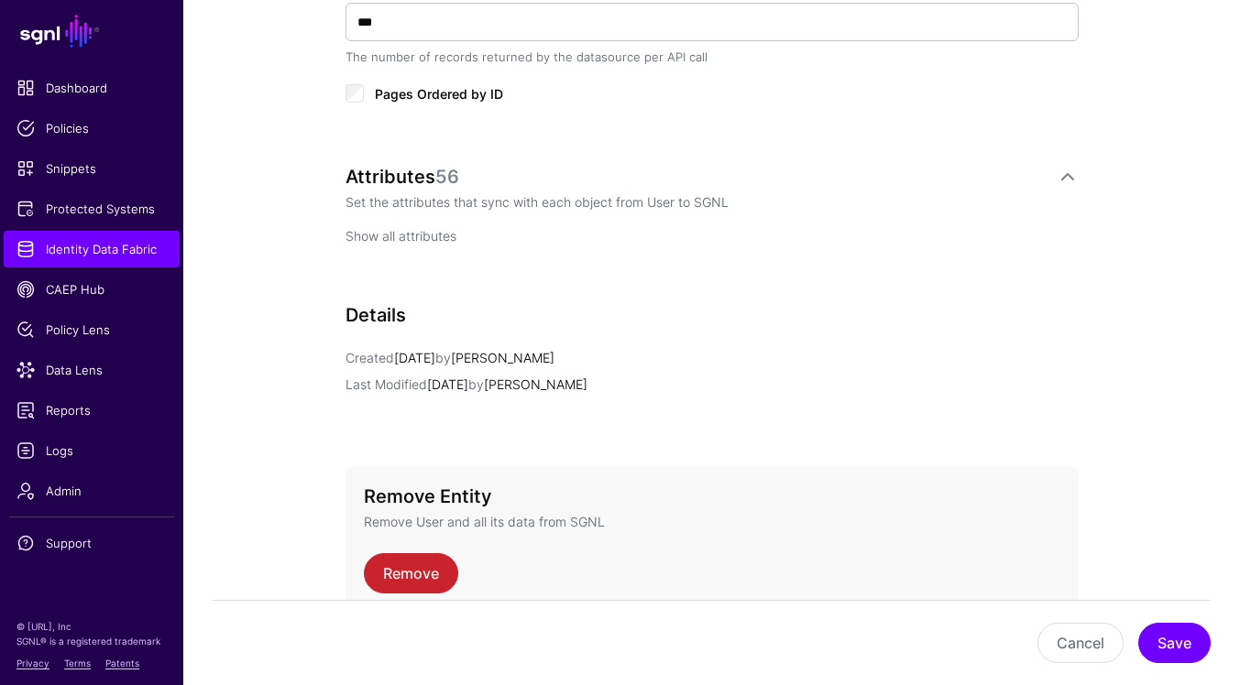
click at [433, 237] on link "Show all attributes" at bounding box center [400, 236] width 111 height 16
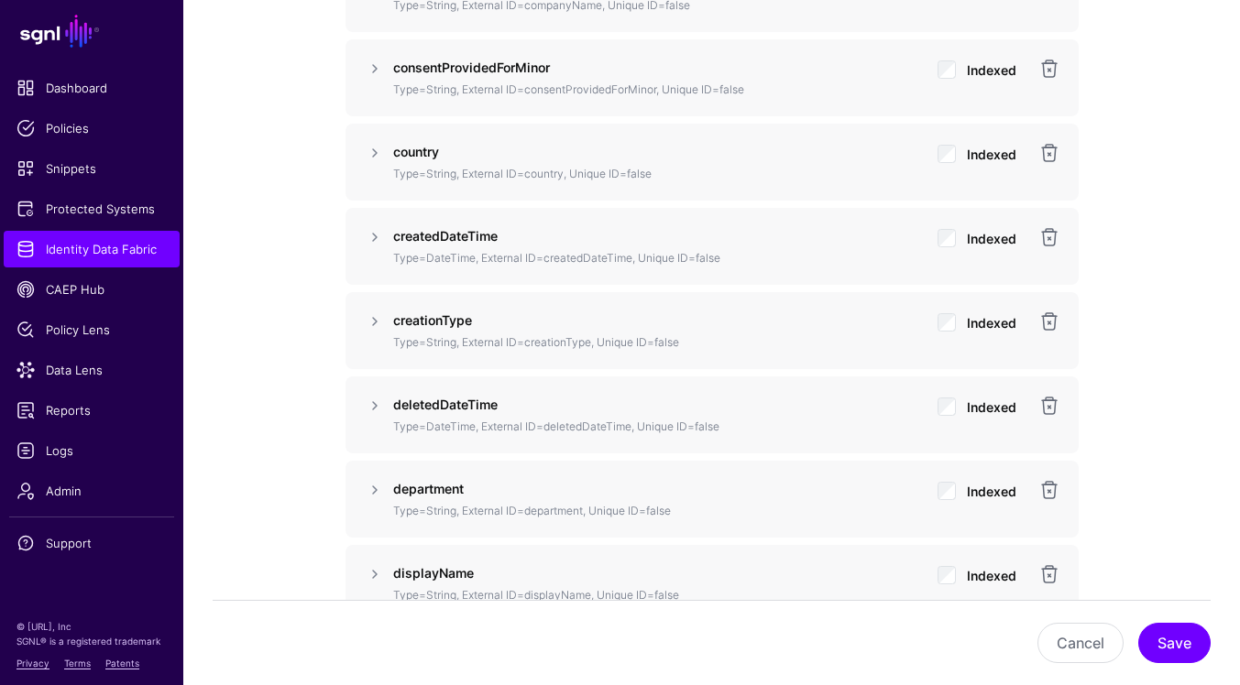
scroll to position [2084, 0]
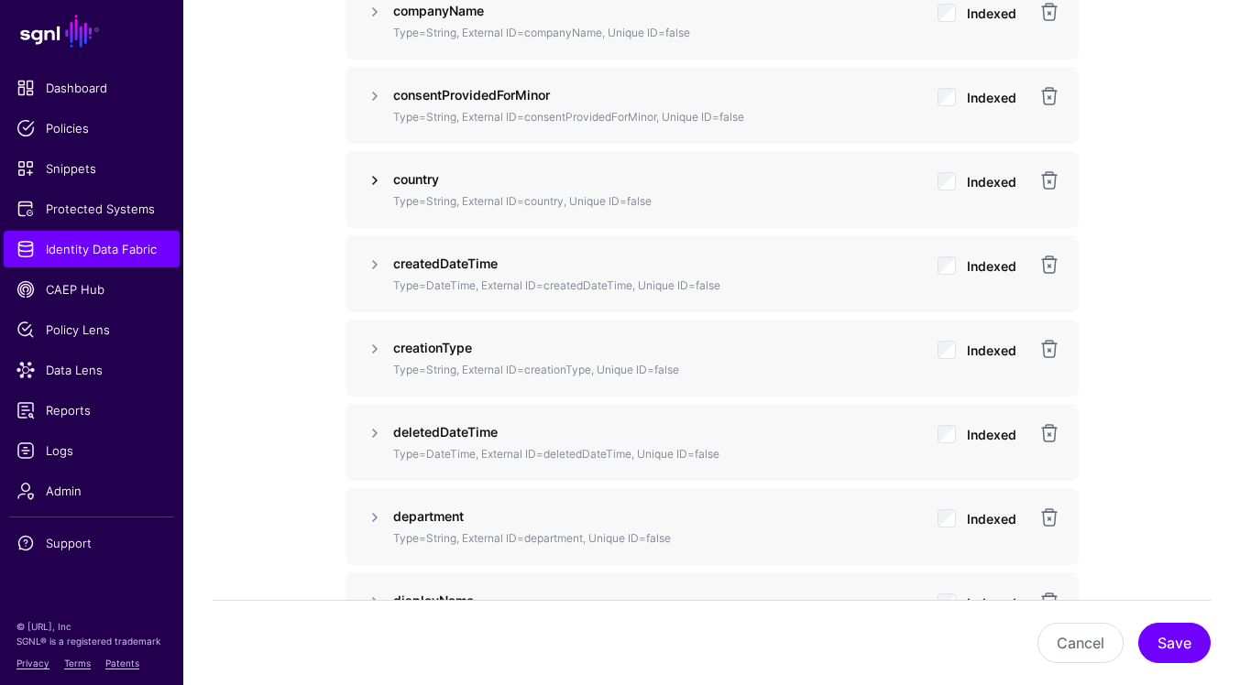
click at [376, 183] on link at bounding box center [375, 181] width 22 height 22
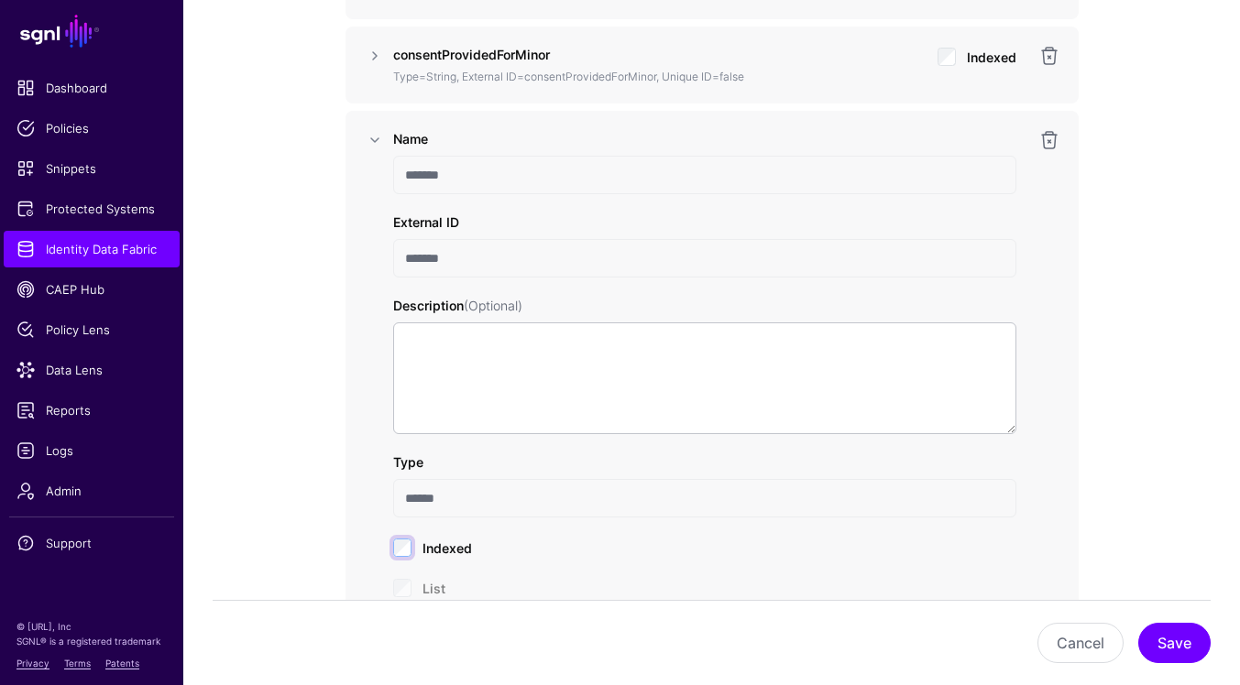
scroll to position [2090, 0]
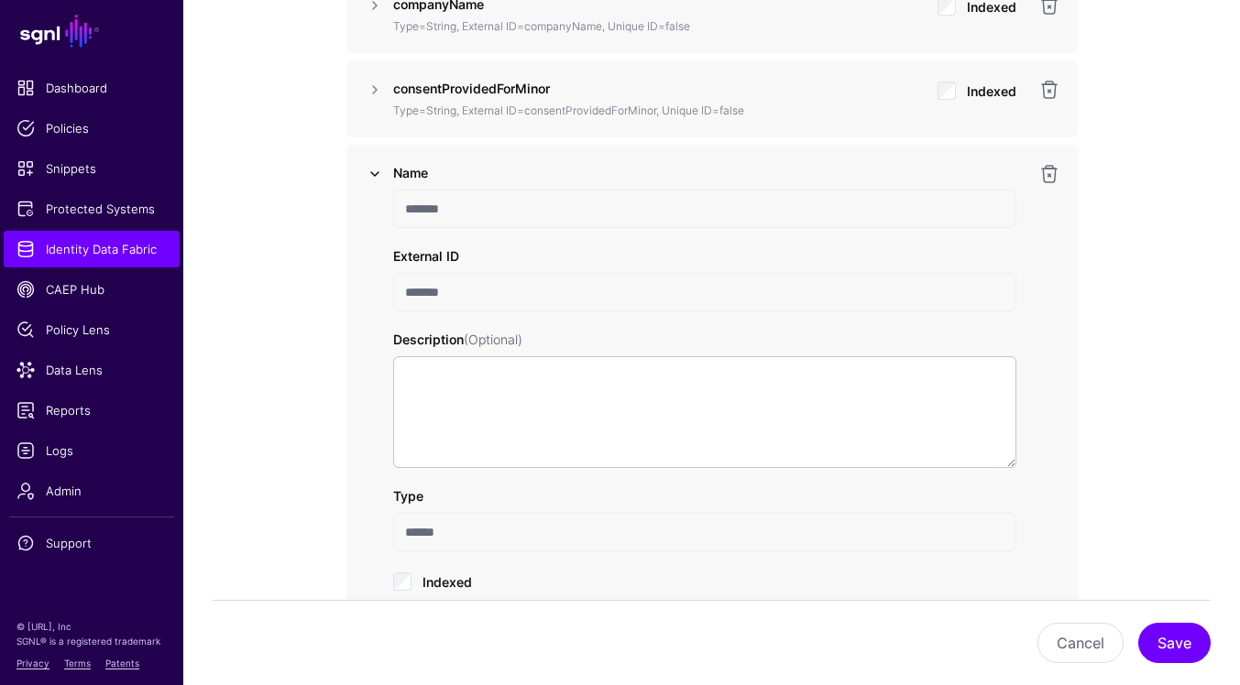
click at [376, 179] on link at bounding box center [375, 174] width 22 height 22
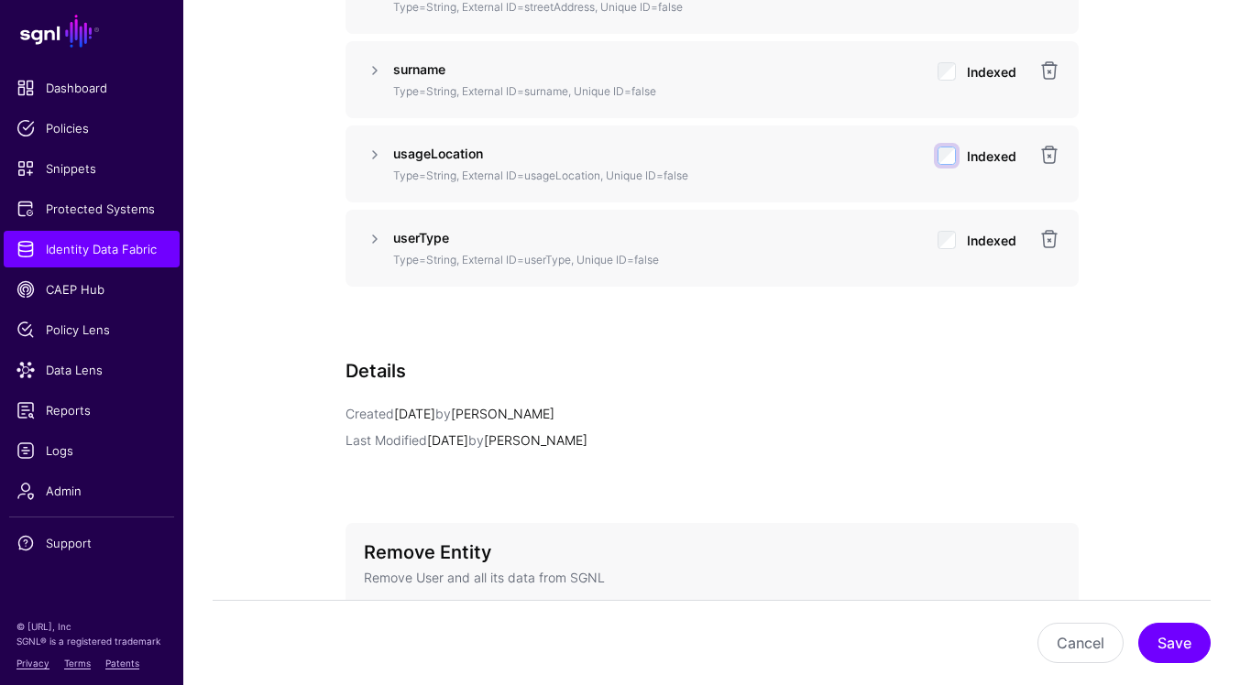
scroll to position [5970, 0]
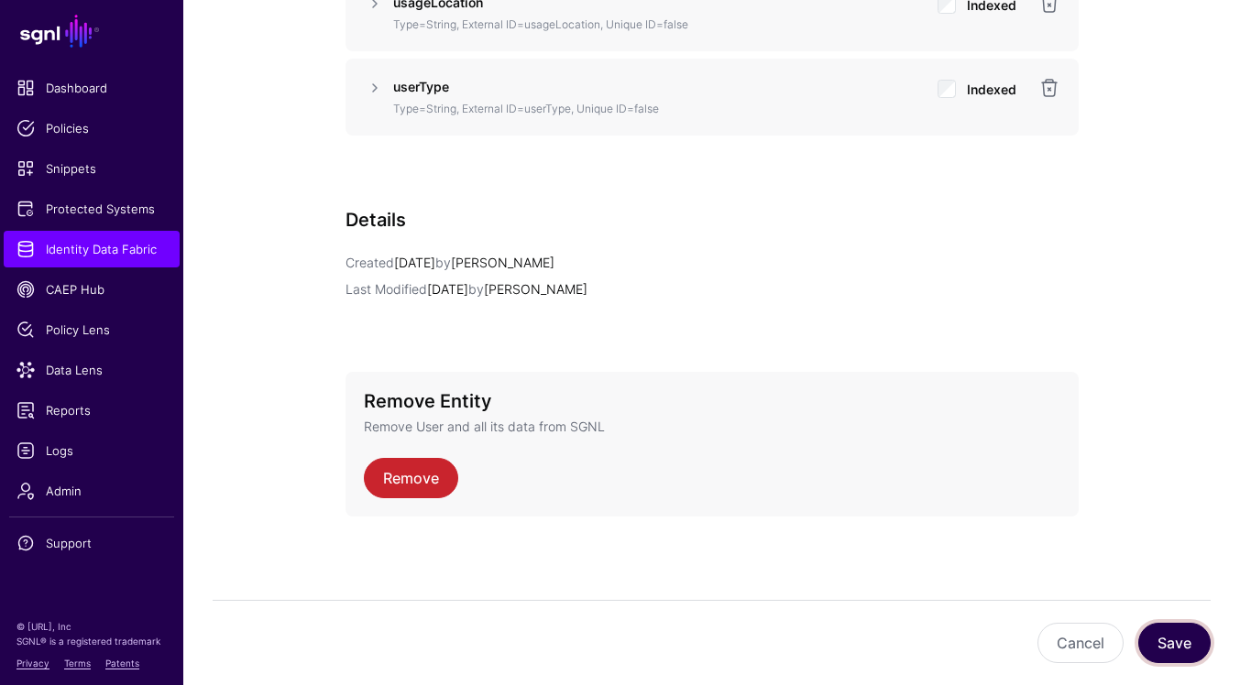
click at [1180, 626] on button "Save" at bounding box center [1174, 643] width 72 height 40
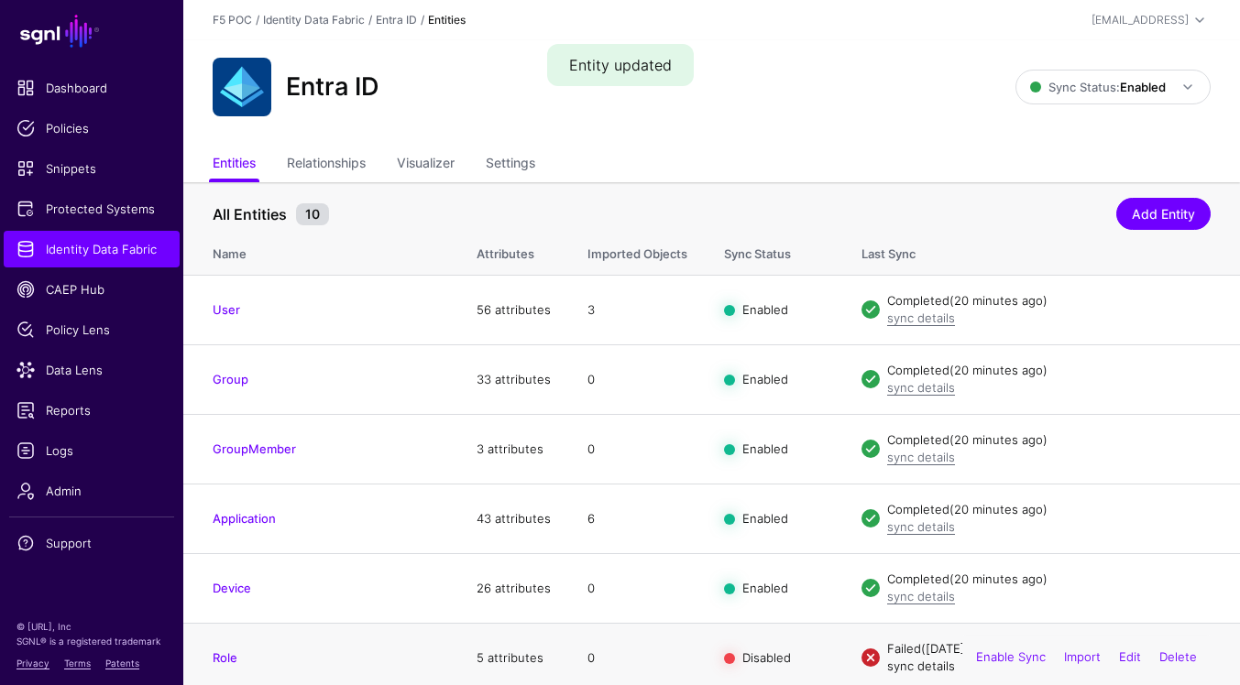
click at [930, 669] on link "sync details" at bounding box center [921, 666] width 68 height 15
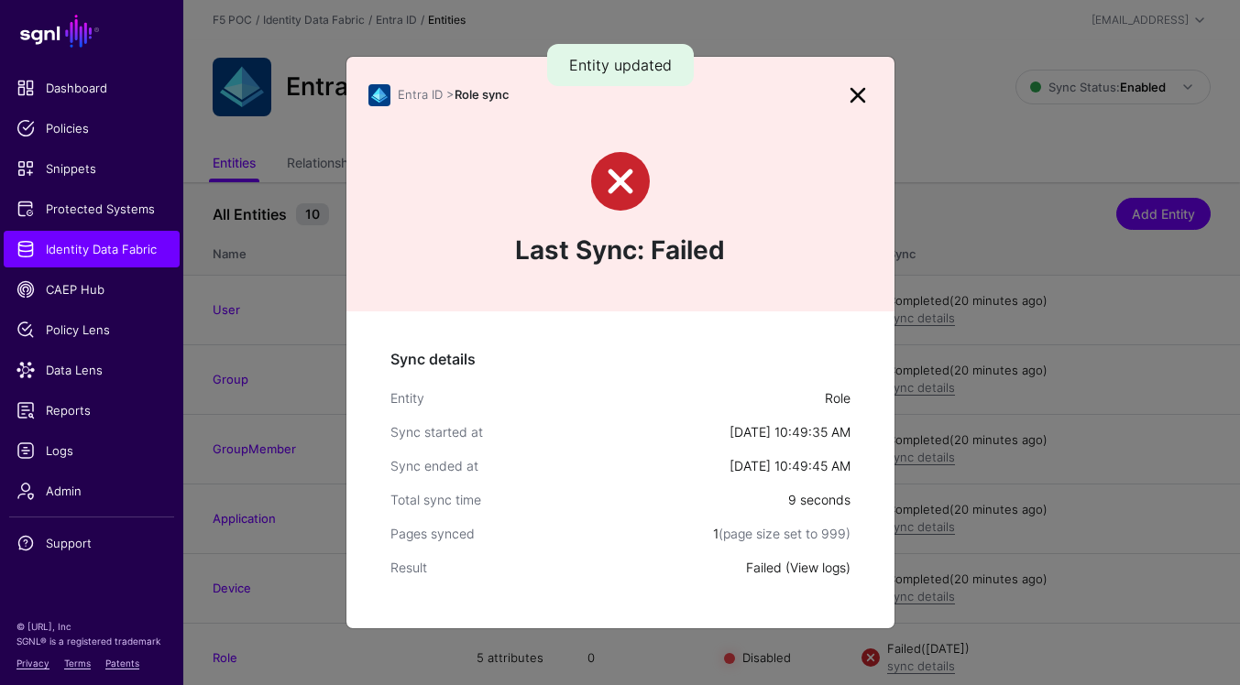
click at [808, 568] on link "View logs" at bounding box center [818, 568] width 56 height 16
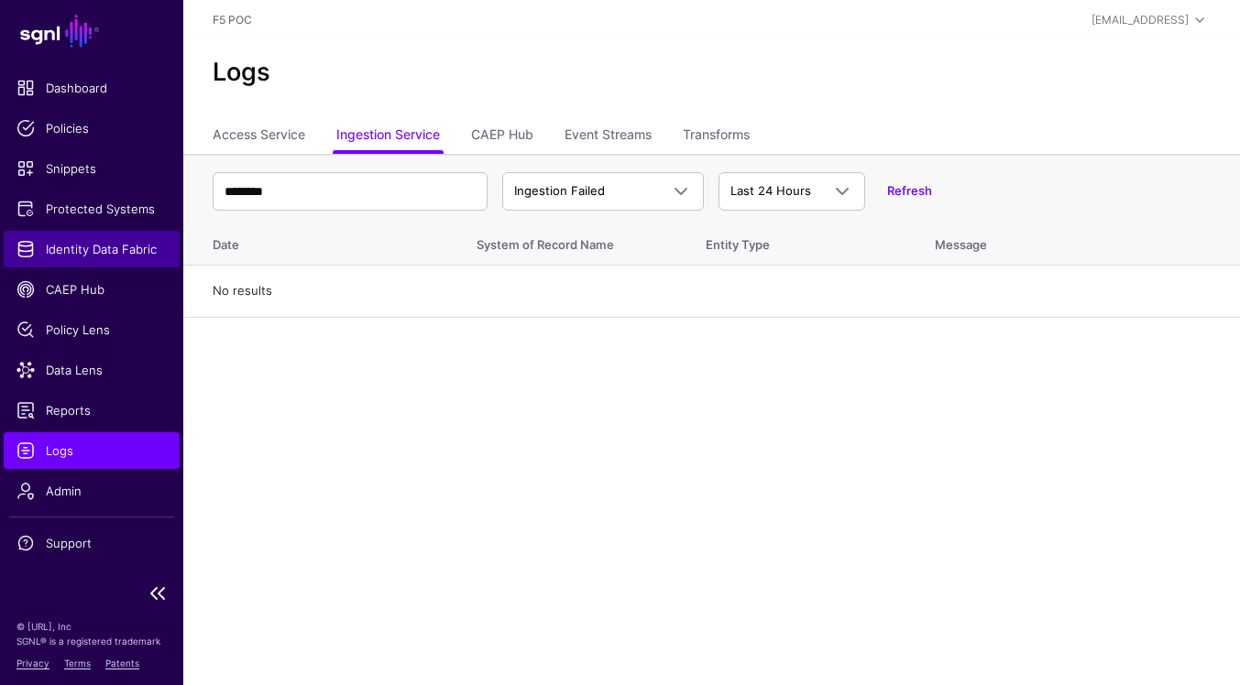
click at [137, 248] on span "Identity Data Fabric" at bounding box center [91, 249] width 150 height 18
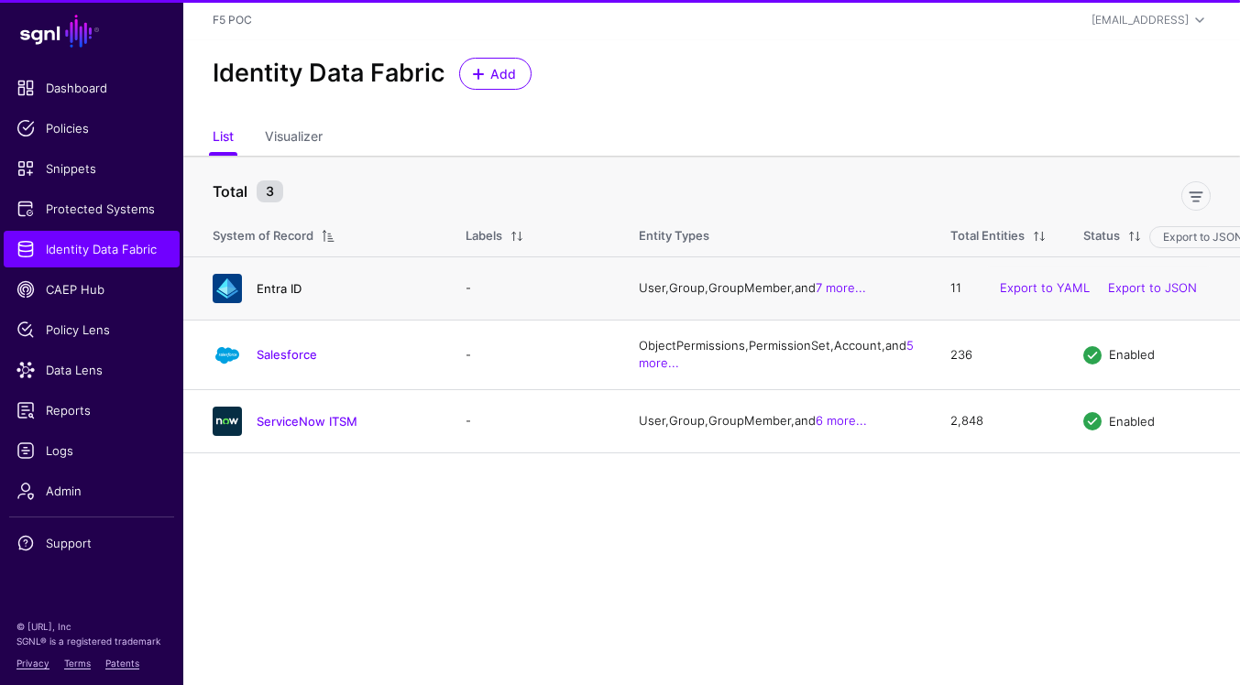
click at [292, 290] on link "Entra ID" at bounding box center [279, 288] width 45 height 15
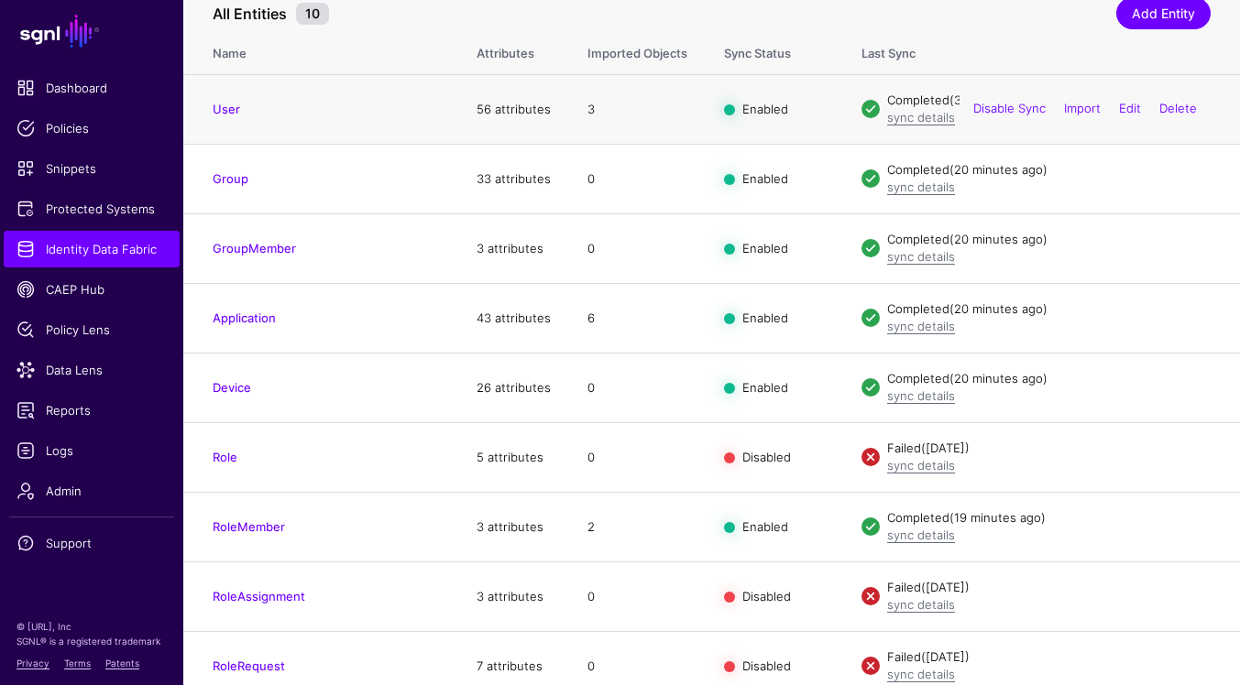
scroll to position [287, 0]
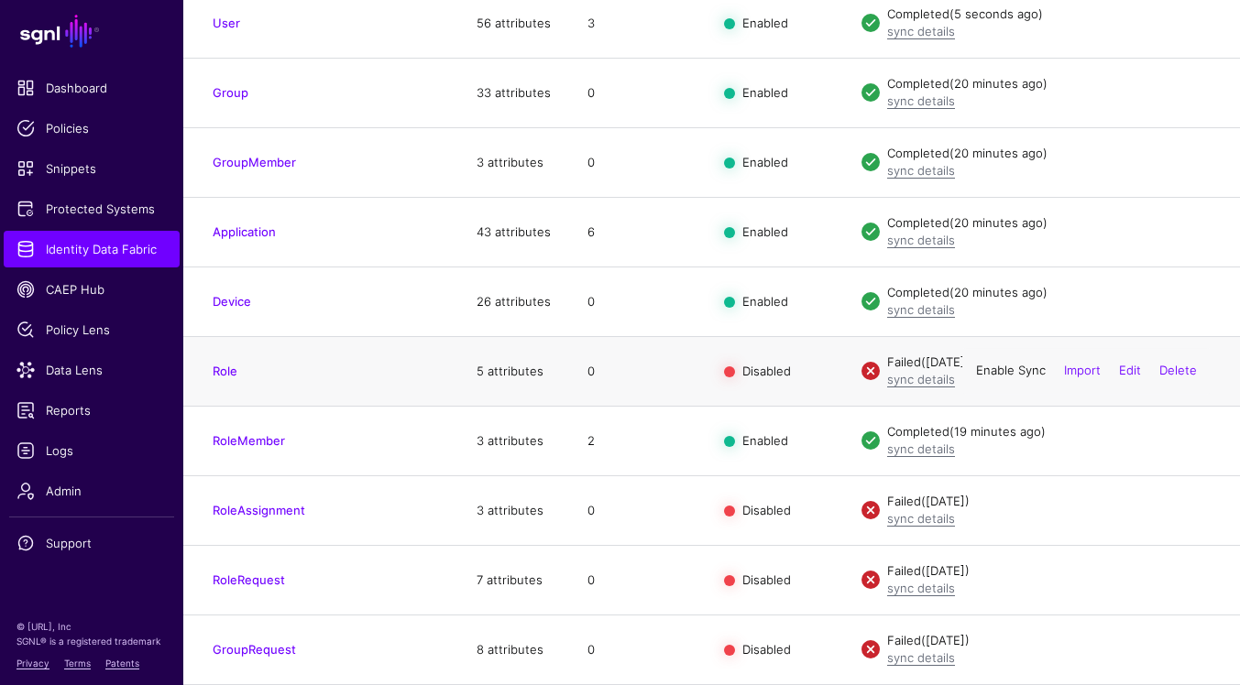
click at [1013, 370] on link "Enable Sync" at bounding box center [1011, 371] width 70 height 15
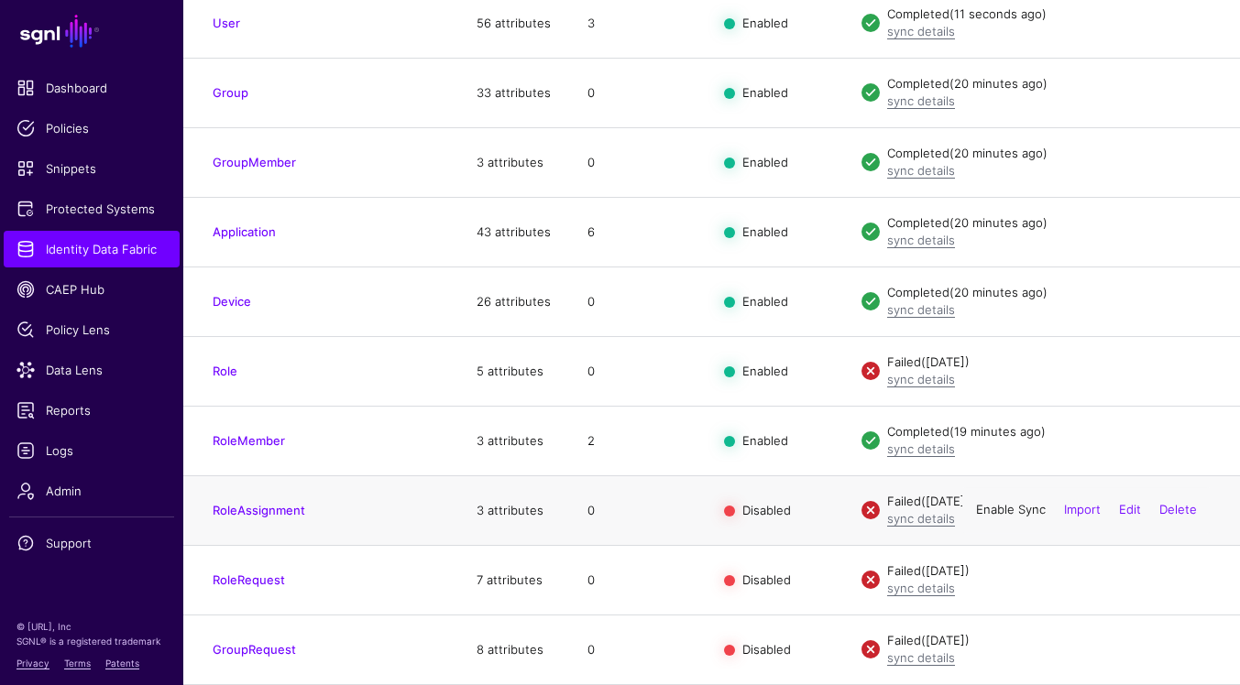
click at [1005, 512] on link "Enable Sync" at bounding box center [1011, 510] width 70 height 15
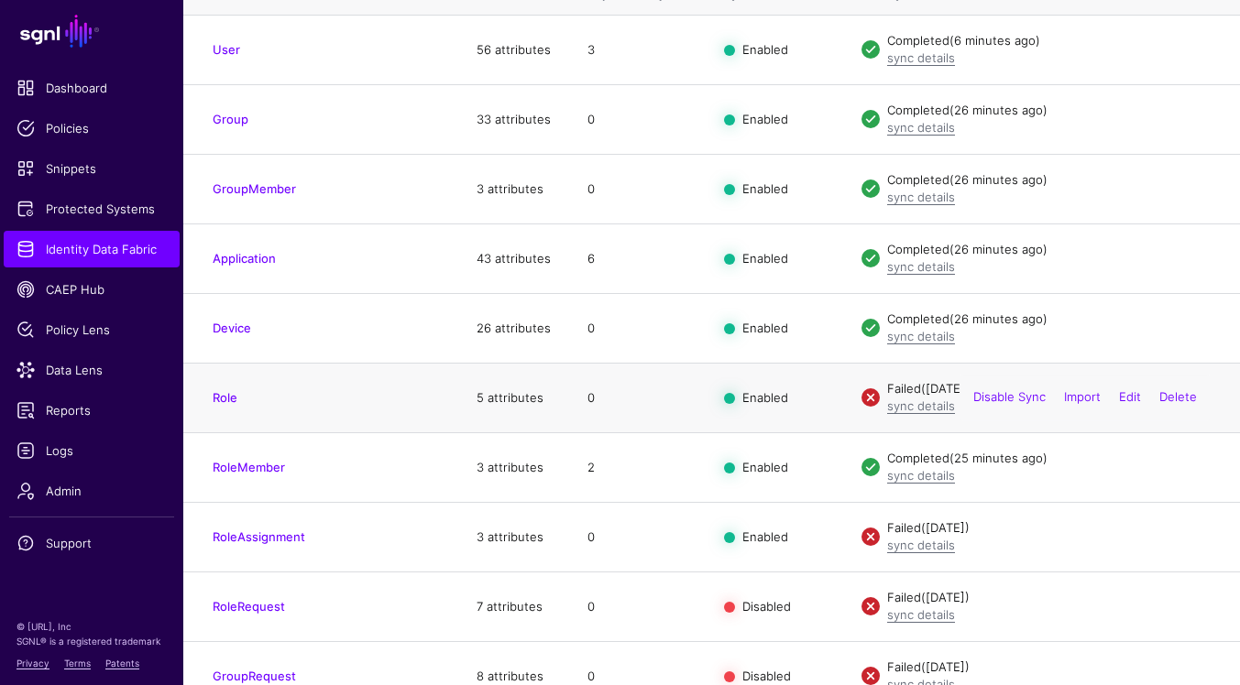
scroll to position [0, 0]
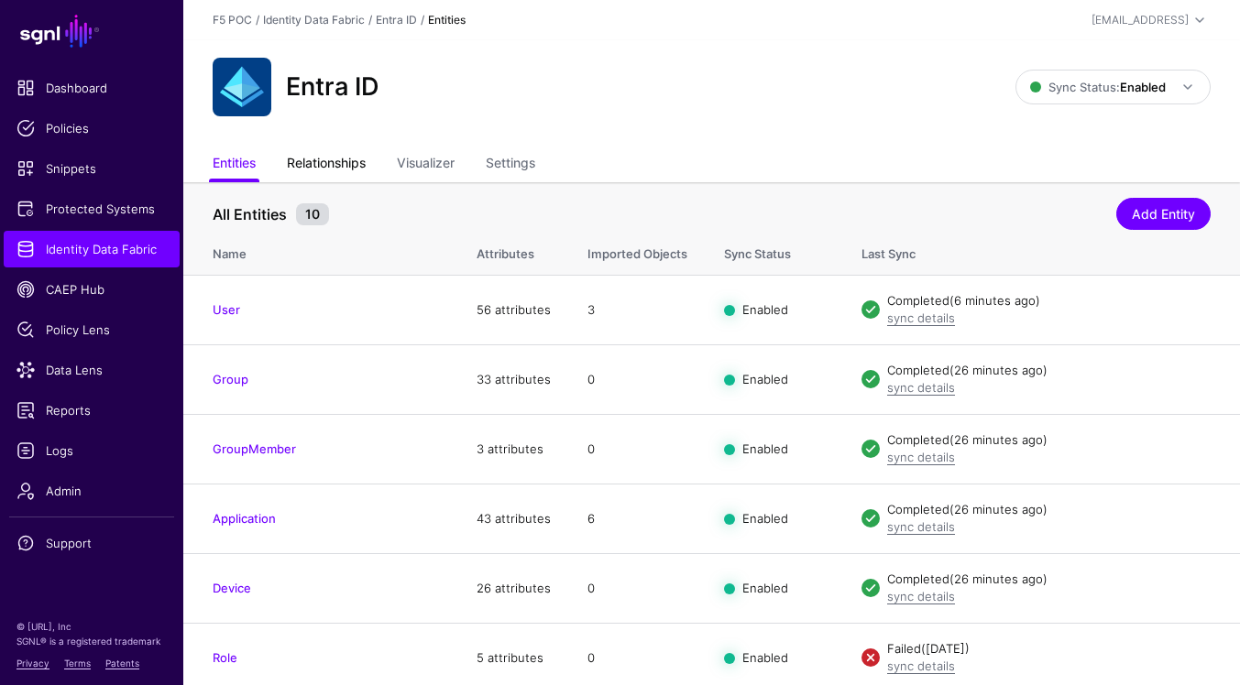
click at [352, 162] on link "Relationships" at bounding box center [326, 165] width 79 height 35
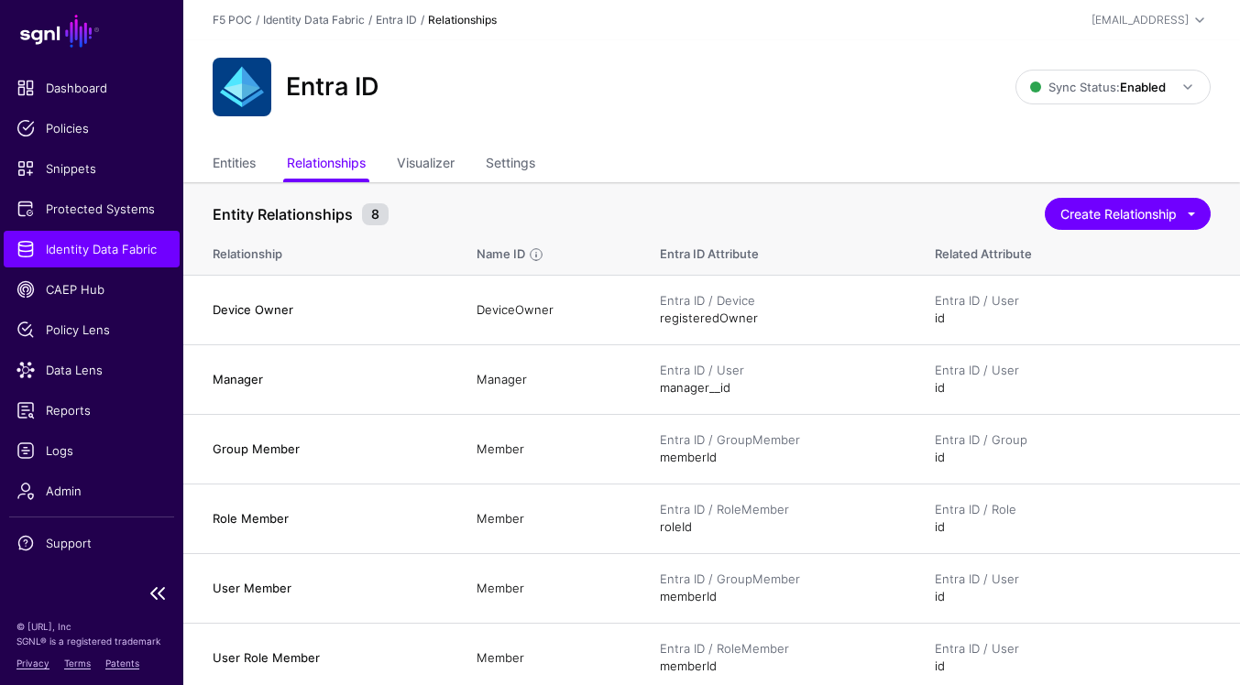
click at [141, 247] on span "Identity Data Fabric" at bounding box center [91, 249] width 150 height 18
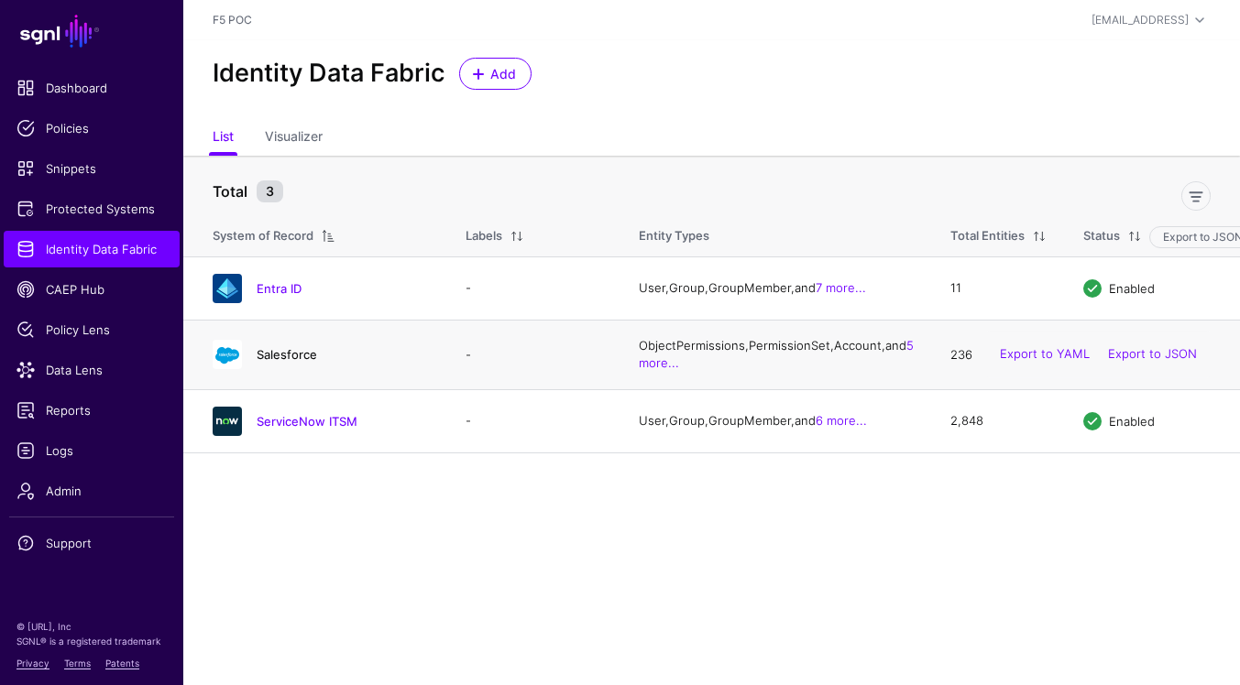
click at [301, 362] on link "Salesforce" at bounding box center [287, 354] width 60 height 15
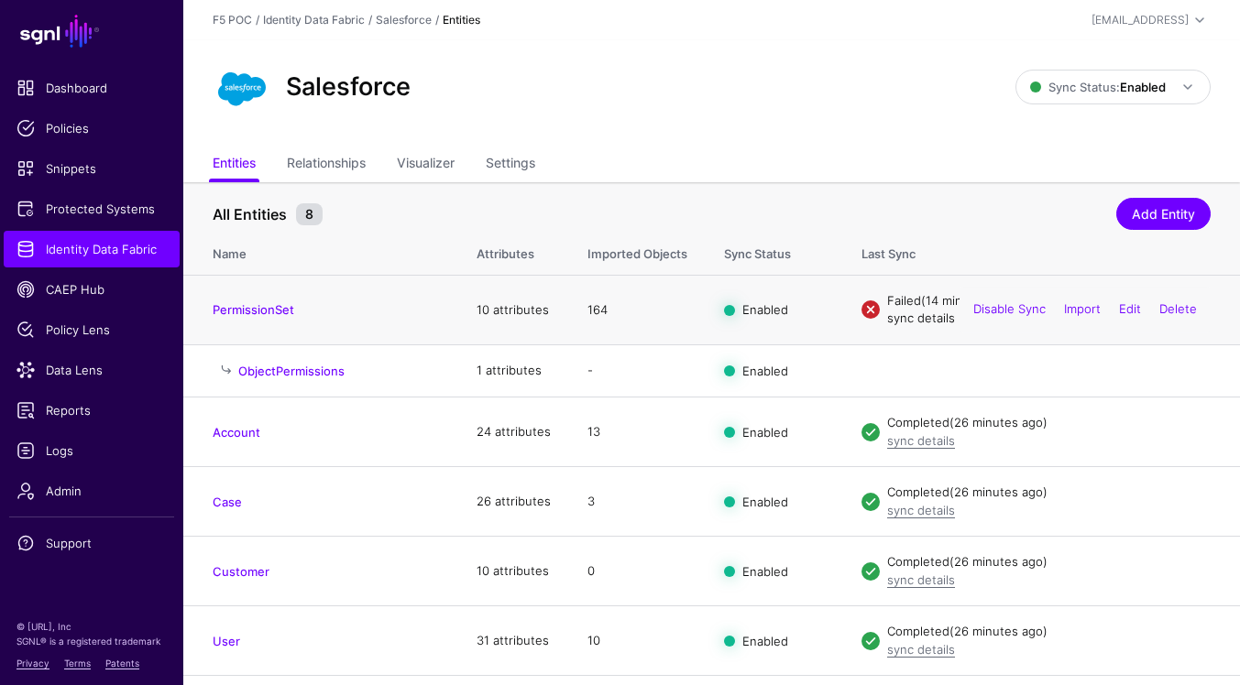
click at [936, 323] on link "sync details" at bounding box center [921, 318] width 68 height 15
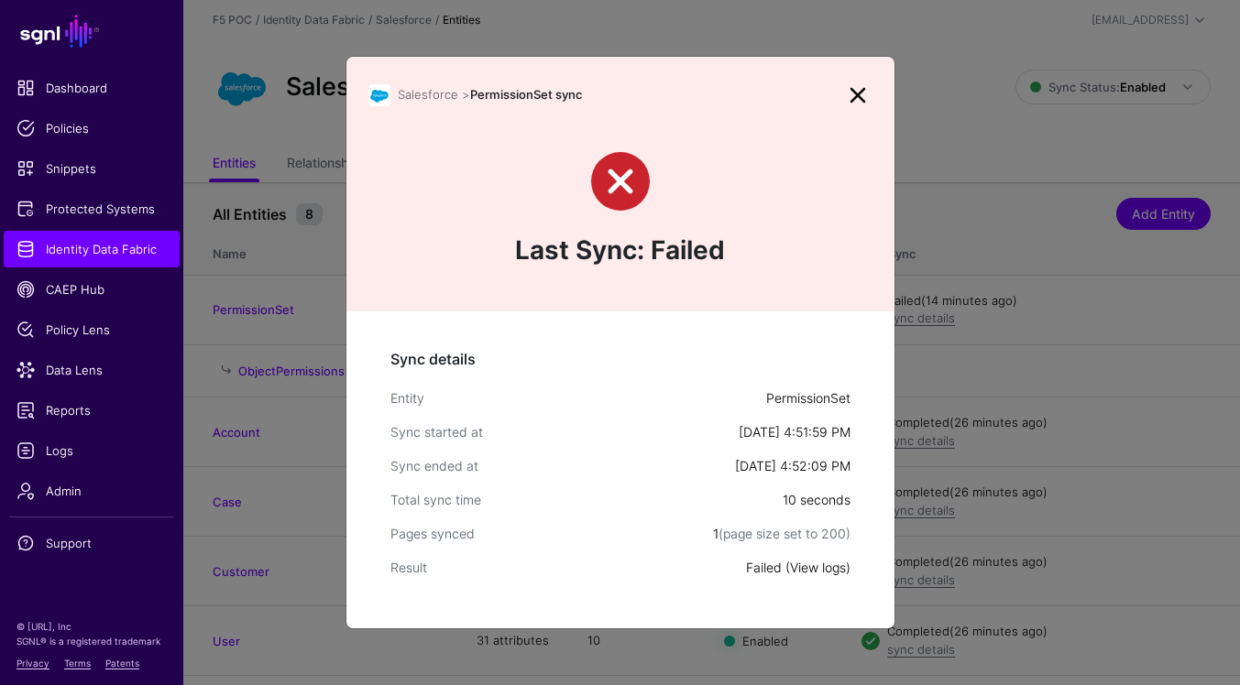
click at [833, 565] on link "View logs" at bounding box center [818, 568] width 56 height 16
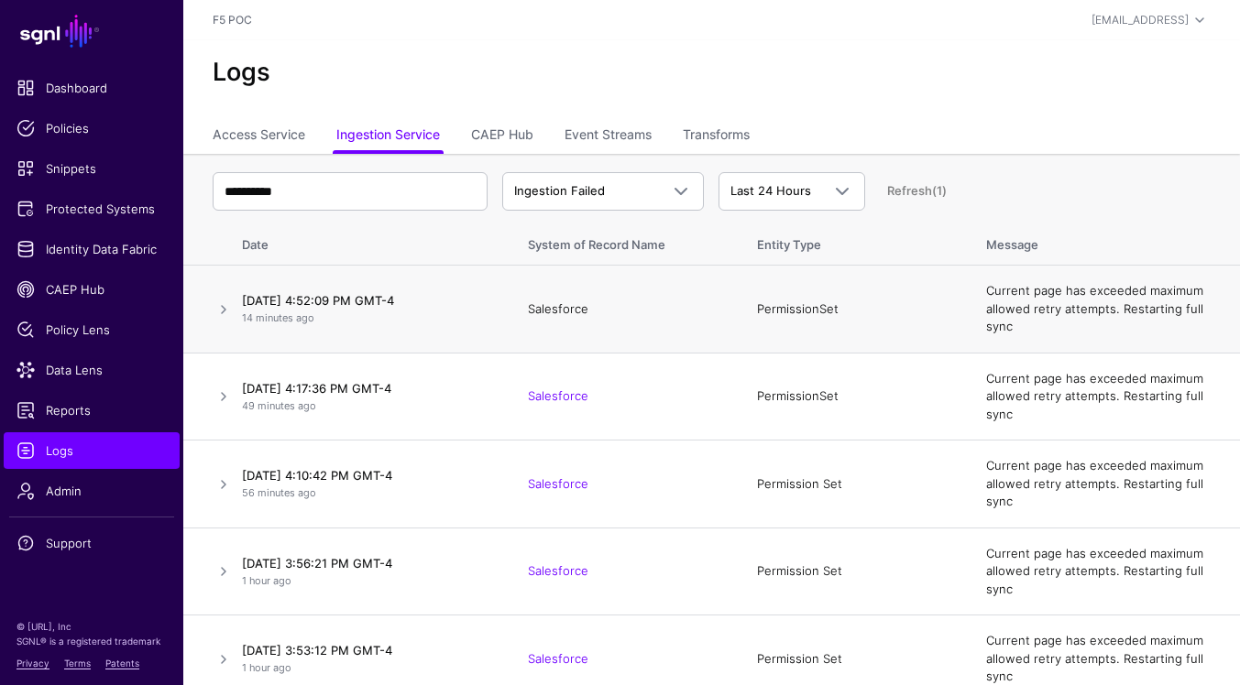
click at [541, 309] on link "Salesforce" at bounding box center [558, 308] width 60 height 15
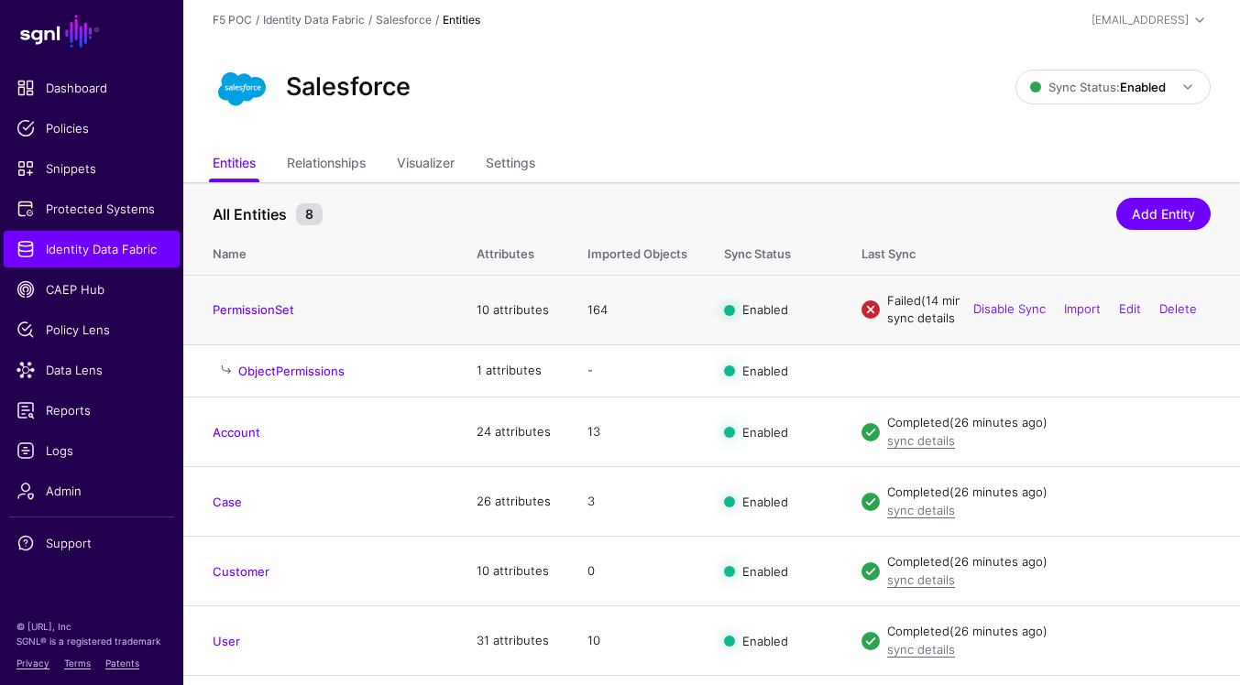
click at [910, 314] on link "sync details" at bounding box center [921, 318] width 68 height 15
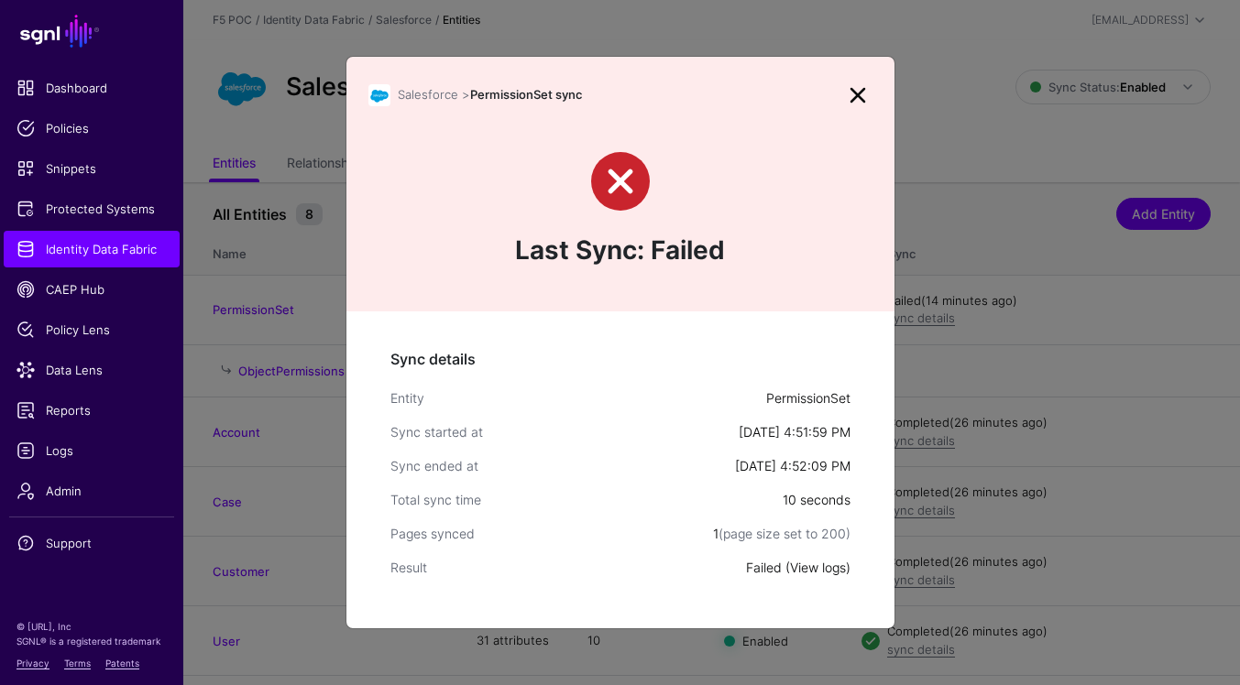
click at [831, 573] on link "View logs" at bounding box center [818, 568] width 56 height 16
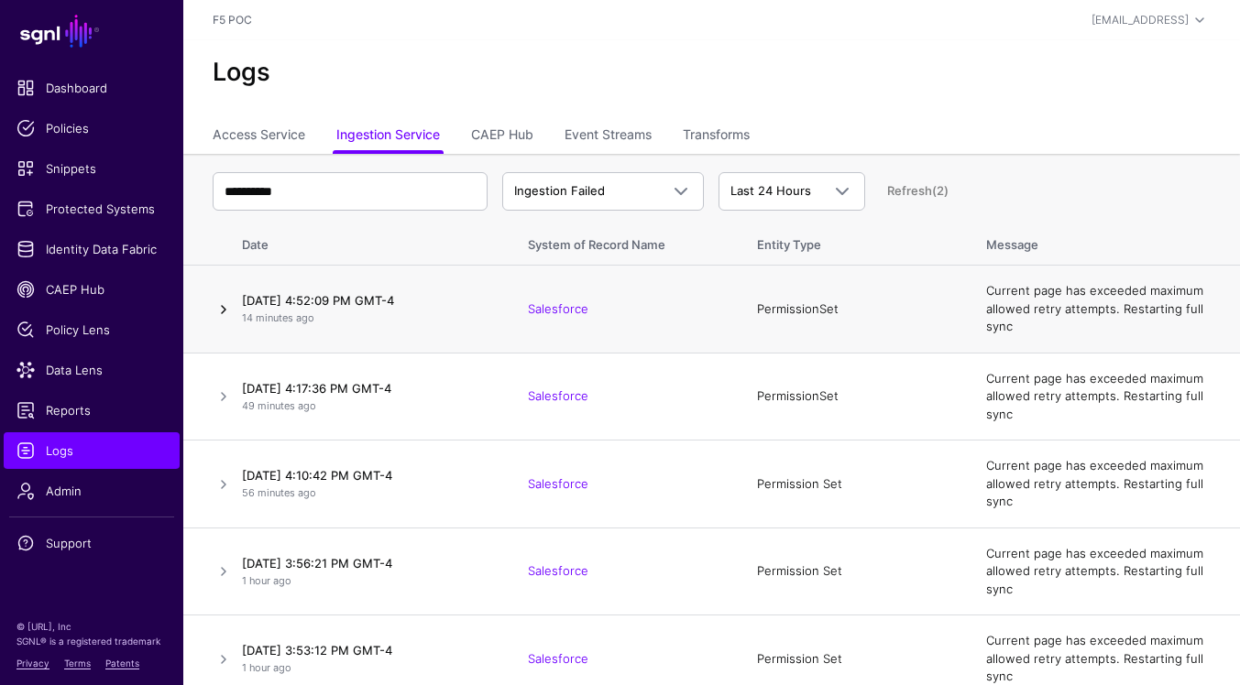
click at [229, 312] on link at bounding box center [224, 310] width 22 height 22
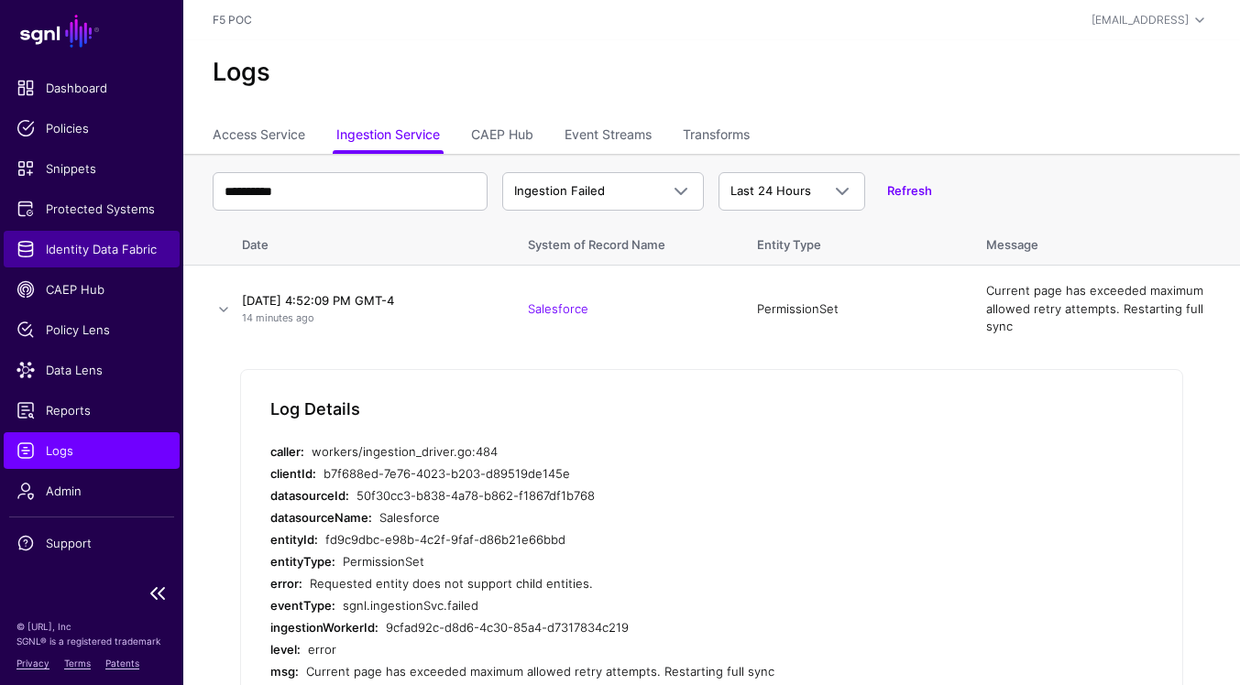
click at [98, 256] on span "Identity Data Fabric" at bounding box center [91, 249] width 150 height 18
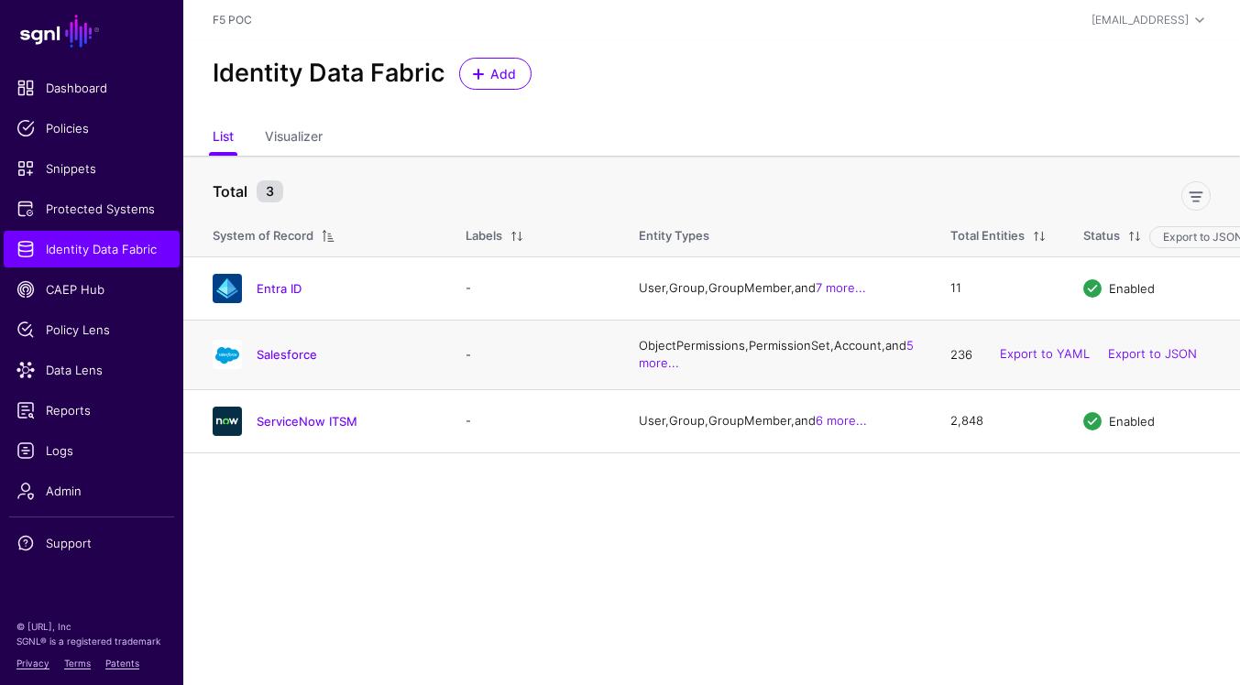
click at [278, 352] on div "Salesforce" at bounding box center [320, 354] width 231 height 29
click at [291, 362] on link "Salesforce" at bounding box center [287, 354] width 60 height 15
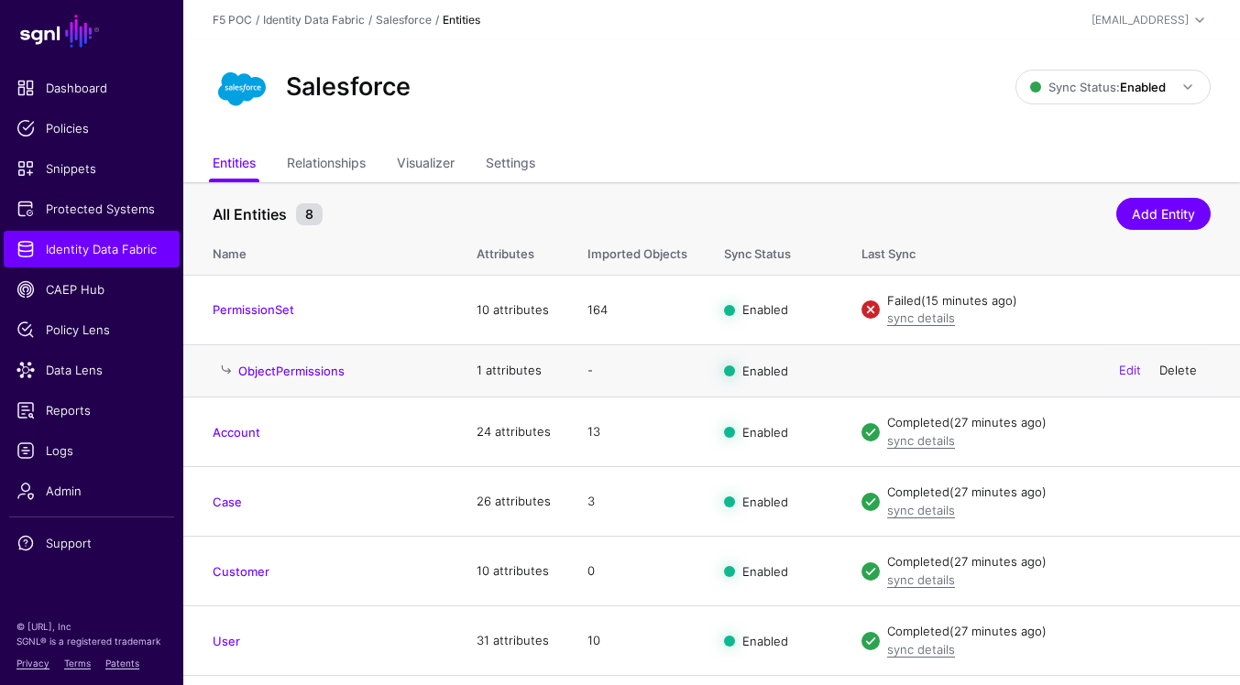
click at [1178, 368] on link "Delete" at bounding box center [1178, 370] width 38 height 15
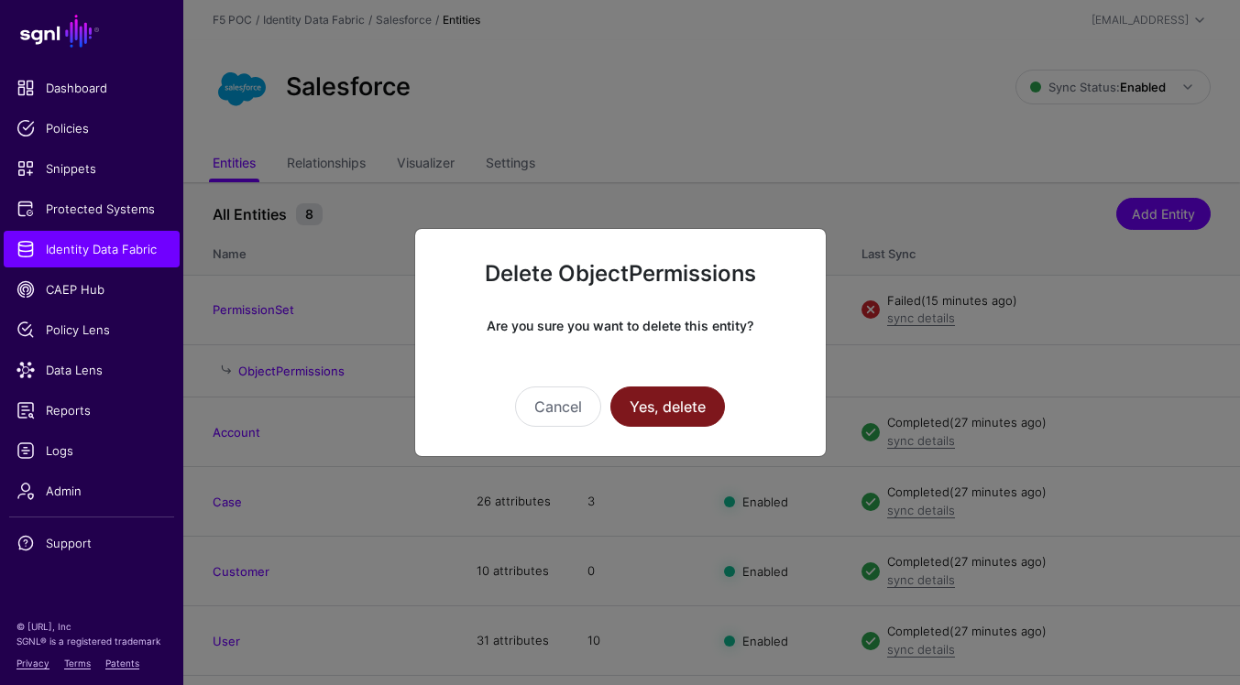
click at [699, 411] on button "Yes, delete" at bounding box center [667, 407] width 115 height 40
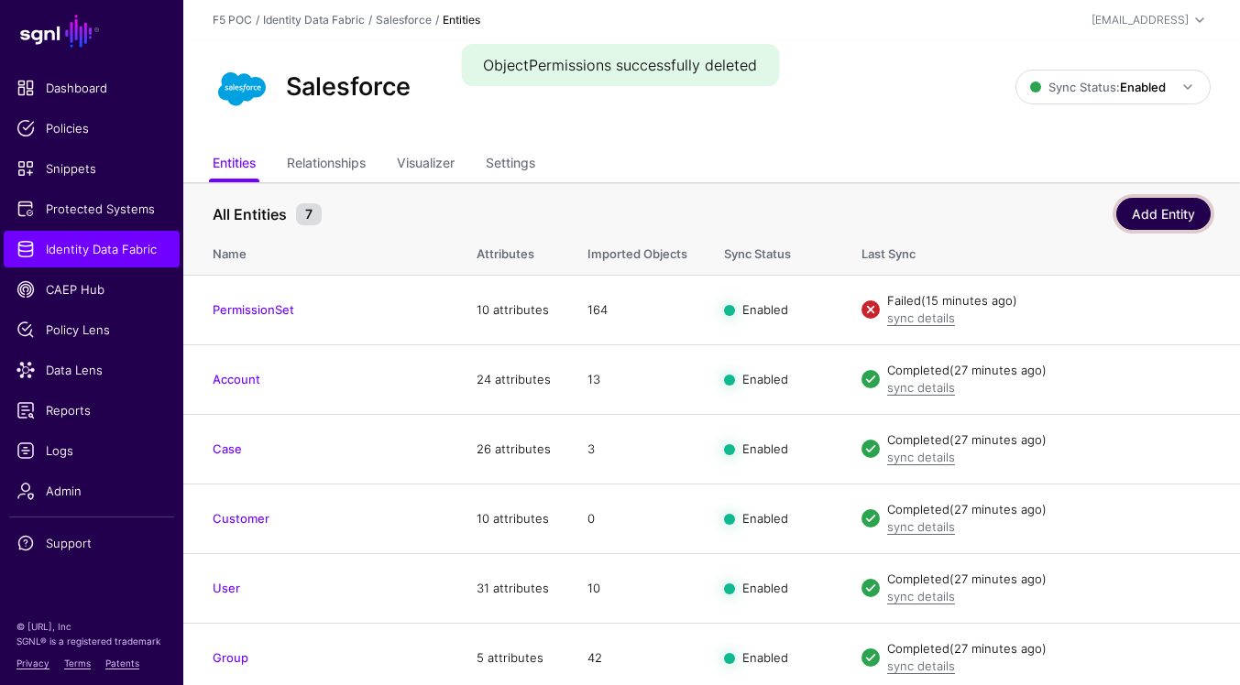
click at [1162, 208] on link "Add Entity" at bounding box center [1163, 214] width 94 height 32
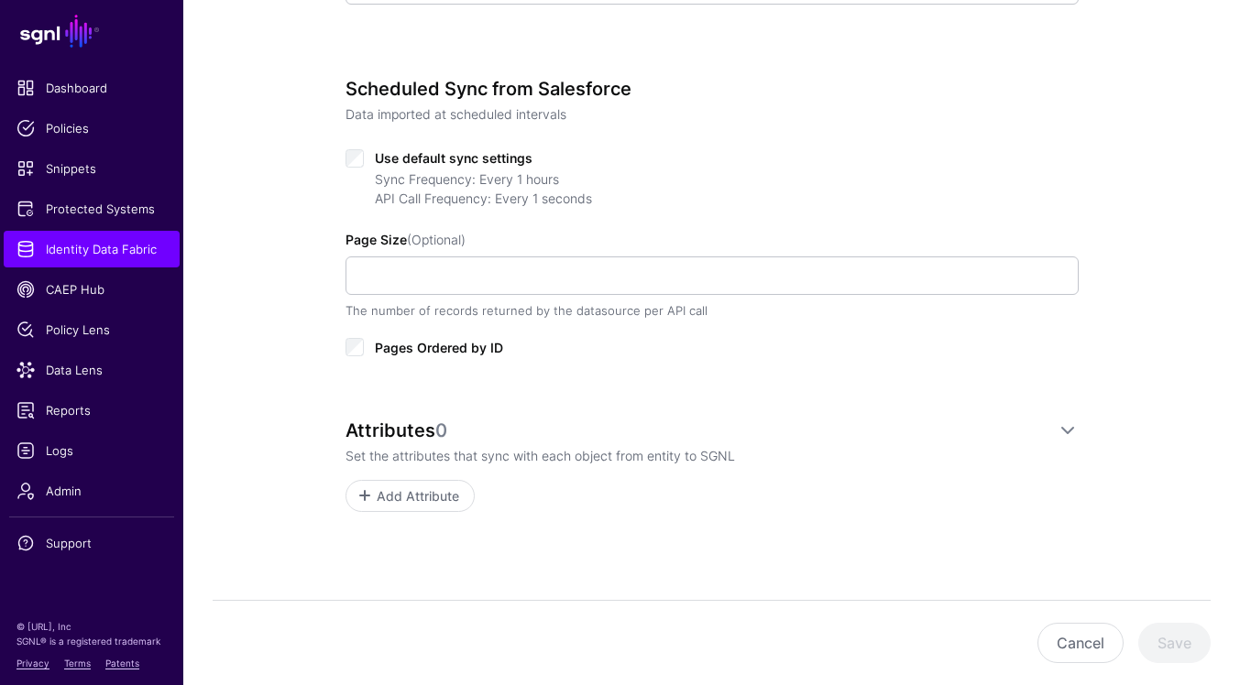
scroll to position [699, 0]
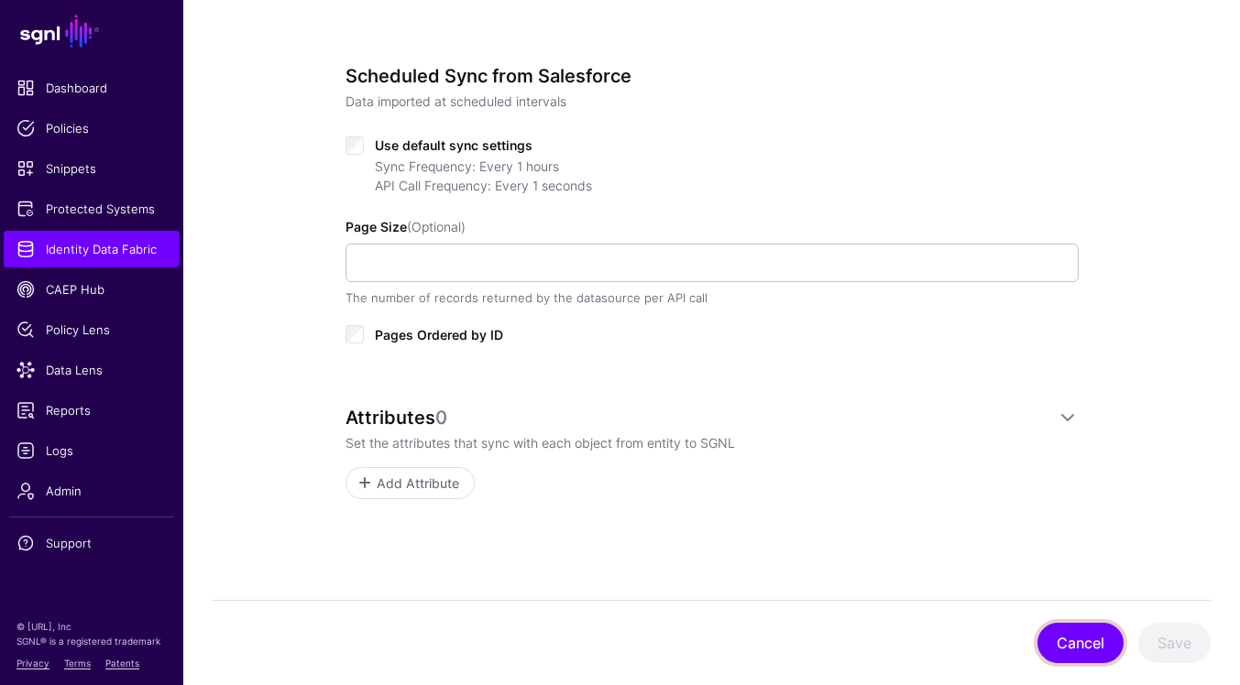
click at [1072, 633] on button "Cancel" at bounding box center [1080, 643] width 86 height 40
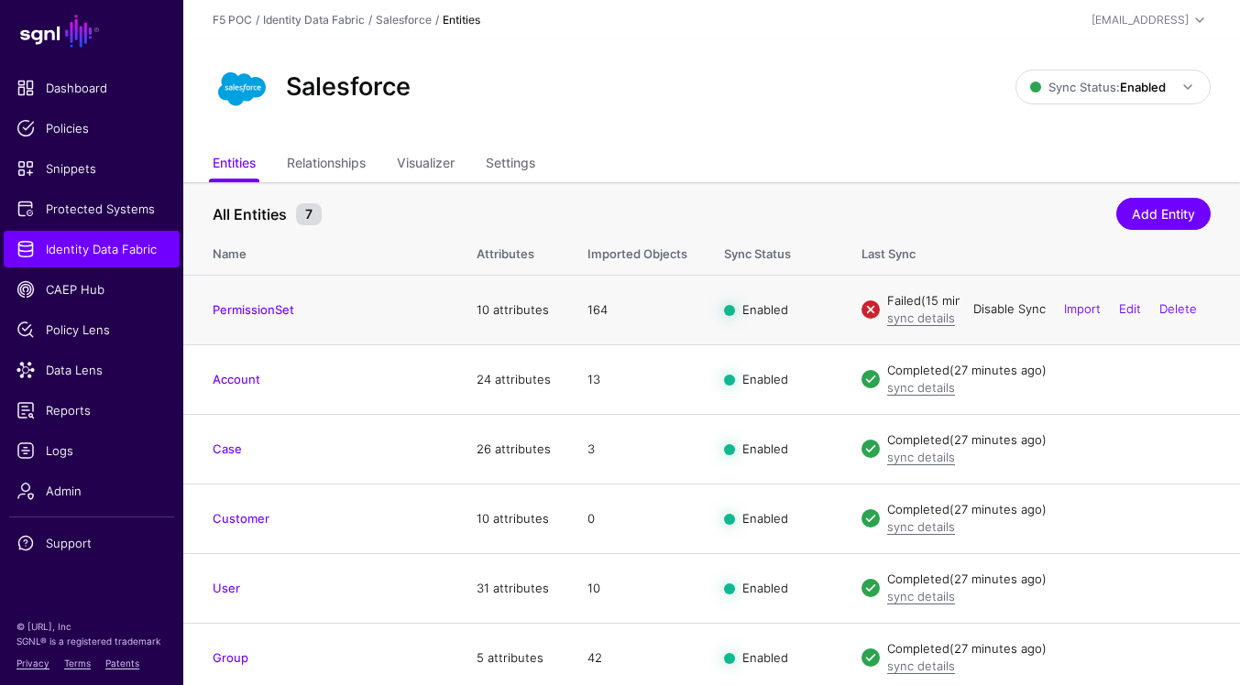
click at [1004, 314] on link "Disable Sync" at bounding box center [1009, 309] width 72 height 15
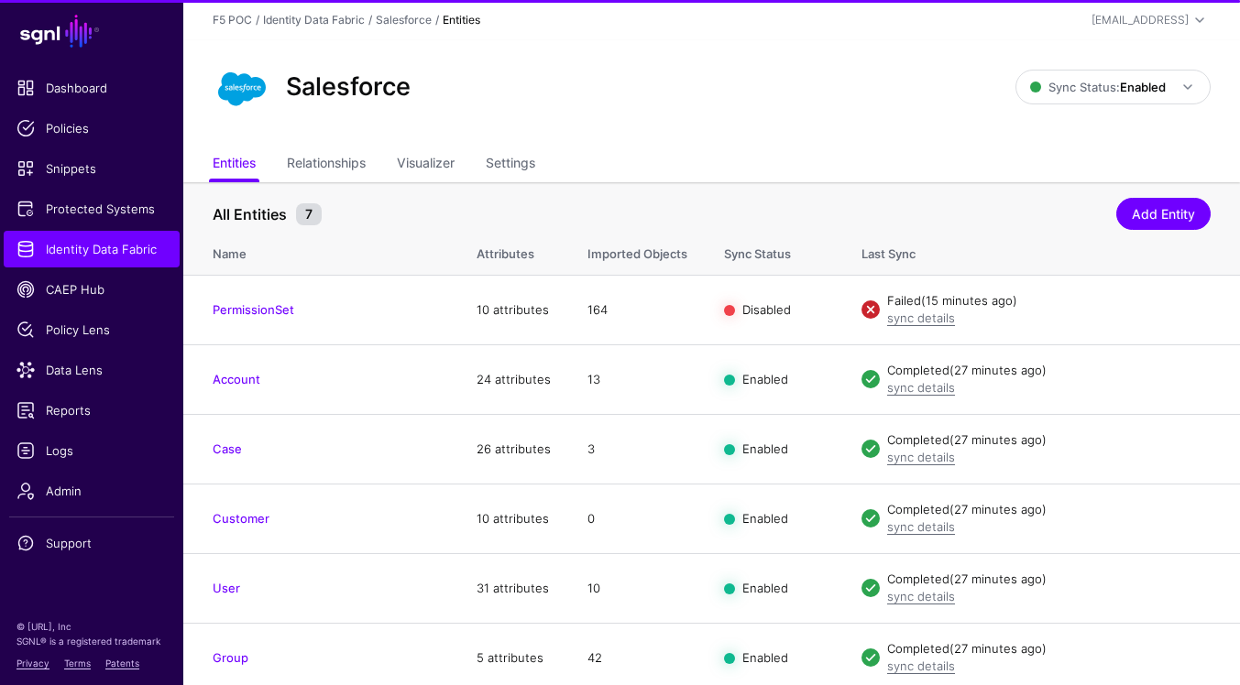
click at [0, 0] on link "Enable Sync" at bounding box center [0, 0] width 0 height 0
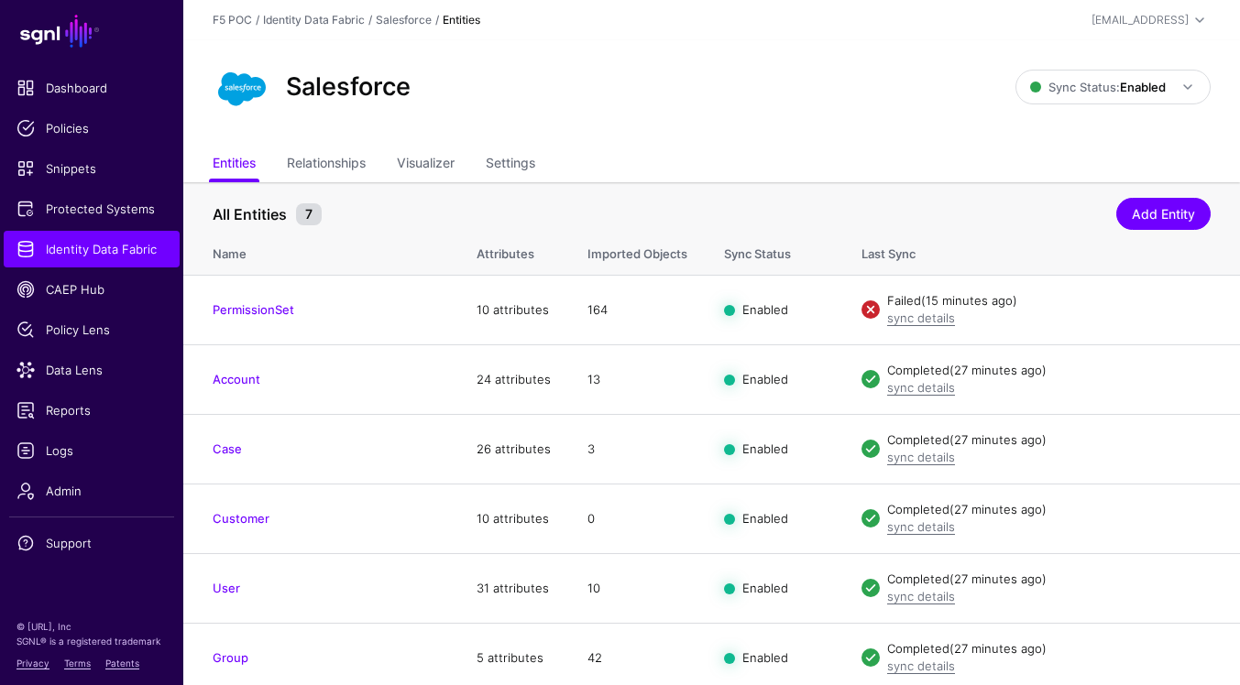
scroll to position [78, 0]
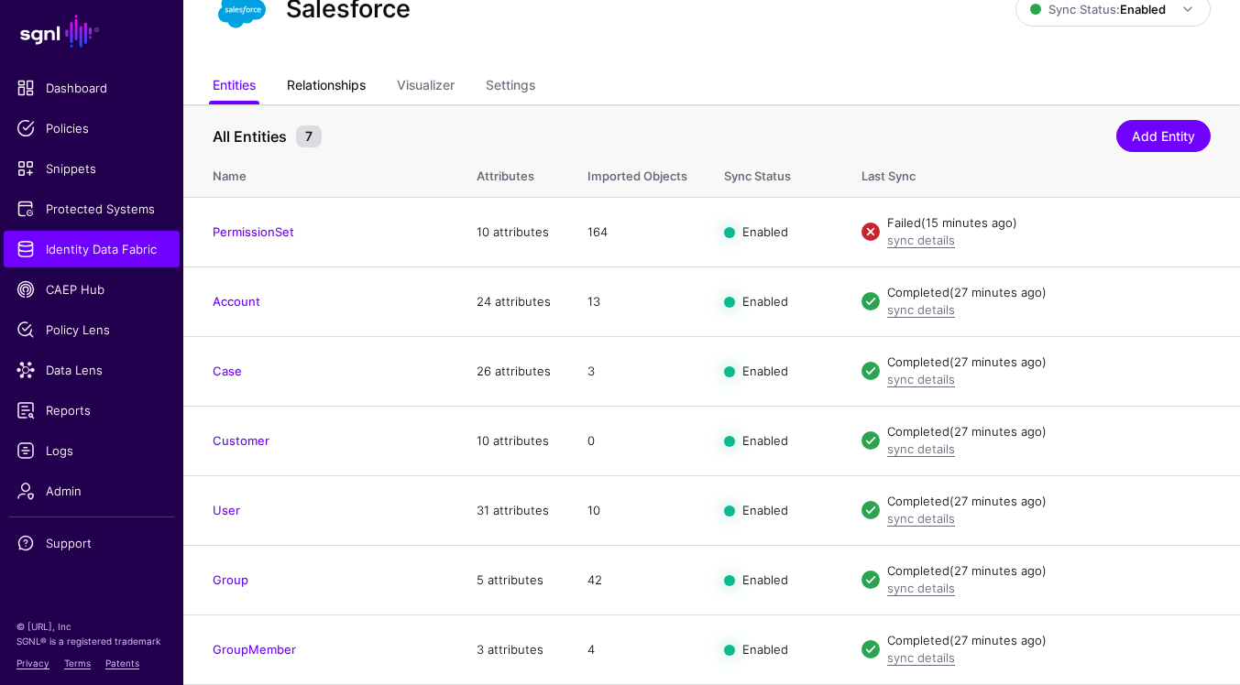
click at [334, 87] on link "Relationships" at bounding box center [326, 87] width 79 height 35
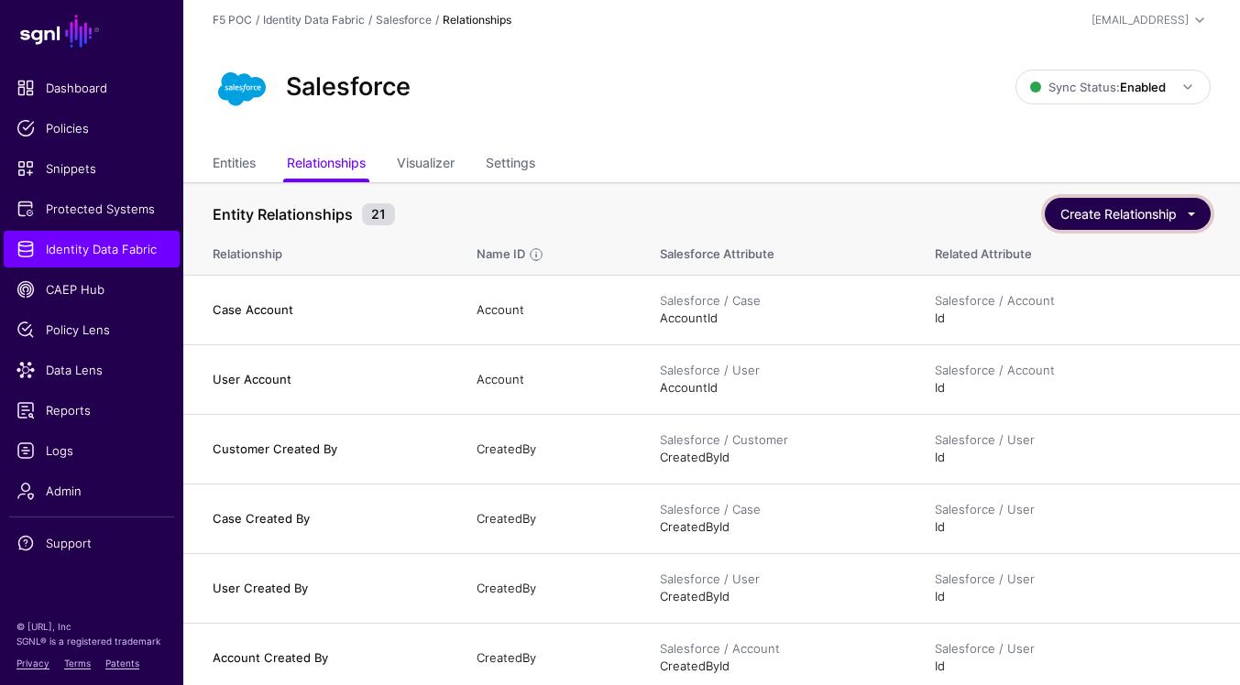
click at [1201, 219] on button "Create Relationship" at bounding box center [1128, 214] width 166 height 32
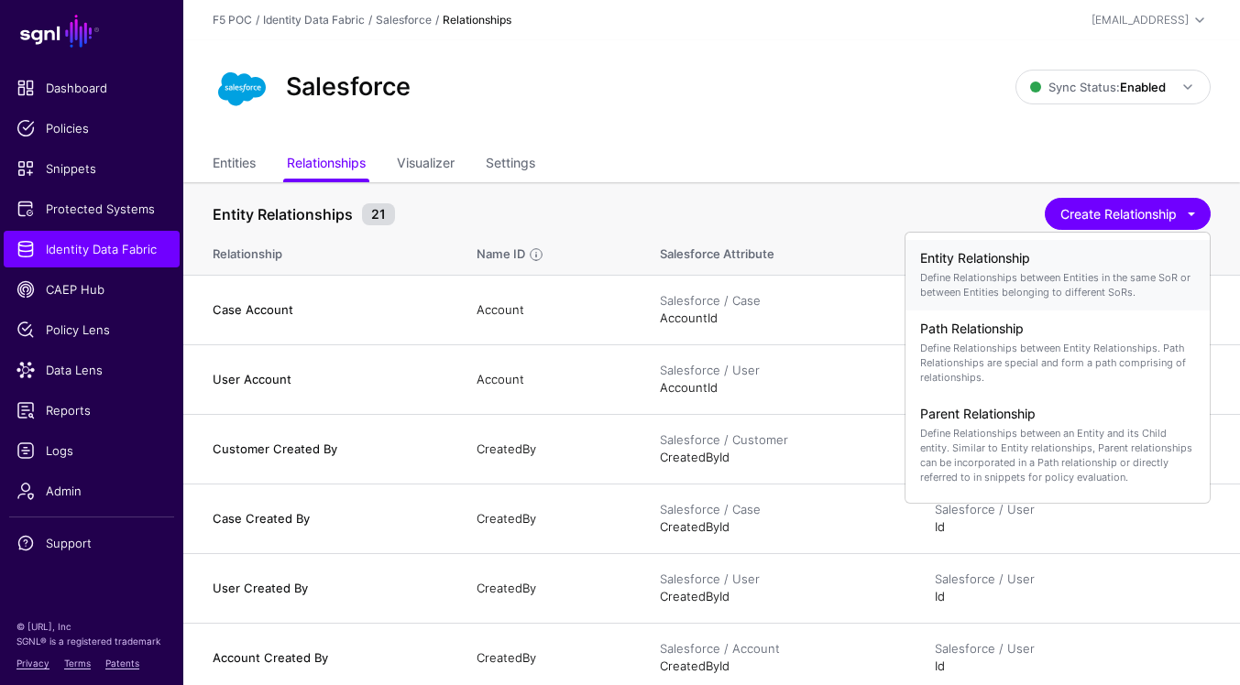
click at [1126, 278] on p "Define Relationships between Entities in the same SoR or between Entities belon…" at bounding box center [1057, 284] width 275 height 29
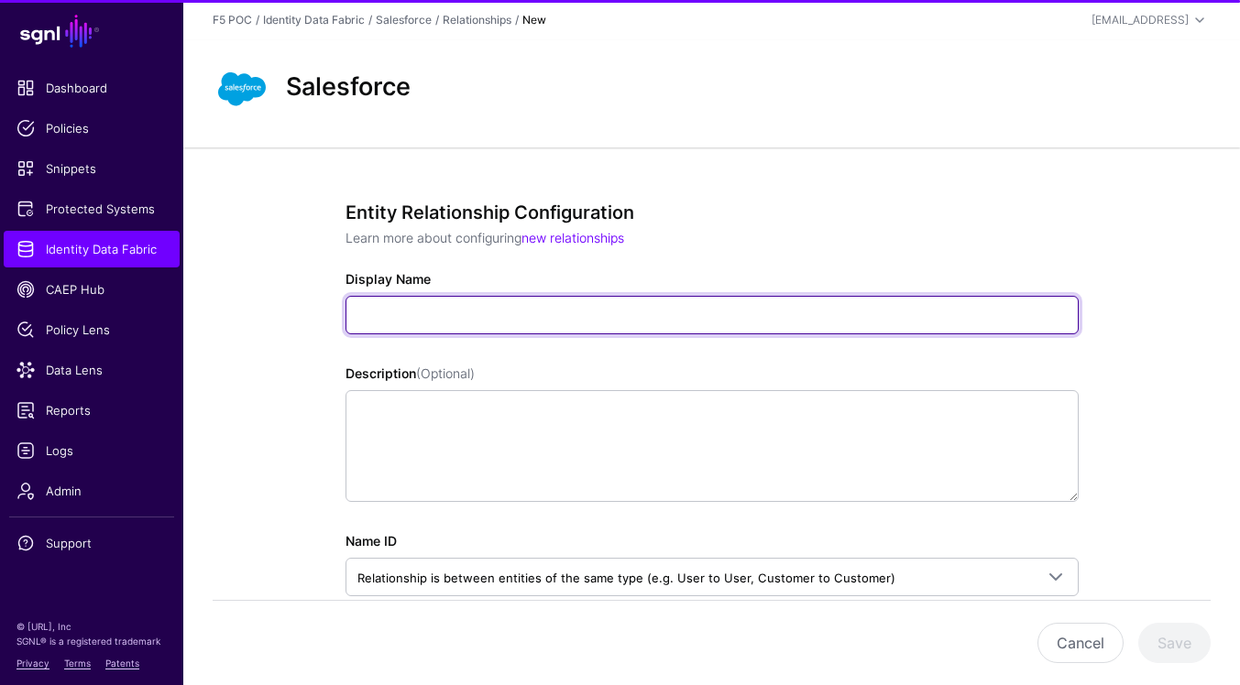
click at [975, 319] on input "Display Name" at bounding box center [711, 315] width 733 height 38
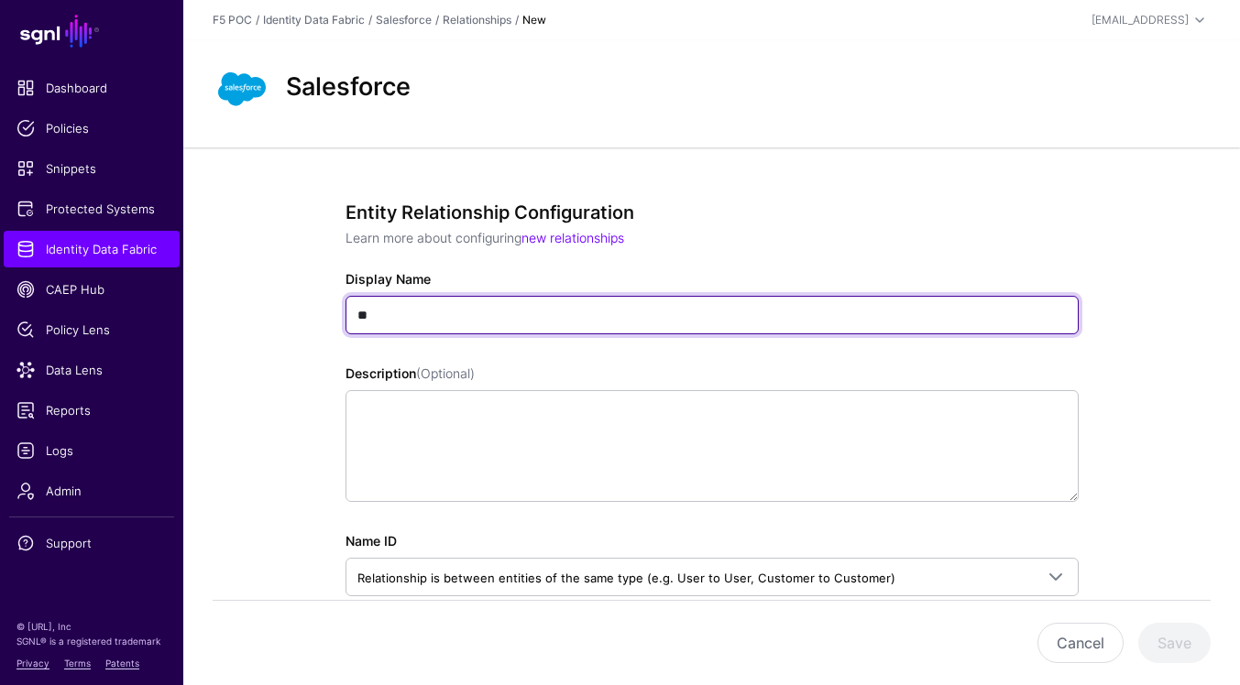
type input "*"
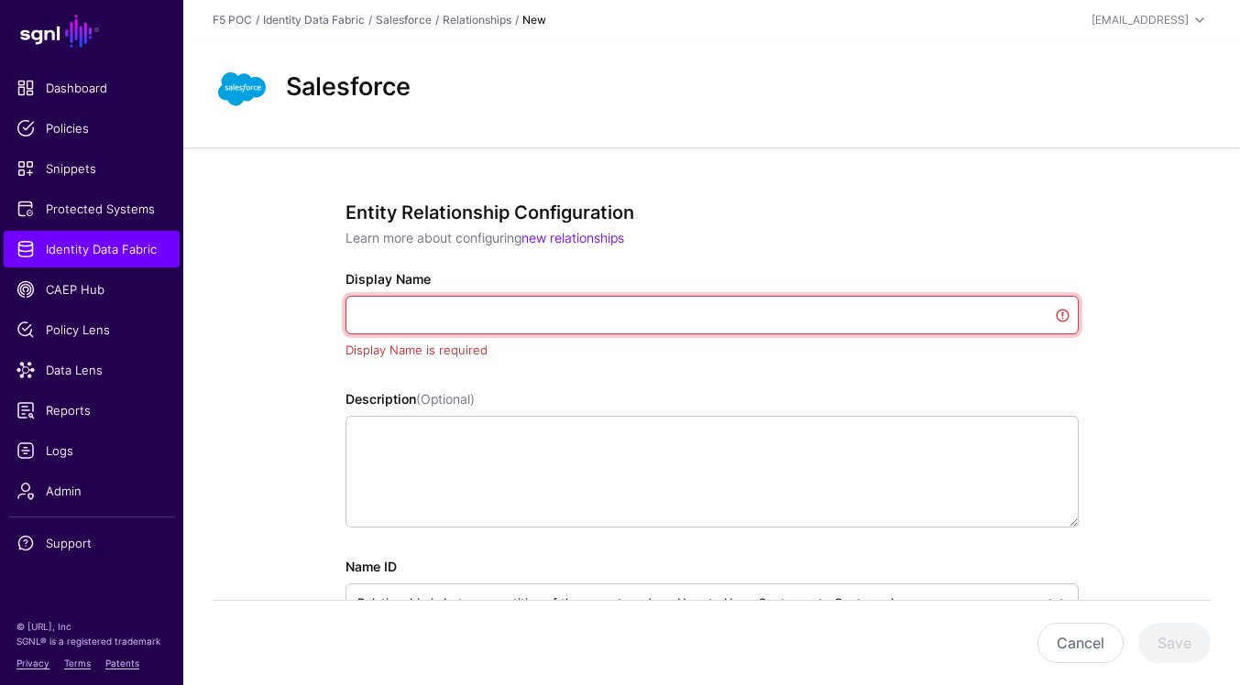
type input "*"
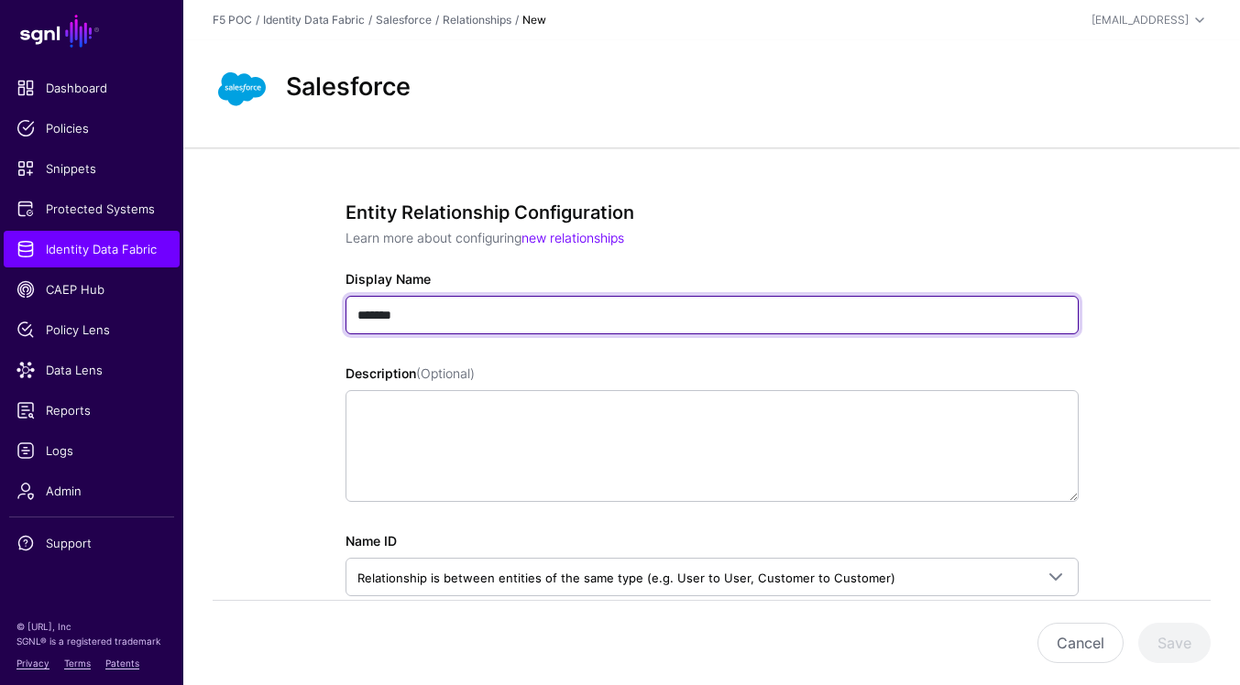
click at [613, 316] on input "*******" at bounding box center [711, 315] width 733 height 38
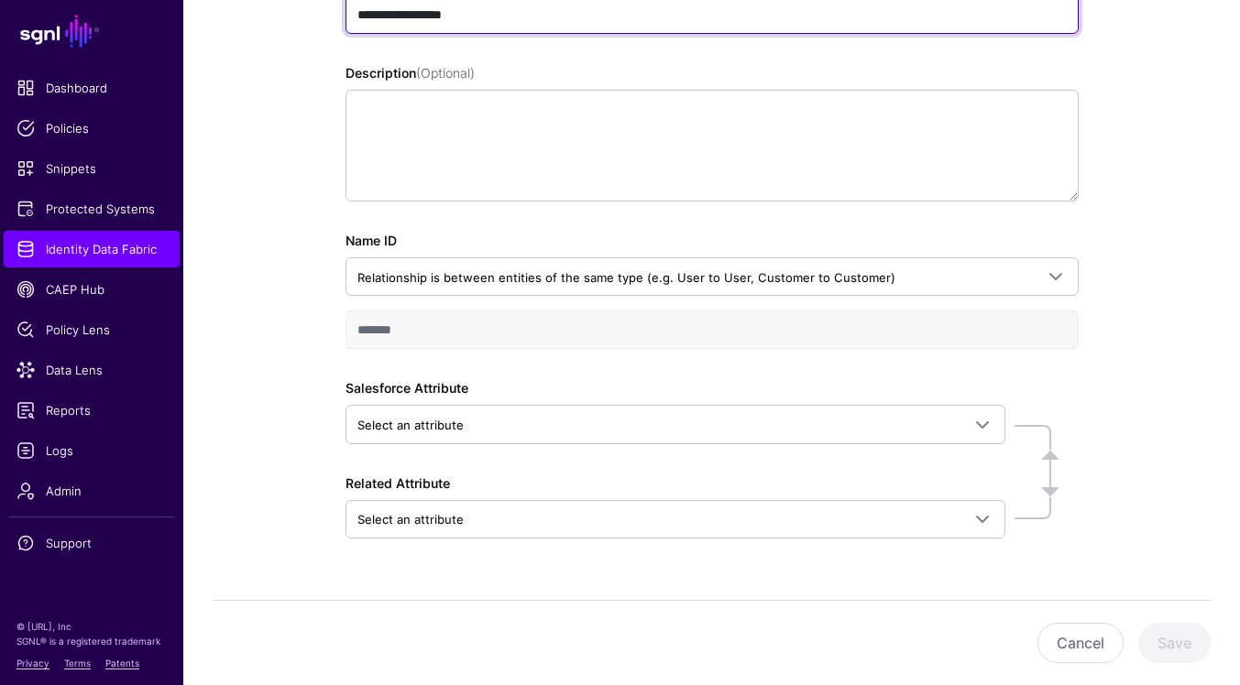
scroll to position [332, 0]
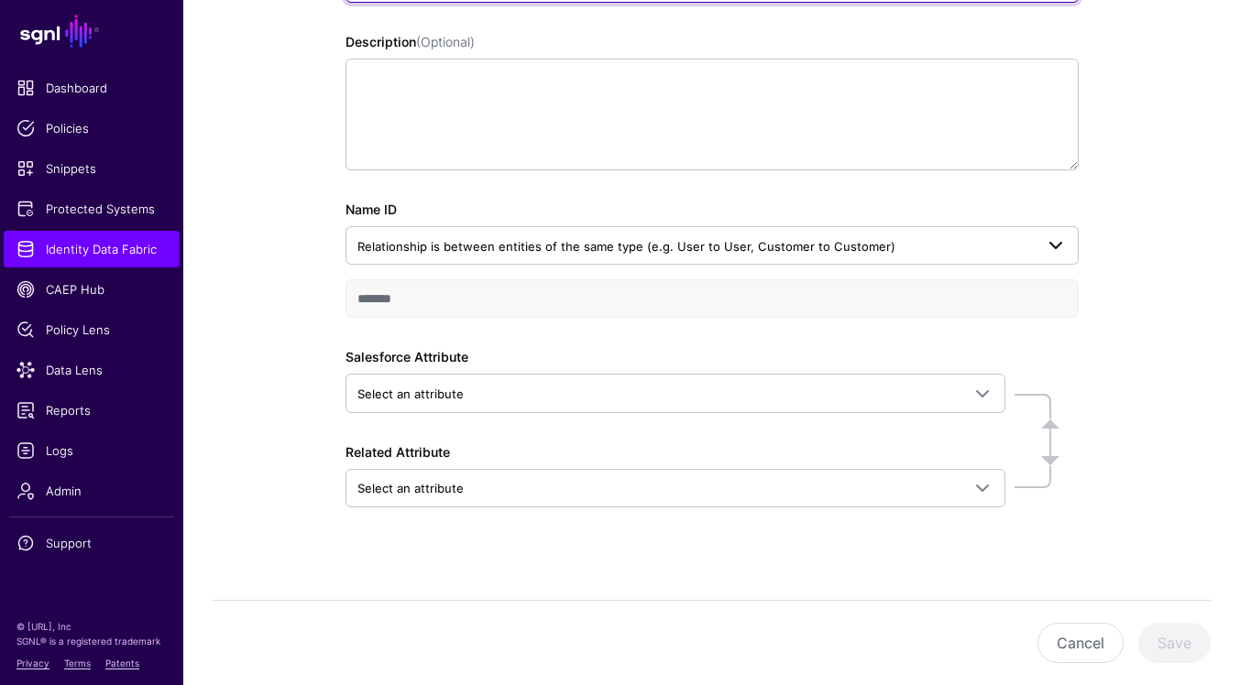
type input "**********"
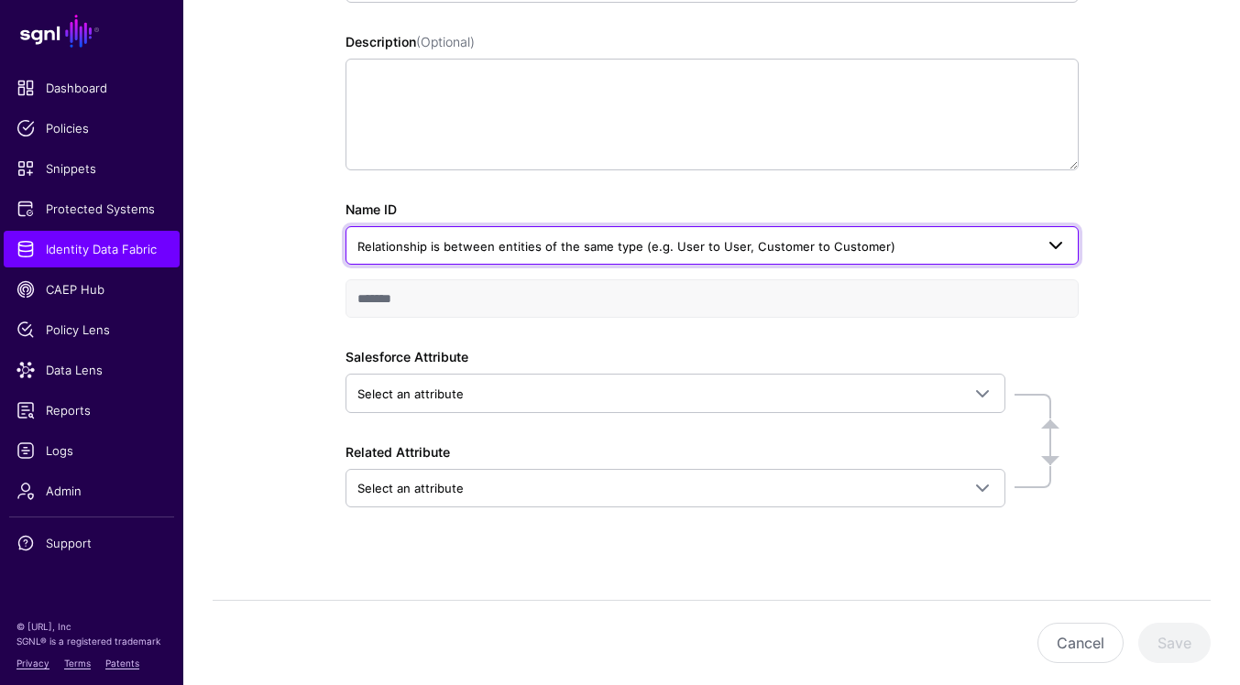
click at [936, 250] on span "Relationship is between entities of the same type (e.g. User to User, Customer …" at bounding box center [695, 246] width 676 height 20
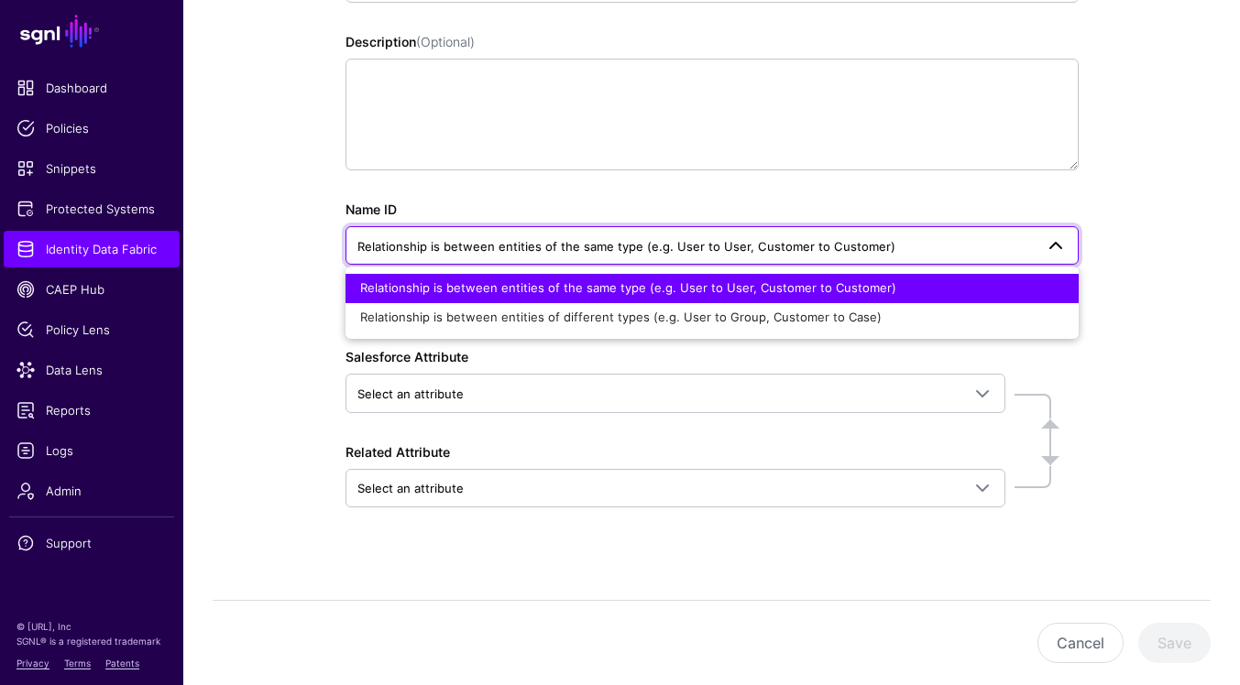
click at [936, 250] on span "Relationship is between entities of the same type (e.g. User to User, Customer …" at bounding box center [695, 246] width 676 height 20
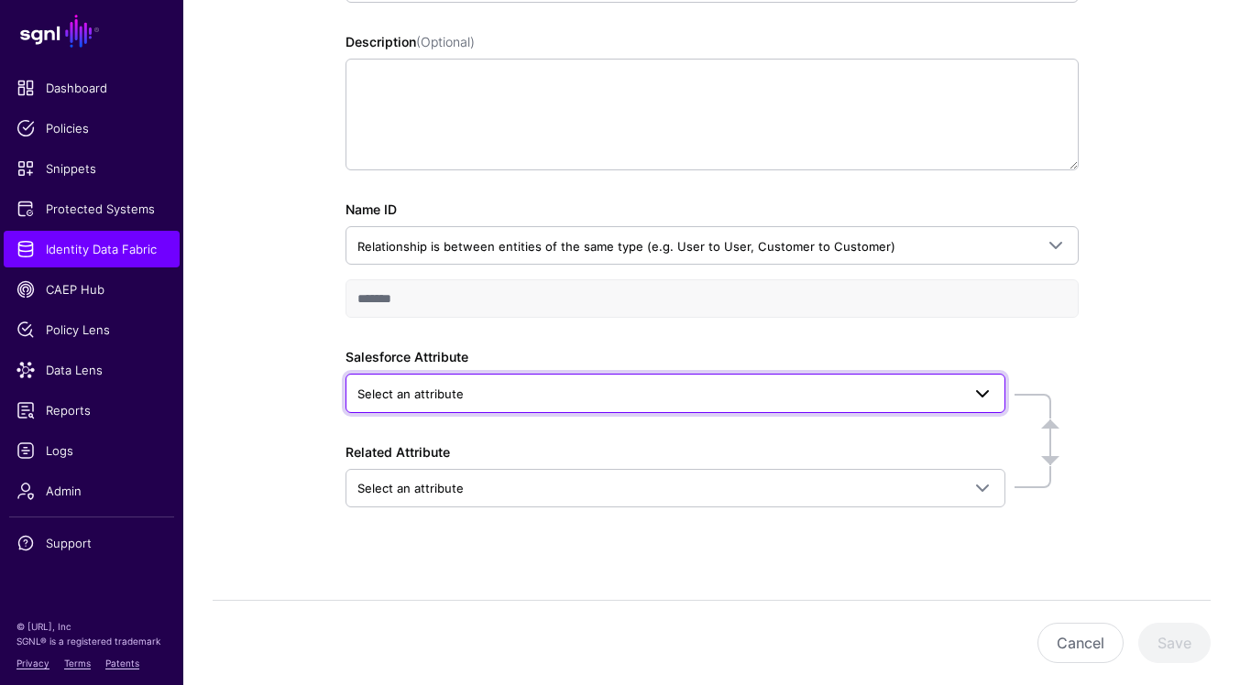
click at [968, 388] on span at bounding box center [976, 393] width 33 height 22
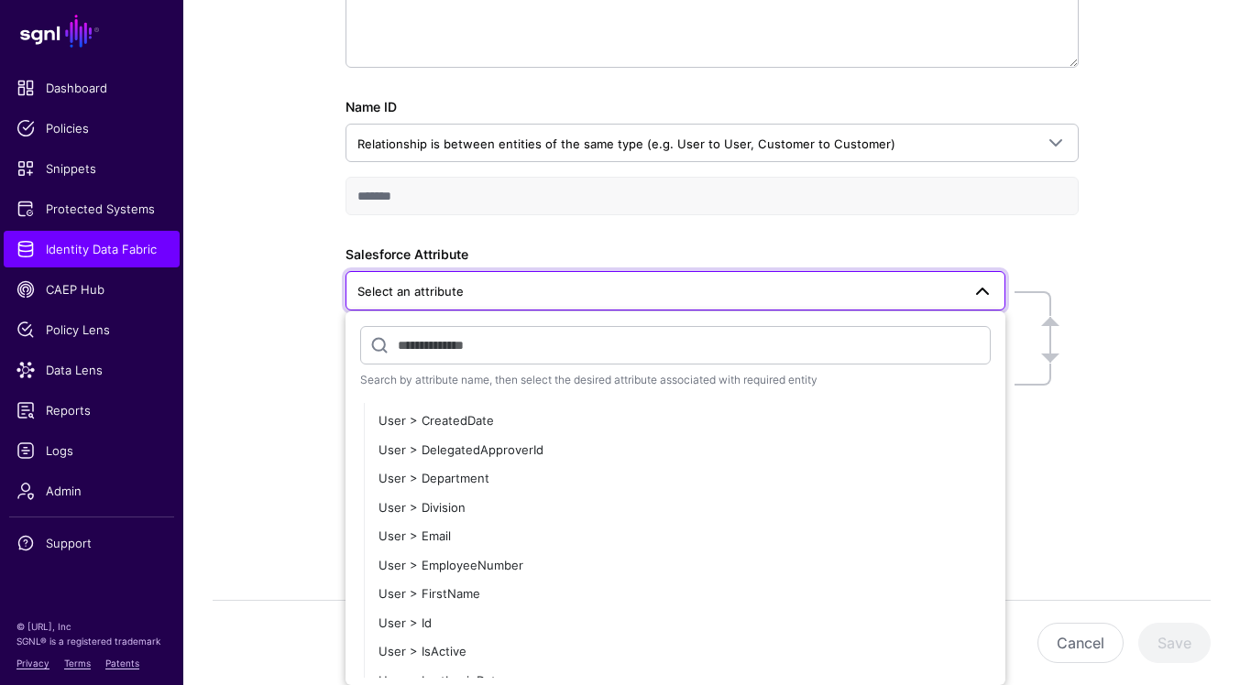
scroll to position [2478, 0]
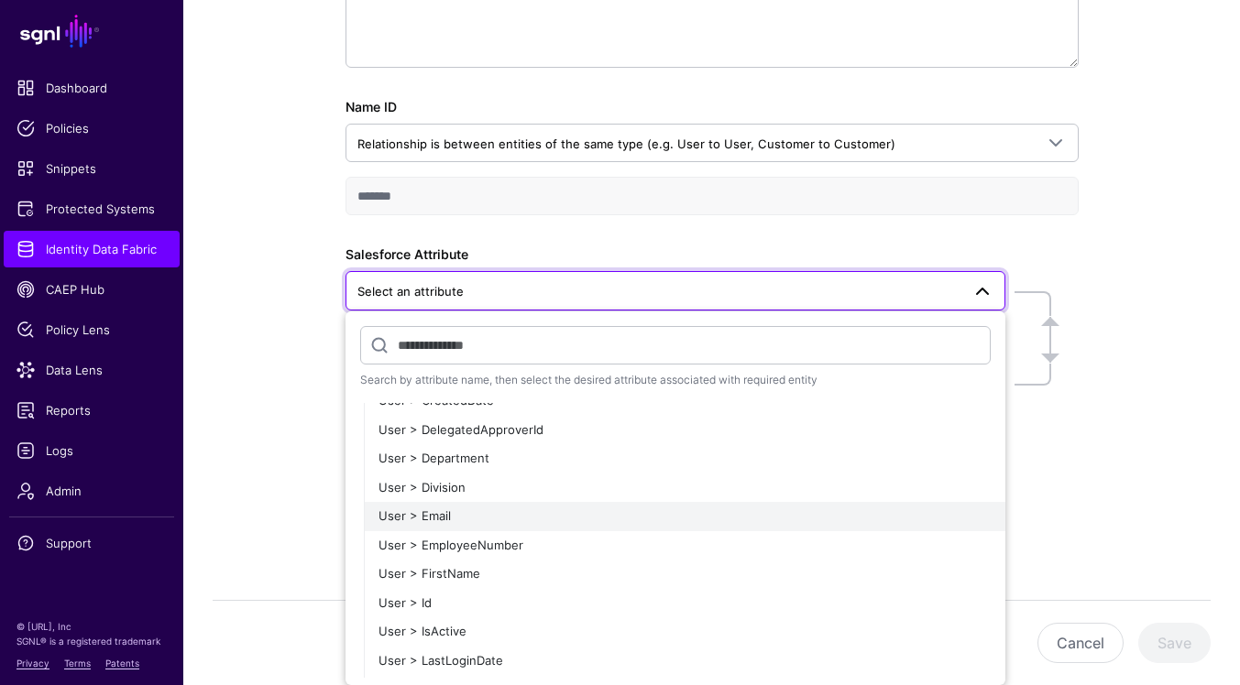
click at [889, 516] on div "User > Email" at bounding box center [684, 517] width 612 height 18
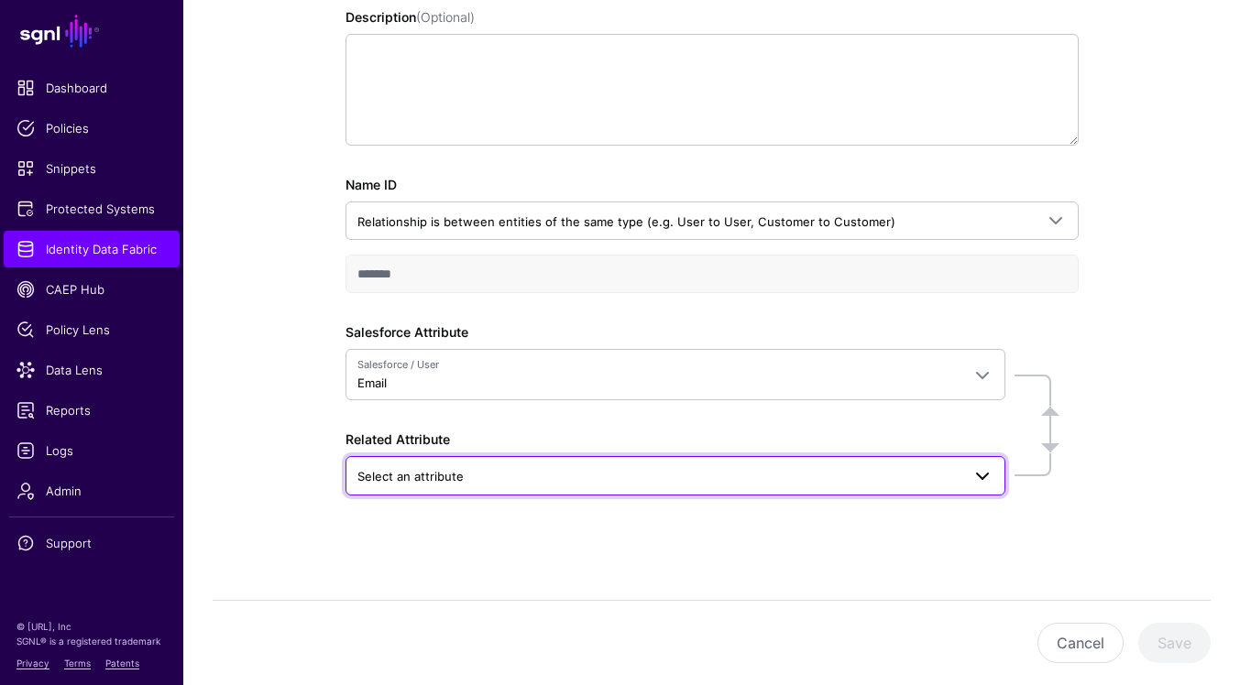
click at [994, 476] on link "Select an attribute" at bounding box center [675, 475] width 660 height 38
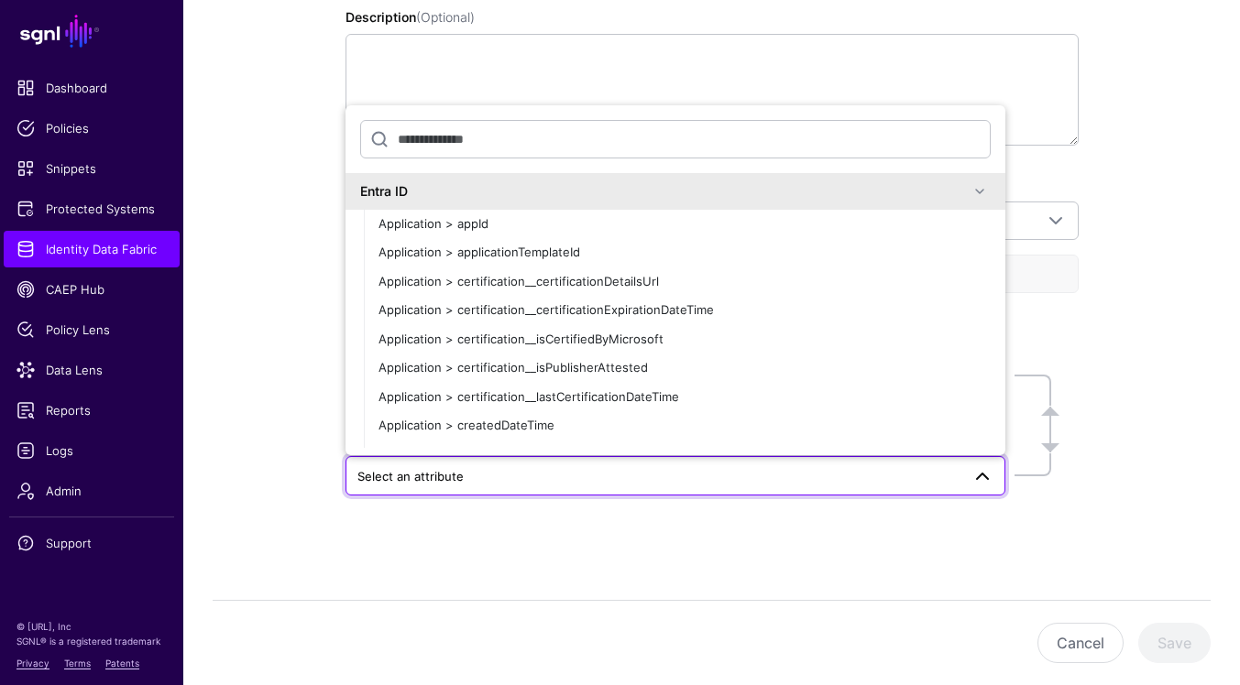
click at [989, 181] on span at bounding box center [980, 192] width 22 height 22
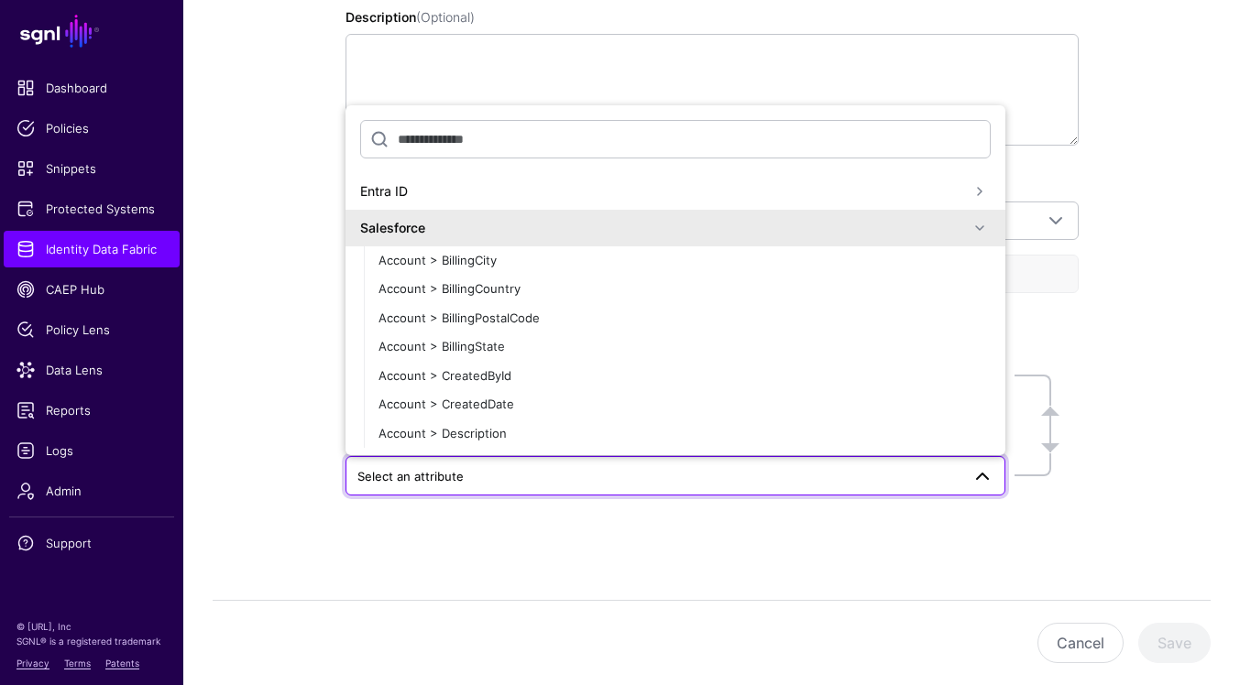
click at [981, 225] on span at bounding box center [980, 228] width 22 height 22
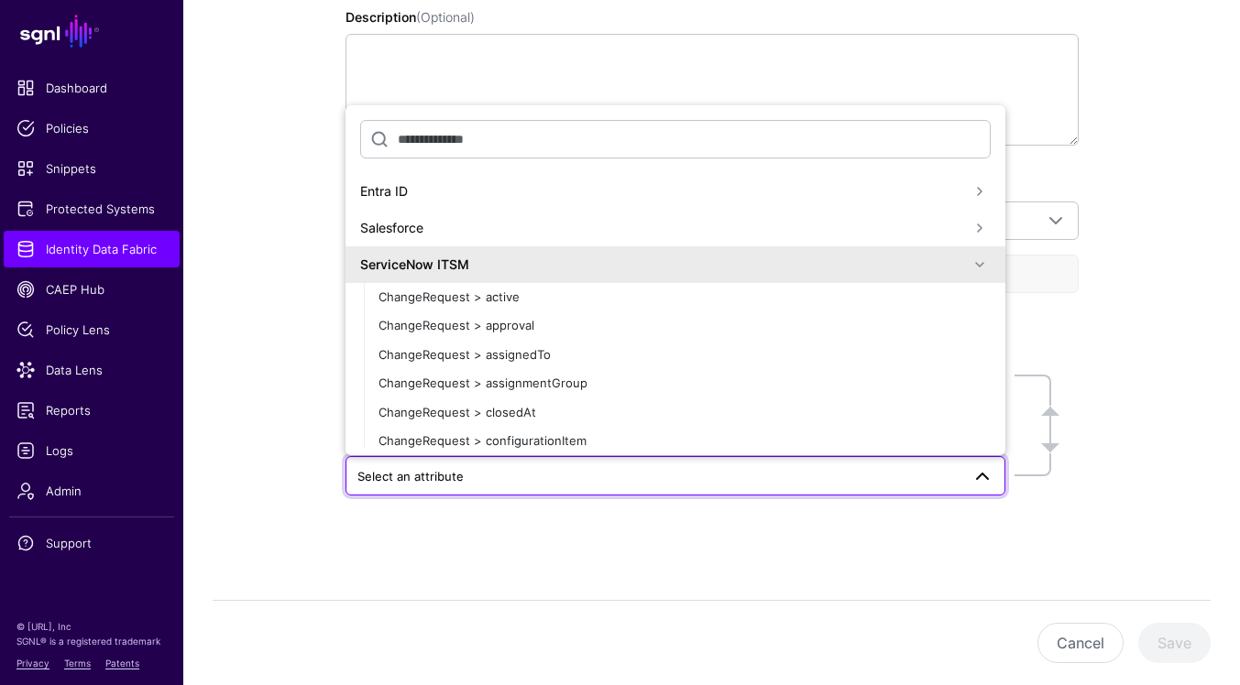
click at [980, 264] on span at bounding box center [980, 265] width 22 height 22
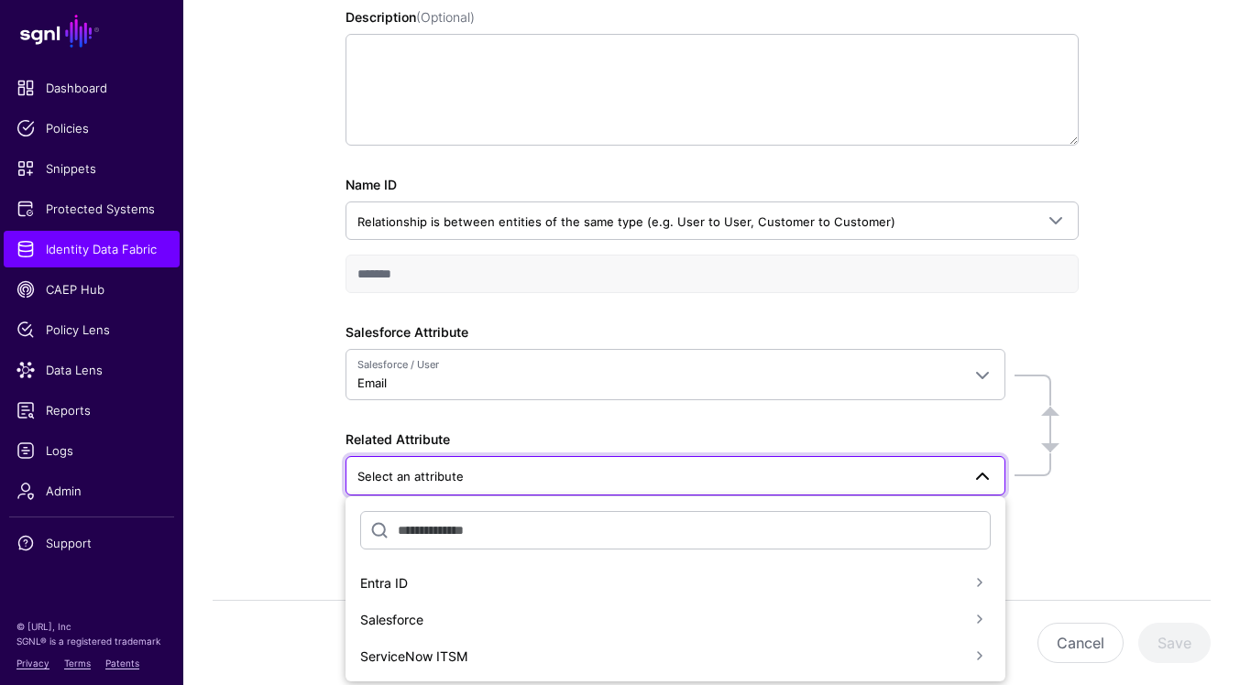
click at [977, 578] on span at bounding box center [980, 583] width 22 height 22
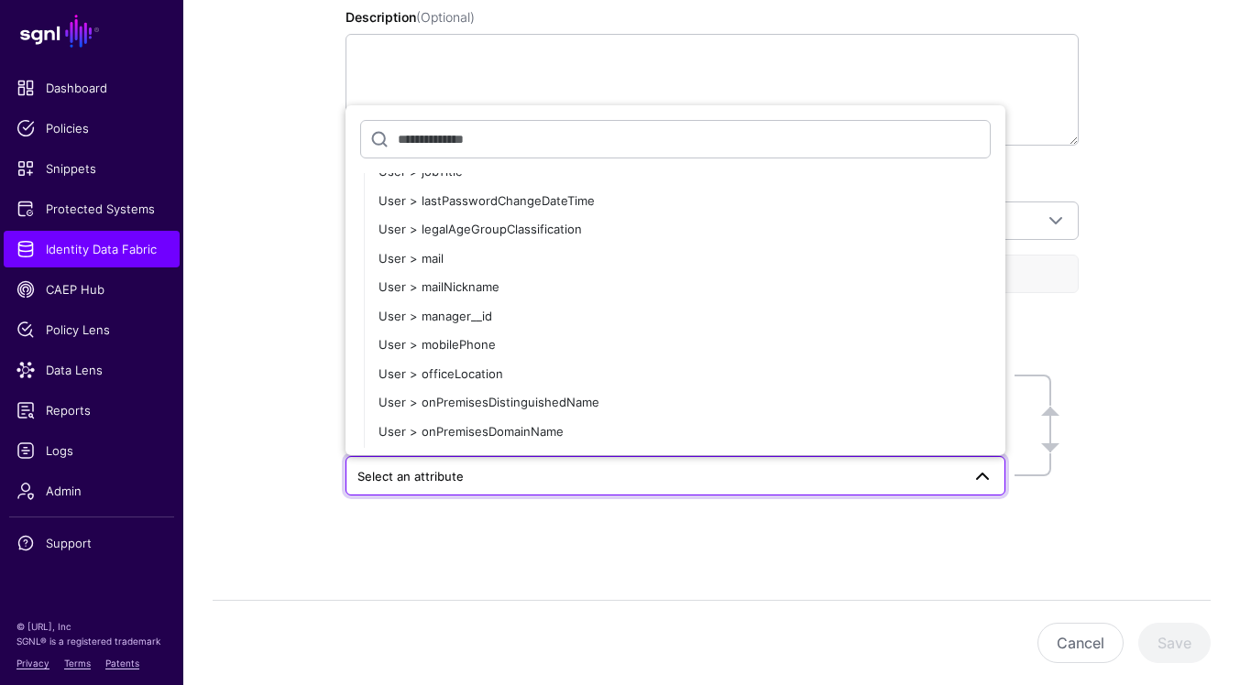
scroll to position [4533, 0]
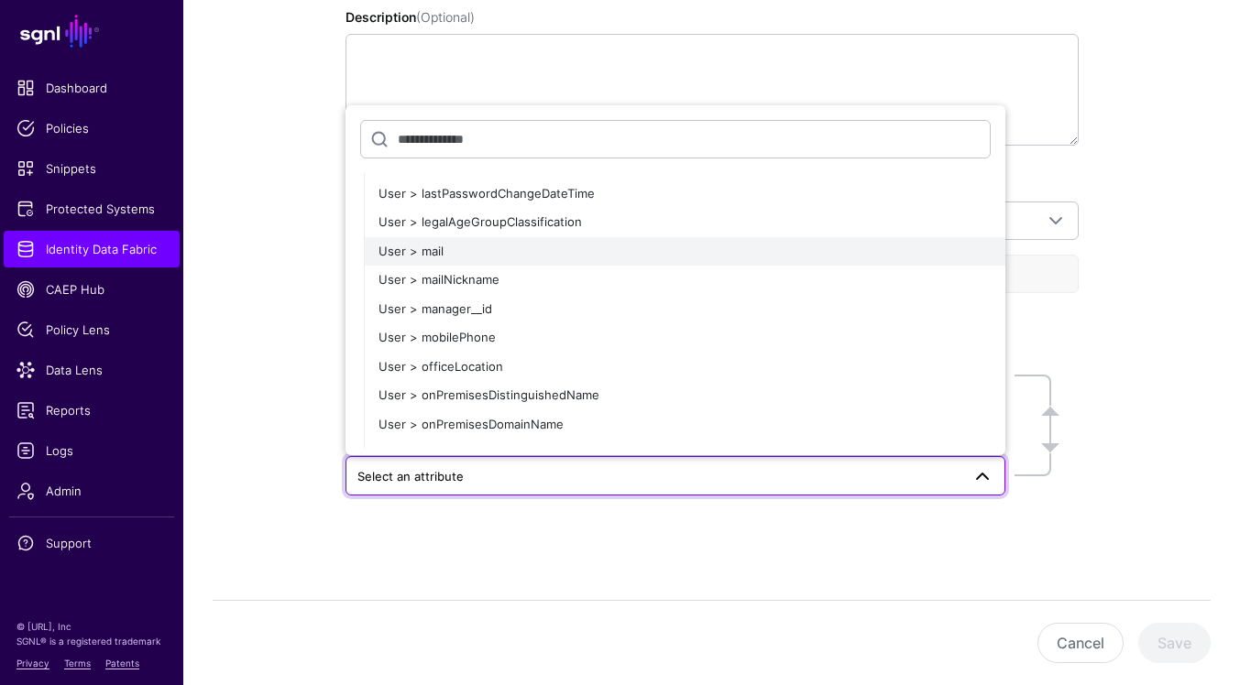
click at [881, 239] on button "User > mail" at bounding box center [684, 251] width 641 height 29
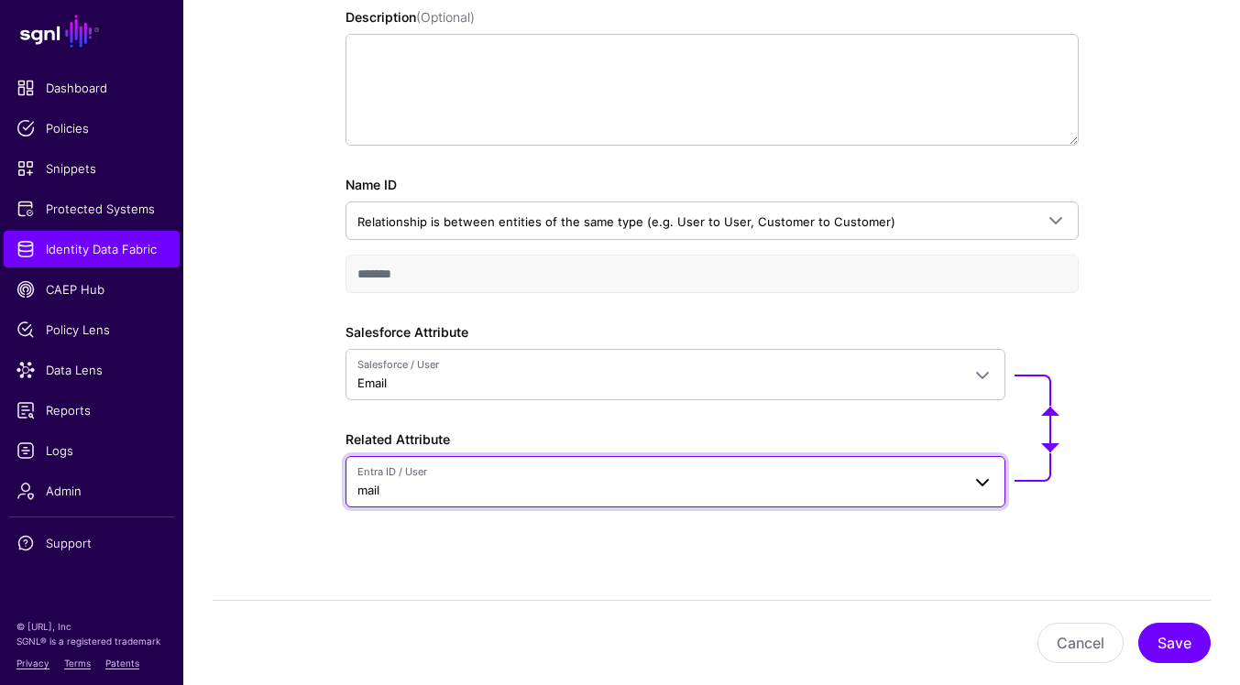
click at [968, 487] on span at bounding box center [976, 482] width 33 height 22
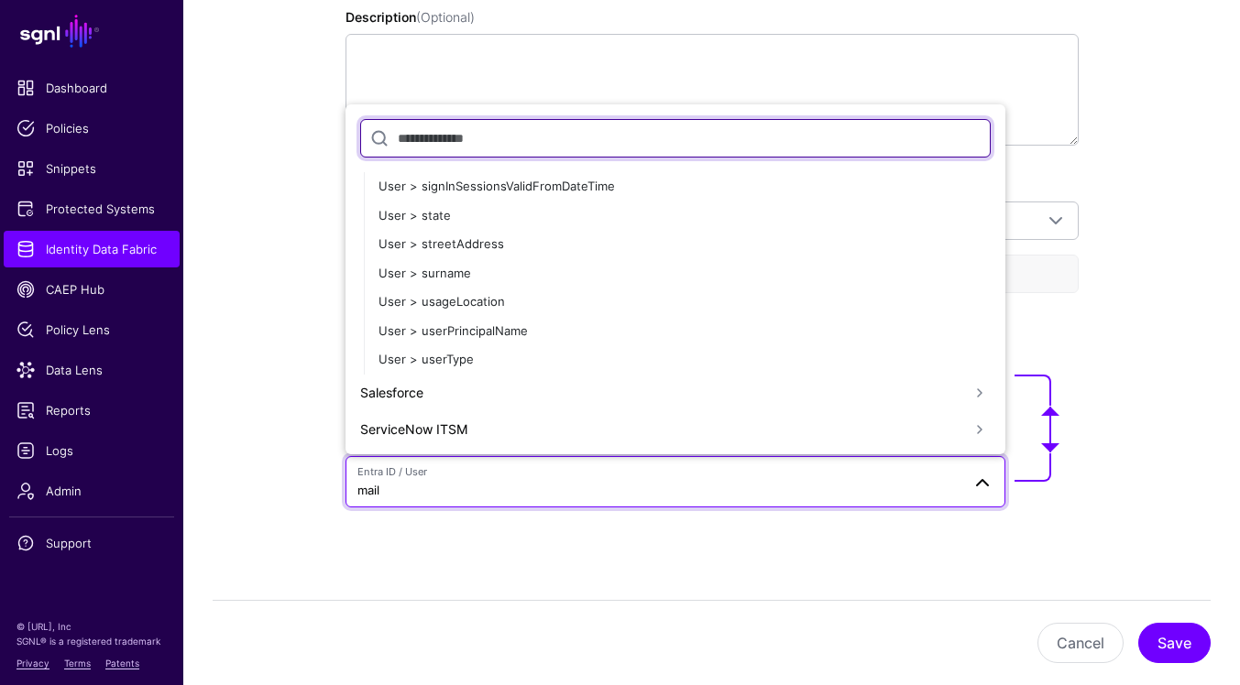
scroll to position [368, 0]
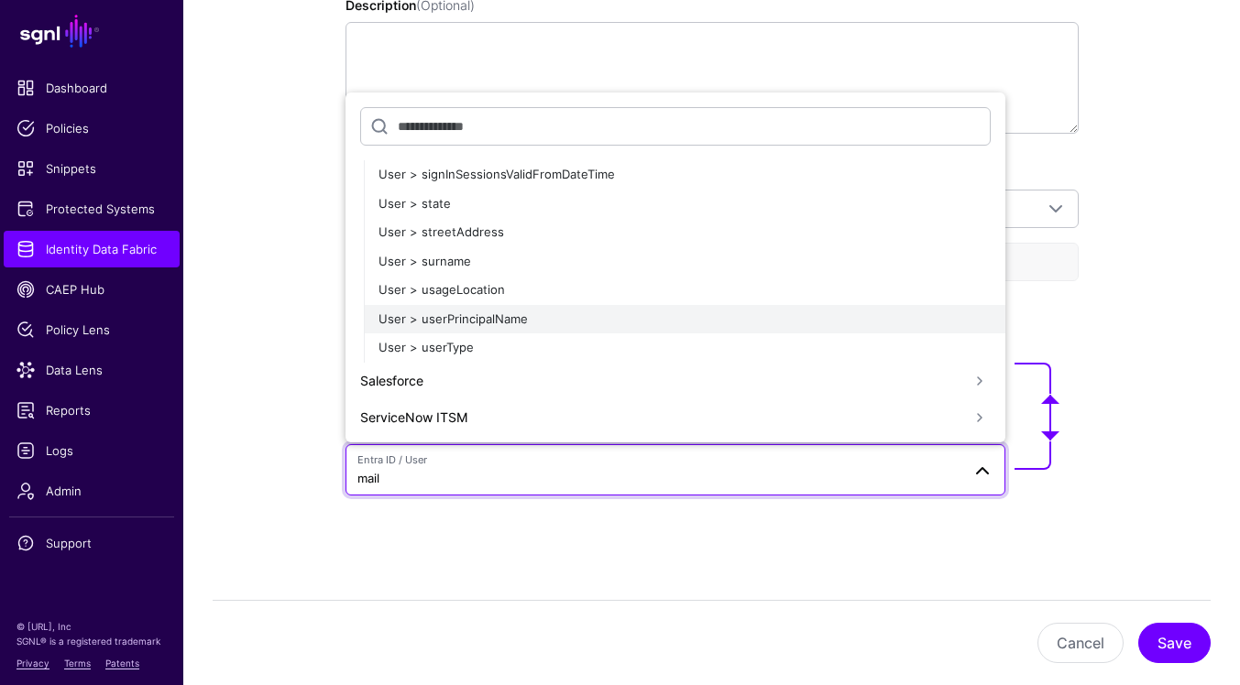
click at [789, 311] on div "User > userPrincipalName" at bounding box center [684, 320] width 612 height 18
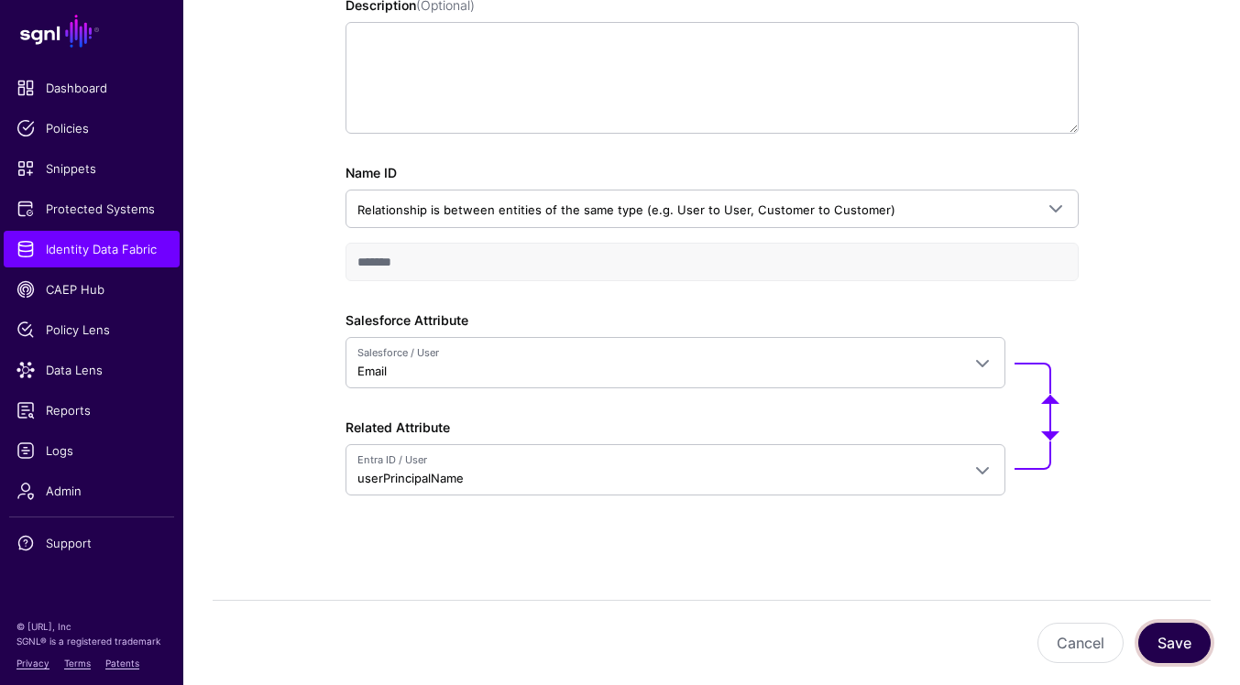
click at [1176, 630] on button "Save" at bounding box center [1174, 643] width 72 height 40
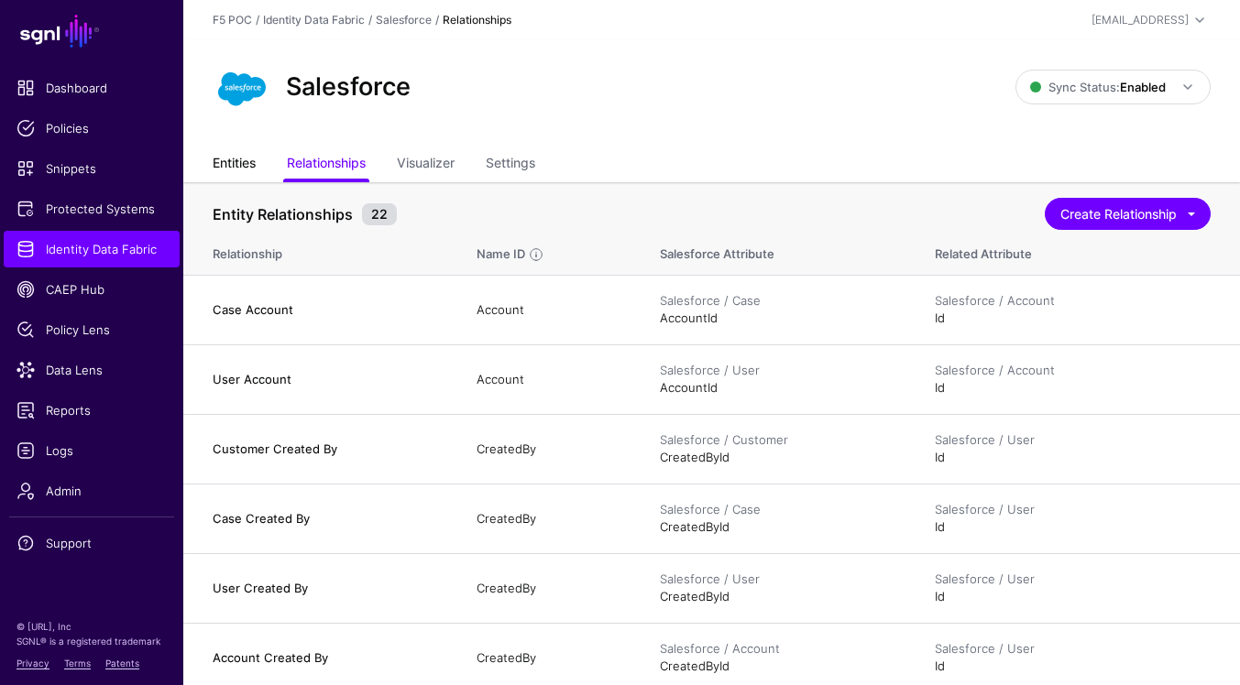
click at [245, 172] on link "Entities" at bounding box center [234, 165] width 43 height 35
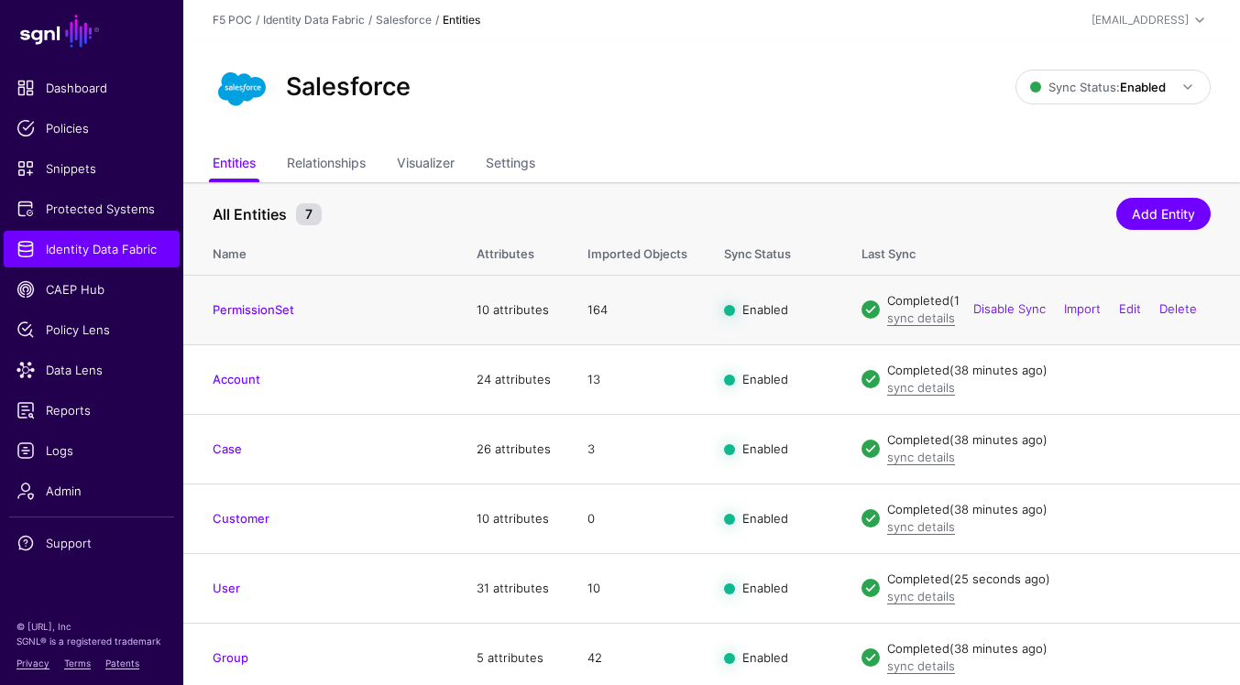
scroll to position [78, 0]
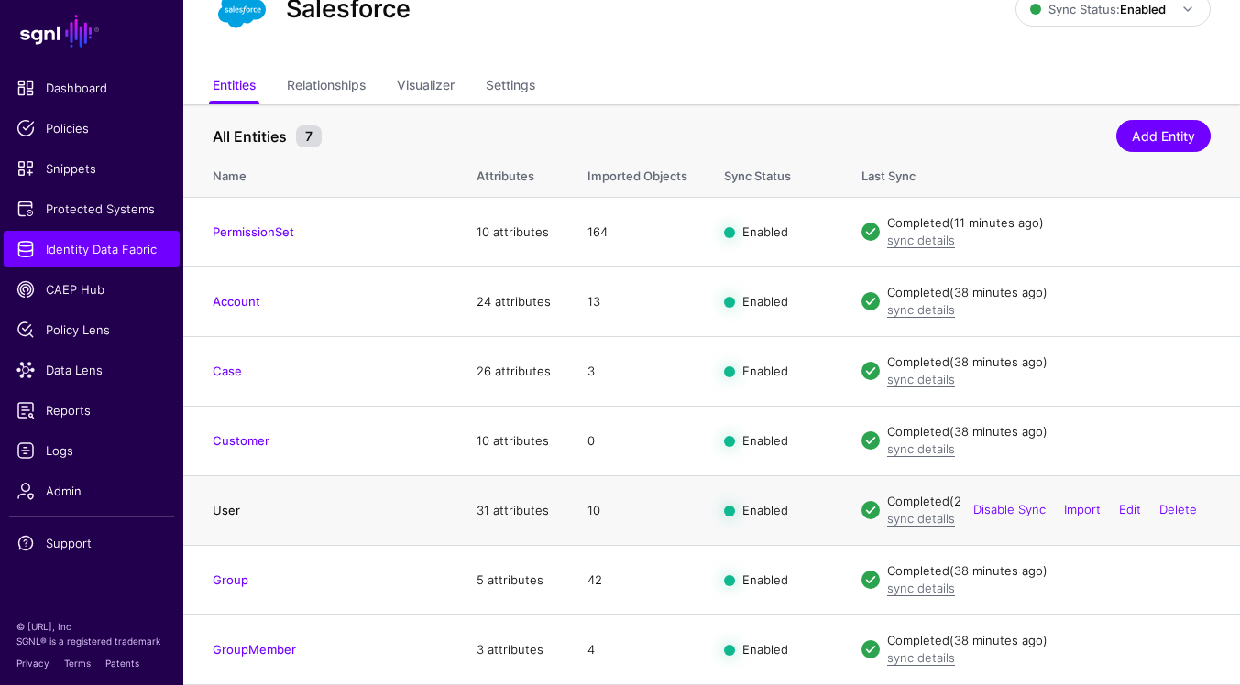
click at [234, 509] on link "User" at bounding box center [226, 510] width 27 height 15
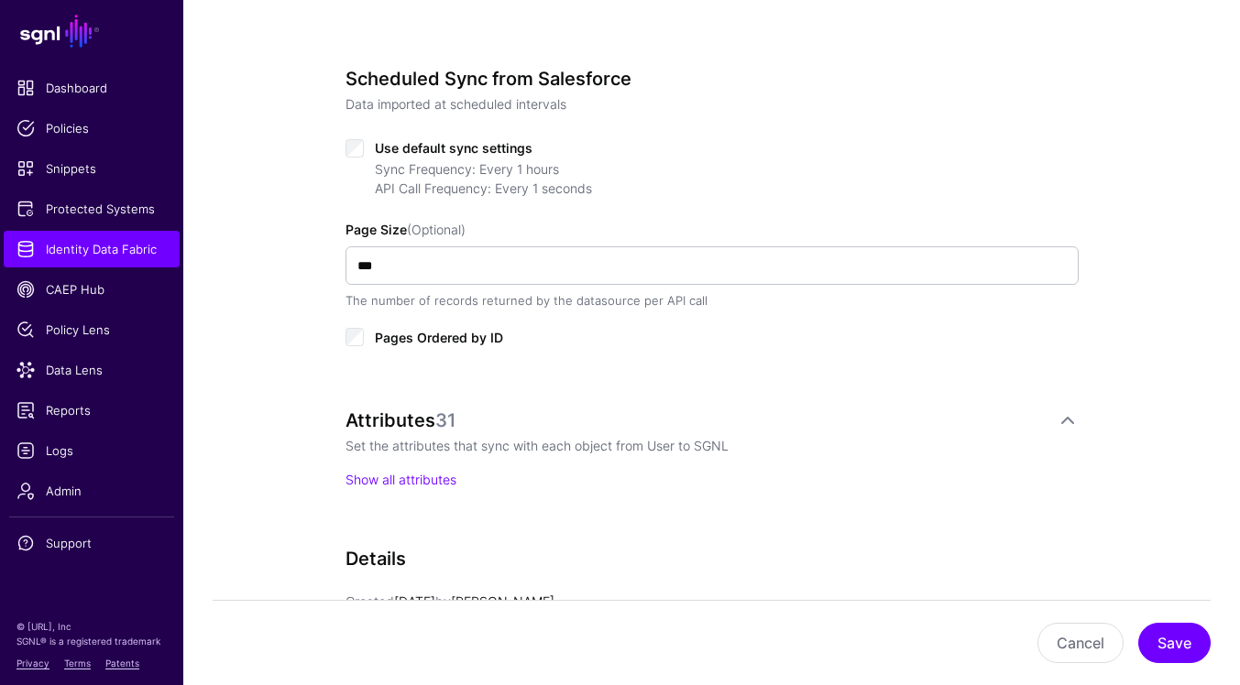
scroll to position [873, 0]
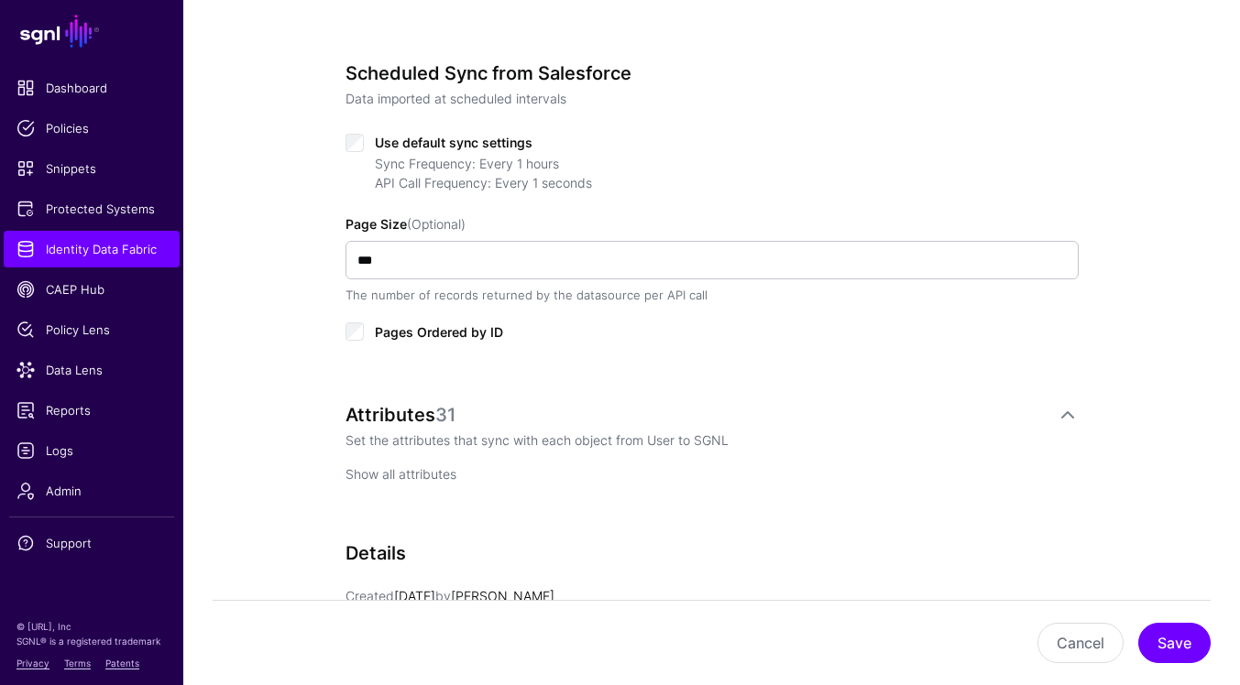
click at [445, 474] on link "Show all attributes" at bounding box center [400, 474] width 111 height 16
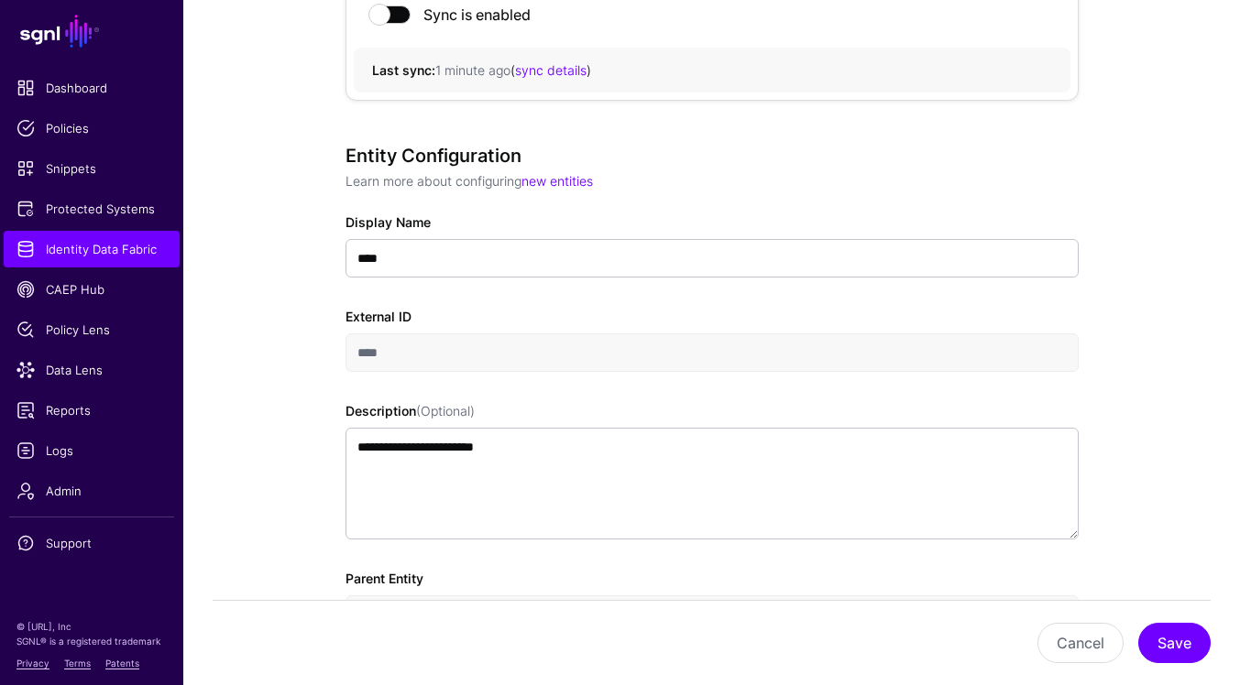
scroll to position [0, 0]
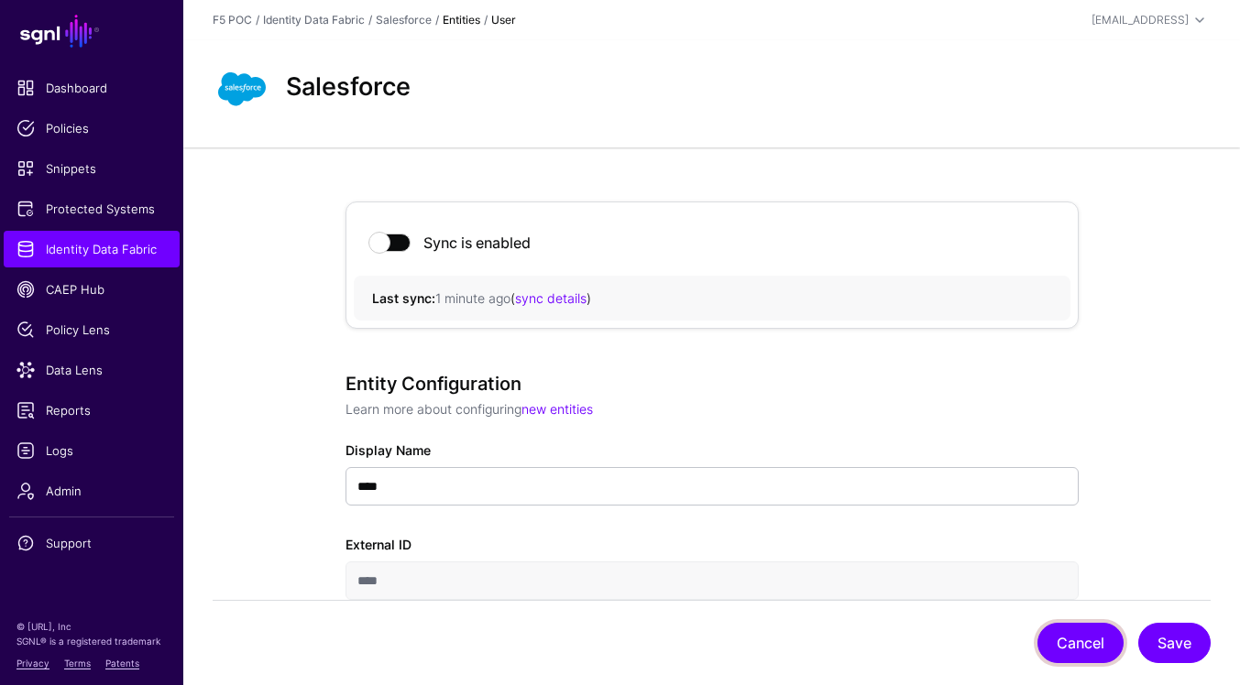
click at [1082, 645] on button "Cancel" at bounding box center [1080, 643] width 86 height 40
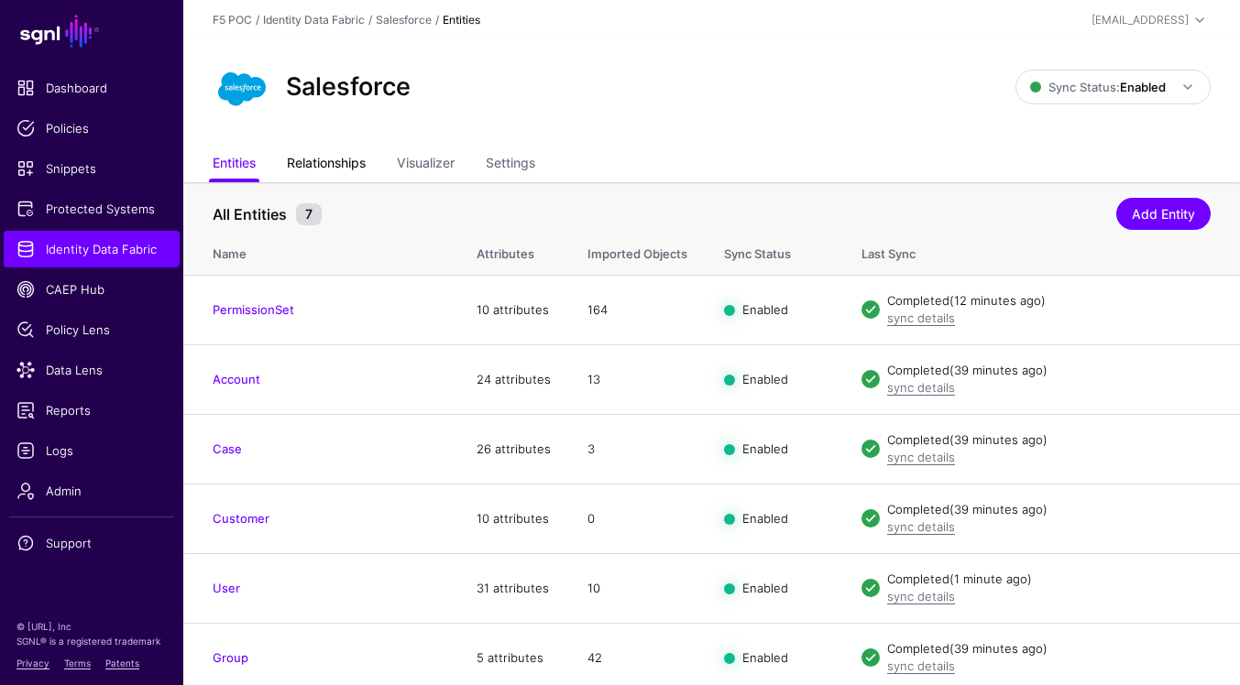
click at [352, 169] on link "Relationships" at bounding box center [326, 165] width 79 height 35
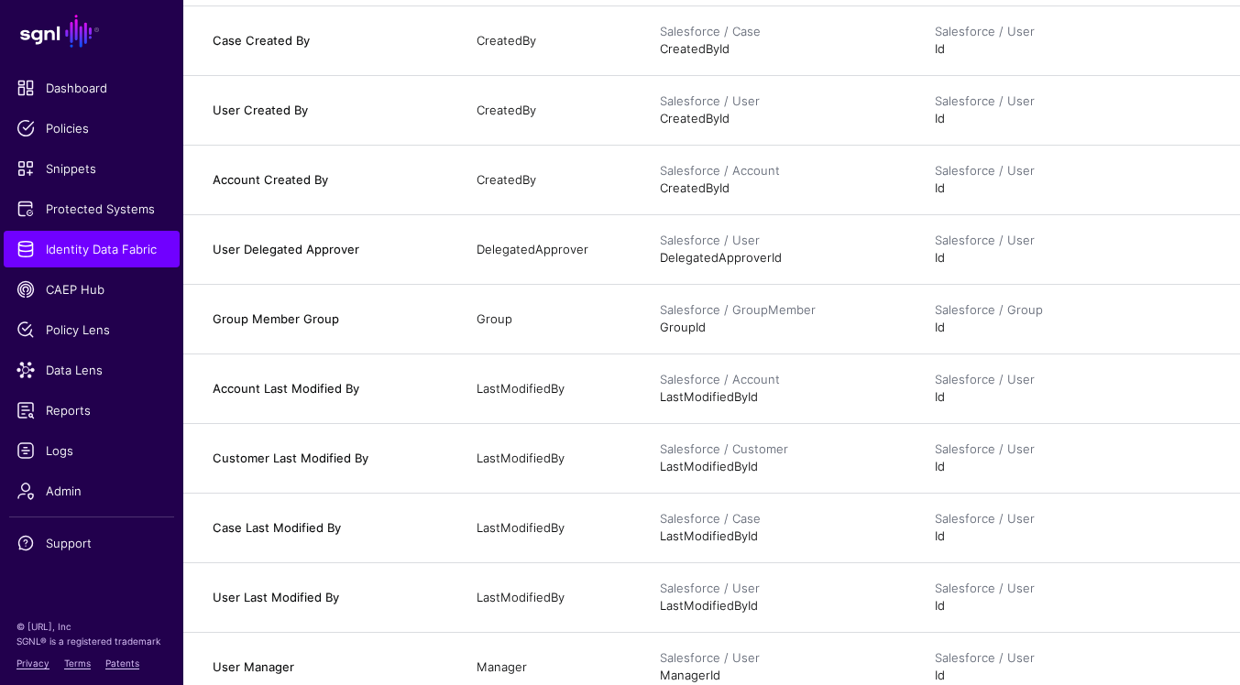
scroll to position [1123, 0]
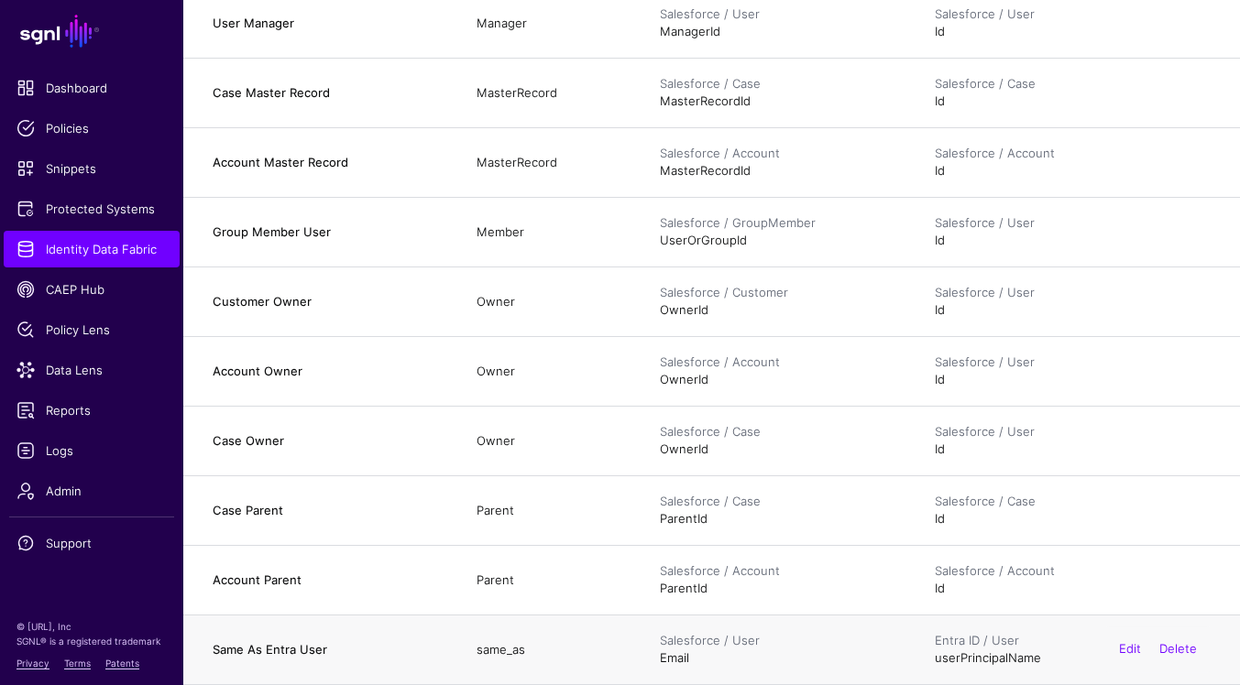
click at [269, 646] on h4 "Same As Entra User" at bounding box center [326, 649] width 227 height 16
click at [1123, 645] on link "Edit" at bounding box center [1130, 649] width 22 height 15
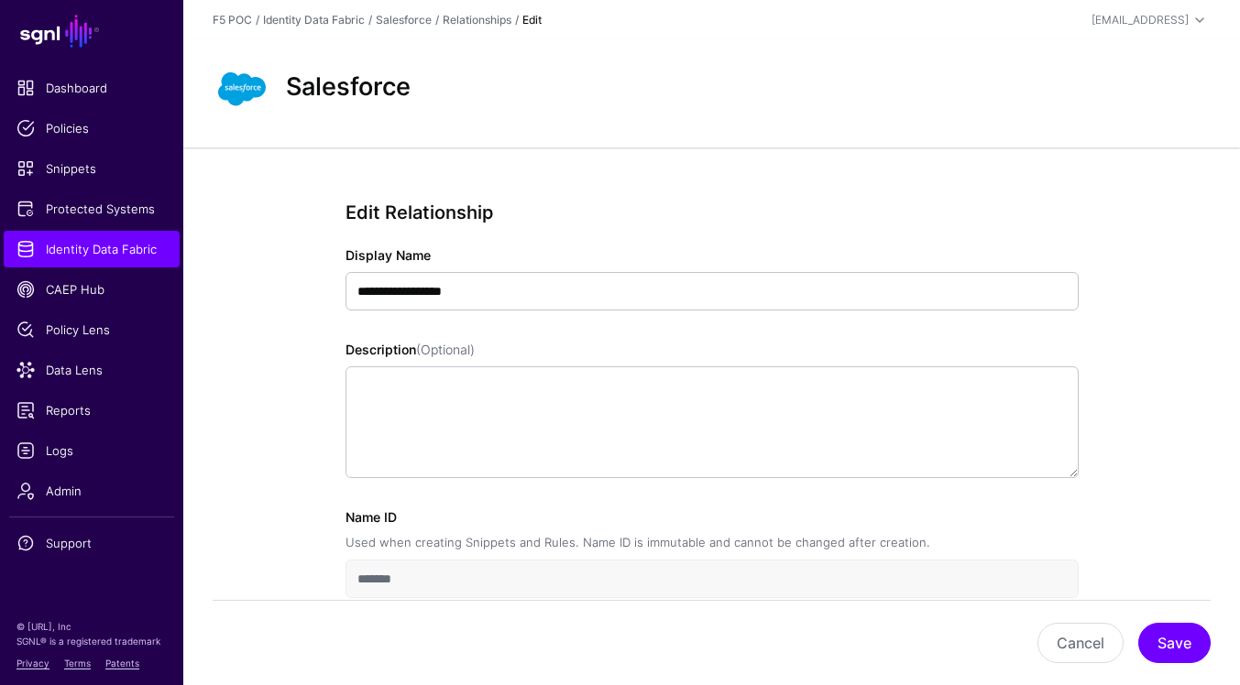
scroll to position [104, 0]
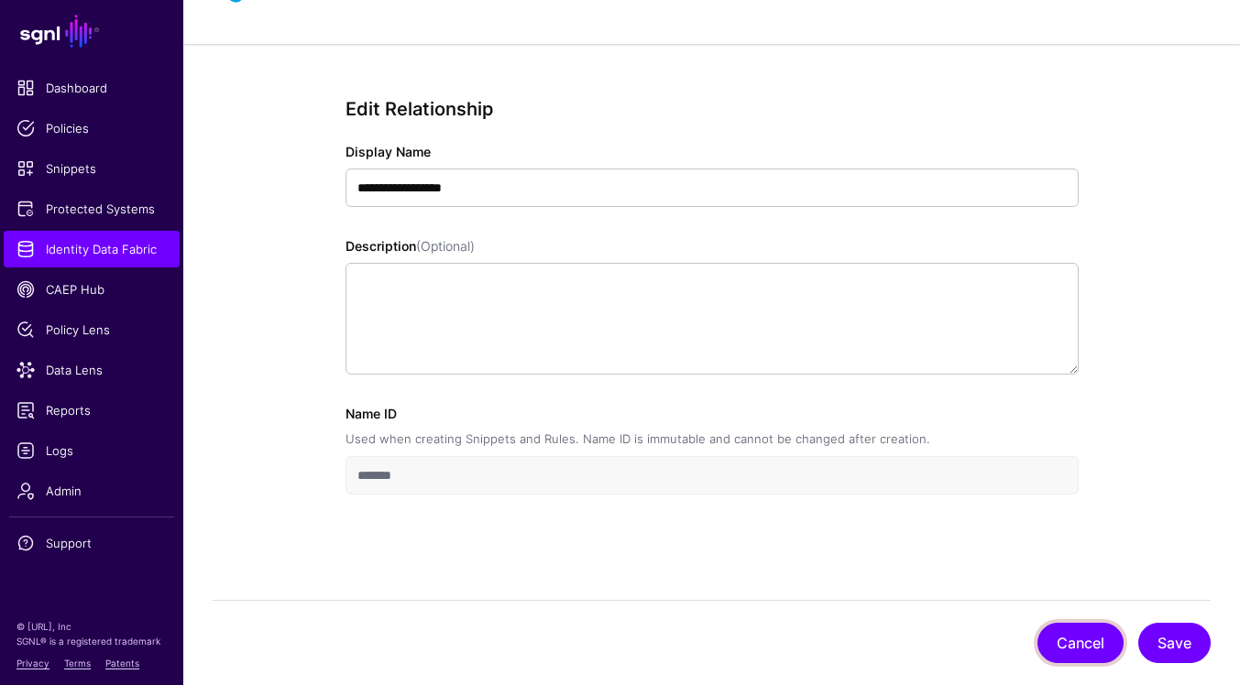
click at [1069, 652] on button "Cancel" at bounding box center [1080, 643] width 86 height 40
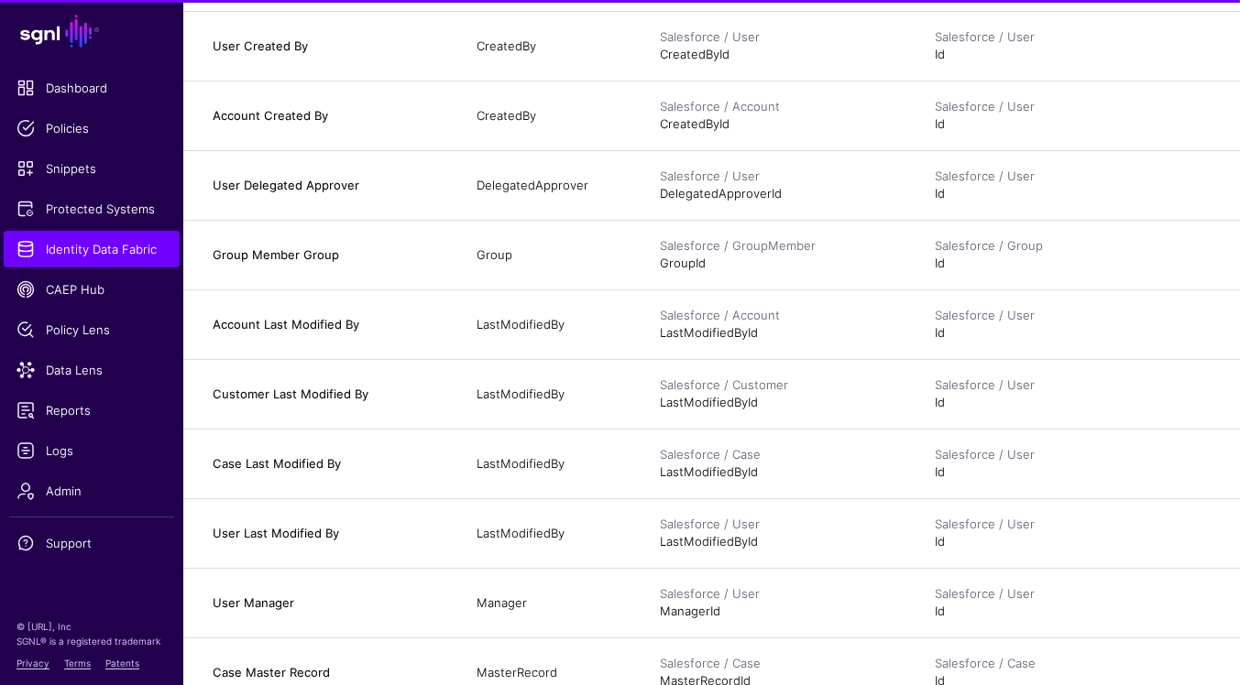
scroll to position [1123, 0]
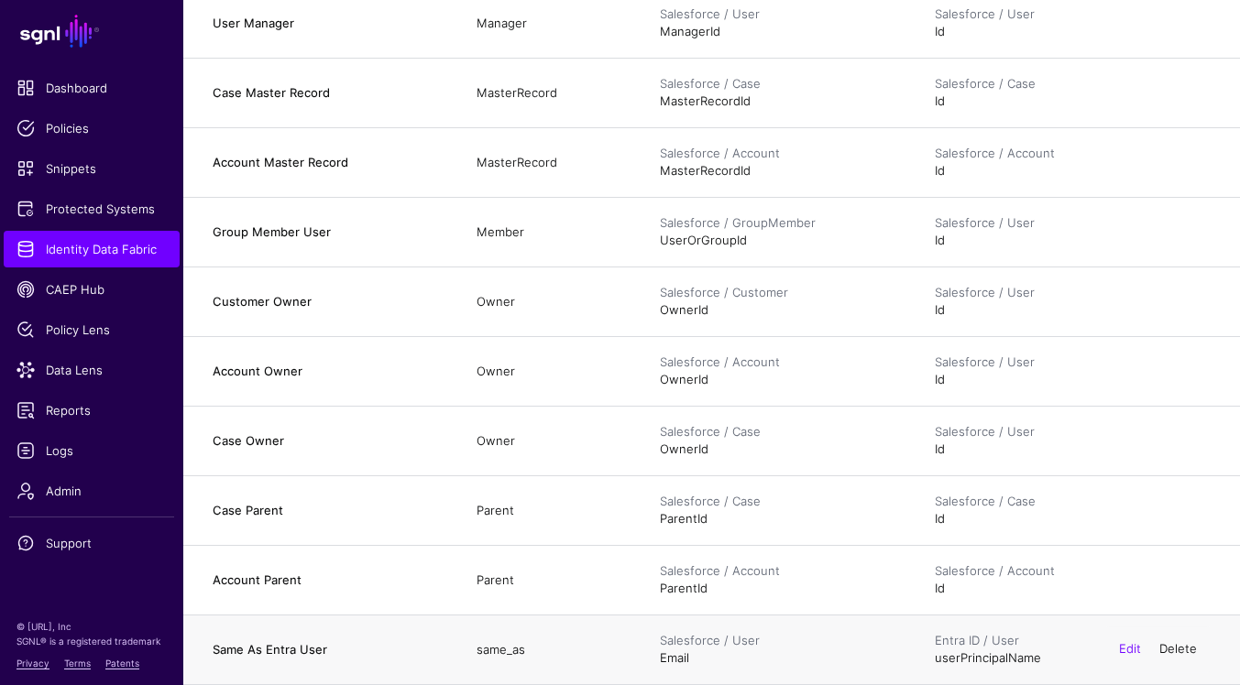
click at [1171, 649] on link "Delete" at bounding box center [1178, 649] width 38 height 15
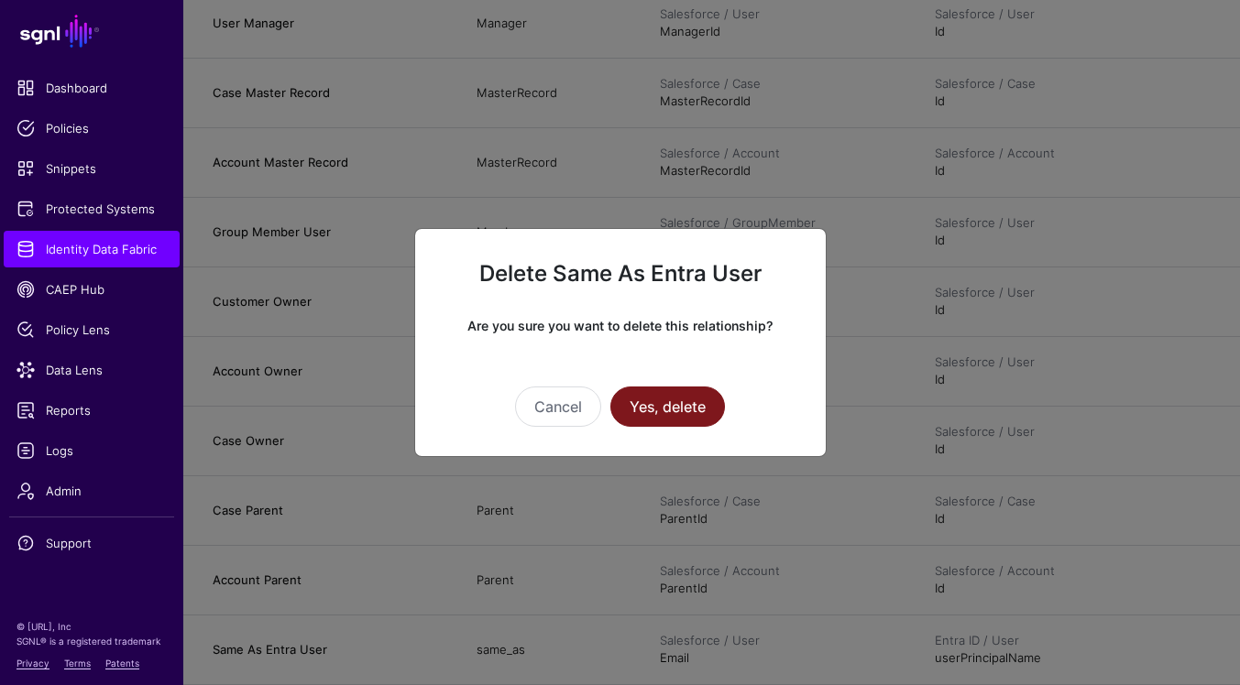
click at [644, 417] on button "Yes, delete" at bounding box center [667, 407] width 115 height 40
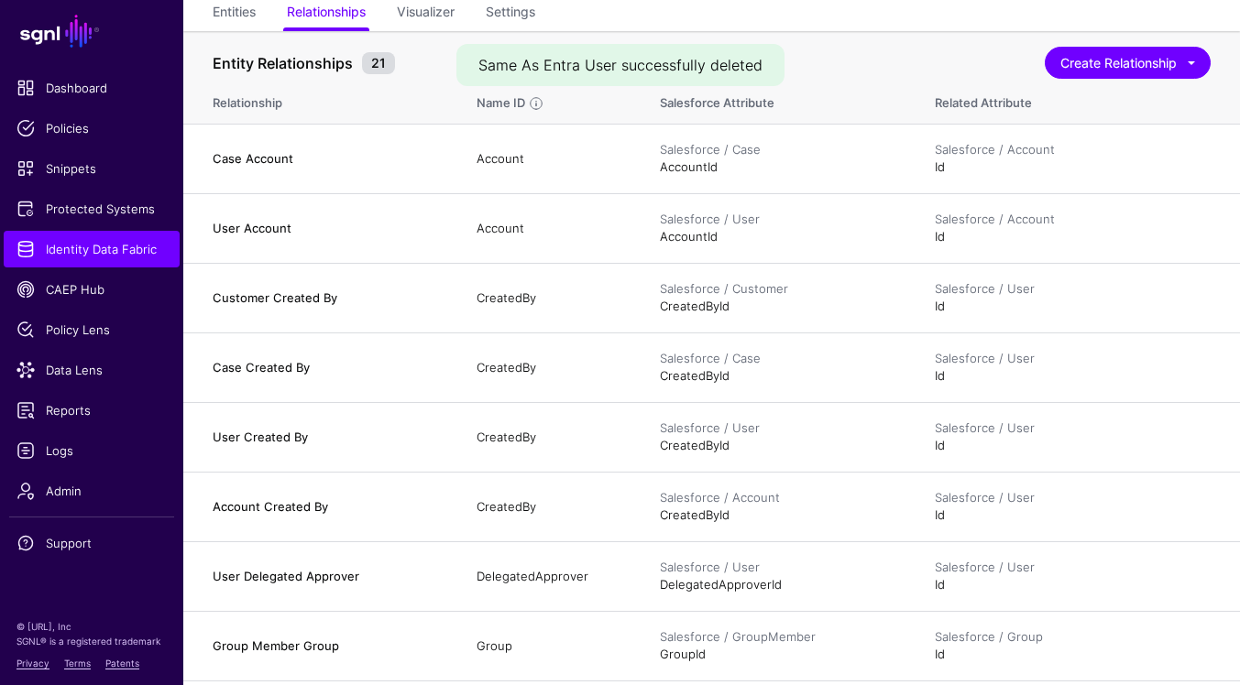
scroll to position [0, 0]
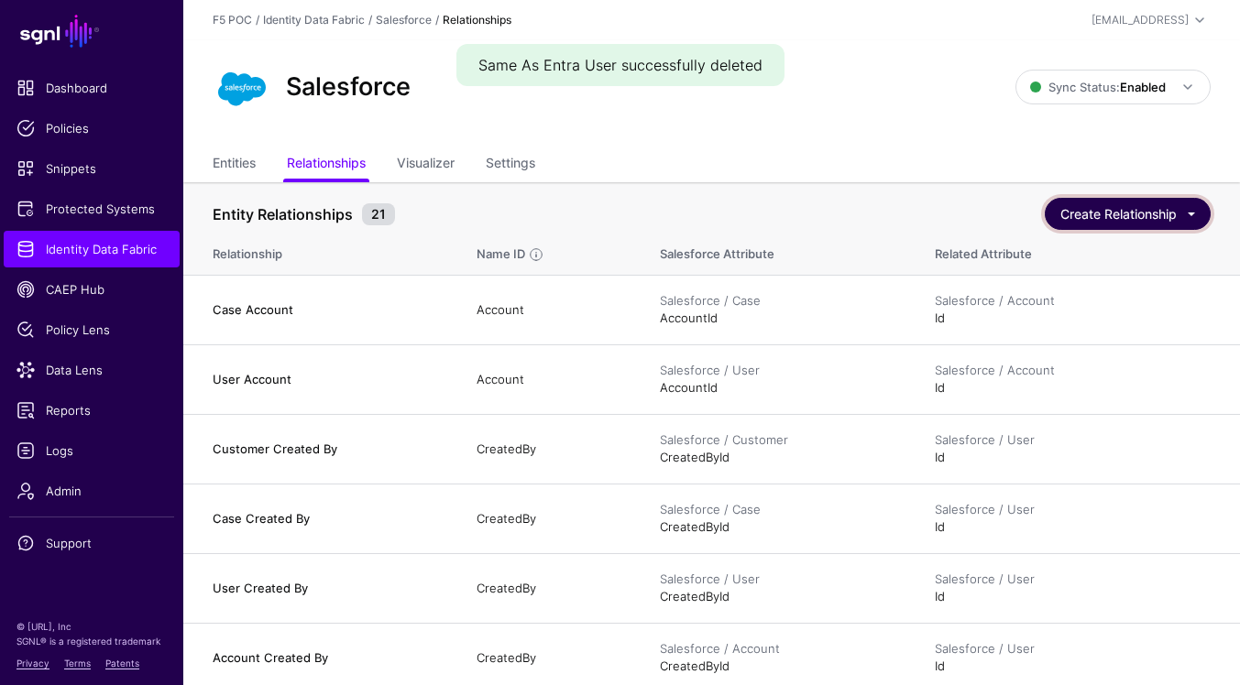
click at [1088, 212] on button "Create Relationship" at bounding box center [1128, 214] width 166 height 32
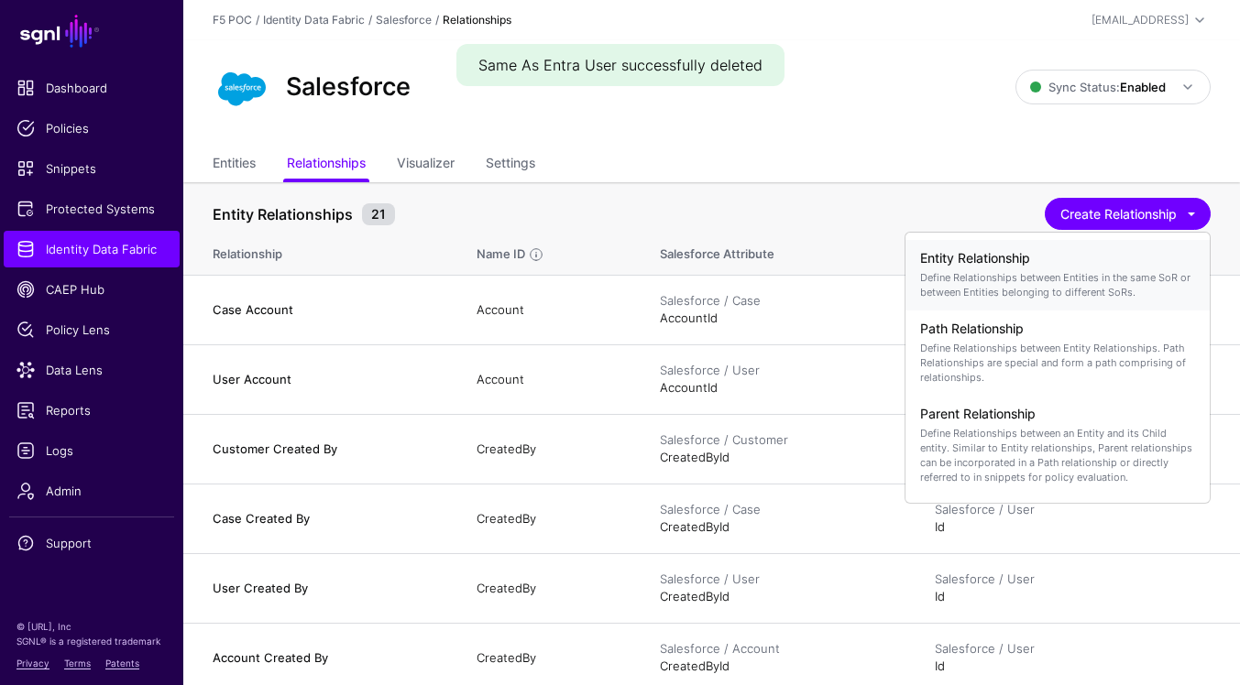
click at [1055, 290] on p "Define Relationships between Entities in the same SoR or between Entities belon…" at bounding box center [1057, 284] width 275 height 29
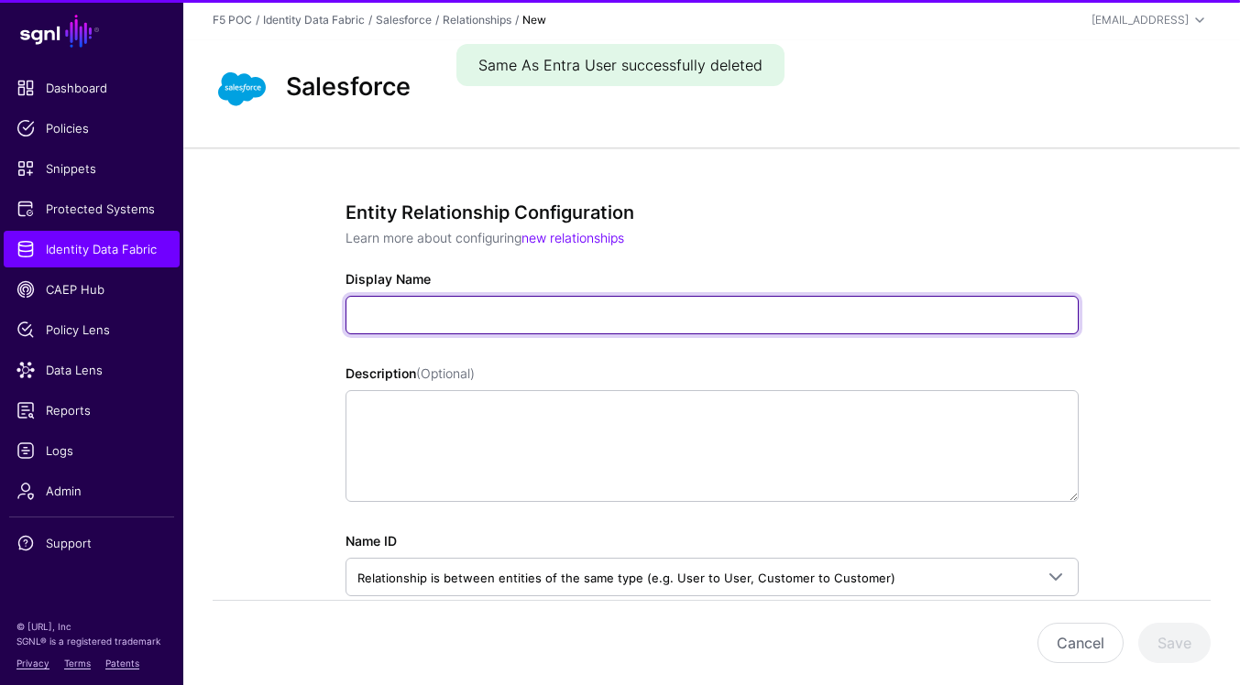
click at [759, 315] on input "Display Name" at bounding box center [711, 315] width 733 height 38
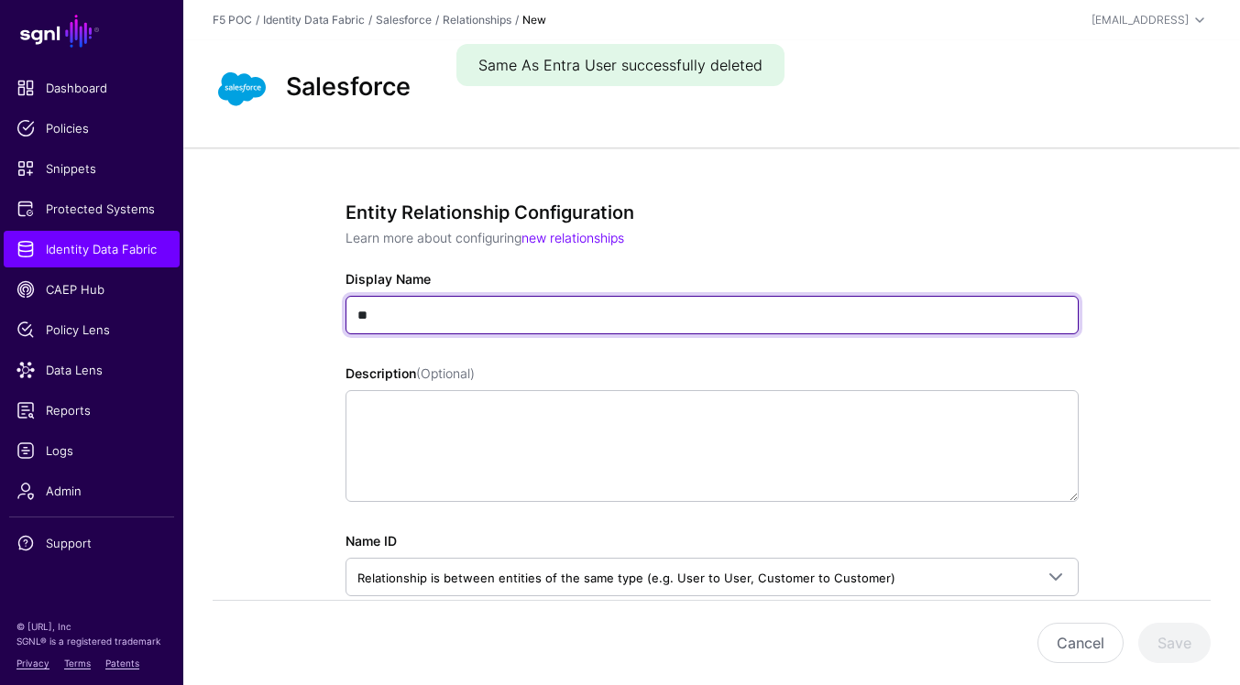
type input "*"
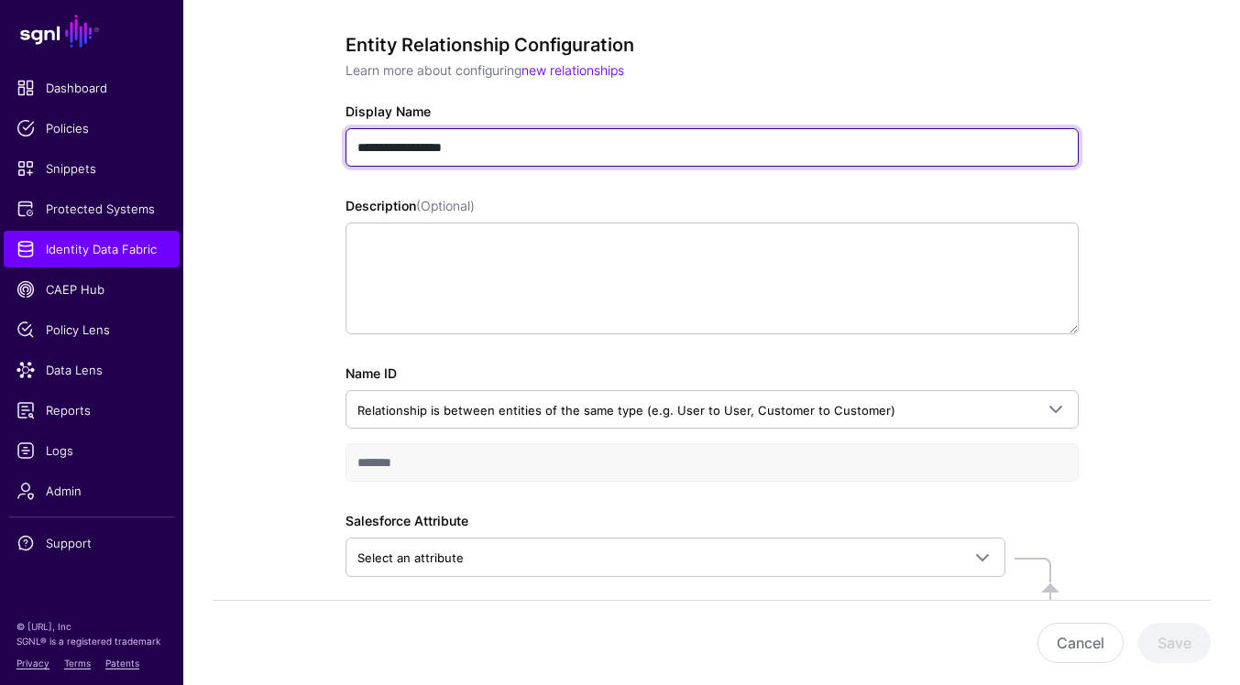
scroll to position [344, 0]
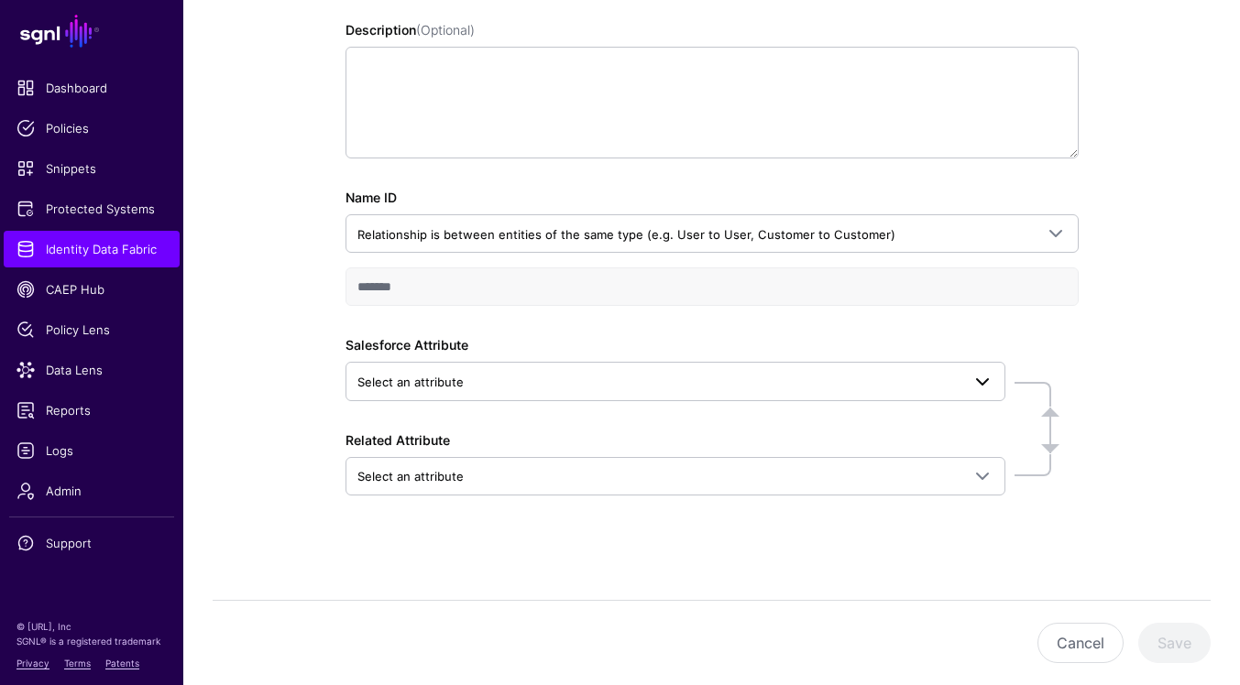
type input "**********"
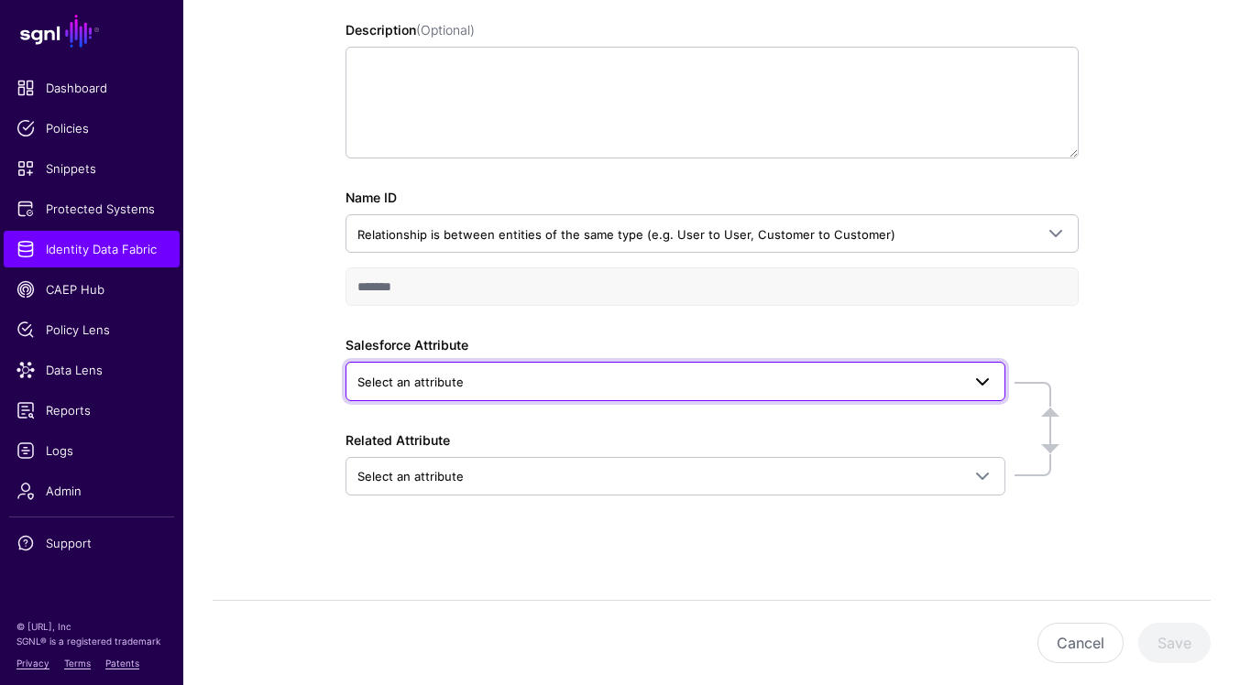
click at [896, 381] on span "Select an attribute" at bounding box center [658, 382] width 603 height 20
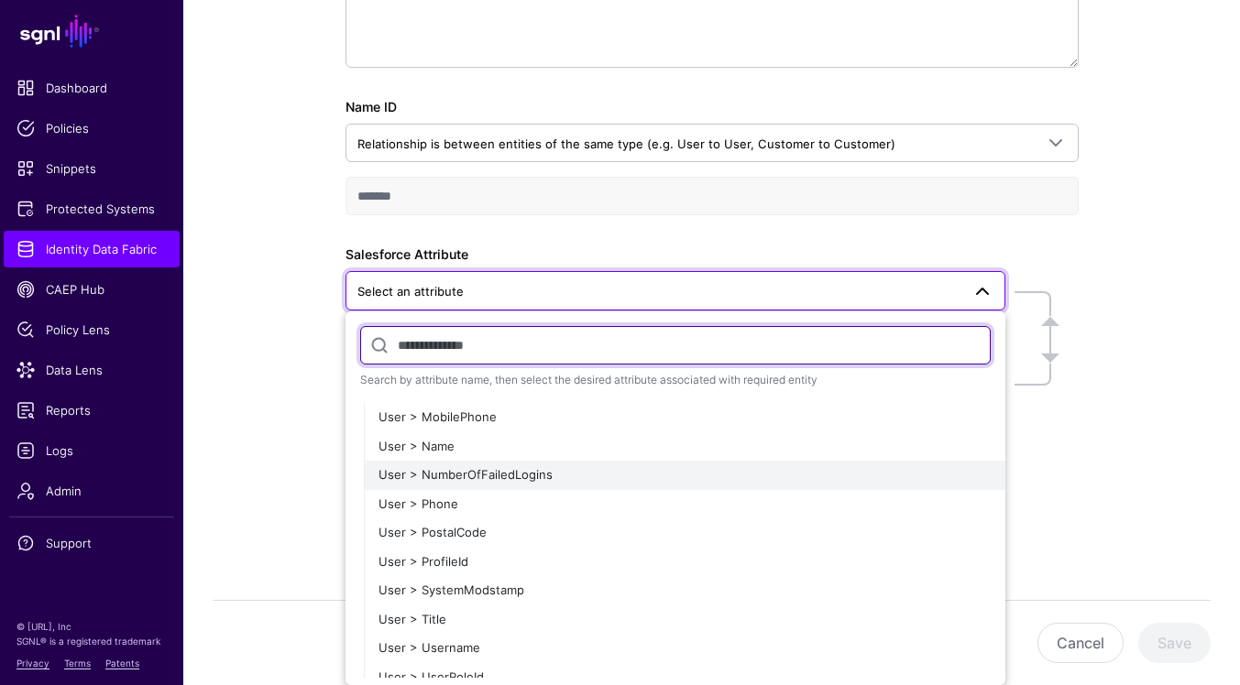
scroll to position [2908, 0]
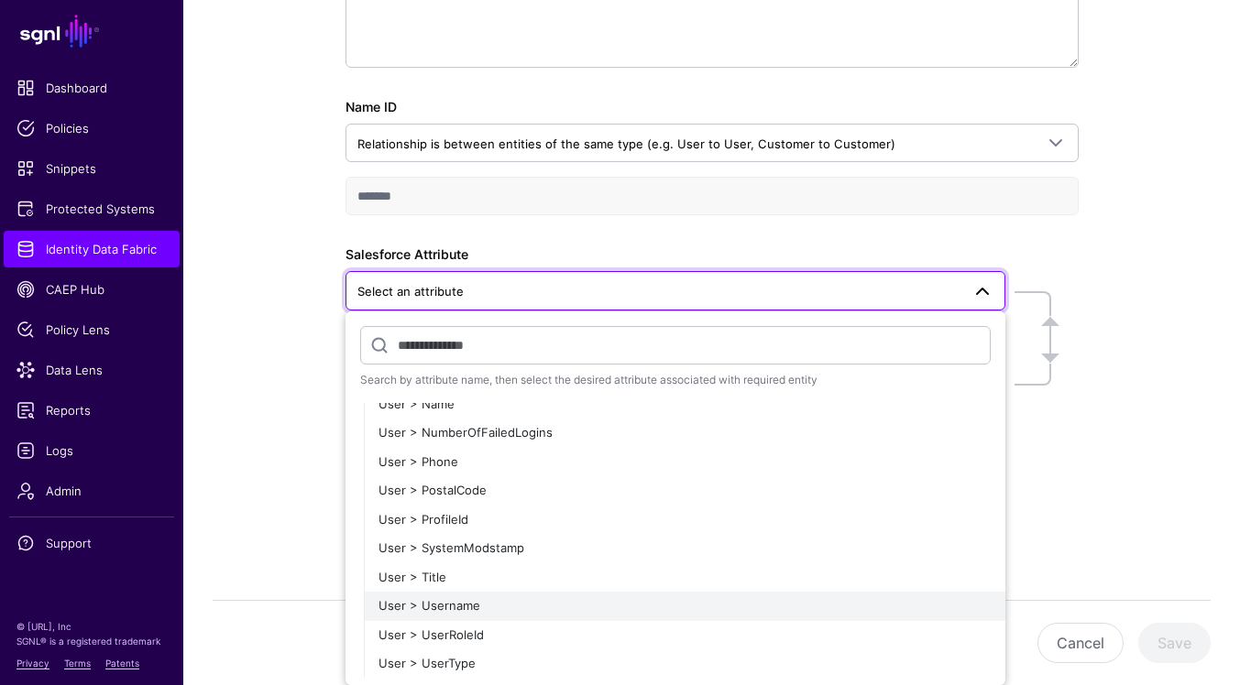
click at [539, 617] on button "User > Username" at bounding box center [684, 606] width 641 height 29
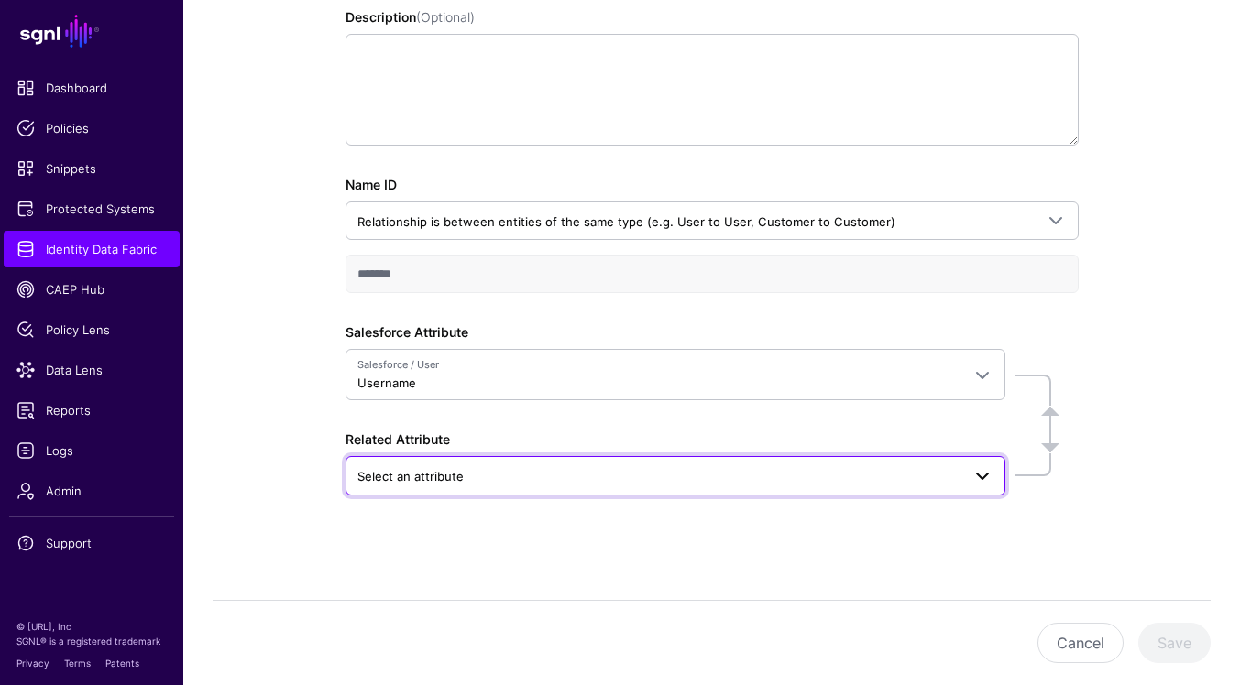
click at [919, 481] on span "Select an attribute" at bounding box center [658, 476] width 603 height 20
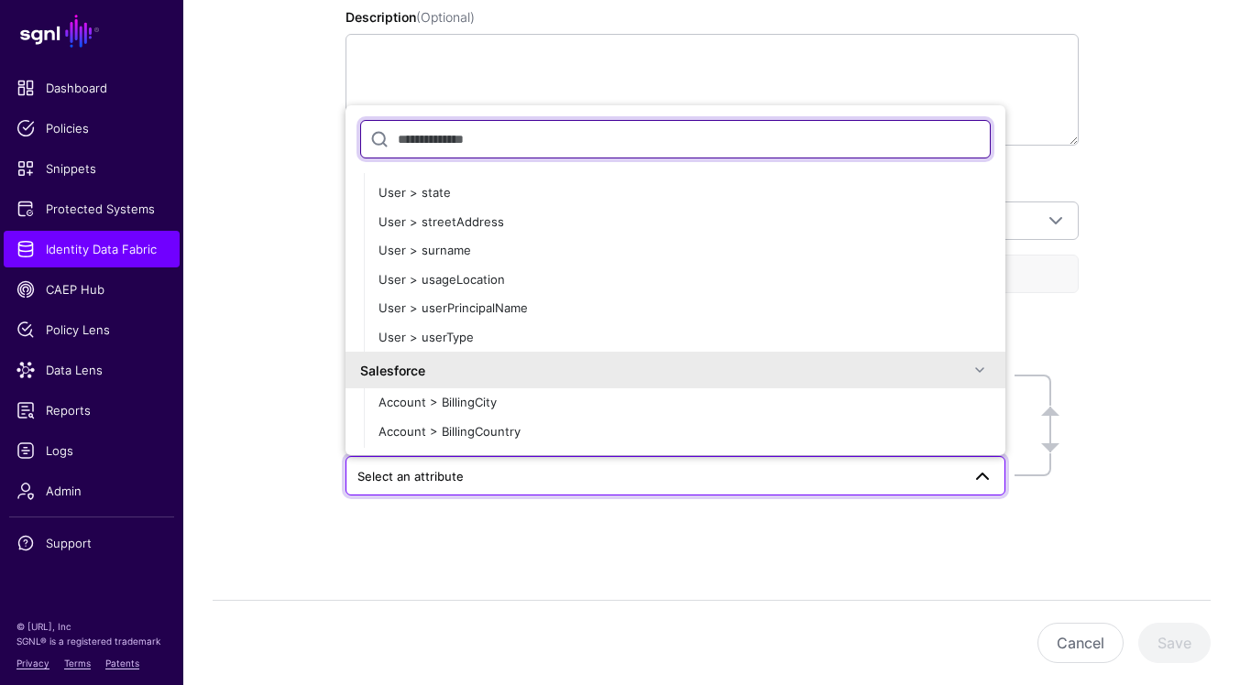
scroll to position [5284, 0]
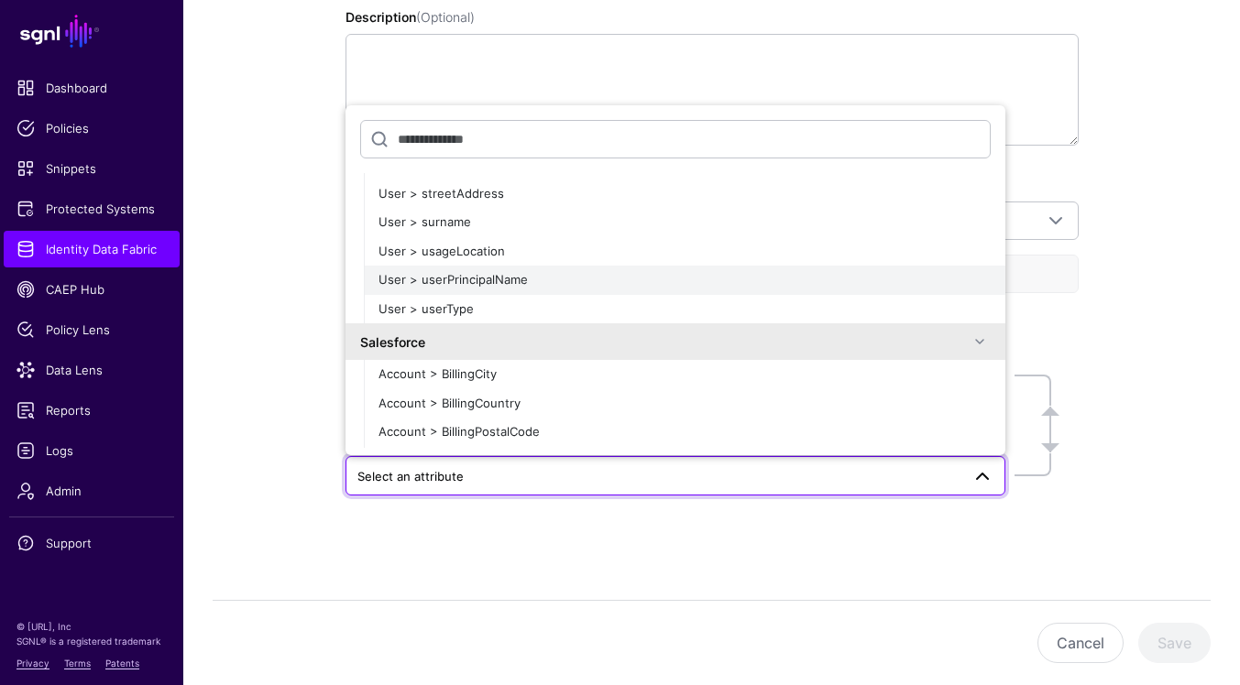
click at [744, 289] on button "User > userPrincipalName" at bounding box center [684, 280] width 641 height 29
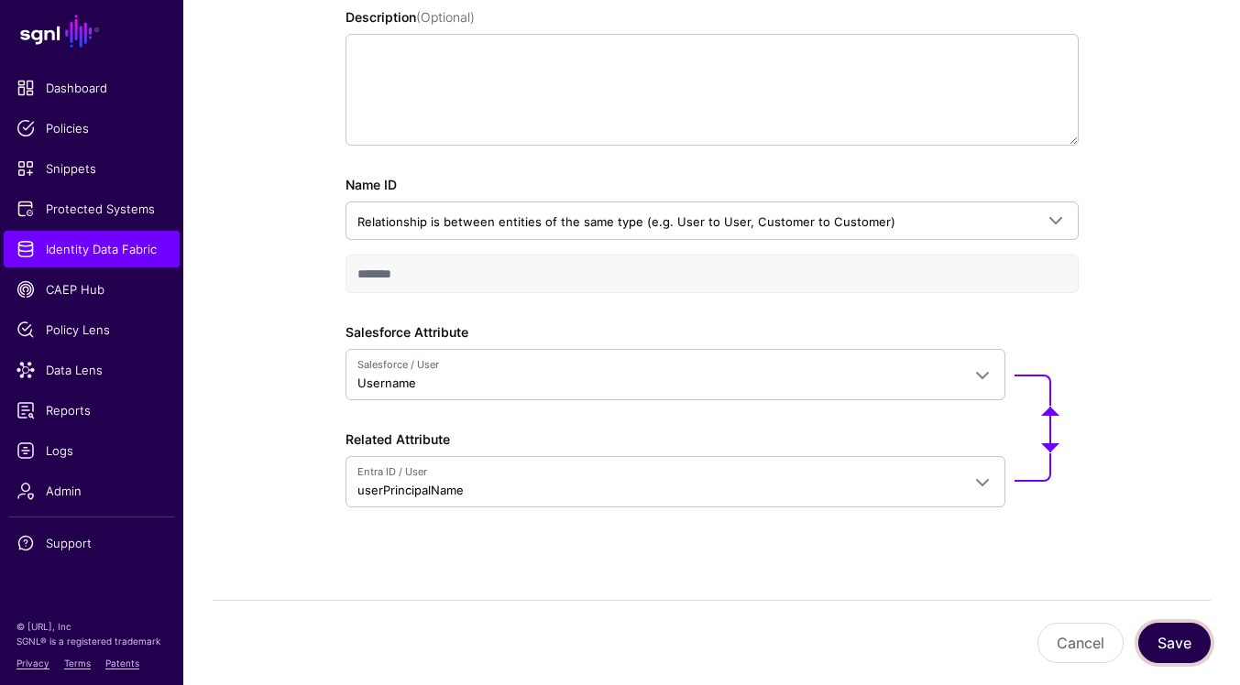
click at [1181, 646] on button "Save" at bounding box center [1174, 643] width 72 height 40
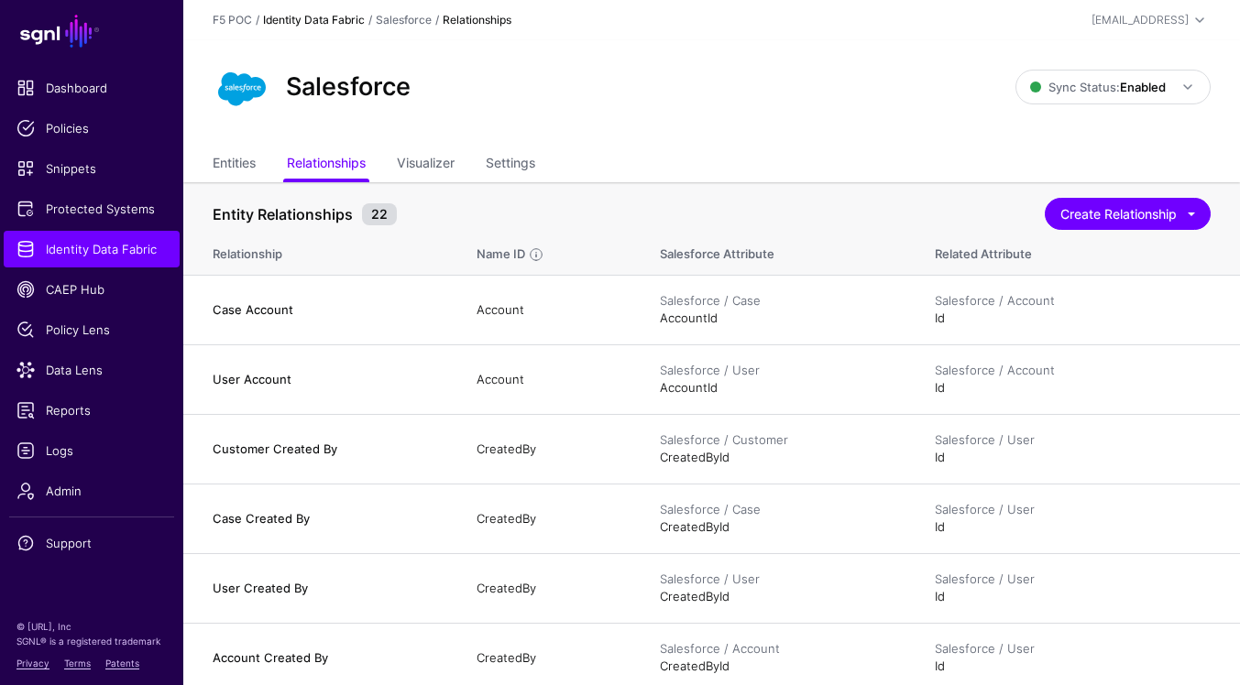
click at [321, 19] on link "Identity Data Fabric" at bounding box center [314, 20] width 102 height 14
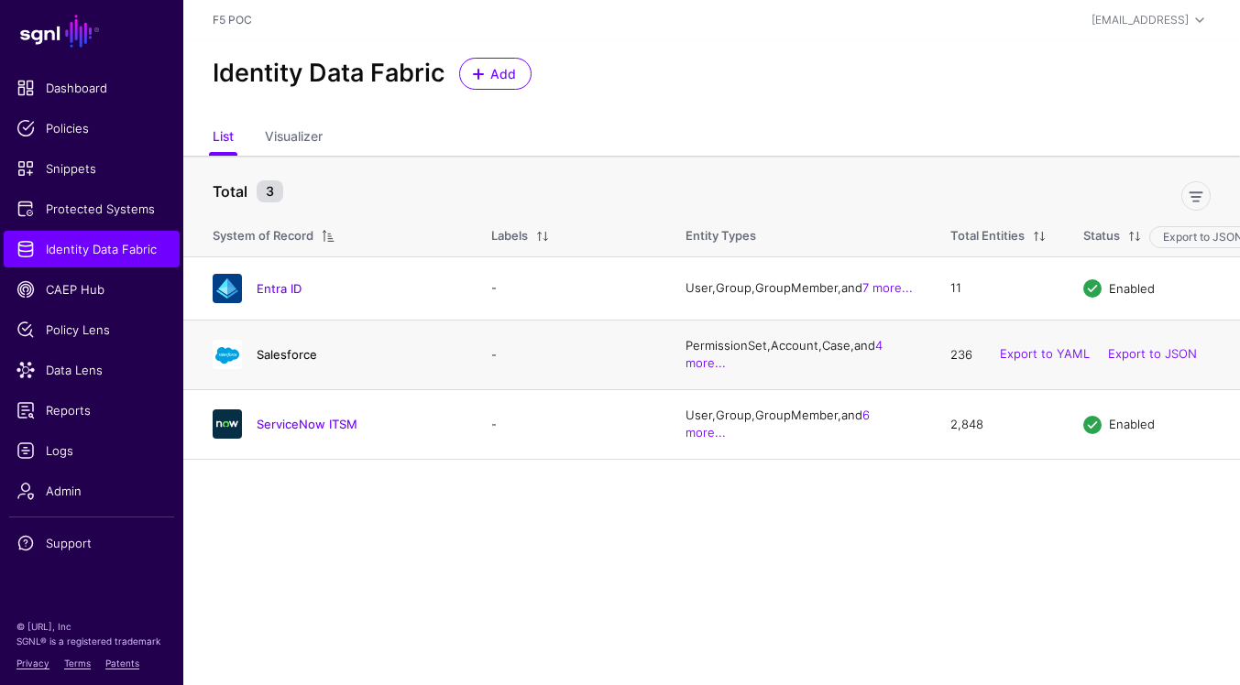
click at [289, 362] on link "Salesforce" at bounding box center [287, 354] width 60 height 15
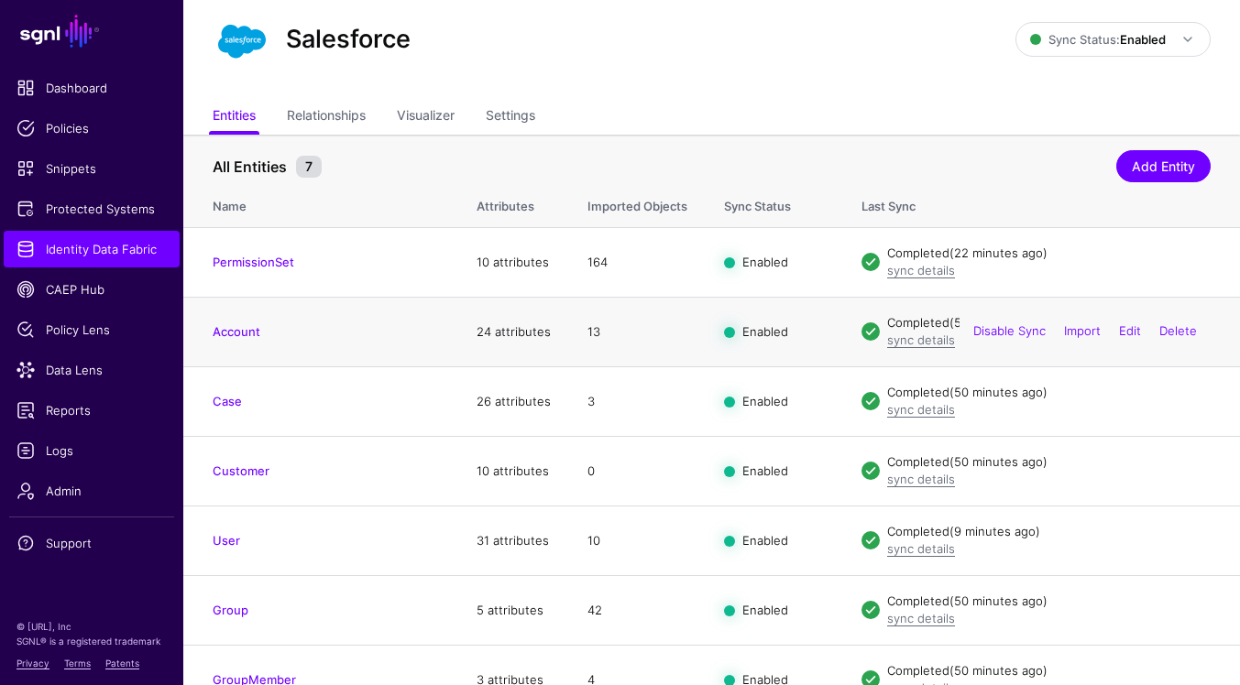
scroll to position [78, 0]
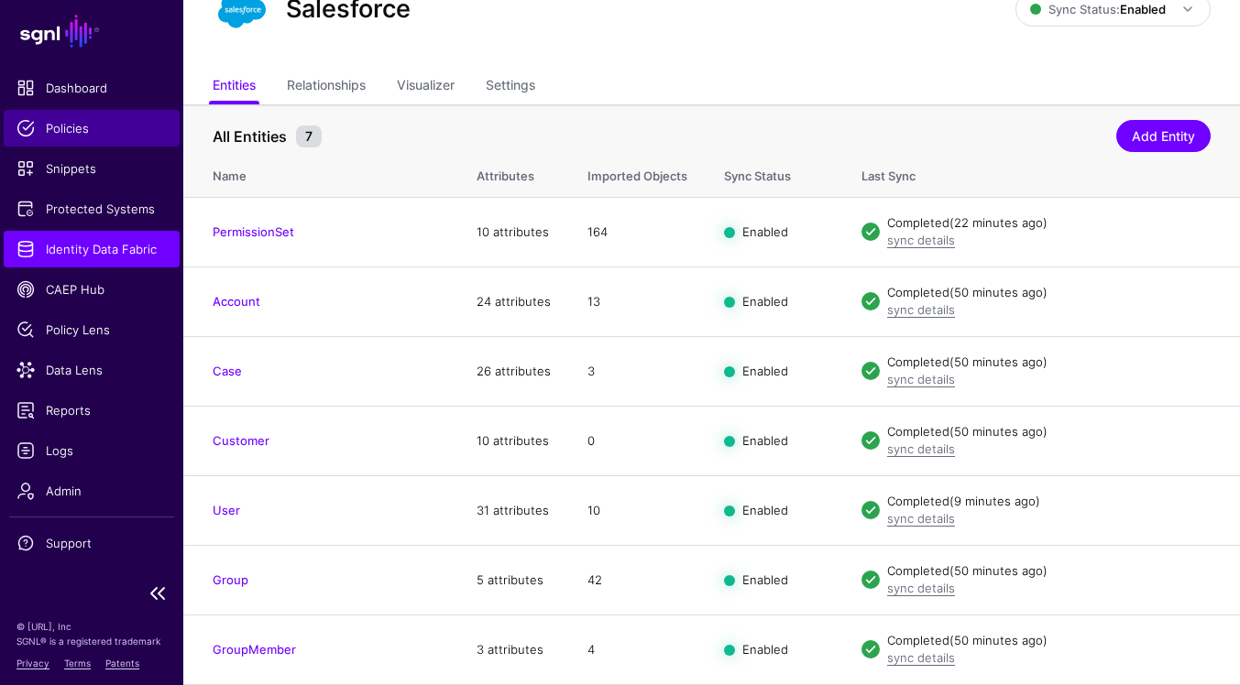
click at [48, 119] on span "Policies" at bounding box center [91, 128] width 150 height 18
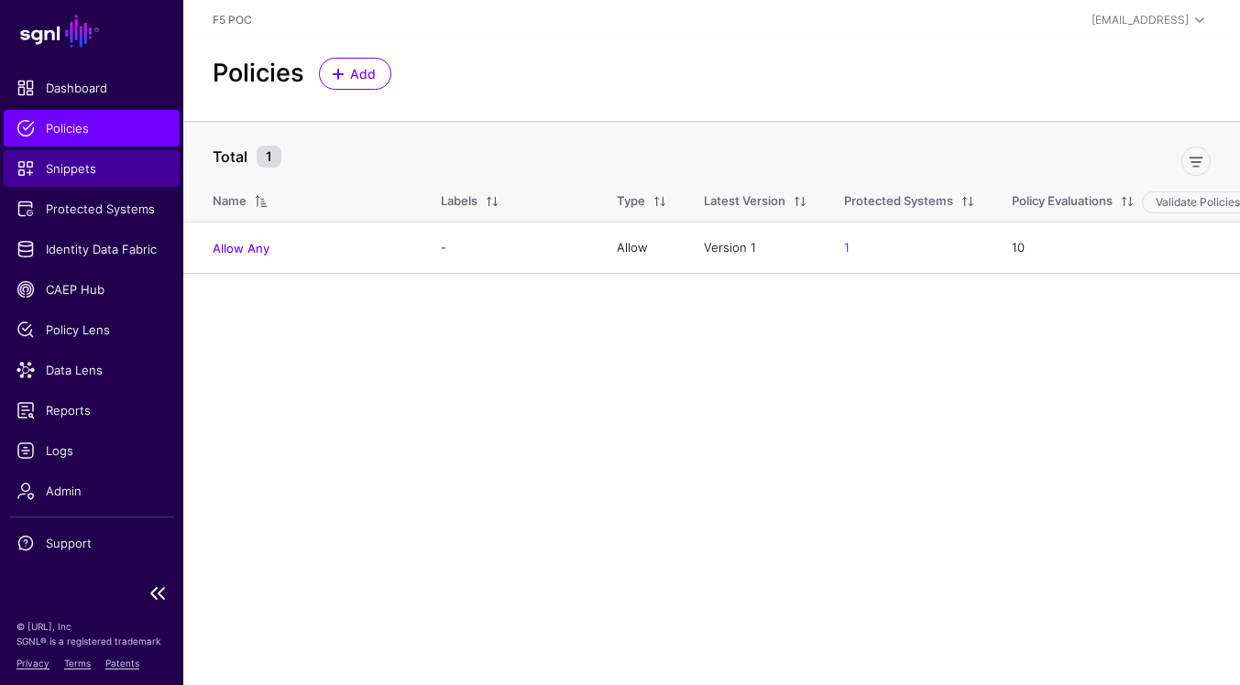
click at [103, 170] on span "Snippets" at bounding box center [91, 168] width 150 height 18
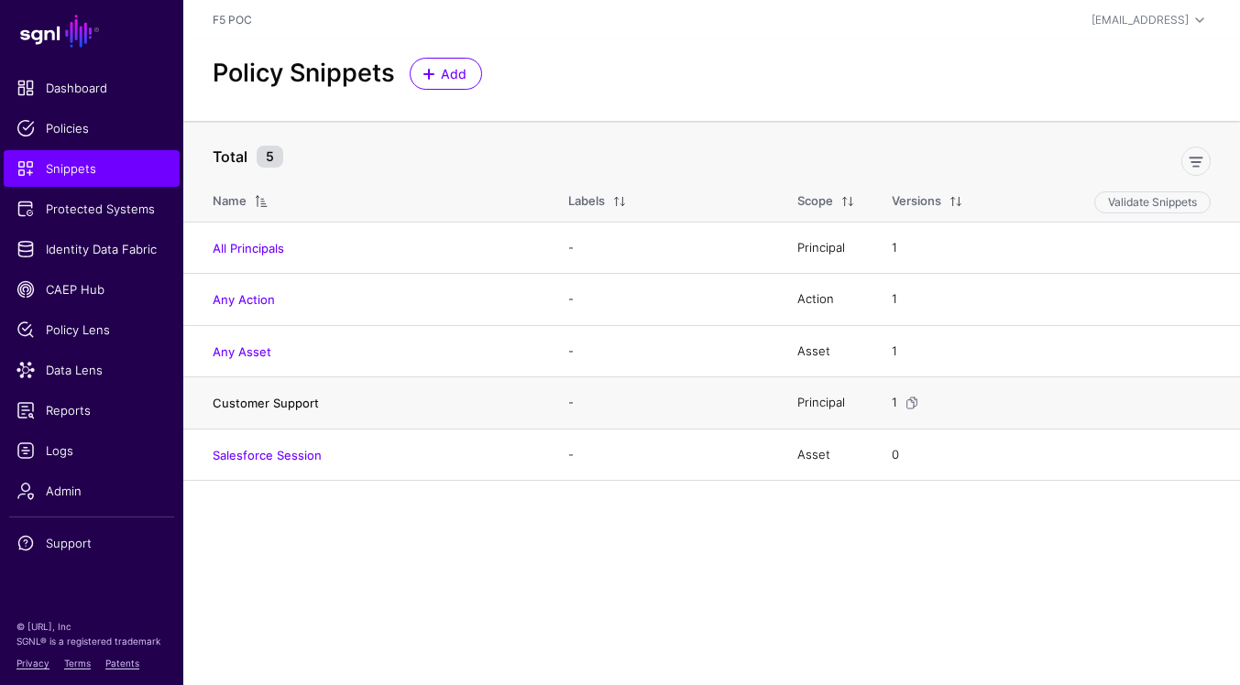
click at [298, 403] on link "Customer Support" at bounding box center [266, 403] width 106 height 15
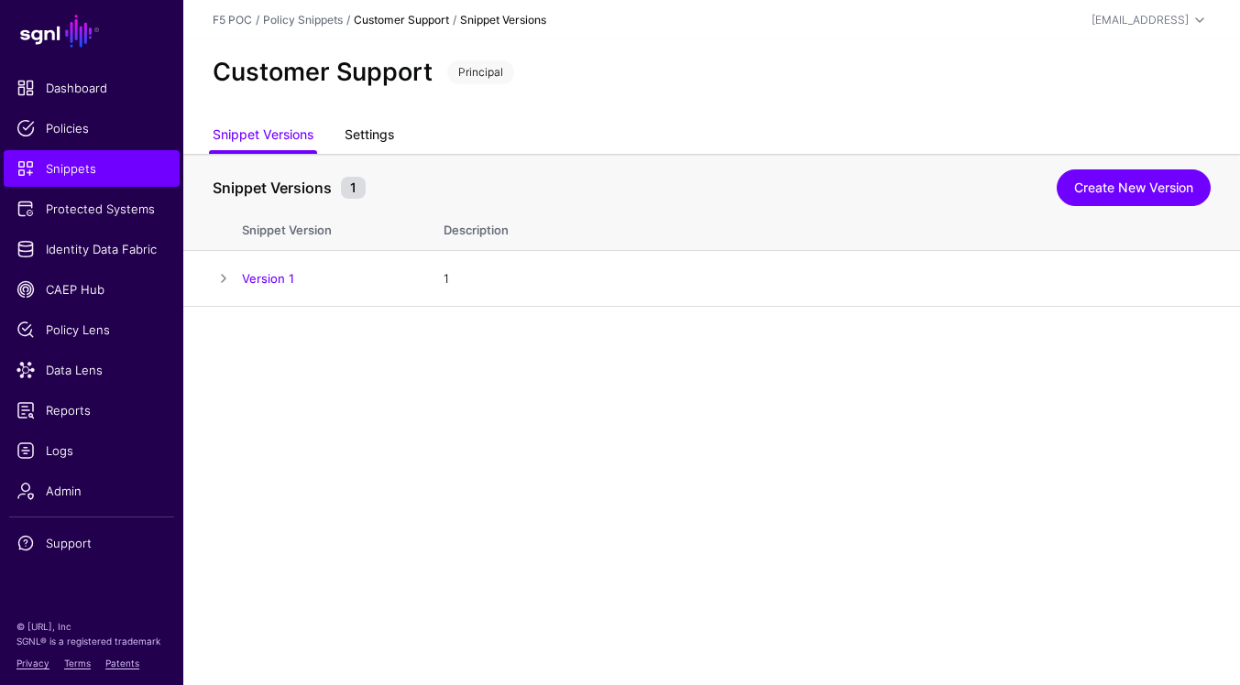
click at [358, 129] on link "Settings" at bounding box center [369, 136] width 49 height 35
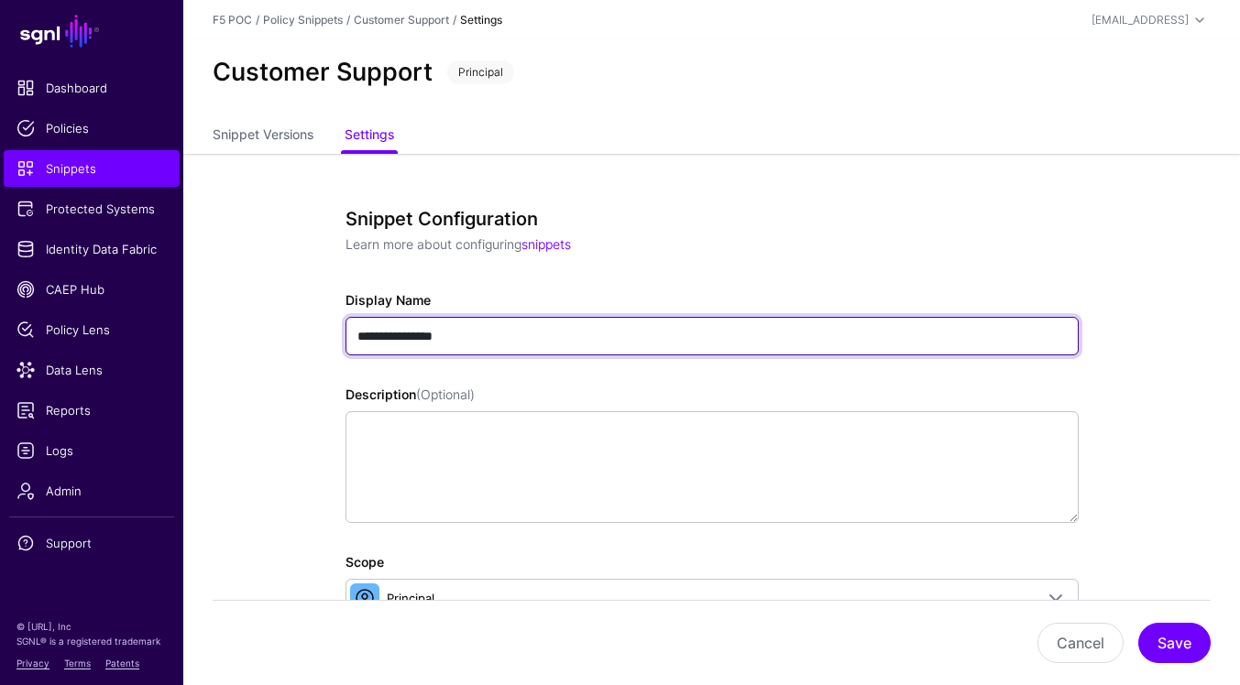
click at [570, 325] on input "**********" at bounding box center [711, 336] width 733 height 38
click at [562, 338] on input "**********" at bounding box center [711, 336] width 733 height 38
type input "**********"
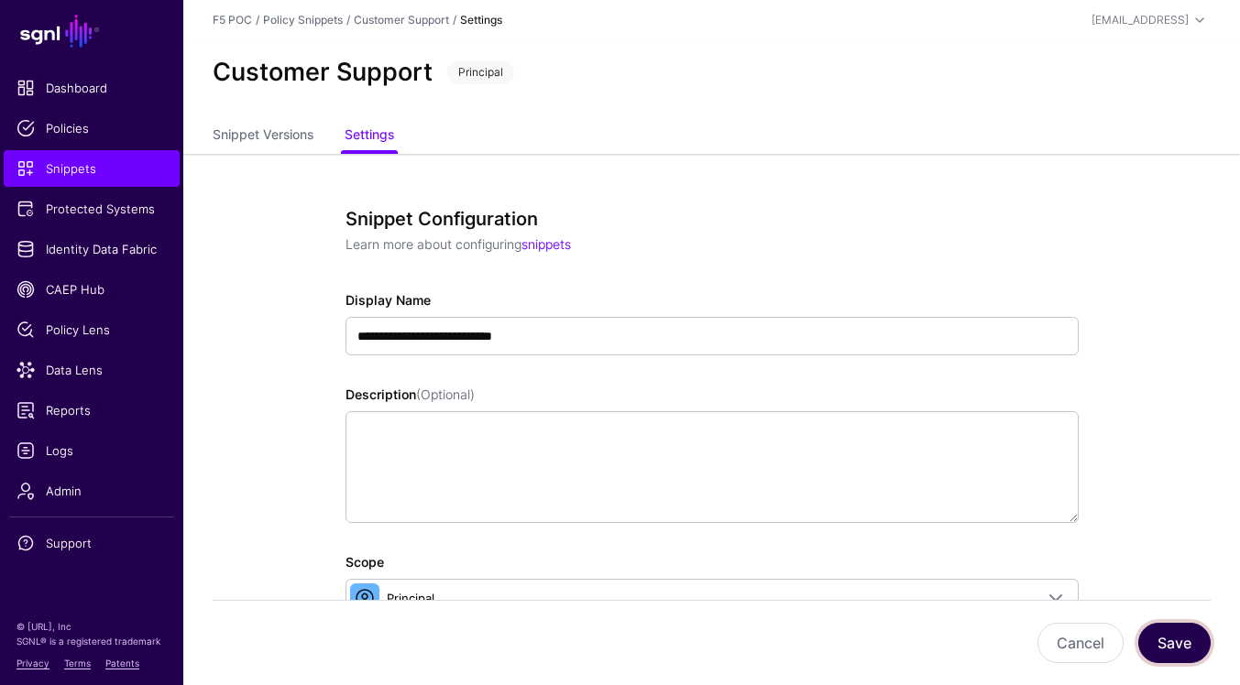
click at [1185, 648] on button "Save" at bounding box center [1174, 643] width 72 height 40
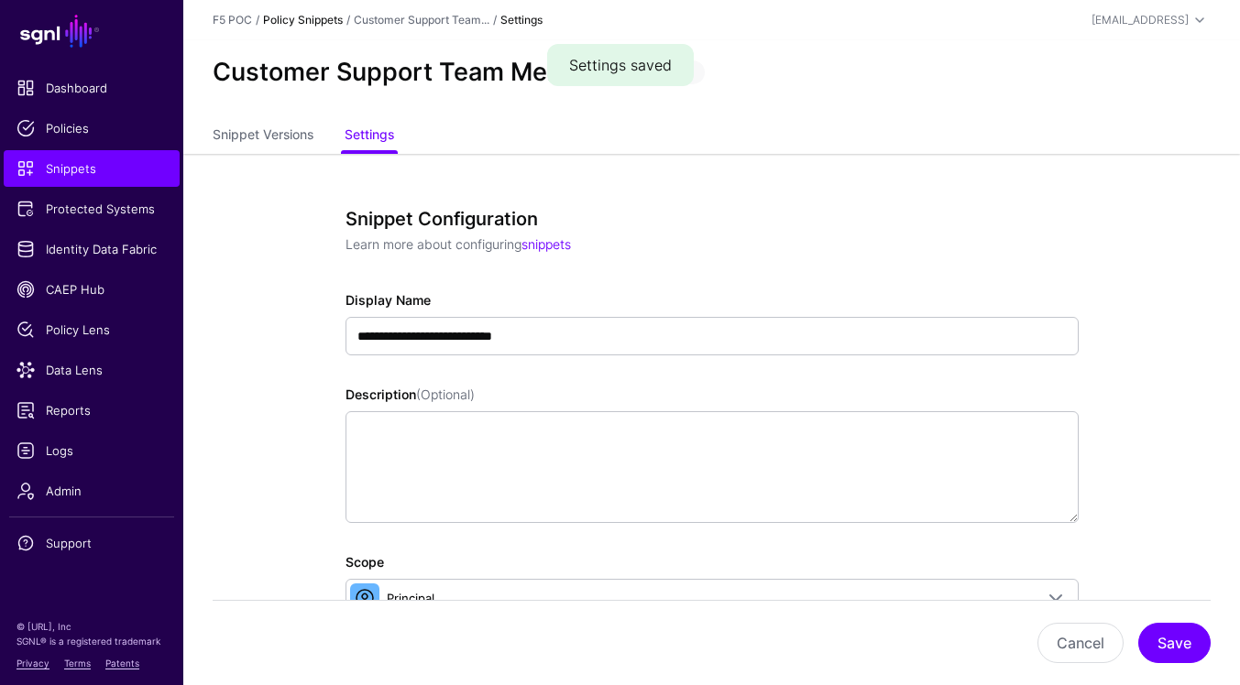
click at [306, 18] on link "Policy Snippets" at bounding box center [303, 20] width 80 height 14
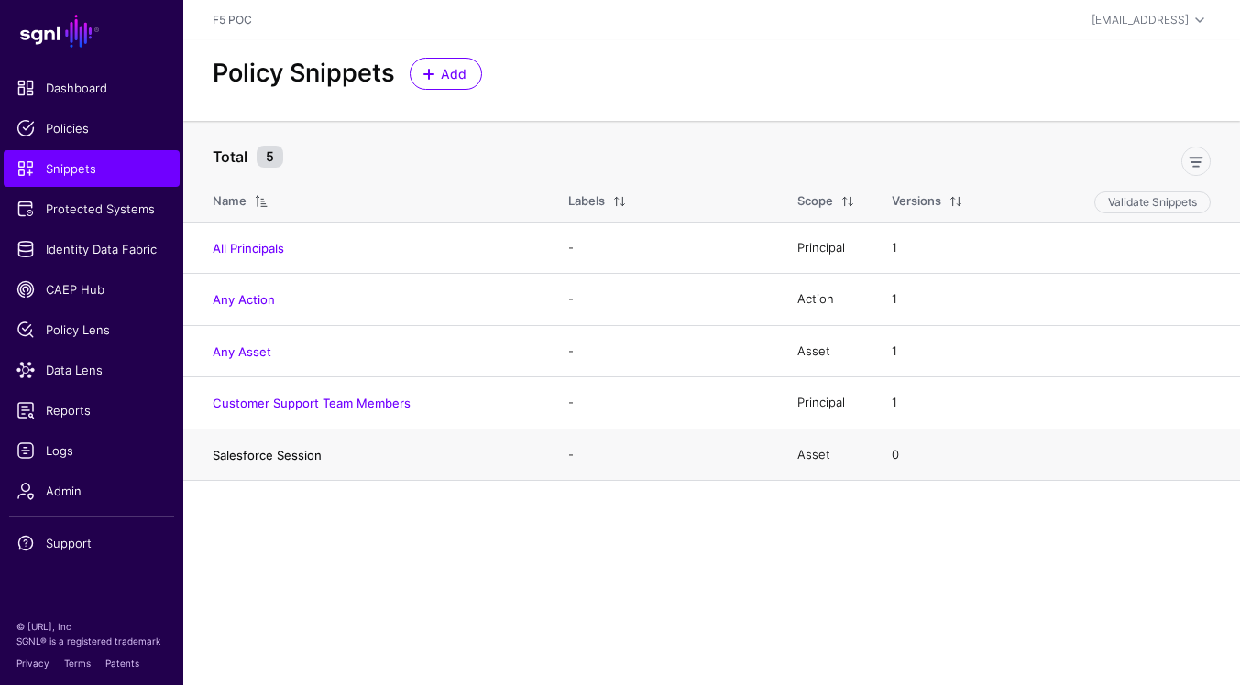
click at [301, 455] on link "Salesforce Session" at bounding box center [267, 455] width 109 height 15
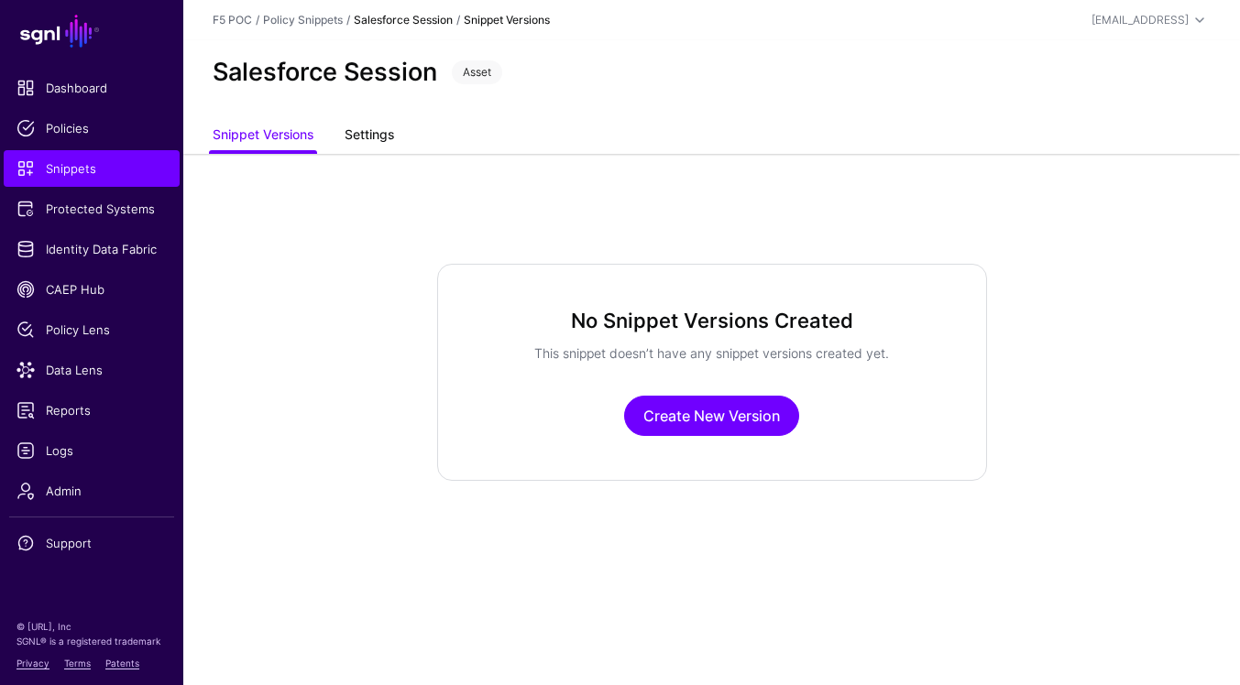
click at [363, 139] on link "Settings" at bounding box center [369, 136] width 49 height 35
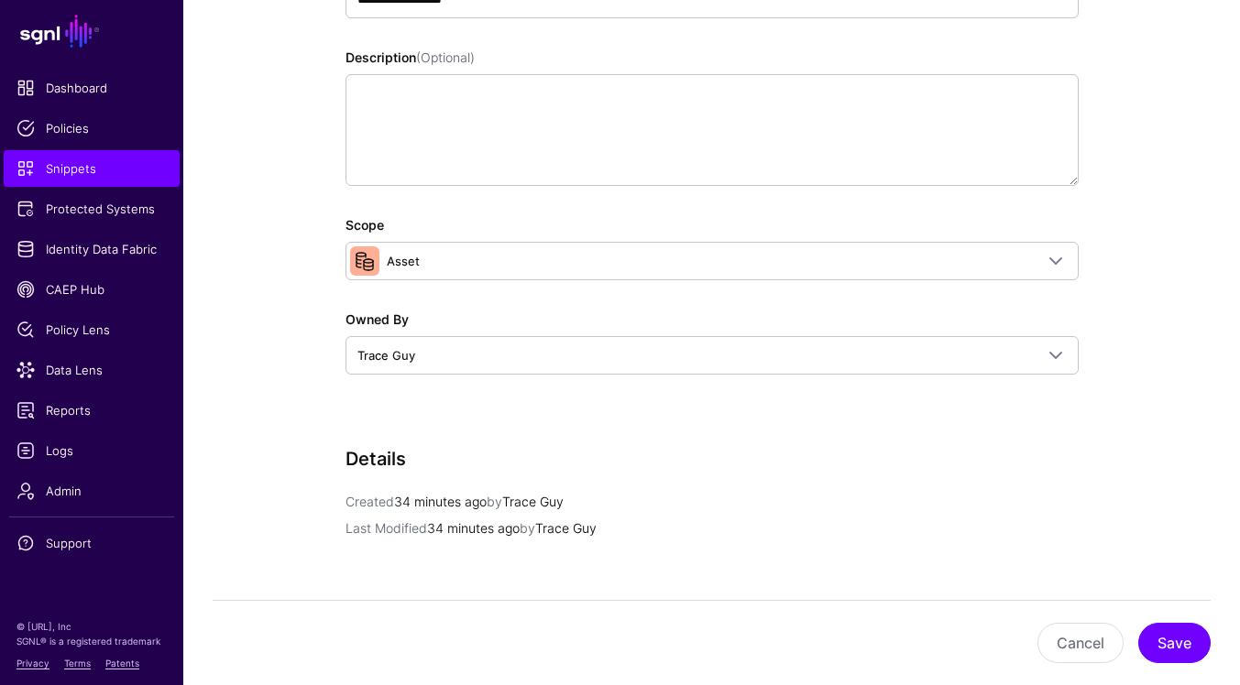
scroll to position [648, 0]
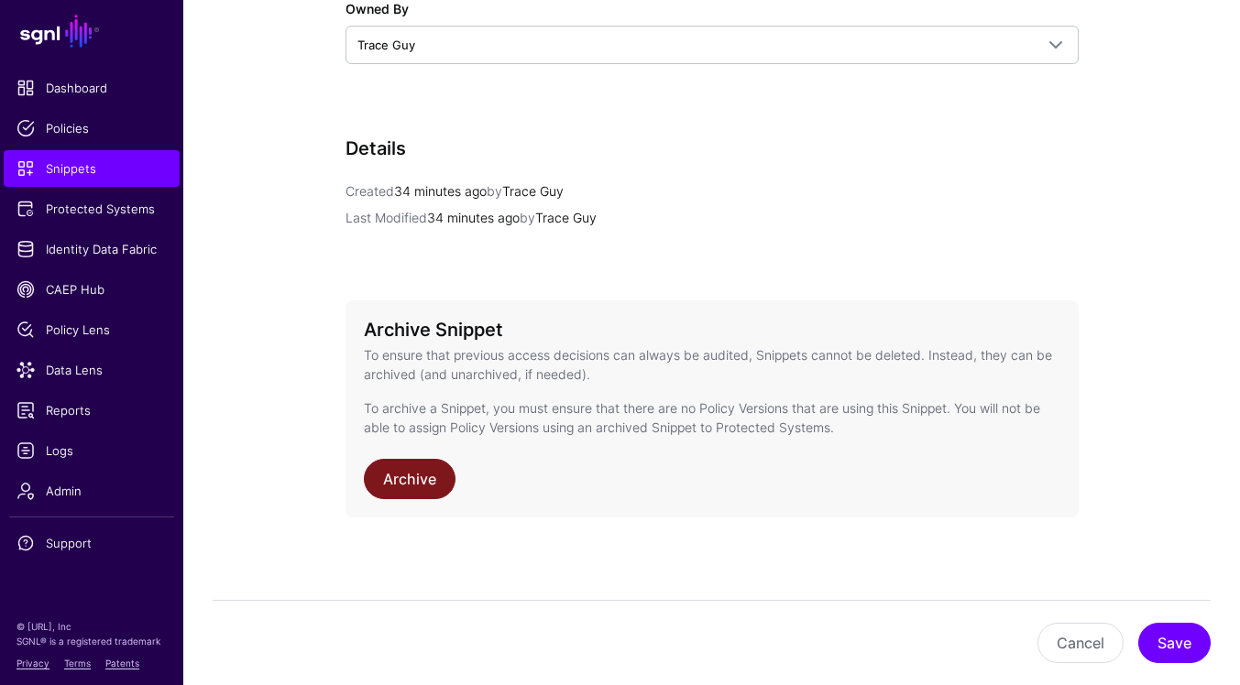
click at [404, 476] on link "Archive" at bounding box center [410, 479] width 92 height 40
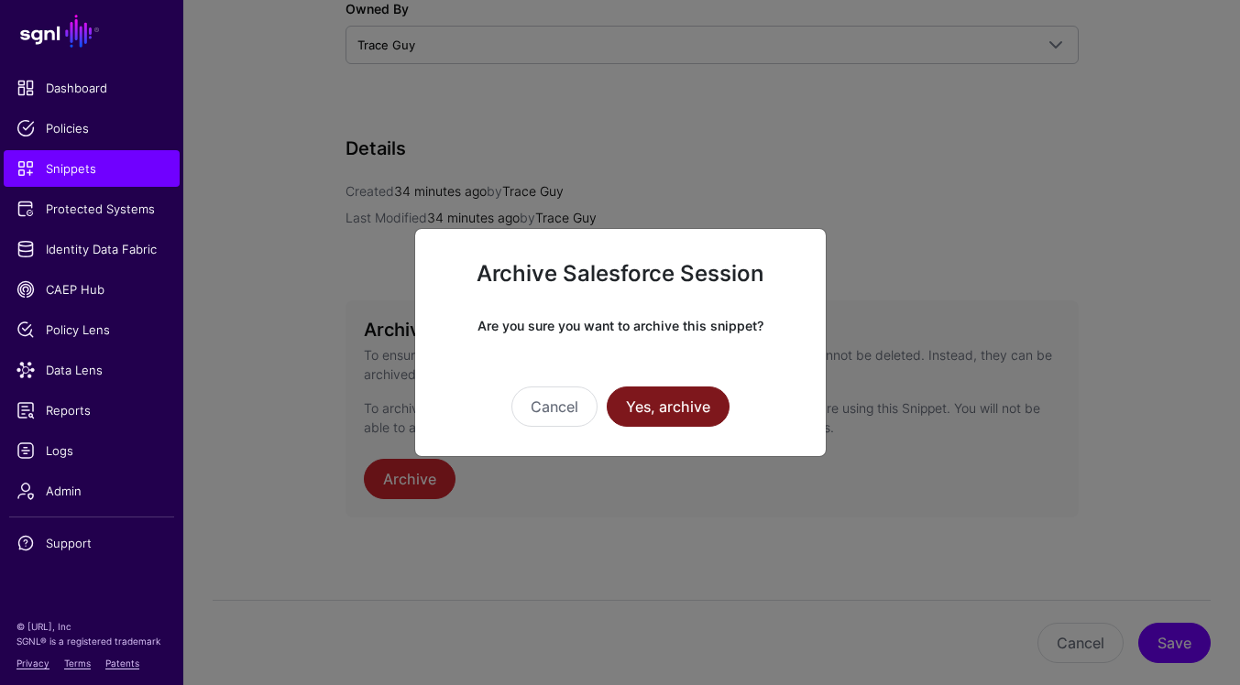
click at [680, 416] on button "Yes, archive" at bounding box center [668, 407] width 123 height 40
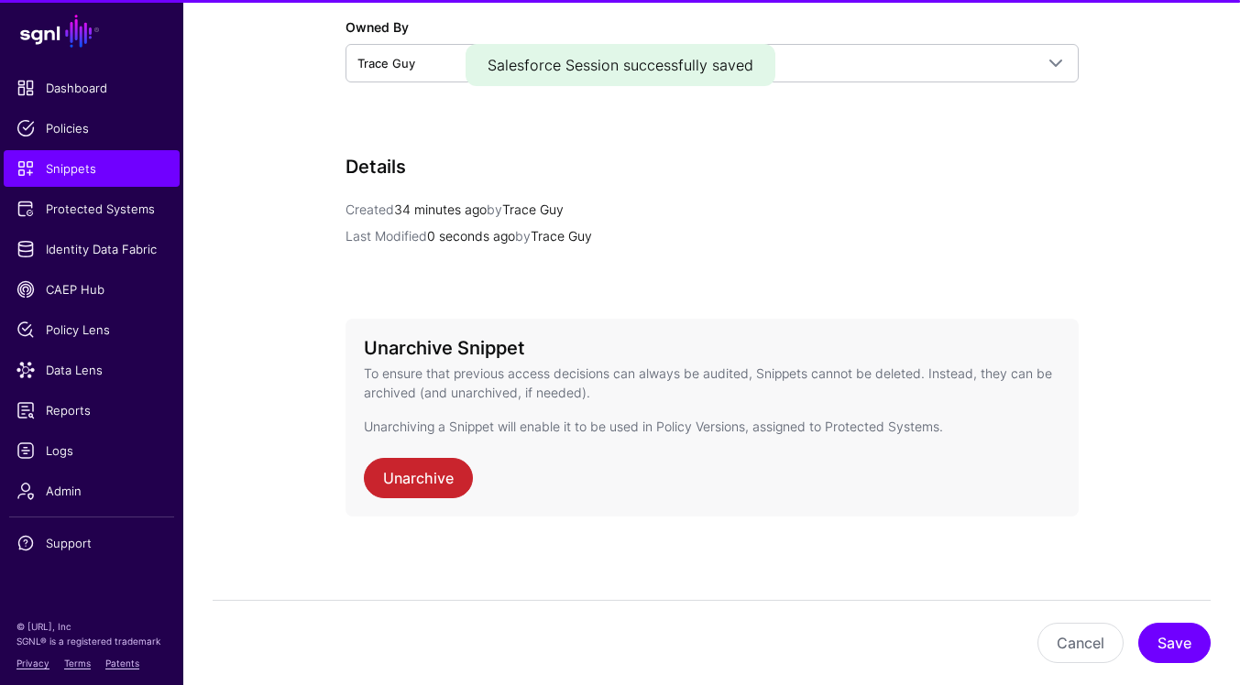
scroll to position [629, 0]
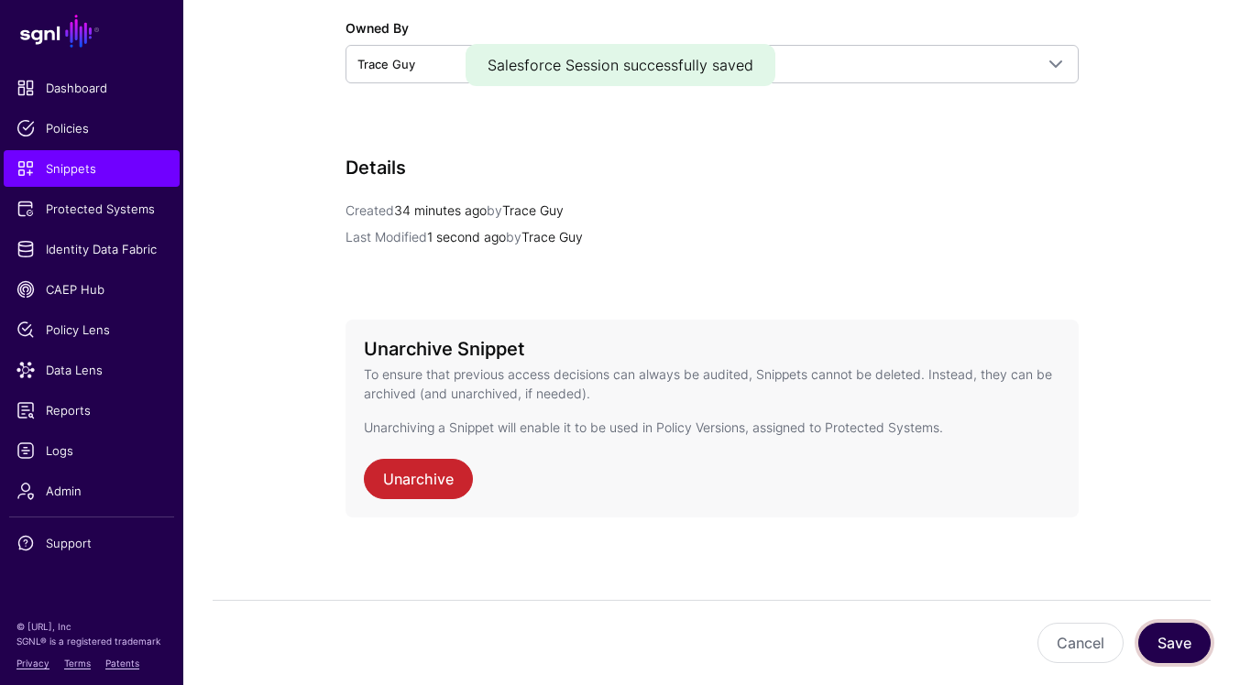
click at [1169, 635] on button "Save" at bounding box center [1174, 643] width 72 height 40
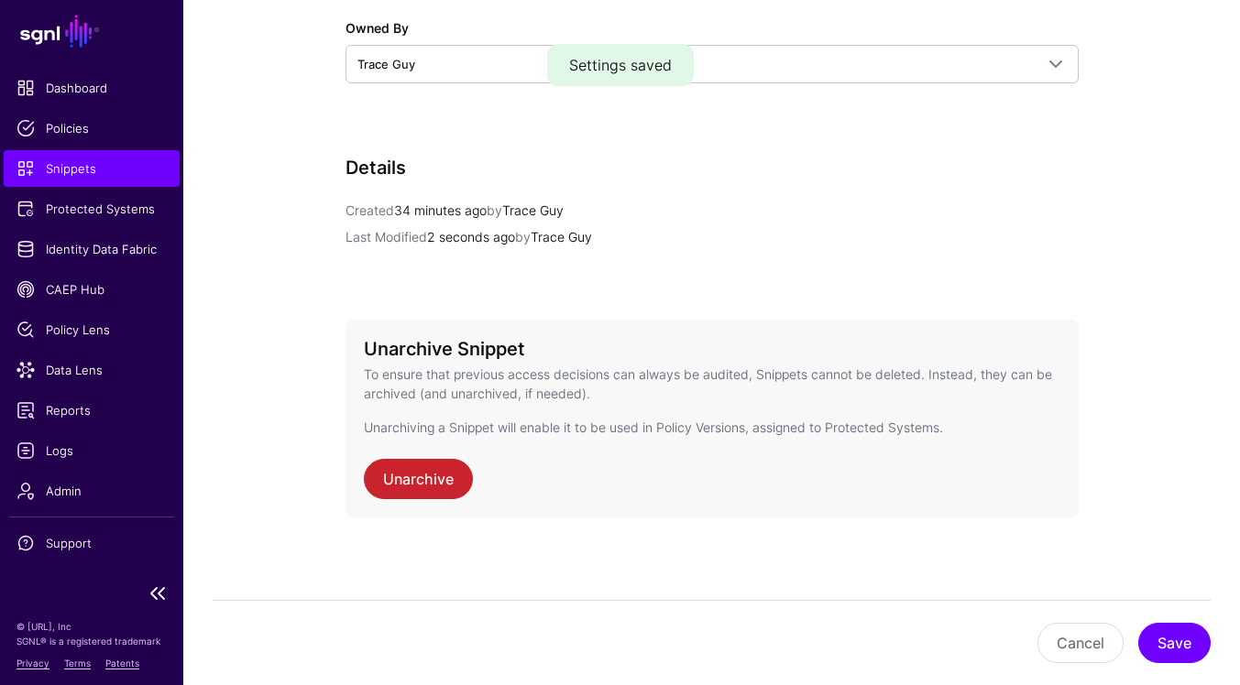
click at [85, 163] on span "Snippets" at bounding box center [91, 168] width 150 height 18
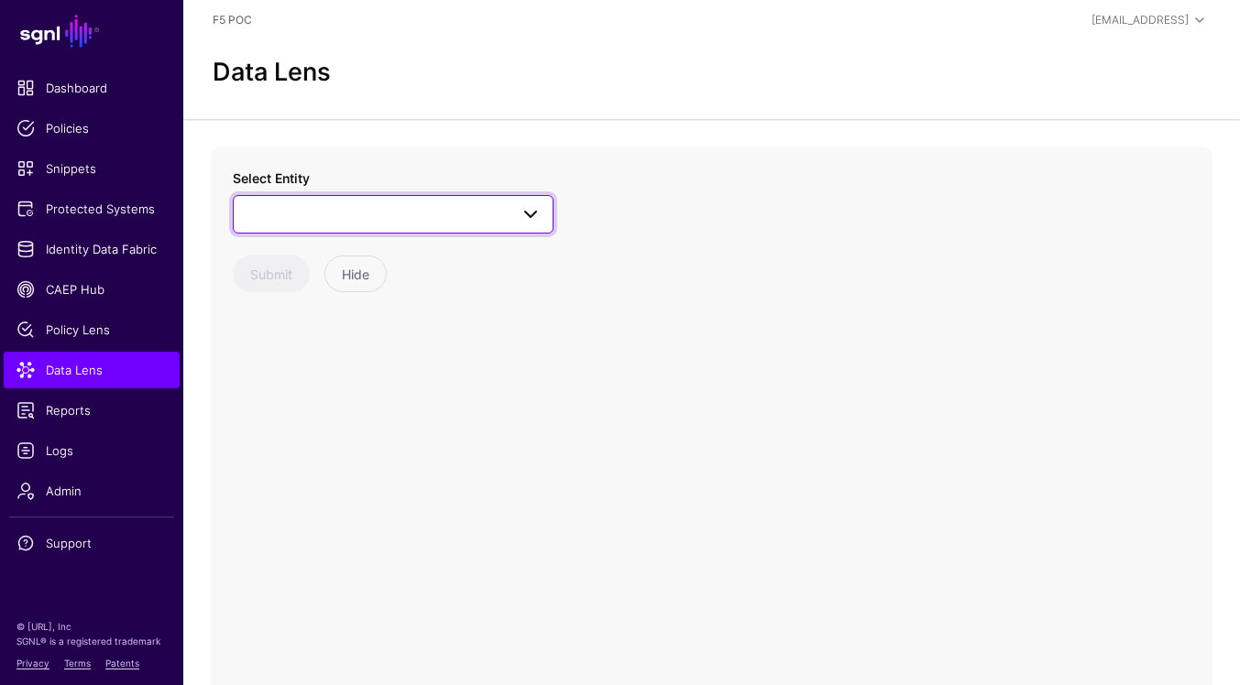
click at [524, 214] on span at bounding box center [531, 214] width 22 height 22
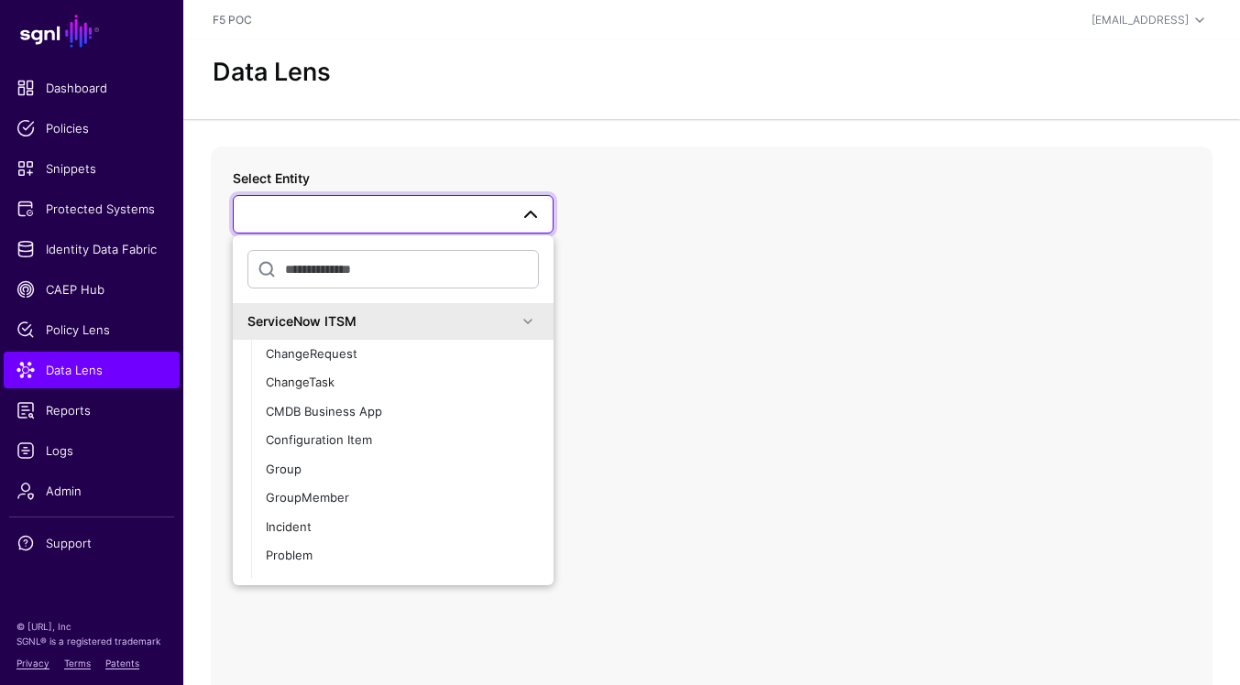
click at [487, 330] on div "ServiceNow ITSM" at bounding box center [381, 321] width 269 height 19
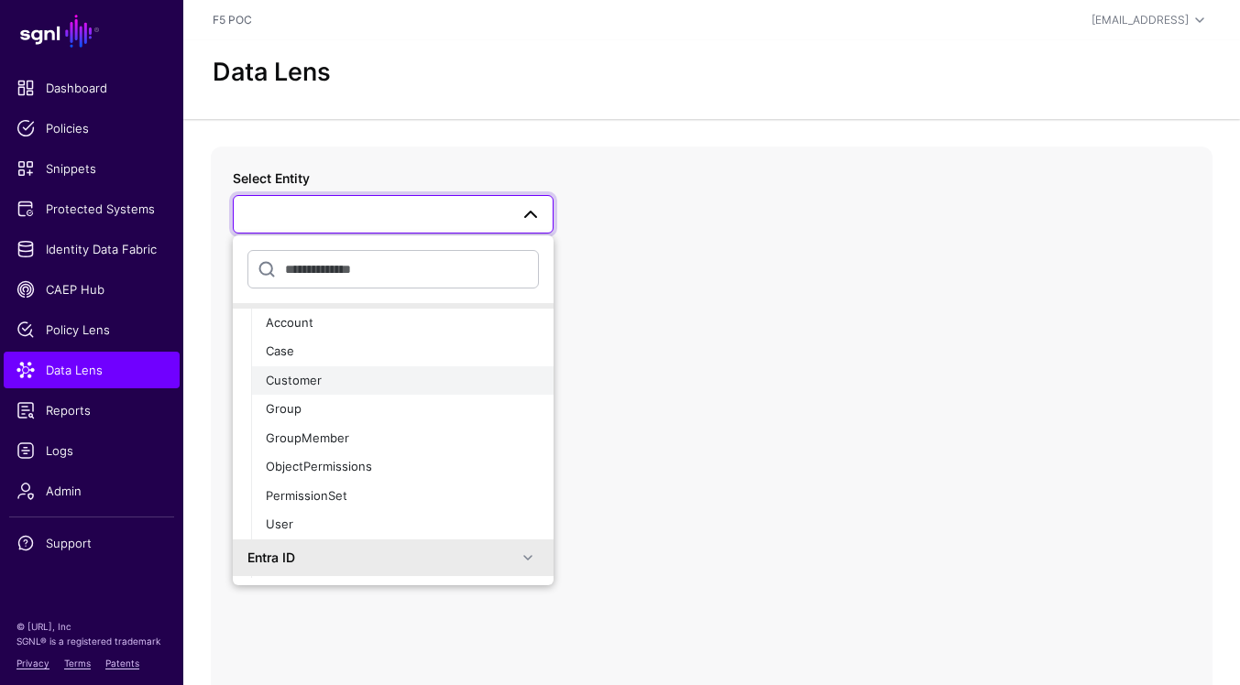
scroll to position [99, 0]
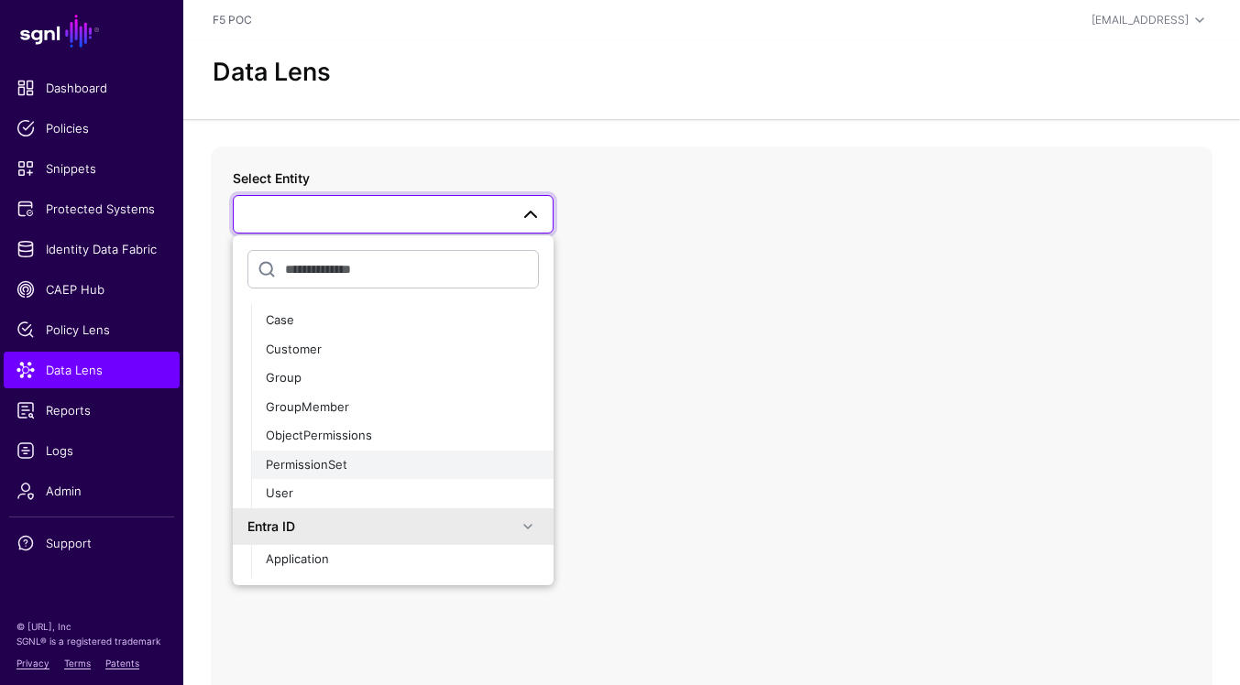
click at [406, 469] on div "PermissionSet" at bounding box center [402, 465] width 273 height 18
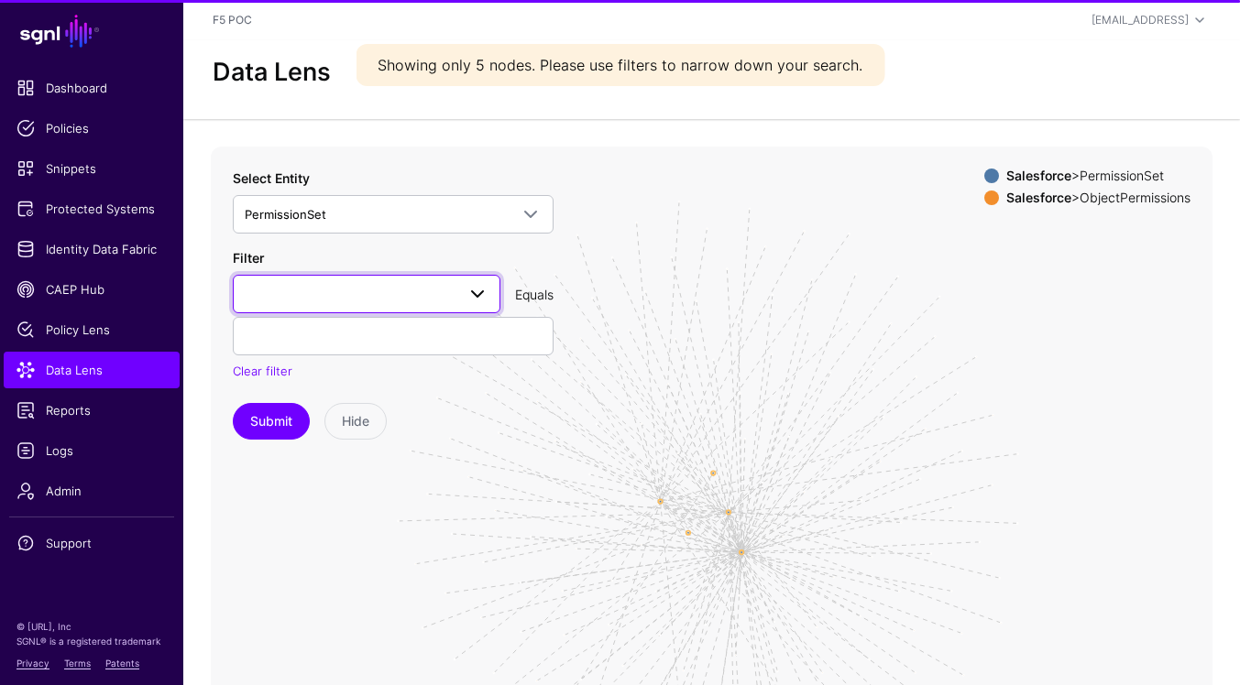
click at [467, 306] on link at bounding box center [367, 294] width 268 height 38
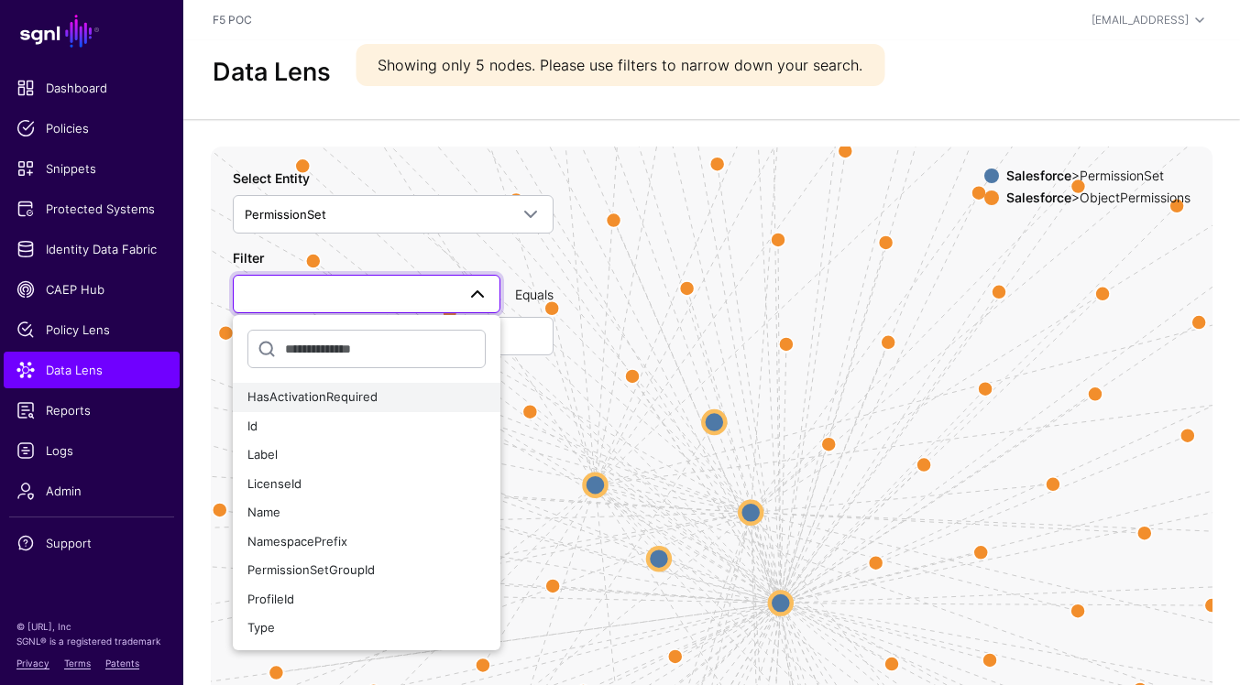
click at [388, 409] on button "HasActivationRequired" at bounding box center [367, 397] width 268 height 29
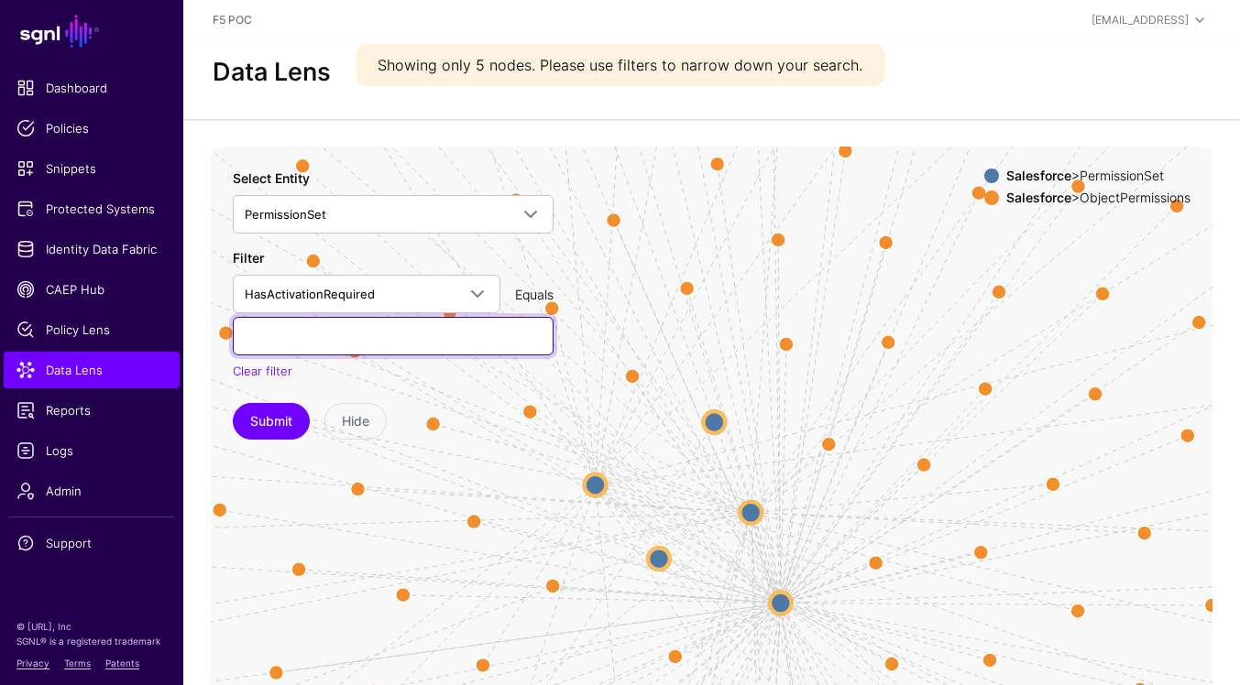
click at [389, 334] on input "text" at bounding box center [393, 336] width 321 height 38
type input "****"
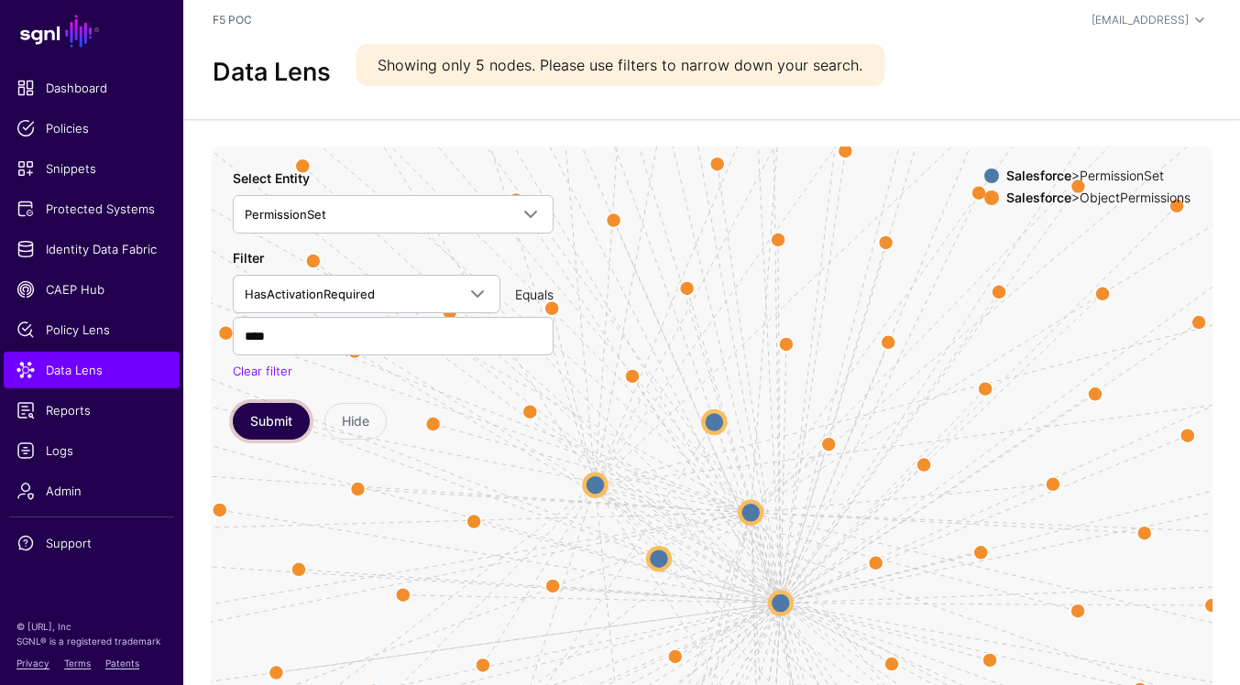
click at [273, 417] on button "Submit" at bounding box center [271, 421] width 77 height 37
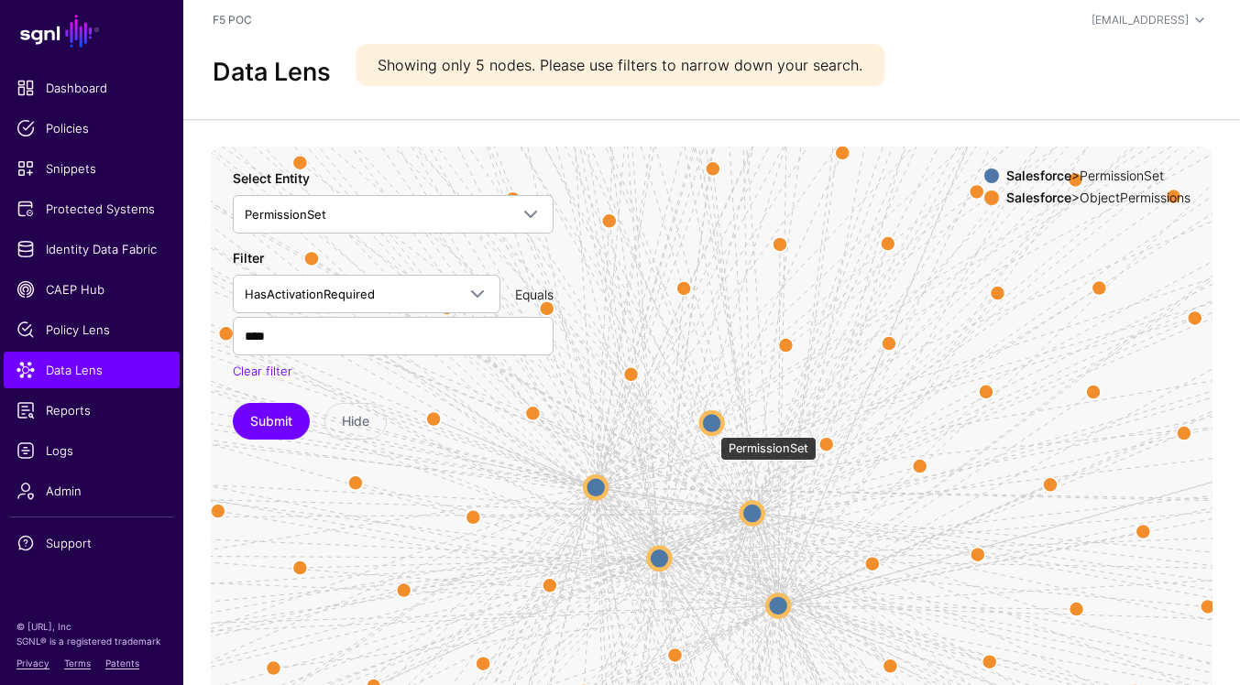
click at [711, 428] on circle at bounding box center [712, 423] width 22 height 22
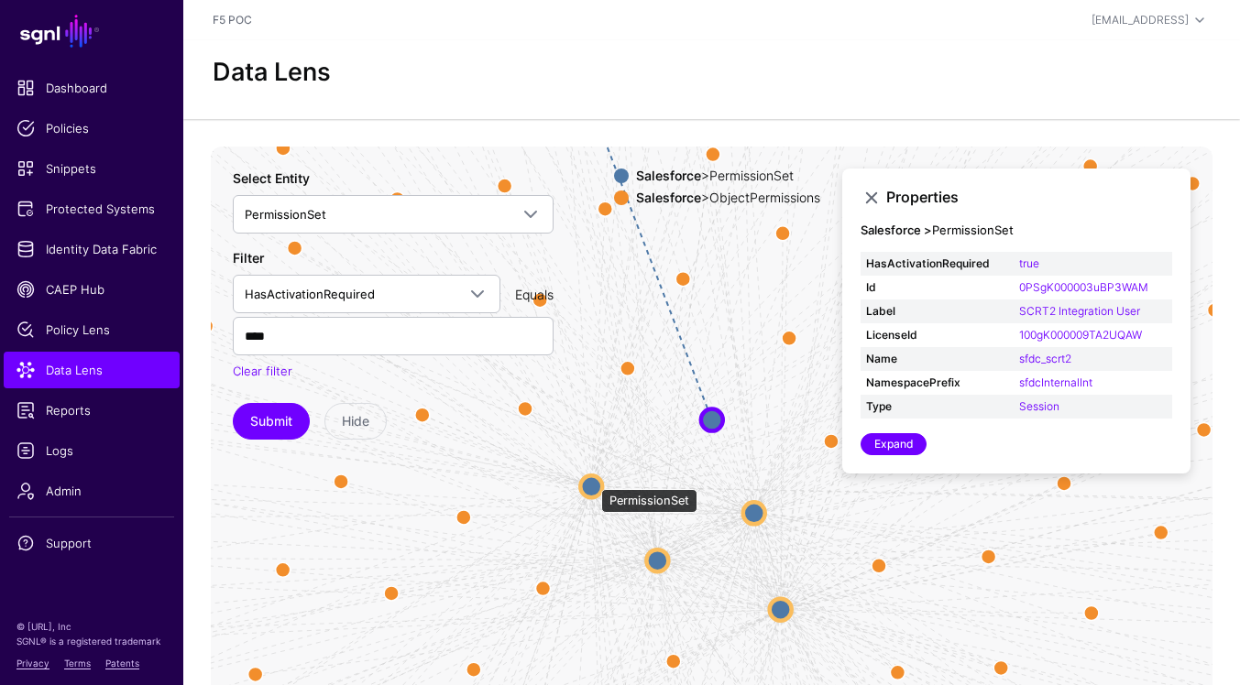
click at [592, 480] on circle at bounding box center [591, 487] width 22 height 22
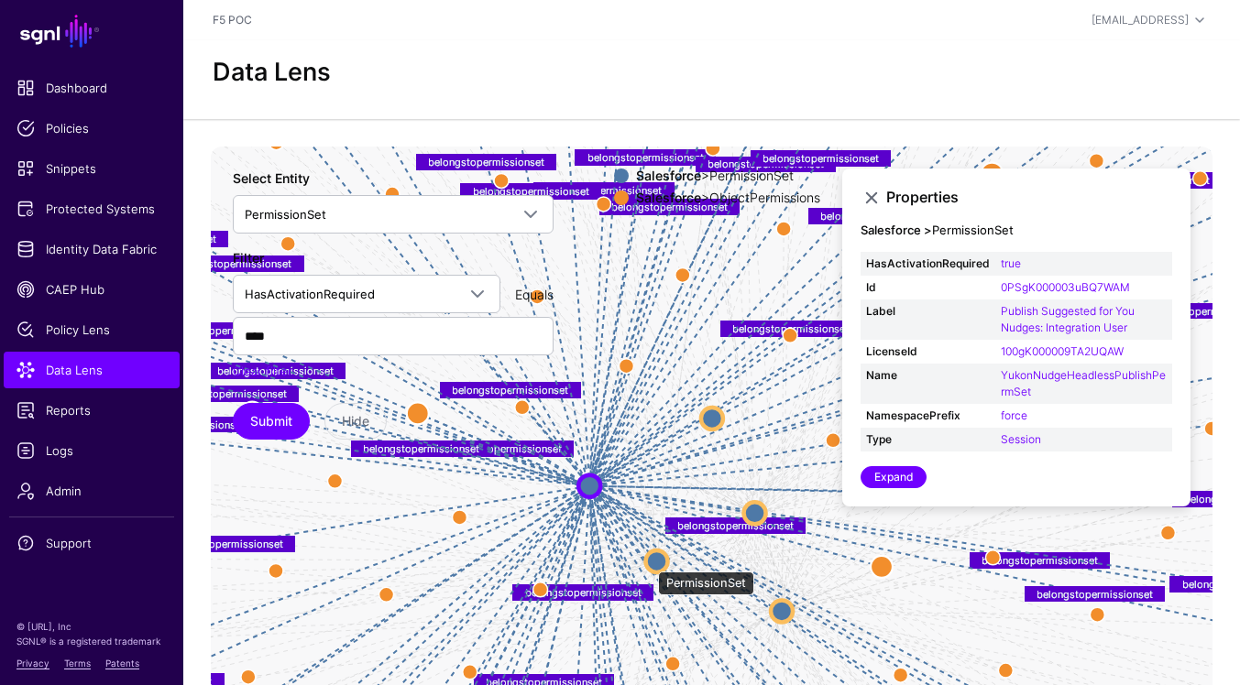
click at [649, 563] on circle at bounding box center [657, 562] width 22 height 22
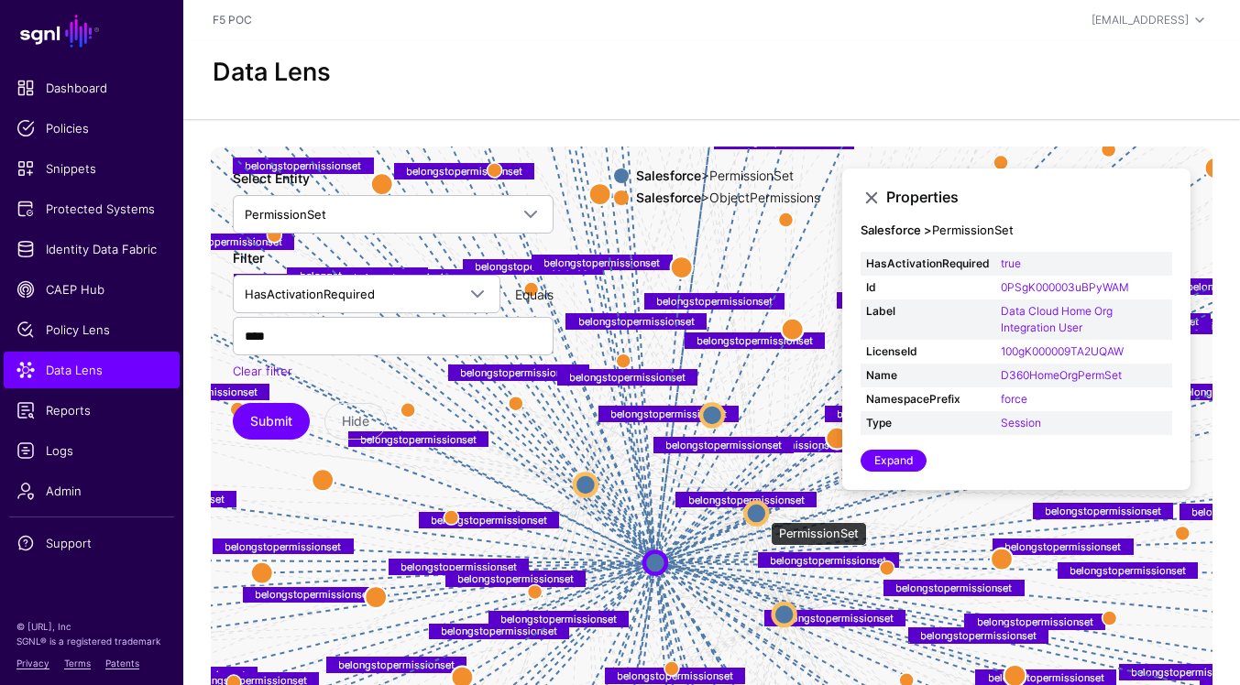
click at [761, 513] on circle at bounding box center [756, 513] width 22 height 22
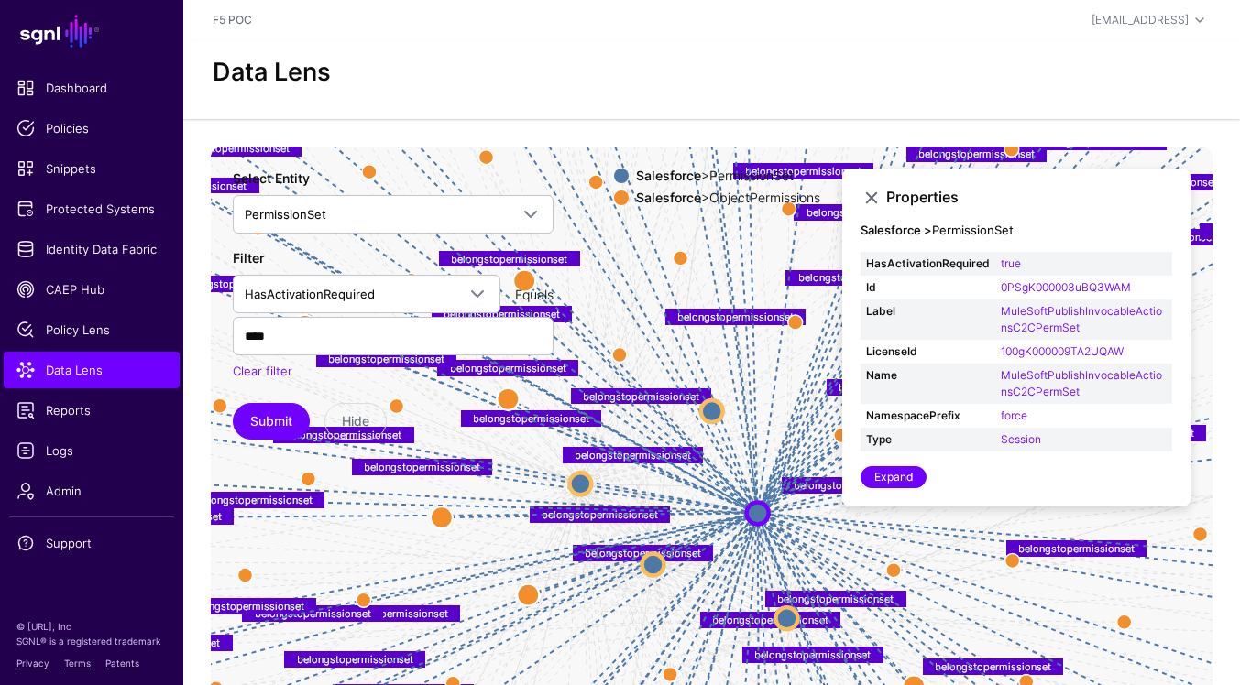
click at [614, 181] on span at bounding box center [621, 176] width 15 height 15
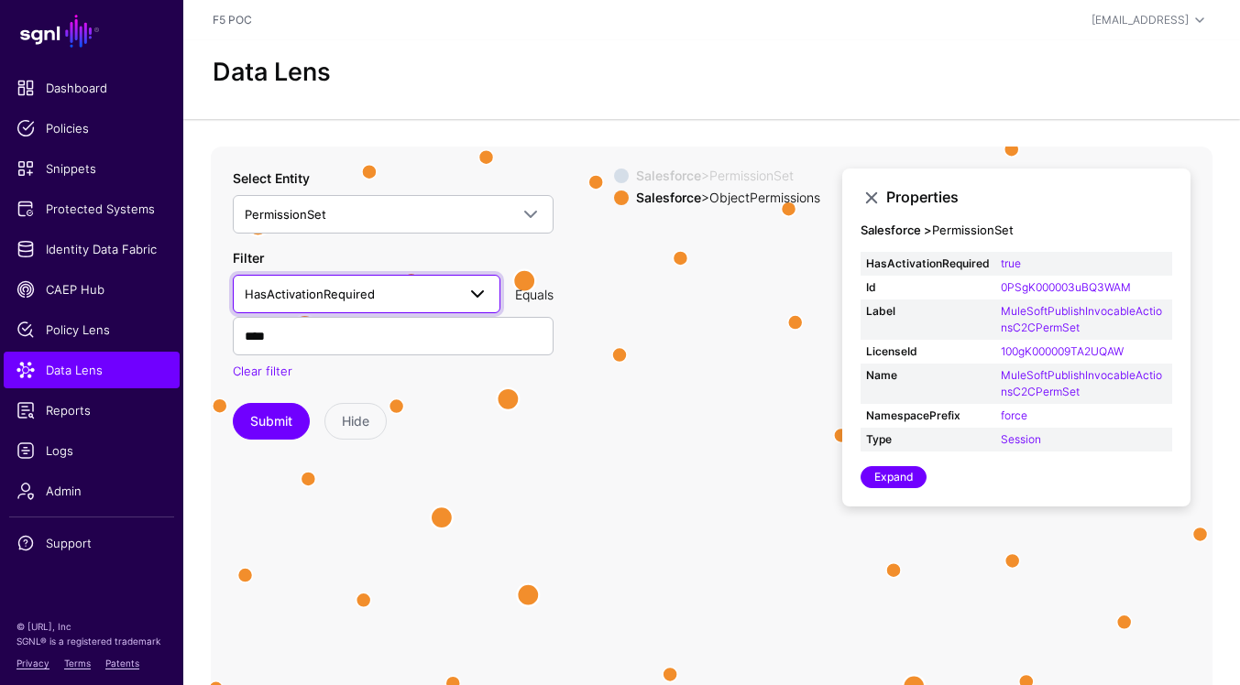
click at [464, 290] on span at bounding box center [471, 294] width 33 height 22
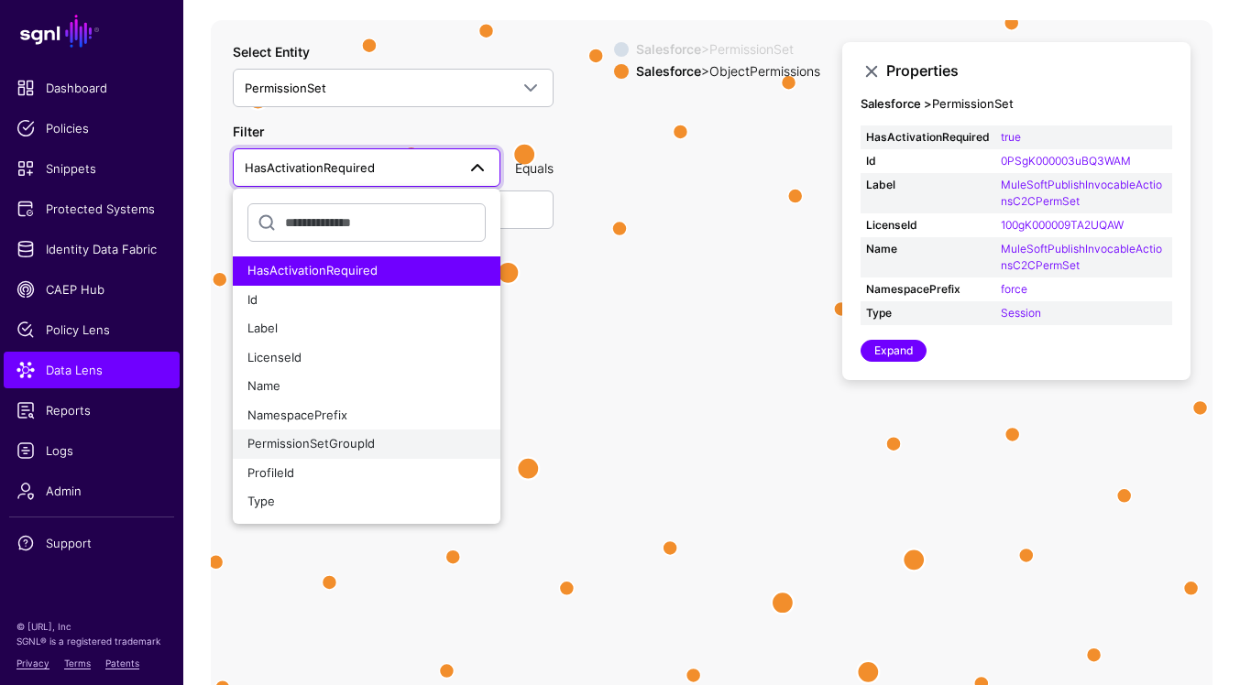
scroll to position [127, 0]
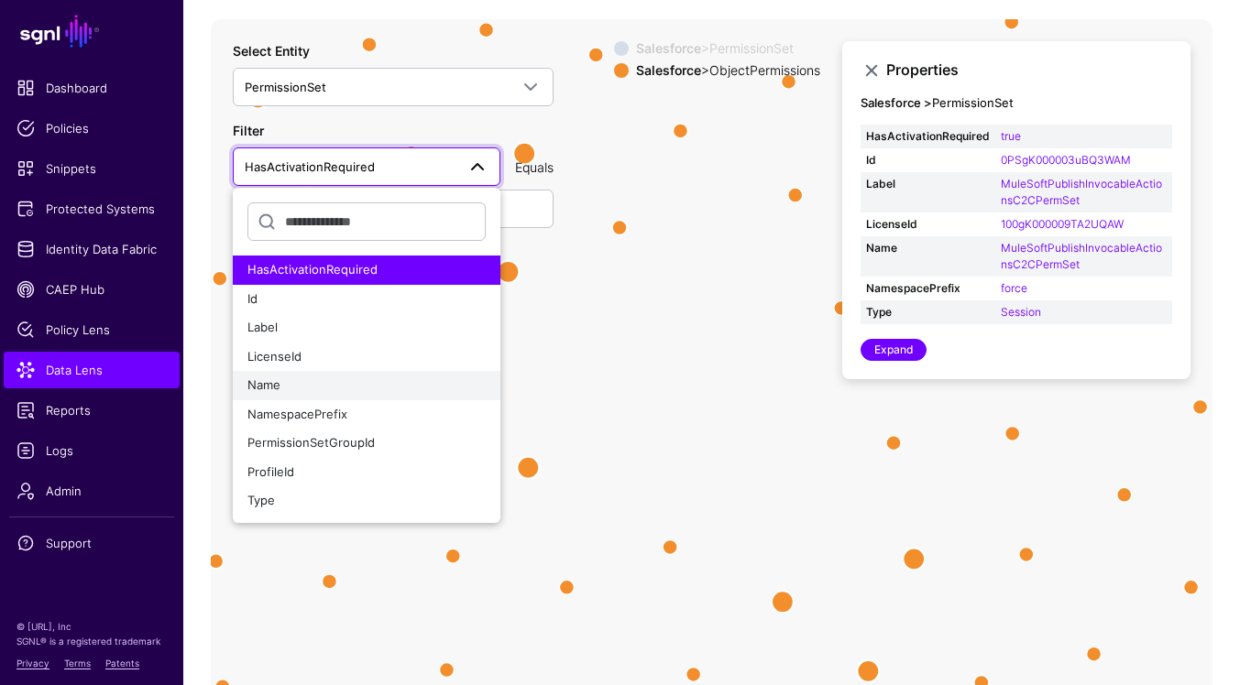
click at [370, 379] on div "Name" at bounding box center [366, 386] width 238 height 18
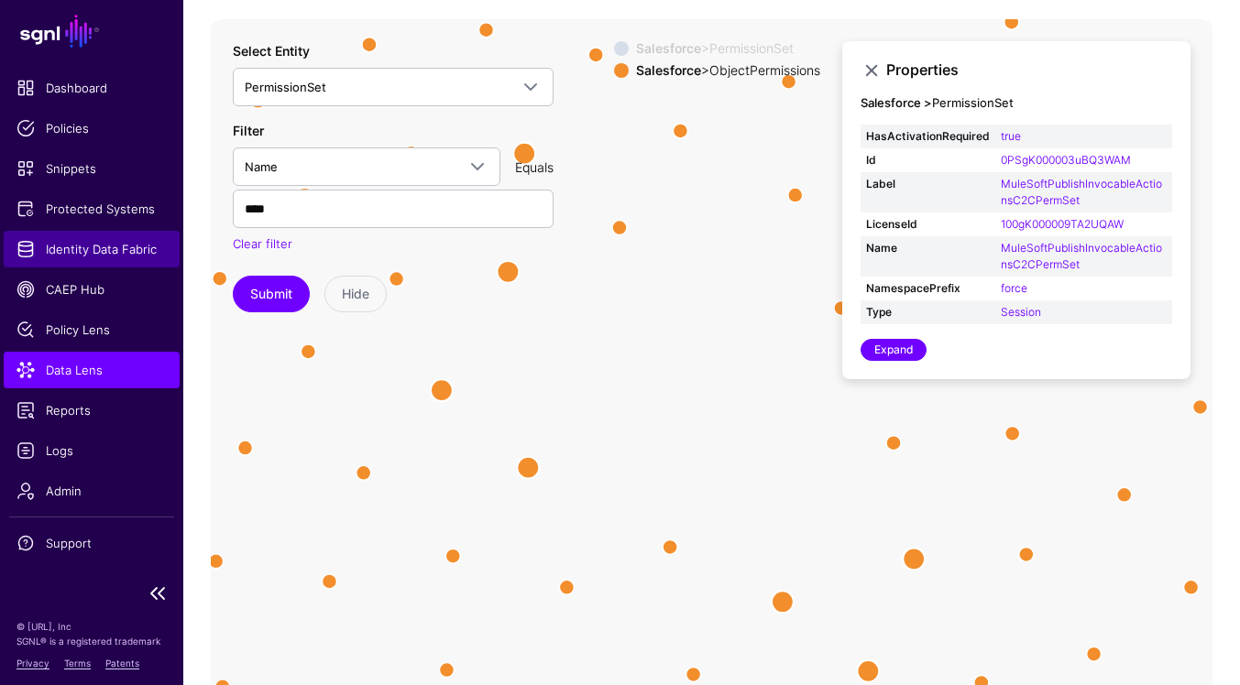
click at [108, 252] on span "Identity Data Fabric" at bounding box center [91, 249] width 150 height 18
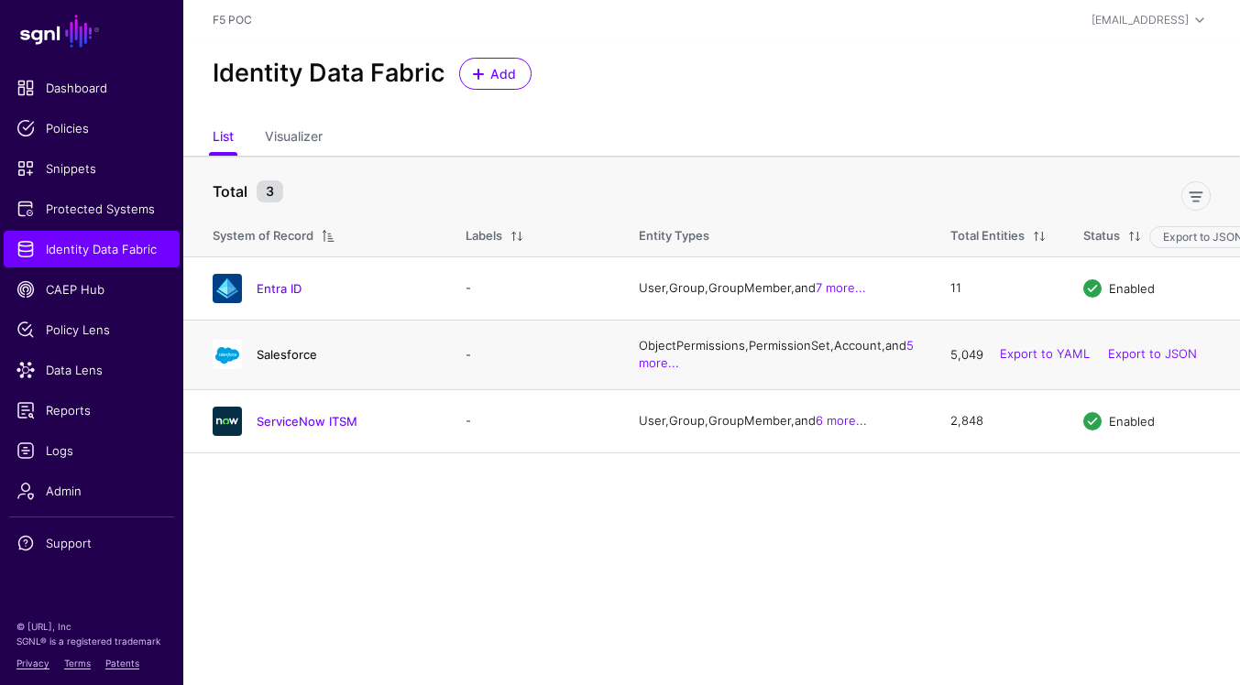
click at [290, 362] on link "Salesforce" at bounding box center [287, 354] width 60 height 15
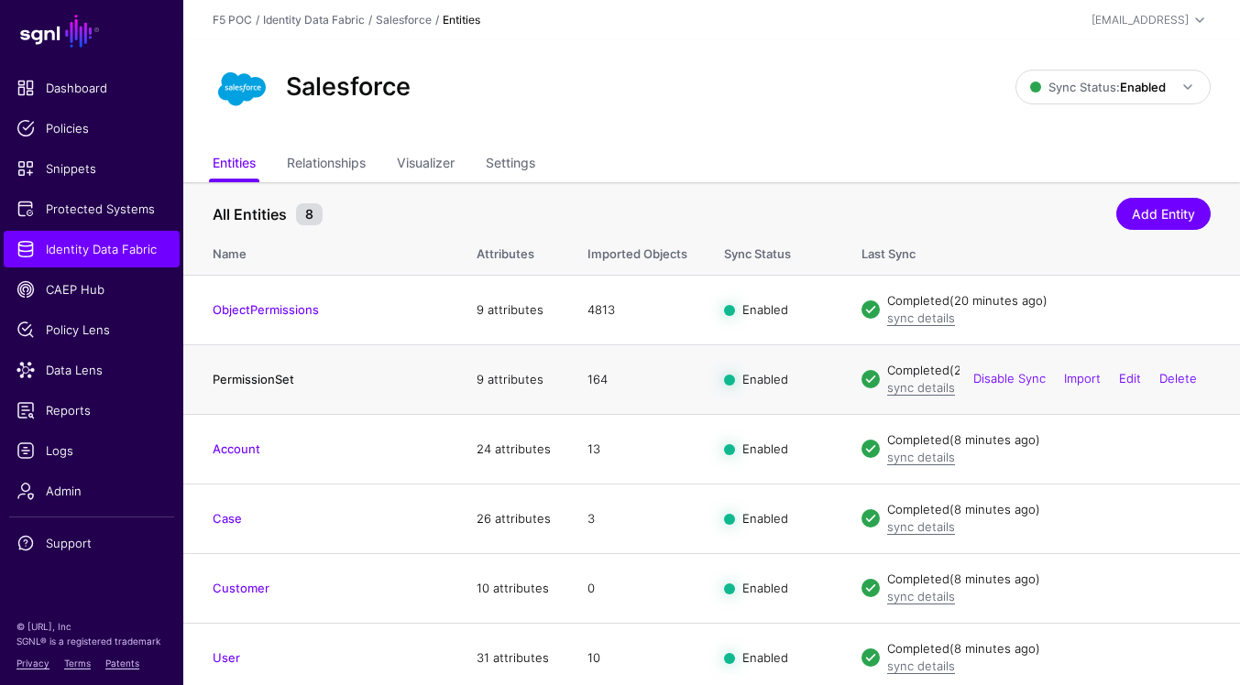
click at [286, 383] on link "PermissionSet" at bounding box center [254, 379] width 82 height 15
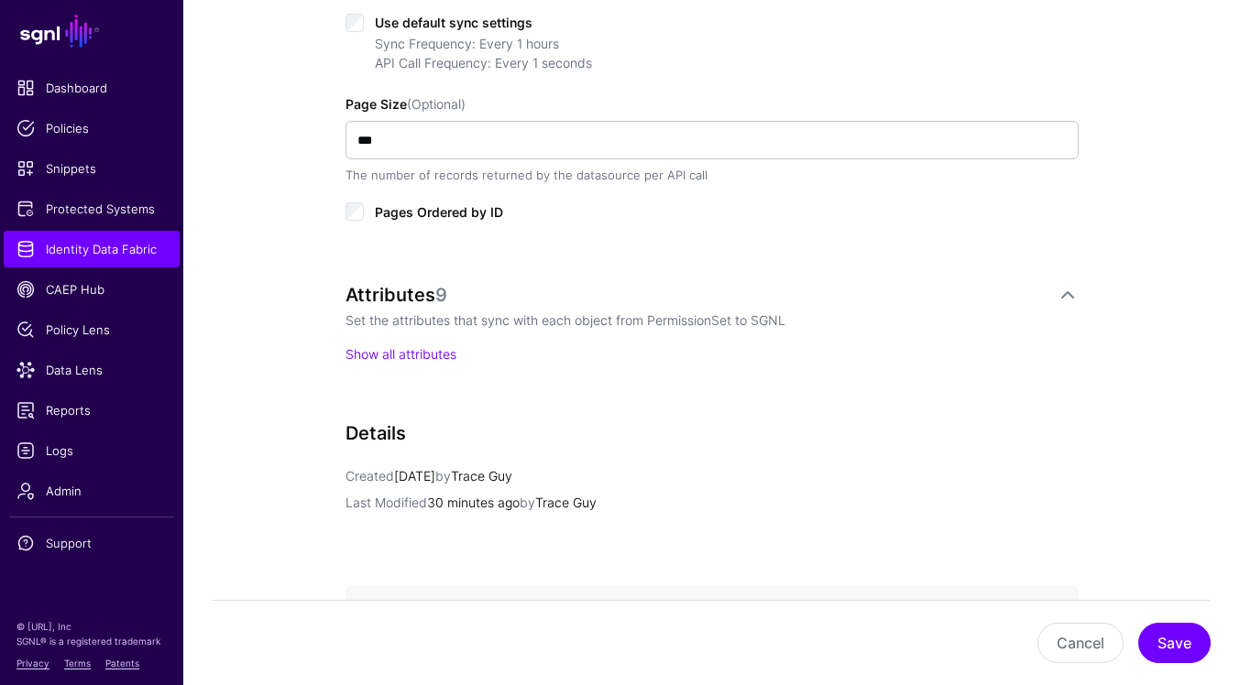
scroll to position [998, 0]
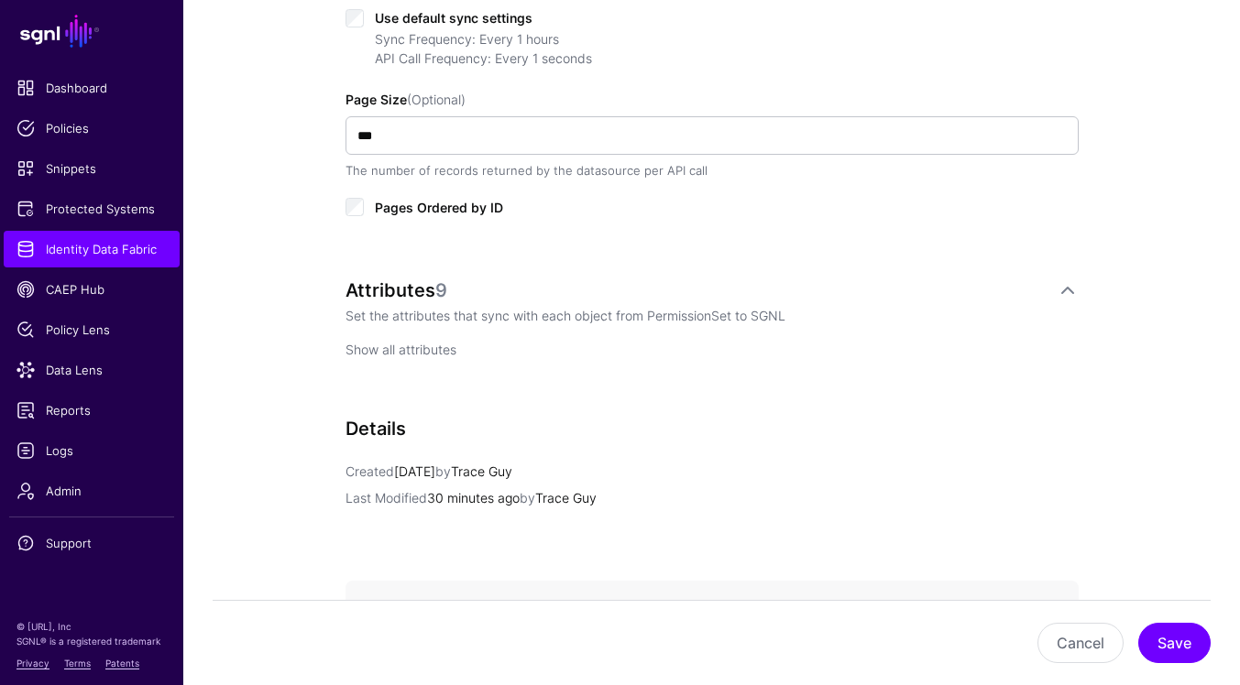
click at [422, 351] on link "Show all attributes" at bounding box center [400, 350] width 111 height 16
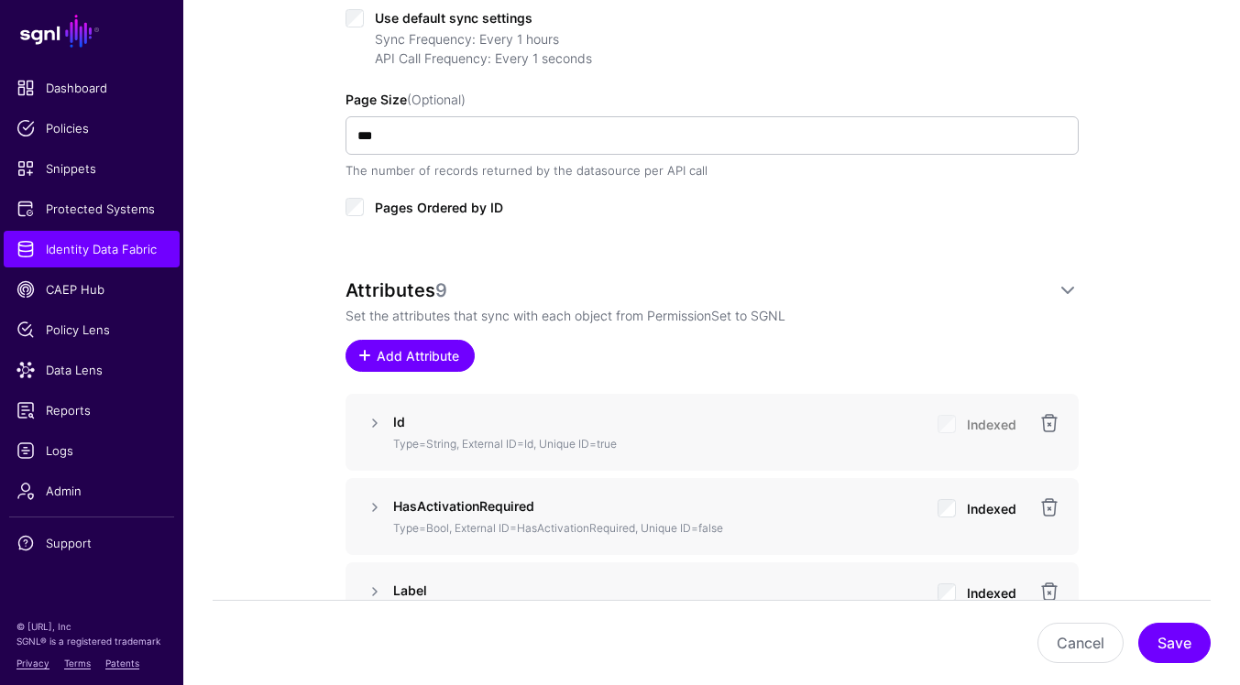
click at [422, 351] on span "Add Attribute" at bounding box center [417, 355] width 87 height 19
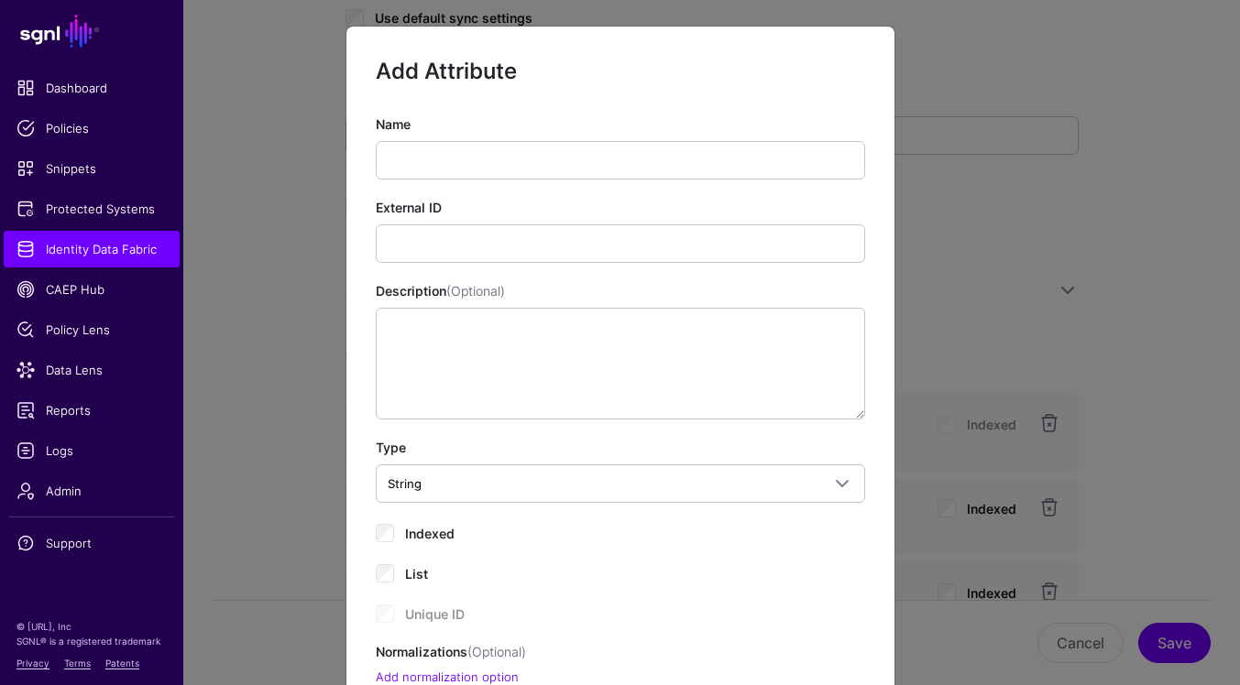
click at [559, 139] on div "Name" at bounding box center [620, 147] width 489 height 65
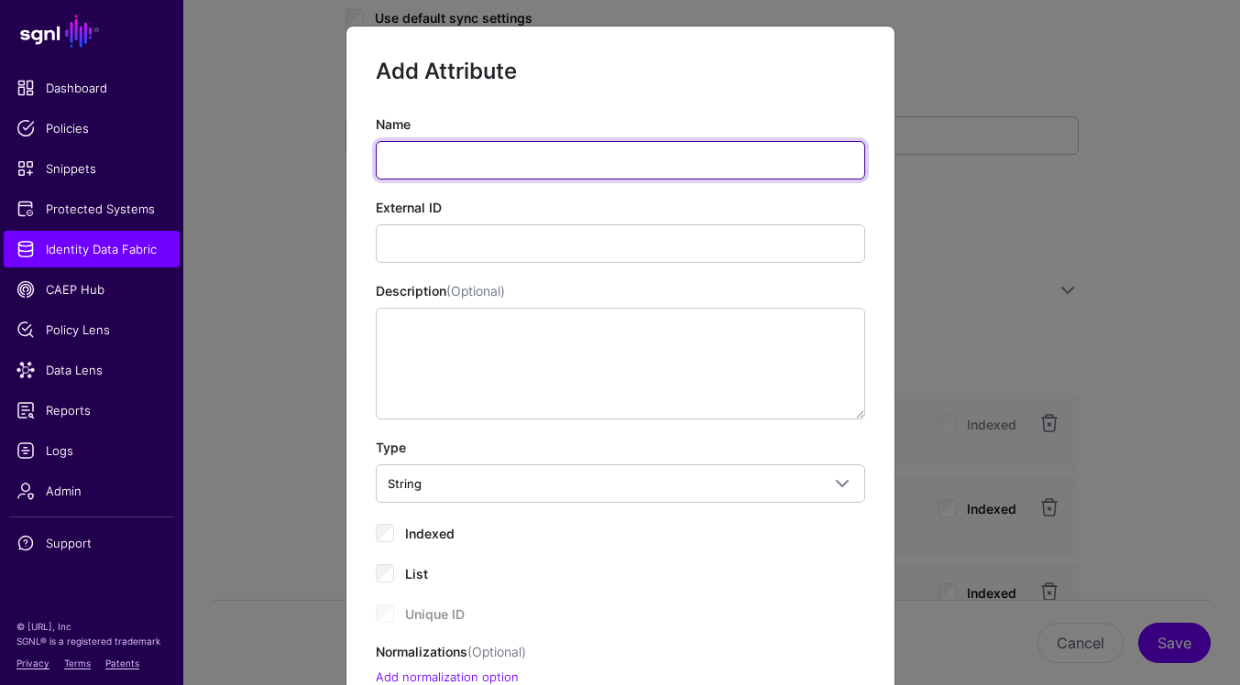
click at [555, 159] on input "Name" at bounding box center [620, 160] width 489 height 38
paste input "********"
type input "********"
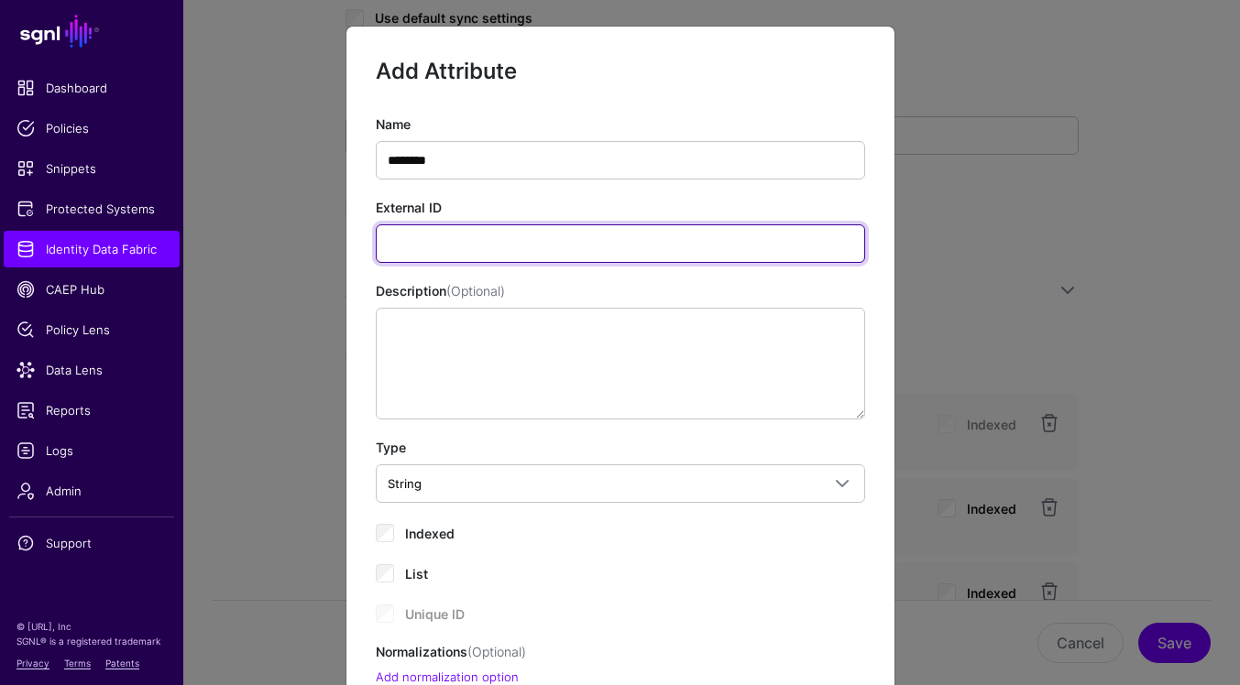
click at [760, 244] on input "External ID" at bounding box center [620, 244] width 489 height 38
paste input "********"
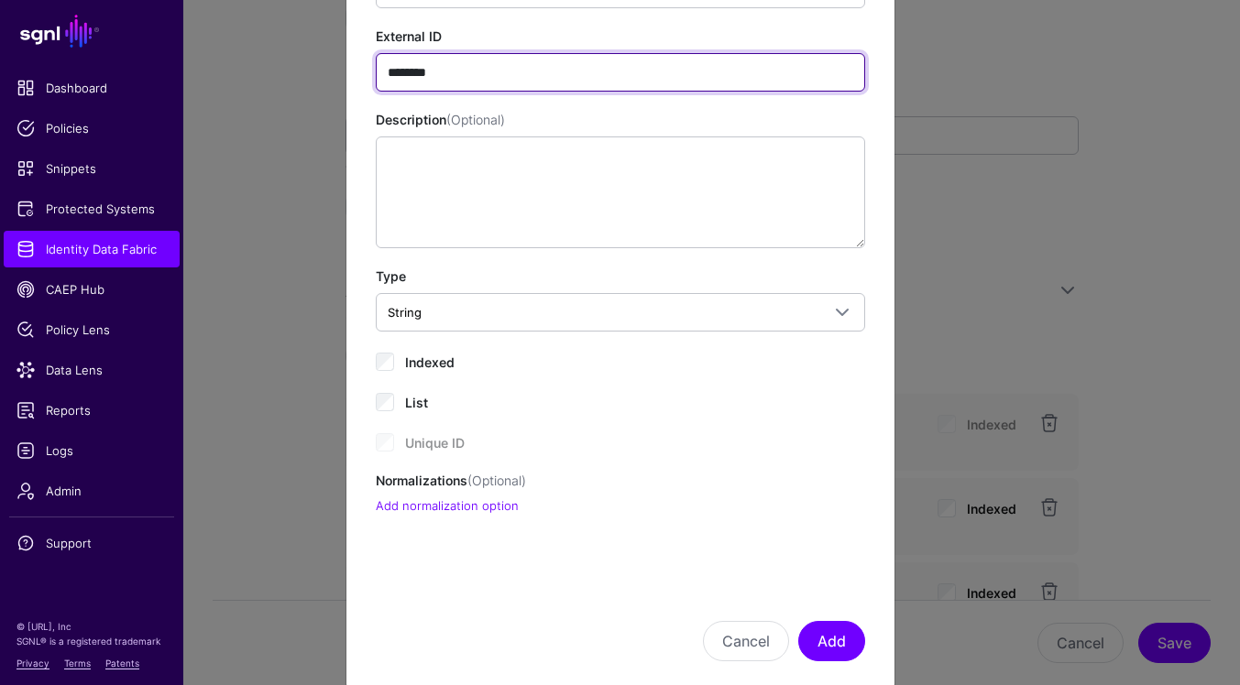
scroll to position [203, 0]
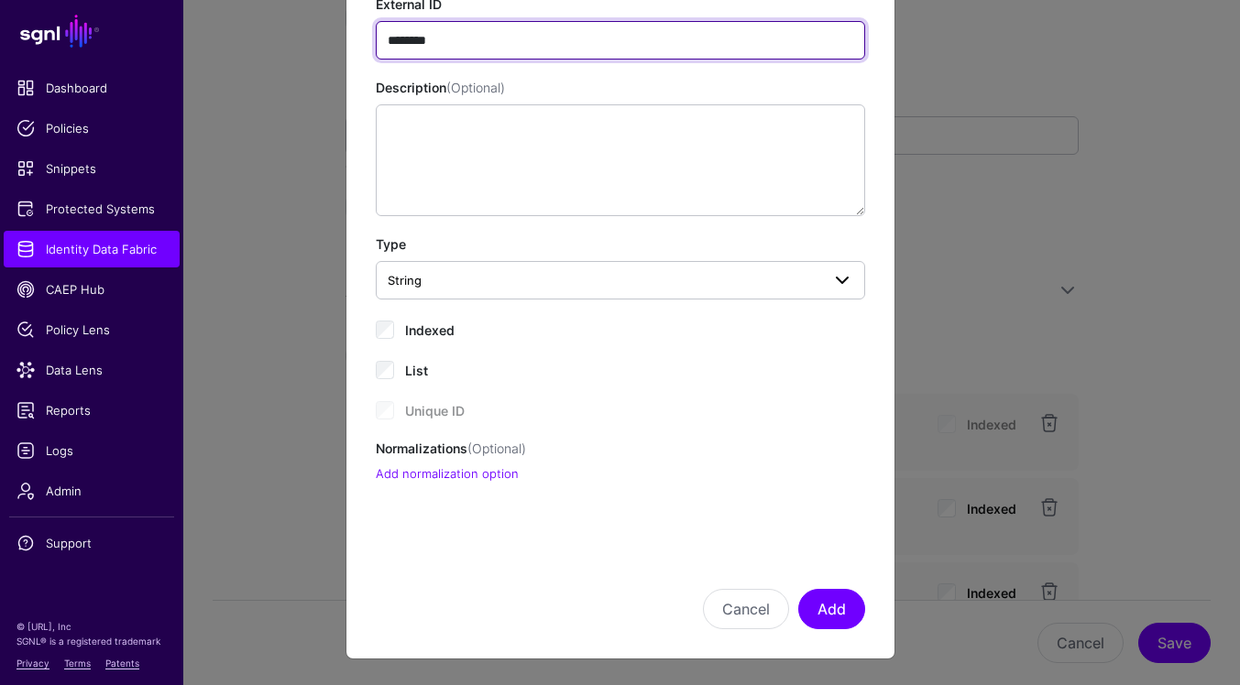
type input "********"
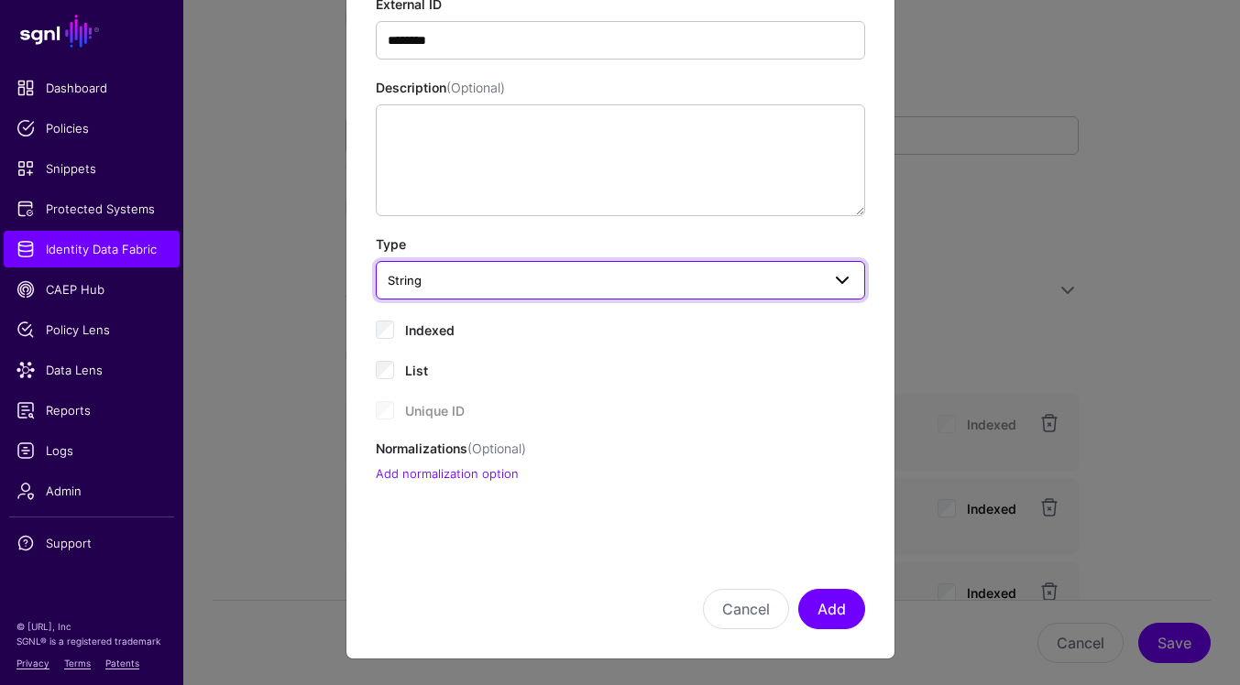
click at [496, 287] on span "String" at bounding box center [604, 280] width 433 height 20
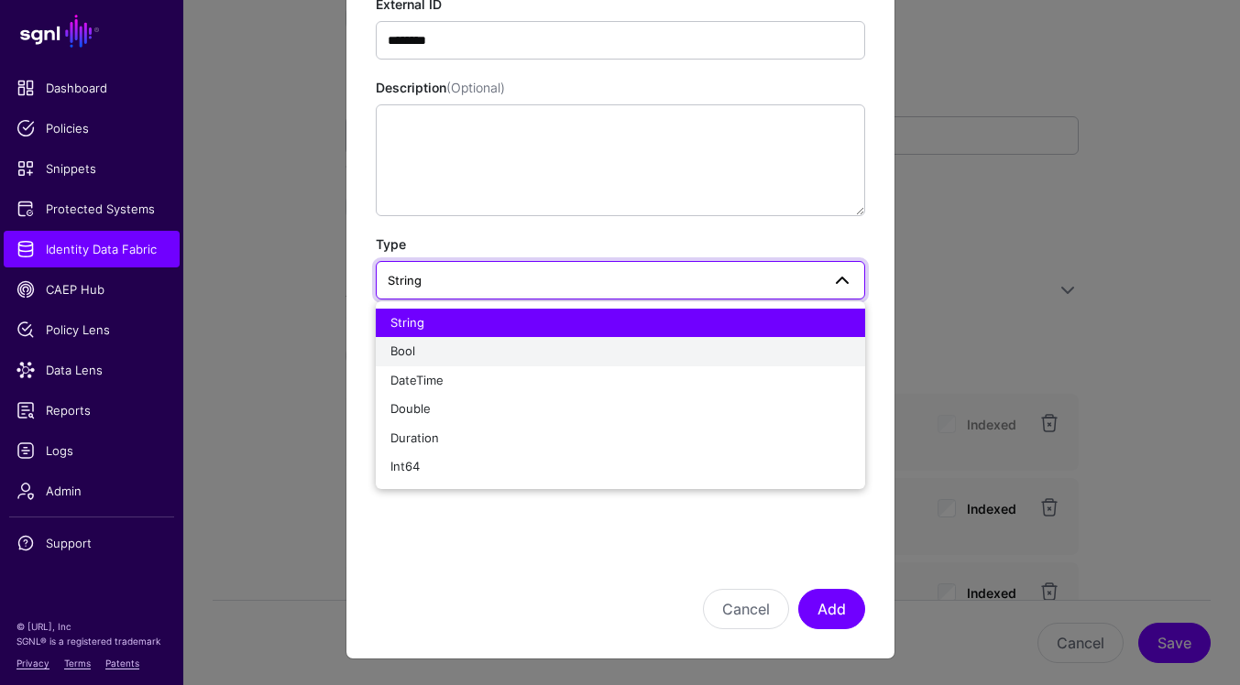
click at [471, 357] on div "Bool" at bounding box center [620, 352] width 460 height 18
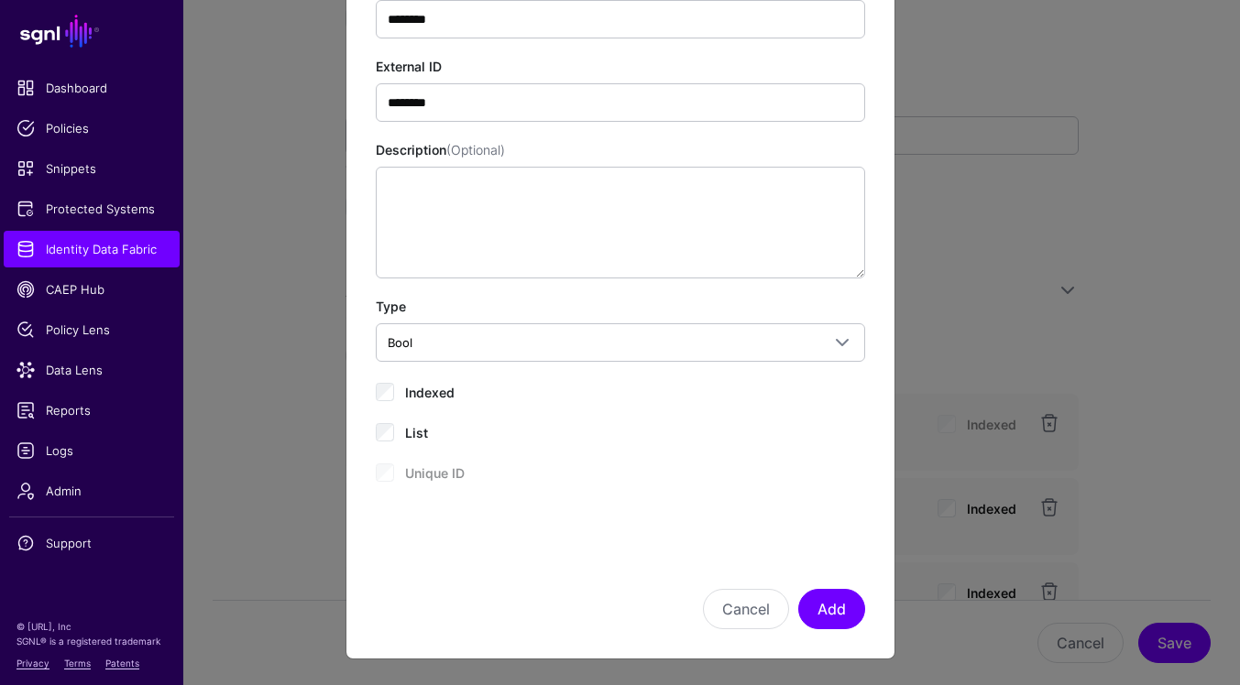
scroll to position [140, 0]
click at [830, 605] on button "Add" at bounding box center [831, 610] width 67 height 40
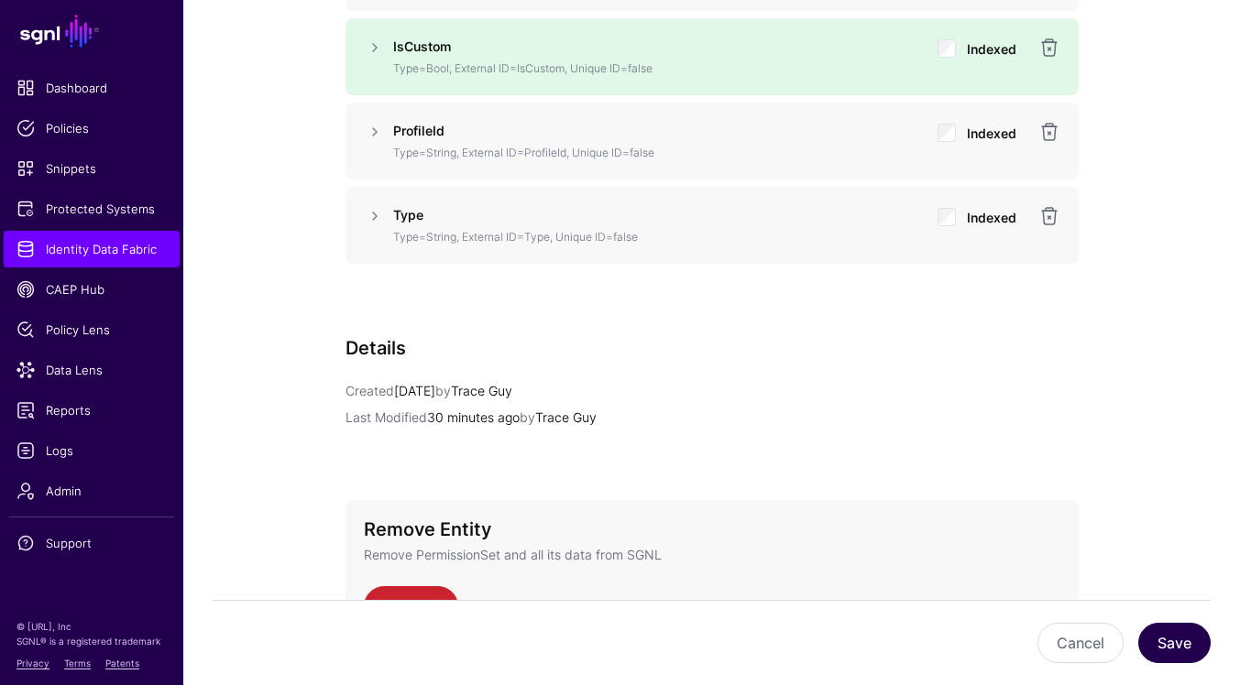
scroll to position [1982, 0]
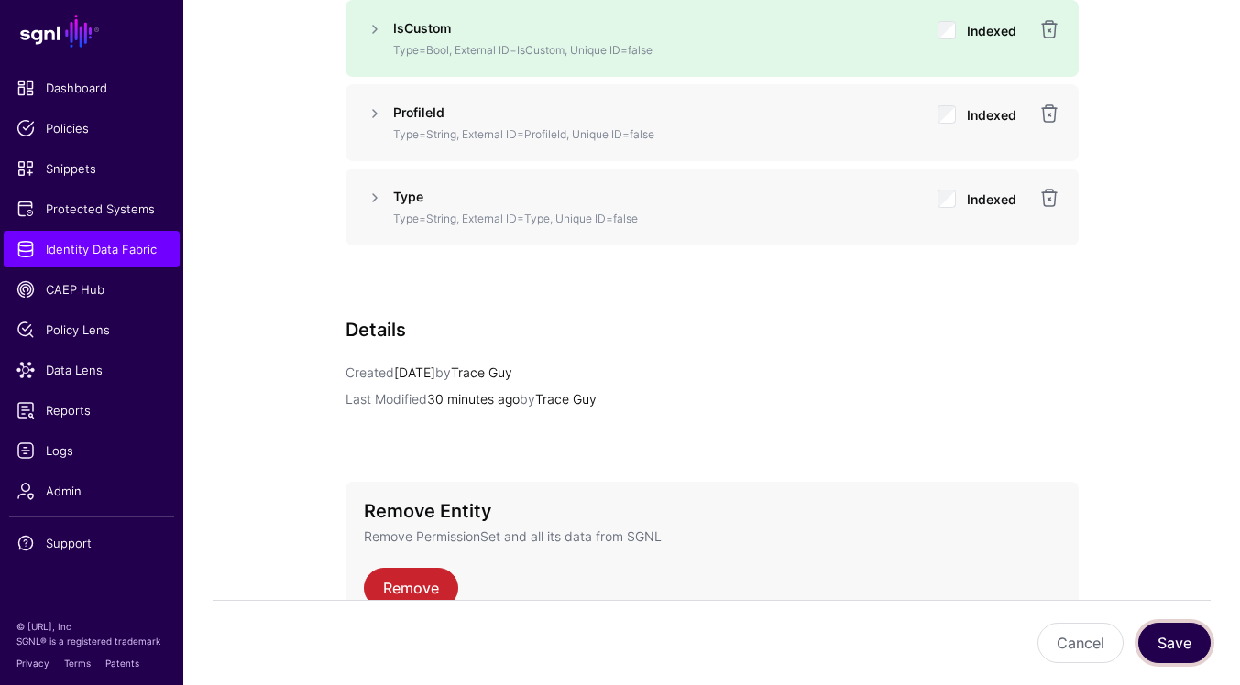
click at [1176, 646] on button "Save" at bounding box center [1174, 643] width 72 height 40
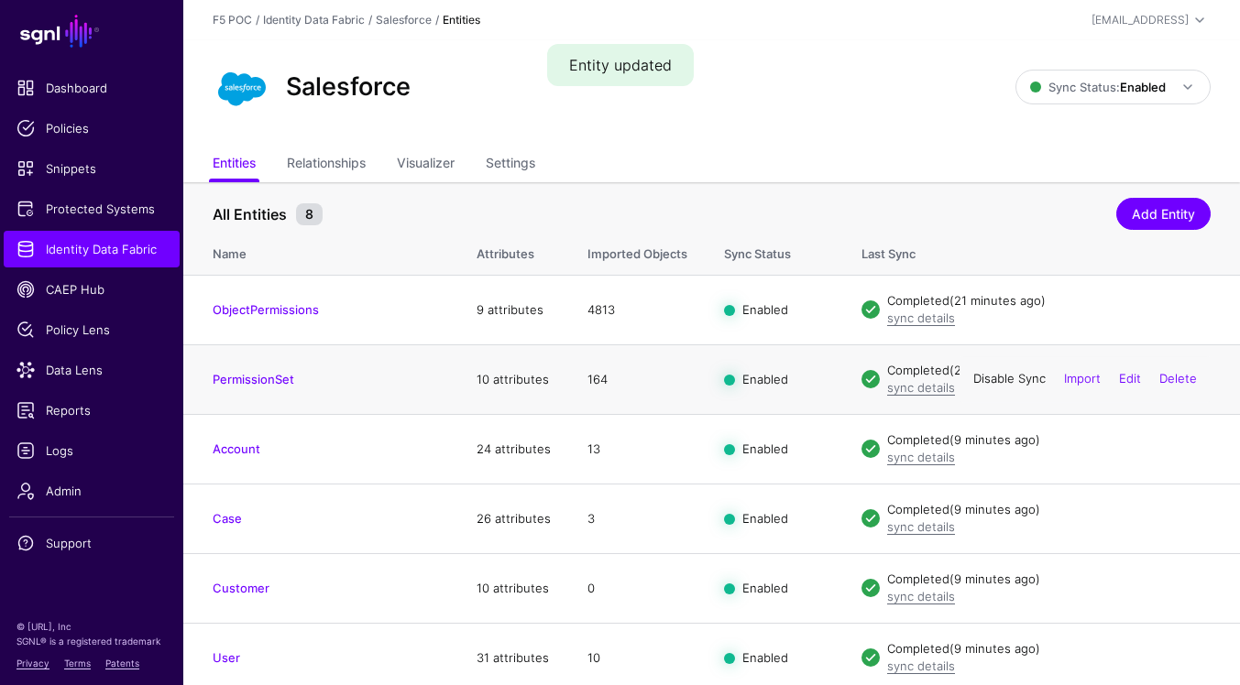
click at [1026, 379] on link "Disable Sync" at bounding box center [1009, 379] width 72 height 15
click at [1024, 378] on link "Enable Sync" at bounding box center [1011, 379] width 70 height 15
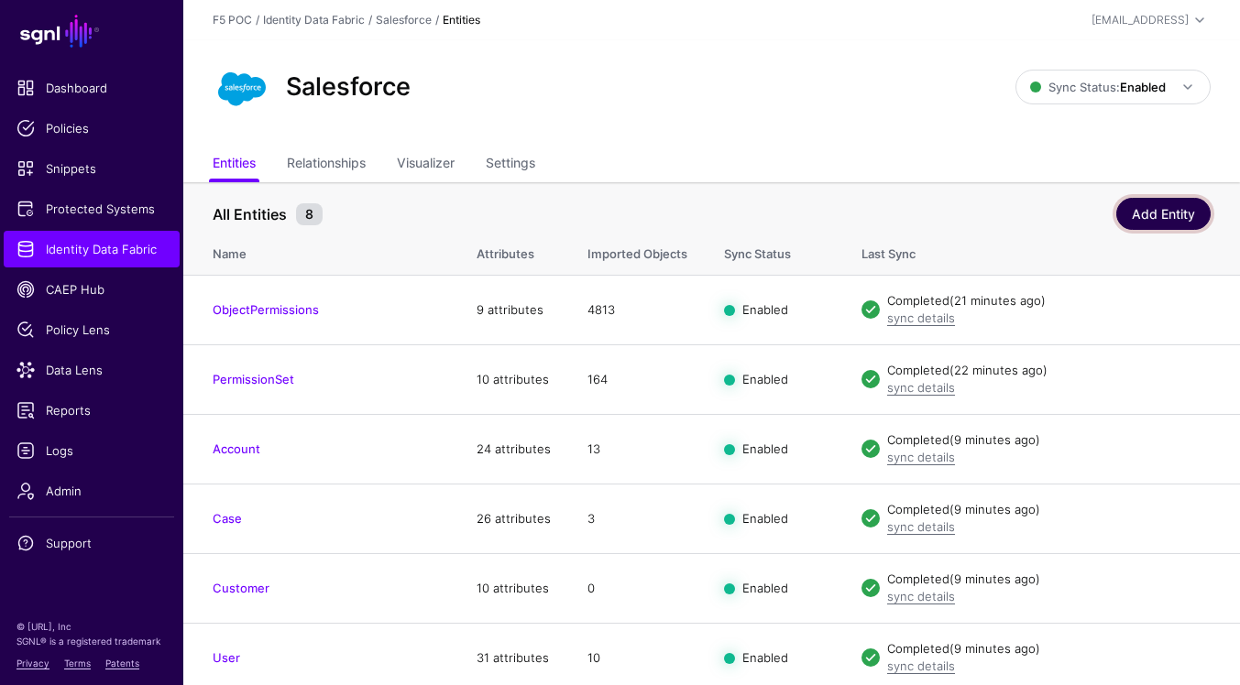
click at [1151, 208] on link "Add Entity" at bounding box center [1163, 214] width 94 height 32
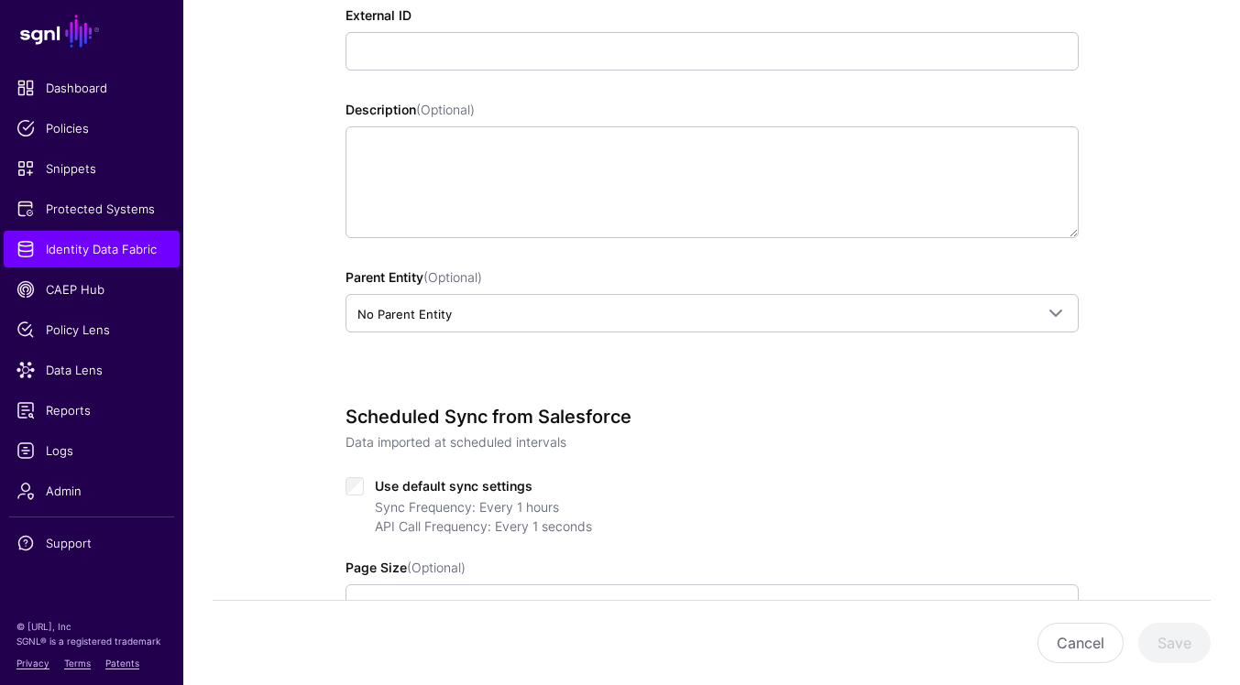
scroll to position [359, 0]
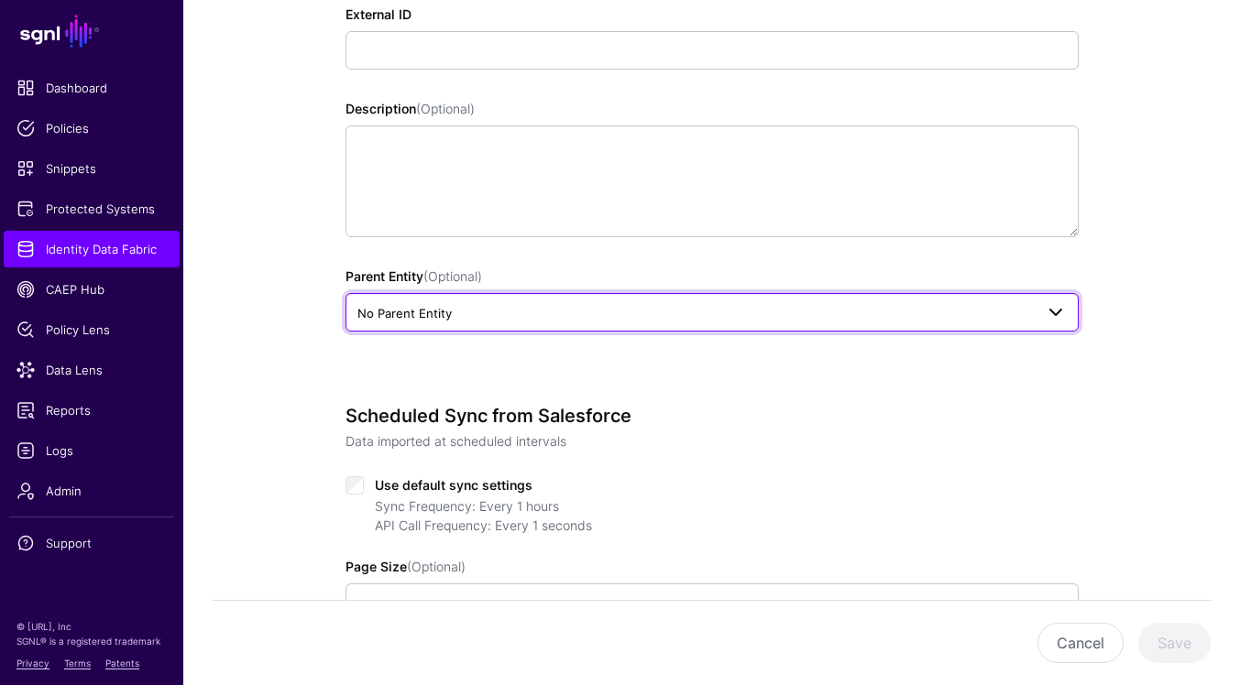
click at [679, 319] on span "No Parent Entity" at bounding box center [695, 313] width 676 height 20
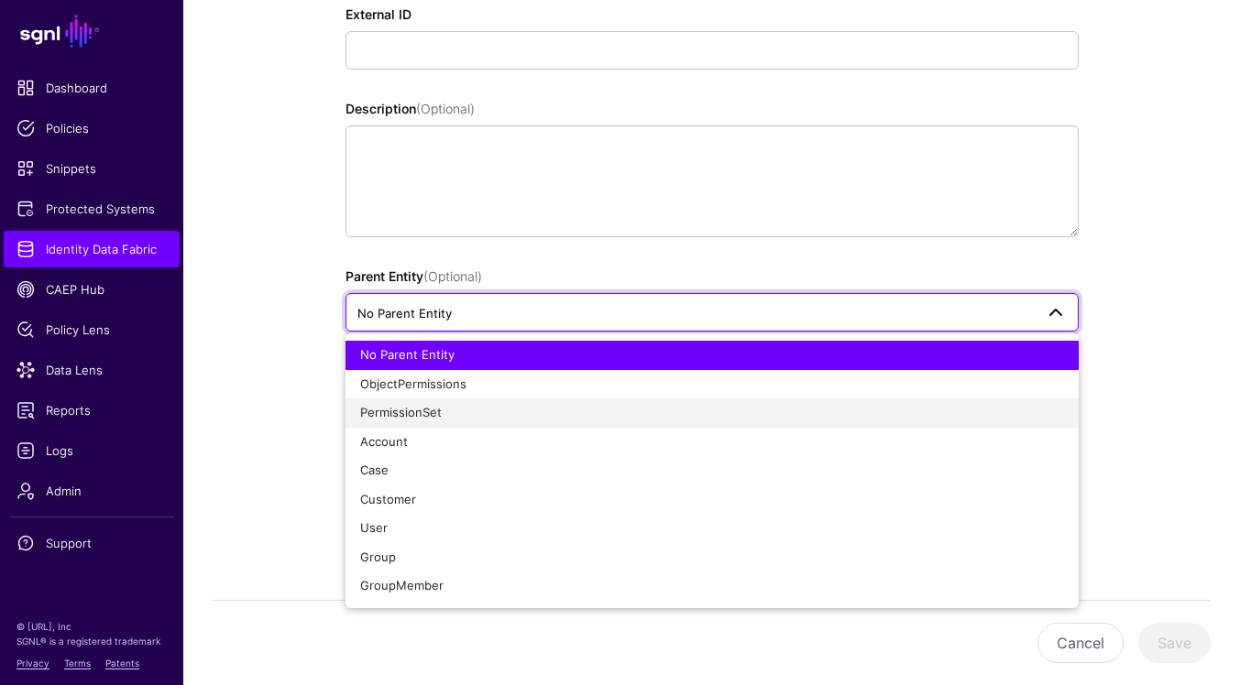
click at [651, 417] on div "PermissionSet" at bounding box center [712, 413] width 704 height 18
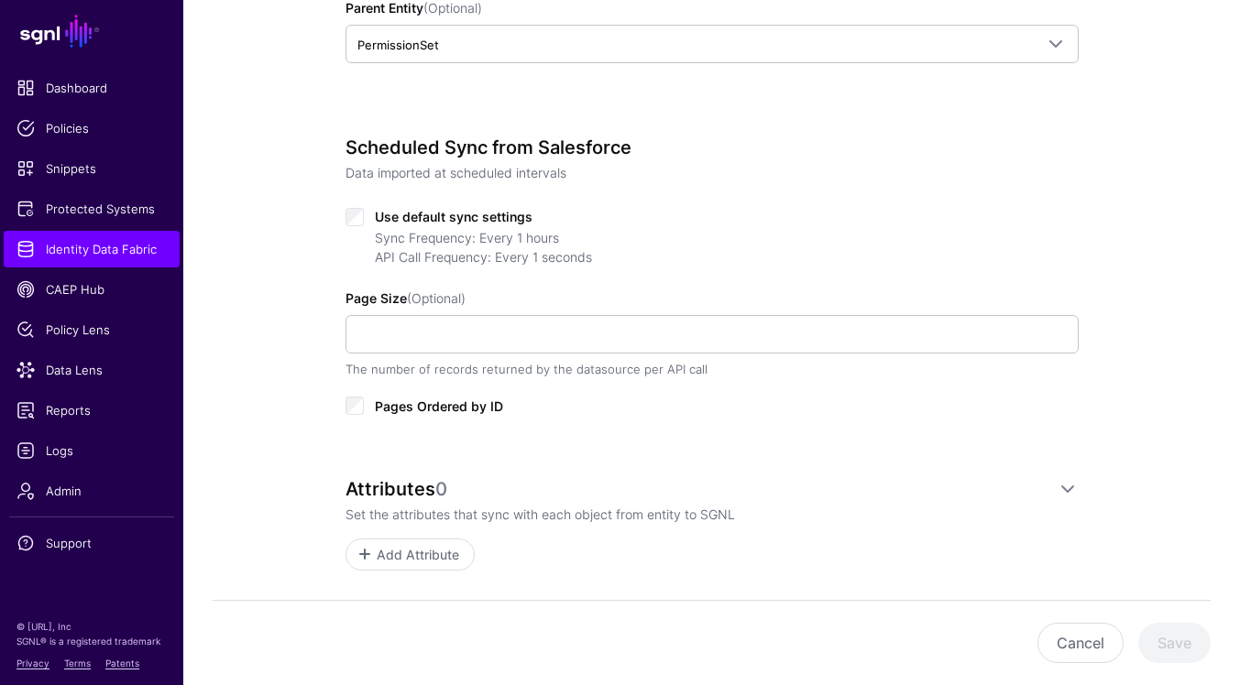
scroll to position [704, 0]
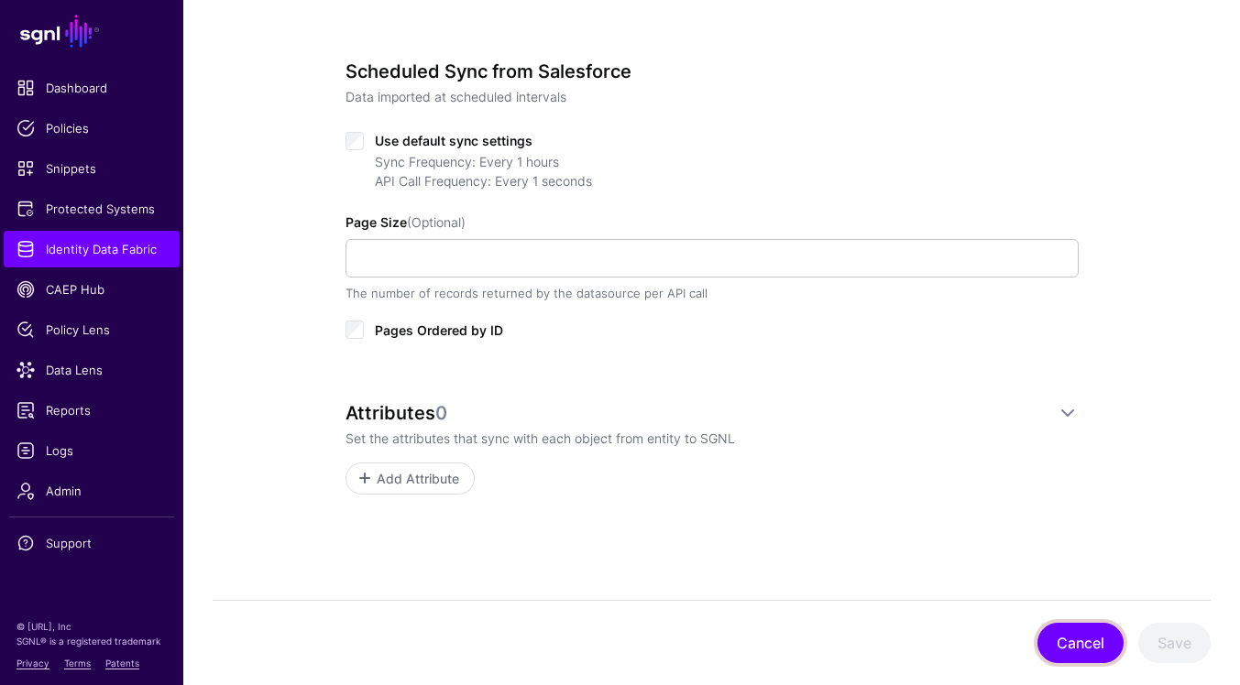
click at [1097, 640] on button "Cancel" at bounding box center [1080, 643] width 86 height 40
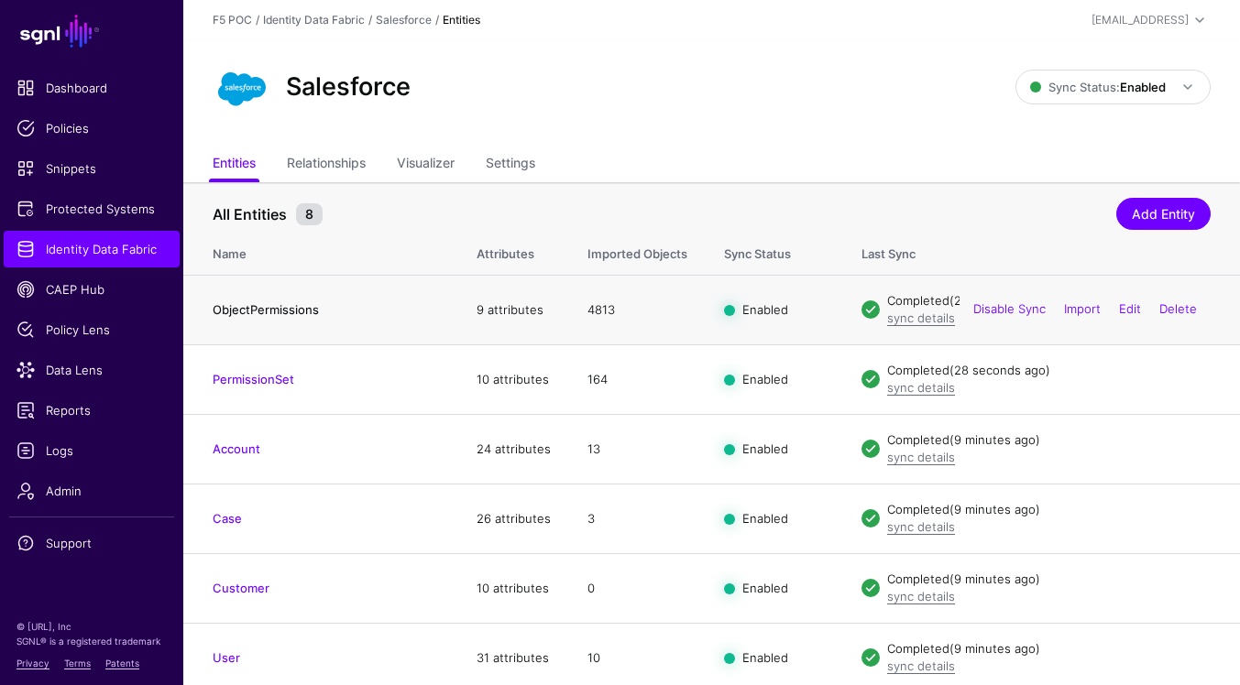
click at [305, 312] on link "ObjectPermissions" at bounding box center [266, 309] width 106 height 15
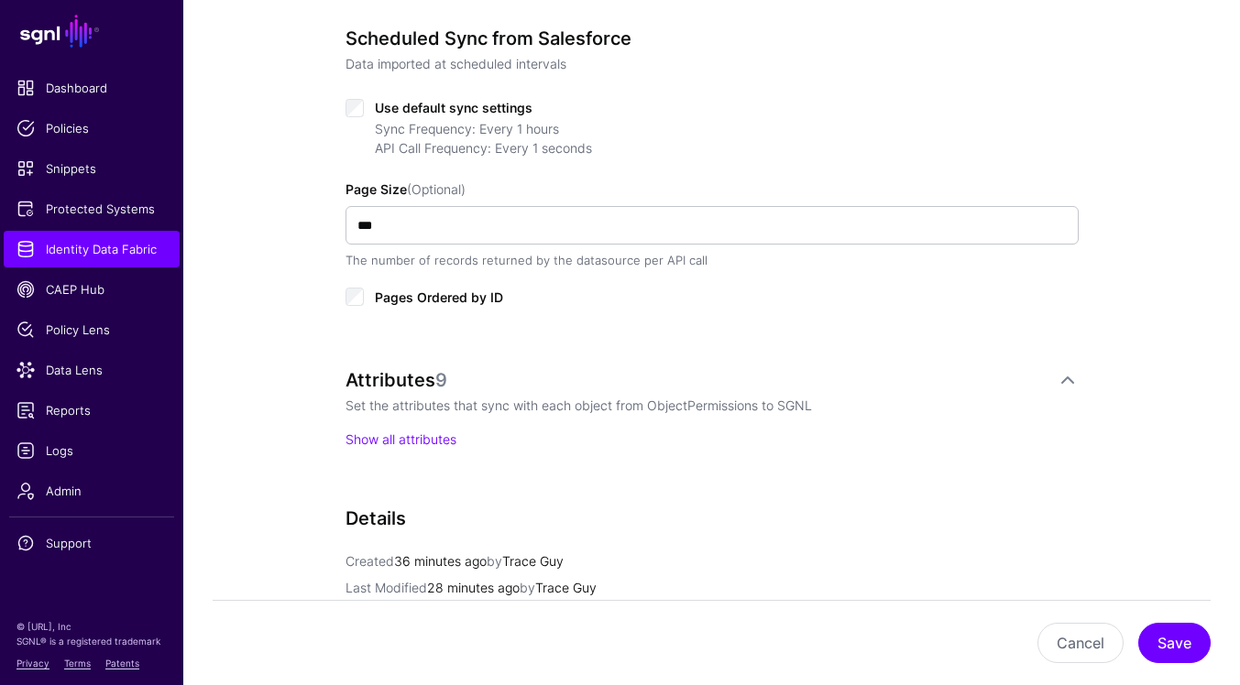
scroll to position [923, 0]
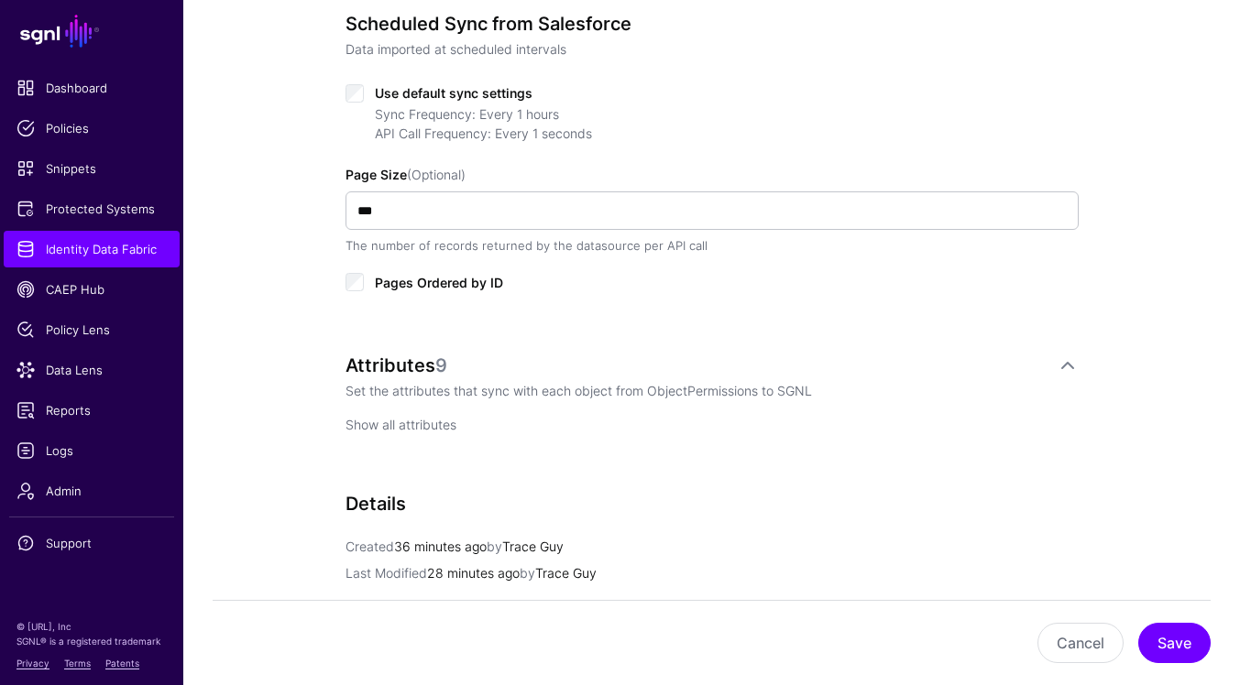
click at [420, 422] on link "Show all attributes" at bounding box center [400, 425] width 111 height 16
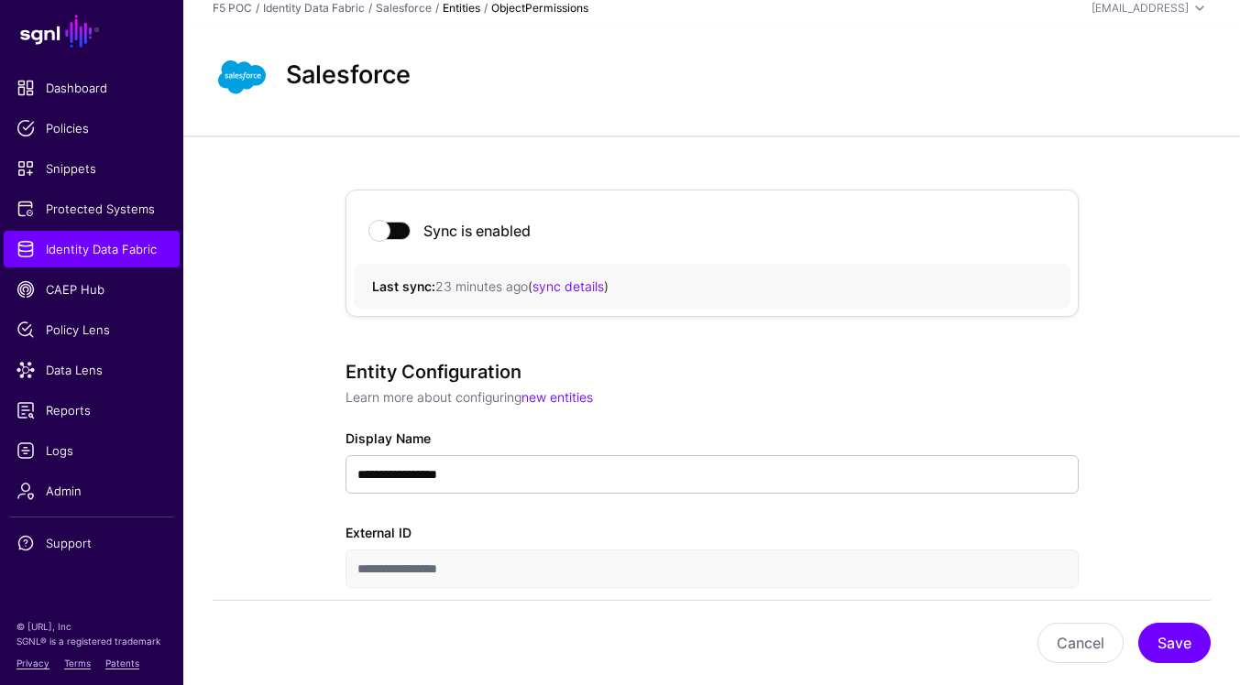
scroll to position [0, 0]
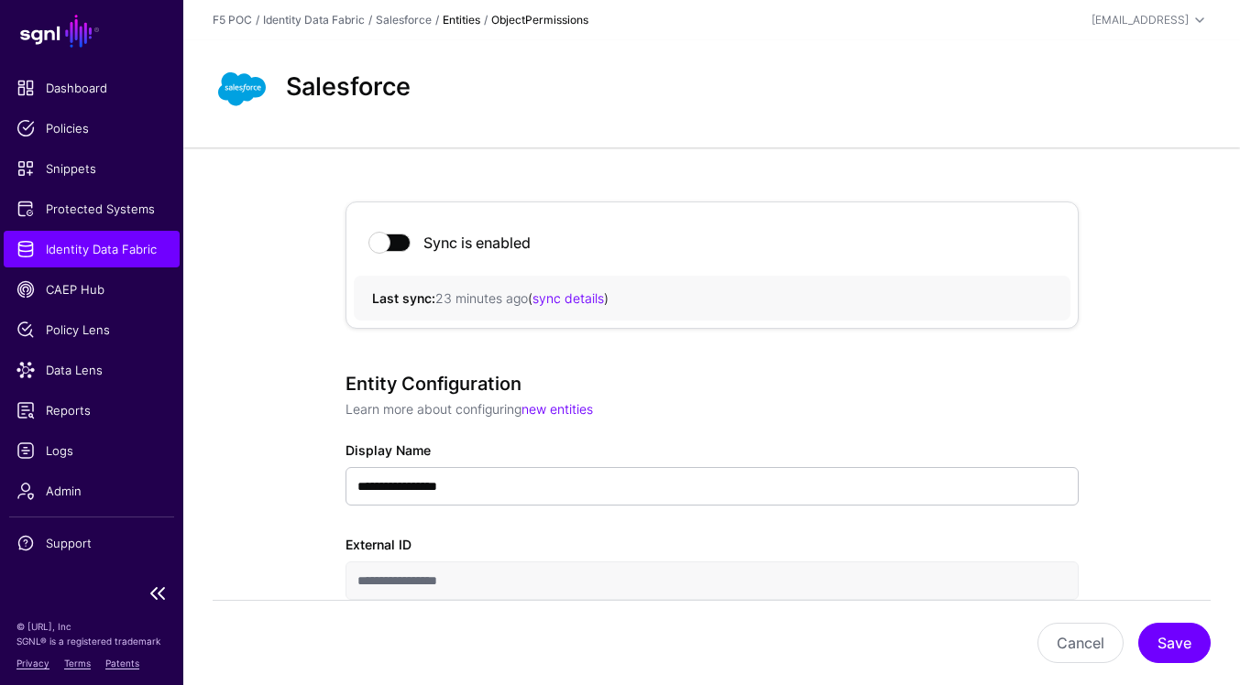
click at [134, 261] on link "Identity Data Fabric" at bounding box center [92, 249] width 176 height 37
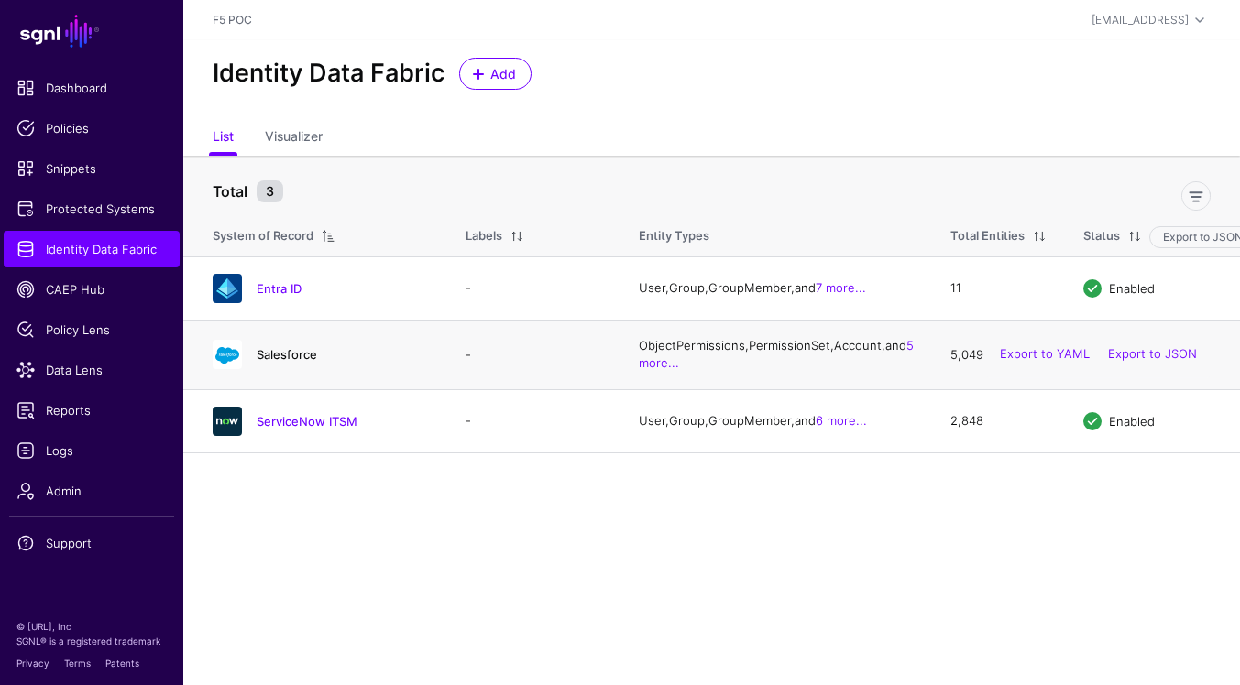
click at [308, 362] on link "Salesforce" at bounding box center [287, 354] width 60 height 15
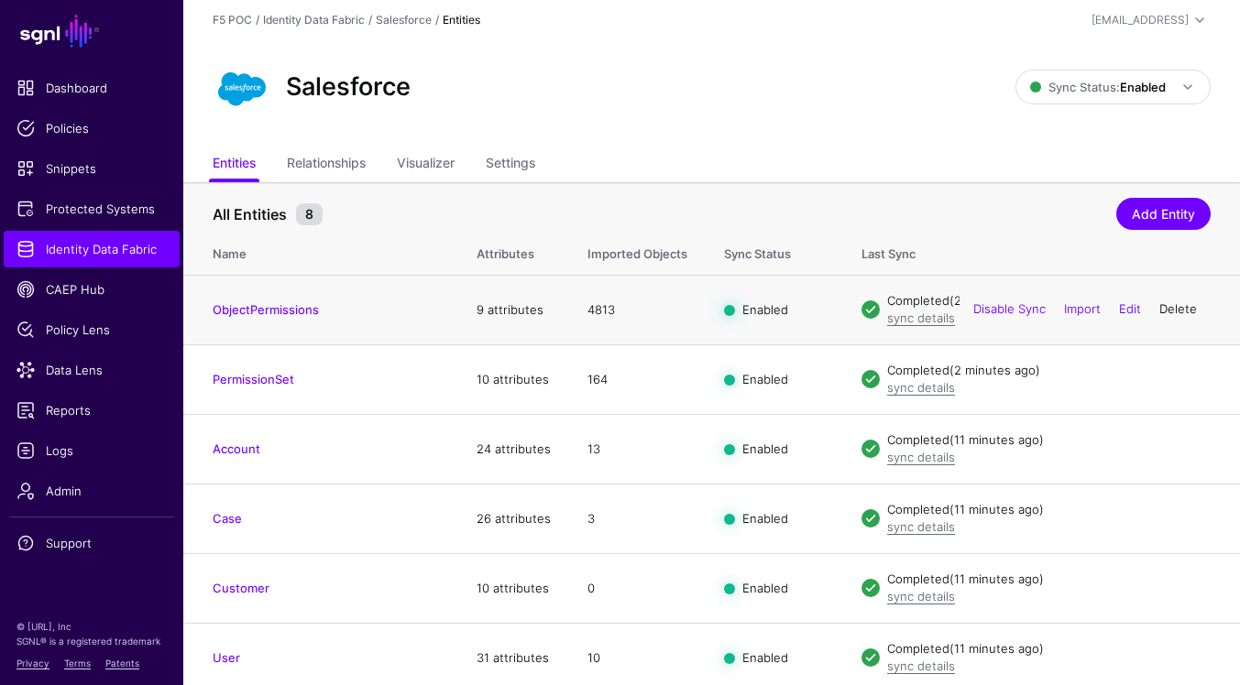
click at [1180, 308] on link "Delete" at bounding box center [1178, 309] width 38 height 15
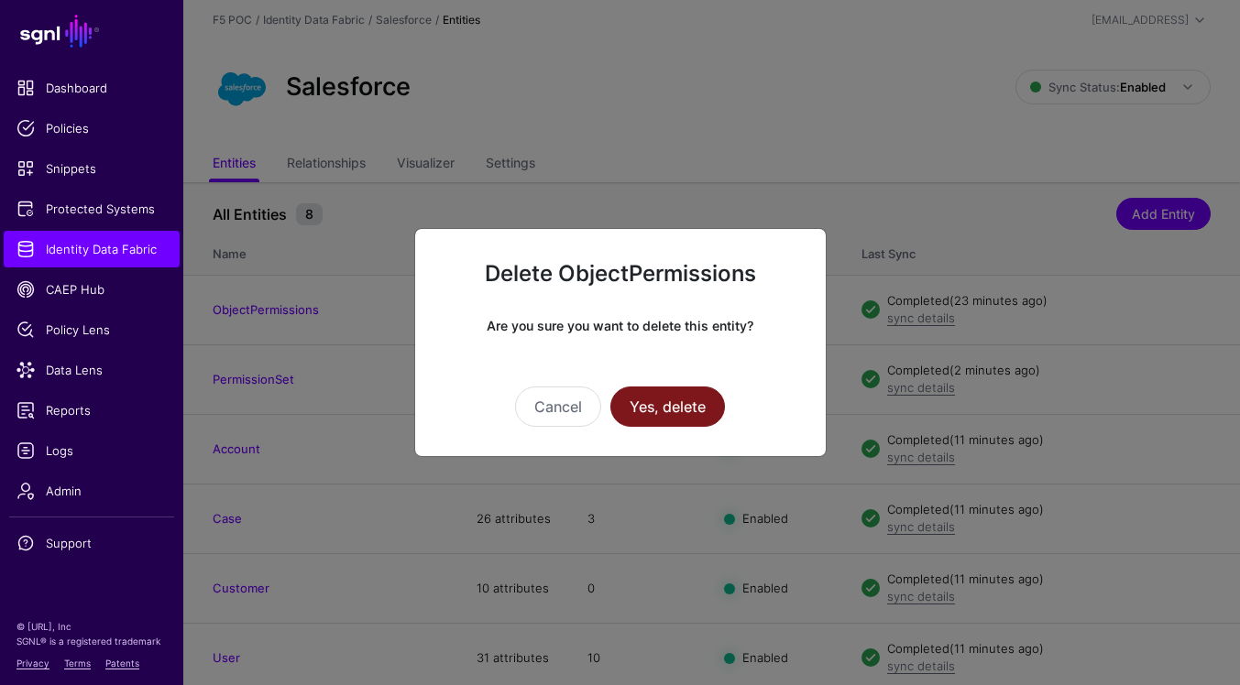
click at [660, 416] on button "Yes, delete" at bounding box center [667, 407] width 115 height 40
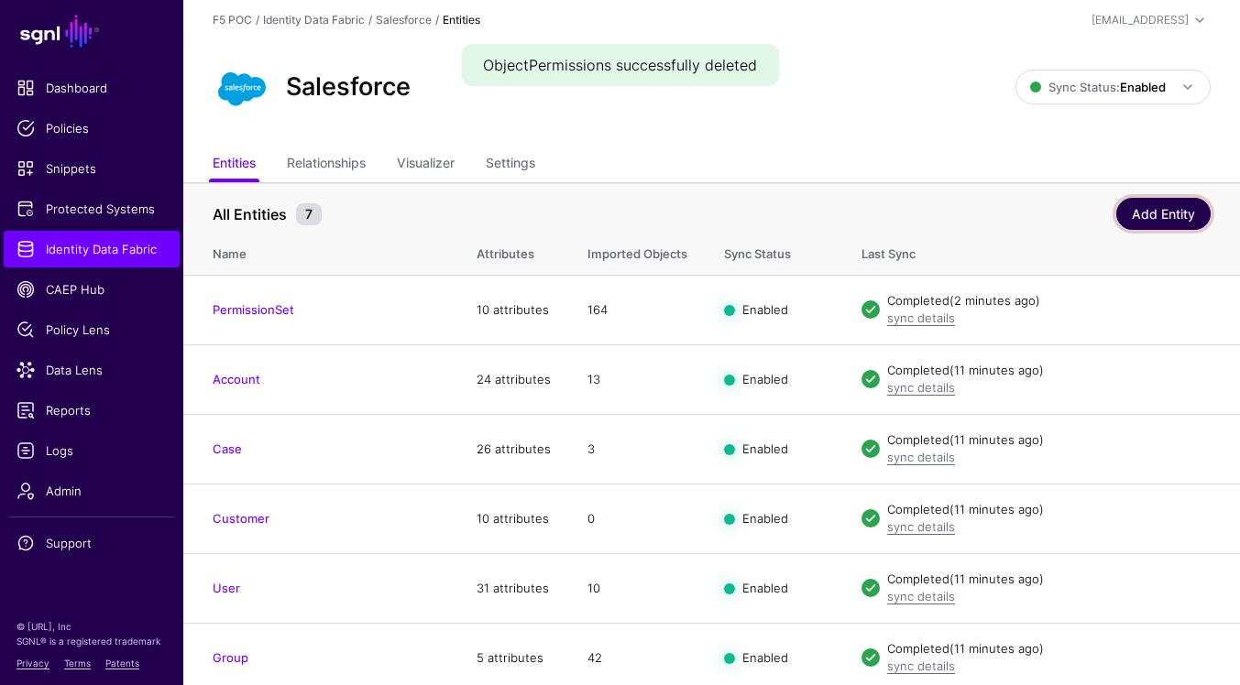
click at [1156, 229] on link "Add Entity" at bounding box center [1163, 214] width 94 height 32
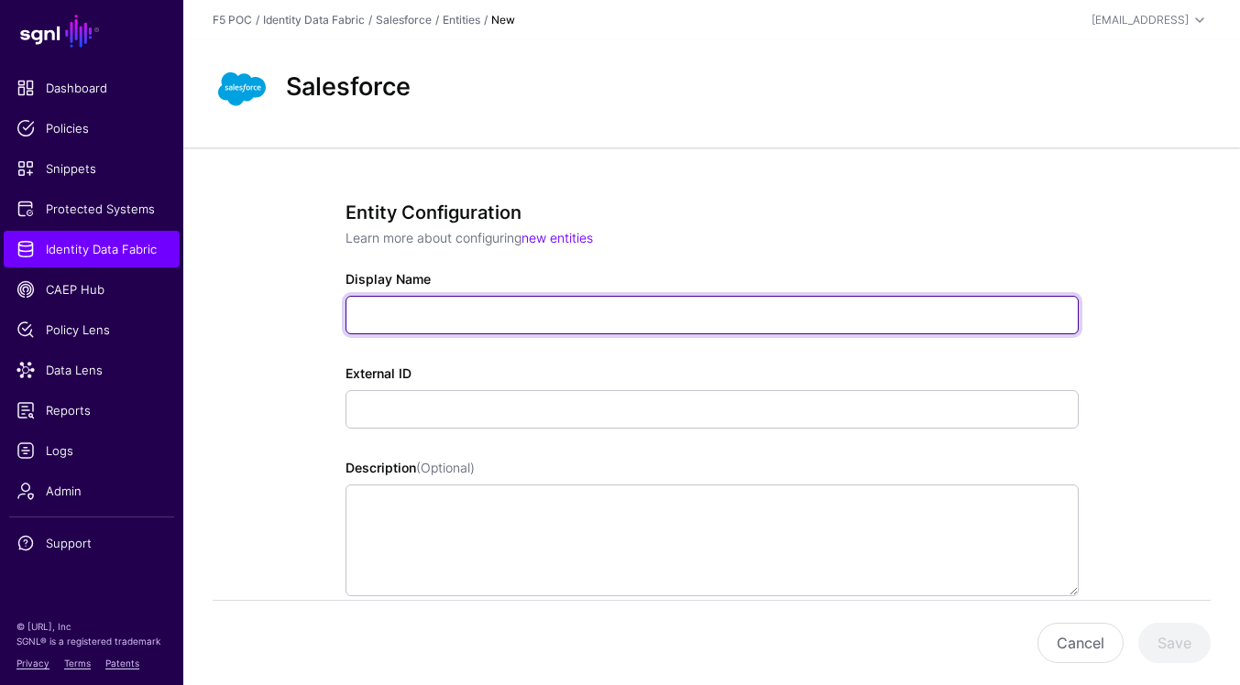
click at [630, 309] on input "Display Name" at bounding box center [711, 315] width 733 height 38
paste input "**********"
type input "**********"
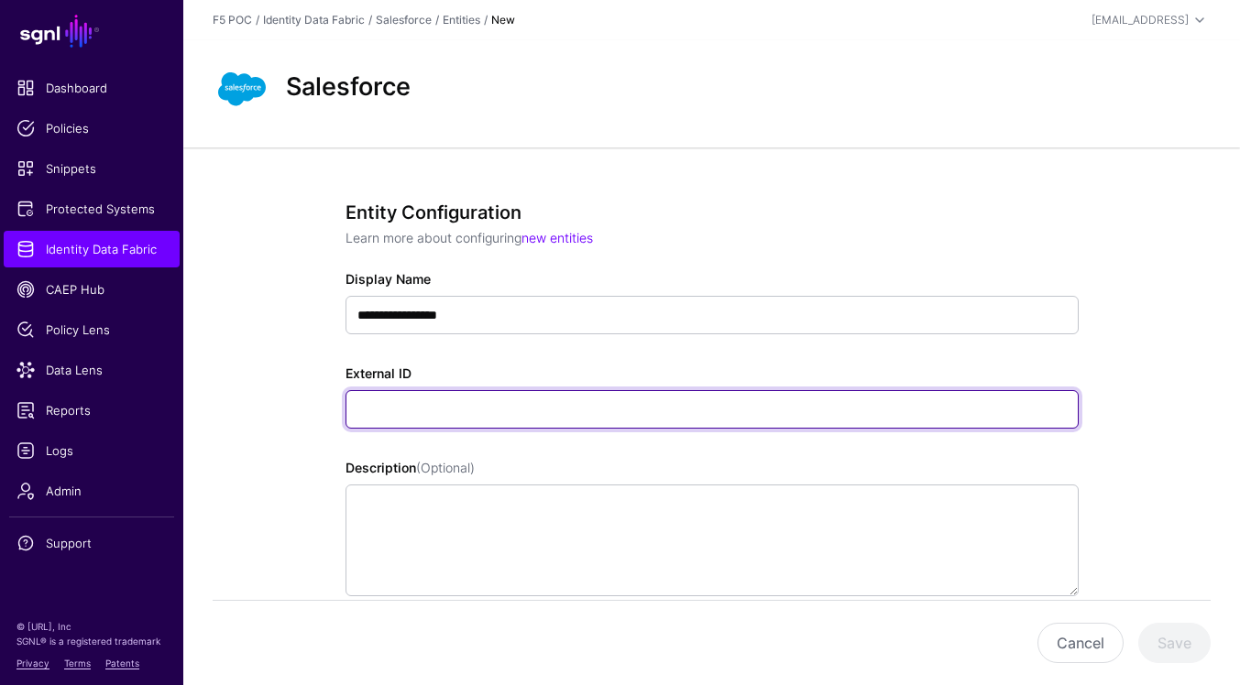
click at [658, 407] on input "External ID" at bounding box center [711, 409] width 733 height 38
paste input "**********"
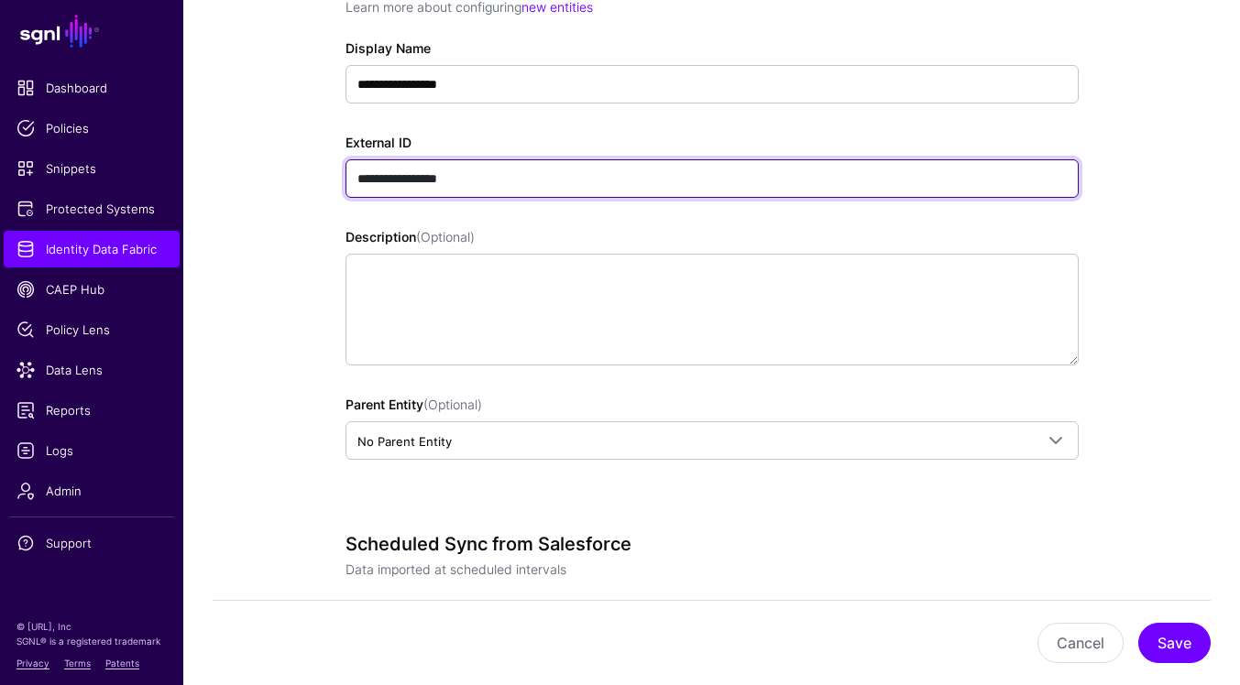
scroll to position [333, 0]
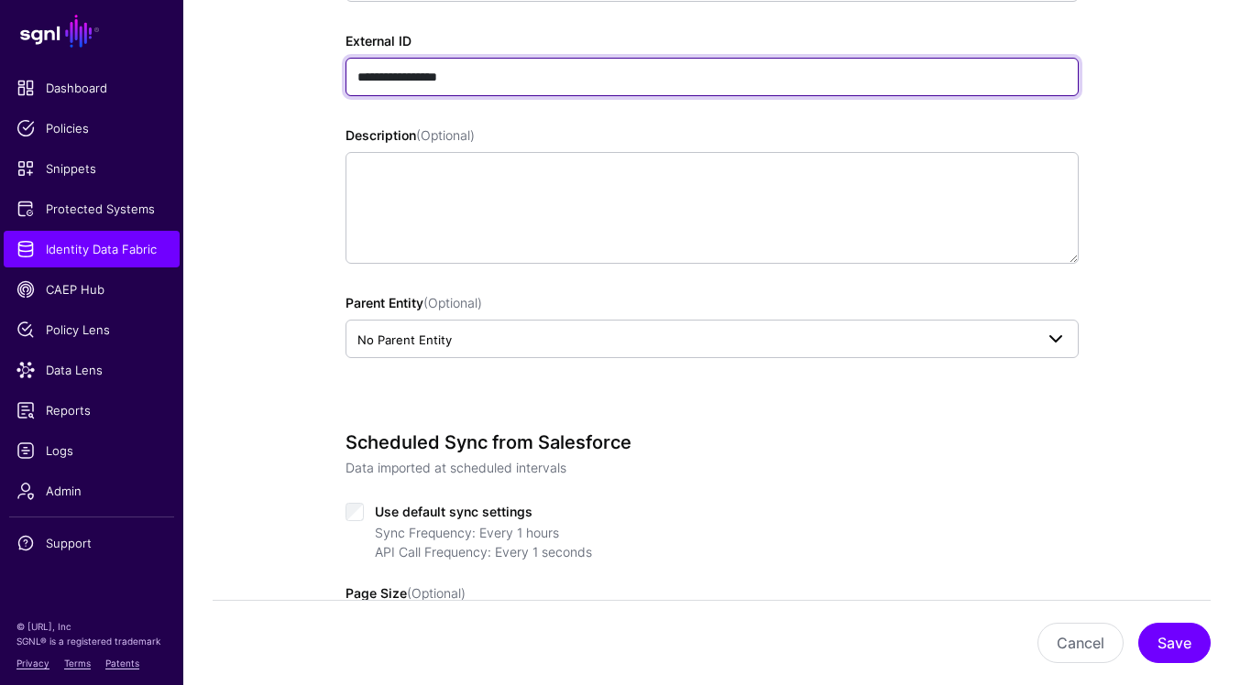
type input "**********"
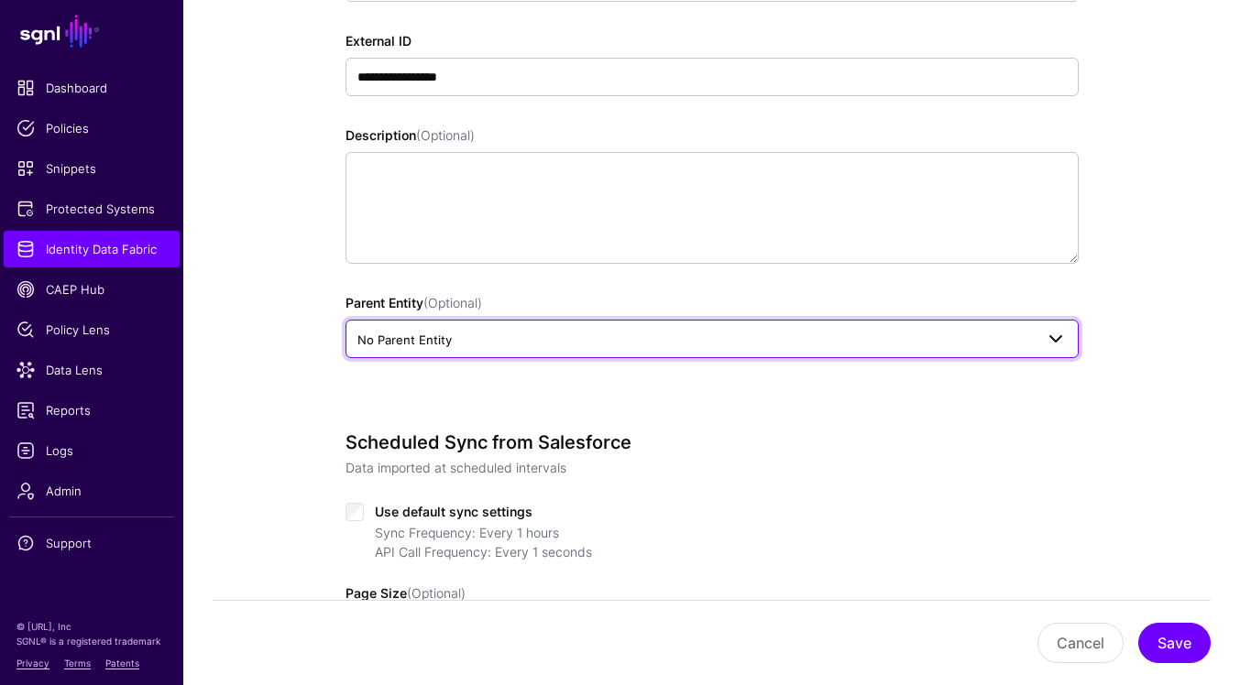
click at [678, 347] on span "No Parent Entity" at bounding box center [695, 340] width 676 height 20
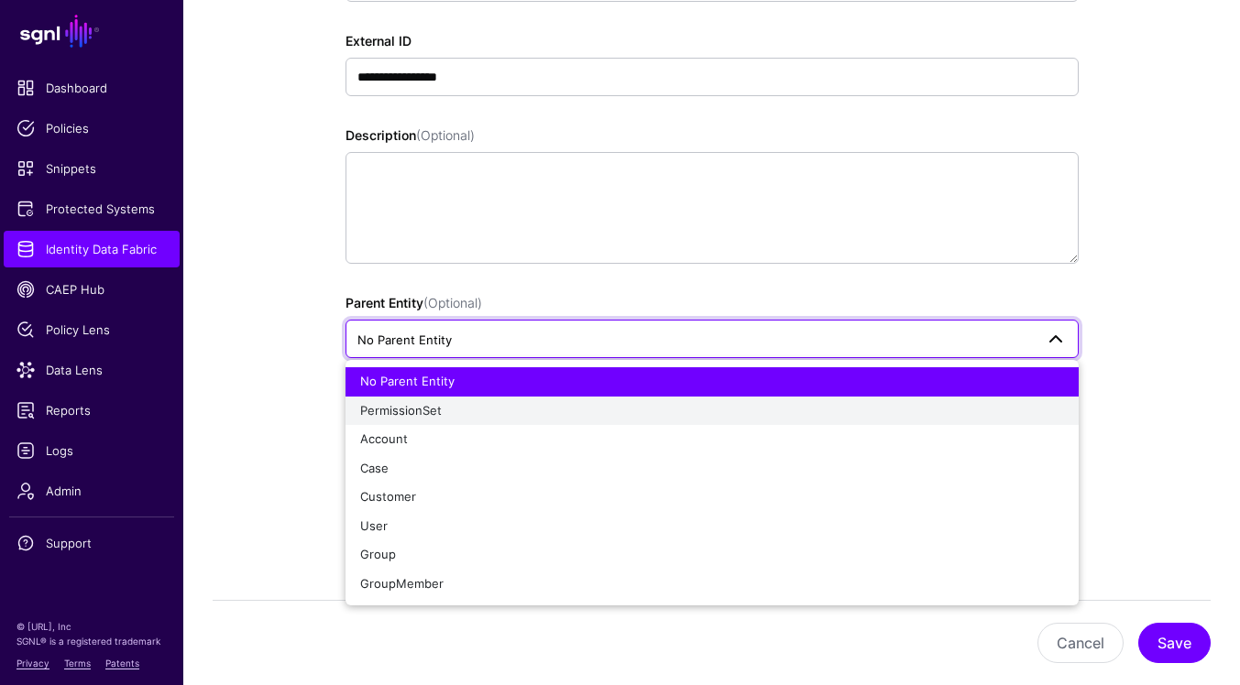
click at [645, 403] on div "PermissionSet" at bounding box center [712, 411] width 704 height 18
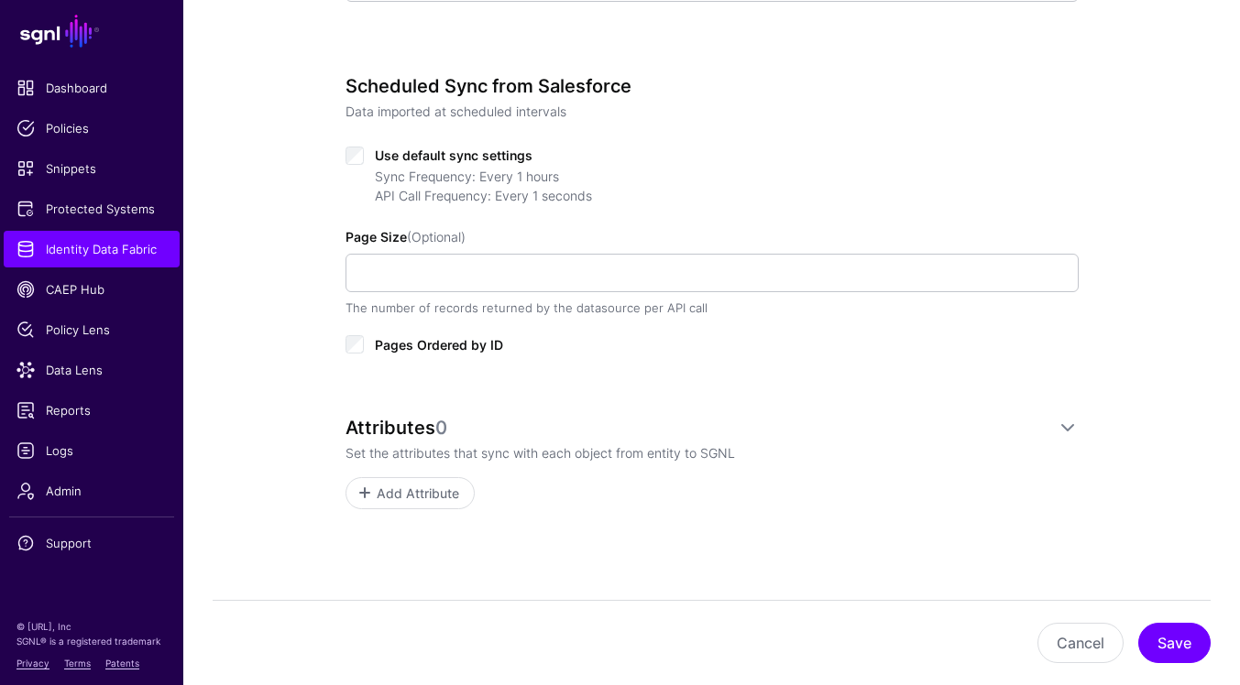
scroll to position [704, 0]
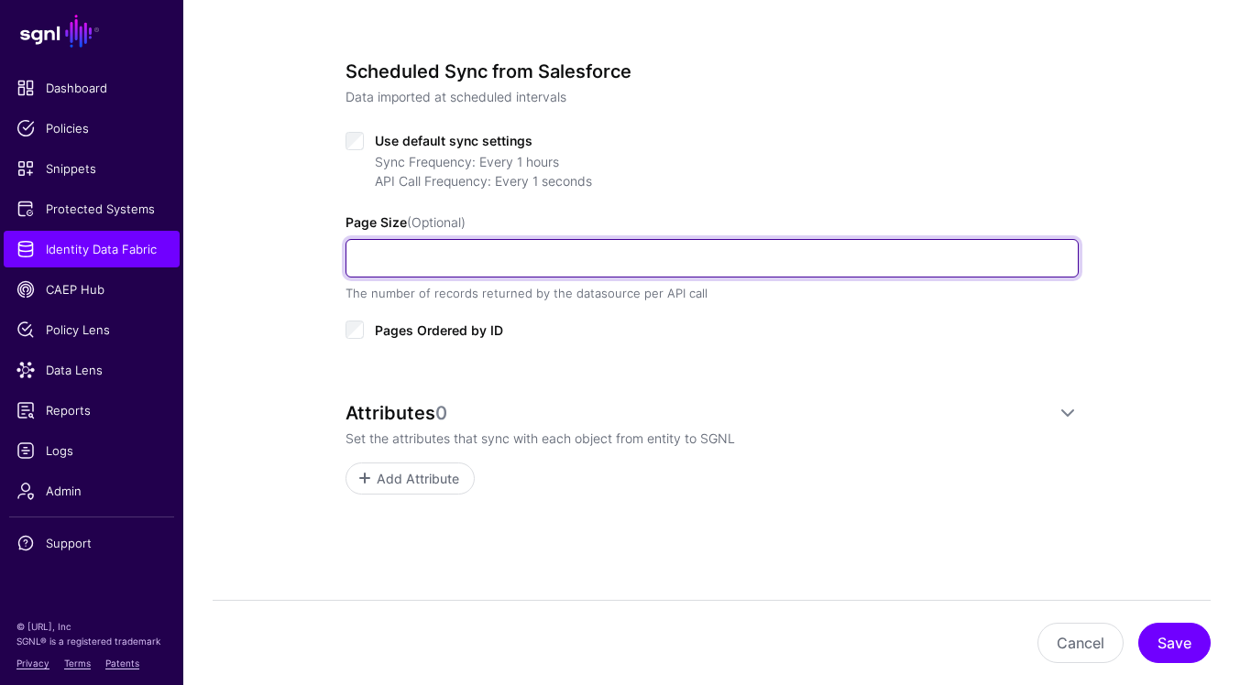
click at [609, 259] on input "Page Size (Optional)" at bounding box center [711, 258] width 733 height 38
type input "***"
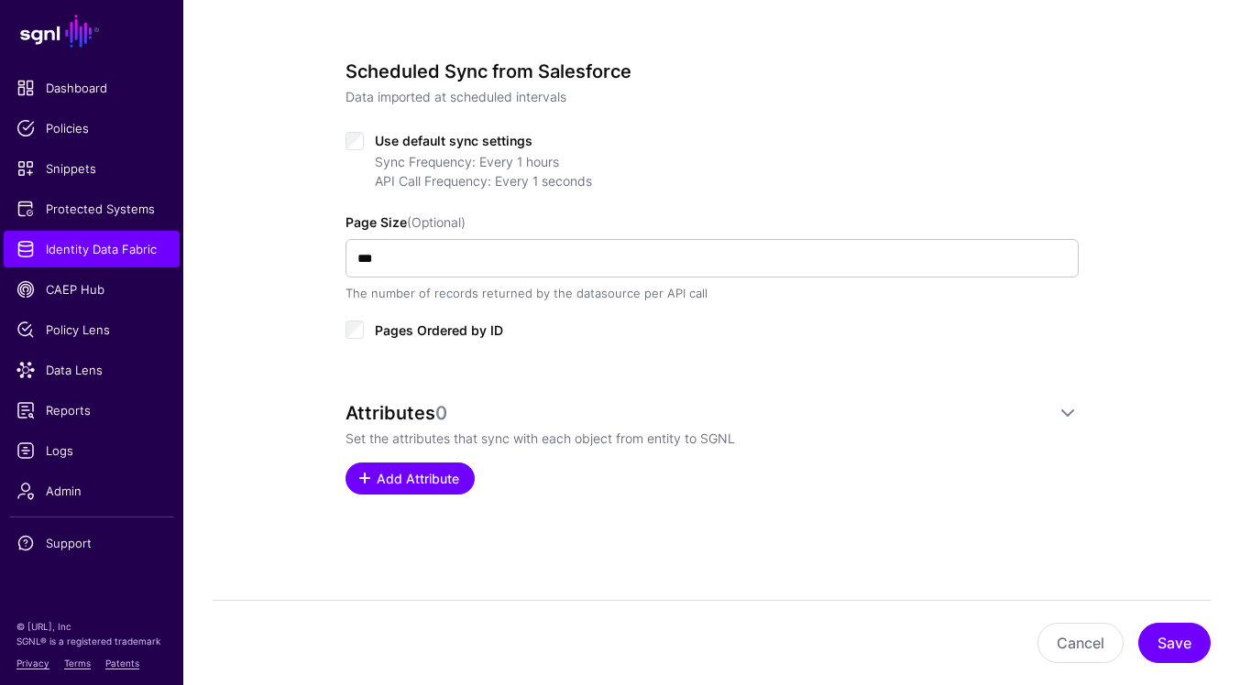
click at [435, 471] on span "Add Attribute" at bounding box center [417, 478] width 87 height 19
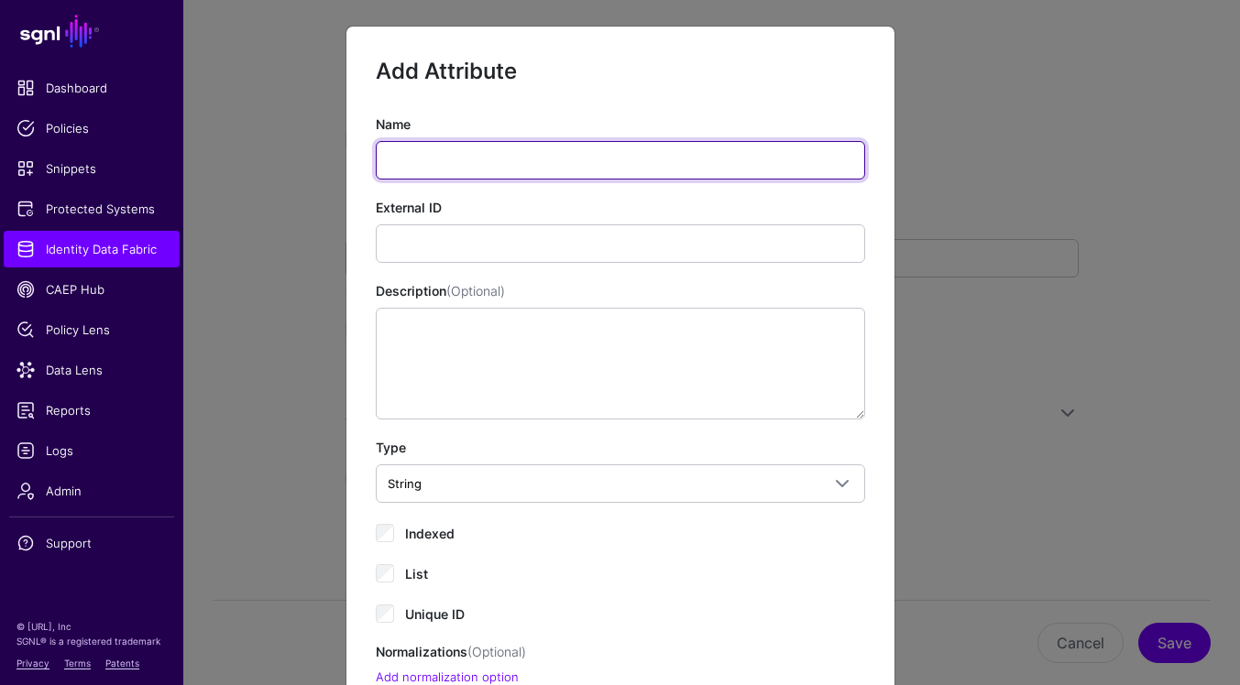
click at [646, 152] on input "Name" at bounding box center [620, 160] width 489 height 38
type input "**"
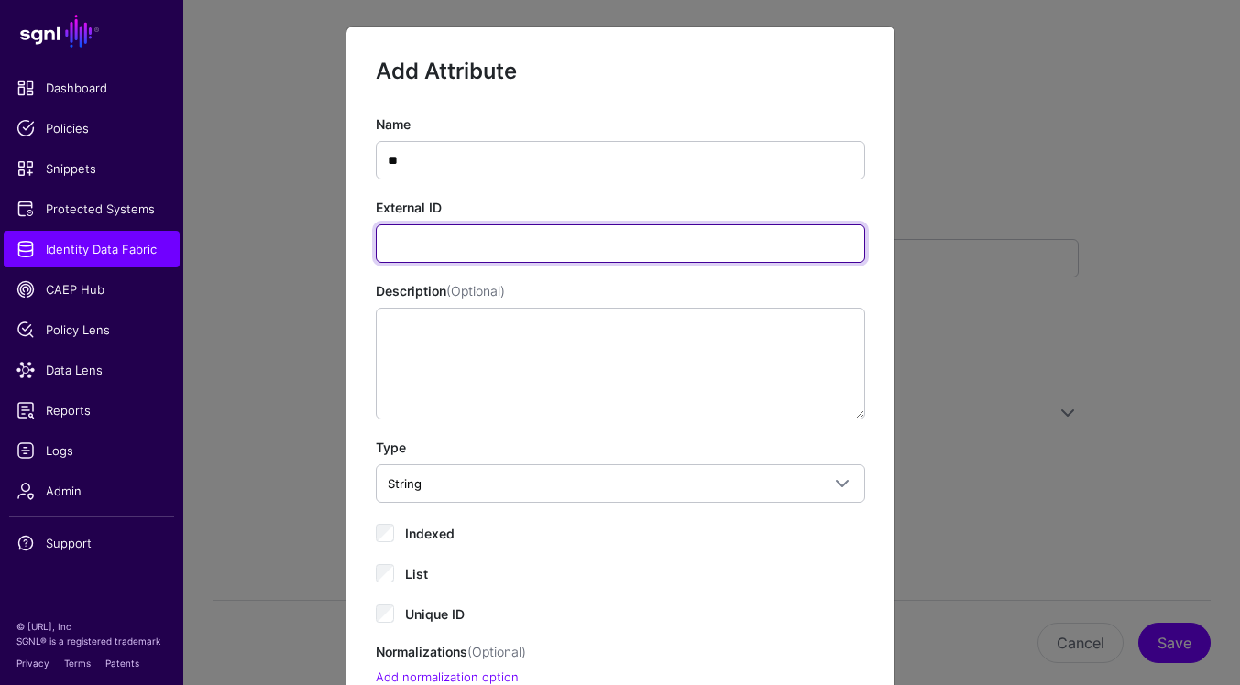
click at [697, 230] on input "External ID" at bounding box center [620, 244] width 489 height 38
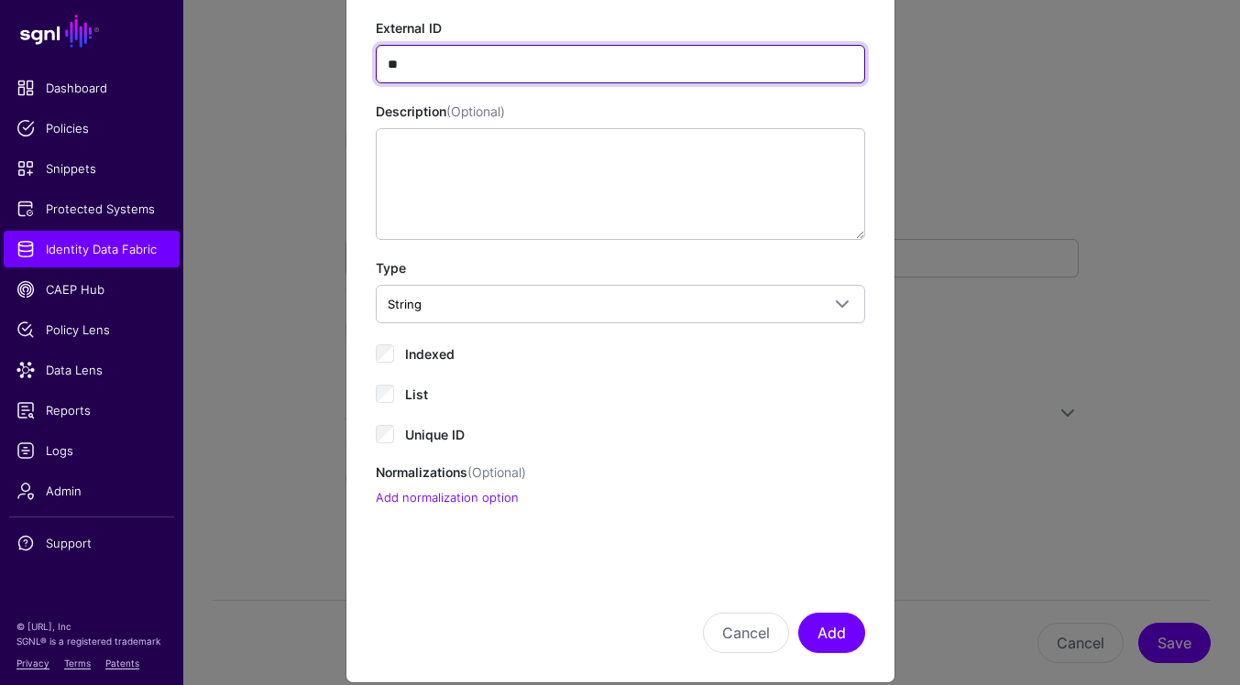
scroll to position [203, 0]
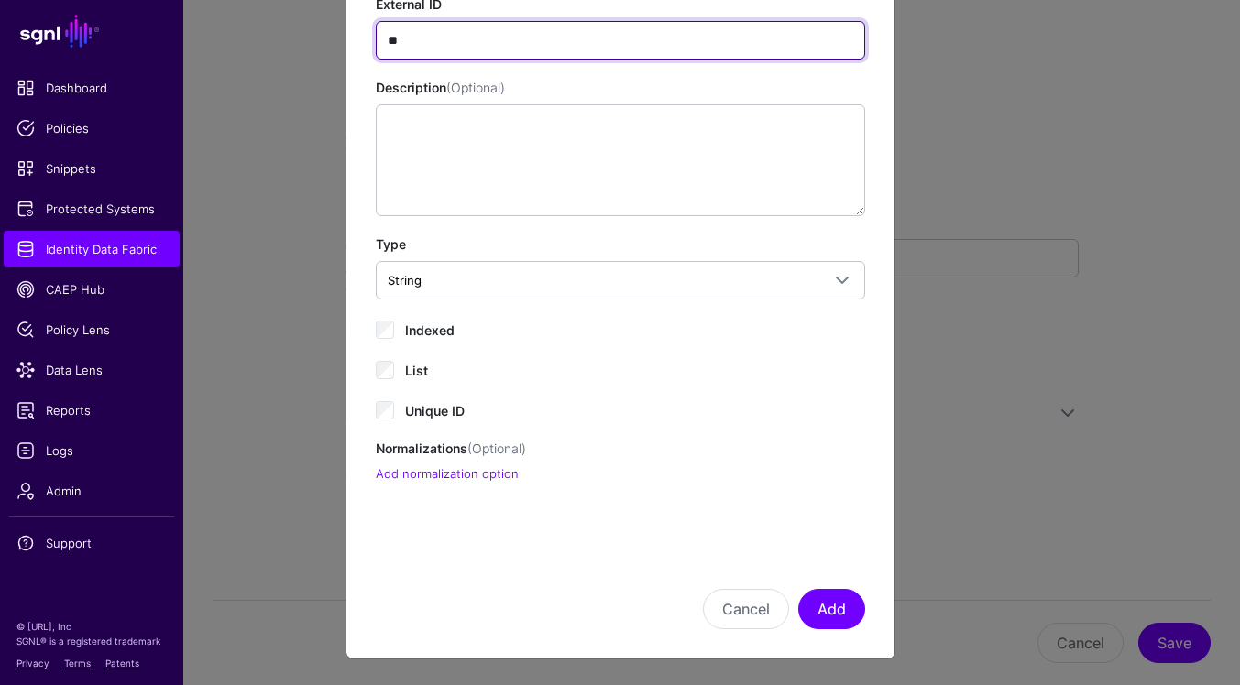
type input "**"
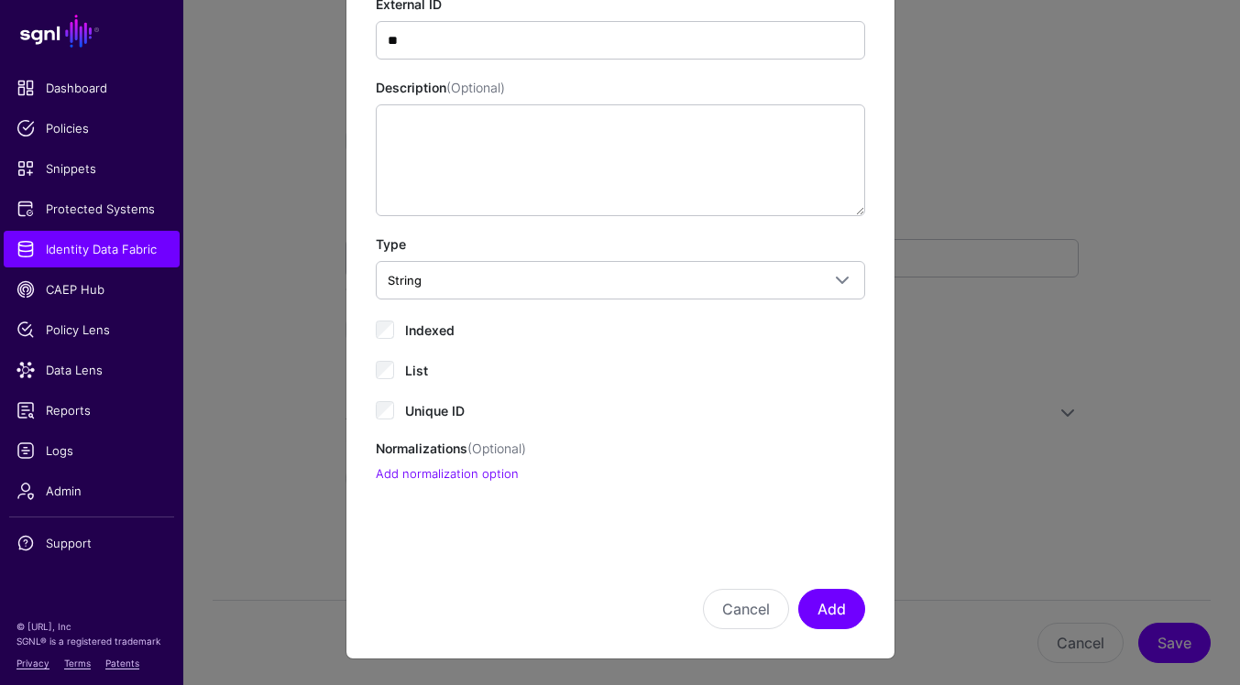
click at [444, 326] on span "Indexed" at bounding box center [429, 331] width 49 height 16
click at [441, 416] on span "Unique ID" at bounding box center [435, 411] width 60 height 16
click at [838, 608] on button "Add" at bounding box center [831, 609] width 67 height 40
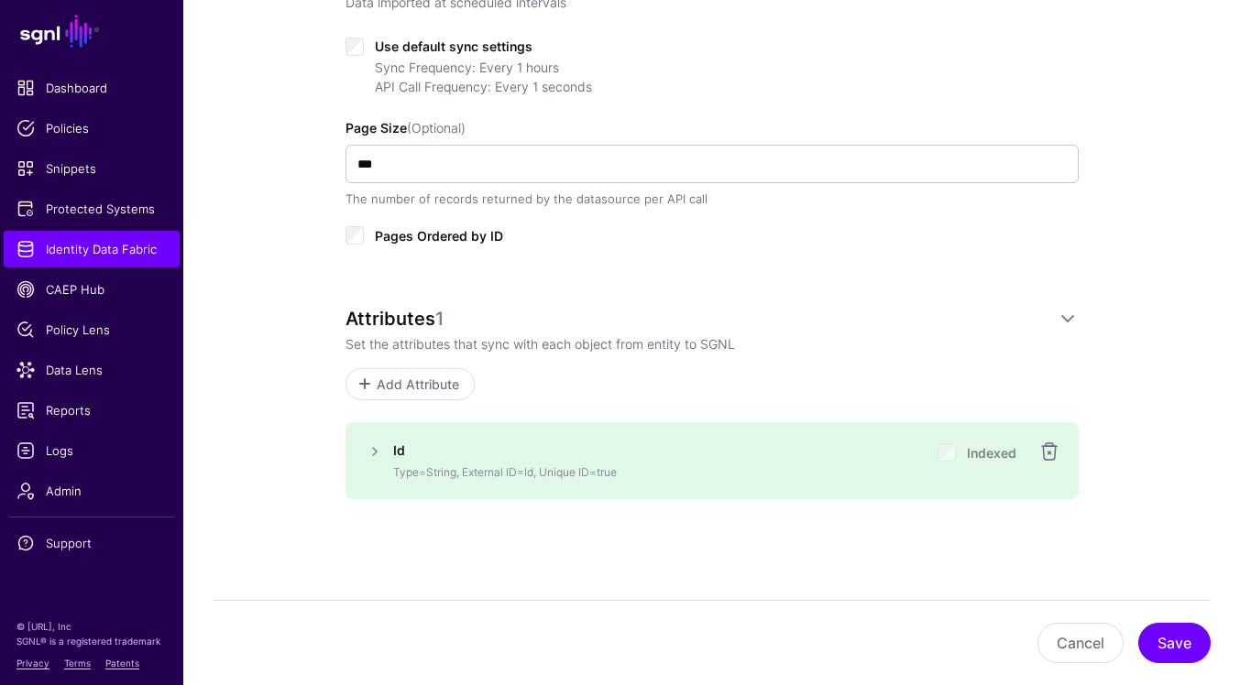
scroll to position [803, 0]
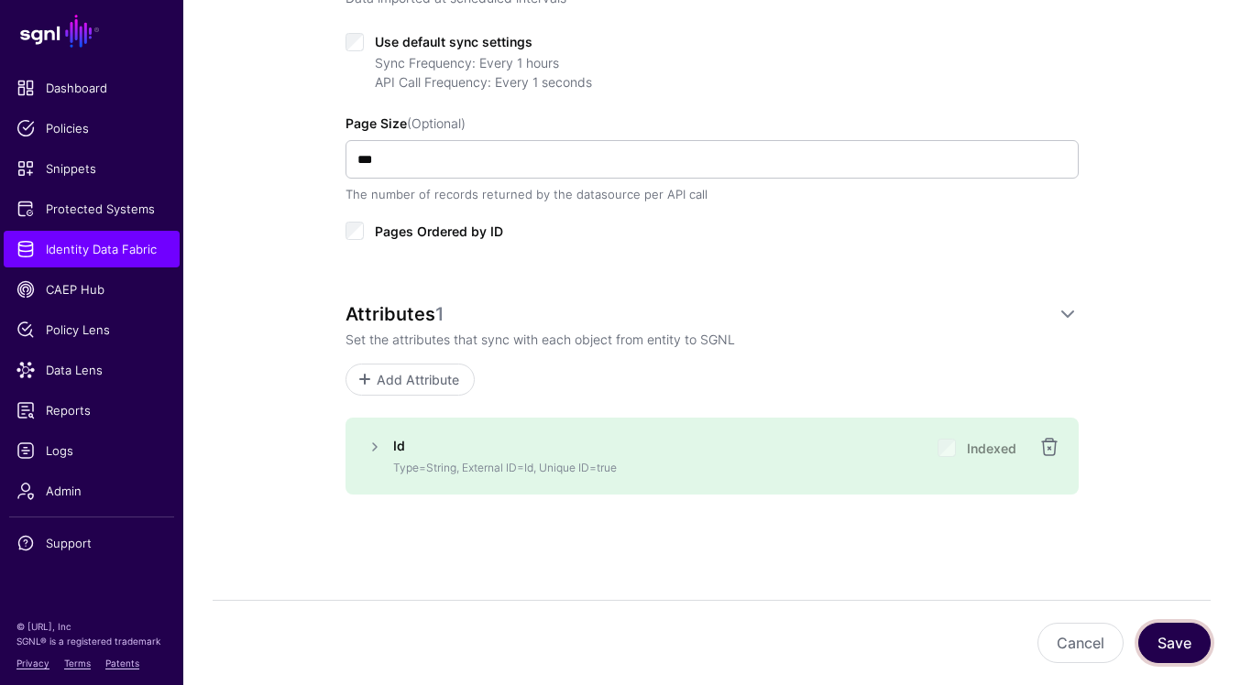
click at [1179, 648] on button "Save" at bounding box center [1174, 643] width 72 height 40
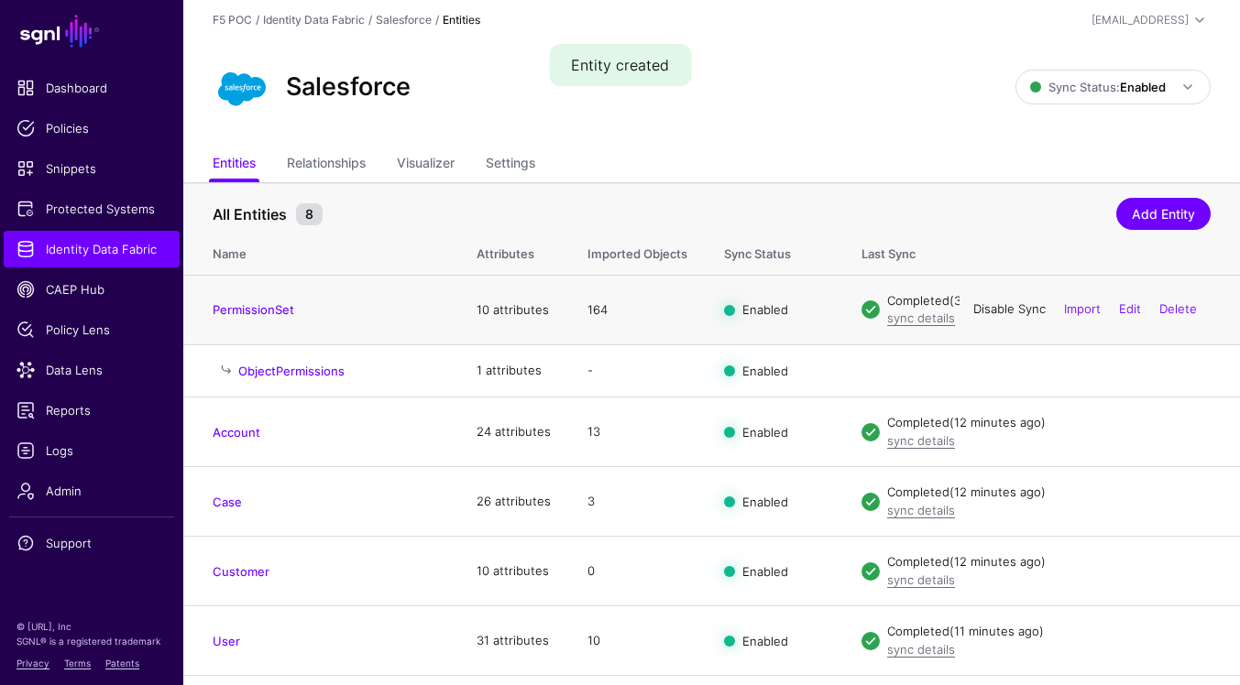
click at [1028, 312] on link "Disable Sync" at bounding box center [1009, 309] width 72 height 15
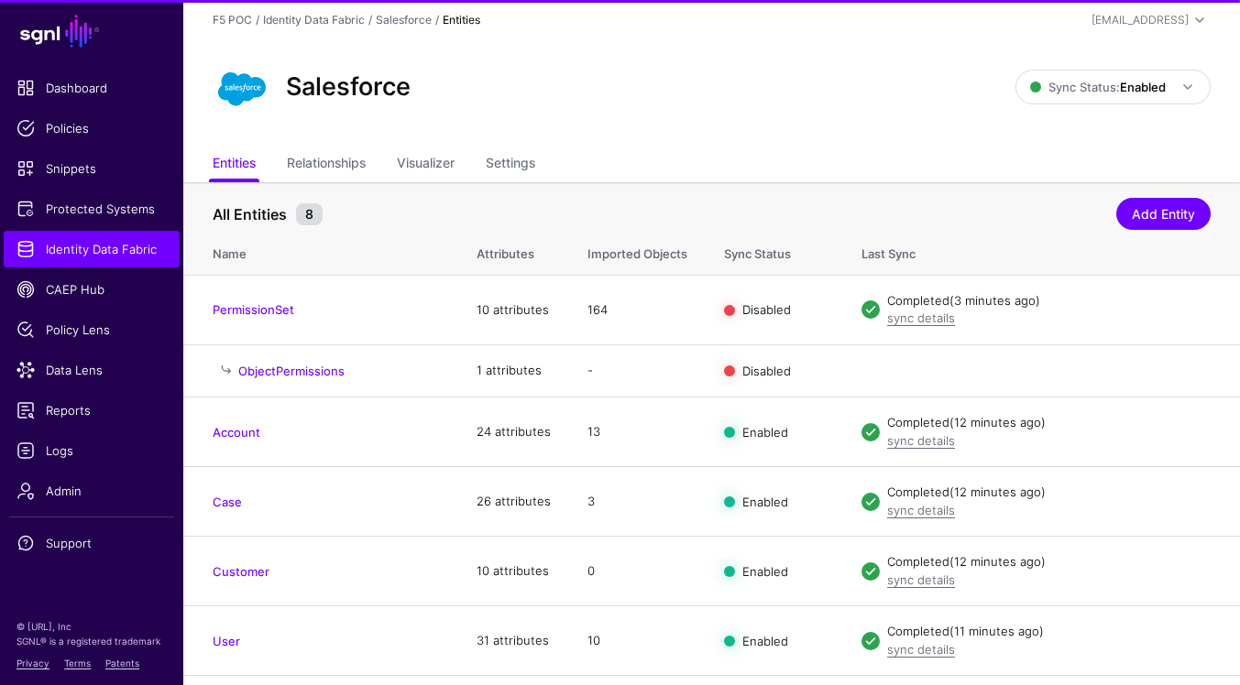
click at [0, 0] on link "Enable Sync" at bounding box center [0, 0] width 0 height 0
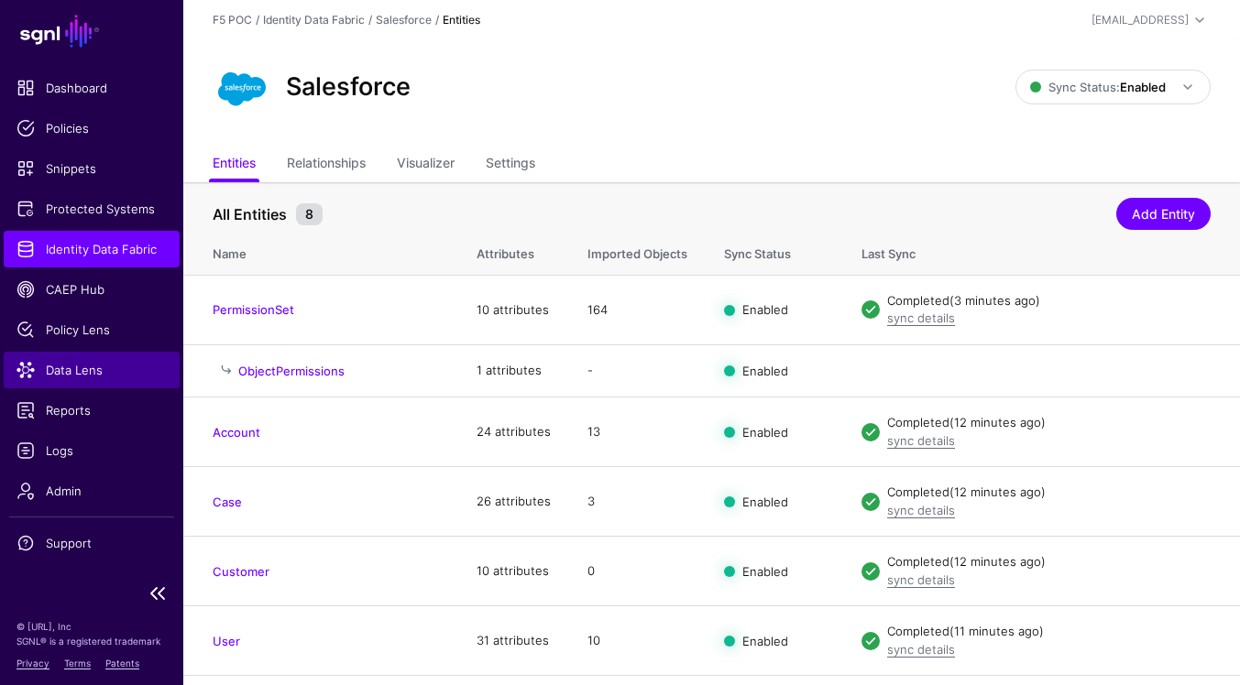
click at [99, 358] on link "Data Lens" at bounding box center [92, 370] width 176 height 37
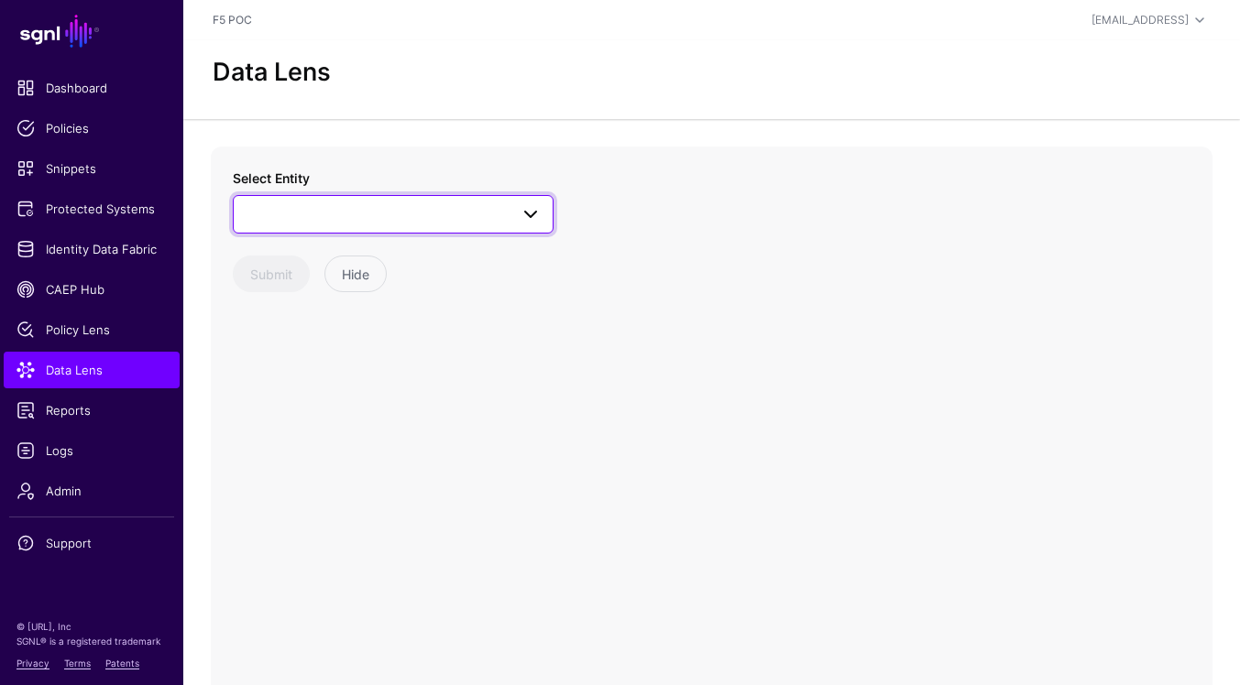
click at [440, 220] on span at bounding box center [393, 214] width 297 height 22
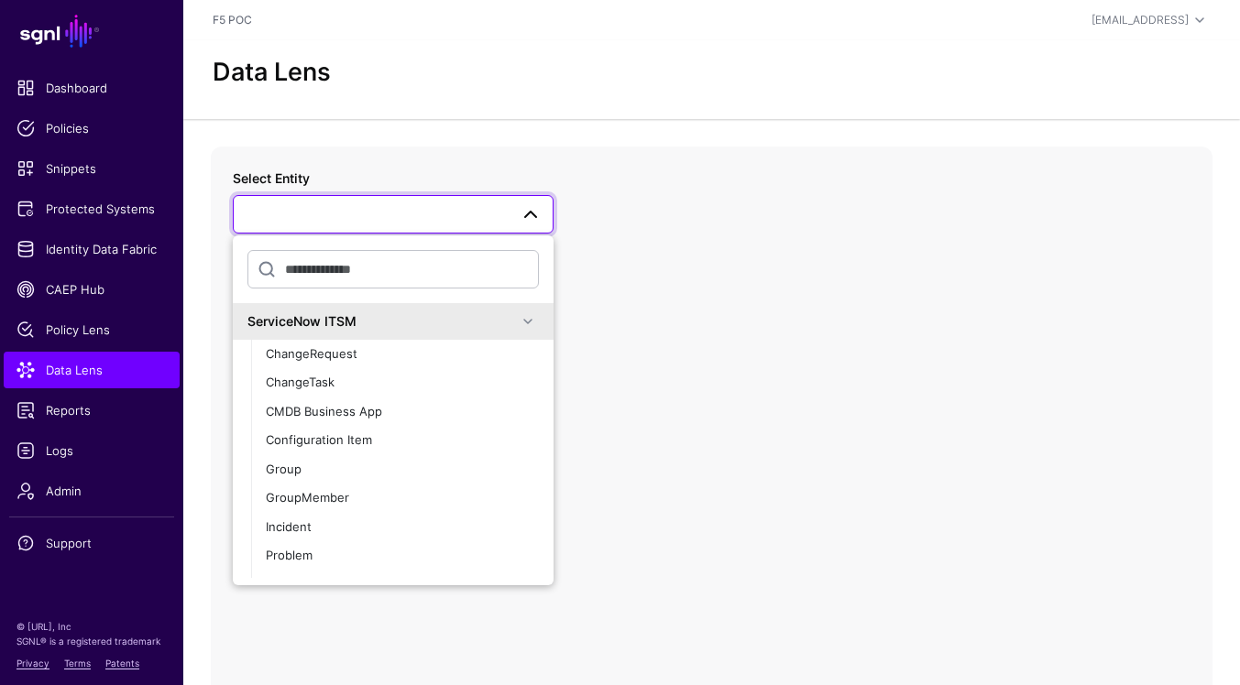
click at [522, 324] on span at bounding box center [528, 322] width 22 height 22
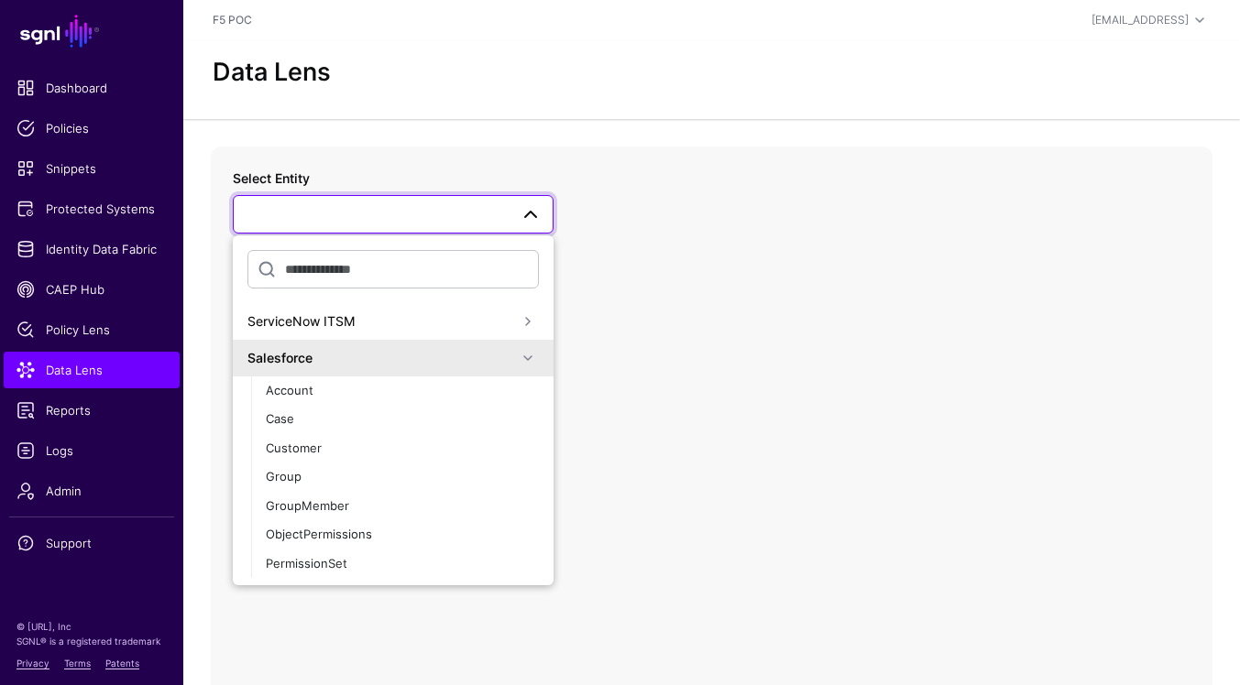
click at [497, 362] on div "Salesforce" at bounding box center [381, 357] width 269 height 19
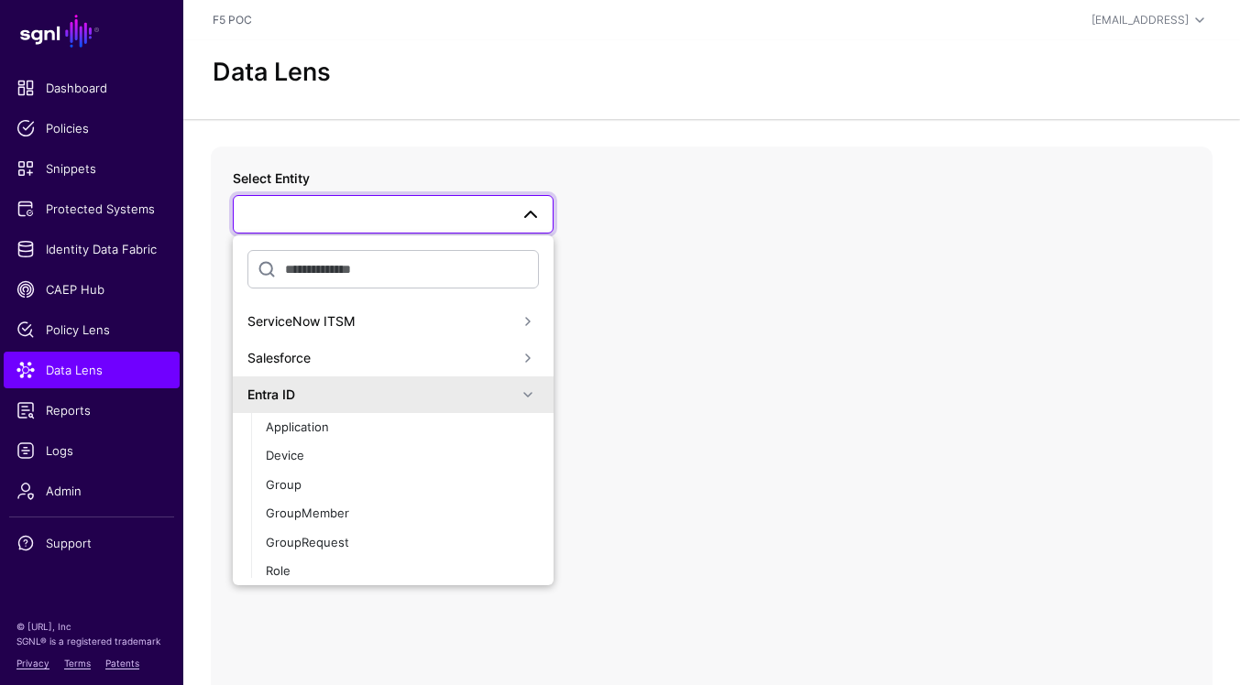
click at [480, 393] on div "Entra ID" at bounding box center [381, 394] width 269 height 19
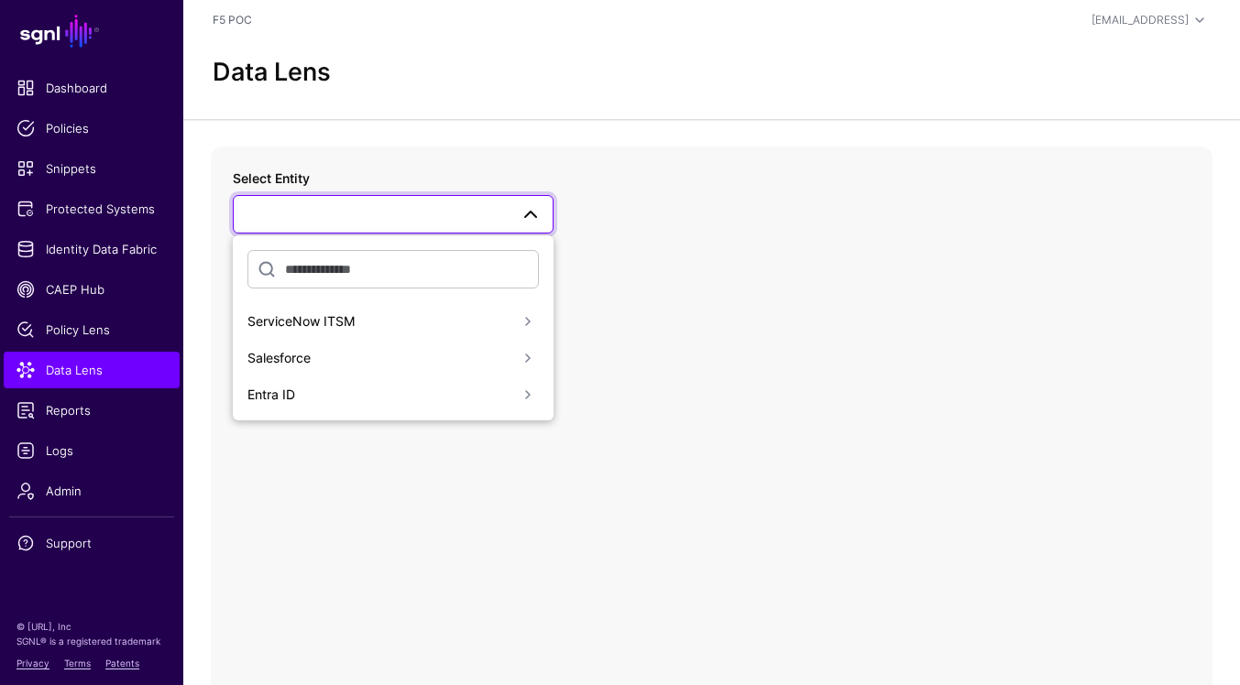
click at [488, 361] on div "Salesforce" at bounding box center [381, 357] width 269 height 19
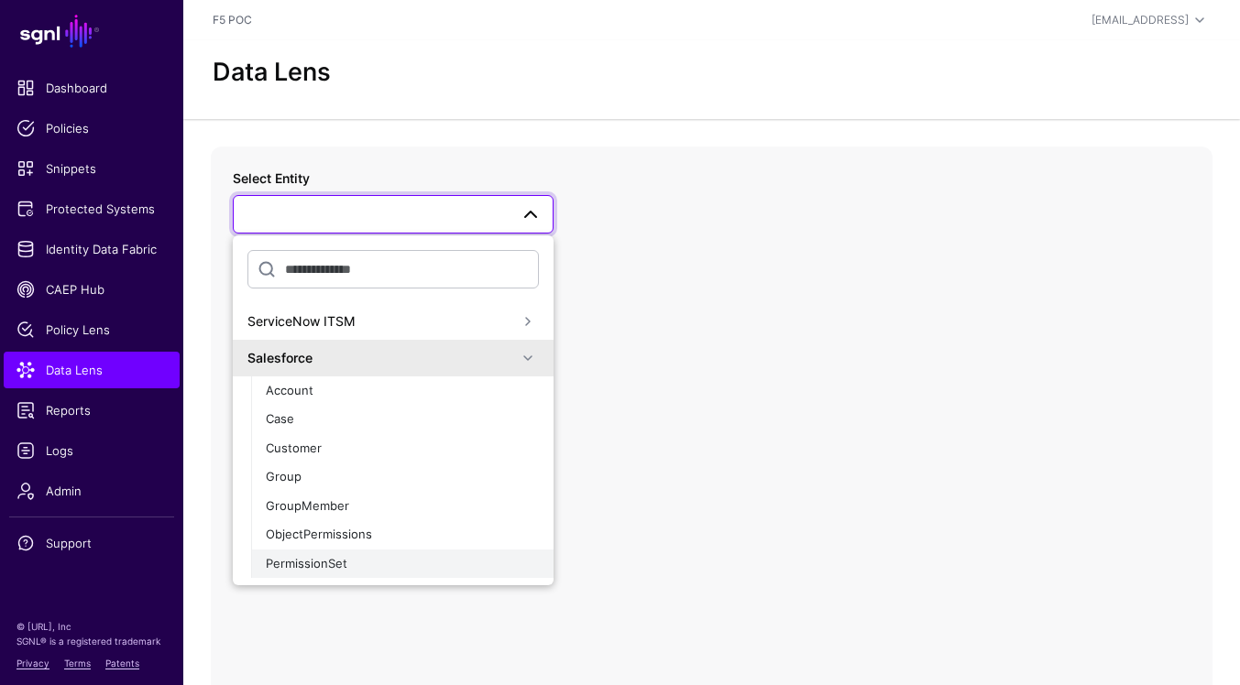
click at [438, 558] on div "PermissionSet" at bounding box center [402, 564] width 273 height 18
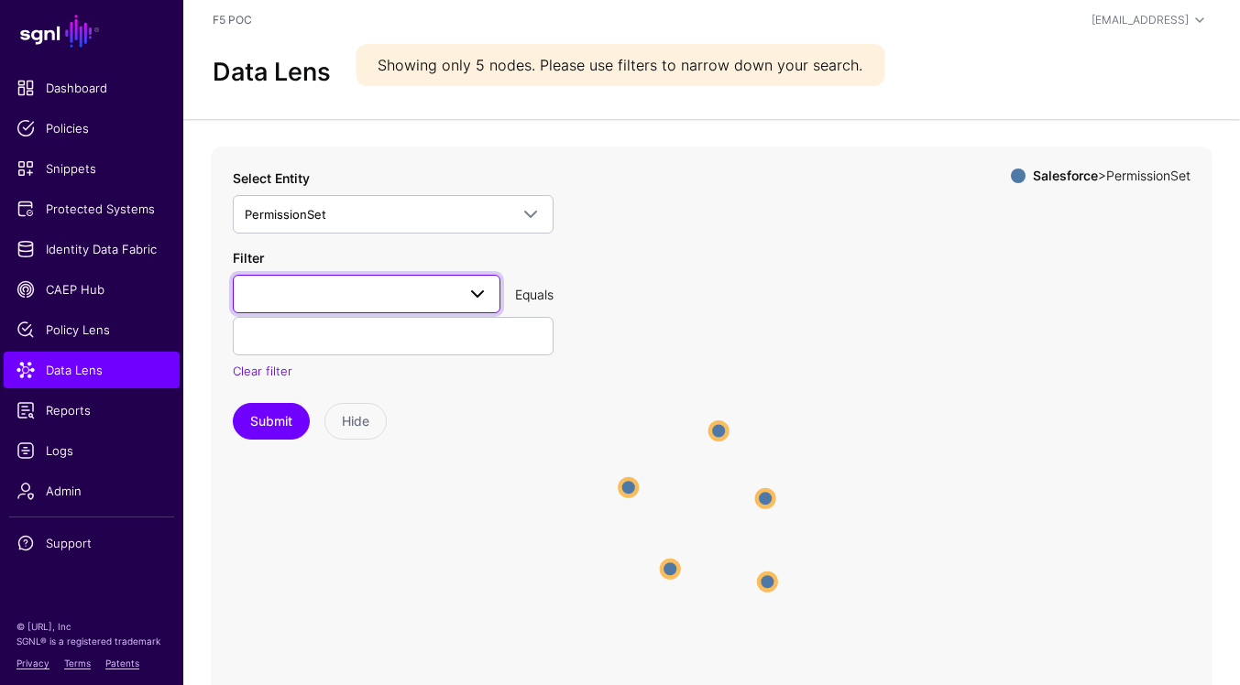
click at [470, 294] on span at bounding box center [477, 294] width 22 height 22
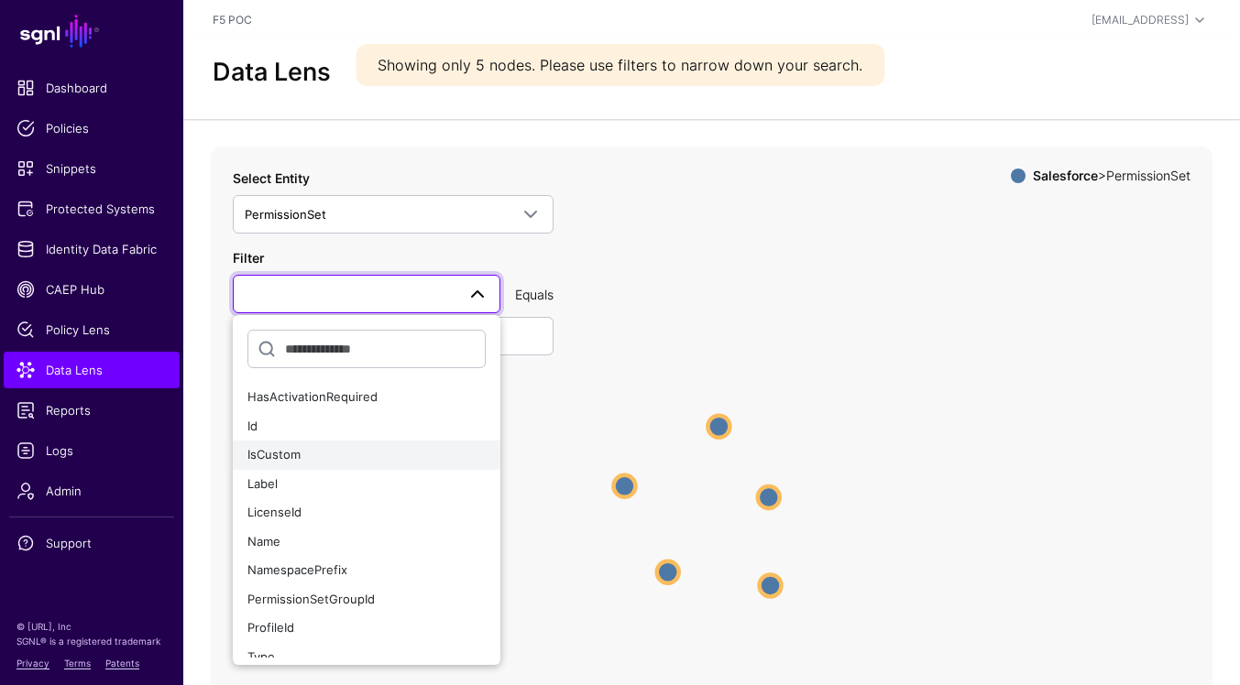
click at [415, 465] on button "IsCustom" at bounding box center [367, 455] width 268 height 29
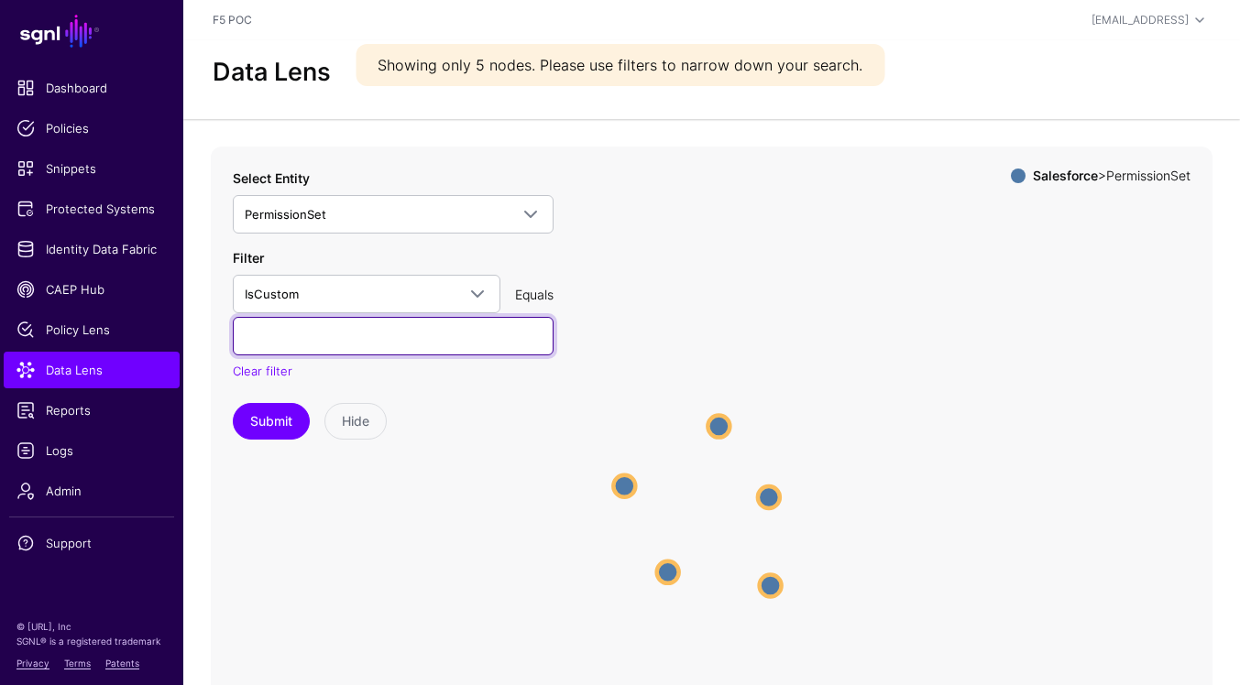
click at [335, 327] on input "text" at bounding box center [393, 336] width 321 height 38
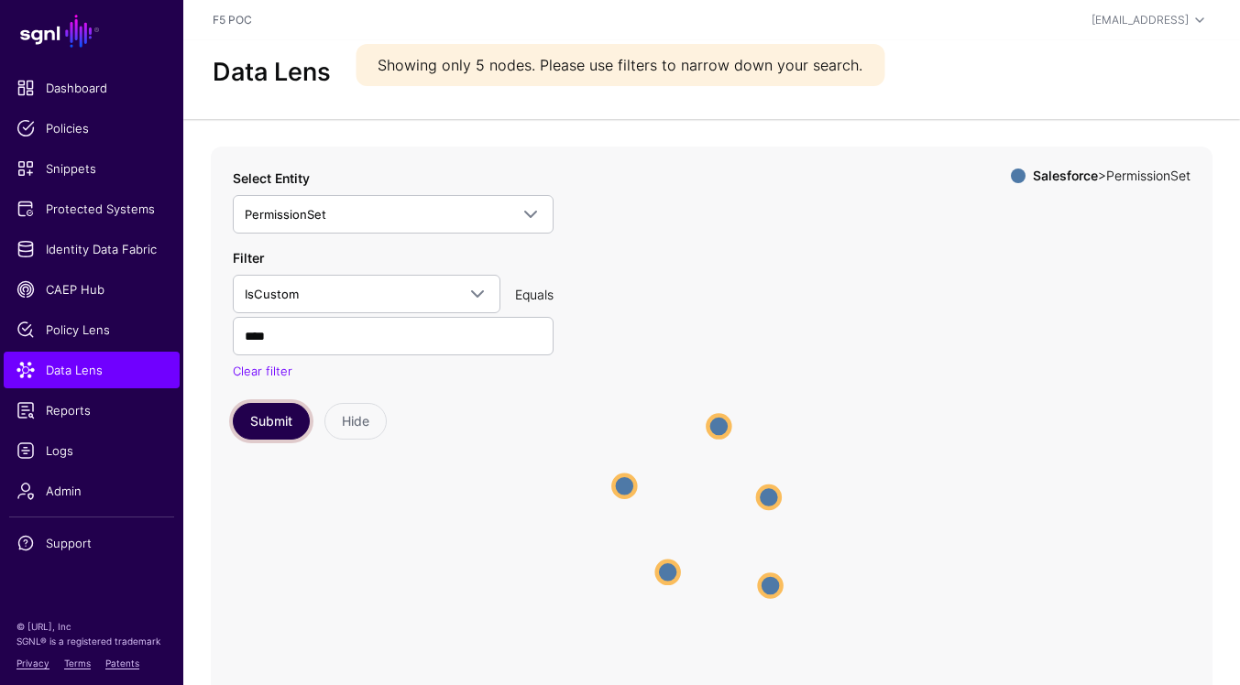
click at [276, 426] on button "Submit" at bounding box center [271, 421] width 77 height 37
click at [719, 427] on circle at bounding box center [719, 432] width 16 height 16
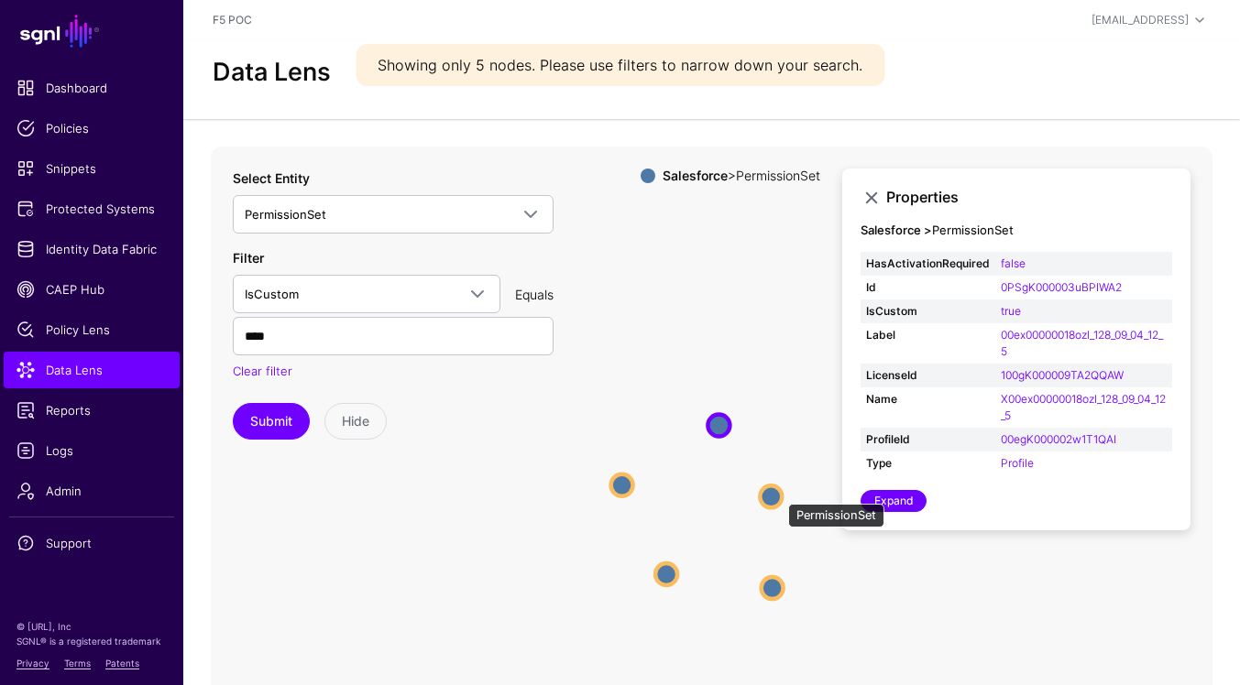
click at [777, 497] on circle at bounding box center [771, 497] width 22 height 22
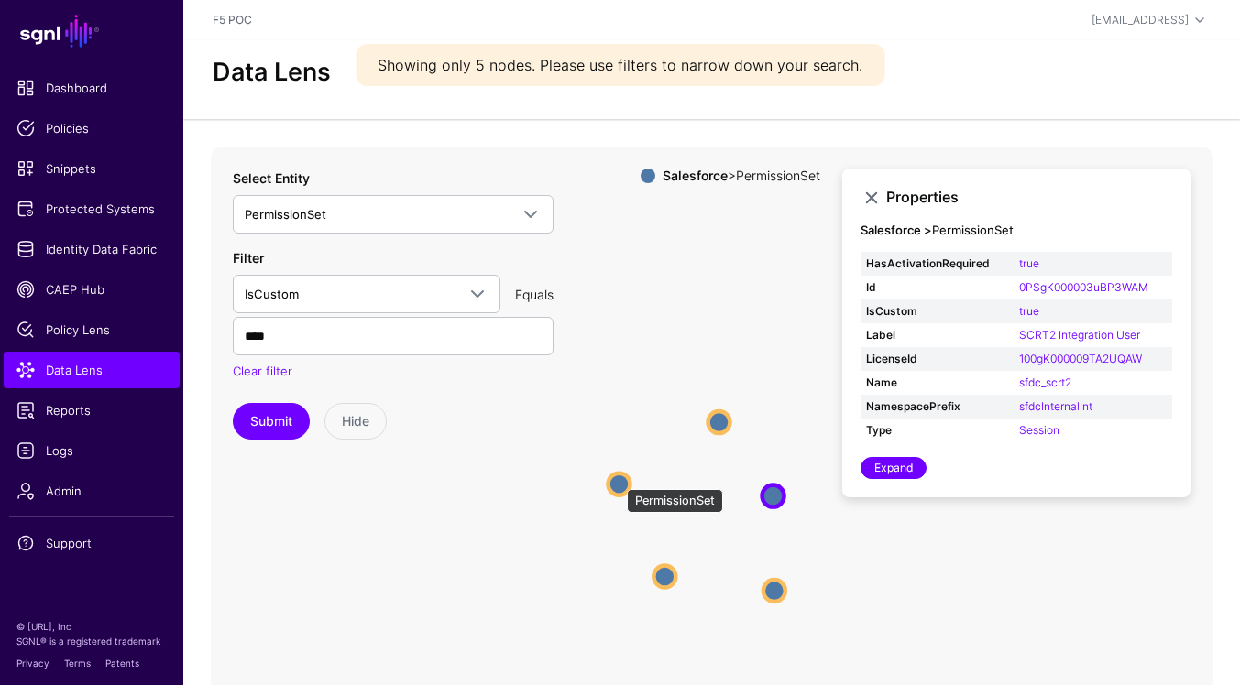
click at [618, 480] on circle at bounding box center [619, 485] width 22 height 22
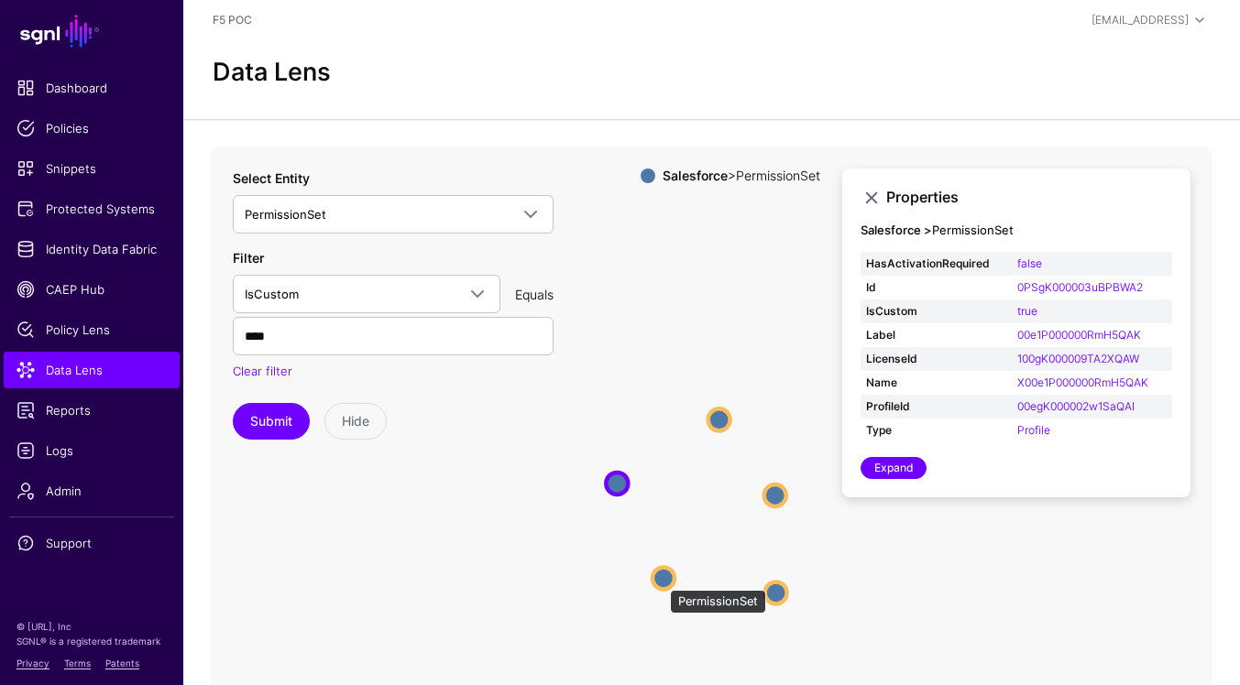
click at [661, 581] on circle at bounding box center [663, 578] width 22 height 22
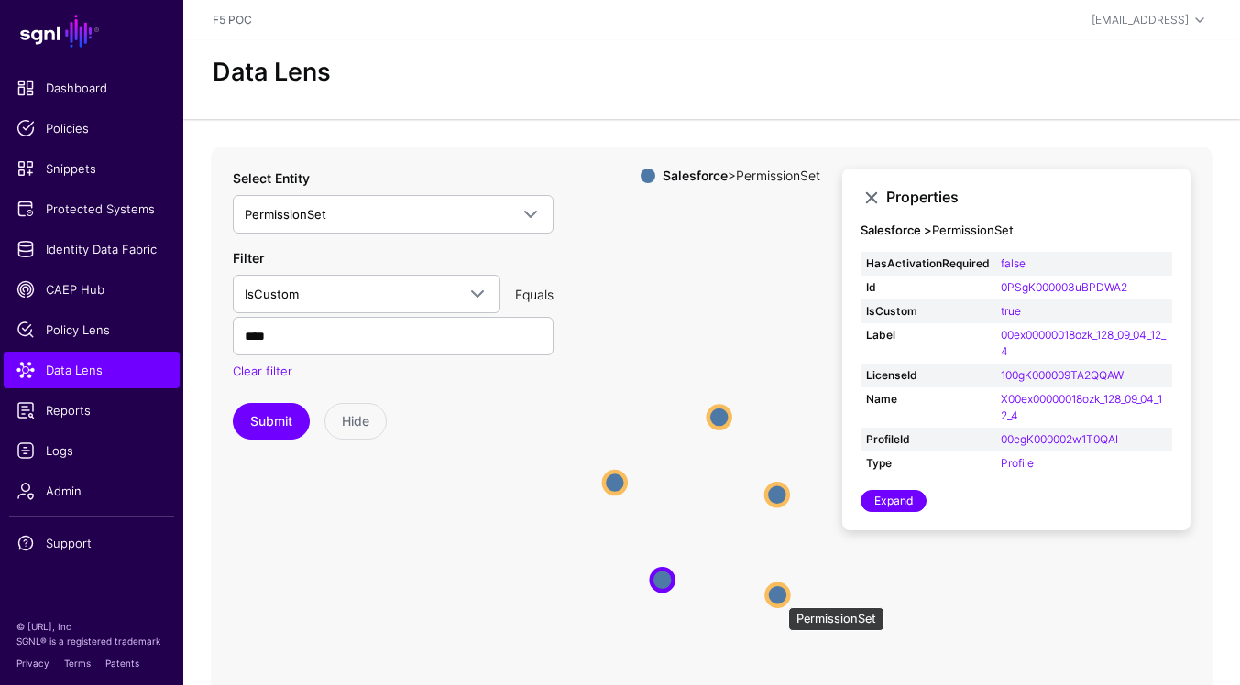
click at [772, 597] on circle at bounding box center [777, 596] width 22 height 22
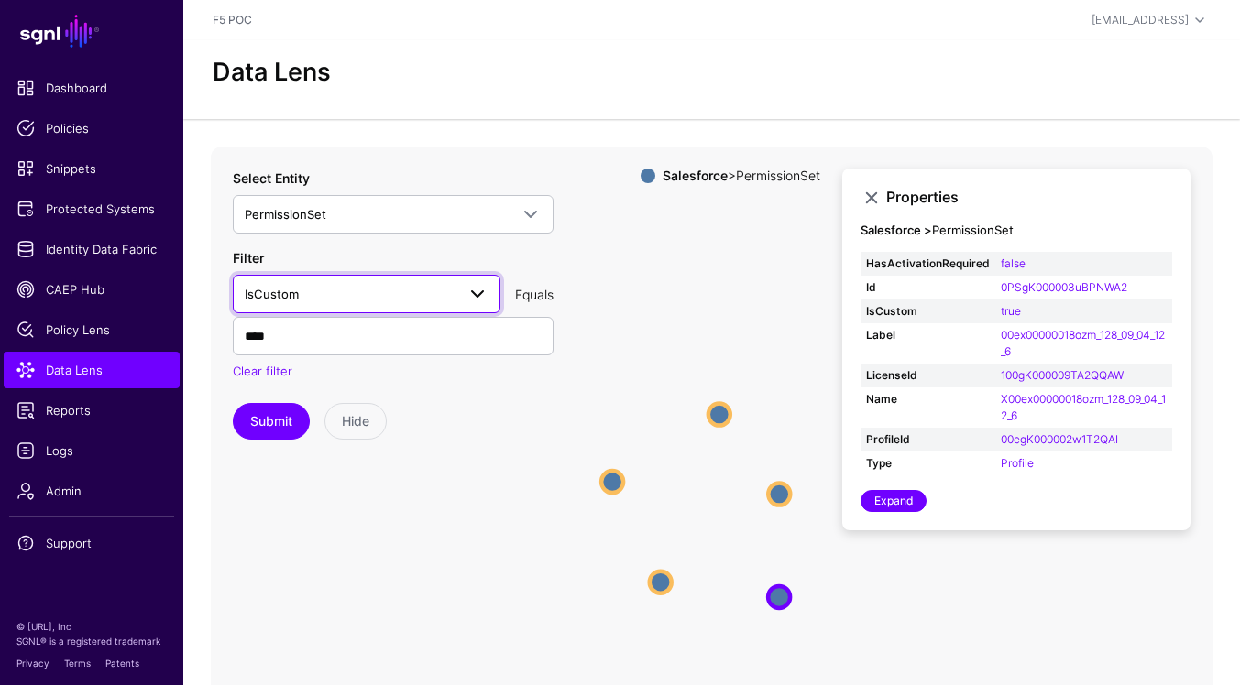
click at [481, 290] on span at bounding box center [477, 294] width 22 height 22
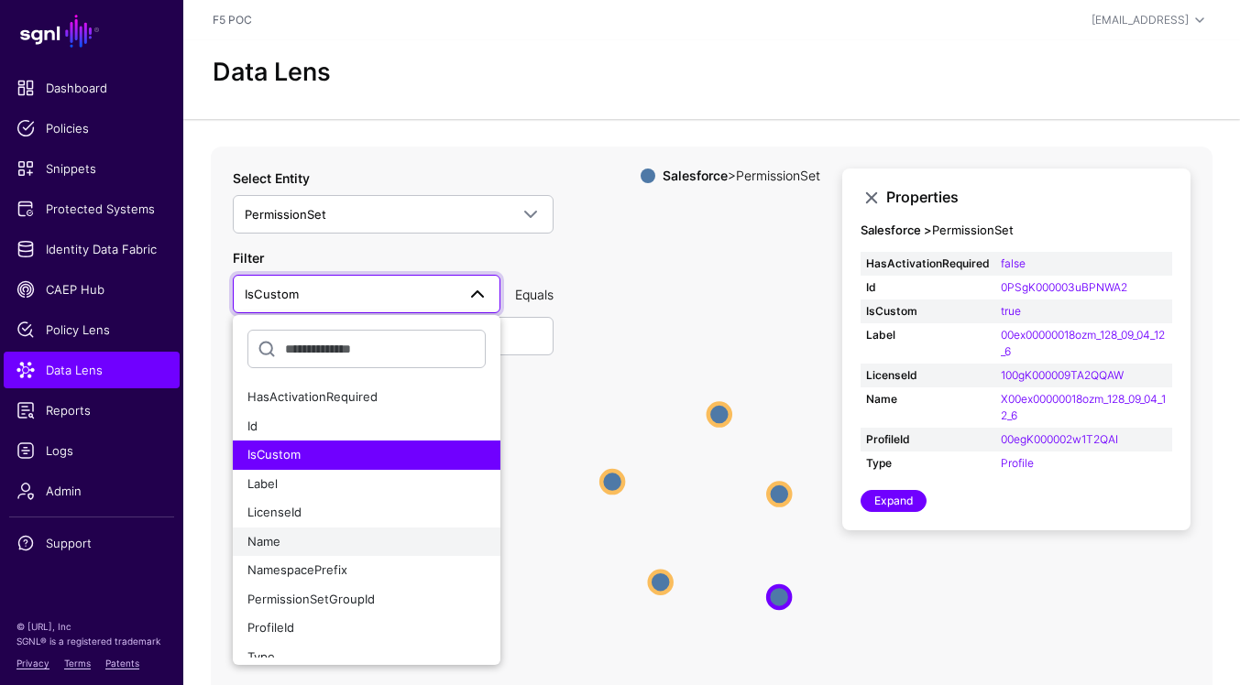
click at [407, 541] on div "Name" at bounding box center [366, 542] width 238 height 18
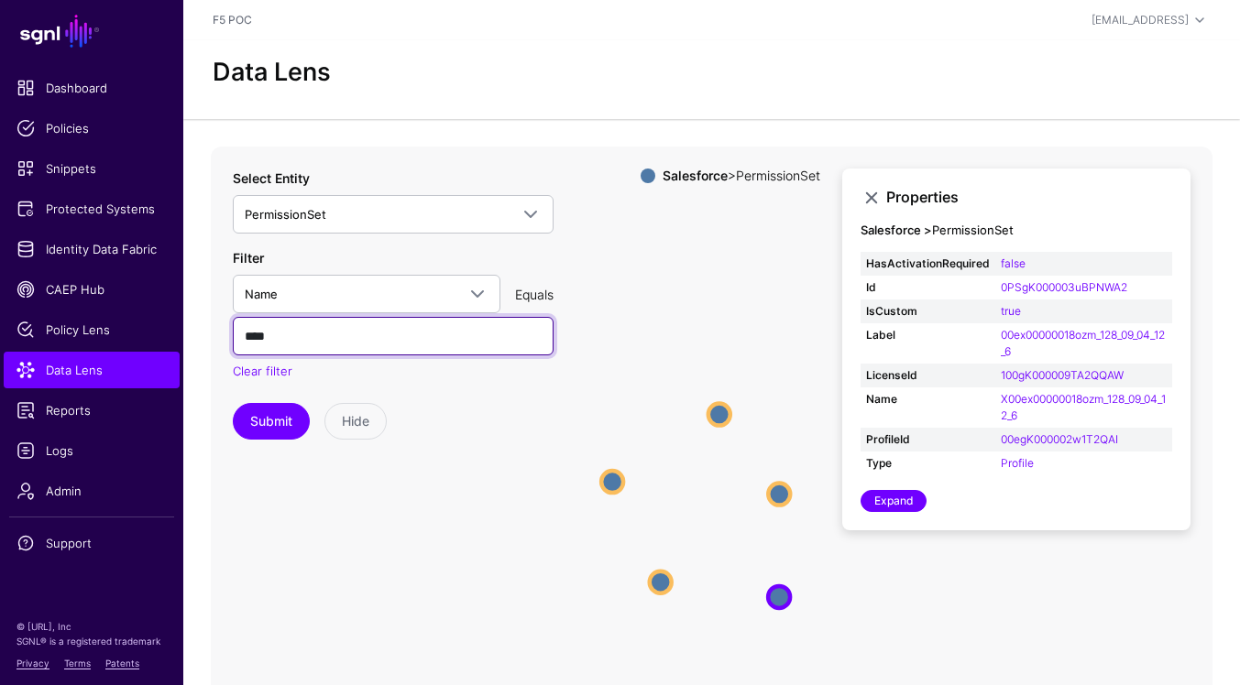
click at [404, 347] on input "****" at bounding box center [393, 336] width 321 height 38
paste input "**********"
type input "**********"
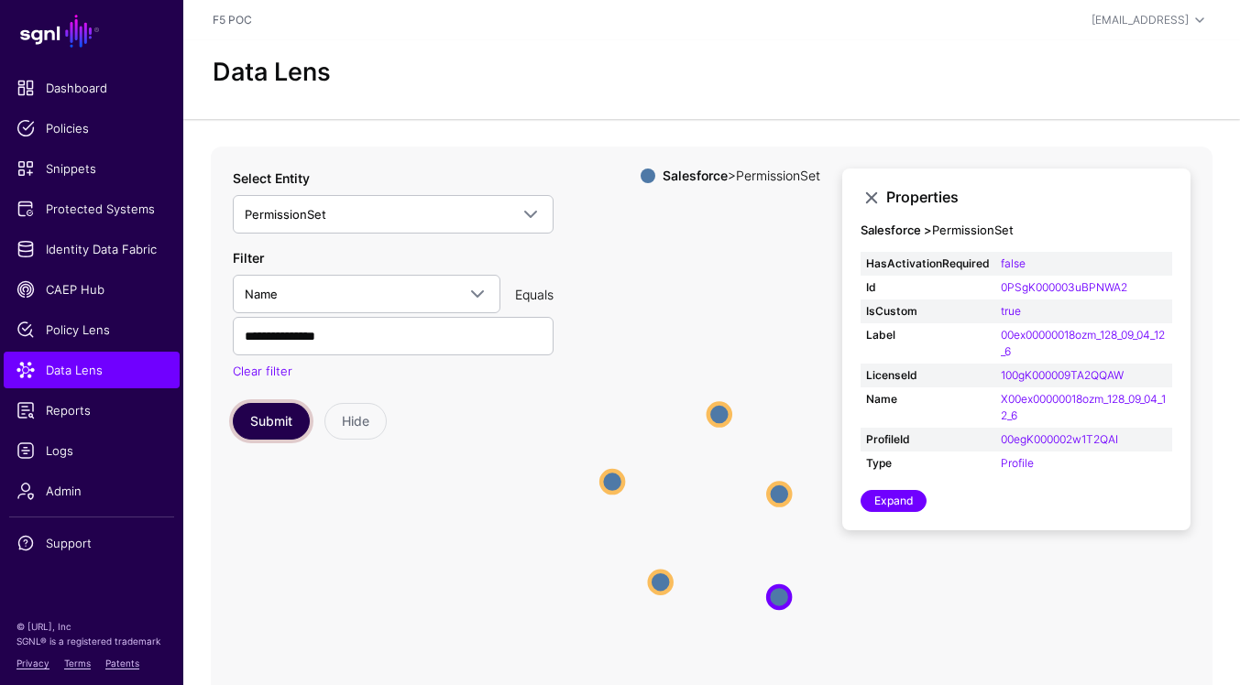
click at [296, 425] on button "Submit" at bounding box center [271, 421] width 77 height 37
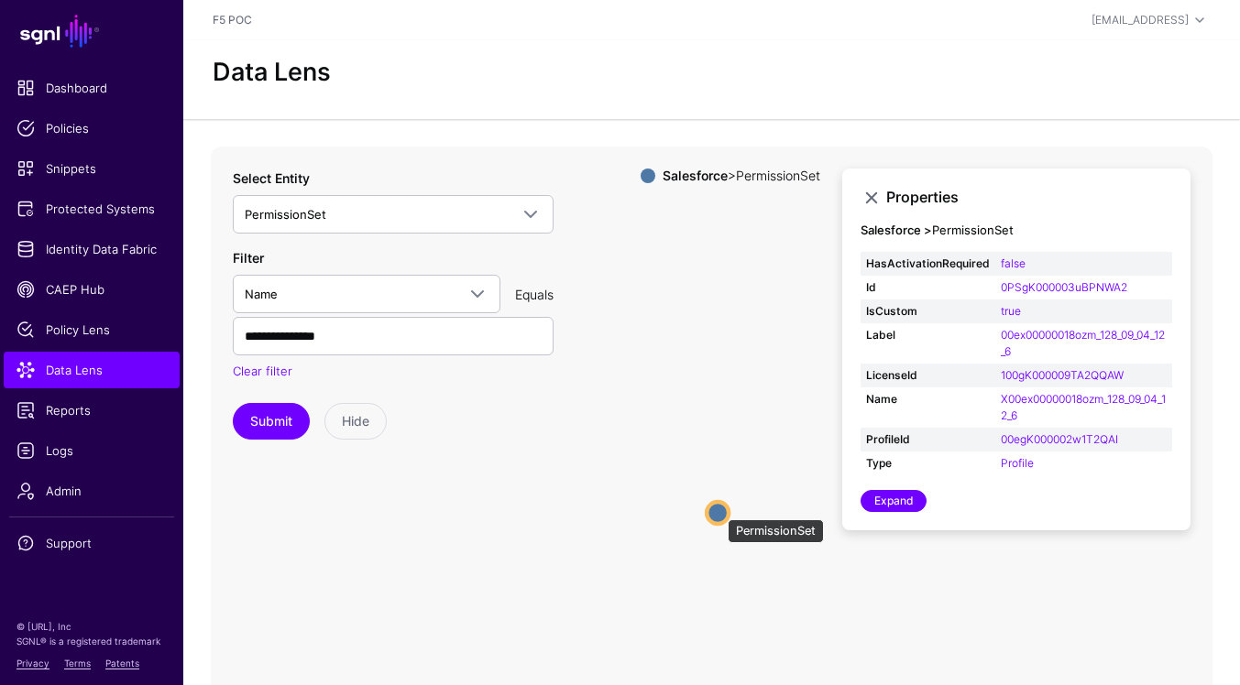
click at [718, 509] on circle at bounding box center [717, 513] width 22 height 22
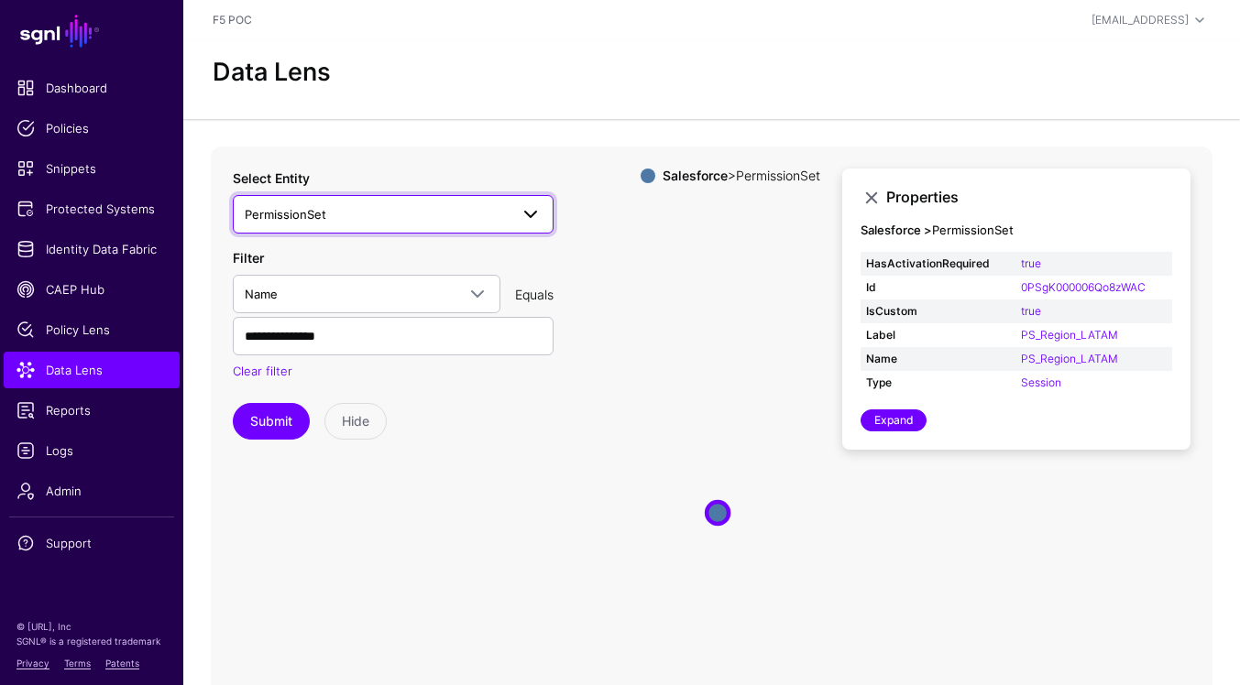
click at [446, 224] on span "PermissionSet" at bounding box center [393, 214] width 297 height 22
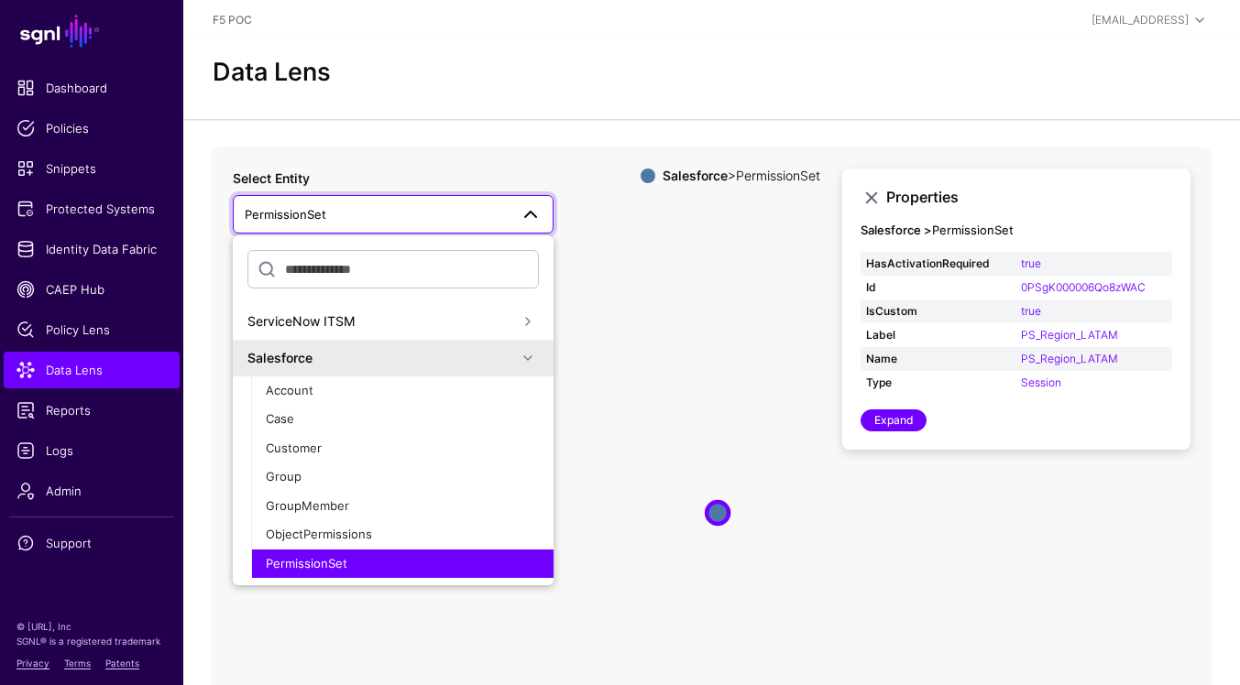
click at [528, 355] on span at bounding box center [528, 358] width 22 height 22
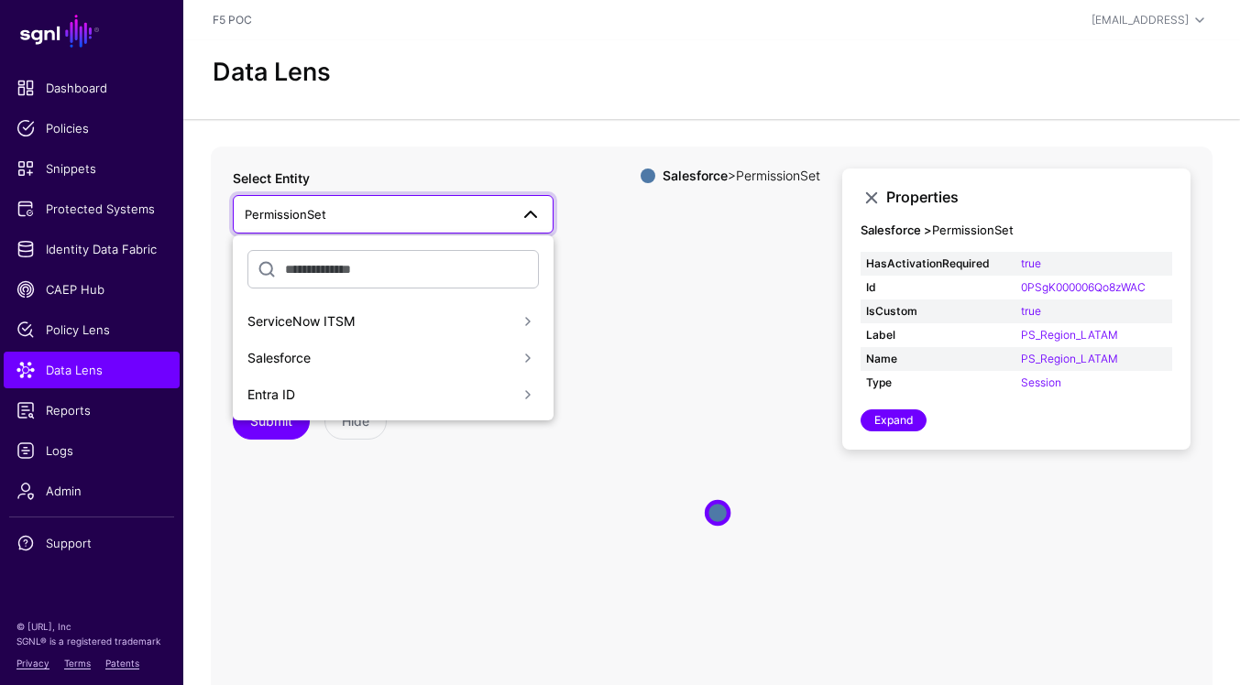
click at [532, 397] on span at bounding box center [528, 395] width 22 height 22
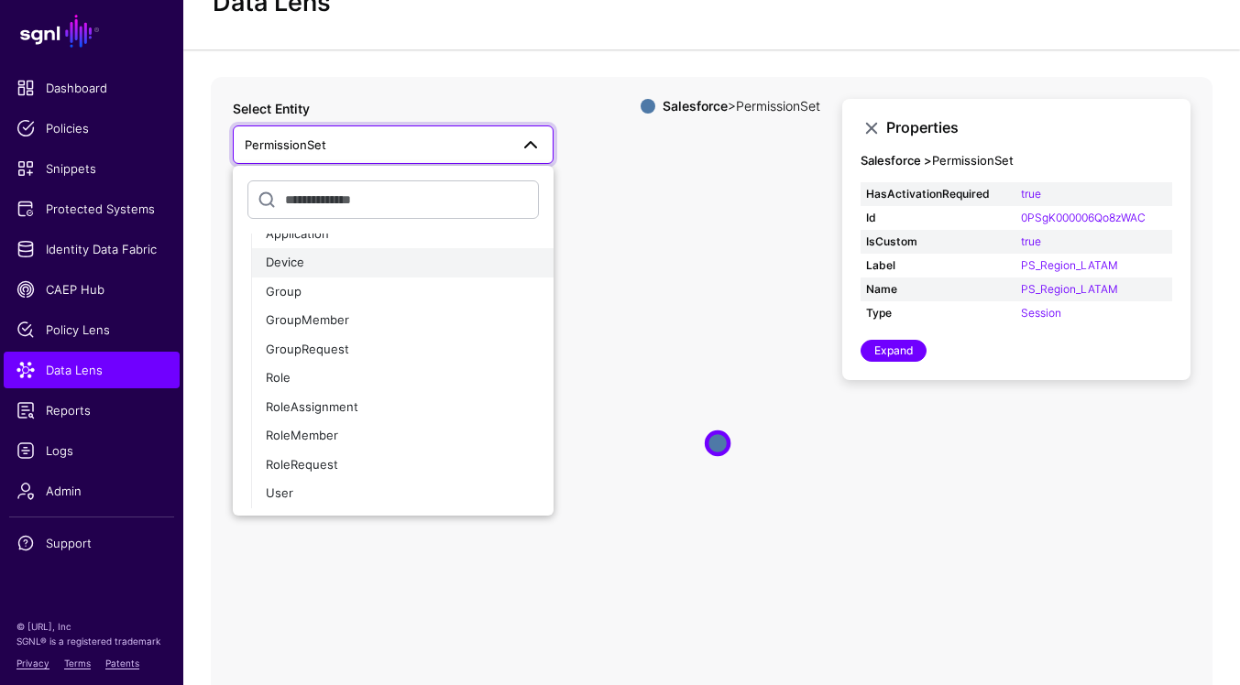
scroll to position [102, 0]
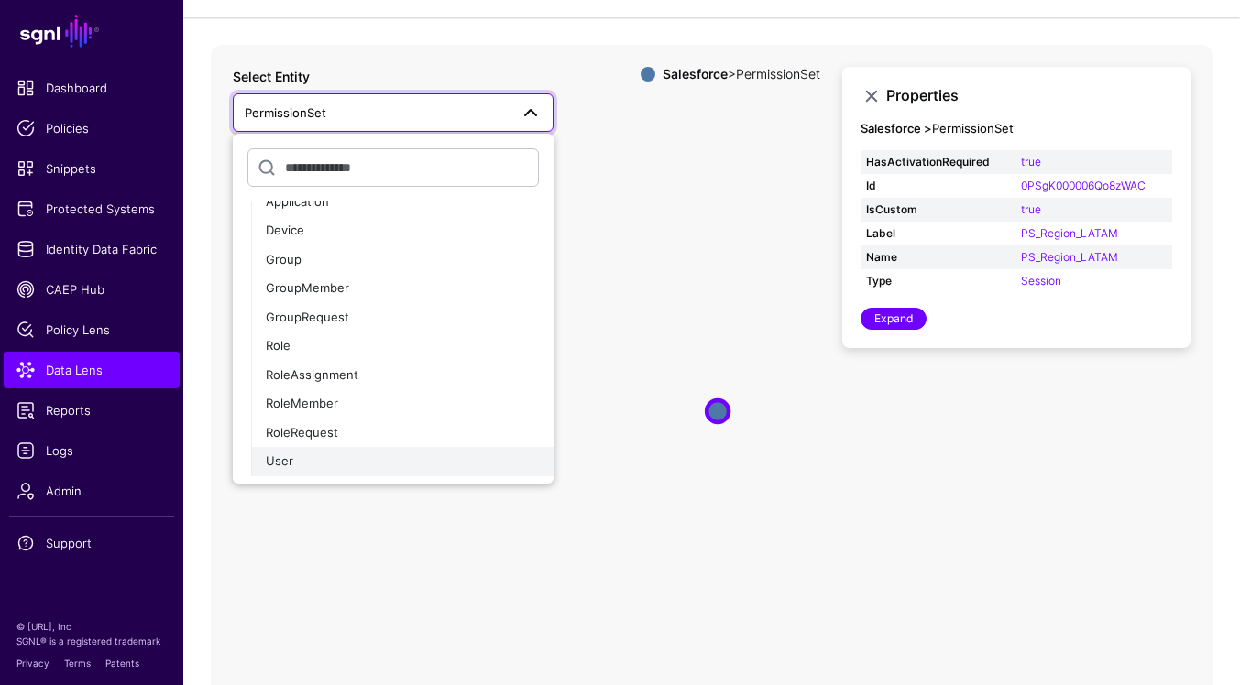
click at [451, 469] on div "User" at bounding box center [402, 462] width 273 height 18
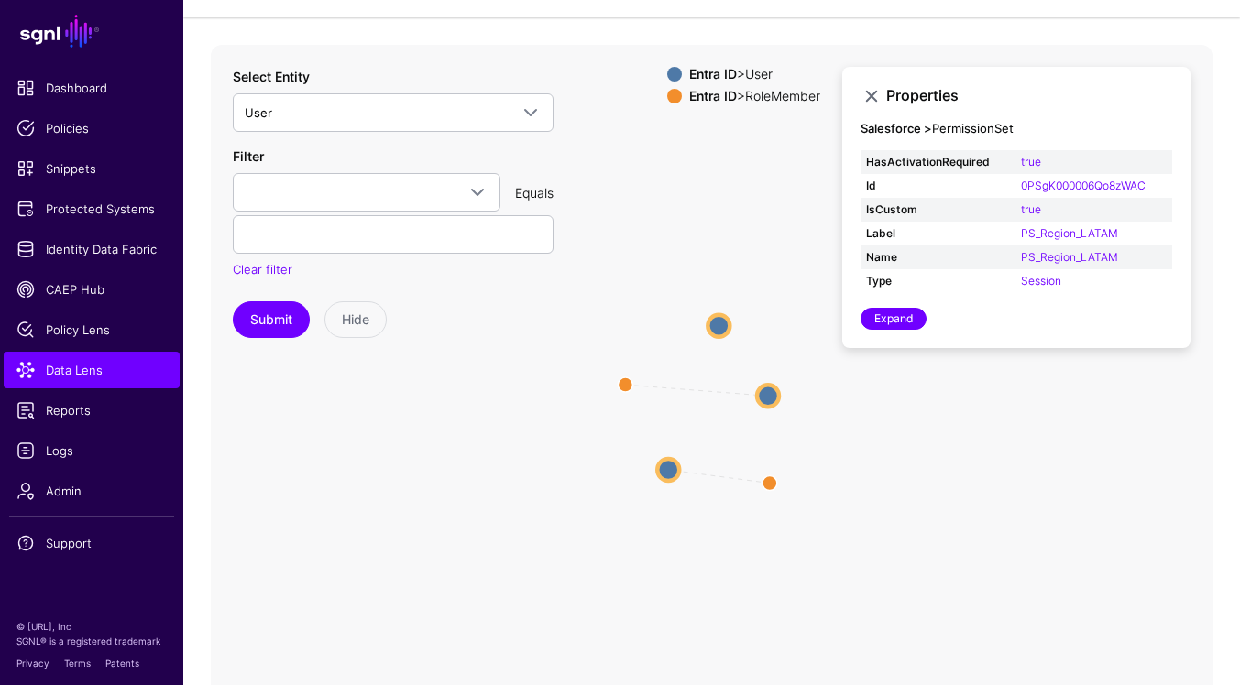
click at [720, 331] on circle at bounding box center [718, 326] width 22 height 22
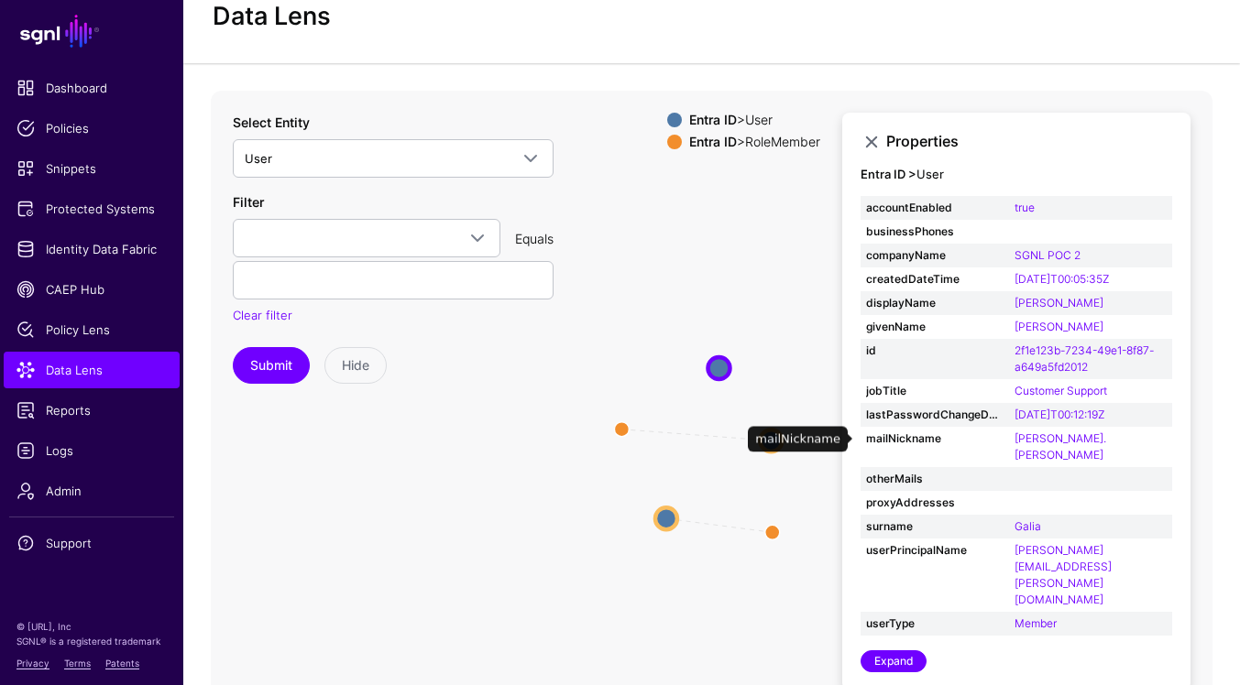
scroll to position [43, 0]
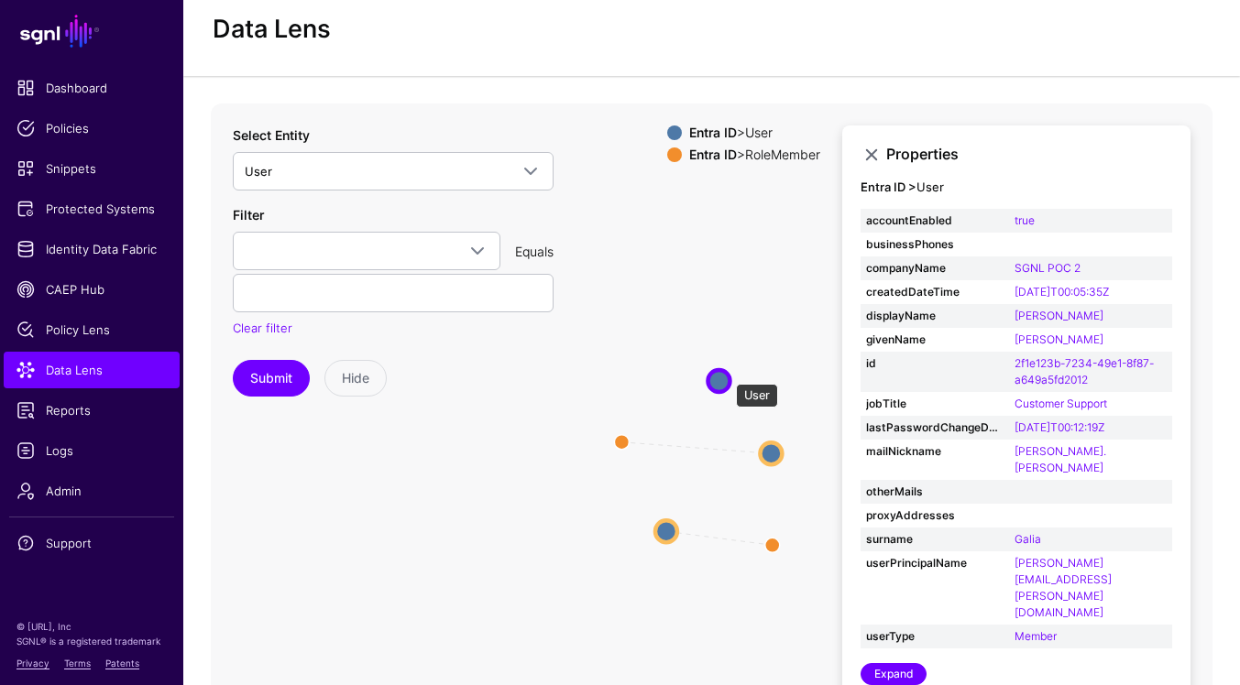
click at [725, 376] on circle at bounding box center [718, 381] width 22 height 22
click at [769, 450] on circle at bounding box center [772, 454] width 22 height 22
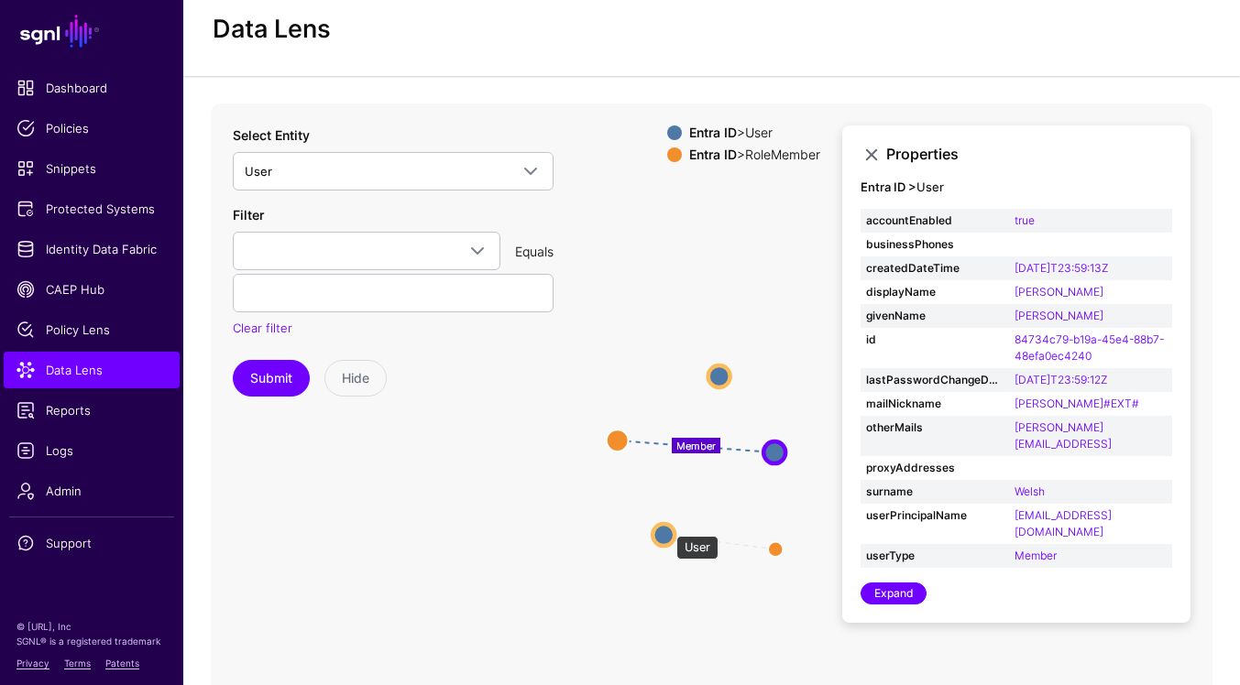
click at [667, 527] on circle at bounding box center [663, 535] width 22 height 22
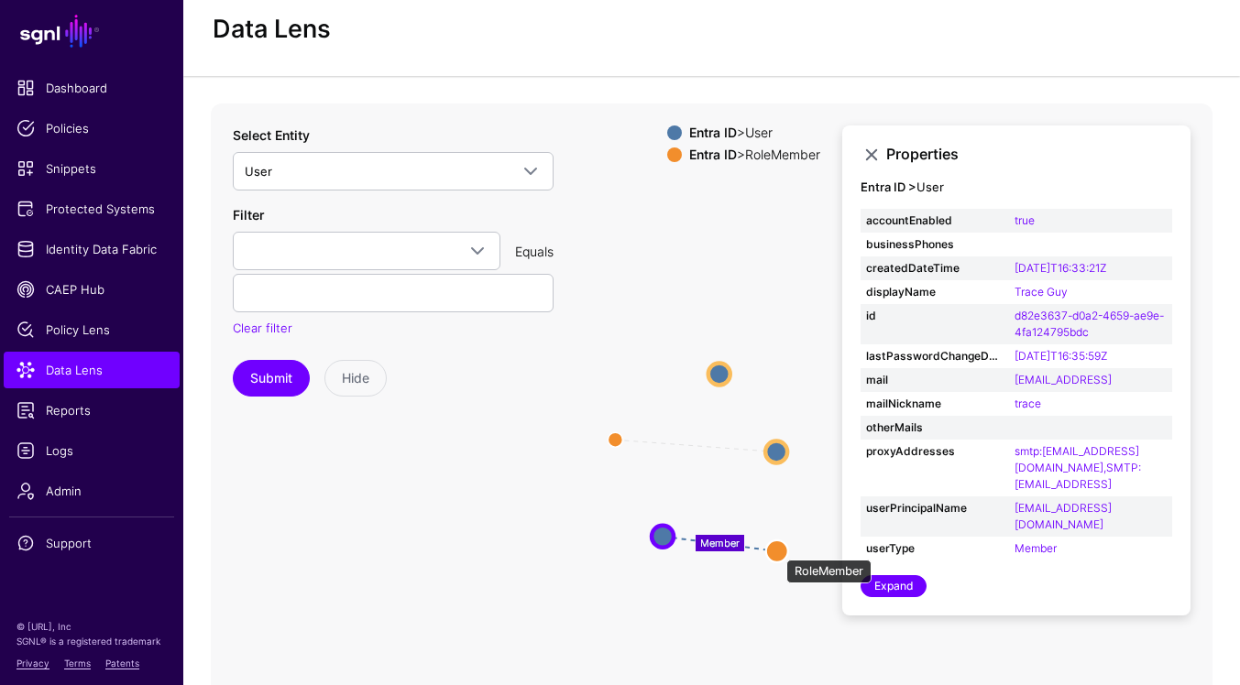
click at [777, 551] on circle at bounding box center [777, 552] width 22 height 22
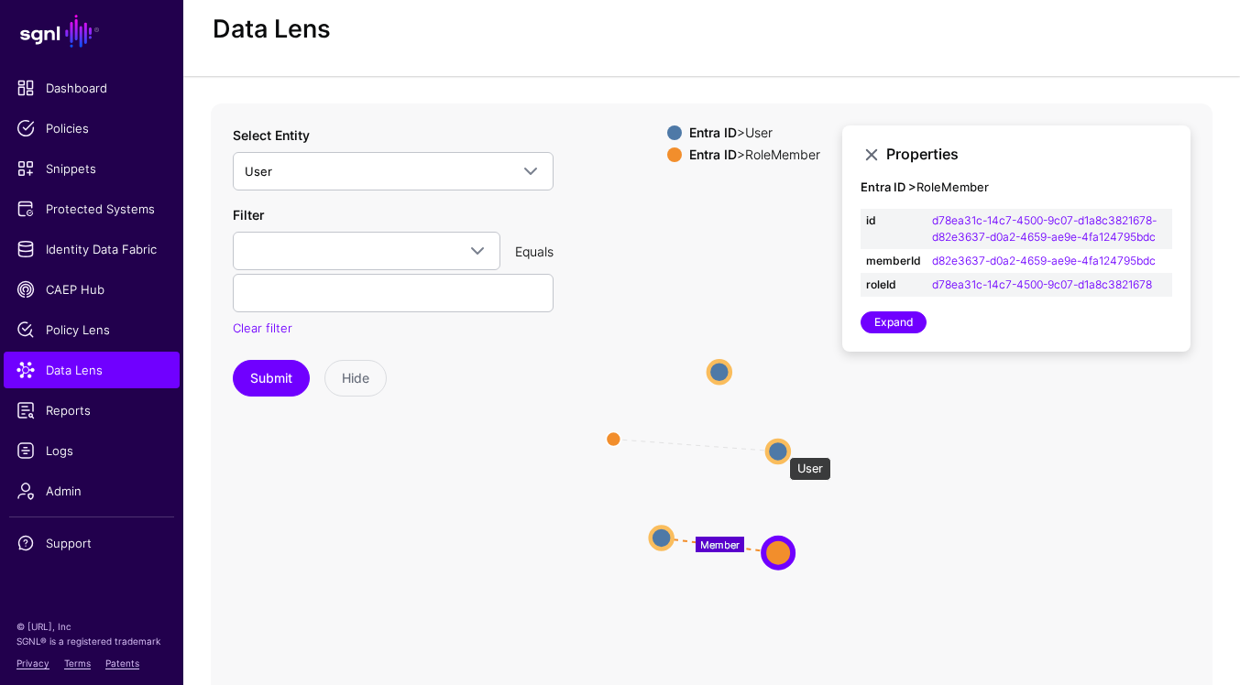
click at [780, 448] on circle at bounding box center [778, 452] width 22 height 22
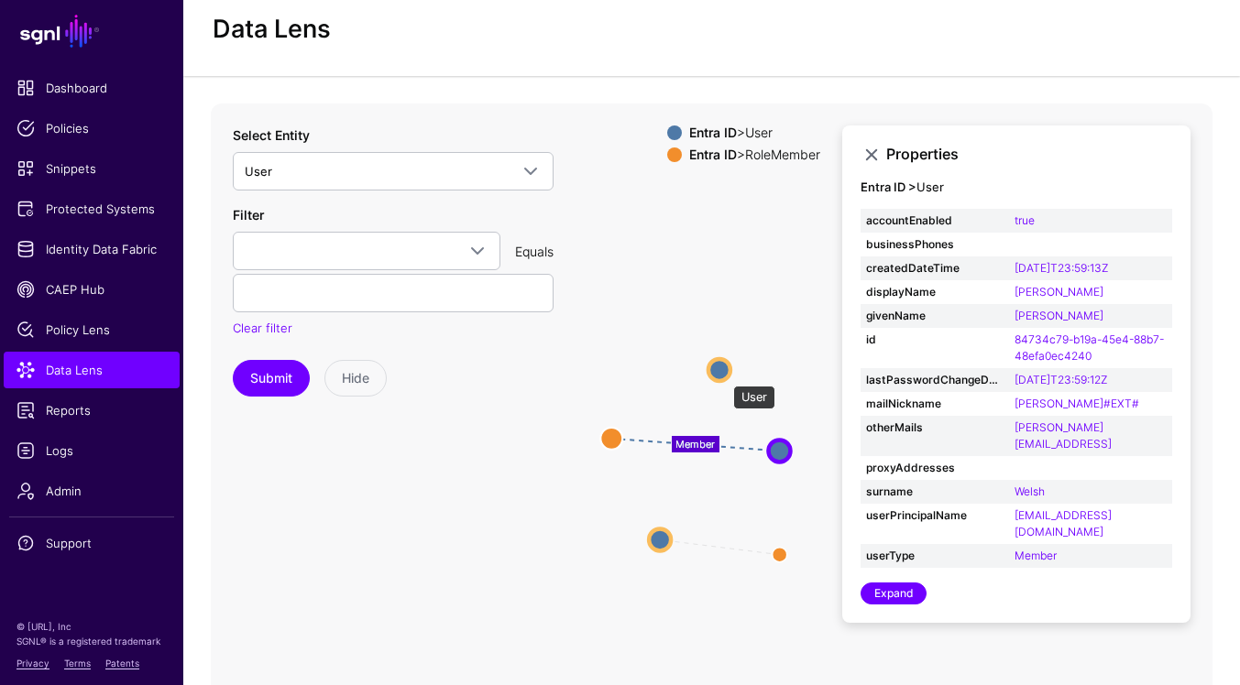
click at [723, 375] on circle at bounding box center [719, 370] width 22 height 22
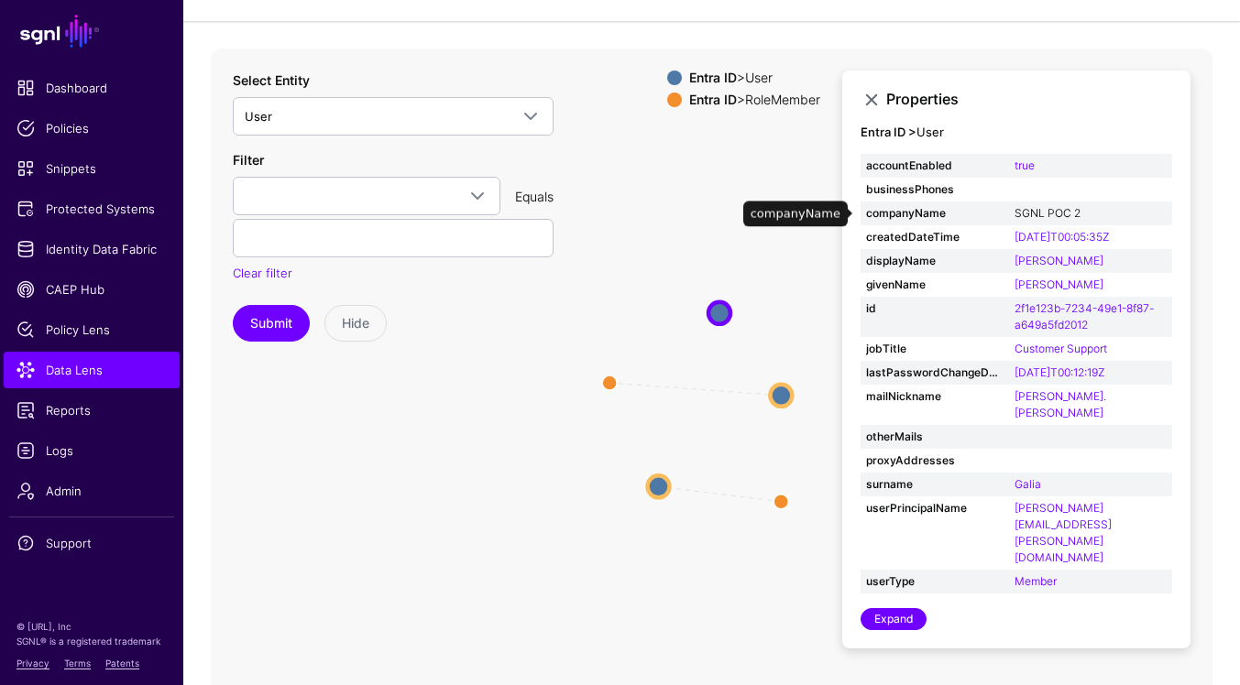
scroll to position [119, 0]
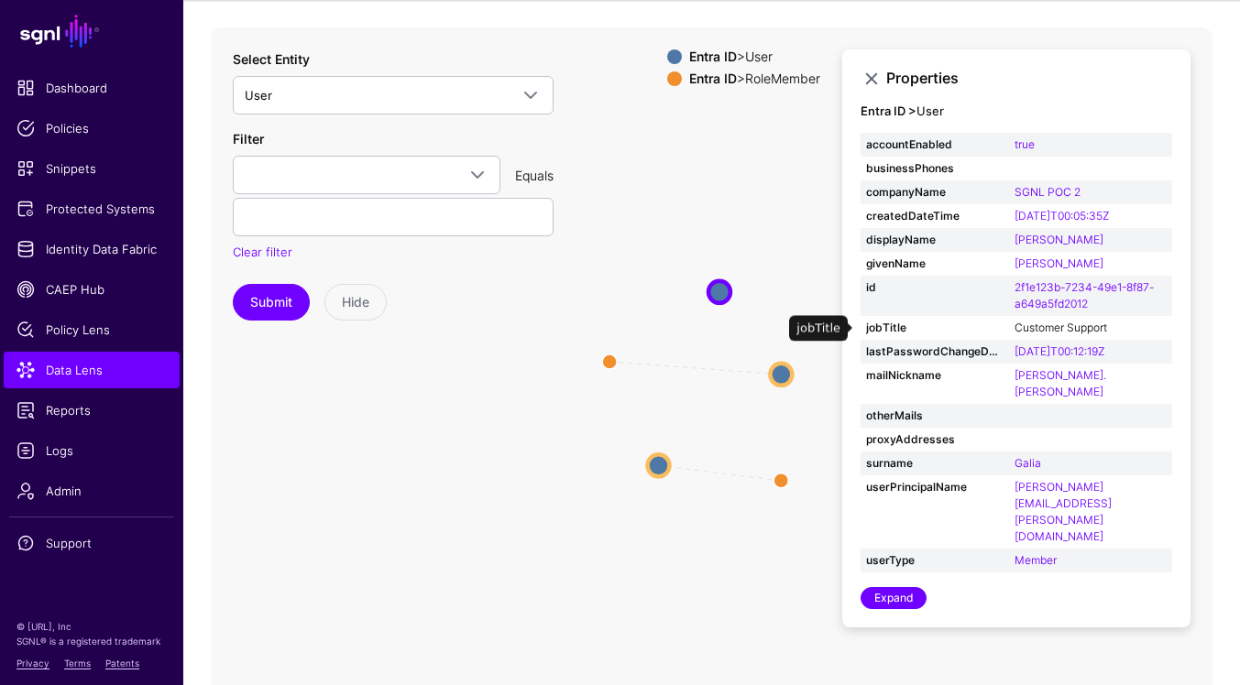
click at [1067, 330] on link "Customer Support" at bounding box center [1060, 328] width 93 height 14
type input "**********"
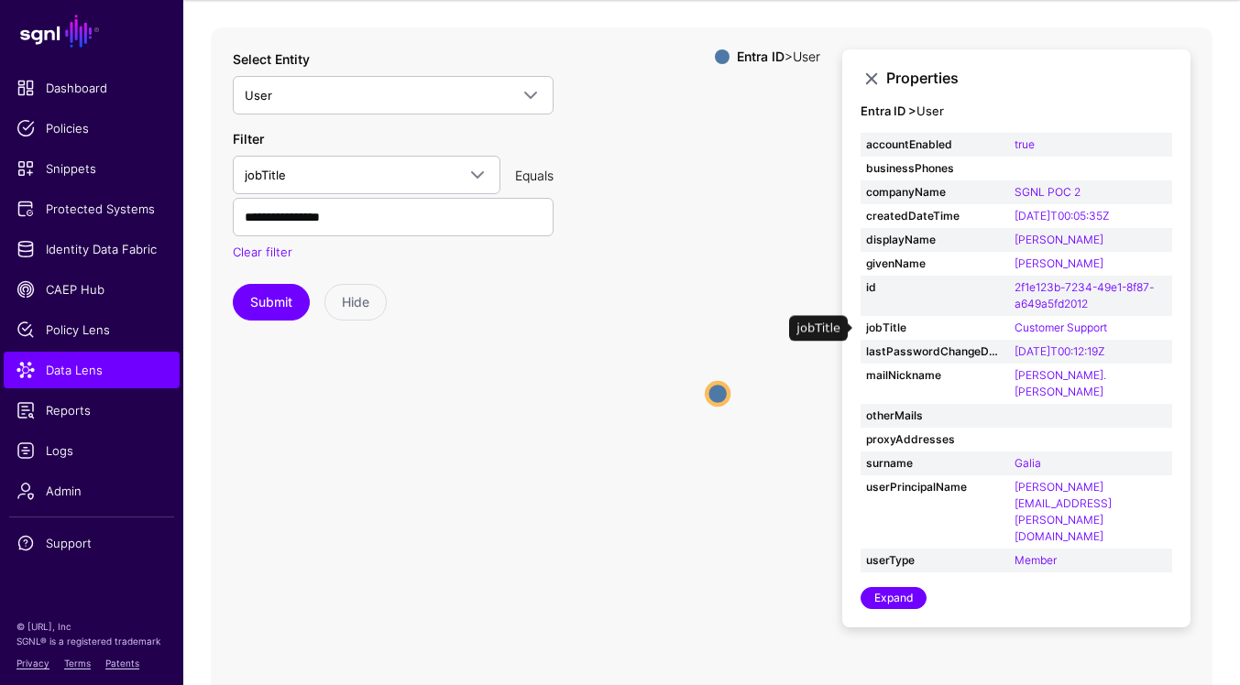
click at [717, 389] on circle at bounding box center [717, 394] width 22 height 22
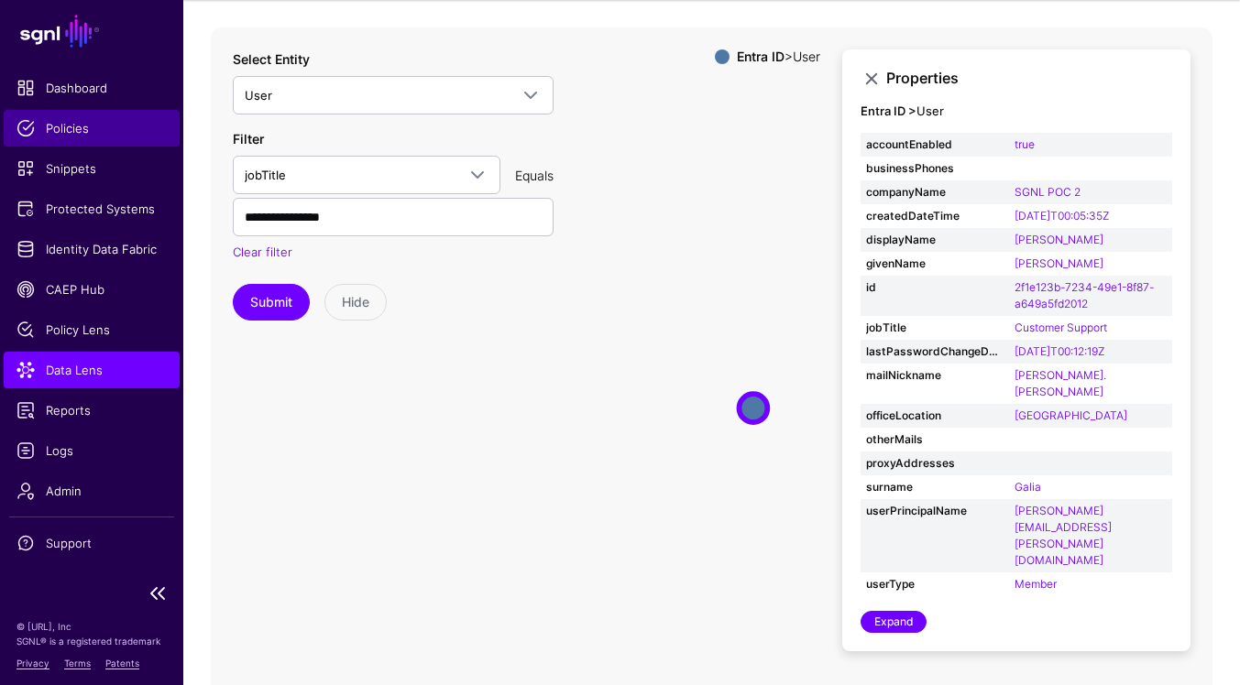
click at [79, 135] on span "Policies" at bounding box center [91, 128] width 150 height 18
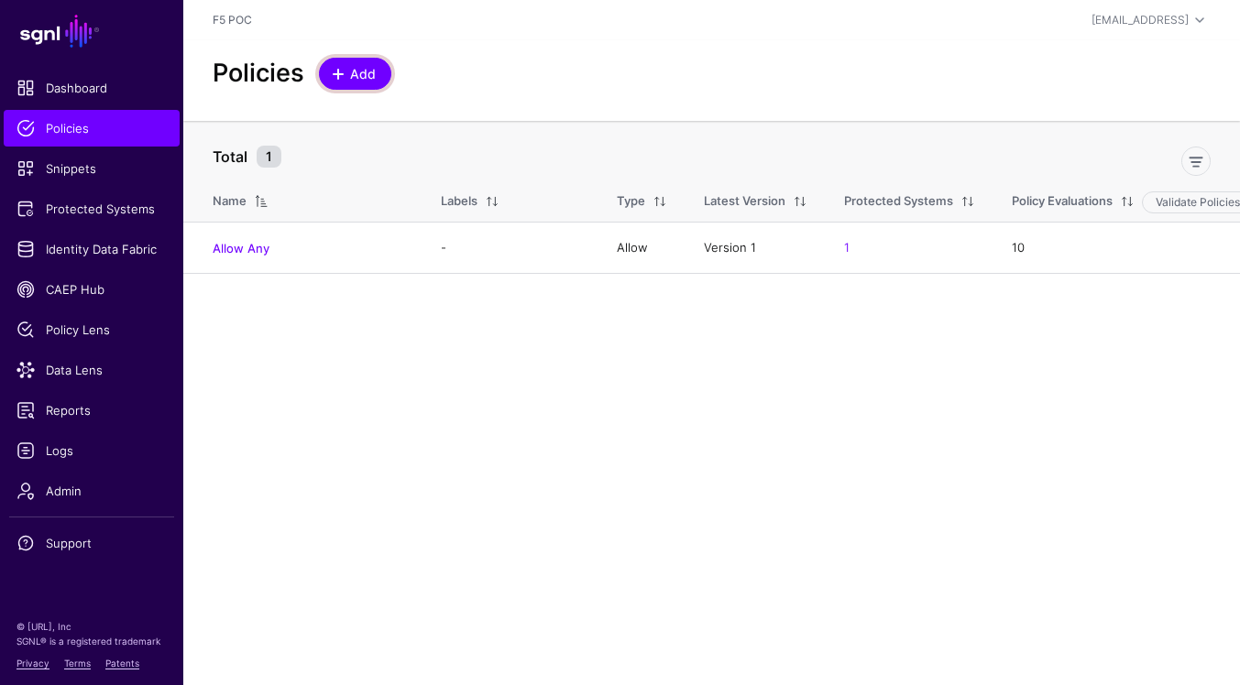
click at [375, 75] on span "Add" at bounding box center [363, 73] width 30 height 19
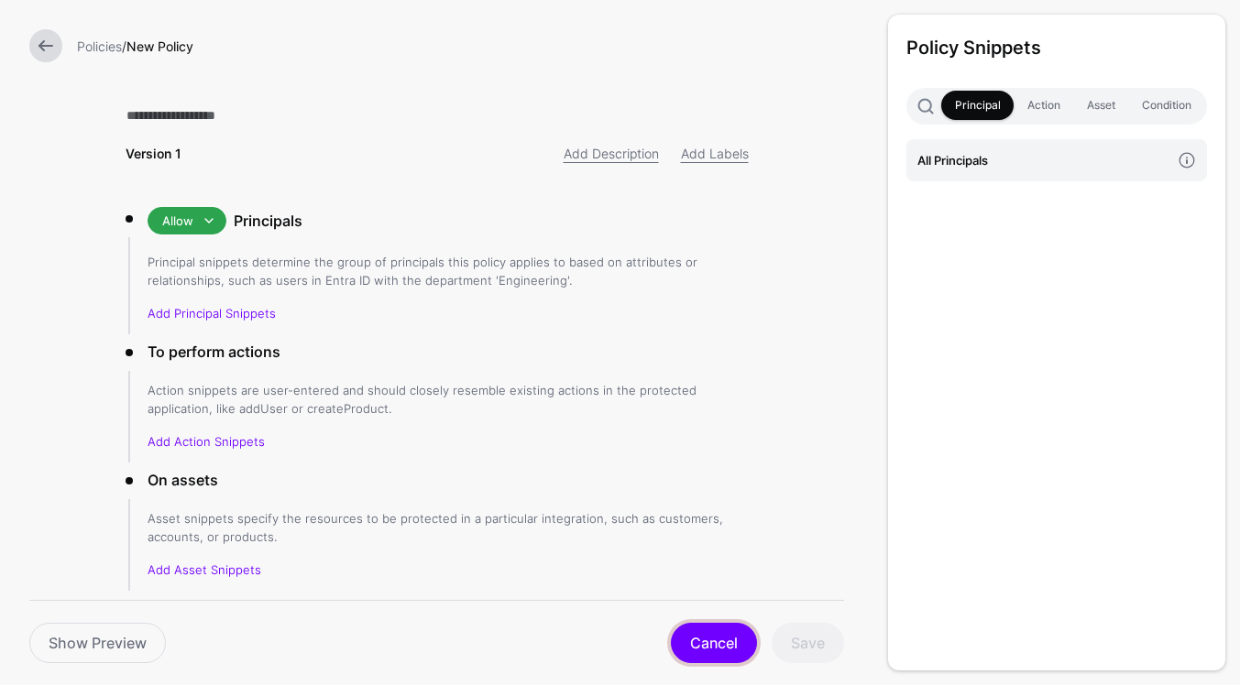
click at [719, 645] on link "Cancel" at bounding box center [714, 643] width 86 height 40
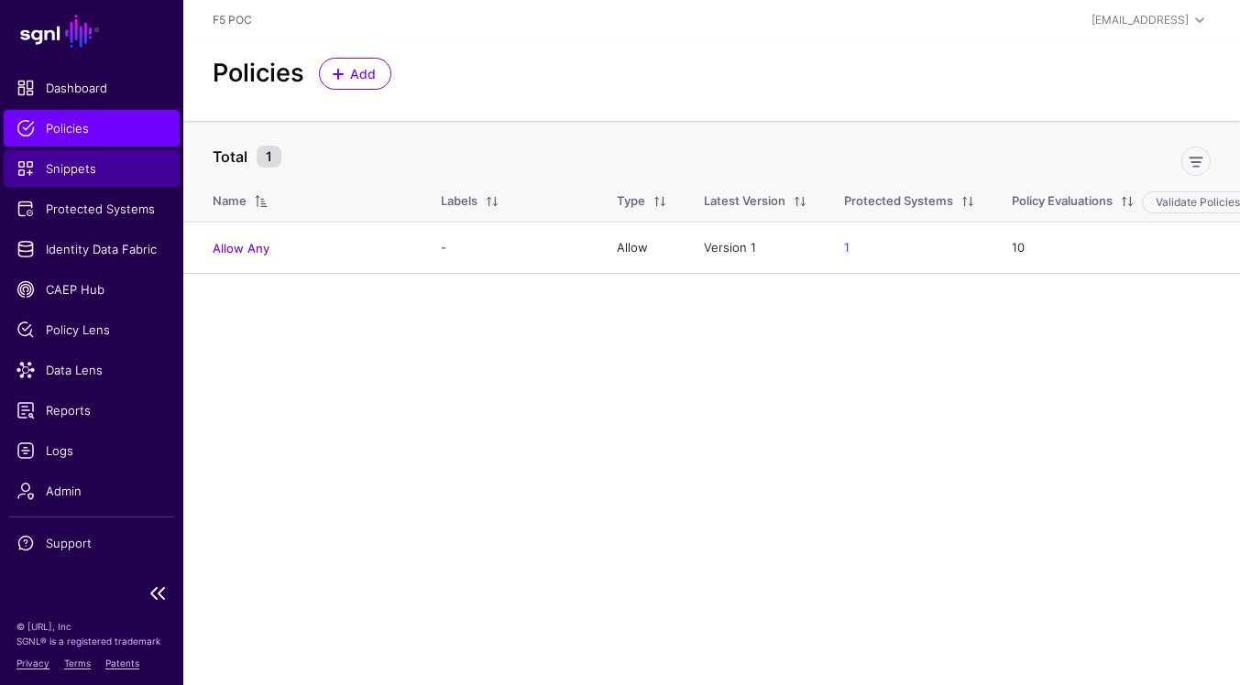
click at [76, 168] on span "Snippets" at bounding box center [91, 168] width 150 height 18
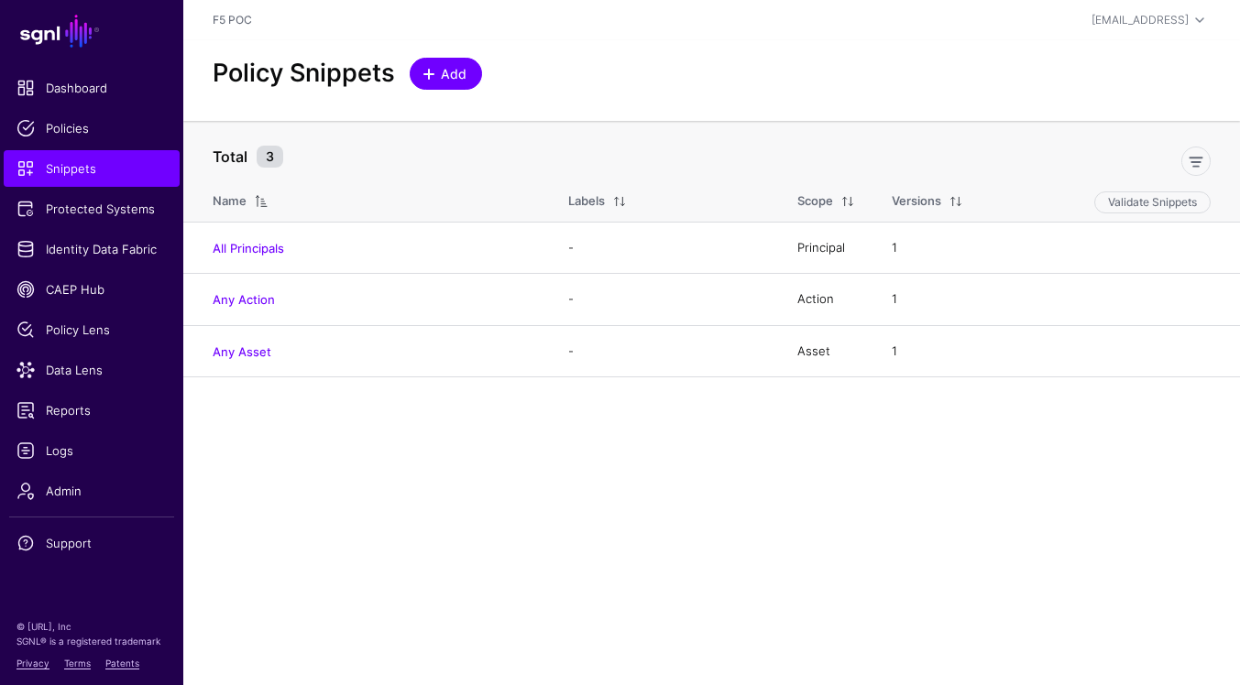
click at [467, 72] on span "Add" at bounding box center [454, 73] width 30 height 19
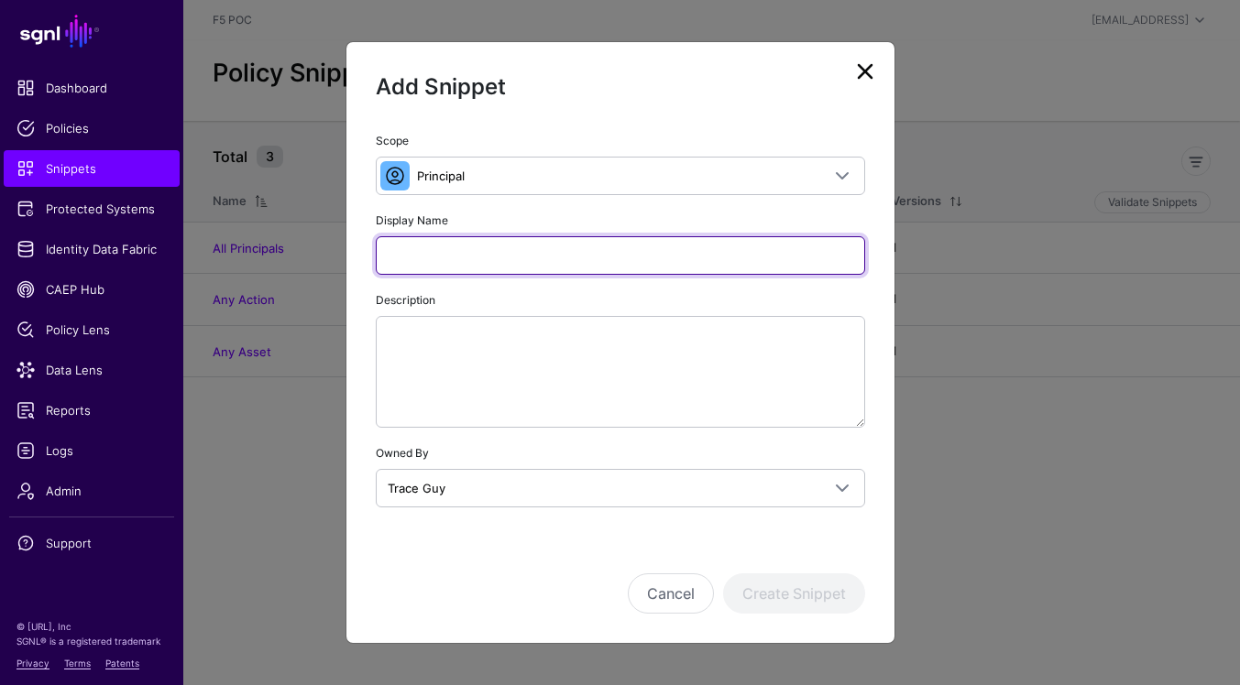
click at [717, 268] on input "Display Name" at bounding box center [620, 255] width 489 height 38
type input "**********"
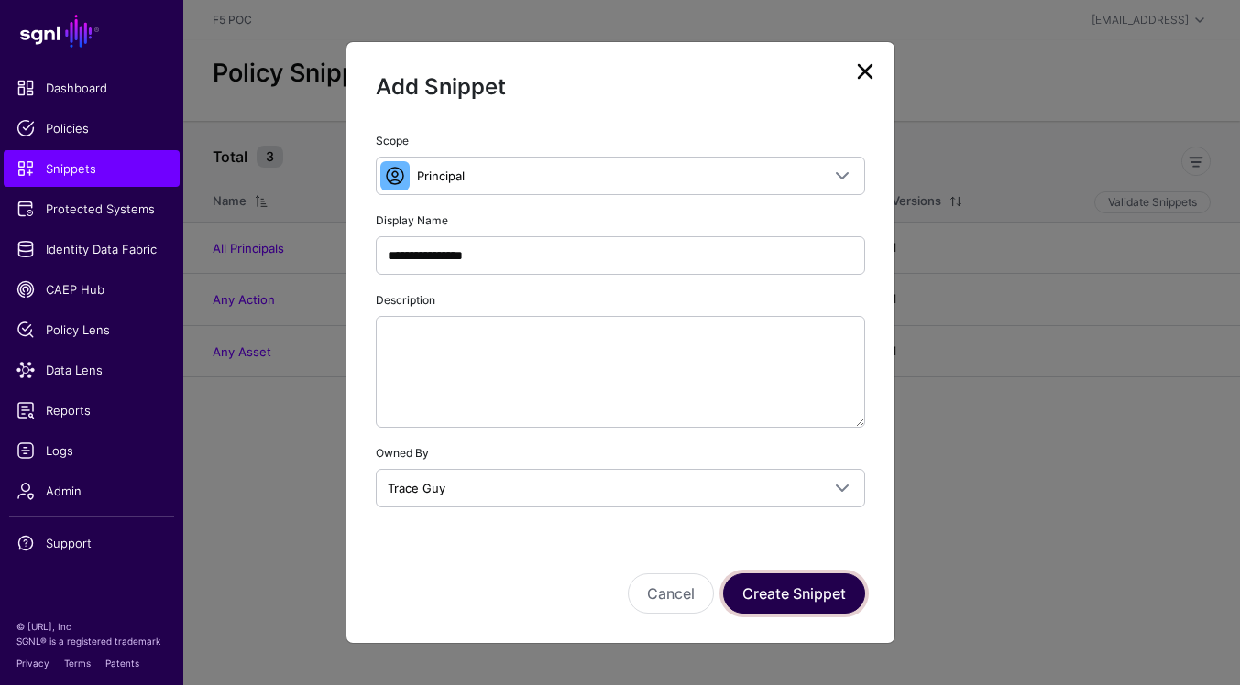
click at [825, 598] on button "Create Snippet" at bounding box center [794, 594] width 142 height 40
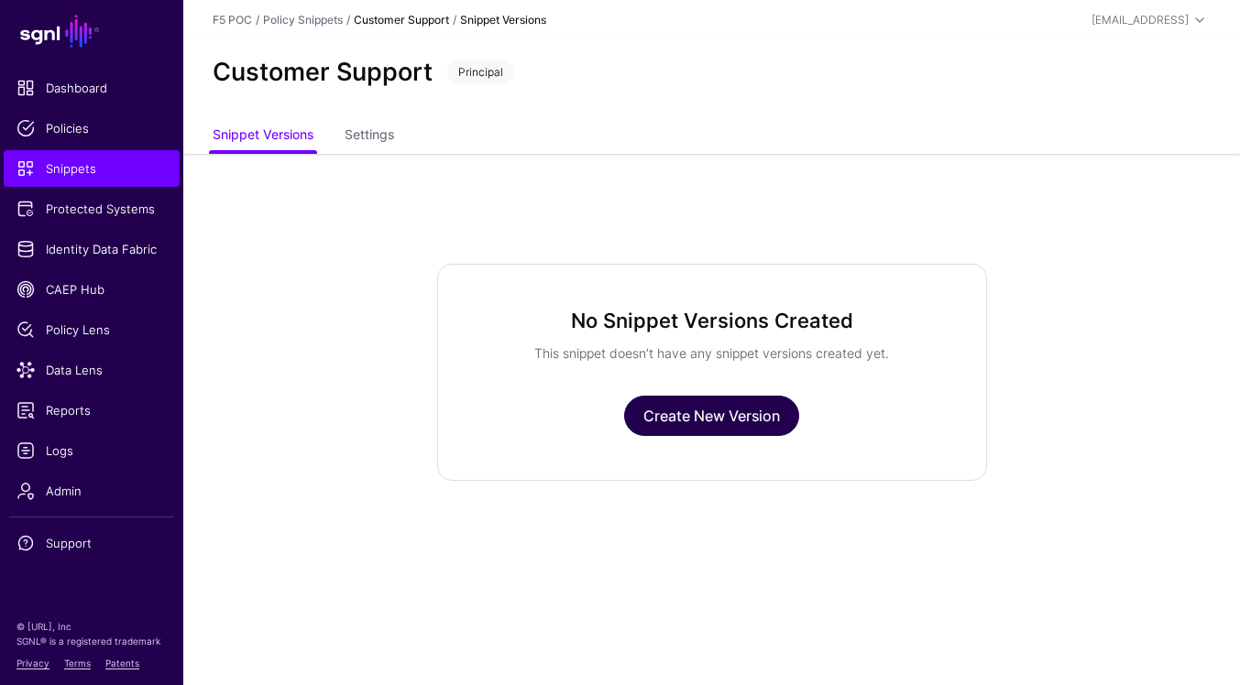
click at [740, 422] on link "Create New Version" at bounding box center [711, 416] width 175 height 40
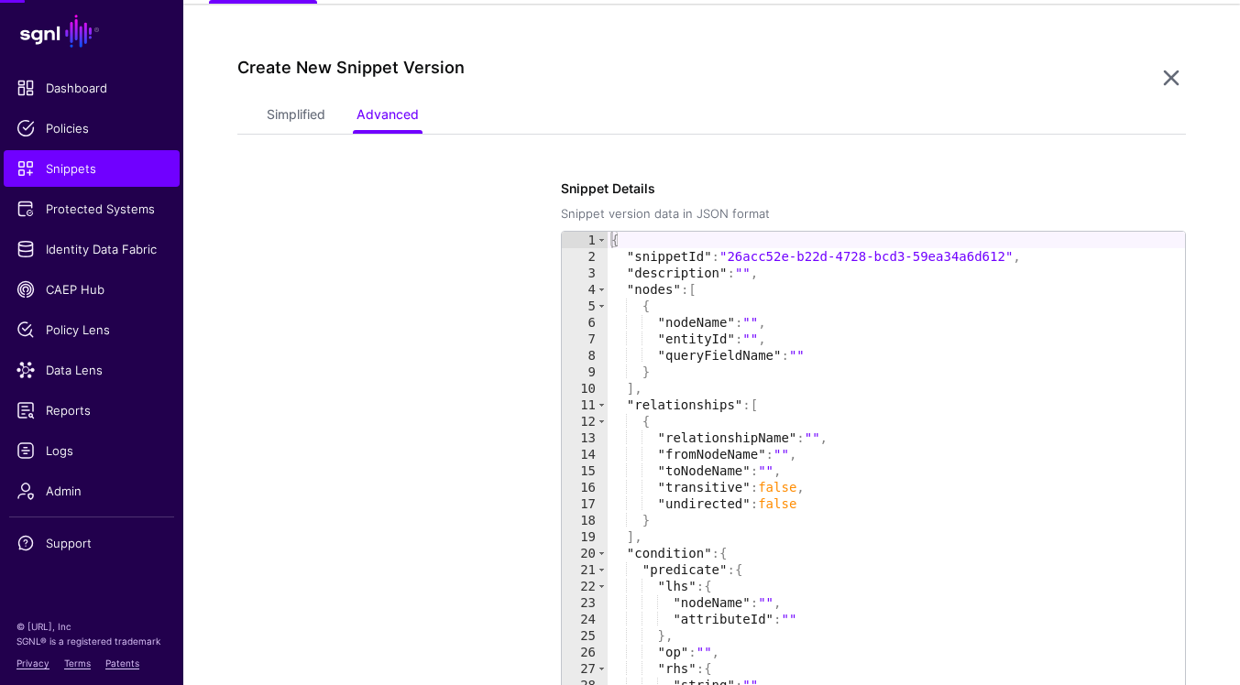
scroll to position [154, 0]
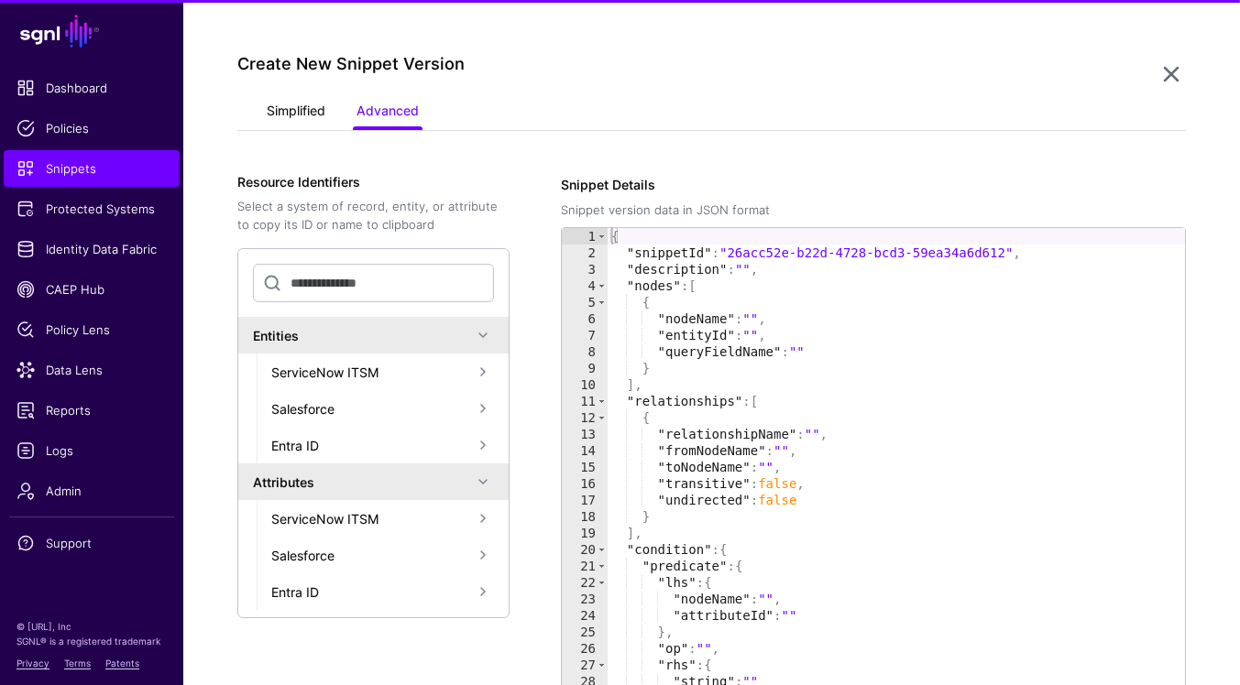
click at [301, 100] on link "Simplified" at bounding box center [296, 112] width 59 height 35
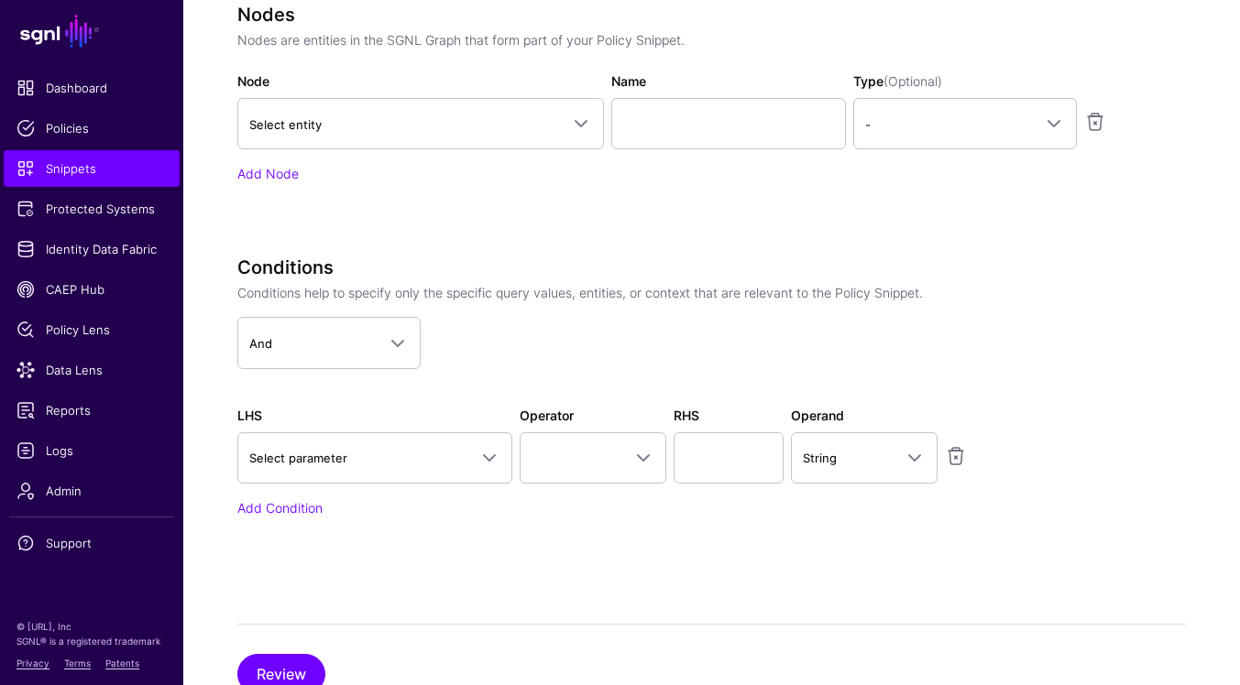
scroll to position [688, 0]
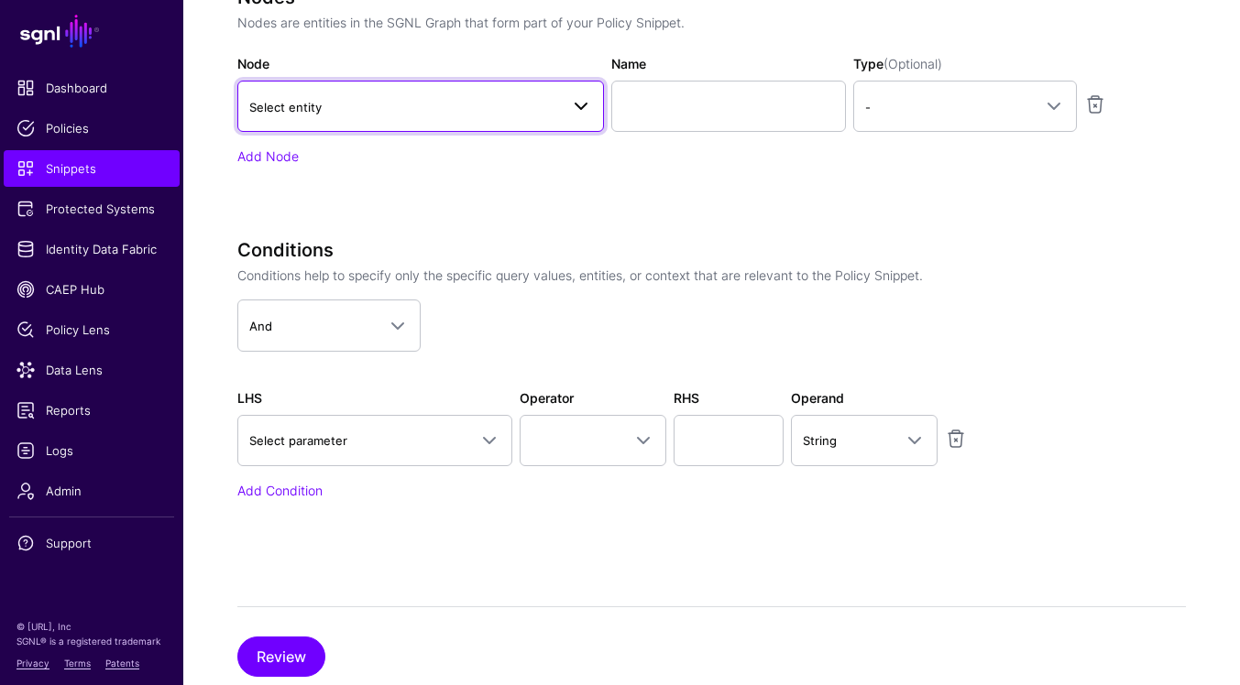
click at [565, 104] on span at bounding box center [575, 106] width 33 height 22
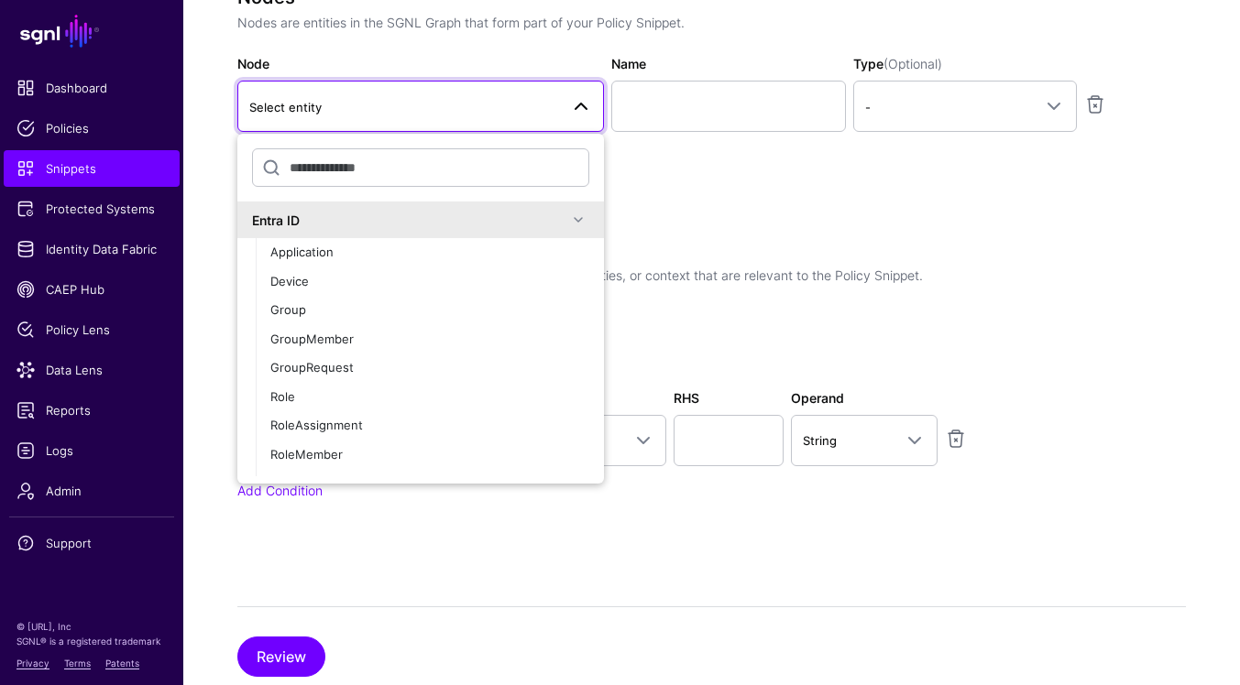
click at [641, 183] on div "Nodes Nodes are entities in the SGNL Graph that form part of your Policy Snippe…" at bounding box center [695, 101] width 916 height 231
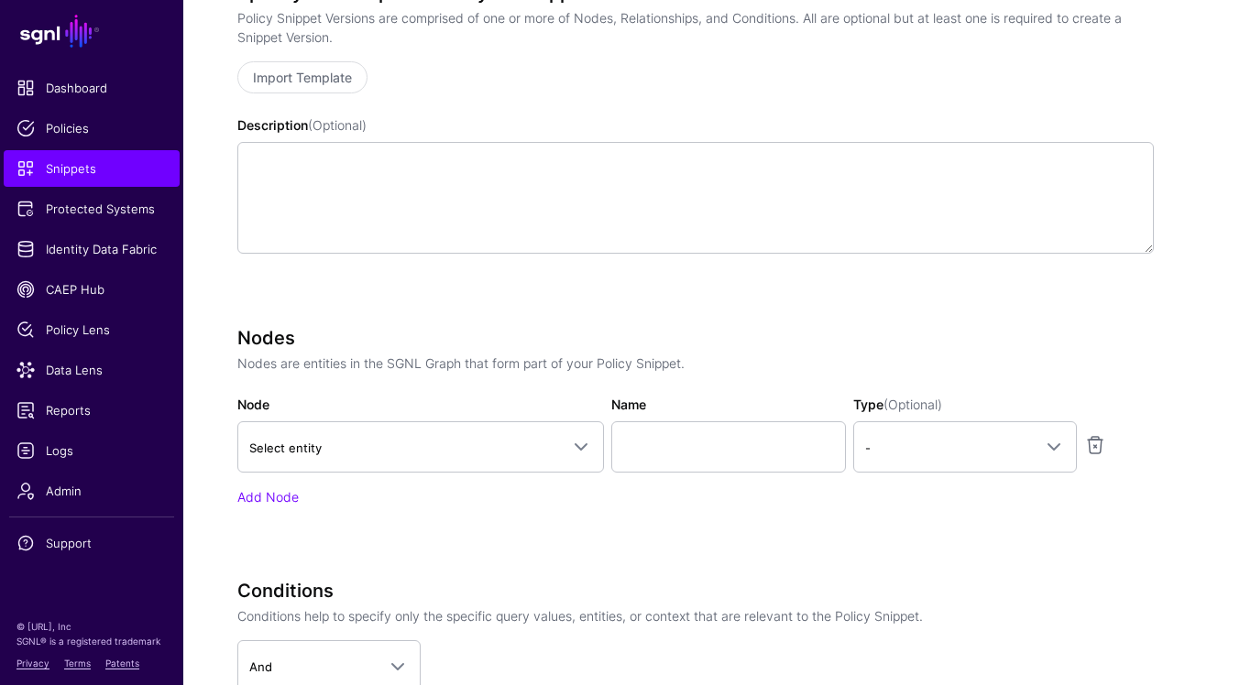
scroll to position [444, 0]
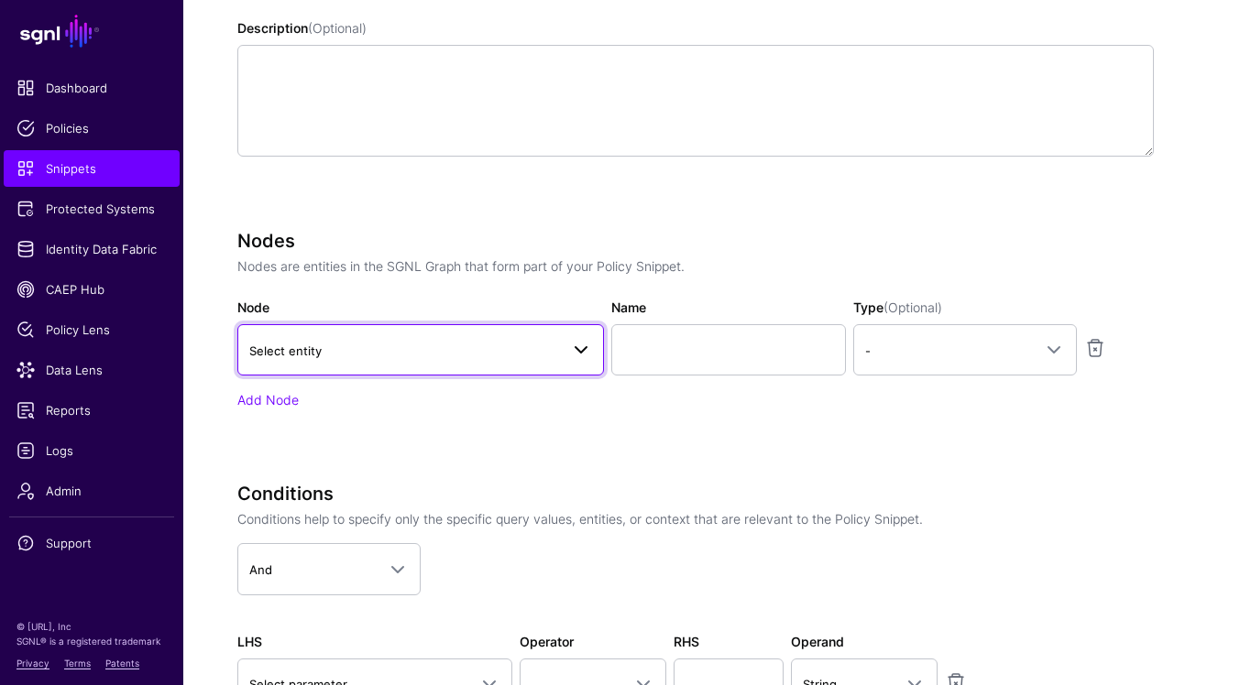
click at [594, 351] on link "Select entity" at bounding box center [420, 349] width 367 height 51
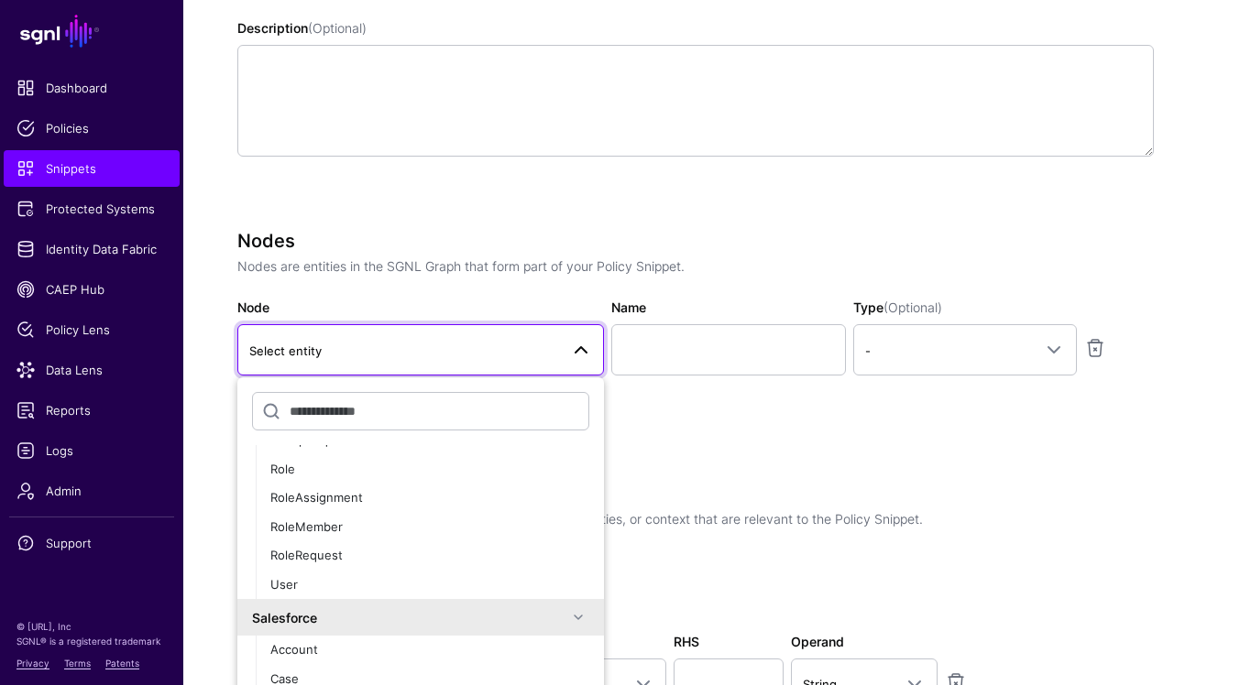
scroll to position [222, 0]
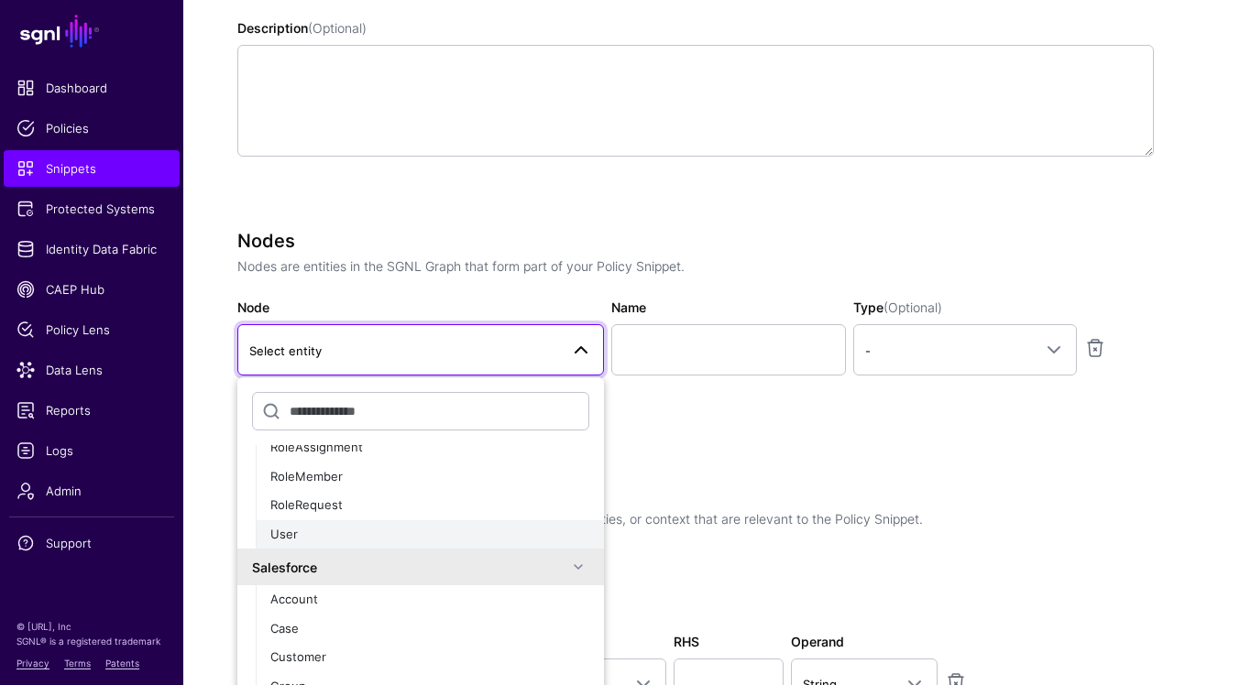
click at [476, 529] on div "User" at bounding box center [429, 535] width 319 height 18
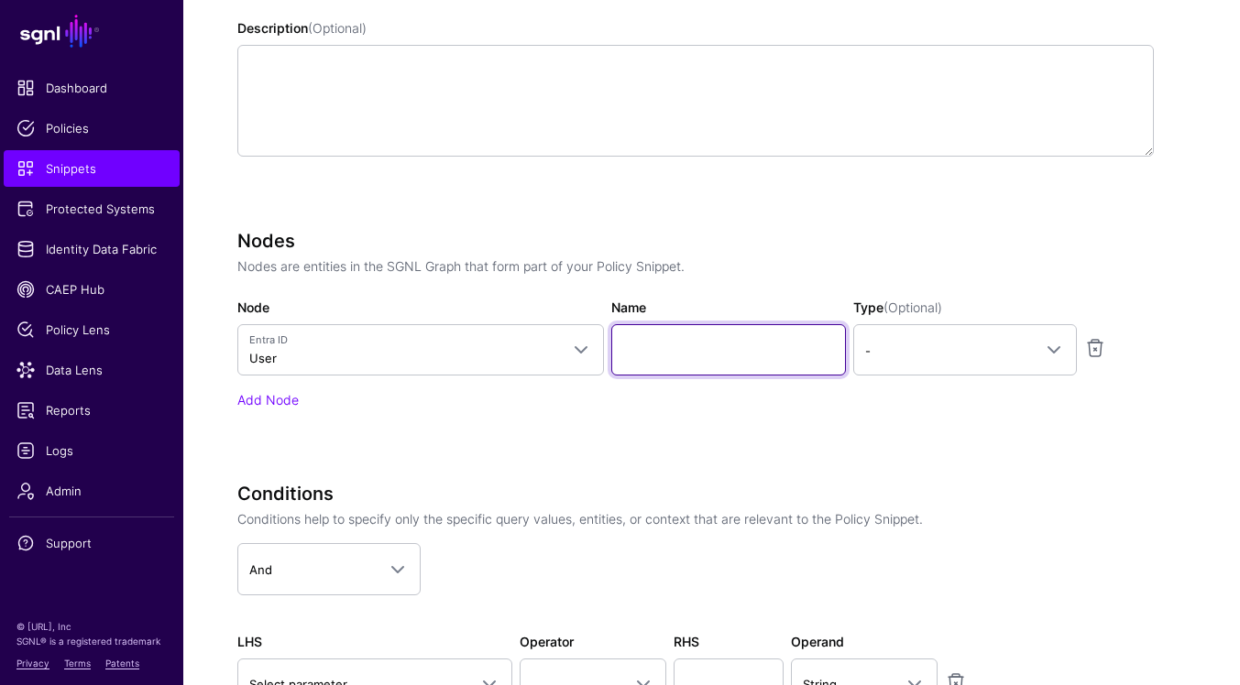
click at [805, 344] on input "Name" at bounding box center [728, 349] width 235 height 51
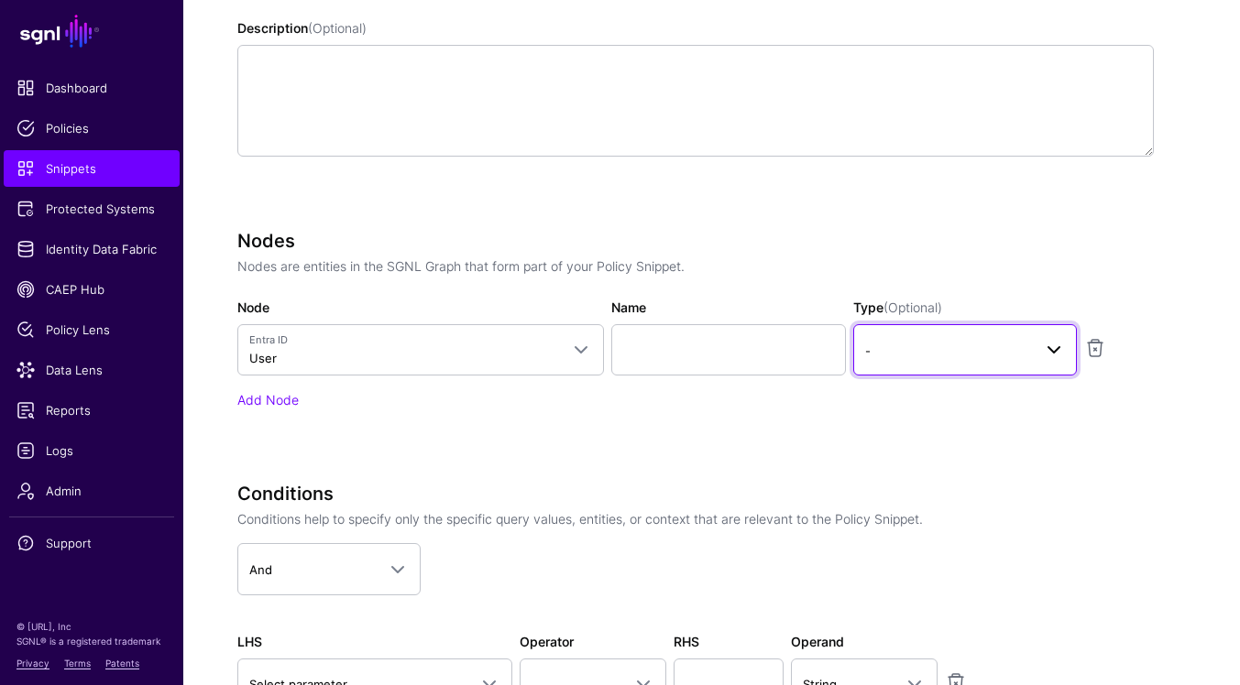
click at [987, 361] on link "-" at bounding box center [965, 349] width 224 height 51
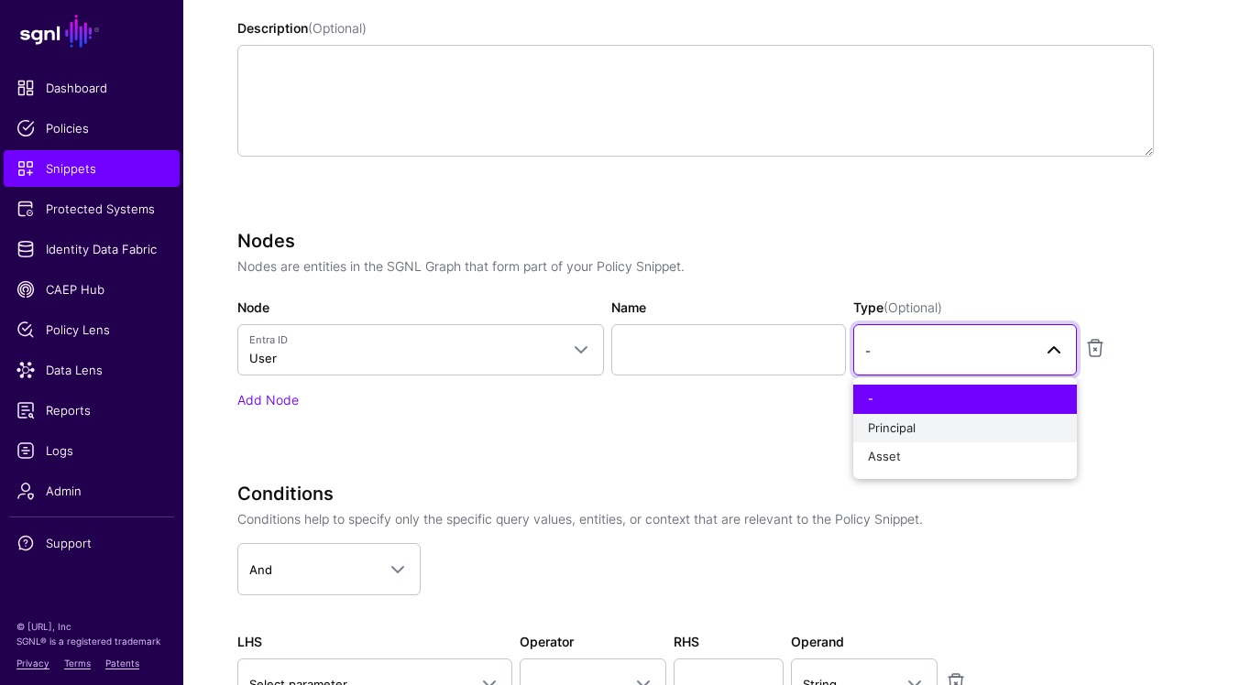
click at [959, 429] on div "Principal" at bounding box center [965, 429] width 194 height 18
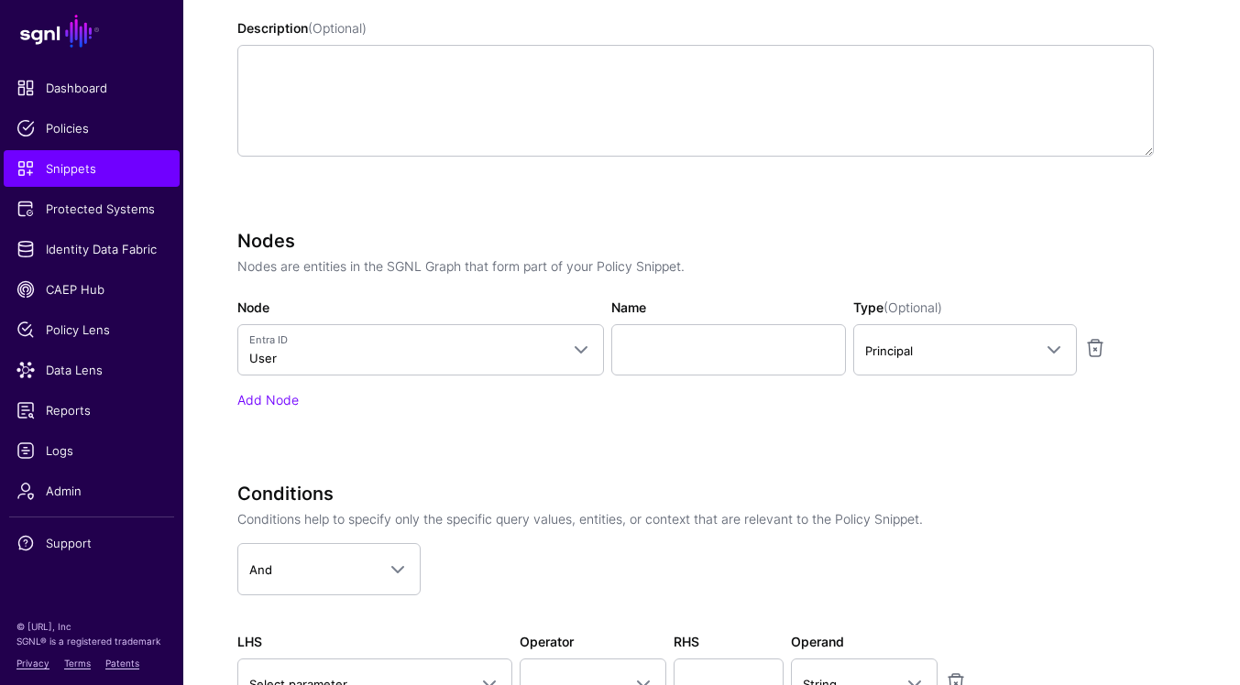
click at [913, 266] on p "Nodes are entities in the SGNL Graph that form part of your Policy Snippet." at bounding box center [695, 266] width 916 height 19
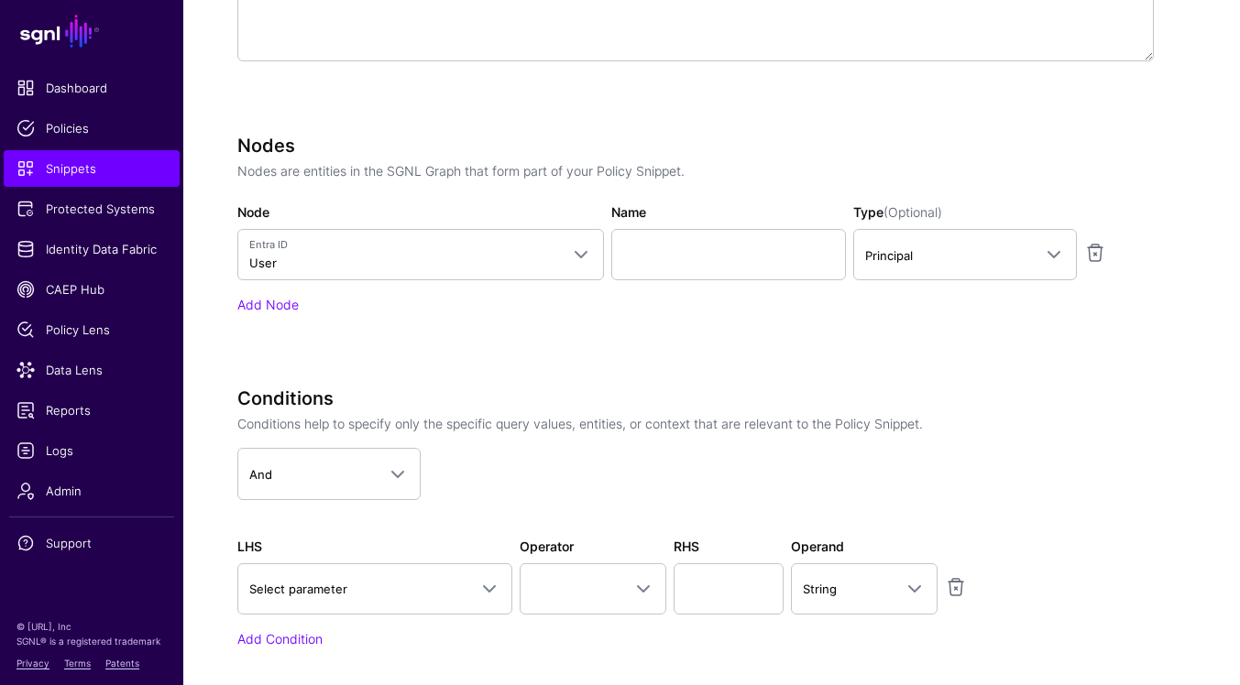
scroll to position [592, 0]
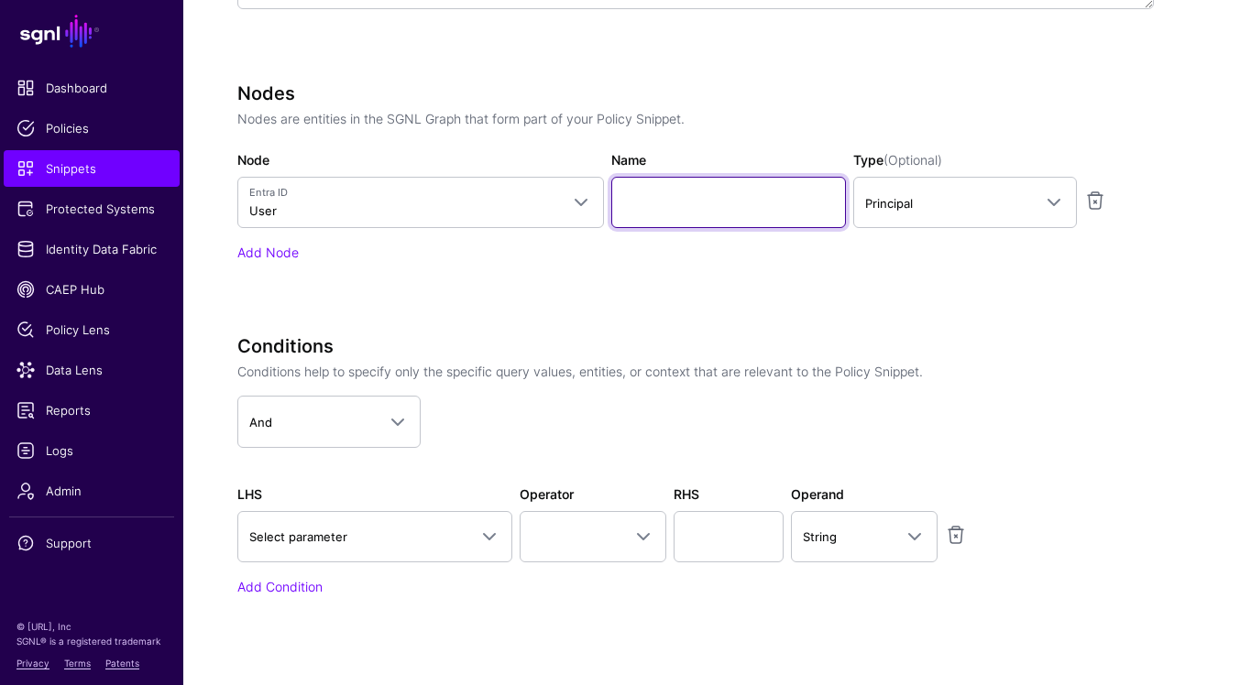
click at [706, 216] on input "Name" at bounding box center [728, 202] width 235 height 51
type input "****"
click at [422, 297] on div "Nodes Nodes are entities in the SGNL Graph that form part of your Policy Snippe…" at bounding box center [695, 197] width 916 height 231
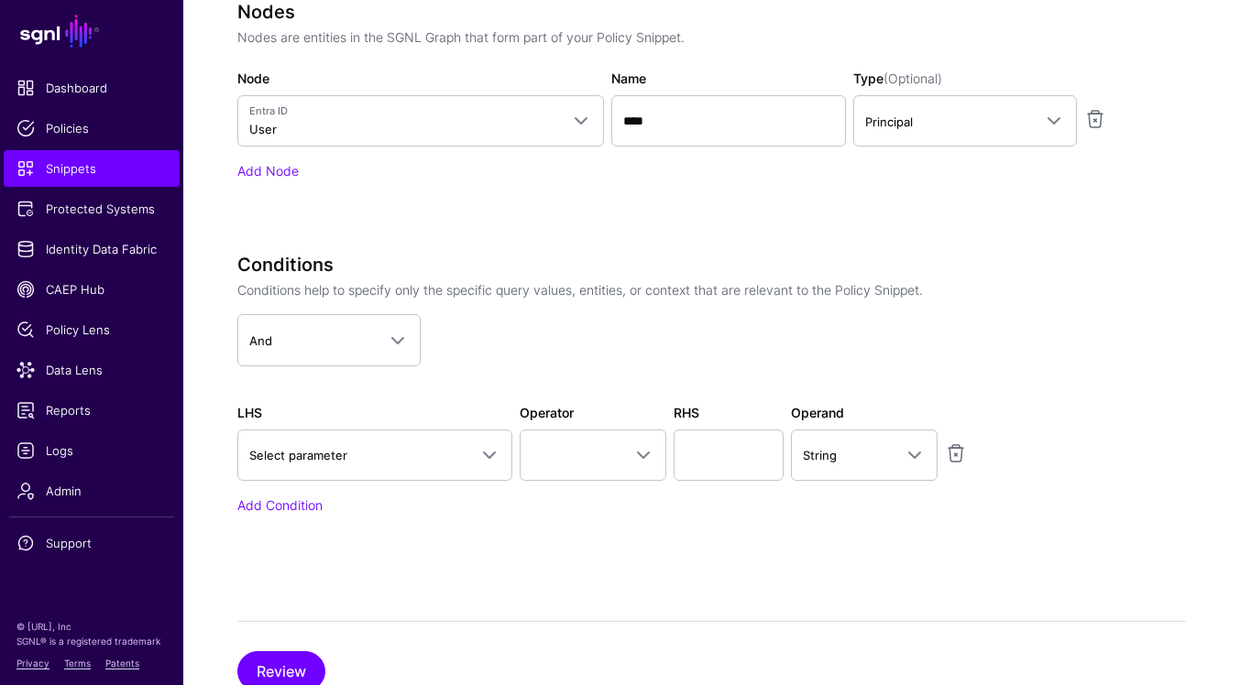
scroll to position [725, 0]
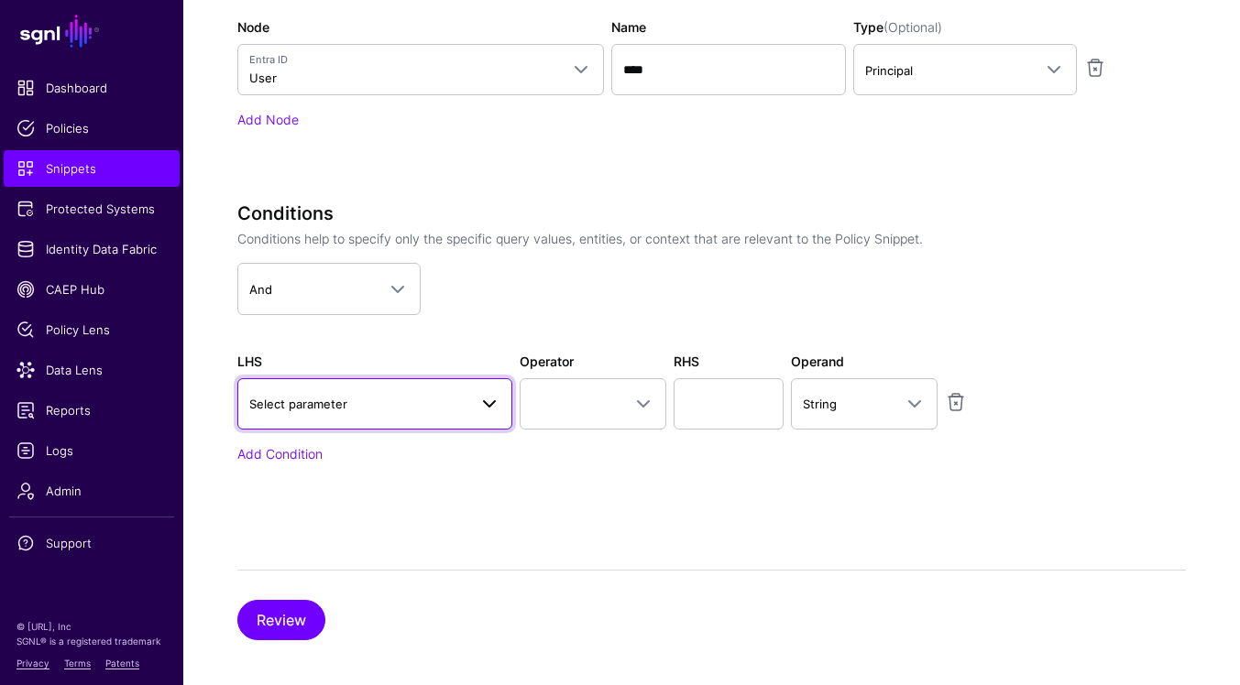
click at [497, 411] on span at bounding box center [489, 404] width 22 height 22
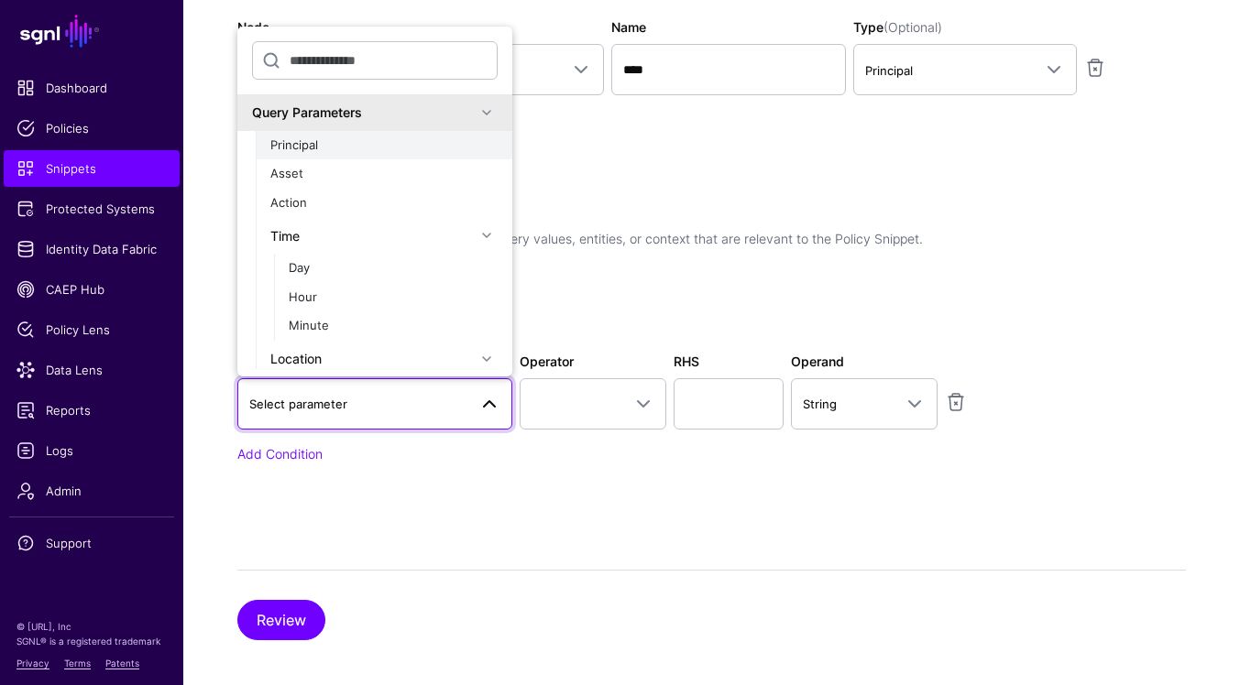
click at [454, 147] on div "Principal" at bounding box center [383, 146] width 227 height 18
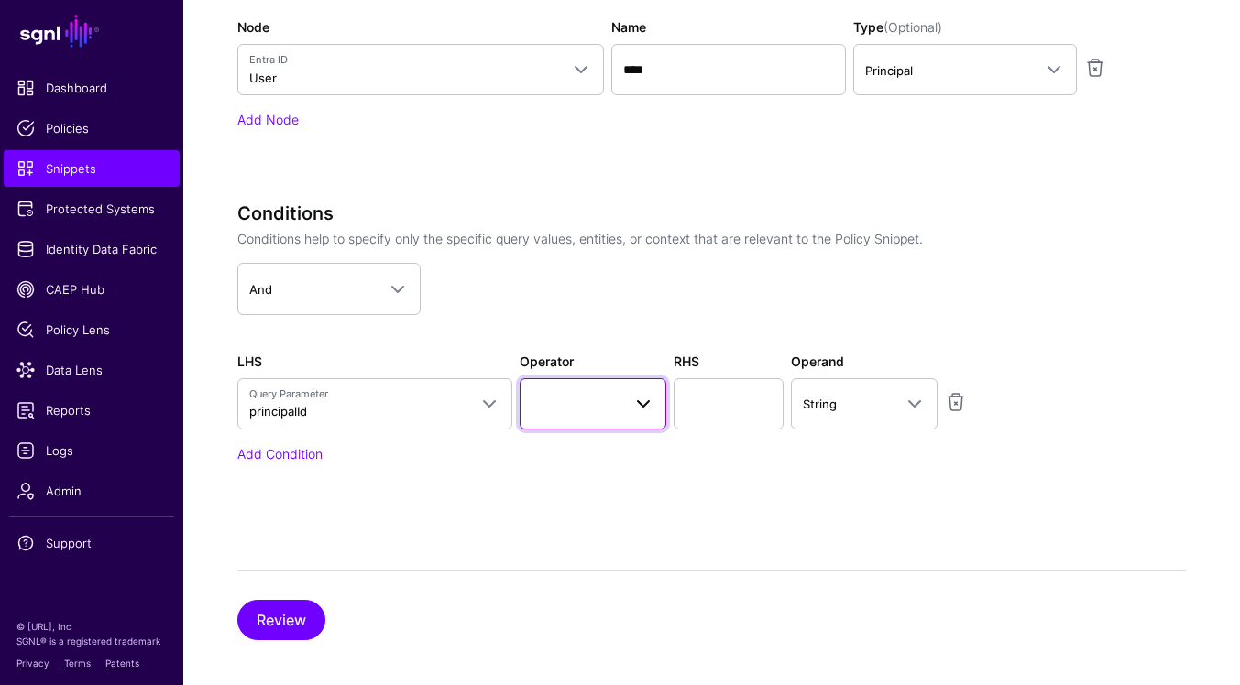
click at [630, 419] on link at bounding box center [593, 403] width 147 height 51
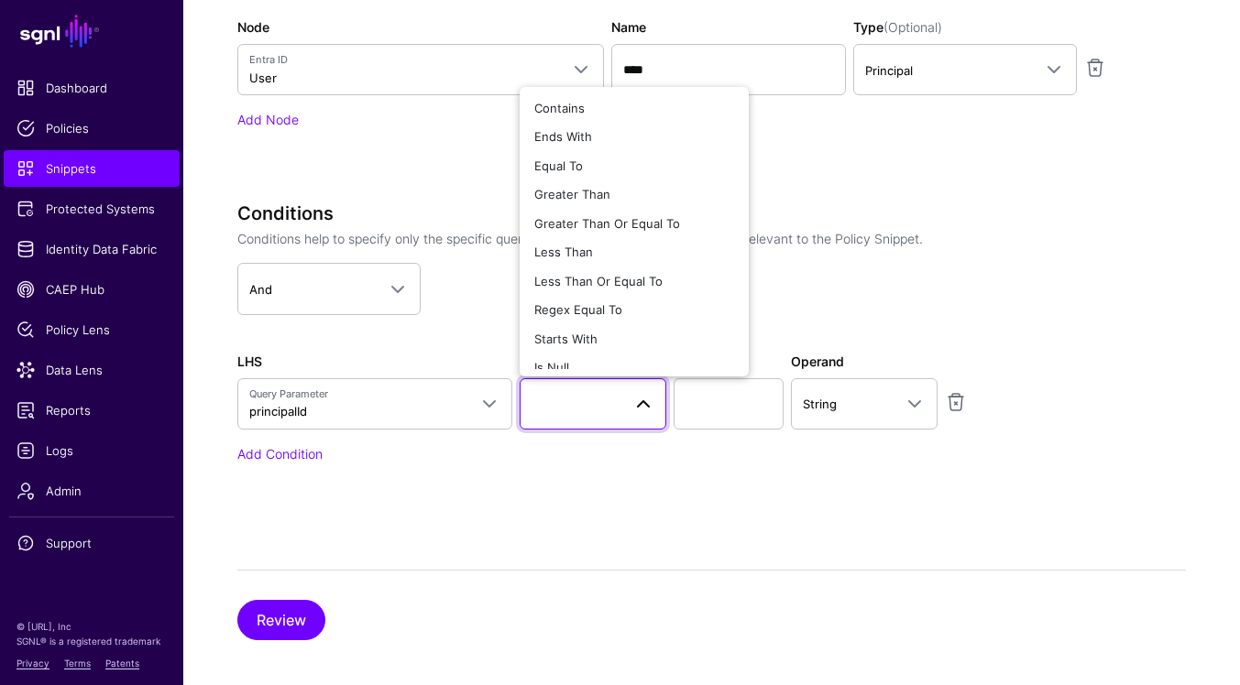
click at [817, 307] on app-dropdown "And And Or Not" at bounding box center [695, 288] width 916 height 51
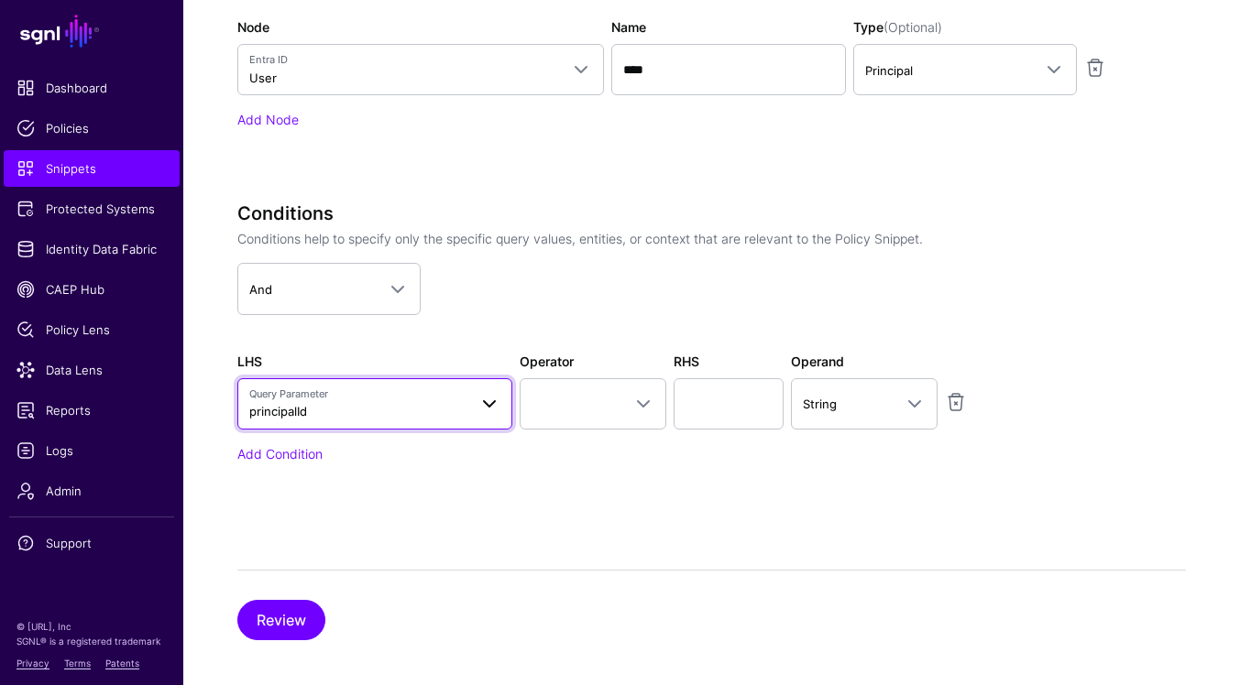
click at [500, 390] on link "Query Parameter principalId" at bounding box center [374, 403] width 275 height 51
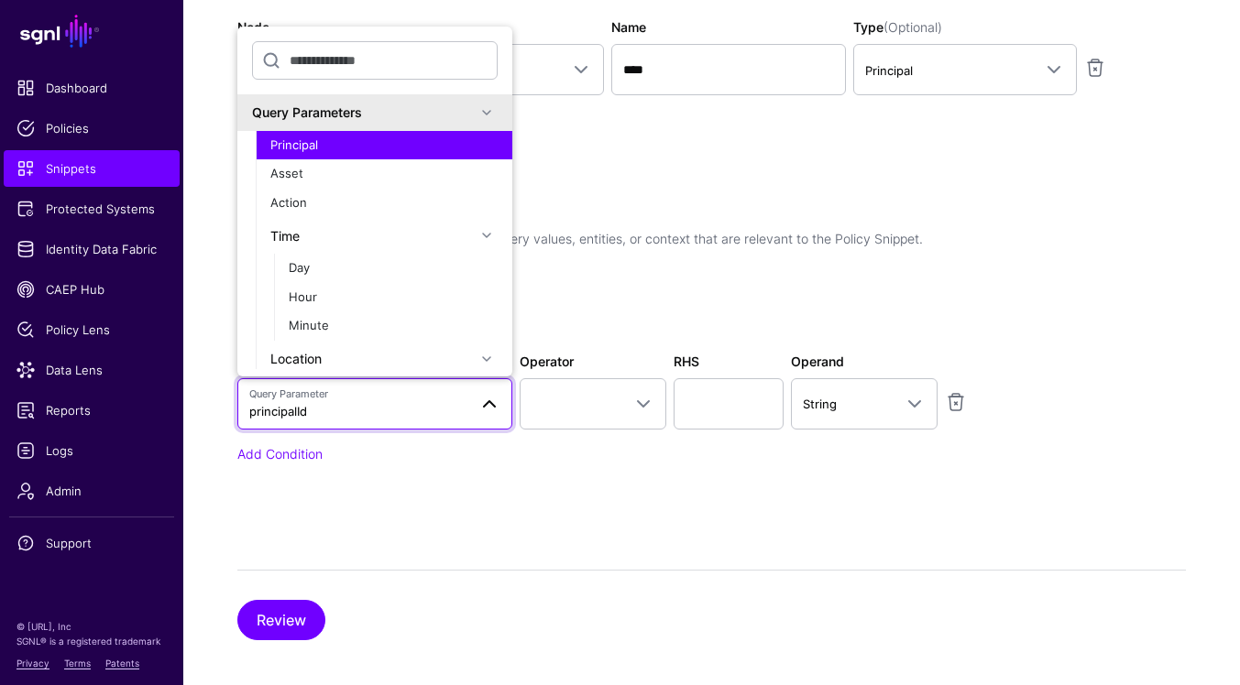
click at [684, 282] on app-dropdown "And And Or Not" at bounding box center [695, 288] width 916 height 51
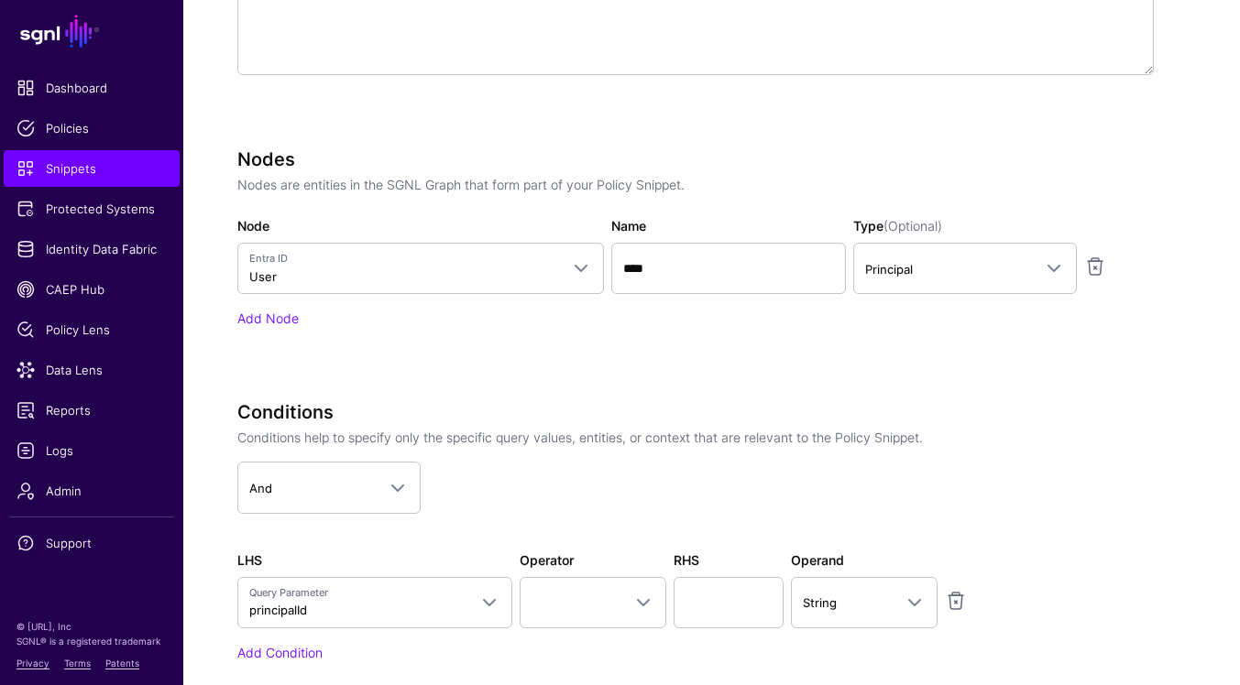
scroll to position [520, 0]
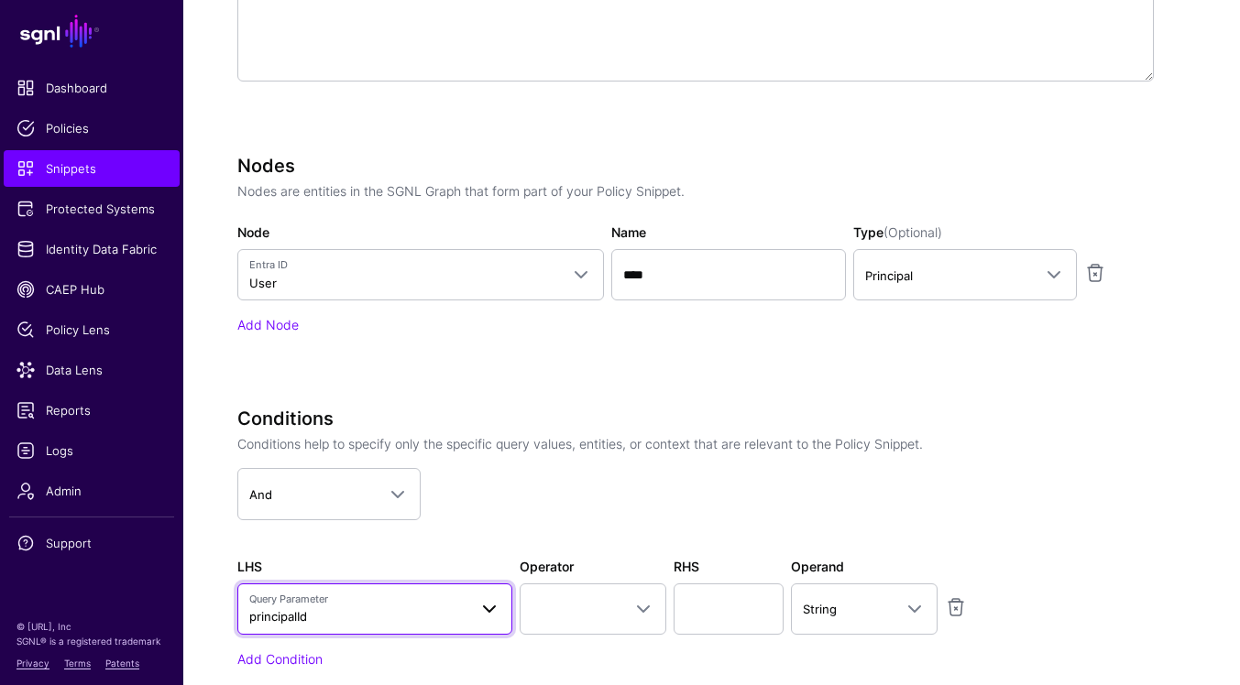
click at [484, 609] on span at bounding box center [489, 609] width 22 height 22
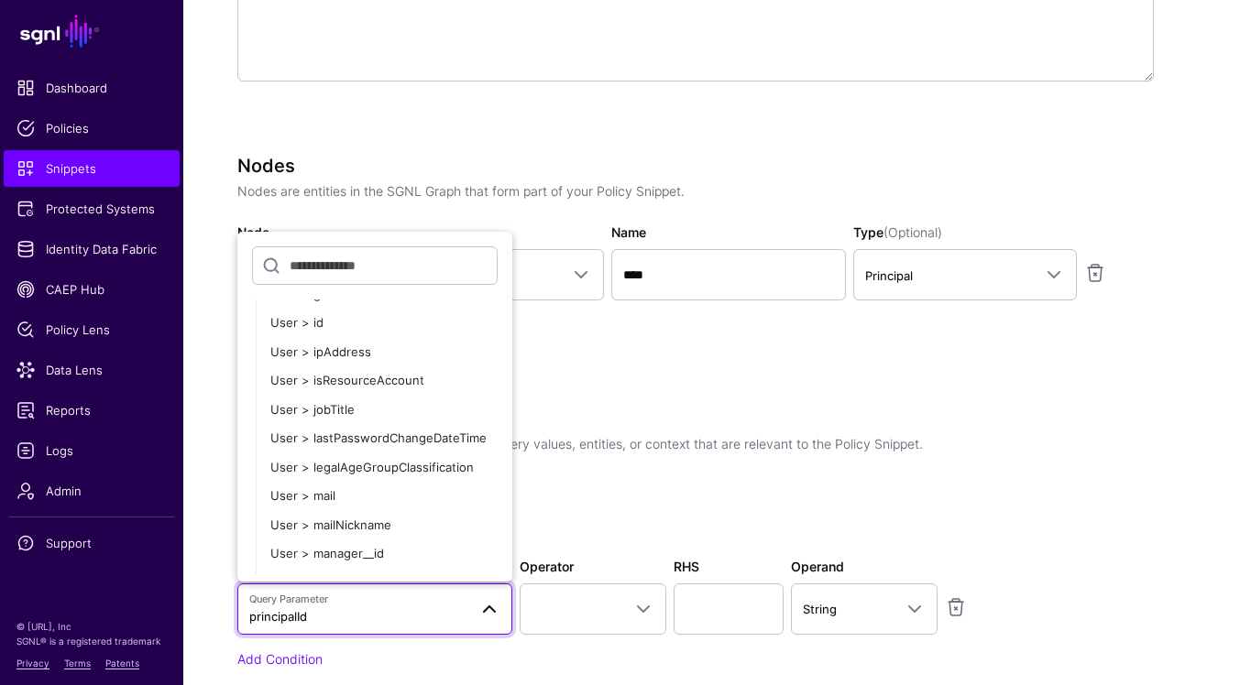
scroll to position [1045, 0]
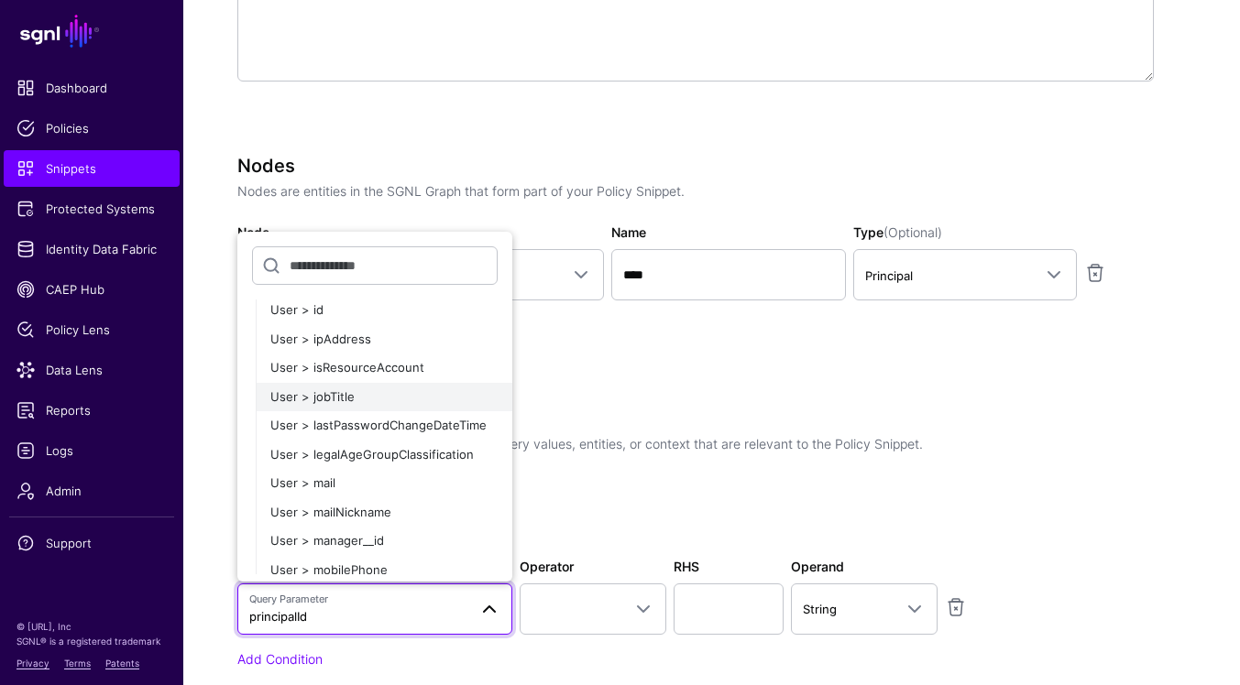
click at [427, 398] on div "User > jobTitle" at bounding box center [383, 398] width 227 height 18
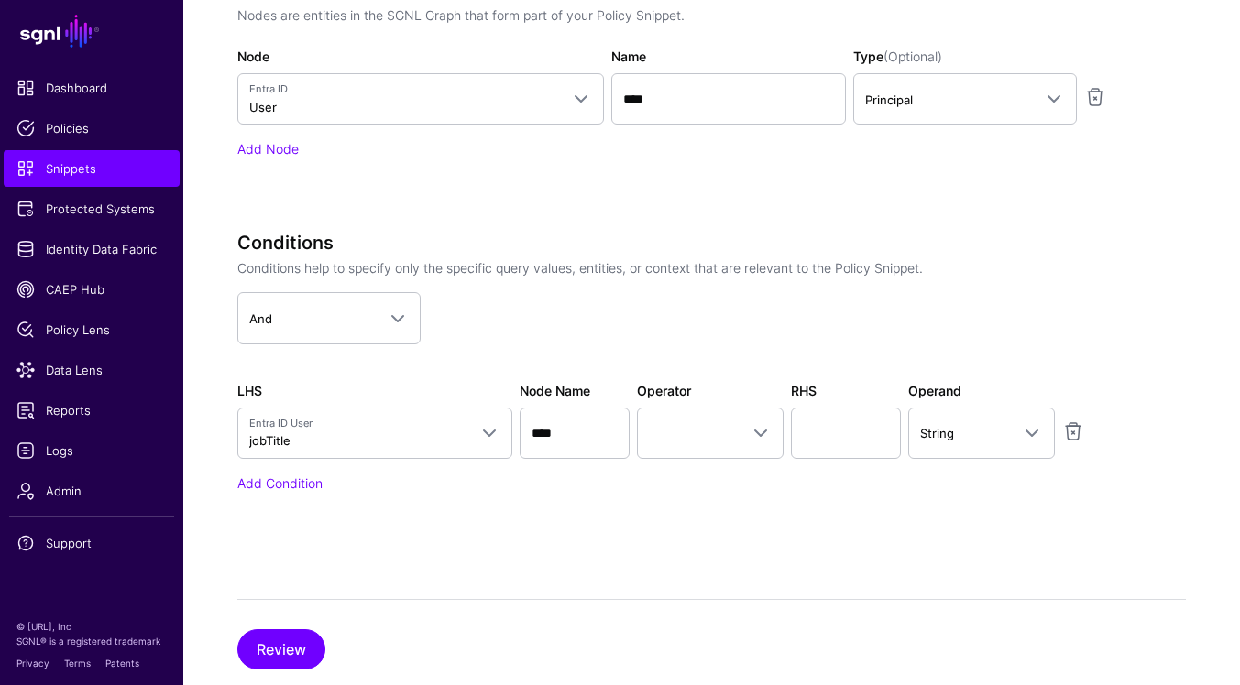
scroll to position [733, 0]
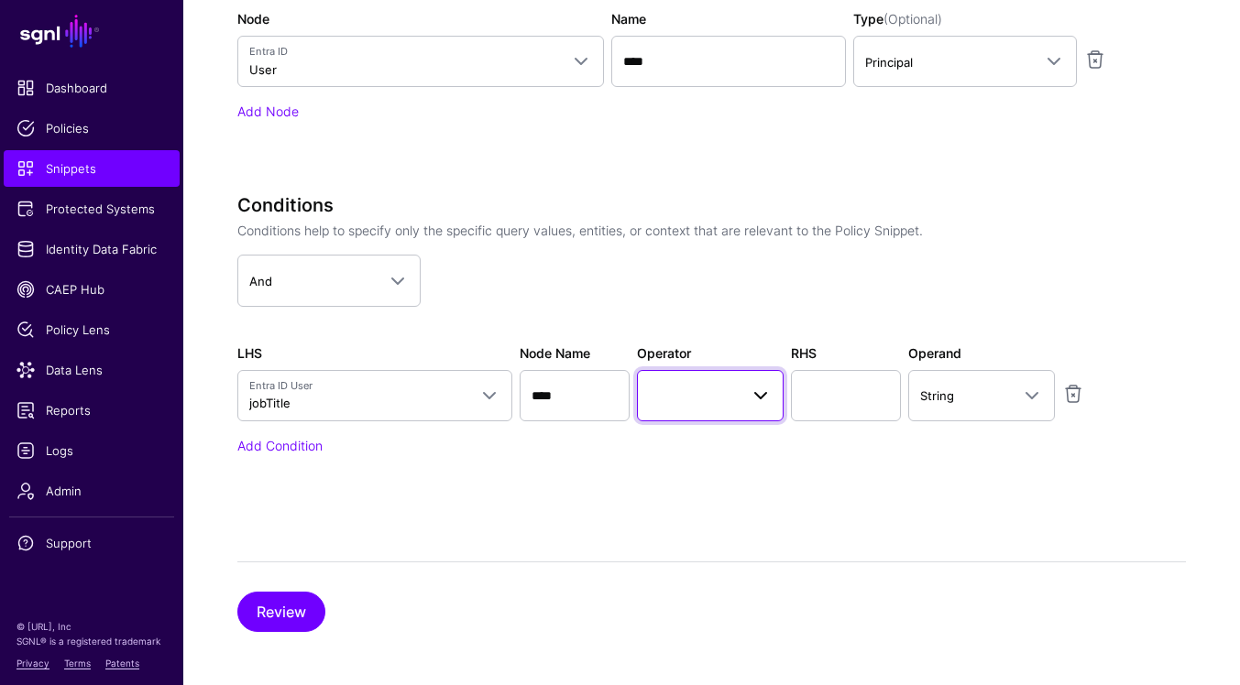
click at [761, 390] on span at bounding box center [761, 396] width 22 height 22
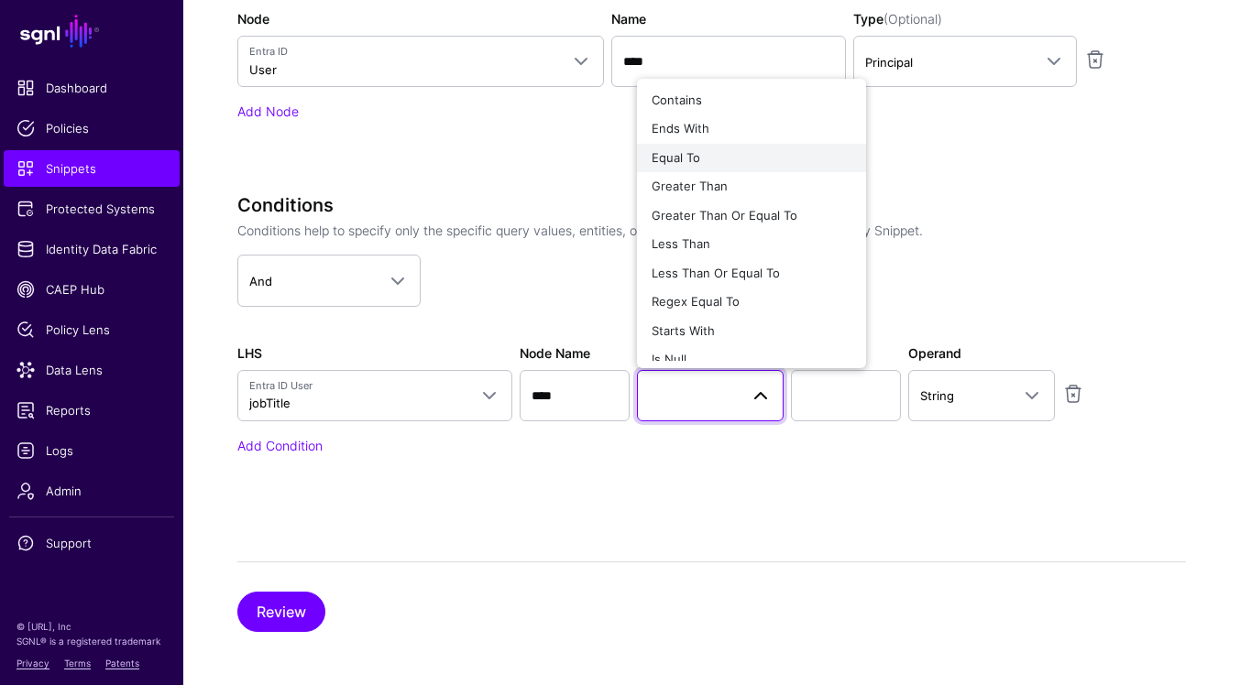
click at [717, 151] on div "Equal To" at bounding box center [752, 158] width 200 height 18
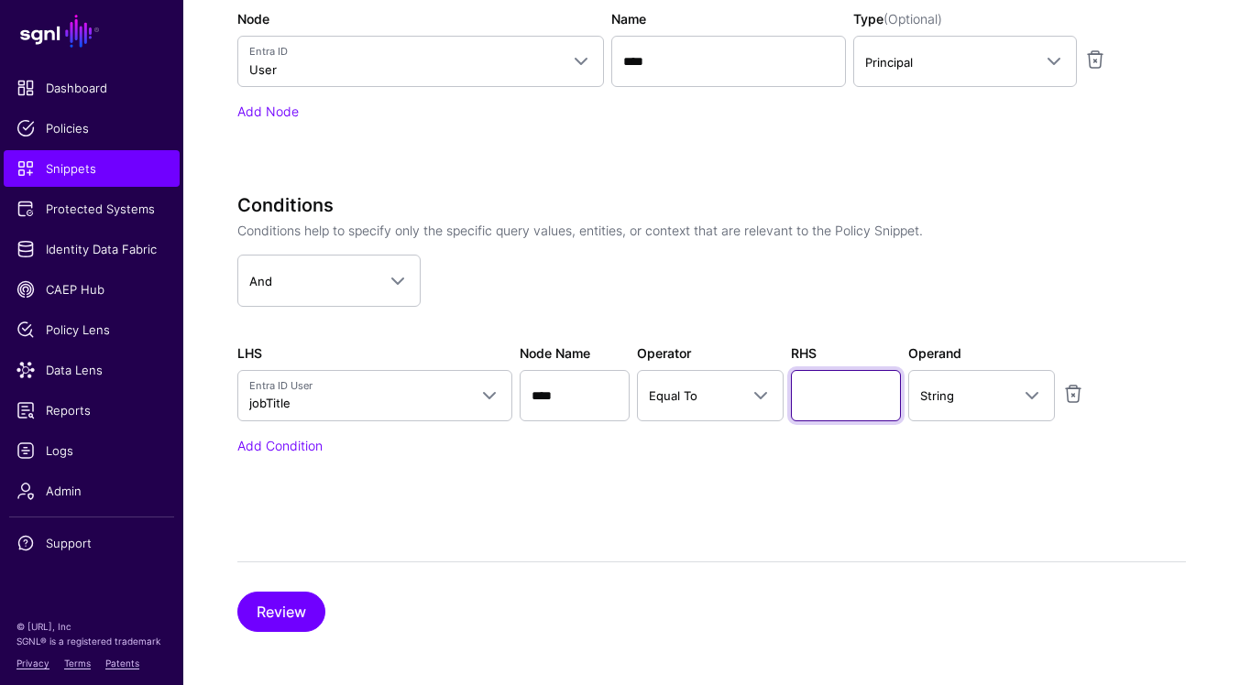
click at [836, 402] on input "text" at bounding box center [846, 395] width 110 height 51
paste input "**********"
type input "**********"
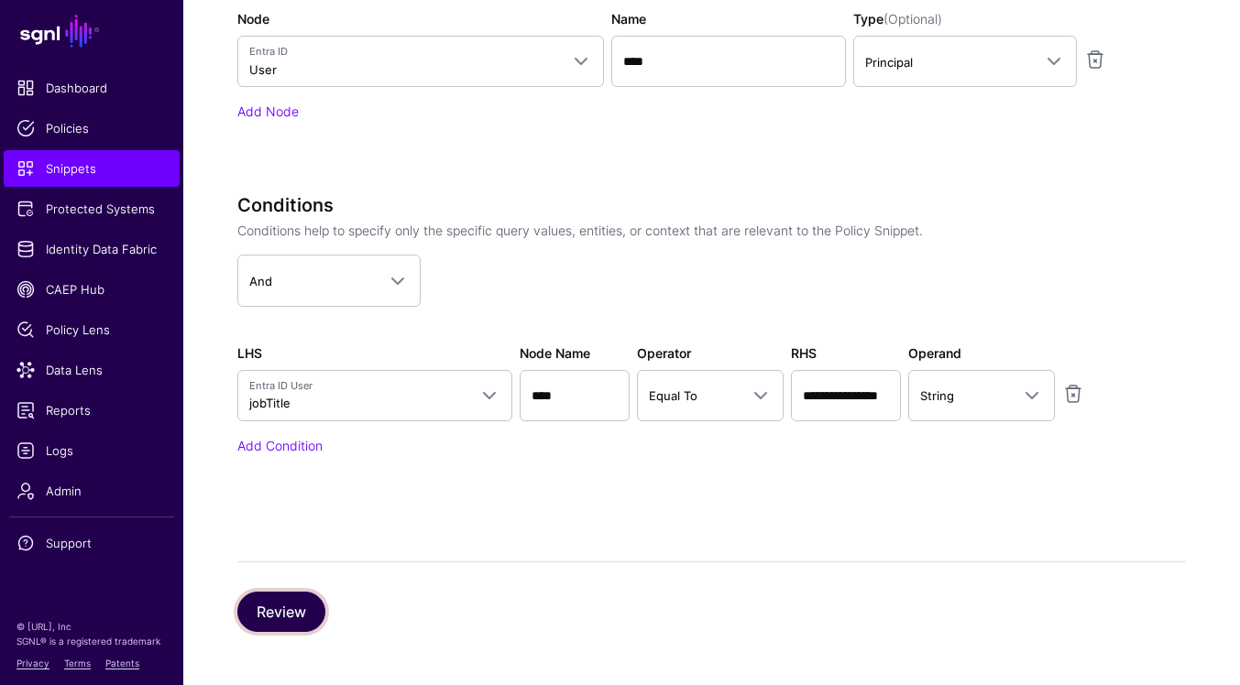
click at [297, 600] on button "Review" at bounding box center [281, 612] width 88 height 40
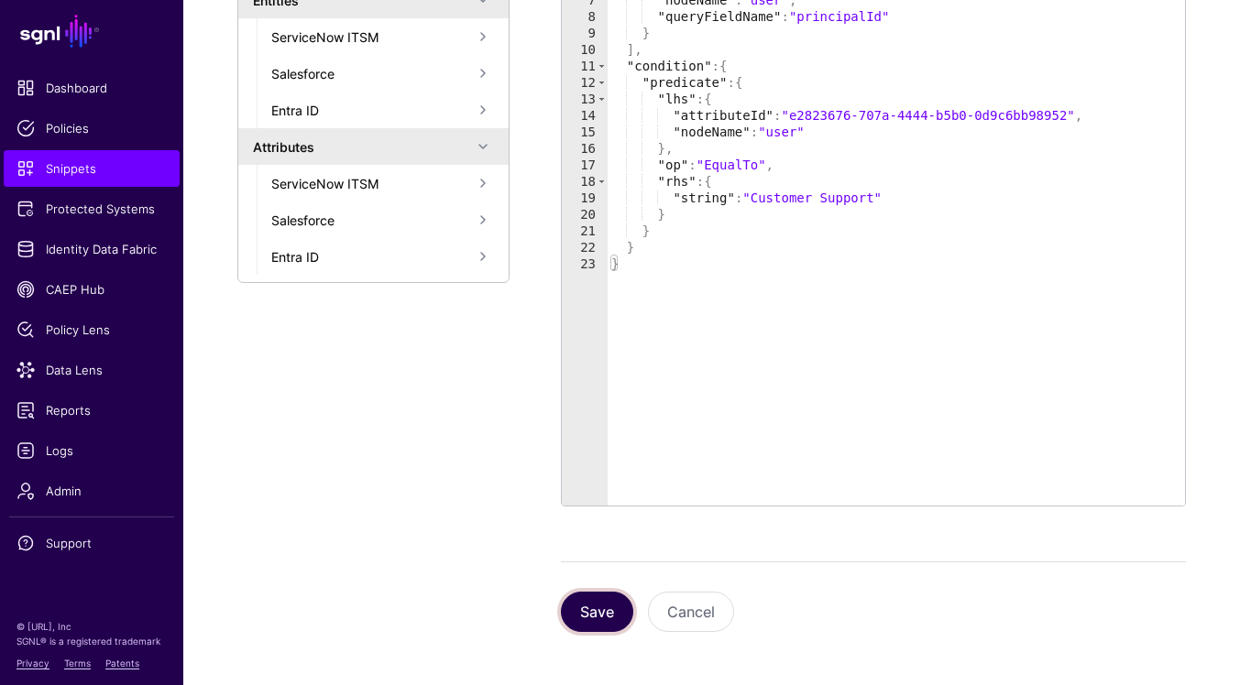
click at [607, 628] on button "Save" at bounding box center [597, 612] width 72 height 40
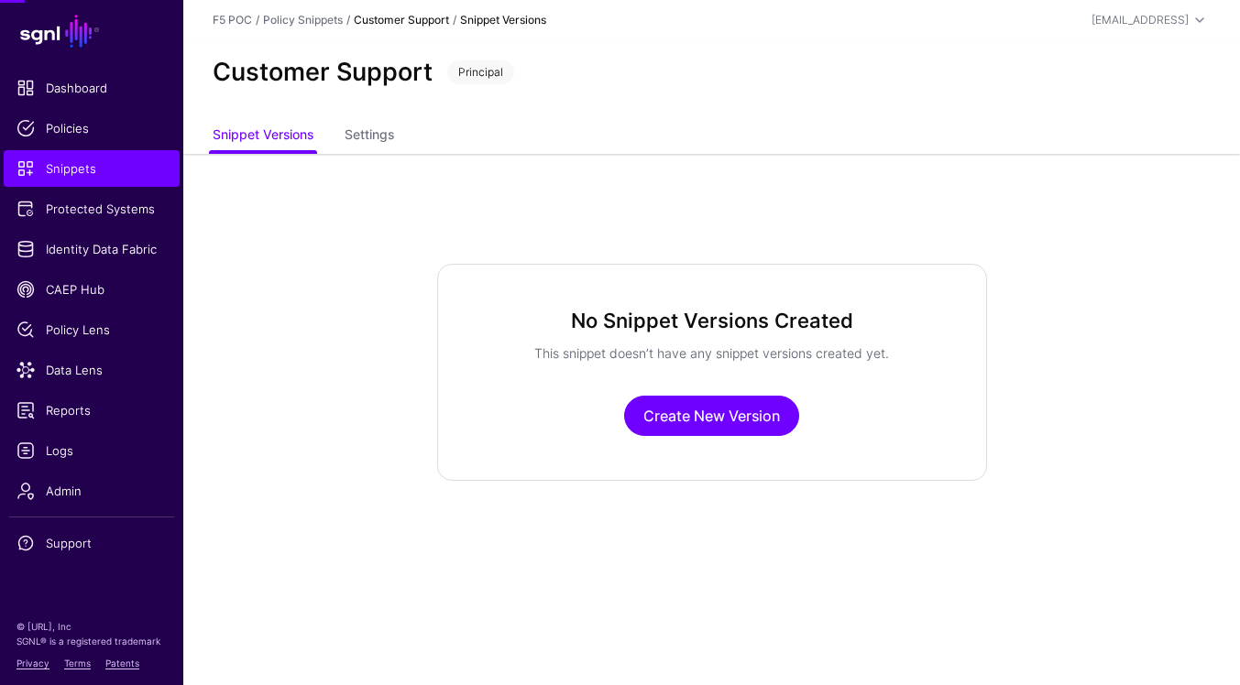
scroll to position [0, 0]
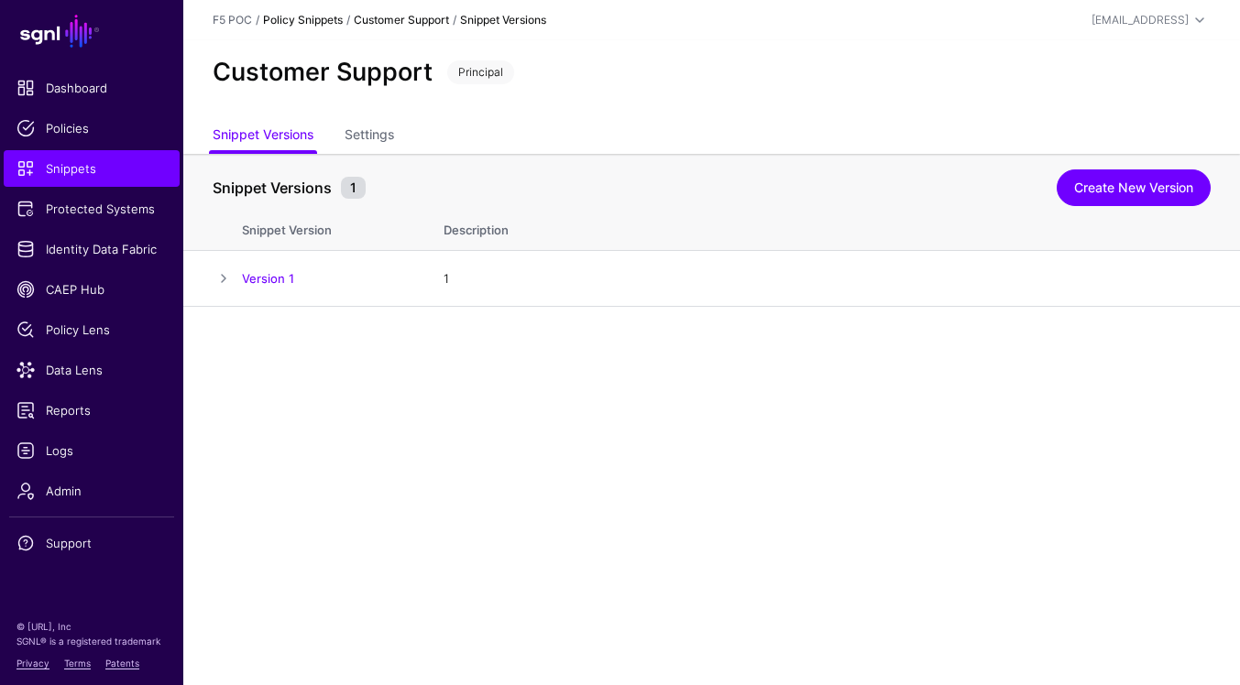
click at [340, 20] on link "Policy Snippets" at bounding box center [303, 20] width 80 height 14
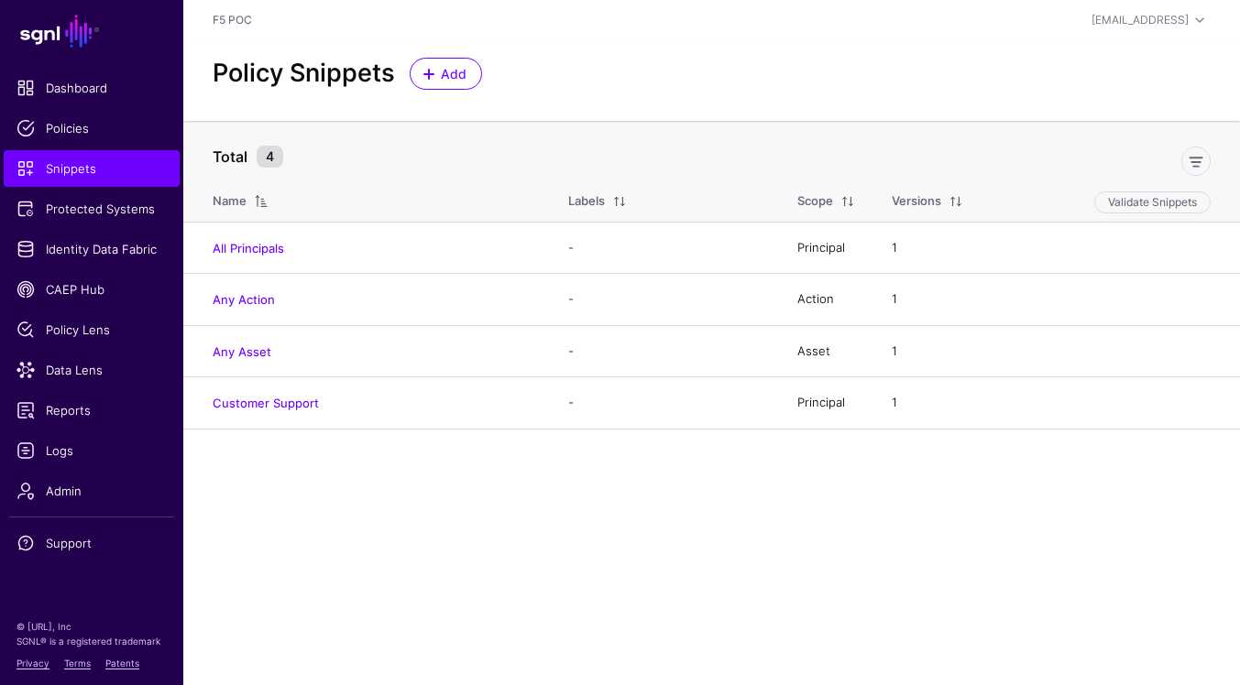
click at [485, 79] on div "Add" at bounding box center [445, 74] width 87 height 32
click at [459, 78] on span "Add" at bounding box center [454, 73] width 30 height 19
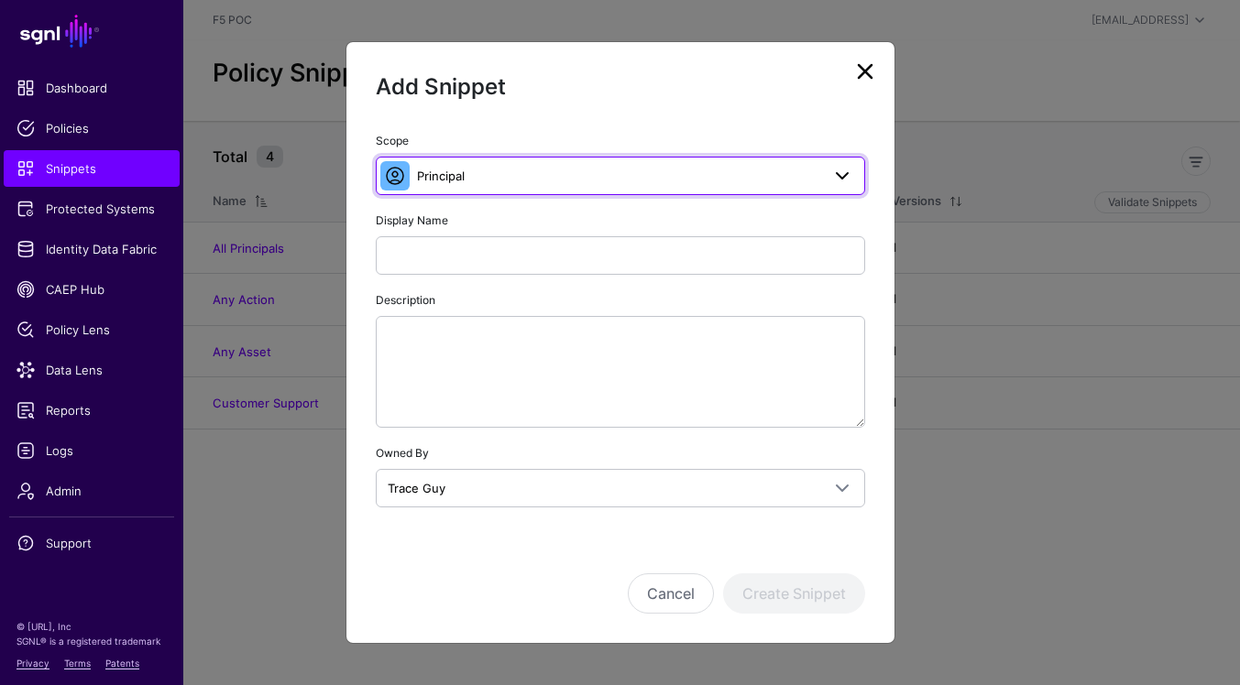
click at [851, 172] on span at bounding box center [842, 176] width 22 height 22
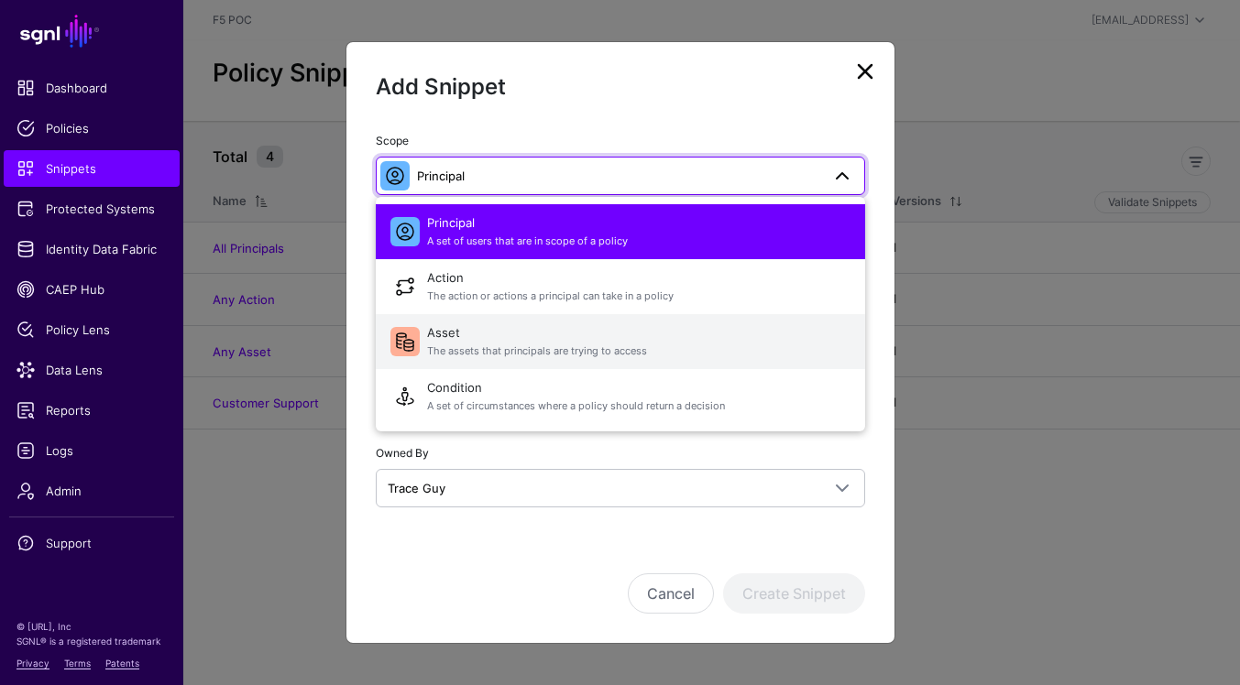
click at [805, 359] on span "Asset The assets that principals are trying to access" at bounding box center [638, 342] width 423 height 44
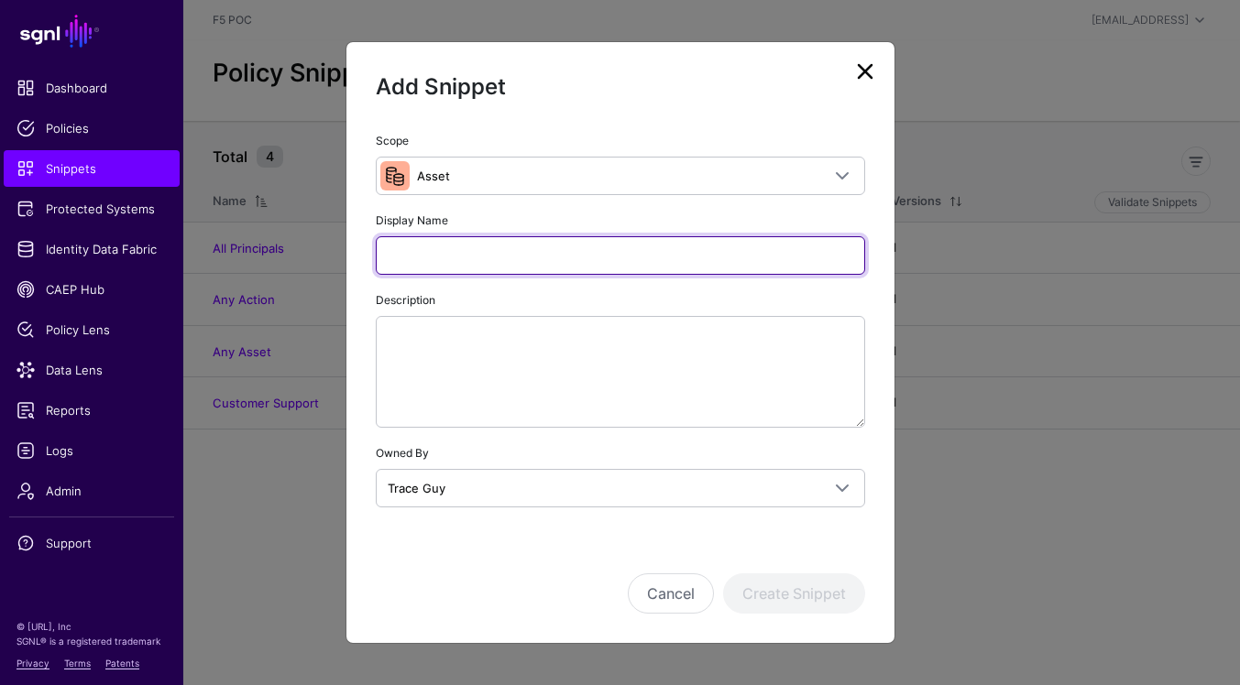
click at [738, 258] on input "Display Name" at bounding box center [620, 255] width 489 height 38
type input "**********"
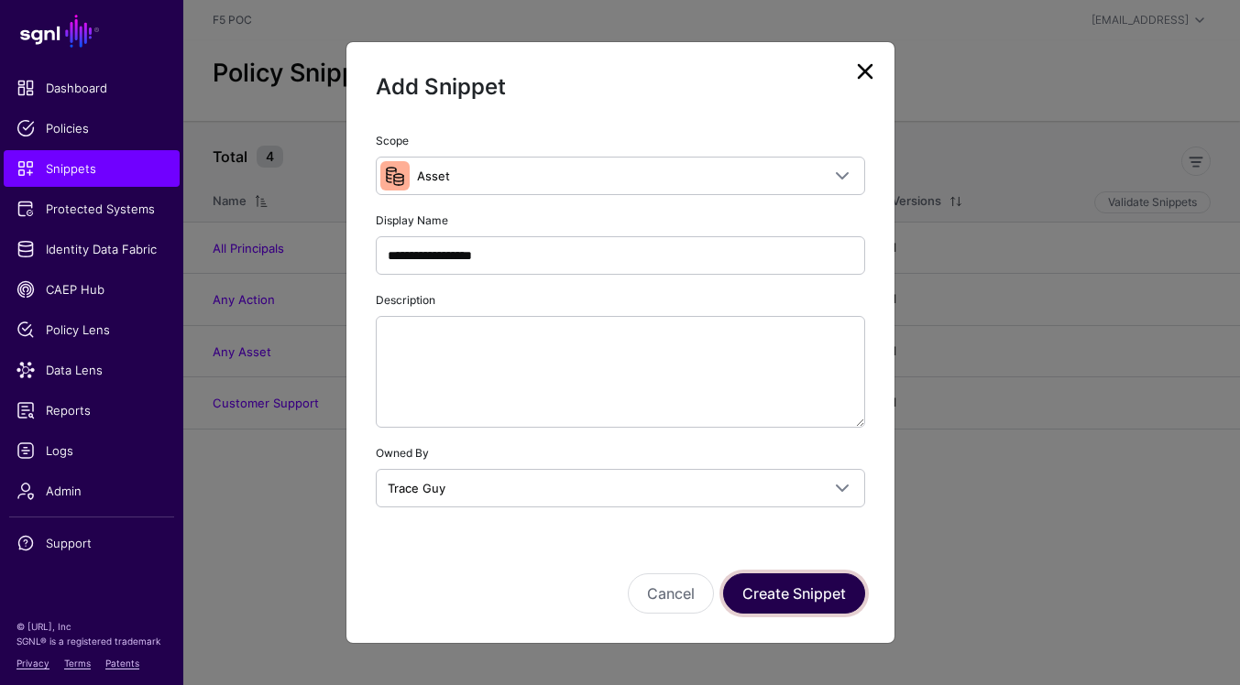
click at [816, 594] on button "Create Snippet" at bounding box center [794, 594] width 142 height 40
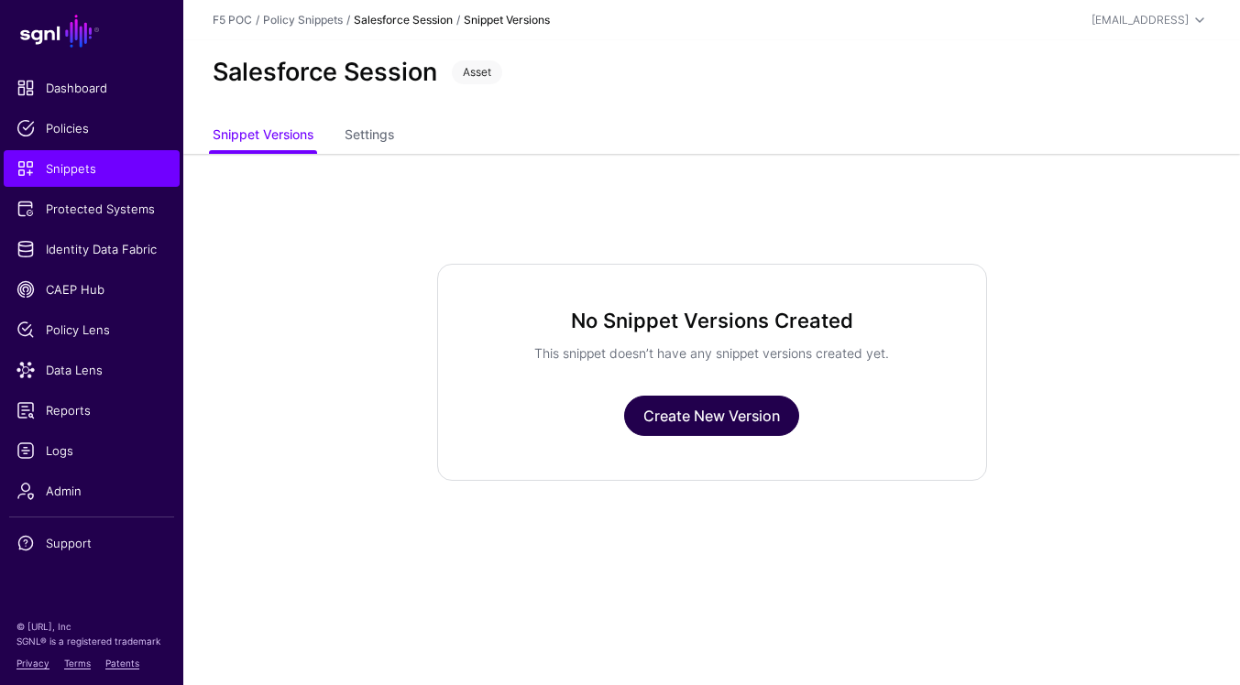
click at [733, 423] on link "Create New Version" at bounding box center [711, 416] width 175 height 40
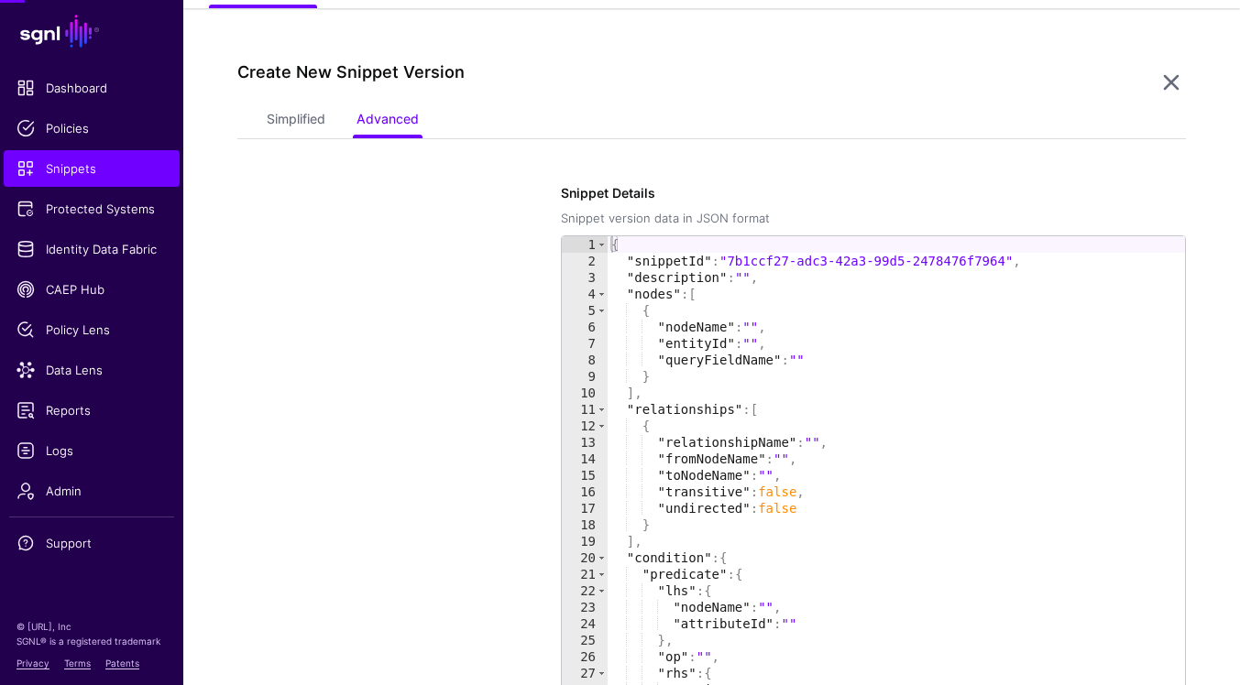
scroll to position [154, 0]
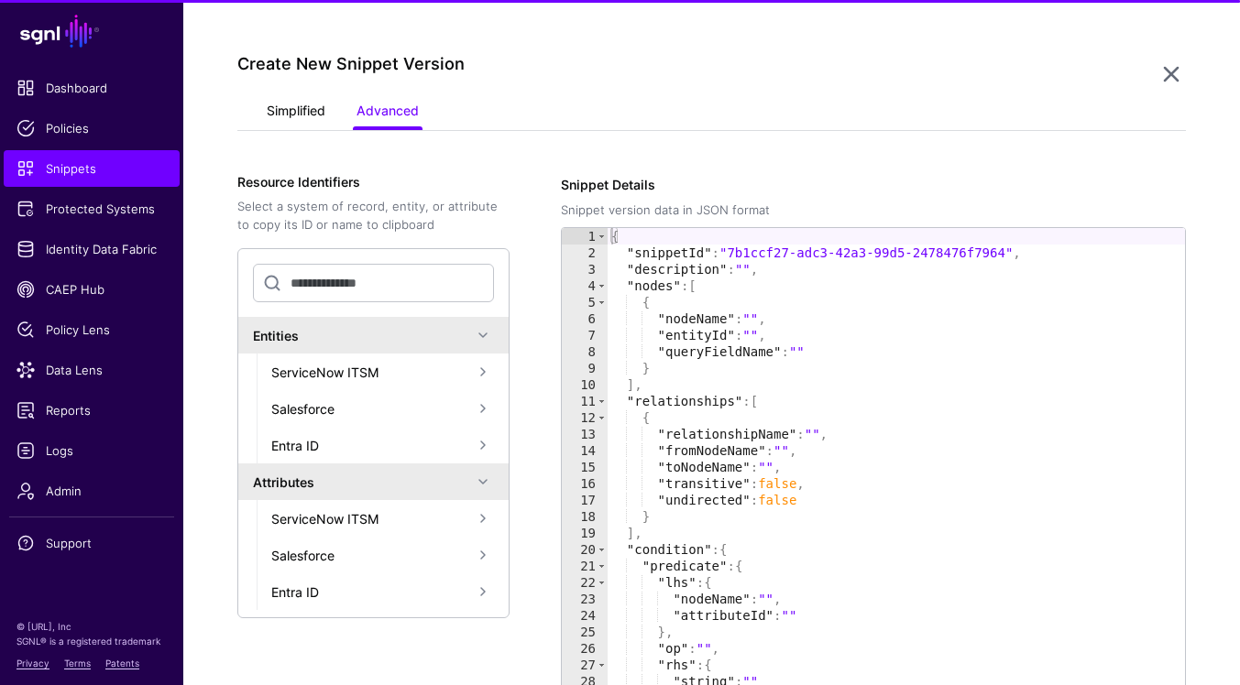
click at [275, 95] on link "Simplified" at bounding box center [296, 112] width 59 height 35
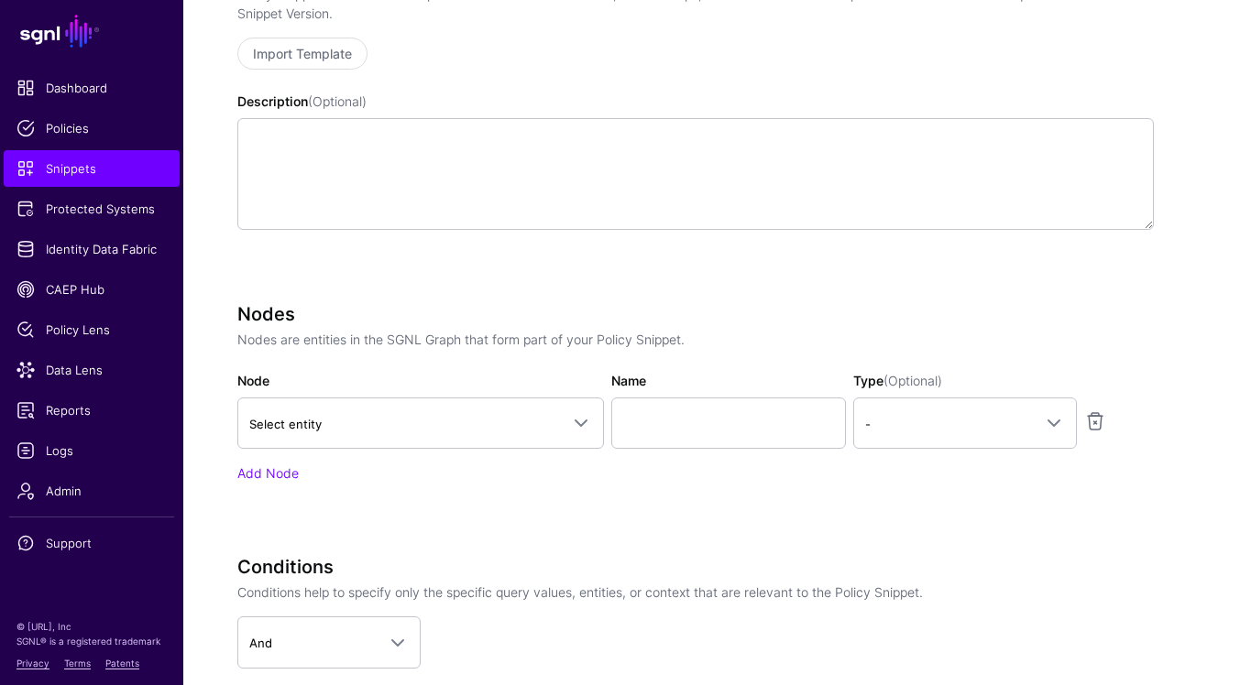
scroll to position [379, 0]
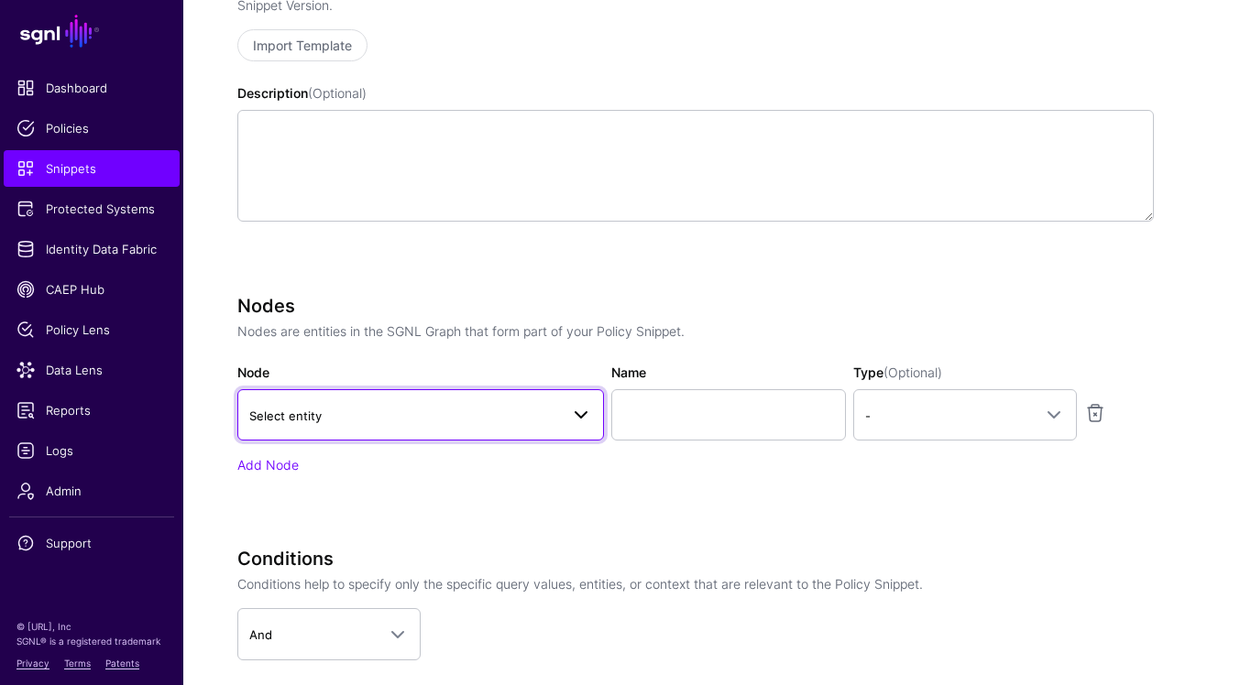
click at [565, 439] on link "Select entity" at bounding box center [420, 414] width 367 height 51
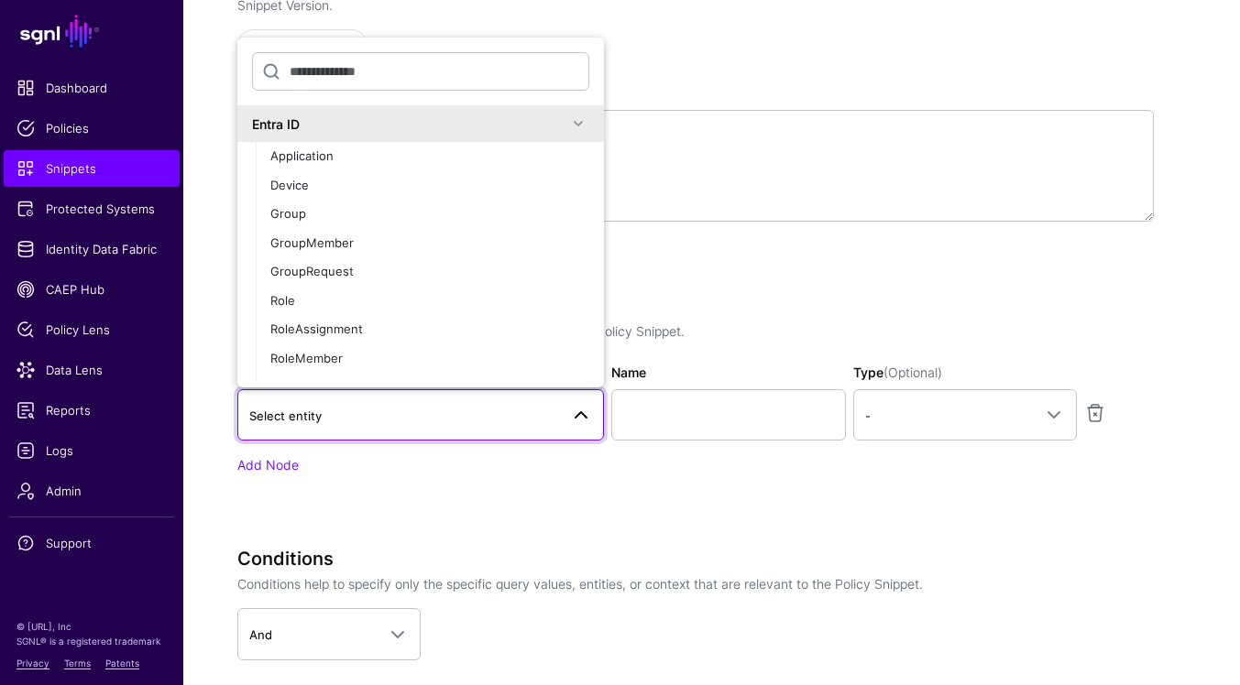
click at [575, 117] on span at bounding box center [578, 124] width 22 height 22
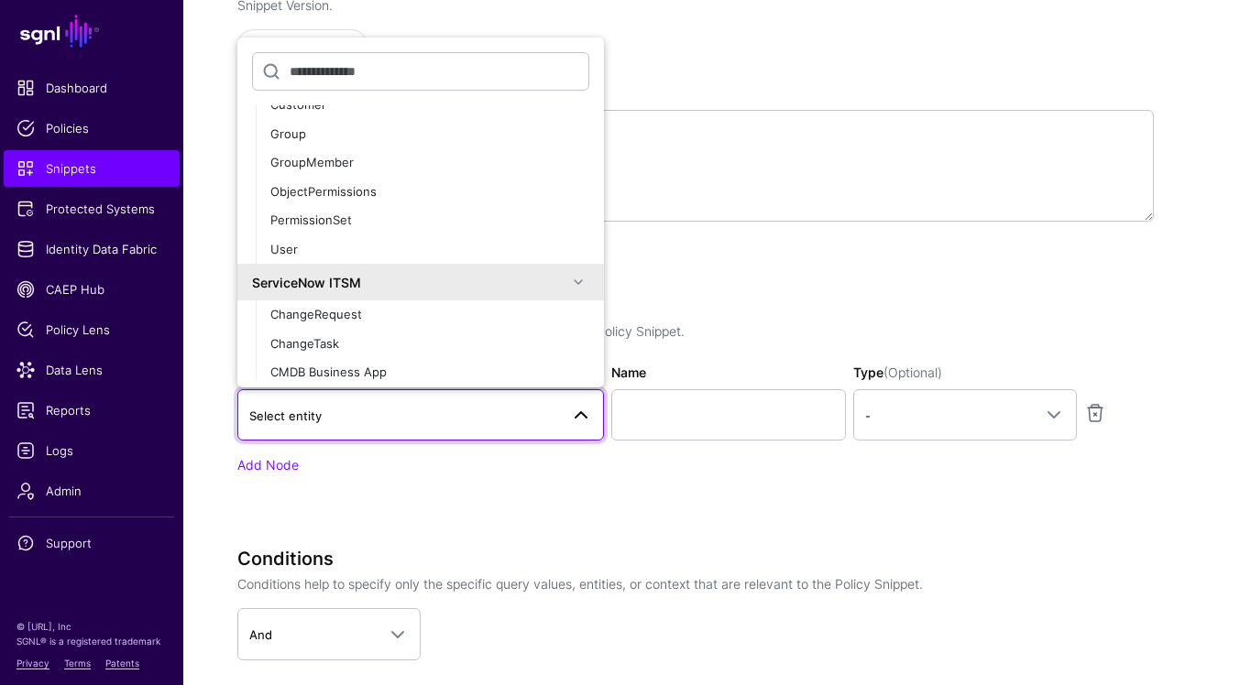
scroll to position [148, 0]
click at [472, 220] on div "PermissionSet" at bounding box center [429, 219] width 319 height 18
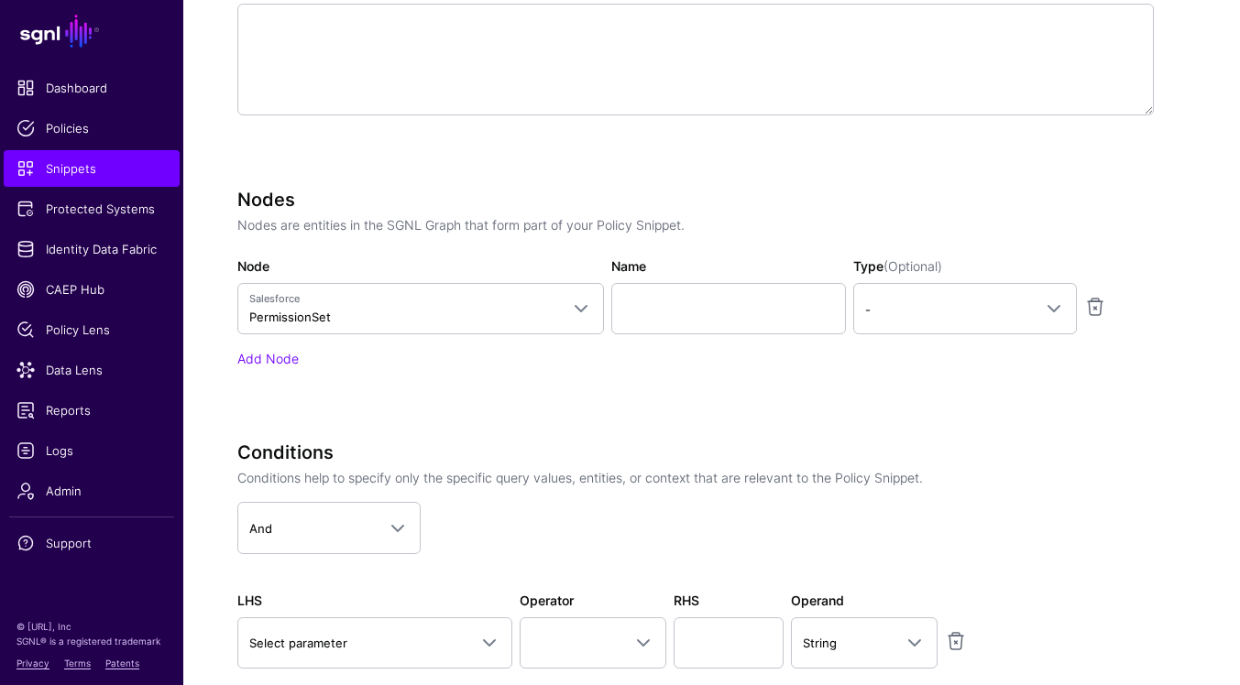
scroll to position [530, 0]
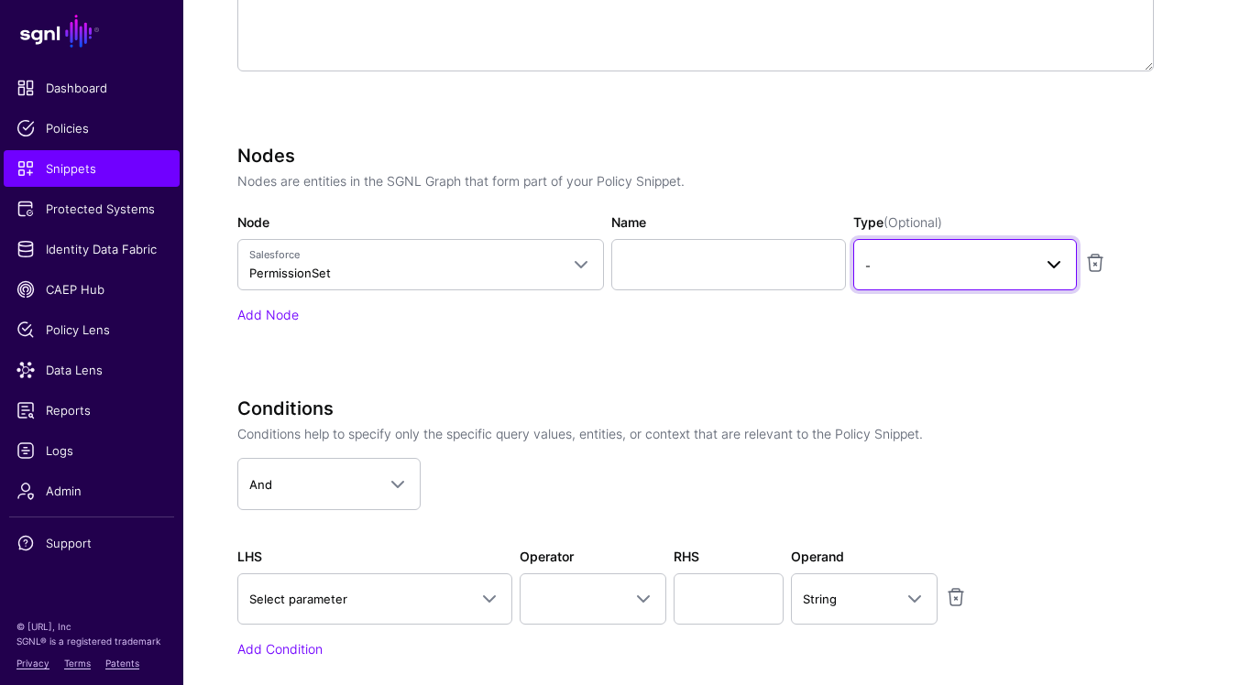
click at [950, 248] on link "-" at bounding box center [965, 264] width 224 height 51
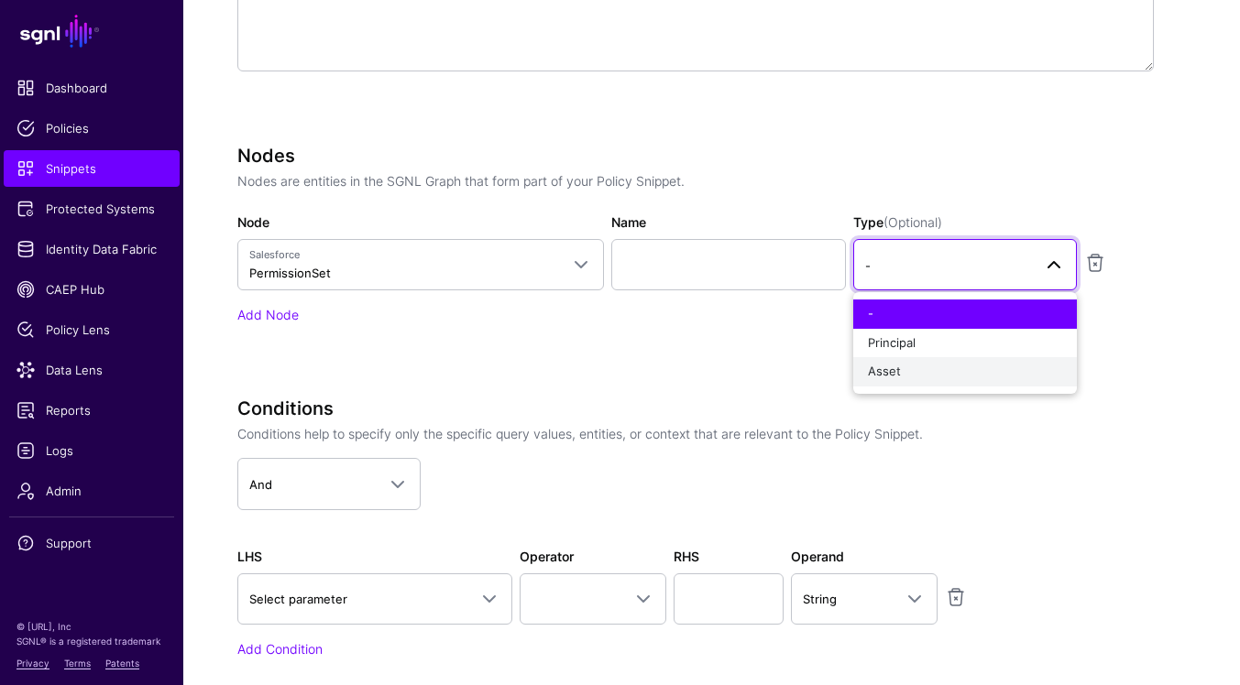
click at [947, 369] on div "Asset" at bounding box center [965, 372] width 194 height 18
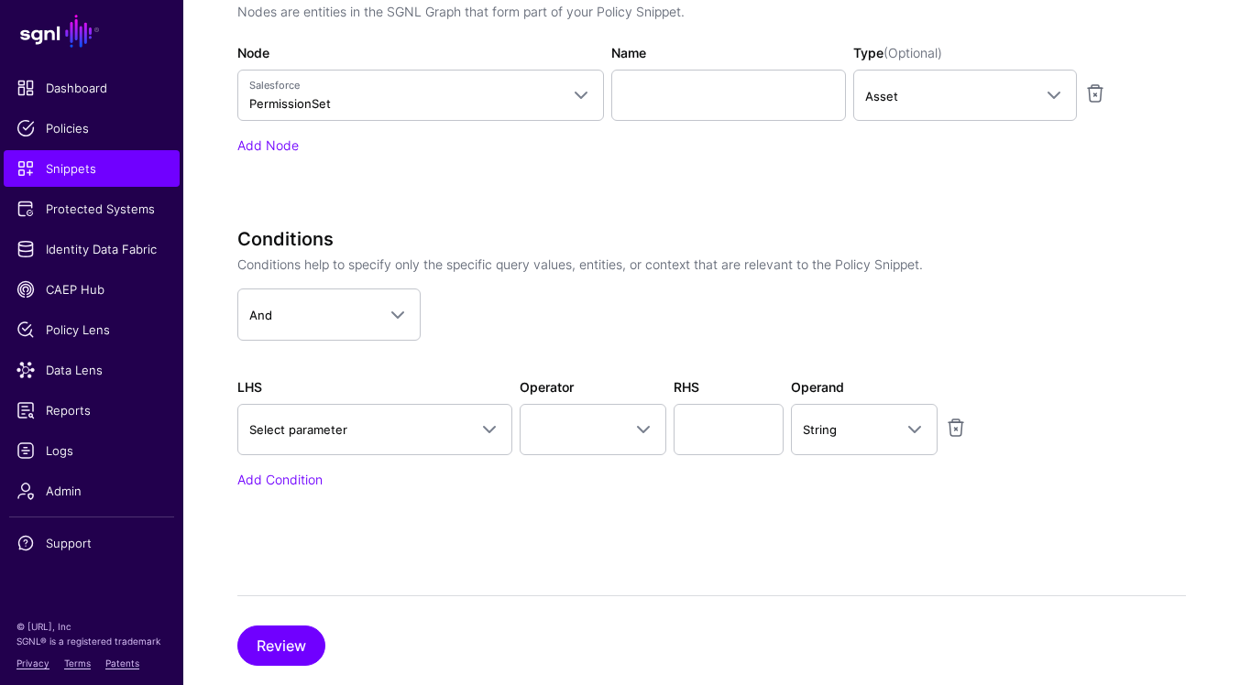
scroll to position [700, 0]
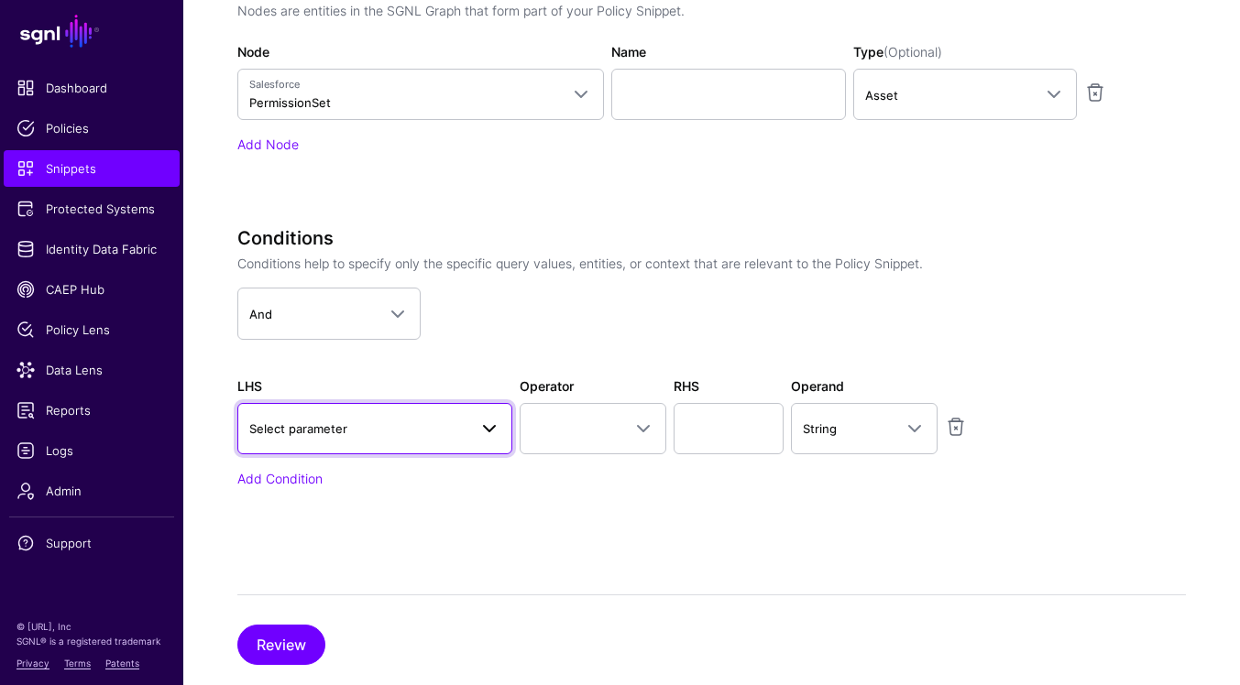
click at [463, 426] on span "Select parameter" at bounding box center [358, 429] width 218 height 20
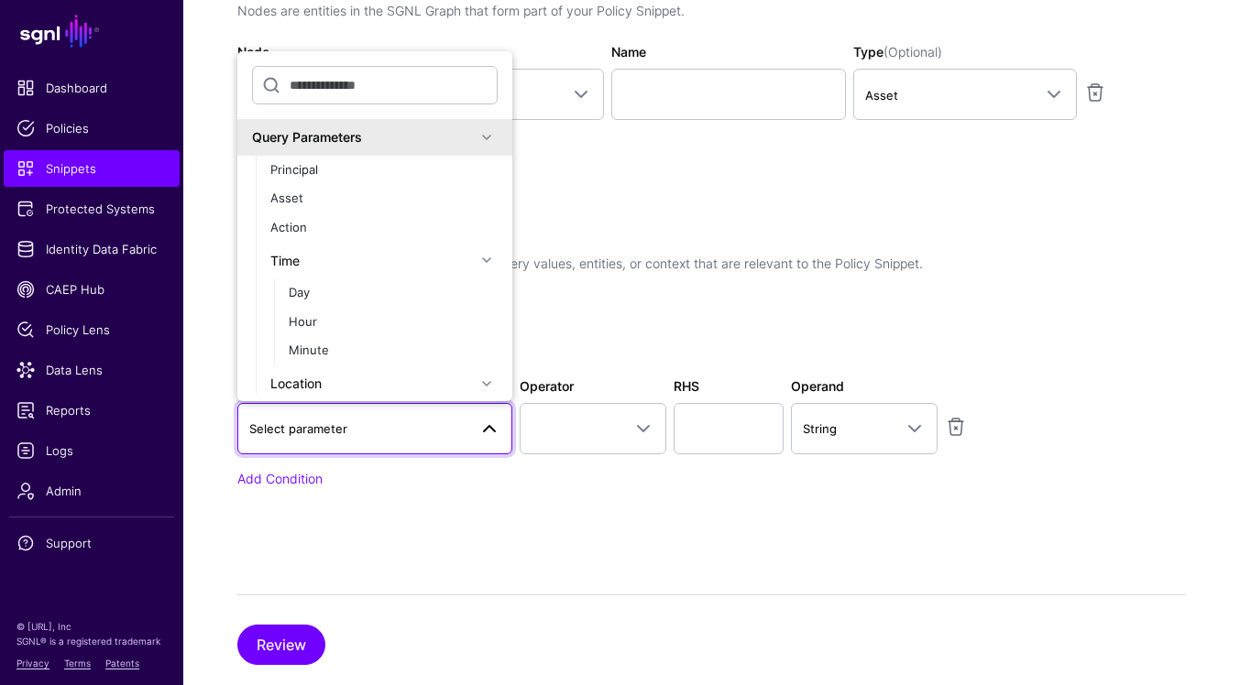
click at [491, 144] on span at bounding box center [487, 137] width 22 height 22
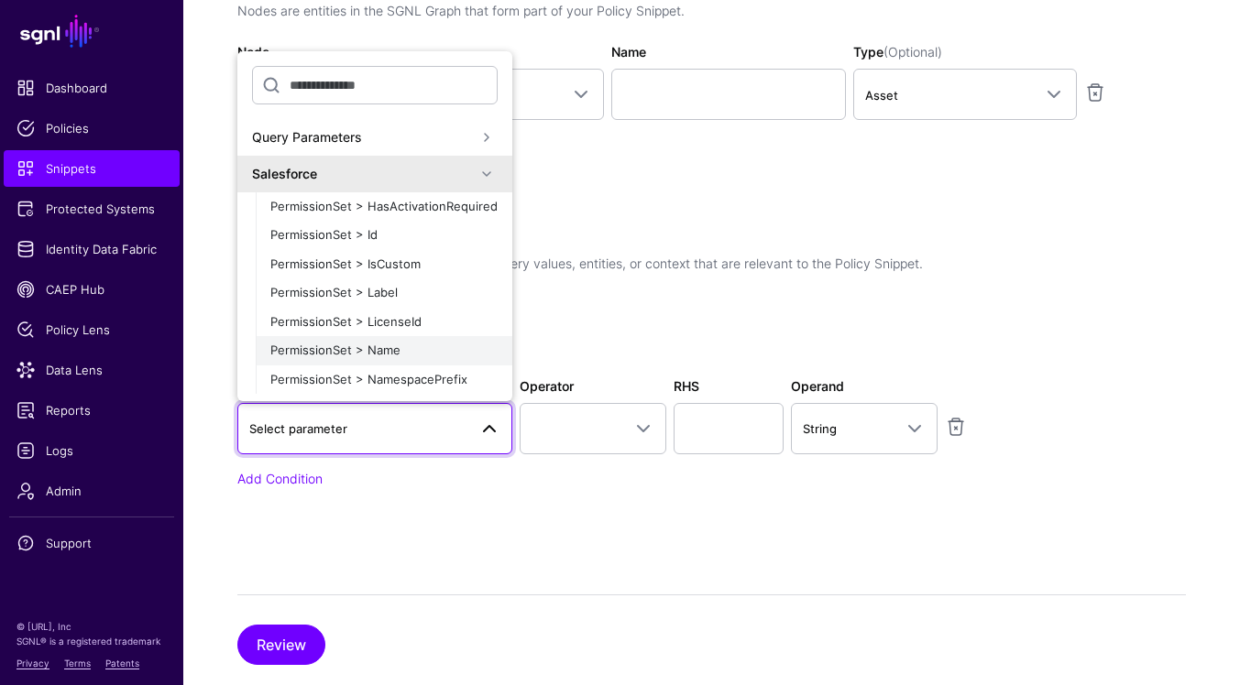
click at [444, 352] on div "PermissionSet > Name" at bounding box center [383, 351] width 227 height 18
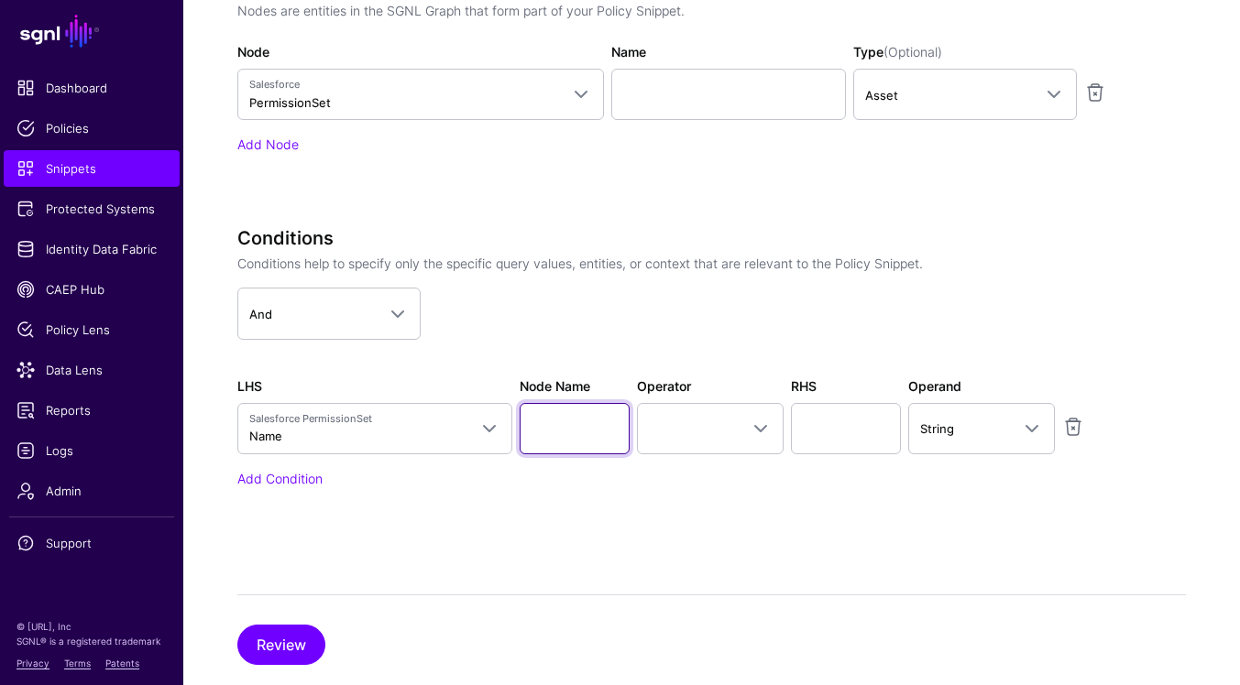
click at [623, 433] on input "Node Name" at bounding box center [575, 428] width 110 height 51
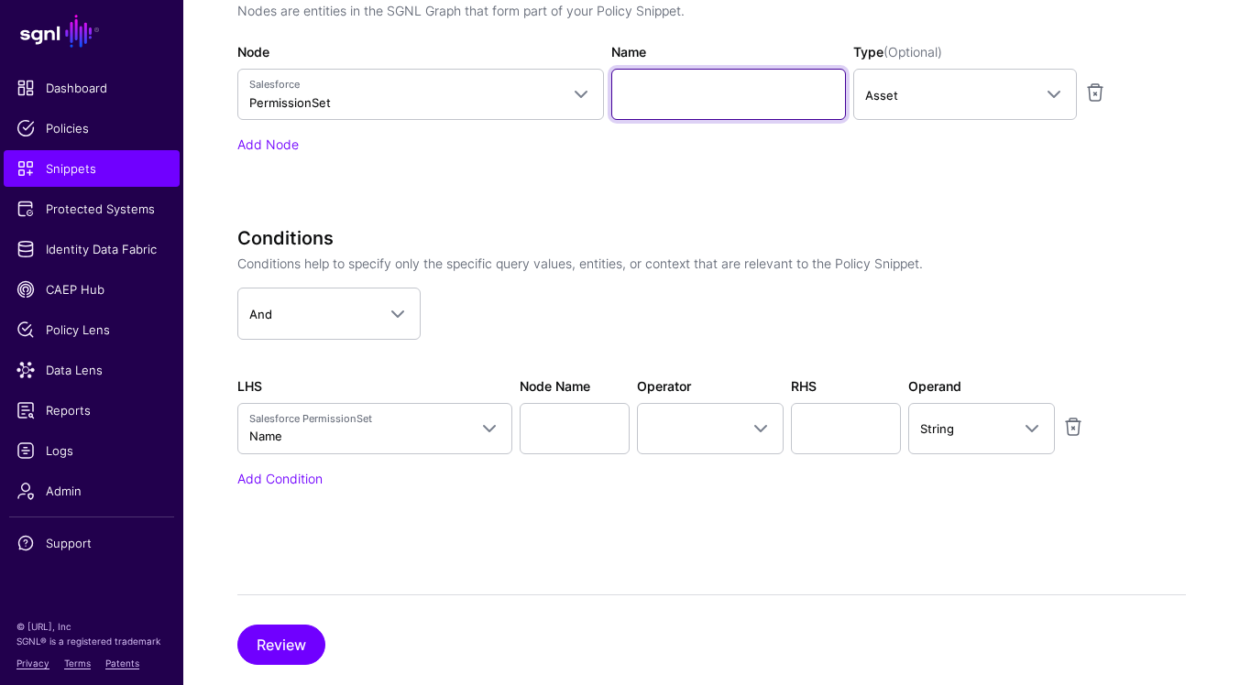
click at [693, 107] on input "Name" at bounding box center [728, 94] width 235 height 51
type input "*******"
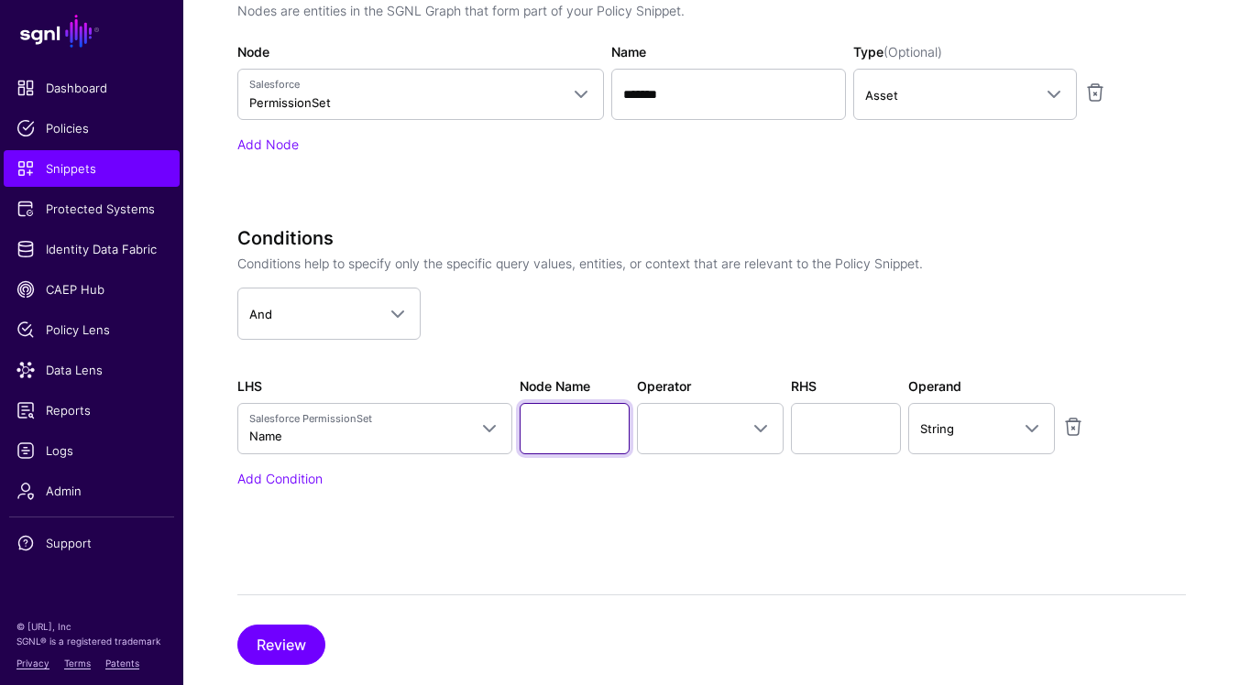
click at [543, 422] on input "Node Name" at bounding box center [575, 428] width 110 height 51
type input "*******"
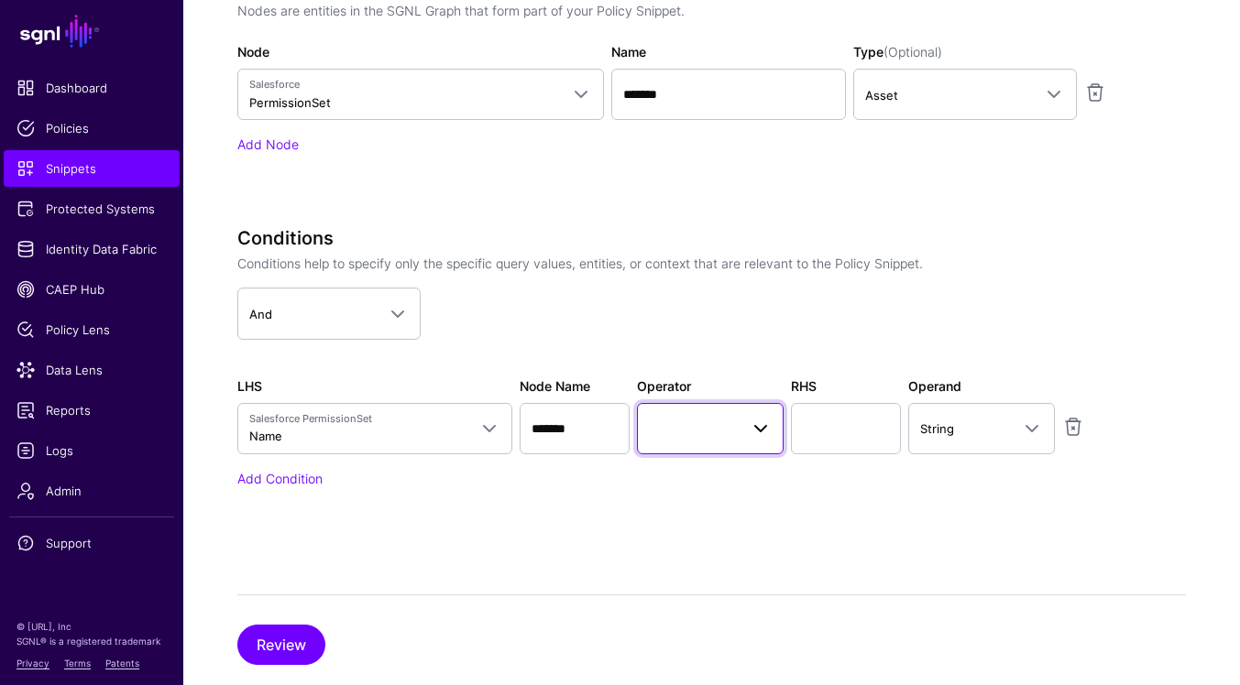
click at [714, 440] on link at bounding box center [710, 428] width 147 height 51
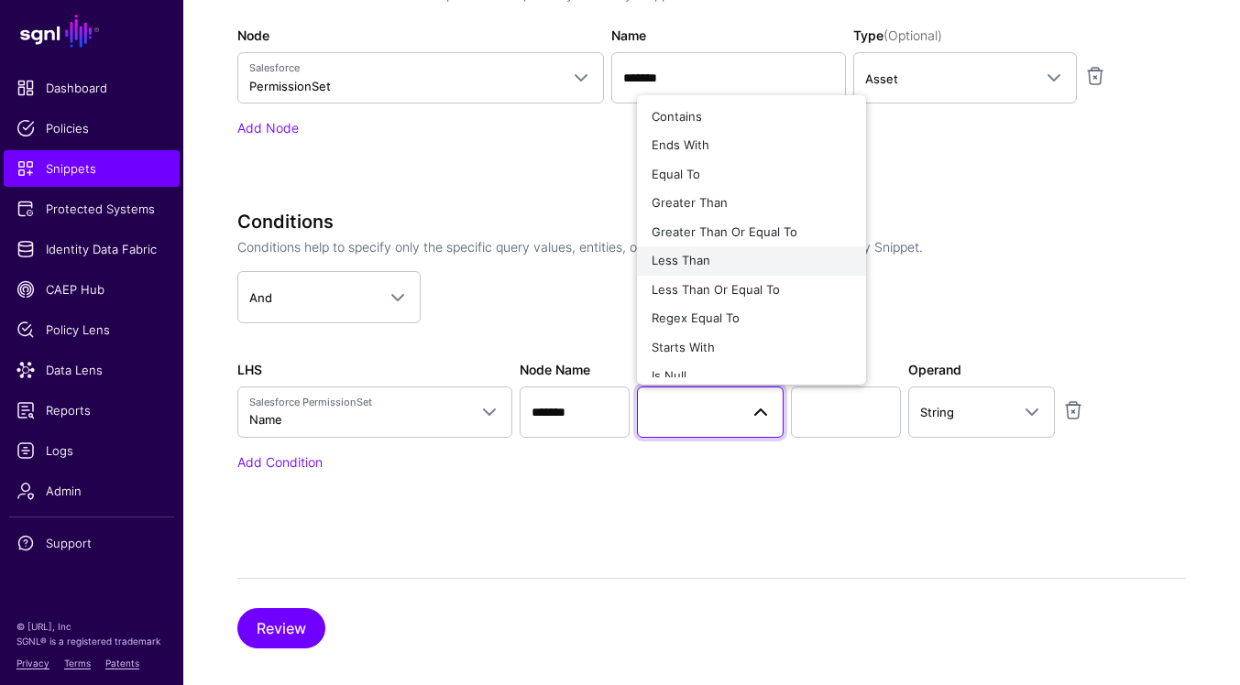
scroll to position [718, 0]
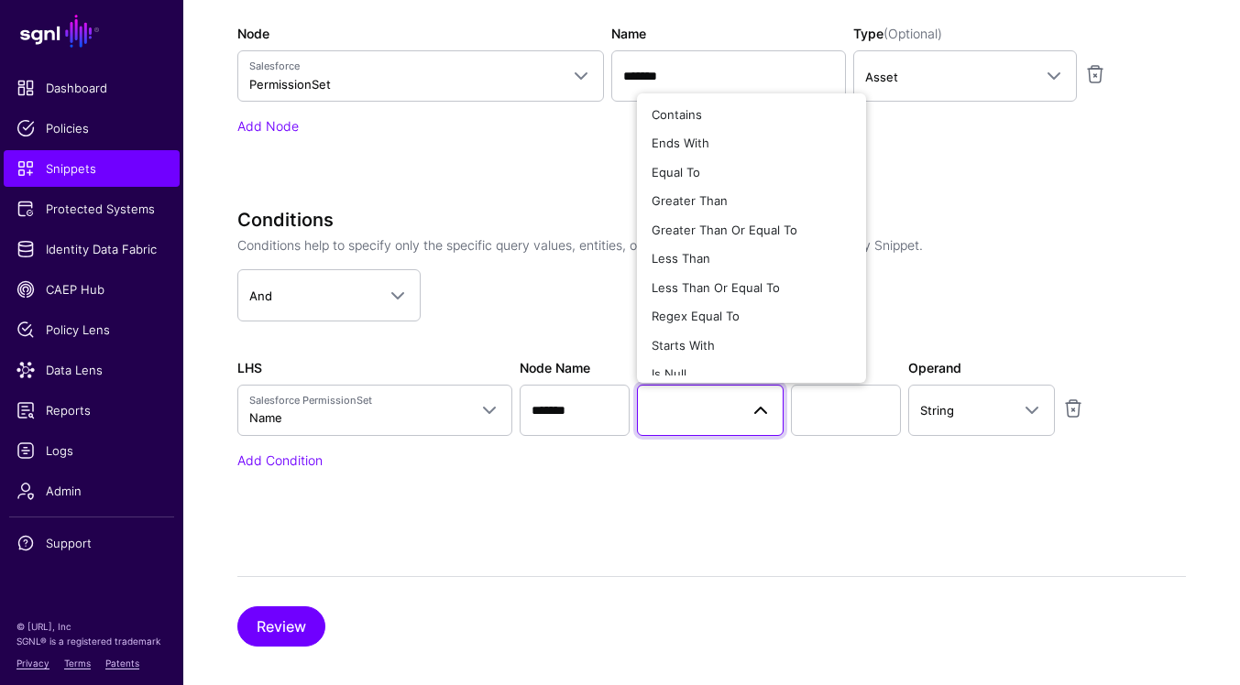
click at [576, 295] on app-dropdown "And And Or Not" at bounding box center [695, 294] width 916 height 51
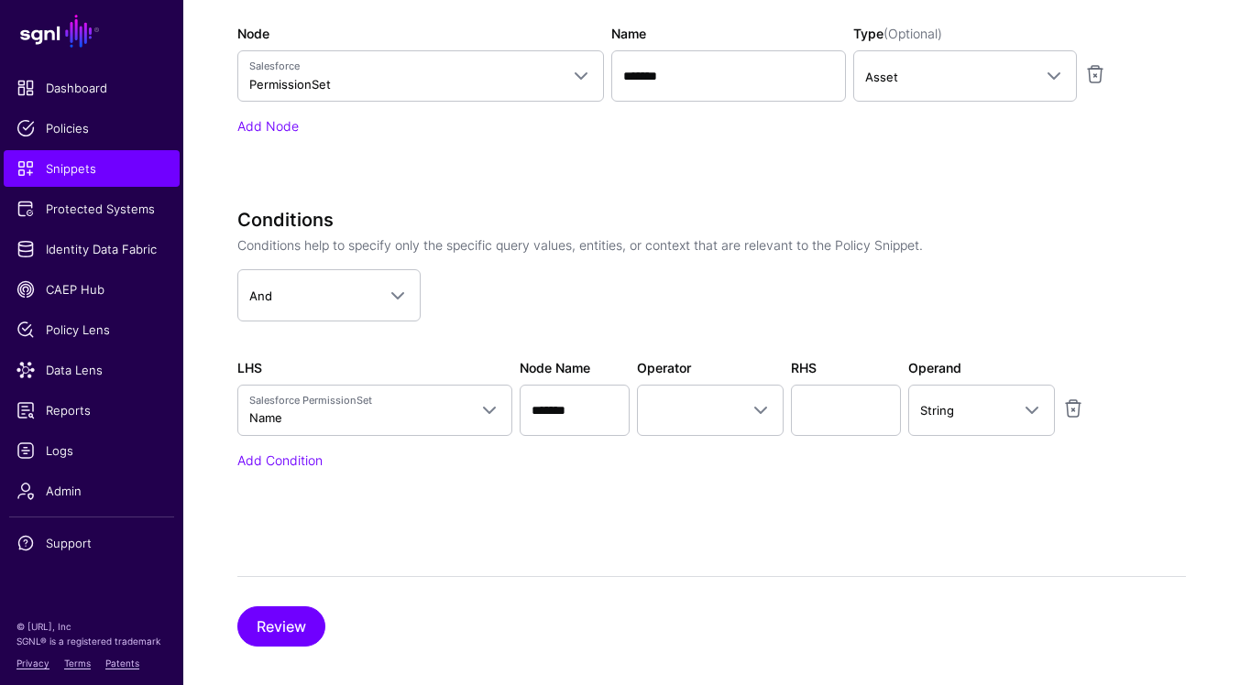
click at [617, 297] on app-dropdown "And And Or Not" at bounding box center [695, 294] width 916 height 51
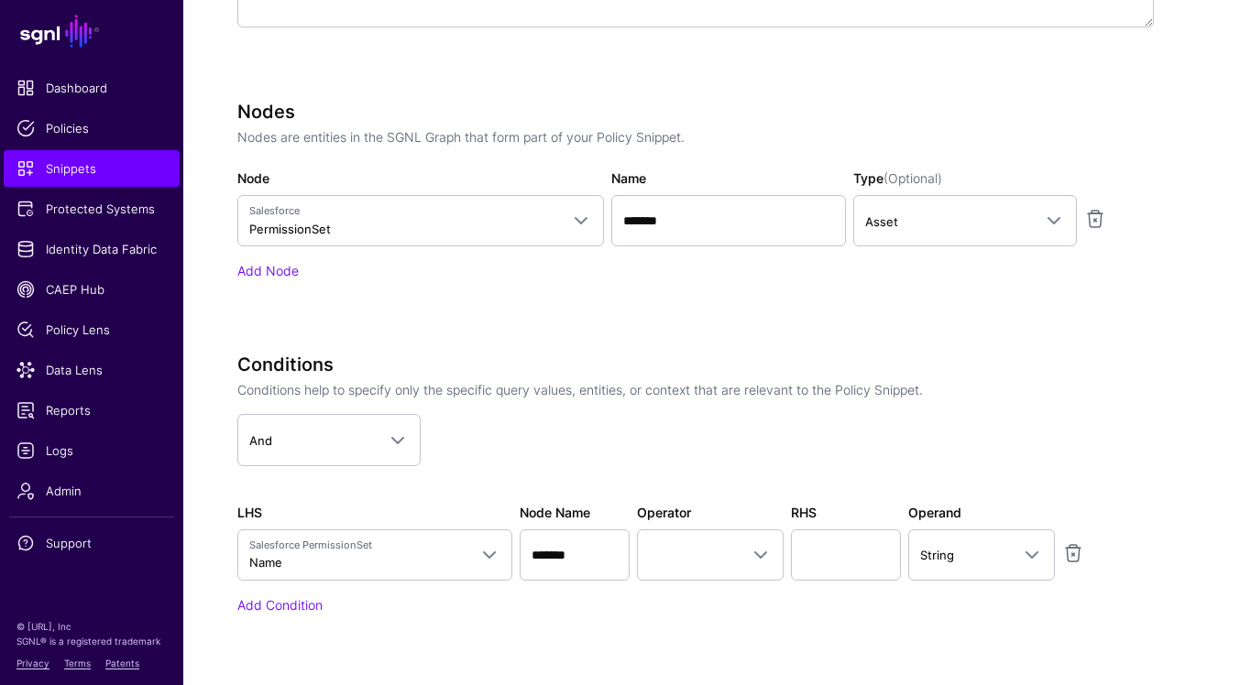
scroll to position [564, 0]
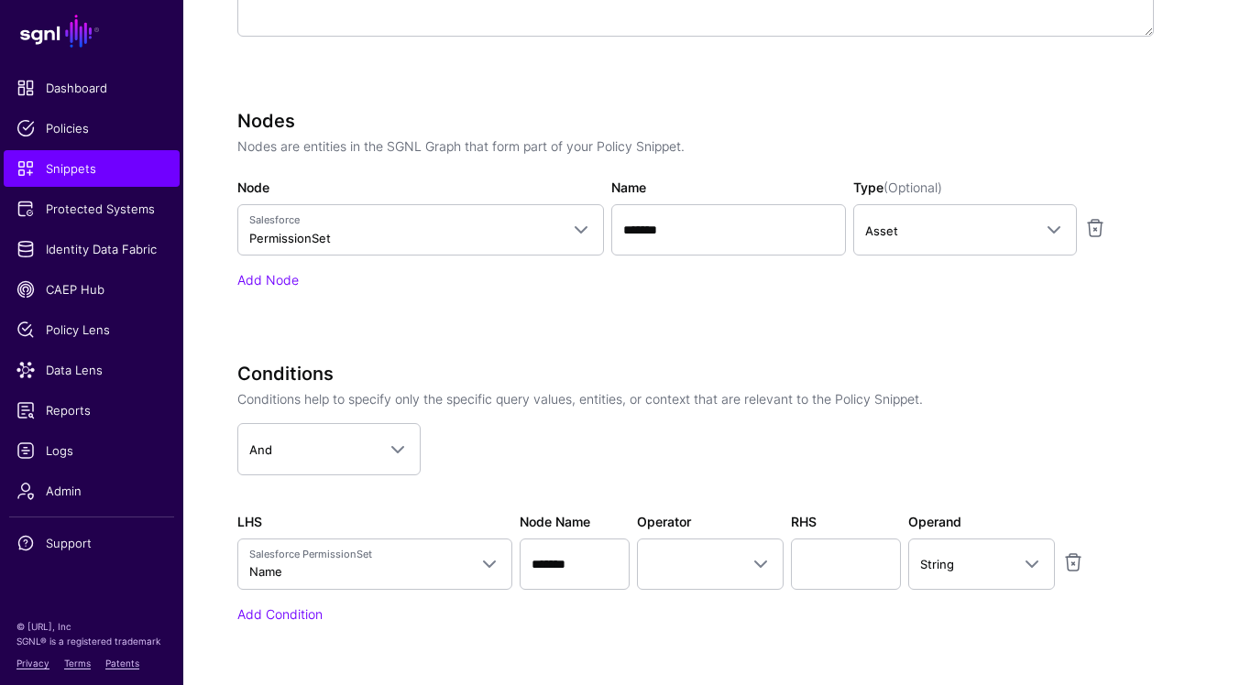
click at [298, 276] on div "Add Node" at bounding box center [695, 279] width 916 height 19
click at [290, 279] on link "Add Node" at bounding box center [267, 280] width 61 height 16
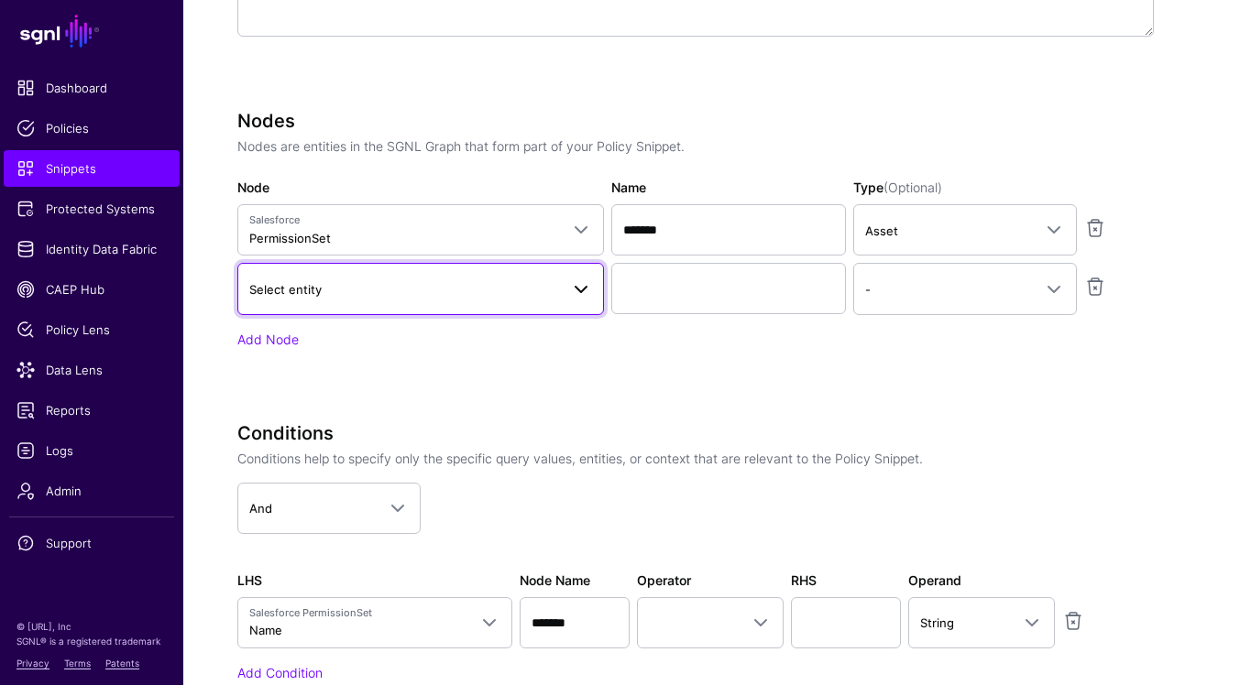
click at [523, 290] on span "Select entity" at bounding box center [404, 289] width 310 height 20
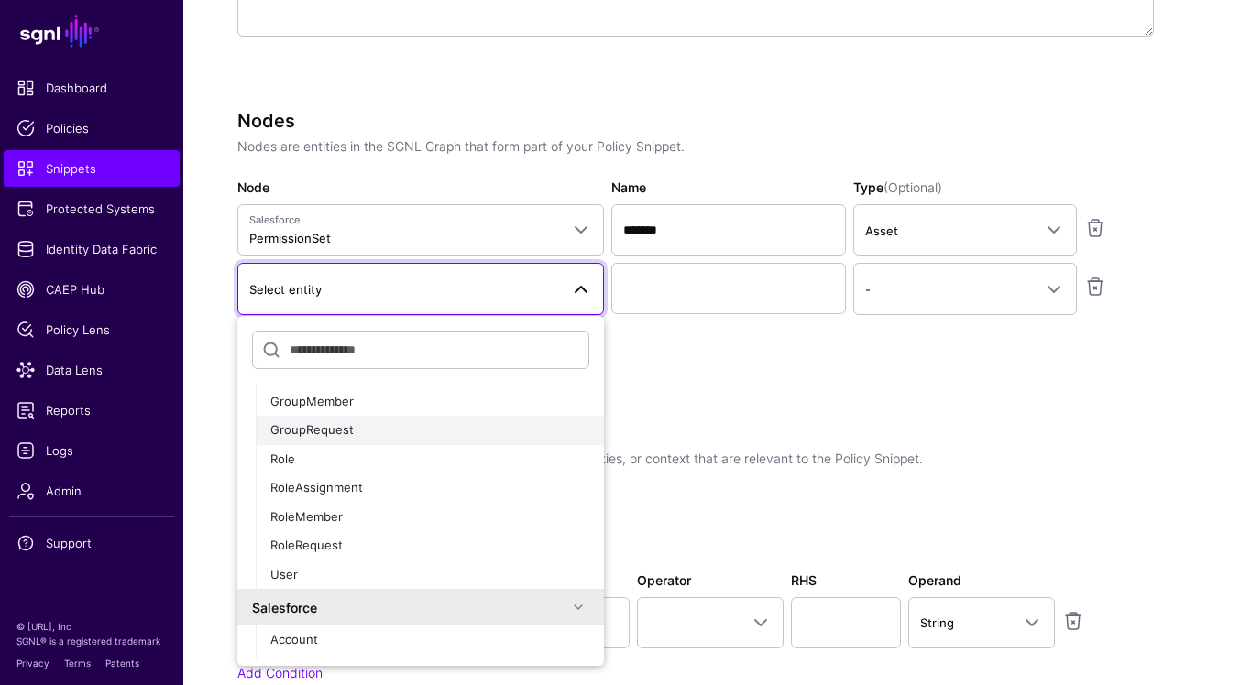
scroll to position [137, 0]
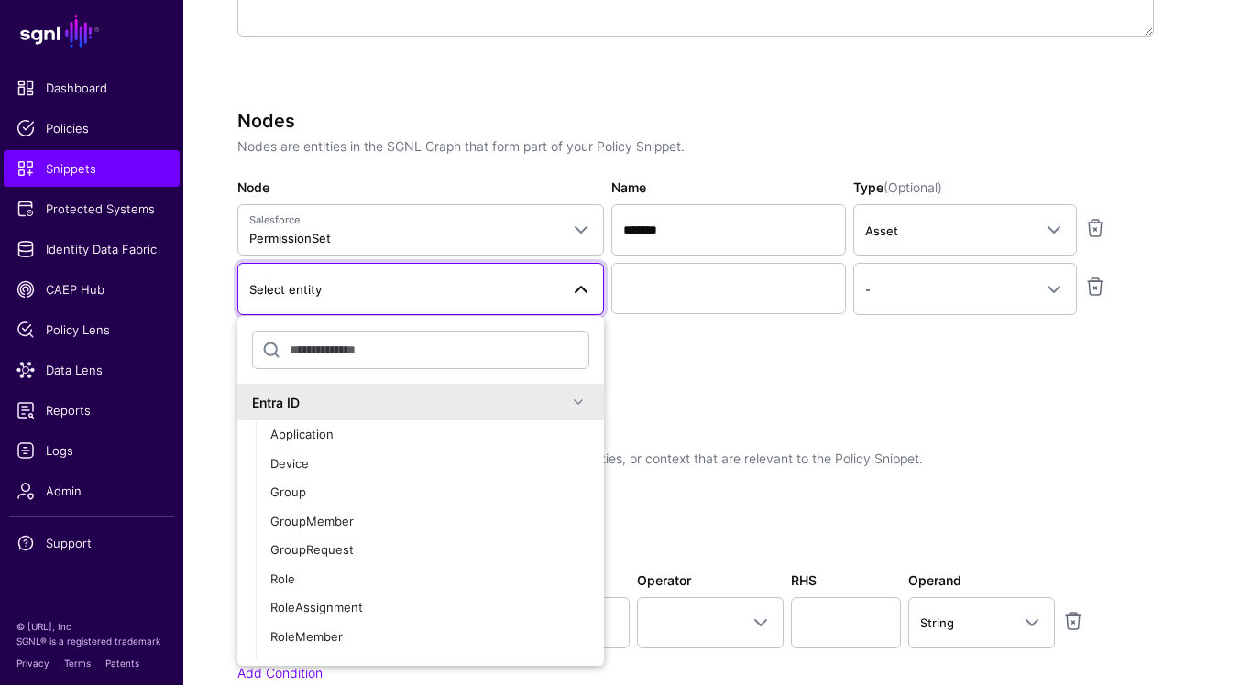
scroll to position [137, 0]
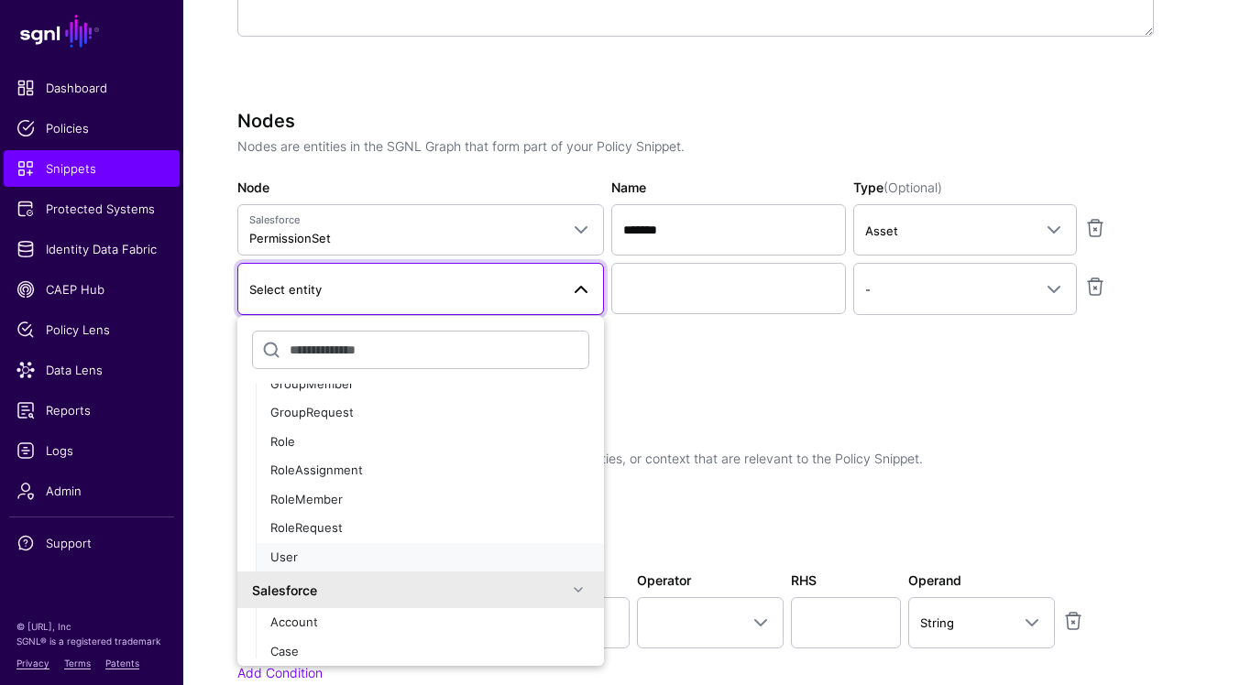
click at [501, 548] on button "User" at bounding box center [430, 557] width 348 height 29
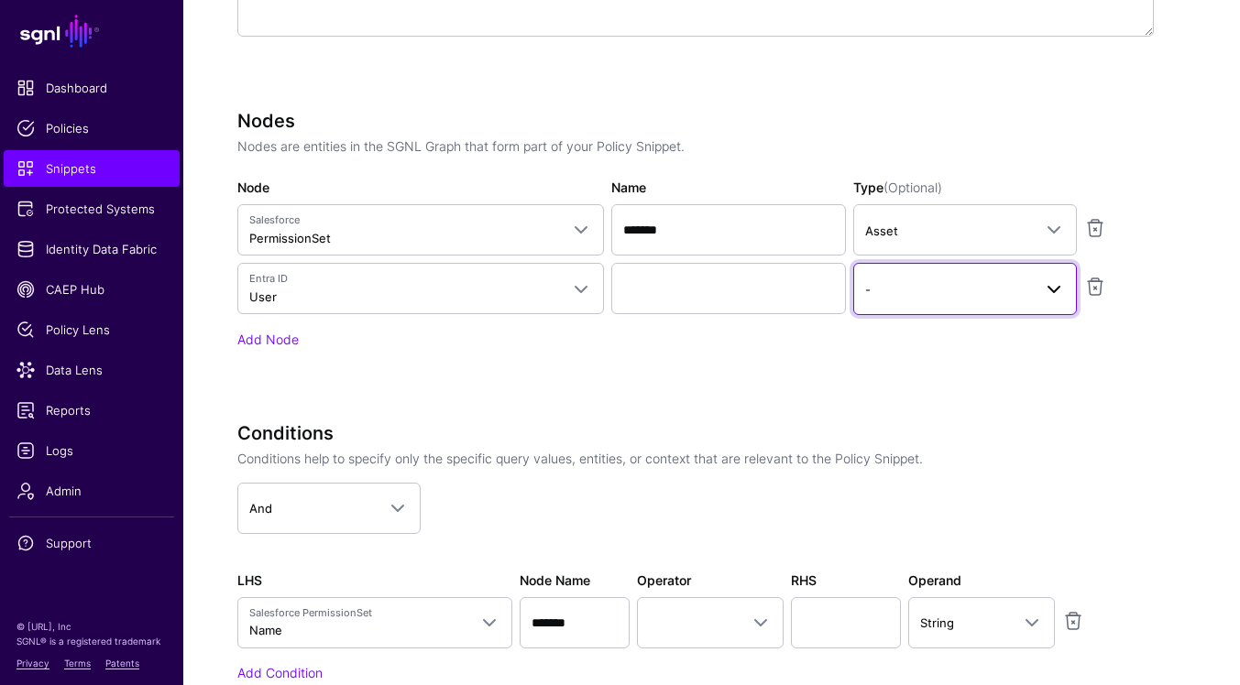
click at [1004, 296] on span "-" at bounding box center [948, 289] width 167 height 20
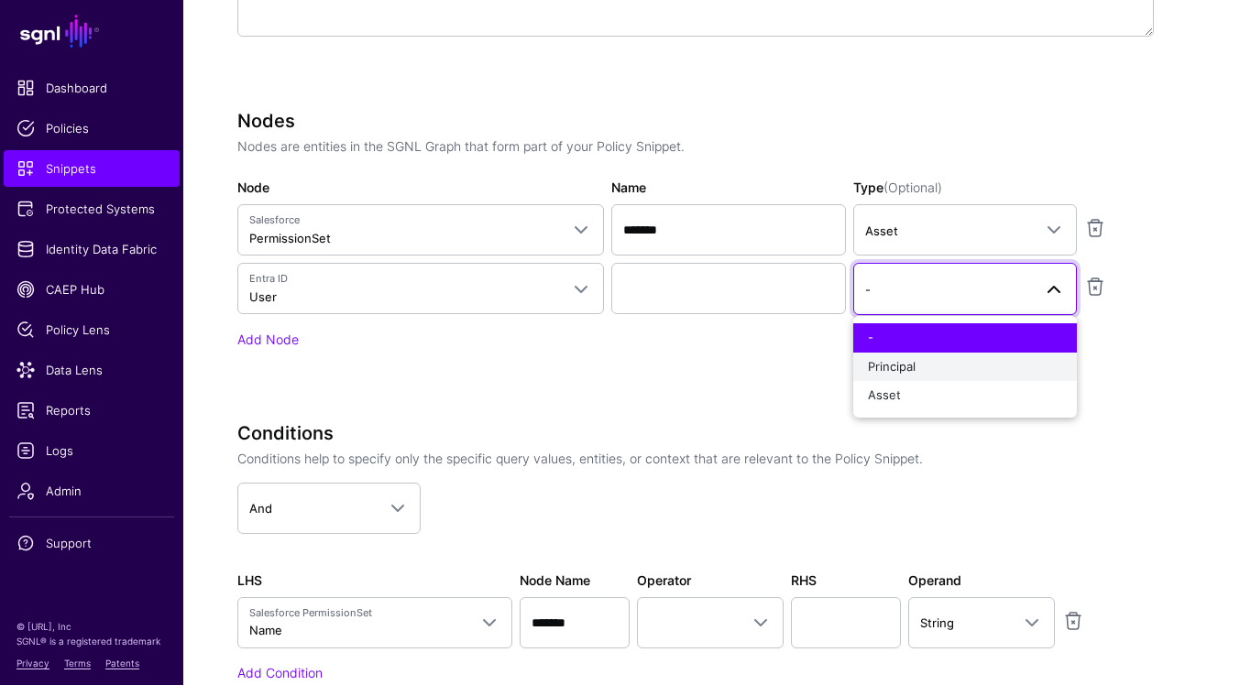
click at [988, 361] on div "Principal" at bounding box center [965, 367] width 194 height 18
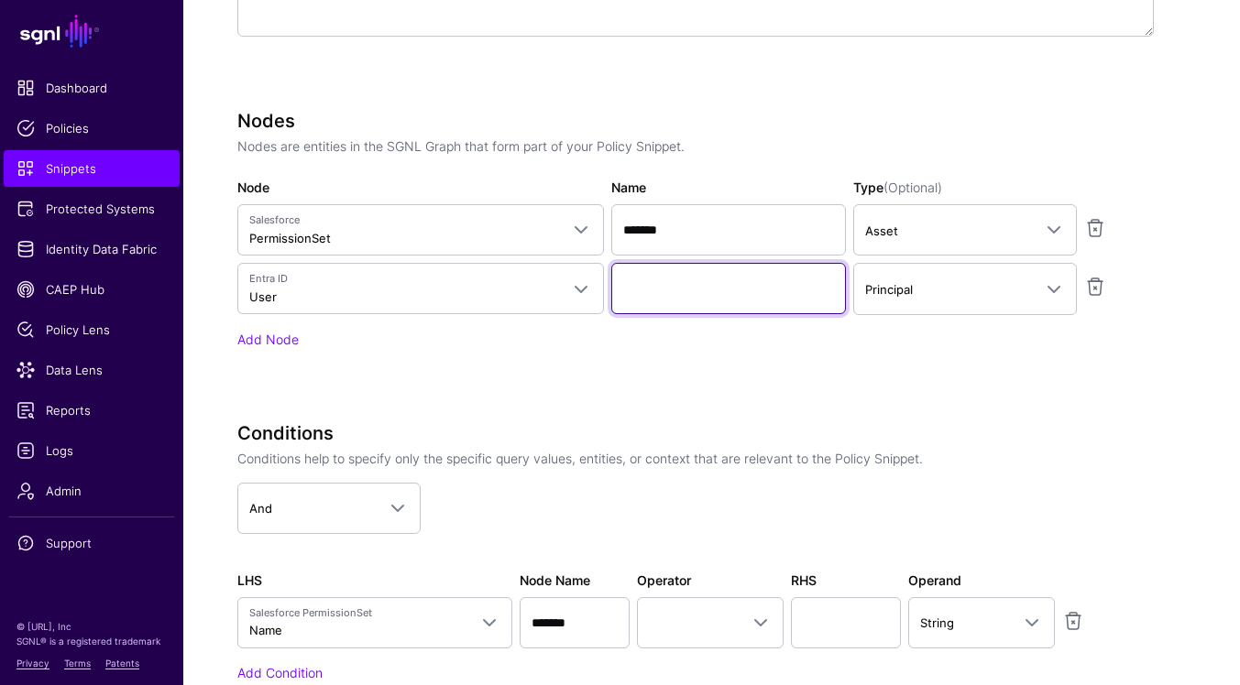
click at [784, 296] on input "Name" at bounding box center [728, 288] width 235 height 51
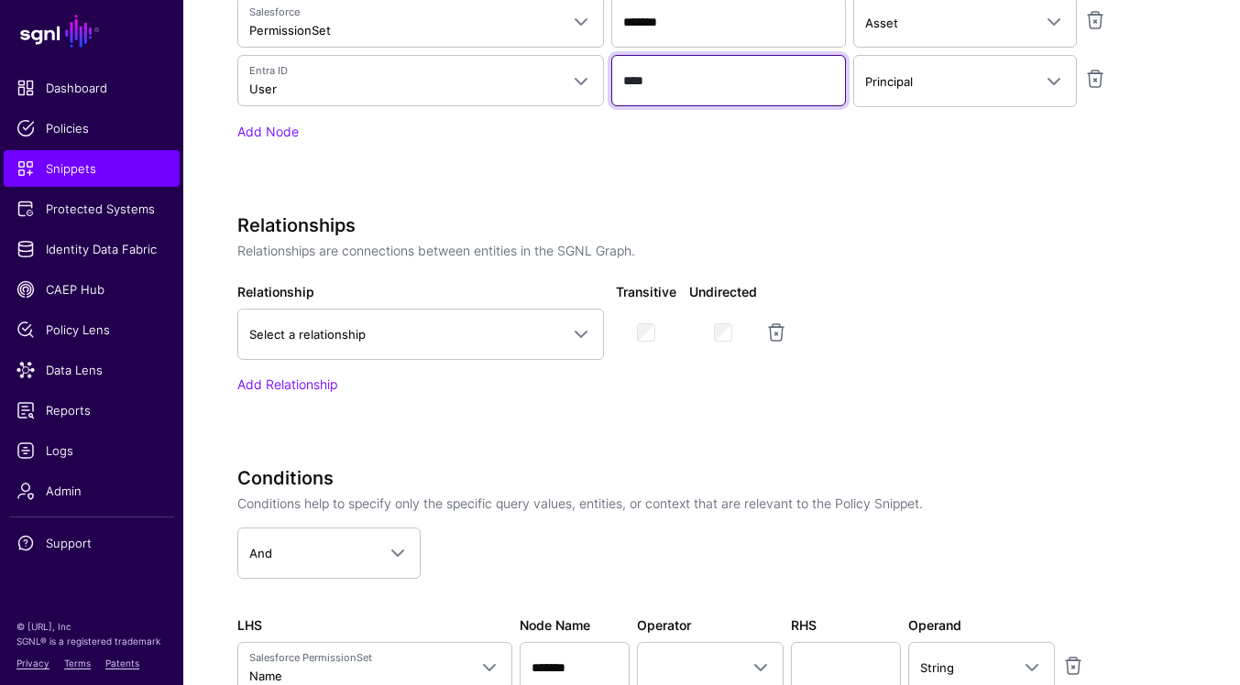
scroll to position [782, 0]
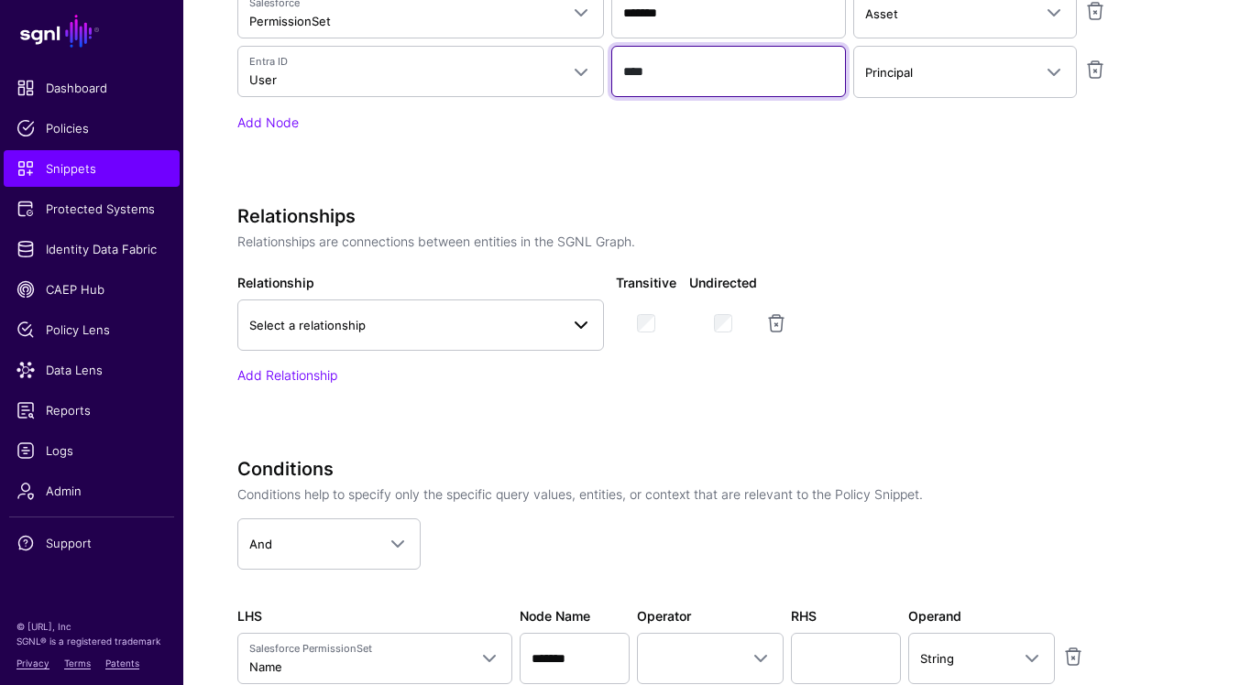
type input "****"
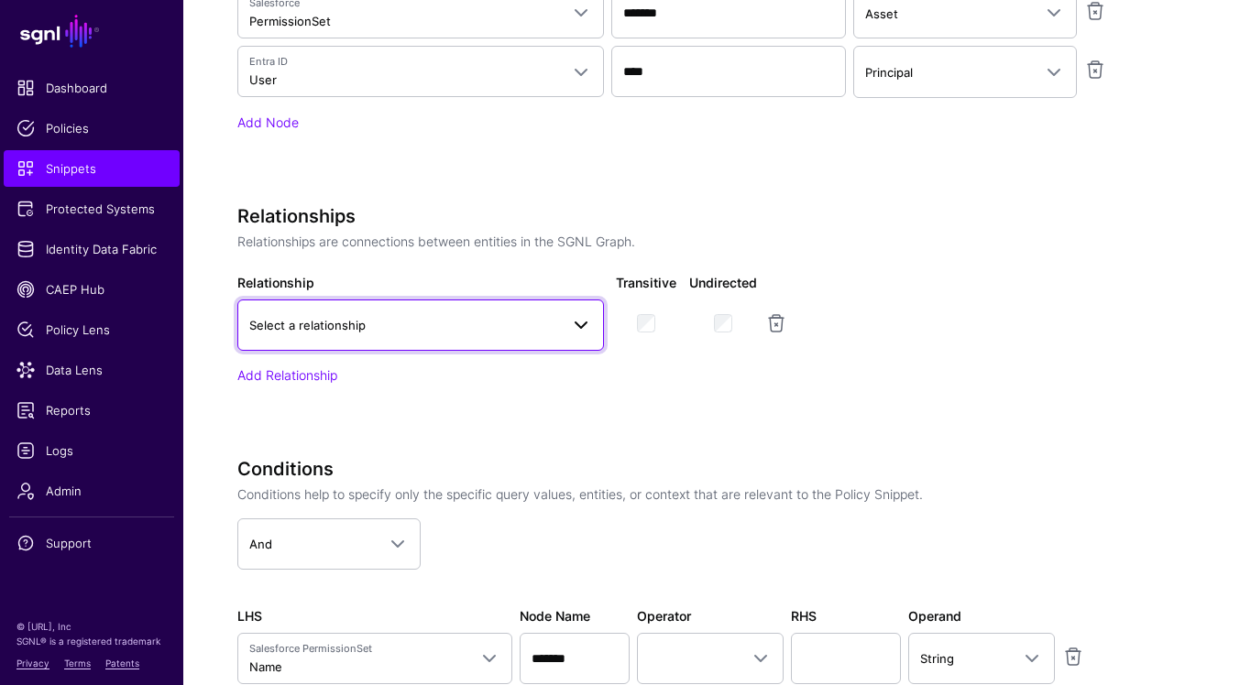
click at [586, 334] on span at bounding box center [581, 325] width 22 height 22
click at [747, 437] on div "Specify the components of your Snippet Version Policy Snippet Versions are comp…" at bounding box center [695, 158] width 916 height 1222
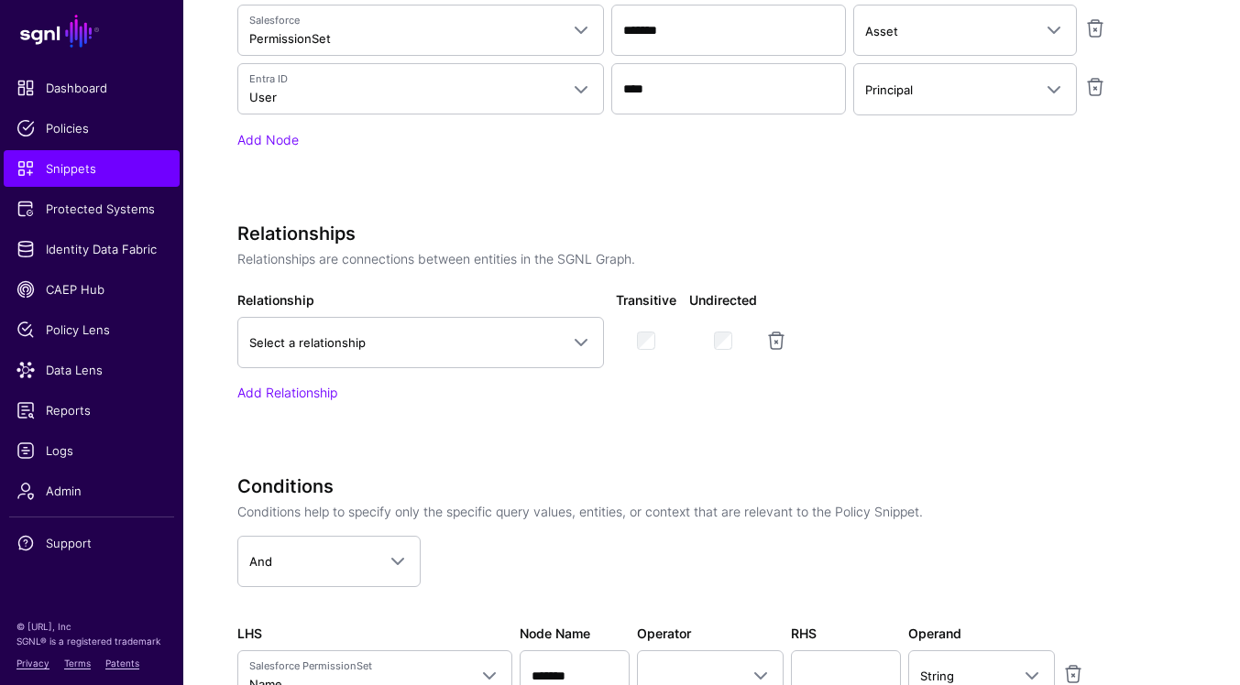
scroll to position [738, 0]
